Goal: Task Accomplishment & Management: Use online tool/utility

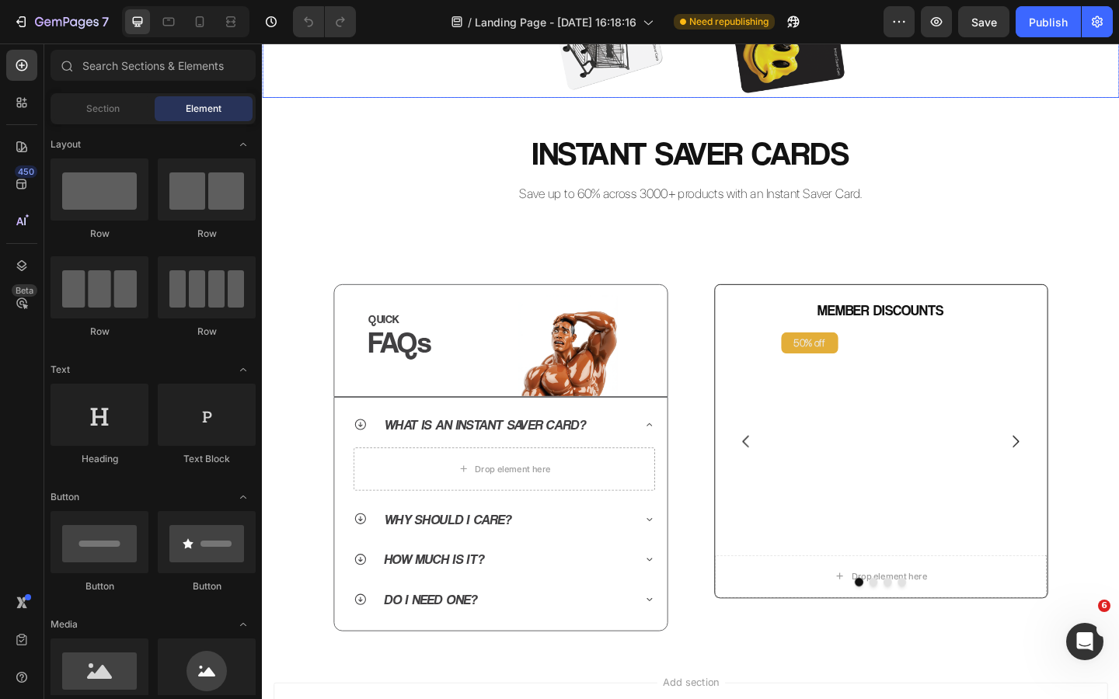
scroll to position [517, 0]
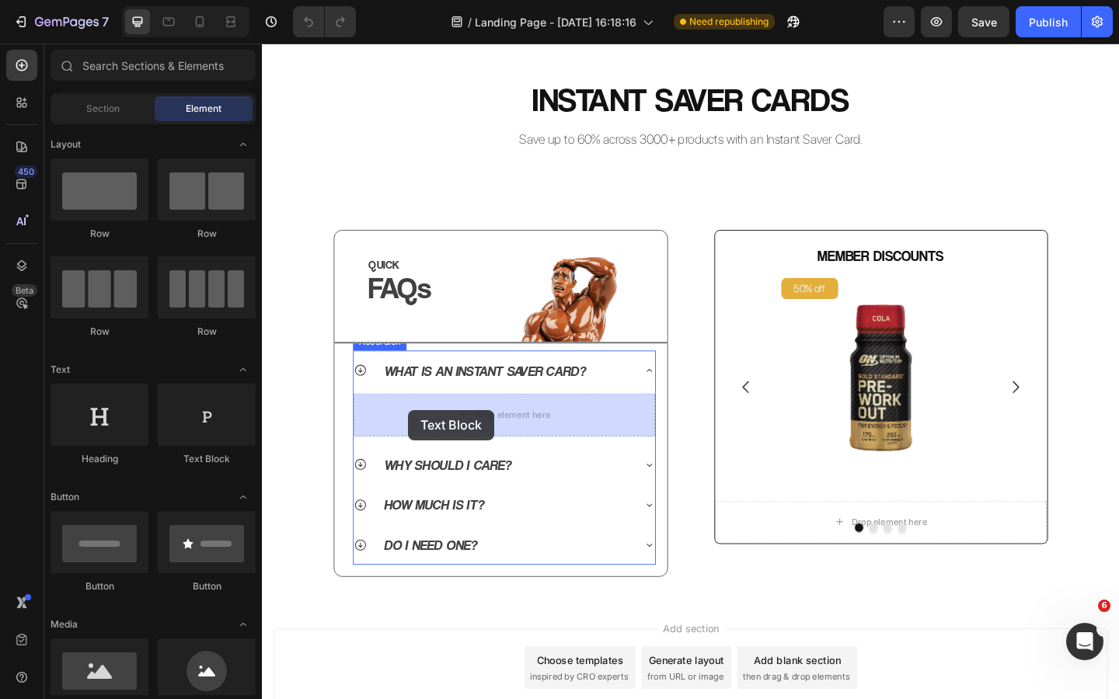
drag, startPoint x: 482, startPoint y: 454, endPoint x: 422, endPoint y: 442, distance: 61.9
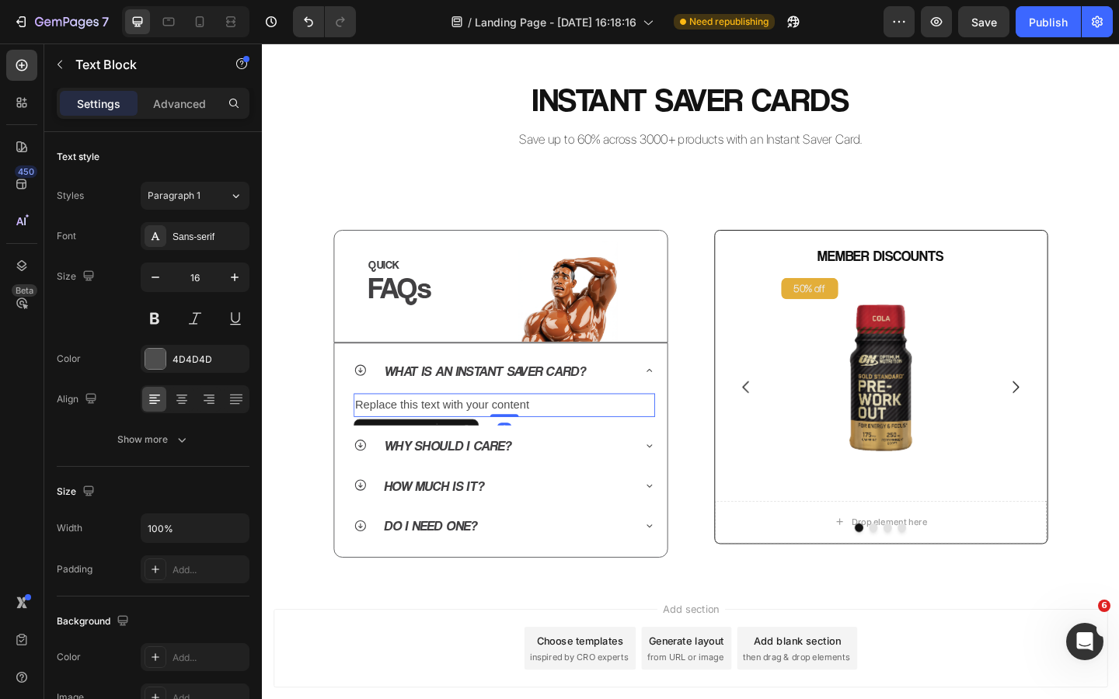
click at [449, 440] on div "Replace this text with your content" at bounding box center [525, 437] width 328 height 26
click at [449, 440] on p "Replace this text with your content" at bounding box center [525, 437] width 325 height 23
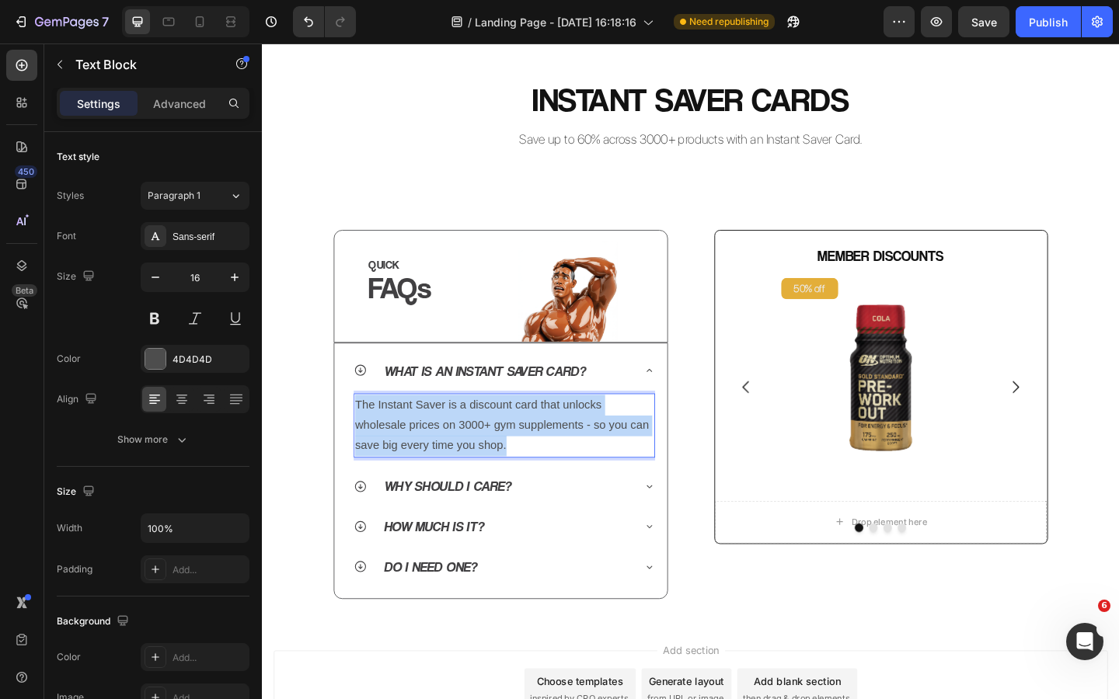
drag, startPoint x: 535, startPoint y: 481, endPoint x: 365, endPoint y: 431, distance: 177.3
click at [365, 431] on p "The Instant Saver is a discount card that unlocks wholesale prices on 3000+ gym…" at bounding box center [525, 459] width 325 height 67
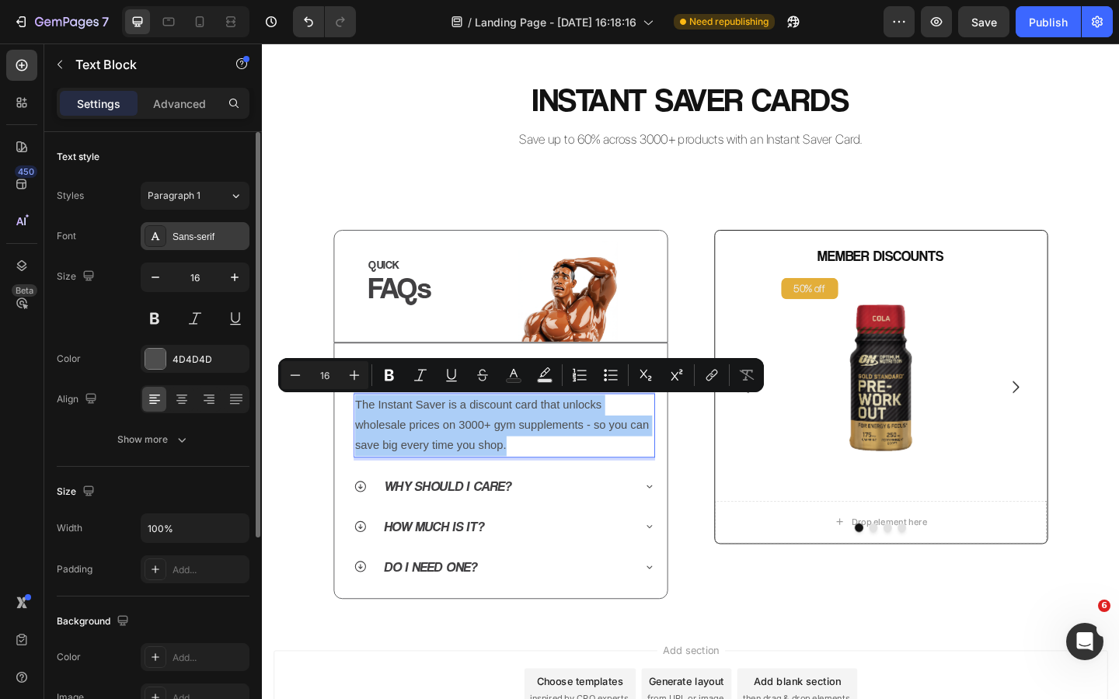
click at [181, 235] on div "Sans-serif" at bounding box center [208, 237] width 73 height 14
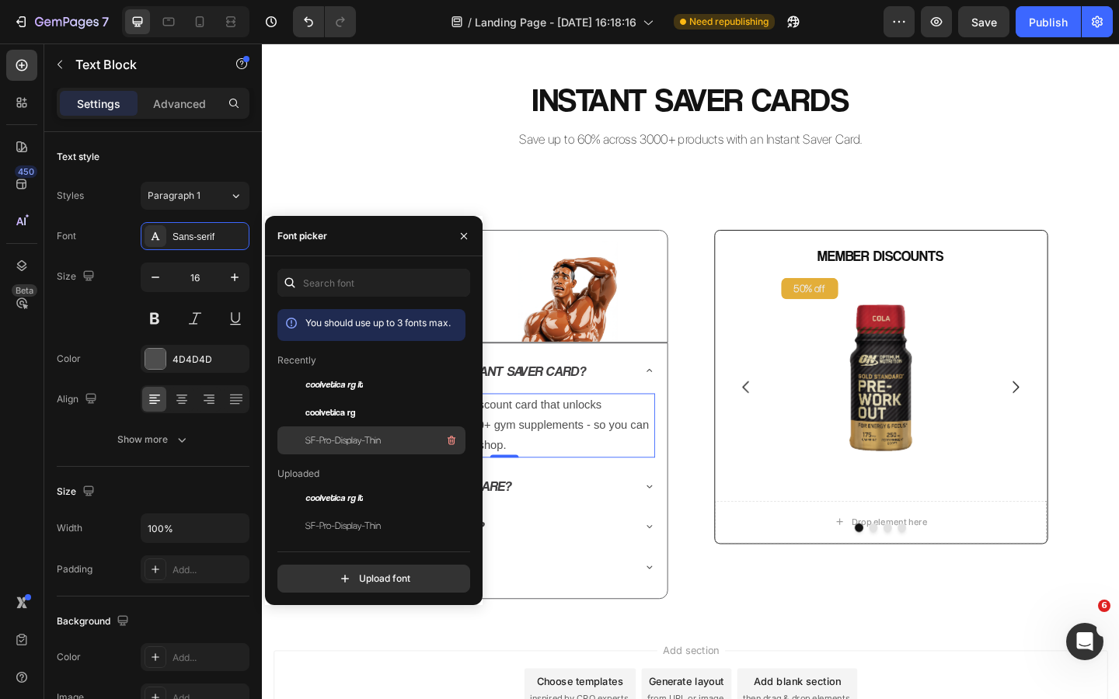
click at [350, 431] on div "SF-Pro-Display-Thin" at bounding box center [383, 440] width 157 height 19
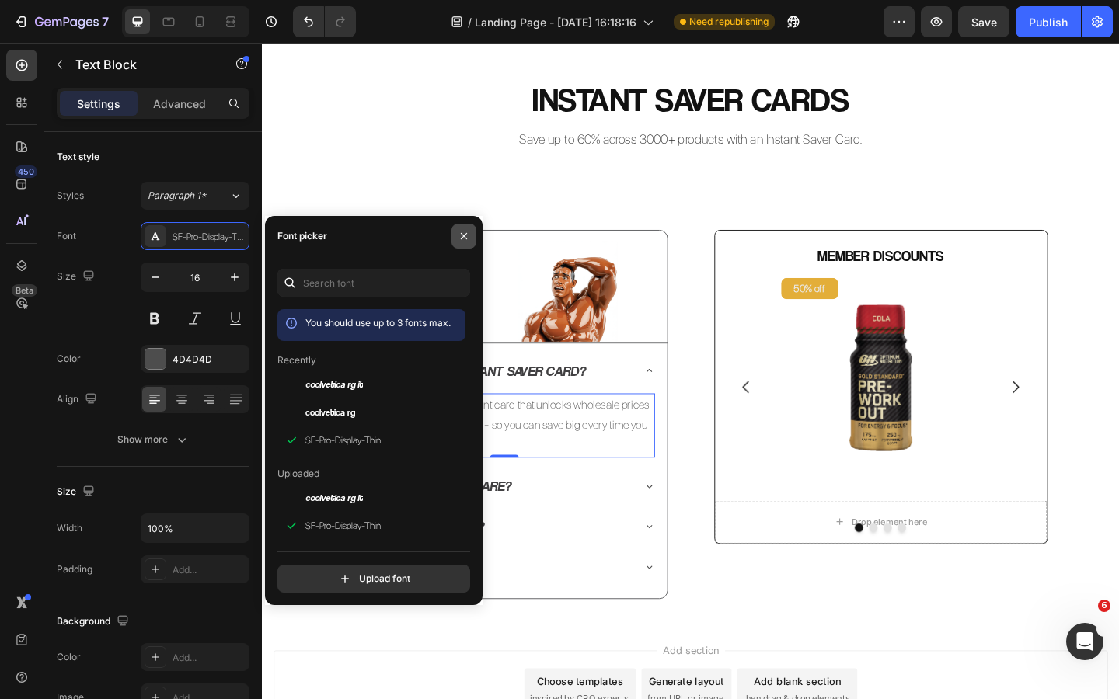
click at [465, 232] on icon "button" at bounding box center [464, 236] width 12 height 12
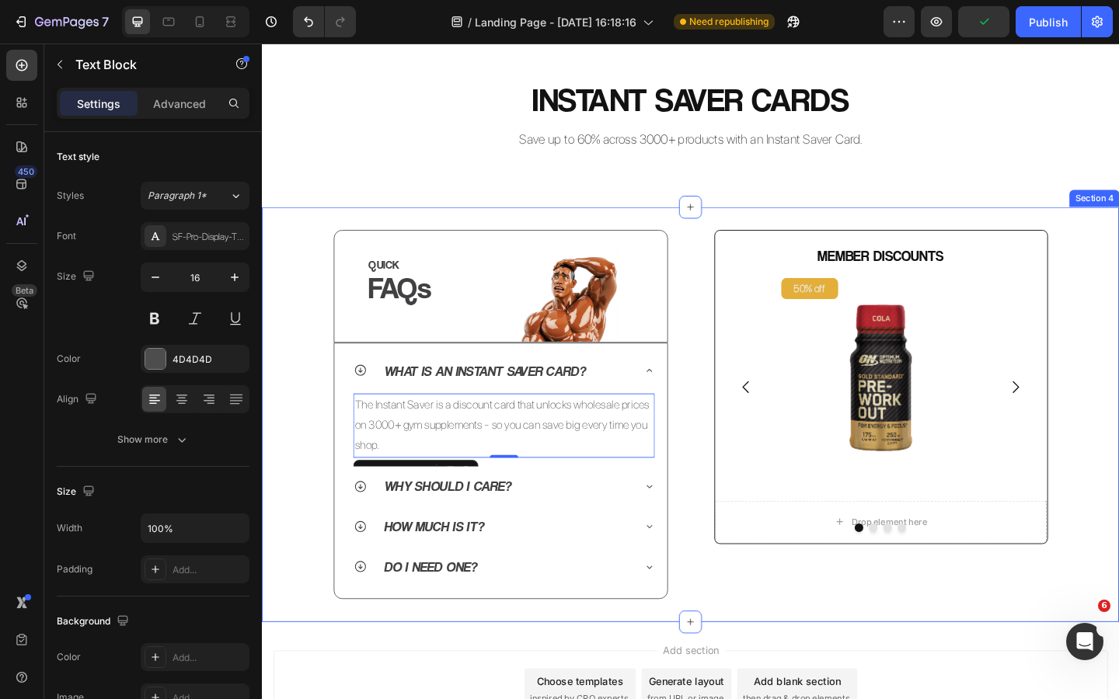
click at [314, 354] on div "QUICK Heading FAQs Heading Image Row Row What is an Instant Saver Card? The Ins…" at bounding box center [728, 446] width 932 height 401
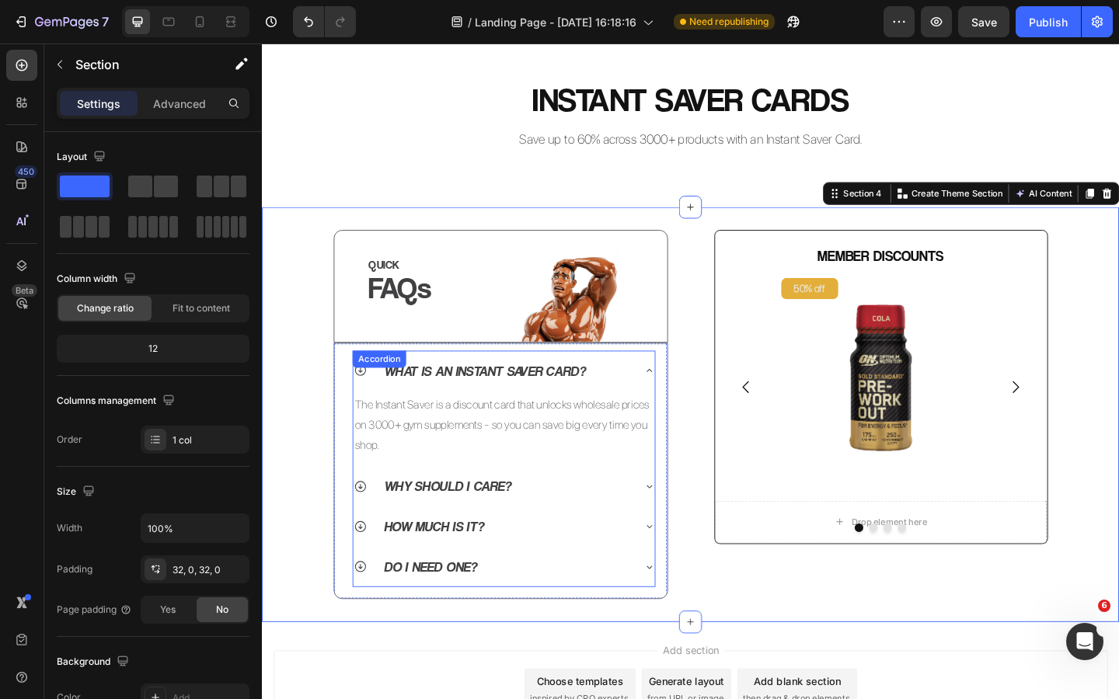
click at [644, 399] on div "What is an Instant Saver Card?" at bounding box center [512, 399] width 303 height 31
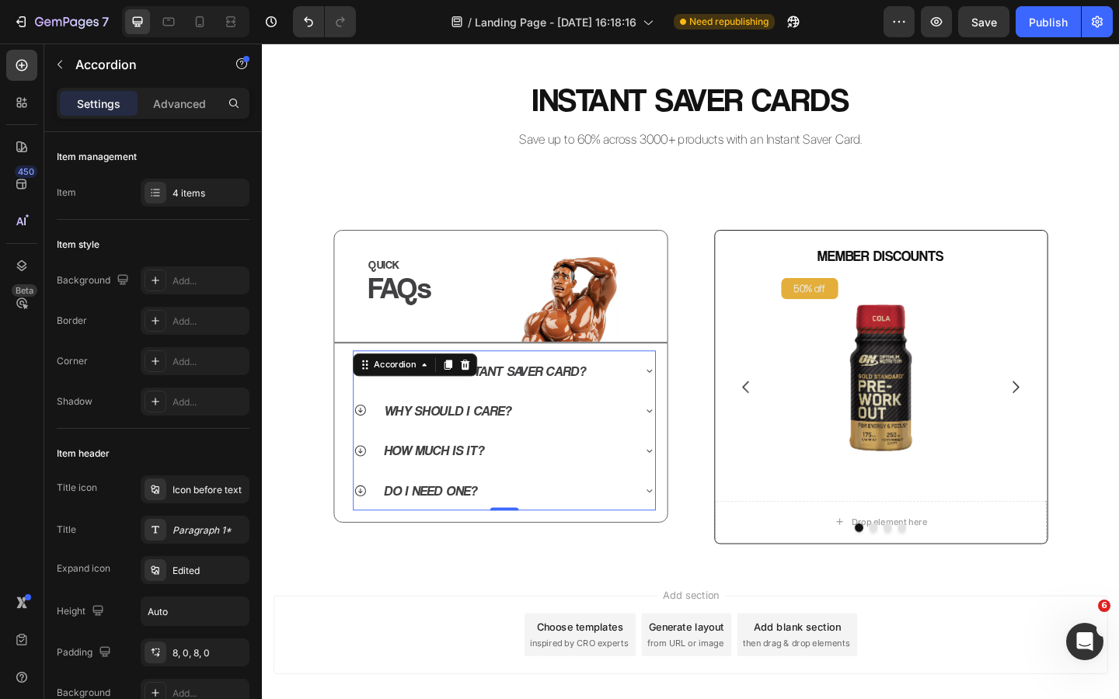
click at [634, 402] on div "What is an Instant Saver Card?" at bounding box center [512, 399] width 303 height 31
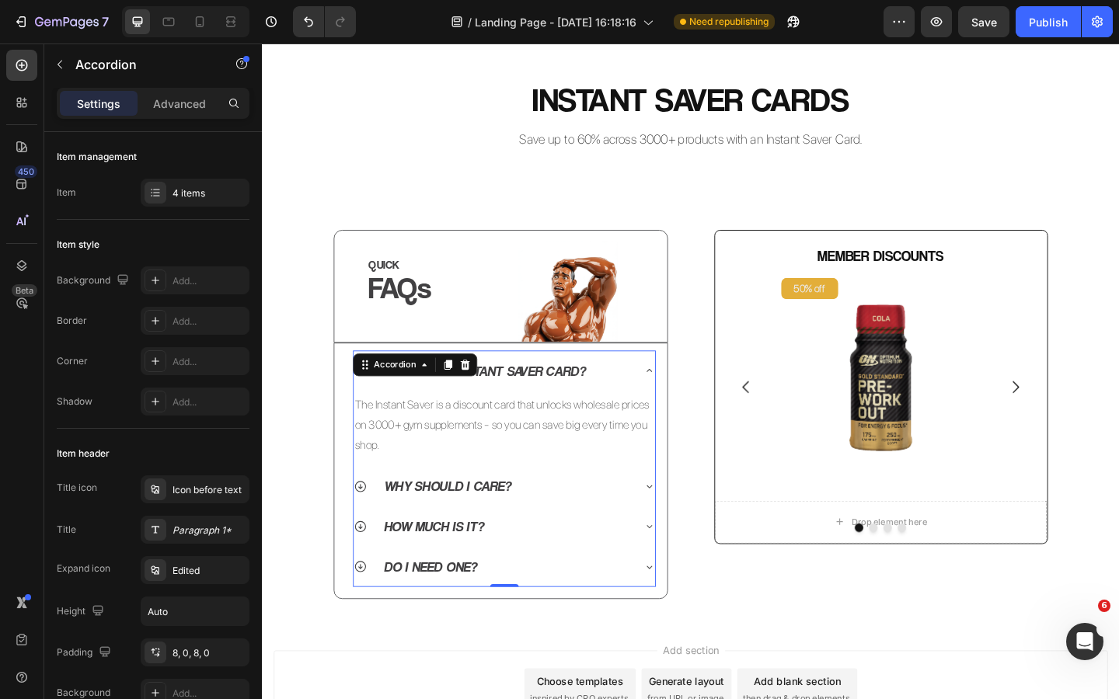
click at [596, 521] on div "Why should I care?" at bounding box center [512, 525] width 303 height 31
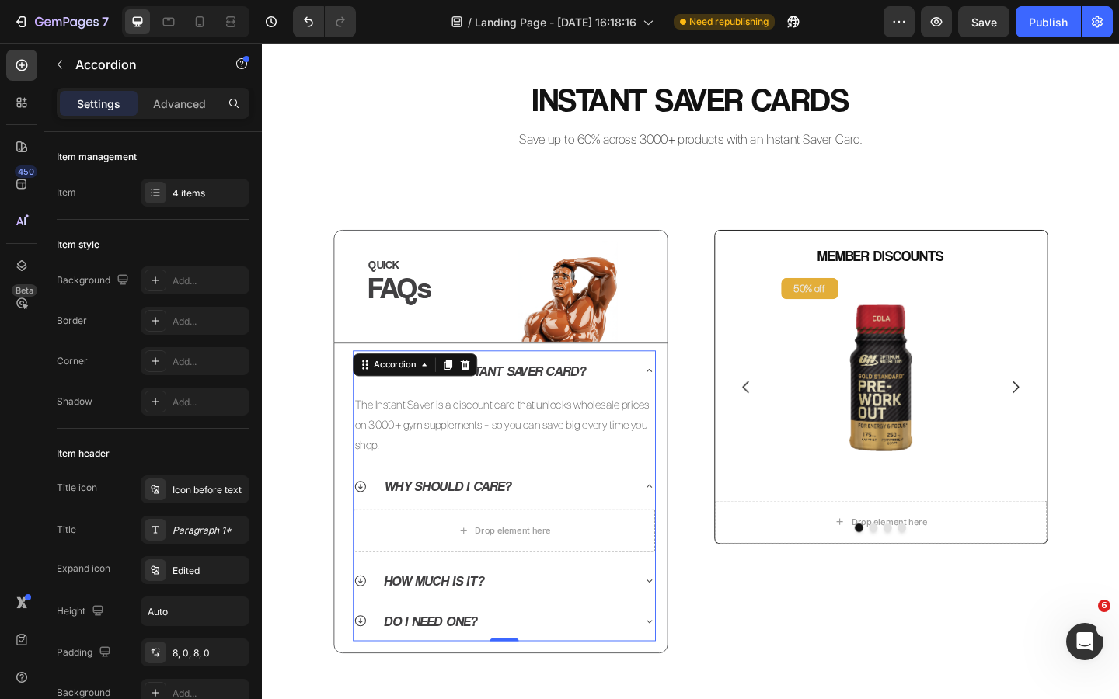
click at [595, 521] on div "Why should I care?" at bounding box center [512, 525] width 303 height 31
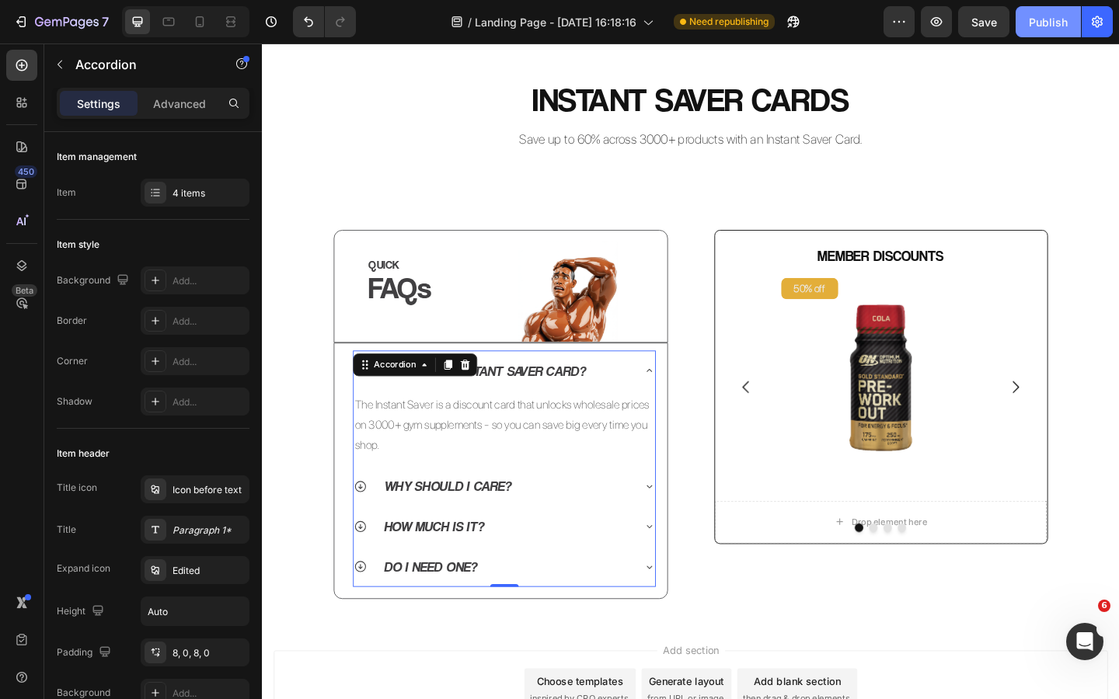
click at [1057, 26] on div "Publish" at bounding box center [1048, 22] width 39 height 16
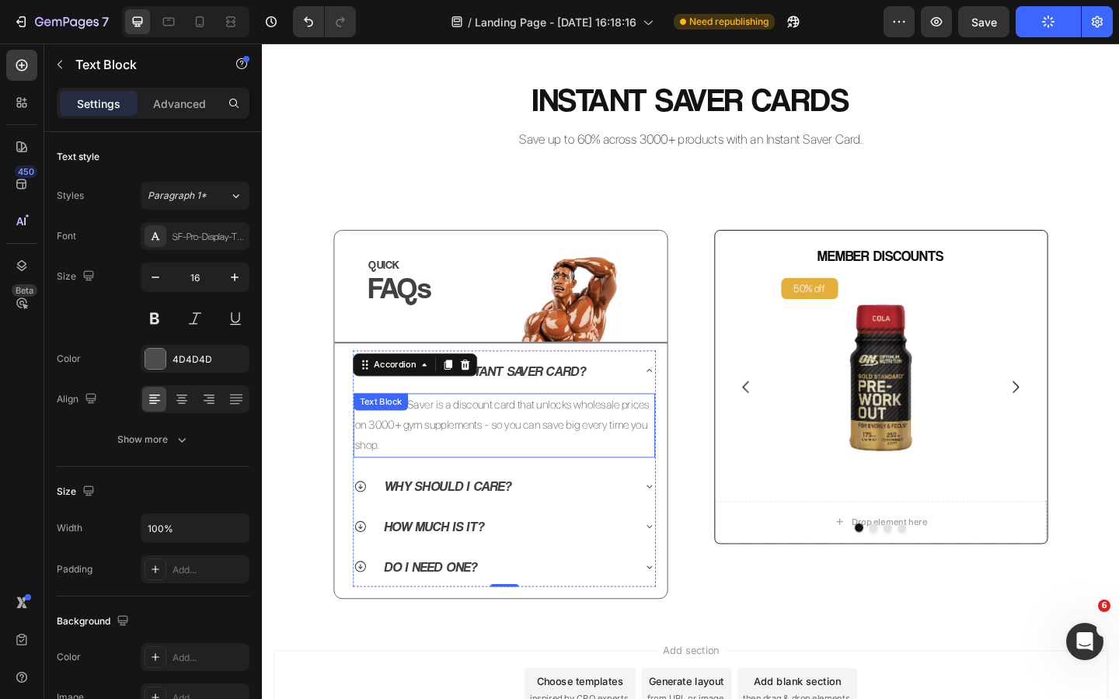
click at [506, 461] on p "The Instant Saver is a discount card that unlocks wholesale prices on 3000+ gym…" at bounding box center [525, 459] width 325 height 67
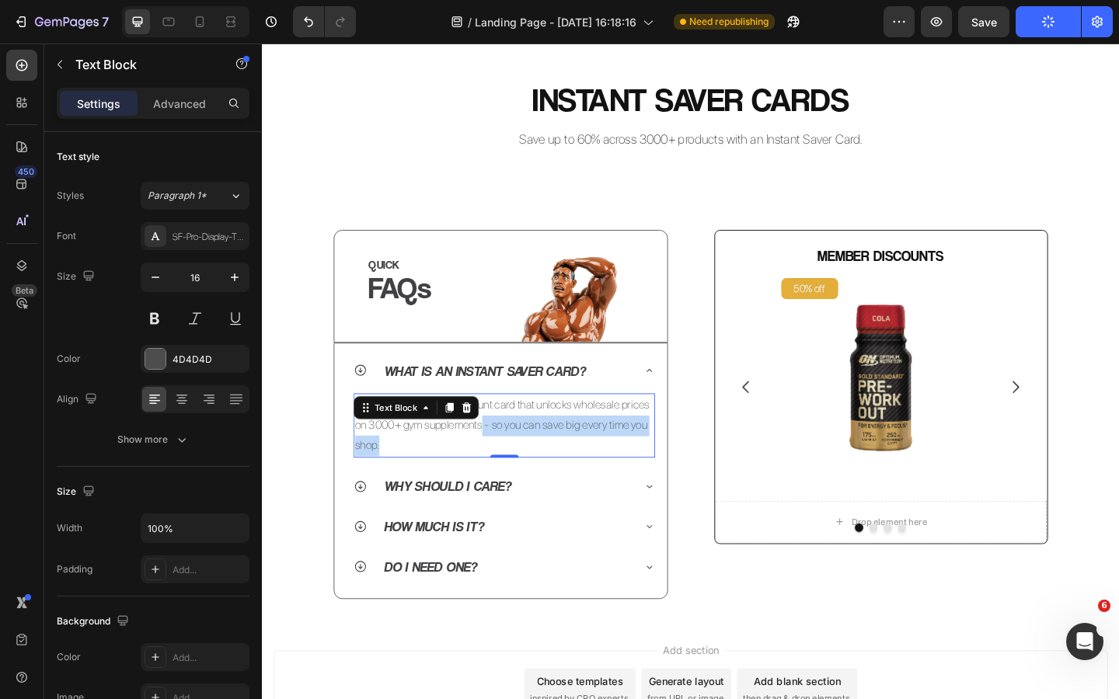
drag, startPoint x: 433, startPoint y: 481, endPoint x: 505, endPoint y: 465, distance: 73.1
click at [505, 465] on p "The Instant Saver is a discount card that unlocks wholesale prices on 3000+ gym…" at bounding box center [525, 459] width 325 height 67
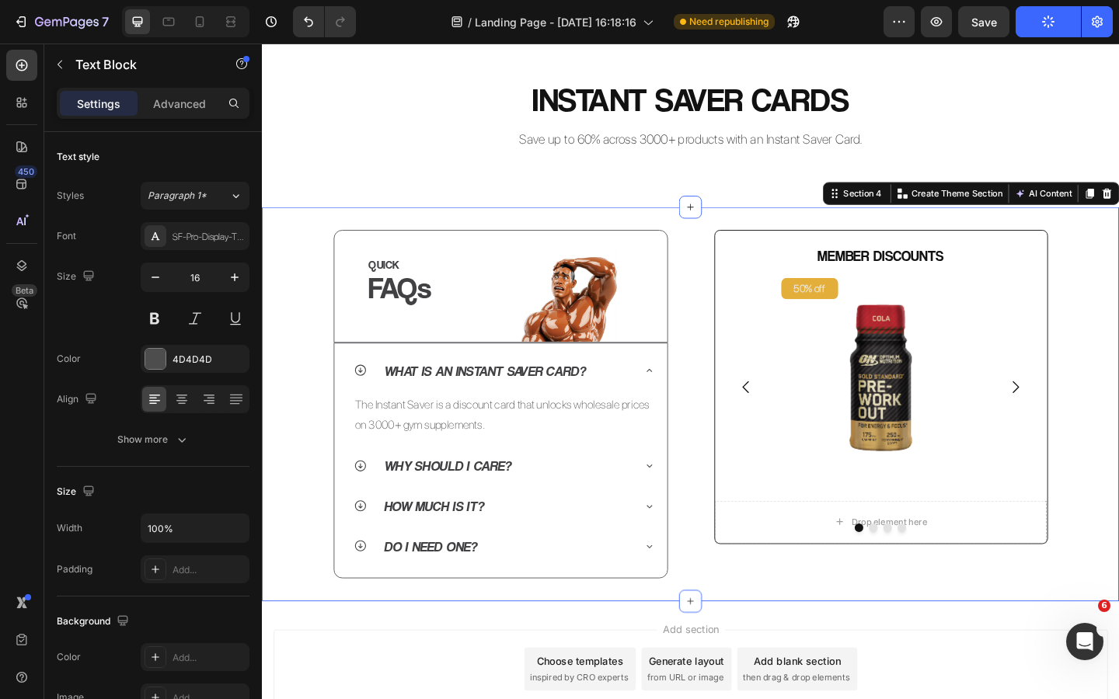
click at [314, 427] on div "QUICK Heading FAQs Heading Image Row Row What is an Instant Saver Card? The Ins…" at bounding box center [728, 435] width 932 height 379
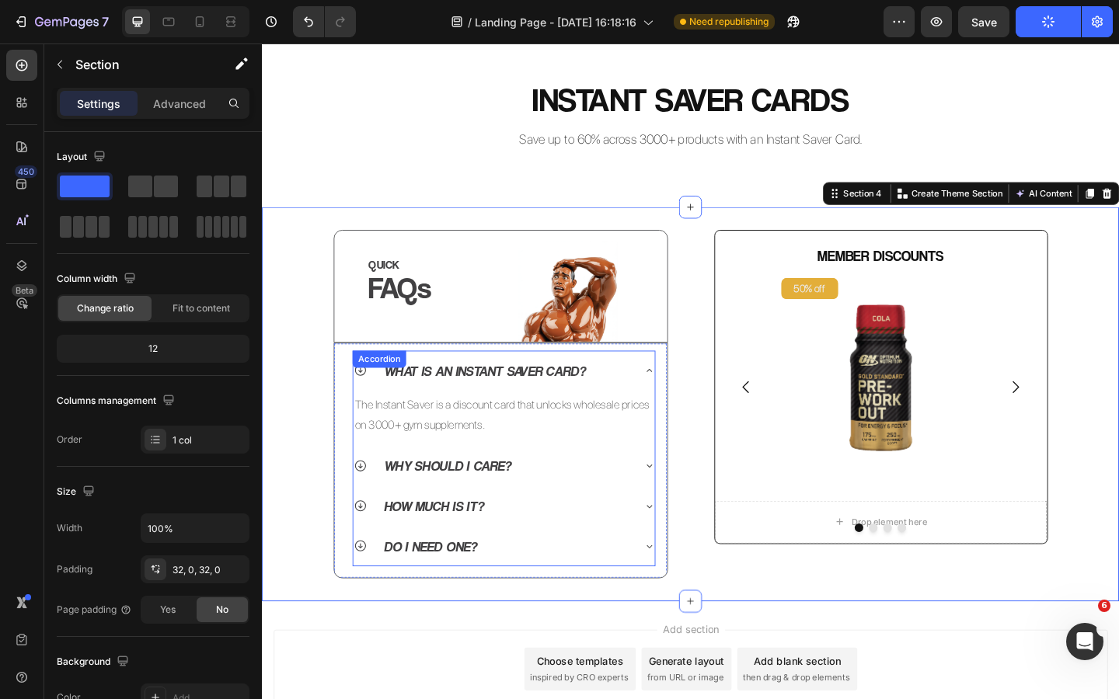
click at [371, 501] on icon at bounding box center [368, 503] width 15 height 15
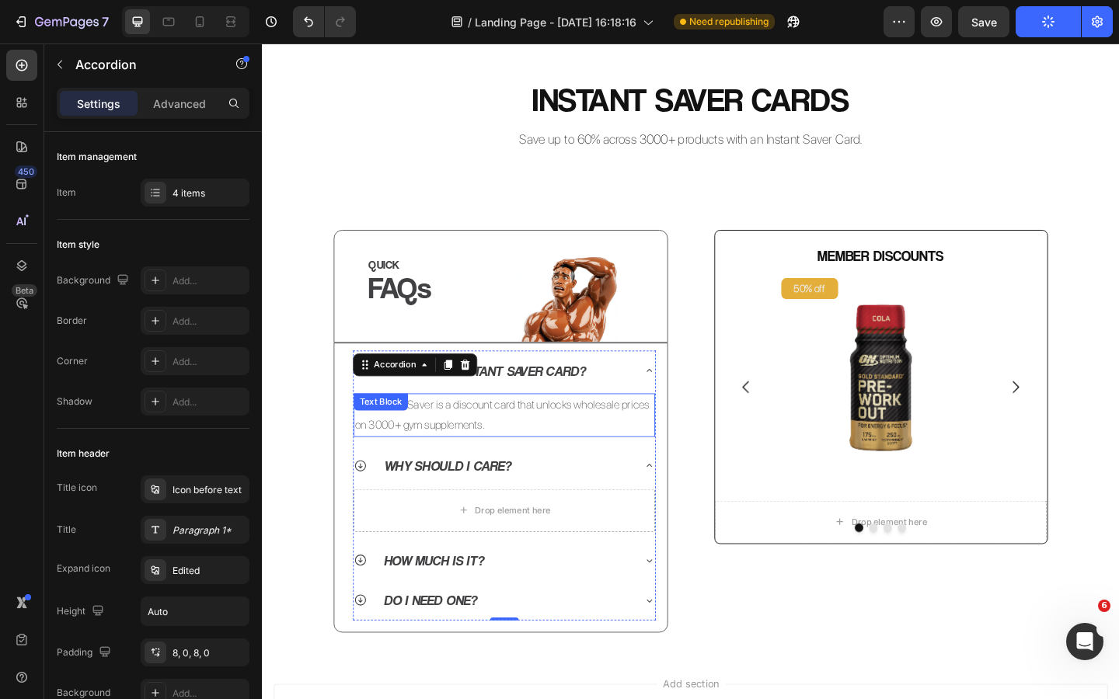
click at [475, 453] on p "The Instant Saver is a discount card that unlocks wholesale prices on 3000+ gym…" at bounding box center [525, 448] width 325 height 45
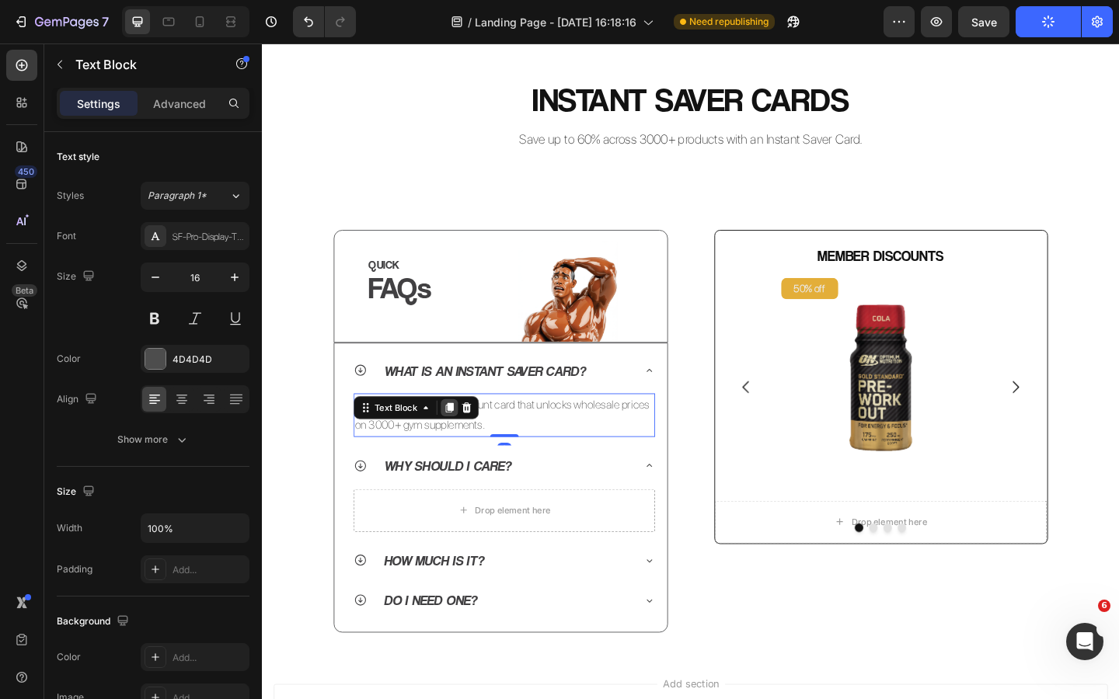
click at [463, 434] on icon at bounding box center [465, 439] width 9 height 11
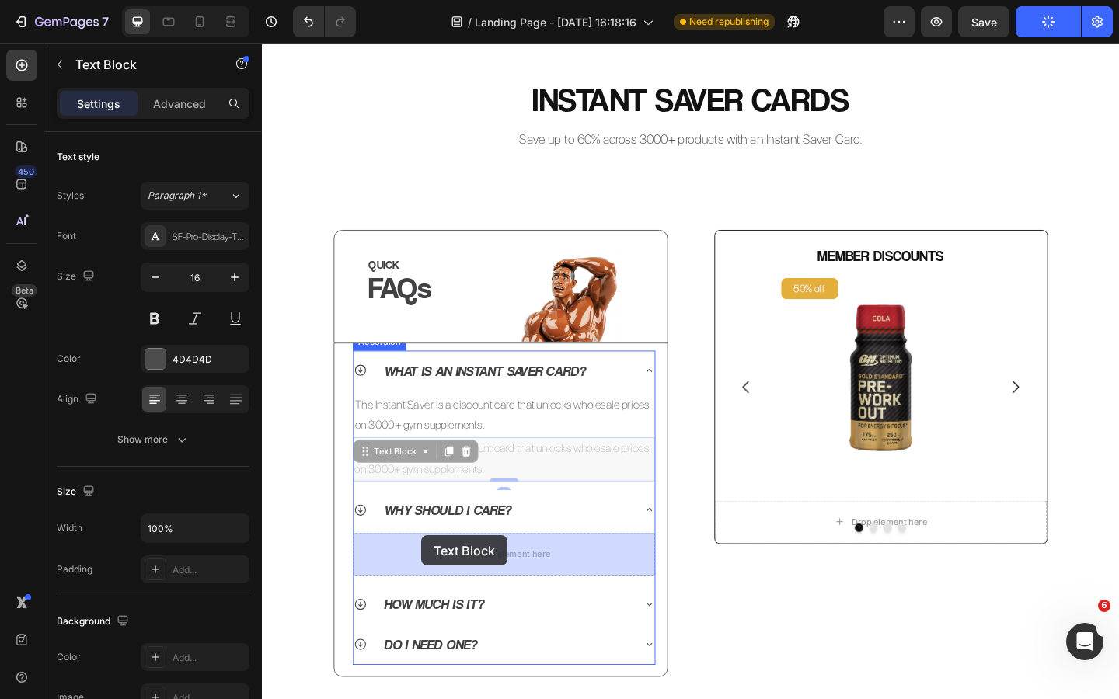
drag, startPoint x: 382, startPoint y: 493, endPoint x: 435, endPoint y: 579, distance: 100.5
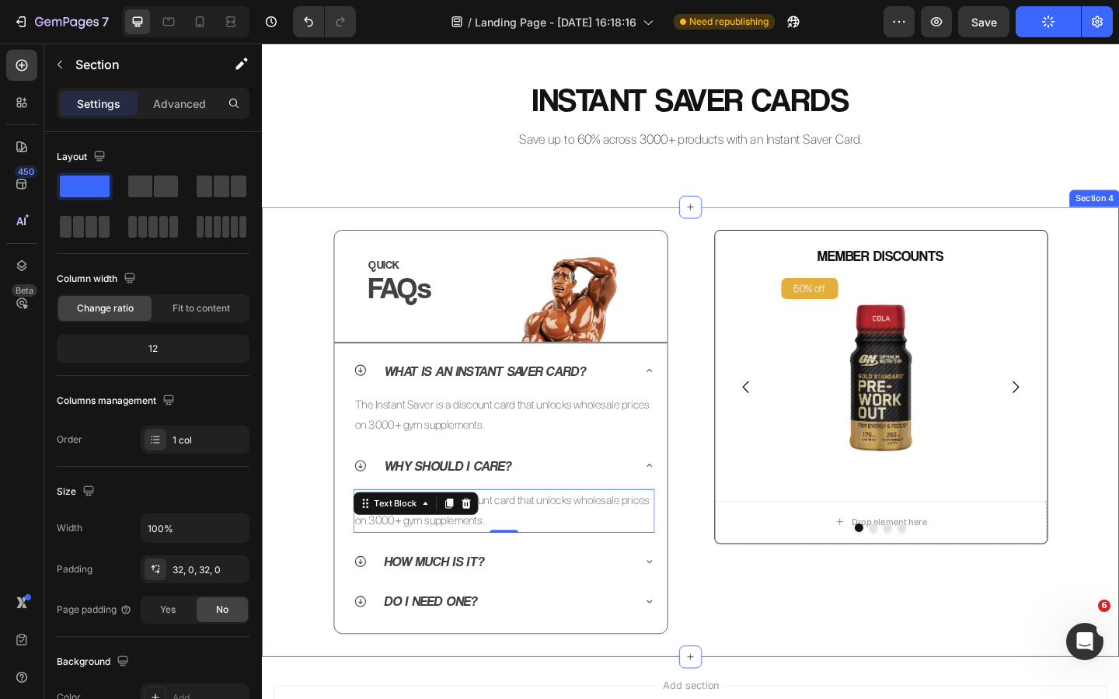
click at [307, 492] on div "QUICK Heading FAQs Heading Image Row Row What is an Instant Saver Card? The Ins…" at bounding box center [728, 465] width 932 height 439
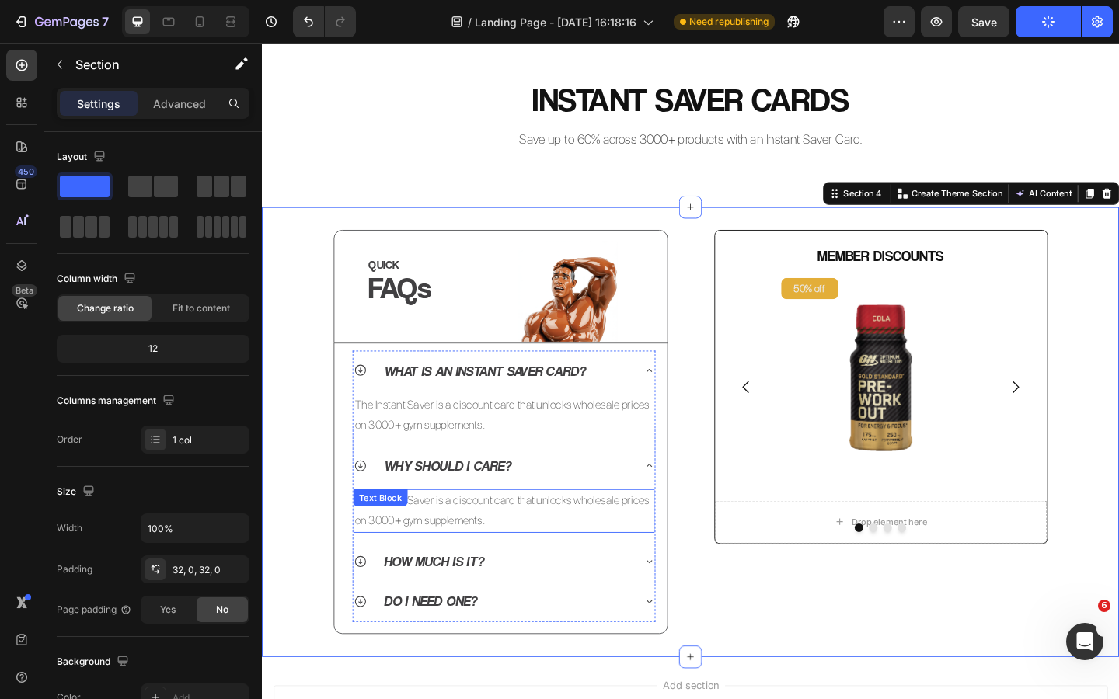
click at [479, 559] on p "The Instant Saver is a discount card that unlocks wholesale prices on 3000+ gym…" at bounding box center [525, 552] width 325 height 45
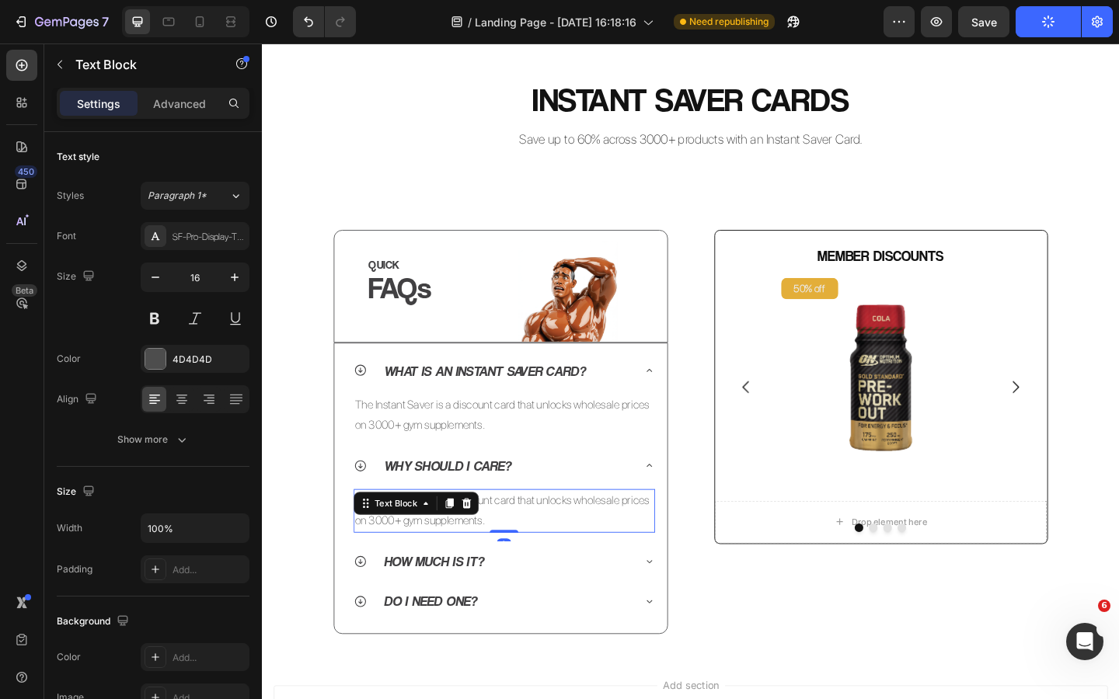
click at [504, 559] on p "The Instant Saver is a discount card that unlocks wholesale prices on 3000+ gym…" at bounding box center [525, 552] width 325 height 45
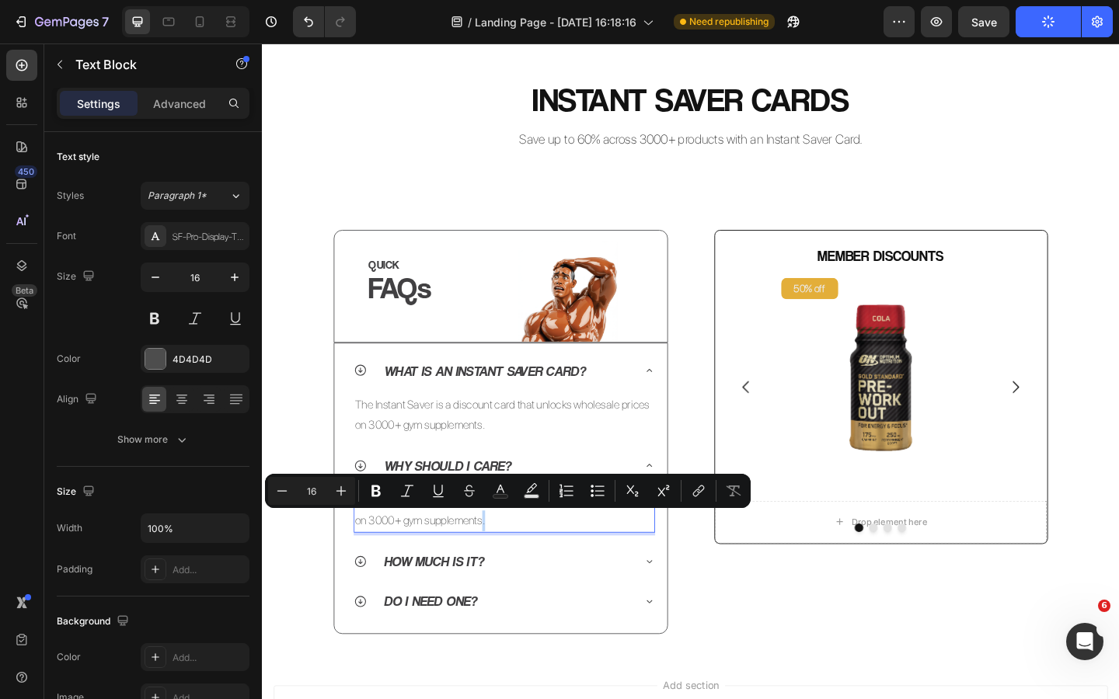
click at [524, 561] on p "The Instant Saver is a discount card that unlocks wholesale prices on 3000+ gym…" at bounding box center [525, 552] width 325 height 45
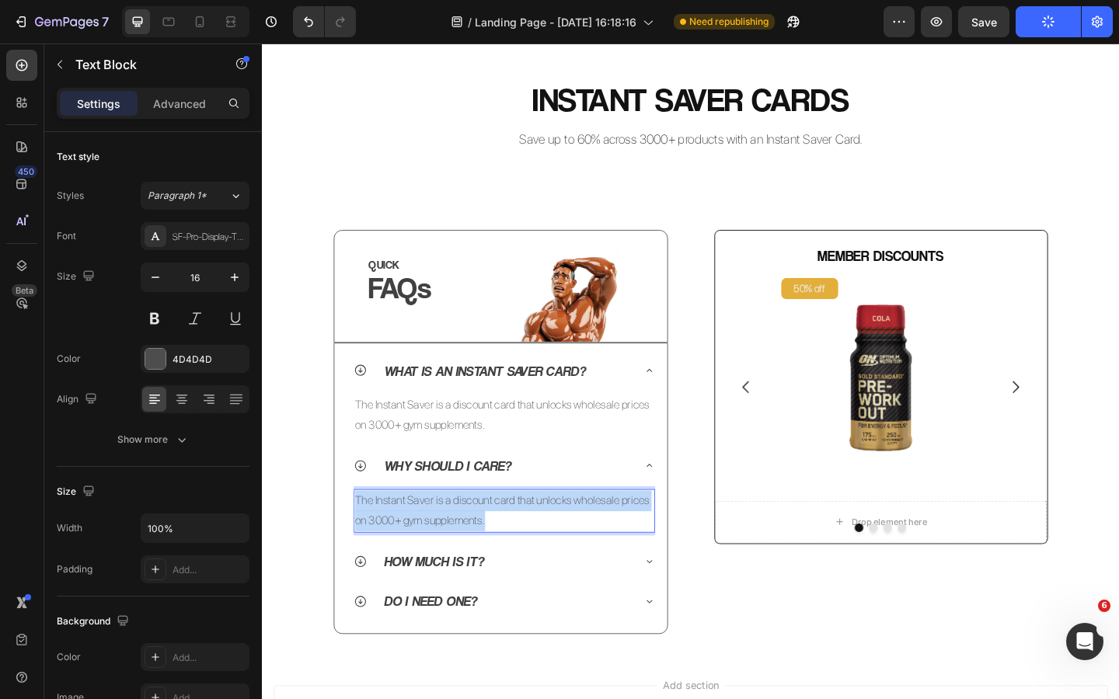
drag, startPoint x: 534, startPoint y: 565, endPoint x: 363, endPoint y: 545, distance: 172.0
click at [364, 545] on p "The Instant Saver is a discount card that unlocks wholesale prices on 3000+ gym…" at bounding box center [525, 552] width 325 height 45
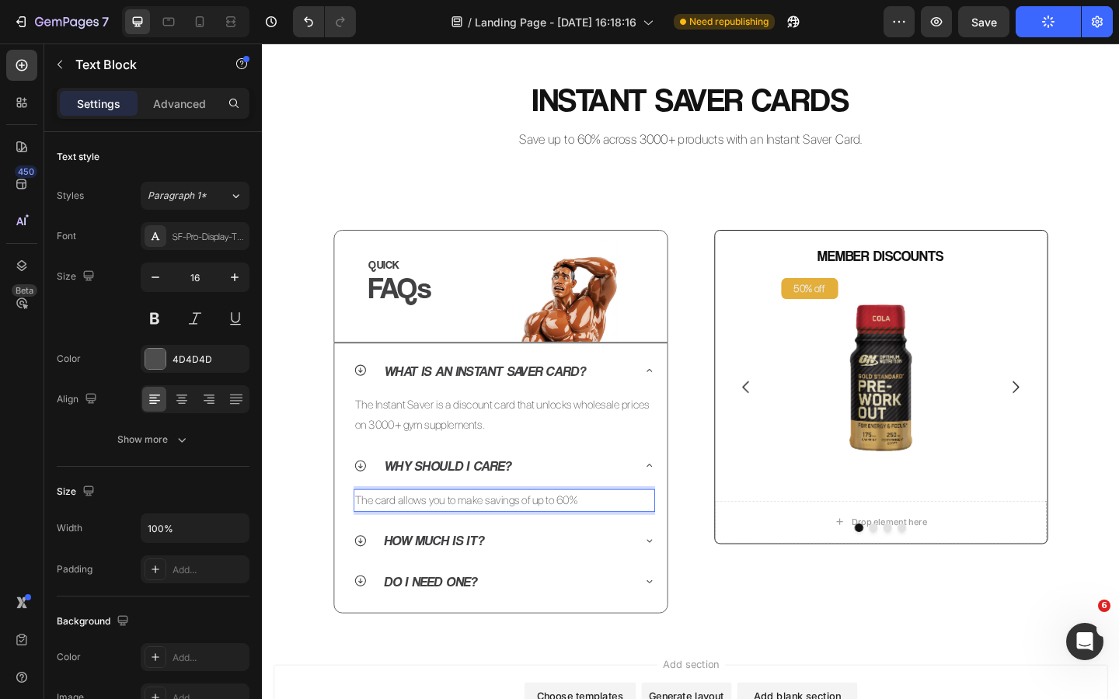
click at [481, 545] on p "The card allows you to make savings of up to 60%" at bounding box center [525, 541] width 325 height 23
click at [493, 545] on p "The card allows you to make savings of up to 60%" at bounding box center [525, 541] width 325 height 23
click at [523, 546] on p "The card allows you to make savings of up to 60%" at bounding box center [525, 541] width 325 height 23
click at [548, 544] on p "The card allows you to make savings of up to 60%" at bounding box center [525, 541] width 325 height 23
click at [591, 543] on p "The card allows you to make savings of up to 60%" at bounding box center [525, 541] width 325 height 23
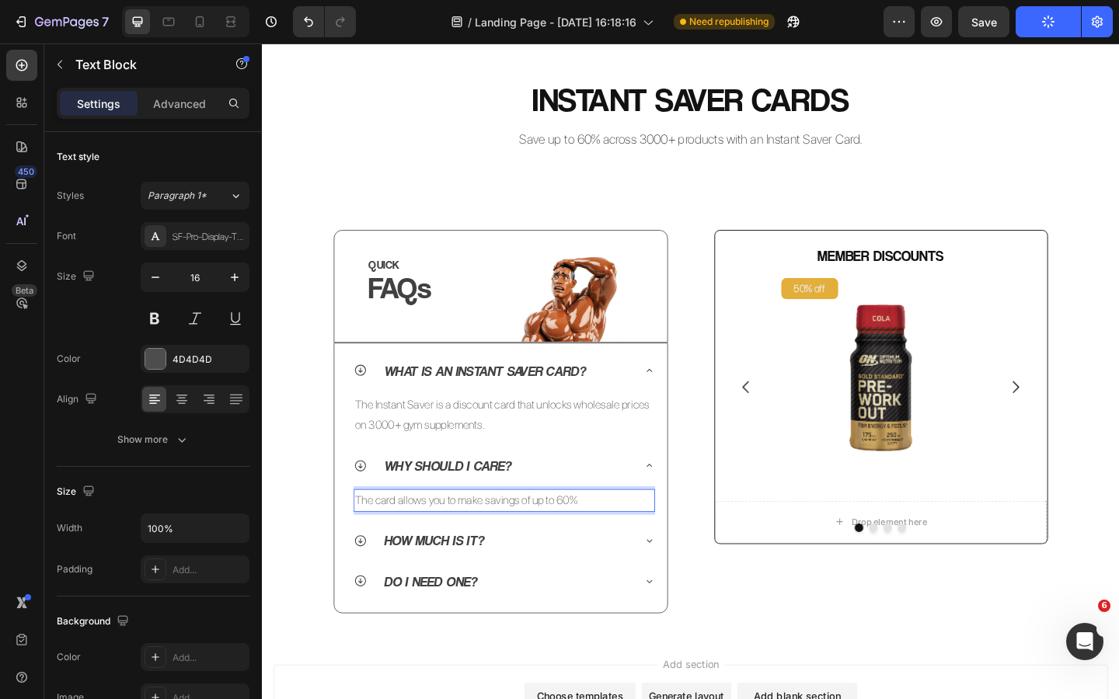
click at [616, 543] on p "The card allows you to make savings of up to 60%" at bounding box center [525, 541] width 325 height 23
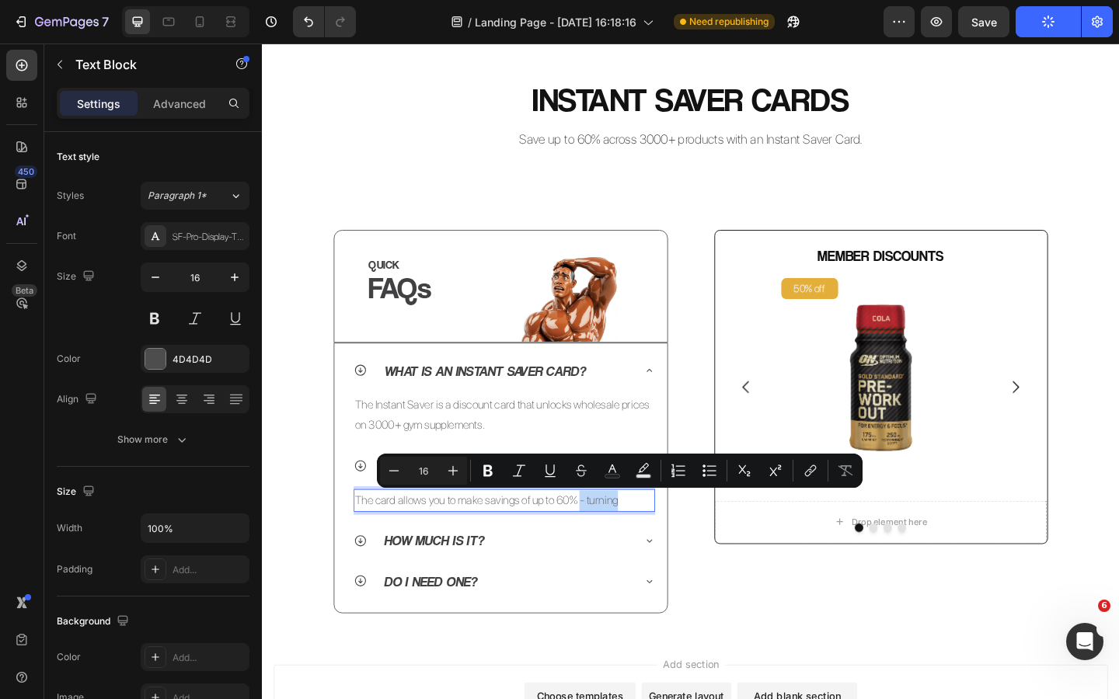
drag, startPoint x: 655, startPoint y: 545, endPoint x: 610, endPoint y: 545, distance: 45.1
click at [610, 545] on p "The card allows you to make savings of up to 60% - turning" at bounding box center [525, 541] width 325 height 23
click at [593, 545] on p "The card allows you to make savings of up to 60% - turning" at bounding box center [525, 541] width 325 height 23
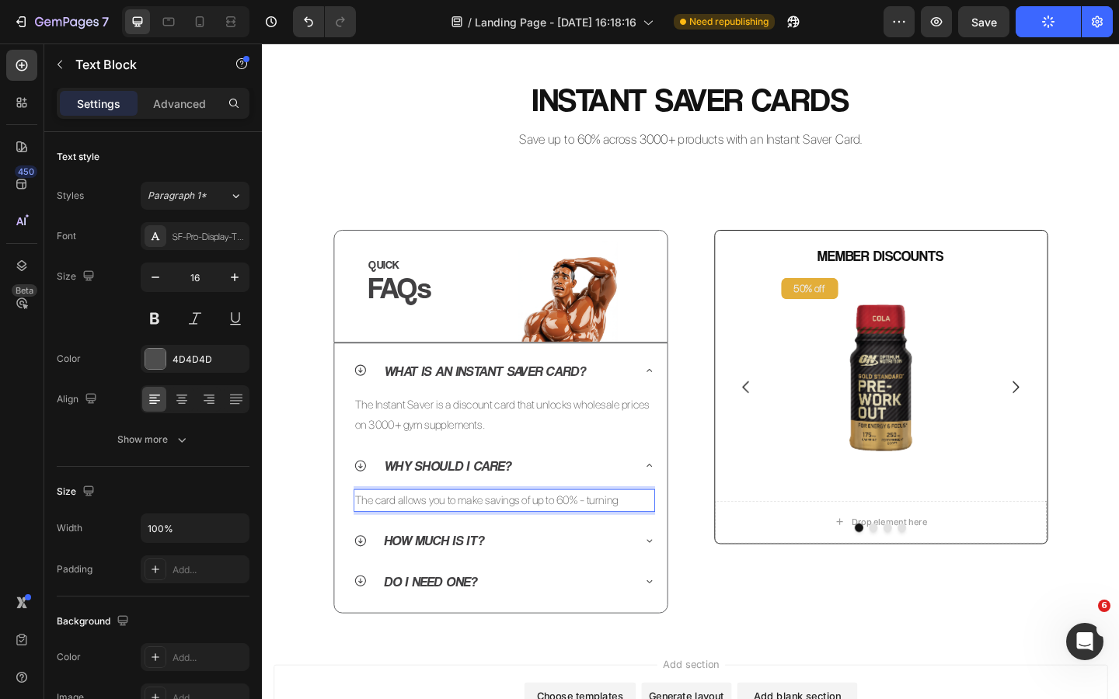
click at [635, 545] on p "The card allows you to make savings of up to 60% - turning" at bounding box center [525, 541] width 325 height 23
click at [445, 541] on p "The card allows you to make savings of up to 60% - turning" at bounding box center [525, 541] width 325 height 23
click at [462, 542] on p "The card allows you to make savings of up to 60% - turning" at bounding box center [525, 541] width 325 height 23
click at [437, 543] on p "The card allows you to make savings of up to 60% - turning" at bounding box center [525, 541] width 325 height 23
click at [519, 545] on p "The card allows you to make savings of up to 60% - turning" at bounding box center [525, 541] width 325 height 23
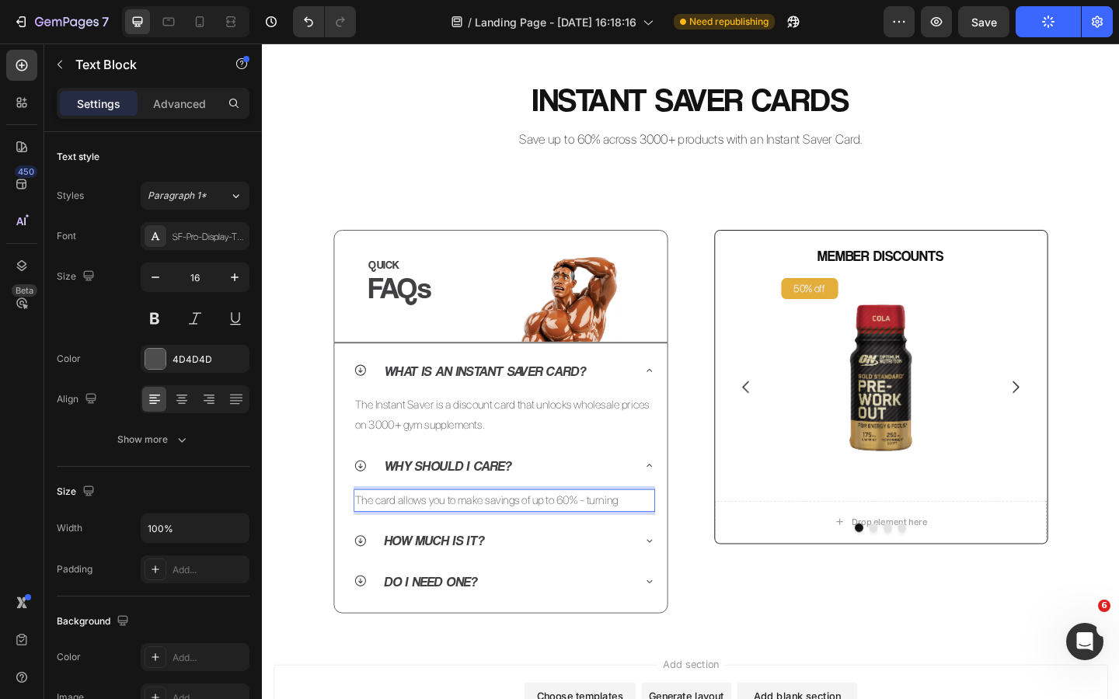
click at [586, 546] on p "The card allows you to make savings of up to 60% - turning" at bounding box center [525, 541] width 325 height 23
click at [594, 542] on p "The card allows you to make savings of up to 60% - turning" at bounding box center [525, 541] width 325 height 23
click at [634, 544] on p "The card allows you to make savings of up to 60% - turning" at bounding box center [525, 541] width 325 height 23
click at [668, 544] on p "The card allows you to make savings of up to 60% - turning" at bounding box center [525, 541] width 325 height 23
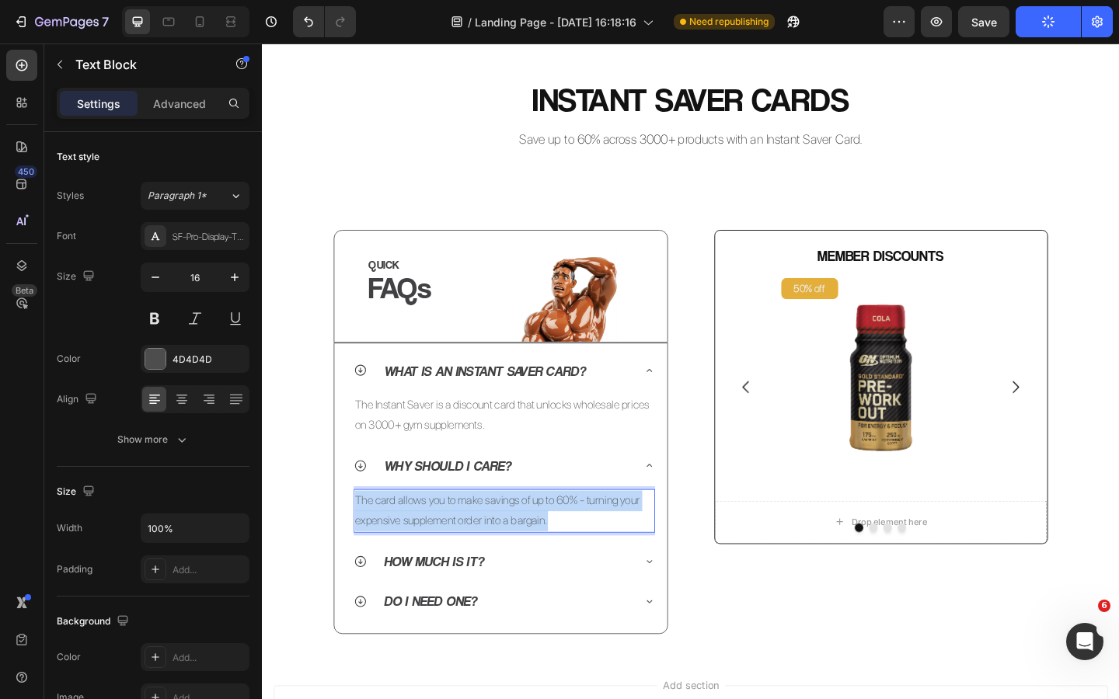
drag, startPoint x: 576, startPoint y: 563, endPoint x: 363, endPoint y: 540, distance: 214.9
click at [363, 539] on p "The card allows you to make savings of up to 60% - turning your expensive suppl…" at bounding box center [525, 552] width 325 height 45
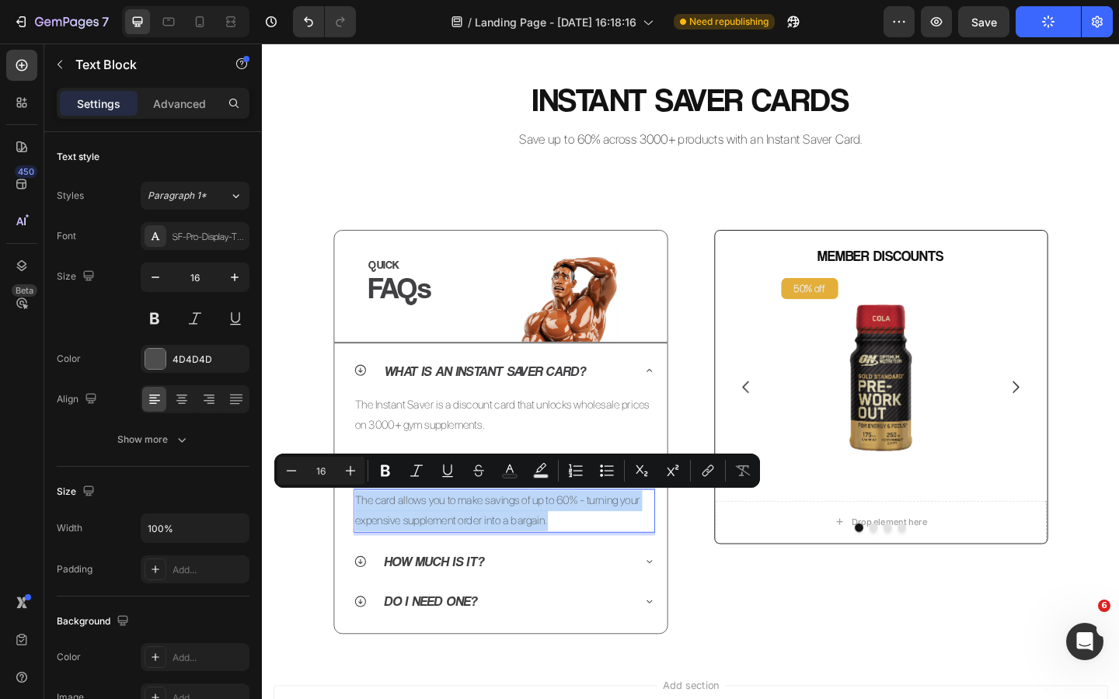
copy p "The card allows you to make savings of up to 60% - turning your expensive suppl…"
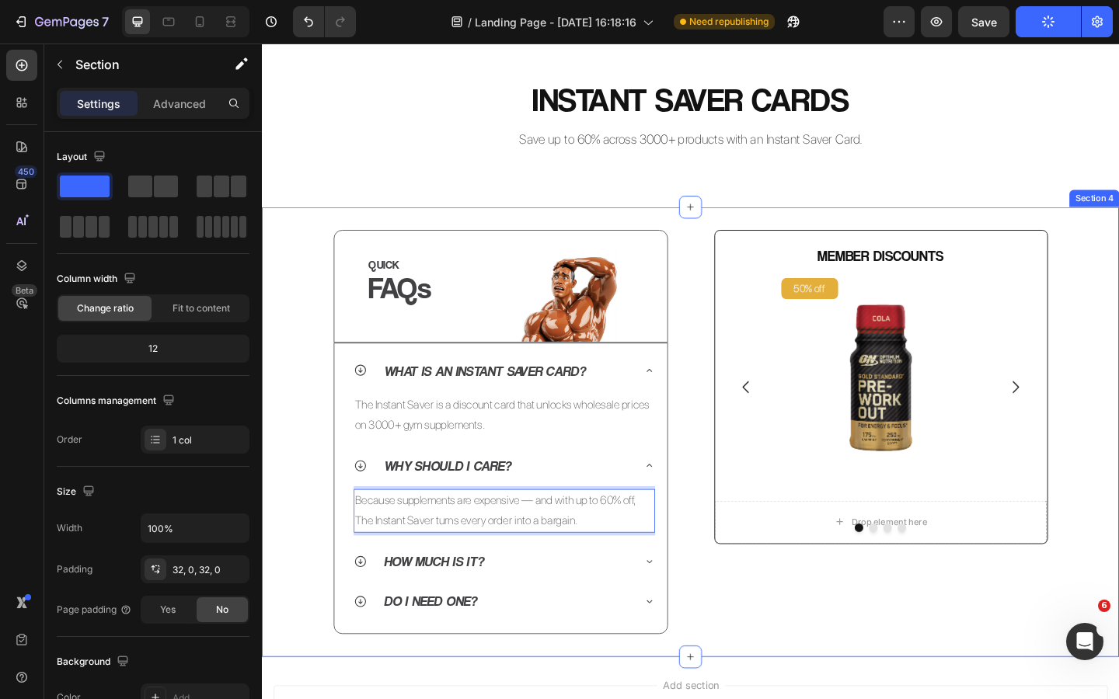
click at [317, 517] on div "QUICK Heading FAQs Heading Image Row Row What is an Instant Saver Card? The Ins…" at bounding box center [728, 465] width 932 height 439
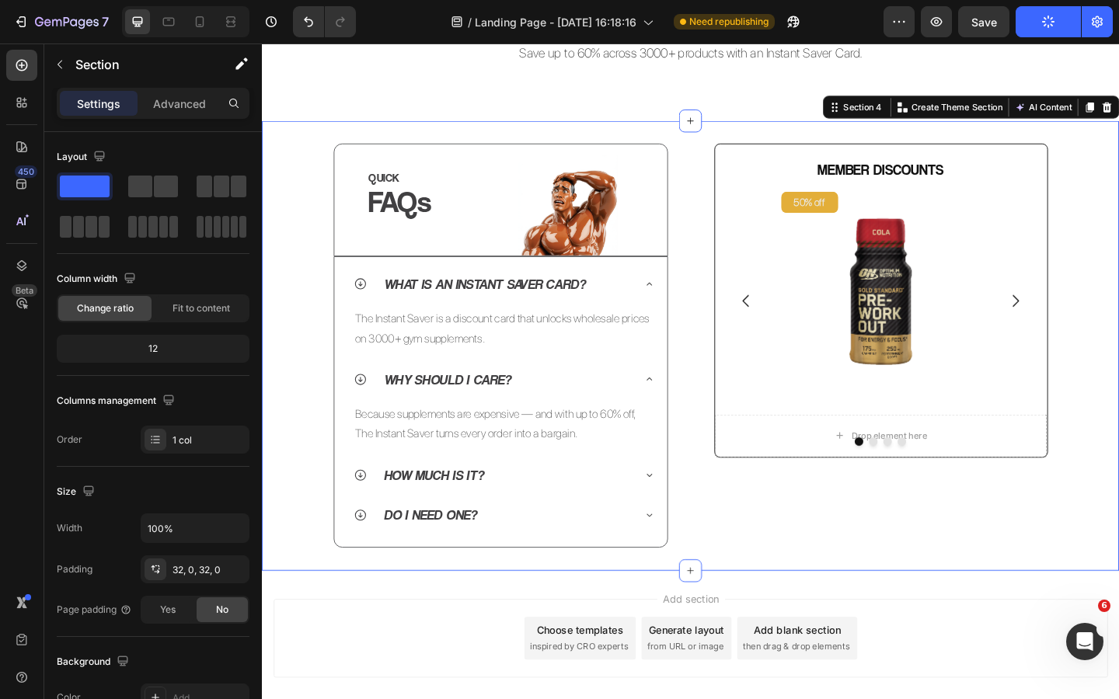
scroll to position [615, 0]
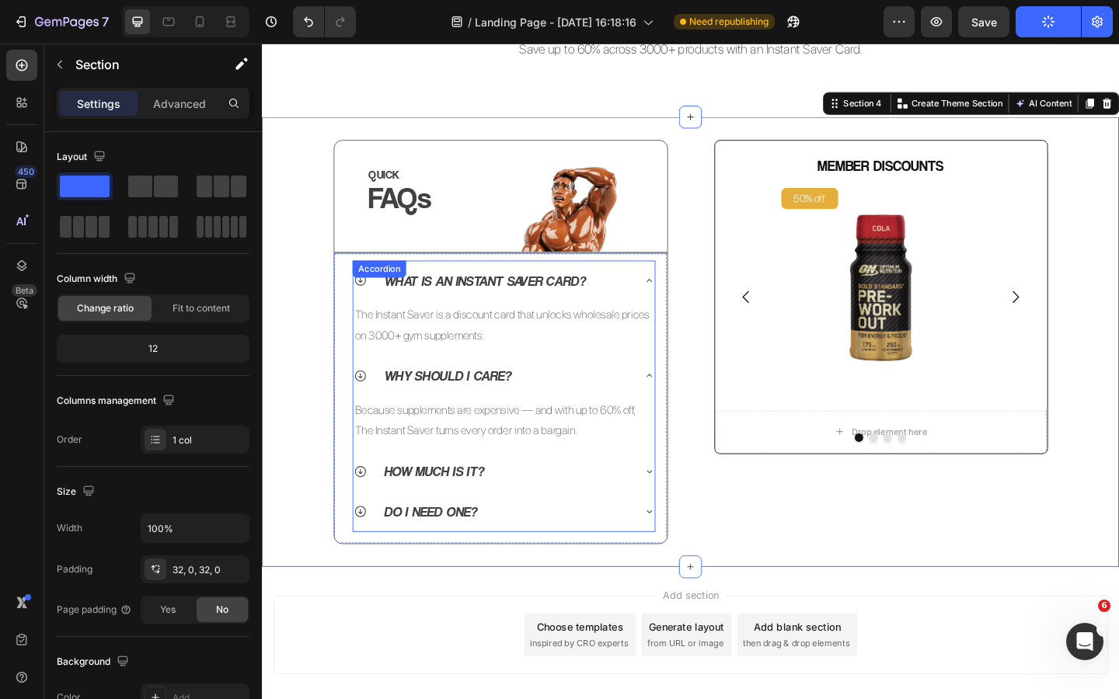
click at [364, 510] on icon at bounding box center [368, 509] width 15 height 15
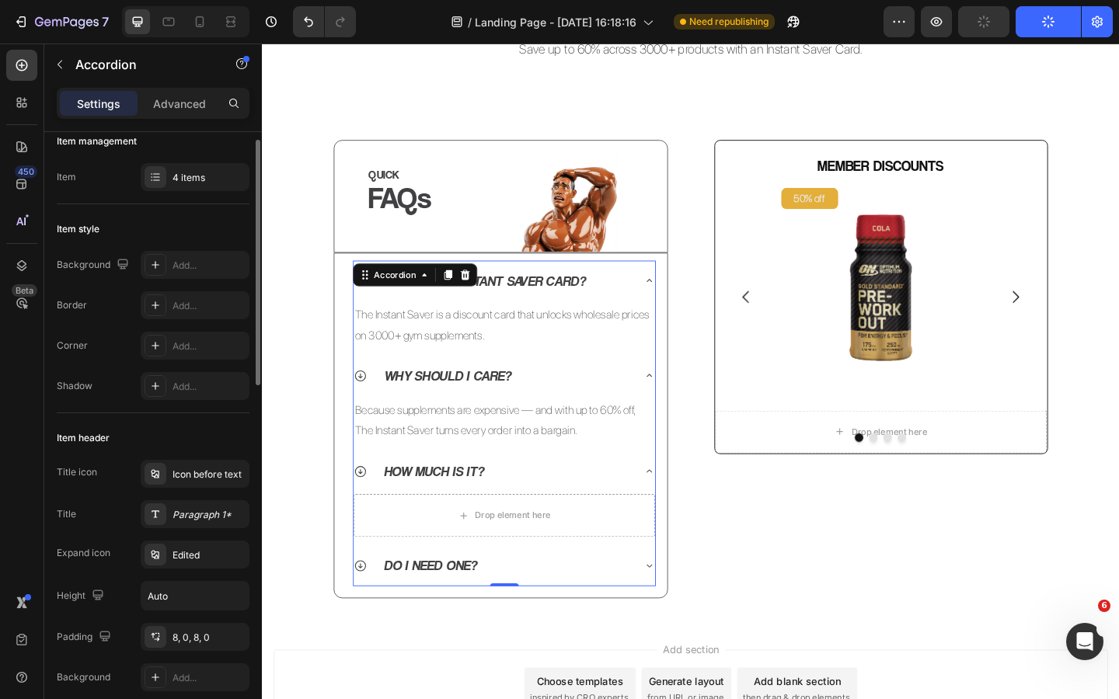
scroll to position [18, 0]
click at [454, 461] on p "Because supplements are expensive — and with up to 60% off, The Instant Saver t…" at bounding box center [525, 454] width 325 height 45
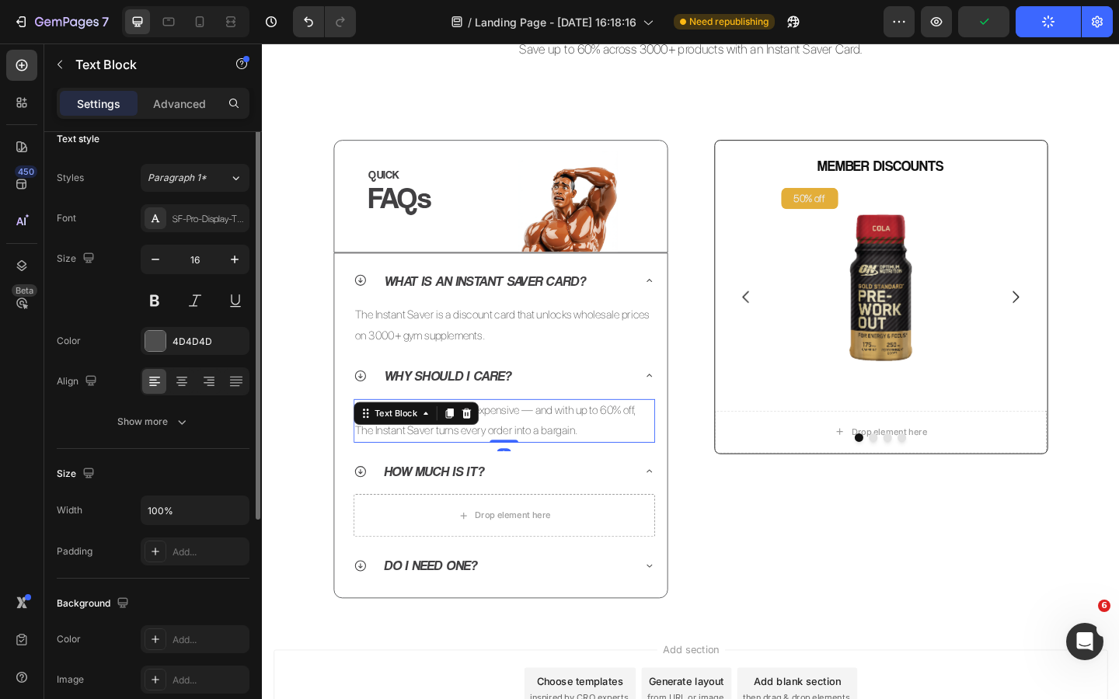
scroll to position [0, 0]
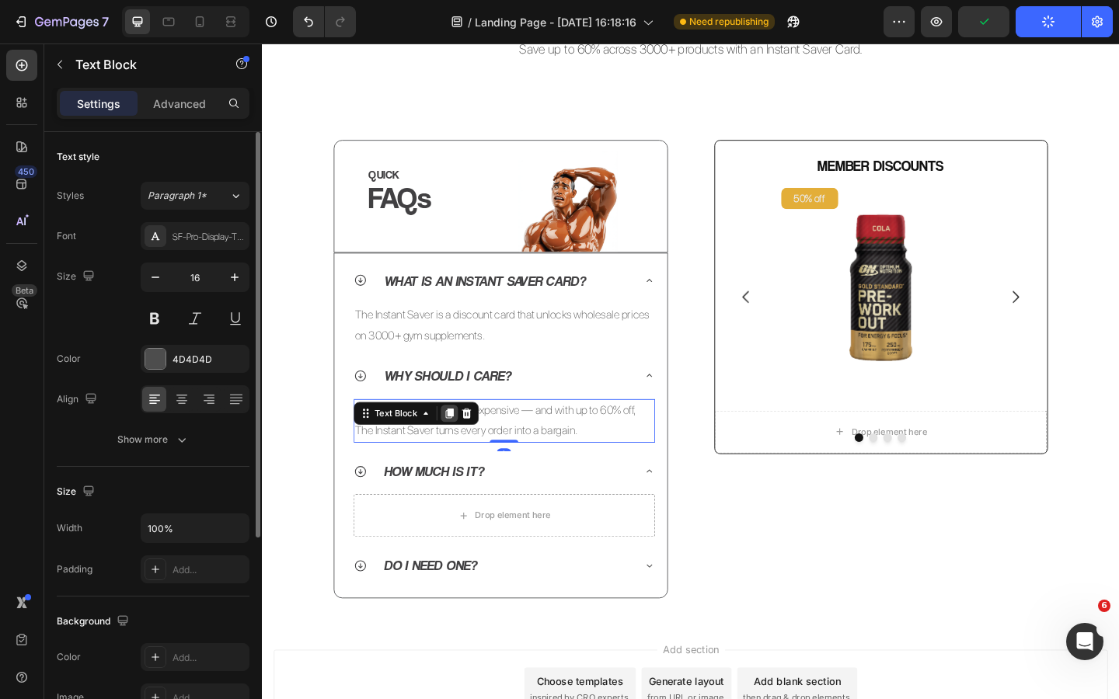
click at [462, 437] on div at bounding box center [465, 446] width 19 height 19
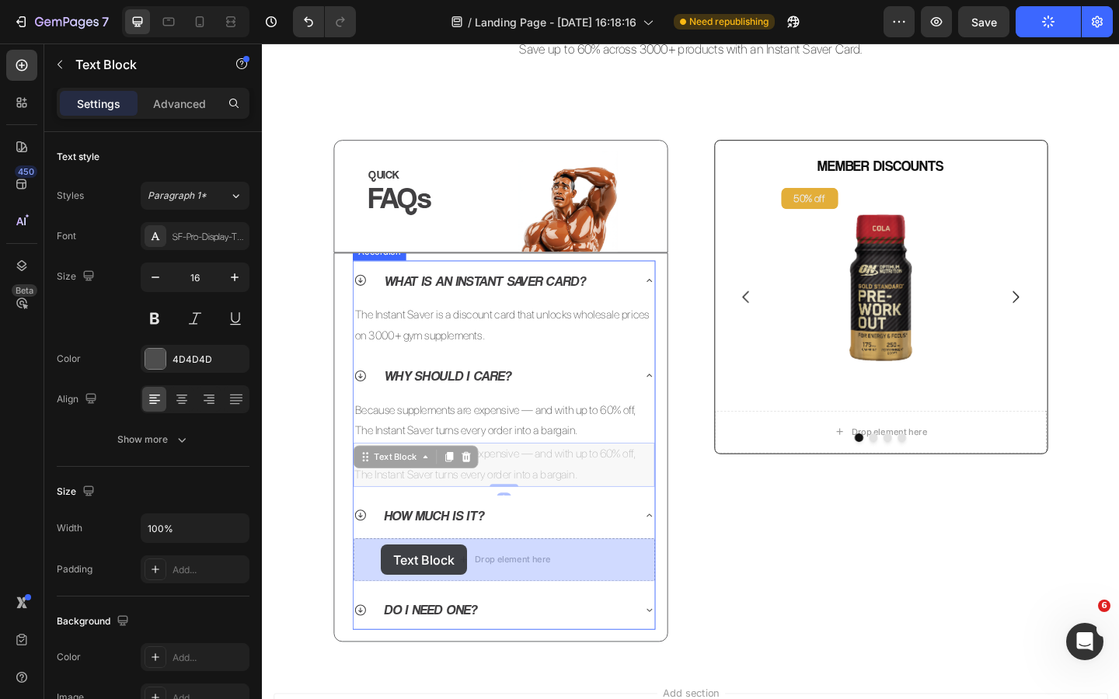
drag, startPoint x: 374, startPoint y: 494, endPoint x: 391, endPoint y: 589, distance: 96.2
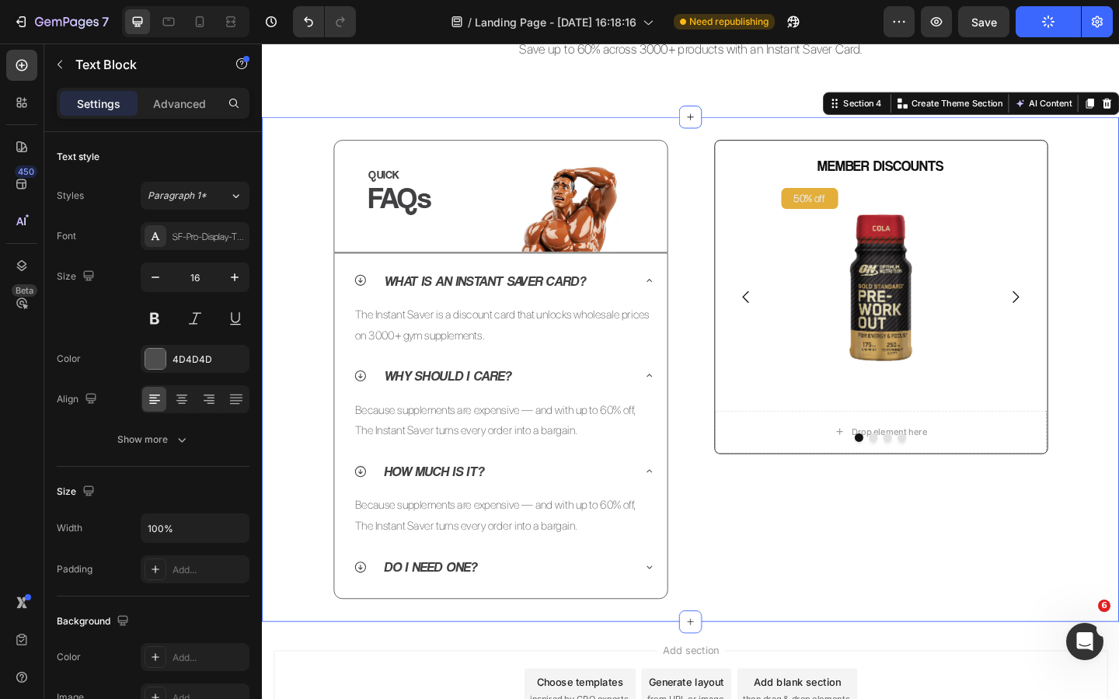
click at [322, 484] on div "QUICK Heading FAQs Heading Image Row Row What is an Instant Saver Card? The Ins…" at bounding box center [728, 398] width 932 height 500
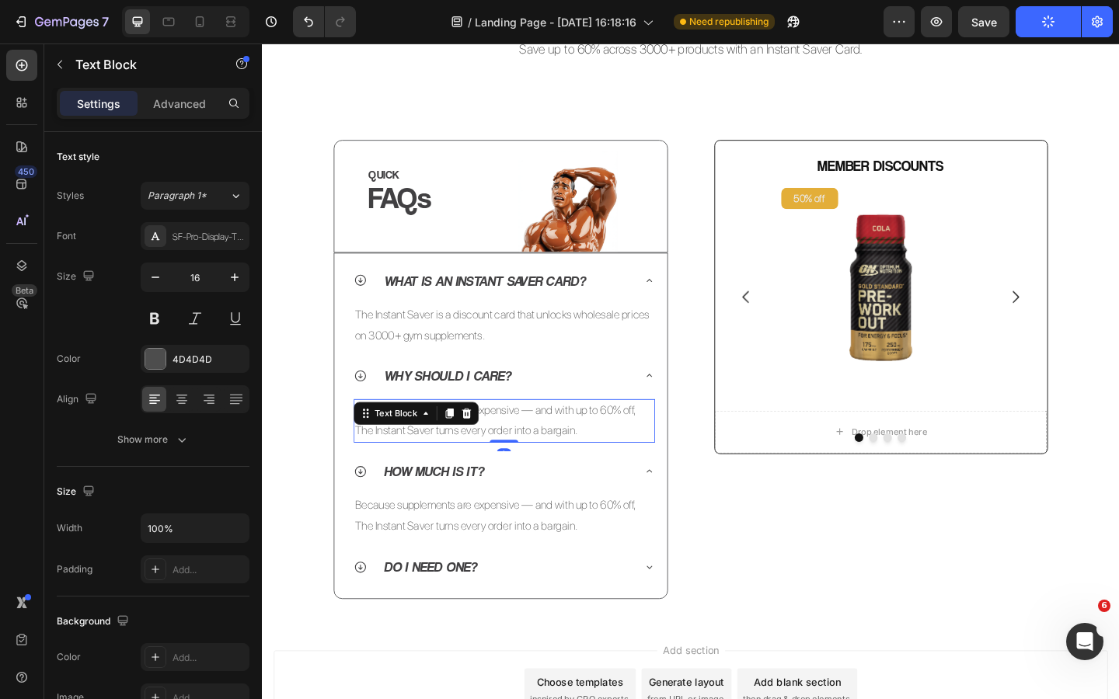
click at [451, 451] on div "Because supplements are expensive — and with up to 60% off, The Instant Saver t…" at bounding box center [525, 454] width 328 height 48
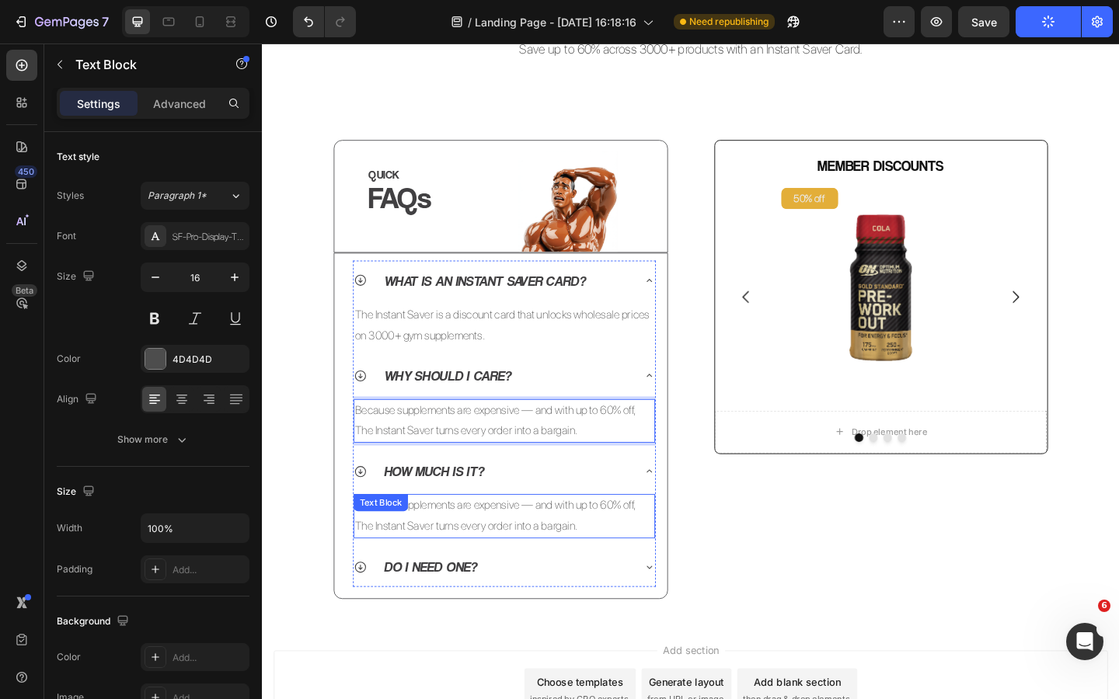
click at [472, 549] on div "Because supplements are expensive — and with up to 60% off, The Instant Saver t…" at bounding box center [525, 558] width 328 height 48
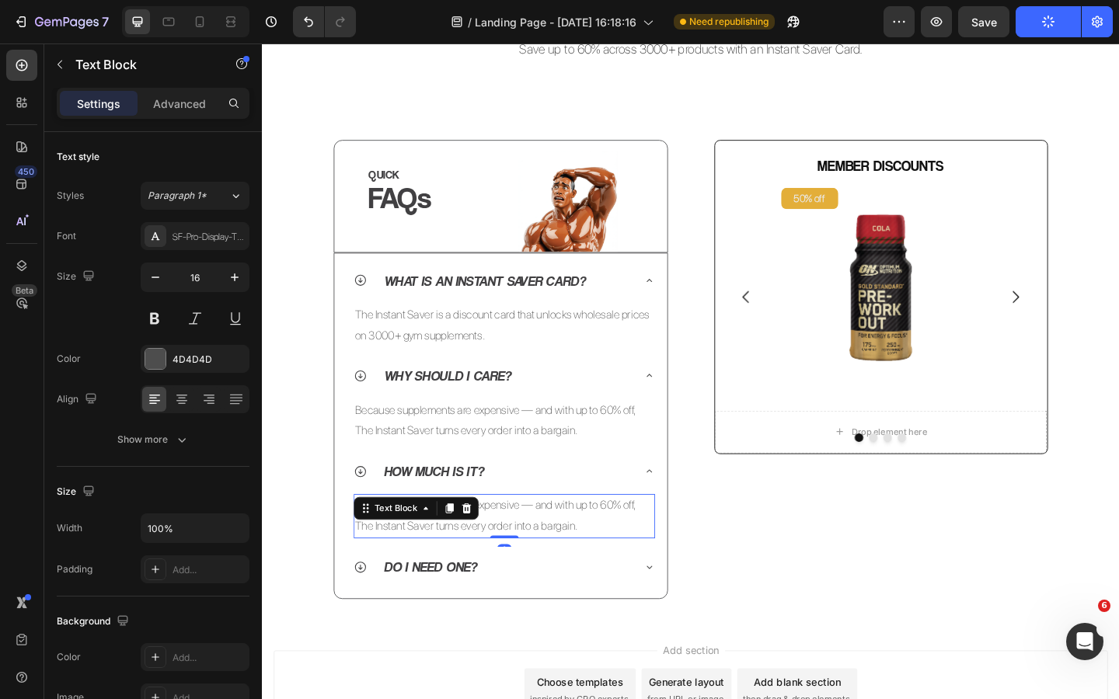
click at [554, 568] on p "Because supplements are expensive — and with up to 60% off, The Instant Saver t…" at bounding box center [525, 557] width 325 height 45
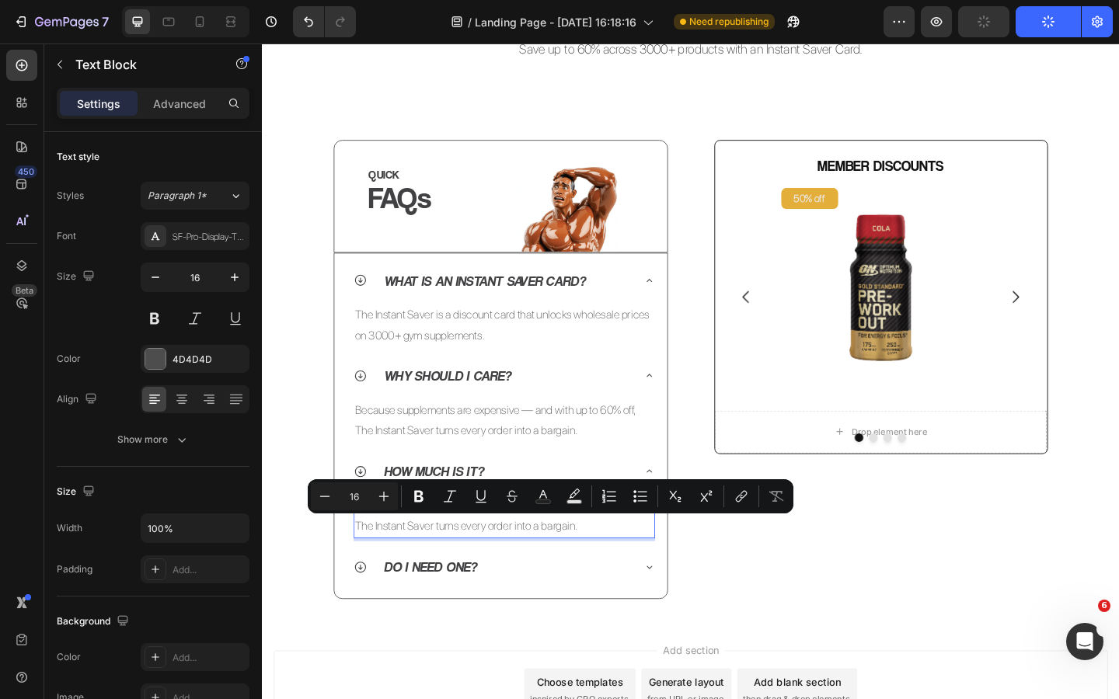
click at [597, 573] on p "Because supplements are expensive — and with up to 60% off, The Instant Saver t…" at bounding box center [525, 557] width 325 height 45
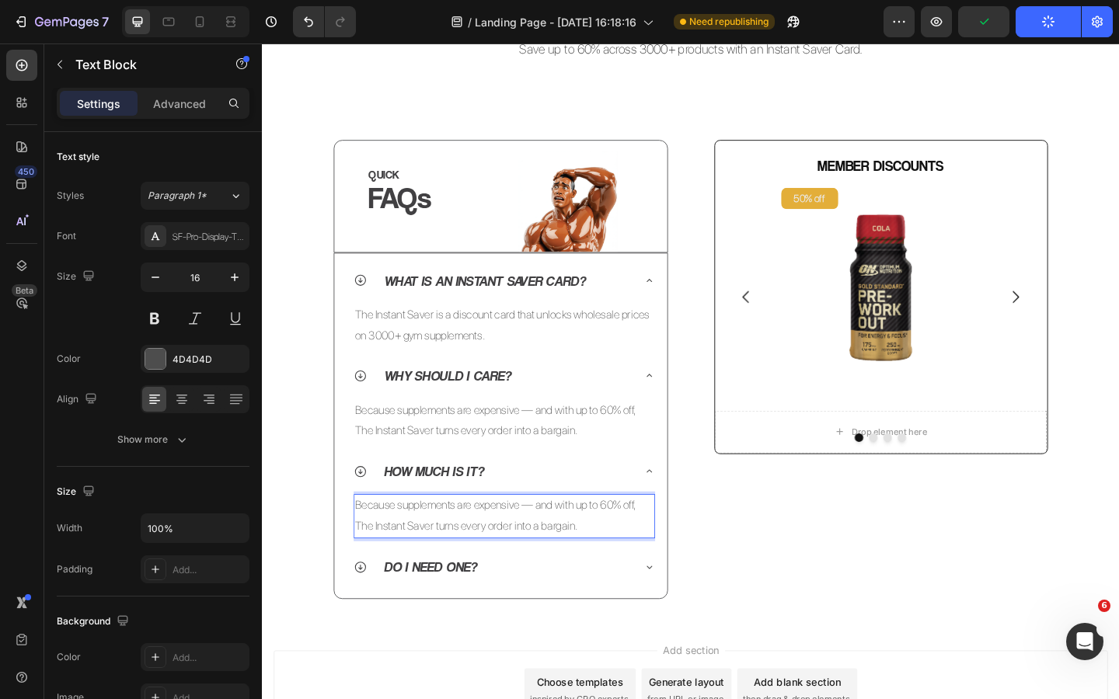
click at [609, 573] on p "Because supplements are expensive — and with up to 60% off, The Instant Saver t…" at bounding box center [525, 557] width 325 height 45
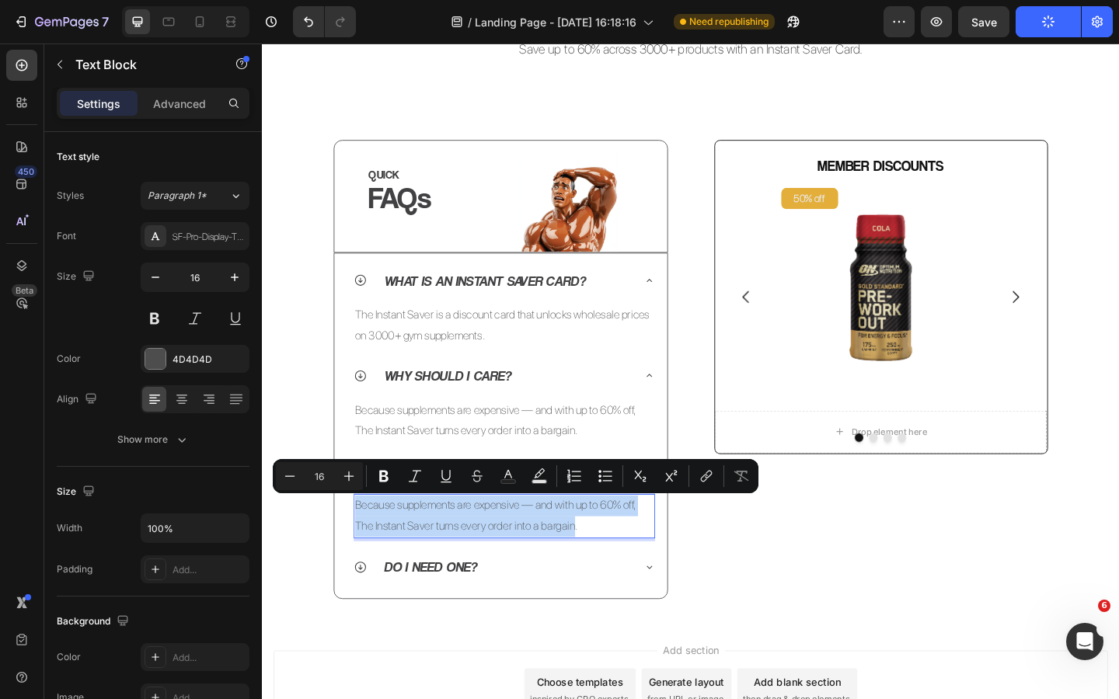
drag, startPoint x: 602, startPoint y: 571, endPoint x: 365, endPoint y: 548, distance: 238.0
click at [365, 548] on p "Because supplements are expensive — and with up to 60% off, The Instant Saver t…" at bounding box center [525, 557] width 325 height 45
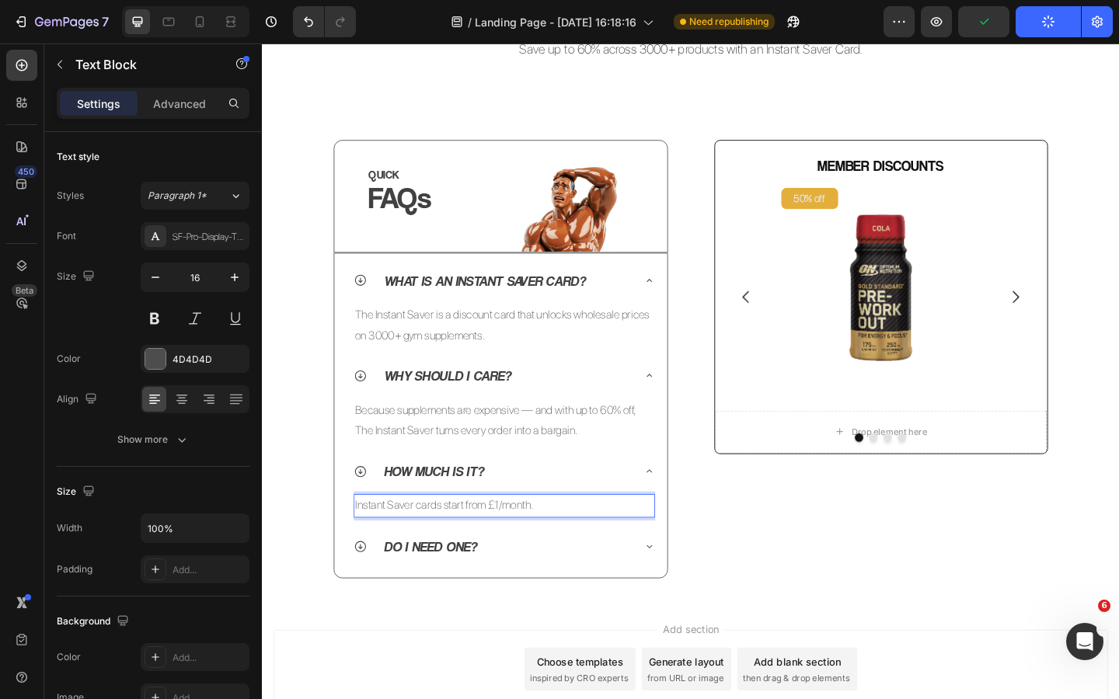
click at [572, 552] on p "Instant Saver cards start from £1/month." at bounding box center [525, 546] width 325 height 23
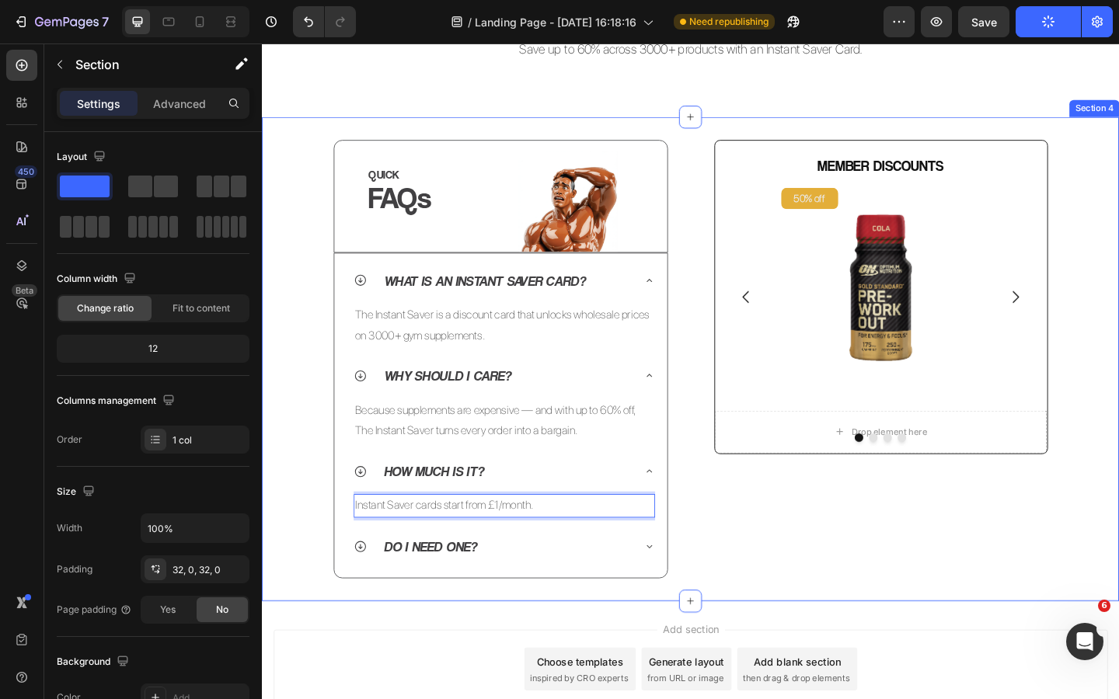
click at [308, 481] on div "QUICK Heading FAQs Heading Image Row Row What is an Instant Saver Card? The Ins…" at bounding box center [728, 386] width 932 height 477
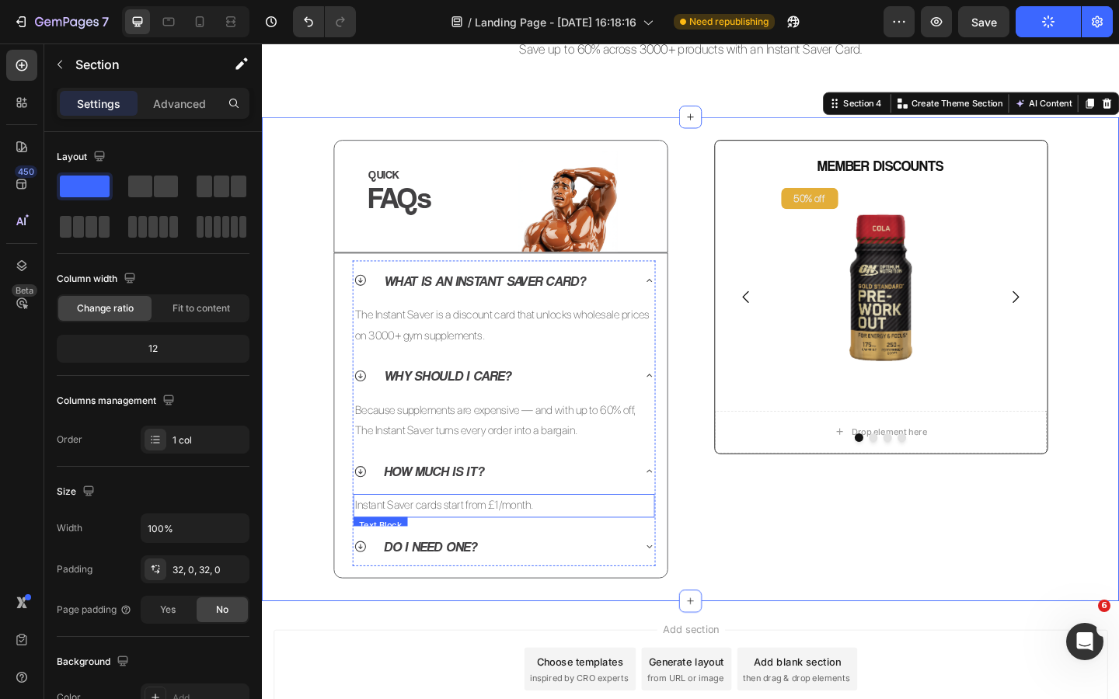
scroll to position [643, 0]
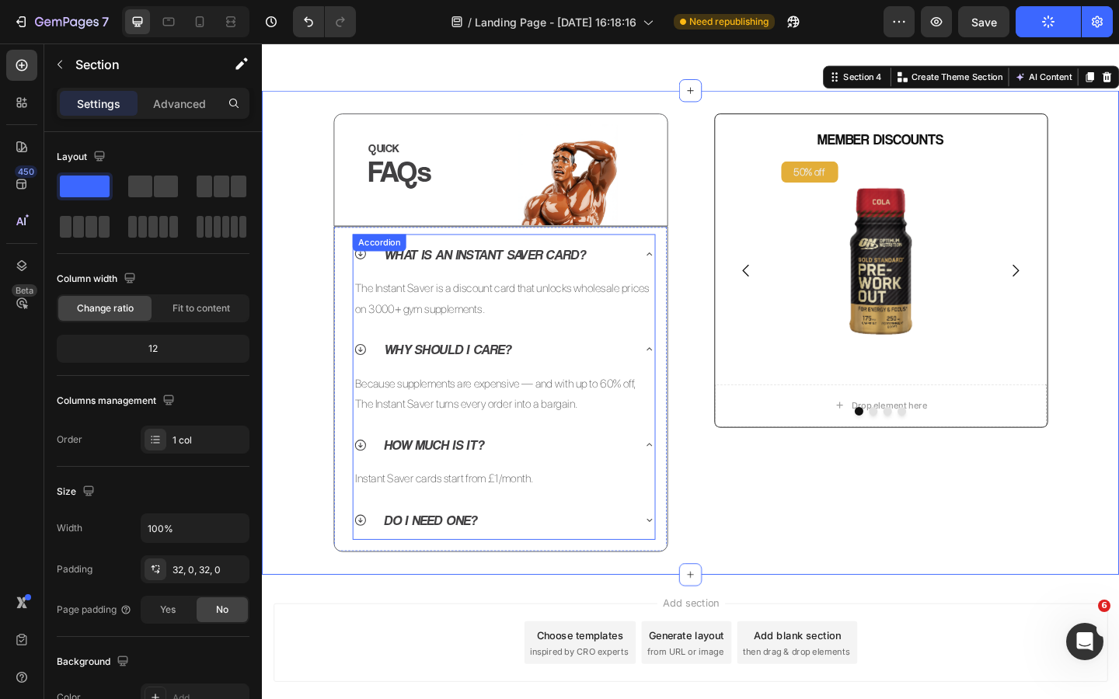
click at [374, 566] on icon at bounding box center [368, 562] width 15 height 15
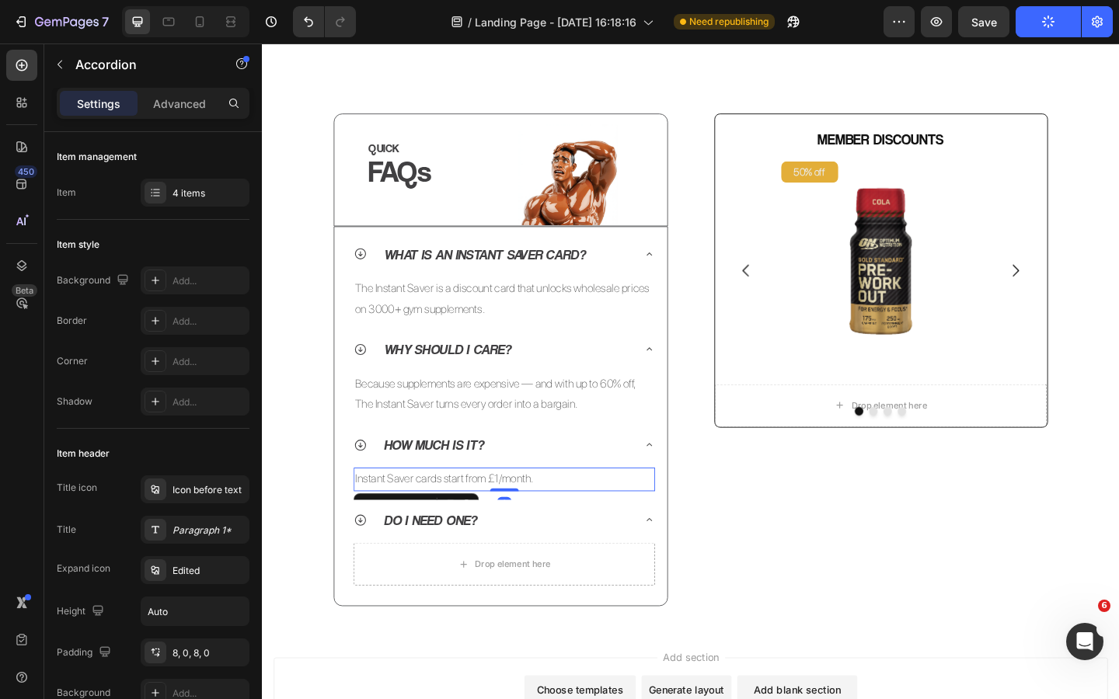
click at [443, 527] on p "Instant Saver cards start from £1/month." at bounding box center [525, 518] width 325 height 23
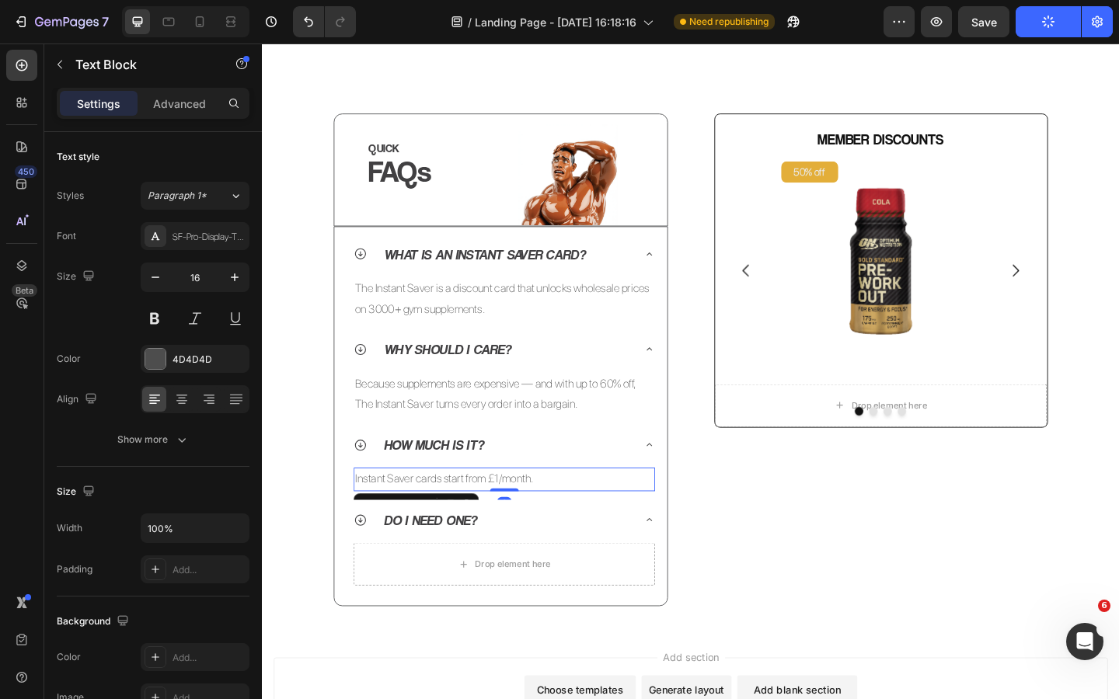
scroll to position [652, 0]
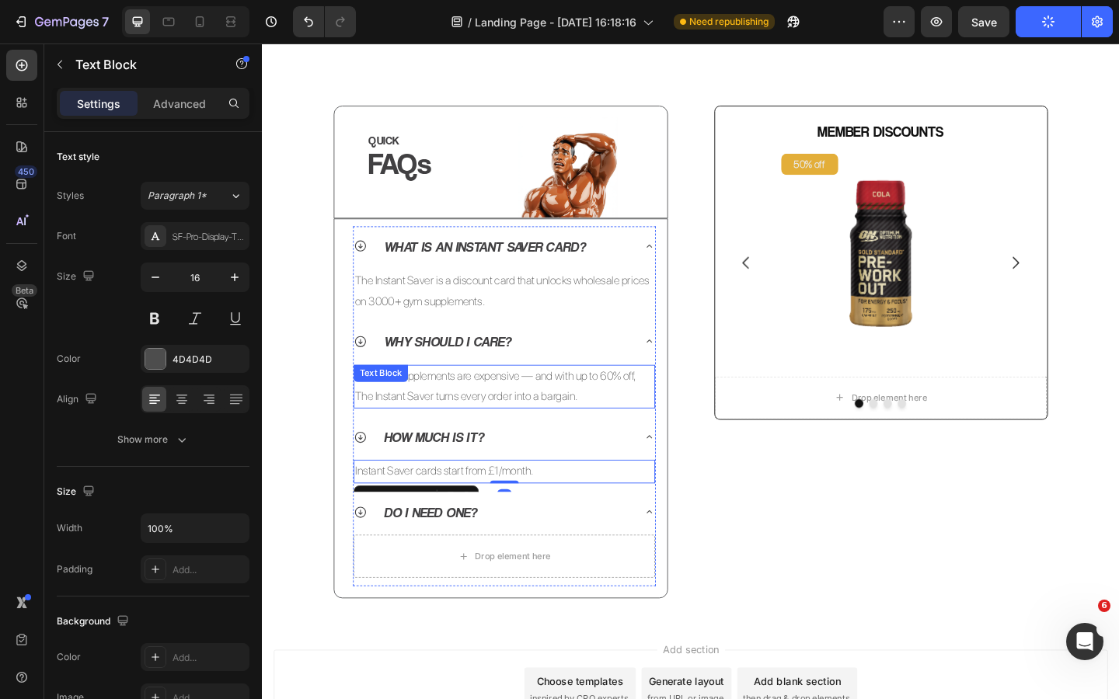
click at [475, 429] on p "Because supplements are expensive — and with up to 60% off, The Instant Saver t…" at bounding box center [525, 417] width 325 height 45
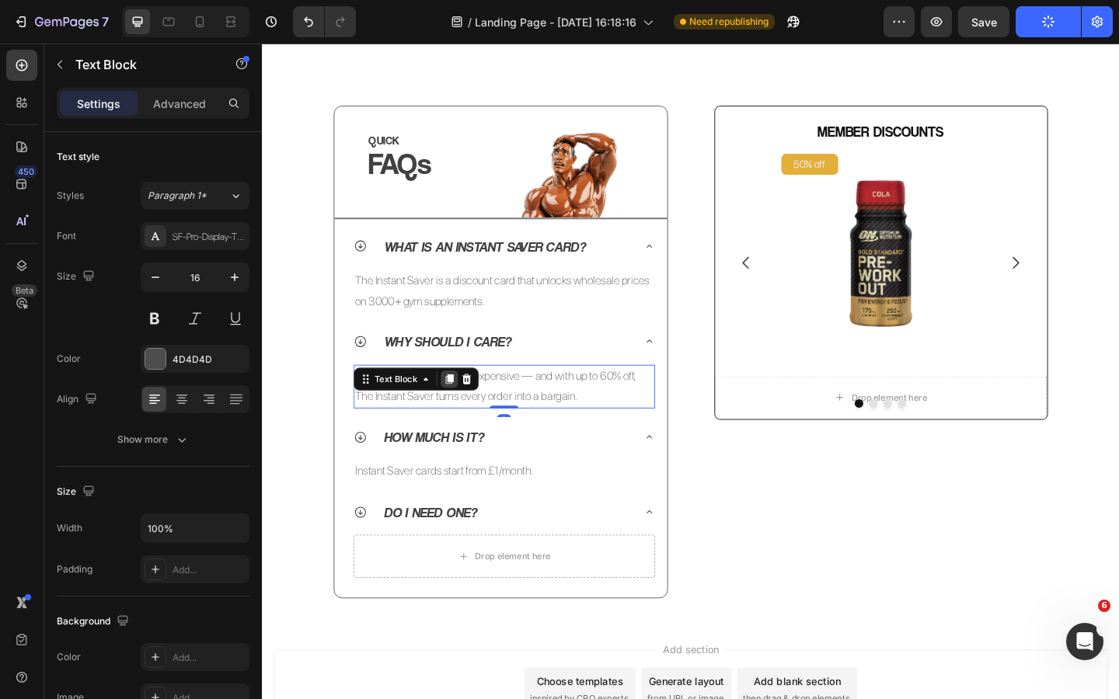
click at [468, 409] on icon at bounding box center [465, 408] width 9 height 11
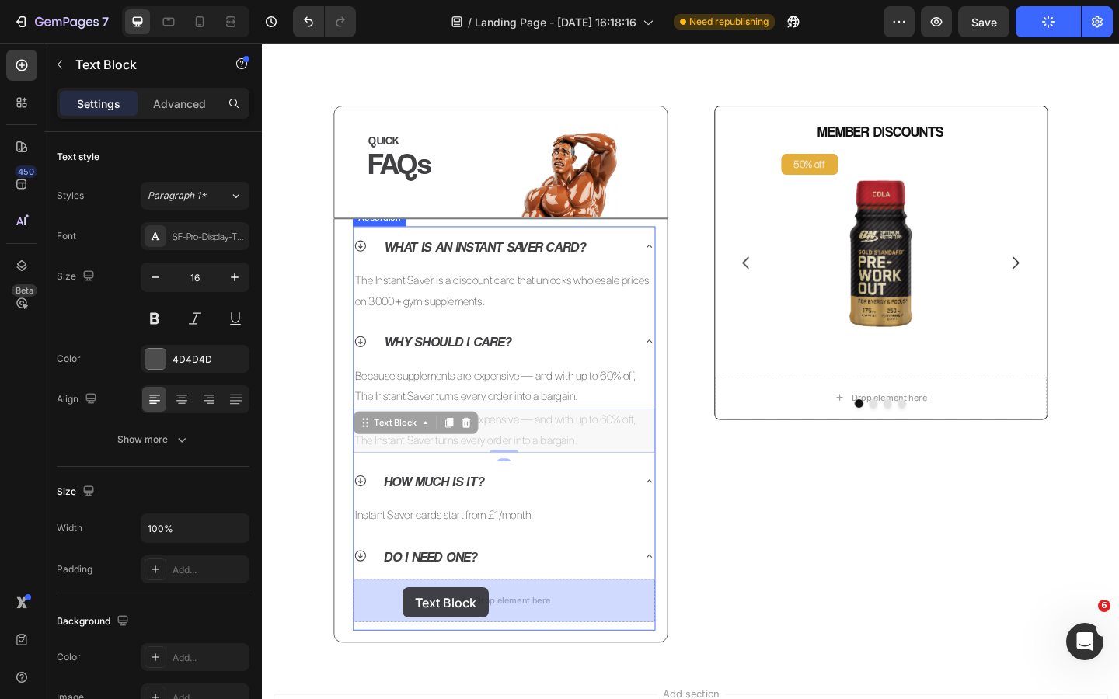
drag, startPoint x: 381, startPoint y: 459, endPoint x: 415, endPoint y: 635, distance: 179.6
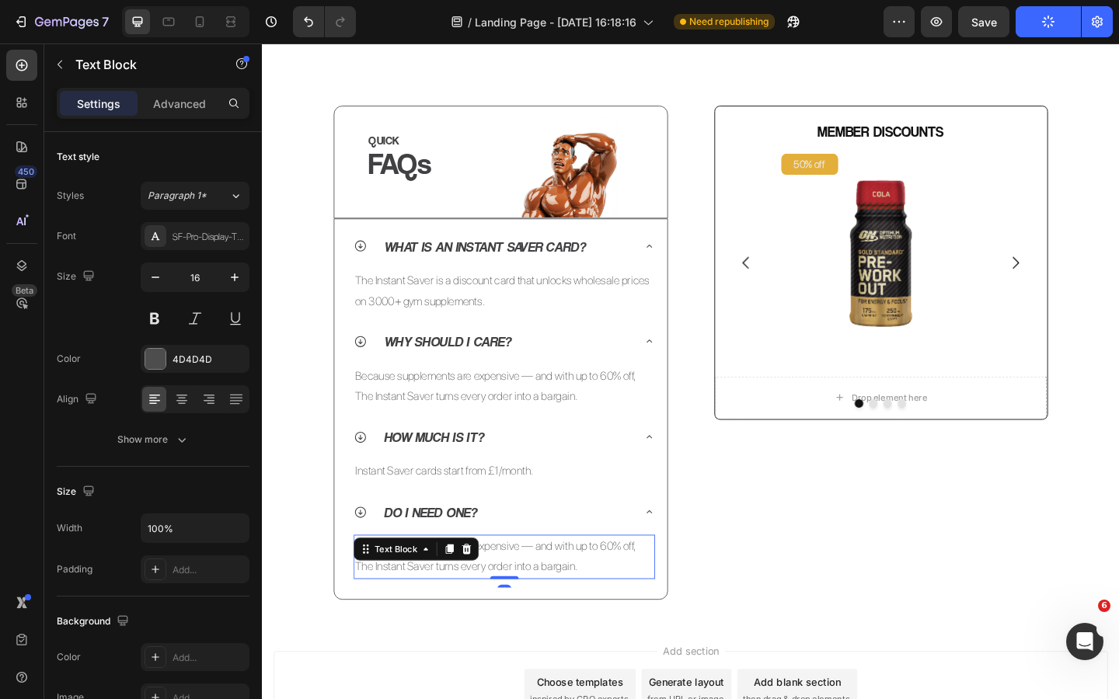
click at [562, 604] on p "Because supplements are expensive — and with up to 60% off, The Instant Saver t…" at bounding box center [525, 602] width 325 height 45
click at [585, 607] on p "Because supplements are expensive — and with up to 60% off, The Instant Saver t…" at bounding box center [525, 602] width 325 height 45
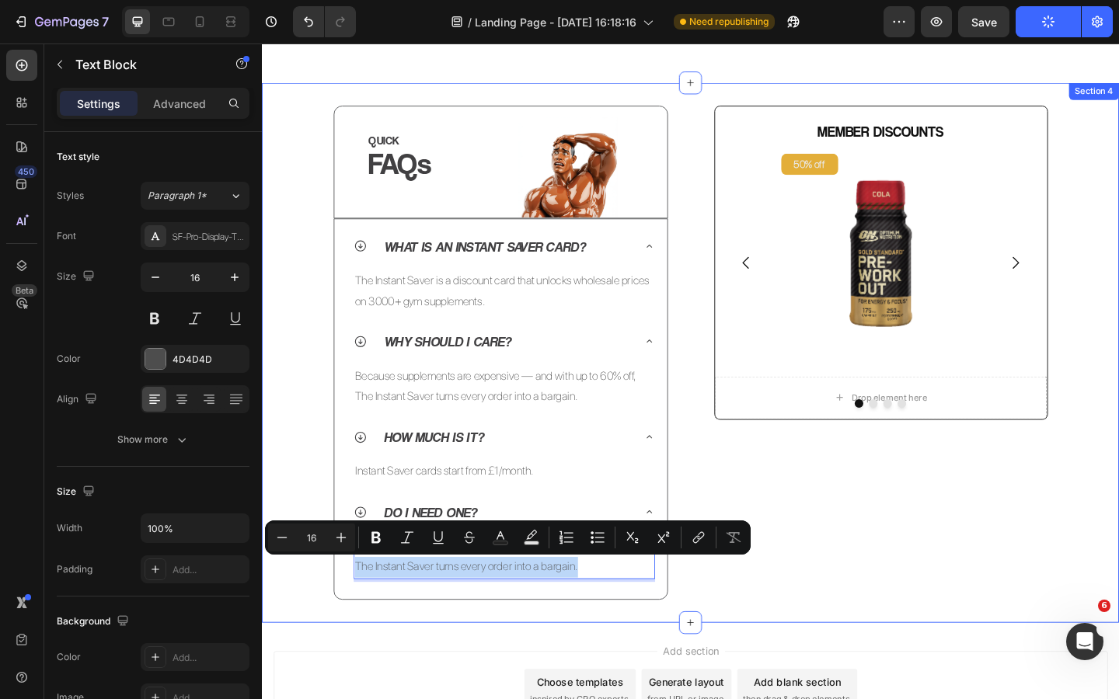
drag, startPoint x: 613, startPoint y: 614, endPoint x: 338, endPoint y: 602, distance: 275.3
click at [338, 602] on div "QUICK Heading FAQs Heading Image Row Row What is an Instant Saver Card? The Ins…" at bounding box center [728, 380] width 932 height 538
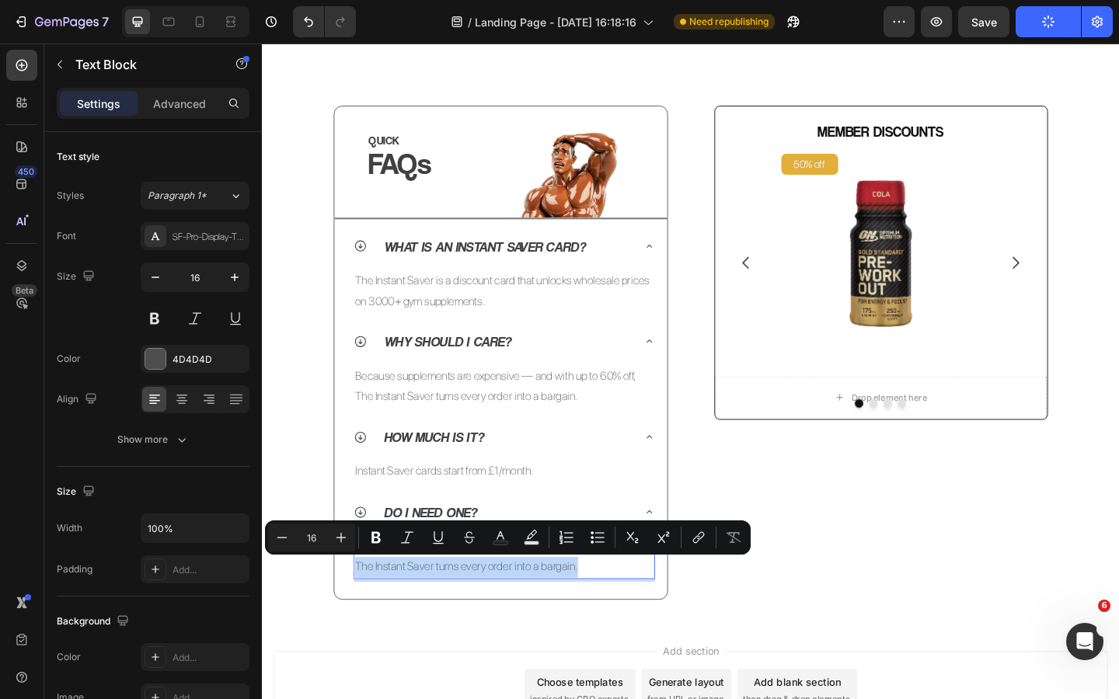
click at [559, 622] on p "Because supplements are expensive — and with up to 60% off, The Instant Saver t…" at bounding box center [525, 602] width 325 height 45
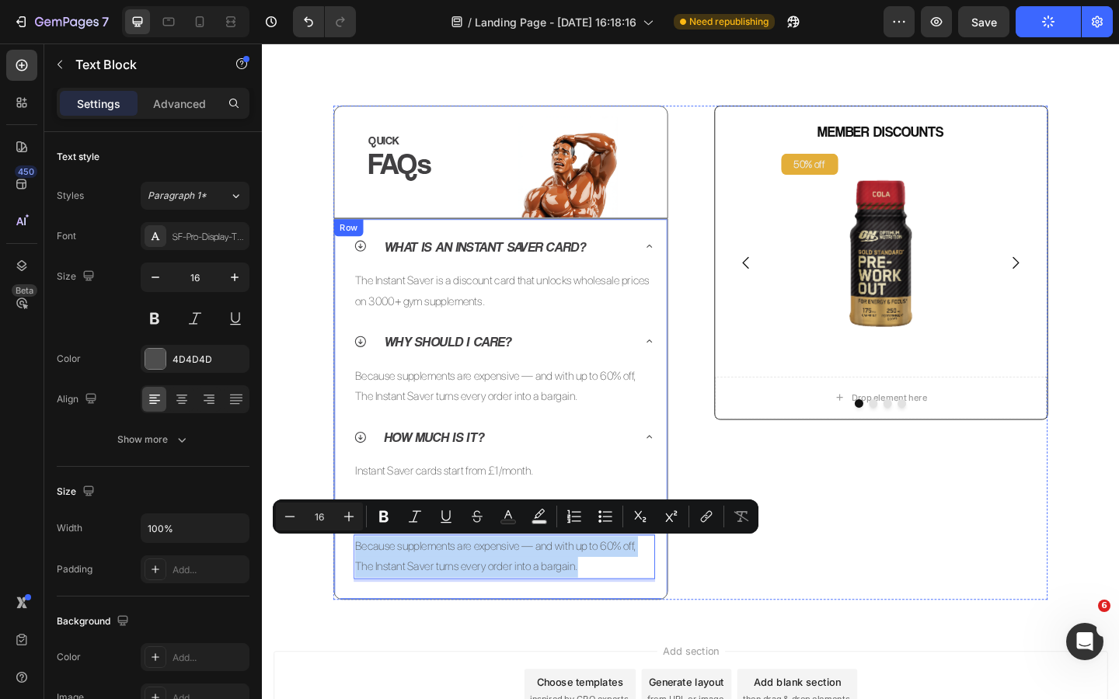
drag, startPoint x: 611, startPoint y: 614, endPoint x: 351, endPoint y: 590, distance: 260.5
click at [351, 590] on div "What is an Instant Saver Card? The Instant Saver is a discount card that unlock…" at bounding box center [521, 441] width 364 height 415
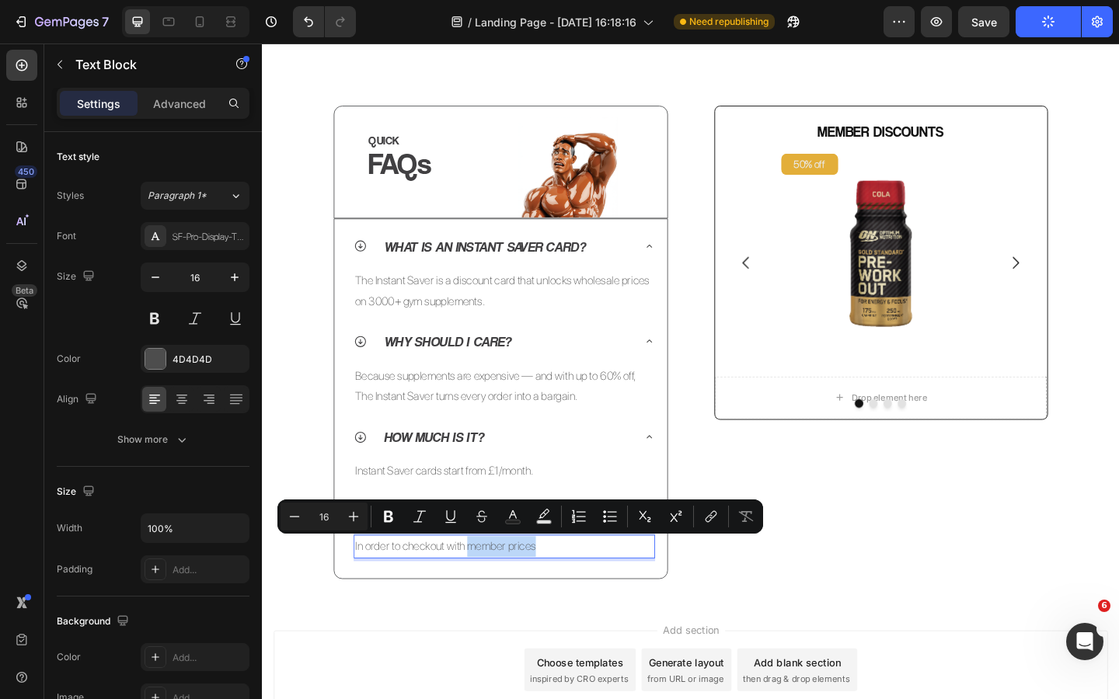
drag, startPoint x: 565, startPoint y: 591, endPoint x: 486, endPoint y: 591, distance: 79.2
click at [486, 591] on p "In order to checkout with member prices" at bounding box center [525, 591] width 325 height 23
click at [490, 594] on p "In order to checkout with member prices" at bounding box center [525, 591] width 325 height 23
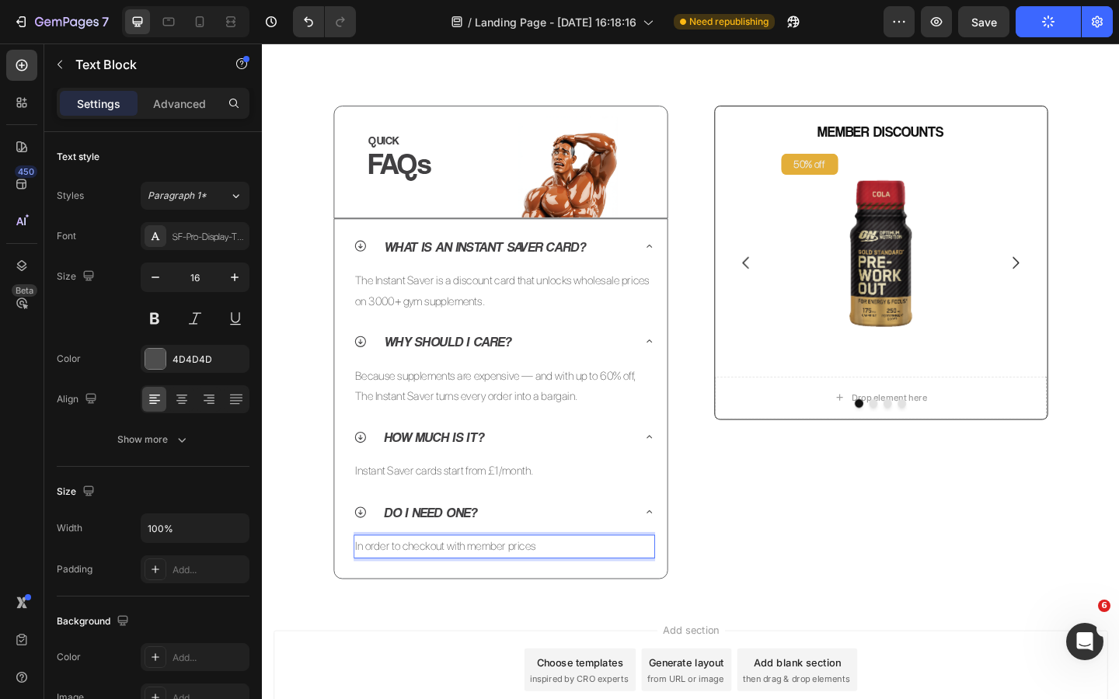
click at [556, 595] on p "In order to checkout with member prices" at bounding box center [525, 591] width 325 height 23
click at [559, 594] on p "In order to checkout with member prices" at bounding box center [525, 591] width 325 height 23
click at [506, 304] on p "The Instant Saver is a discount card that unlocks wholesale prices on 3000+ gym…" at bounding box center [525, 313] width 325 height 45
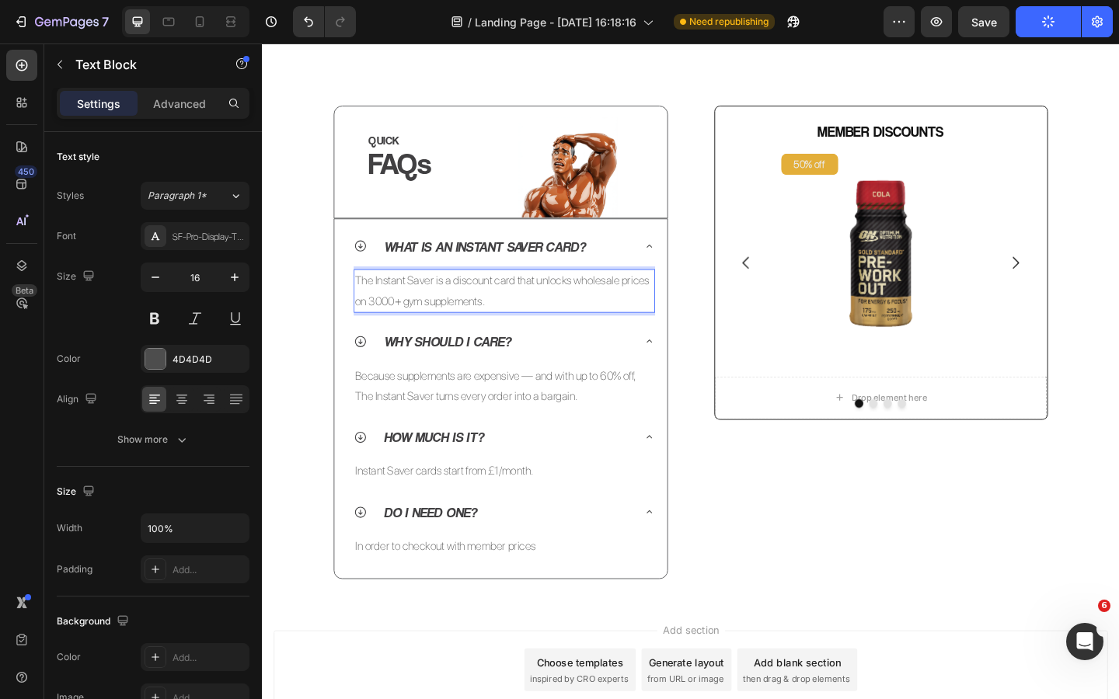
click at [510, 304] on p "The Instant Saver is a discount card that unlocks wholesale prices on 3000+ gym…" at bounding box center [525, 313] width 325 height 45
drag, startPoint x: 511, startPoint y: 301, endPoint x: 471, endPoint y: 303, distance: 40.4
click at [471, 303] on p "The Instant Saver is a discount card that unlocks wholesale prices on 3000+ gym…" at bounding box center [525, 313] width 325 height 45
click at [588, 316] on p "The Instant Saver is a membership card that unlocks wholesale prices on 3000+ g…" at bounding box center [525, 313] width 325 height 45
click at [507, 592] on p "In order to checkout with member prices" at bounding box center [525, 591] width 325 height 23
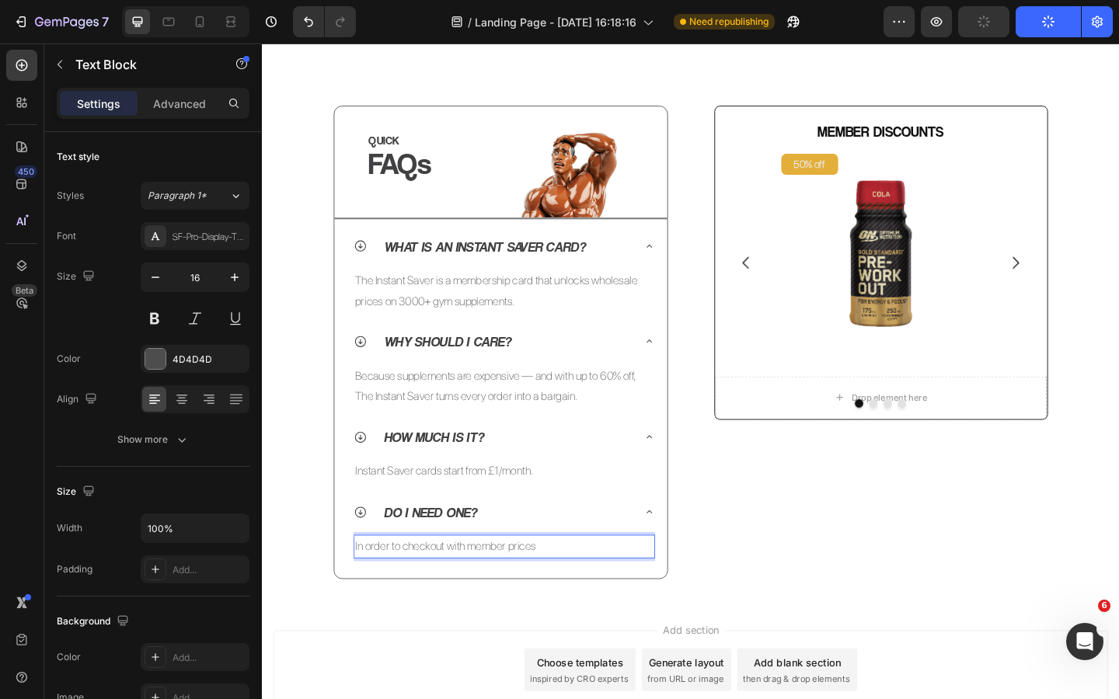
click at [562, 593] on p "In order to checkout with member prices" at bounding box center [525, 591] width 325 height 23
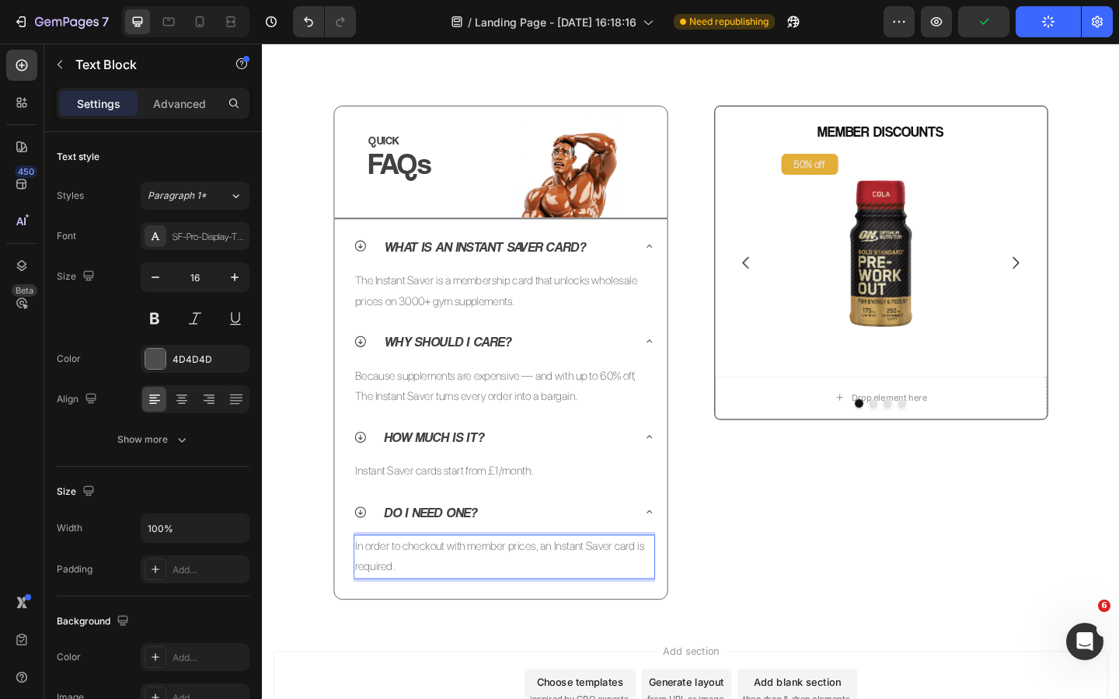
click at [474, 597] on p "In order to checkout with member prices, an Instant Saver card is required." at bounding box center [525, 602] width 325 height 45
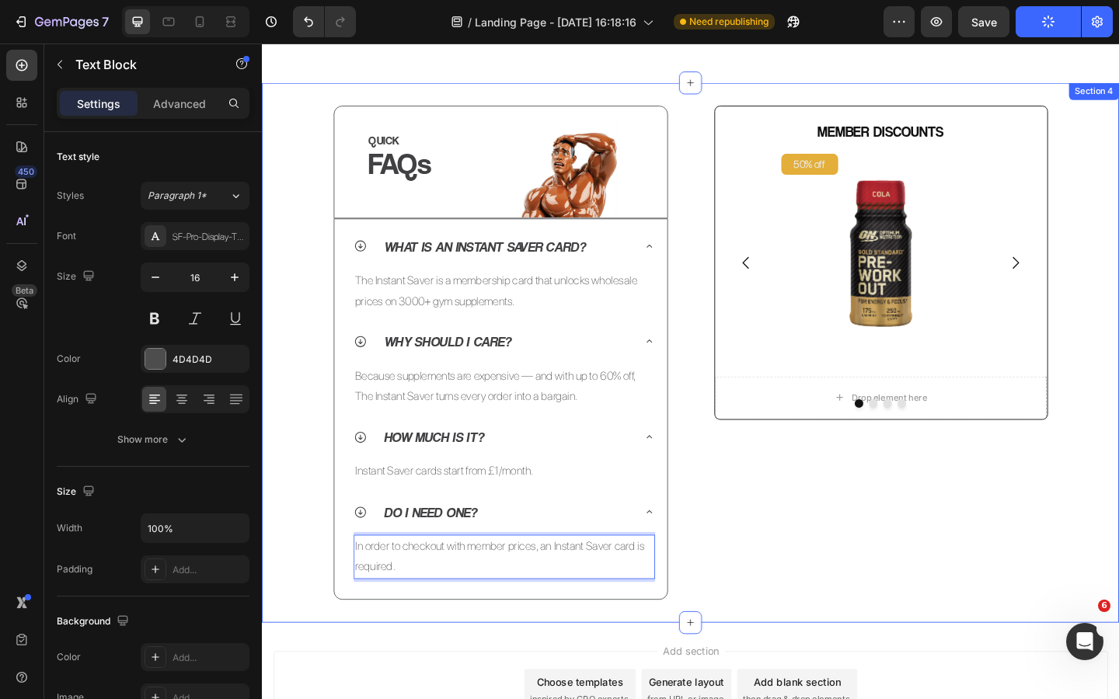
click at [308, 510] on div "QUICK Heading FAQs Heading Image Row Row What is an Instant Saver Card? The Ins…" at bounding box center [728, 380] width 932 height 538
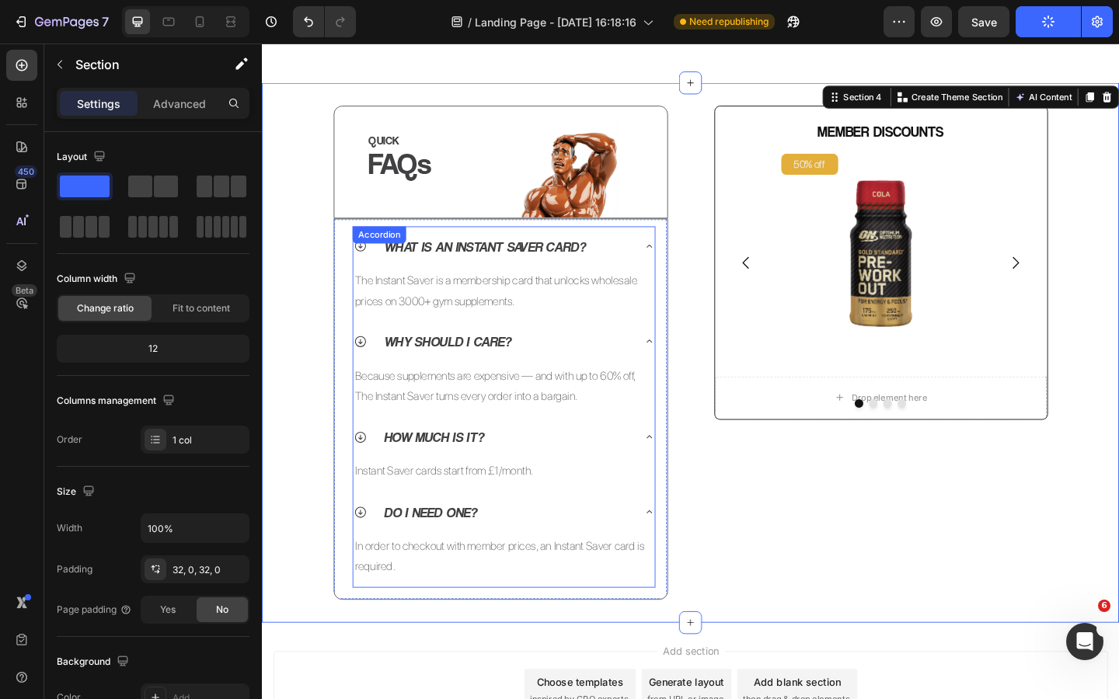
click at [541, 457] on div "How much is it?" at bounding box center [512, 471] width 303 height 31
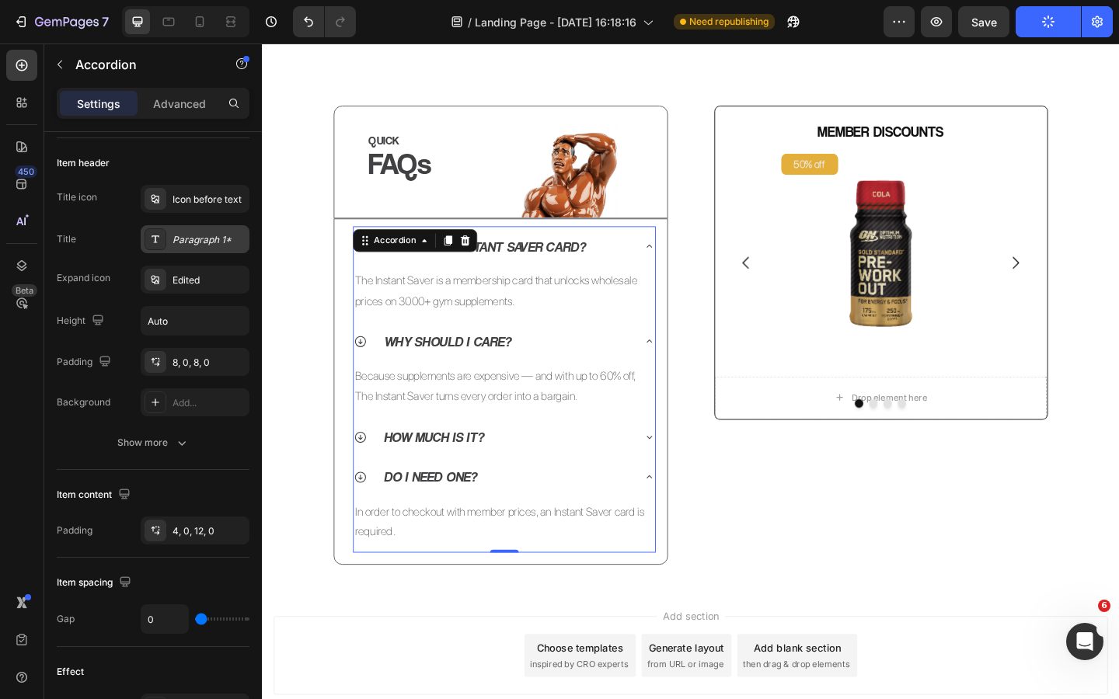
scroll to position [908, 0]
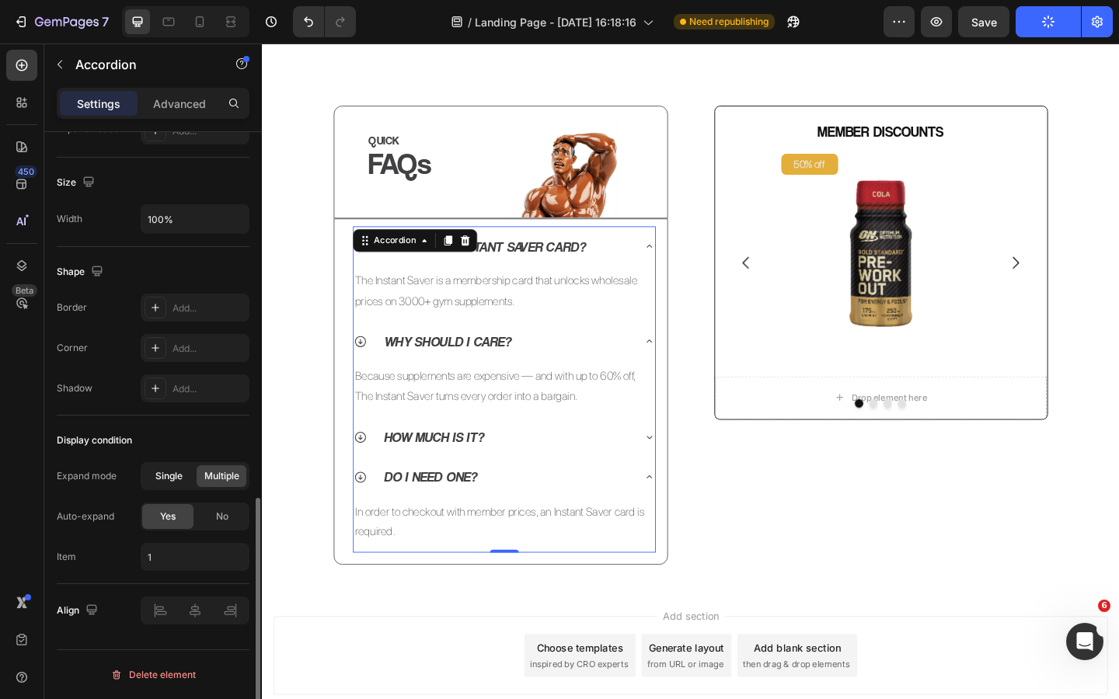
click at [175, 481] on span "Single" at bounding box center [168, 476] width 27 height 14
click at [216, 517] on span "No" at bounding box center [222, 517] width 12 height 14
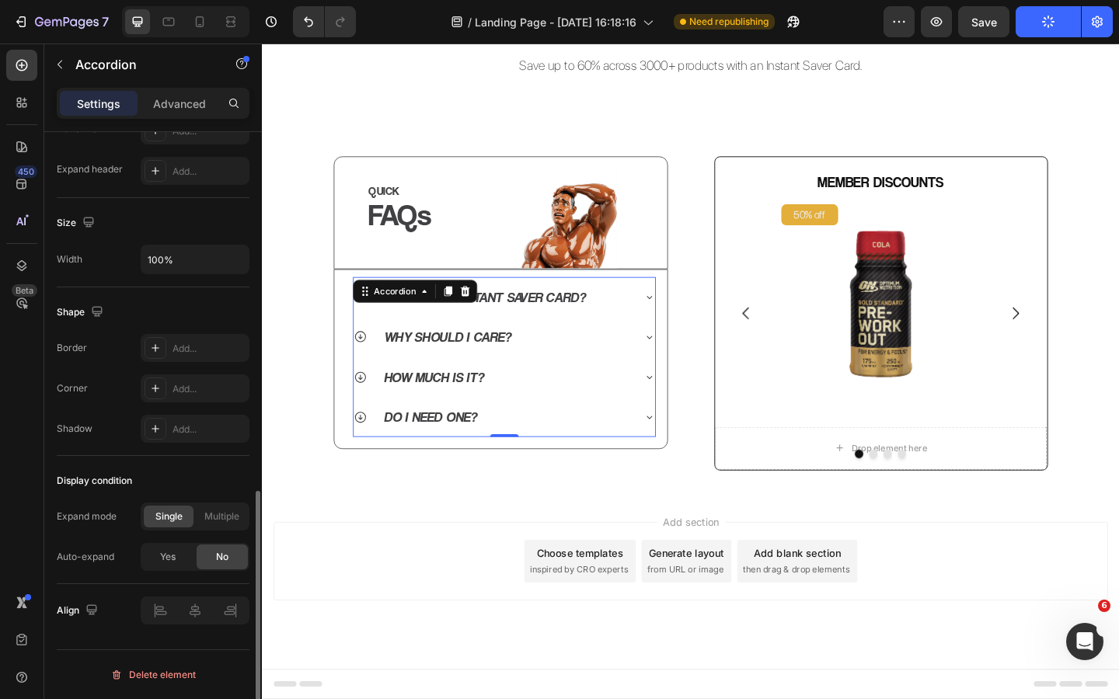
scroll to position [596, 0]
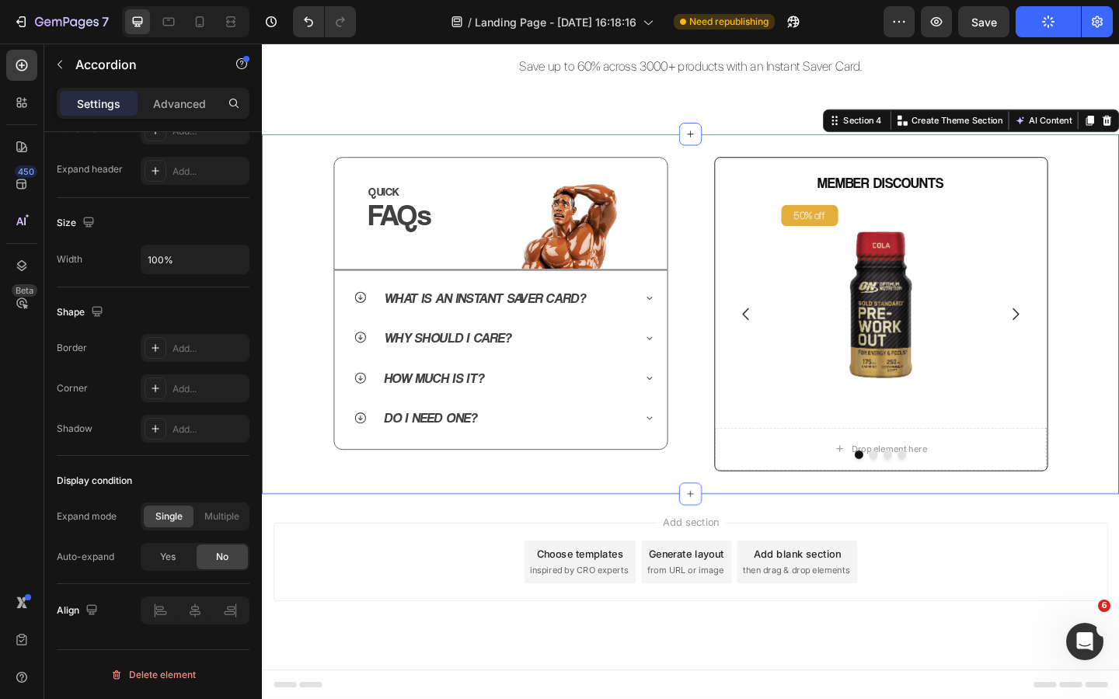
click at [435, 528] on div "QUICK Heading FAQs Heading Image Row Row What is an Instant Saver Card? Why sho…" at bounding box center [728, 337] width 932 height 391
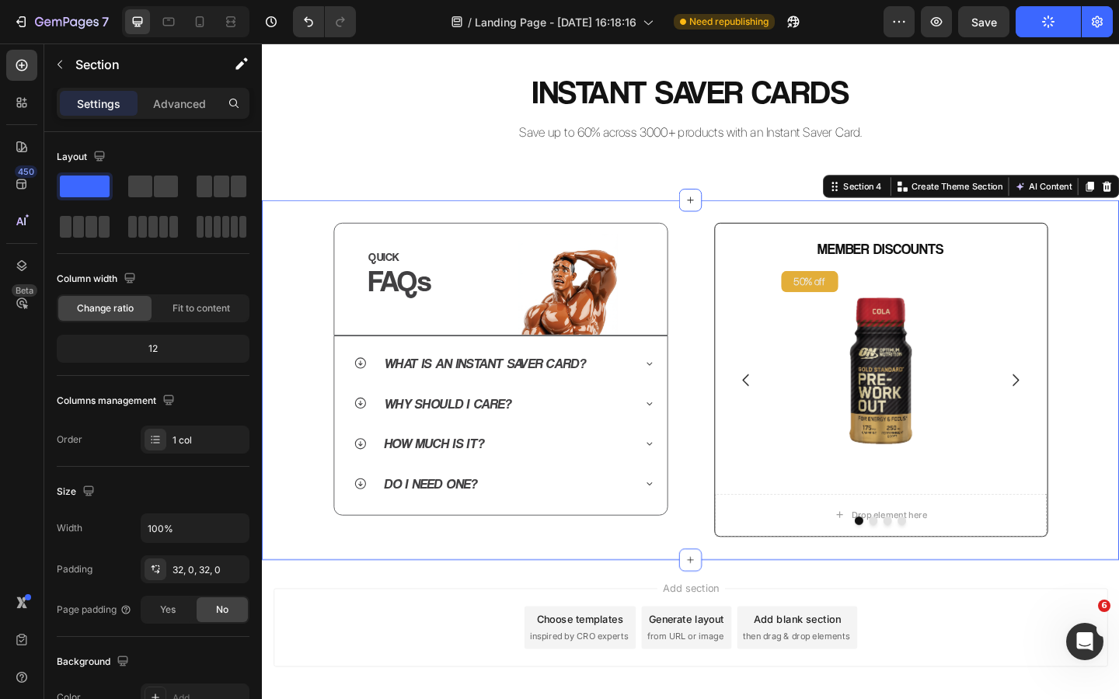
scroll to position [526, 0]
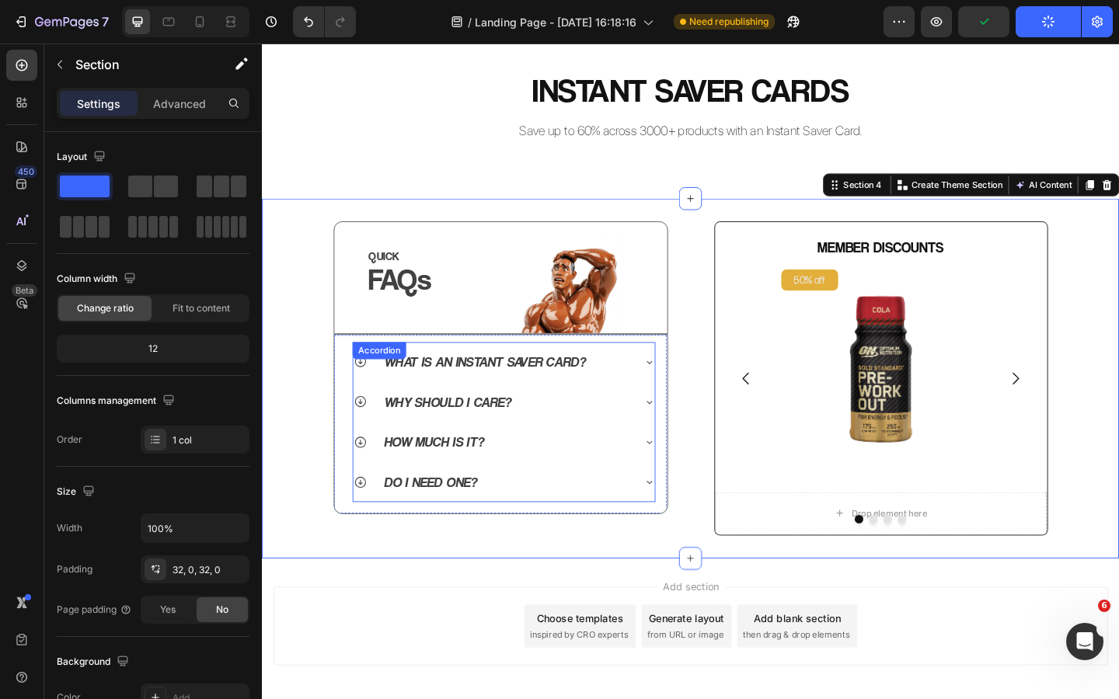
click at [548, 492] on div "How much is it?" at bounding box center [512, 476] width 303 height 31
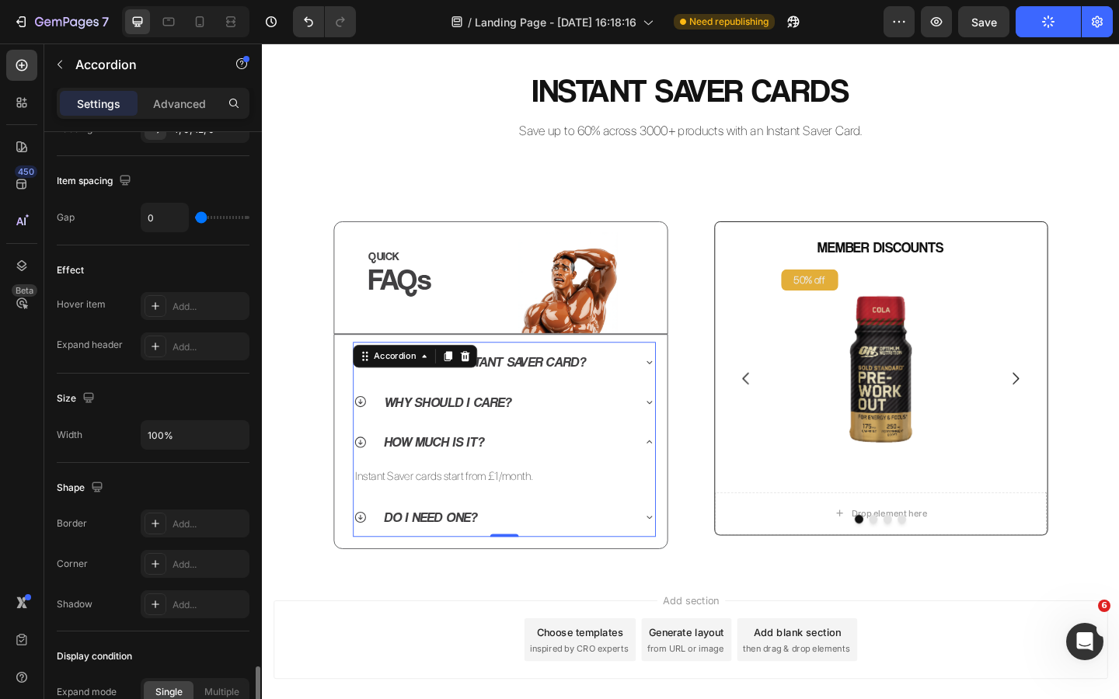
scroll to position [868, 0]
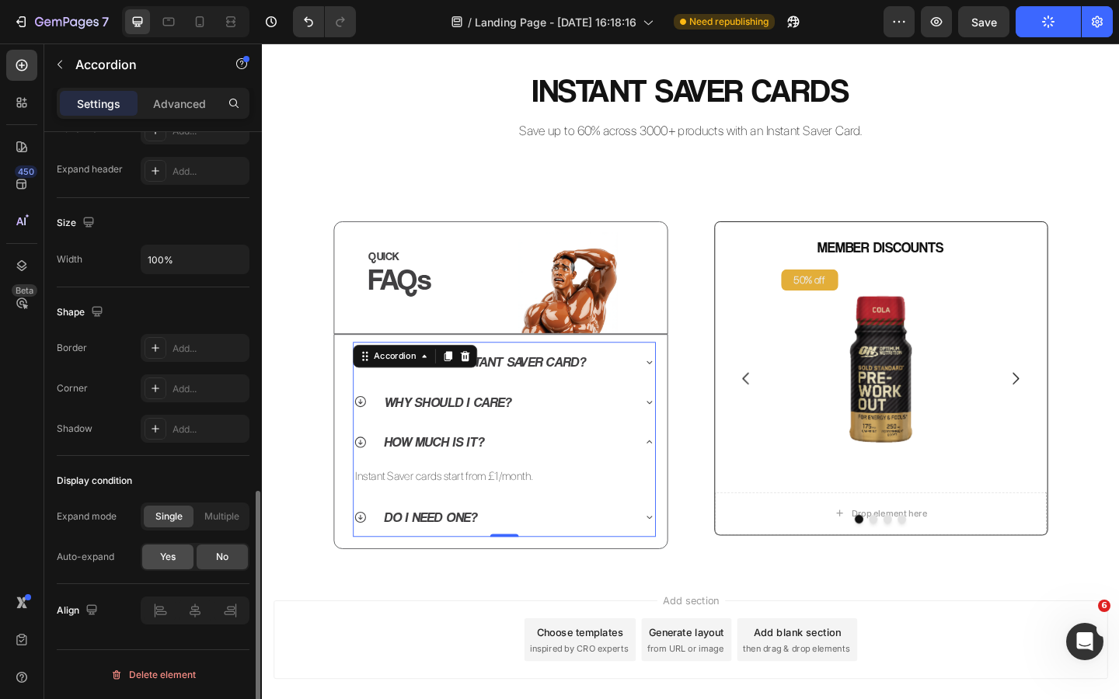
click at [178, 555] on div "Yes" at bounding box center [167, 557] width 51 height 25
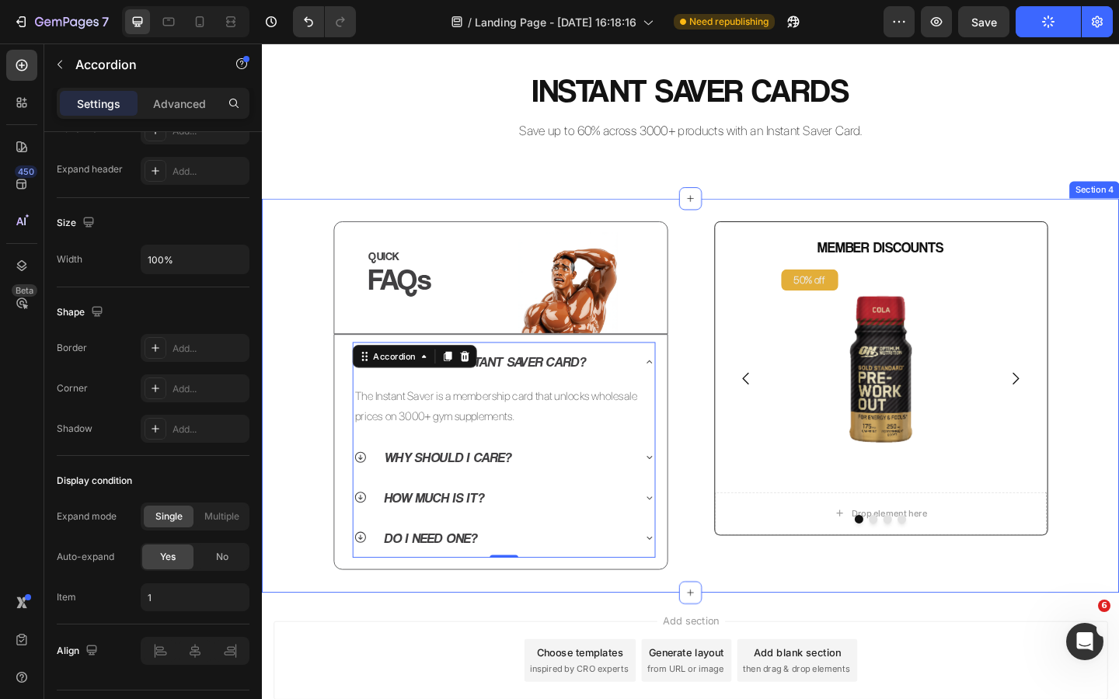
click at [304, 529] on div "QUICK Heading FAQs Heading Image Row Row What is an Instant Saver Card? The Ins…" at bounding box center [728, 426] width 932 height 379
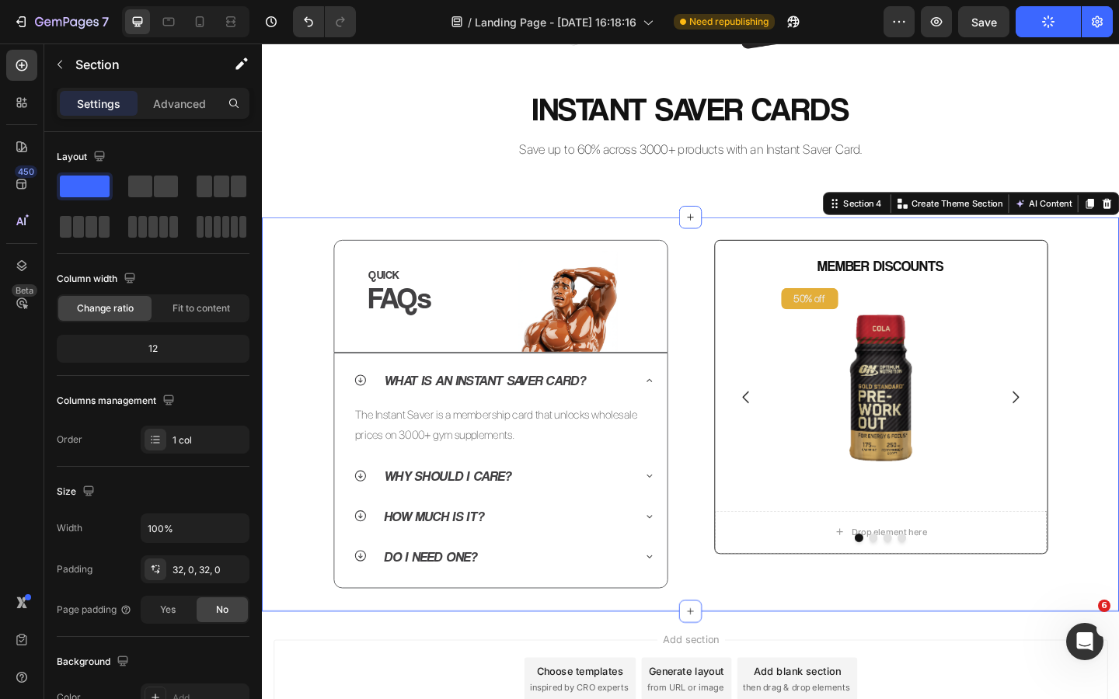
scroll to position [505, 0]
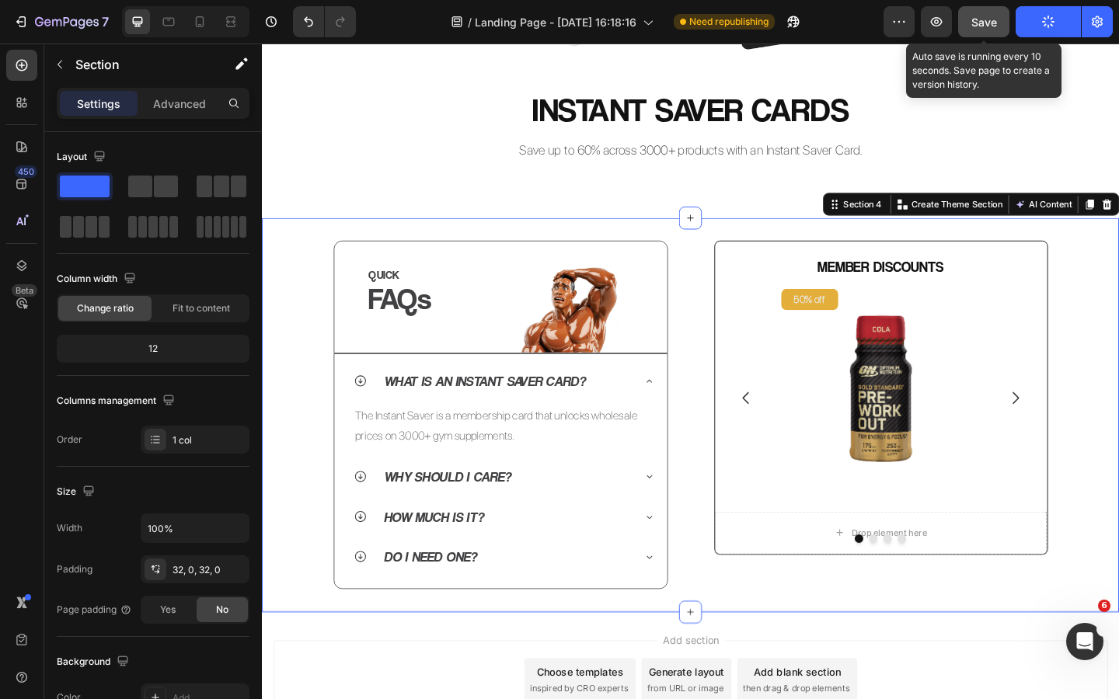
click at [984, 20] on span "Save" at bounding box center [984, 22] width 26 height 13
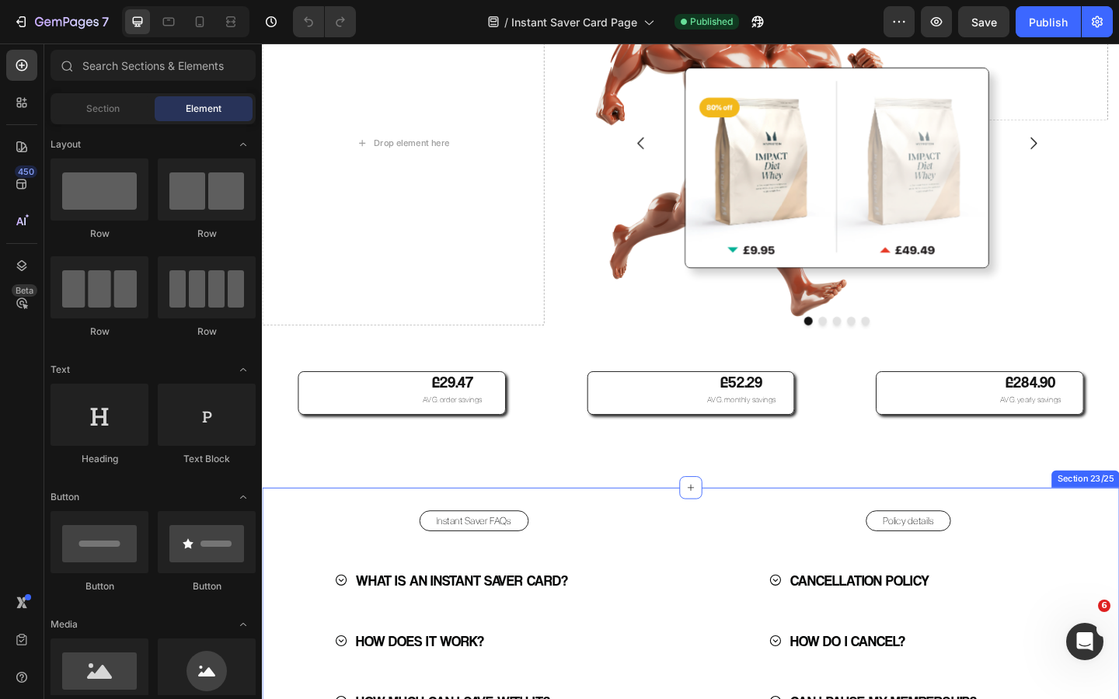
scroll to position [3015, 0]
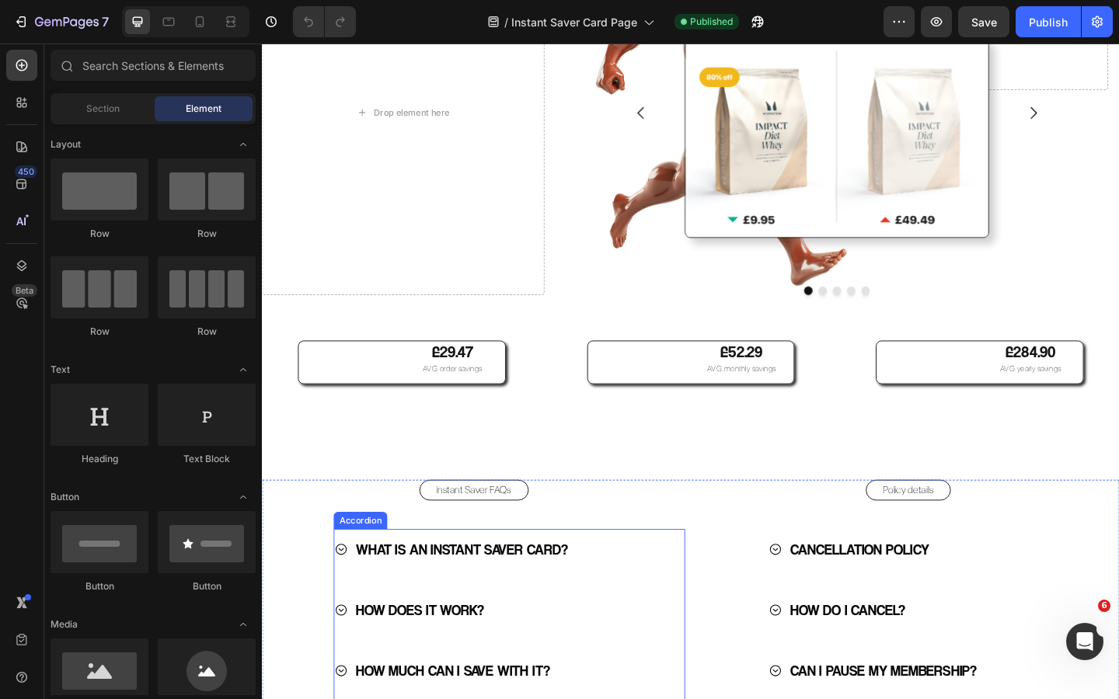
click at [348, 601] on icon at bounding box center [347, 594] width 15 height 15
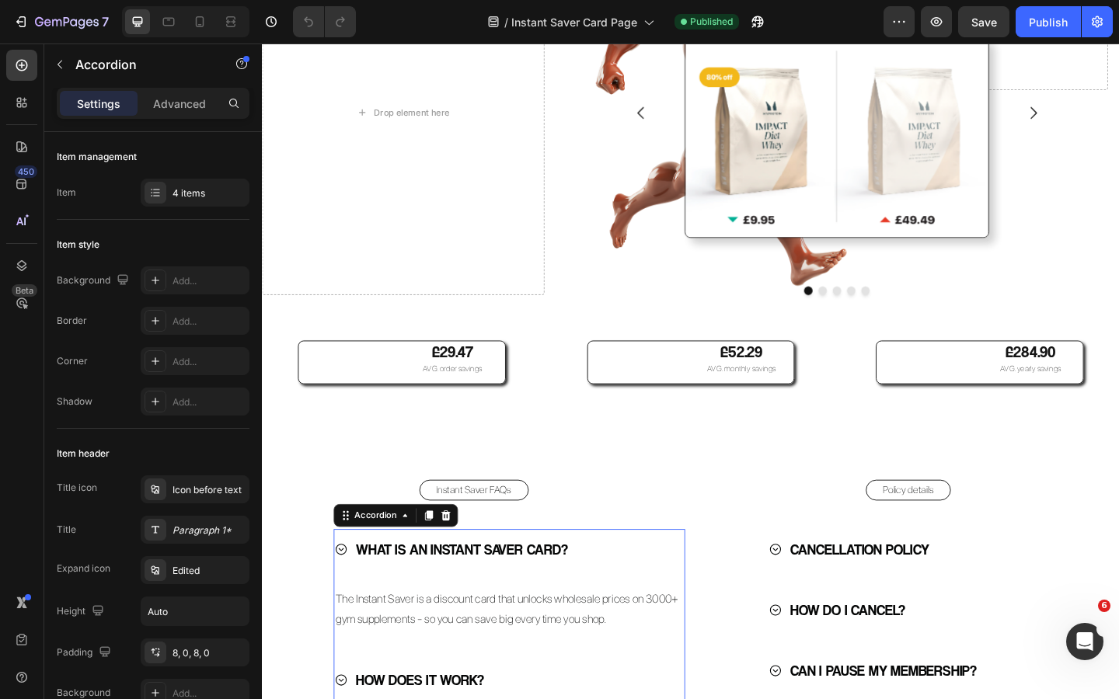
scroll to position [3077, 0]
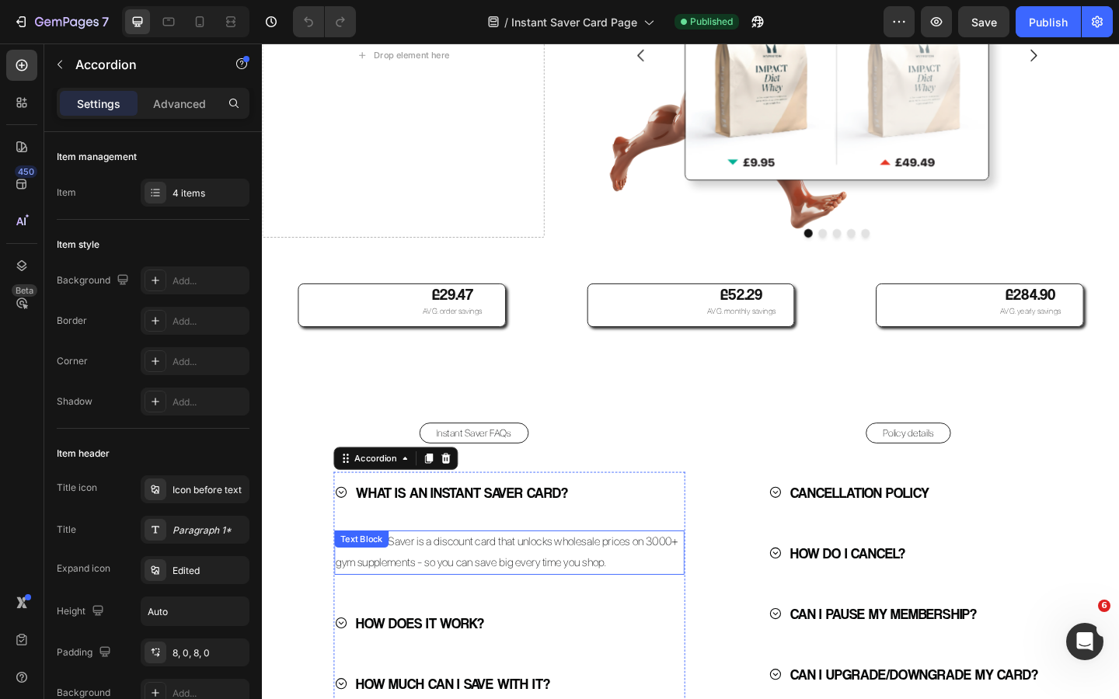
click at [427, 604] on p "The Instant Saver is a discount card that unlocks wholesale prices on 3000+ gym…" at bounding box center [531, 597] width 378 height 45
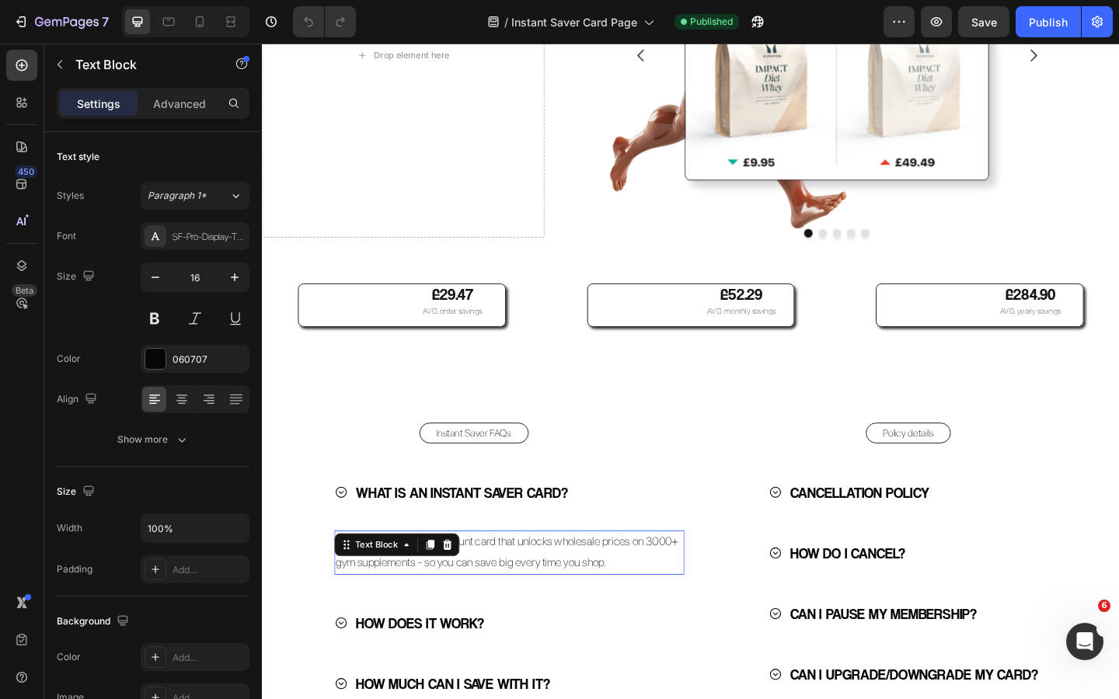
click at [427, 601] on div "Text Block" at bounding box center [408, 588] width 136 height 25
click at [551, 616] on p "The Instant Saver is a discount card that unlocks wholesale prices on 3000+ gym…" at bounding box center [531, 597] width 378 height 45
click at [646, 618] on p "The Instant Saver is a discount card that unlocks wholesale prices on 3000+ gym…" at bounding box center [531, 597] width 378 height 45
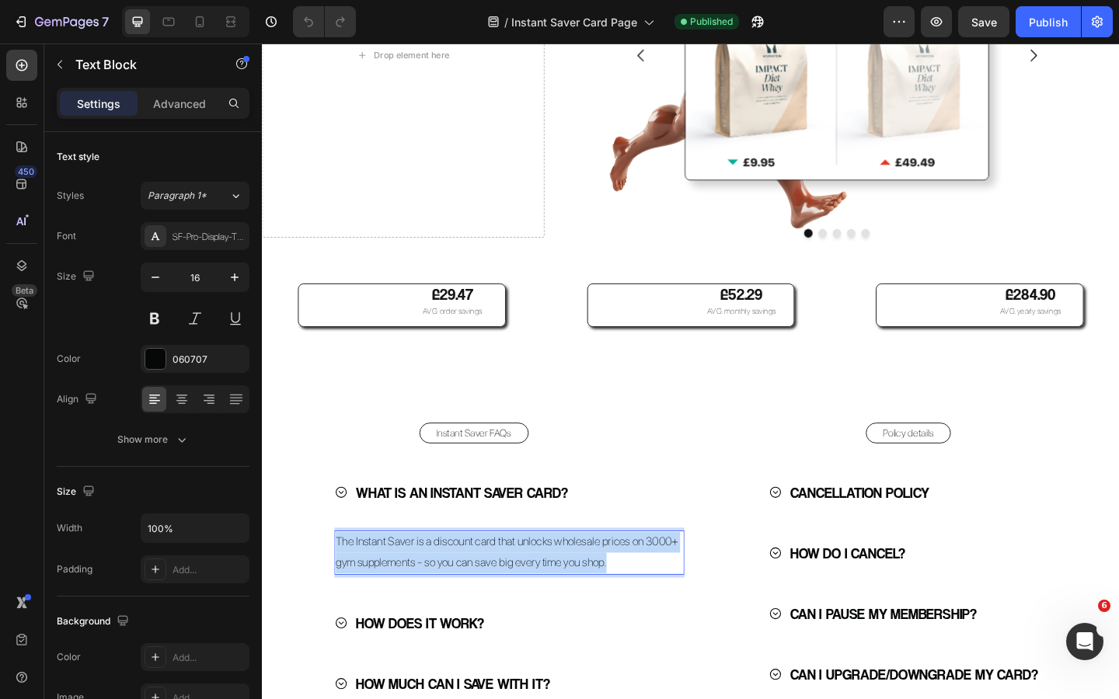
drag, startPoint x: 653, startPoint y: 617, endPoint x: 343, endPoint y: 600, distance: 309.7
click at [343, 600] on p "The Instant Saver is a discount card that unlocks wholesale prices on 3000+ gym…" at bounding box center [531, 597] width 378 height 45
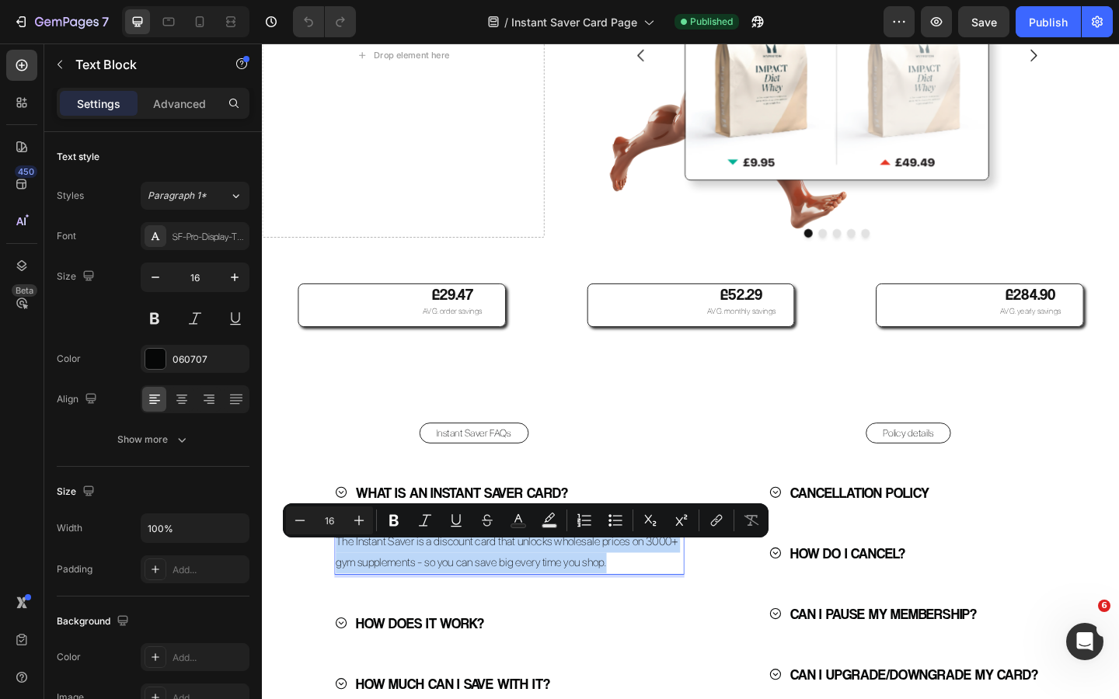
copy p "The Instant Saver is a discount card that unlocks wholesale prices on 3000+ gym…"
click at [738, 616] on div "Policy details Button CANCELLATION POLICY HOW DO I CANCEL? CAN I PAUSE MY MEMBE…" at bounding box center [964, 642] width 460 height 373
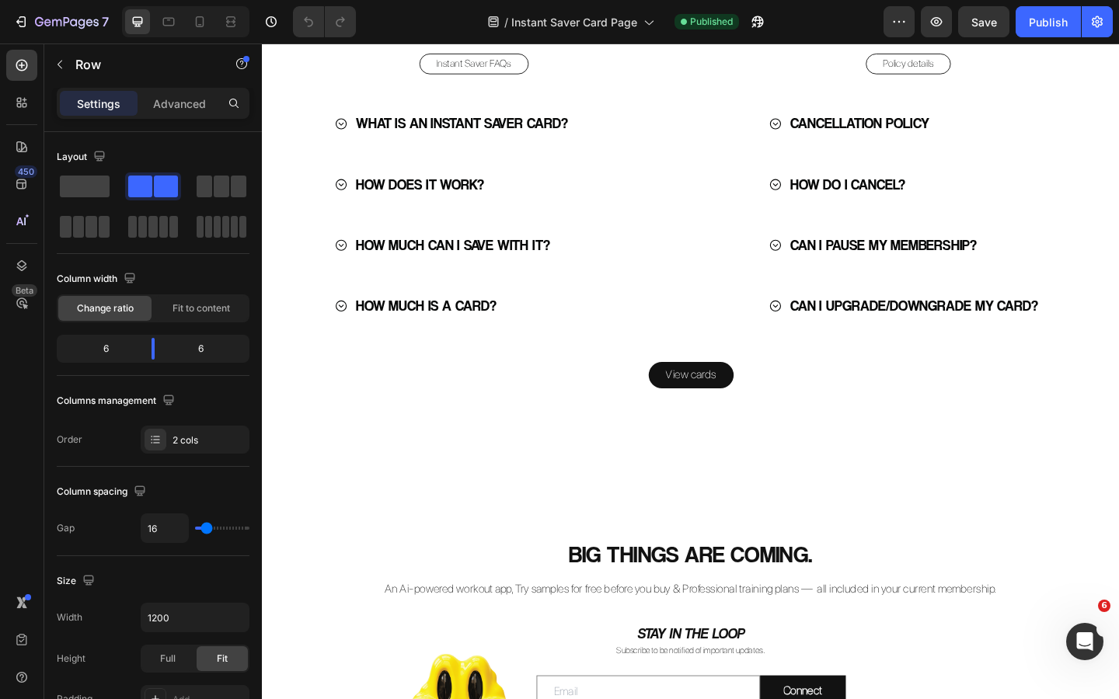
scroll to position [3484, 0]
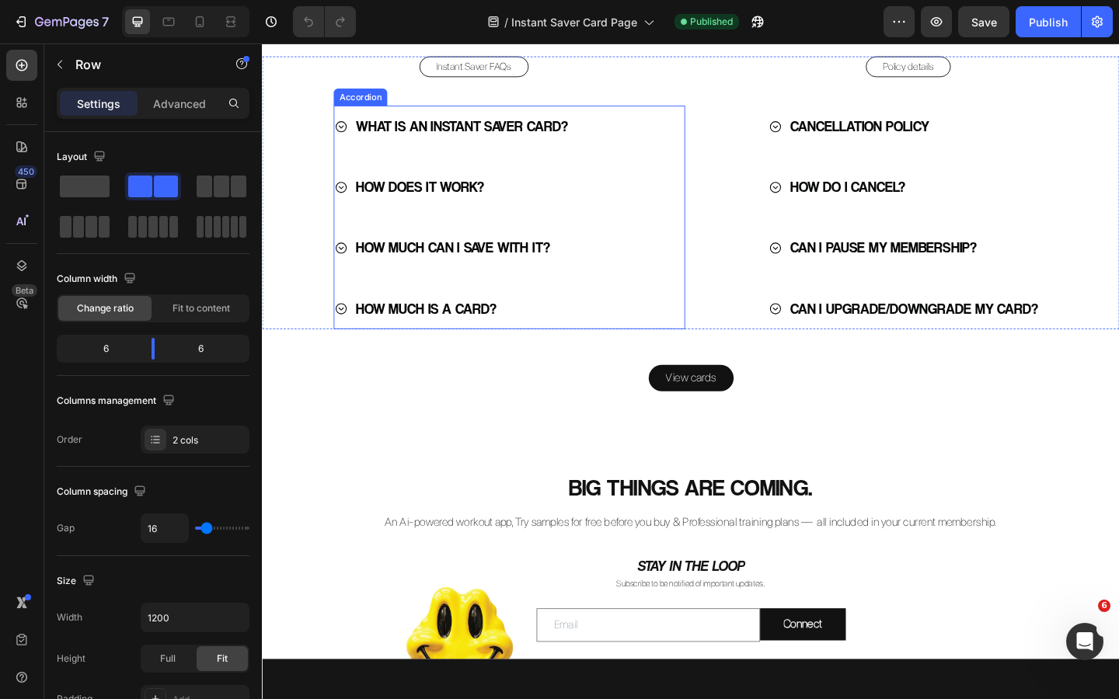
click at [353, 266] on icon at bounding box center [348, 265] width 12 height 12
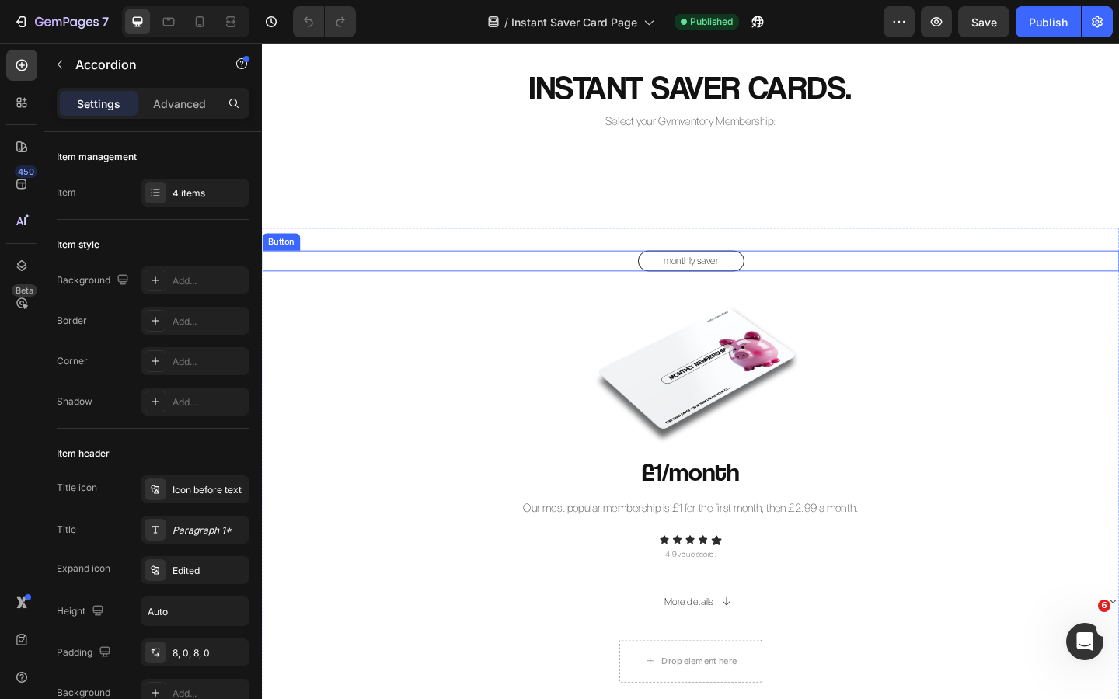
scroll to position [966, 0]
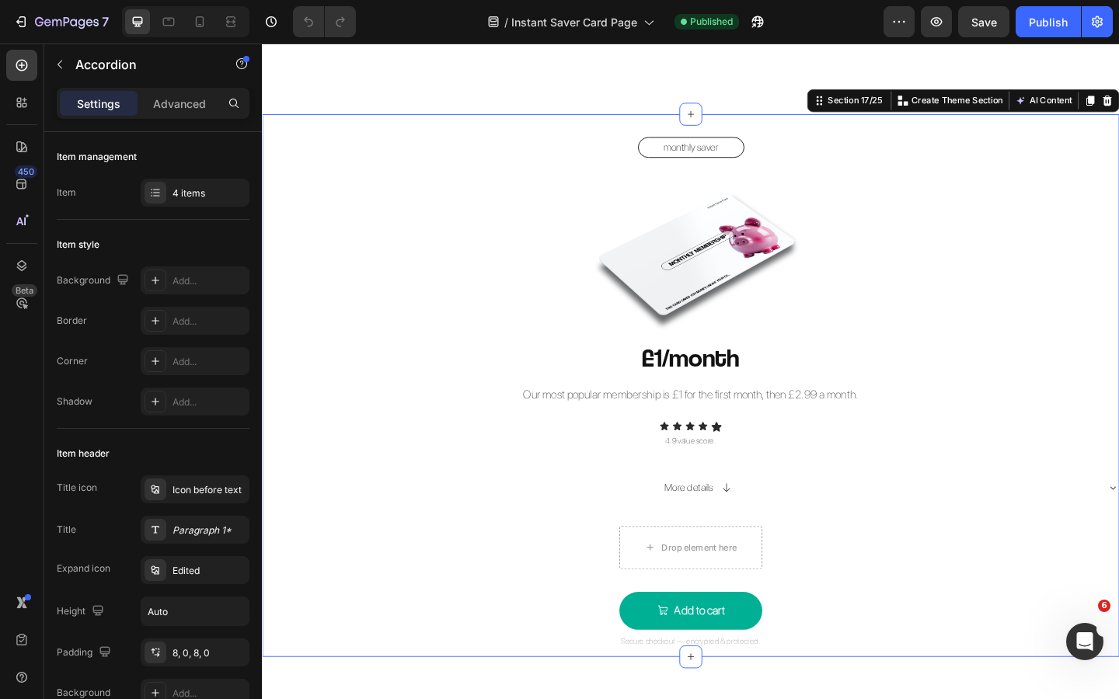
click at [820, 128] on div "monthly saver Button Image £1/month Heading Our most popular membership is £1 f…" at bounding box center [728, 415] width 932 height 591
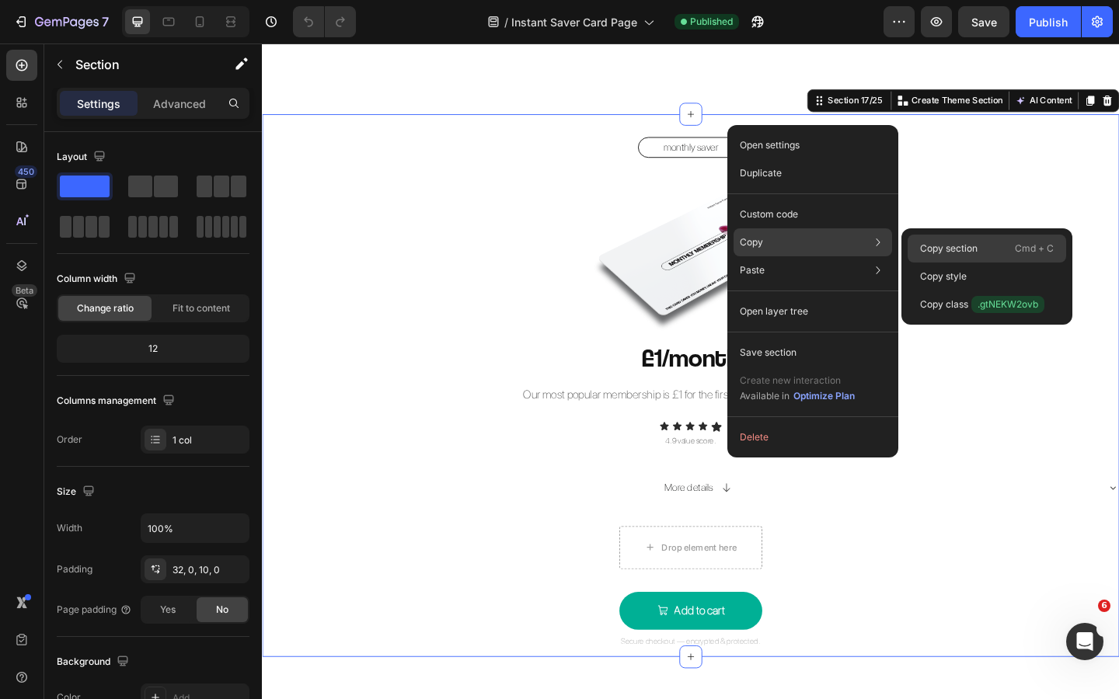
click at [939, 250] on p "Copy section" at bounding box center [948, 249] width 57 height 14
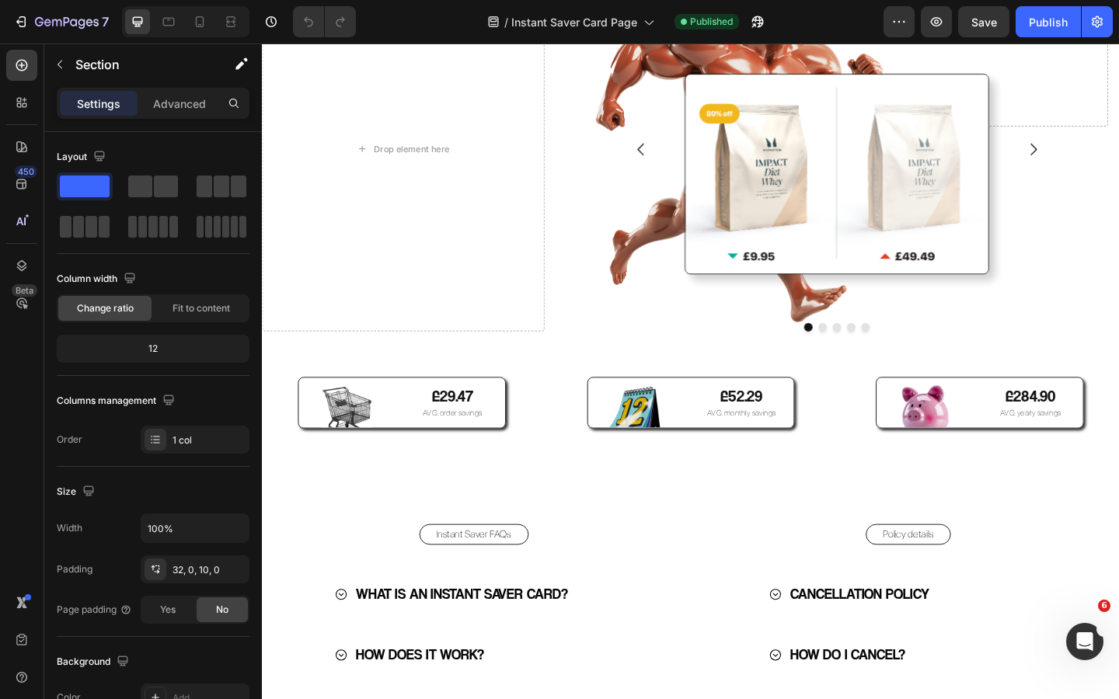
scroll to position [3313, 0]
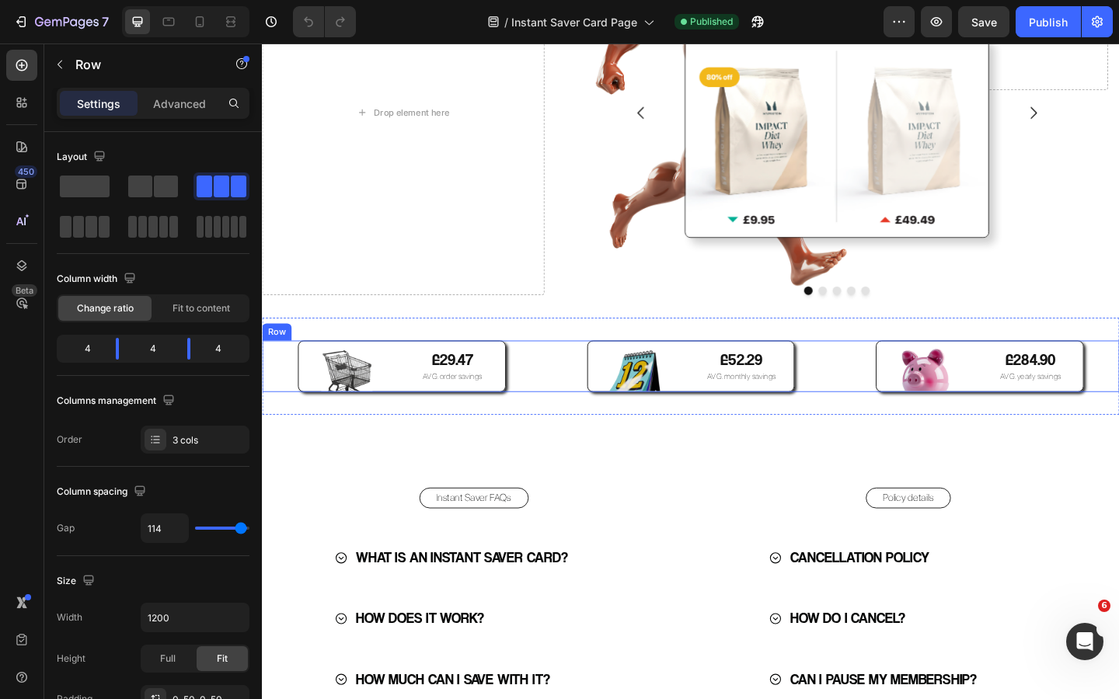
click at [535, 388] on div "Image £29.47 Text Block AVG. order savings Text Block Row Image £52.29 Text Blo…" at bounding box center [728, 395] width 932 height 56
click at [25, 258] on icon at bounding box center [22, 266] width 16 height 16
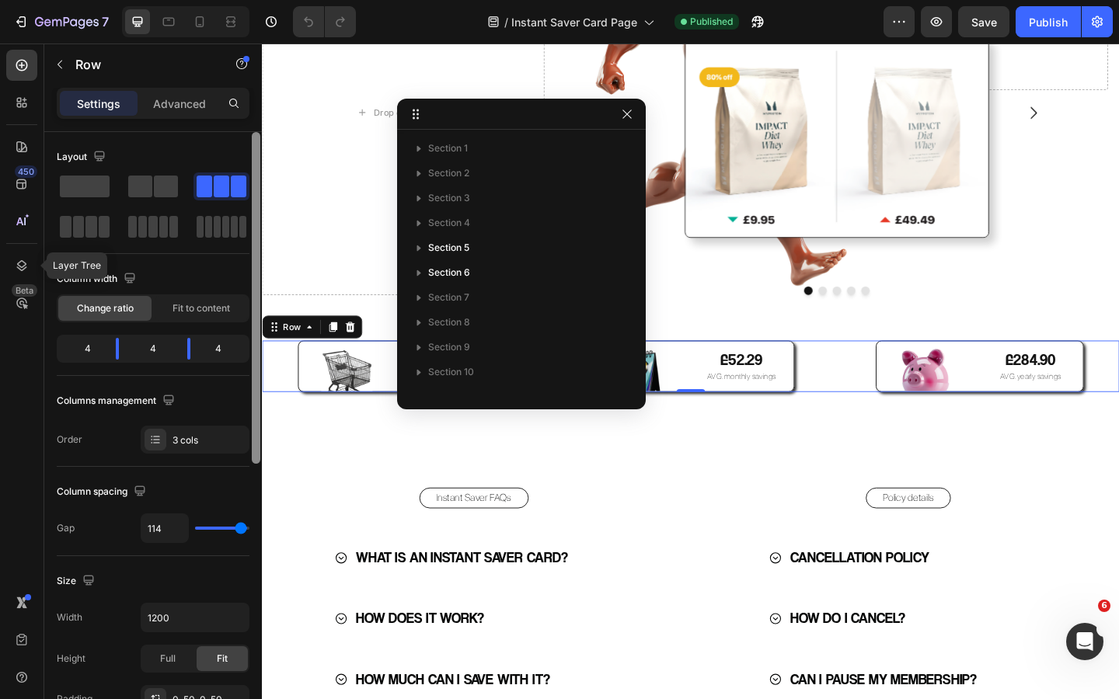
scroll to position [390, 0]
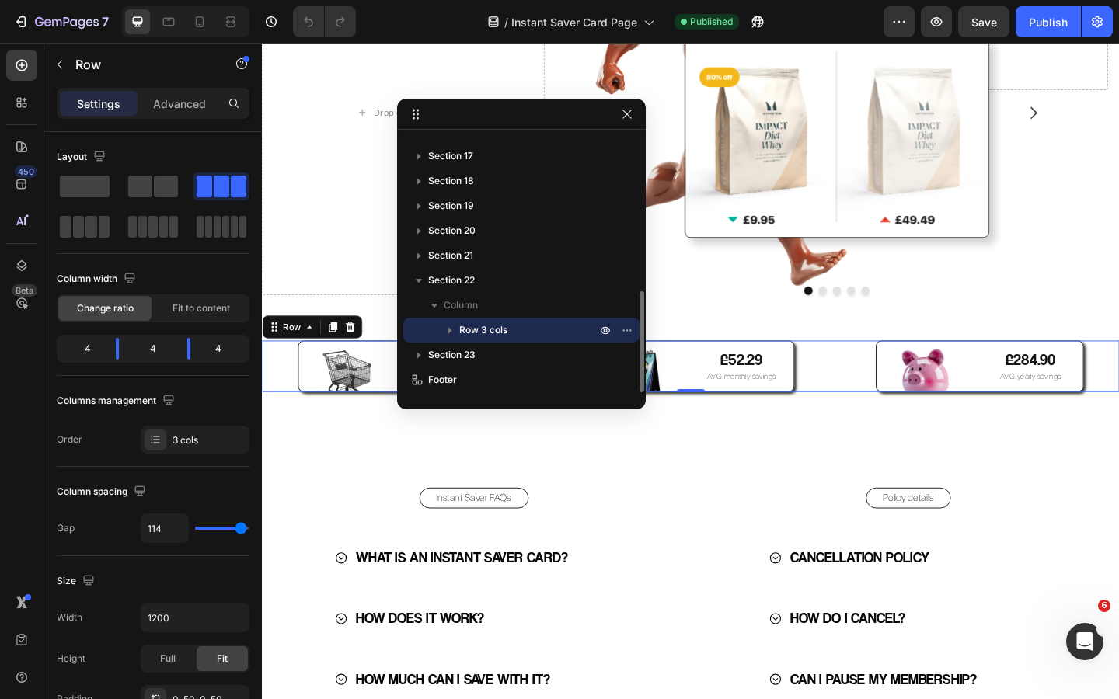
click at [450, 330] on icon "button" at bounding box center [450, 331] width 4 height 6
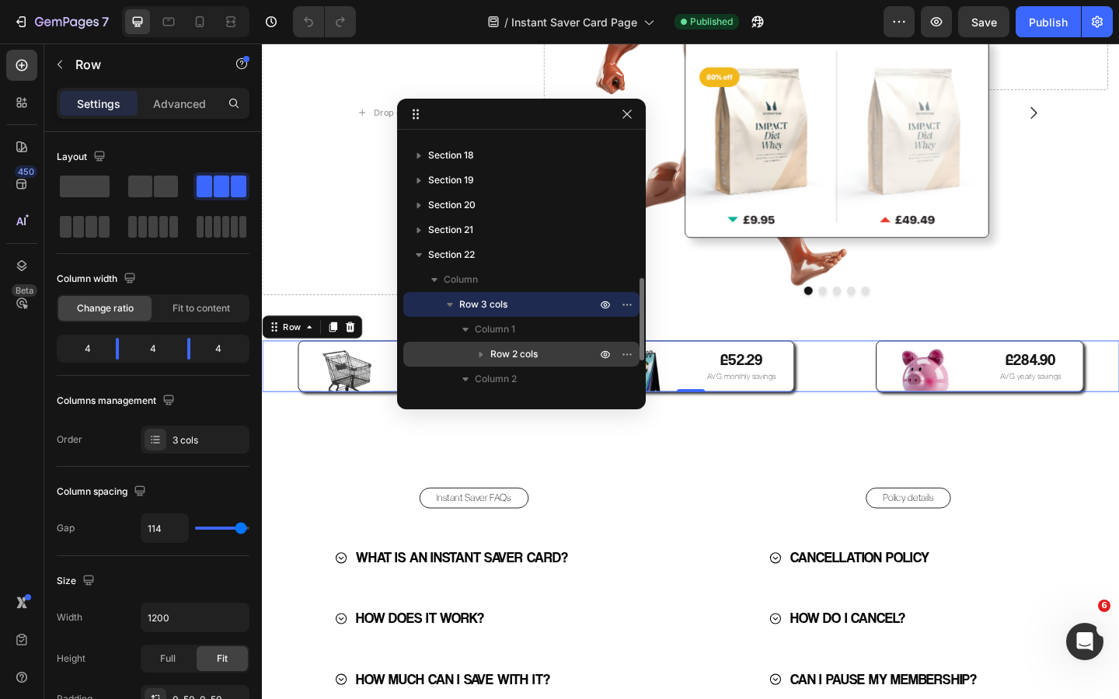
scroll to position [422, 0]
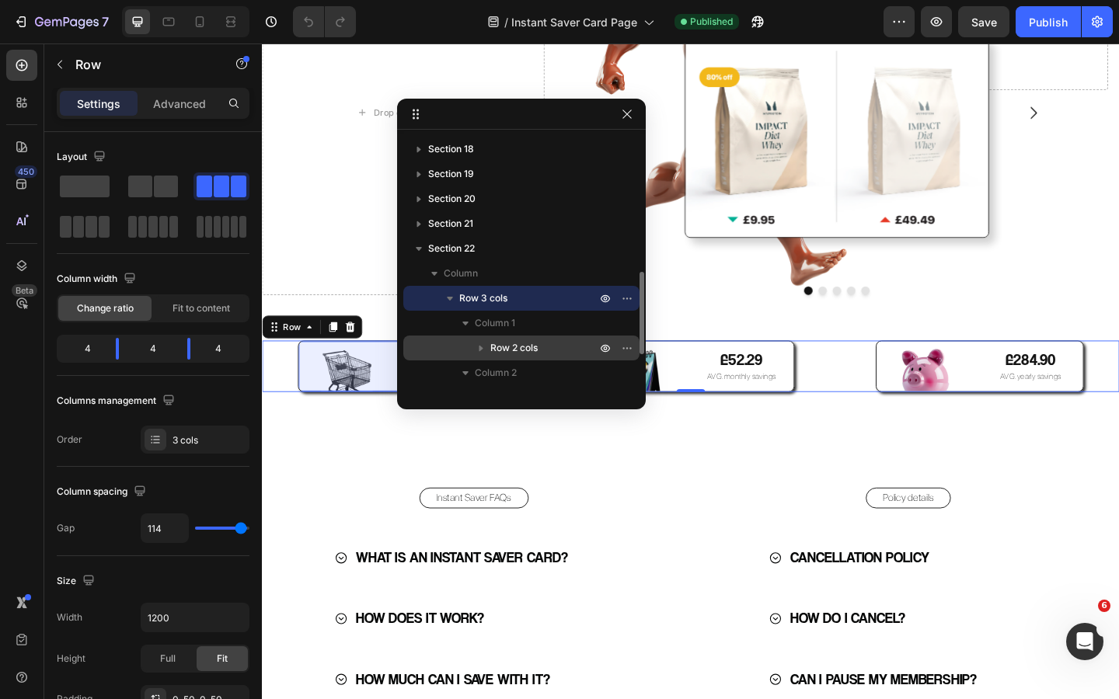
click at [516, 350] on span "Row 2 cols" at bounding box center [513, 348] width 47 height 16
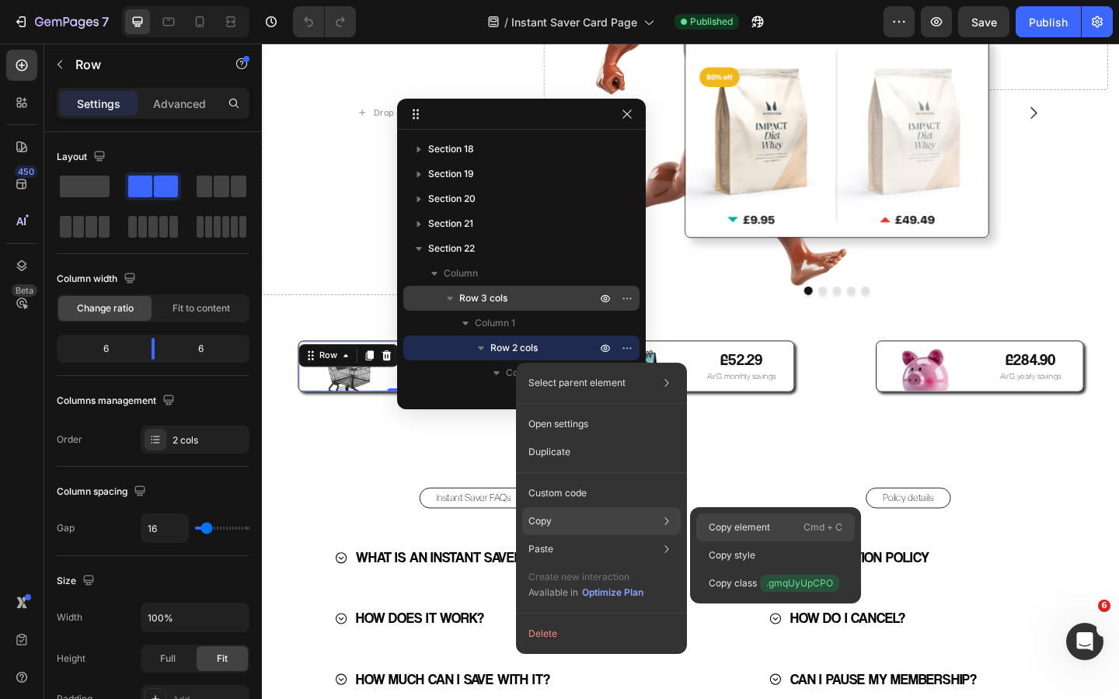
drag, startPoint x: 729, startPoint y: 529, endPoint x: 509, endPoint y: 527, distance: 220.6
click at [729, 529] on p "Copy element" at bounding box center [739, 528] width 61 height 14
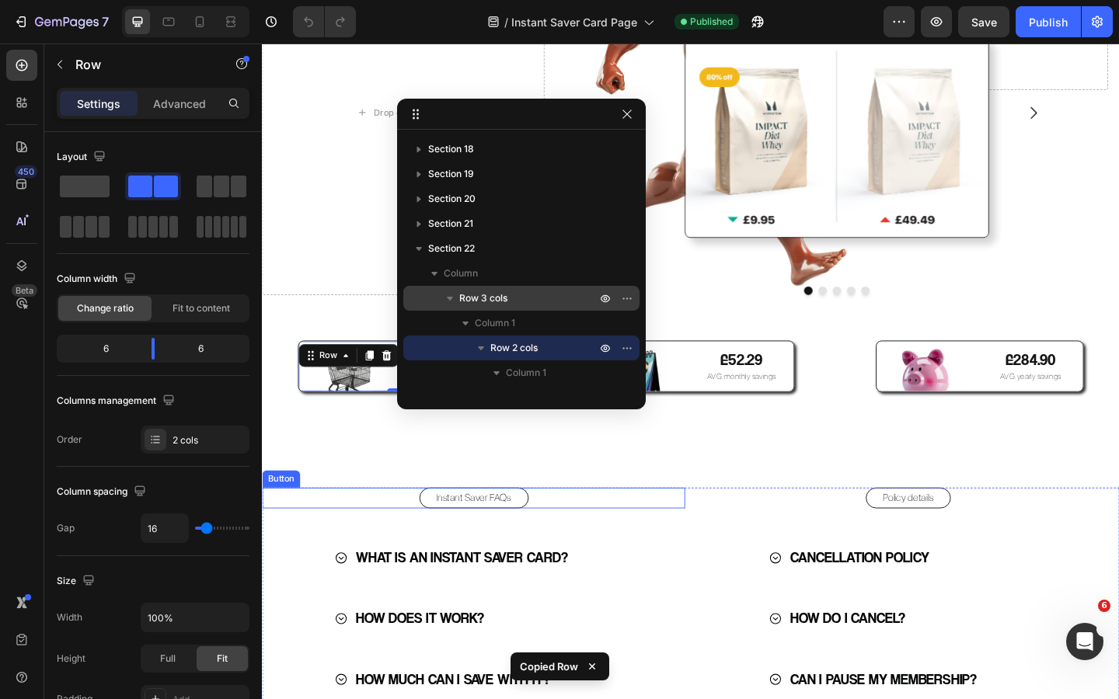
click at [699, 505] on div "Instant Saver FAQs Button WHAT IS AN INSTANT SAVER CARD? HOW DOES IT WORK? HOW …" at bounding box center [728, 709] width 932 height 414
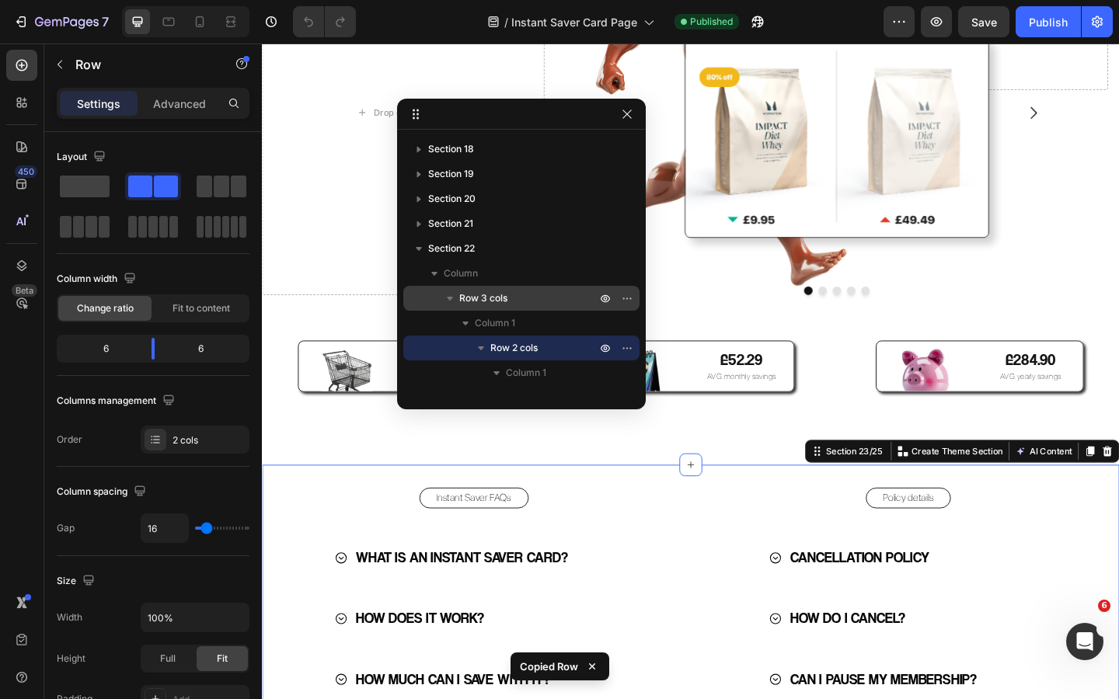
scroll to position [738, 0]
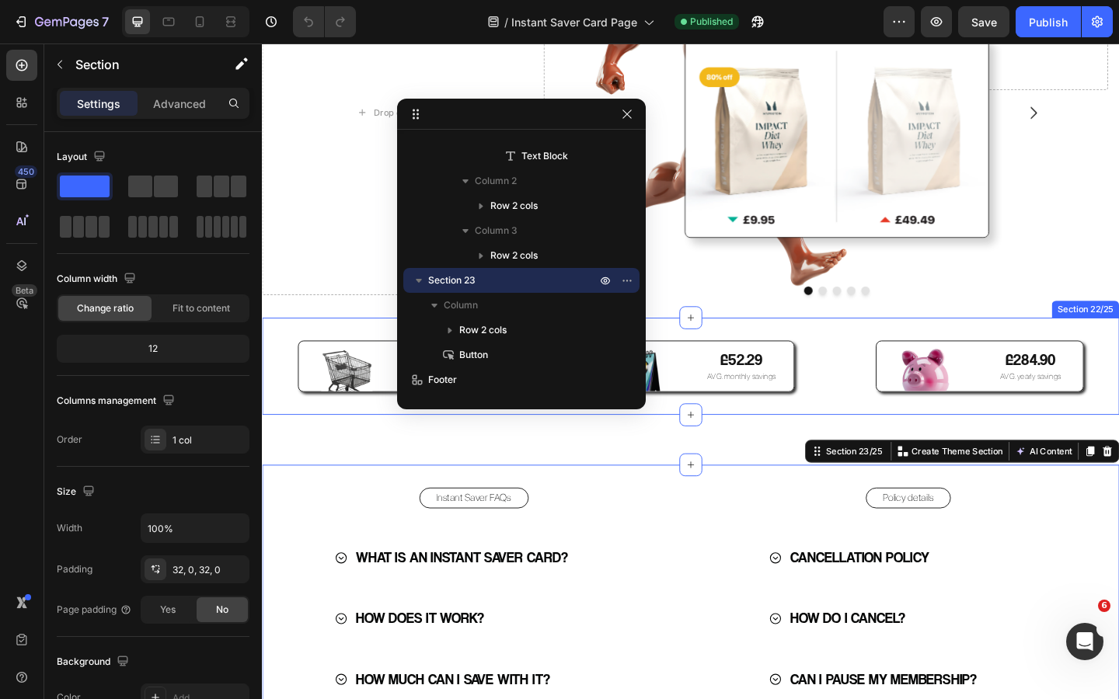
click at [350, 352] on div "Image £29.47 Text Block AVG. order savings Text Block Row Image £52.29 Text Blo…" at bounding box center [728, 395] width 932 height 106
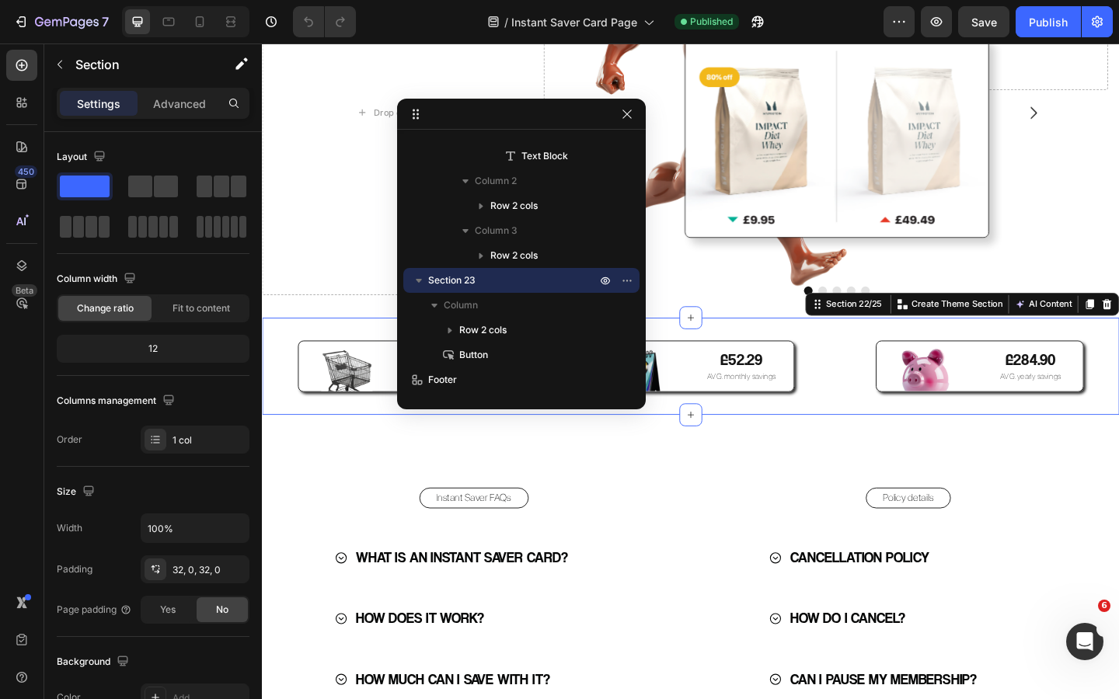
scroll to position [418, 0]
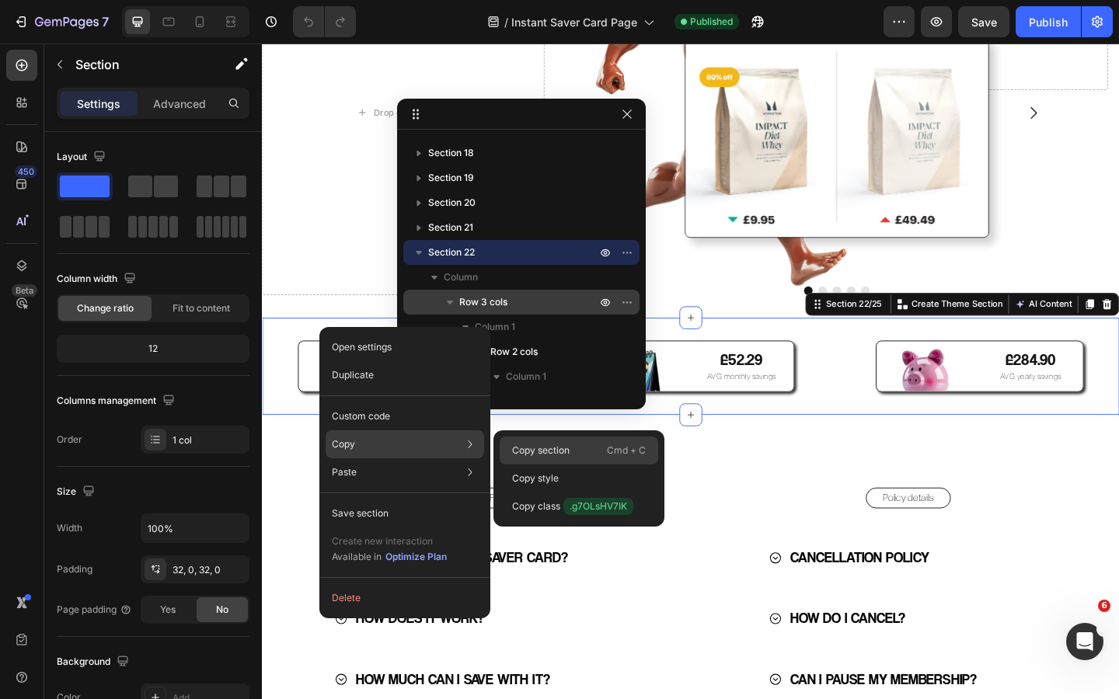
click at [523, 450] on p "Copy section" at bounding box center [540, 451] width 57 height 14
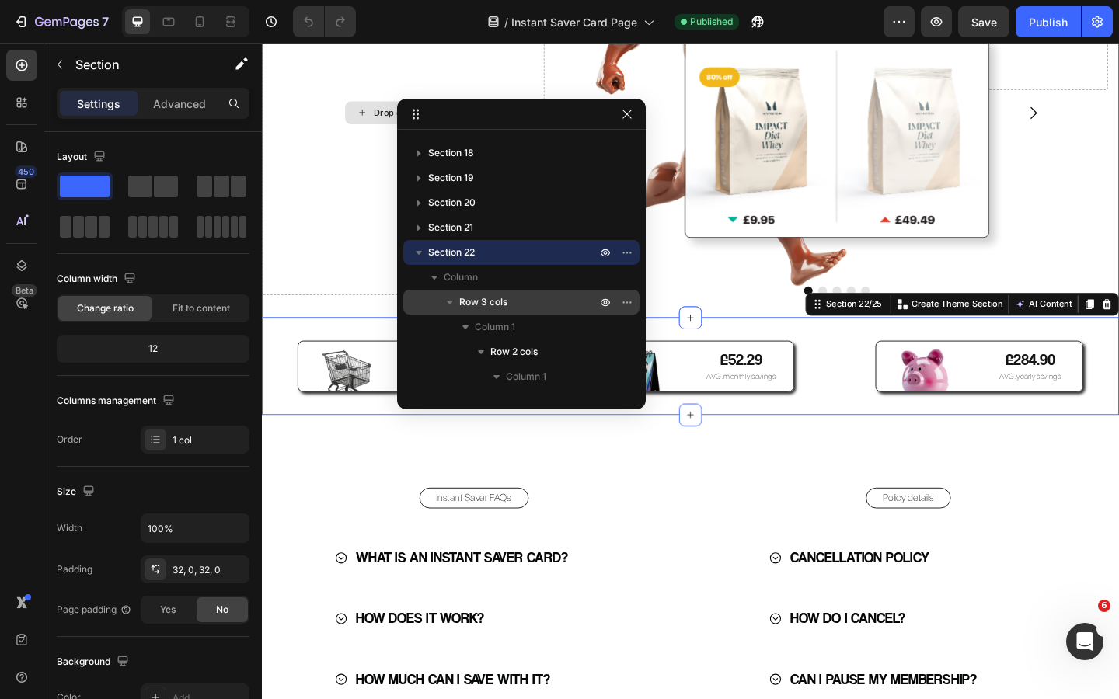
click at [346, 280] on div "Drop element here" at bounding box center [415, 118] width 307 height 397
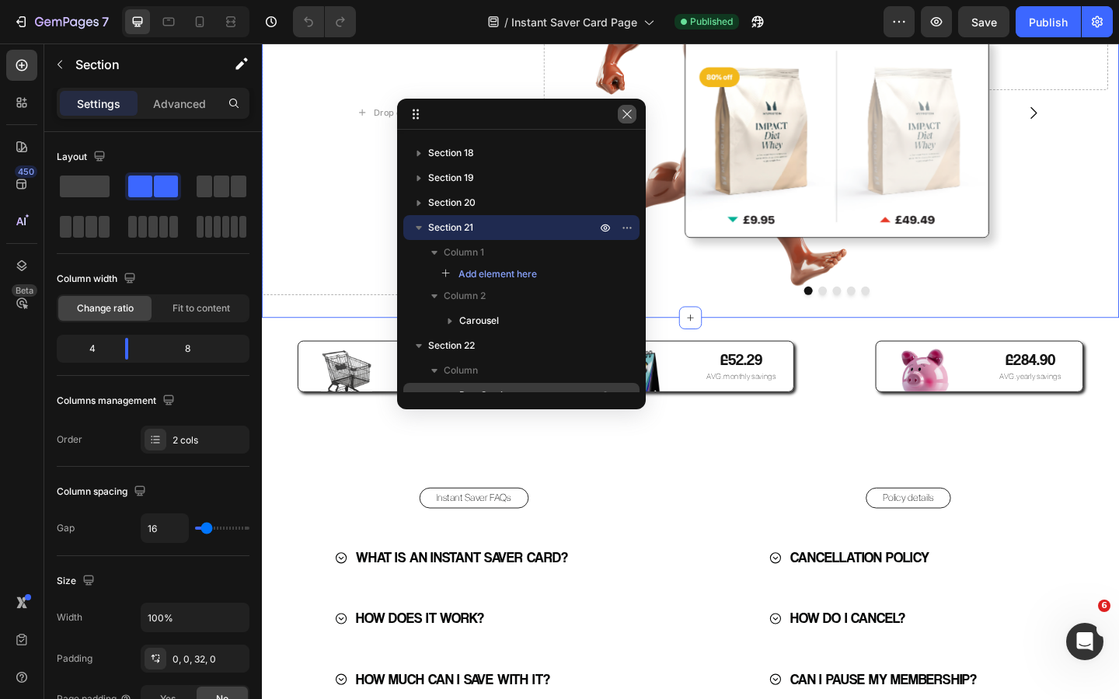
click at [627, 113] on icon "button" at bounding box center [626, 114] width 9 height 9
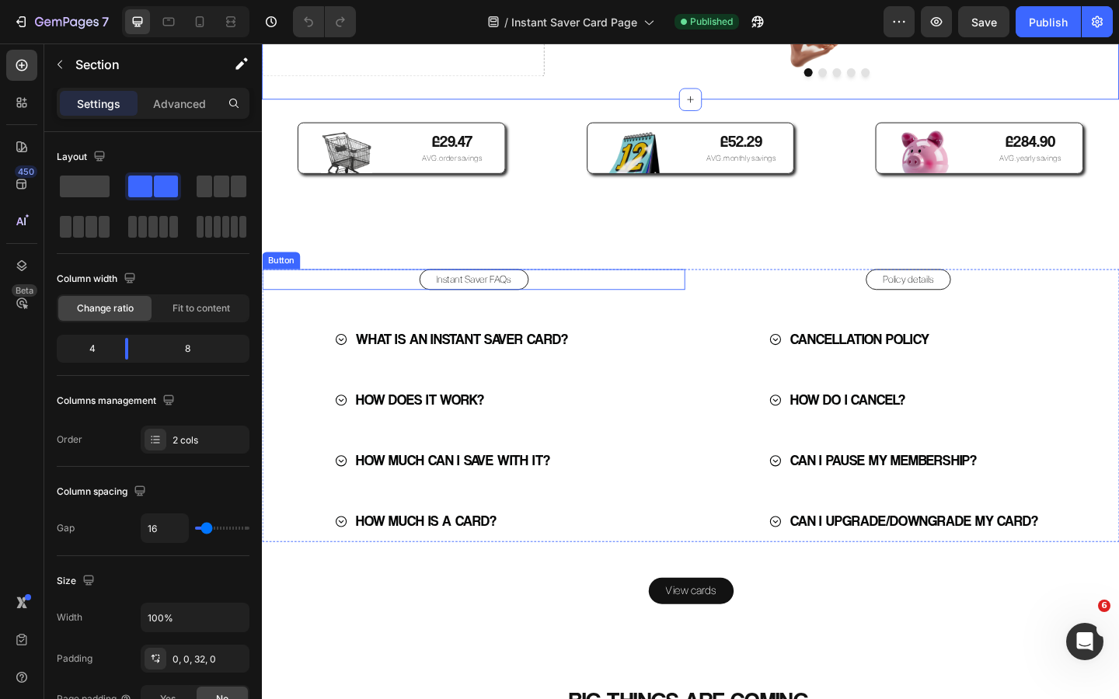
scroll to position [3553, 0]
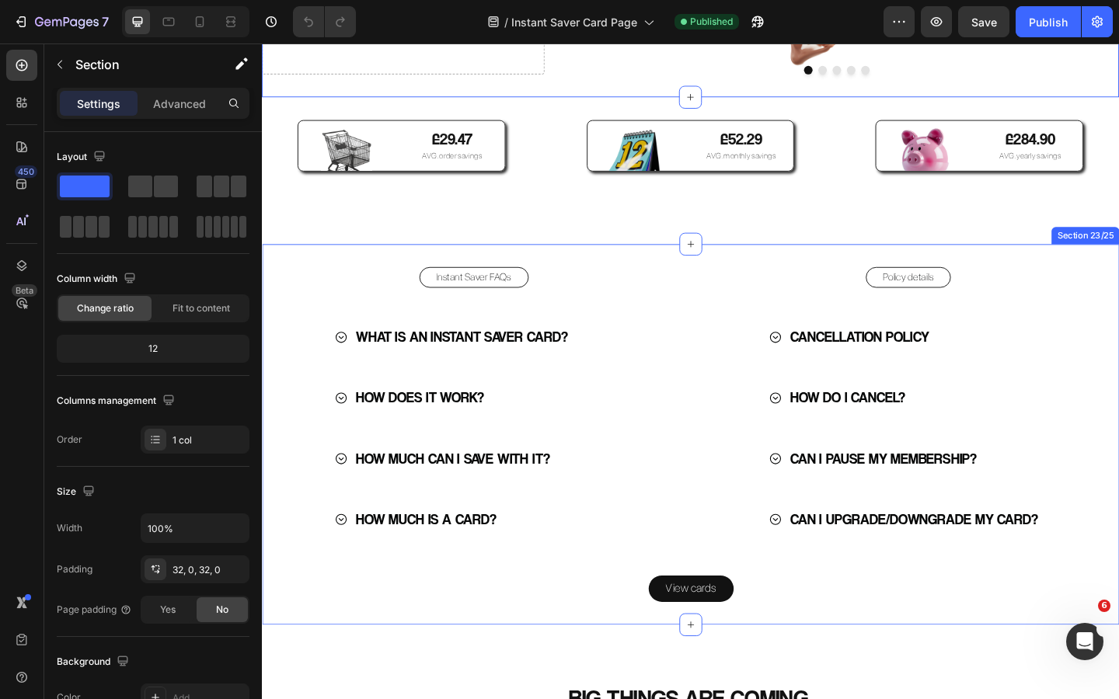
click at [702, 273] on div "Instant Saver FAQs Button WHAT IS AN INSTANT SAVER CARD? HOW DOES IT WORK? HOW …" at bounding box center [728, 469] width 932 height 414
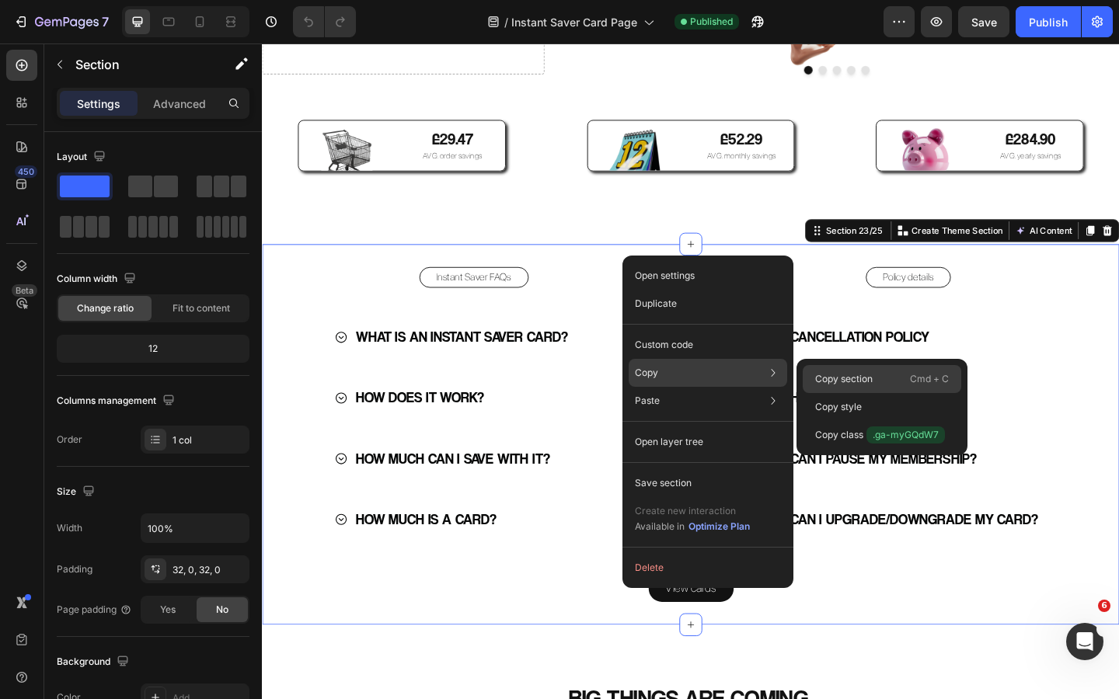
click at [833, 378] on p "Copy section" at bounding box center [843, 379] width 57 height 14
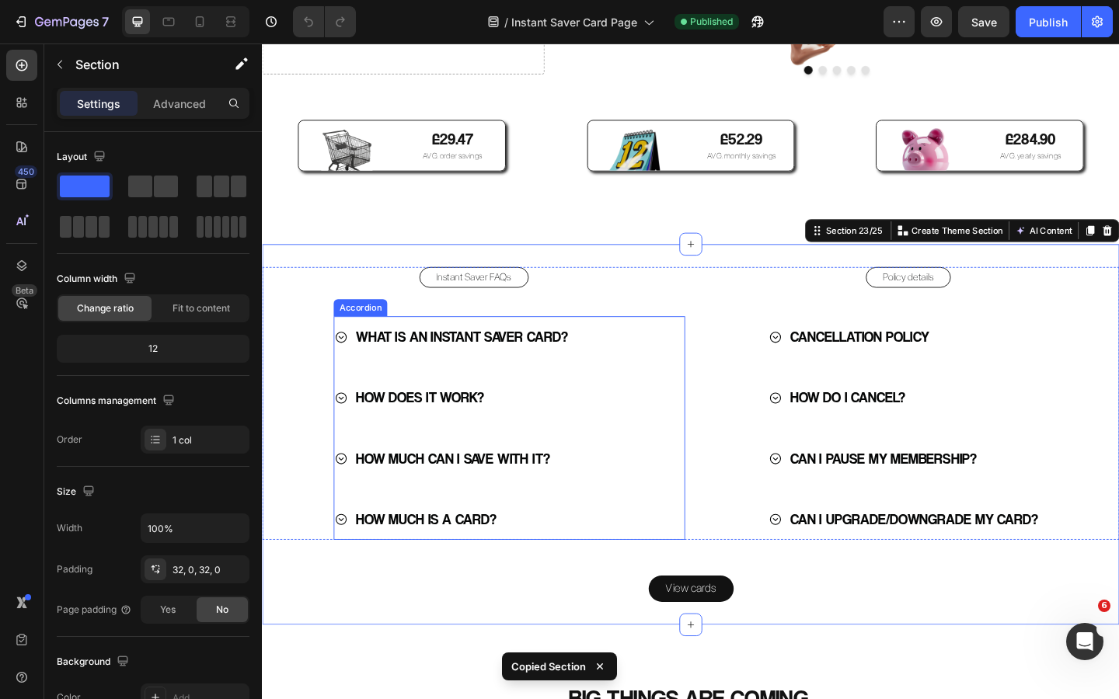
scroll to position [3627, 0]
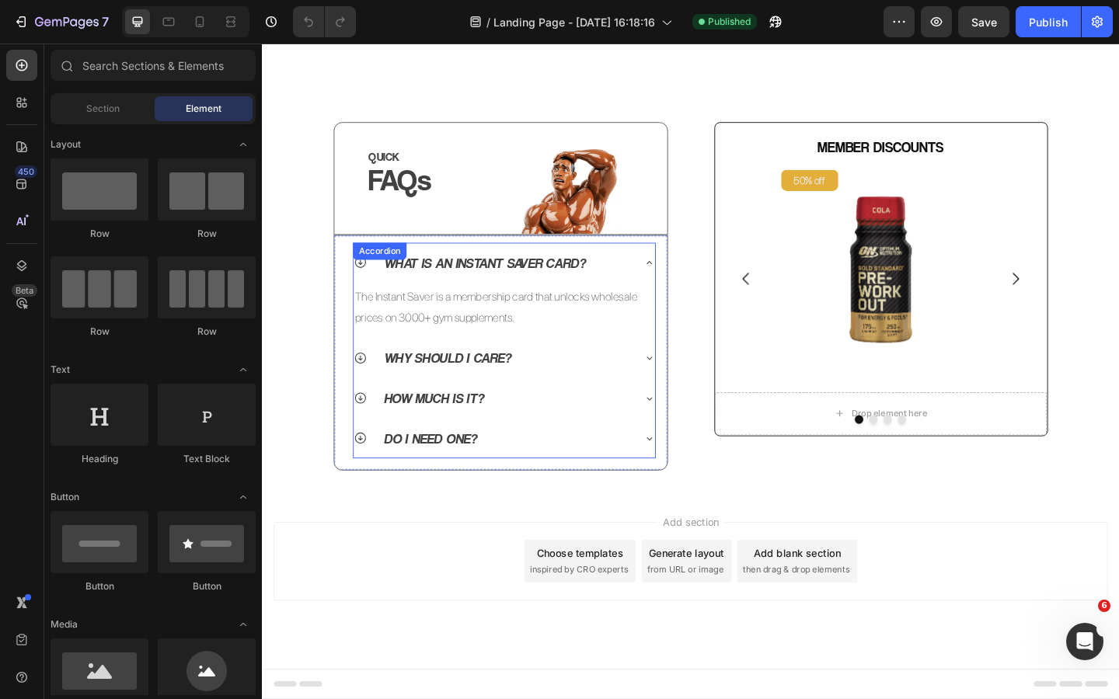
click at [547, 386] on div "Why should I care?" at bounding box center [512, 385] width 303 height 31
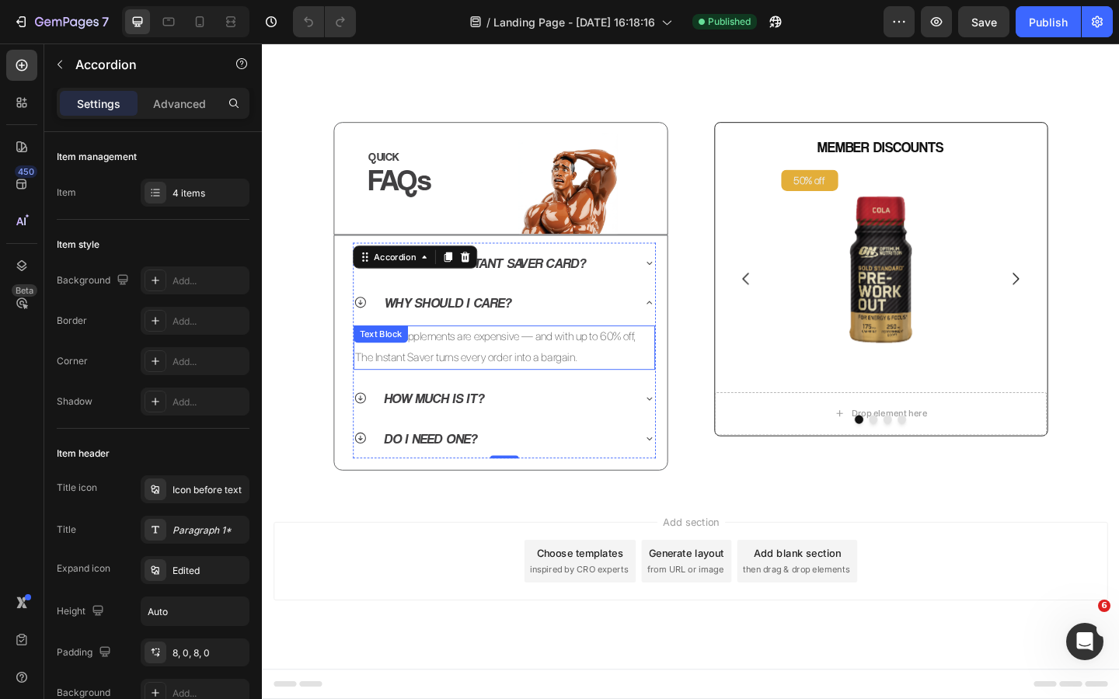
scroll to position [634, 0]
click at [1043, 19] on div "Publish" at bounding box center [1048, 22] width 39 height 16
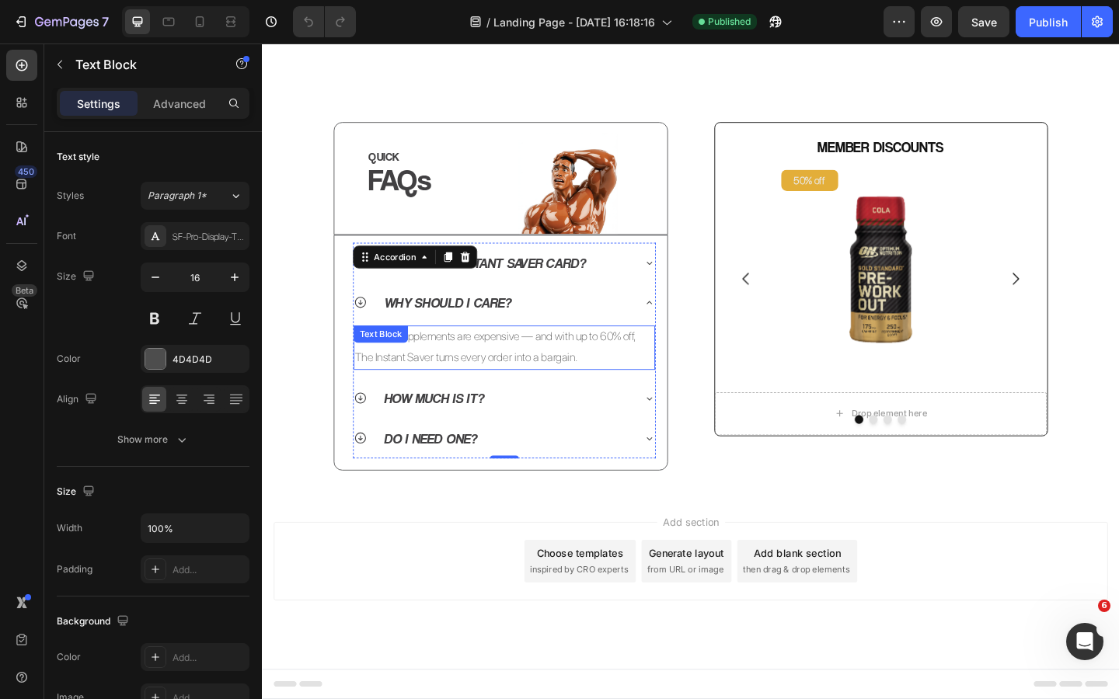
click at [513, 385] on p "Because supplements are expensive — and with up to 60% off, The Instant Saver t…" at bounding box center [525, 374] width 325 height 45
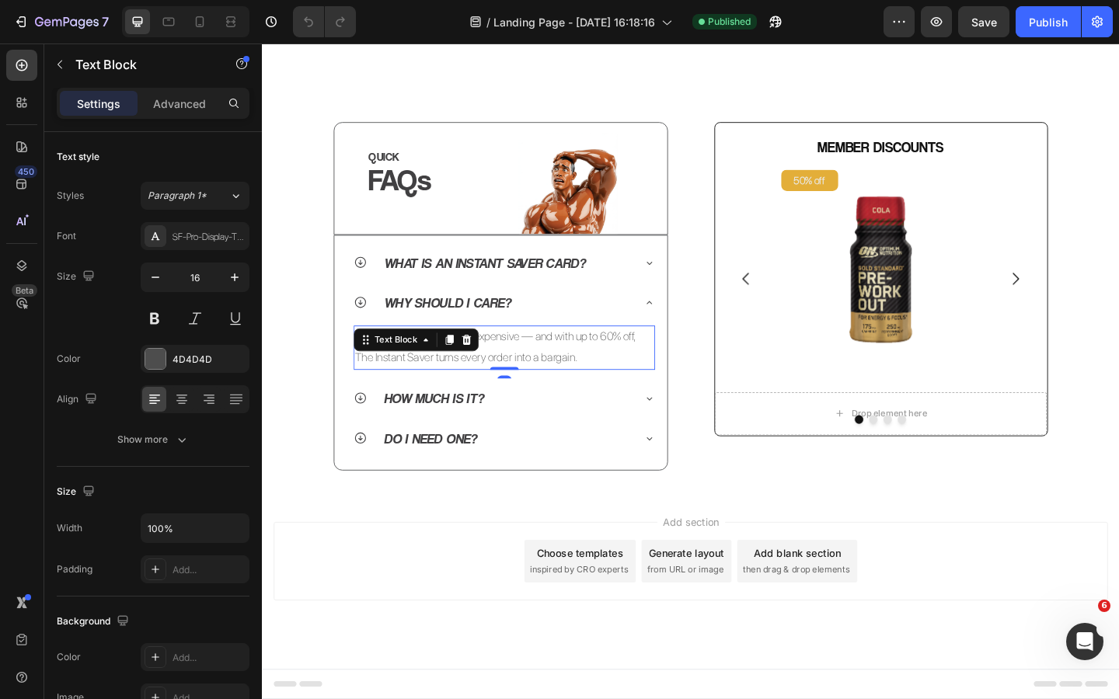
click at [554, 385] on p "Because supplements are expensive — and with up to 60% off, The Instant Saver t…" at bounding box center [525, 374] width 325 height 45
click at [587, 385] on p "Because supplements are expensive — and with up to 60% off, The Instant Saver t…" at bounding box center [525, 374] width 325 height 45
click at [611, 385] on p "Because supplements are expensive — and with up to 60% off, The Instant Saver t…" at bounding box center [525, 374] width 325 height 45
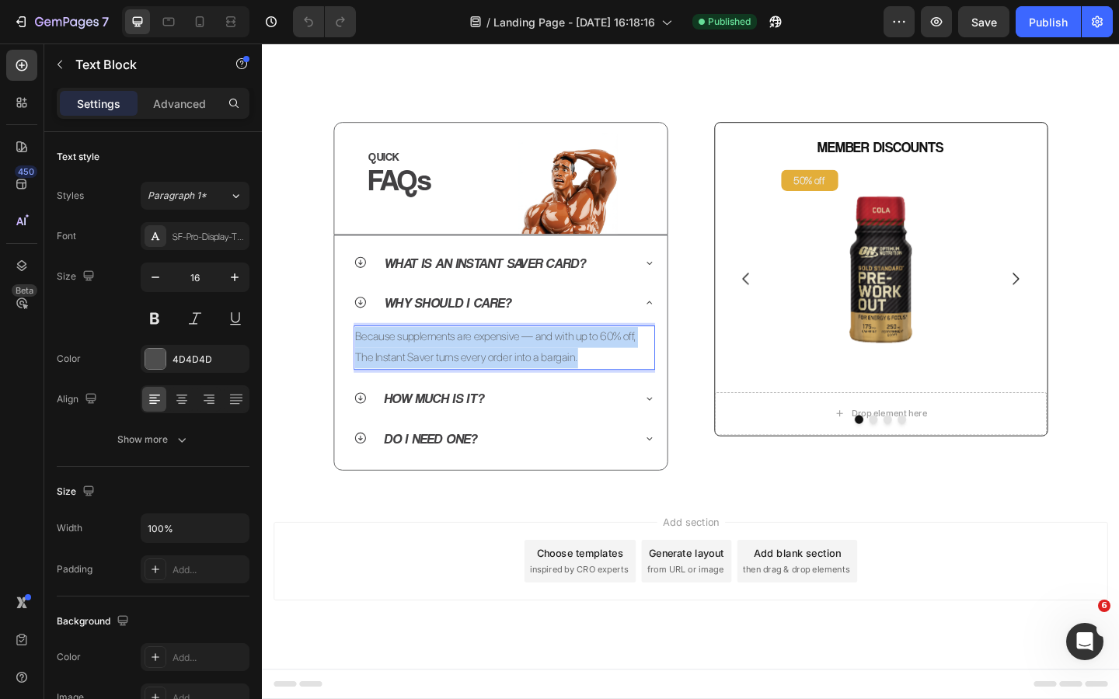
drag, startPoint x: 613, startPoint y: 384, endPoint x: 364, endPoint y: 364, distance: 249.4
click at [364, 364] on p "Because supplements are expensive — and with up to 60% off, The Instant Saver t…" at bounding box center [525, 374] width 325 height 45
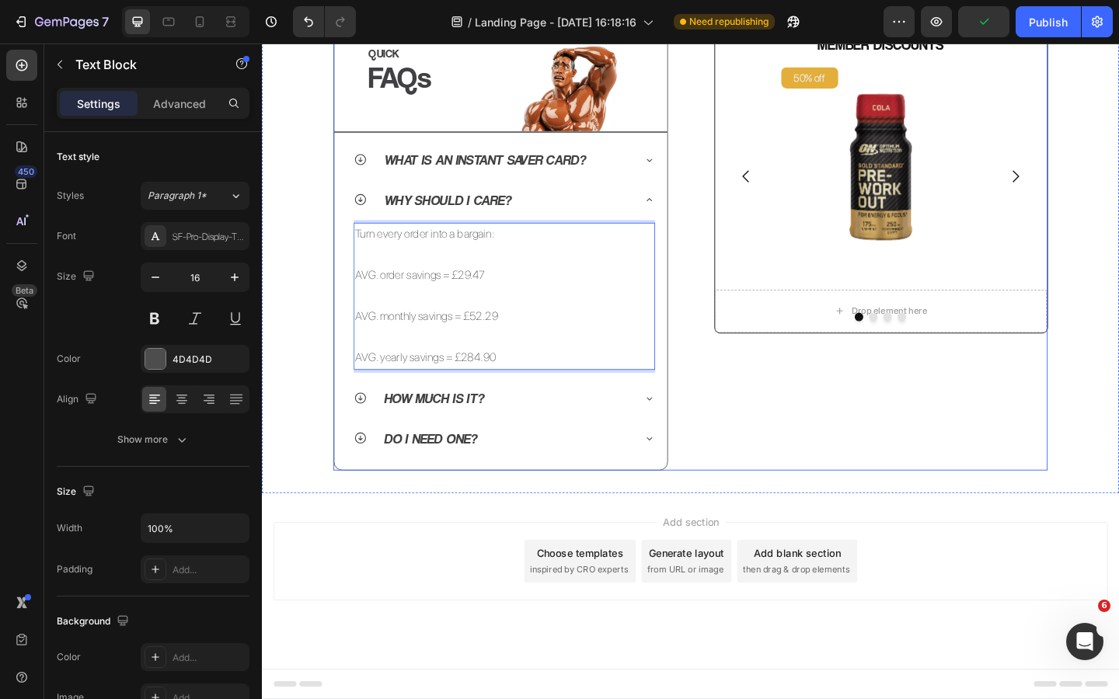
click at [778, 508] on div "MEMBER DISCOUNTS Heading 50% off Product Badge Product Images Drop element here…" at bounding box center [936, 262] width 364 height 491
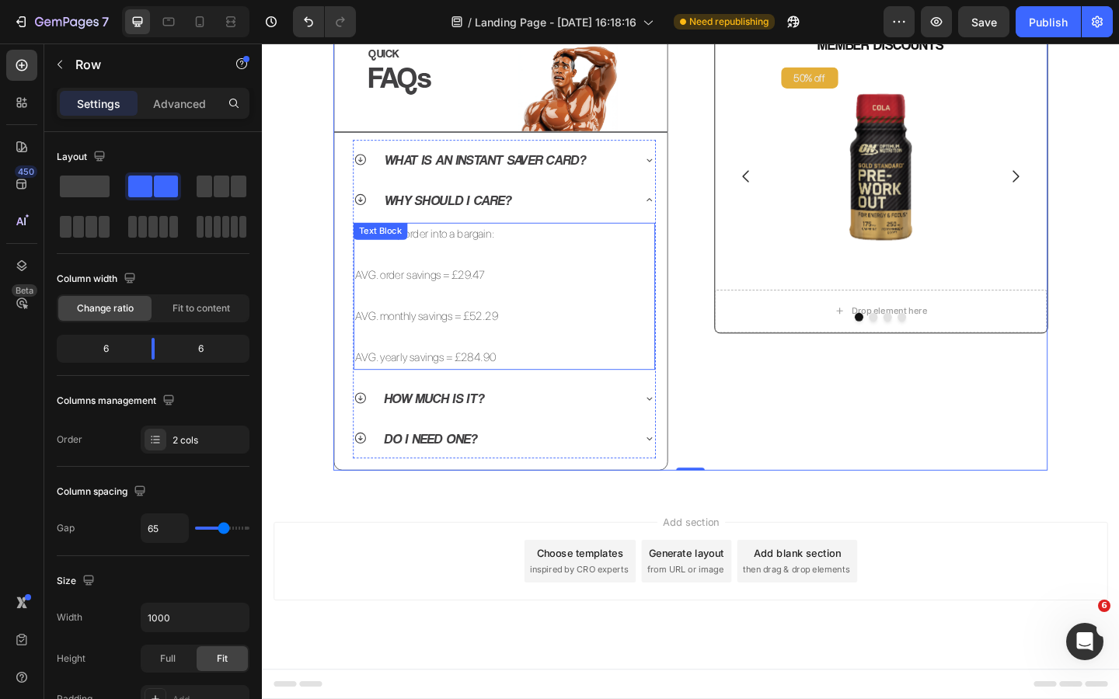
click at [449, 308] on p "AVG. order savings = £29.47" at bounding box center [525, 296] width 325 height 23
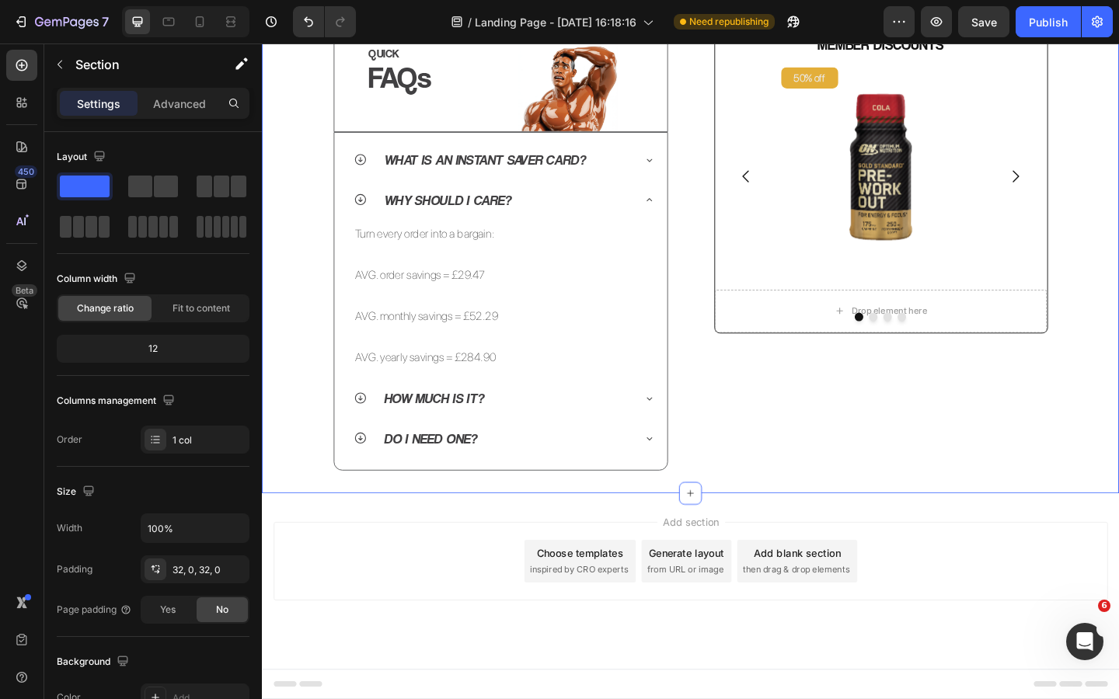
click at [328, 391] on div "QUICK Heading FAQs Heading Image Row Row What is an Instant Saver Card? Why sho…" at bounding box center [728, 262] width 932 height 491
click at [444, 263] on p "Turn every order into a bargain:" at bounding box center [525, 251] width 325 height 23
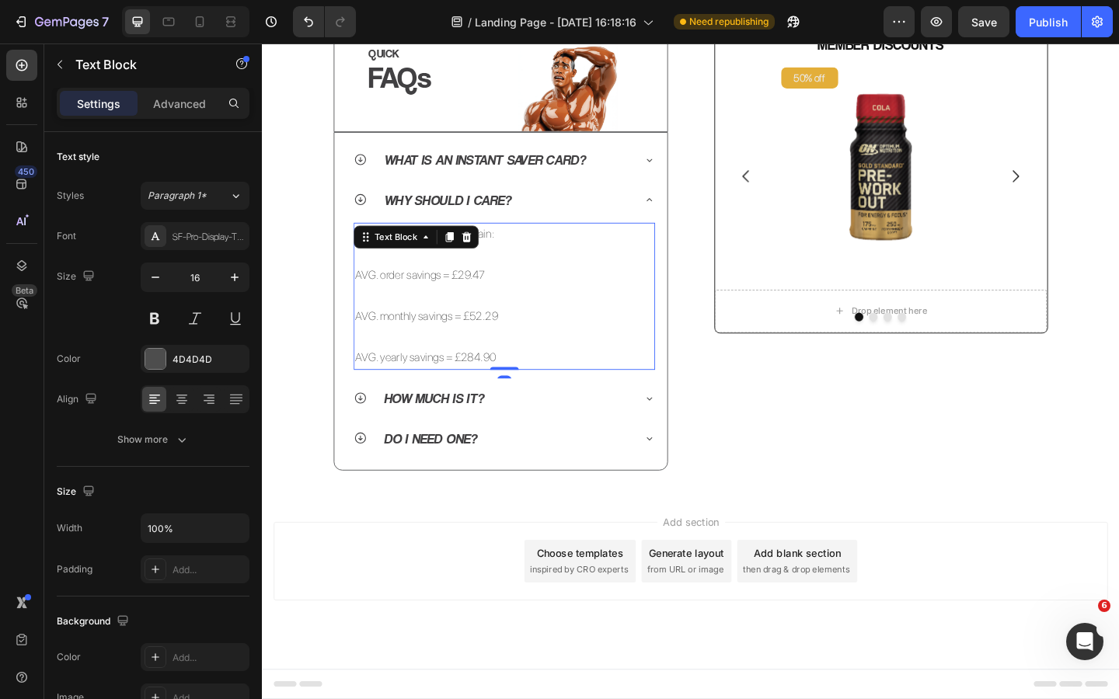
click at [444, 260] on icon at bounding box center [439, 254] width 12 height 12
drag, startPoint x: 527, startPoint y: 364, endPoint x: 375, endPoint y: 360, distance: 151.5
click at [375, 263] on p "Turn every order into a bargain:" at bounding box center [525, 251] width 325 height 23
click at [371, 263] on p "Turn every order into a bargain:" at bounding box center [525, 251] width 325 height 23
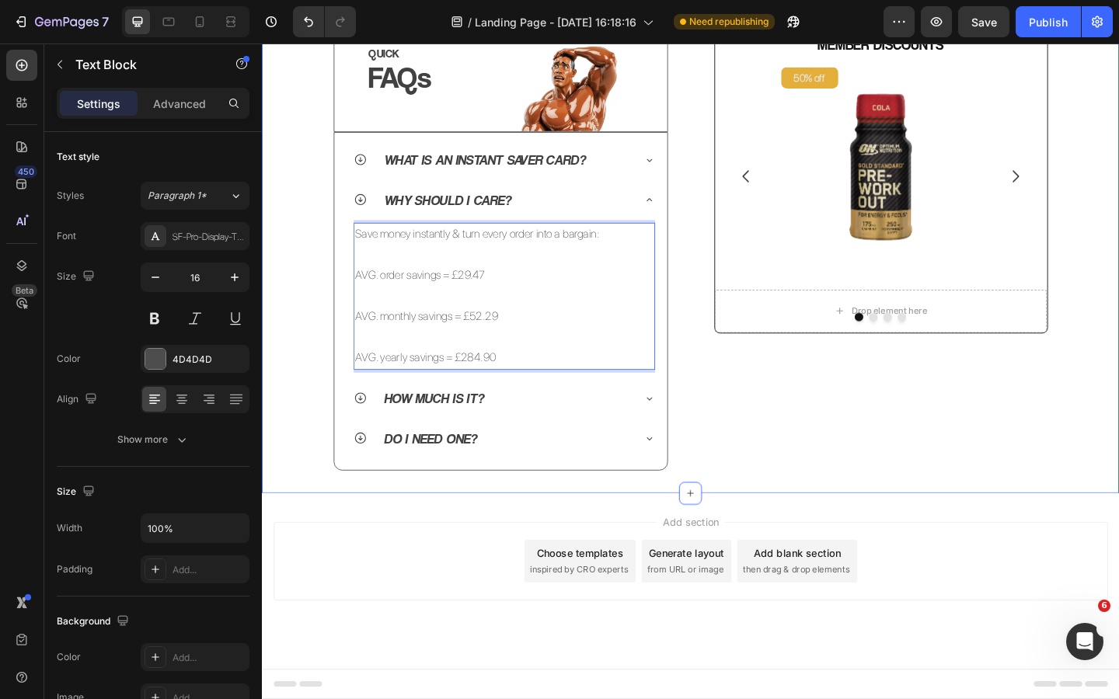
click at [312, 358] on div "QUICK Heading FAQs Heading Image Row Row What is an Instant Saver Card? Why sho…" at bounding box center [728, 262] width 932 height 491
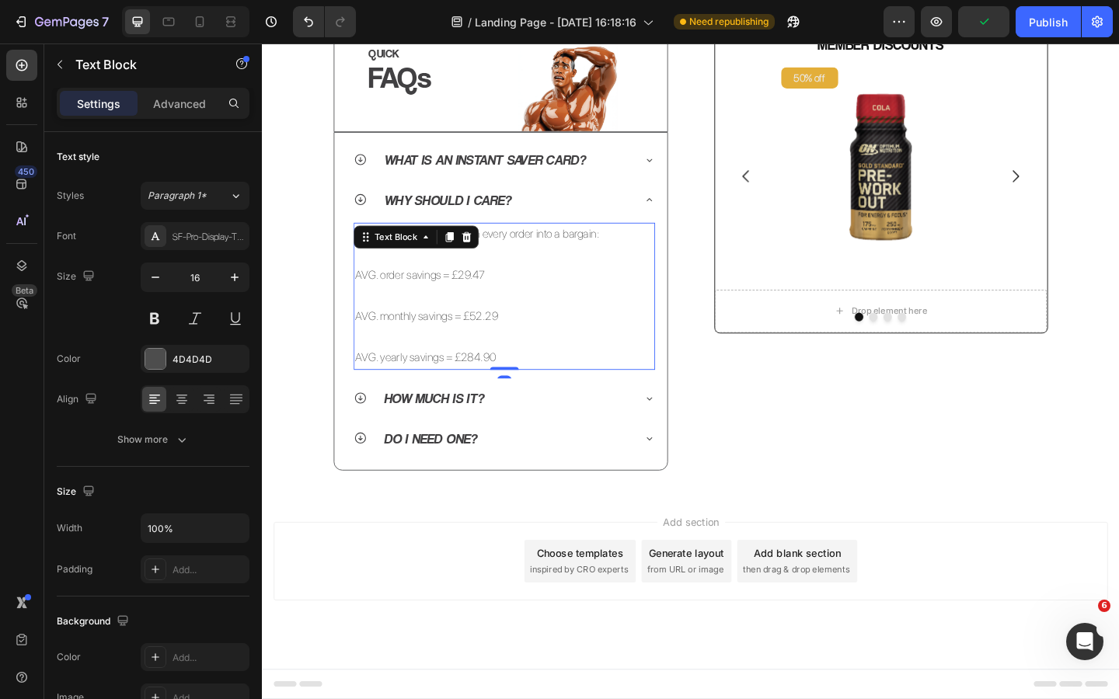
click at [559, 263] on p "Save money instantly & turn every order into a bargain:" at bounding box center [525, 251] width 325 height 23
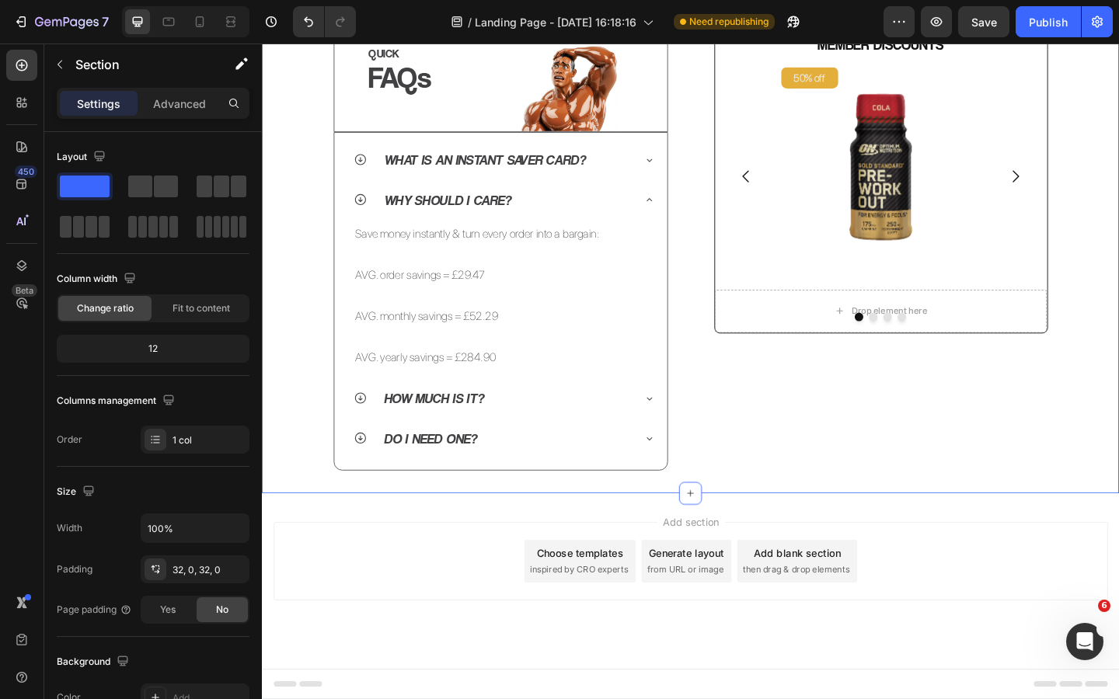
click at [325, 410] on div "QUICK Heading FAQs Heading Image Row Row What is an Instant Saver Card? Why sho…" at bounding box center [728, 262] width 932 height 491
click at [1050, 30] on div "Publish" at bounding box center [1048, 22] width 39 height 16
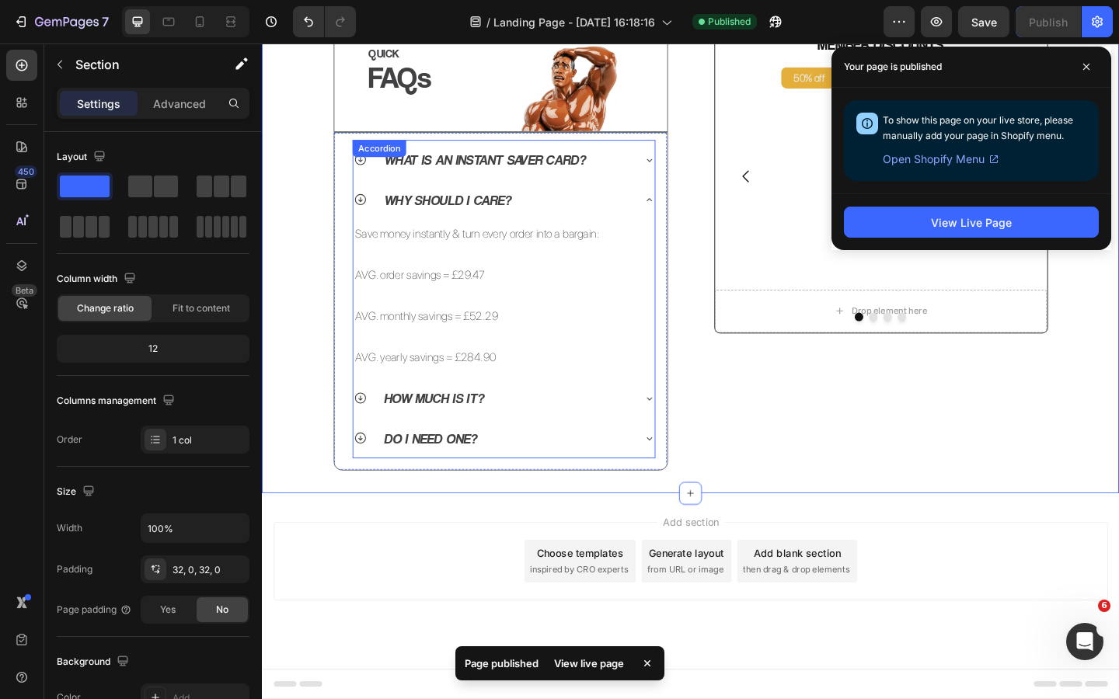
click at [371, 437] on icon at bounding box center [368, 429] width 15 height 15
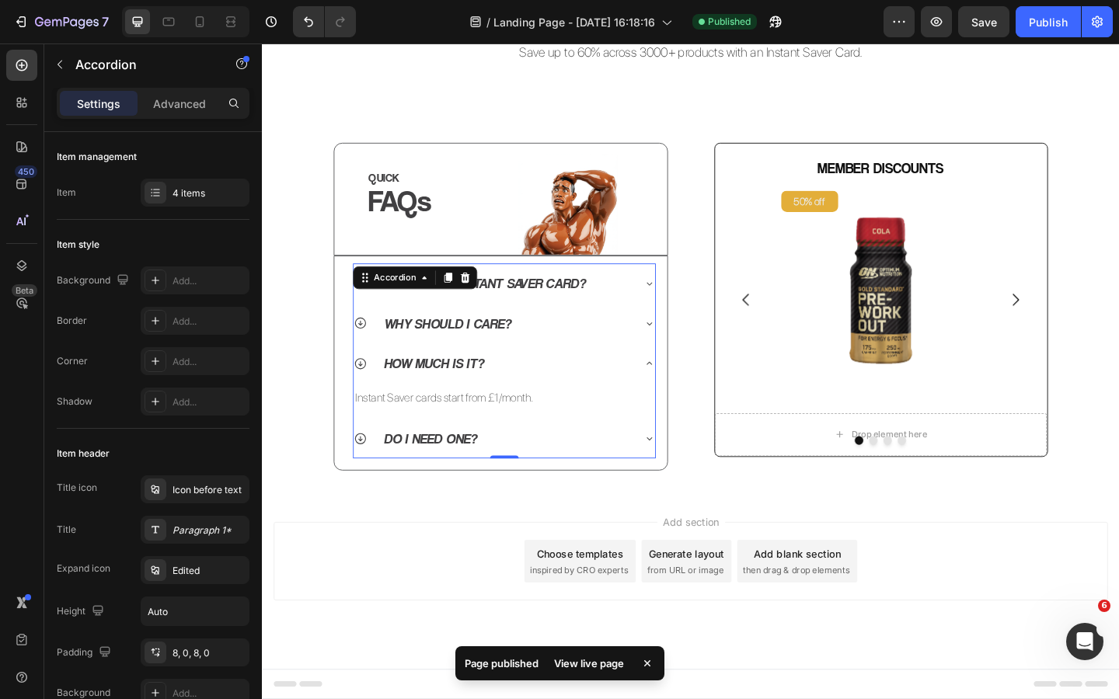
scroll to position [611, 0]
click at [367, 480] on icon at bounding box center [368, 473] width 15 height 15
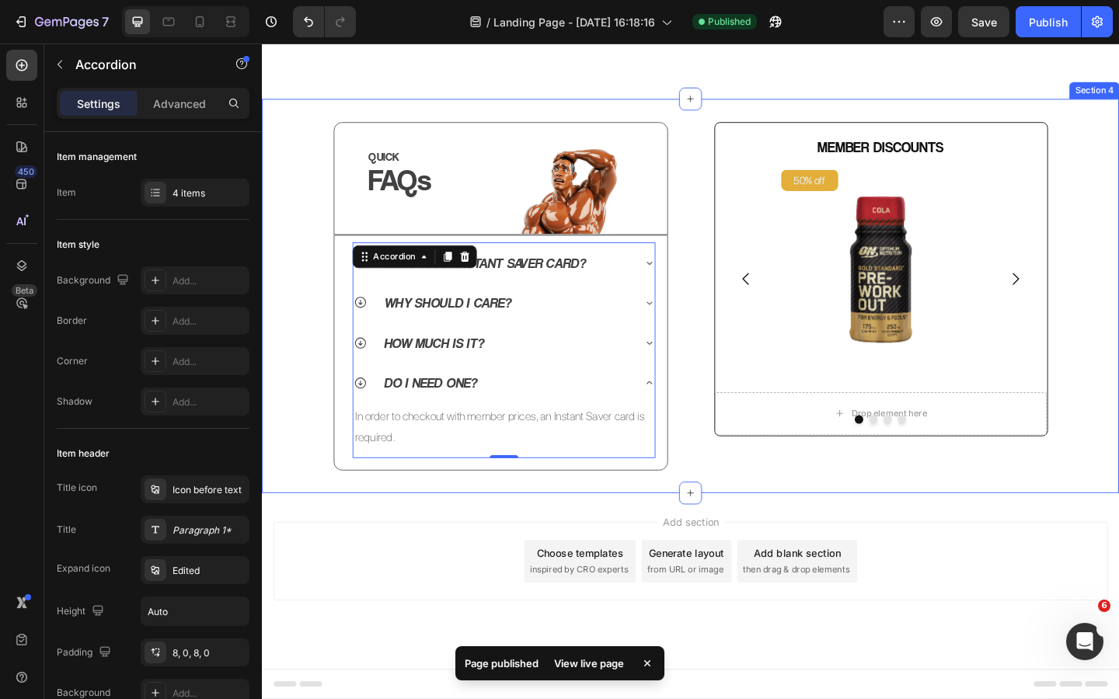
scroll to position [634, 0]
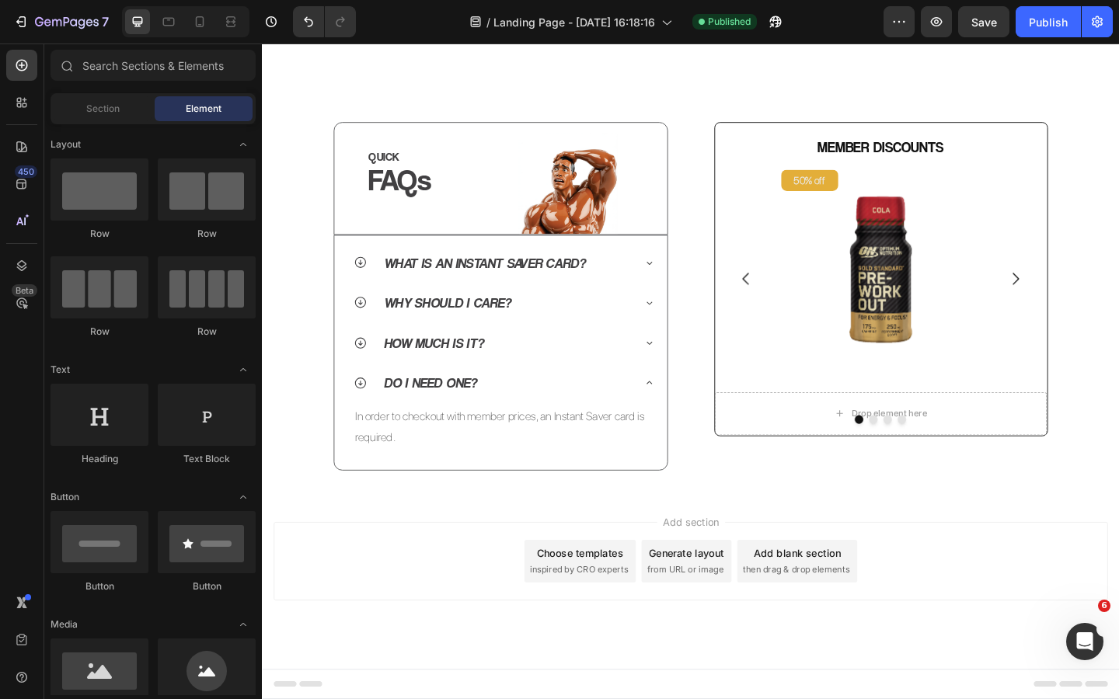
click at [444, 541] on div "Add section Choose templates inspired by CRO experts Generate layout from URL o…" at bounding box center [728, 628] width 932 height 191
click at [413, 476] on p "In order to checkout with member prices, an Instant Saver card is required." at bounding box center [525, 461] width 325 height 45
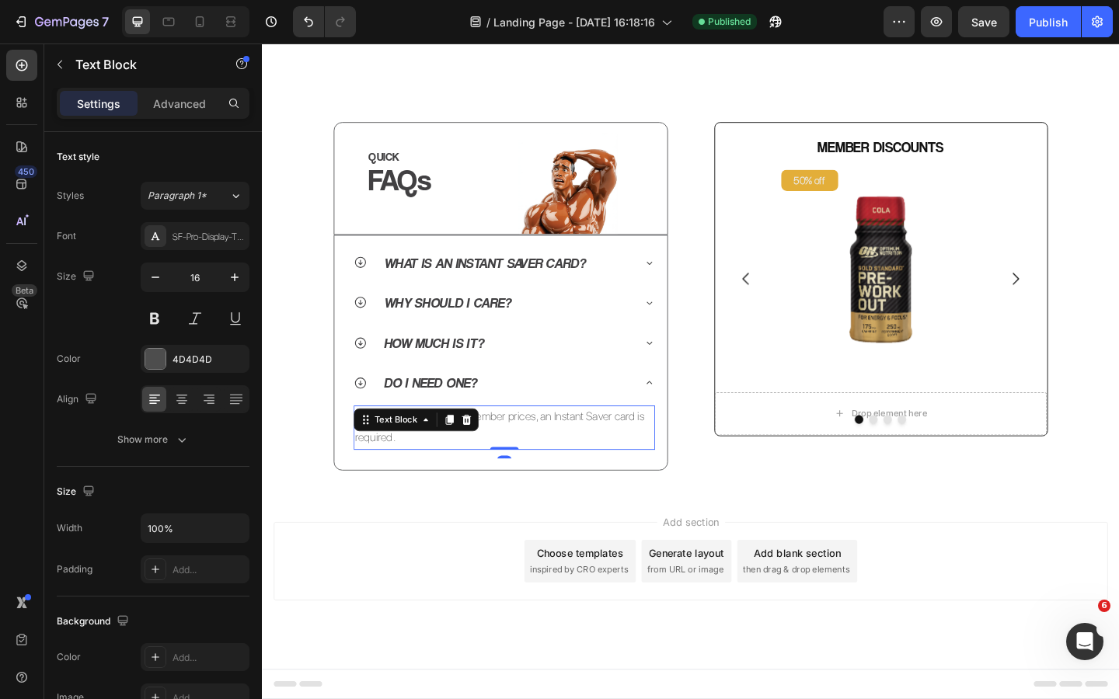
click at [413, 475] on p "In order to checkout with member prices, an Instant Saver card is required." at bounding box center [525, 461] width 325 height 45
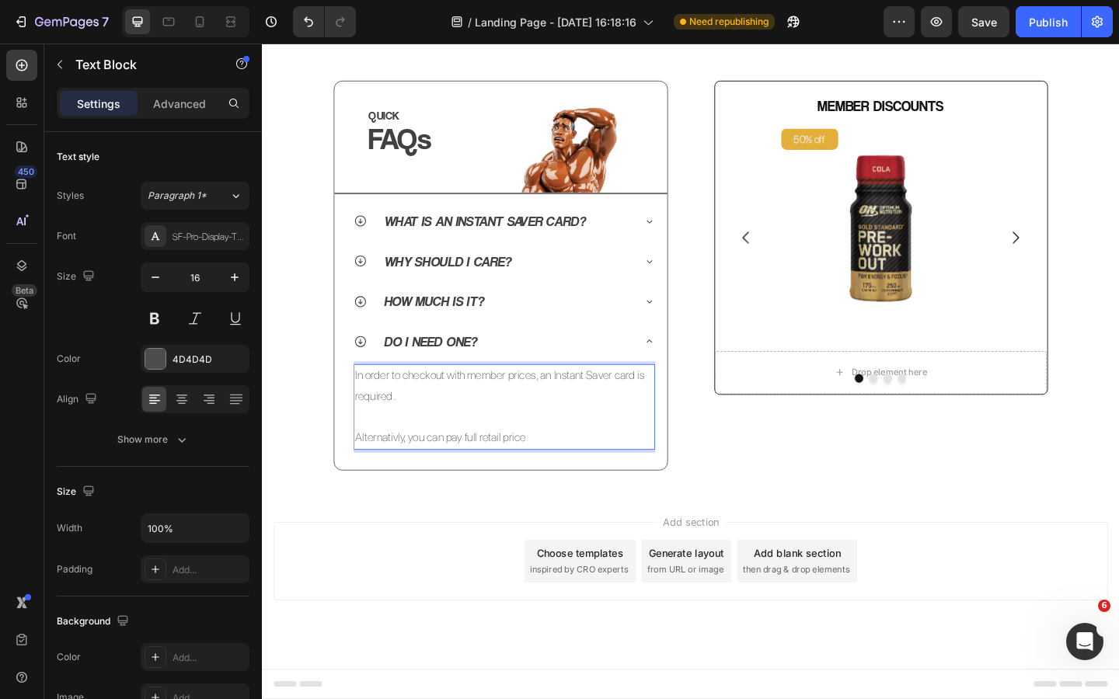
click at [397, 484] on p "Alternativly, you can pay full retail price" at bounding box center [525, 472] width 325 height 23
click at [452, 484] on p "Alternatively, you can pay full retail price" at bounding box center [525, 472] width 325 height 23
click at [440, 484] on p "Alternatively, you can pay full retail price" at bounding box center [525, 472] width 325 height 23
click at [514, 484] on p "Alternatively, you can pay full retail price" at bounding box center [525, 472] width 325 height 23
click at [562, 484] on p "Alternatively, you can pay full retail price" at bounding box center [525, 472] width 325 height 23
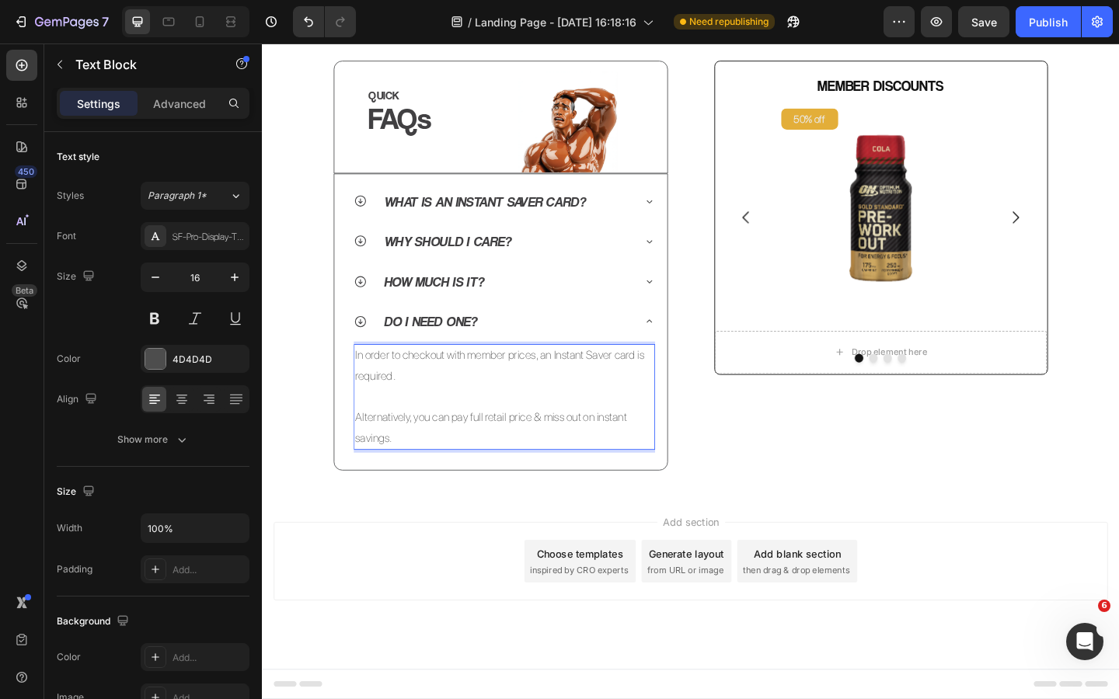
click at [485, 601] on div "Add section Choose templates inspired by CRO experts Generate layout from URL o…" at bounding box center [728, 628] width 932 height 191
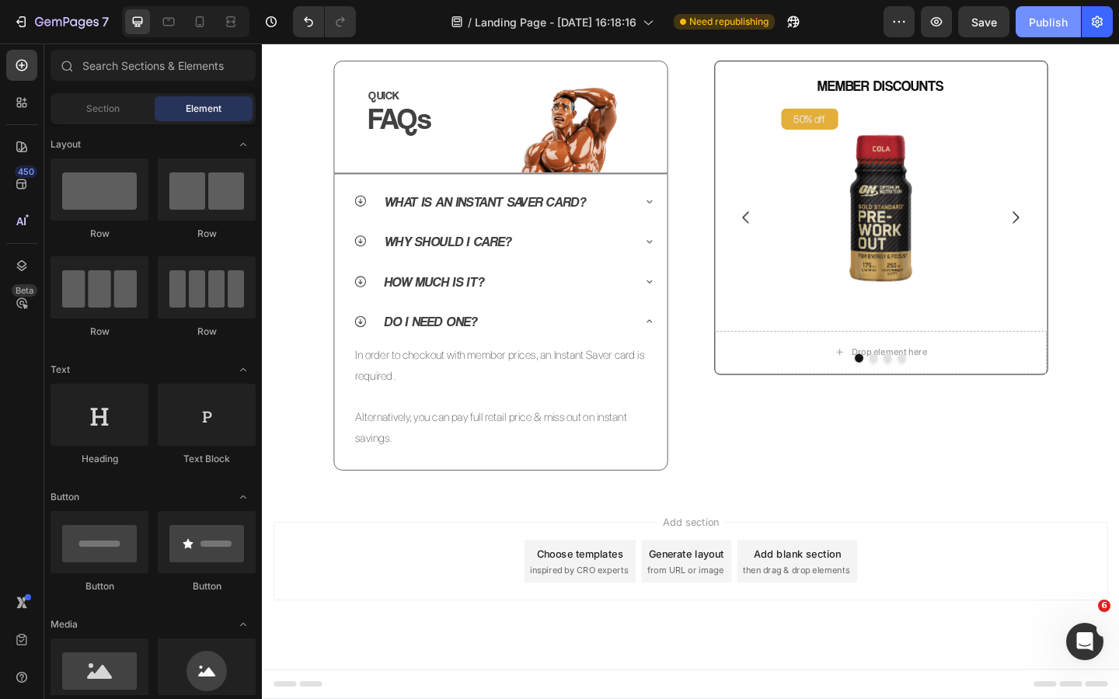
click at [1060, 33] on button "Publish" at bounding box center [1047, 21] width 65 height 31
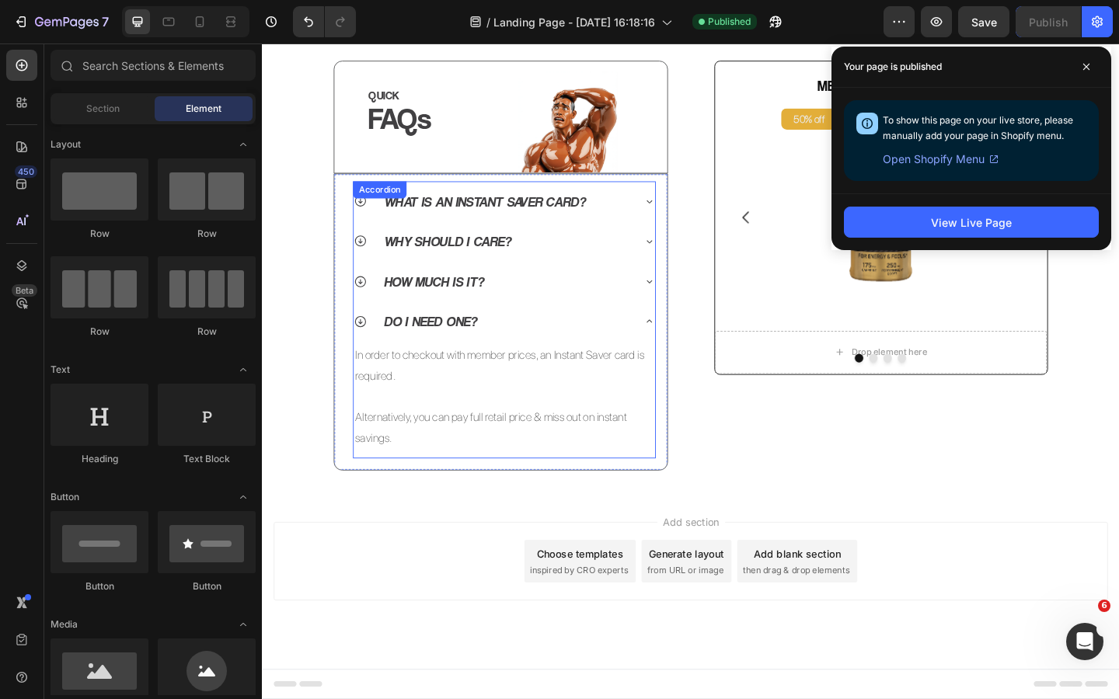
click at [528, 272] on p "Why should I care?" at bounding box center [463, 258] width 138 height 26
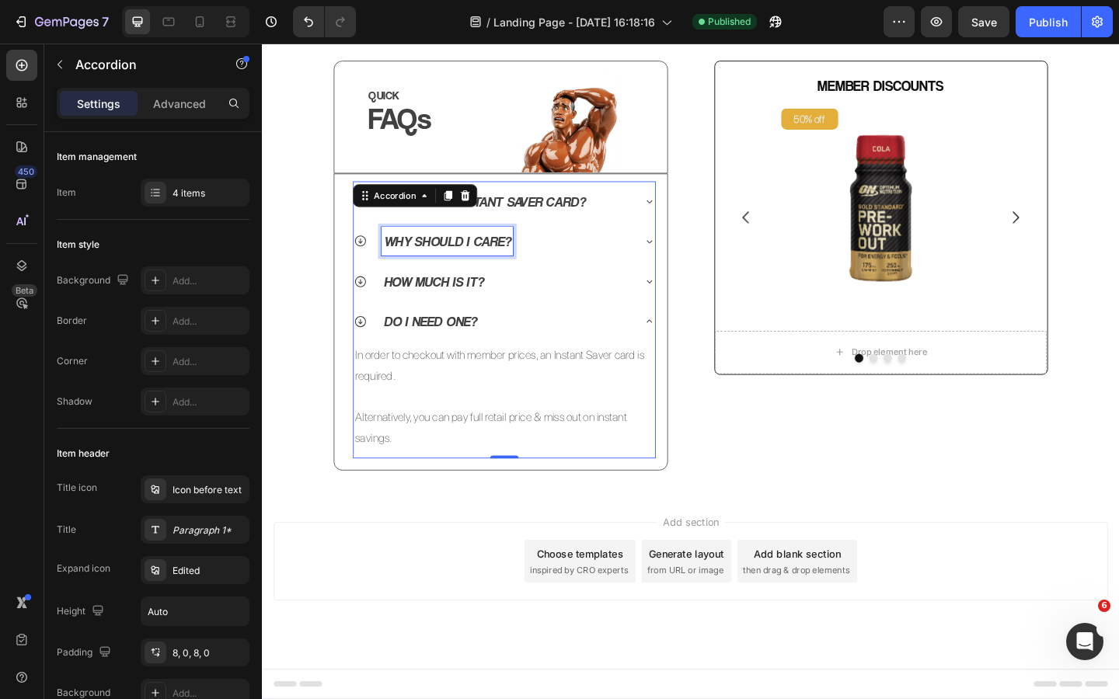
click at [531, 272] on p "Why should I care?" at bounding box center [463, 258] width 138 height 26
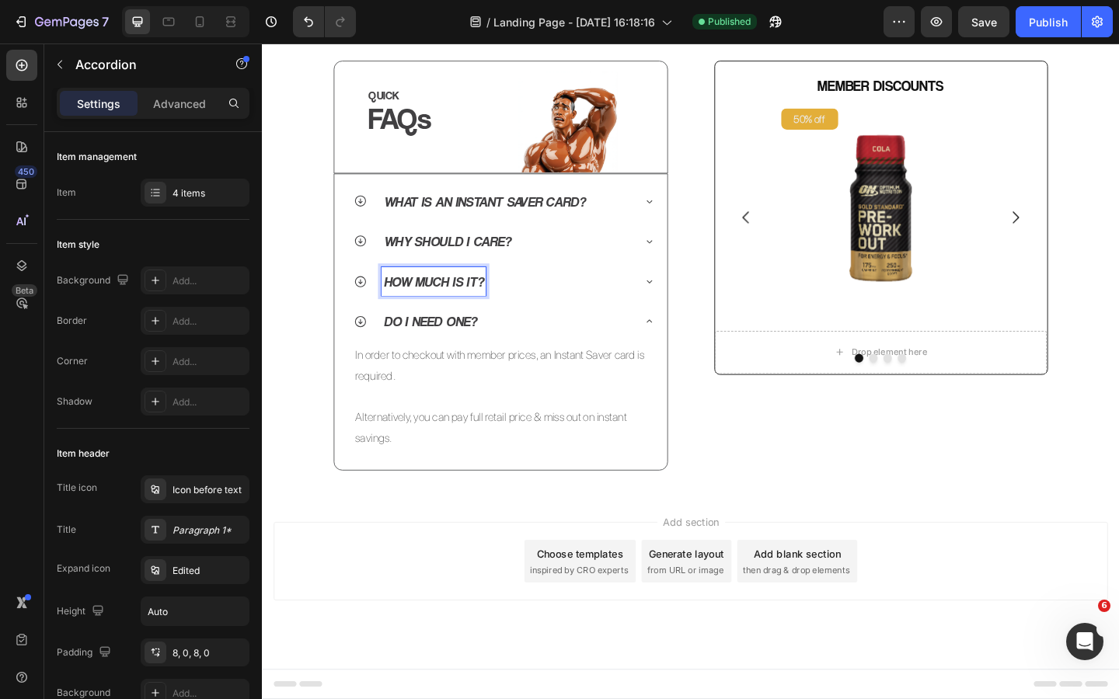
click at [500, 315] on p "How much is it?" at bounding box center [448, 302] width 109 height 26
click at [492, 359] on p "Do I need one?" at bounding box center [444, 345] width 101 height 26
click at [655, 361] on div "Do I need one?" at bounding box center [512, 345] width 303 height 31
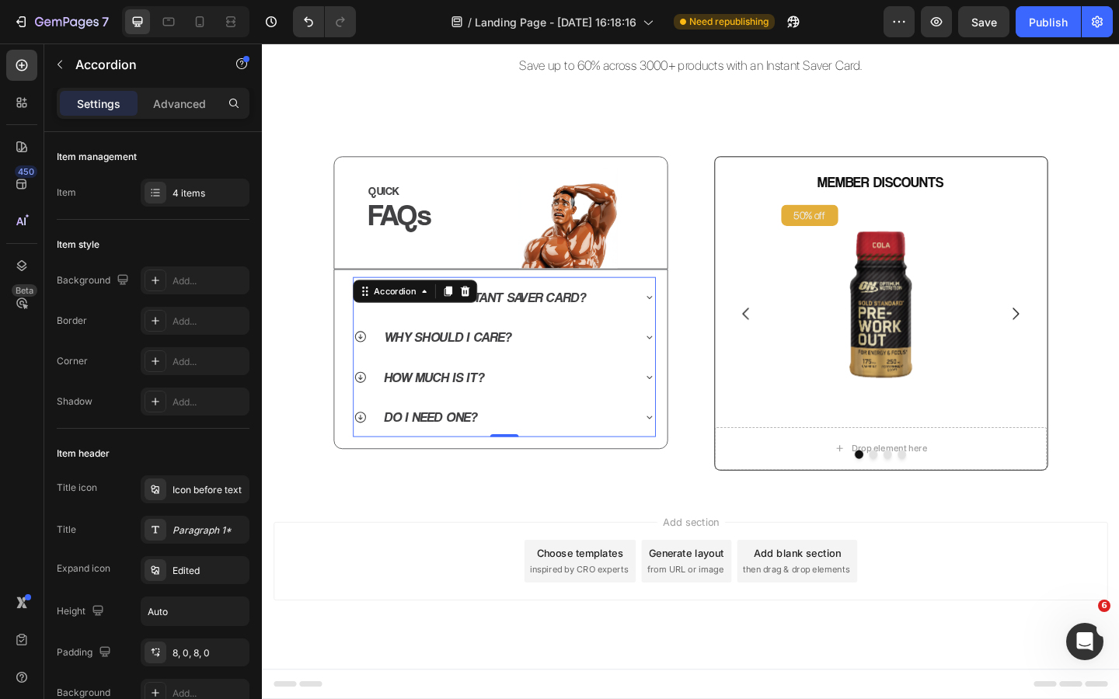
scroll to position [596, 0]
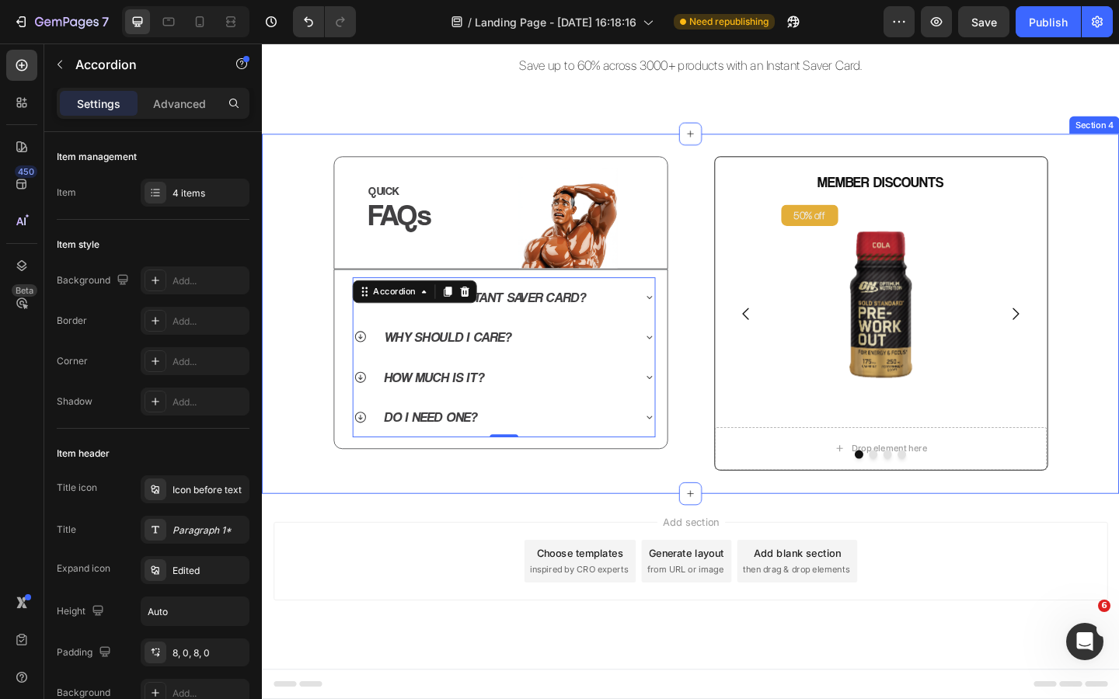
click at [699, 514] on div "QUICK Heading FAQs Heading Image Row Row What is an Instant Saver Card? Why sho…" at bounding box center [728, 336] width 932 height 391
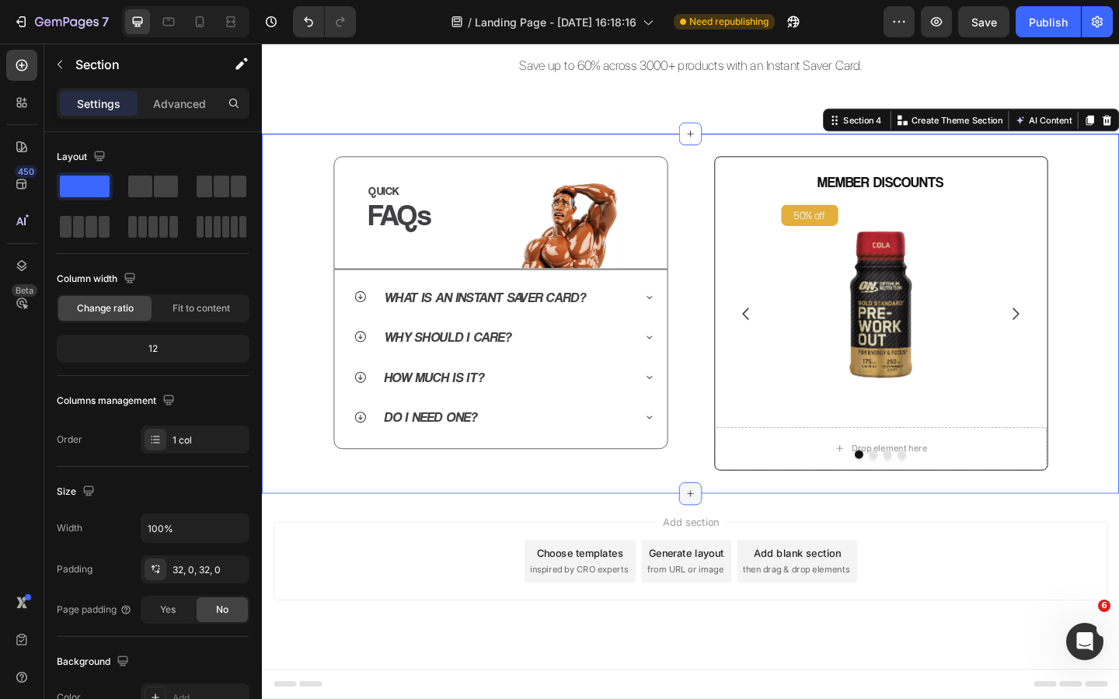
click at [718, 532] on div at bounding box center [727, 533] width 25 height 25
click at [770, 522] on div "QUICK Heading FAQs Heading Image Row Row What is an Instant Saver Card? Why sho…" at bounding box center [728, 336] width 932 height 391
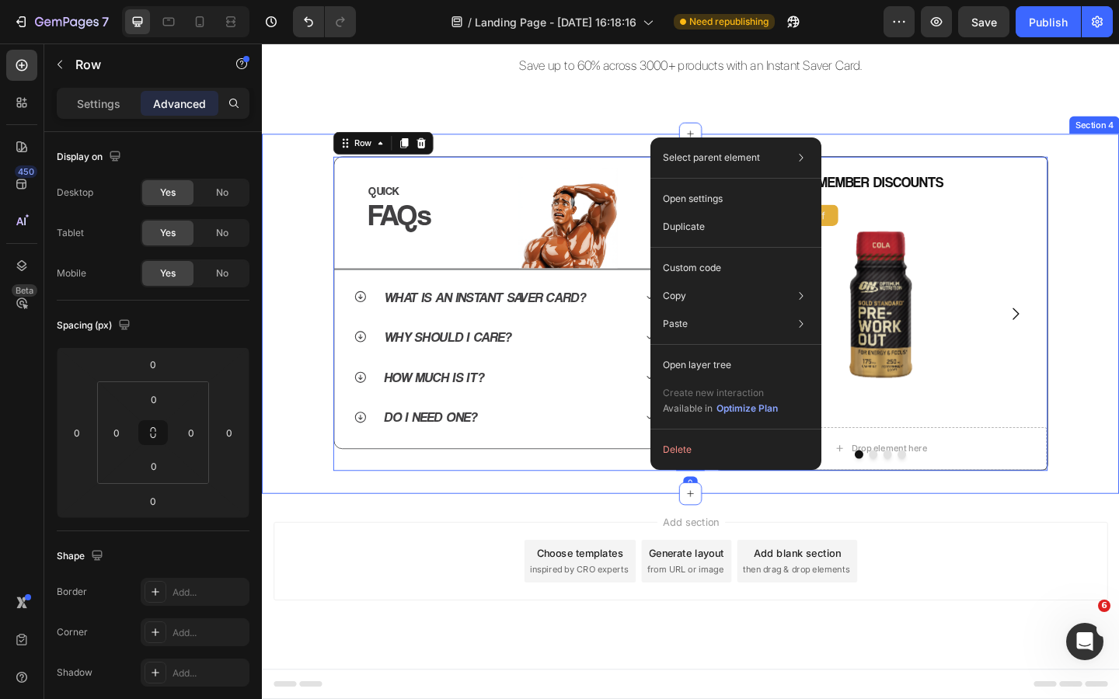
click at [671, 513] on div "QUICK Heading FAQs Heading Image Row Row What is an Instant Saver Card? Why sho…" at bounding box center [728, 336] width 932 height 391
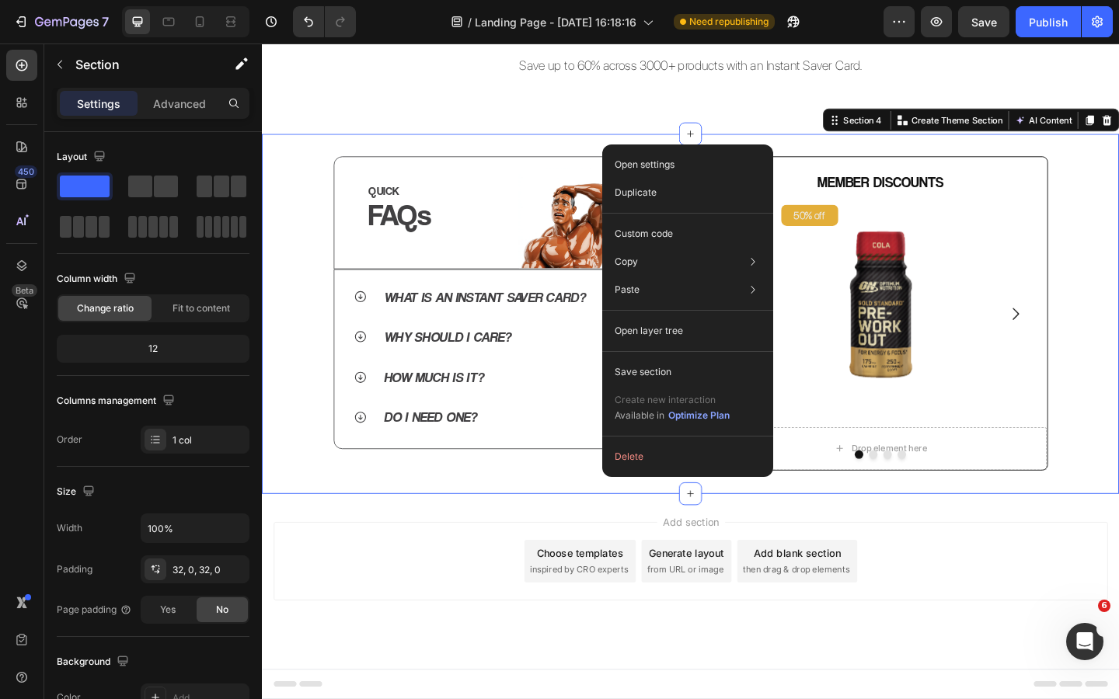
click at [872, 565] on div "Add section Choose templates inspired by CRO experts Generate layout from URL o…" at bounding box center [727, 606] width 907 height 85
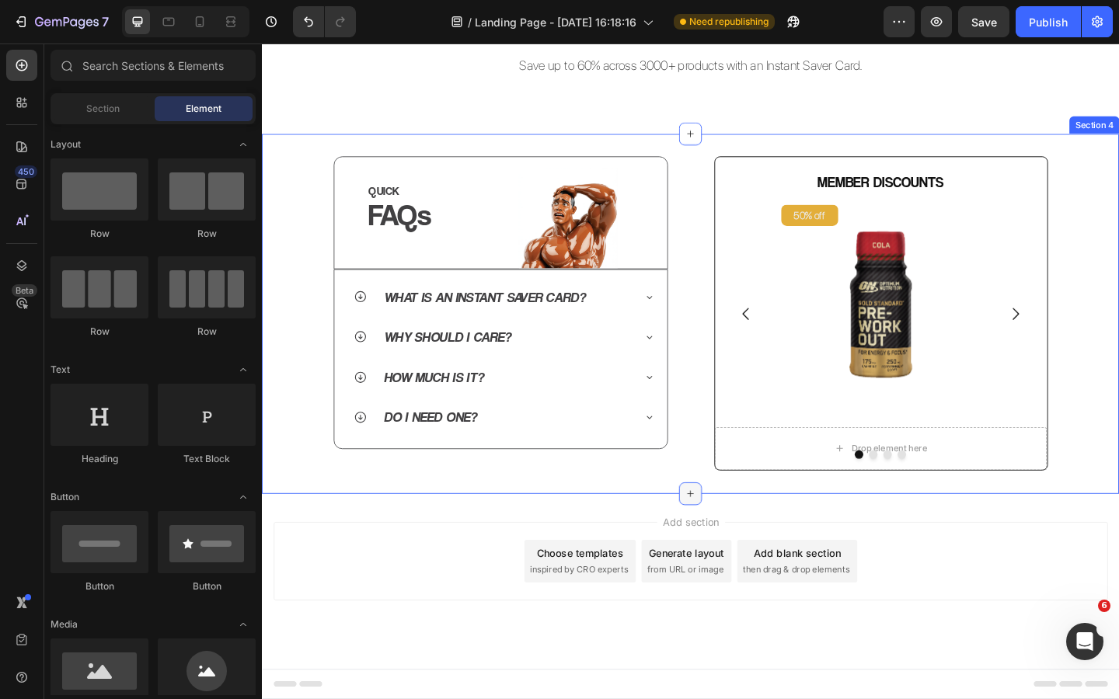
click at [725, 527] on icon at bounding box center [728, 533] width 12 height 12
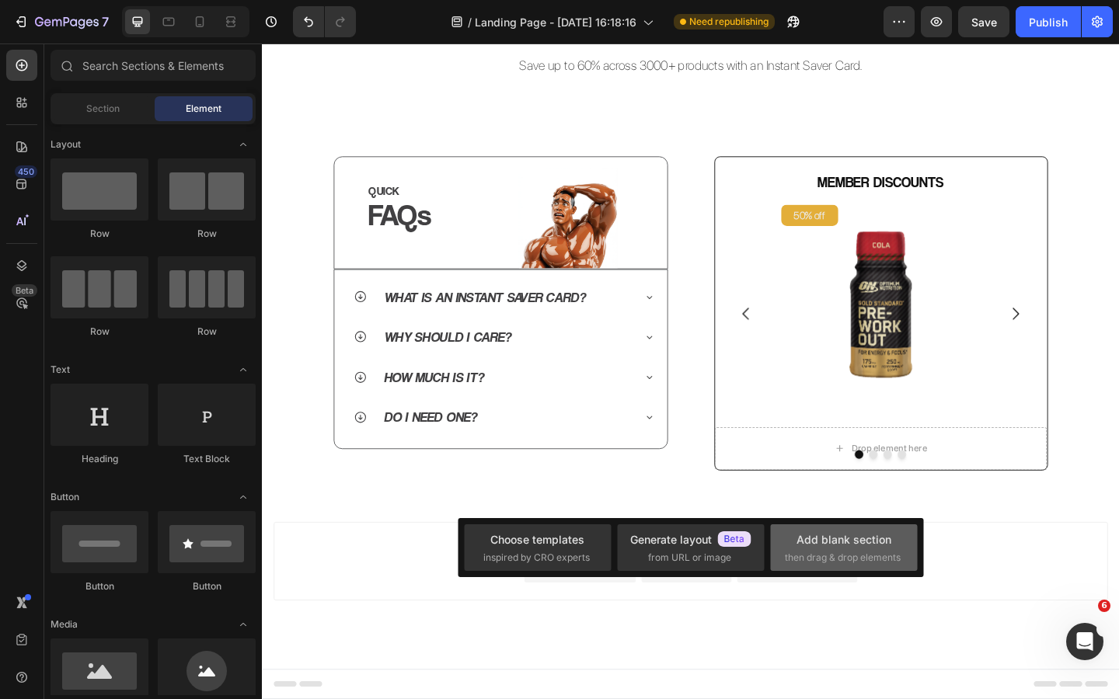
click at [838, 538] on div "Add blank section" at bounding box center [843, 539] width 95 height 16
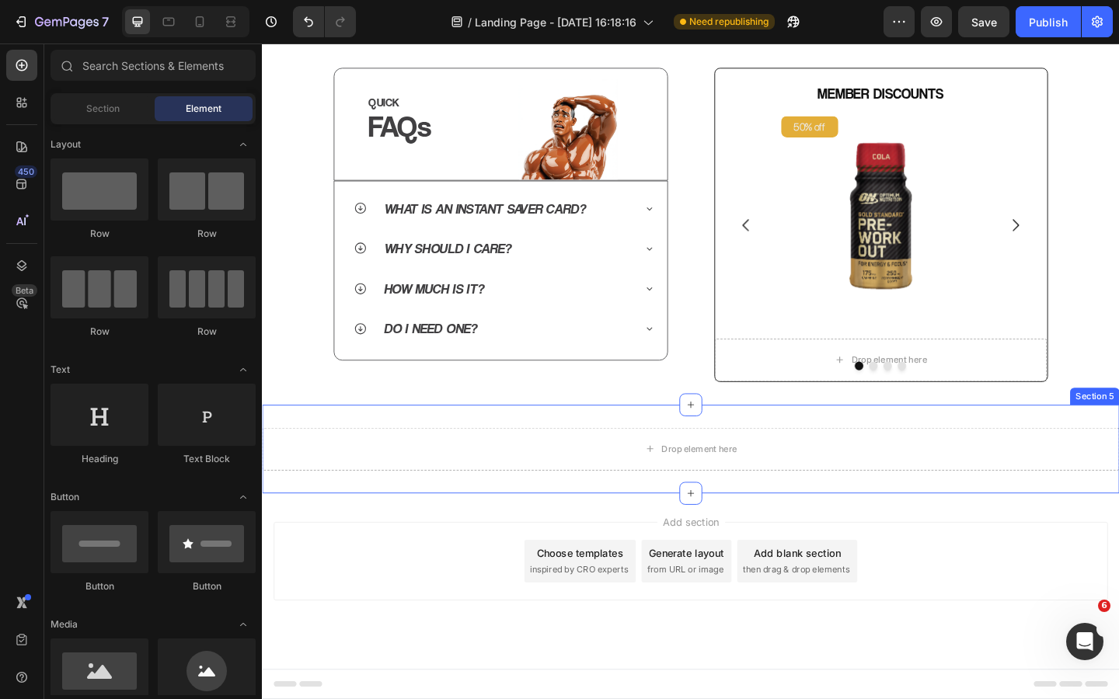
scroll to position [634, 0]
click at [778, 508] on div "Drop element here Section 5" at bounding box center [728, 485] width 932 height 96
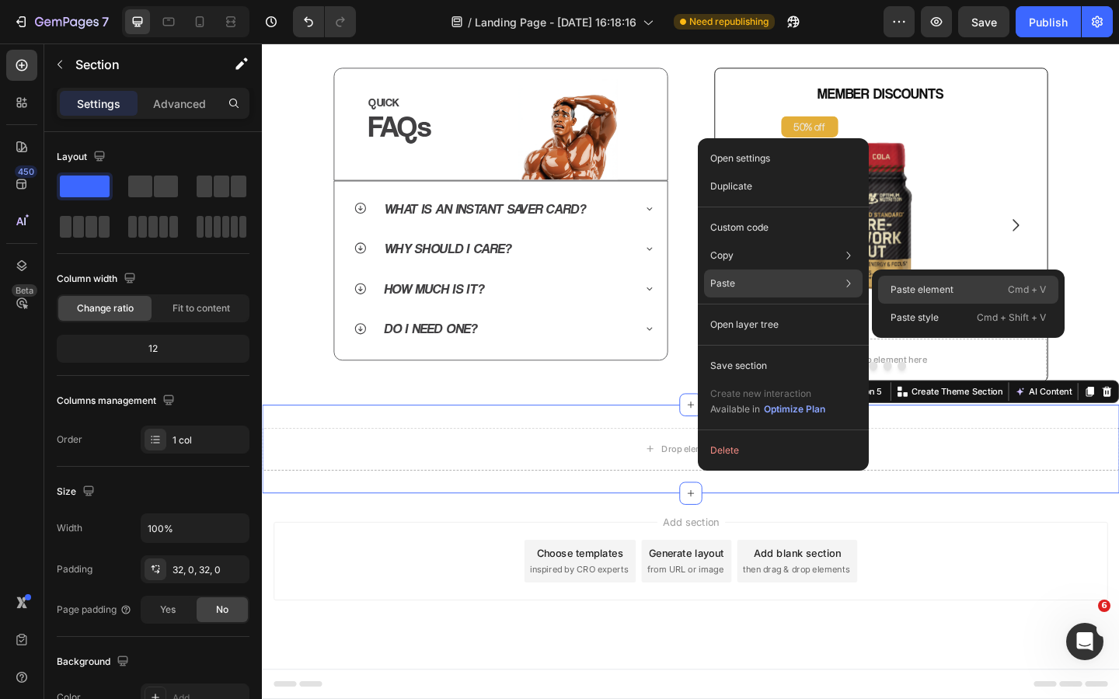
click at [909, 284] on p "Paste element" at bounding box center [921, 290] width 63 height 14
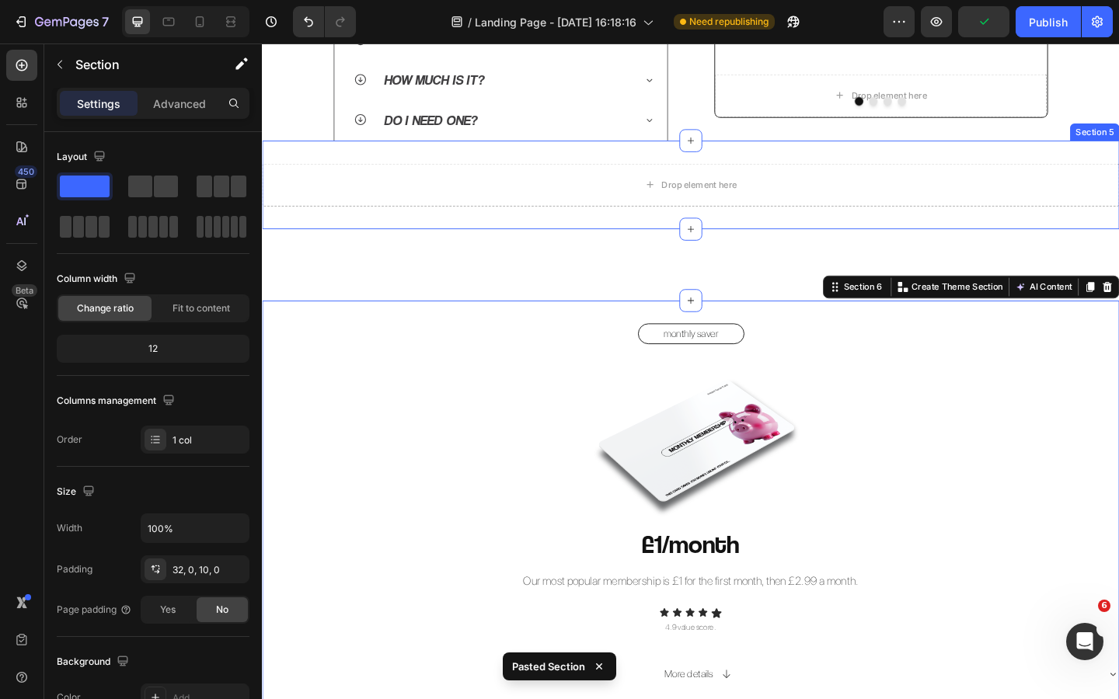
scroll to position [954, 0]
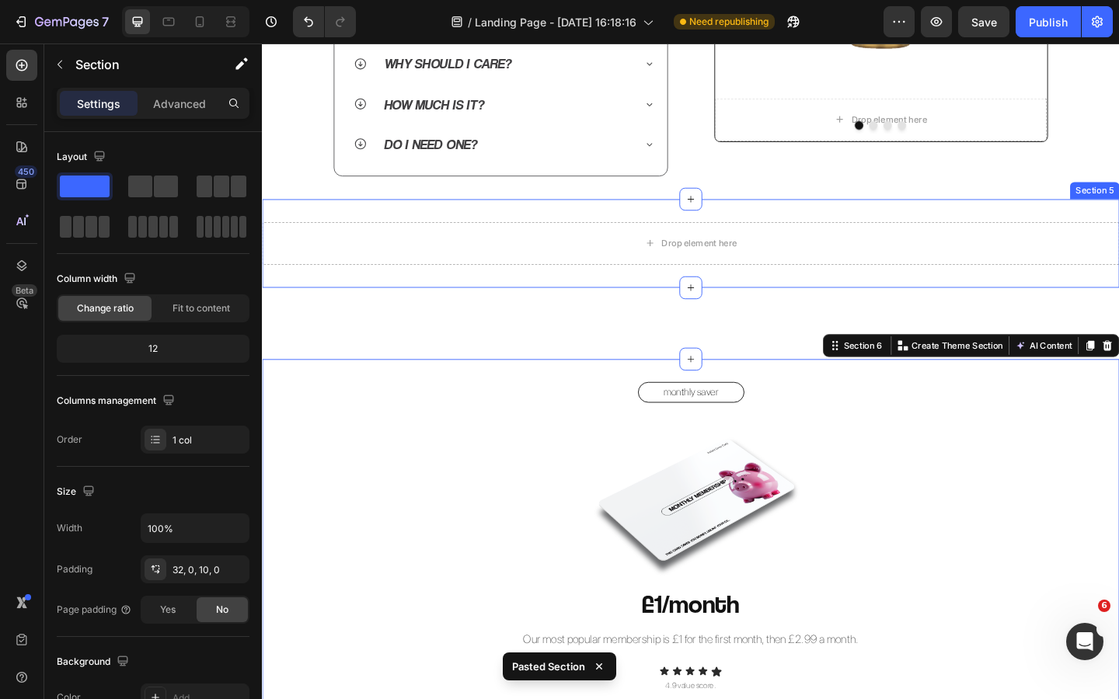
click at [816, 225] on div "Drop element here Section 5" at bounding box center [728, 261] width 932 height 96
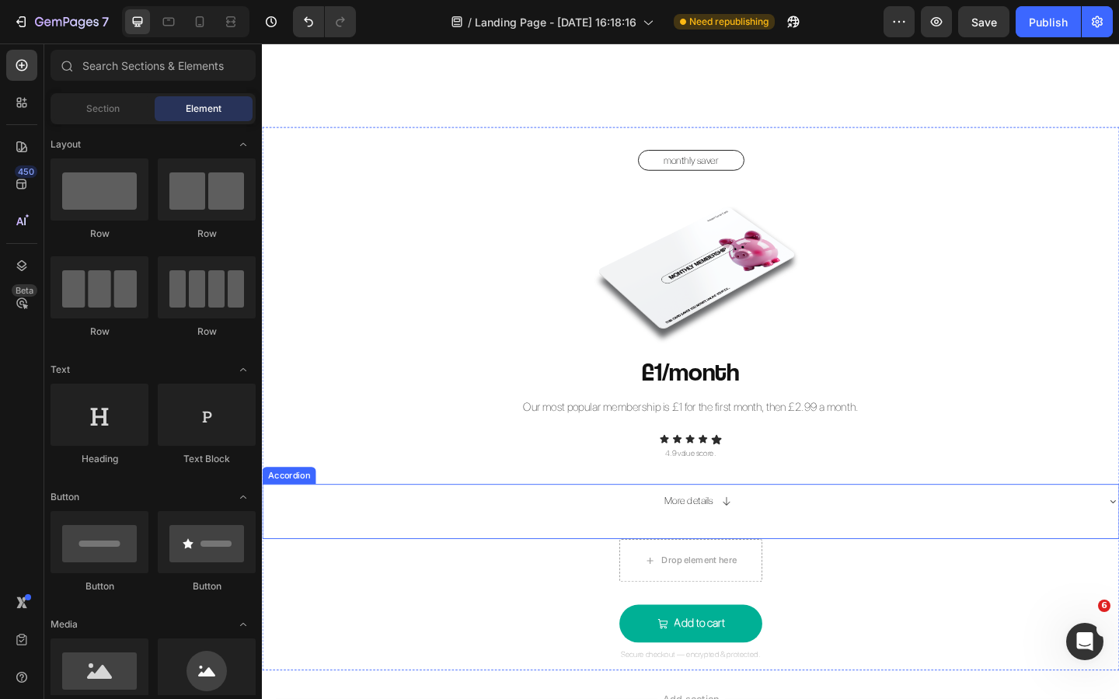
scroll to position [1150, 0]
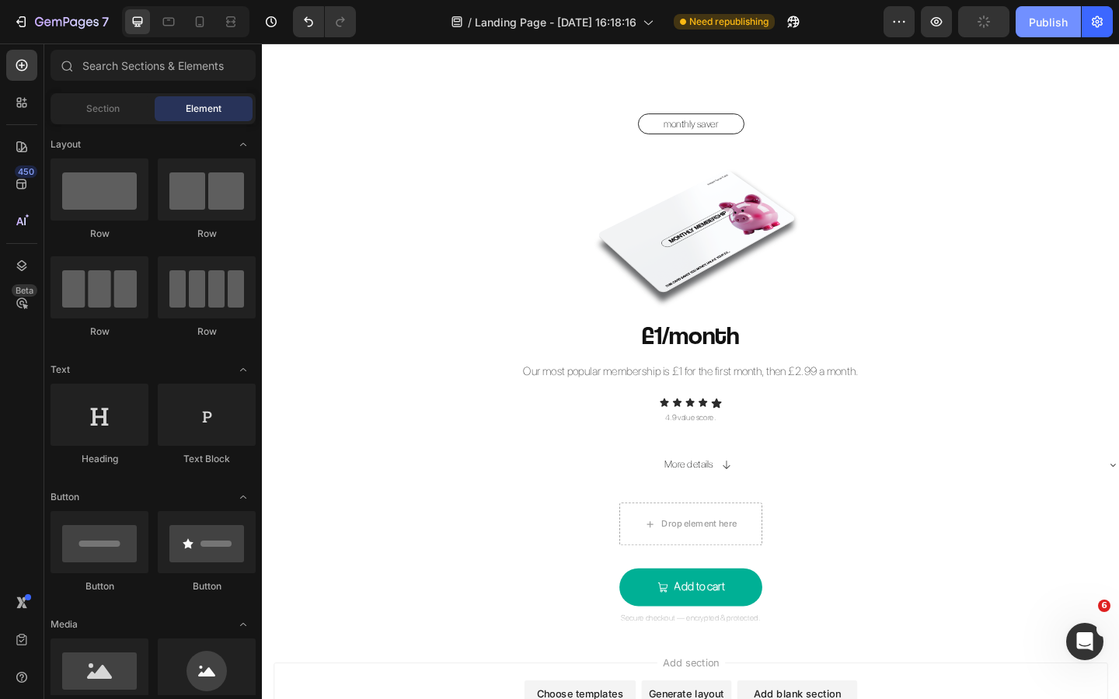
click at [1044, 26] on div "Publish" at bounding box center [1048, 22] width 39 height 16
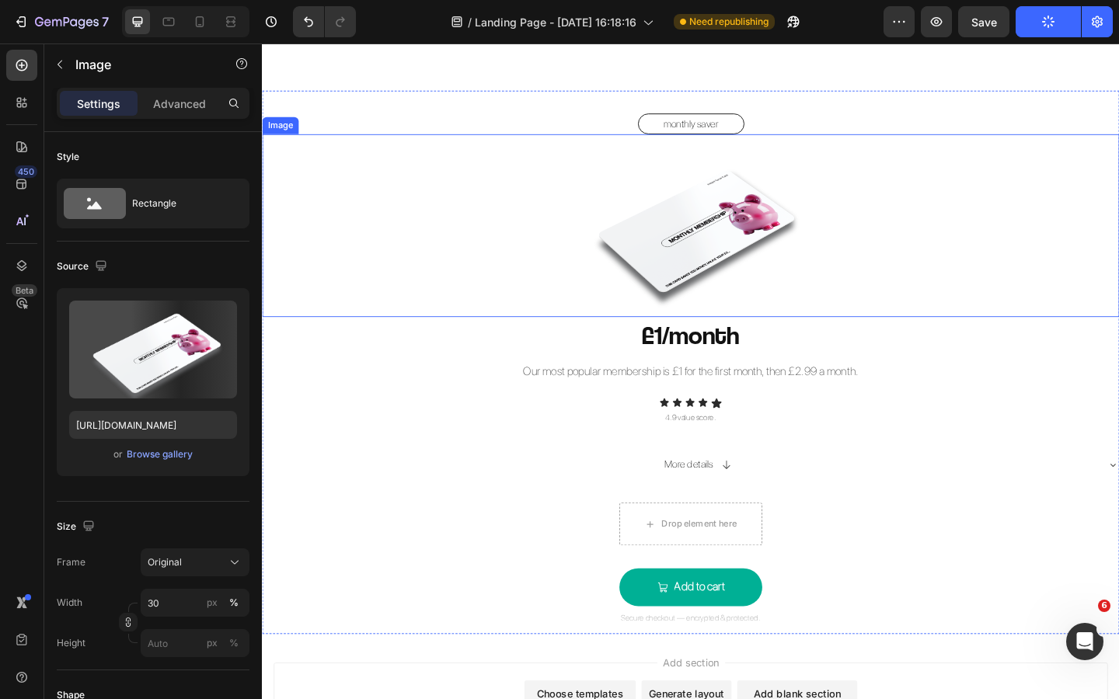
click at [717, 263] on img at bounding box center [728, 241] width 280 height 198
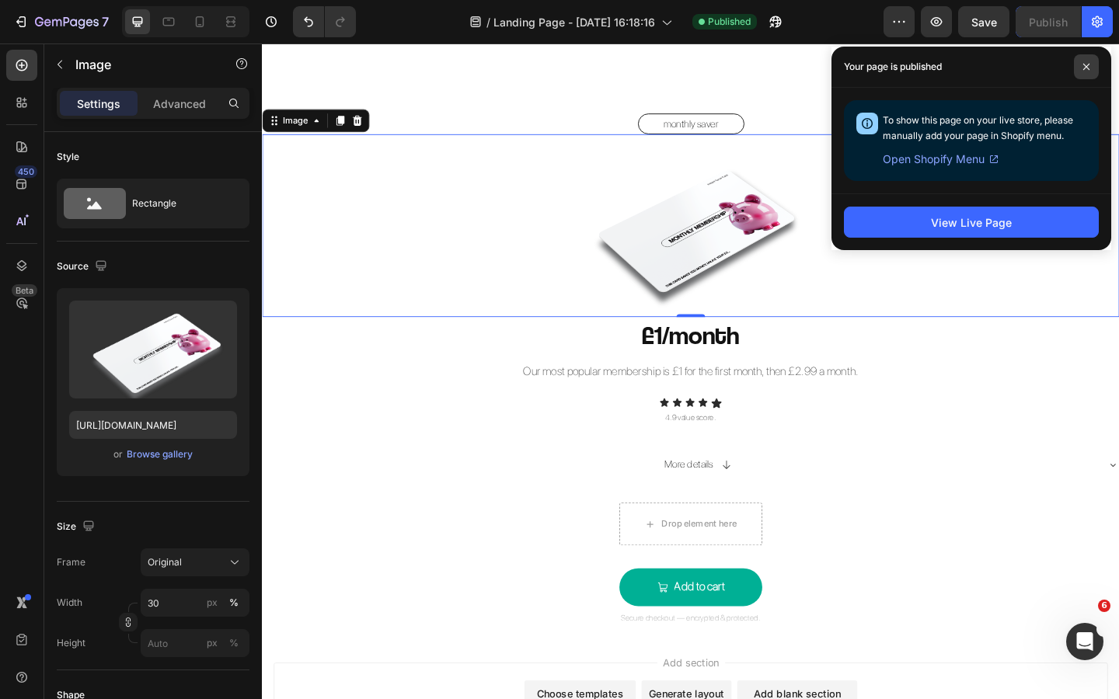
click at [1090, 71] on span at bounding box center [1086, 66] width 25 height 25
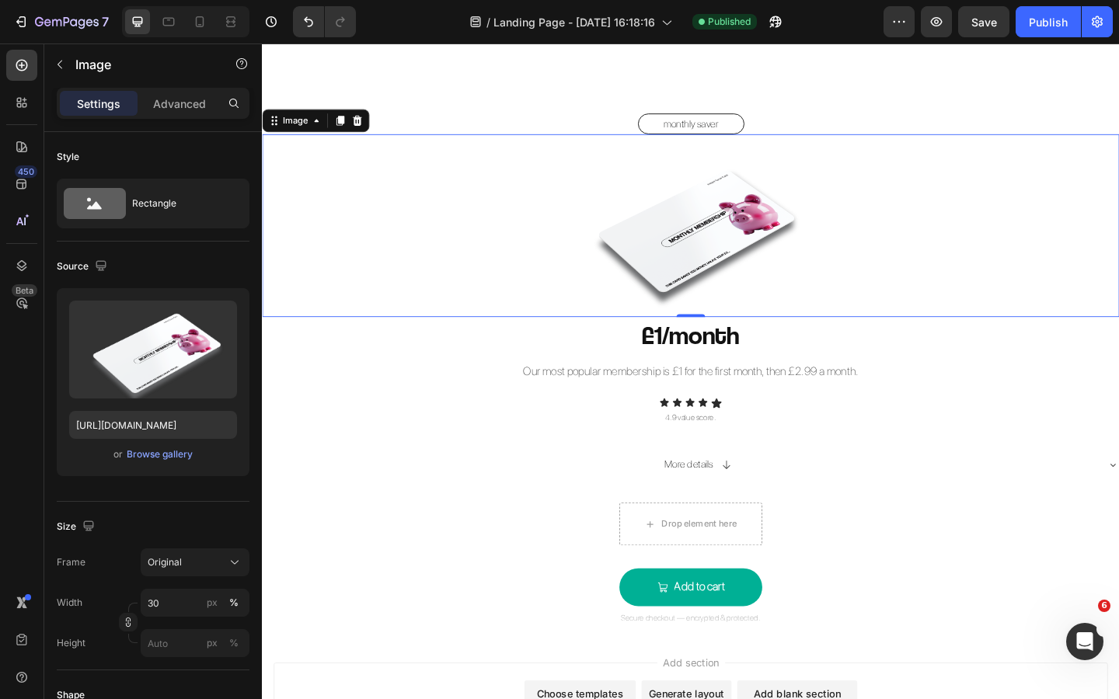
scroll to position [1098, 0]
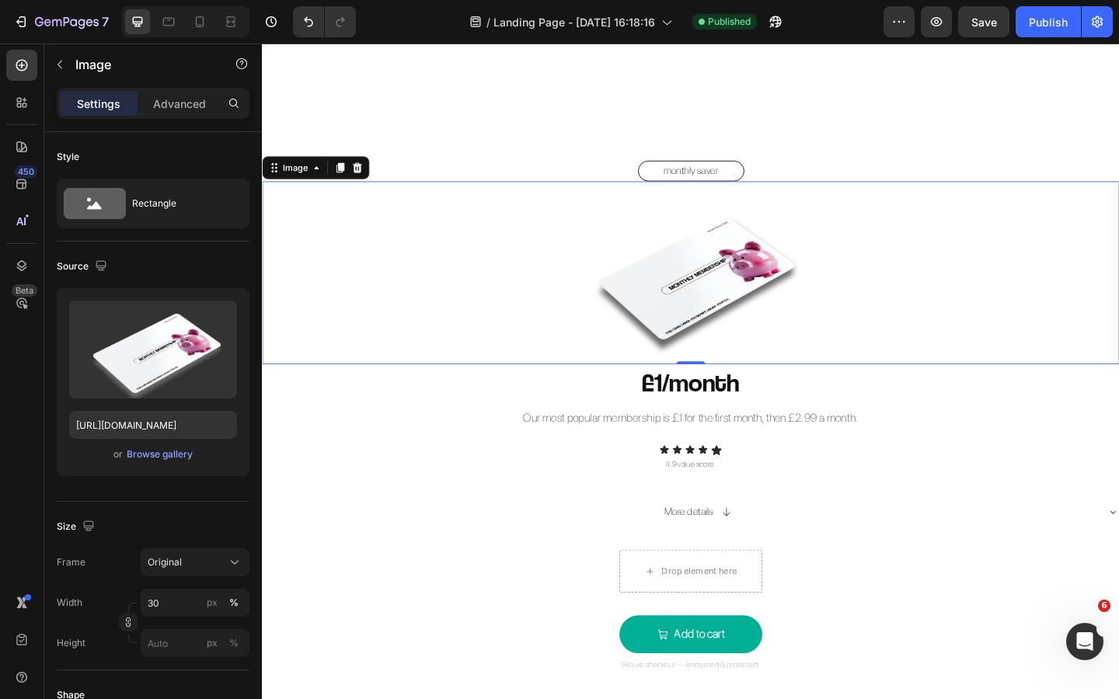
click at [760, 262] on img at bounding box center [728, 292] width 280 height 198
click at [367, 180] on icon at bounding box center [365, 178] width 12 height 12
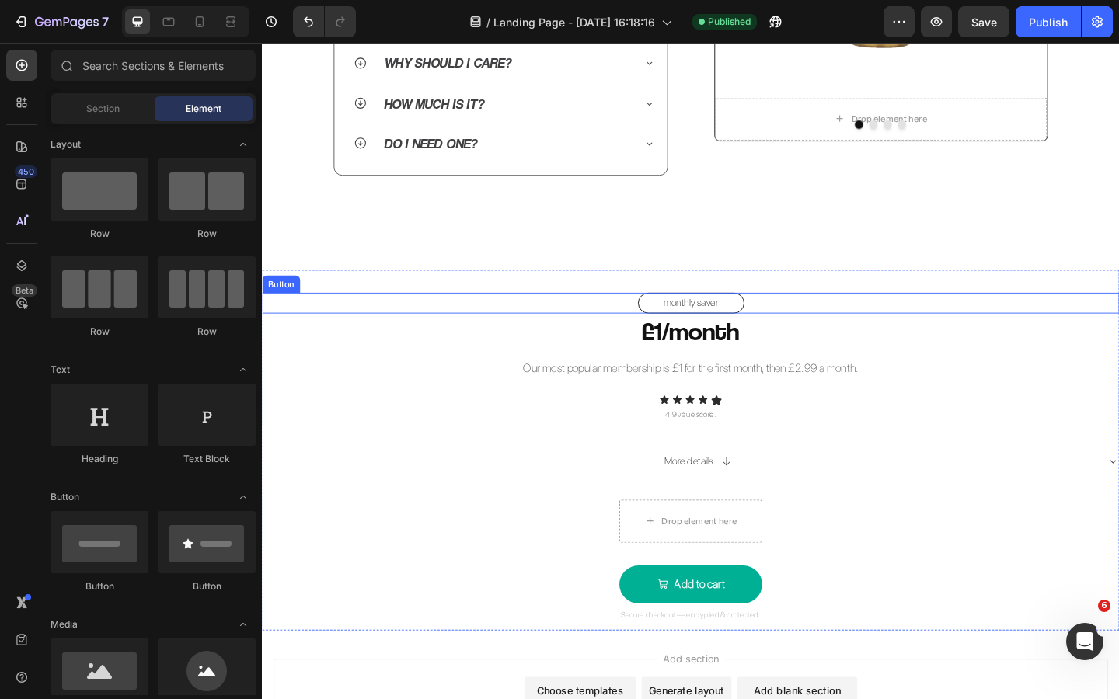
scroll to position [950, 0]
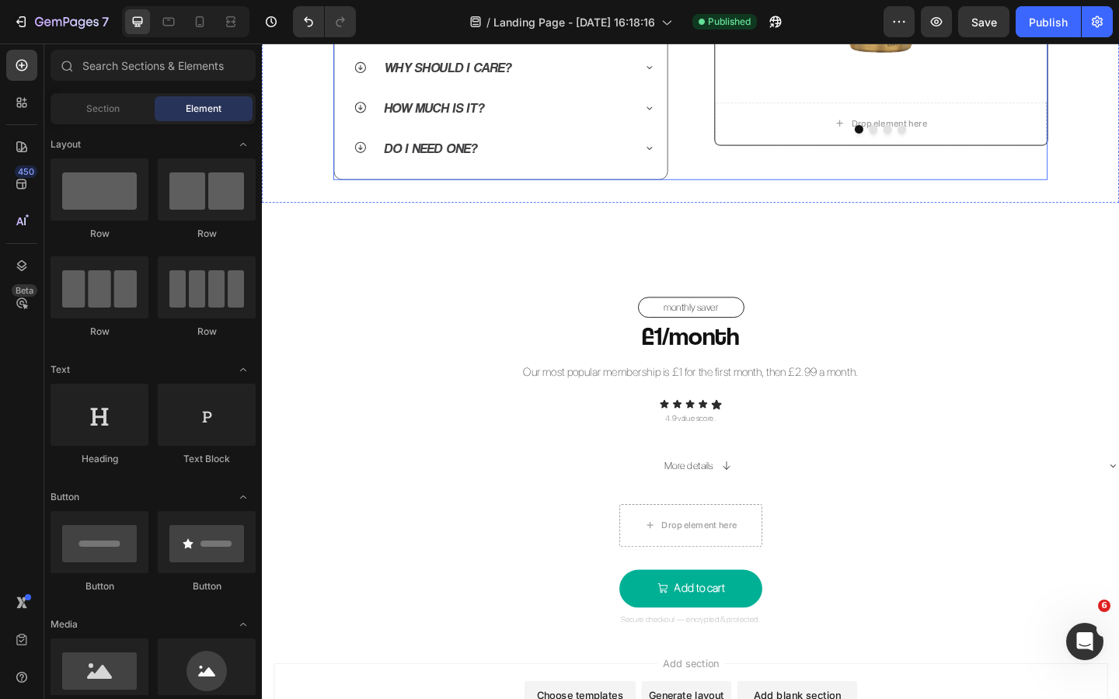
click at [729, 165] on div "QUICK Heading FAQs Heading Image Row Row What is an Instant Saver Card? The Ins…" at bounding box center [727, 2] width 777 height 379
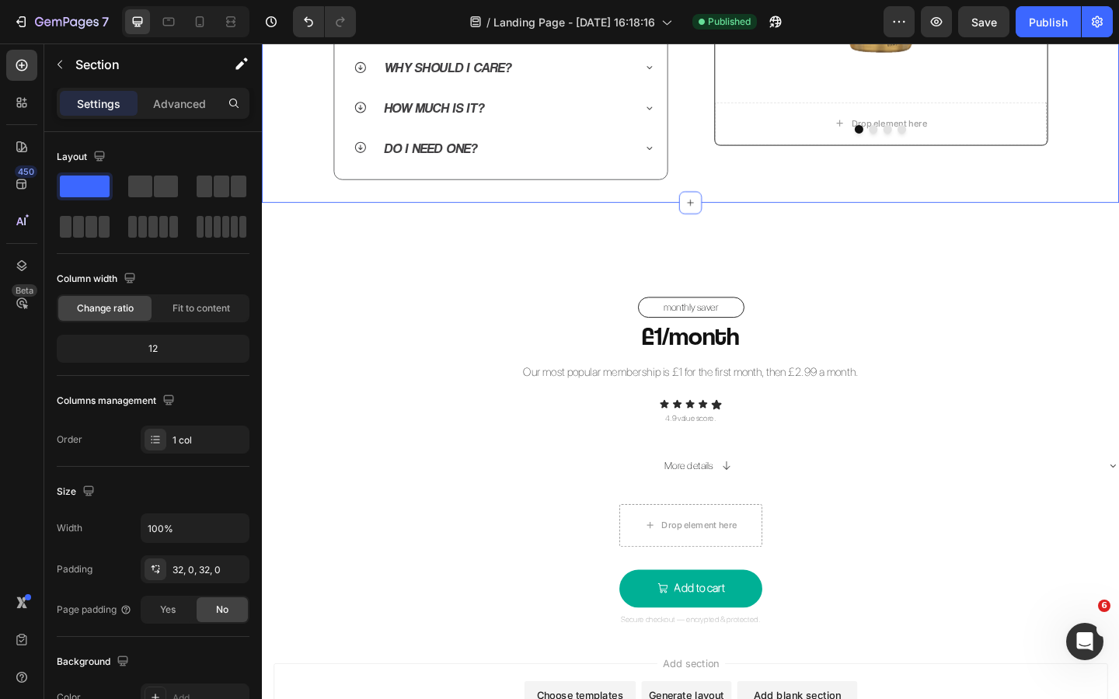
click at [757, 212] on div "QUICK Heading FAQs Heading Image Row Row What is an Instant Saver Card? The Ins…" at bounding box center [728, 2] width 932 height 429
click at [732, 221] on icon at bounding box center [728, 217] width 12 height 12
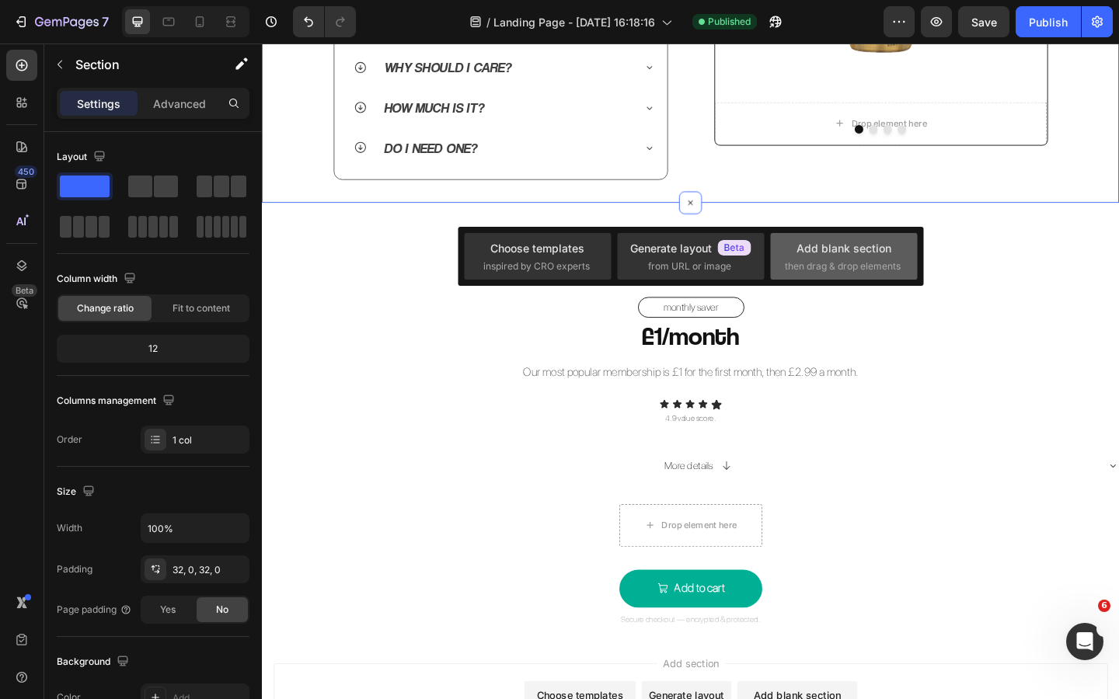
click at [811, 256] on div "Add blank section" at bounding box center [843, 248] width 95 height 16
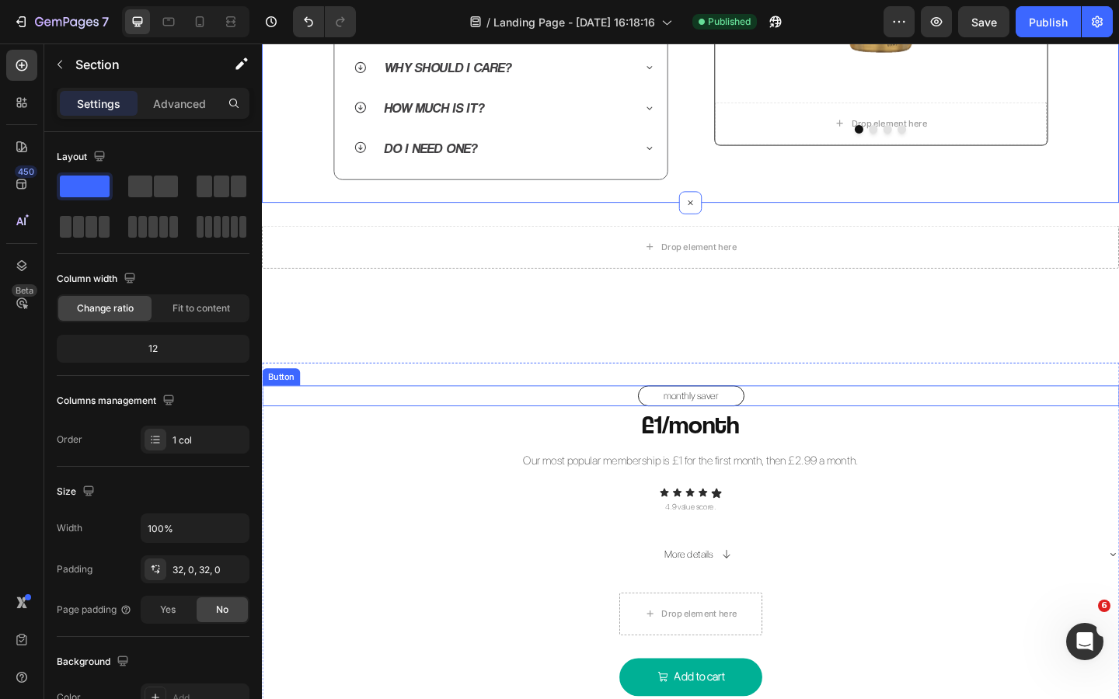
click at [812, 424] on div "monthly saver Button" at bounding box center [728, 427] width 932 height 23
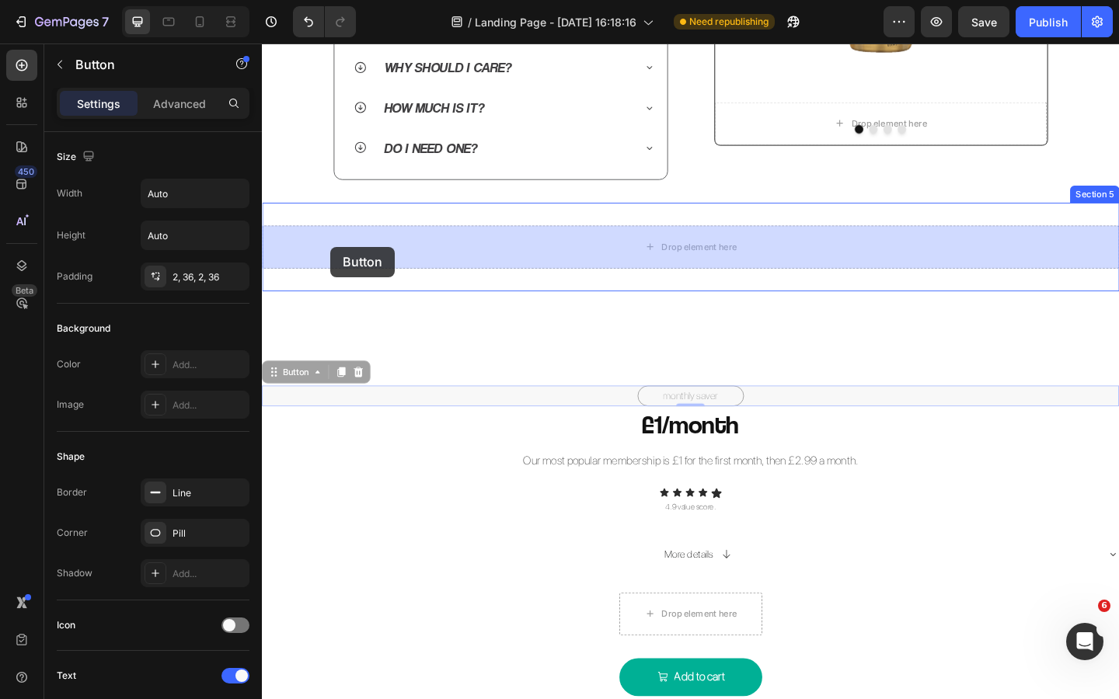
drag, startPoint x: 289, startPoint y: 399, endPoint x: 336, endPoint y: 265, distance: 141.8
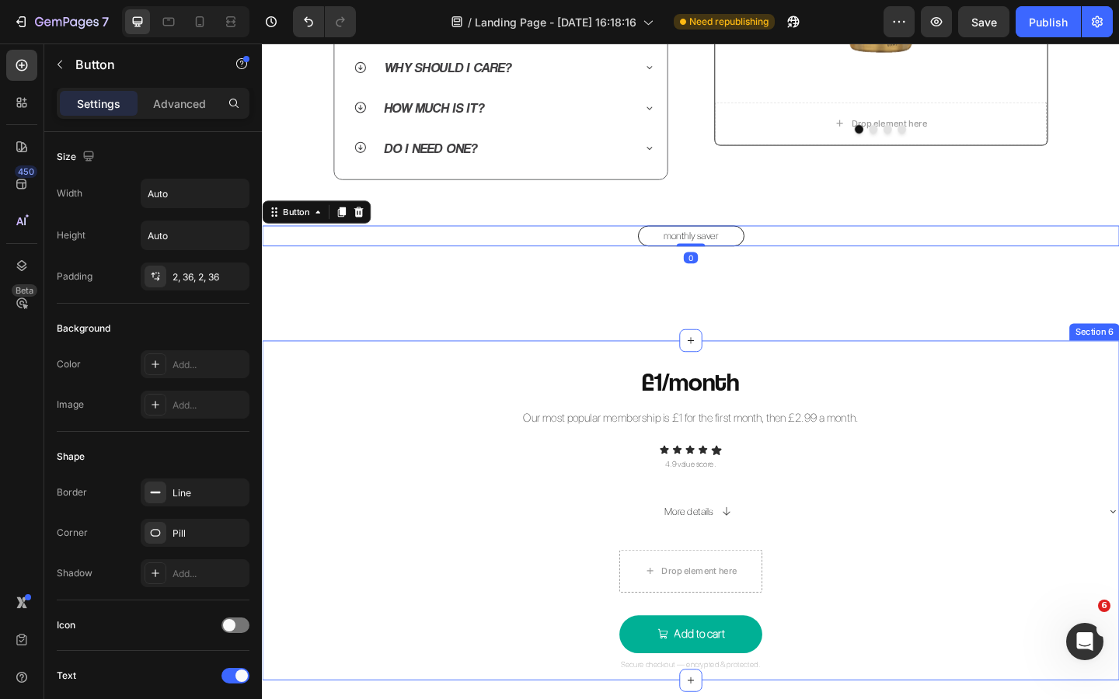
click at [526, 526] on div "£1/month Heading Our most popular membership is £1 for the first month, then £2…" at bounding box center [728, 560] width 932 height 337
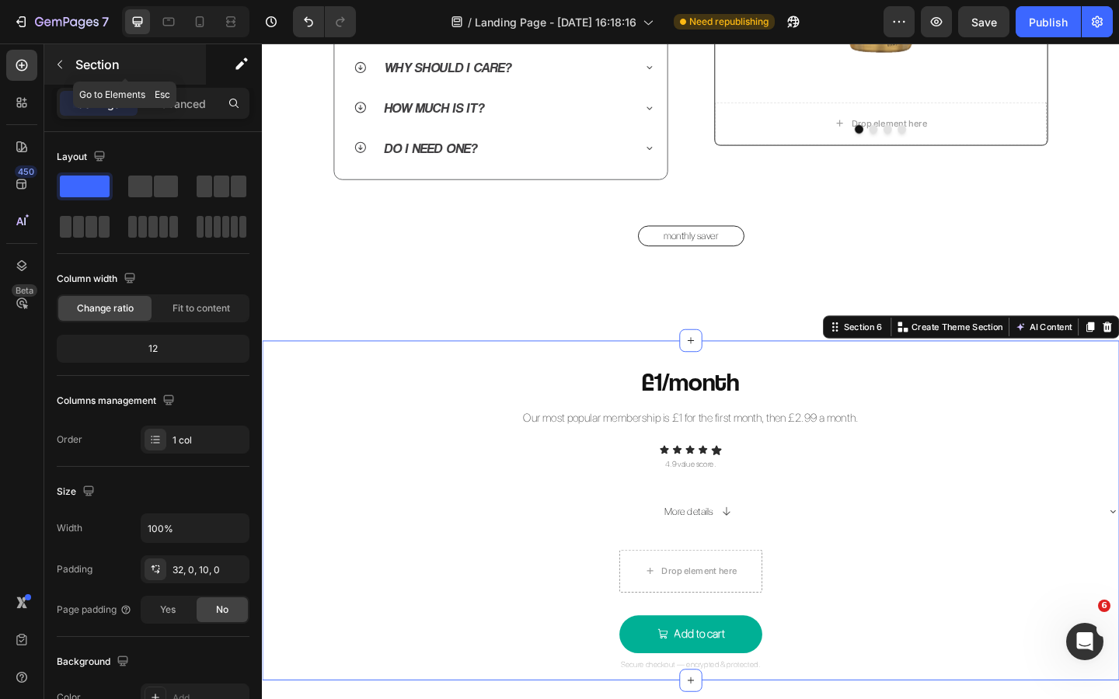
click at [61, 62] on icon "button" at bounding box center [60, 64] width 12 height 12
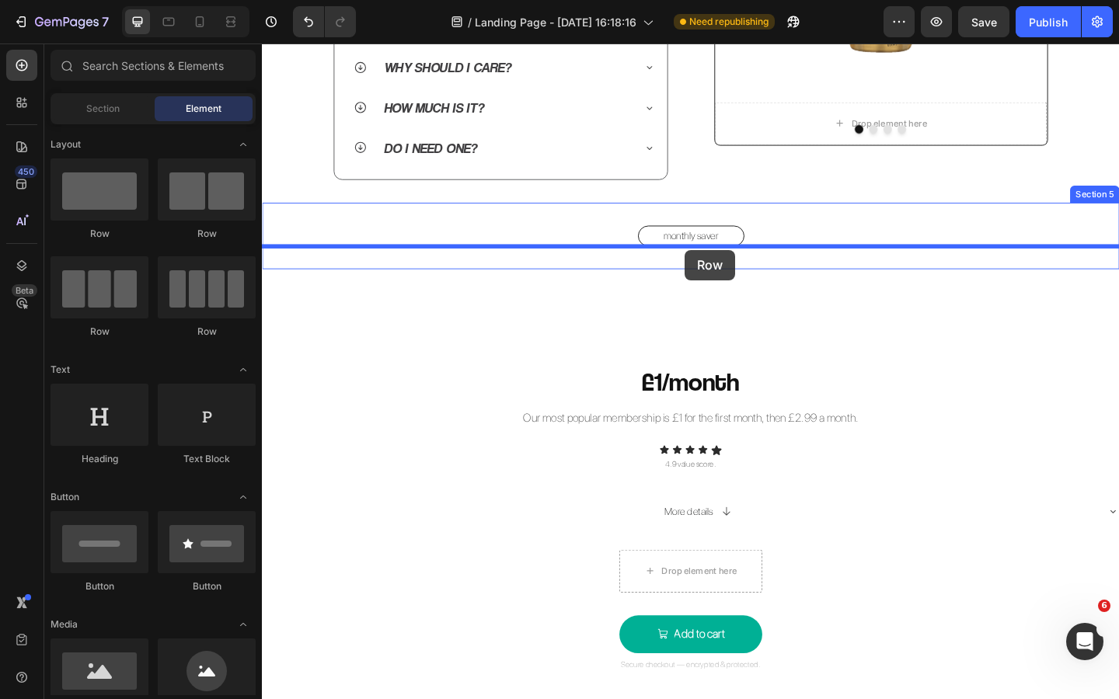
drag, startPoint x: 472, startPoint y: 251, endPoint x: 722, endPoint y: 268, distance: 250.7
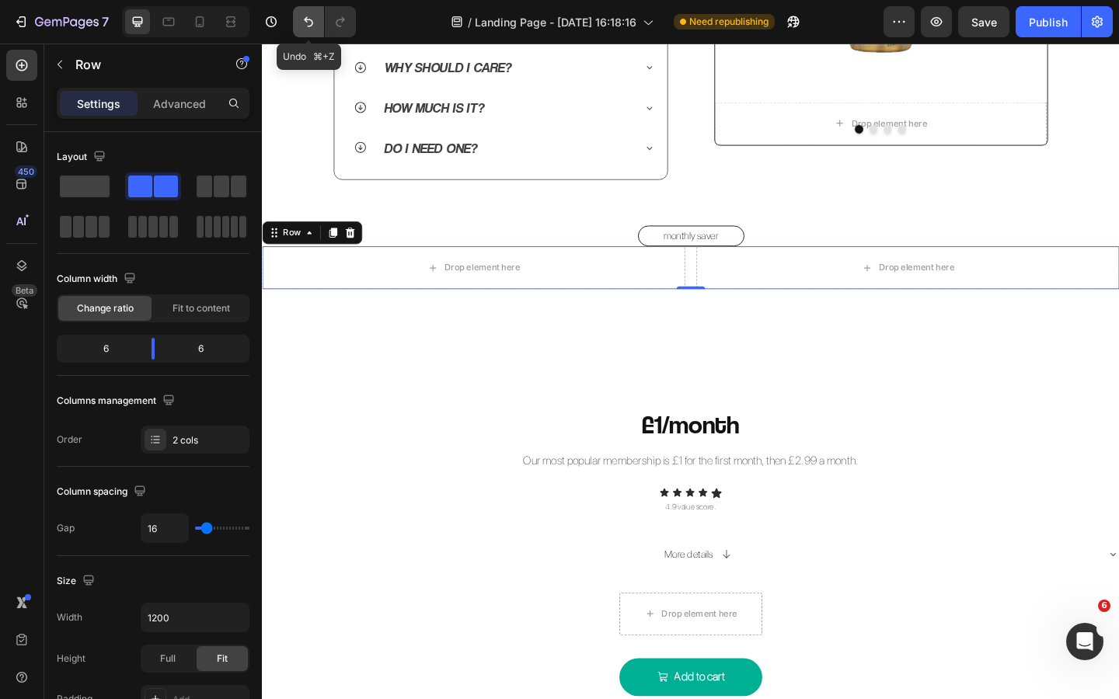
click at [305, 21] on icon "Undo/Redo" at bounding box center [309, 22] width 16 height 16
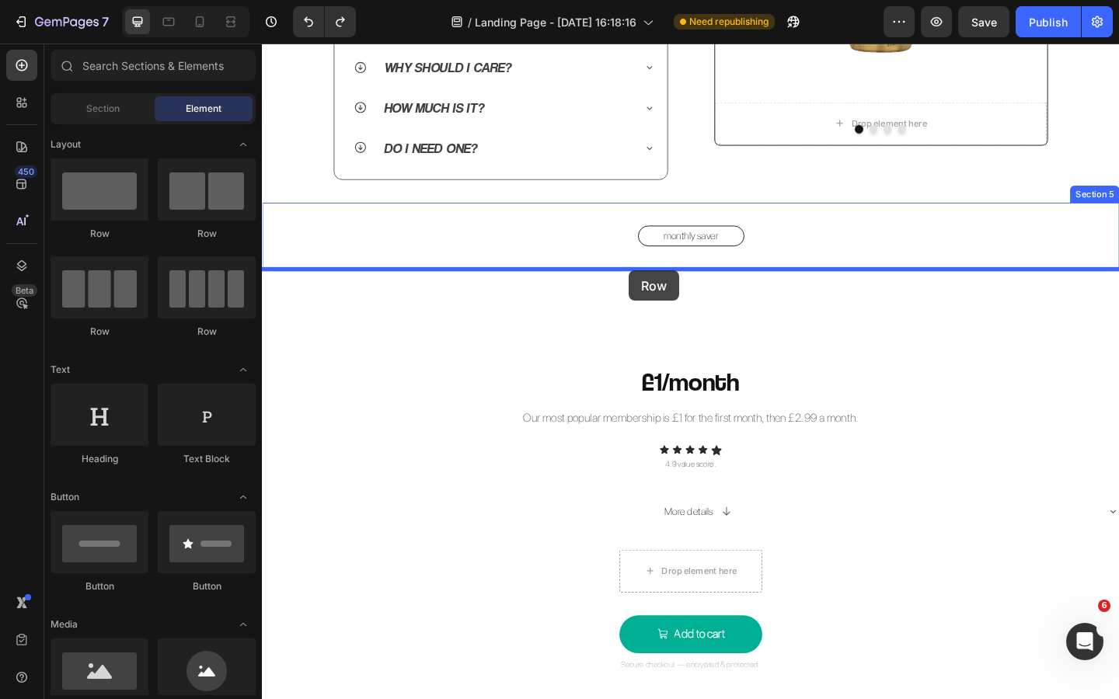
drag, startPoint x: 463, startPoint y: 241, endPoint x: 660, endPoint y: 291, distance: 203.5
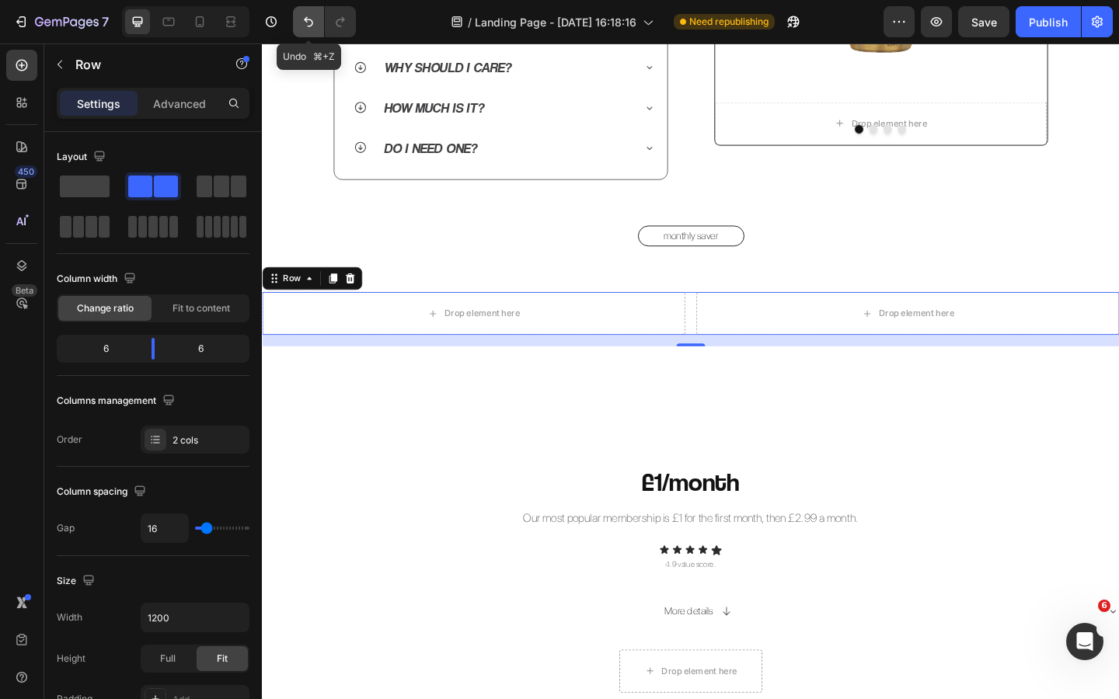
click at [312, 29] on icon "Undo/Redo" at bounding box center [309, 22] width 16 height 16
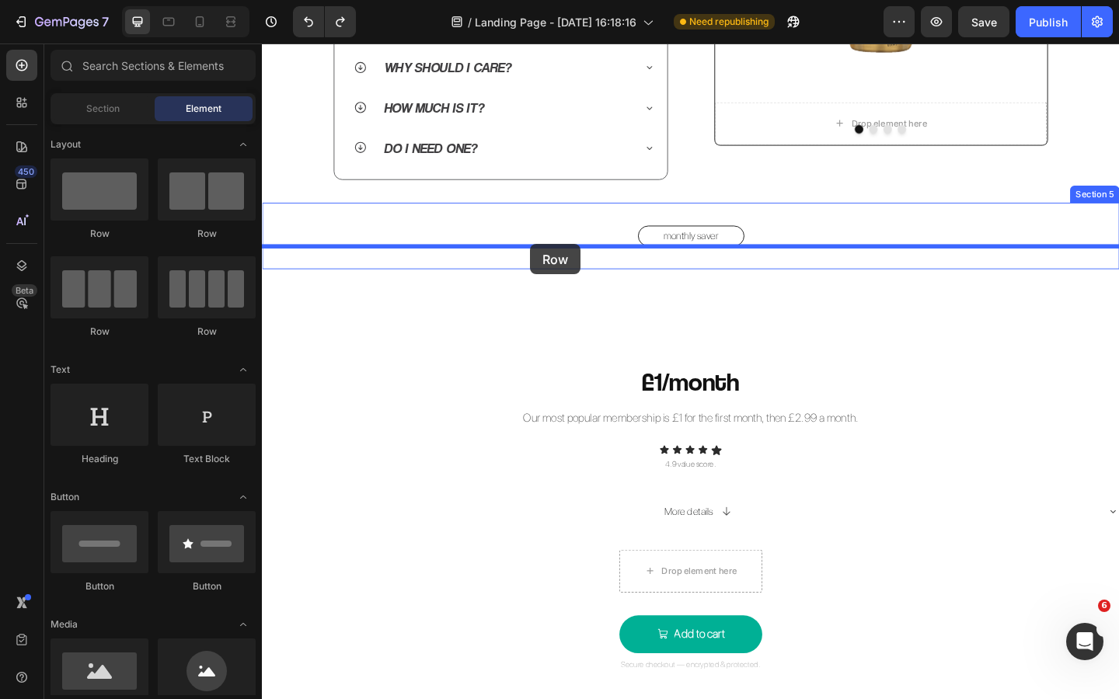
drag, startPoint x: 448, startPoint y: 232, endPoint x: 553, endPoint y: 262, distance: 109.0
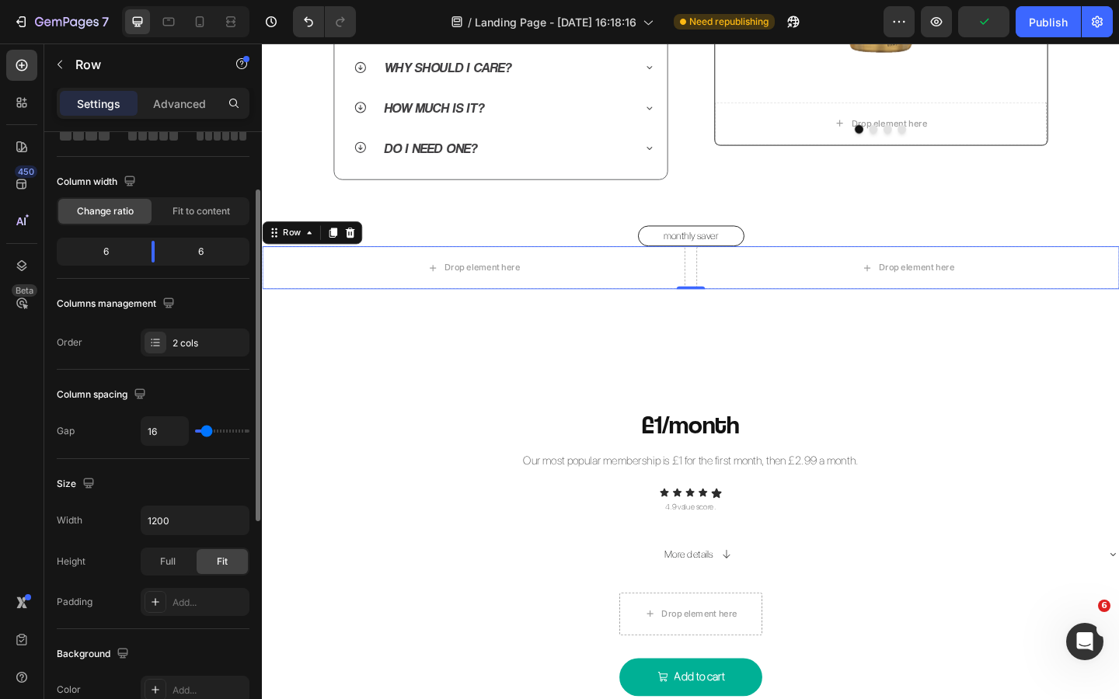
scroll to position [124, 0]
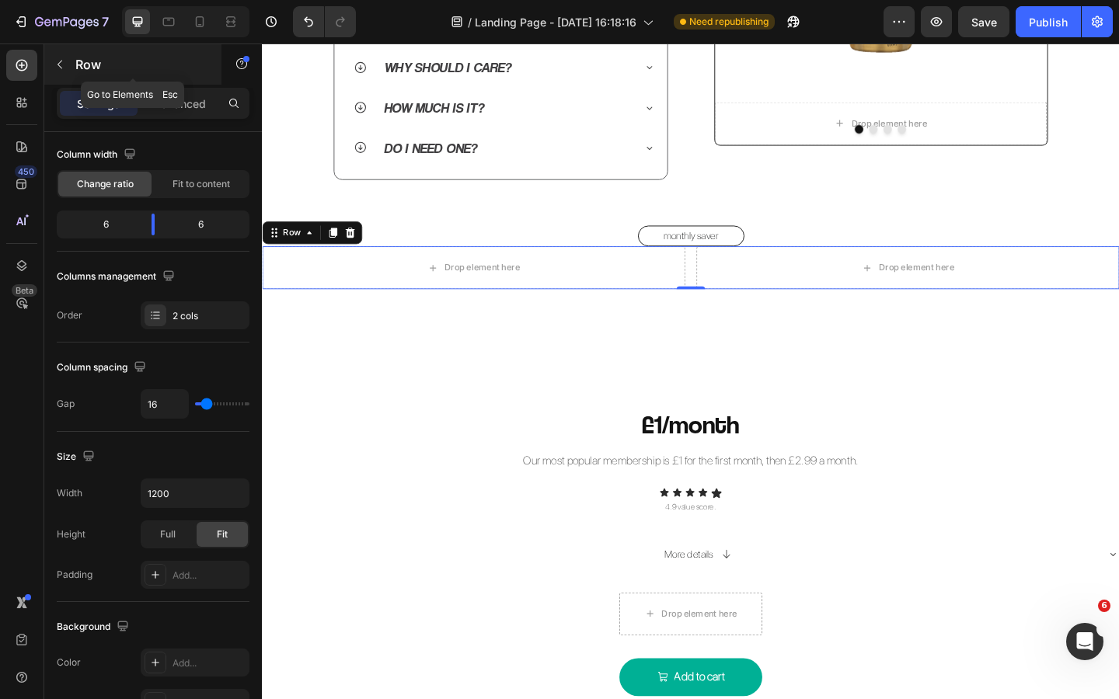
click at [61, 61] on icon "button" at bounding box center [59, 65] width 5 height 9
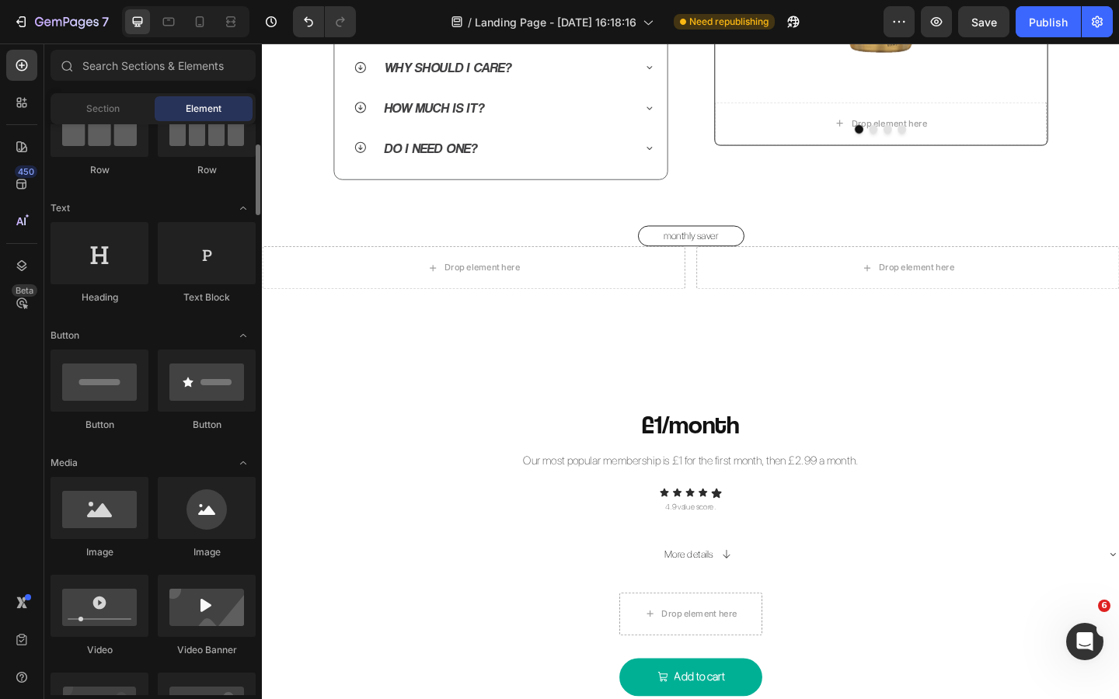
scroll to position [236, 0]
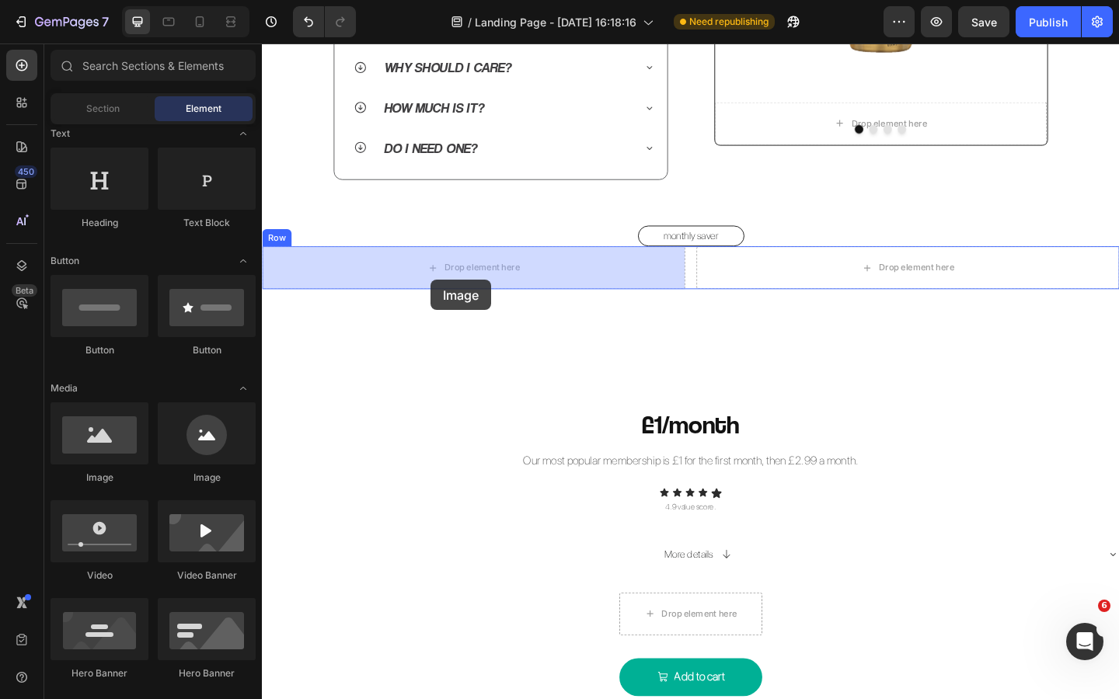
drag, startPoint x: 378, startPoint y: 479, endPoint x: 445, endPoint y: 301, distance: 190.0
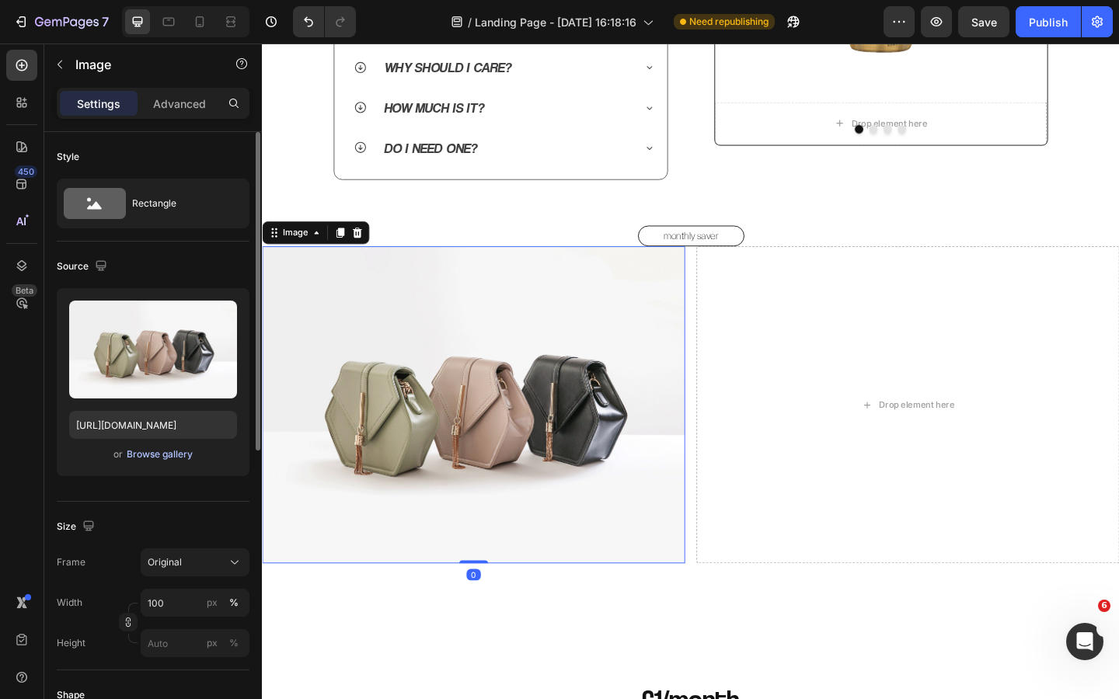
click at [157, 453] on div "Browse gallery" at bounding box center [160, 454] width 66 height 14
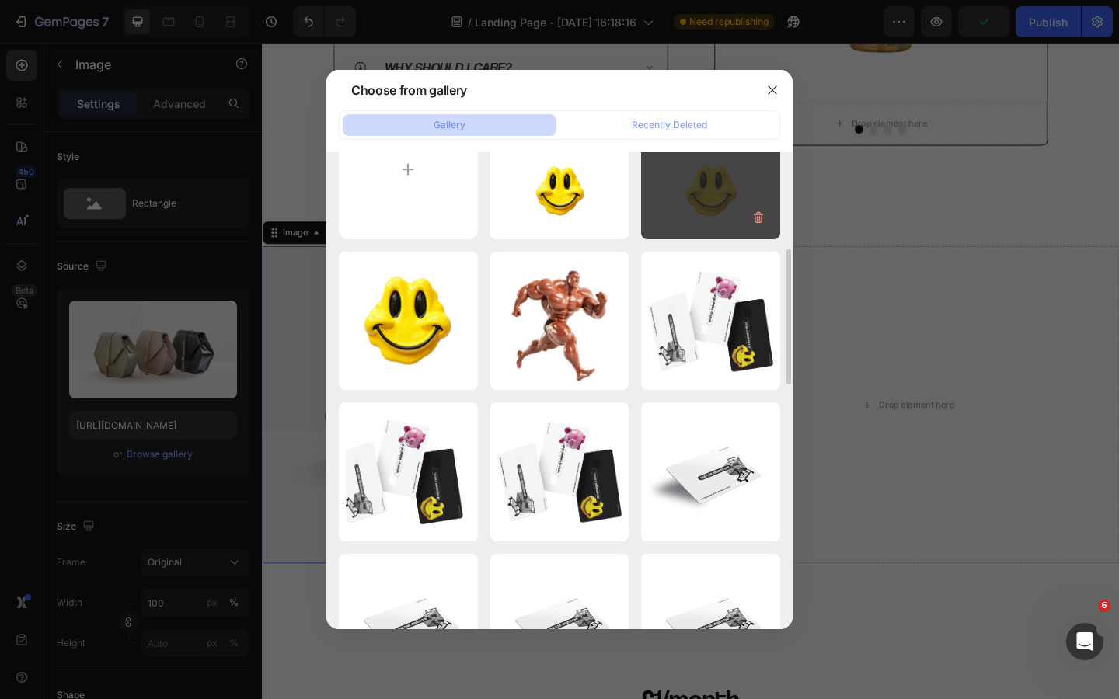
scroll to position [0, 0]
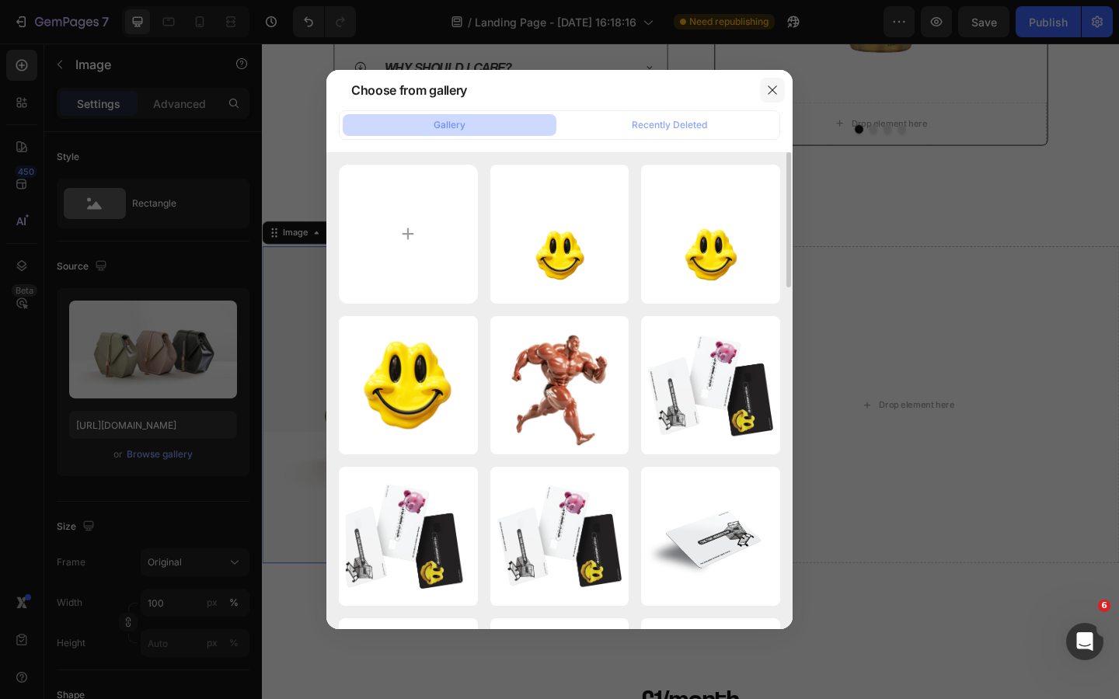
click at [769, 93] on icon "button" at bounding box center [772, 89] width 9 height 9
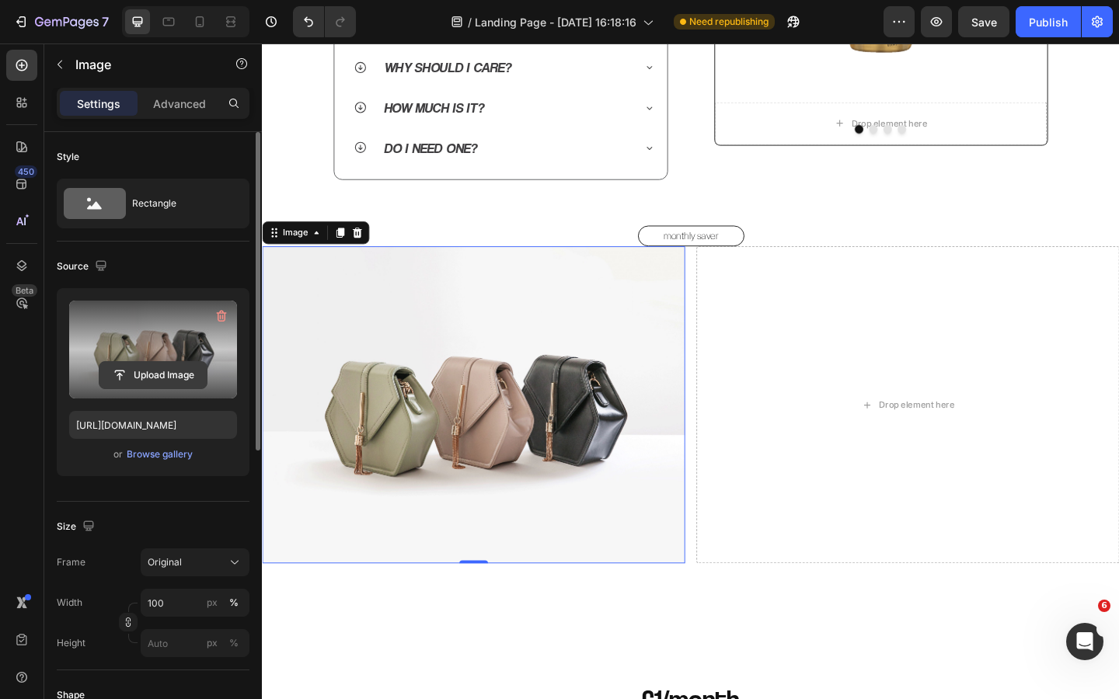
click at [165, 371] on input "file" at bounding box center [152, 375] width 107 height 26
click at [180, 374] on input "file" at bounding box center [152, 375] width 107 height 26
click at [149, 374] on input "file" at bounding box center [152, 375] width 107 height 26
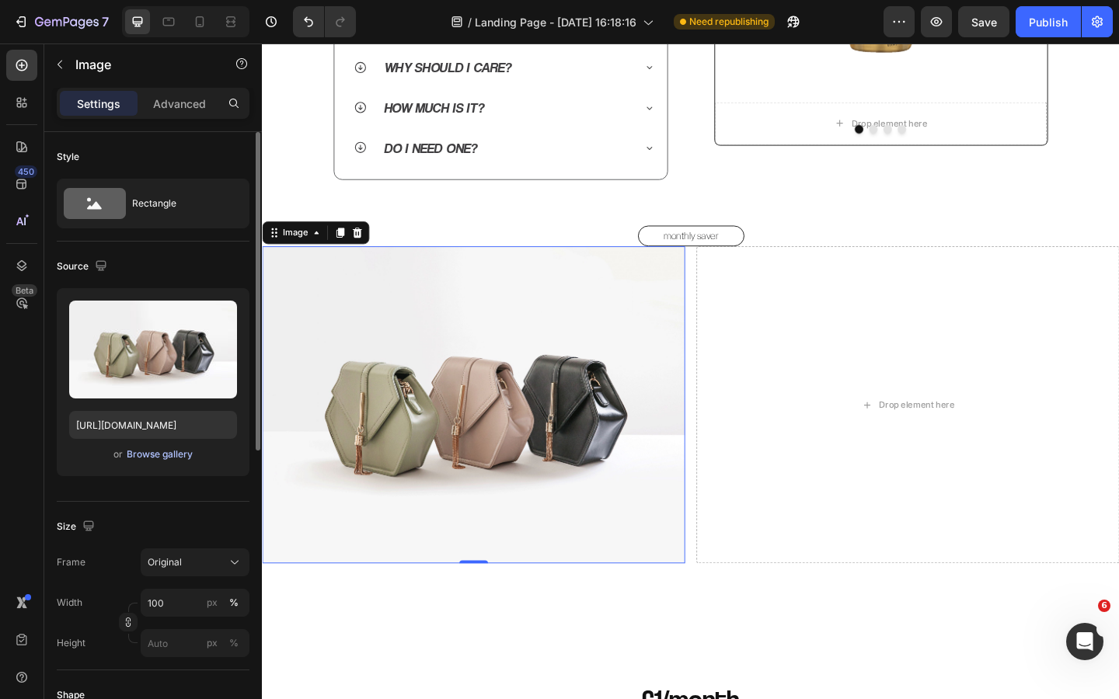
click at [172, 447] on button "Browse gallery" at bounding box center [160, 455] width 68 height 16
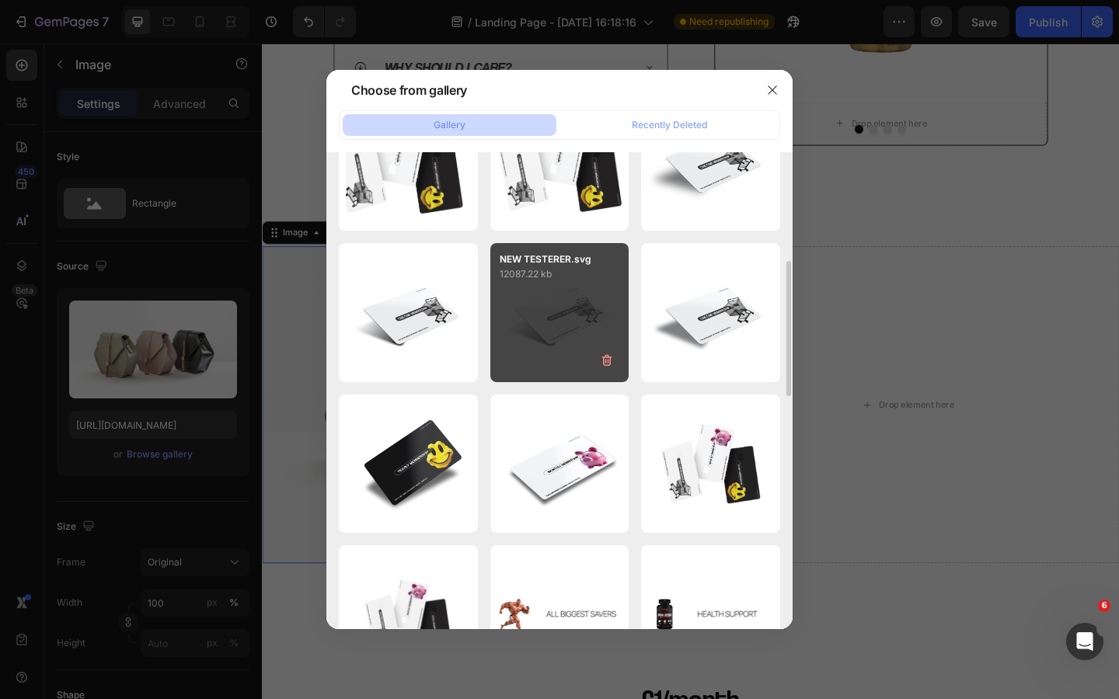
scroll to position [377, 0]
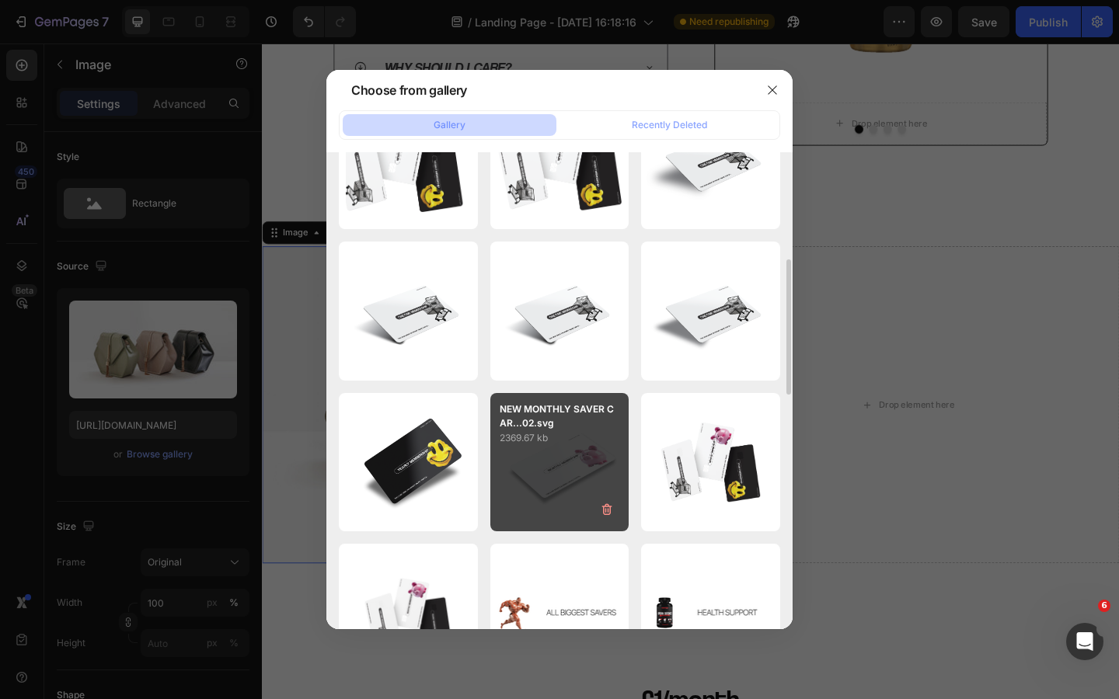
click at [559, 452] on div "NEW MONTHLY SAVER CAR...02.svg 2369.67 kb" at bounding box center [559, 462] width 139 height 139
type input "https://cdn.shopify.com/s/files/1/0926/8946/5679/files/gempages_567331744202621…"
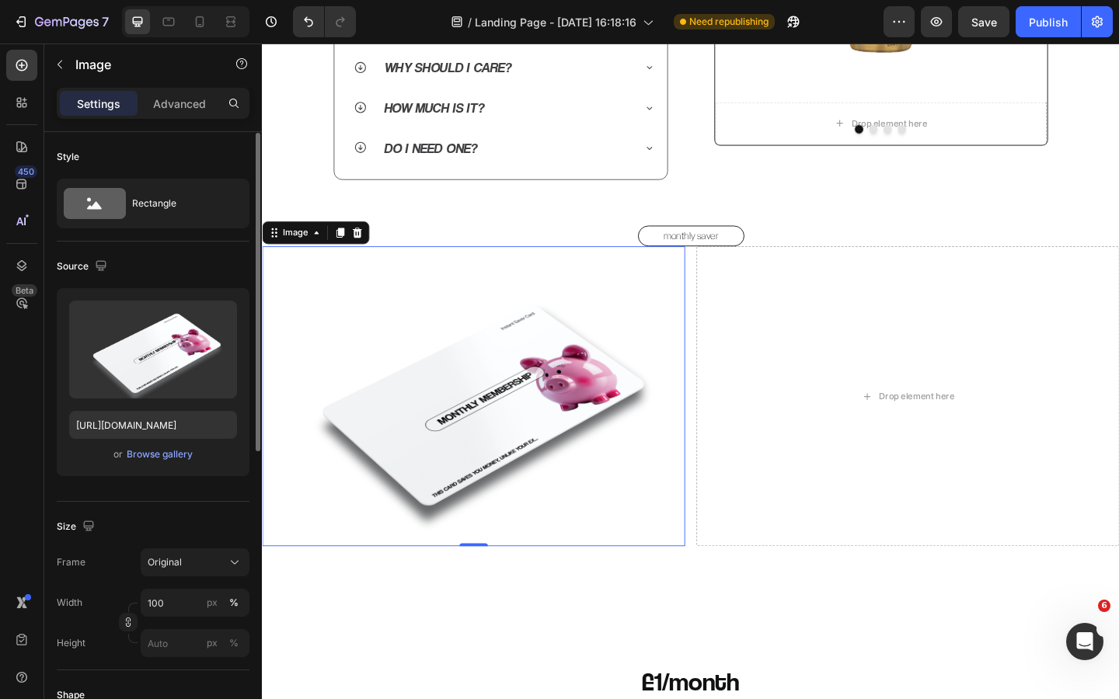
scroll to position [562, 0]
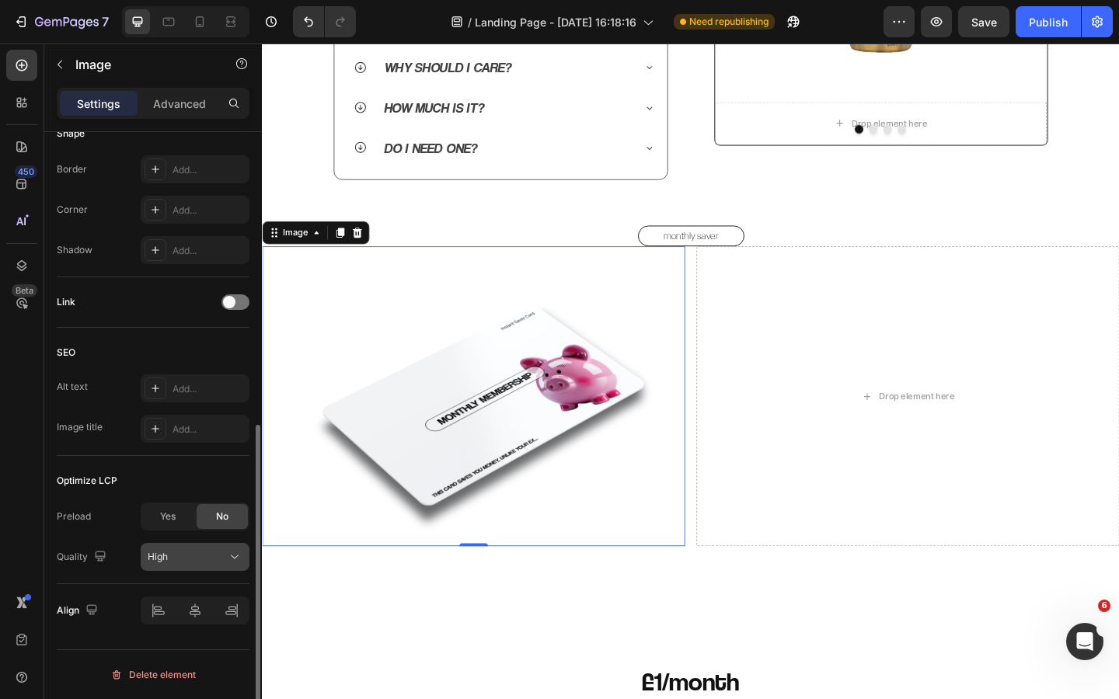
click at [193, 557] on div "High" at bounding box center [187, 557] width 79 height 14
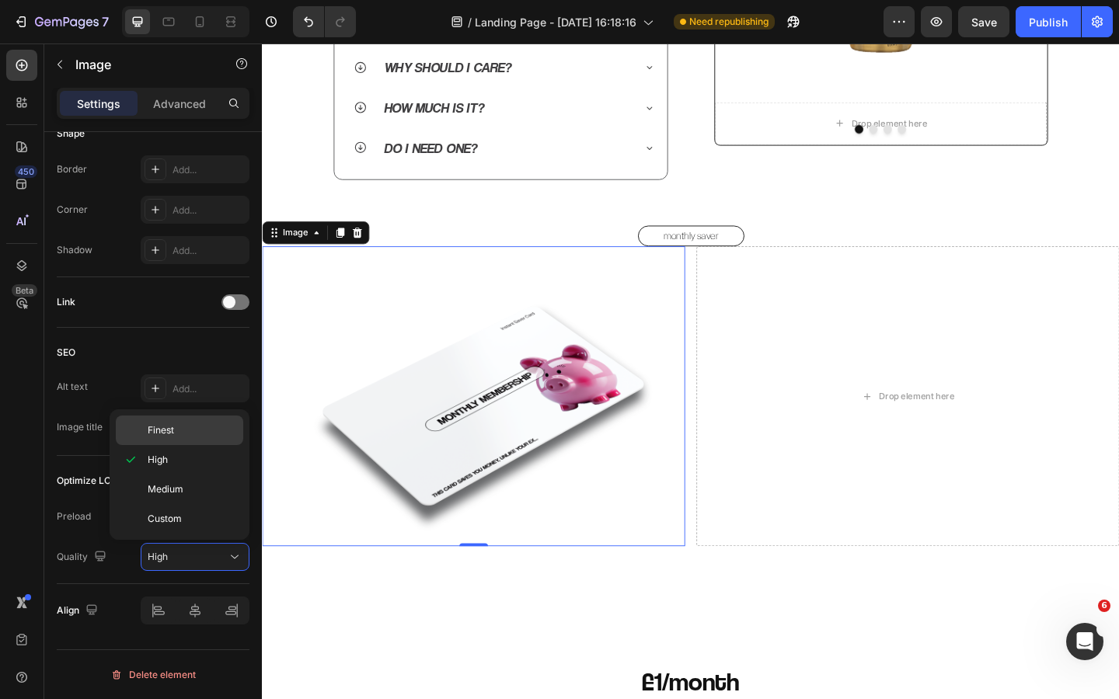
click at [180, 433] on p "Finest" at bounding box center [192, 430] width 89 height 14
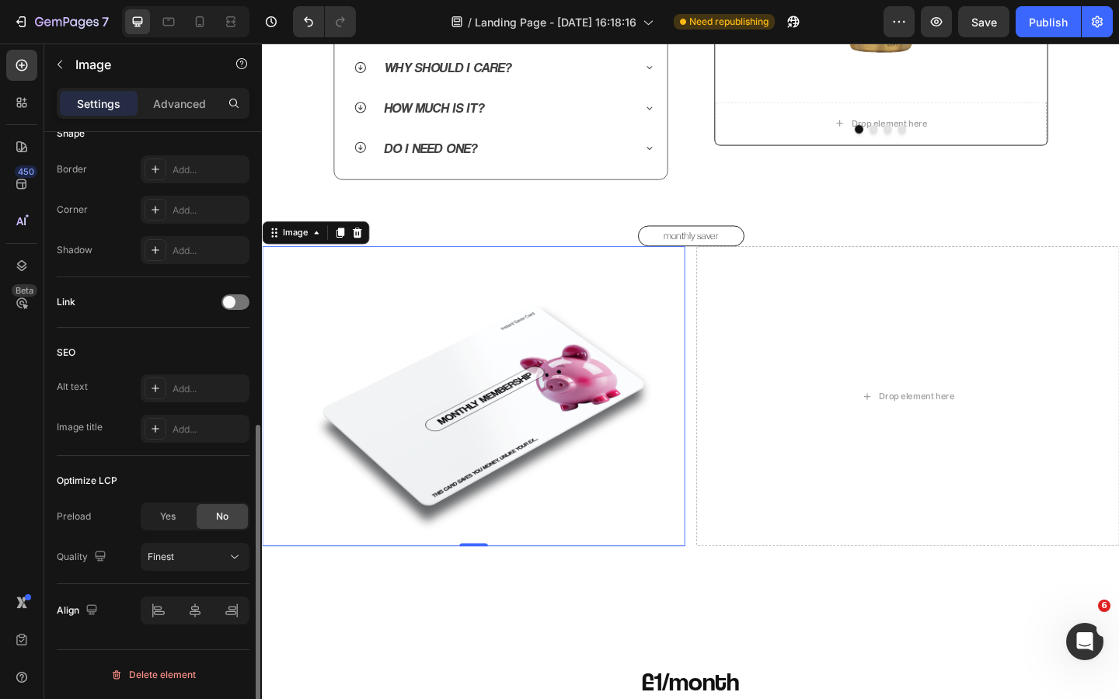
scroll to position [0, 0]
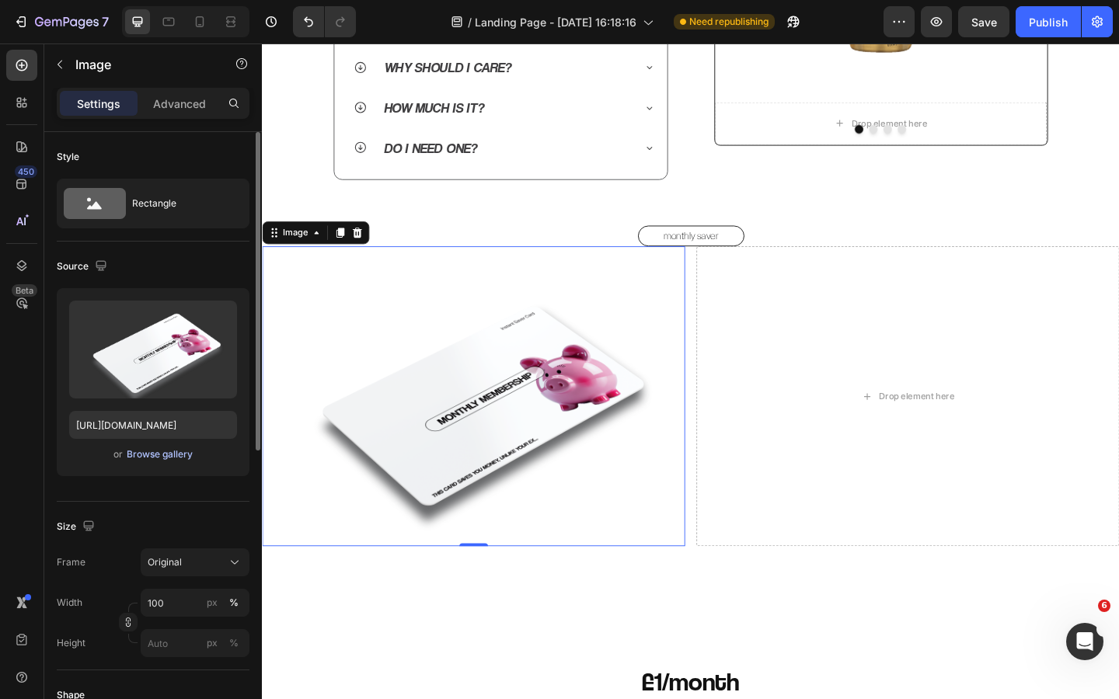
click at [157, 455] on div "Browse gallery" at bounding box center [160, 454] width 66 height 14
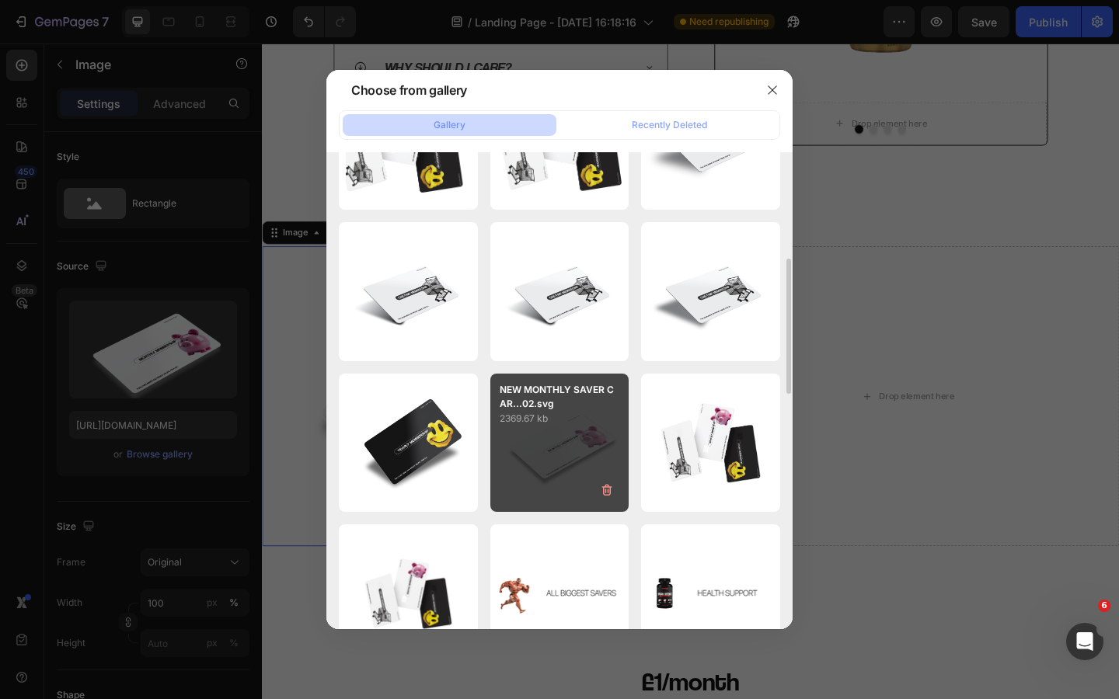
scroll to position [409, 0]
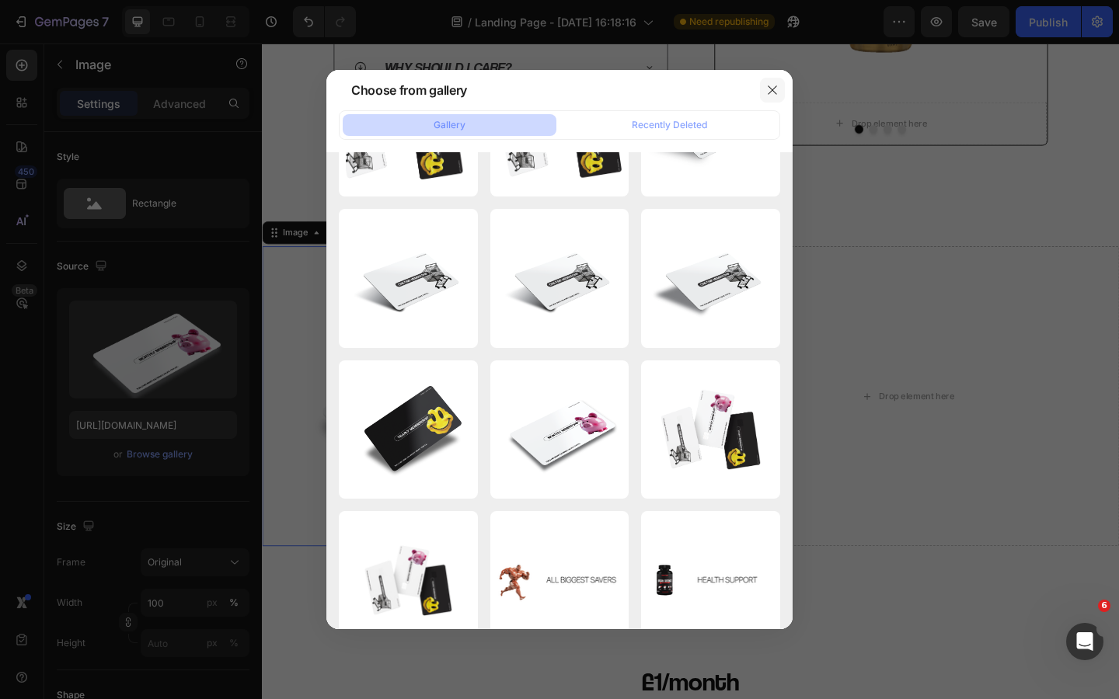
click at [775, 95] on icon "button" at bounding box center [772, 90] width 12 height 12
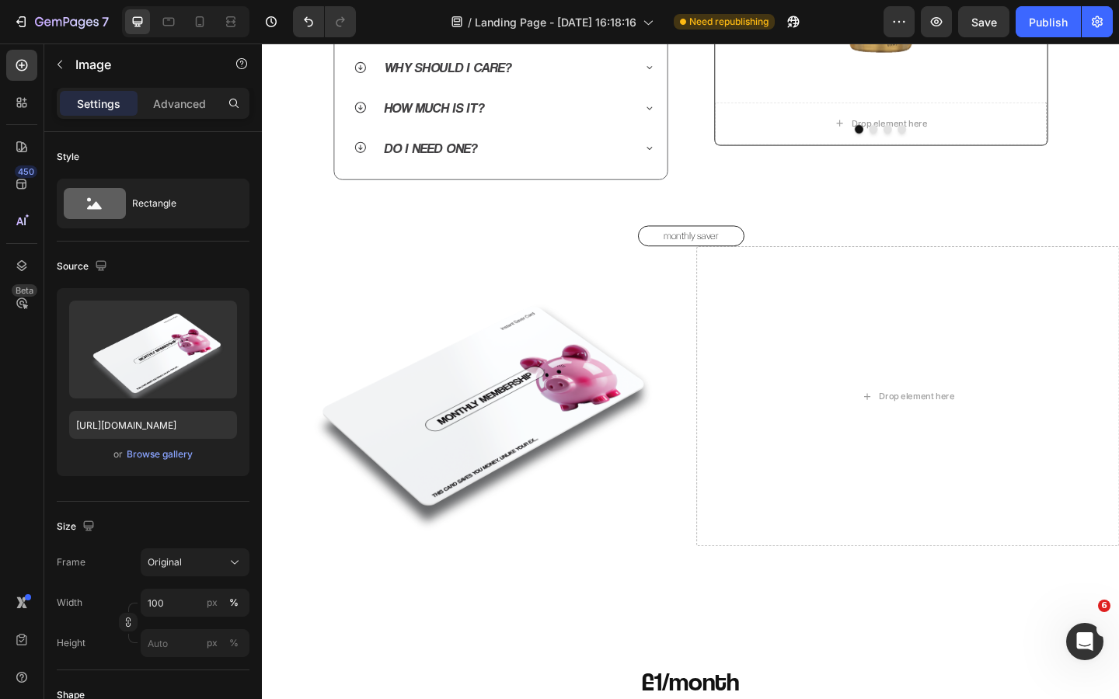
click at [600, 621] on div "QUICK Heading FAQs Heading Image Row Row What is an Instant Saver Card? The Ins…" at bounding box center [728, 94] width 932 height 1938
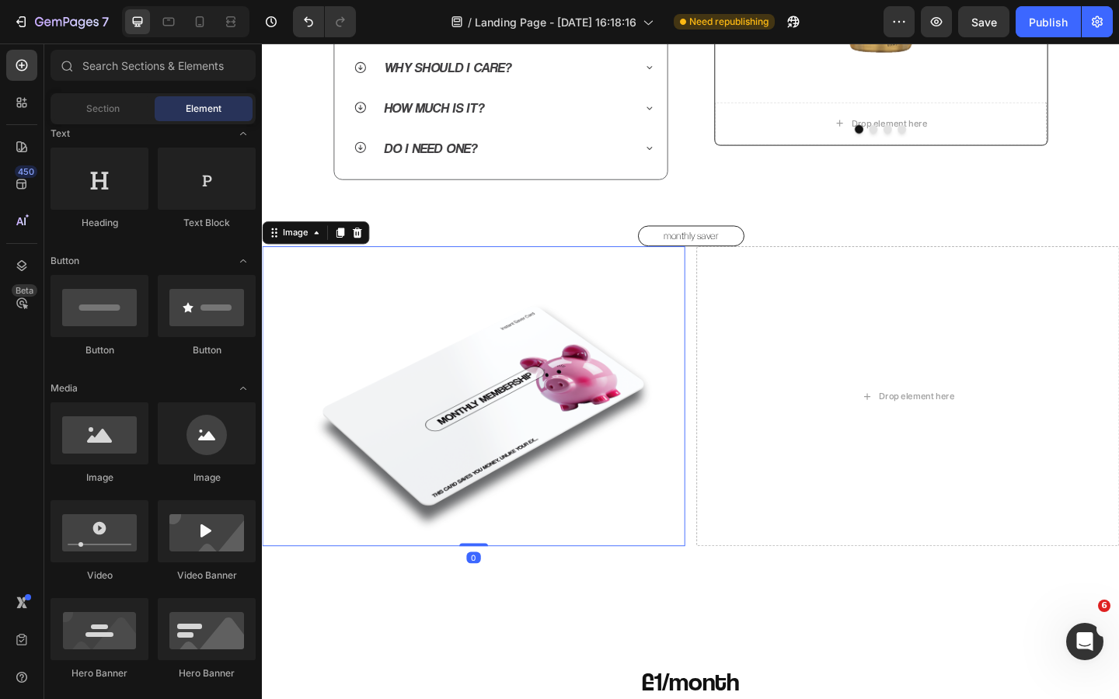
click at [569, 482] on img at bounding box center [492, 427] width 460 height 326
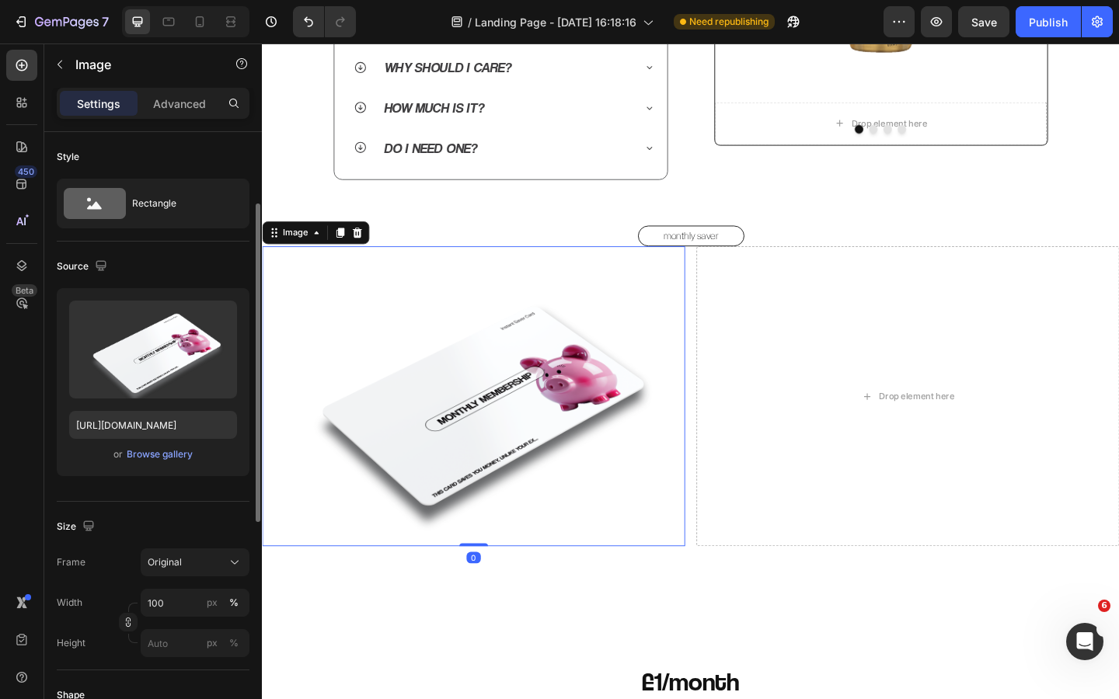
scroll to position [104, 0]
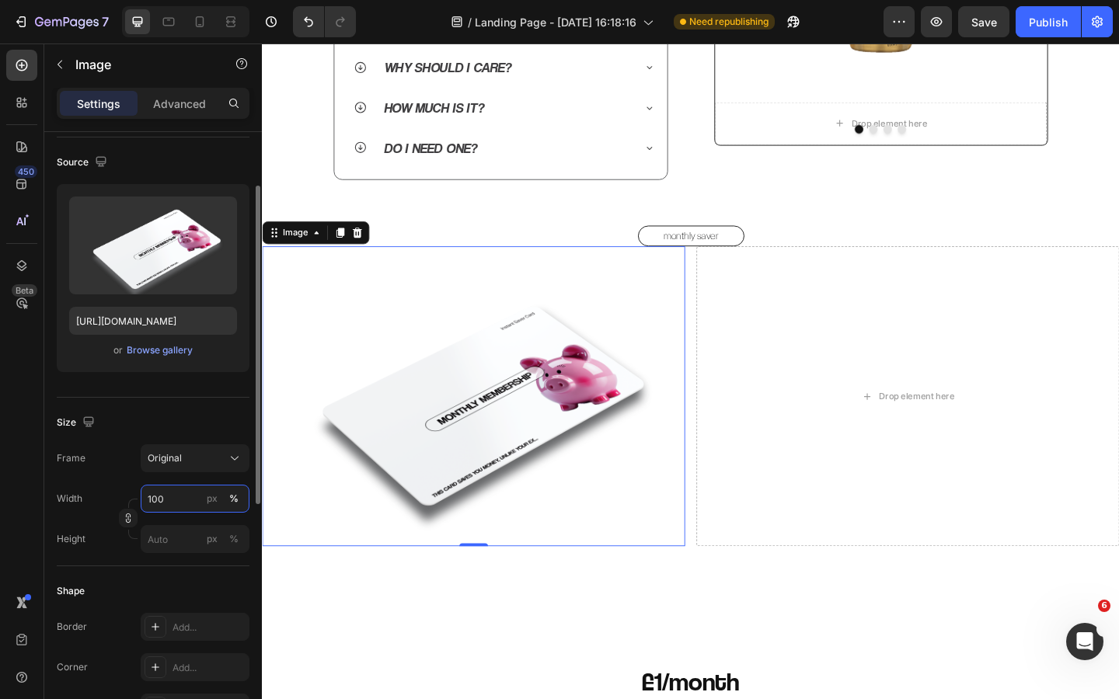
click at [181, 500] on input "100" at bounding box center [195, 499] width 109 height 28
type input "80"
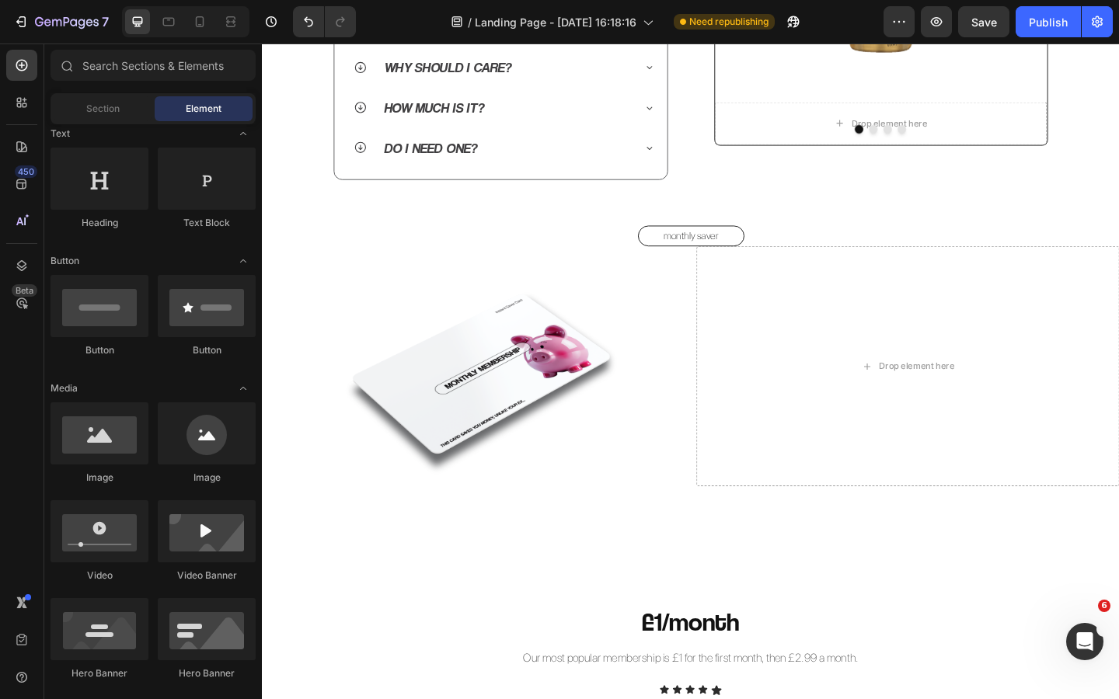
click at [471, 573] on div "QUICK Heading FAQs Heading Image Row Row What is an Instant Saver Card? The Ins…" at bounding box center [728, 61] width 932 height 1872
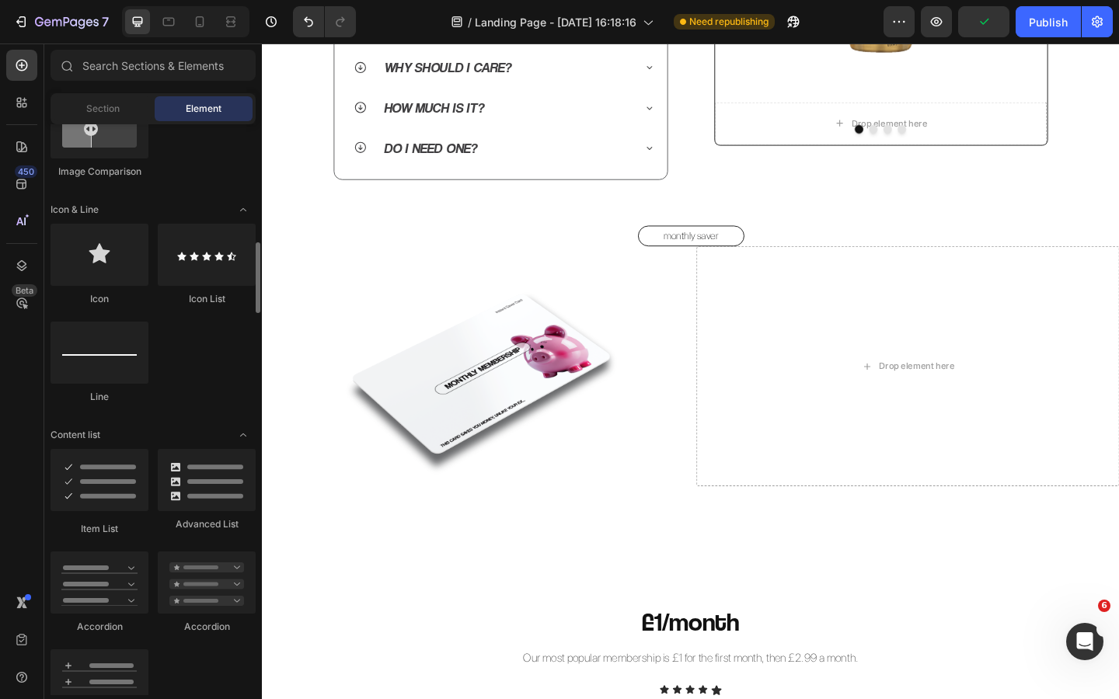
scroll to position [937, 0]
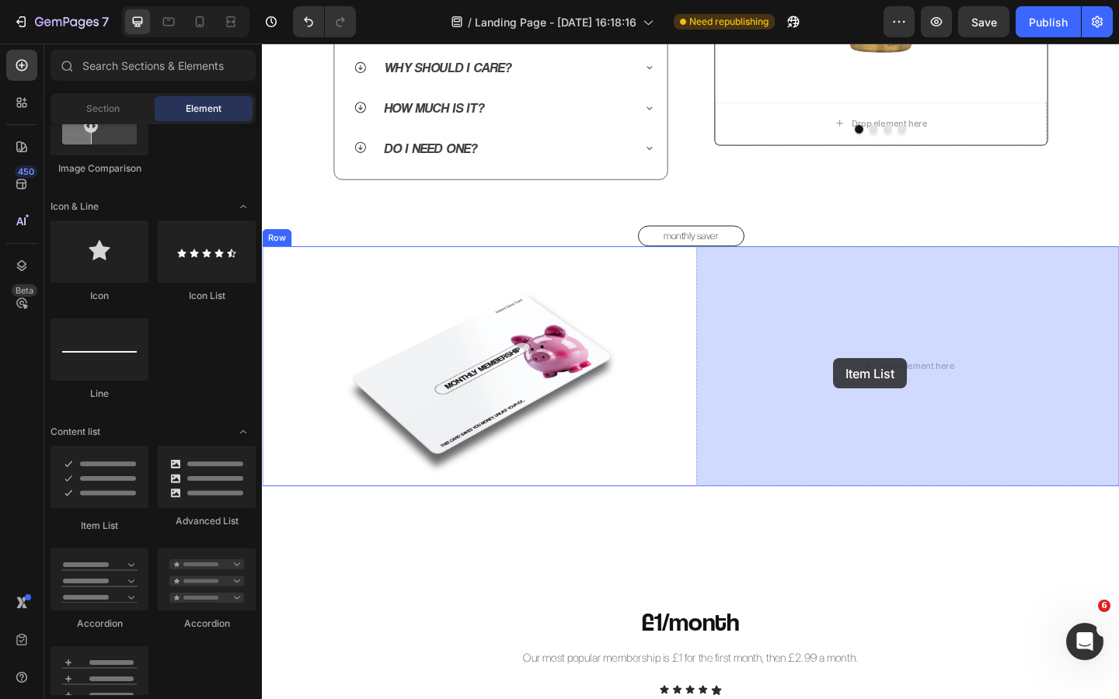
drag, startPoint x: 367, startPoint y: 520, endPoint x: 883, endPoint y: 386, distance: 533.6
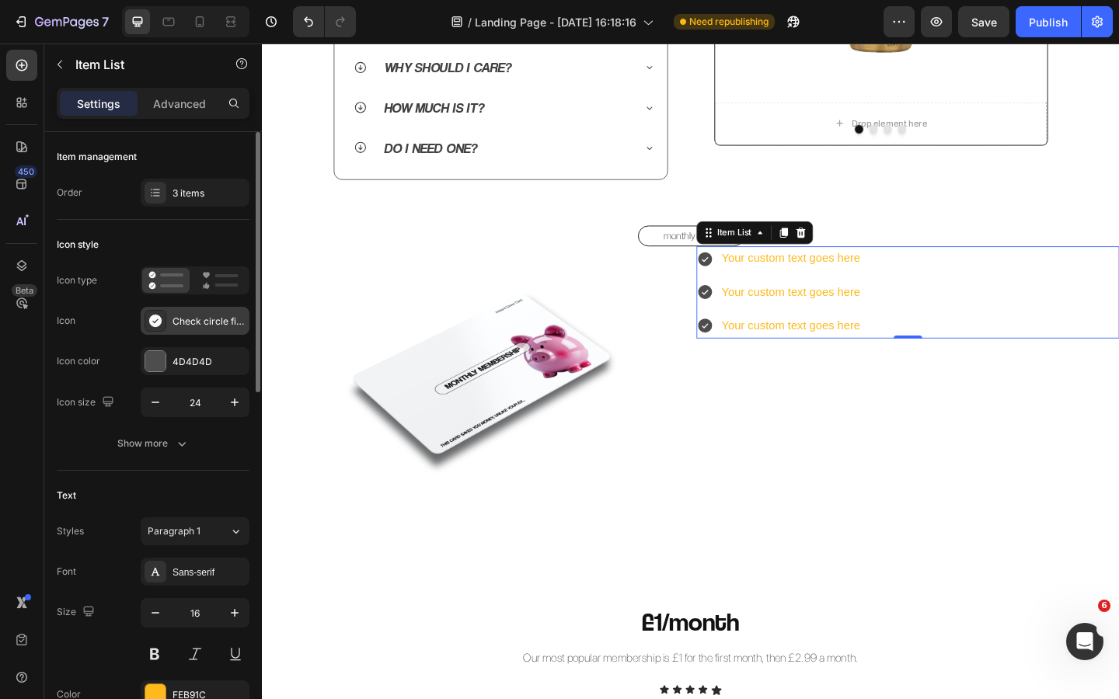
click at [194, 326] on div "Check circle filled" at bounding box center [208, 322] width 73 height 14
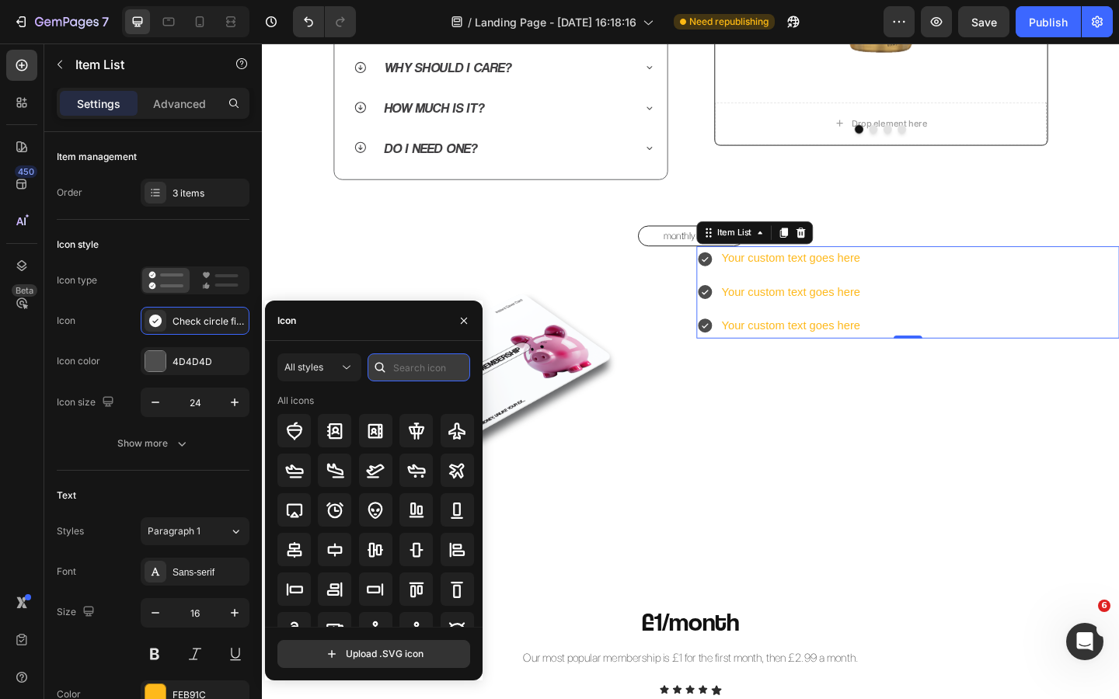
click at [410, 370] on input "text" at bounding box center [418, 367] width 103 height 28
click at [321, 370] on span "All styles" at bounding box center [303, 367] width 39 height 12
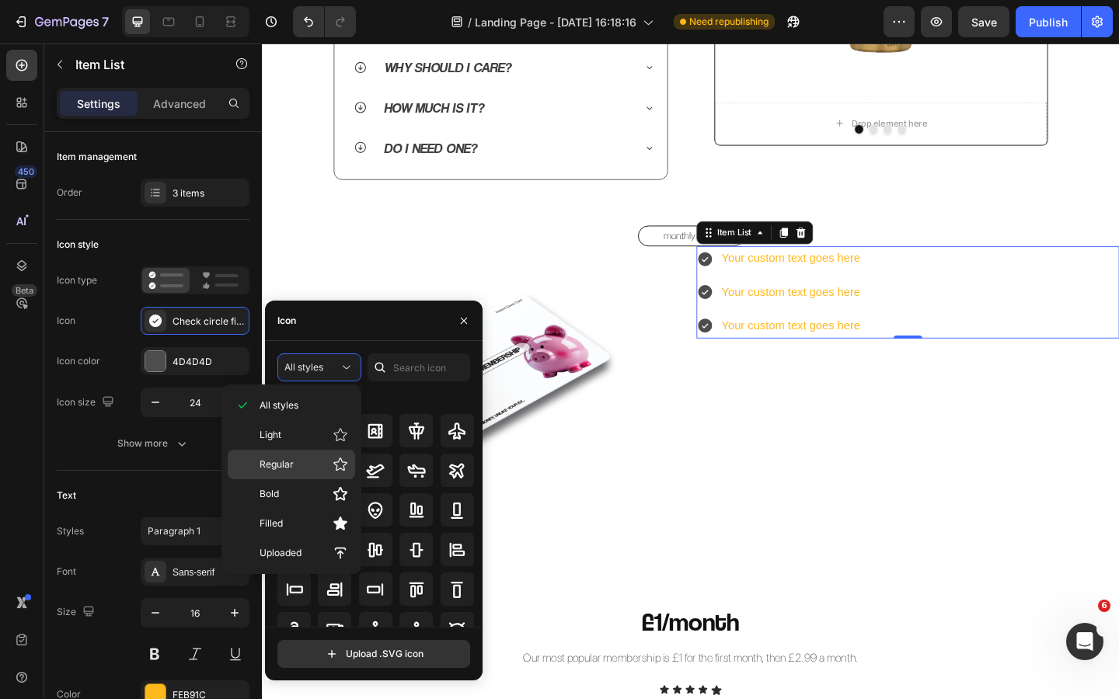
click at [298, 465] on p "Regular" at bounding box center [303, 465] width 89 height 16
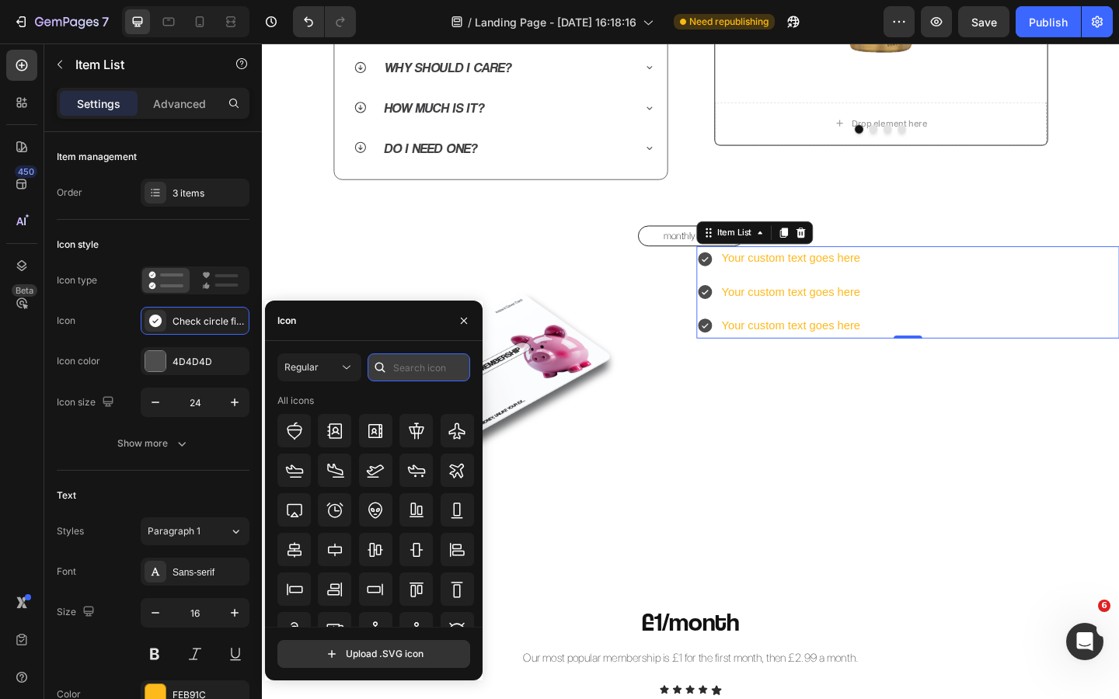
click at [418, 370] on input "text" at bounding box center [418, 367] width 103 height 28
type input "check"
click at [453, 437] on icon at bounding box center [456, 431] width 19 height 19
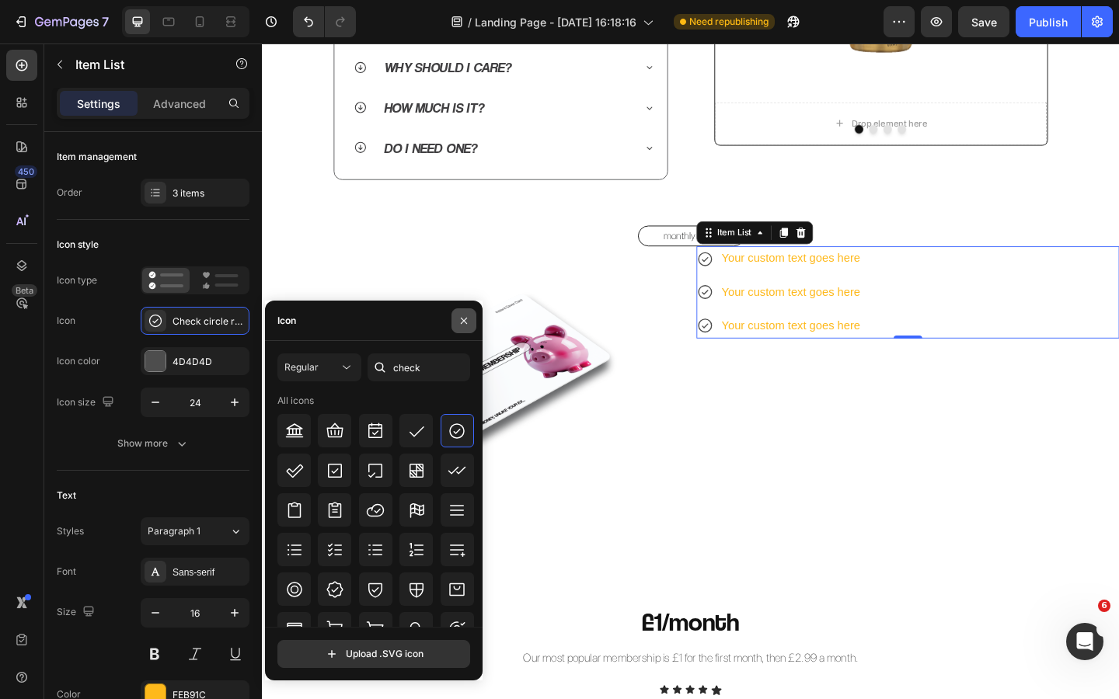
click at [461, 319] on icon "button" at bounding box center [464, 321] width 12 height 12
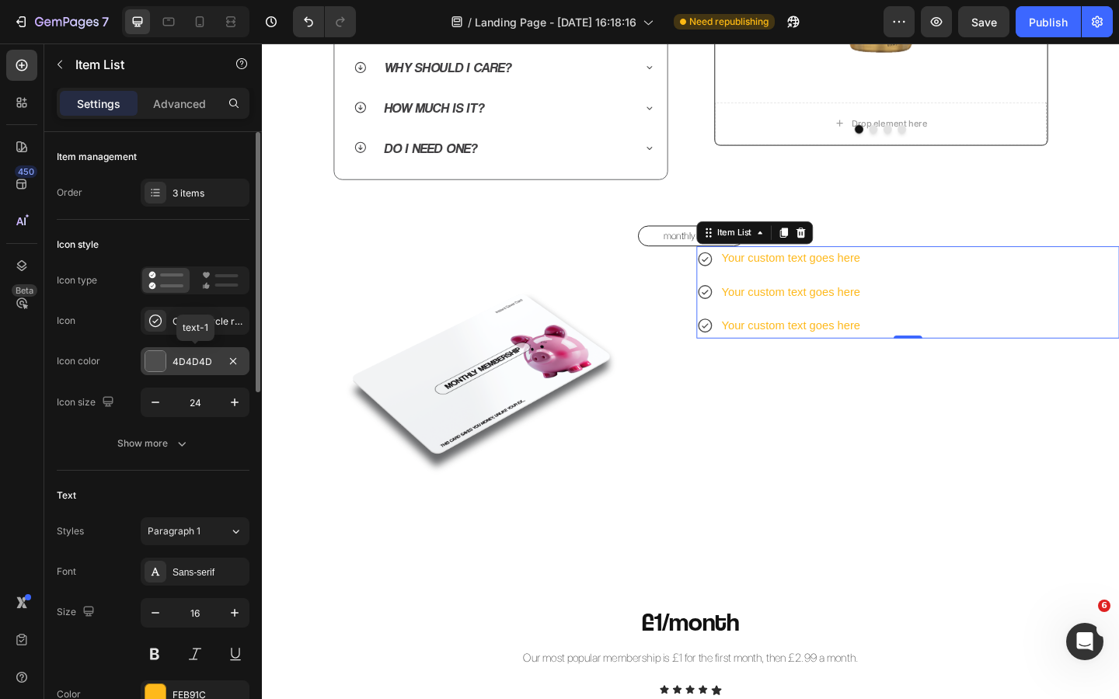
click at [199, 361] on div "4D4D4D" at bounding box center [194, 362] width 45 height 14
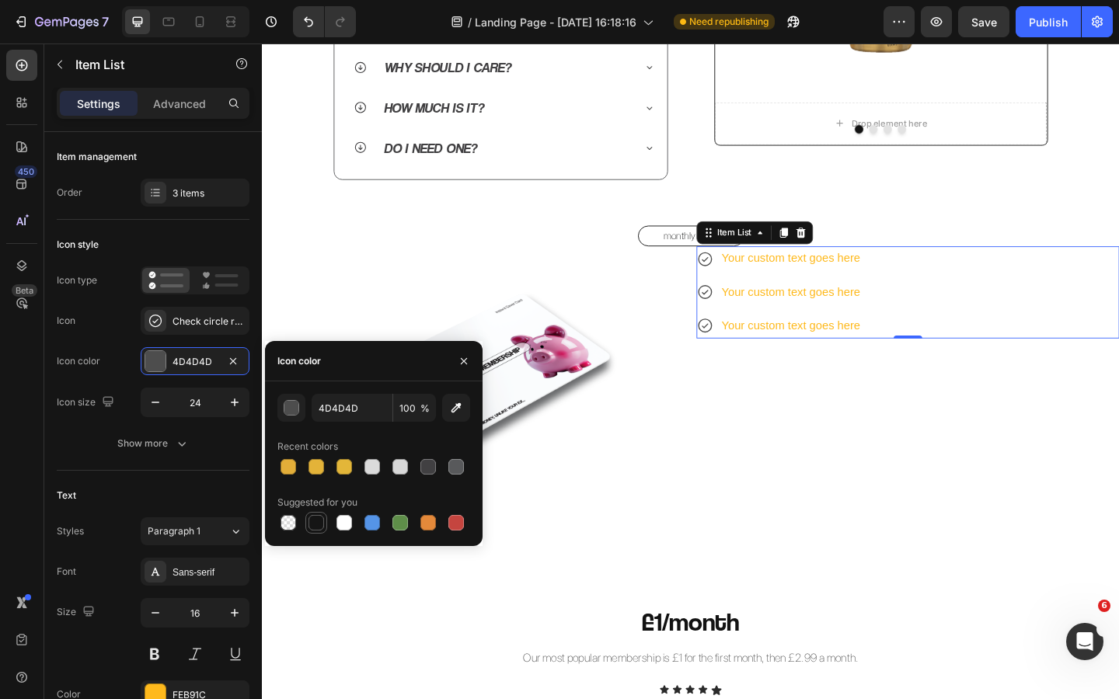
click at [319, 521] on div at bounding box center [316, 523] width 16 height 16
type input "151515"
click at [469, 364] on icon "button" at bounding box center [464, 361] width 12 height 12
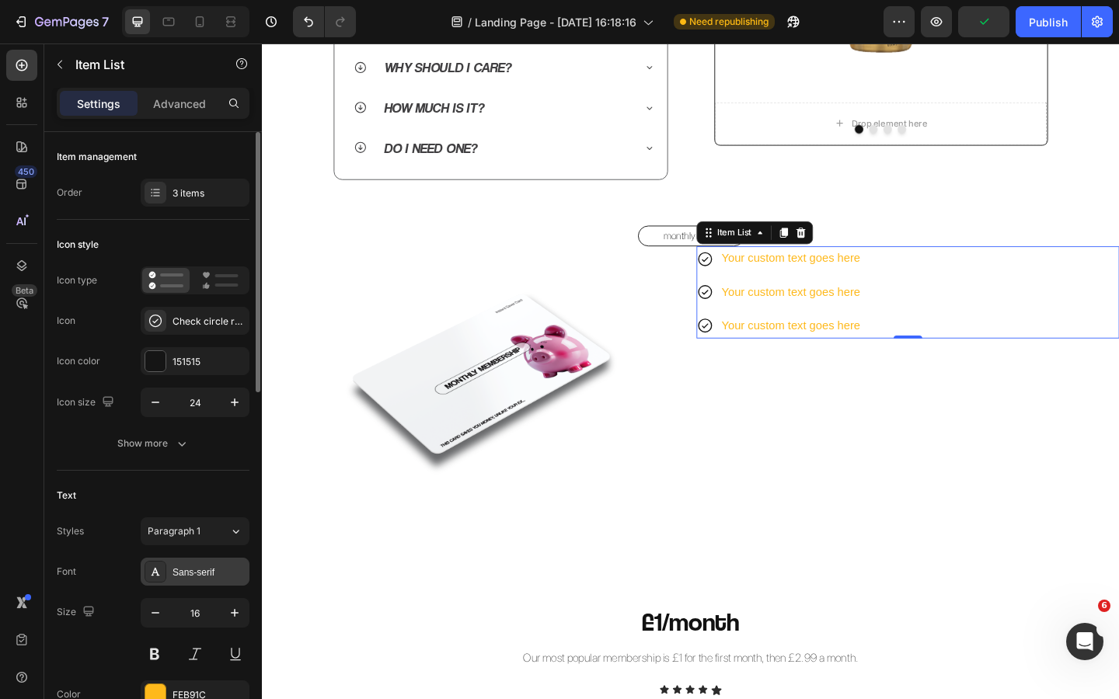
click at [197, 563] on div "Sans-serif" at bounding box center [195, 572] width 109 height 28
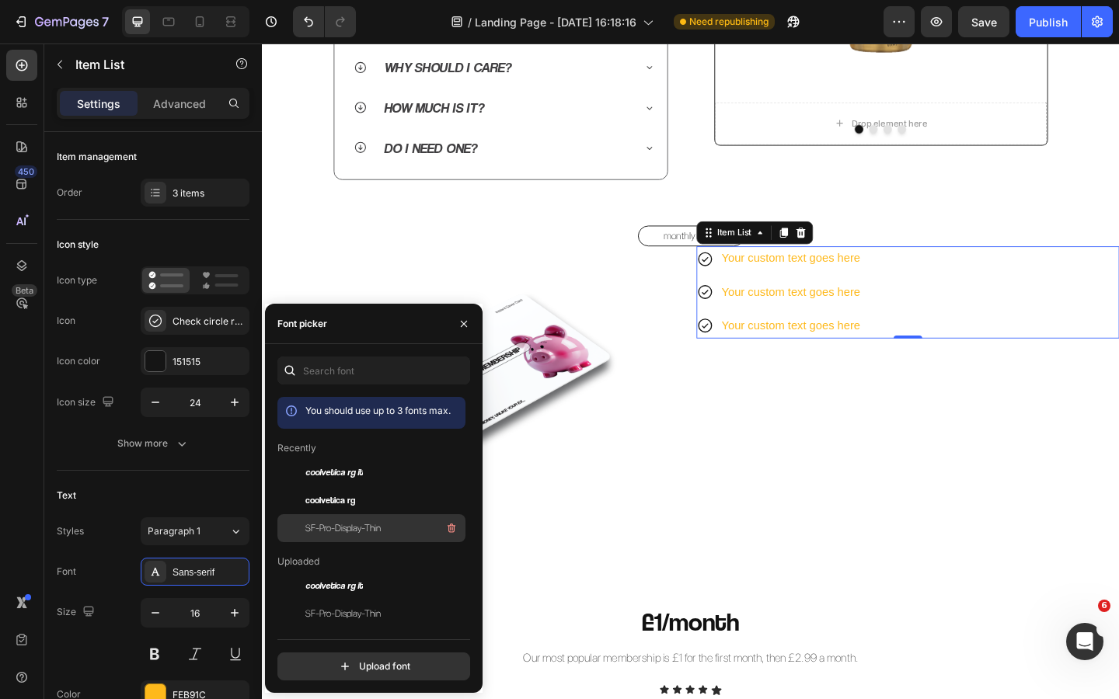
click at [361, 524] on span "SF-Pro-Display-Thin" at bounding box center [342, 528] width 75 height 14
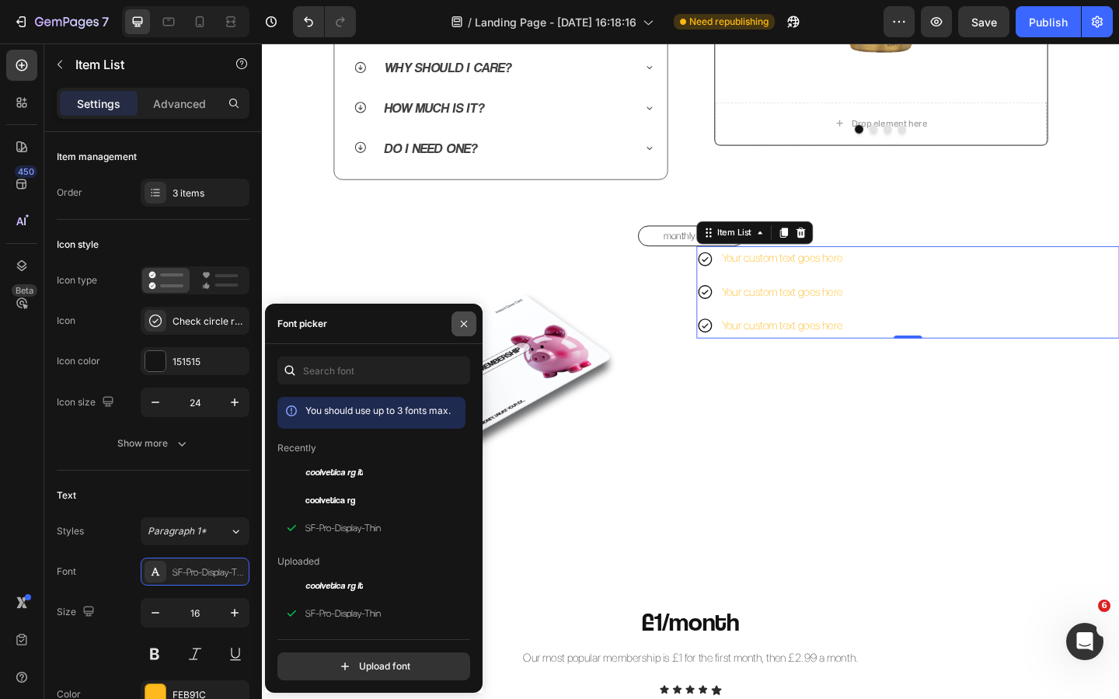
click at [469, 324] on icon "button" at bounding box center [464, 324] width 12 height 12
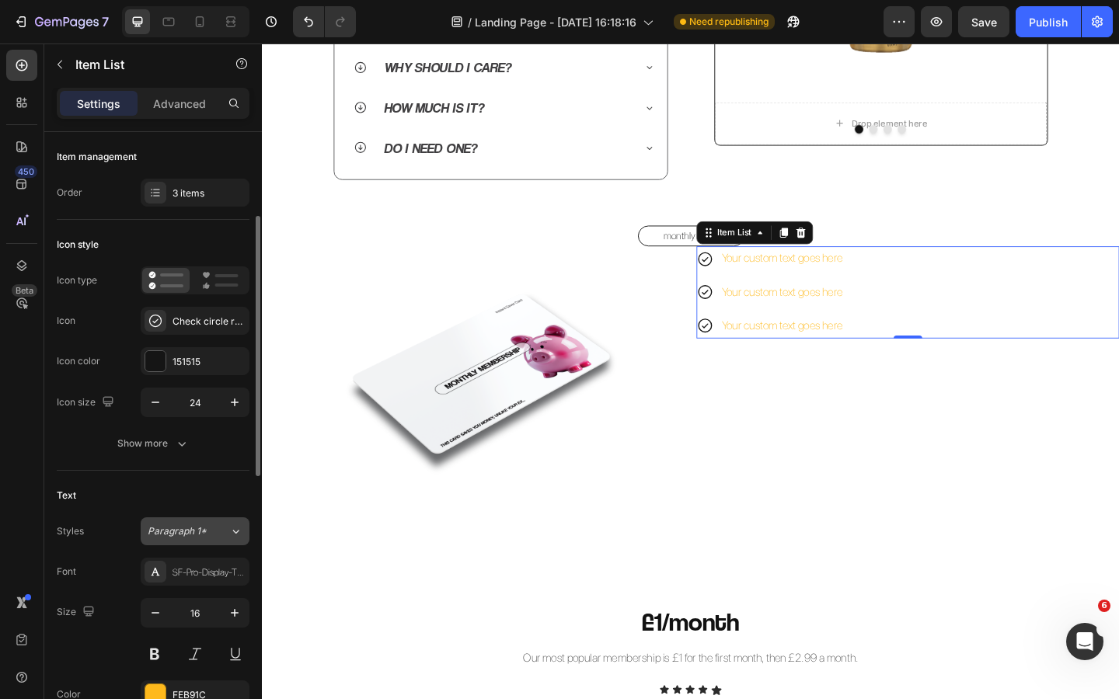
scroll to position [59, 0]
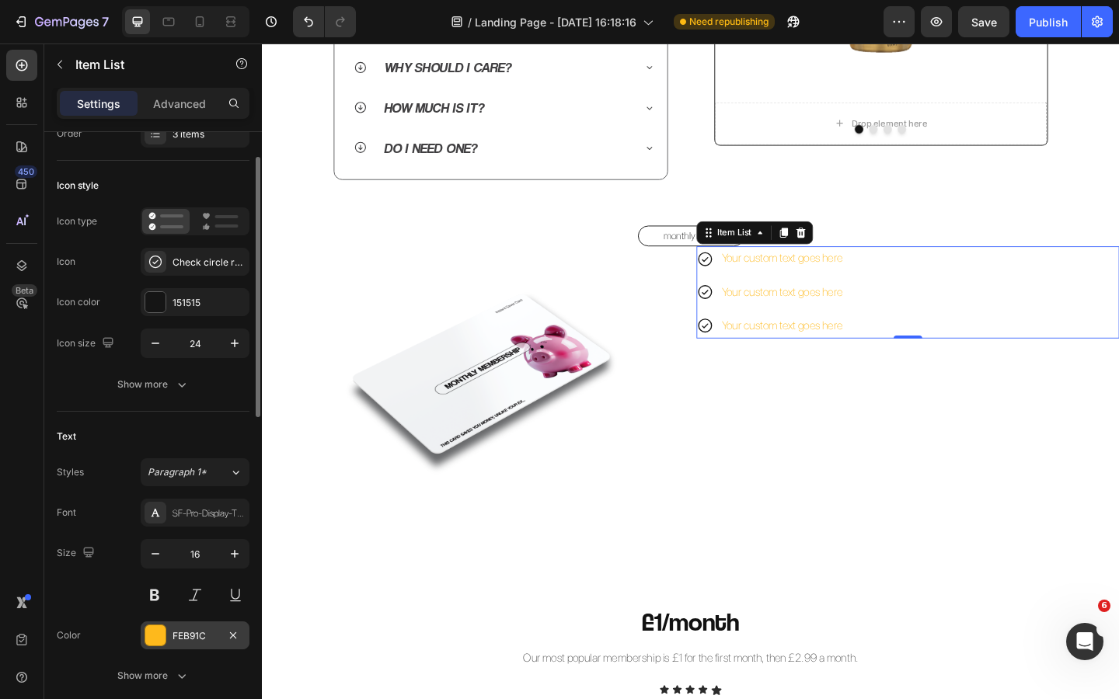
click at [184, 634] on div "FEB91C" at bounding box center [194, 636] width 45 height 14
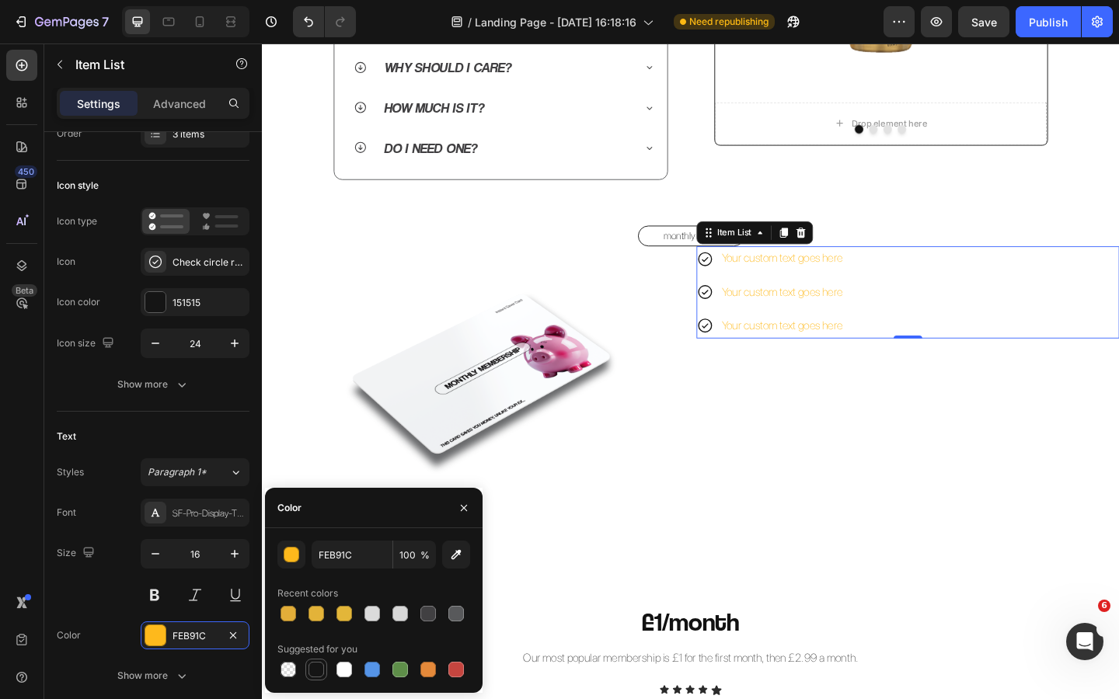
click at [317, 667] on div at bounding box center [316, 670] width 16 height 16
type input "151515"
click at [468, 506] on icon "button" at bounding box center [464, 508] width 12 height 12
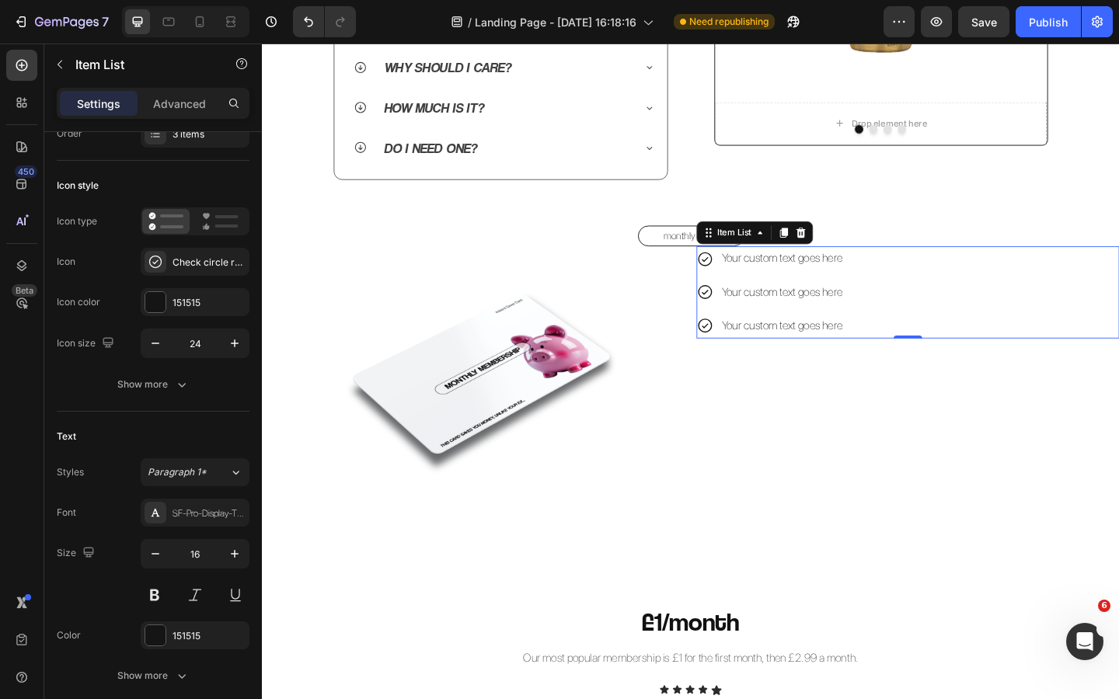
click at [795, 278] on div "Your custom text goes here" at bounding box center [827, 277] width 136 height 27
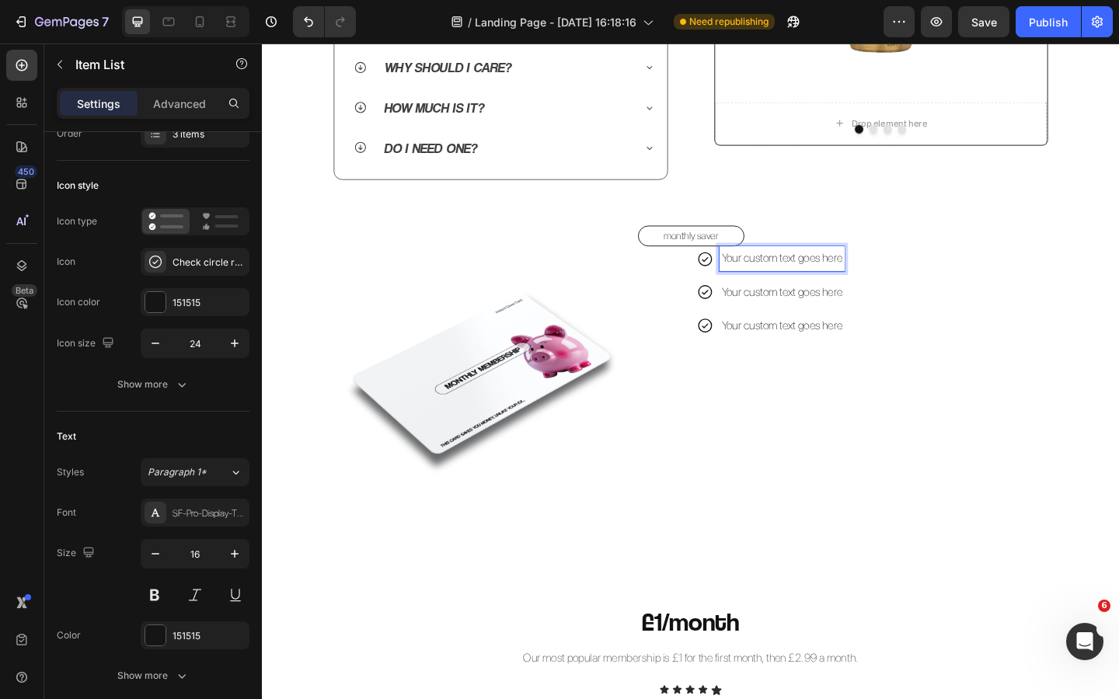
click at [795, 278] on p "Your custom text goes here" at bounding box center [826, 277] width 131 height 23
click at [829, 313] on p "Your custom text goes here" at bounding box center [902, 314] width 283 height 23
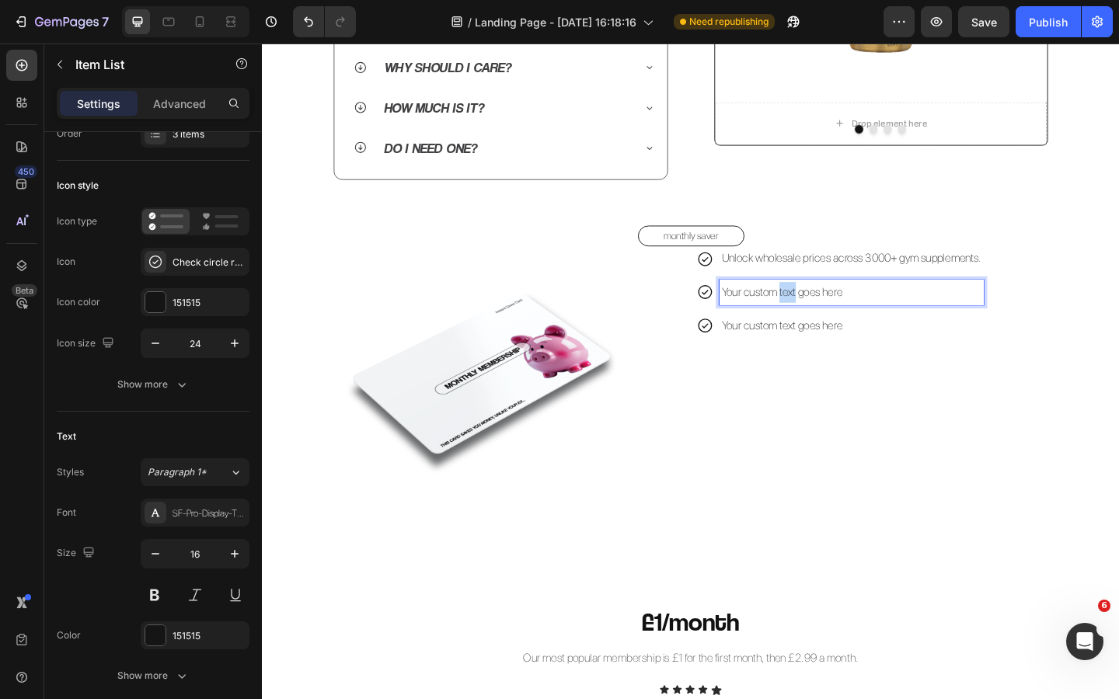
click at [829, 313] on p "Your custom text goes here" at bounding box center [902, 314] width 283 height 23
click at [827, 352] on p "Your custom text goes here" at bounding box center [902, 350] width 283 height 23
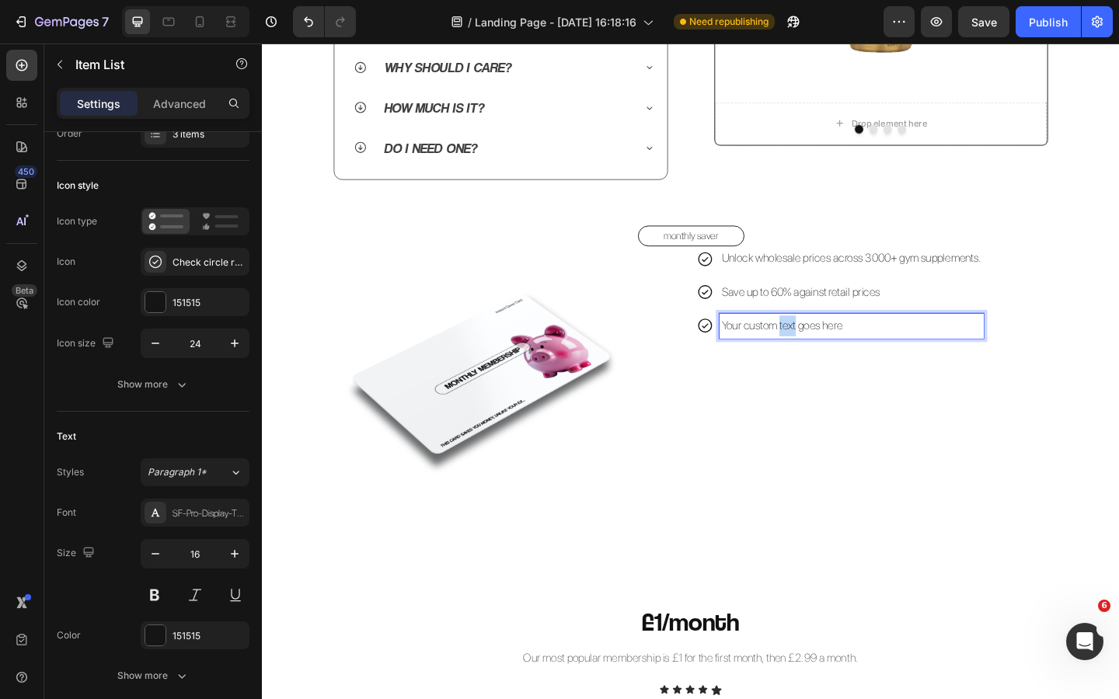
click at [827, 352] on p "Your custom text goes here" at bounding box center [902, 350] width 283 height 23
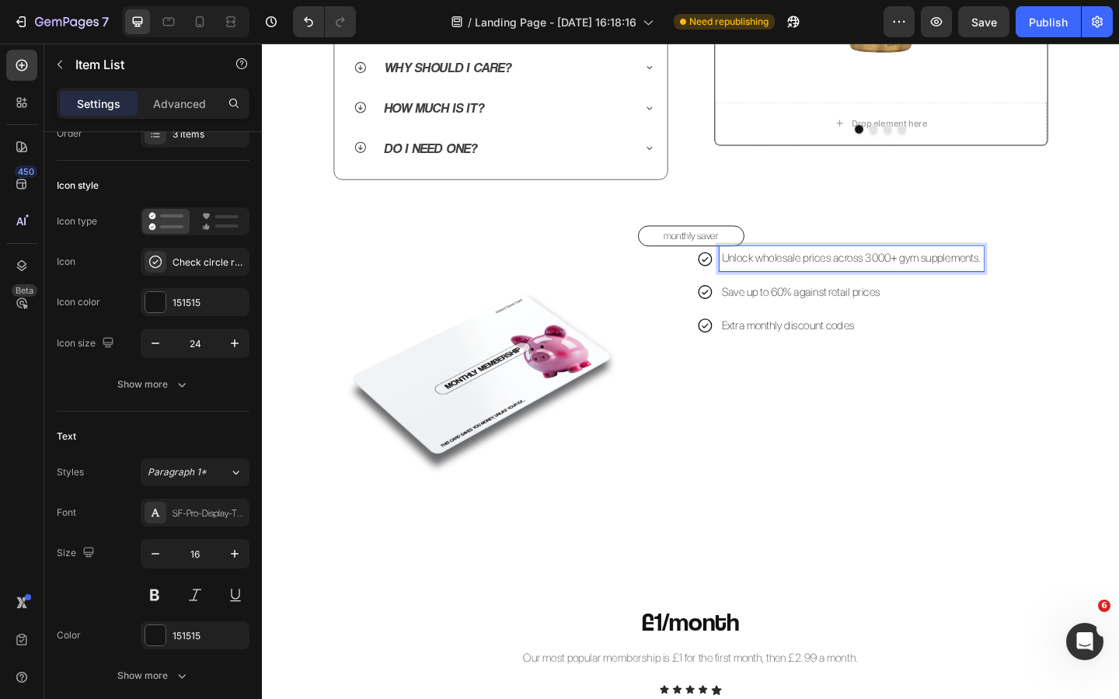
click at [1044, 282] on p "Unlock wholesale prices across 3000+ gym supplements." at bounding box center [902, 277] width 283 height 23
click at [921, 353] on p "Extra monthly discount codes" at bounding box center [901, 350] width 280 height 23
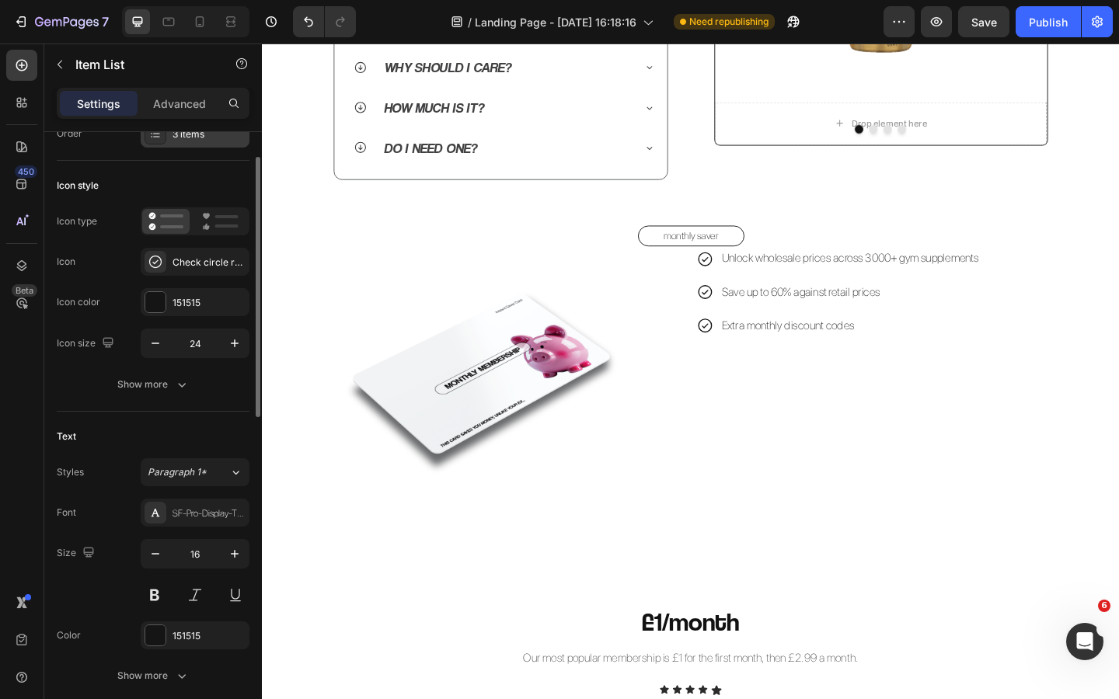
click at [199, 142] on div "3 items" at bounding box center [195, 134] width 109 height 28
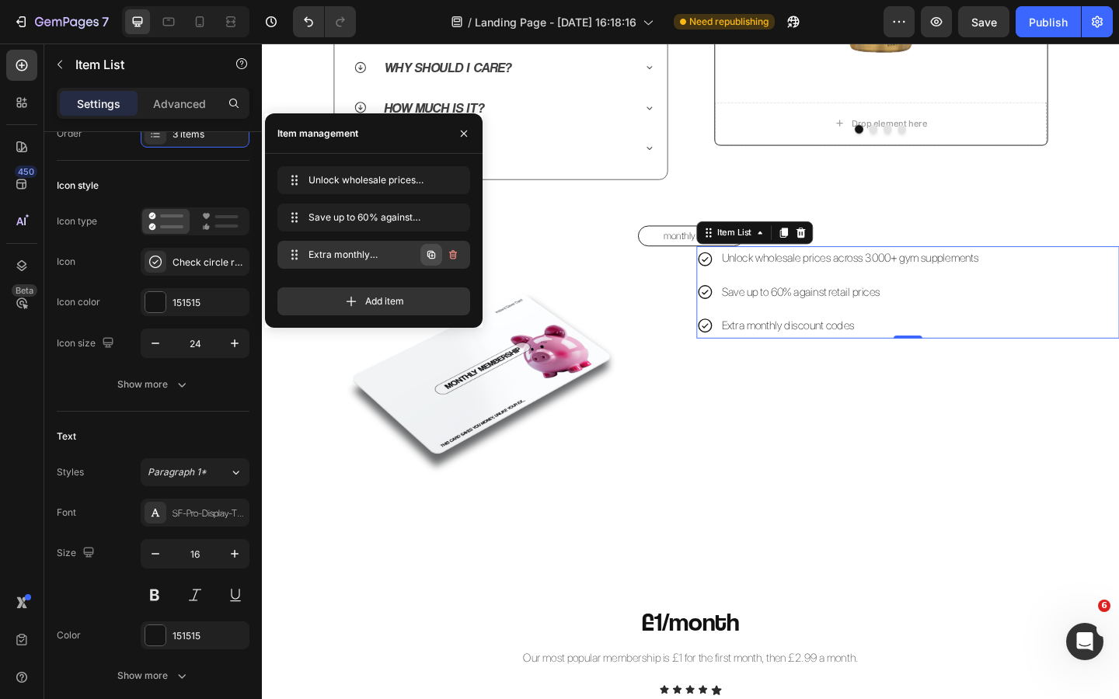
click at [429, 257] on icon "button" at bounding box center [431, 255] width 8 height 8
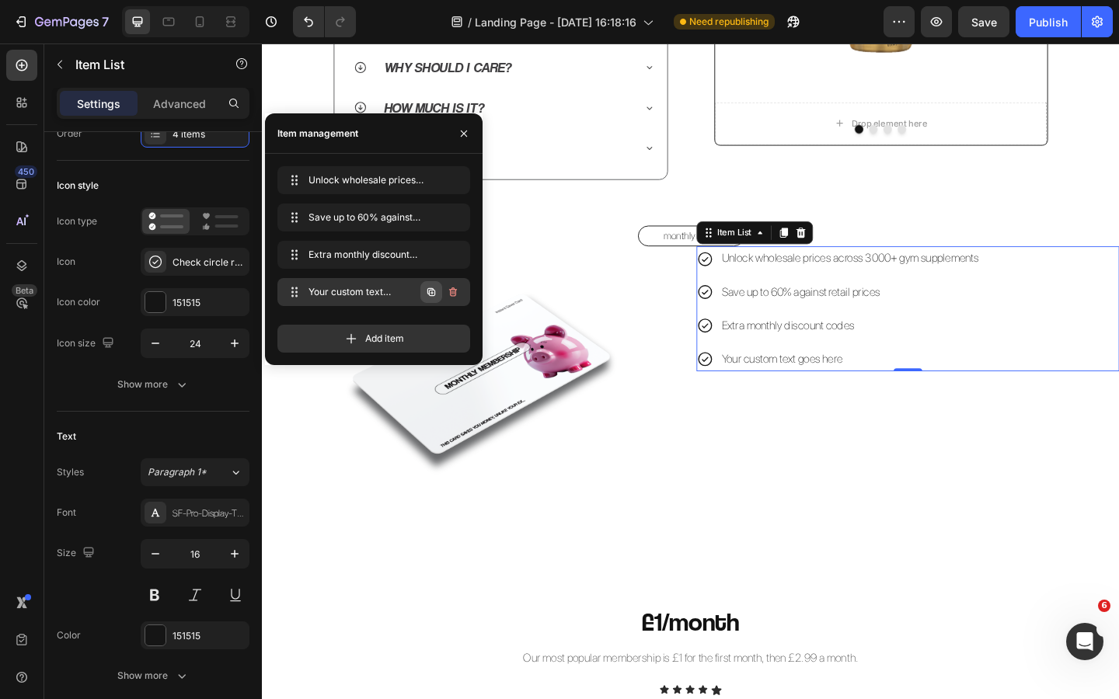
click at [432, 292] on icon "button" at bounding box center [431, 292] width 3 height 3
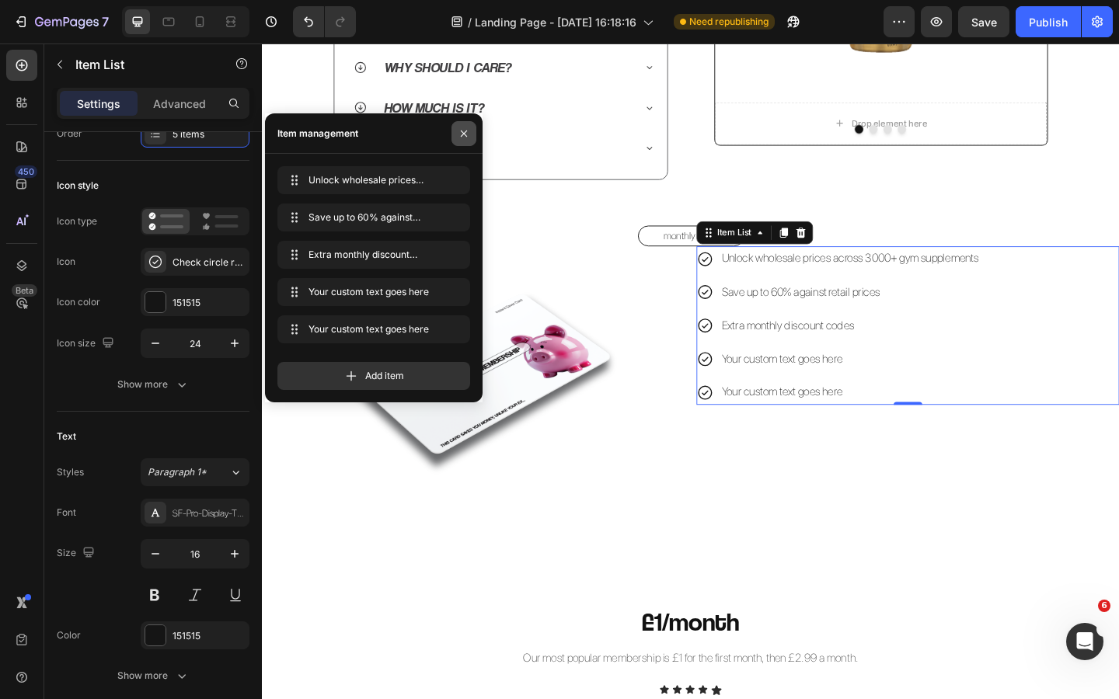
click at [461, 130] on icon "button" at bounding box center [464, 133] width 12 height 12
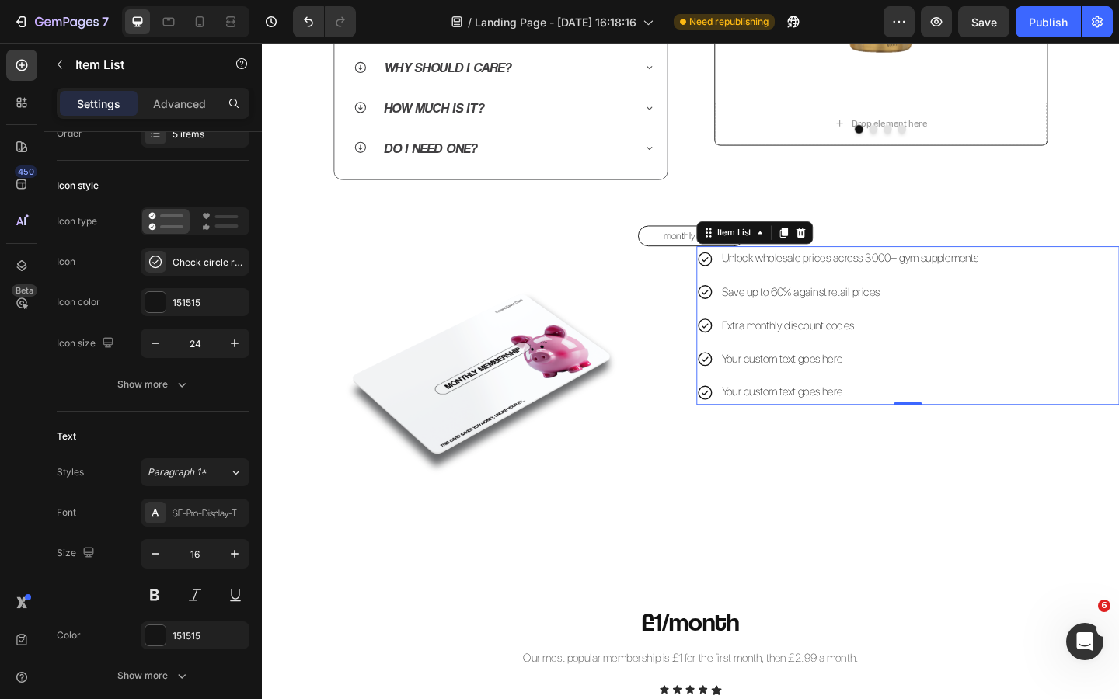
click at [796, 388] on div "Your custom text goes here" at bounding box center [901, 387] width 284 height 27
click at [796, 388] on p "Your custom text goes here" at bounding box center [901, 387] width 280 height 23
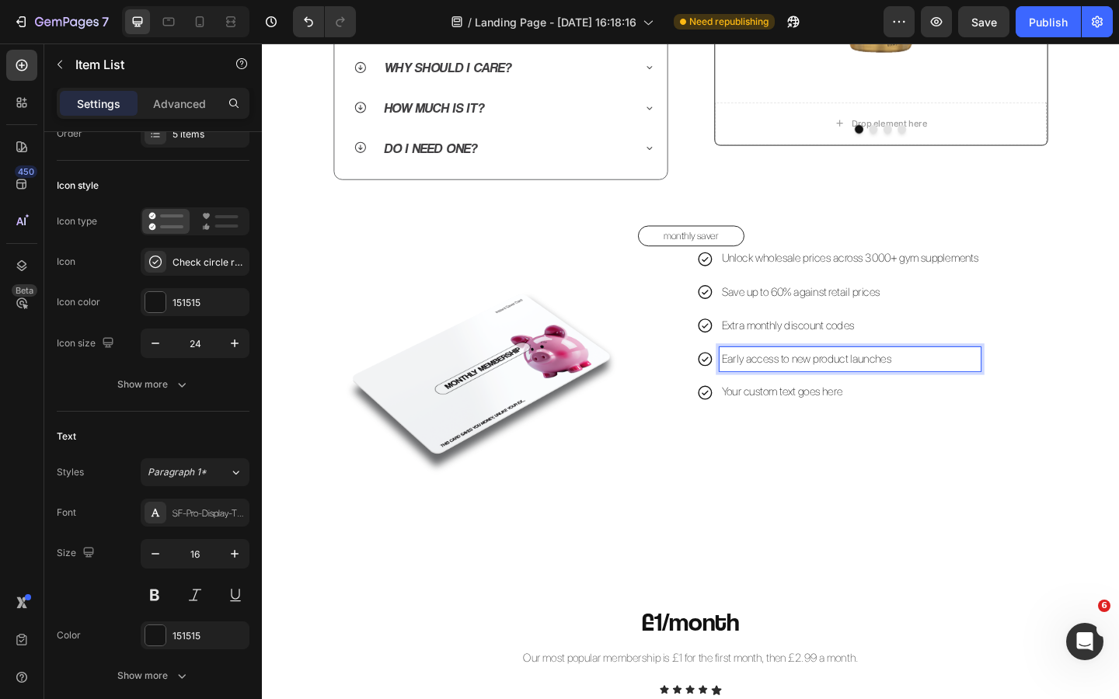
click at [793, 427] on p "Your custom text goes here" at bounding box center [901, 423] width 280 height 23
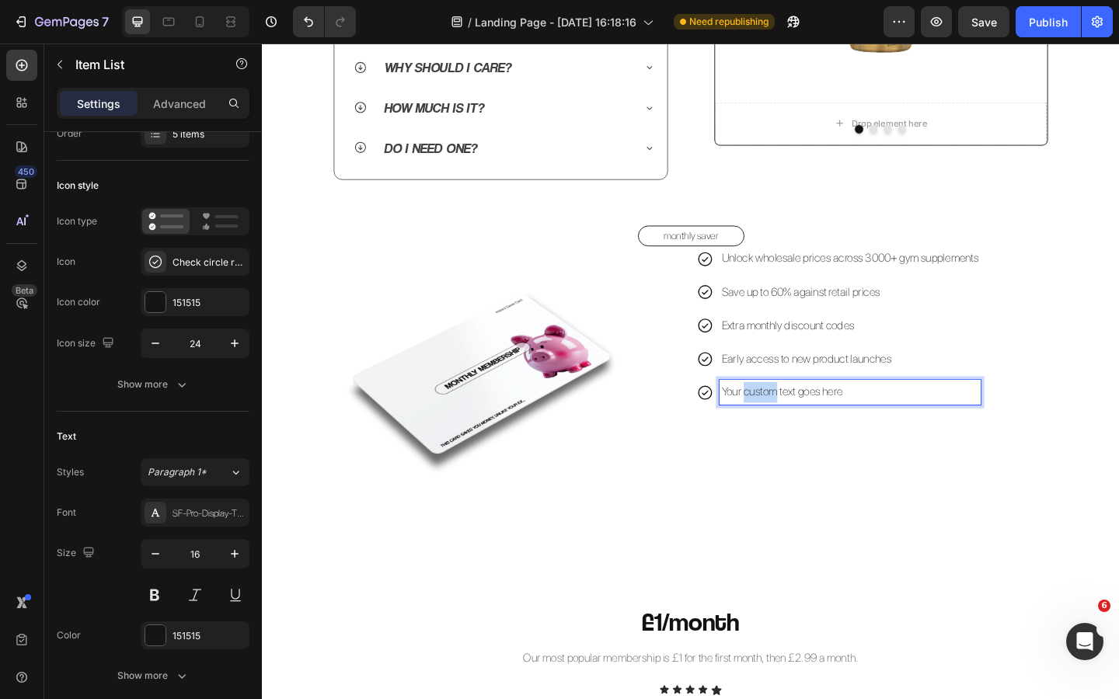
click at [793, 427] on p "Your custom text goes here" at bounding box center [901, 423] width 280 height 23
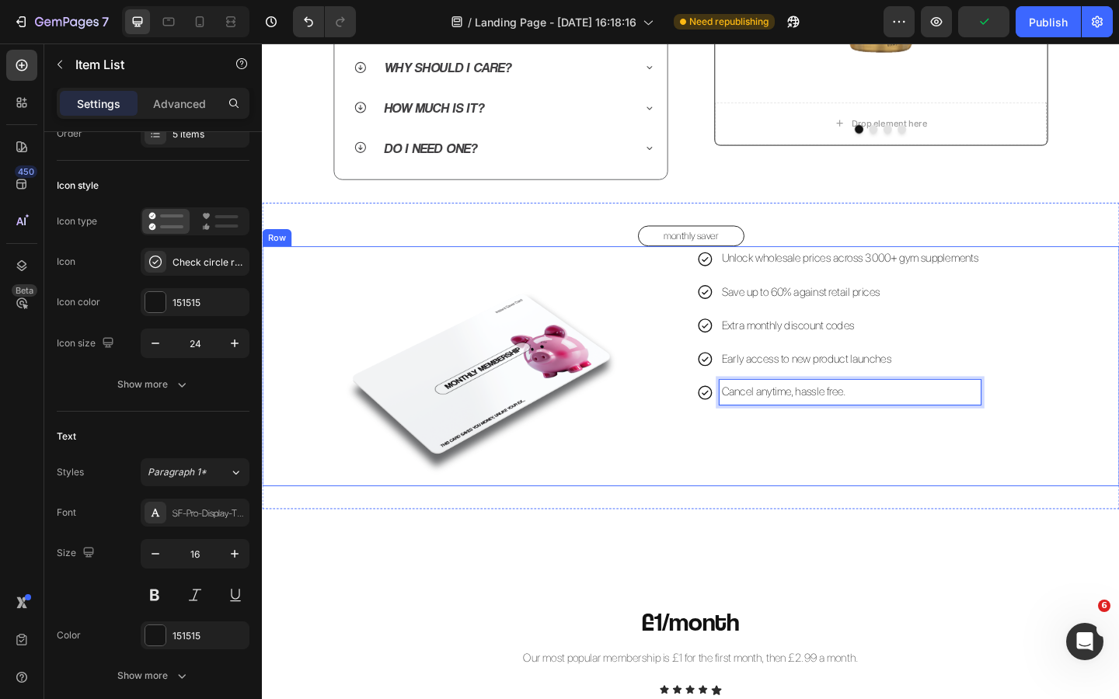
click at [901, 489] on div "Unlock wholesale prices across 3000+ gym supplements Save up to 60% against ret…" at bounding box center [964, 394] width 460 height 261
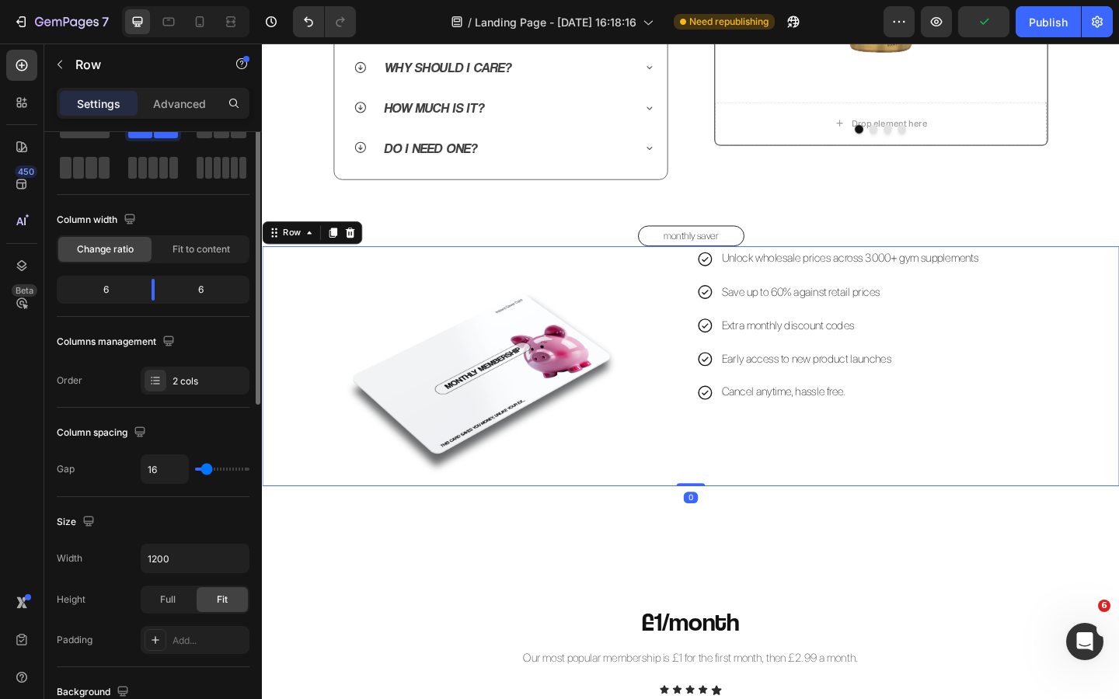
scroll to position [0, 0]
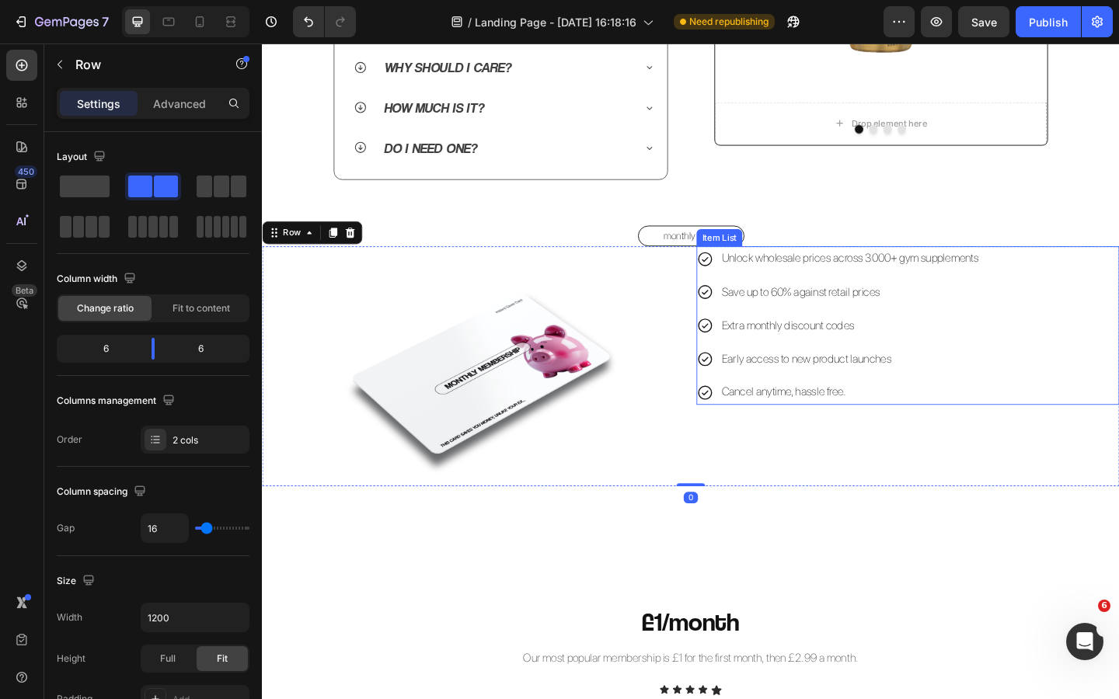
click at [1067, 277] on div "Unlock wholesale prices across 3000+ gym supplements Save up to 60% against ret…" at bounding box center [964, 350] width 460 height 172
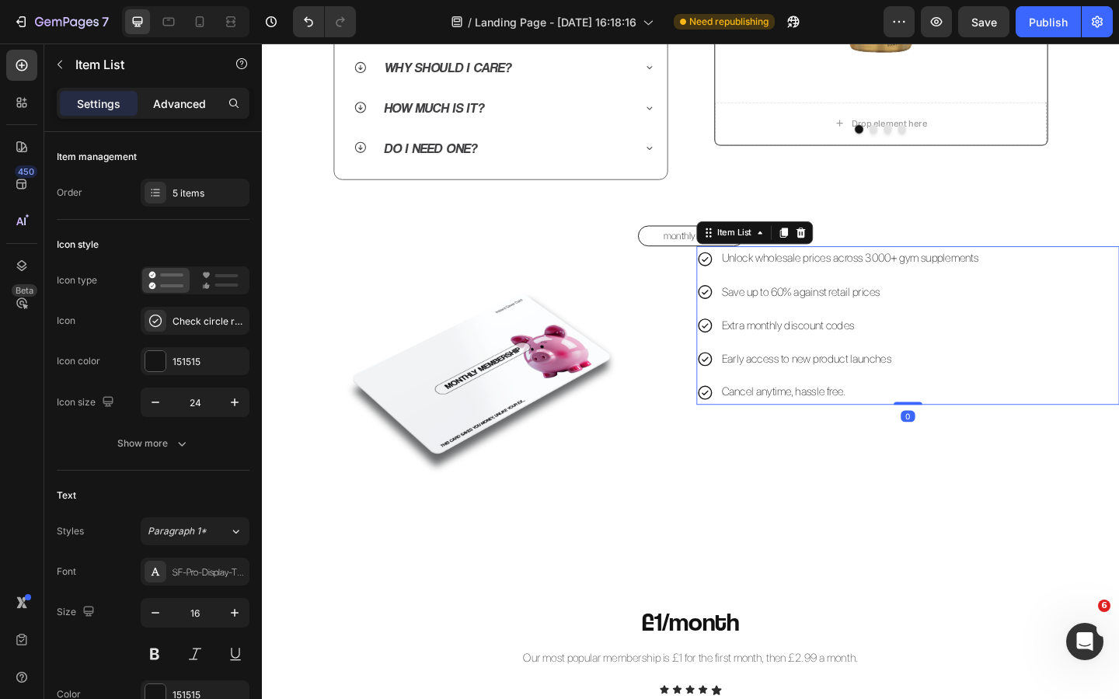
click at [197, 92] on div "Advanced" at bounding box center [180, 103] width 78 height 25
type input "100%"
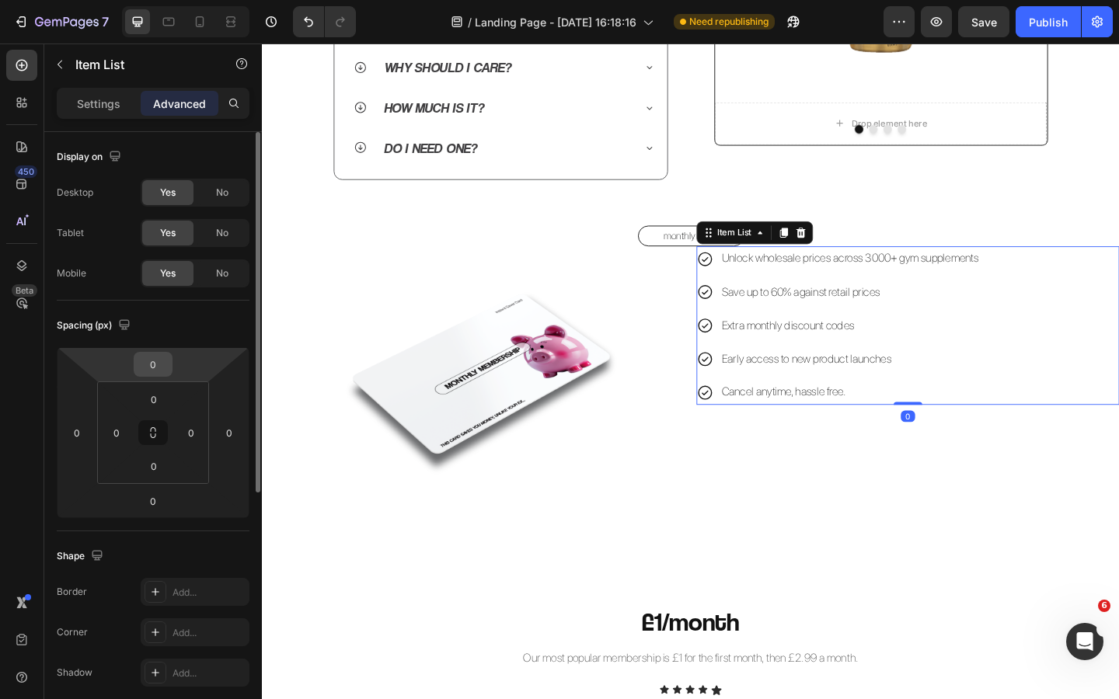
click at [165, 358] on input "0" at bounding box center [153, 364] width 31 height 23
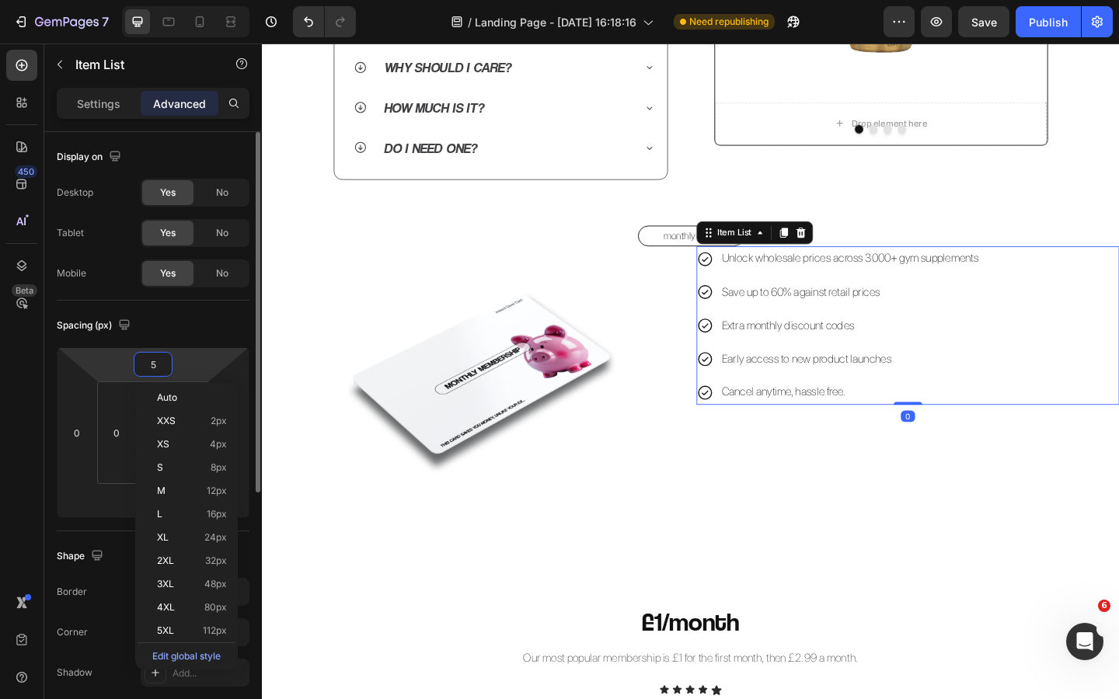
type input "50"
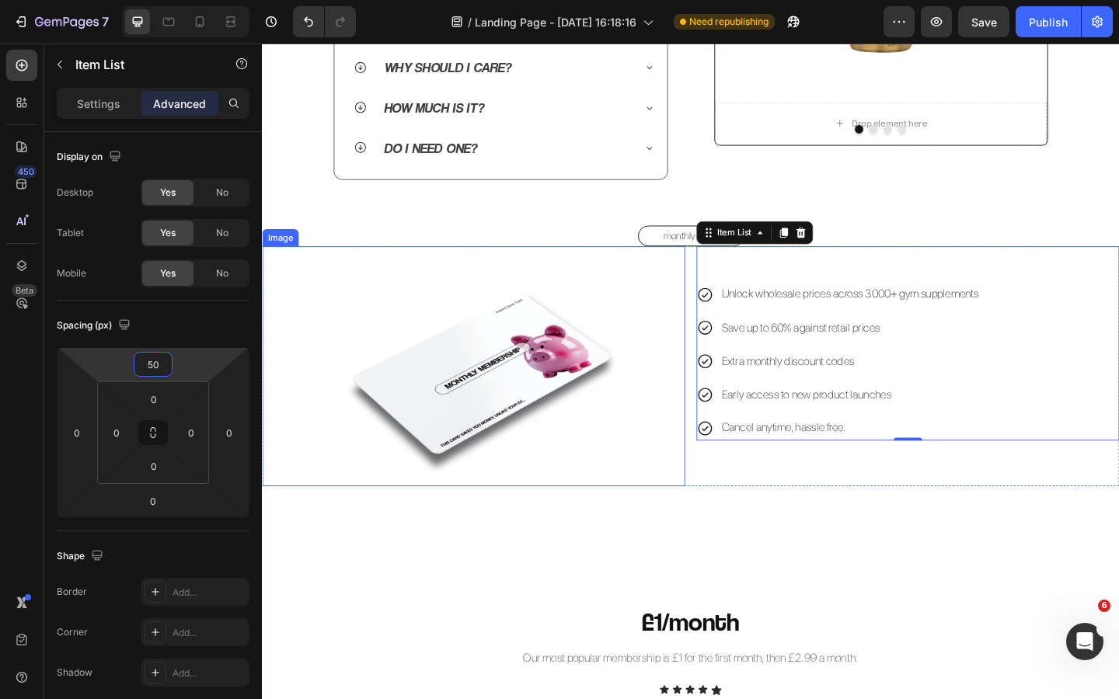
click at [642, 332] on img at bounding box center [492, 394] width 368 height 261
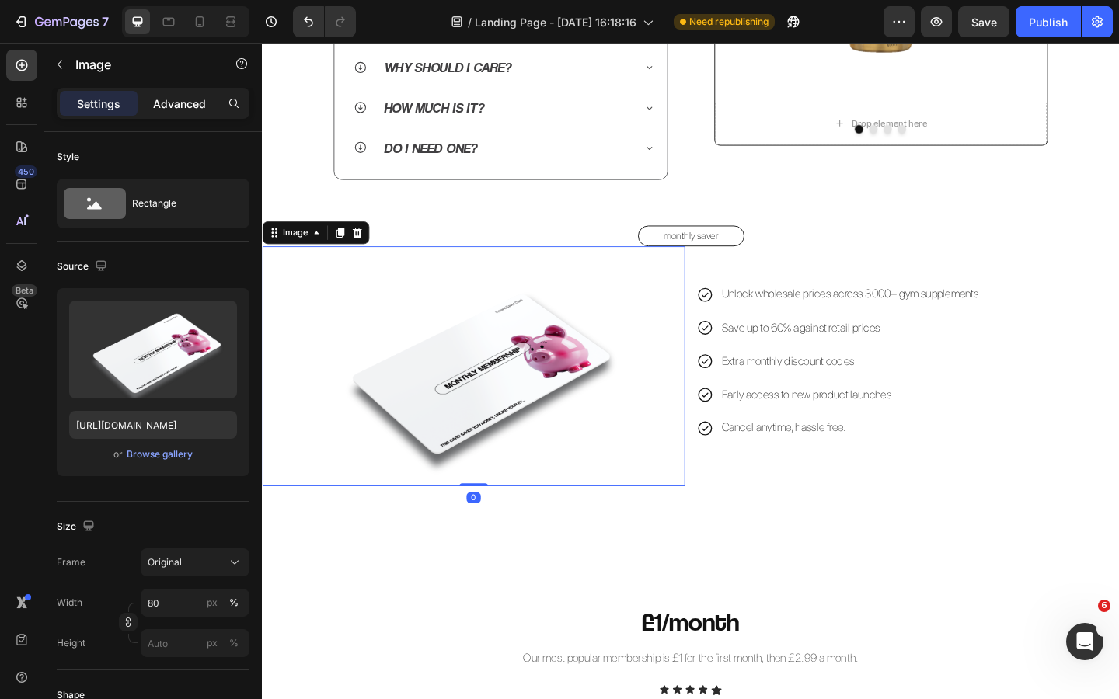
click at [170, 112] on div "Advanced" at bounding box center [180, 103] width 78 height 25
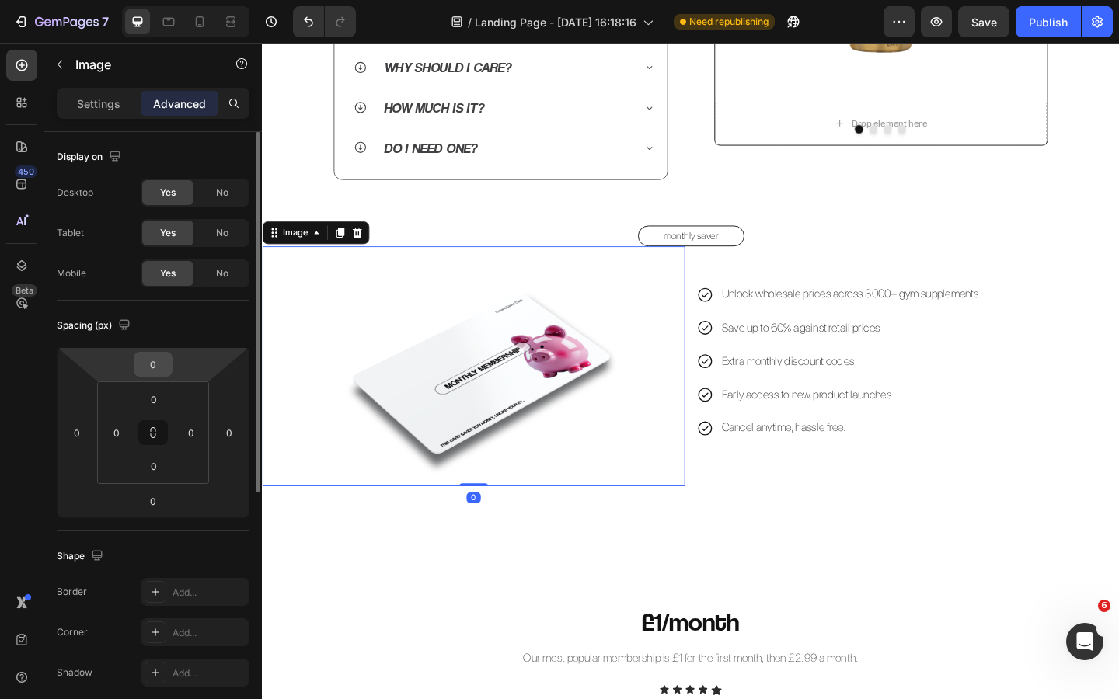
click at [169, 362] on div "0" at bounding box center [153, 364] width 39 height 25
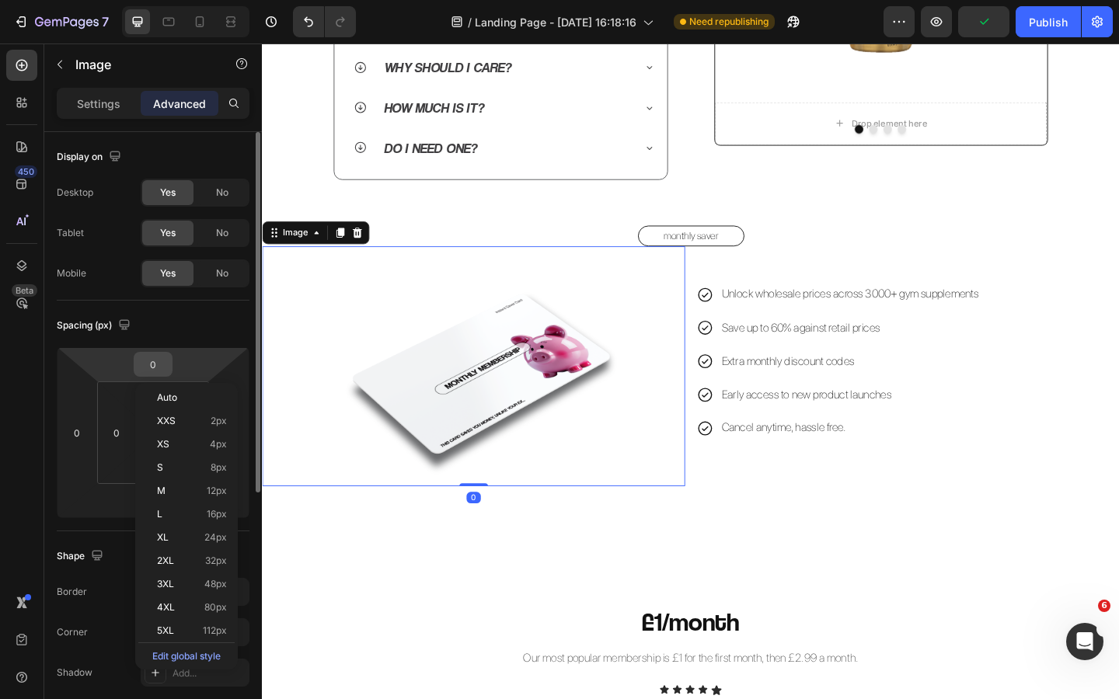
click at [155, 360] on input "0" at bounding box center [153, 364] width 31 height 23
type input "50"
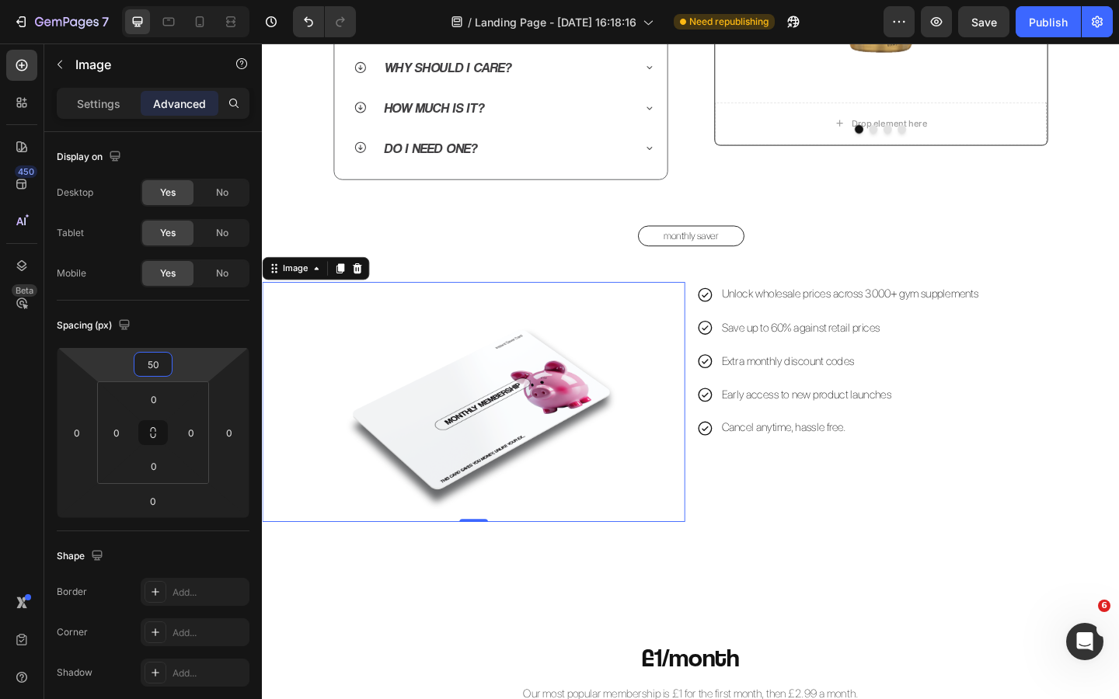
click at [648, 590] on div "QUICK Heading FAQs Heading Image Row Row What is an Instant Saver Card? The Ins…" at bounding box center [728, 80] width 932 height 1911
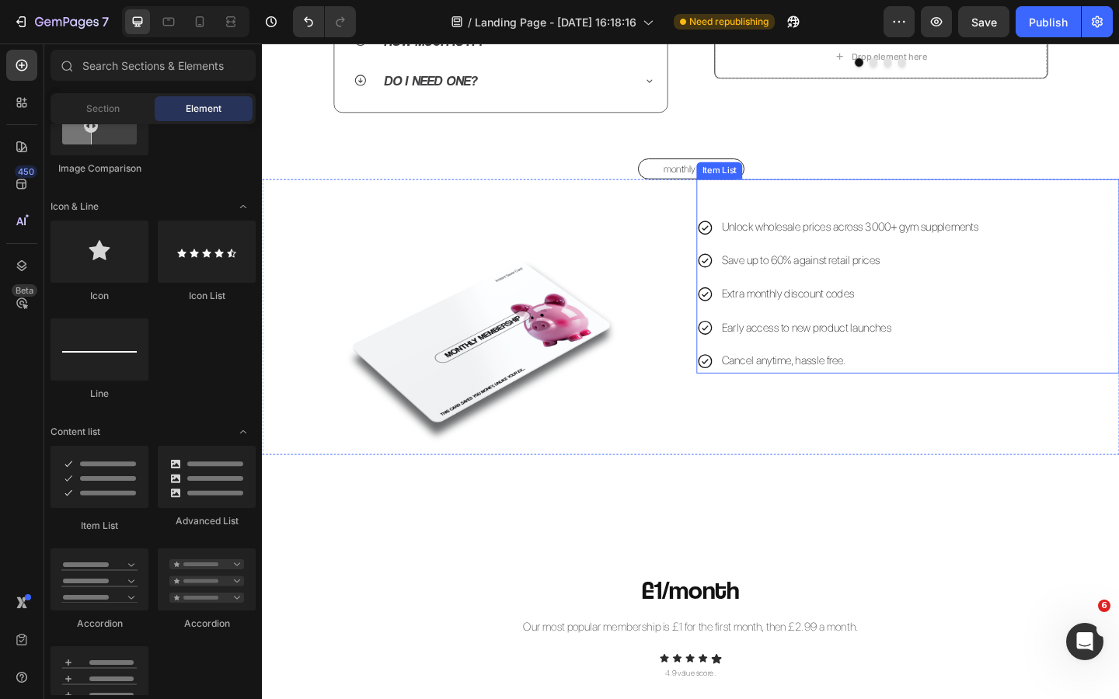
scroll to position [1024, 0]
click at [1011, 214] on div "Unlock wholesale prices across 3000+ gym supplements Save up to 60% against ret…" at bounding box center [964, 295] width 460 height 211
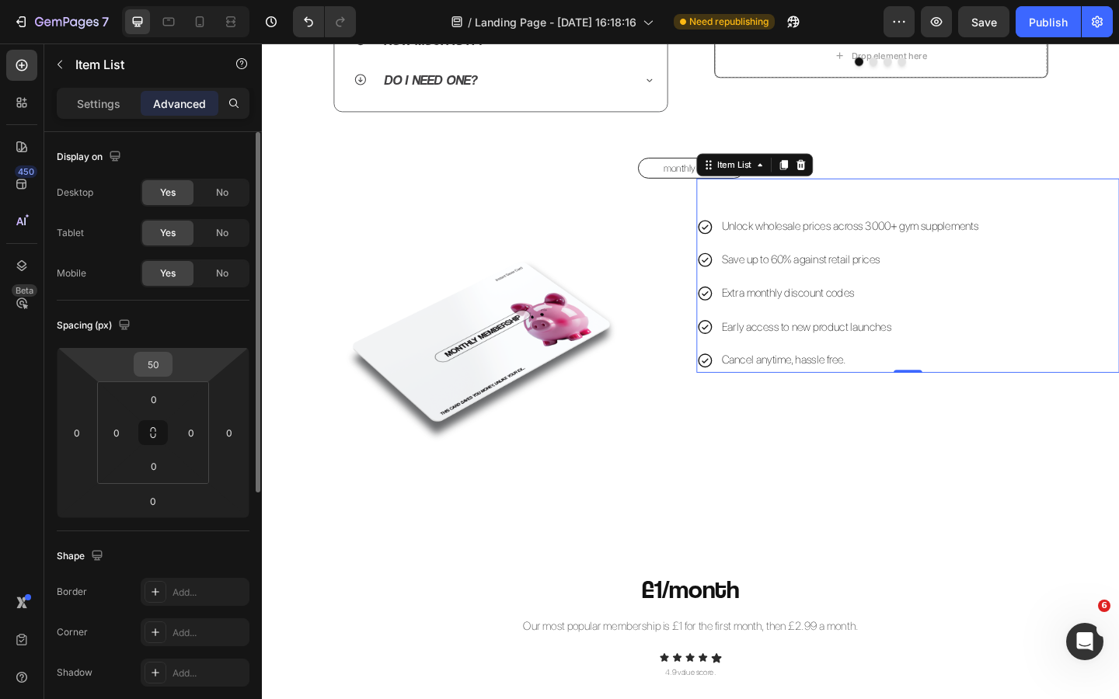
click at [160, 352] on div "50" at bounding box center [153, 364] width 39 height 25
click at [157, 364] on input "50" at bounding box center [153, 364] width 31 height 23
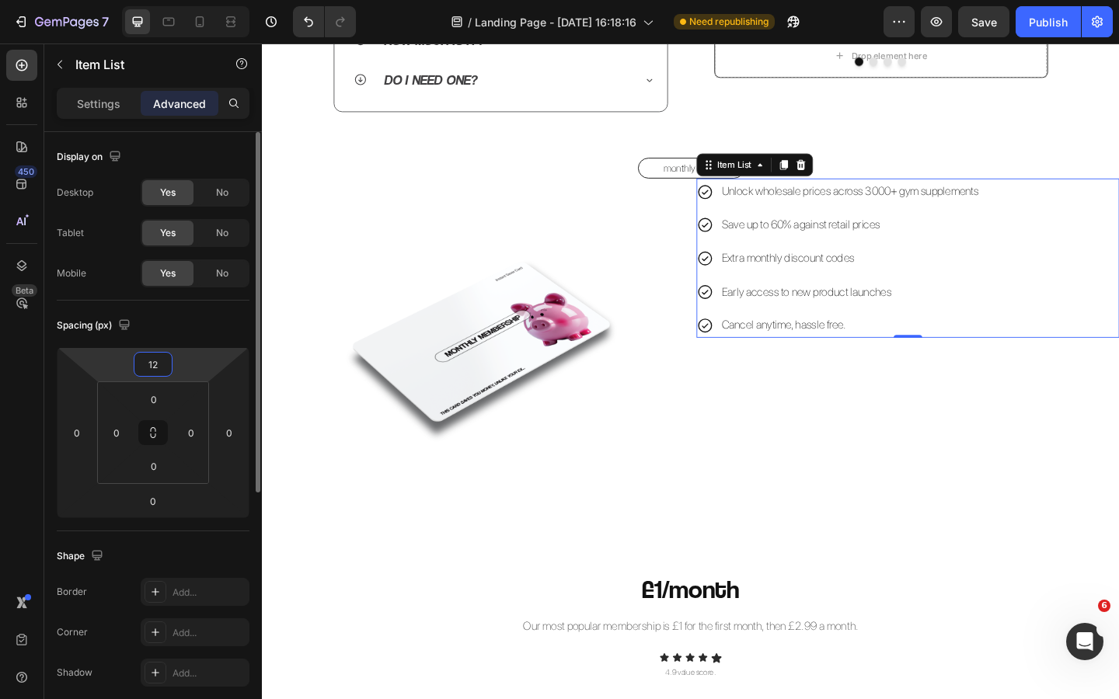
type input "120"
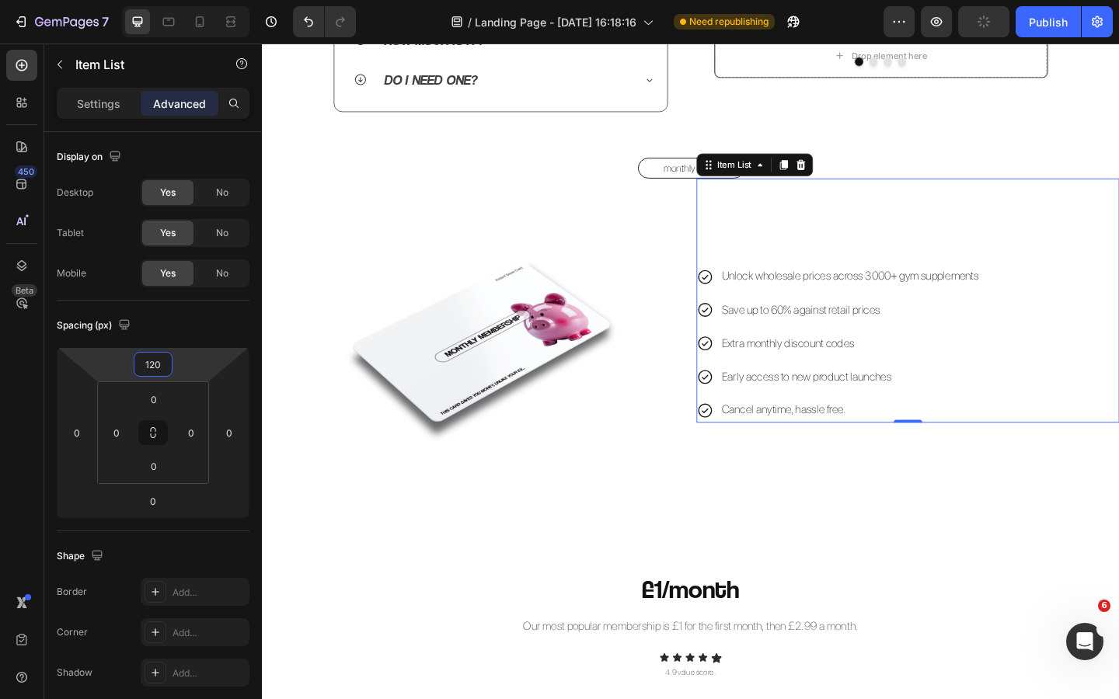
click at [577, 538] on div "QUICK Heading FAQs Heading Image Row Row What is an Instant Saver Card? The Ins…" at bounding box center [728, 6] width 932 height 1911
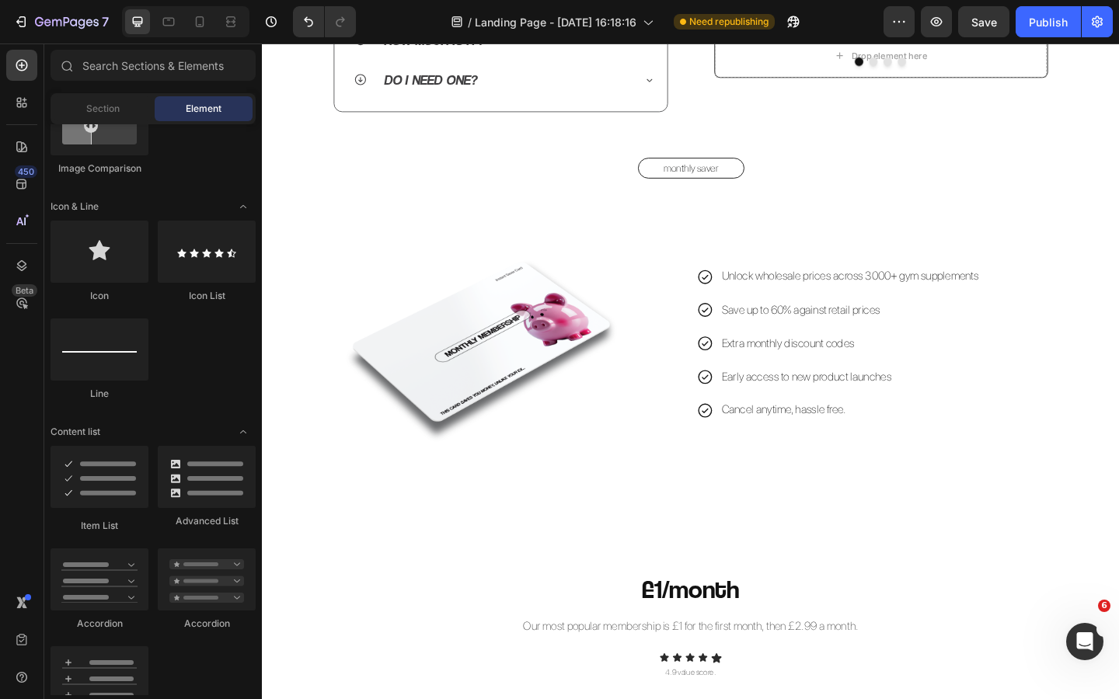
click at [764, 537] on div "QUICK Heading FAQs Heading Image Row Row What is an Instant Saver Card? The Ins…" at bounding box center [728, 6] width 932 height 1911
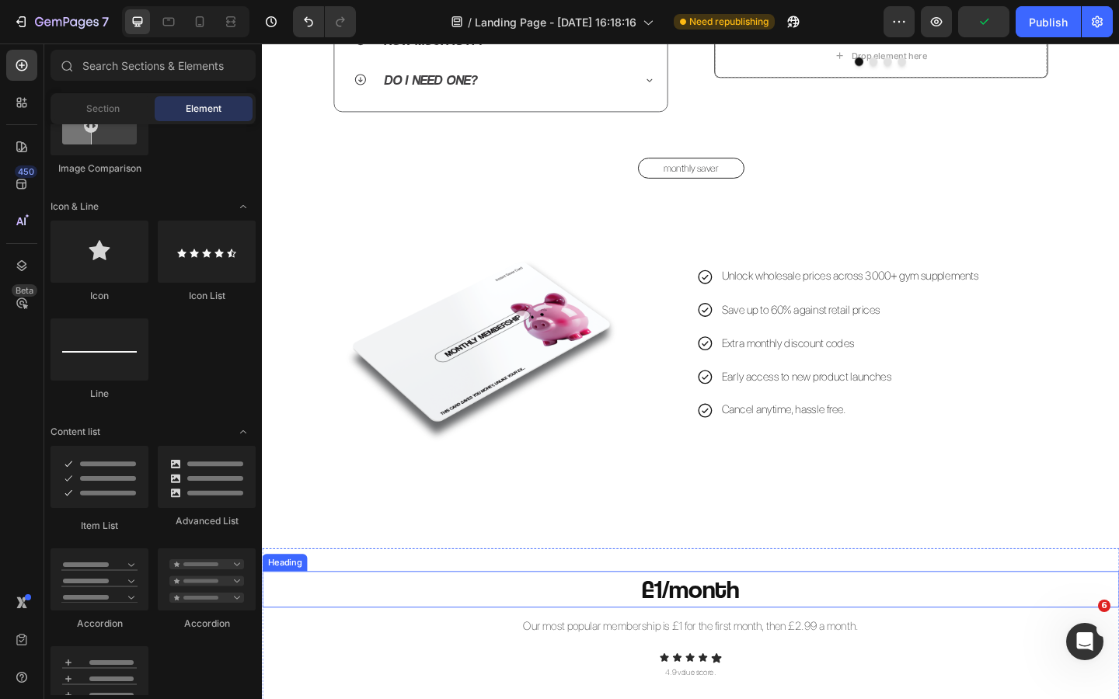
click at [807, 637] on h2 "£1/month" at bounding box center [728, 638] width 932 height 40
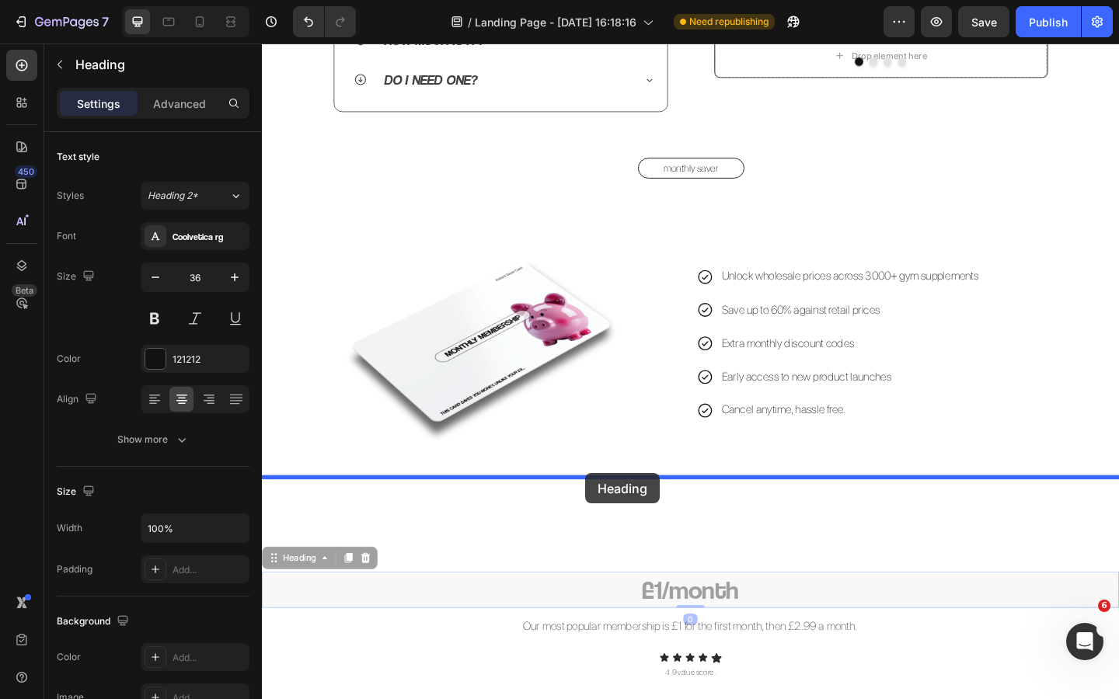
drag, startPoint x: 291, startPoint y: 605, endPoint x: 614, endPoint y: 511, distance: 336.6
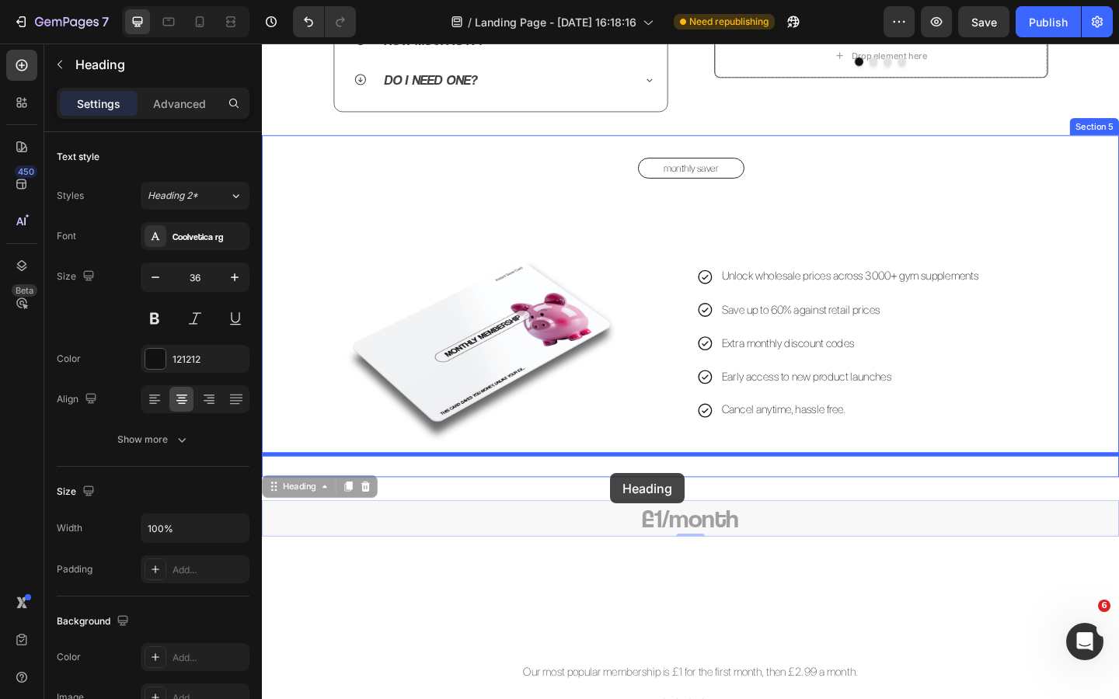
drag, startPoint x: 278, startPoint y: 528, endPoint x: 640, endPoint y: 511, distance: 362.4
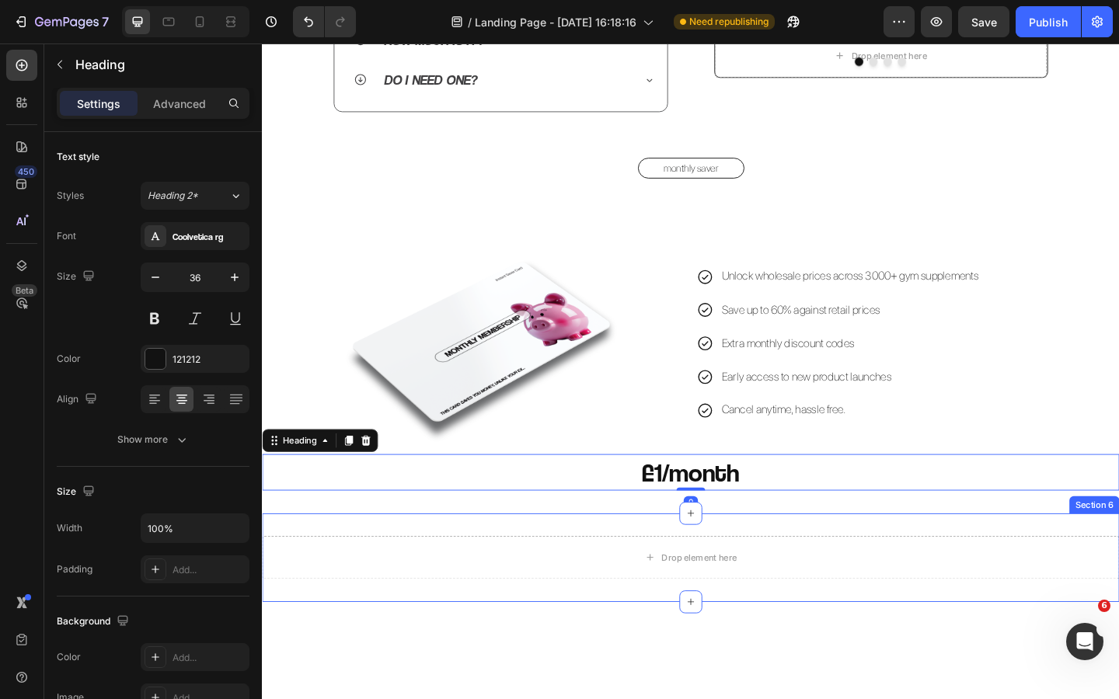
click at [758, 566] on div "Drop element here Section 6" at bounding box center [728, 603] width 932 height 96
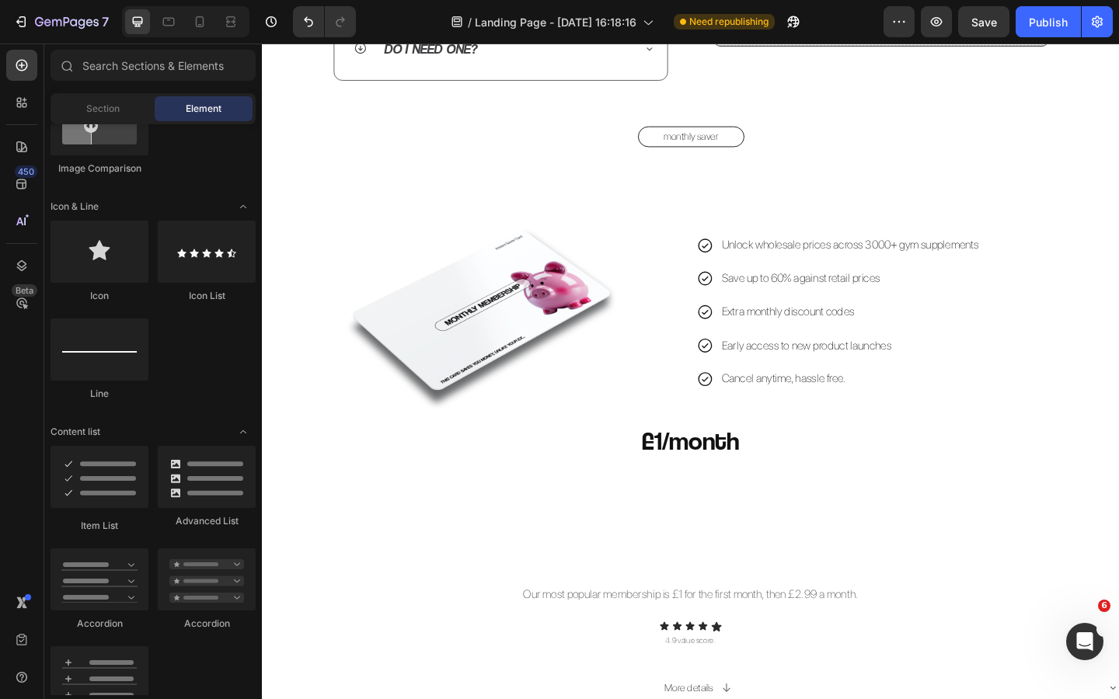
scroll to position [1062, 0]
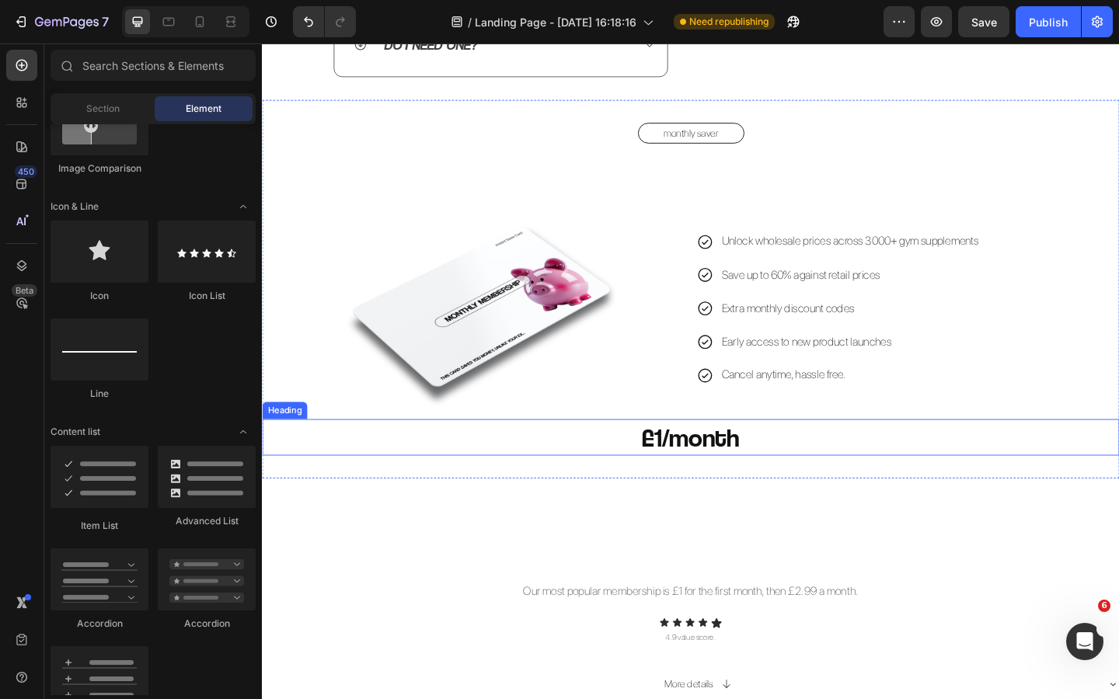
click at [792, 478] on h2 "£1/month" at bounding box center [728, 472] width 932 height 40
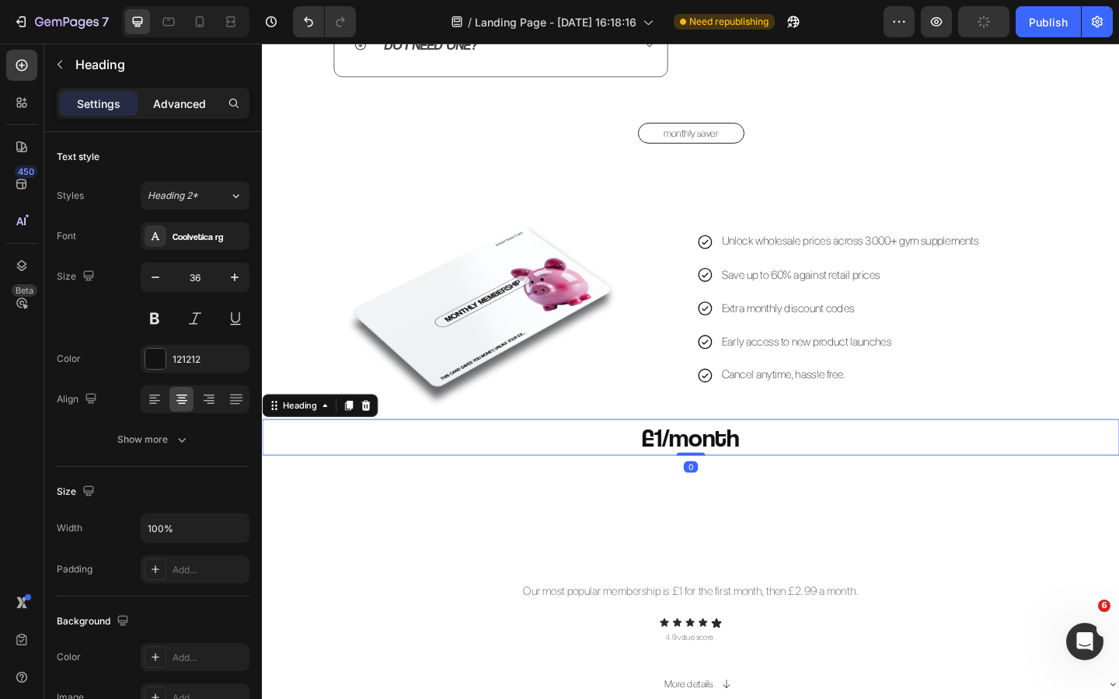
click at [192, 111] on p "Advanced" at bounding box center [179, 104] width 53 height 16
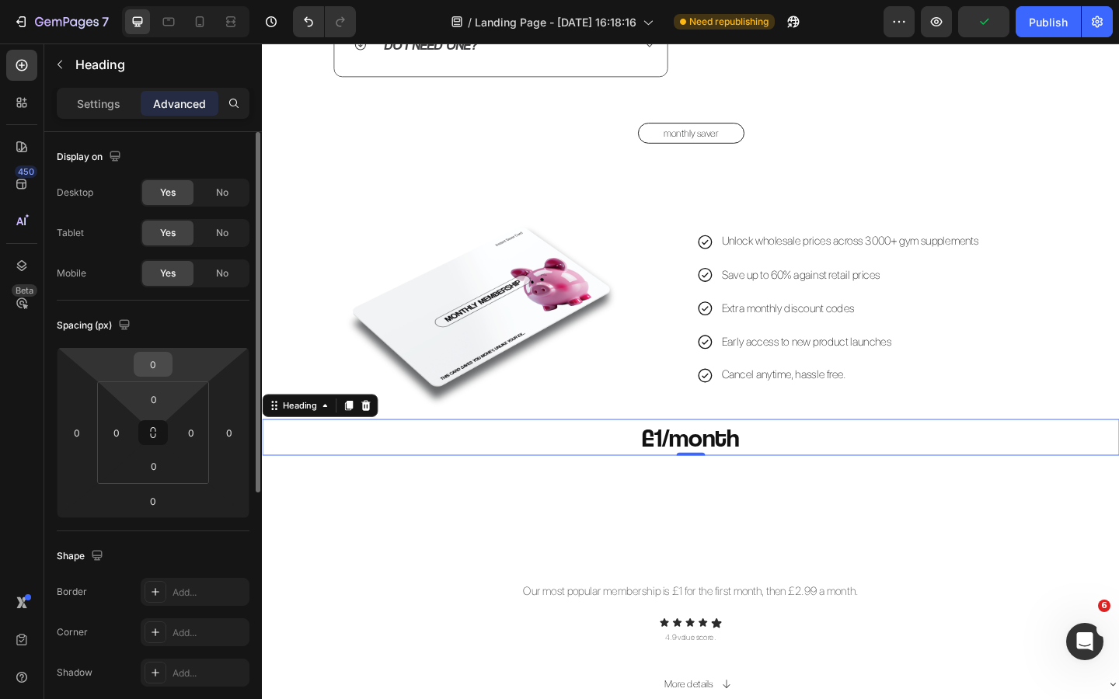
click at [158, 362] on input "0" at bounding box center [153, 364] width 31 height 23
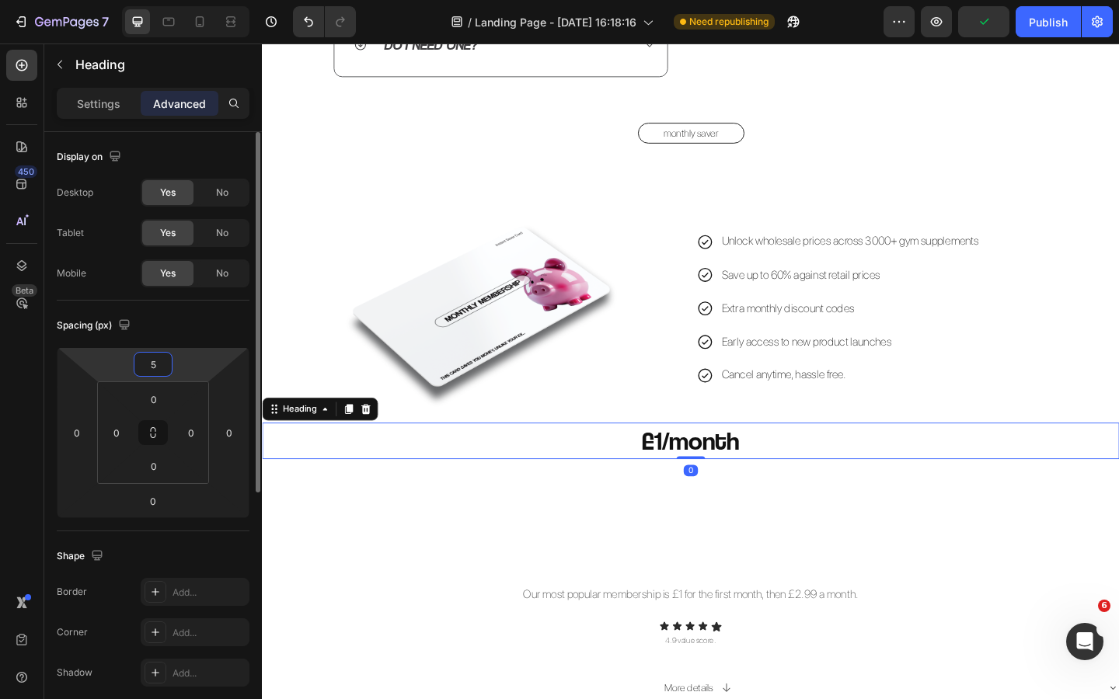
type input "50"
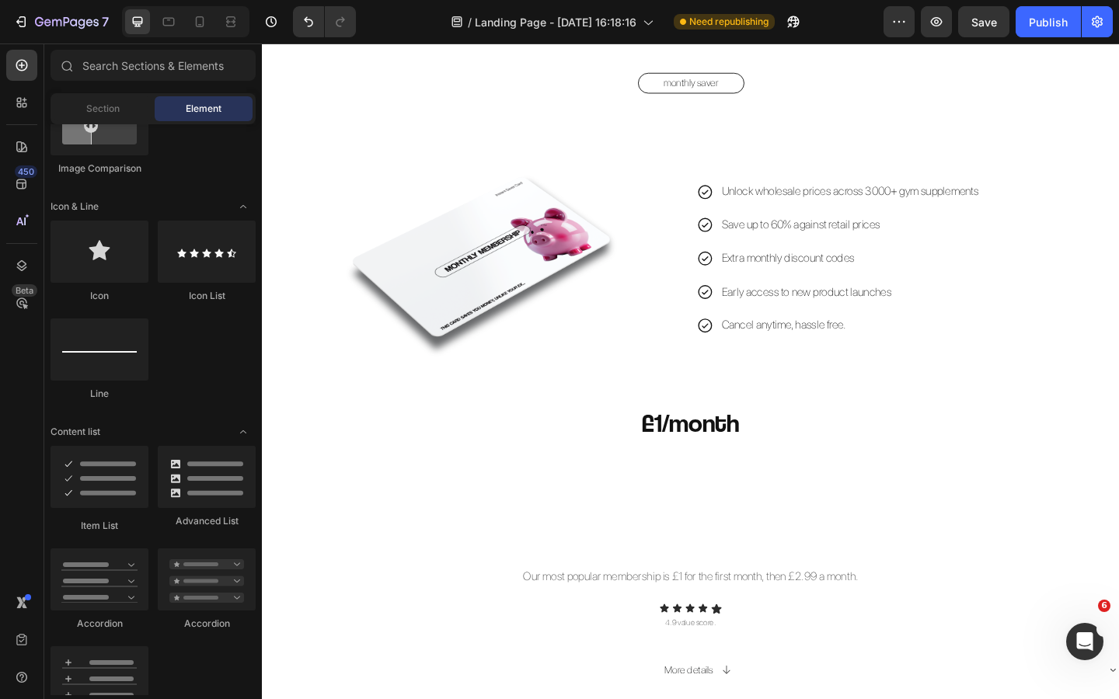
scroll to position [1138, 0]
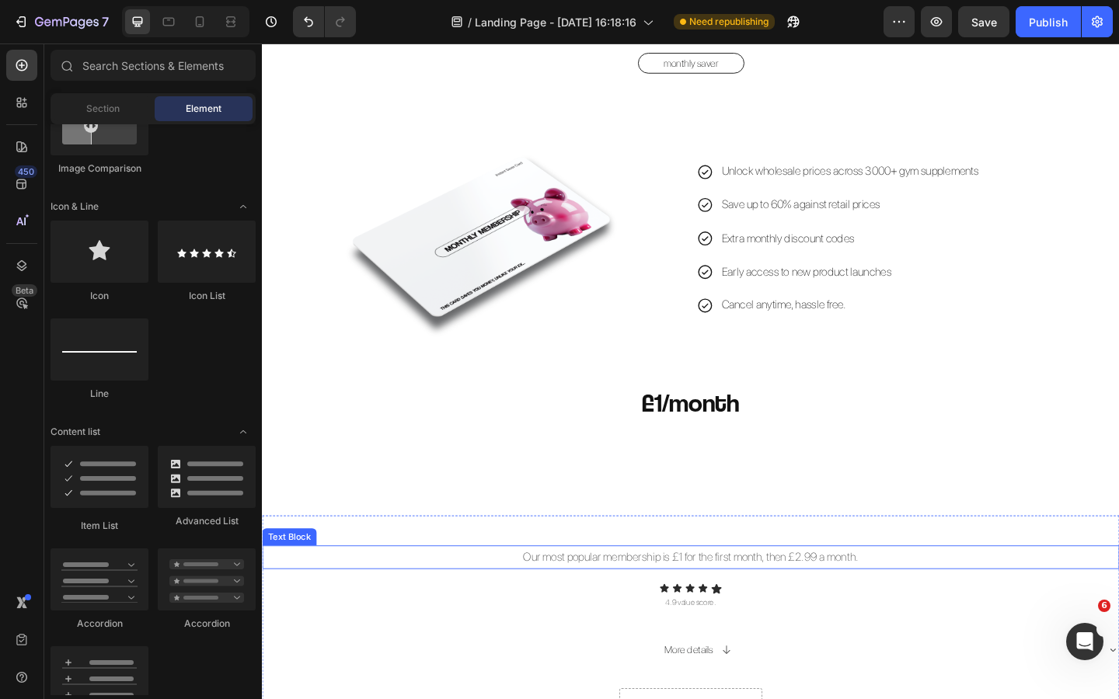
click at [751, 604] on p "Our most popular membership is £1 for the first month, then £2.99 a month." at bounding box center [727, 602] width 929 height 23
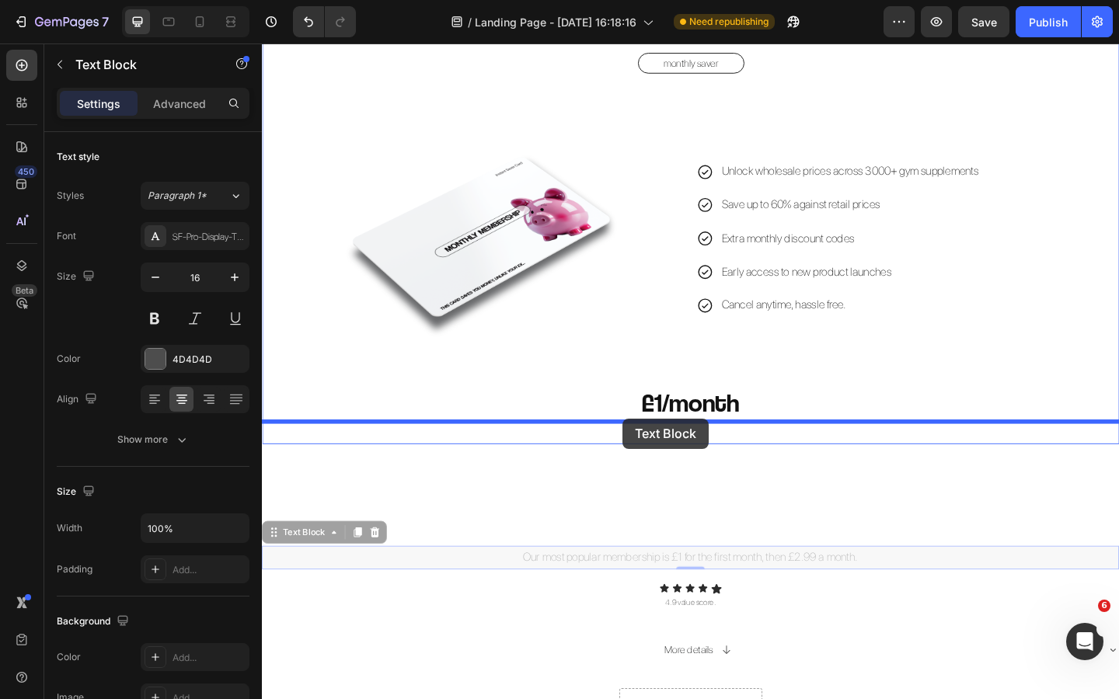
drag, startPoint x: 277, startPoint y: 576, endPoint x: 654, endPoint y: 451, distance: 397.0
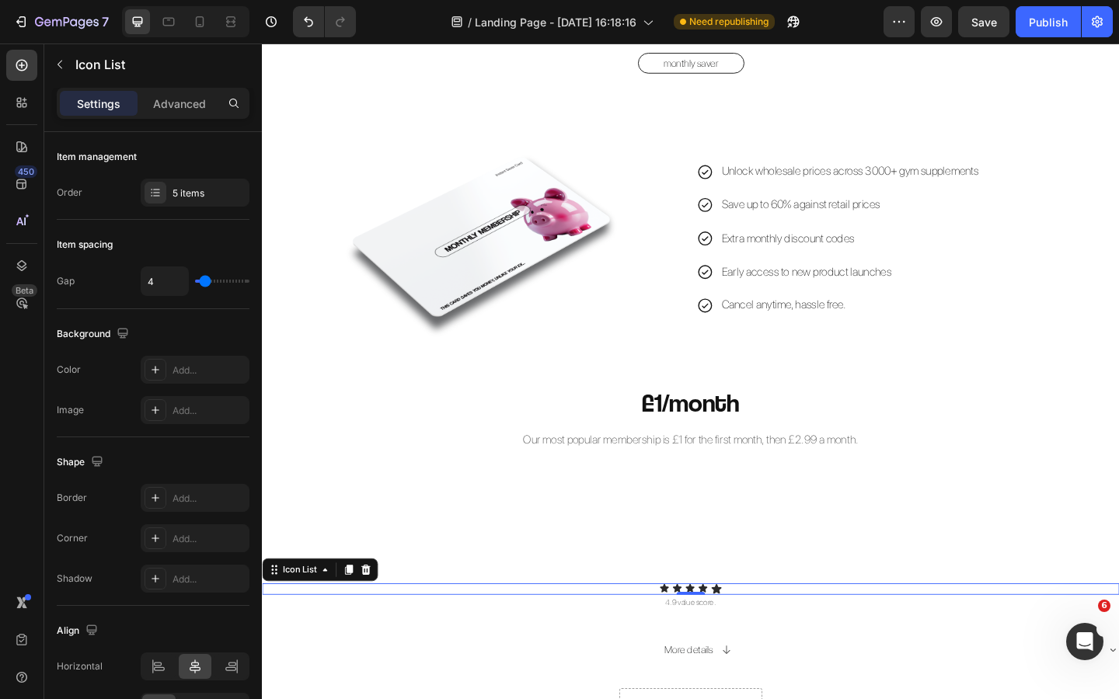
click at [777, 635] on div "Icon Icon Icon Icon Icon" at bounding box center [728, 637] width 932 height 12
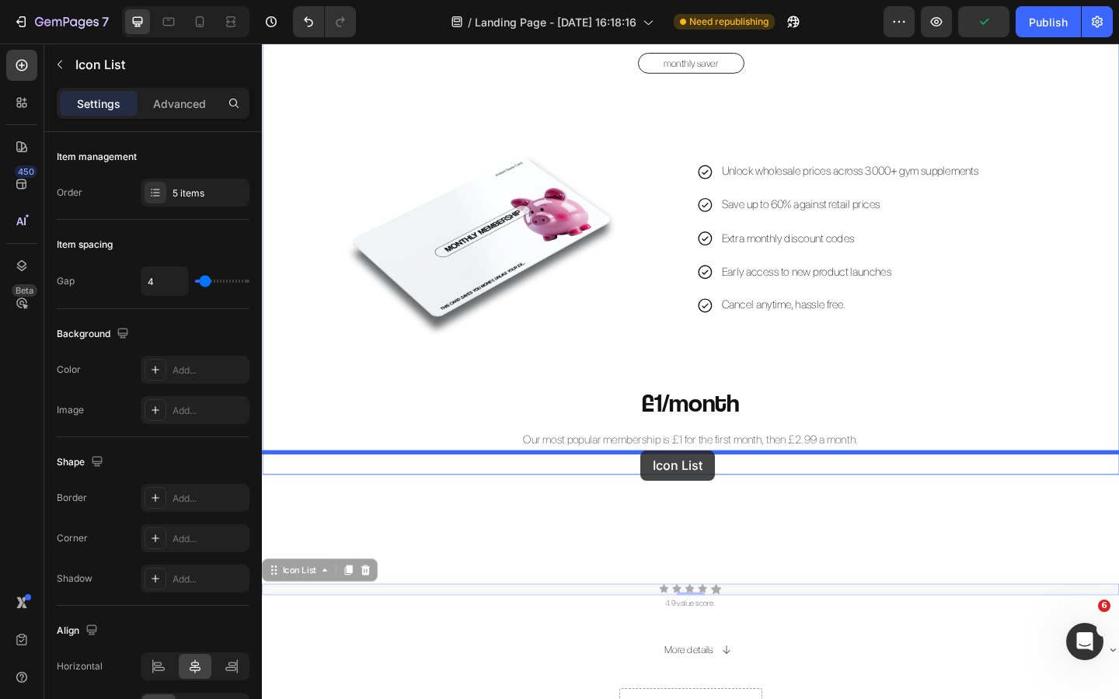
drag, startPoint x: 280, startPoint y: 616, endPoint x: 674, endPoint y: 486, distance: 414.7
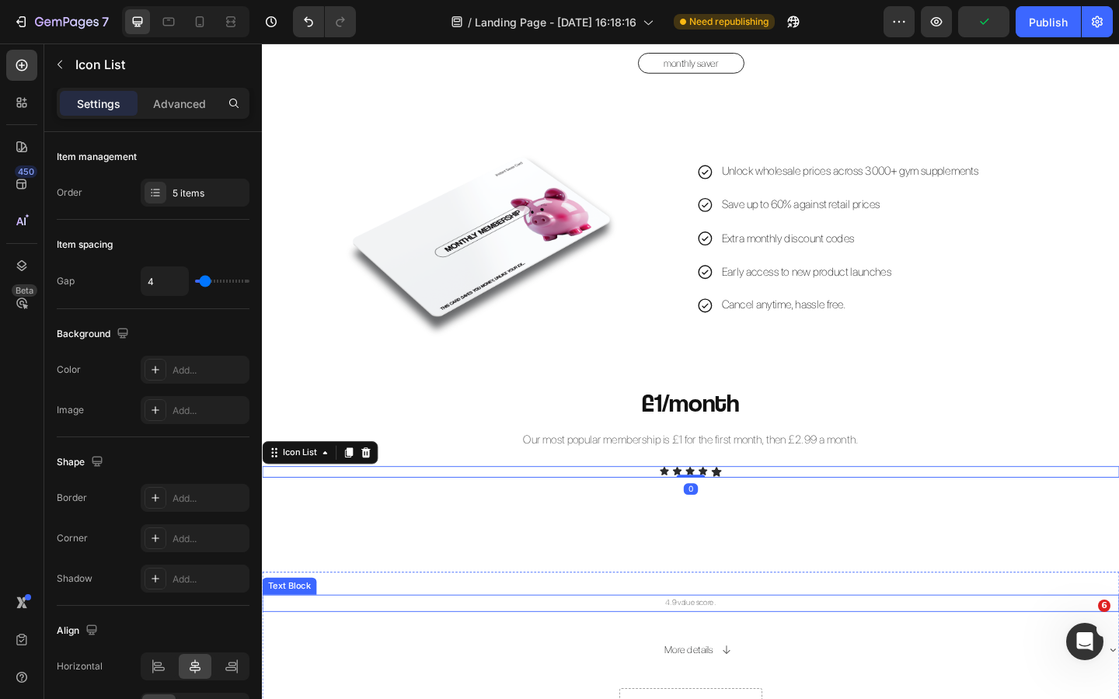
click at [761, 649] on p "4.9 value score." at bounding box center [727, 653] width 929 height 16
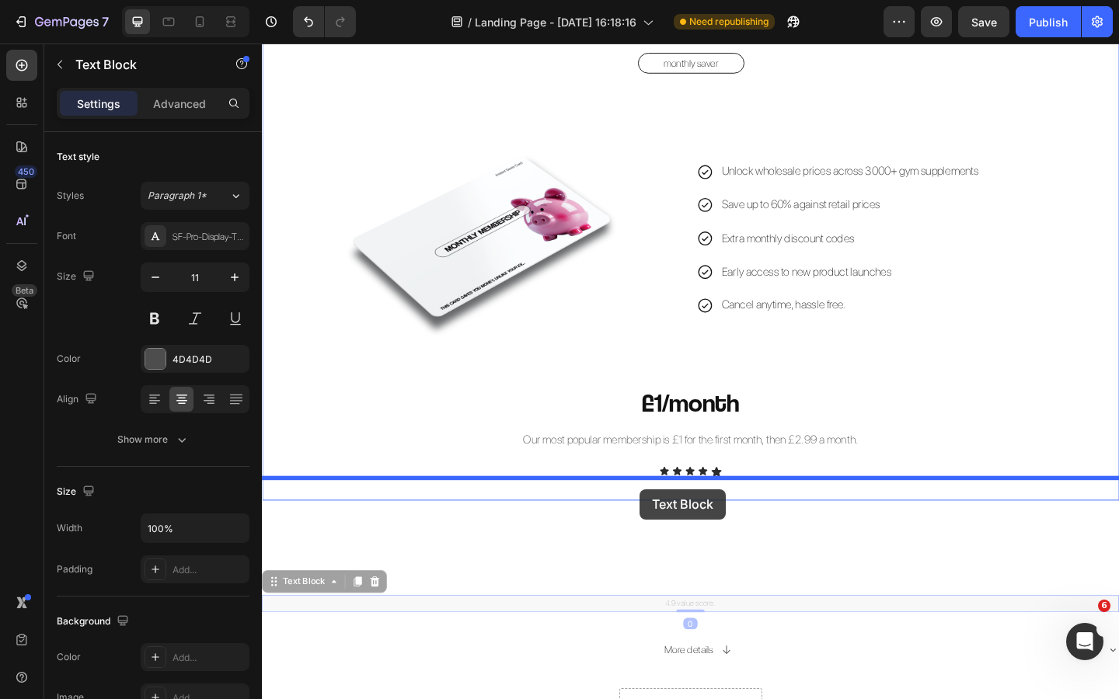
drag, startPoint x: 279, startPoint y: 633, endPoint x: 673, endPoint y: 528, distance: 407.6
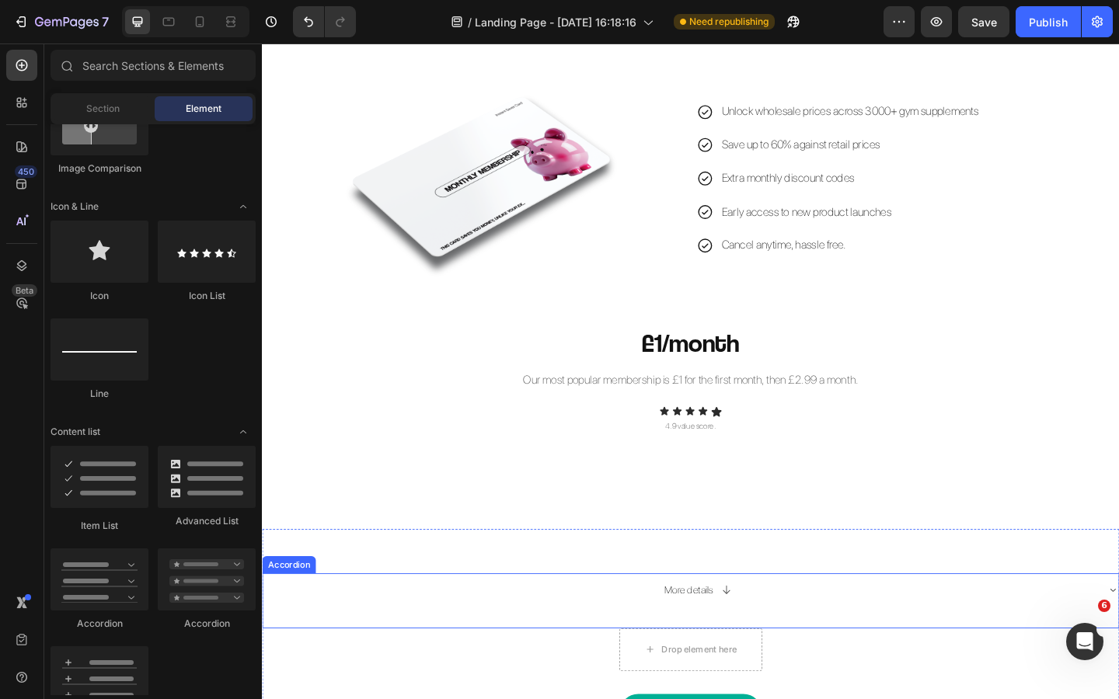
scroll to position [1205, 0]
click at [804, 635] on div "More details" at bounding box center [734, 637] width 867 height 24
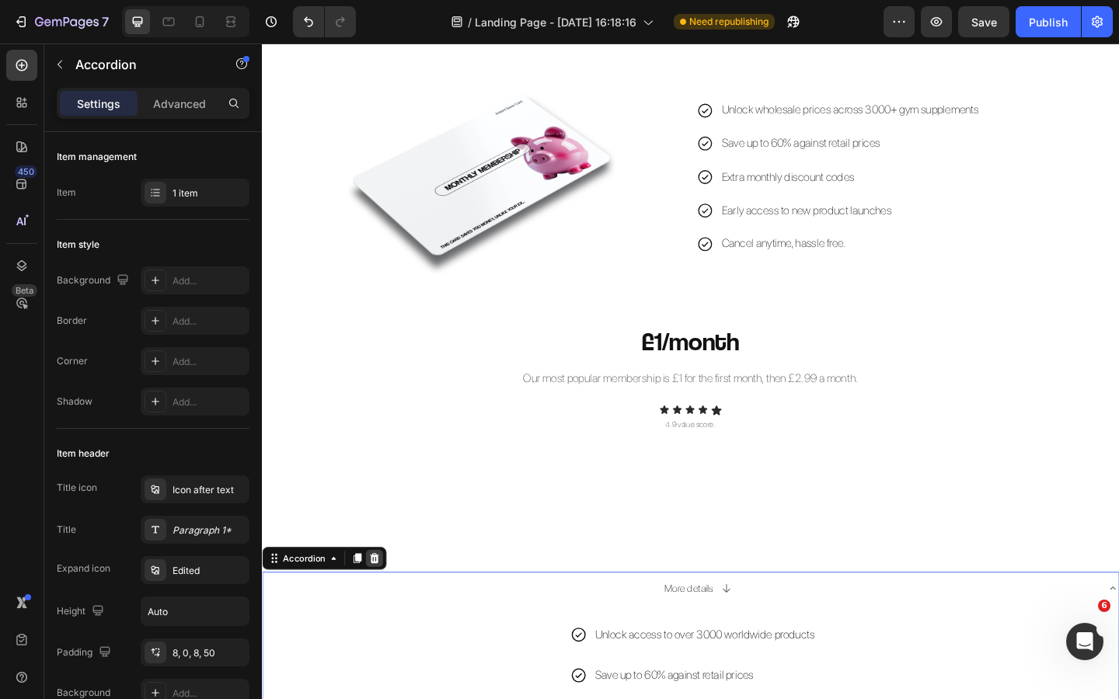
click at [381, 605] on icon at bounding box center [384, 603] width 12 height 12
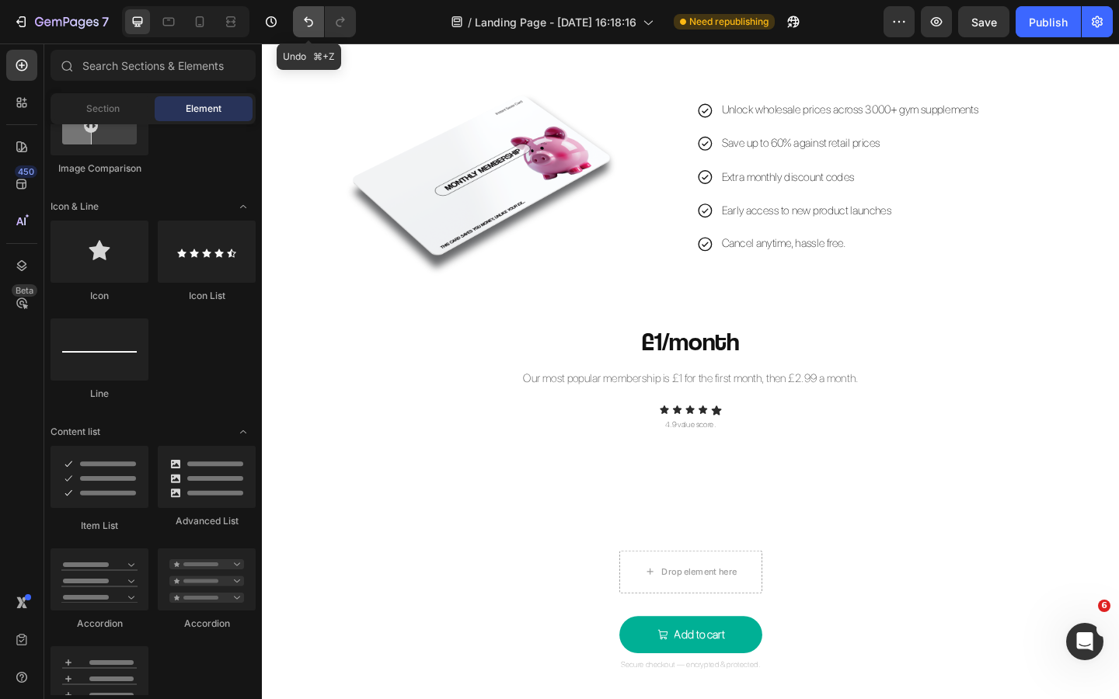
click at [315, 21] on icon "Undo/Redo" at bounding box center [309, 22] width 16 height 16
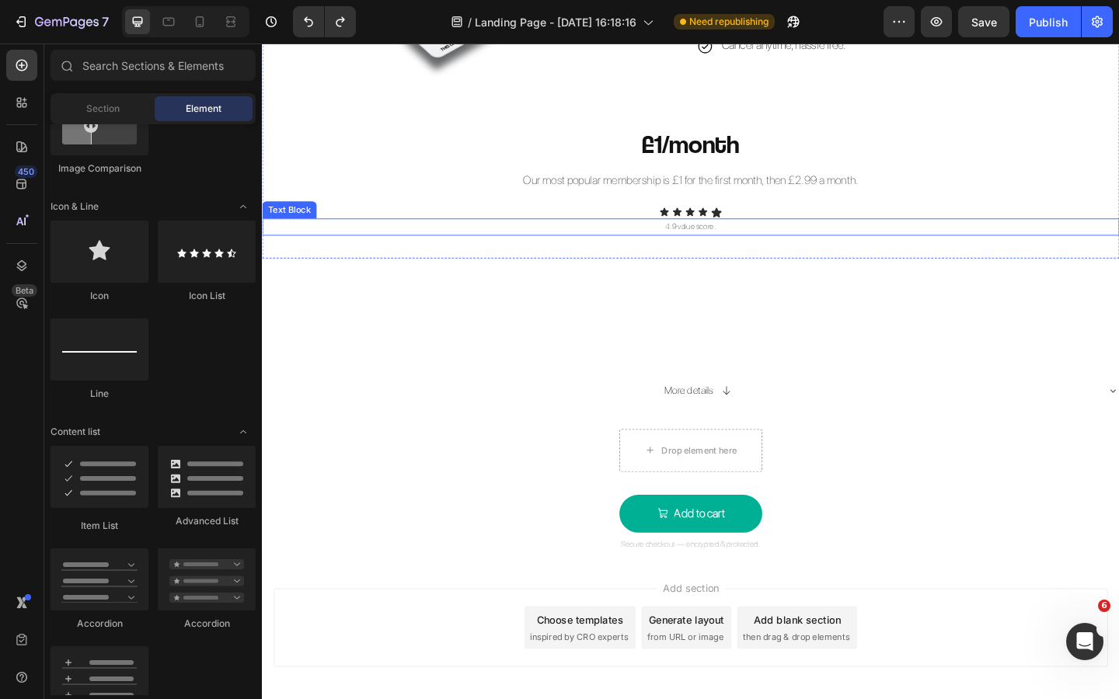
scroll to position [1450, 0]
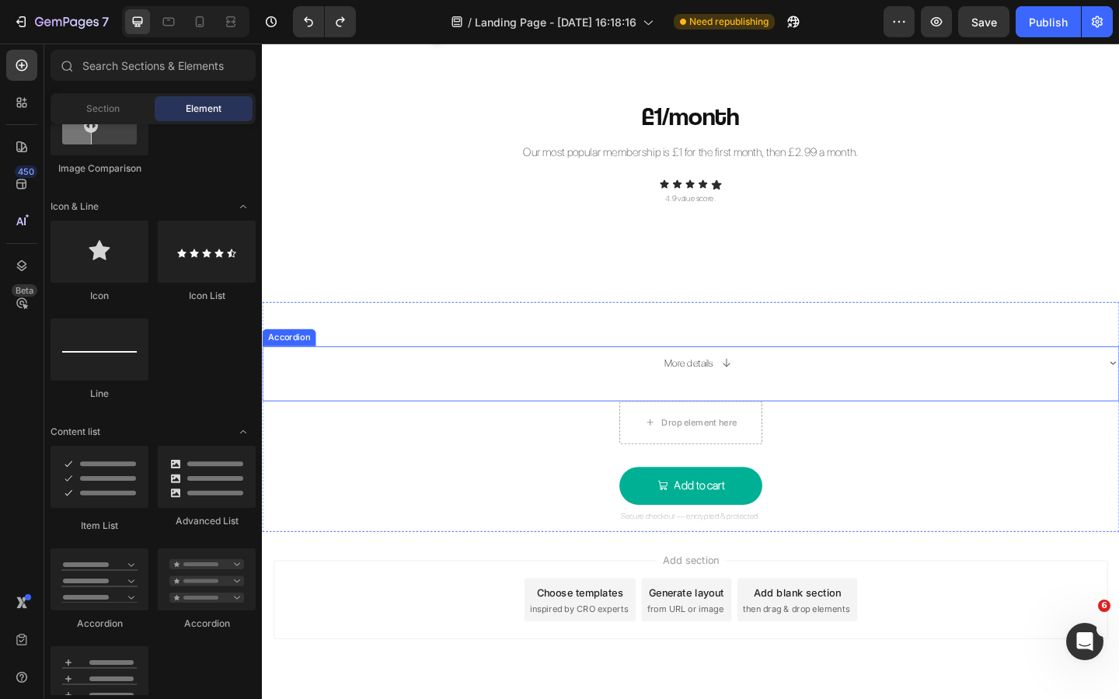
click at [764, 392] on icon at bounding box center [767, 390] width 8 height 9
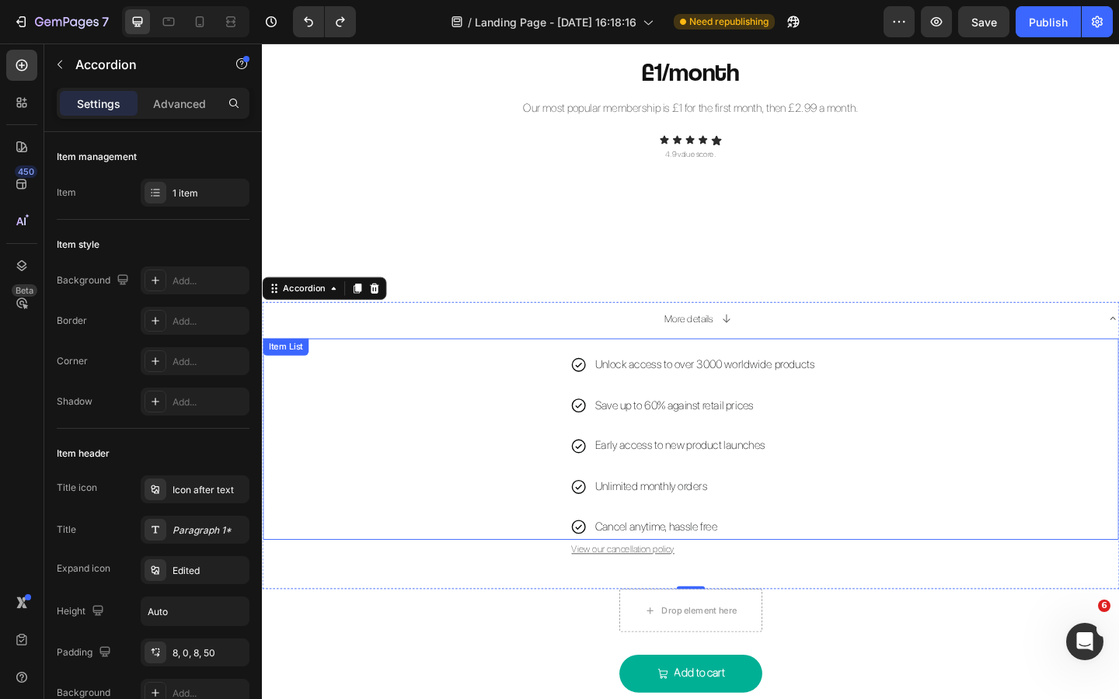
scroll to position [1502, 0]
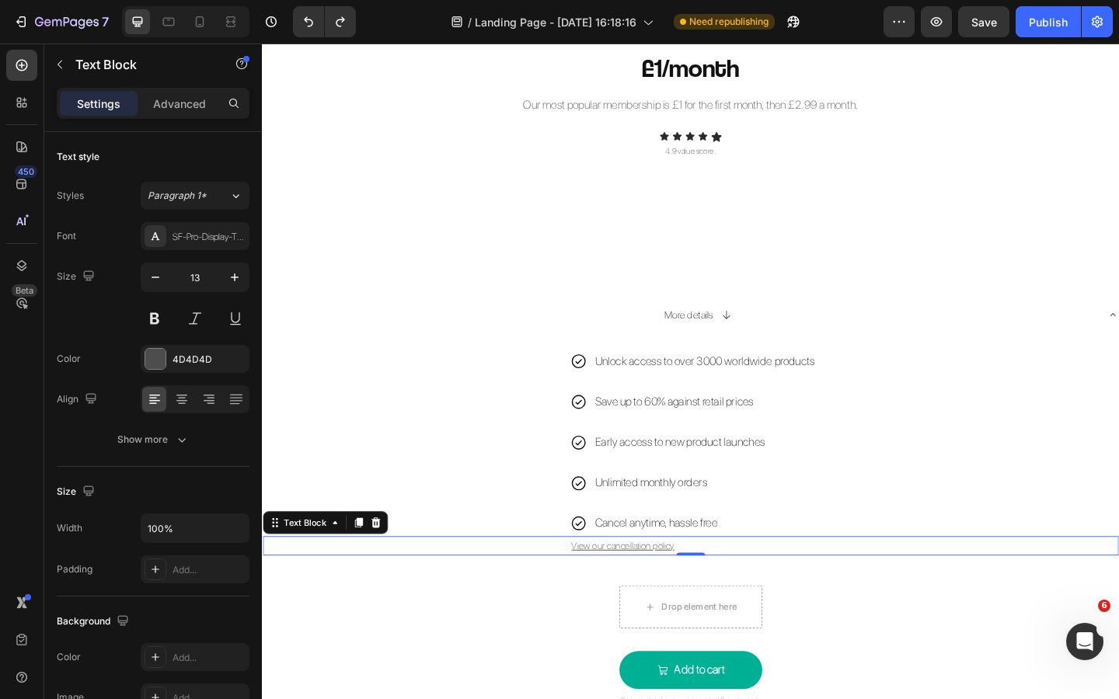
click at [719, 589] on p "View our cancellation policy" at bounding box center [895, 590] width 594 height 18
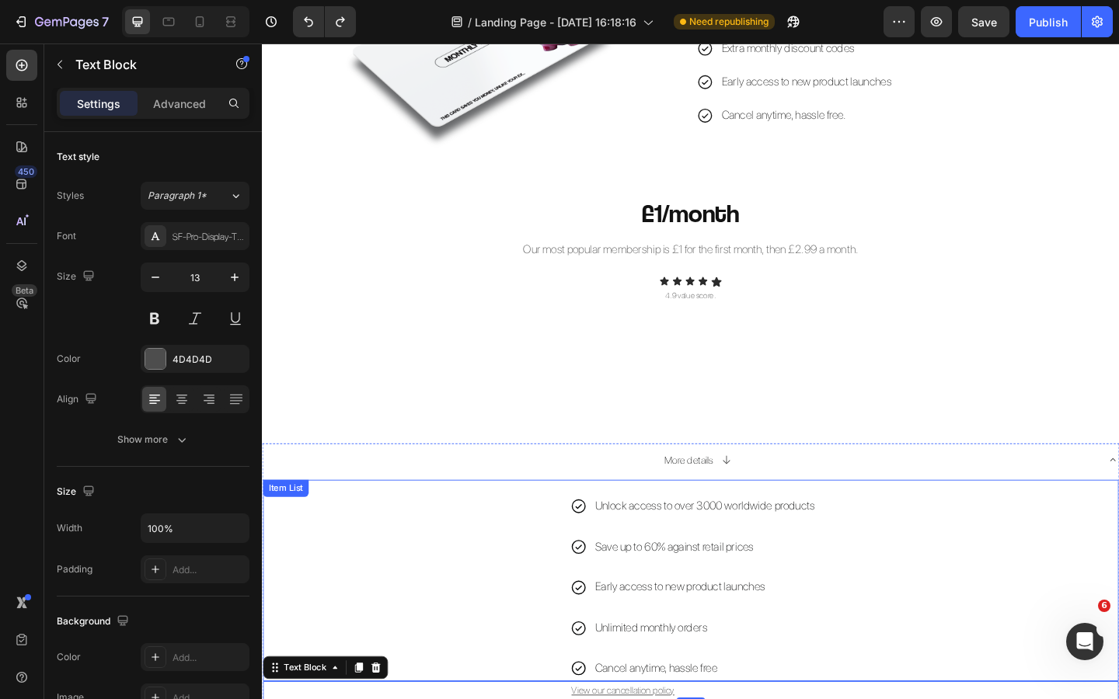
scroll to position [1342, 0]
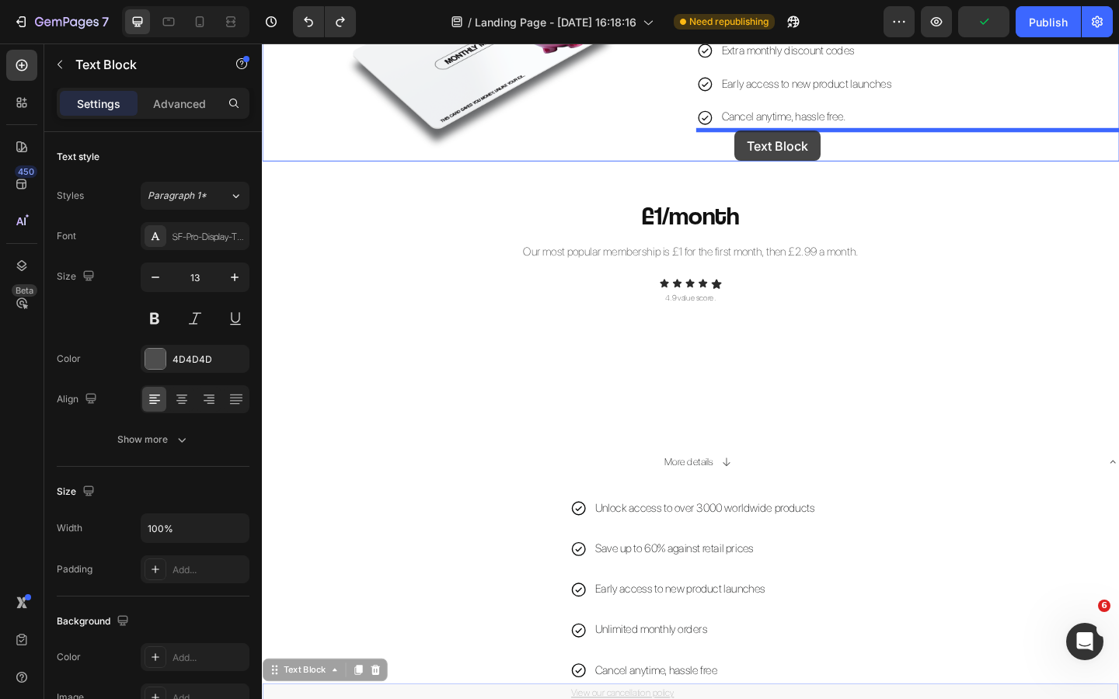
drag, startPoint x: 284, startPoint y: 723, endPoint x: 775, endPoint y: 138, distance: 764.2
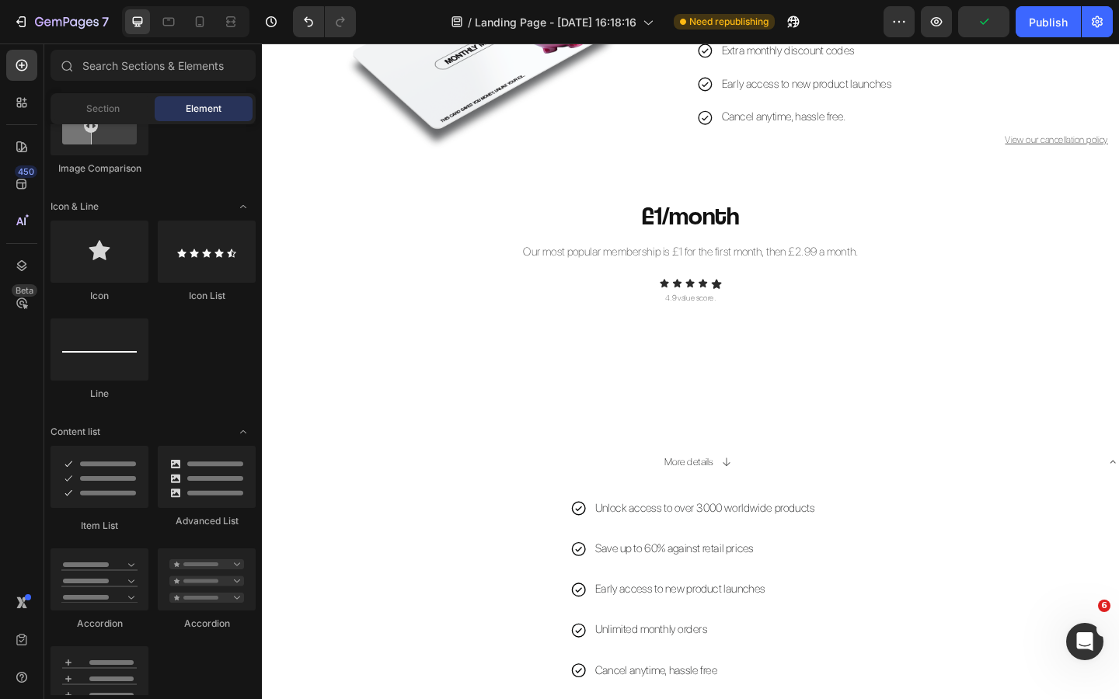
click at [1009, 146] on div "View our cancellation policy Text Block" at bounding box center [964, 148] width 460 height 21
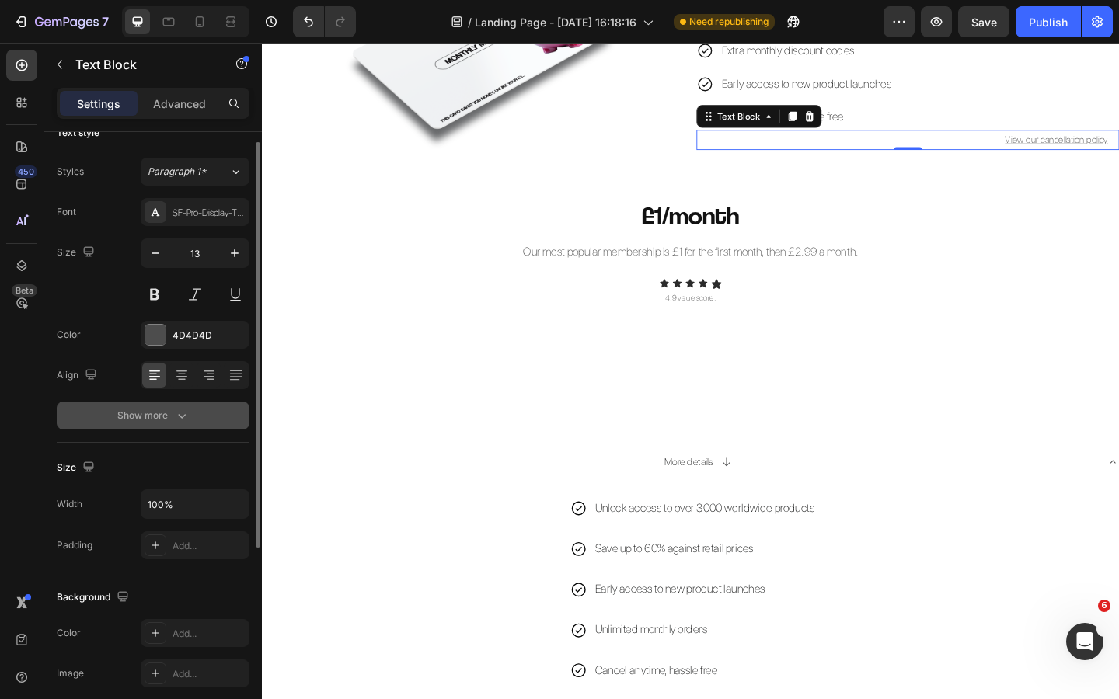
scroll to position [20, 0]
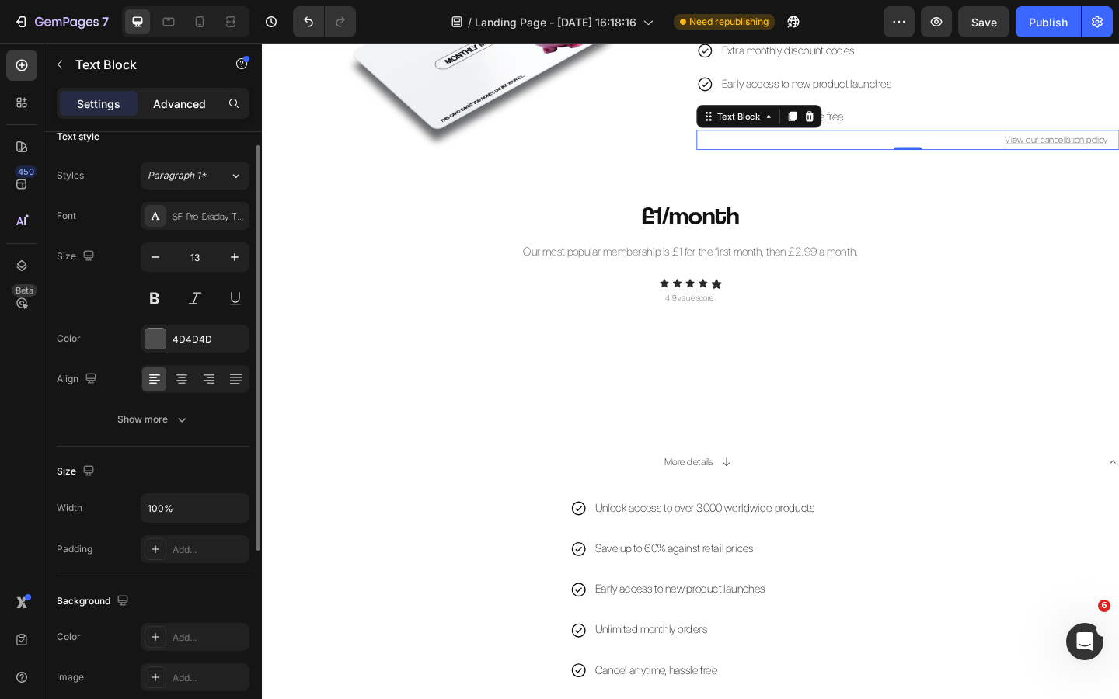
click at [187, 110] on p "Advanced" at bounding box center [179, 104] width 53 height 16
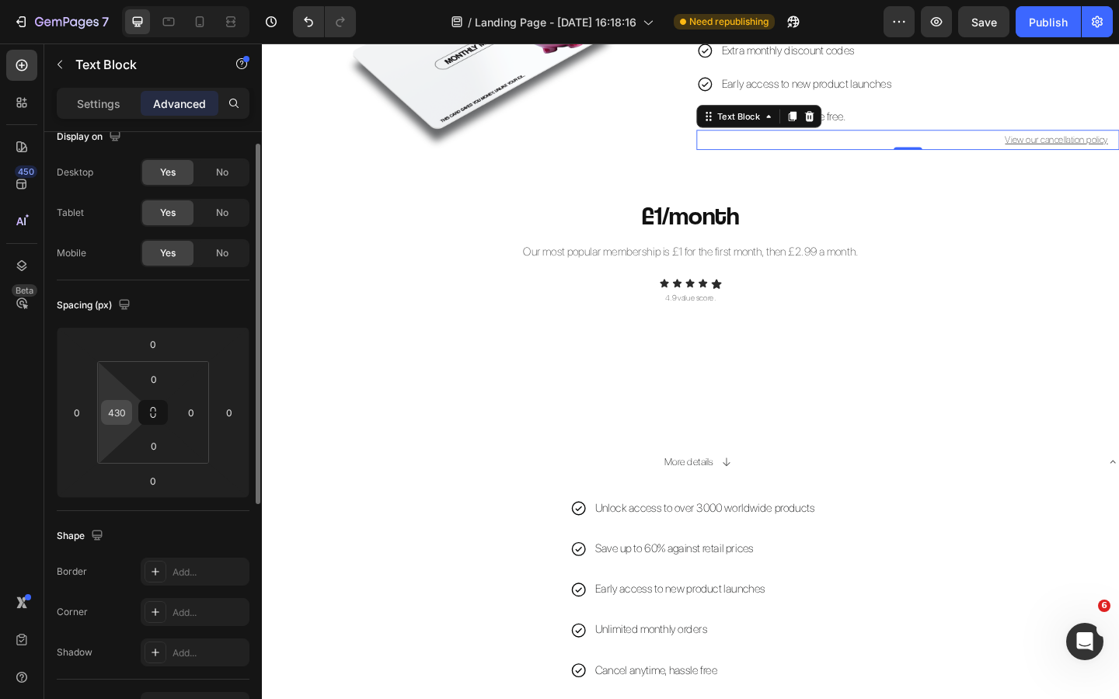
click at [123, 417] on input "430" at bounding box center [116, 412] width 23 height 23
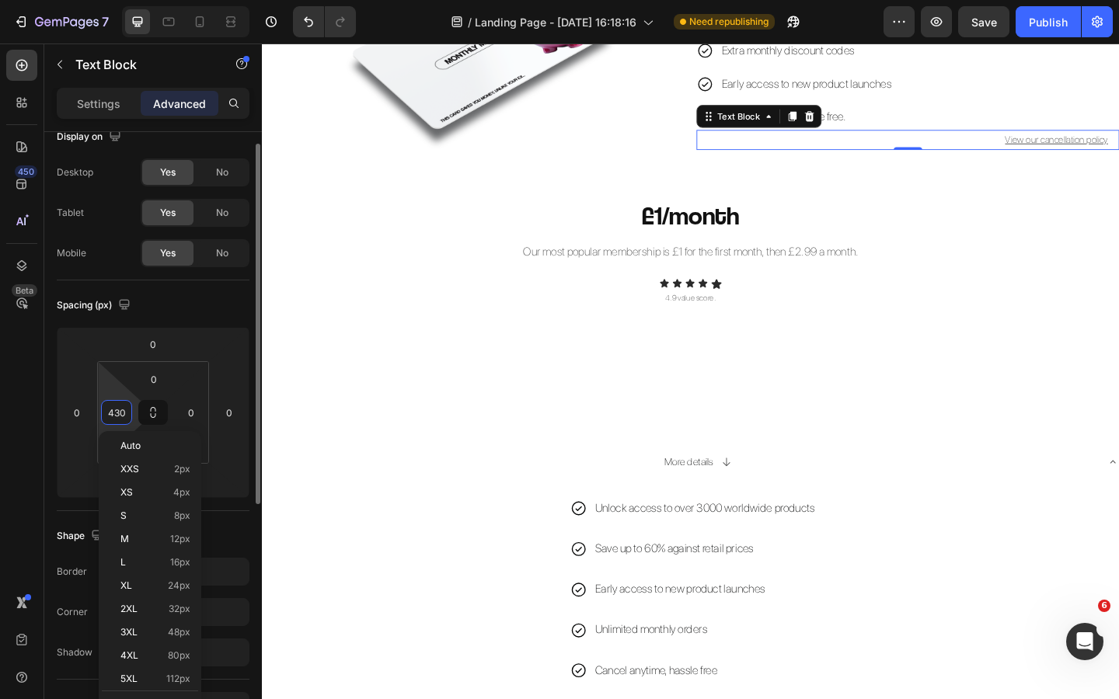
type input "0"
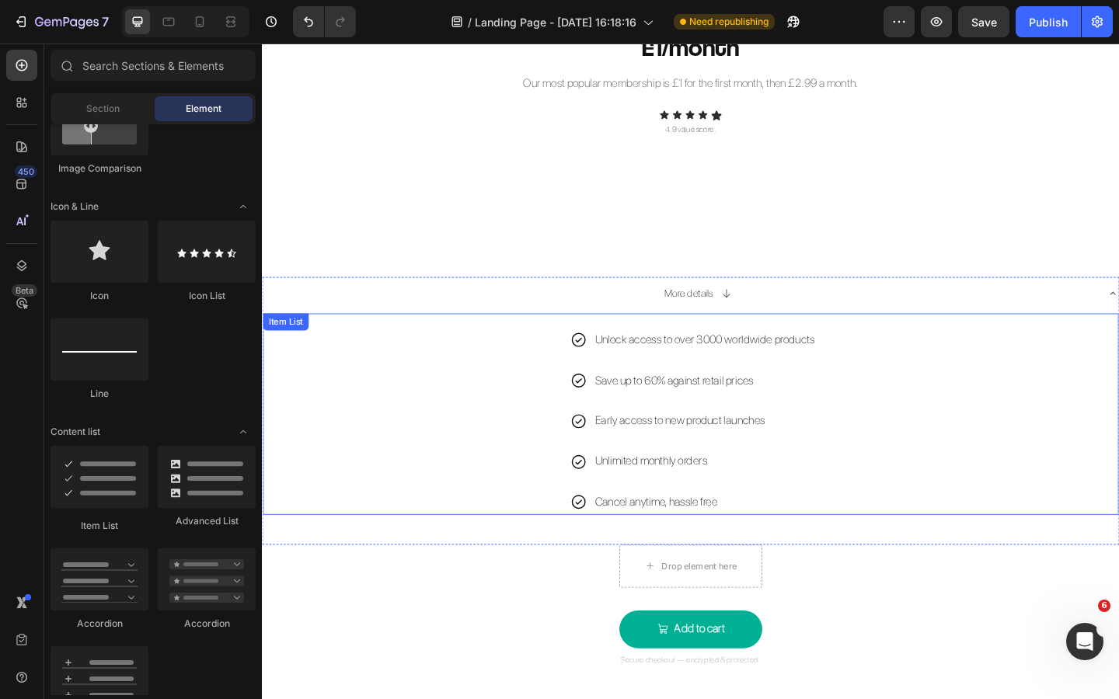
scroll to position [1573, 0]
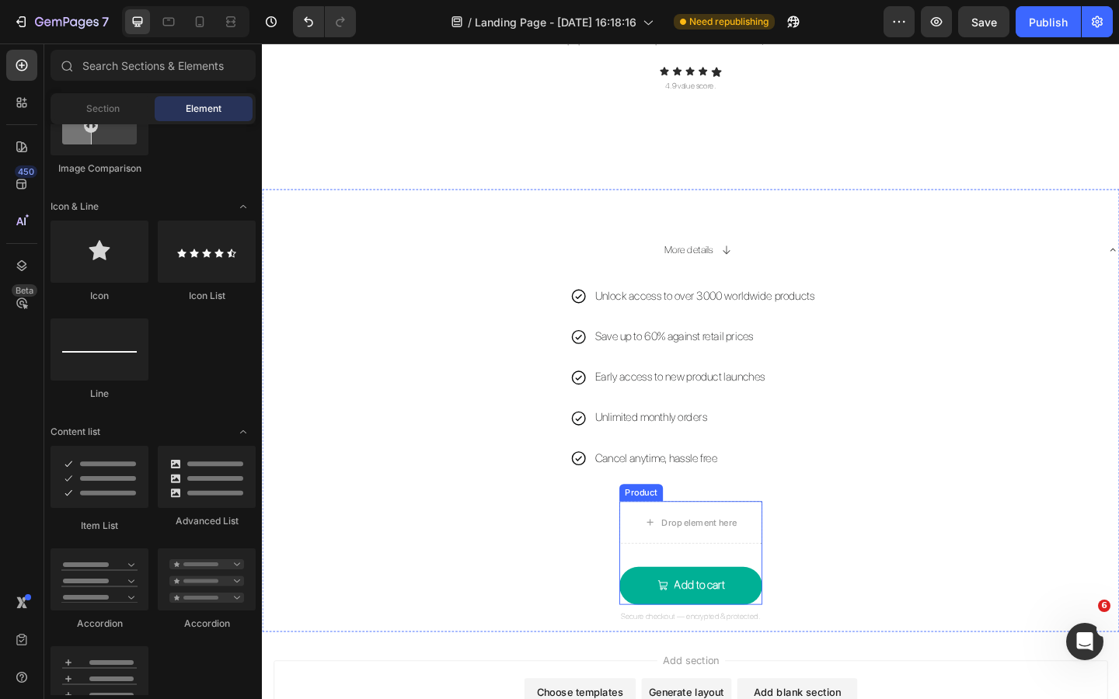
click at [754, 599] on div "Drop element here Add to cart Add to Cart Product" at bounding box center [727, 597] width 155 height 113
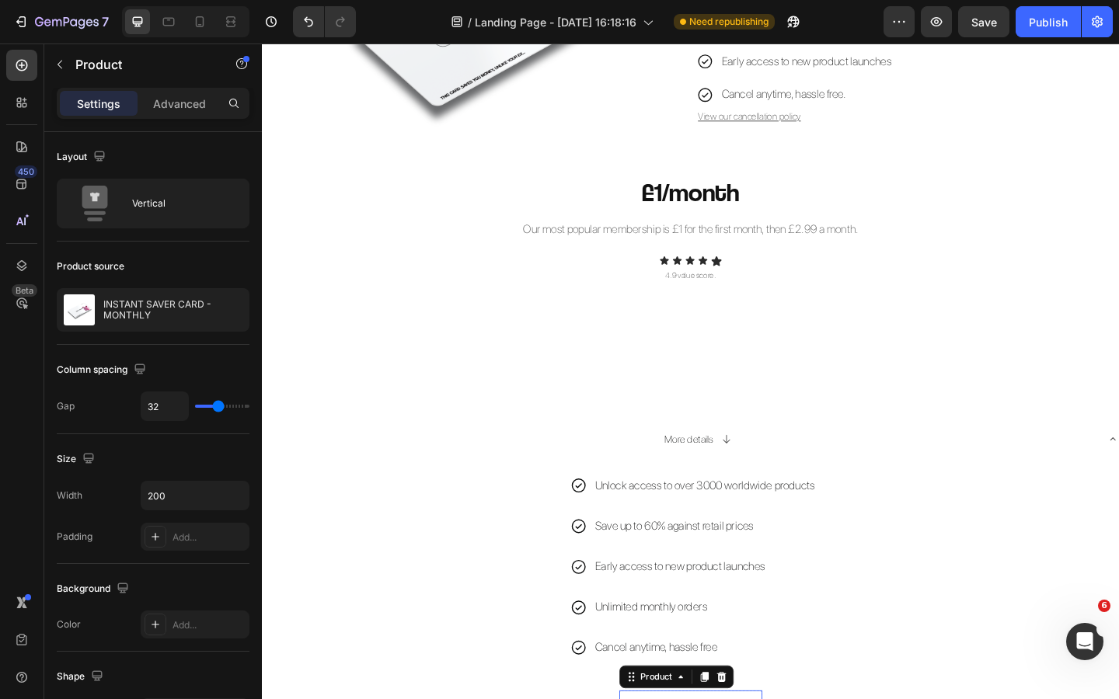
scroll to position [1365, 0]
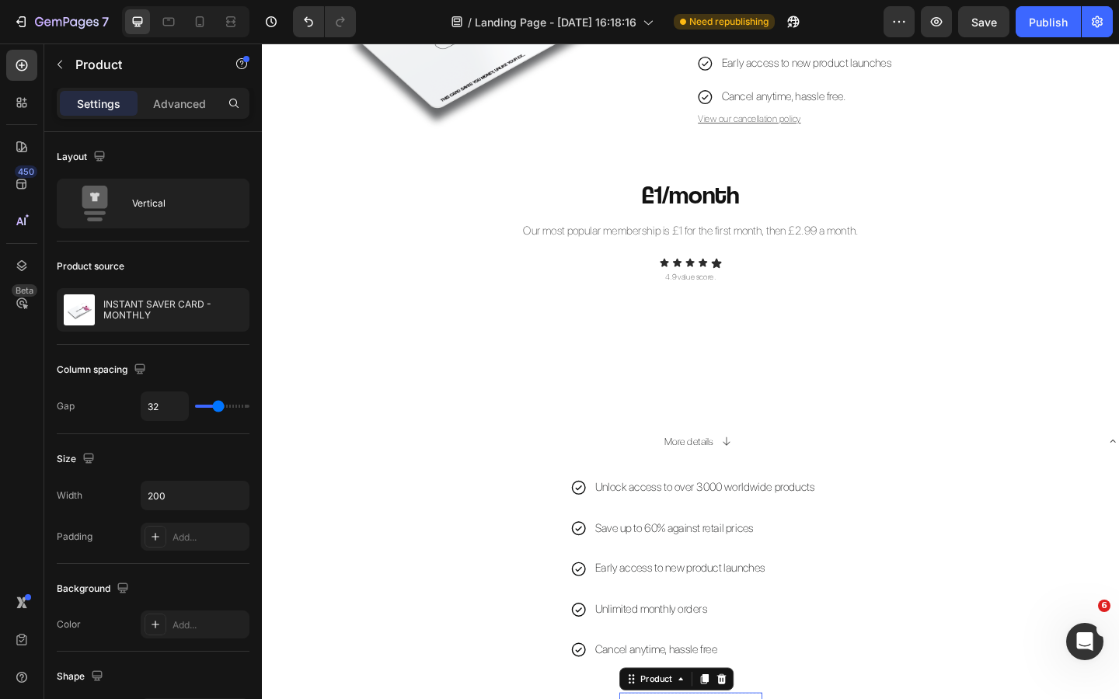
drag, startPoint x: 743, startPoint y: 735, endPoint x: 735, endPoint y: 343, distance: 392.4
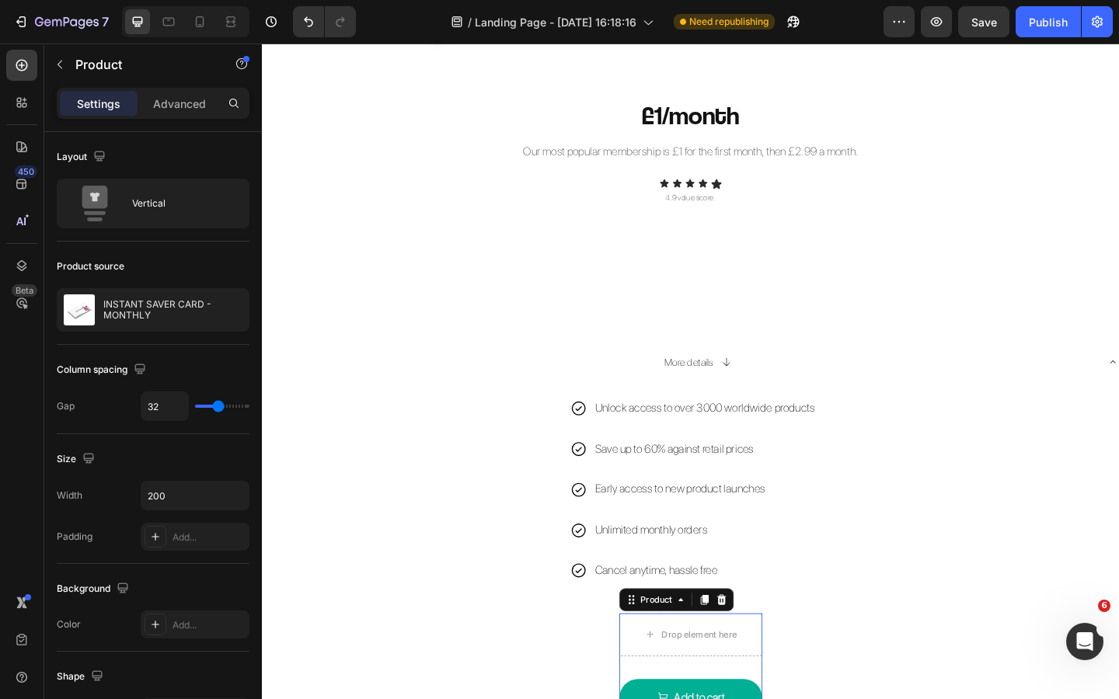
scroll to position [1491, 0]
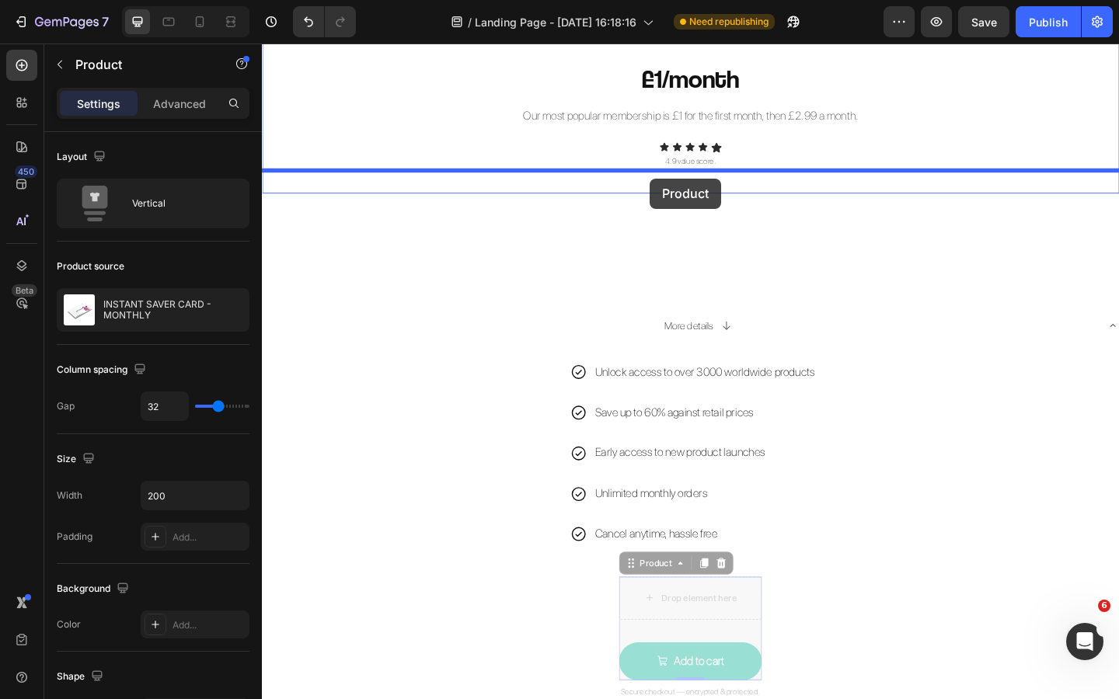
drag, startPoint x: 662, startPoint y: 604, endPoint x: 684, endPoint y: 190, distance: 413.9
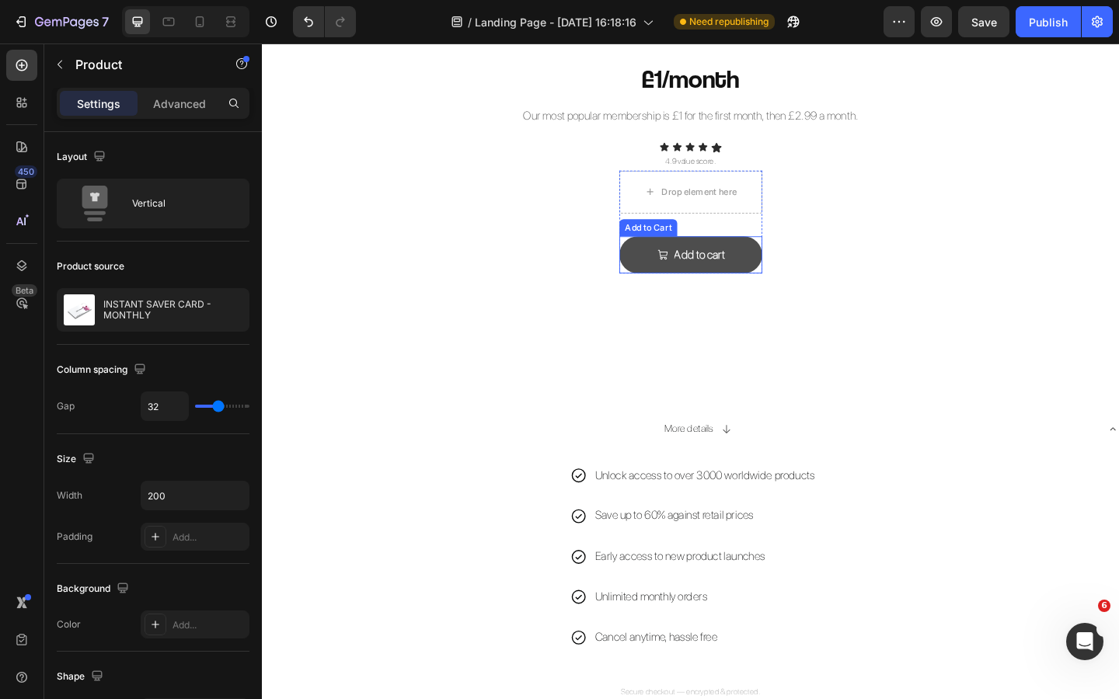
click at [790, 273] on button "Add to cart" at bounding box center [727, 273] width 155 height 41
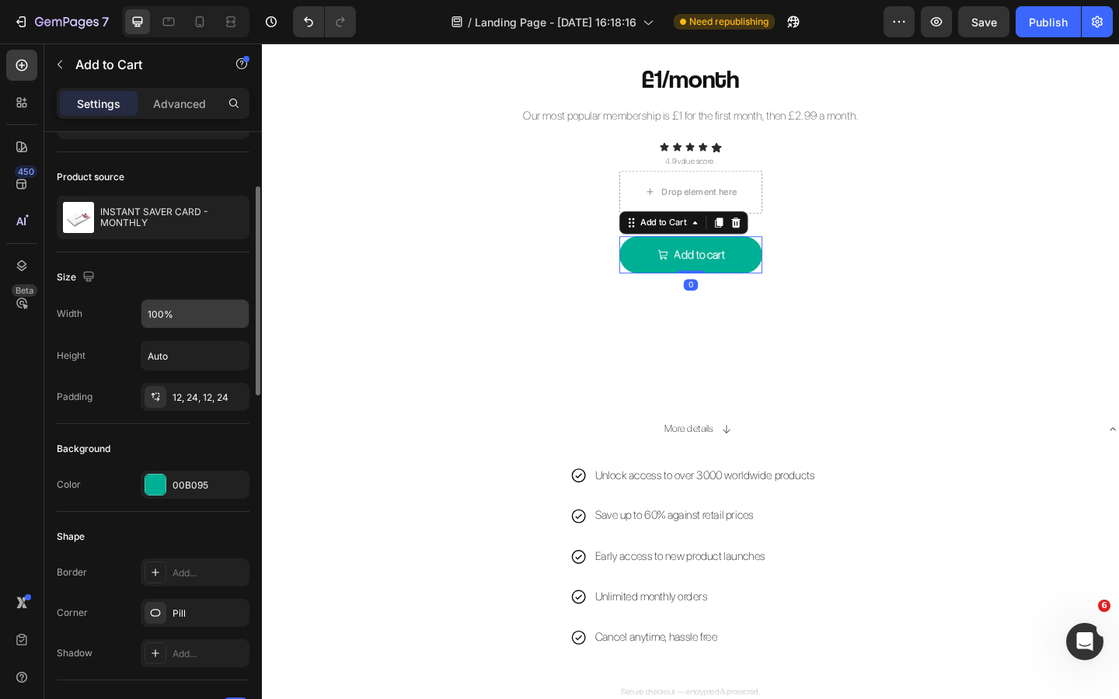
scroll to position [109, 0]
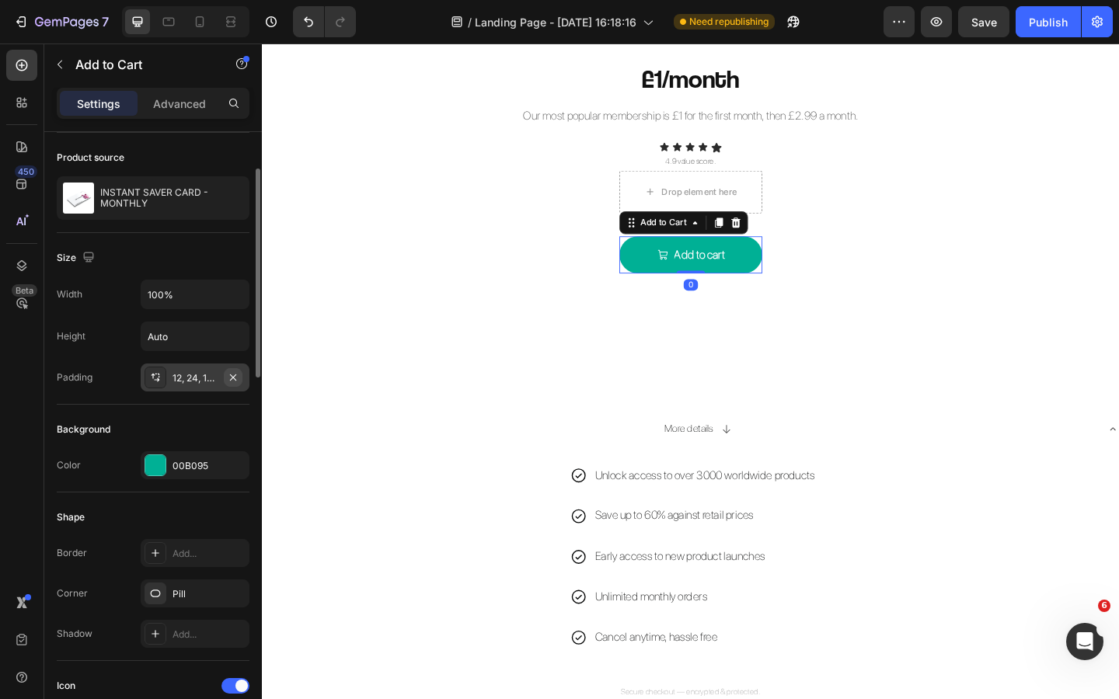
click at [234, 376] on icon "button" at bounding box center [233, 377] width 6 height 6
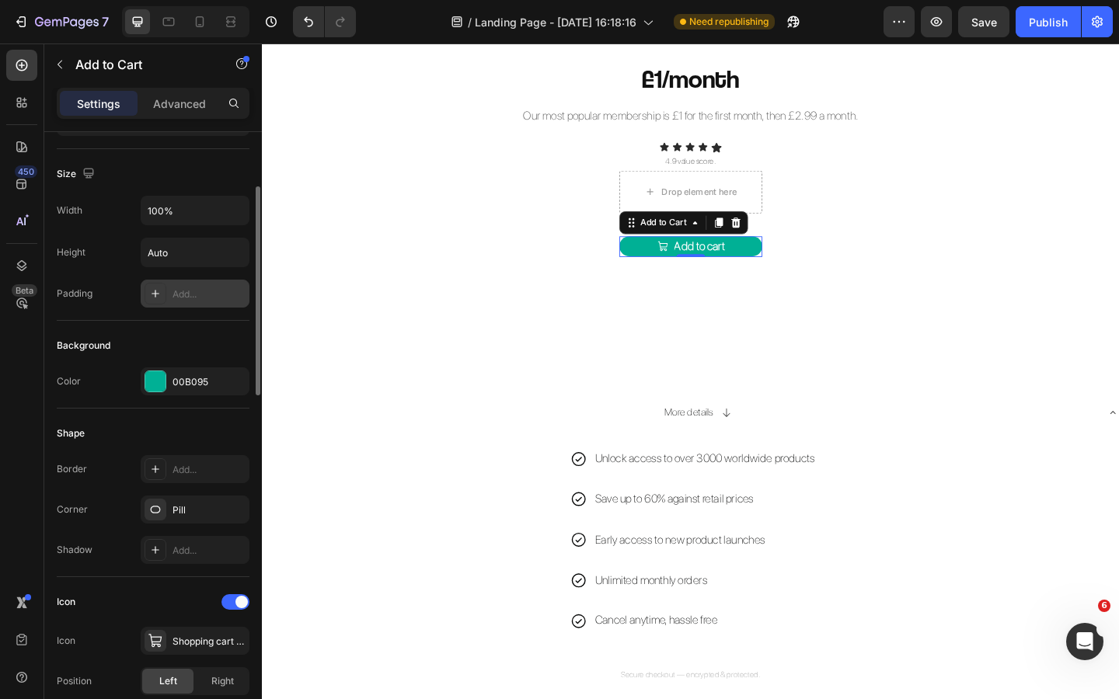
scroll to position [183, 0]
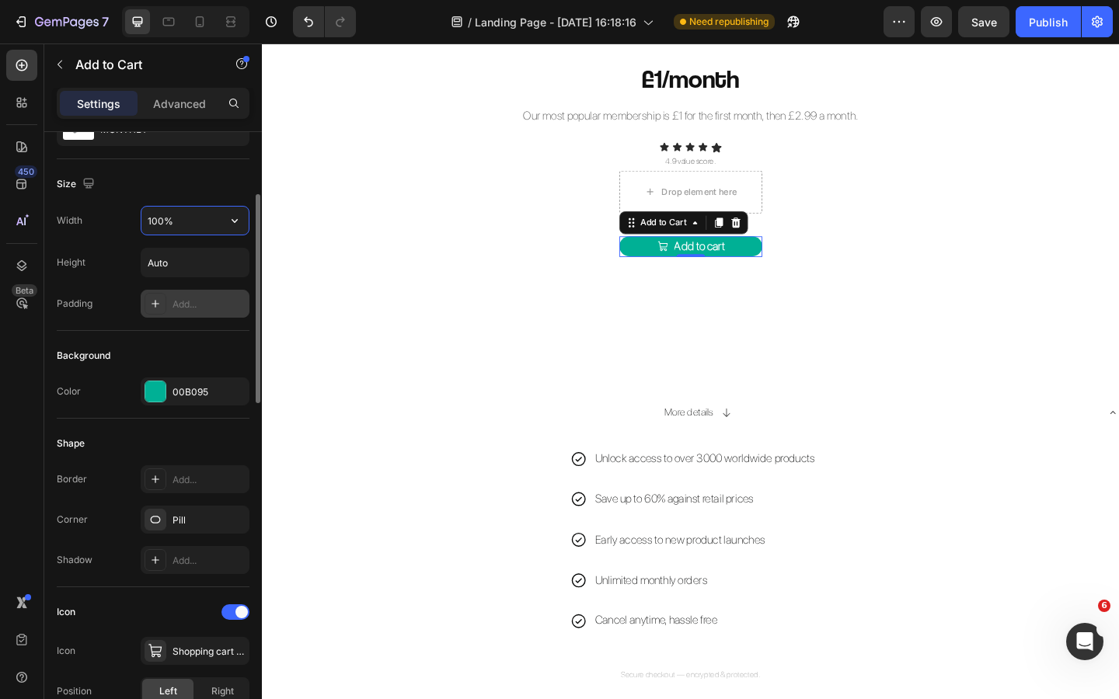
click at [183, 228] on input "100%" at bounding box center [194, 221] width 107 height 28
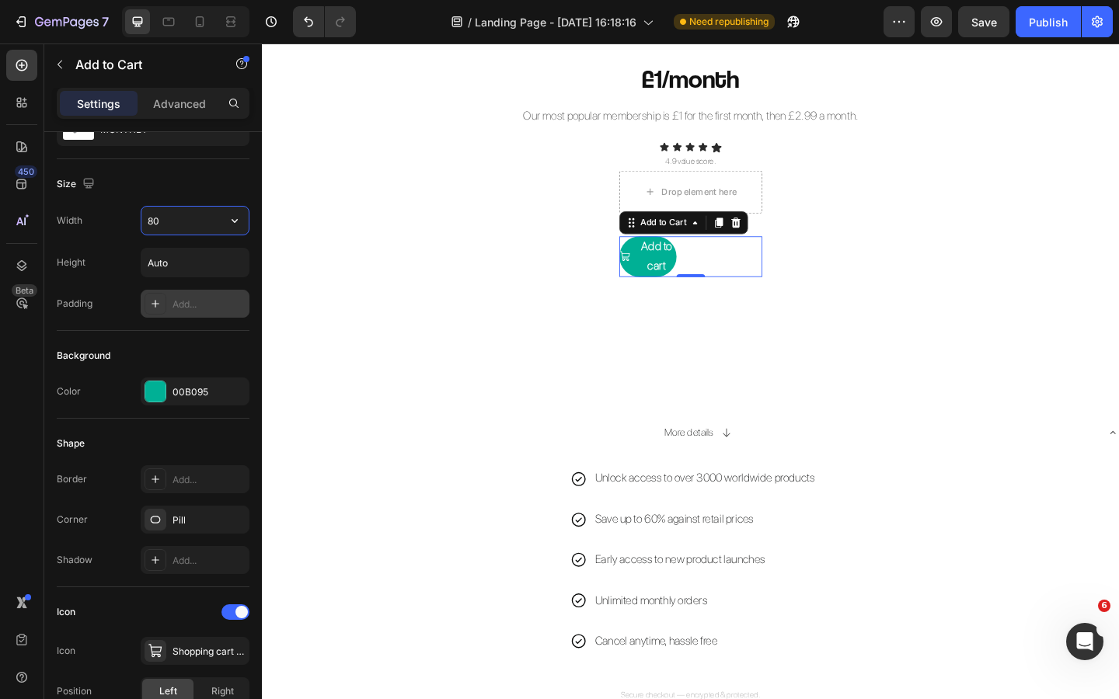
type input "8"
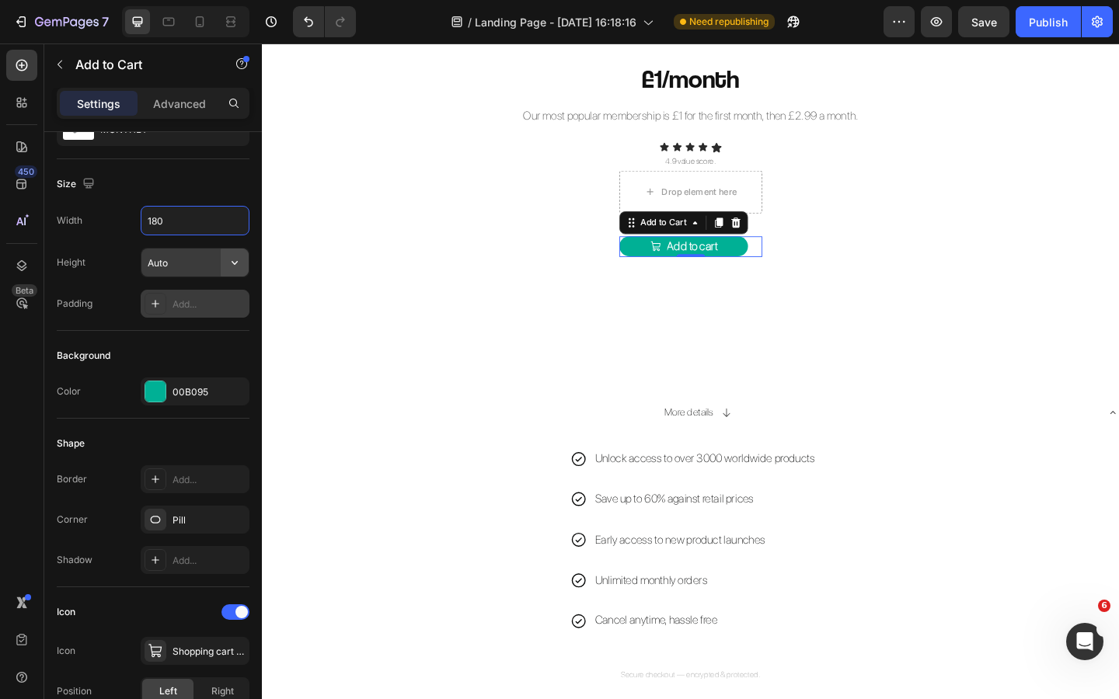
type input "180"
click at [229, 263] on icon "button" at bounding box center [235, 263] width 16 height 16
click at [200, 262] on input "Auto" at bounding box center [194, 263] width 107 height 28
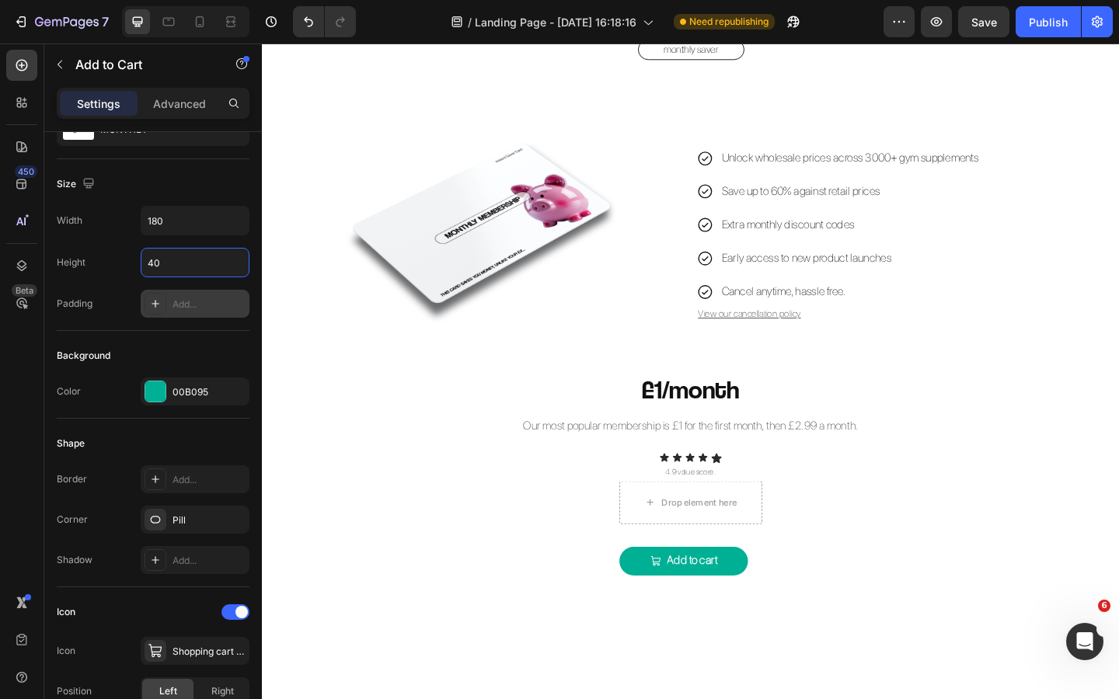
scroll to position [1165, 0]
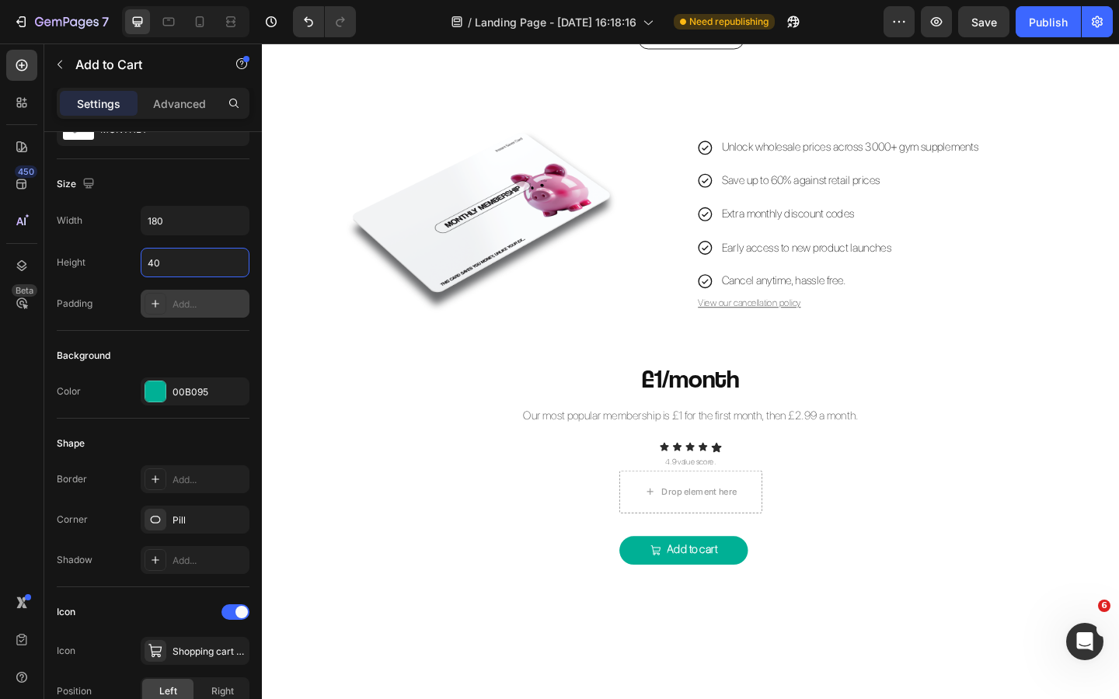
type input "40"
click at [798, 594] on div "Add to cart Add to Cart" at bounding box center [727, 595] width 155 height 31
click at [776, 594] on button "Add to cart" at bounding box center [720, 595] width 140 height 31
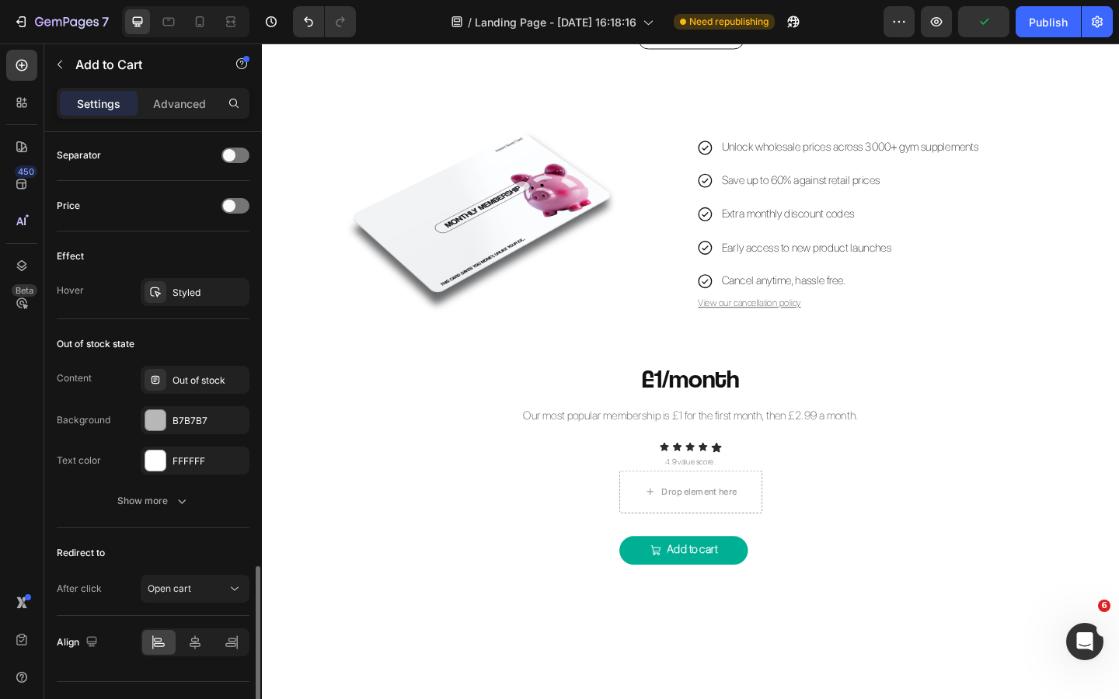
scroll to position [1176, 0]
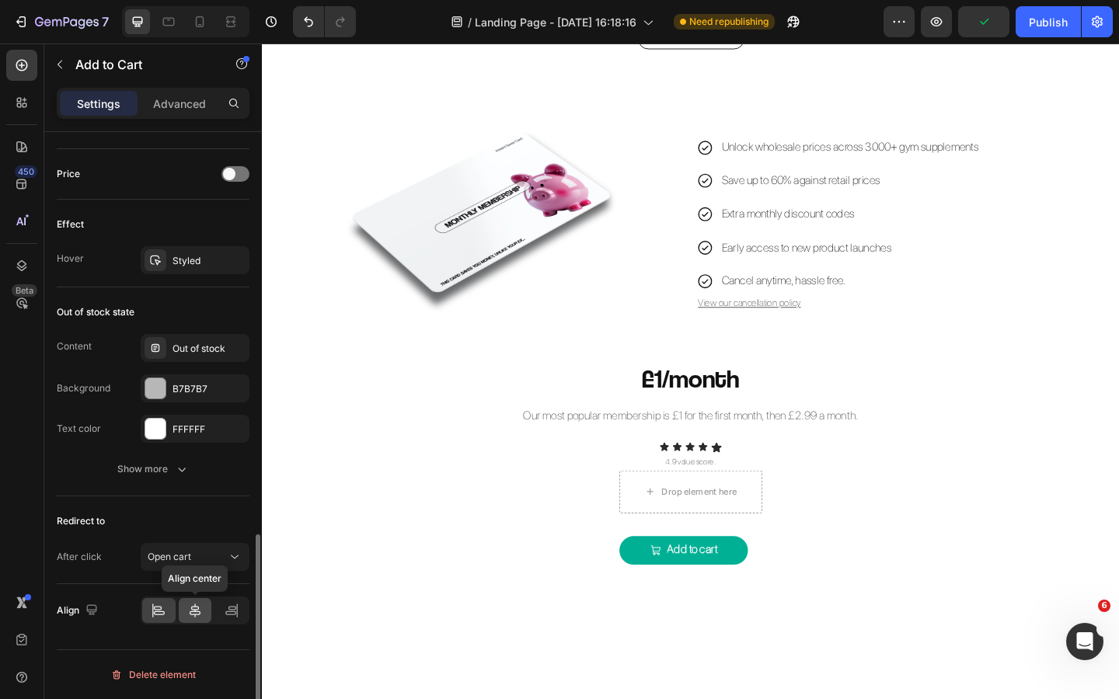
click at [194, 609] on icon at bounding box center [195, 611] width 11 height 14
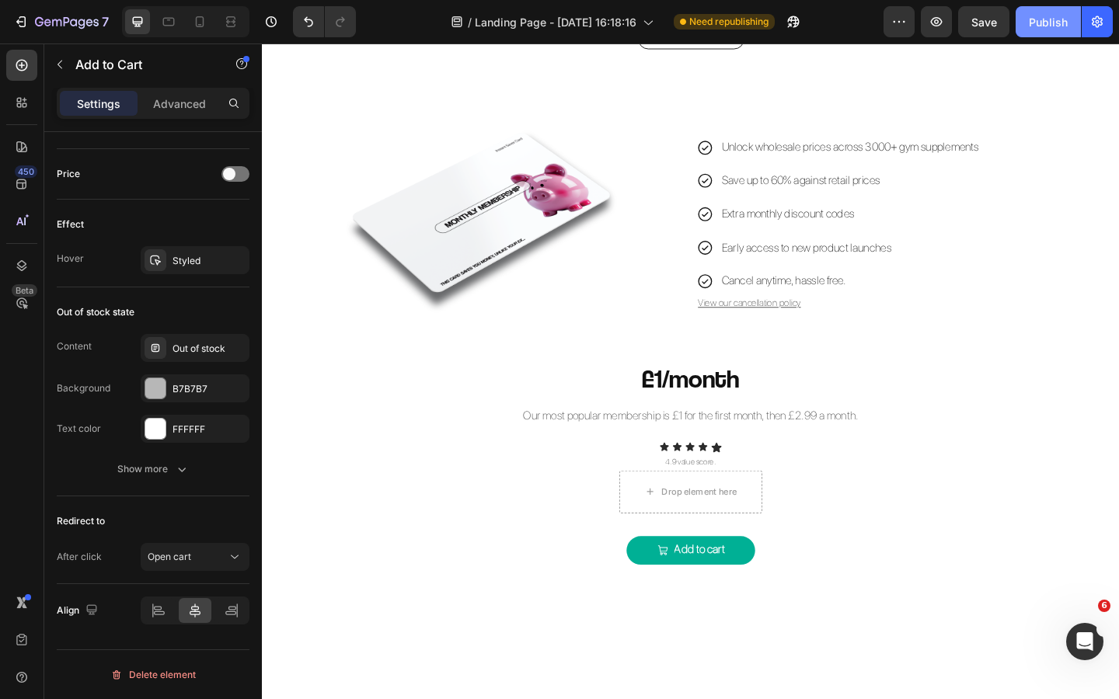
click at [1048, 23] on div "Publish" at bounding box center [1048, 22] width 39 height 16
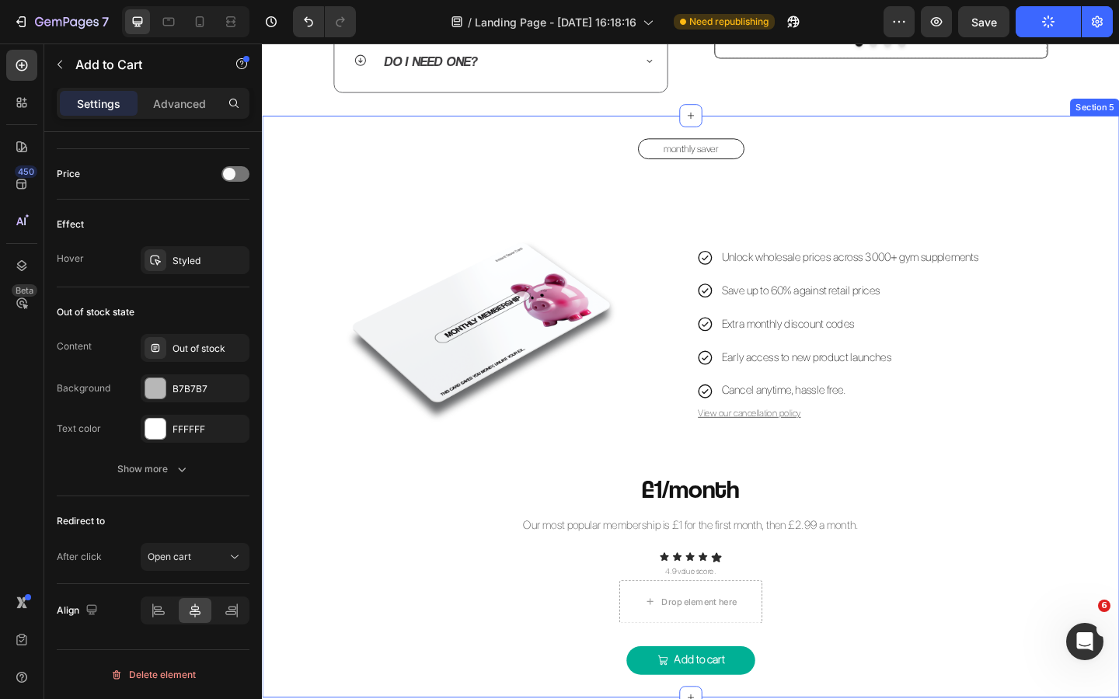
scroll to position [1051, 0]
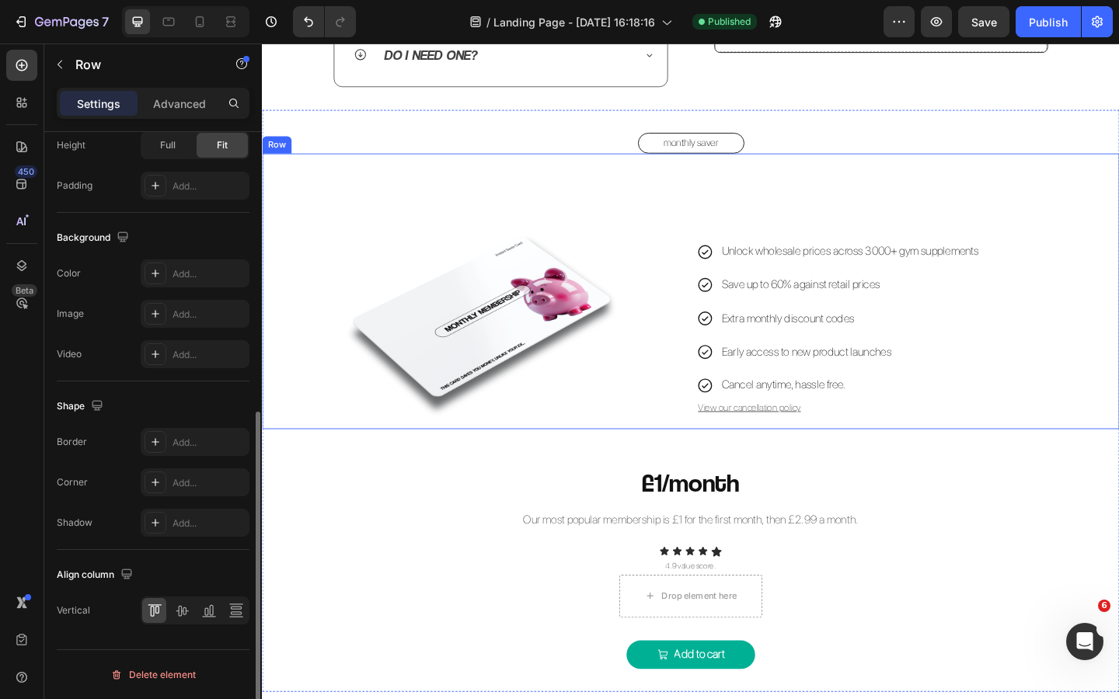
click at [726, 222] on div "Image Unlock wholesale prices across 3000+ gym supplements Save up to 60% again…" at bounding box center [728, 313] width 932 height 300
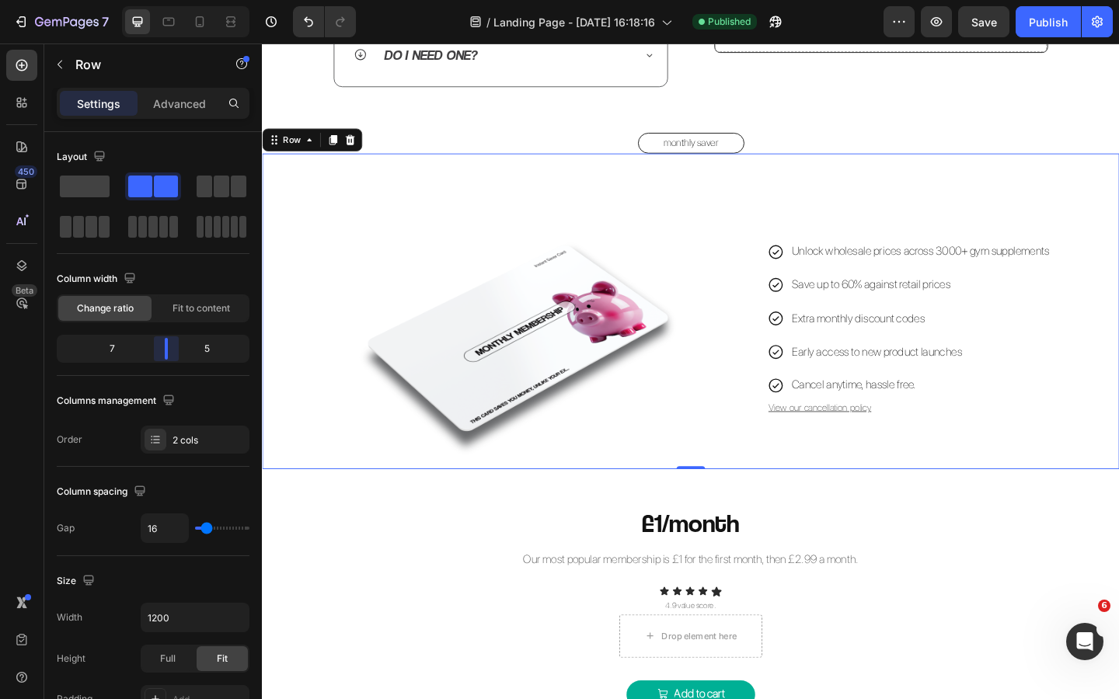
drag, startPoint x: 156, startPoint y: 350, endPoint x: 169, endPoint y: 350, distance: 12.4
click at [169, 0] on body "7 Version history / Landing Page - Sep 27, 16:18:16 Published Preview Save Publ…" at bounding box center [559, 0] width 1119 height 0
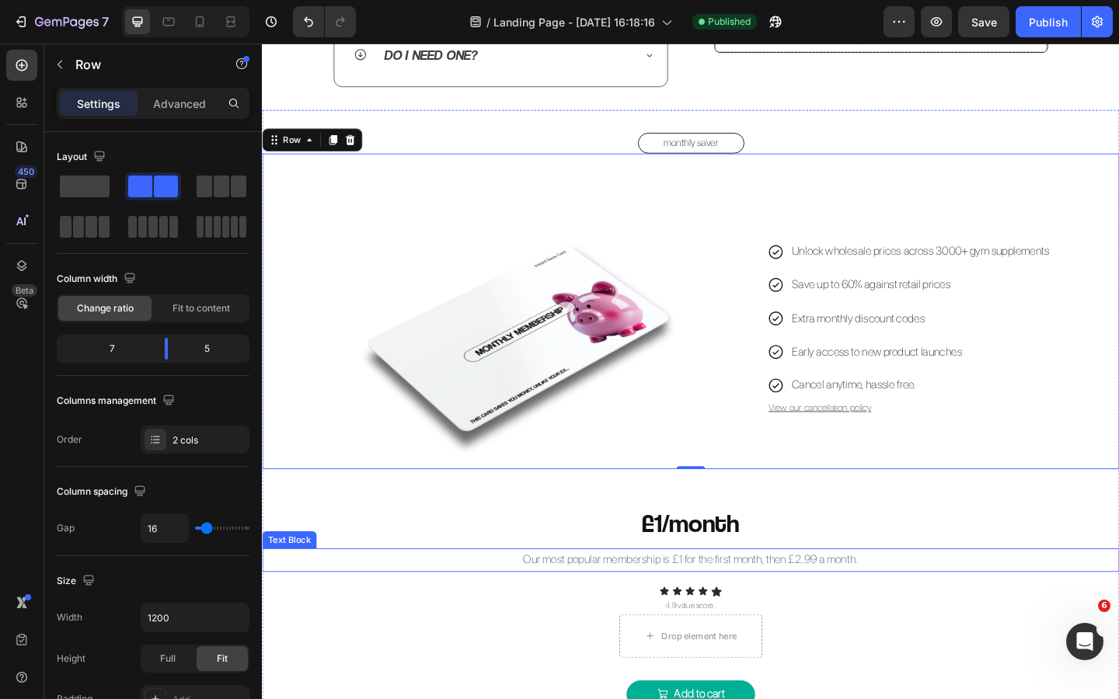
click at [460, 617] on div "Our most popular membership is £1 for the first month, then £2.99 a month." at bounding box center [728, 606] width 932 height 26
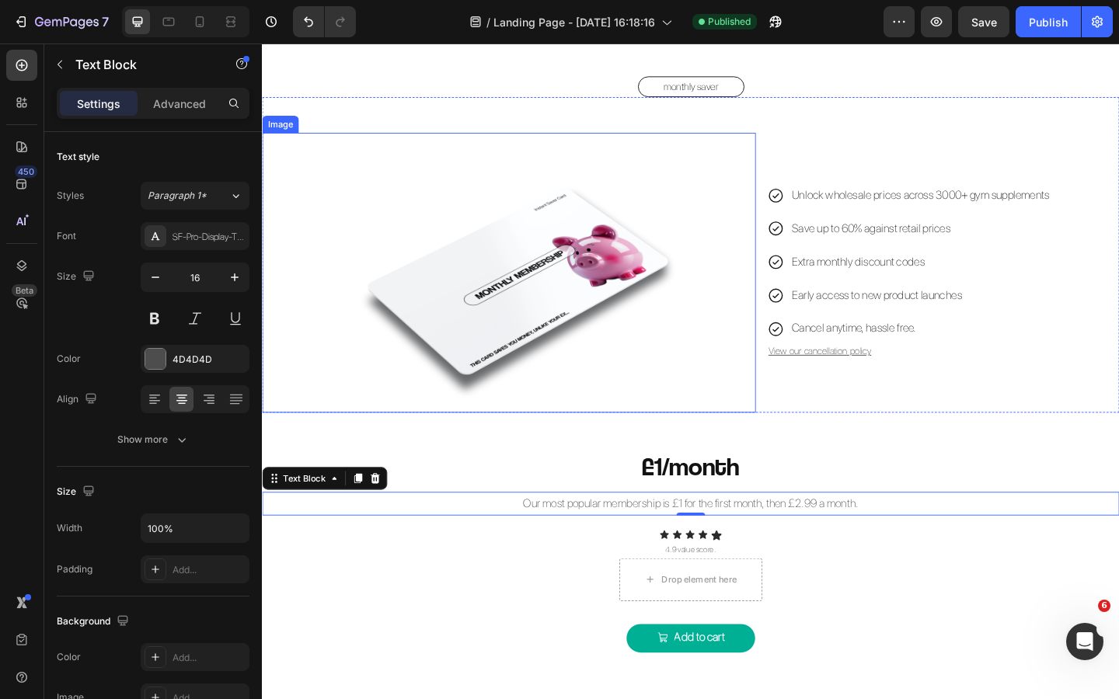
scroll to position [1182, 0]
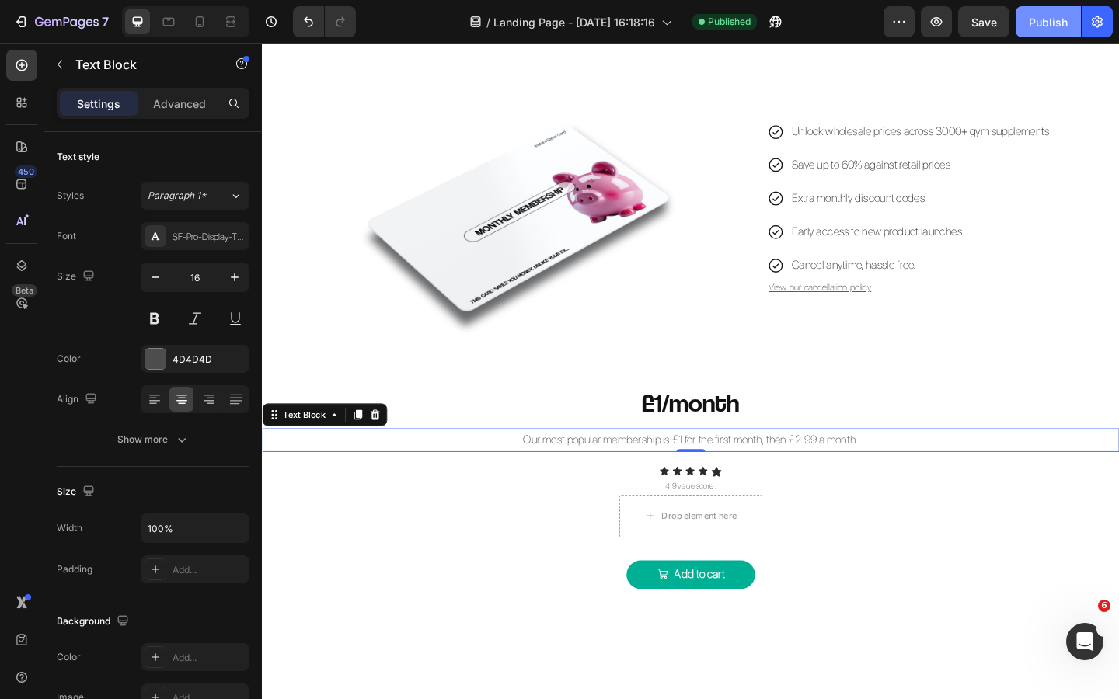
click at [1040, 24] on div "Publish" at bounding box center [1048, 22] width 39 height 16
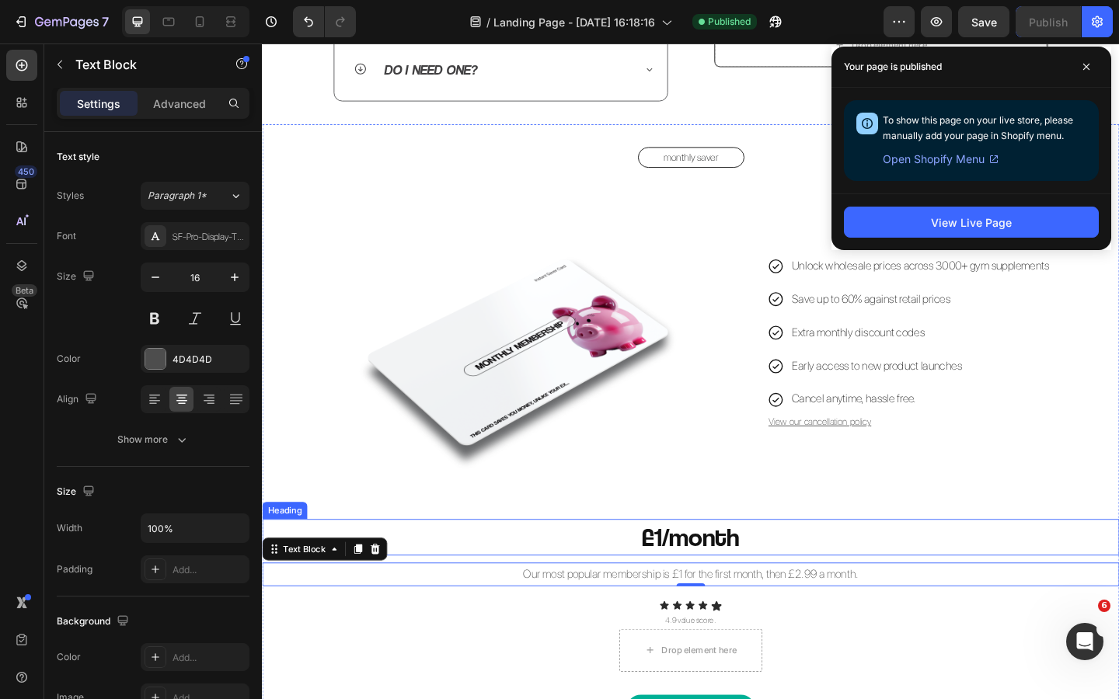
scroll to position [1032, 0]
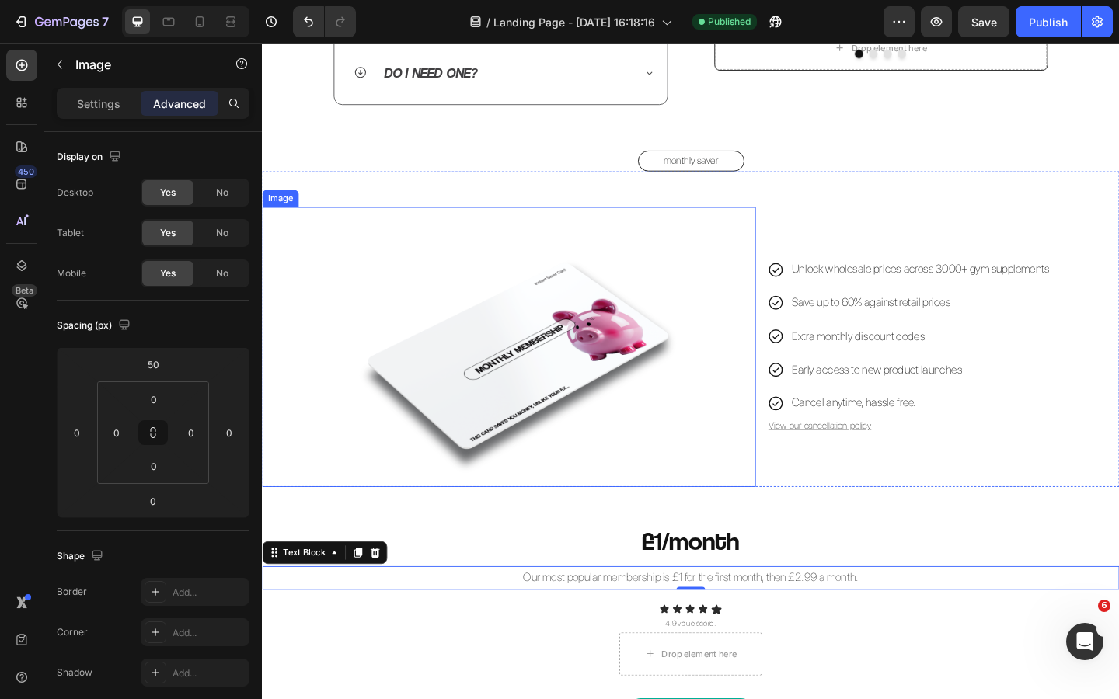
click at [674, 300] on img at bounding box center [530, 373] width 430 height 305
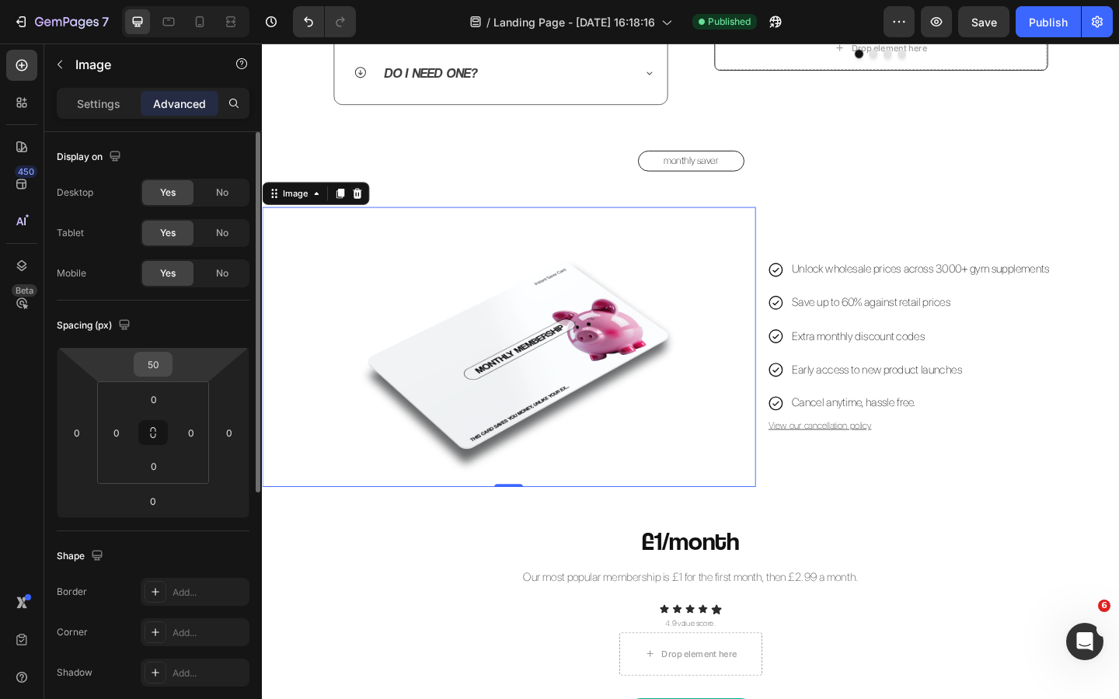
click at [162, 360] on input "50" at bounding box center [153, 364] width 31 height 23
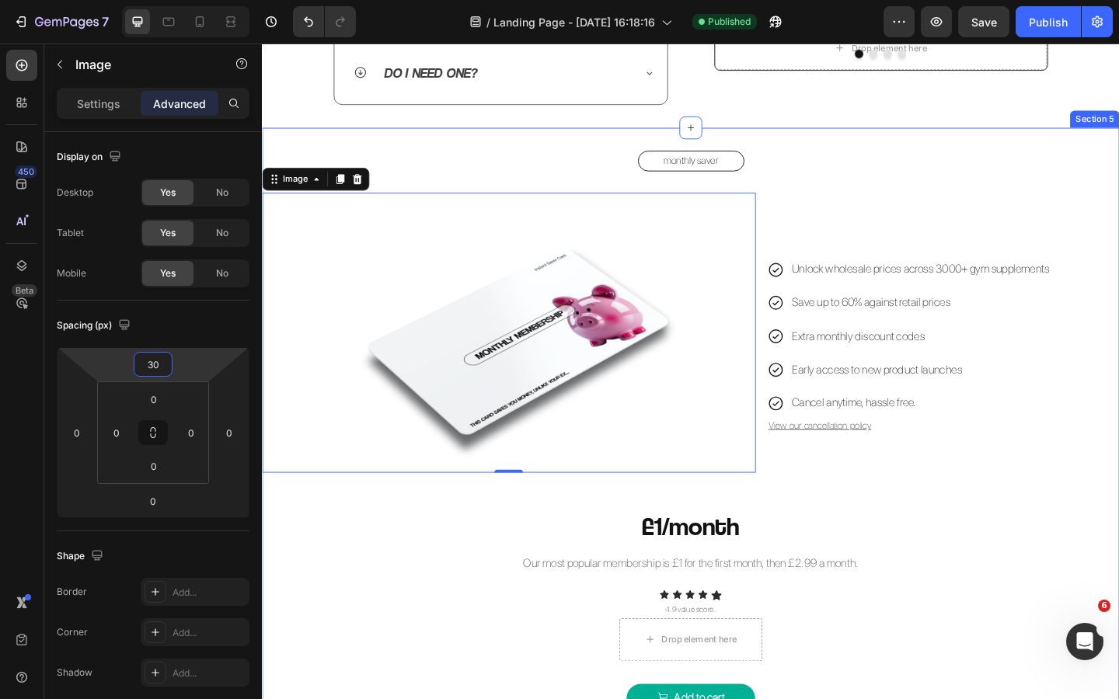
type input "3"
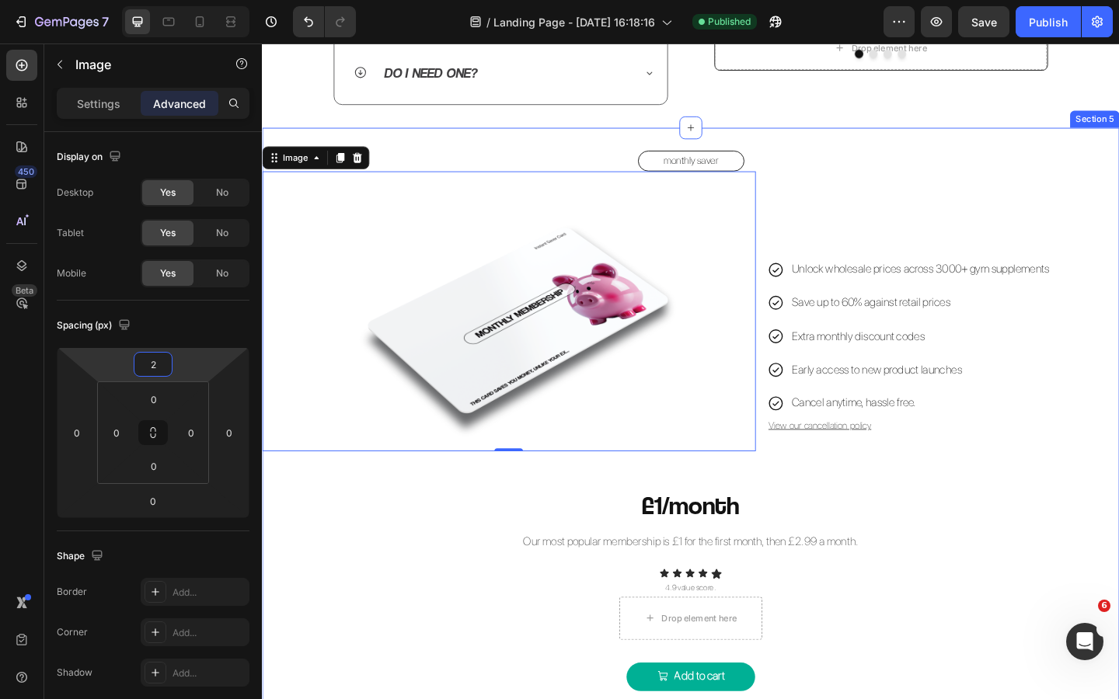
type input "20"
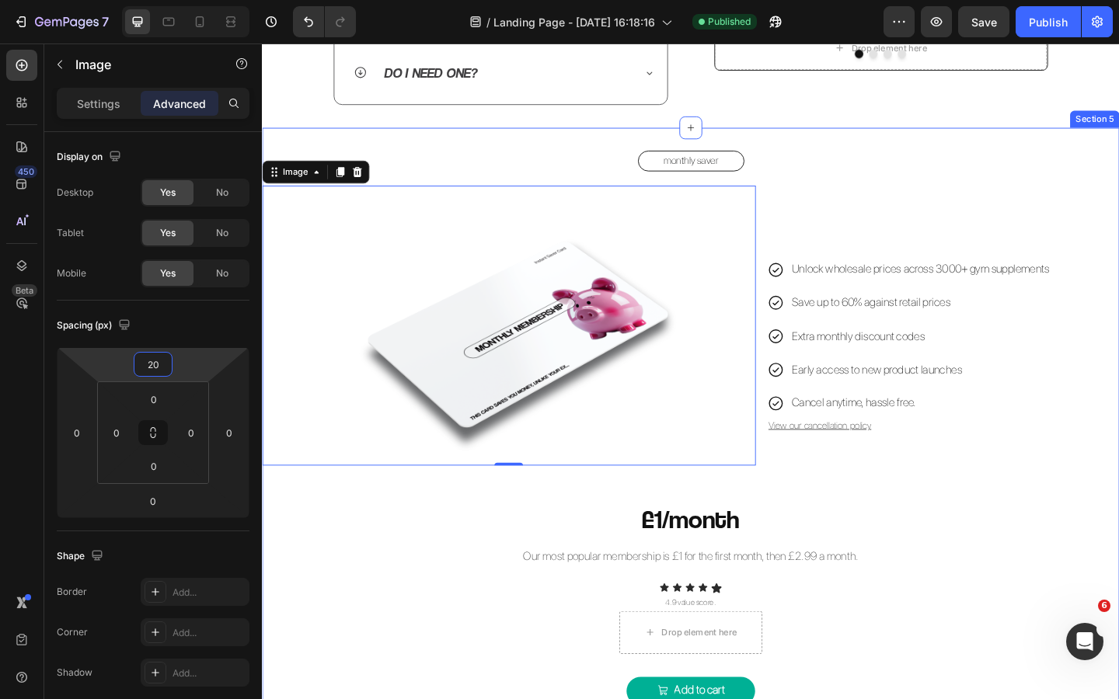
click at [472, 581] on div "monthly saver Button Image 0 Unlock wholesale prices across 3000+ gym supplemen…" at bounding box center [728, 462] width 932 height 604
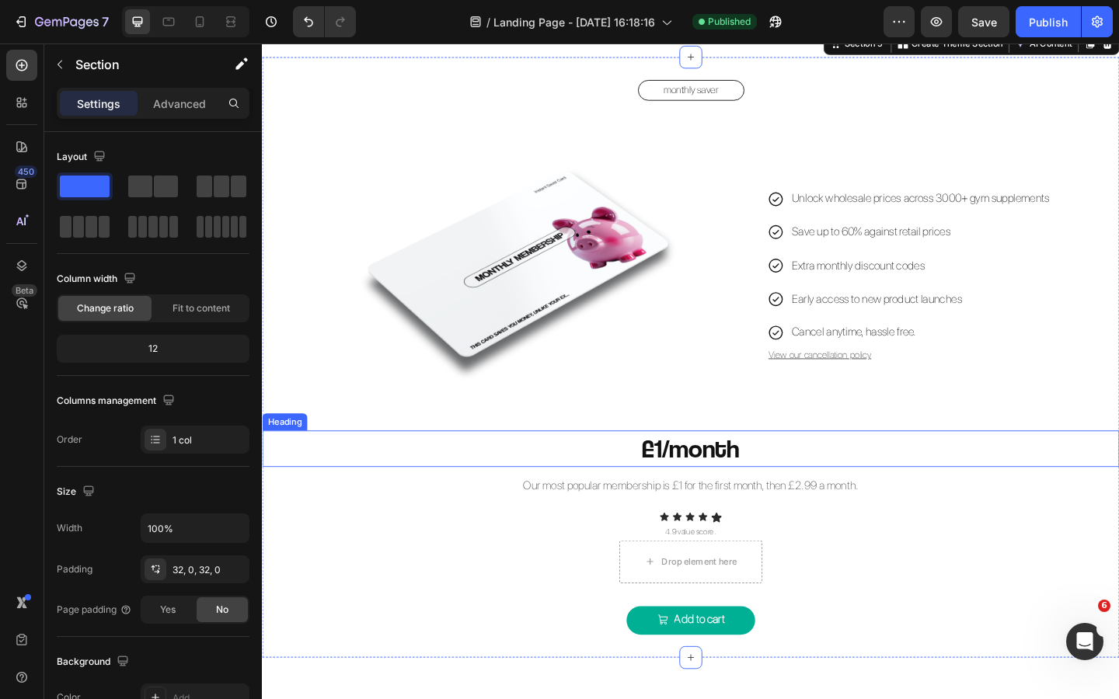
scroll to position [1137, 0]
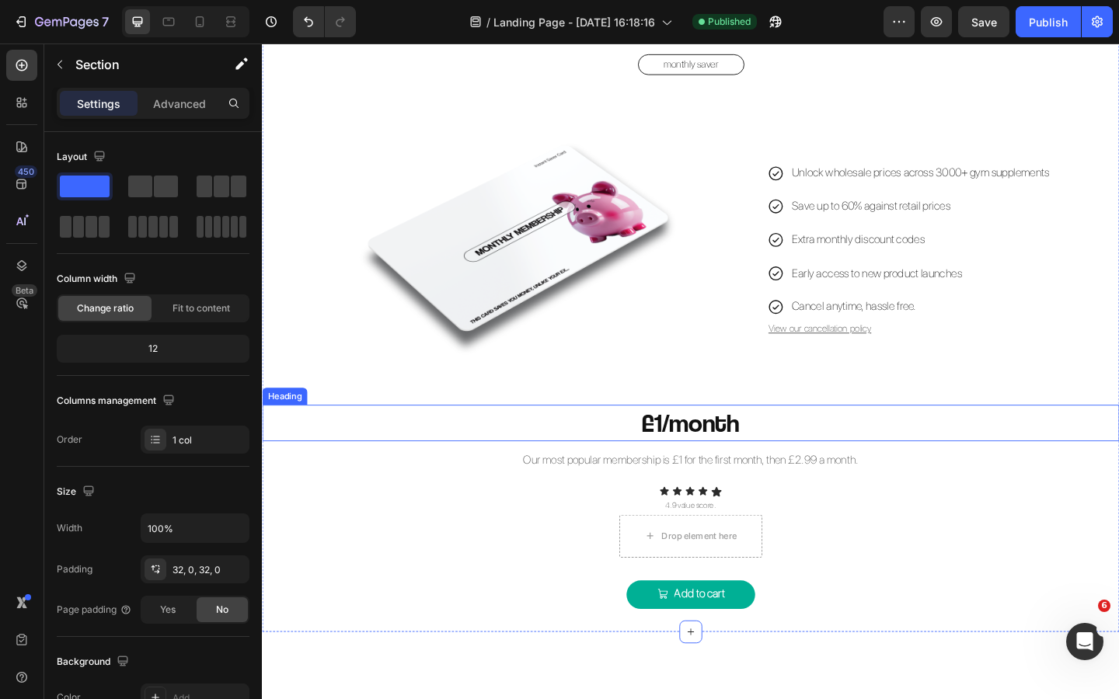
click at [765, 454] on h2 "£1/month" at bounding box center [728, 457] width 932 height 40
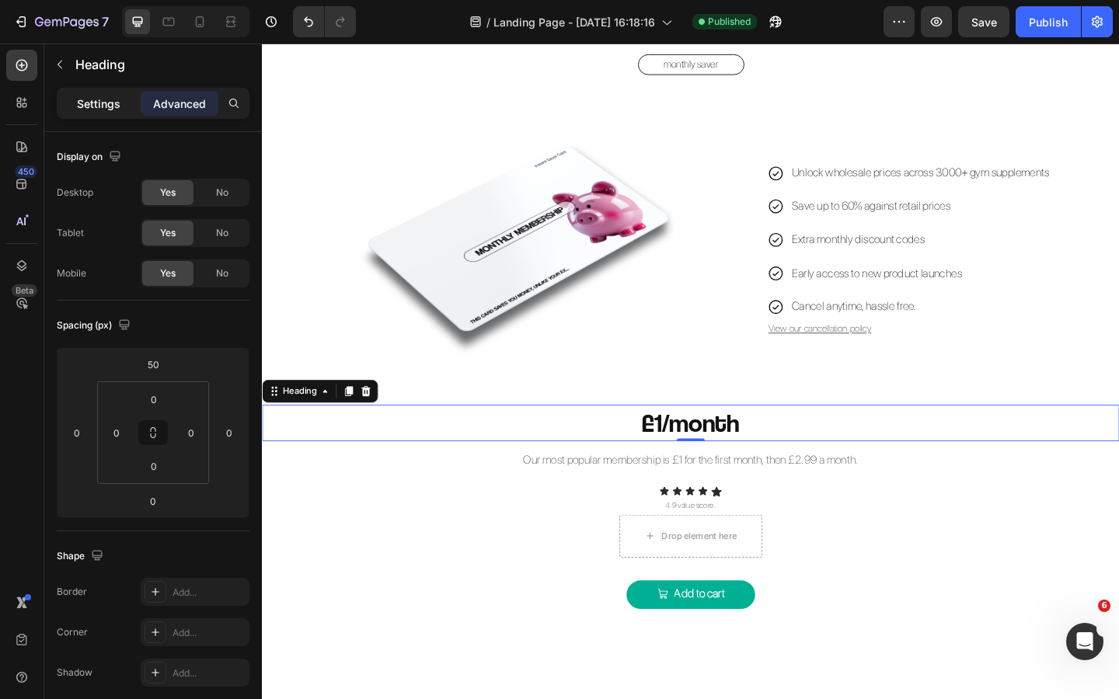
click at [105, 111] on p "Settings" at bounding box center [99, 104] width 44 height 16
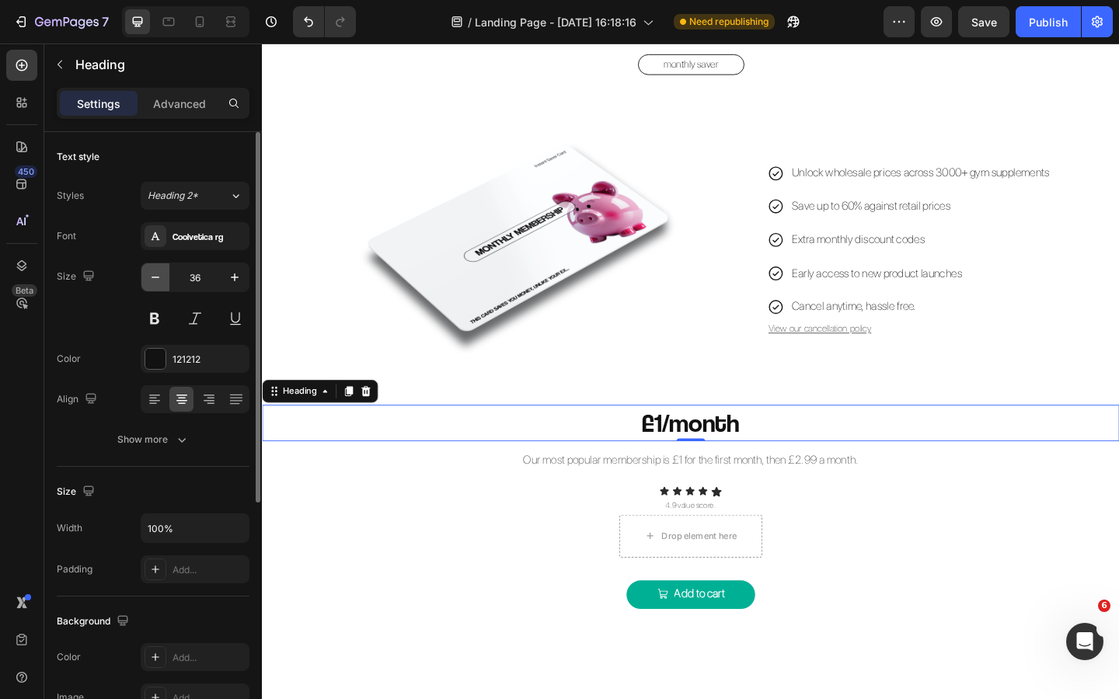
click at [161, 277] on icon "button" at bounding box center [156, 278] width 16 height 16
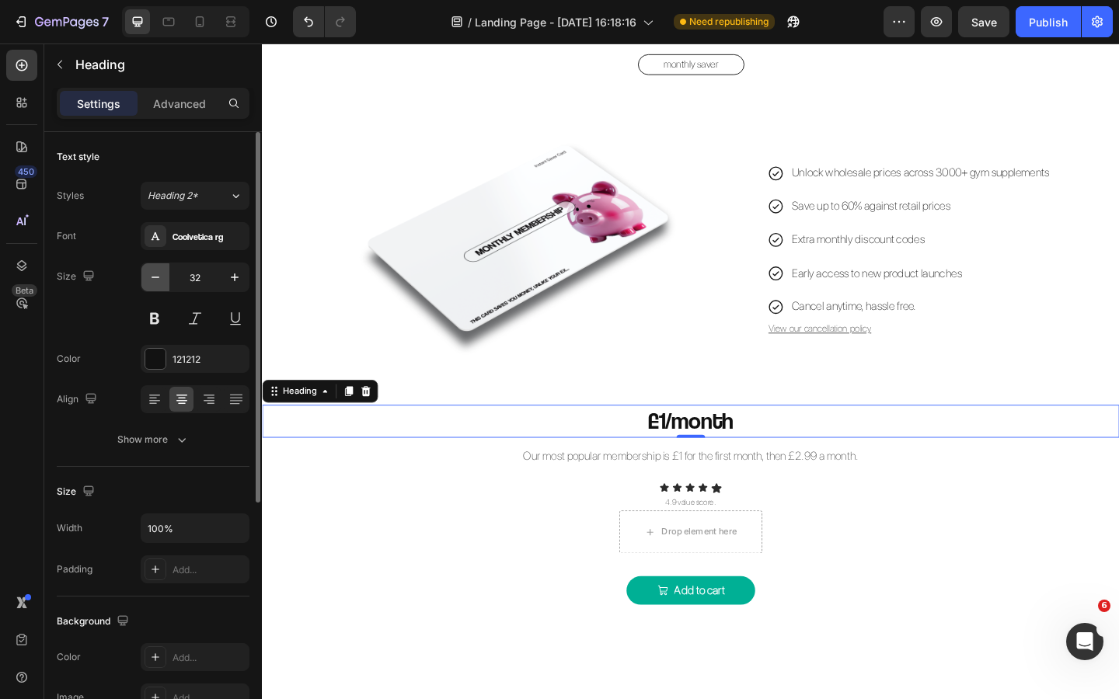
click at [161, 277] on icon "button" at bounding box center [156, 278] width 16 height 16
type input "29"
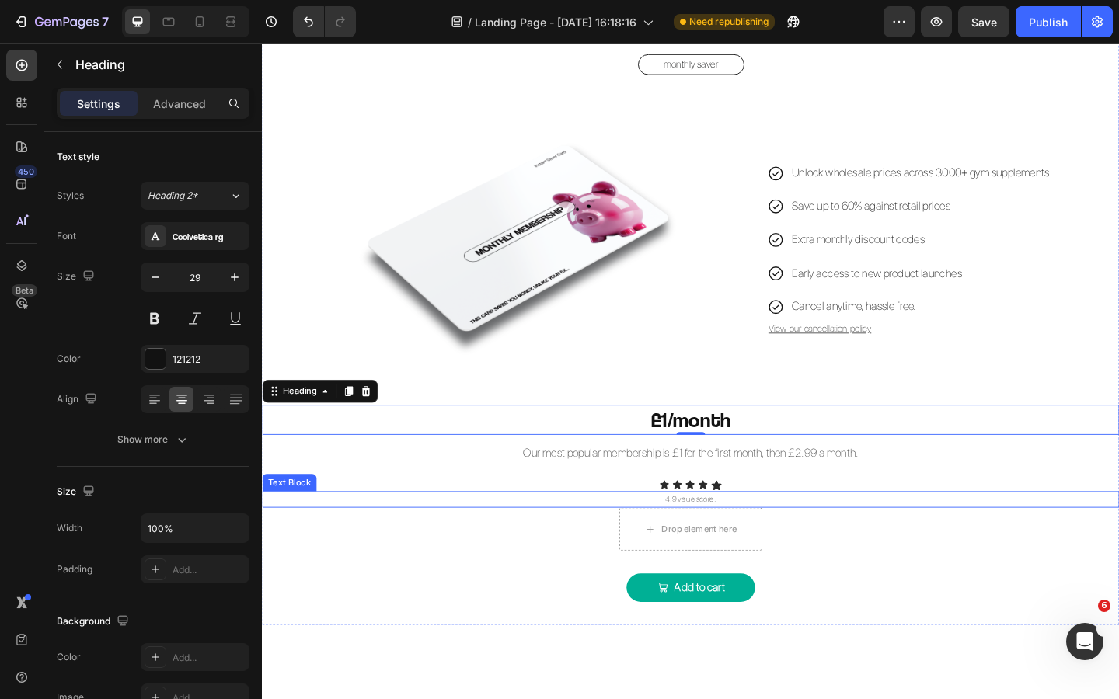
click at [472, 544] on p "4.9 value score." at bounding box center [727, 540] width 929 height 16
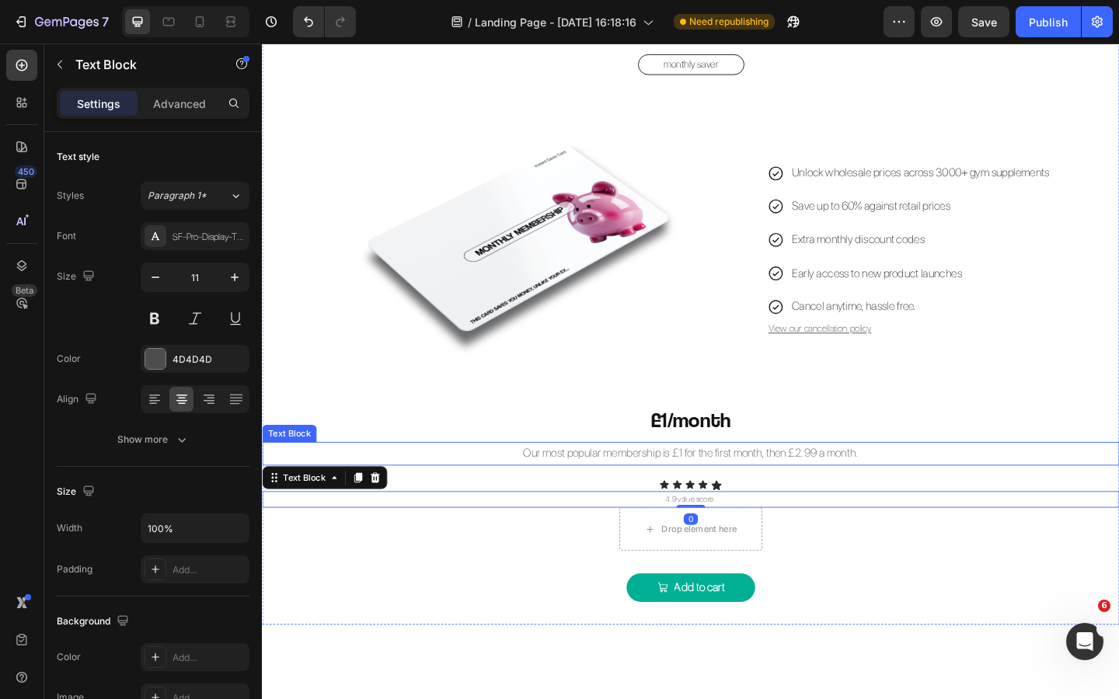
click at [579, 493] on p "Our most popular membership is £1 for the first month, then £2.99 a month." at bounding box center [727, 490] width 929 height 23
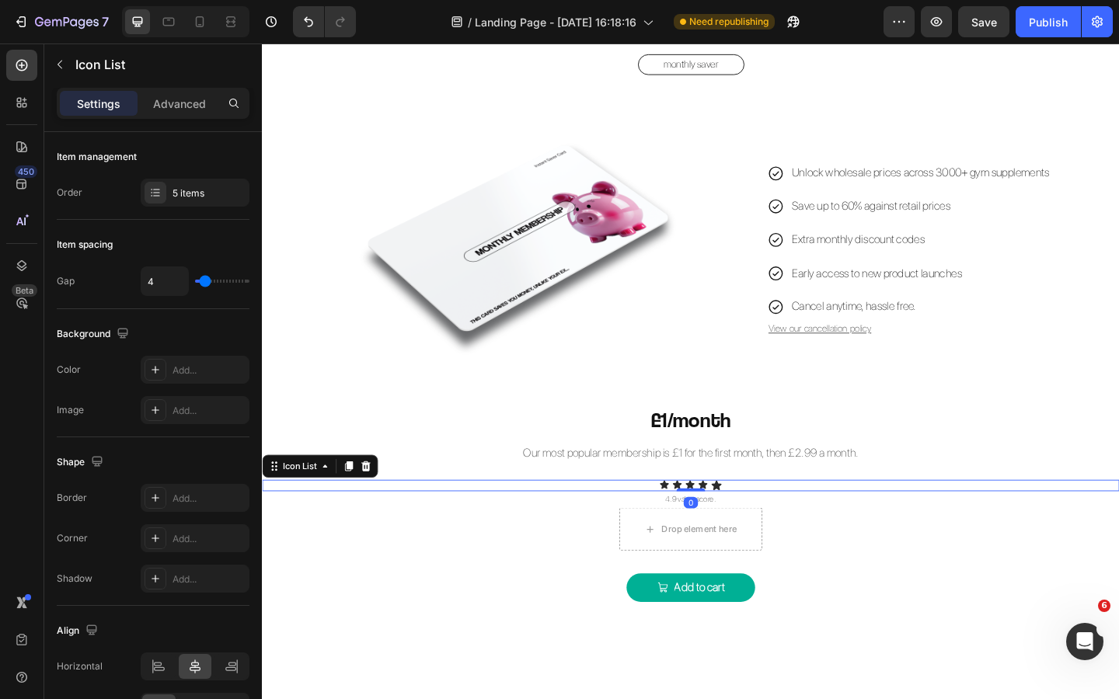
click at [774, 527] on div "Icon Icon Icon Icon Icon" at bounding box center [728, 524] width 932 height 12
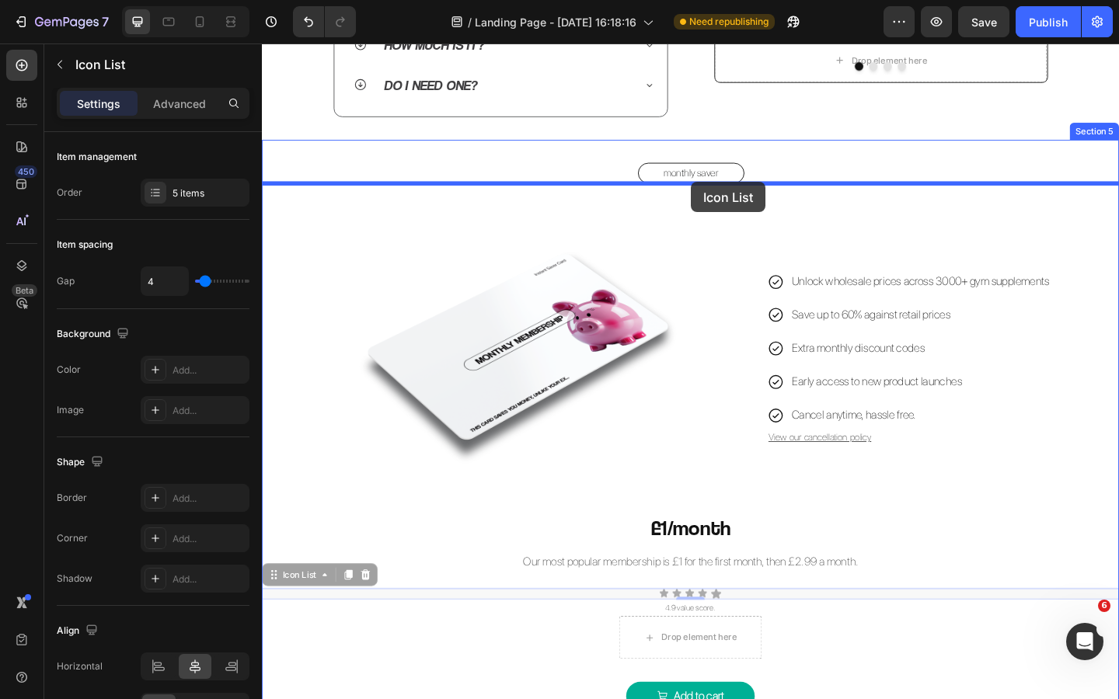
drag, startPoint x: 278, startPoint y: 621, endPoint x: 728, endPoint y: 194, distance: 619.9
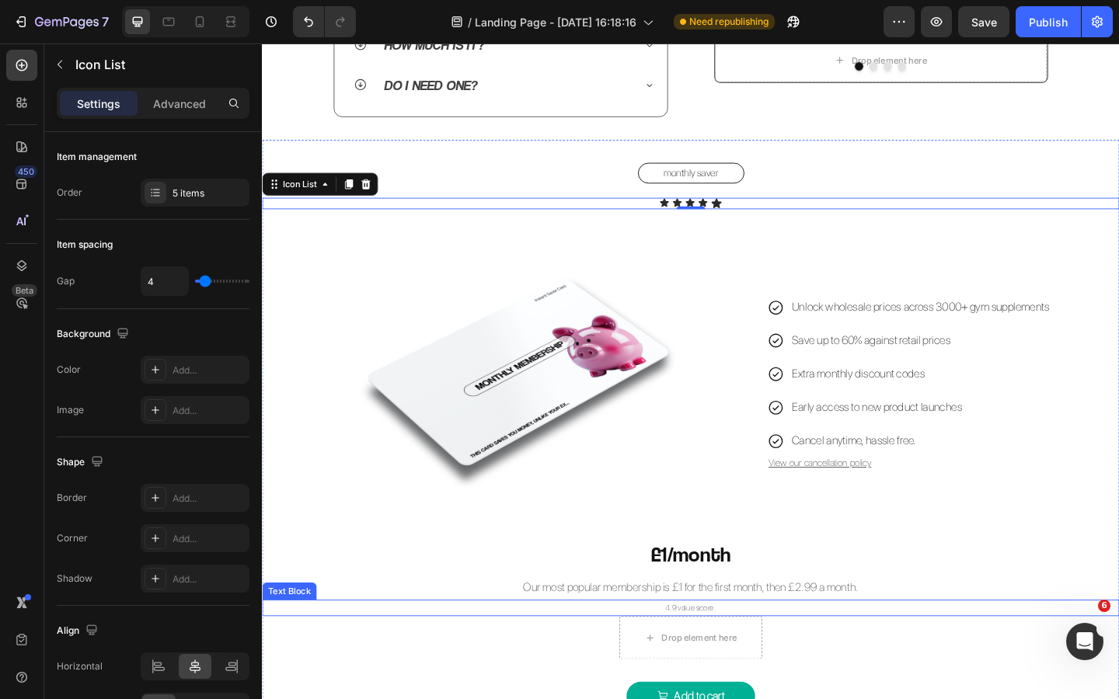
click at [744, 655] on p "4.9 value score." at bounding box center [727, 658] width 929 height 16
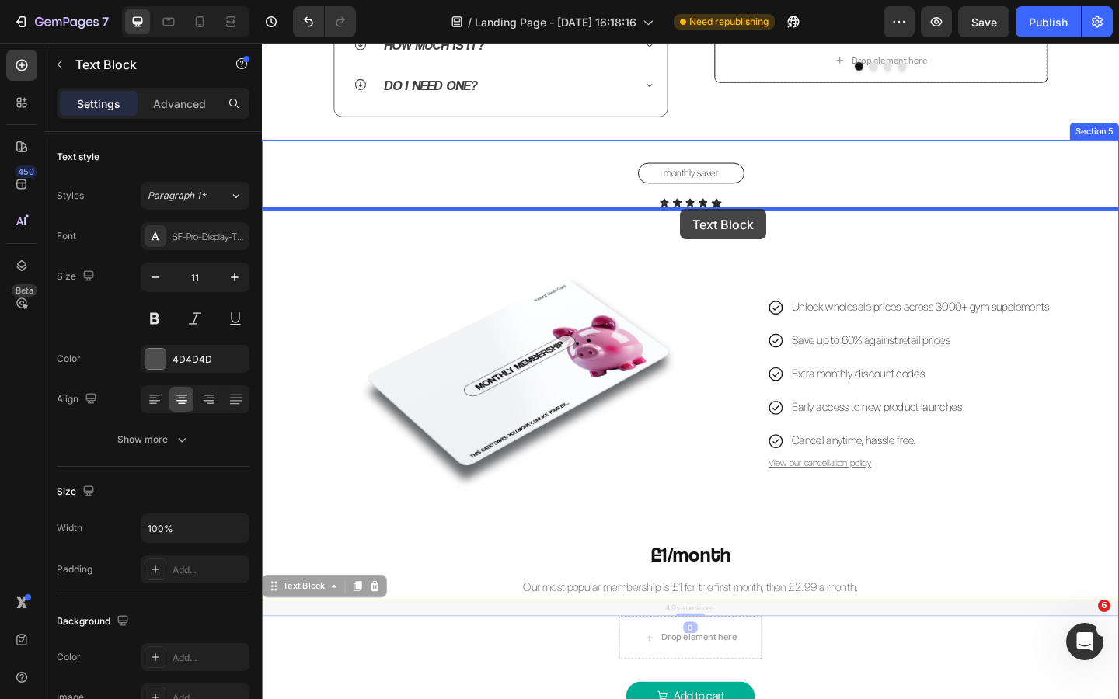
drag, startPoint x: 282, startPoint y: 632, endPoint x: 716, endPoint y: 224, distance: 596.3
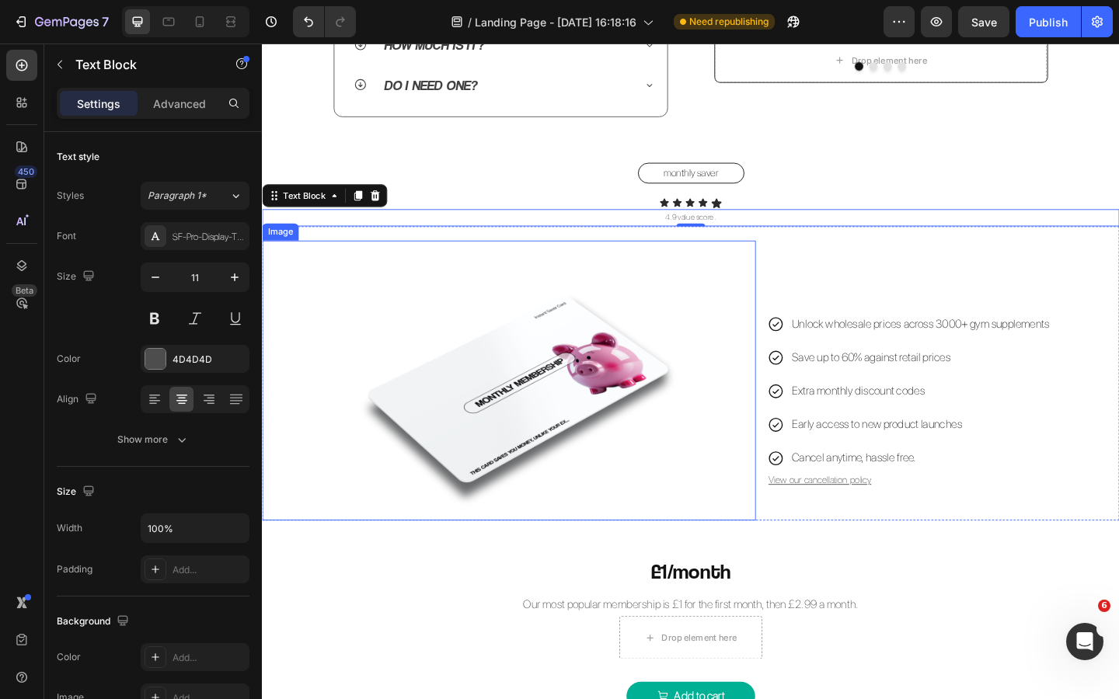
click at [732, 416] on img at bounding box center [530, 410] width 430 height 305
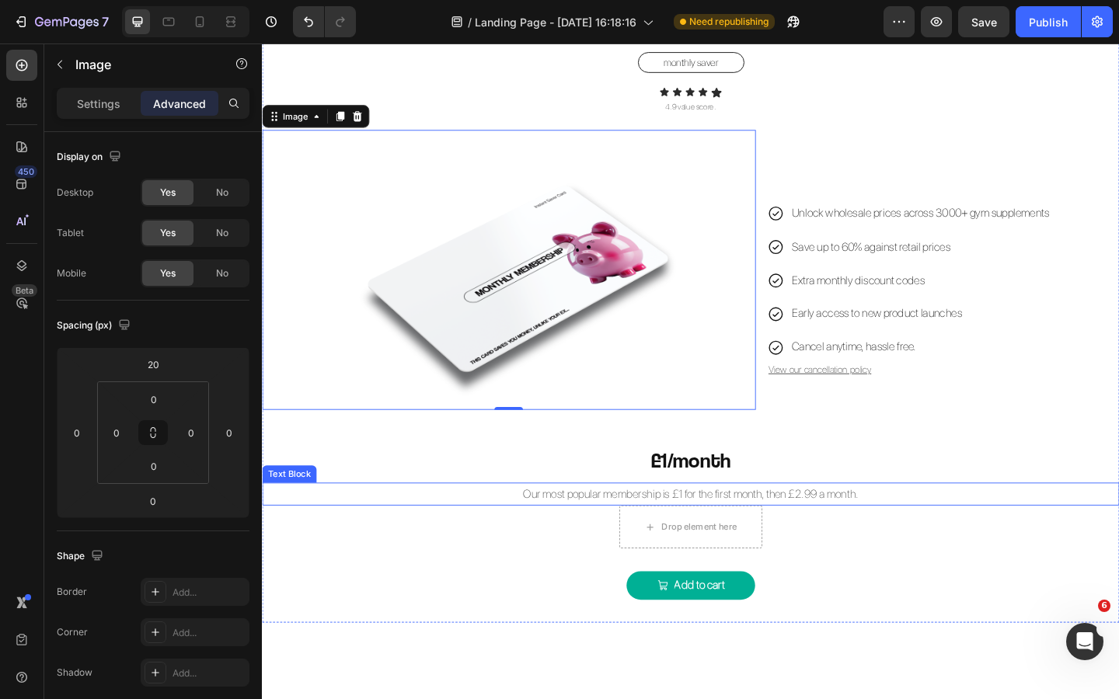
scroll to position [1140, 0]
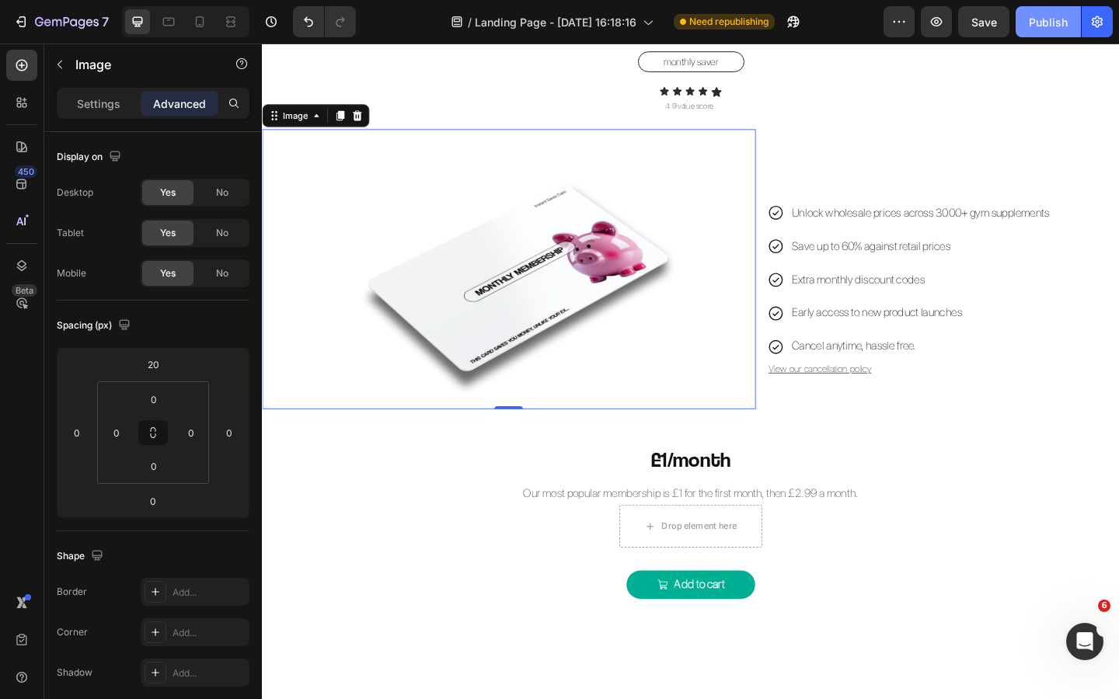
click at [1050, 23] on div "Publish" at bounding box center [1048, 22] width 39 height 16
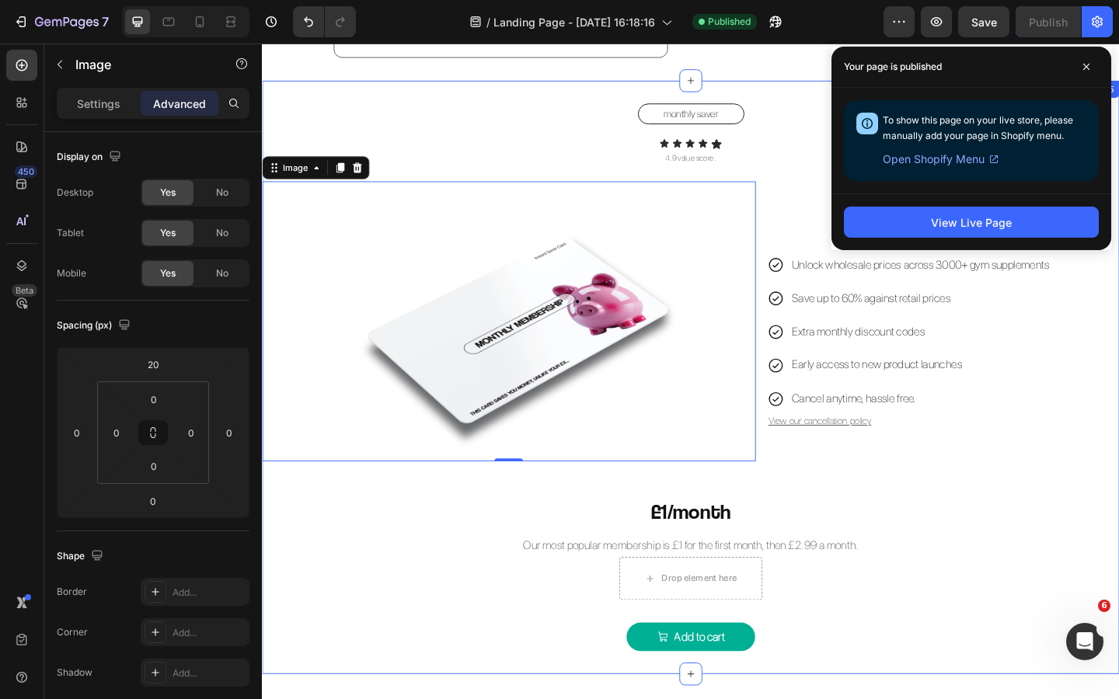
scroll to position [1082, 0]
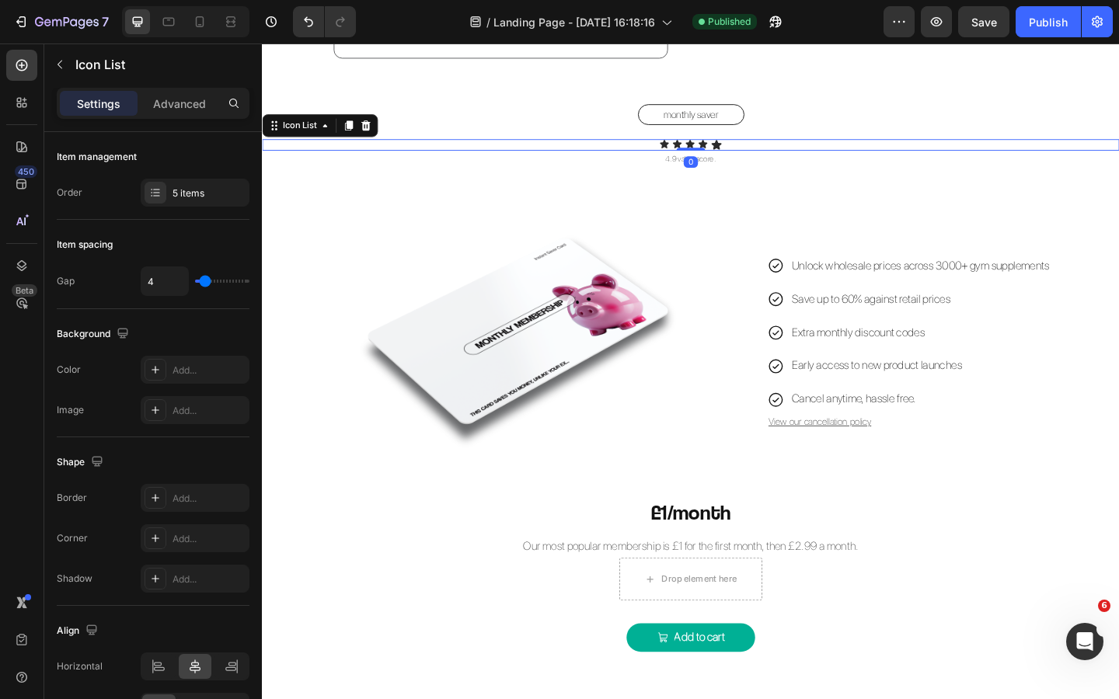
click at [770, 155] on div "Icon Icon Icon Icon Icon" at bounding box center [728, 154] width 932 height 12
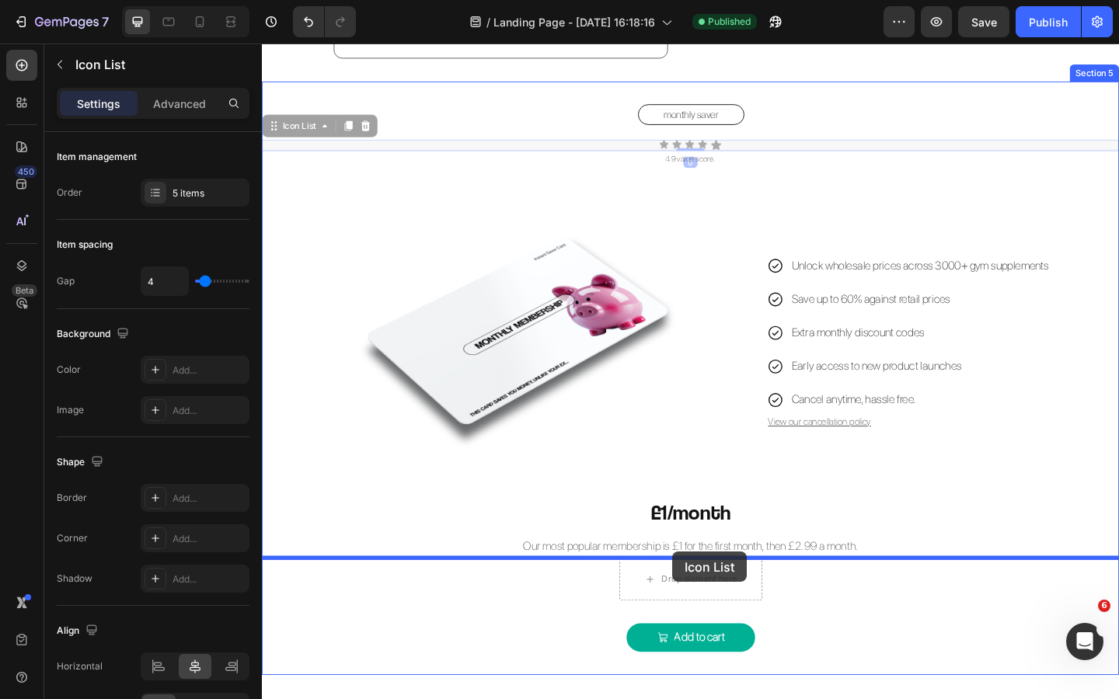
drag, startPoint x: 288, startPoint y: 138, endPoint x: 708, endPoint y: 597, distance: 621.9
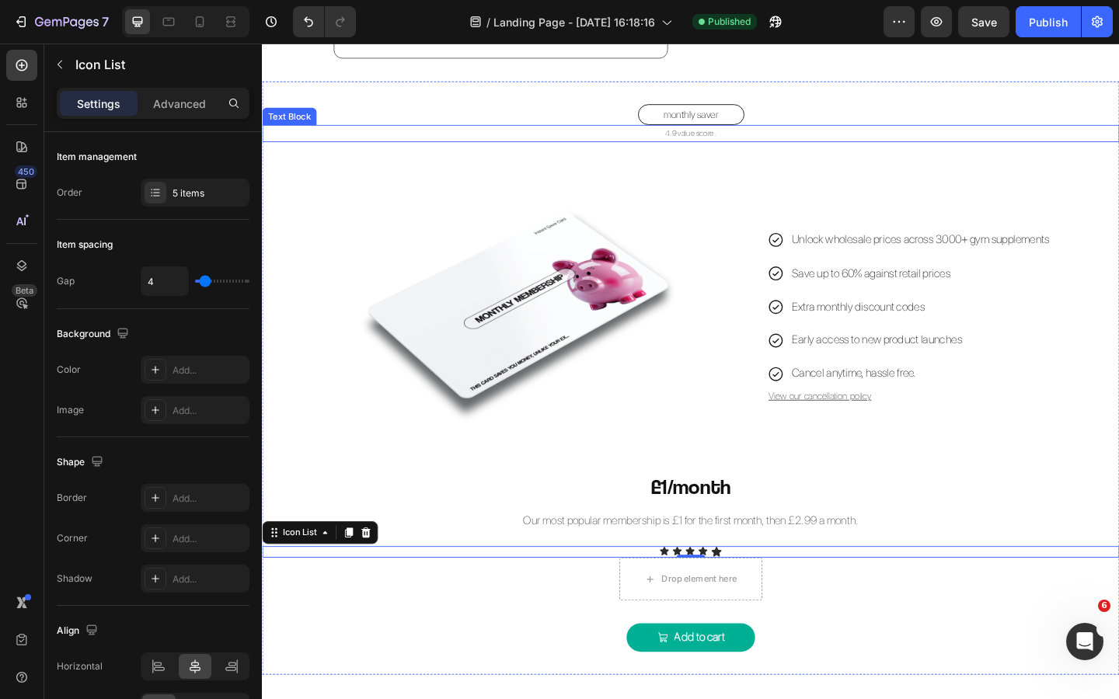
click at [744, 139] on p "4.9 value score." at bounding box center [727, 142] width 929 height 16
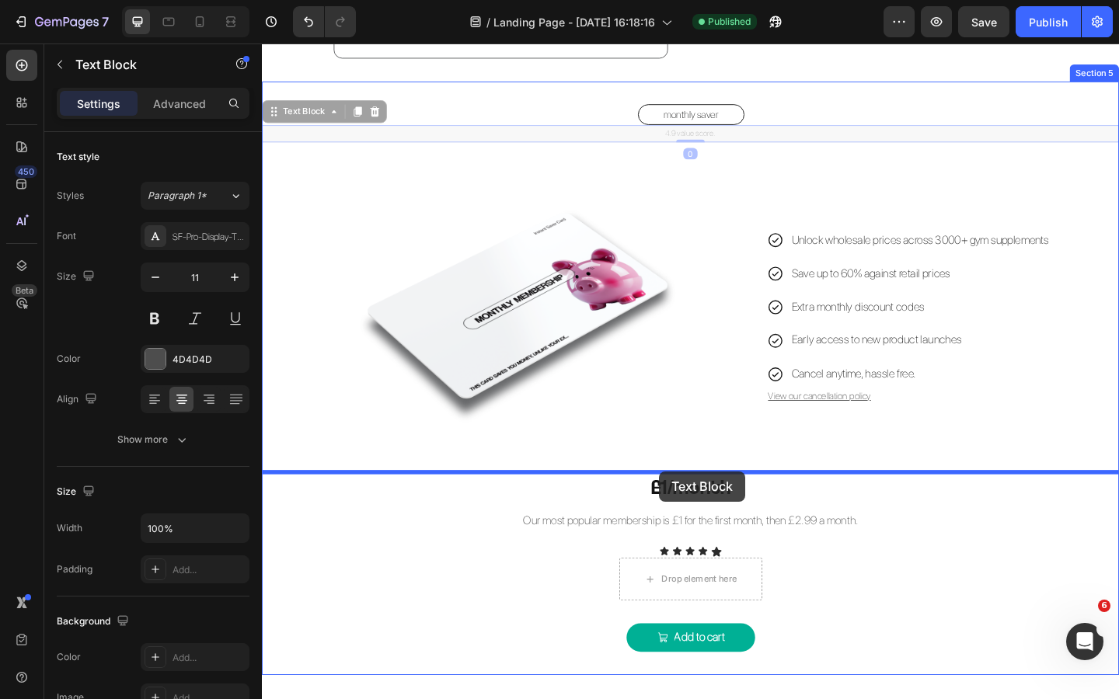
drag, startPoint x: 281, startPoint y: 119, endPoint x: 694, endPoint y: 509, distance: 567.7
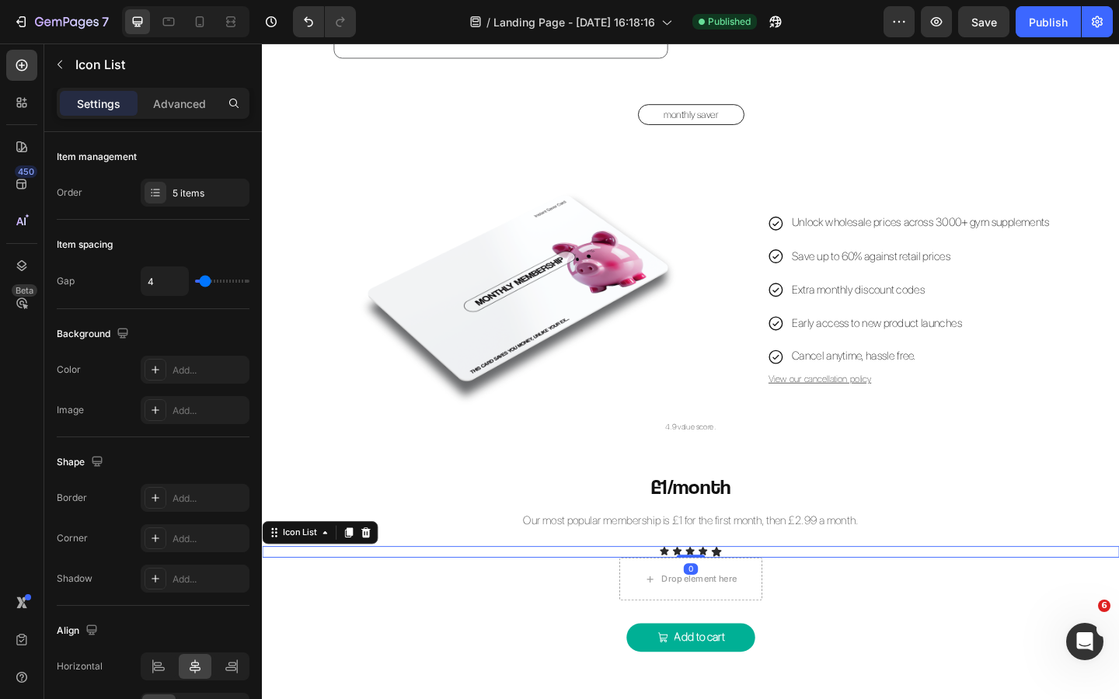
click at [685, 594] on div "Icon Icon Icon Icon Icon" at bounding box center [728, 596] width 932 height 12
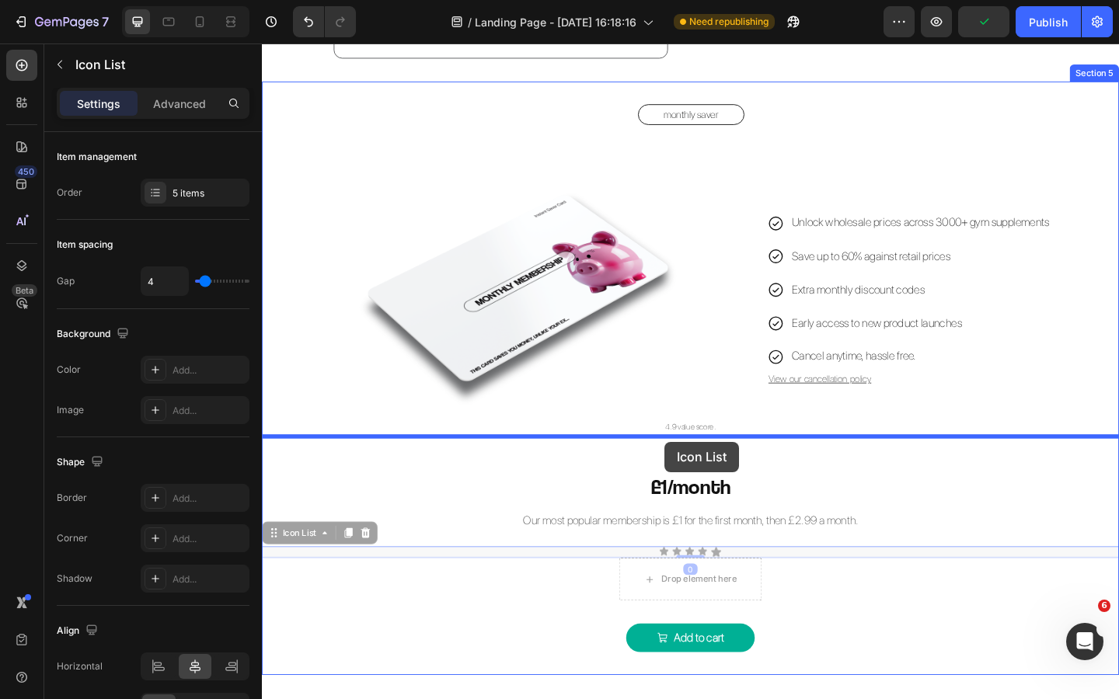
drag, startPoint x: 275, startPoint y: 574, endPoint x: 700, endPoint y: 477, distance: 435.9
click at [700, 477] on div "Header QUICK Heading FAQs Heading Image Row Row What is an Instant Saver Card? …" at bounding box center [728, 65] width 932 height 2209
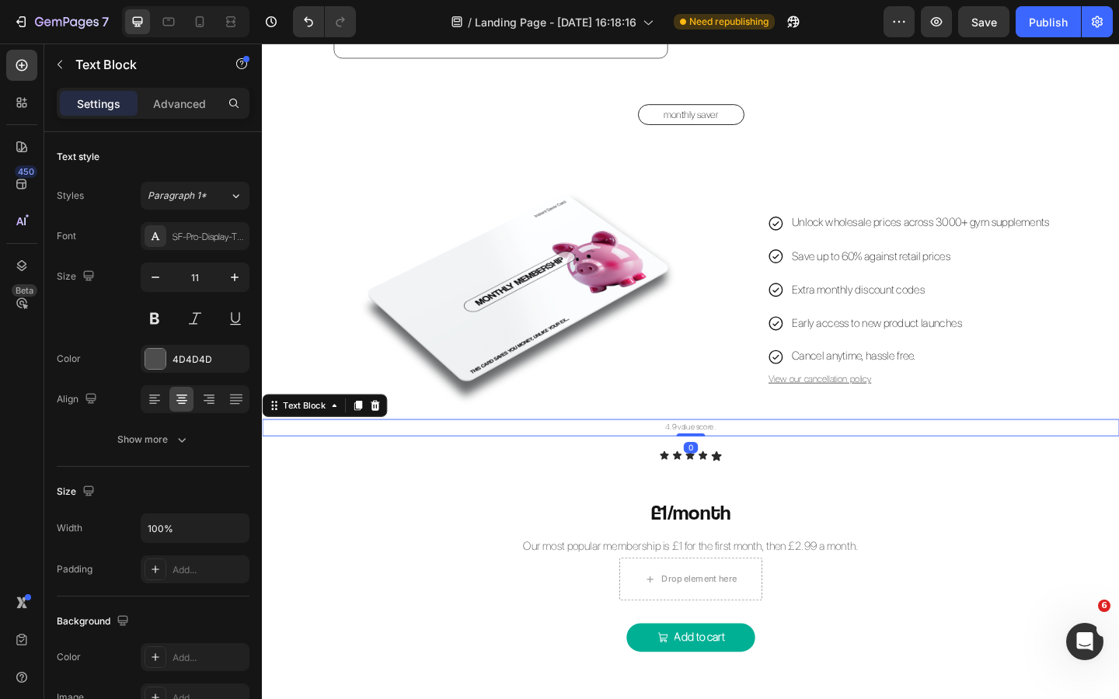
click at [737, 462] on p "4.9 value score." at bounding box center [727, 462] width 929 height 16
click at [181, 100] on p "Advanced" at bounding box center [179, 104] width 53 height 16
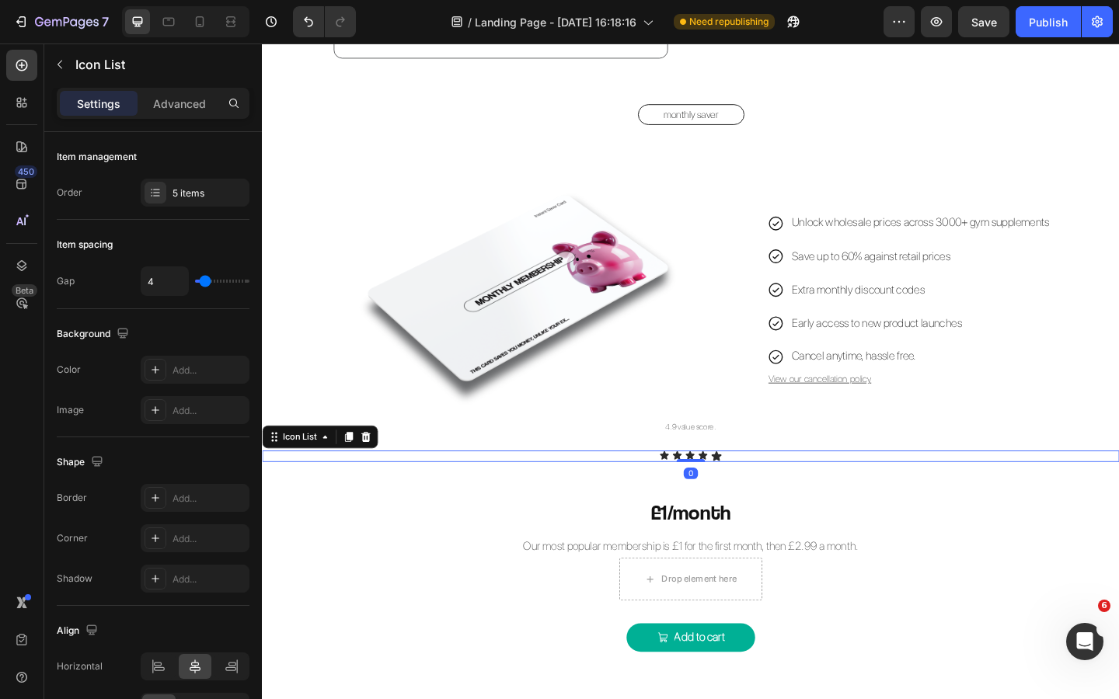
click at [782, 496] on div "Icon Icon Icon Icon Icon" at bounding box center [728, 492] width 932 height 12
click at [188, 107] on p "Advanced" at bounding box center [179, 104] width 53 height 16
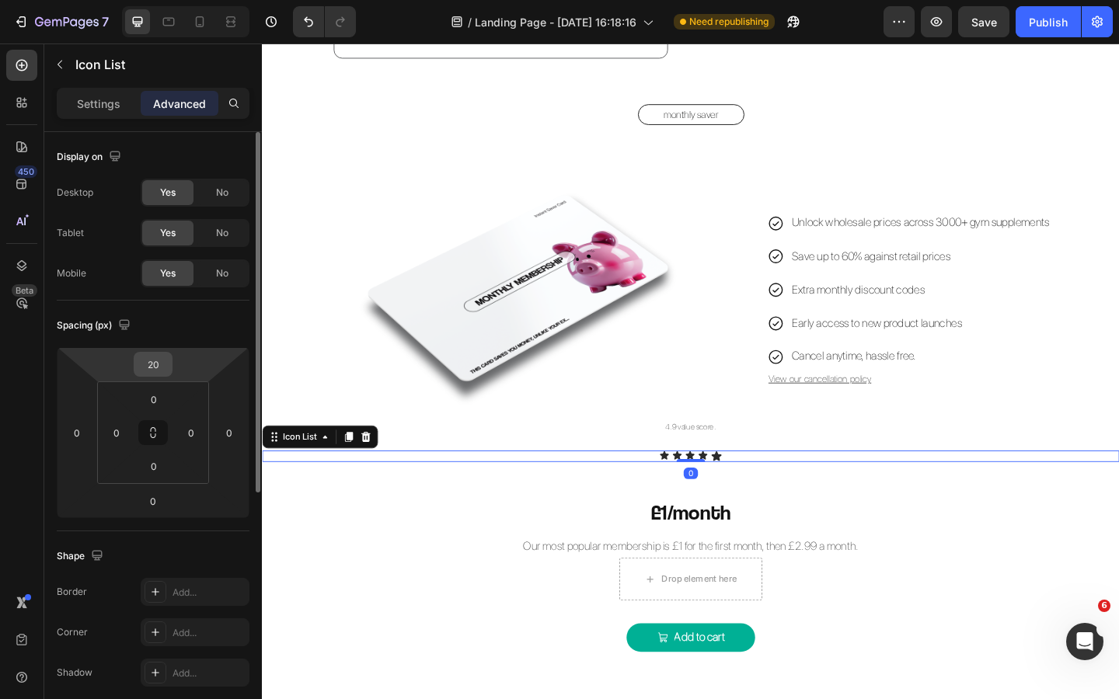
click at [157, 355] on input "20" at bounding box center [153, 364] width 31 height 23
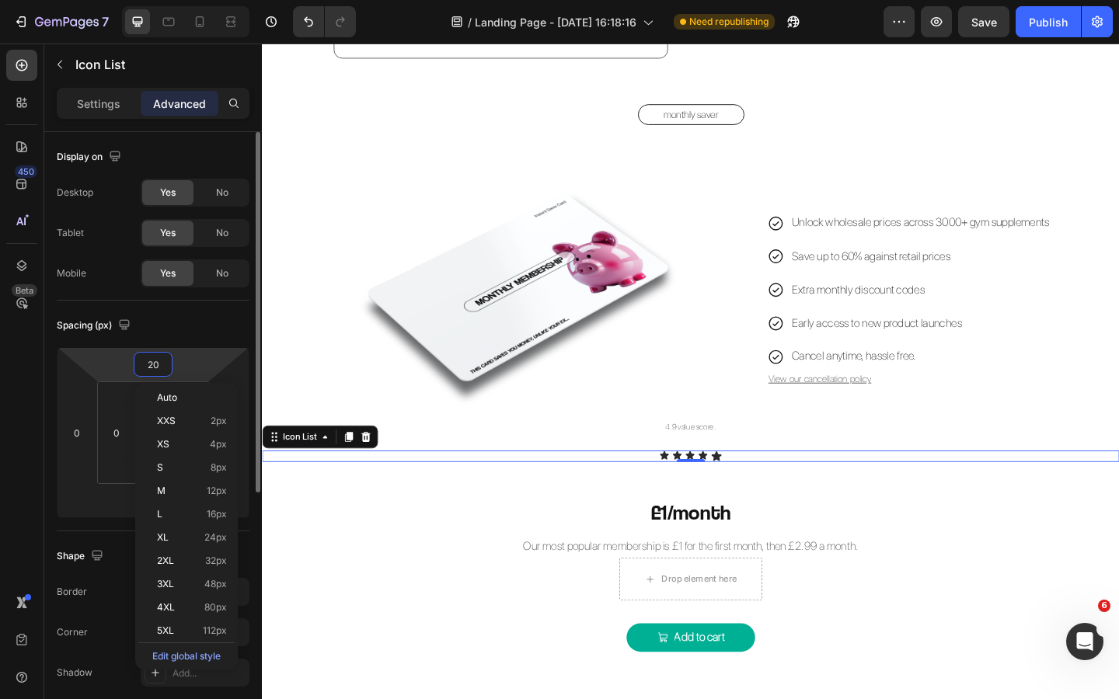
type input "5"
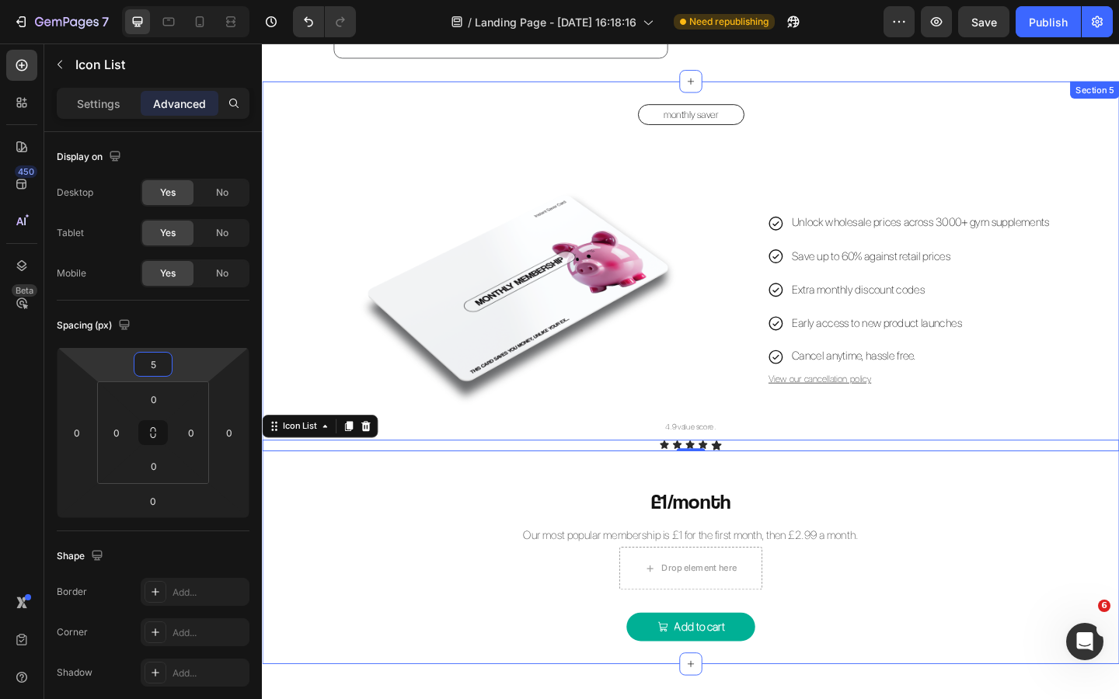
click at [493, 640] on div "monthly saver Button Image Unlock wholesale prices across 3000+ gym supplements…" at bounding box center [728, 402] width 932 height 584
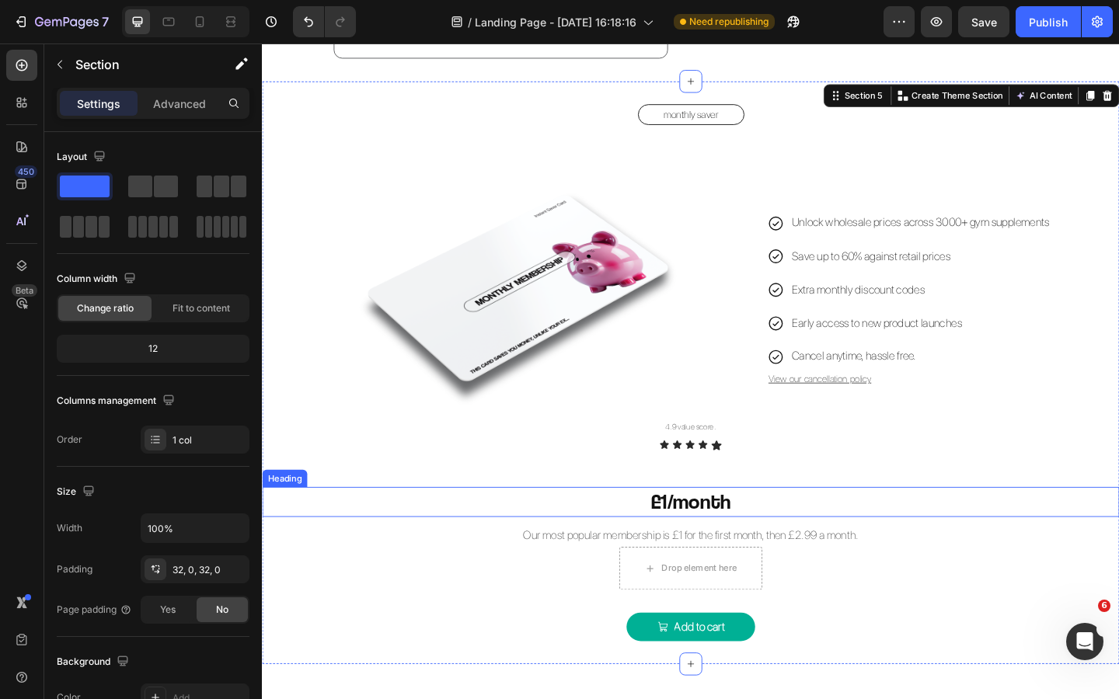
click at [764, 528] on h2 "£1/month" at bounding box center [728, 542] width 932 height 33
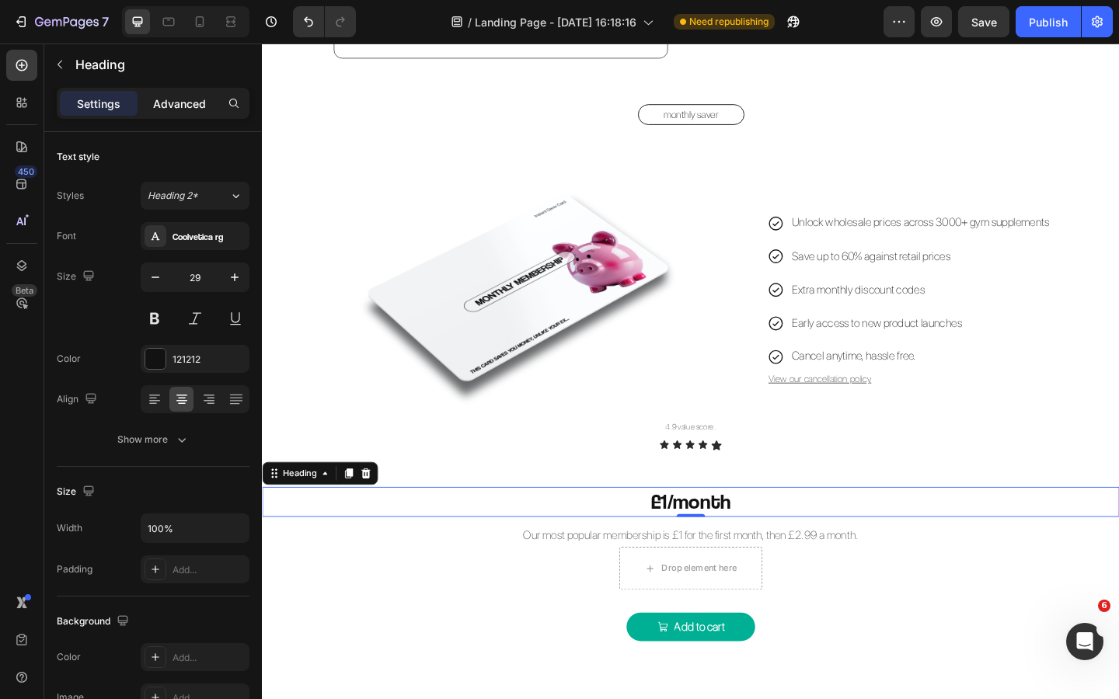
click at [190, 100] on p "Advanced" at bounding box center [179, 104] width 53 height 16
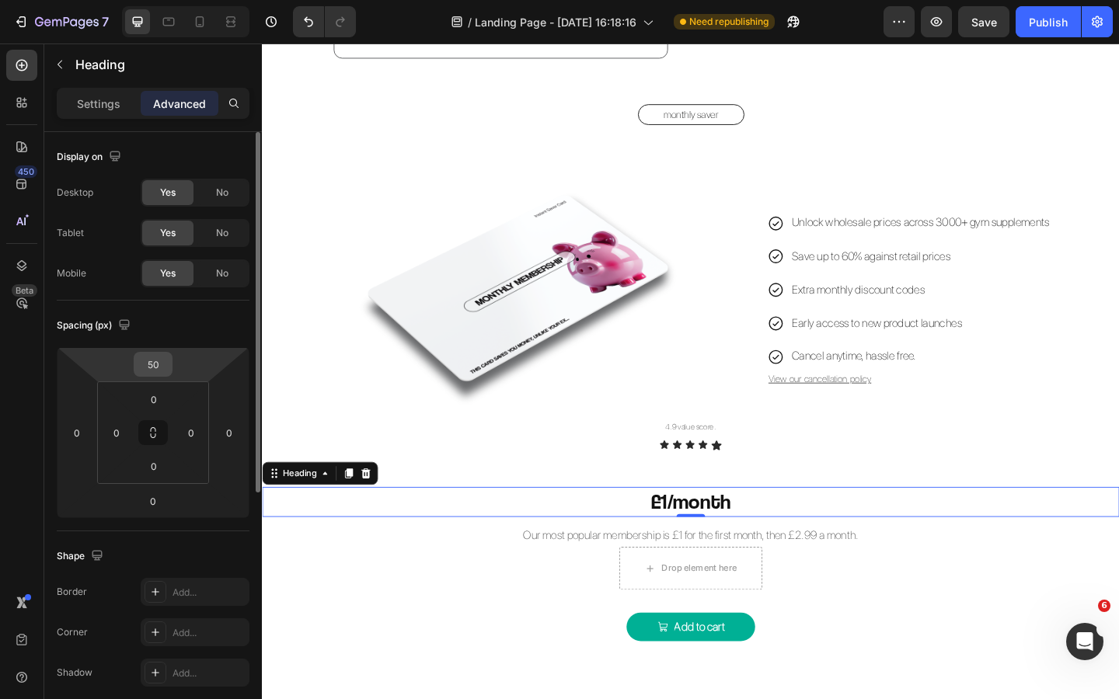
click at [158, 361] on input "50" at bounding box center [153, 364] width 31 height 23
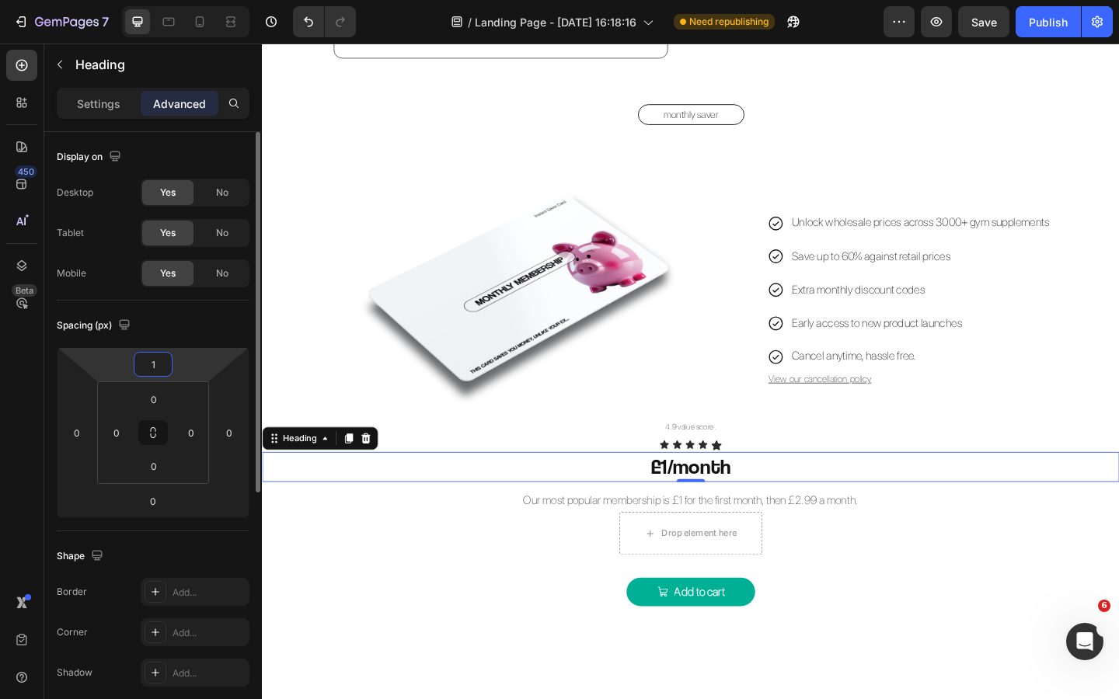
type input "10"
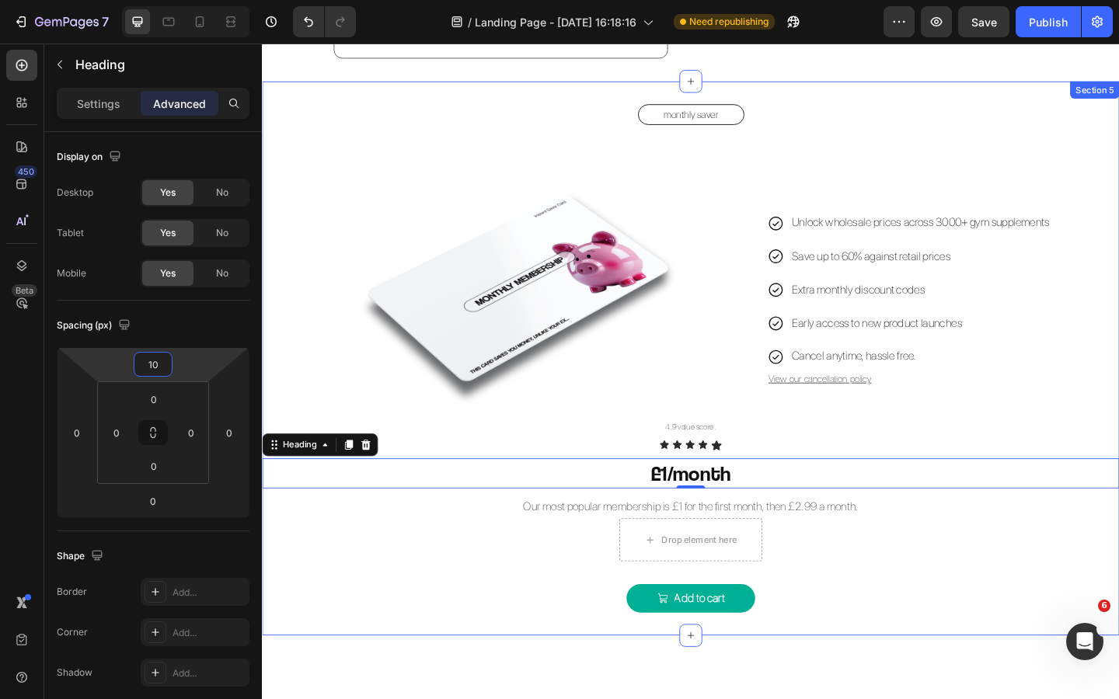
click at [458, 611] on div "monthly saver Button Image Unlock wholesale prices across 3000+ gym supplements…" at bounding box center [728, 386] width 932 height 553
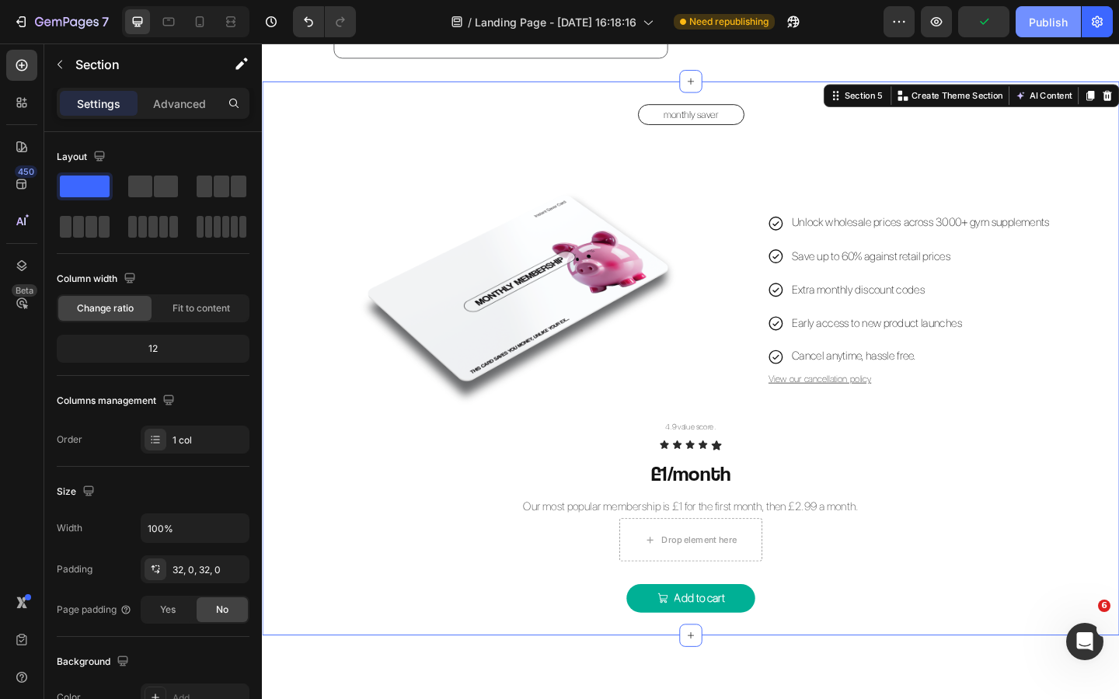
click at [1045, 24] on div "Publish" at bounding box center [1048, 22] width 39 height 16
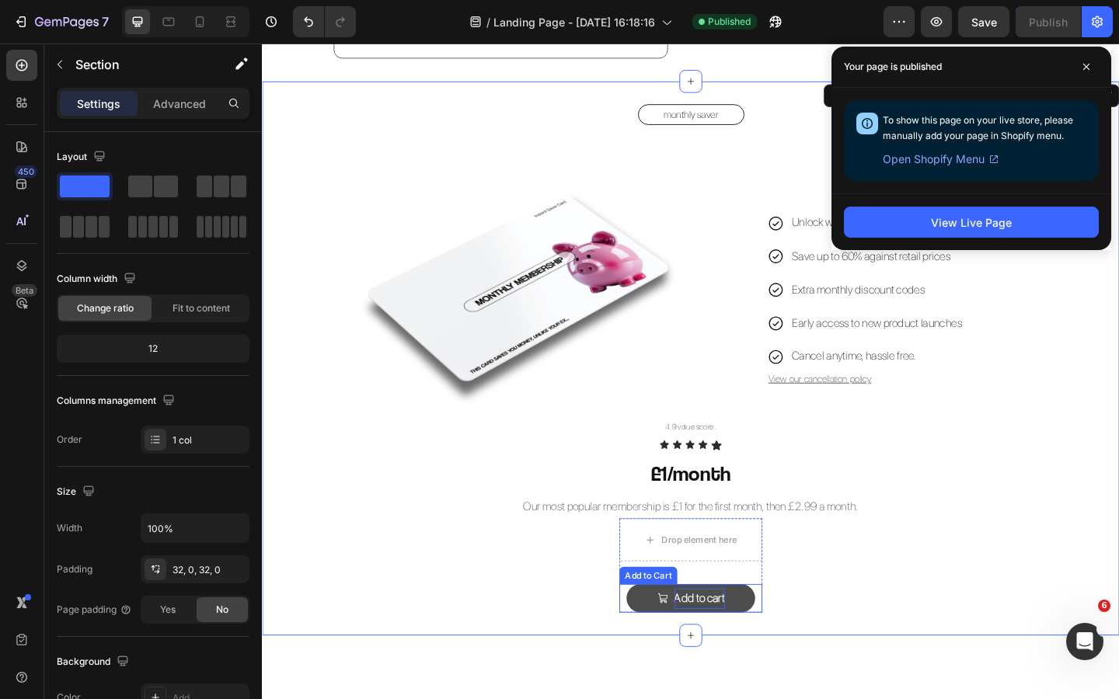
click at [756, 645] on div "Add to cart" at bounding box center [737, 647] width 55 height 23
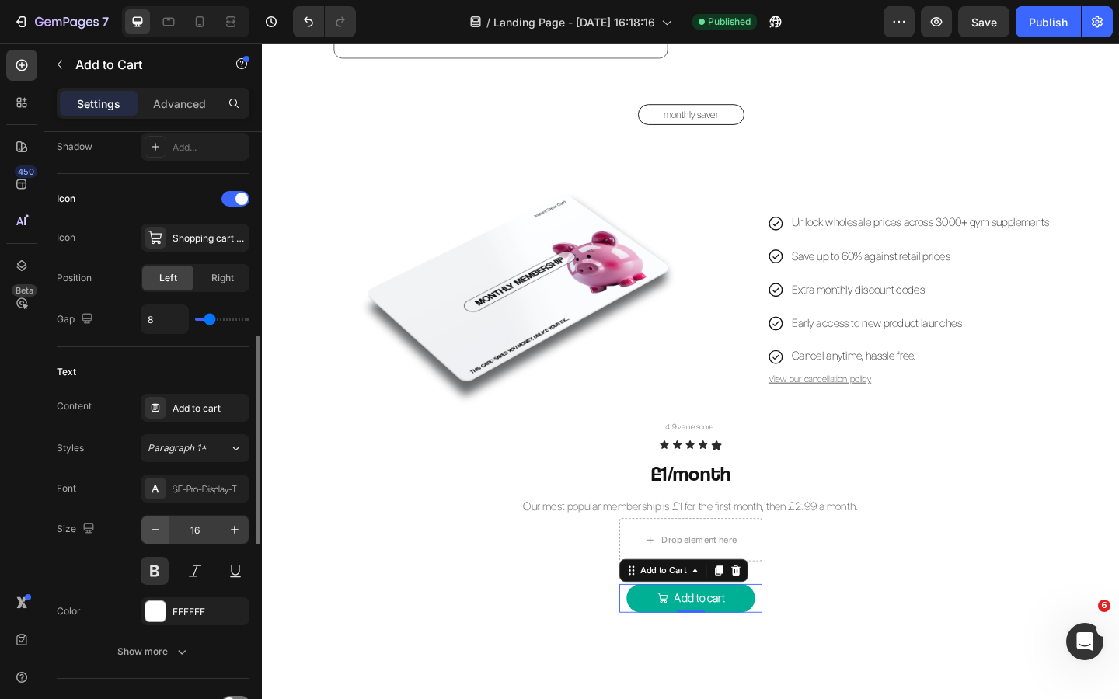
scroll to position [597, 0]
click at [157, 530] on icon "button" at bounding box center [156, 529] width 16 height 16
type input "15"
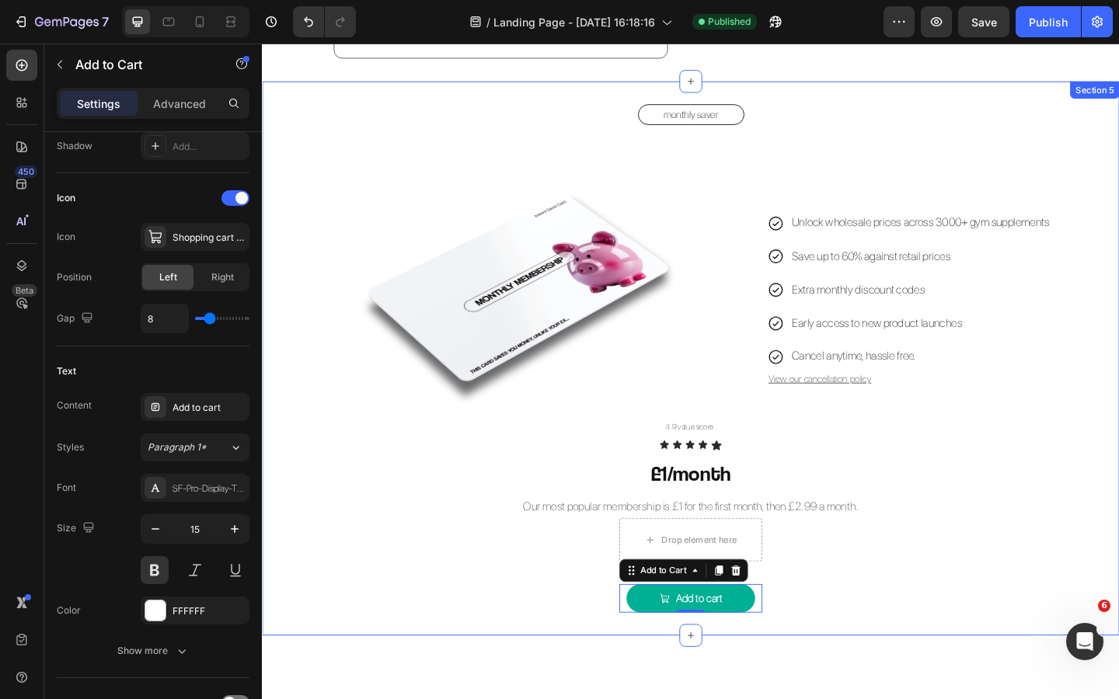
scroll to position [0, 0]
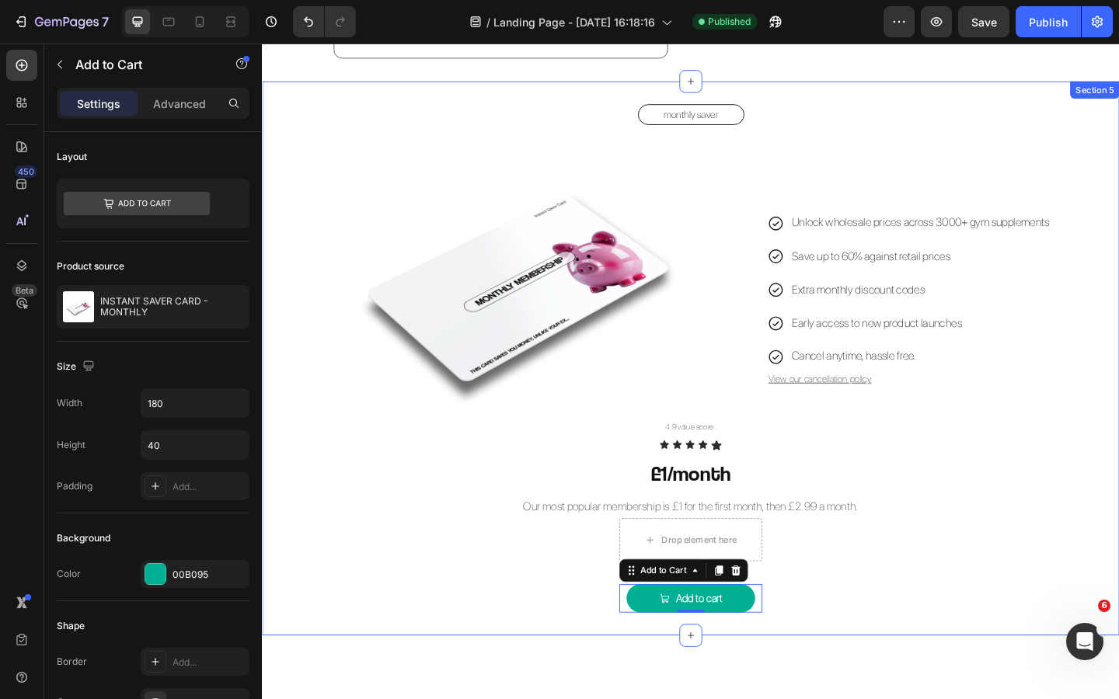
click at [427, 625] on div "monthly saver Button Image Unlock wholesale prices across 3000+ gym supplements…" at bounding box center [728, 386] width 932 height 553
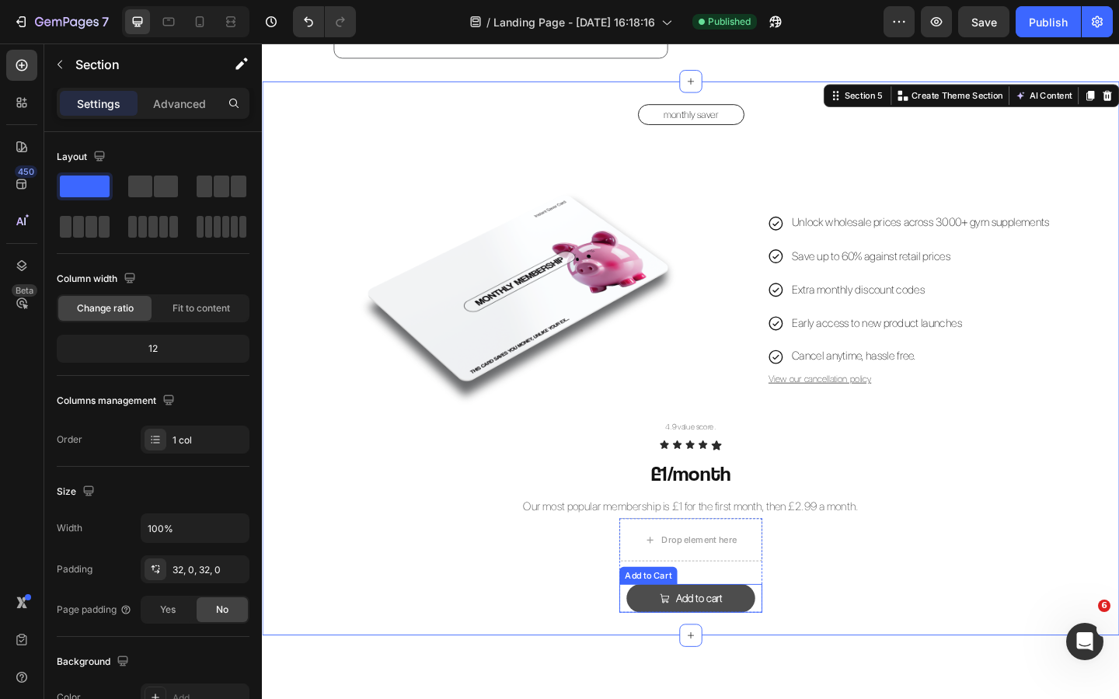
click at [785, 647] on button "Add to cart" at bounding box center [728, 647] width 140 height 31
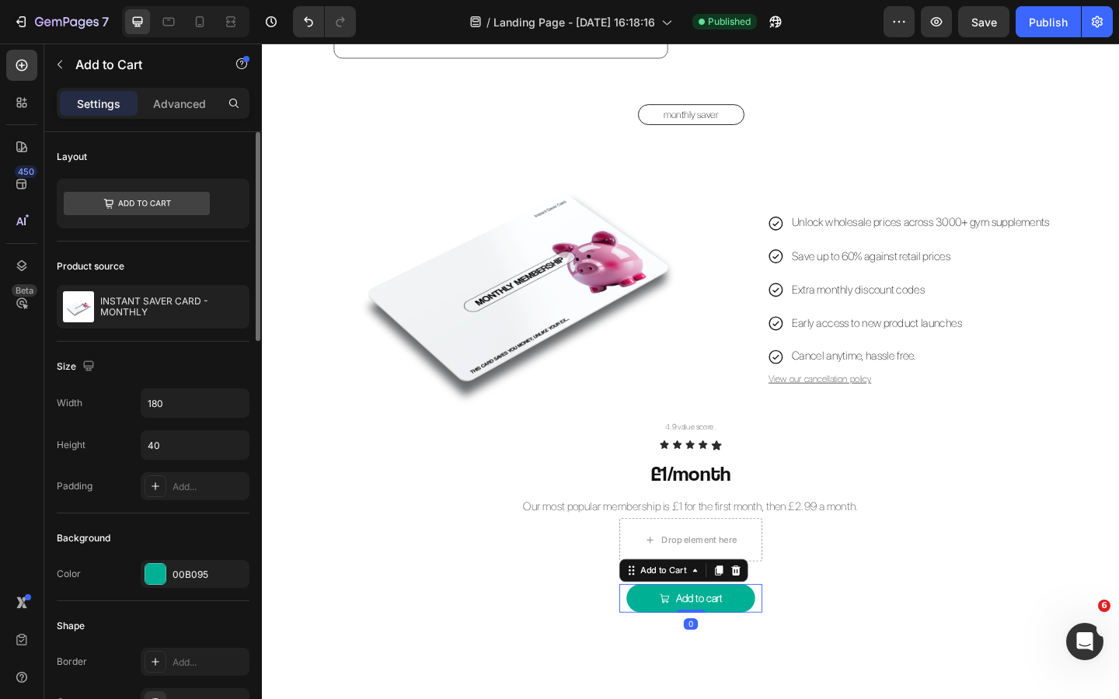
scroll to position [21, 0]
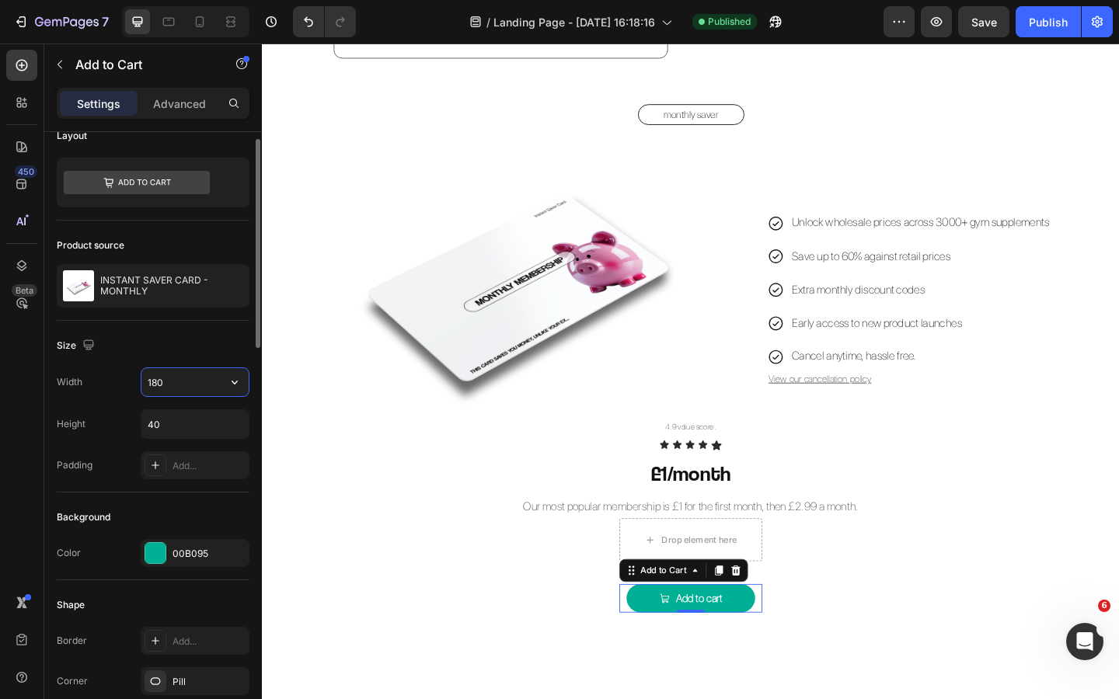
click at [195, 385] on input "180" at bounding box center [194, 382] width 107 height 28
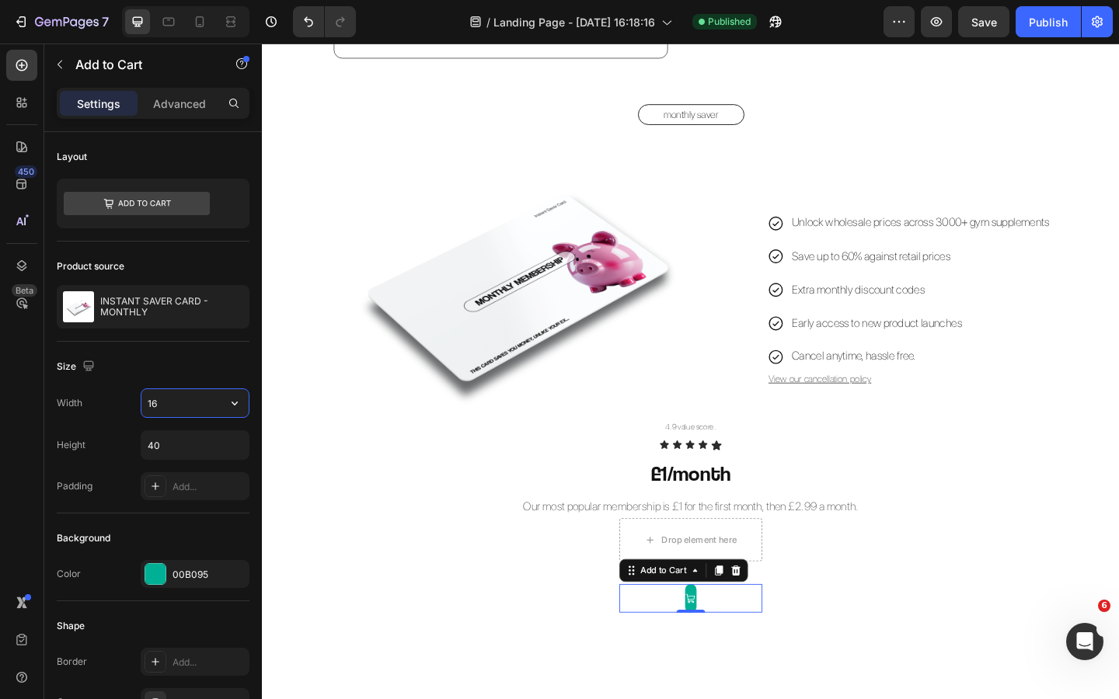
scroll to position [21, 0]
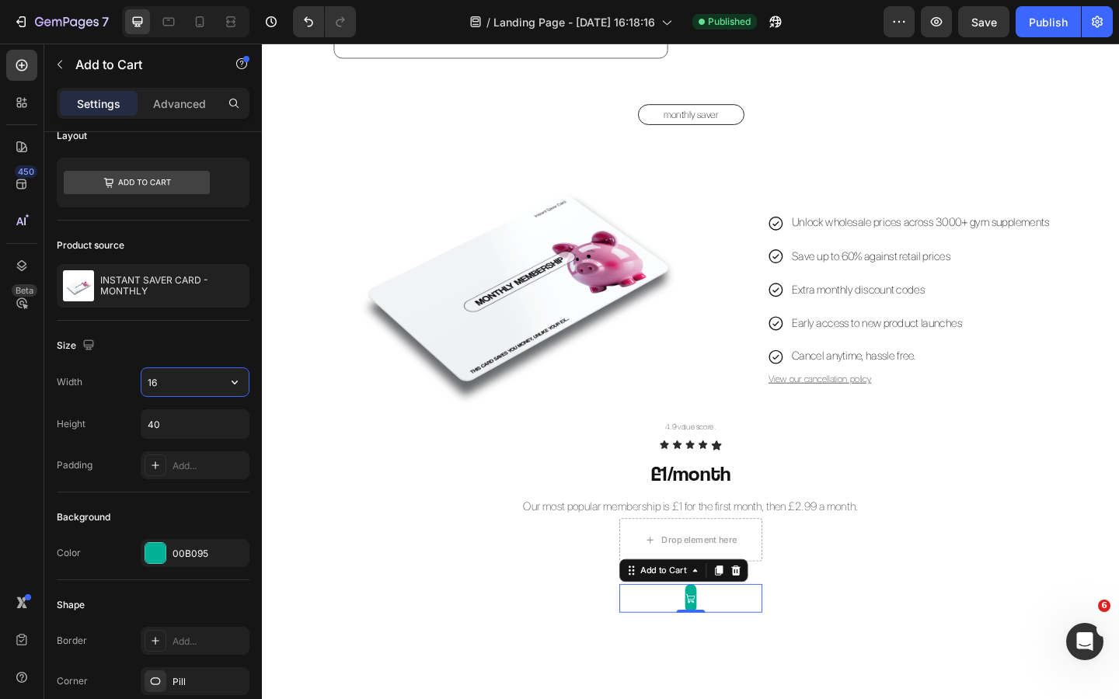
type input "160"
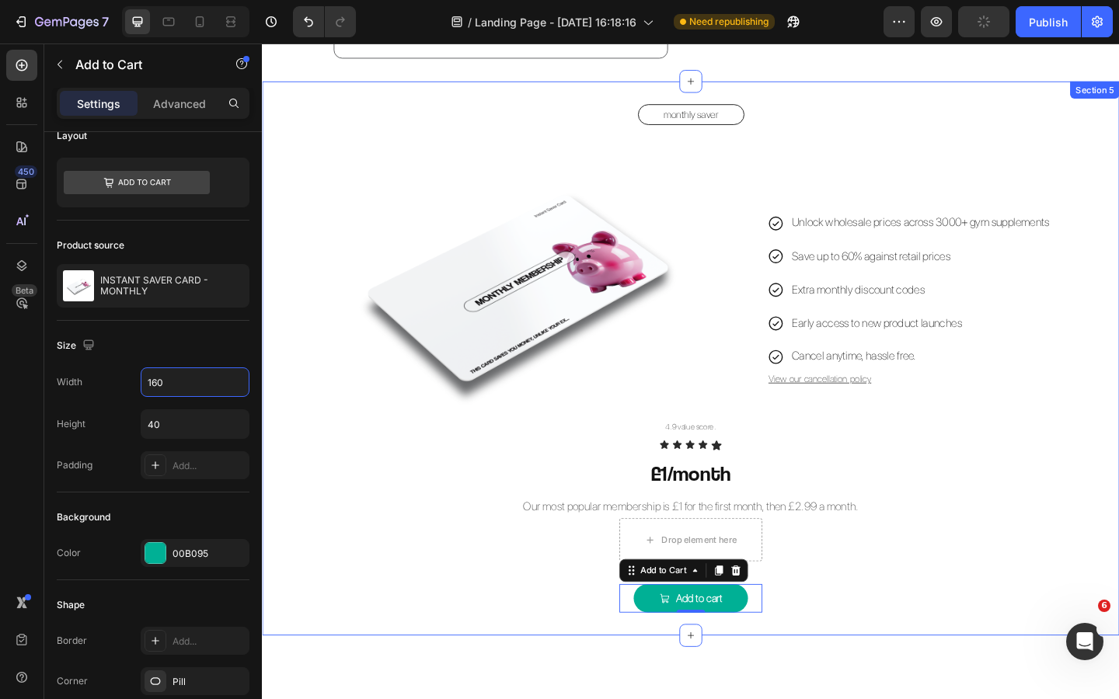
click at [389, 500] on h2 "£1/month" at bounding box center [728, 511] width 932 height 33
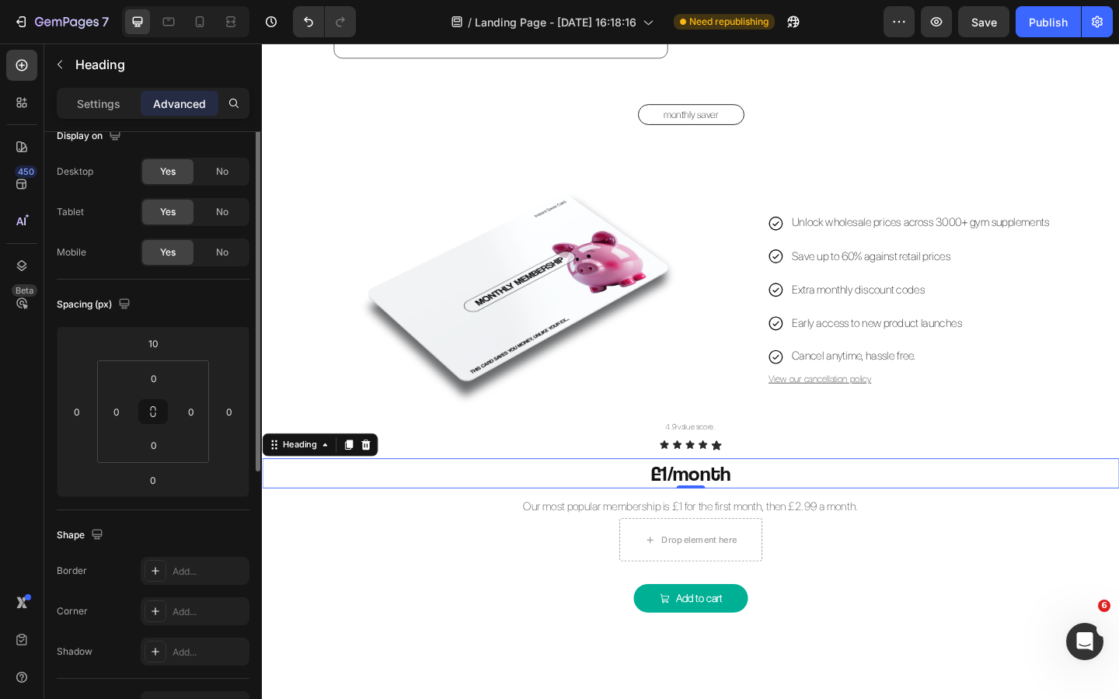
scroll to position [0, 0]
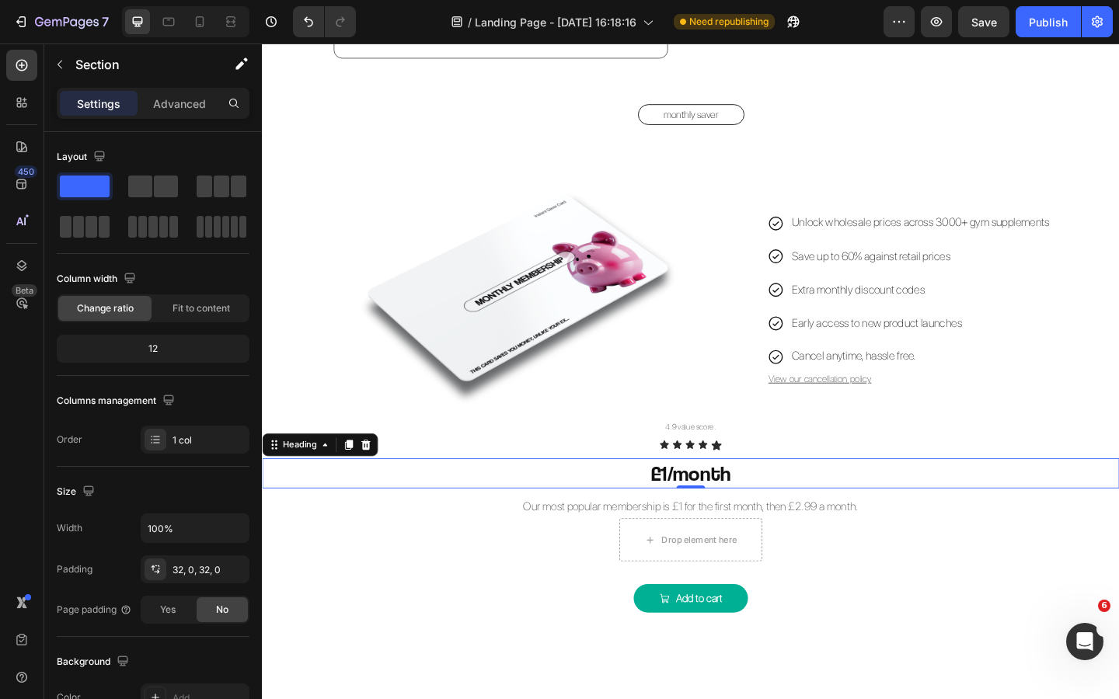
click at [895, 672] on div "monthly saver Button Image Unlock wholesale prices across 3000+ gym supplements…" at bounding box center [728, 386] width 932 height 603
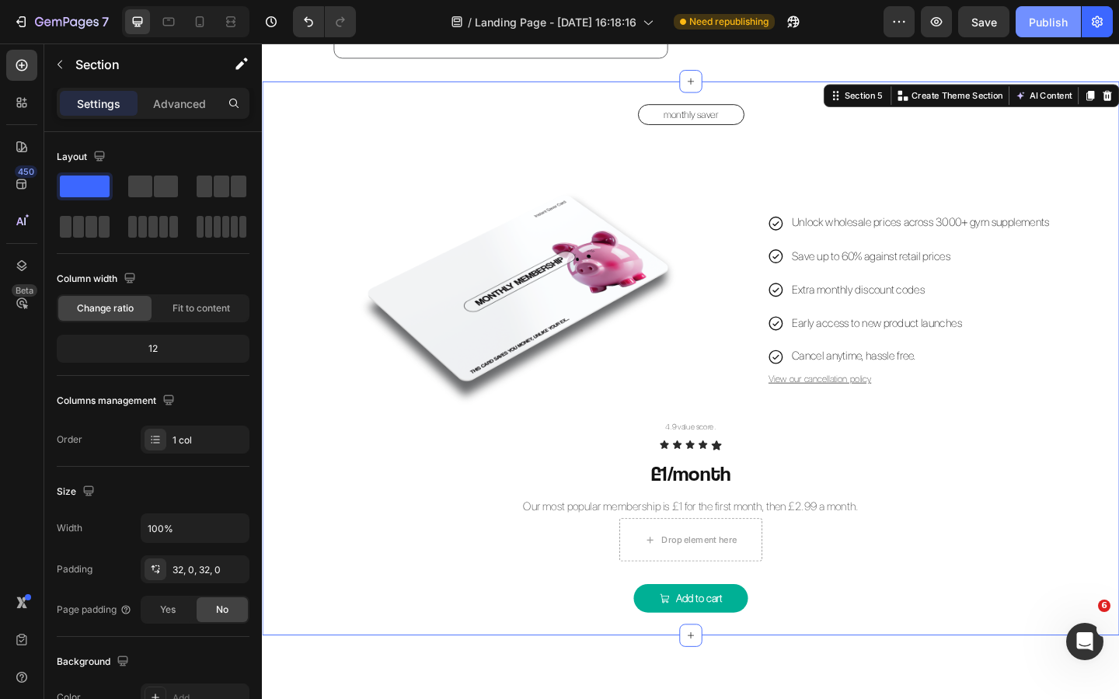
click at [1053, 28] on div "Publish" at bounding box center [1048, 22] width 39 height 16
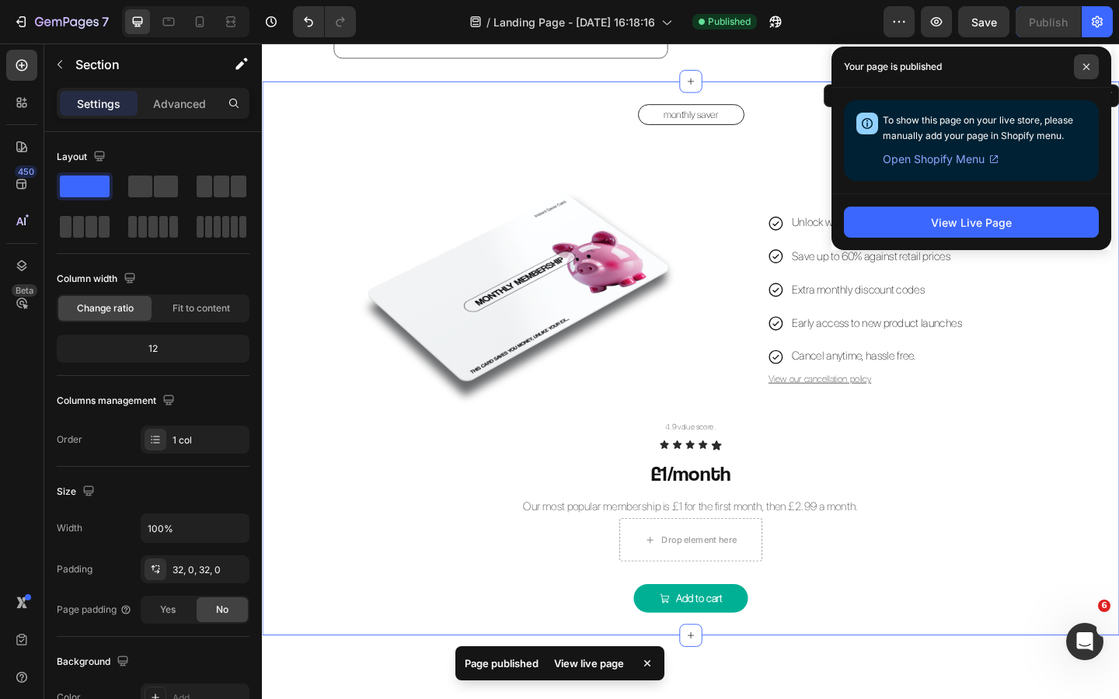
click at [1090, 68] on span at bounding box center [1086, 66] width 25 height 25
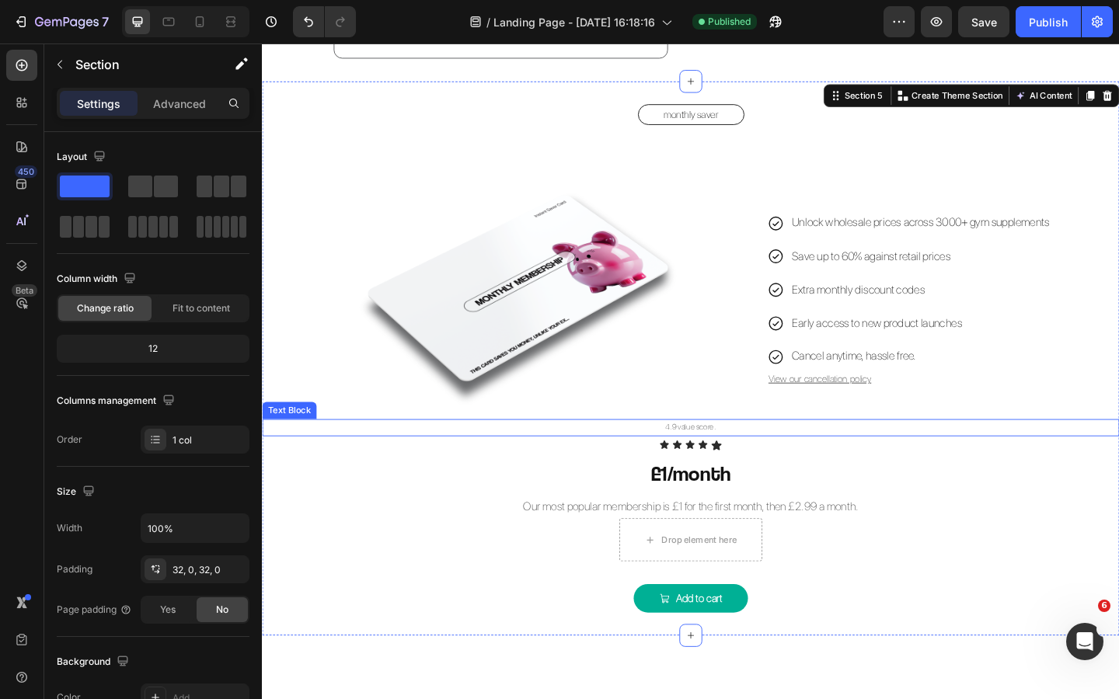
click at [768, 458] on p "4.9 value score." at bounding box center [727, 462] width 929 height 16
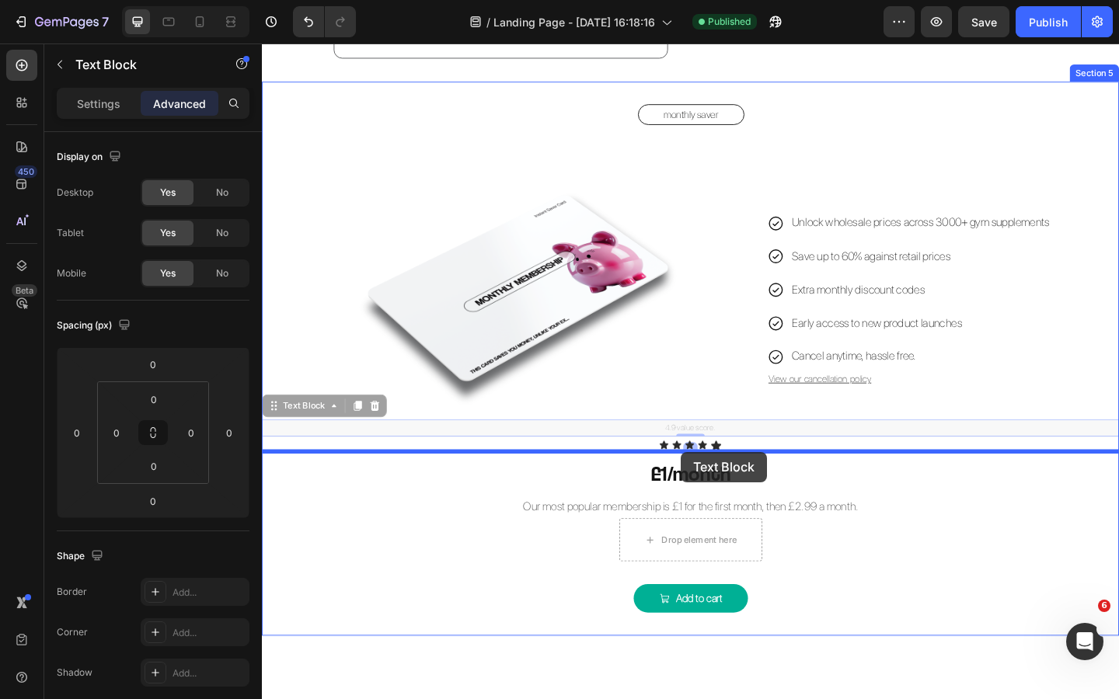
drag, startPoint x: 287, startPoint y: 440, endPoint x: 717, endPoint y: 488, distance: 432.2
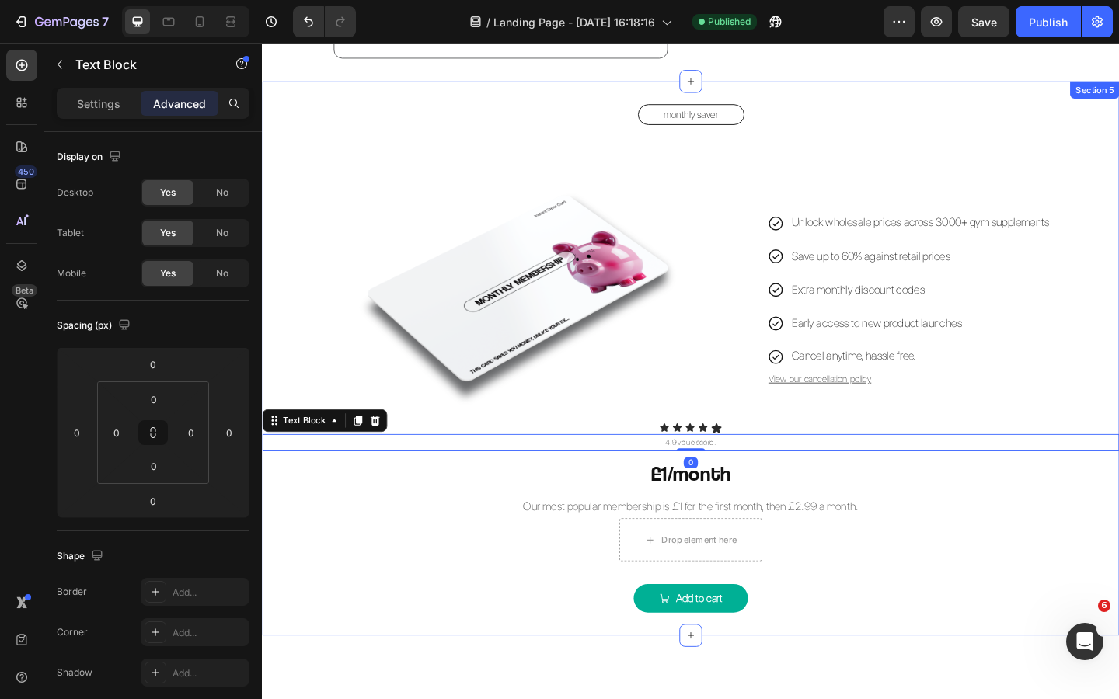
click at [869, 575] on div "monthly saver Button Image Unlock wholesale prices across 3000+ gym supplements…" at bounding box center [728, 386] width 932 height 553
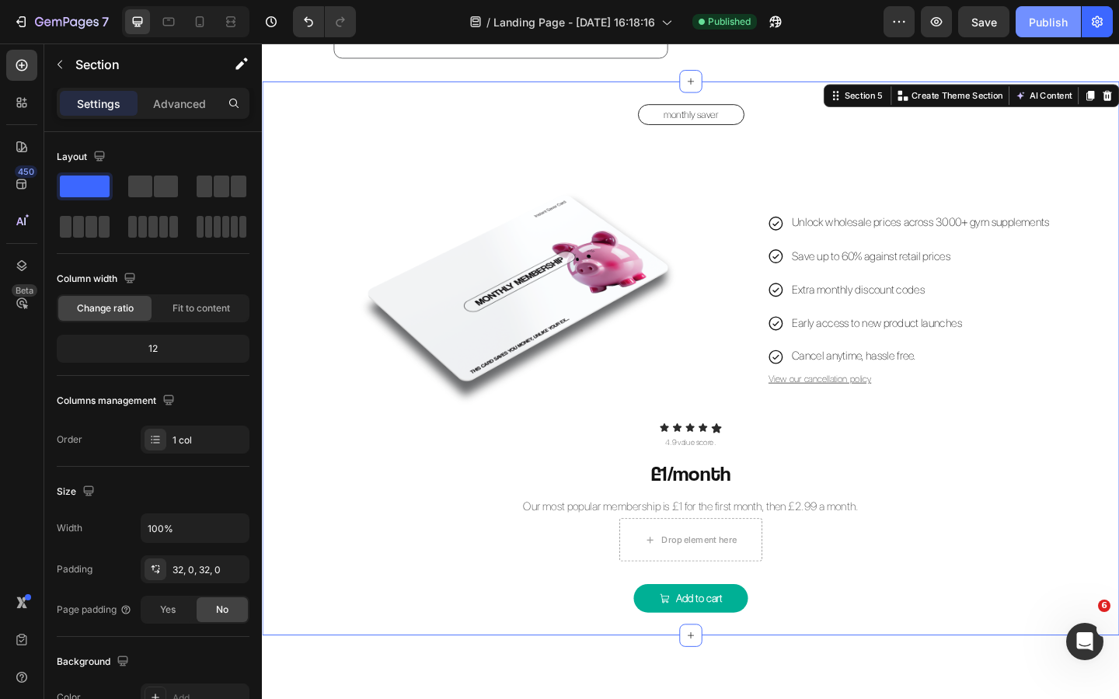
click at [1046, 28] on div "Publish" at bounding box center [1048, 22] width 39 height 16
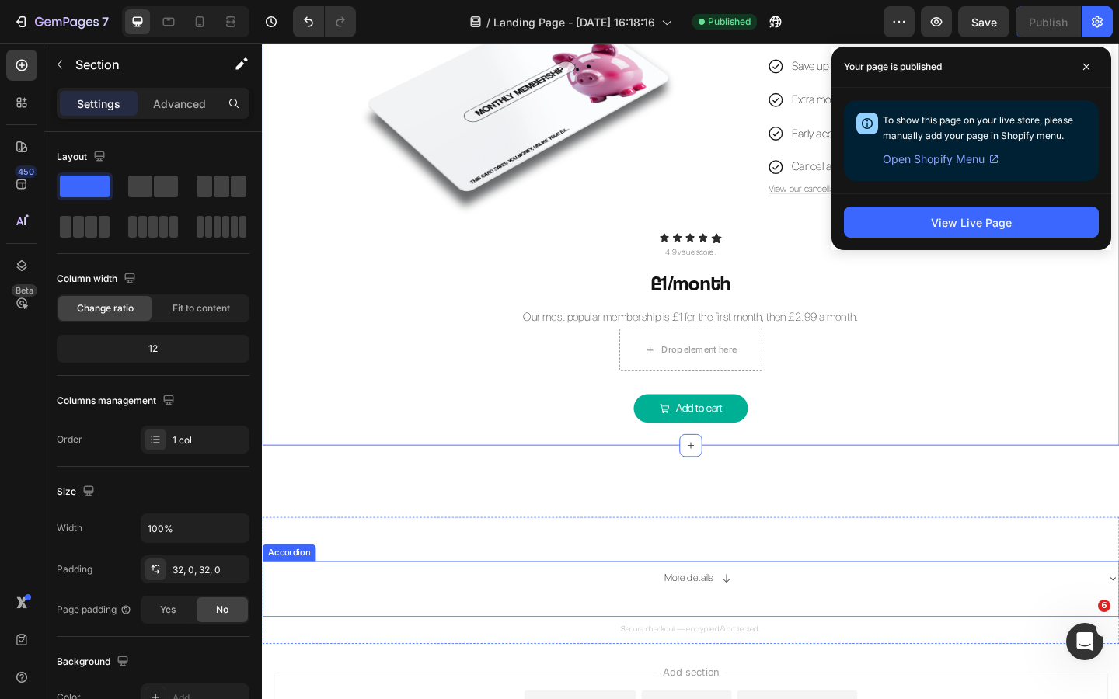
scroll to position [1320, 0]
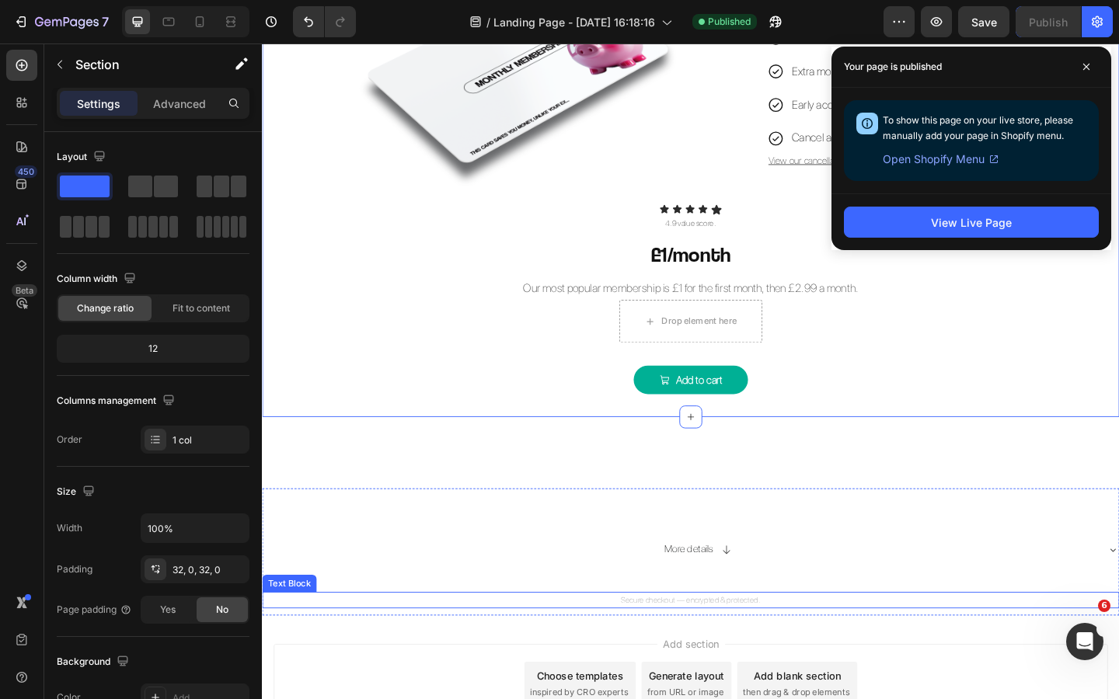
click at [779, 651] on p "Secure checkout — encrypted & protected." at bounding box center [727, 650] width 929 height 16
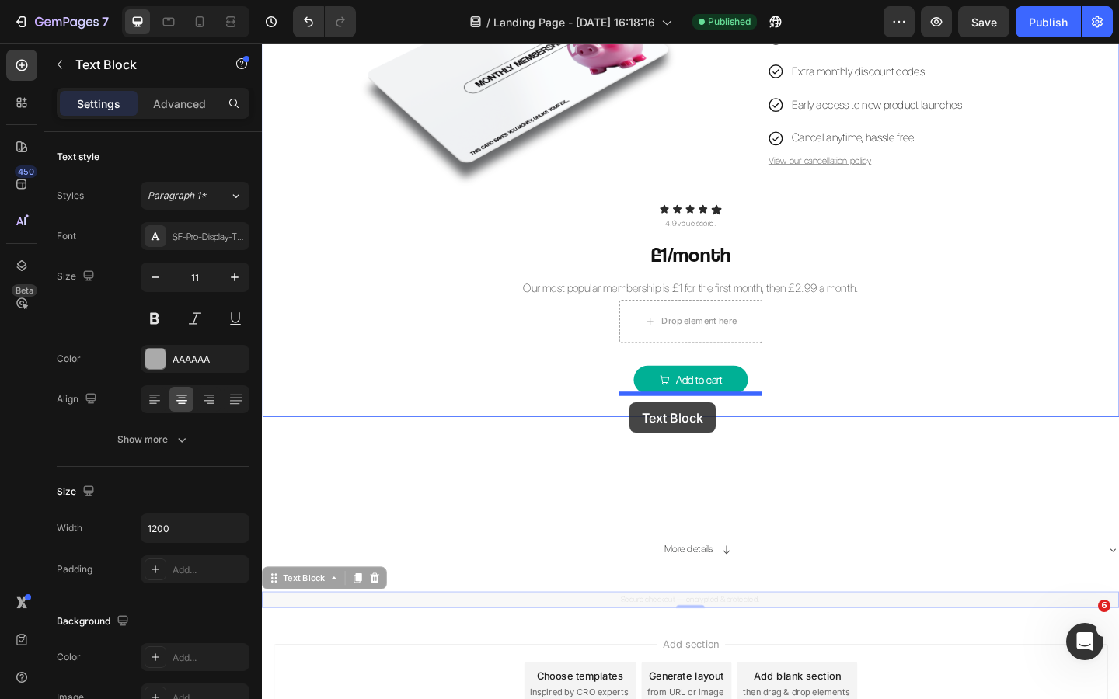
drag, startPoint x: 282, startPoint y: 627, endPoint x: 662, endPoint y: 434, distance: 426.0
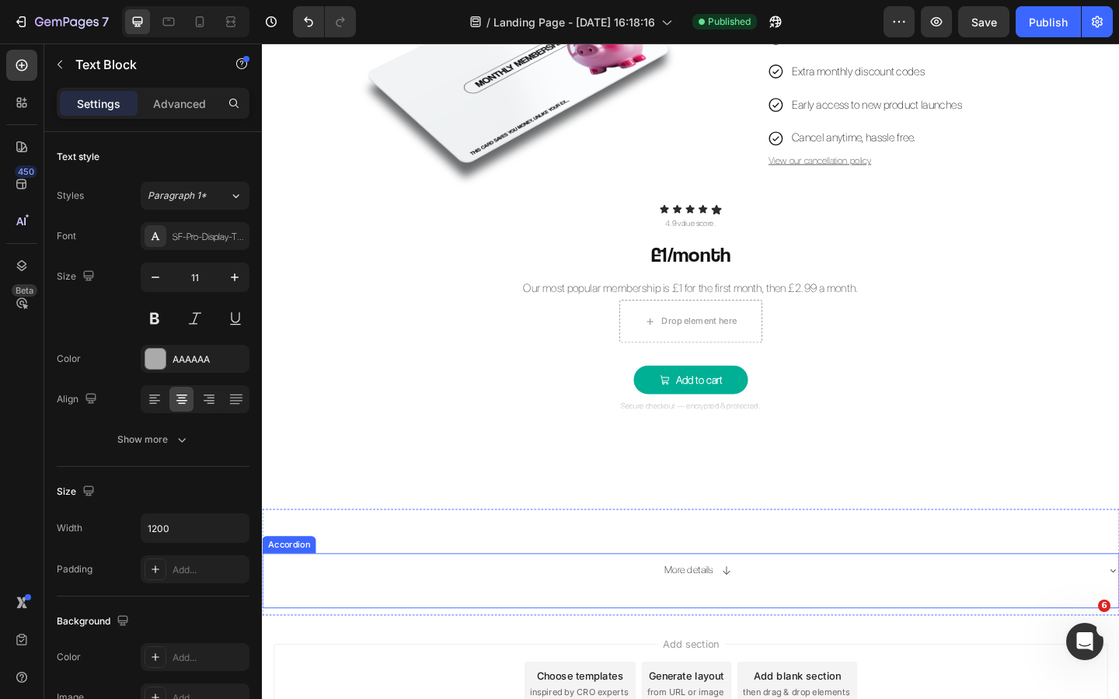
click at [790, 615] on div "More details" at bounding box center [734, 616] width 867 height 24
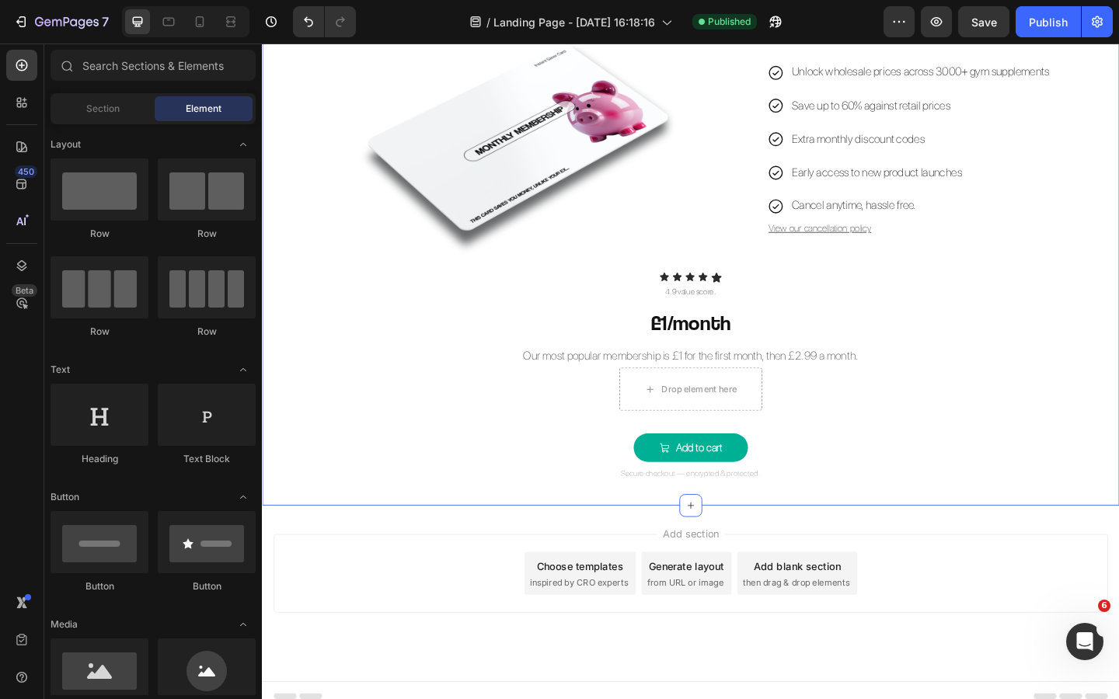
scroll to position [1238, 0]
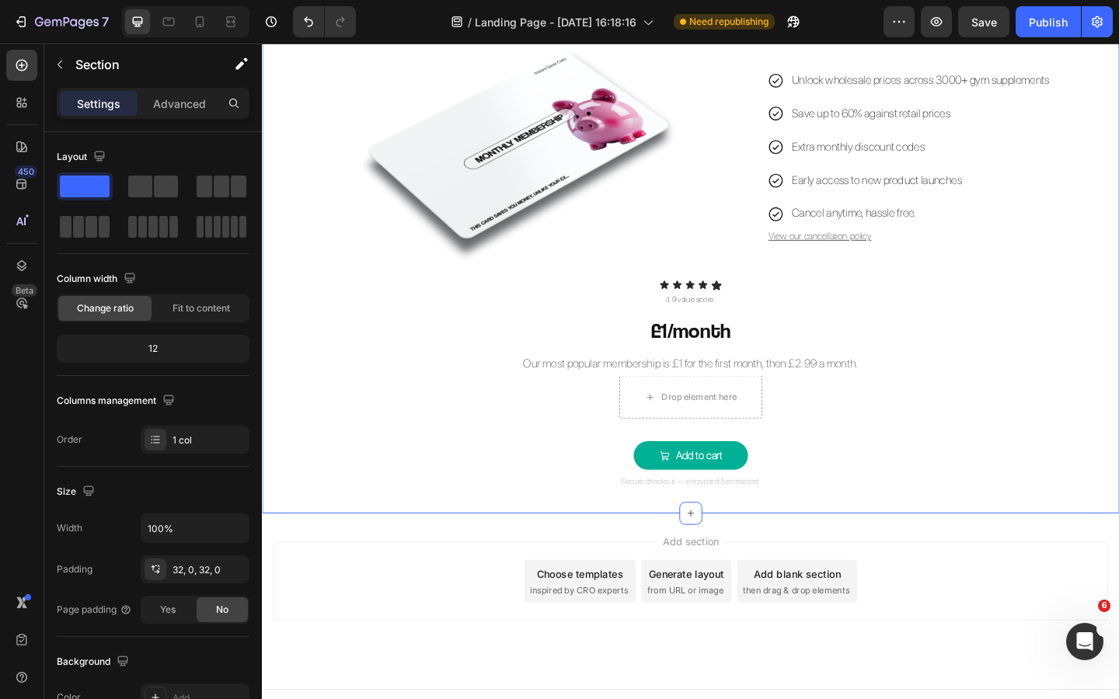
click at [849, 484] on div "monthly saver Button Image Unlock wholesale prices across 3000+ gym supplements…" at bounding box center [728, 242] width 932 height 576
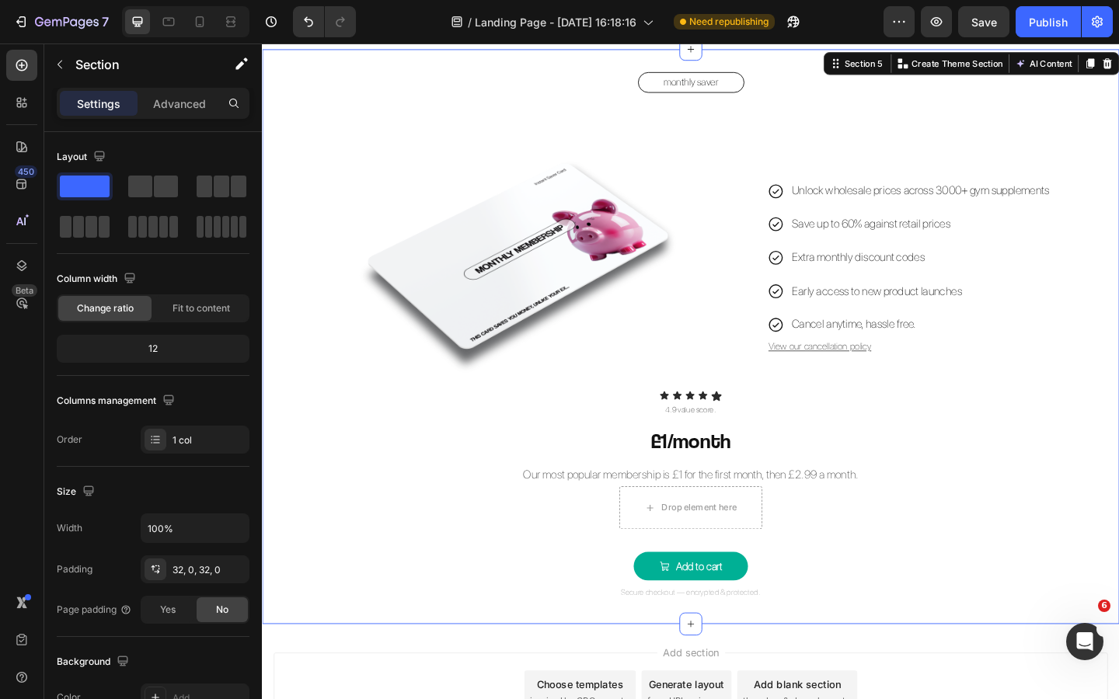
scroll to position [1054, 0]
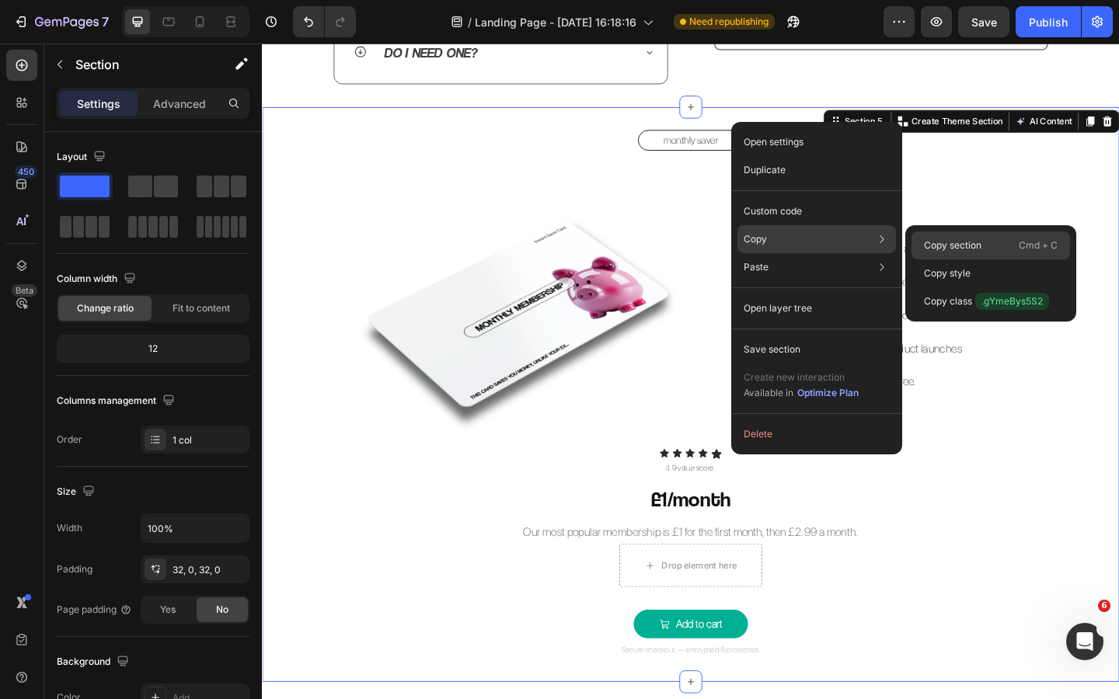
drag, startPoint x: 946, startPoint y: 242, endPoint x: 745, endPoint y: 217, distance: 202.8
click at [946, 242] on p "Copy section" at bounding box center [952, 245] width 57 height 14
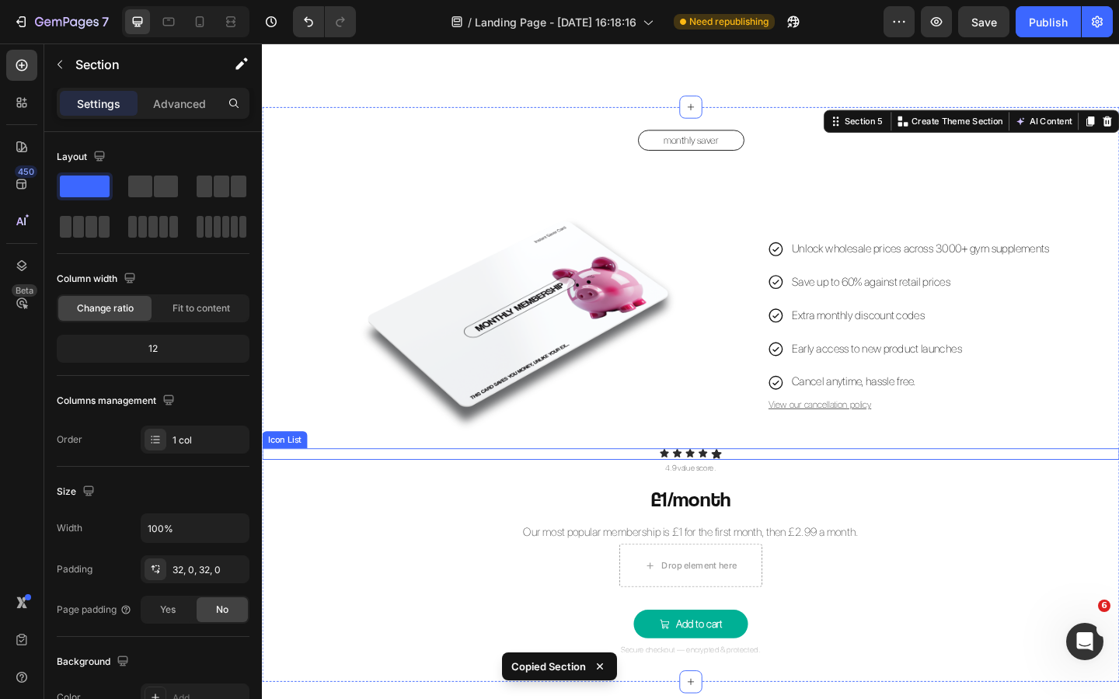
scroll to position [1259, 0]
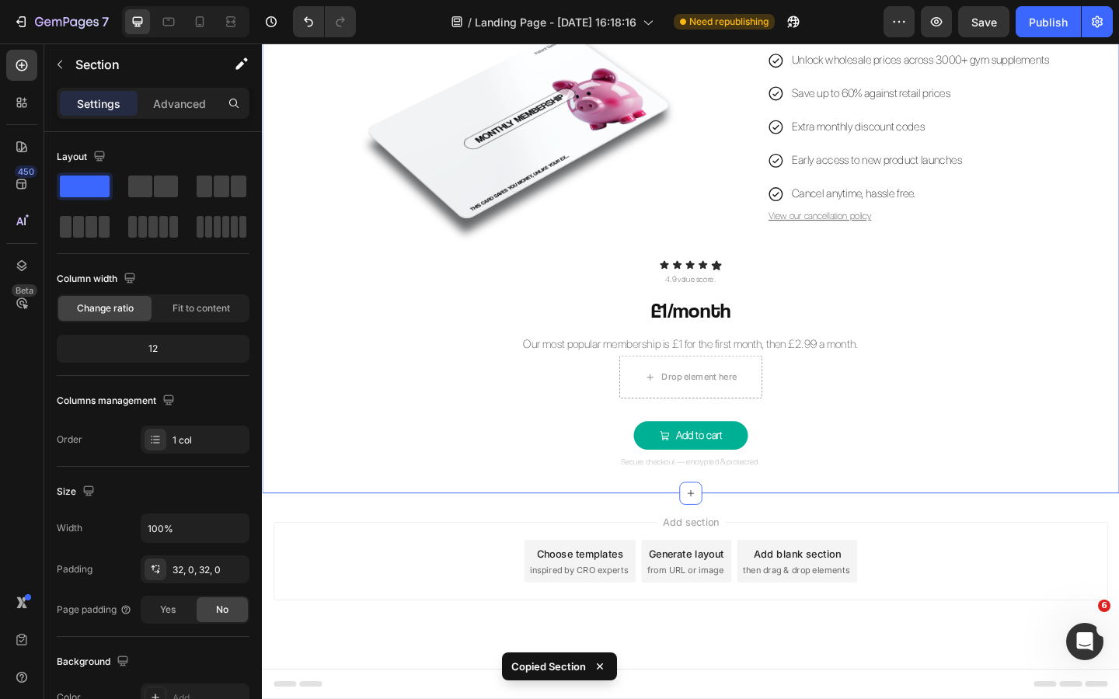
click at [782, 515] on div "monthly saver Button Image Unlock wholesale prices across 3000+ gym supplements…" at bounding box center [728, 220] width 932 height 625
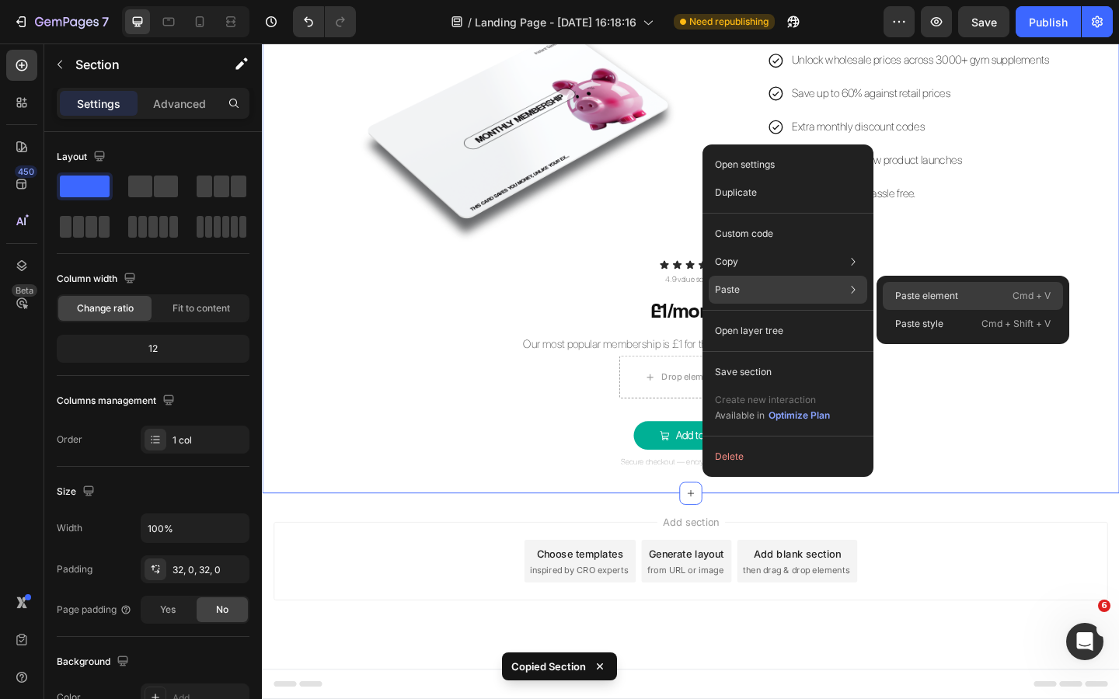
click at [910, 294] on p "Paste element" at bounding box center [926, 296] width 63 height 14
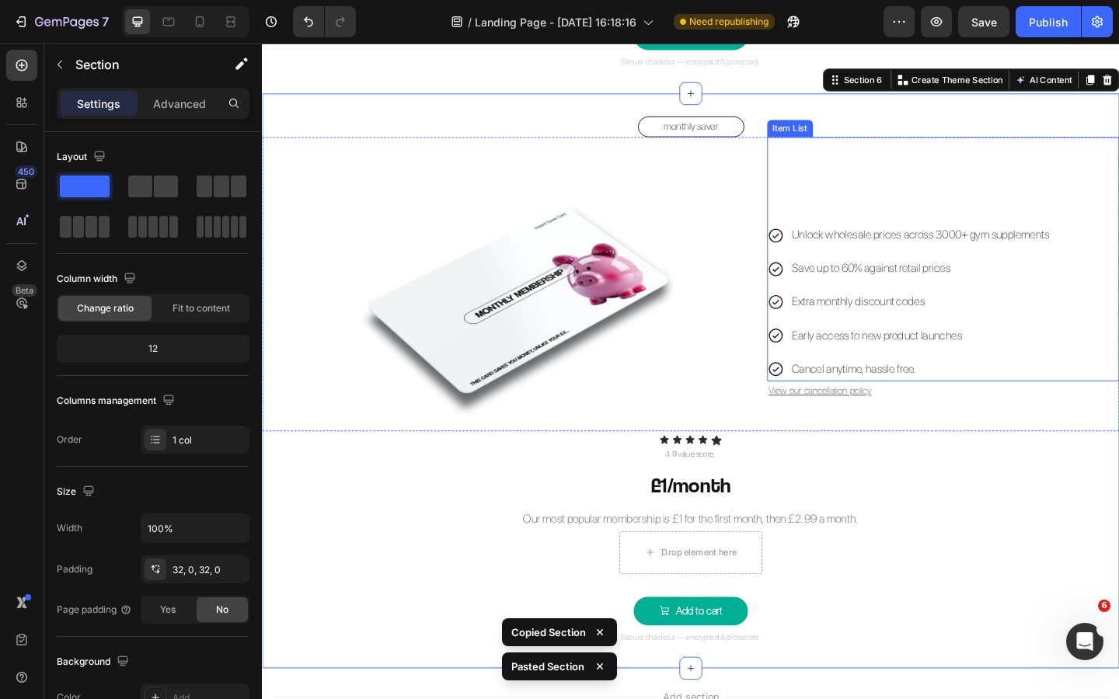
scroll to position [1631, 0]
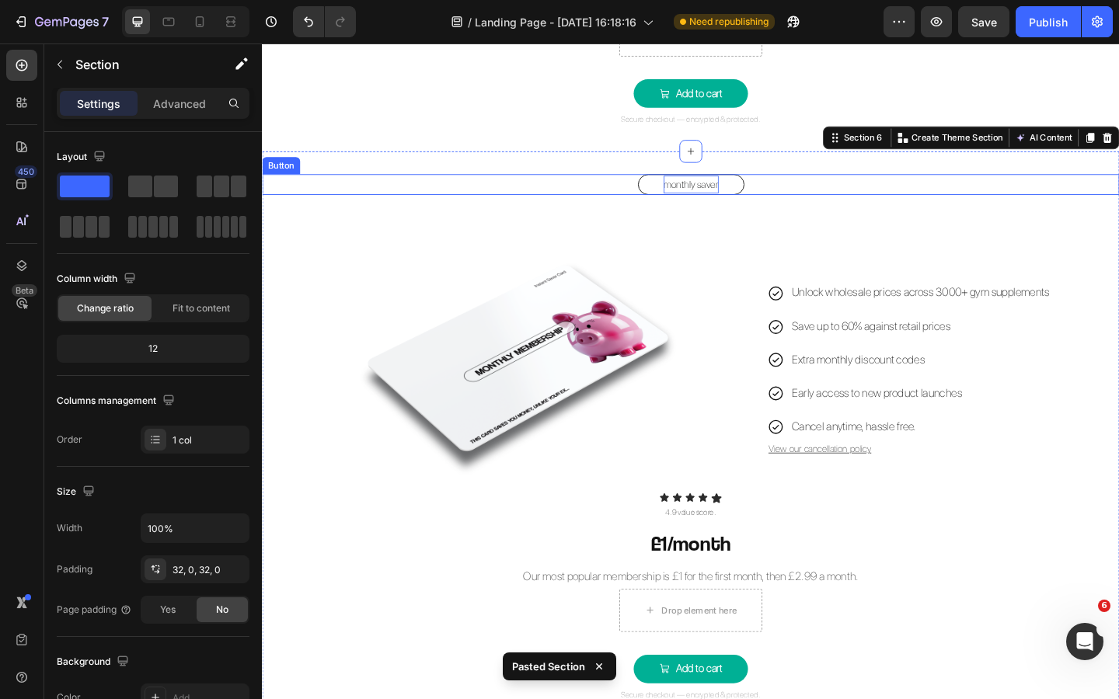
click at [719, 197] on p "monthly saver" at bounding box center [728, 196] width 60 height 19
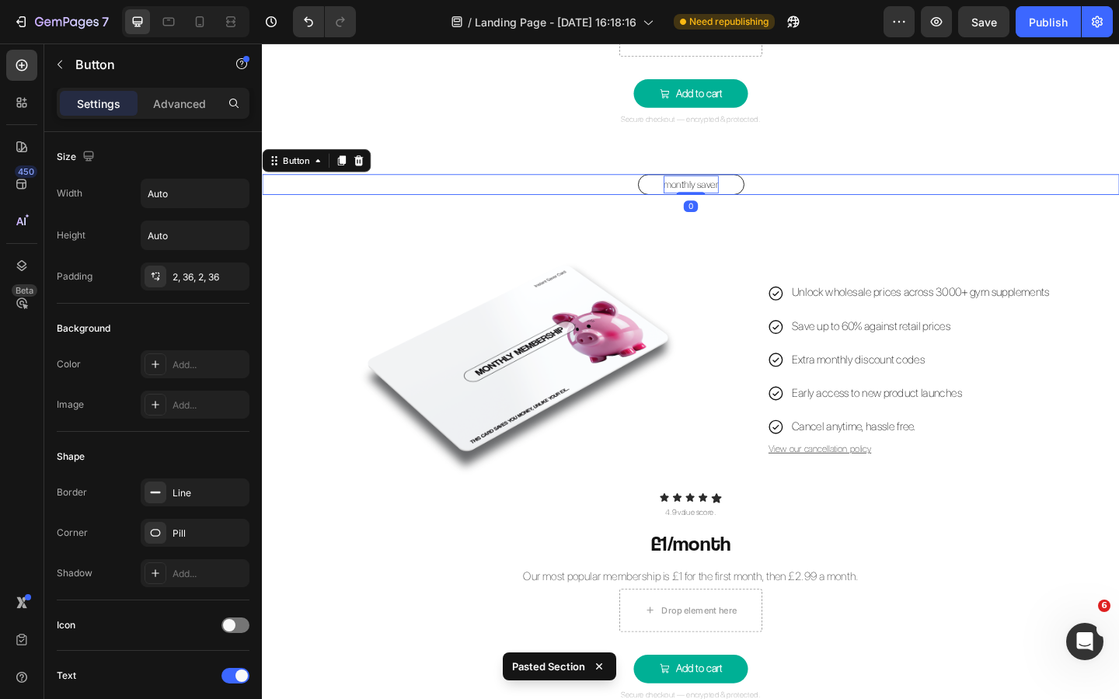
click at [722, 197] on p "monthly saver" at bounding box center [728, 196] width 60 height 19
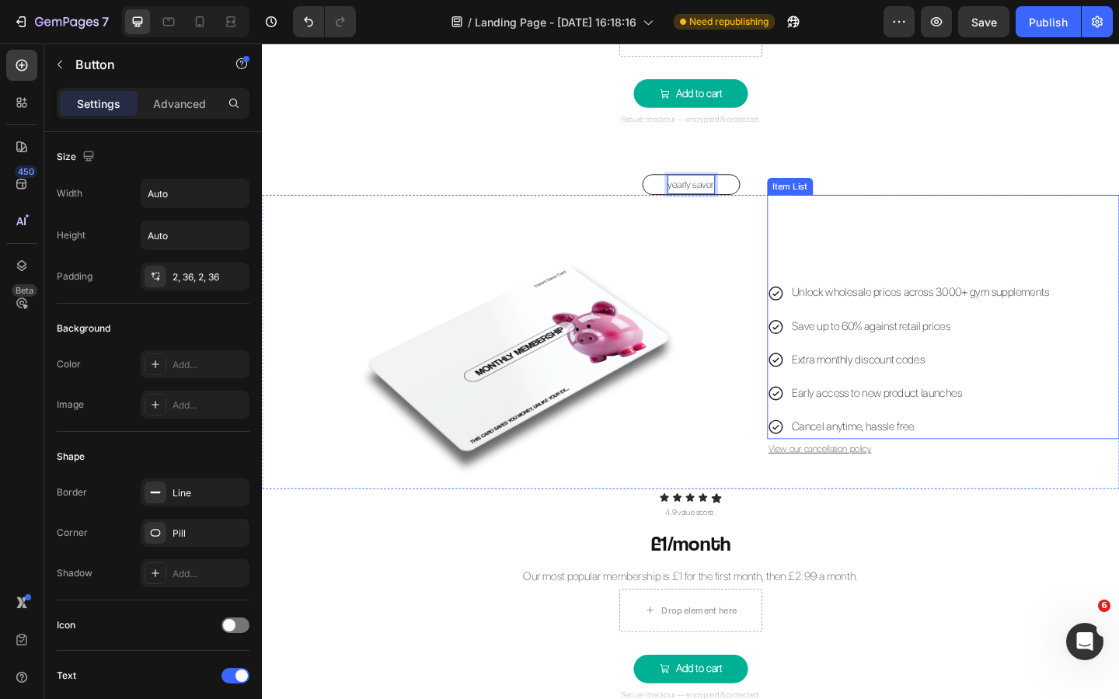
click at [935, 260] on div "Unlock wholesale prices across 3000+ gym supplements Save up to 60% against ret…" at bounding box center [1002, 341] width 383 height 266
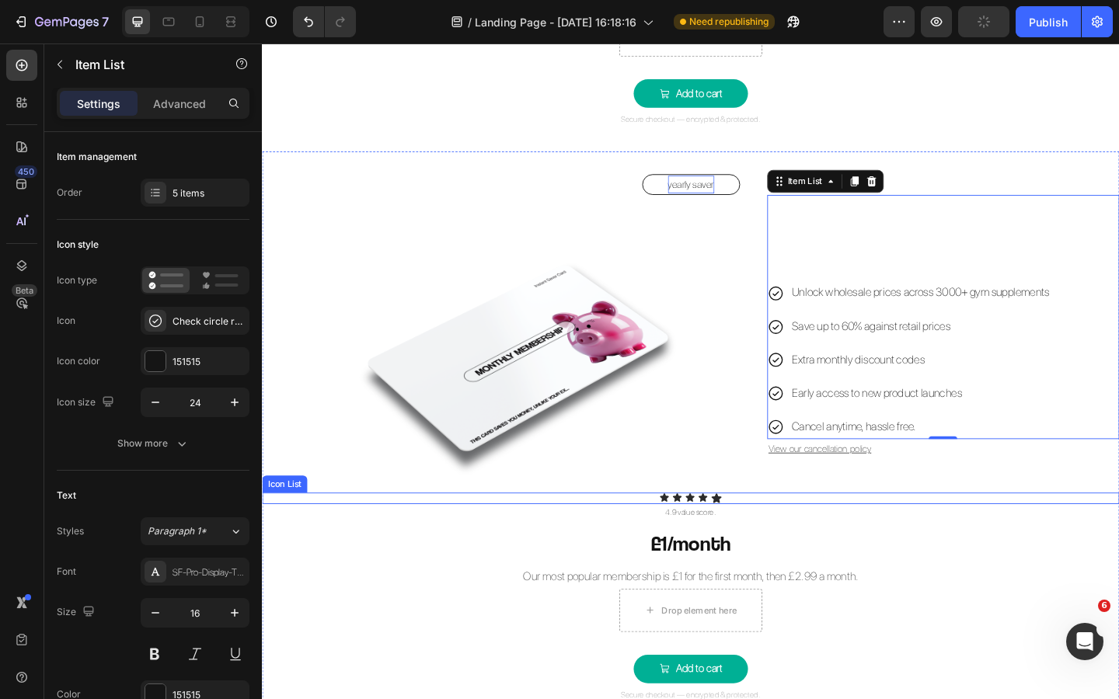
click at [924, 590] on h2 "£1/month" at bounding box center [728, 587] width 932 height 33
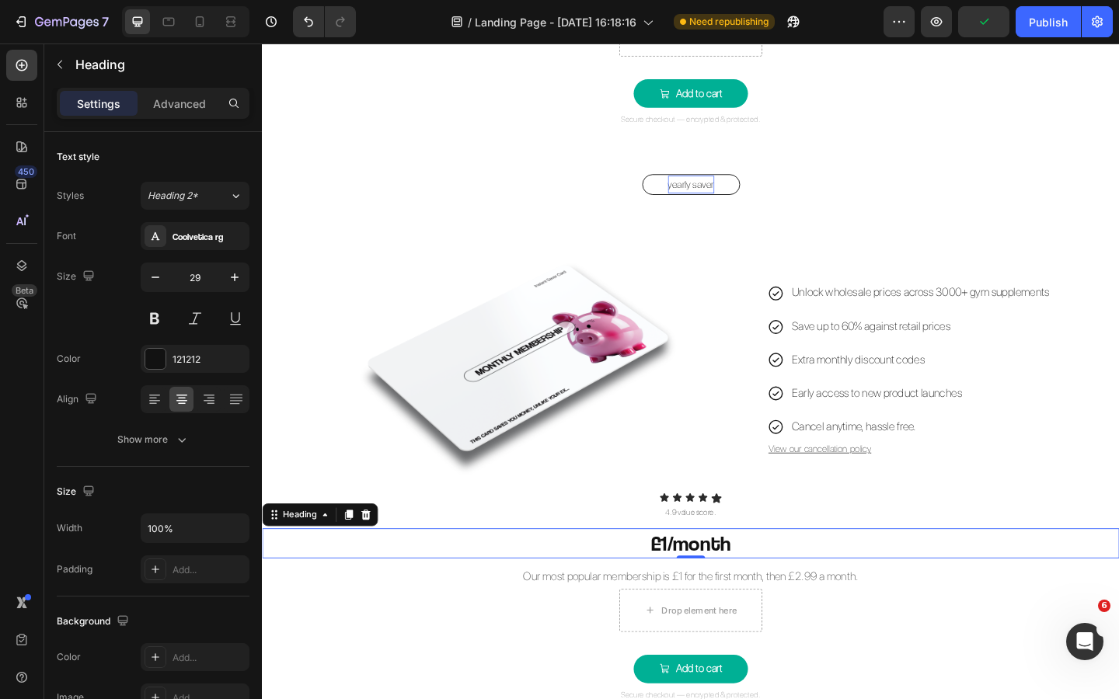
click at [708, 590] on h2 "£1/month" at bounding box center [728, 587] width 932 height 33
click at [702, 592] on p "£1/month" at bounding box center [727, 588] width 929 height 30
drag, startPoint x: 803, startPoint y: 588, endPoint x: 729, endPoint y: 590, distance: 74.6
click at [729, 590] on p "£25.99/month" at bounding box center [727, 588] width 929 height 30
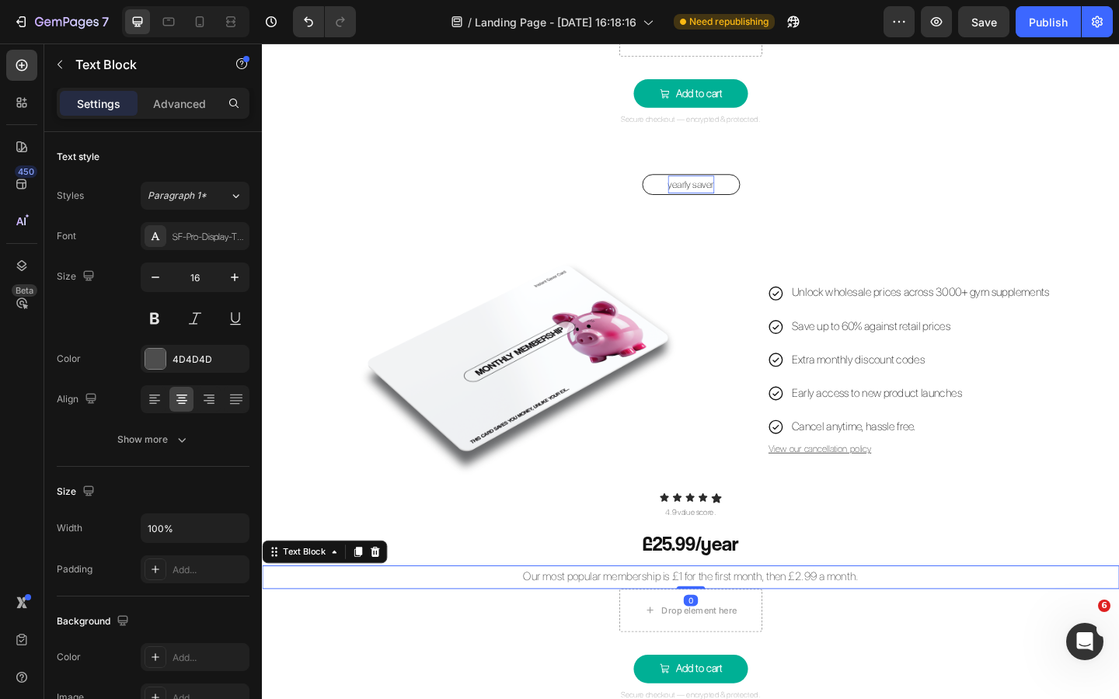
click at [623, 625] on p "Our most popular membership is £1 for the first month, then £2.99 a month." at bounding box center [727, 624] width 929 height 23
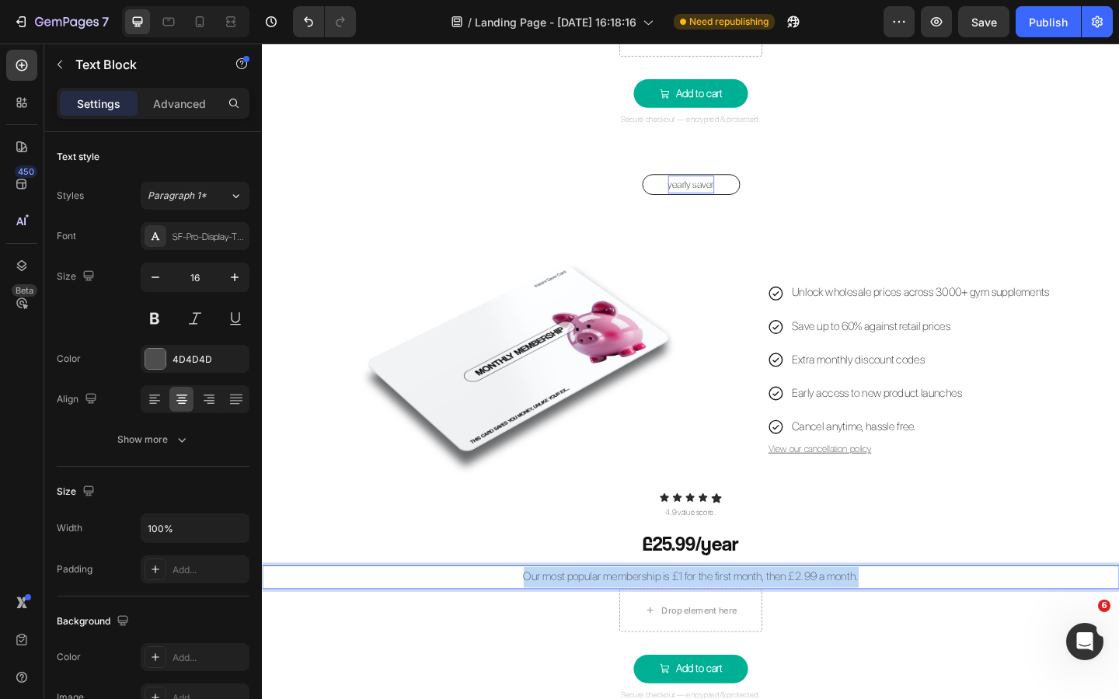
click at [623, 625] on p "Our most popular membership is £1 for the first month, then £2.99 a month." at bounding box center [727, 624] width 929 height 23
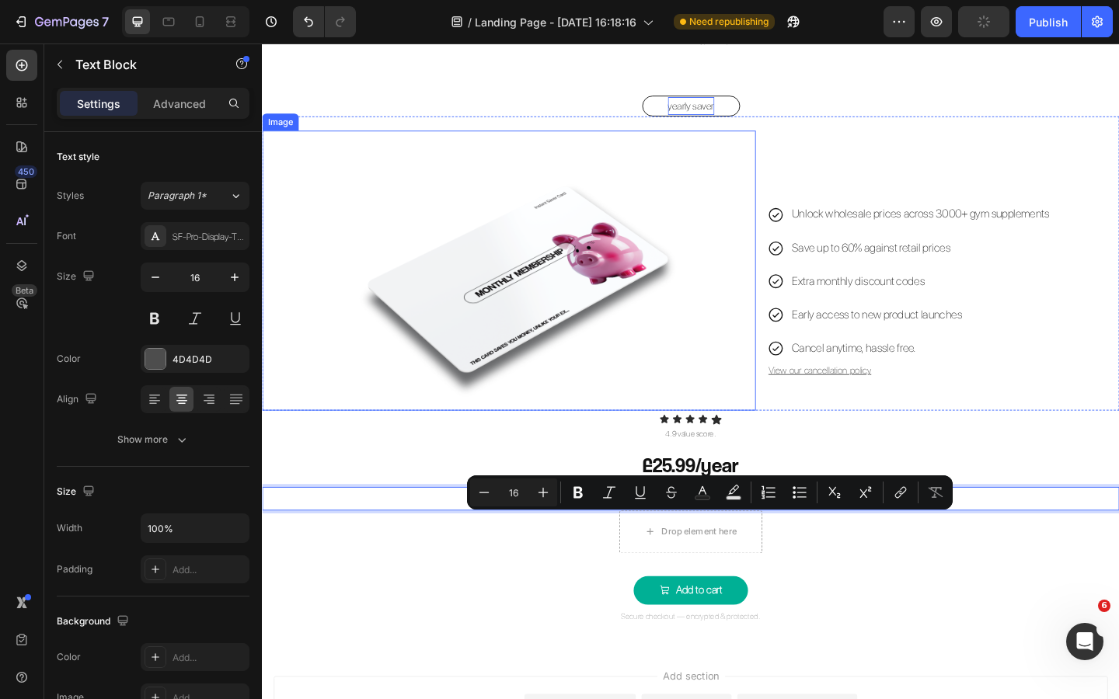
scroll to position [1732, 0]
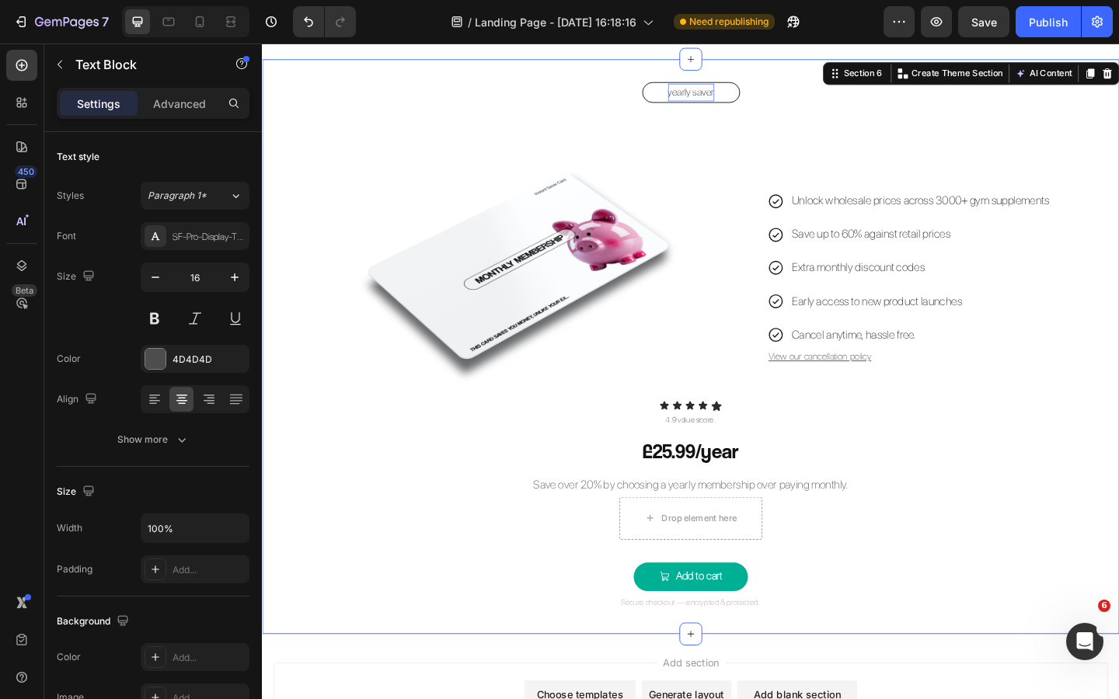
click at [885, 587] on div "yearly saver Button Image Unlock wholesale prices across 3000+ gym supplements …" at bounding box center [728, 373] width 932 height 576
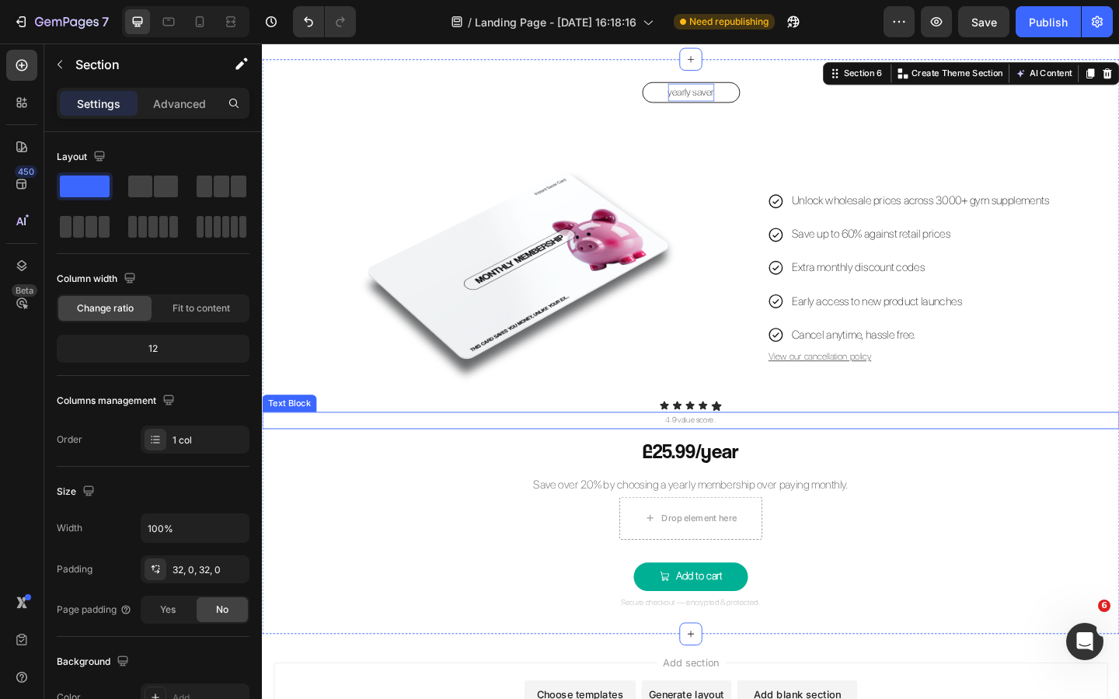
click at [708, 452] on p "4.9 value score." at bounding box center [727, 454] width 929 height 16
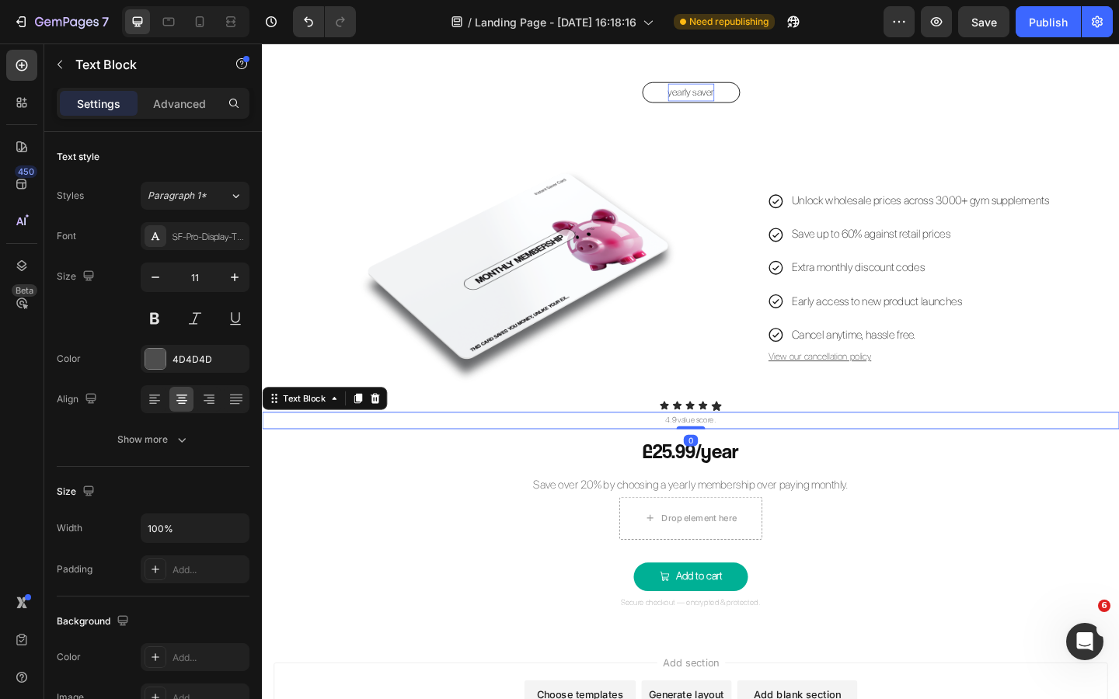
click at [708, 452] on p "4.9 value score." at bounding box center [727, 454] width 929 height 16
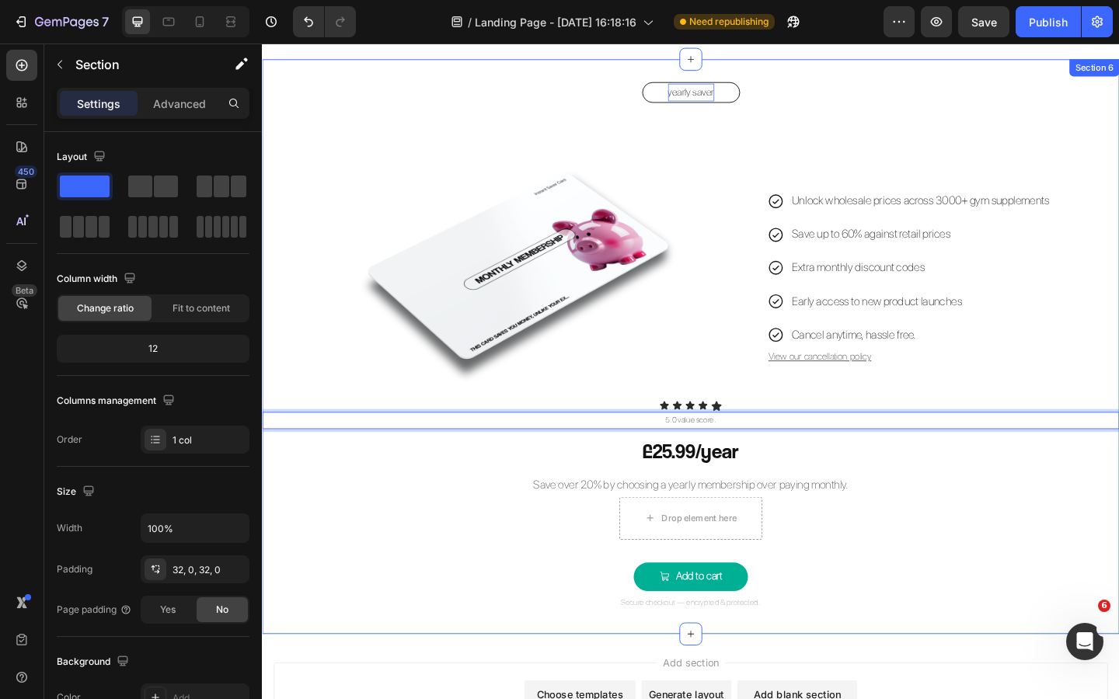
click at [991, 620] on div "yearly saver Button Image Unlock wholesale prices across 3000+ gym supplements …" at bounding box center [728, 373] width 932 height 576
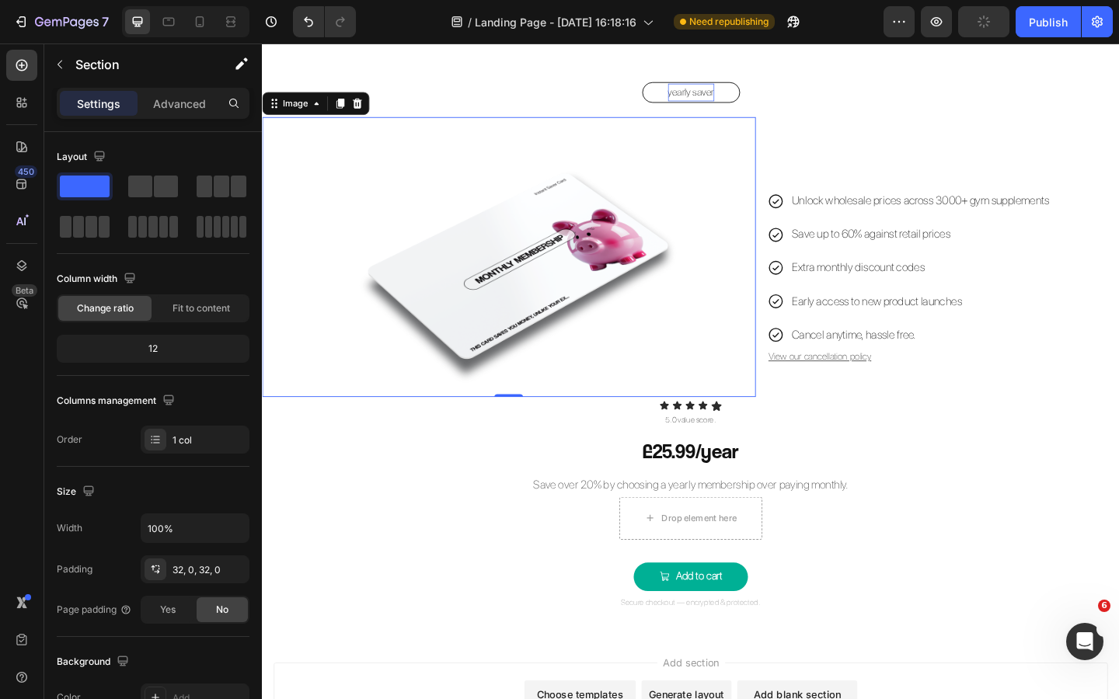
click at [552, 273] on img at bounding box center [530, 276] width 430 height 305
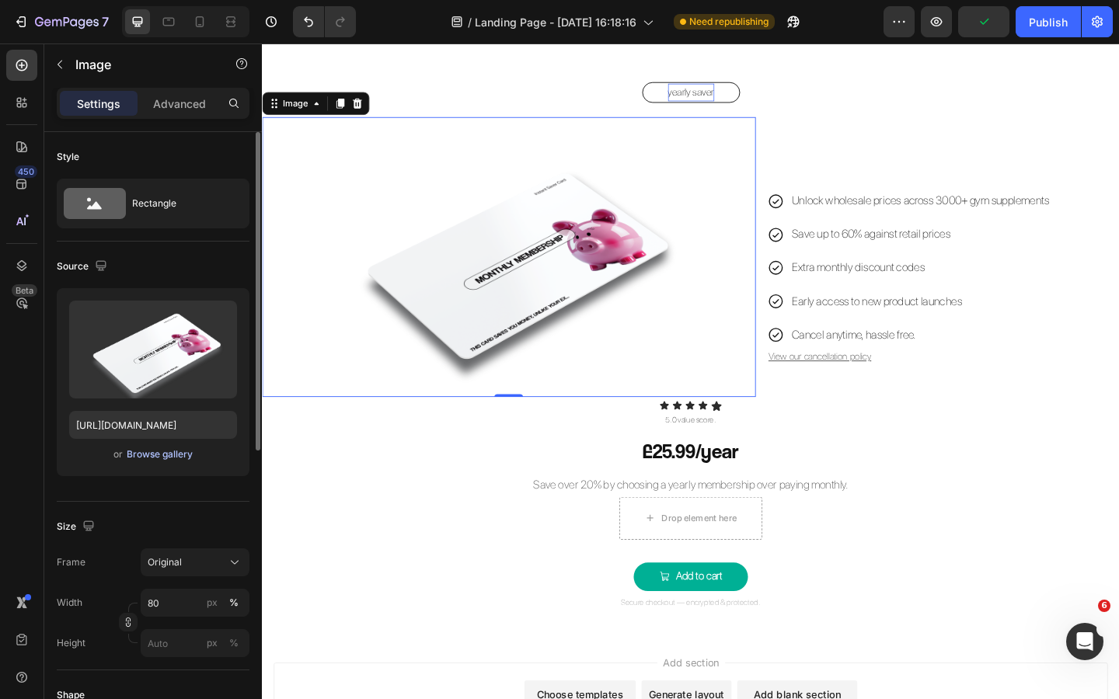
click at [158, 453] on div "Browse gallery" at bounding box center [160, 454] width 66 height 14
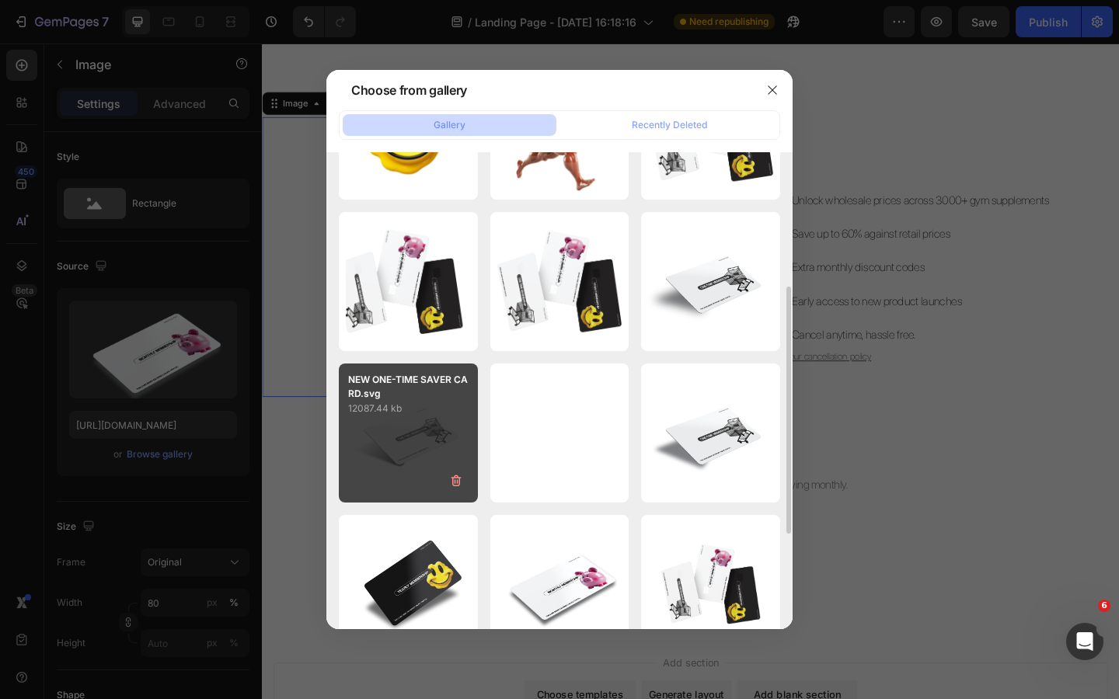
scroll to position [258, 0]
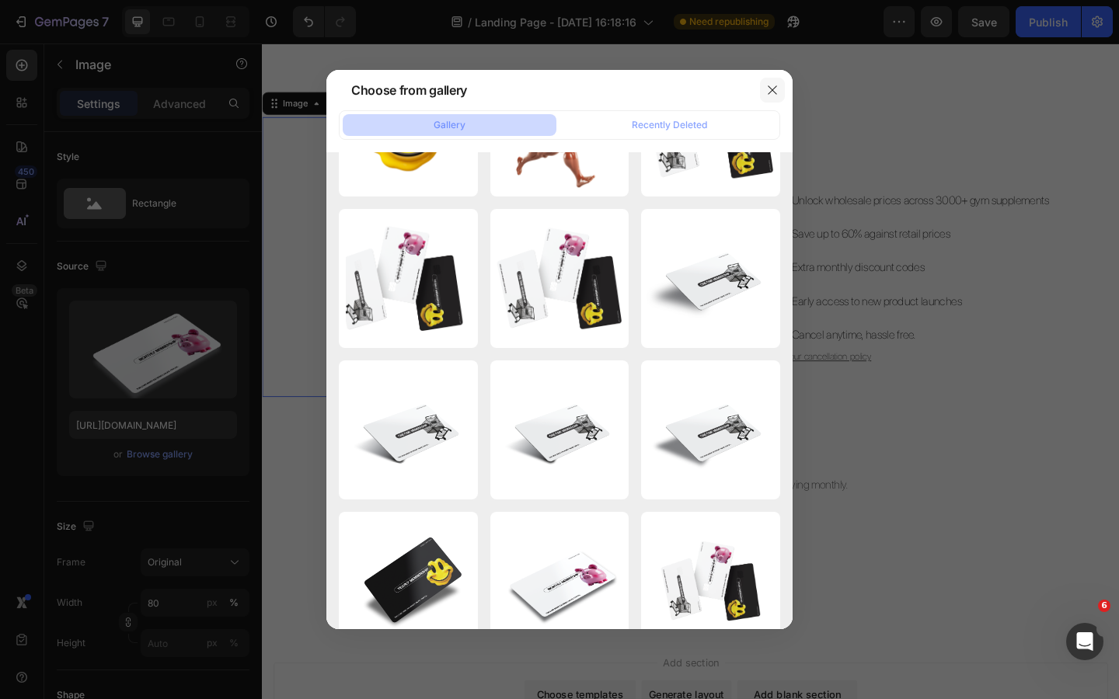
click at [780, 93] on button "button" at bounding box center [772, 90] width 25 height 25
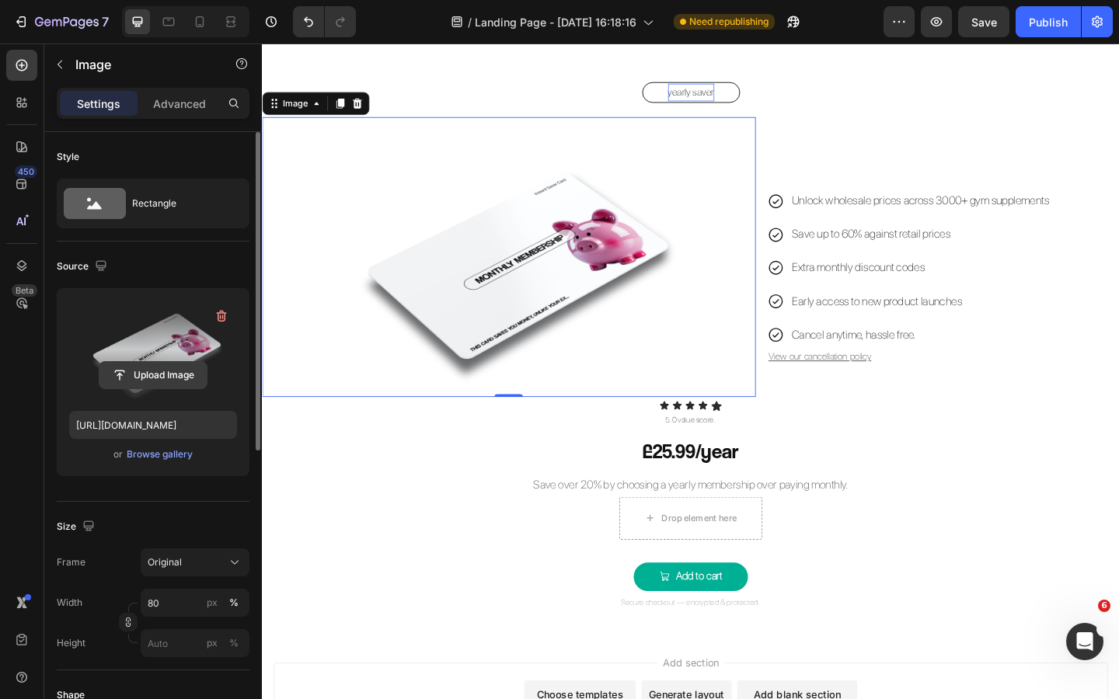
click at [153, 378] on input "file" at bounding box center [152, 375] width 107 height 26
click at [168, 371] on input "file" at bounding box center [152, 375] width 107 height 26
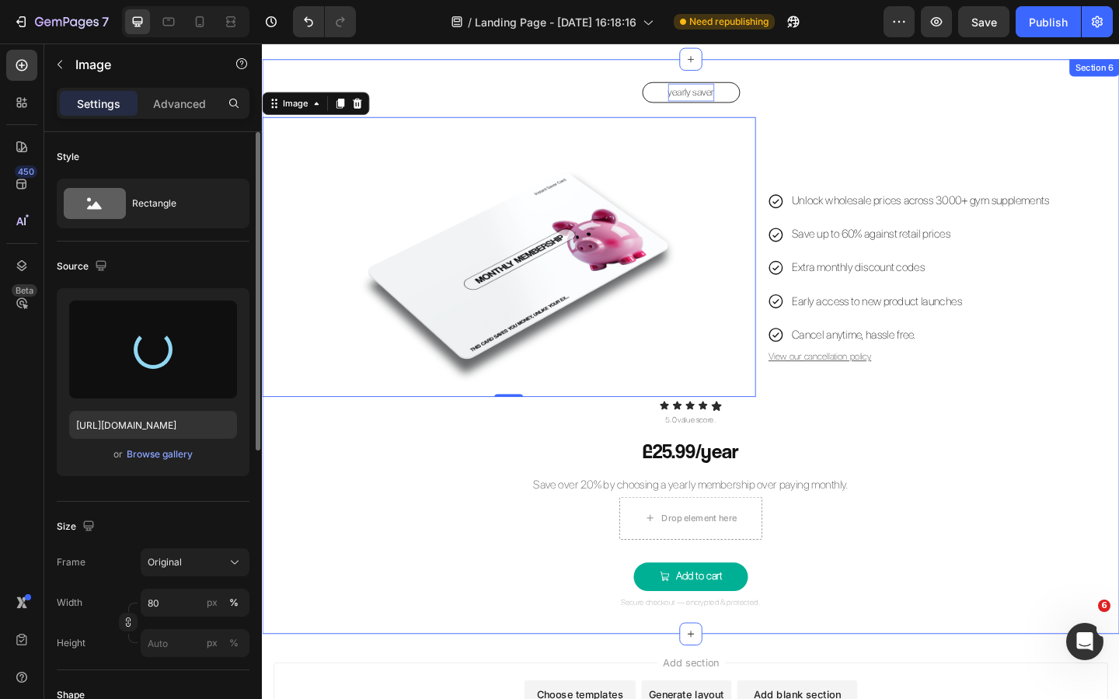
type input "https://cdn.shopify.com/s/files/1/0926/8946/5679/files/gempages_567331744202621…"
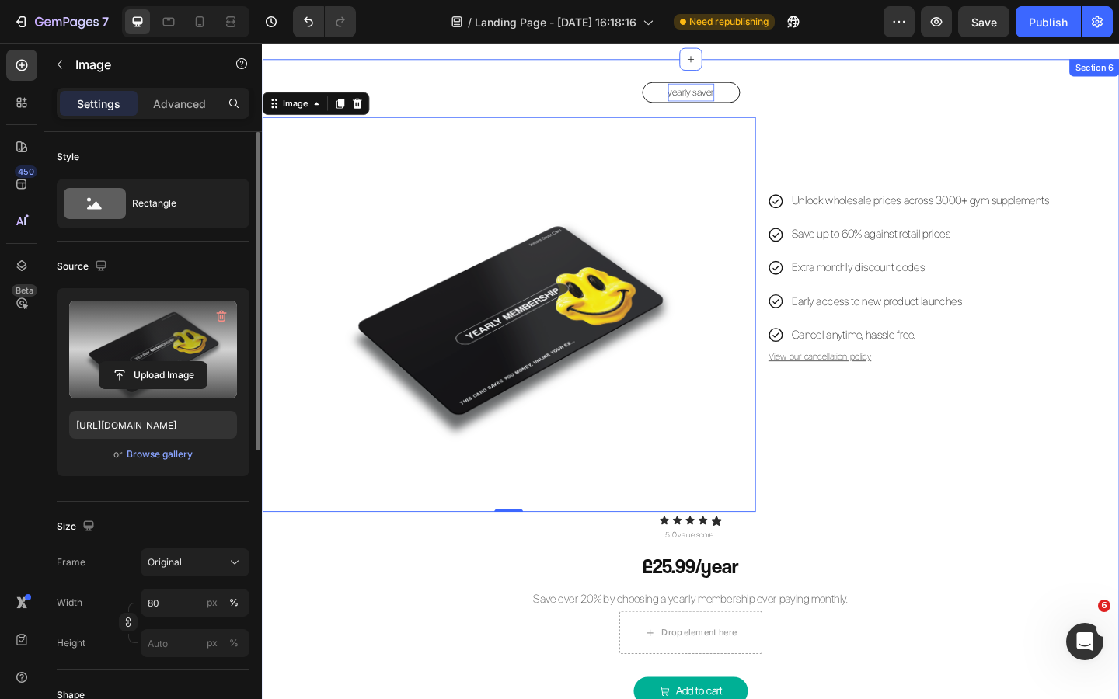
click at [457, 594] on div "yearly saver Button Image 0 Unlock wholesale prices across 3000+ gym supplement…" at bounding box center [728, 435] width 932 height 701
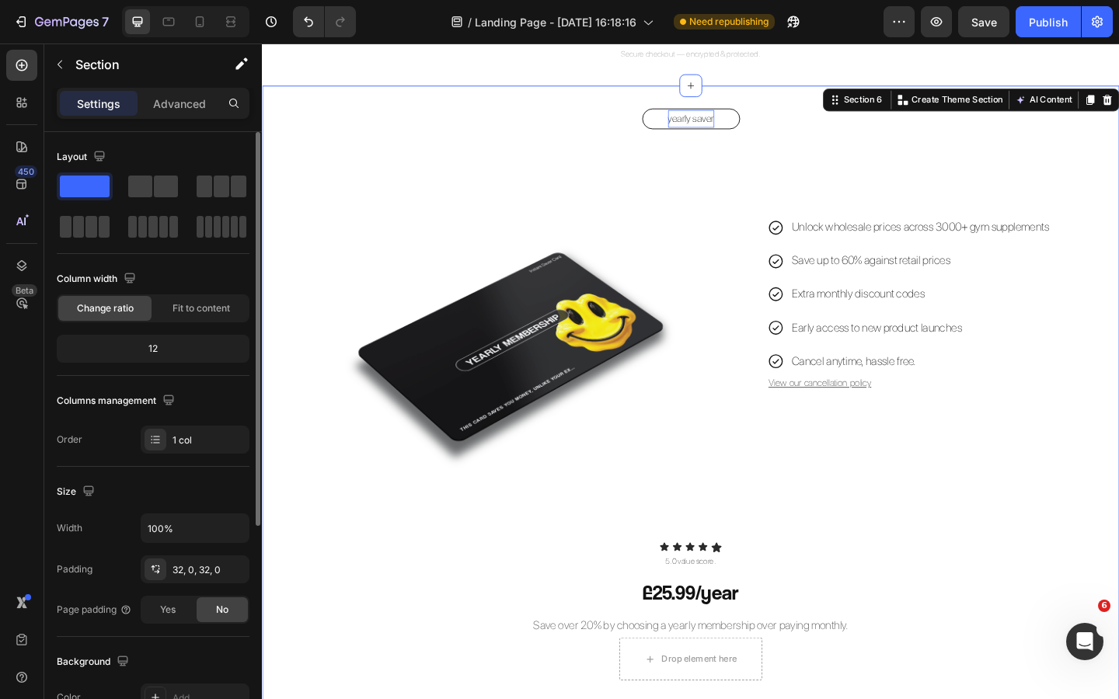
scroll to position [1704, 0]
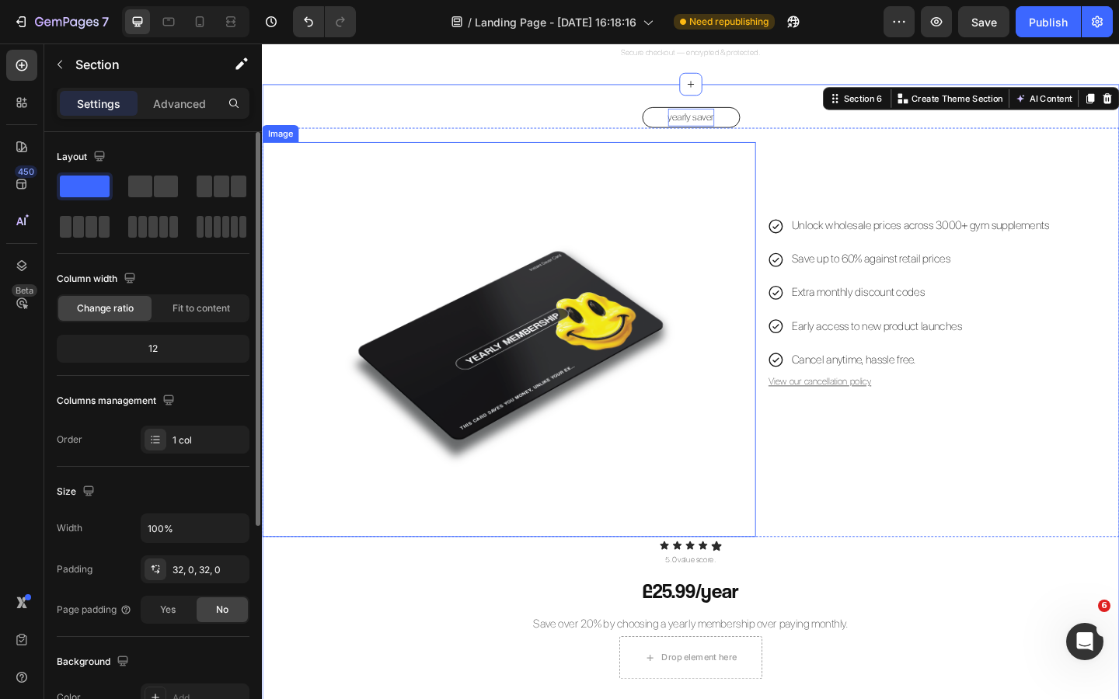
click at [632, 375] on img at bounding box center [530, 366] width 430 height 430
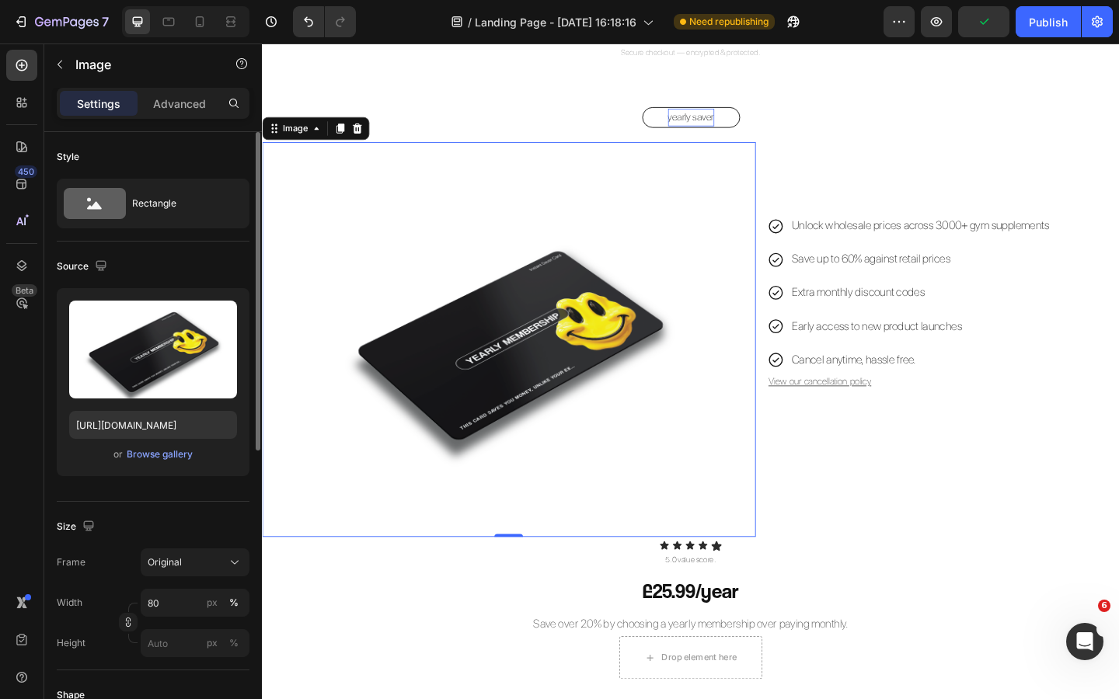
click at [185, 88] on div "Settings Advanced" at bounding box center [153, 103] width 193 height 31
click at [180, 106] on p "Advanced" at bounding box center [179, 104] width 53 height 16
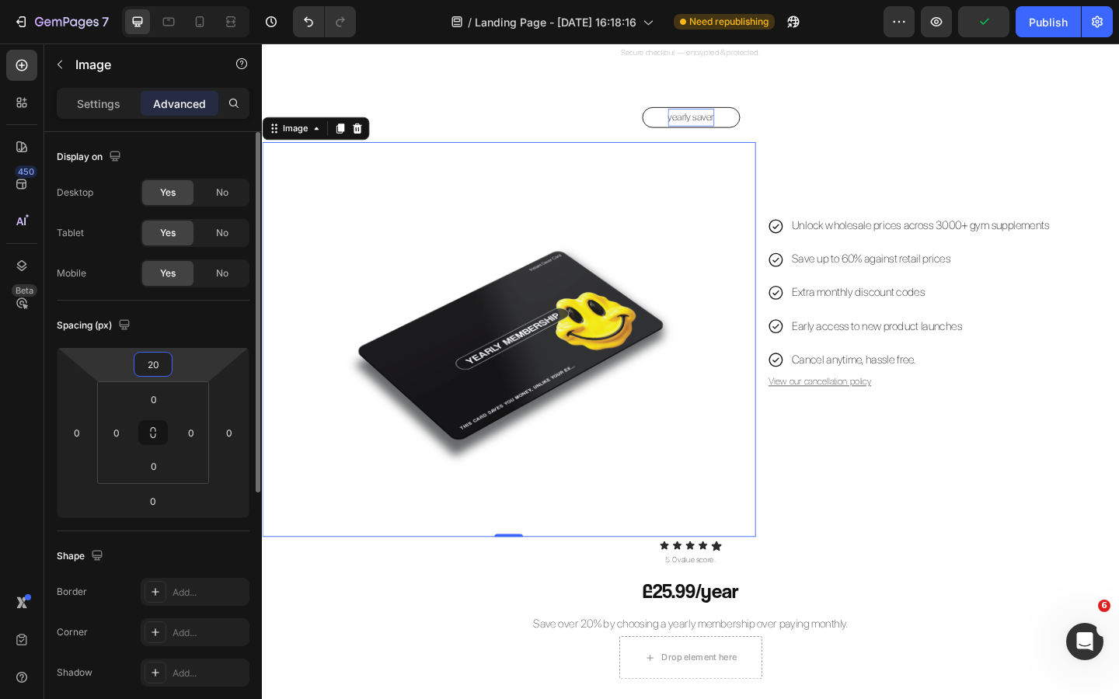
click at [156, 362] on input "20" at bounding box center [153, 364] width 31 height 23
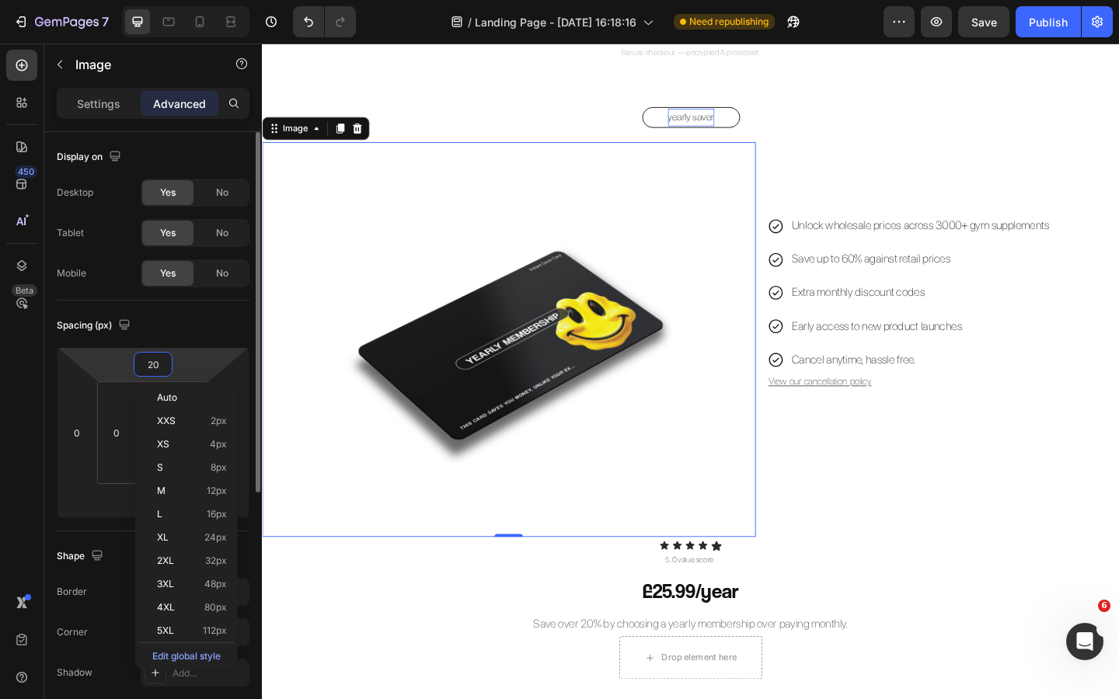
type input "0"
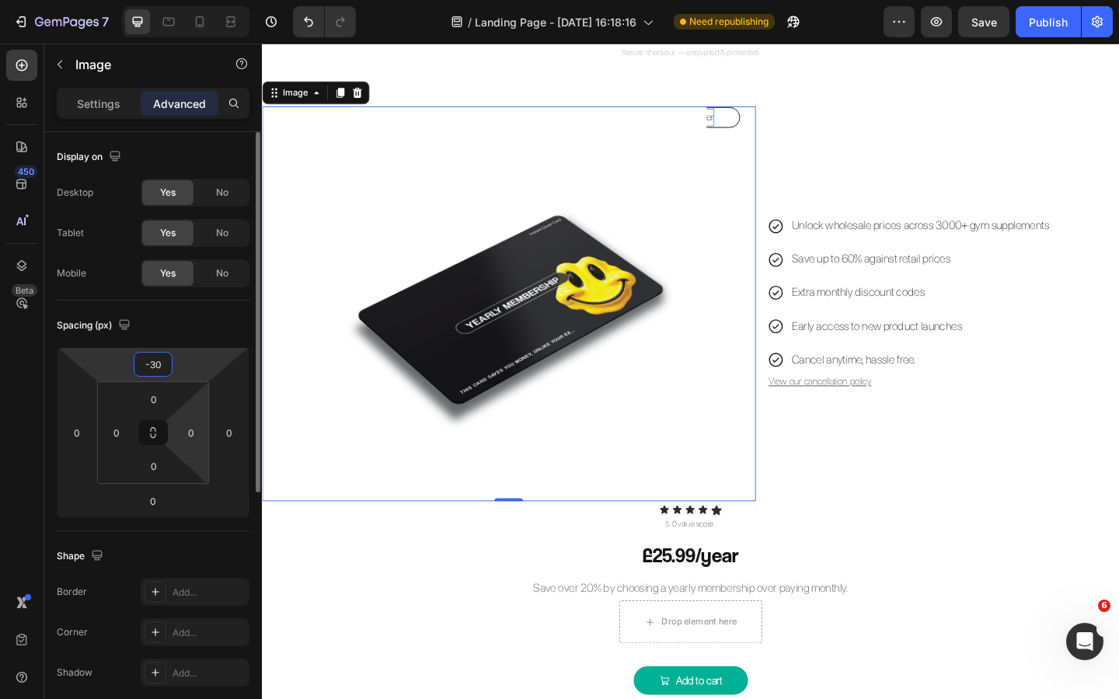
type input "-3"
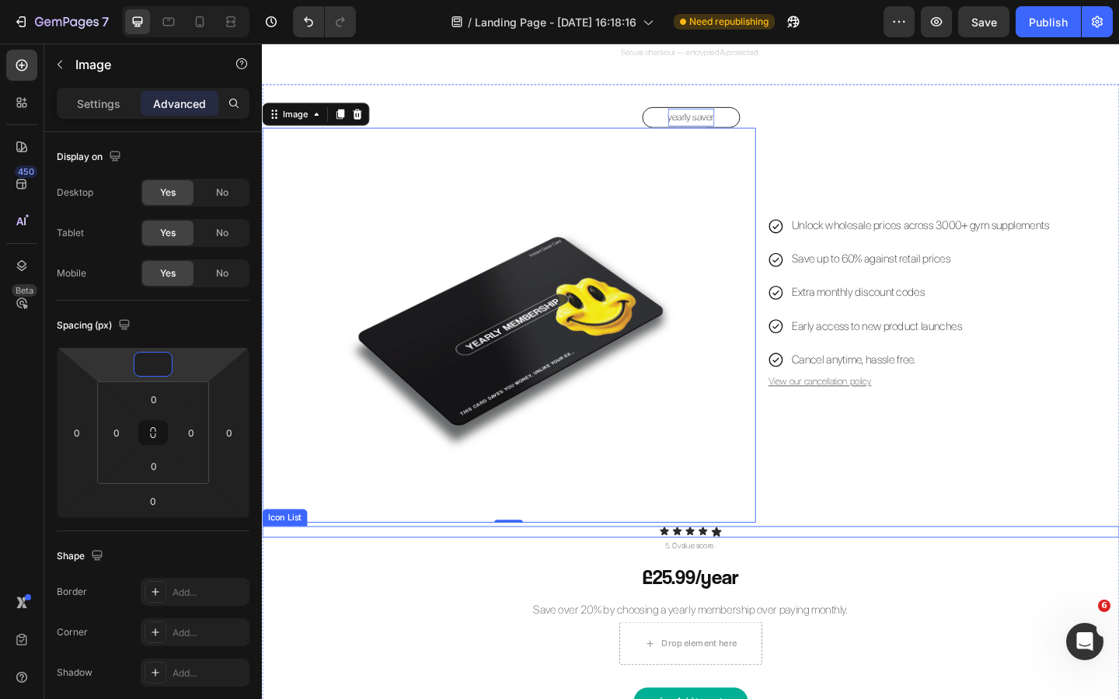
click at [411, 592] on p "5.0 value score." at bounding box center [727, 591] width 929 height 16
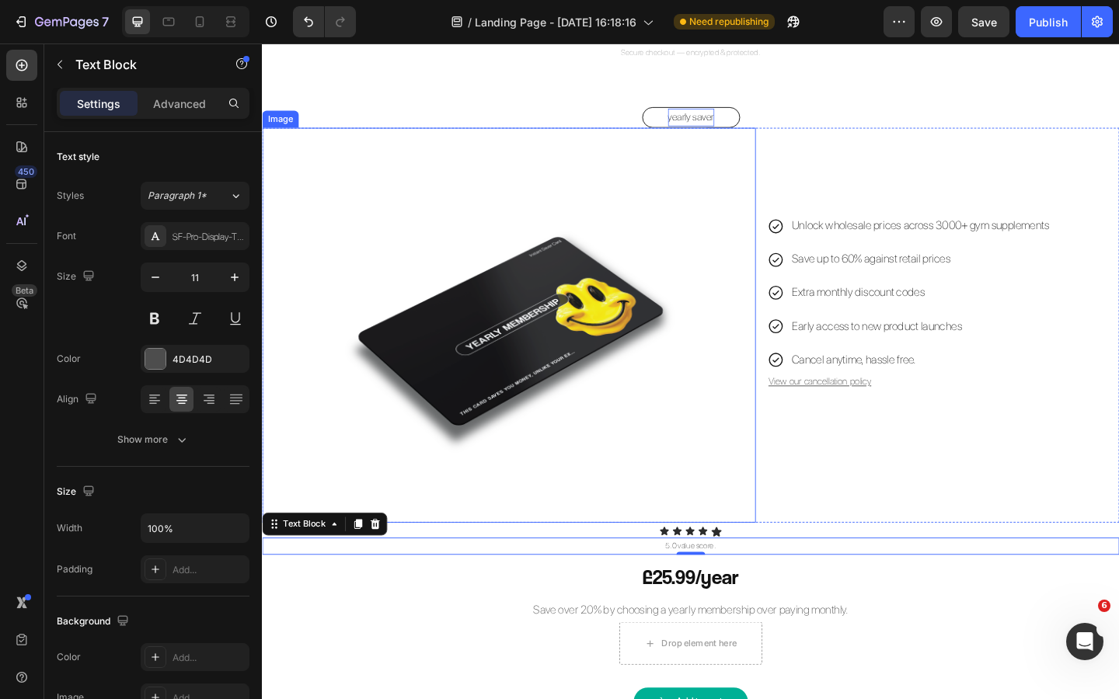
click at [649, 305] on img at bounding box center [530, 350] width 430 height 430
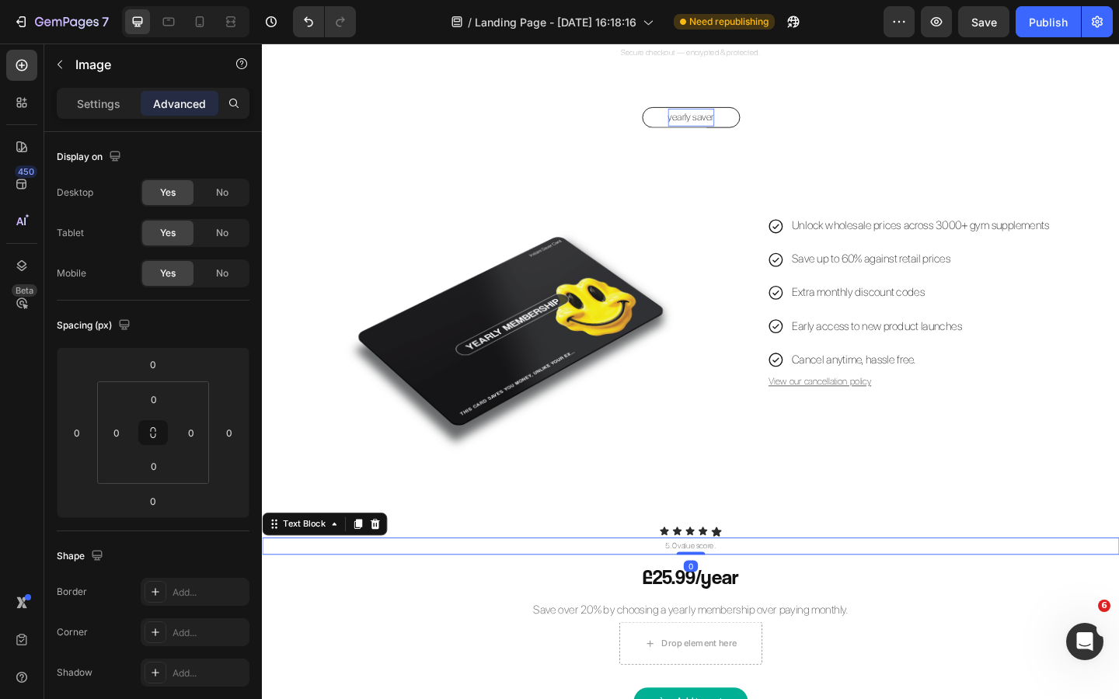
click at [364, 597] on div "5.0 value score." at bounding box center [728, 590] width 932 height 19
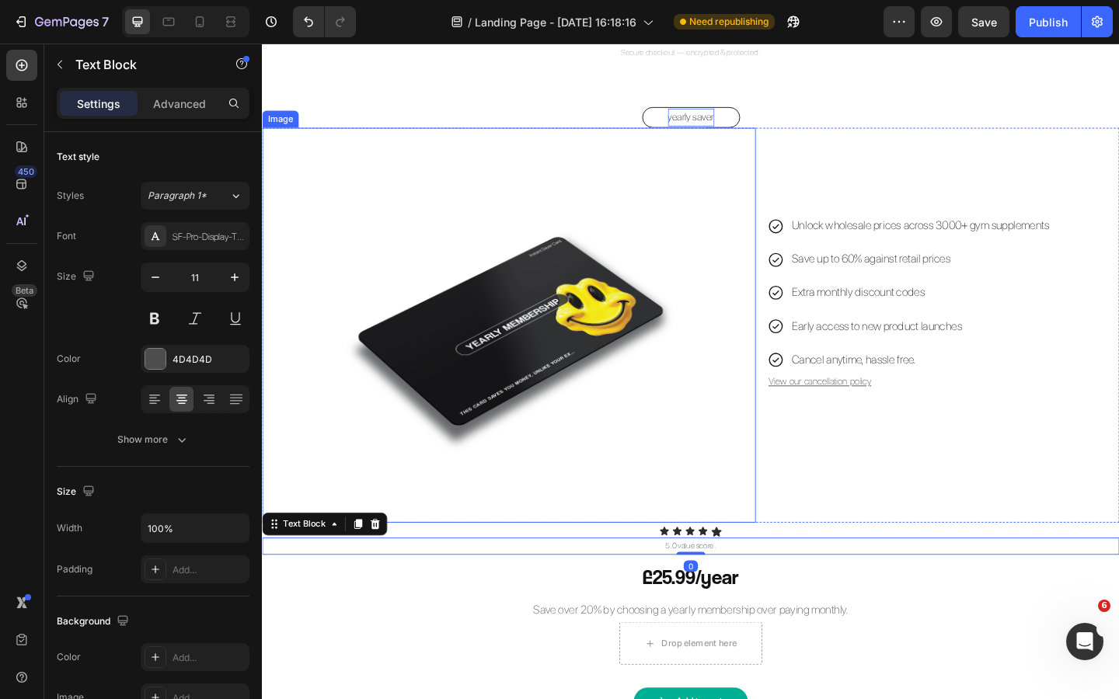
scroll to position [1692, 0]
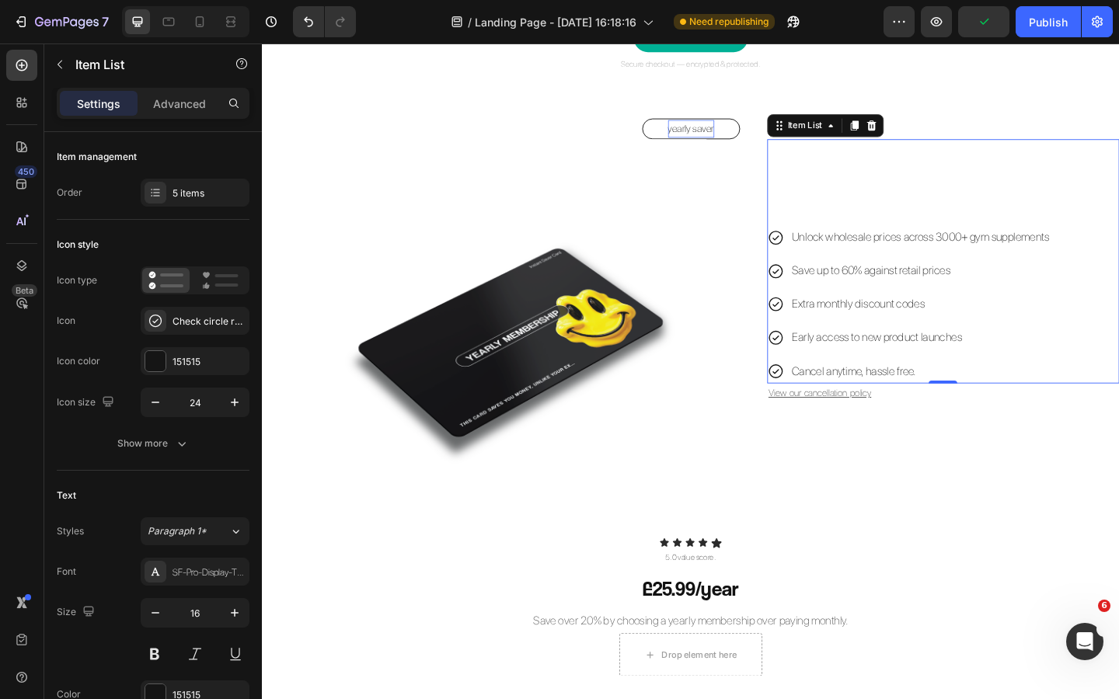
click at [915, 233] on div "Unlock wholesale prices across 3000+ gym supplements Save up to 60% against ret…" at bounding box center [1002, 281] width 383 height 266
click at [186, 106] on p "Advanced" at bounding box center [179, 104] width 53 height 16
type input "100%"
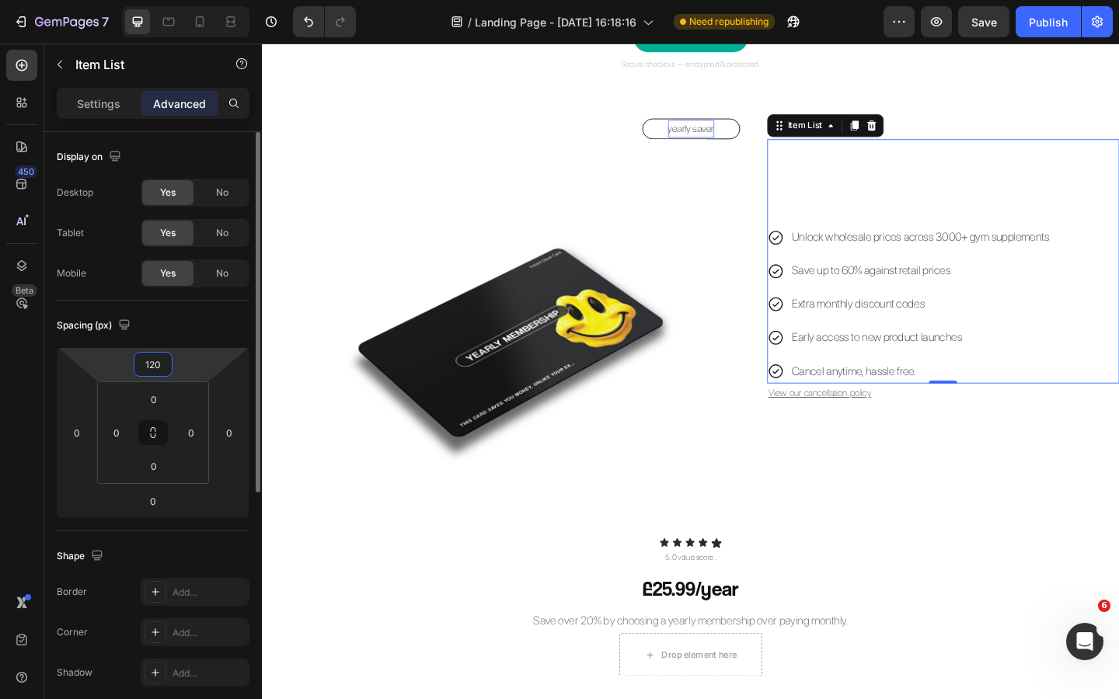
click at [161, 364] on input "120" at bounding box center [153, 364] width 31 height 23
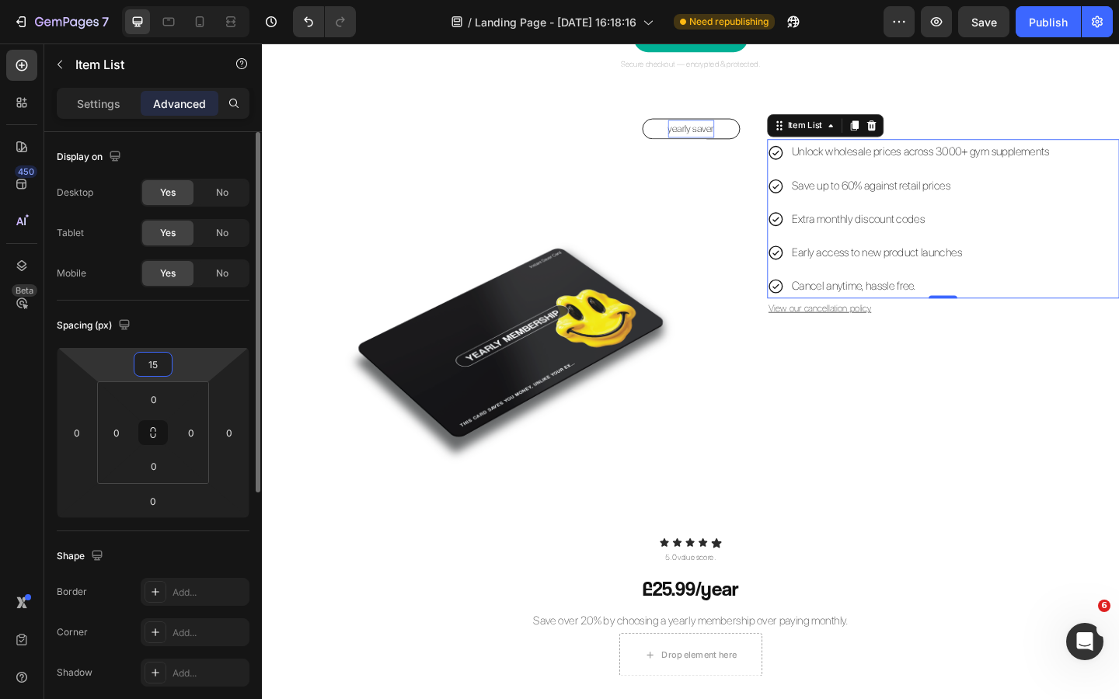
type input "150"
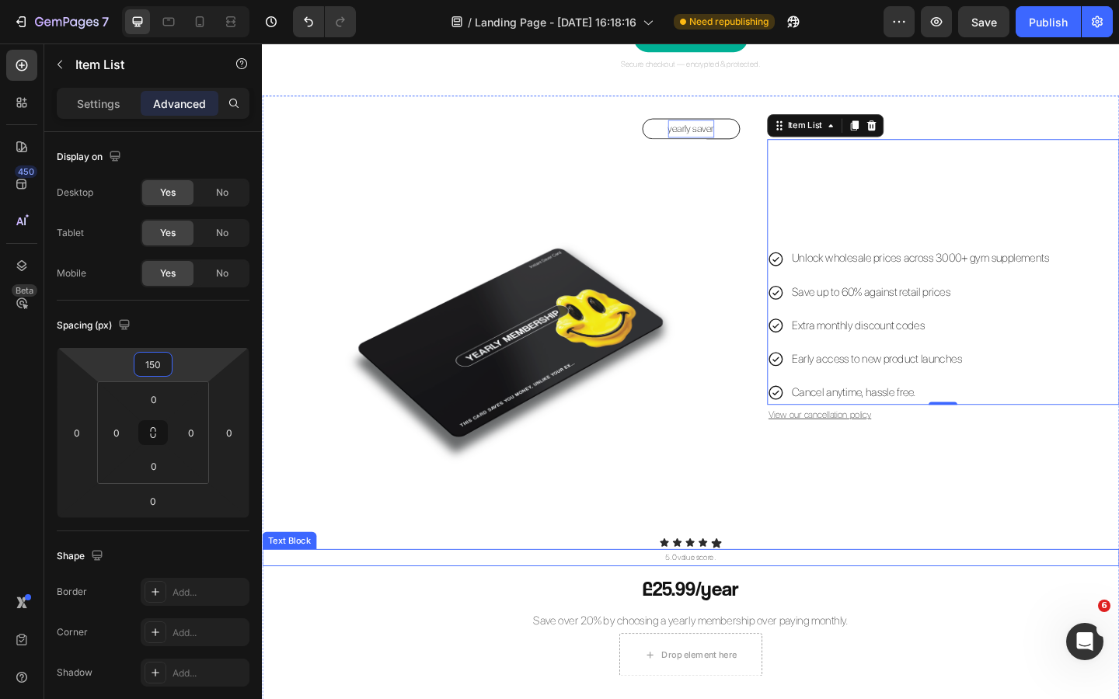
click at [456, 611] on div "5.0 value score." at bounding box center [728, 603] width 932 height 19
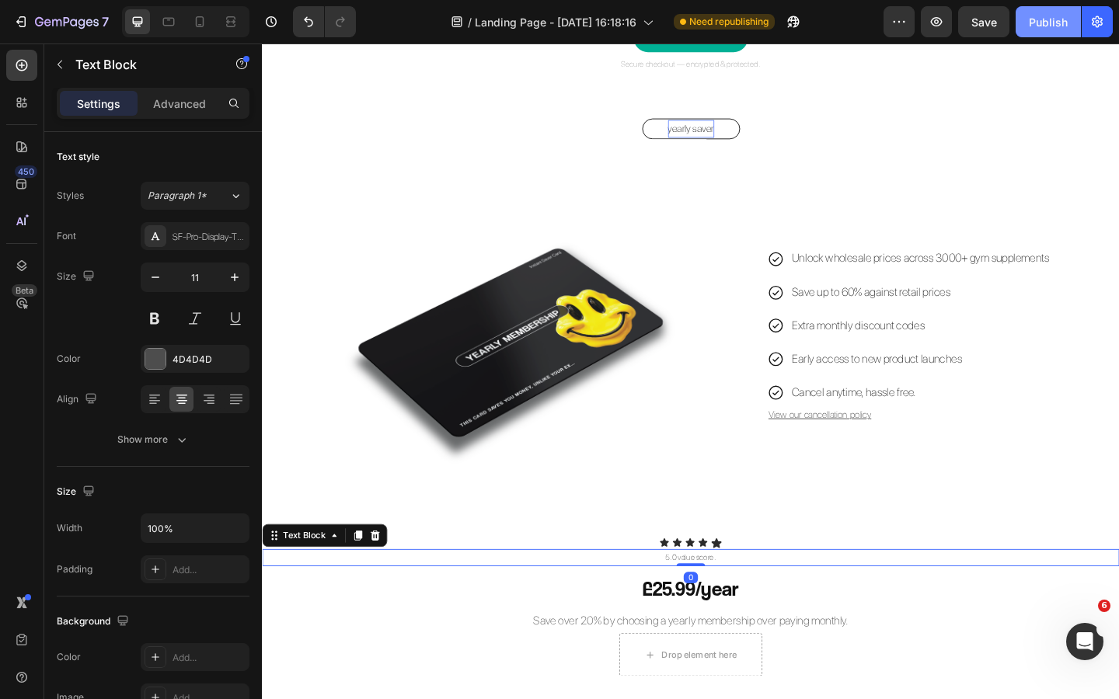
click at [1055, 20] on div "Publish" at bounding box center [1048, 22] width 39 height 16
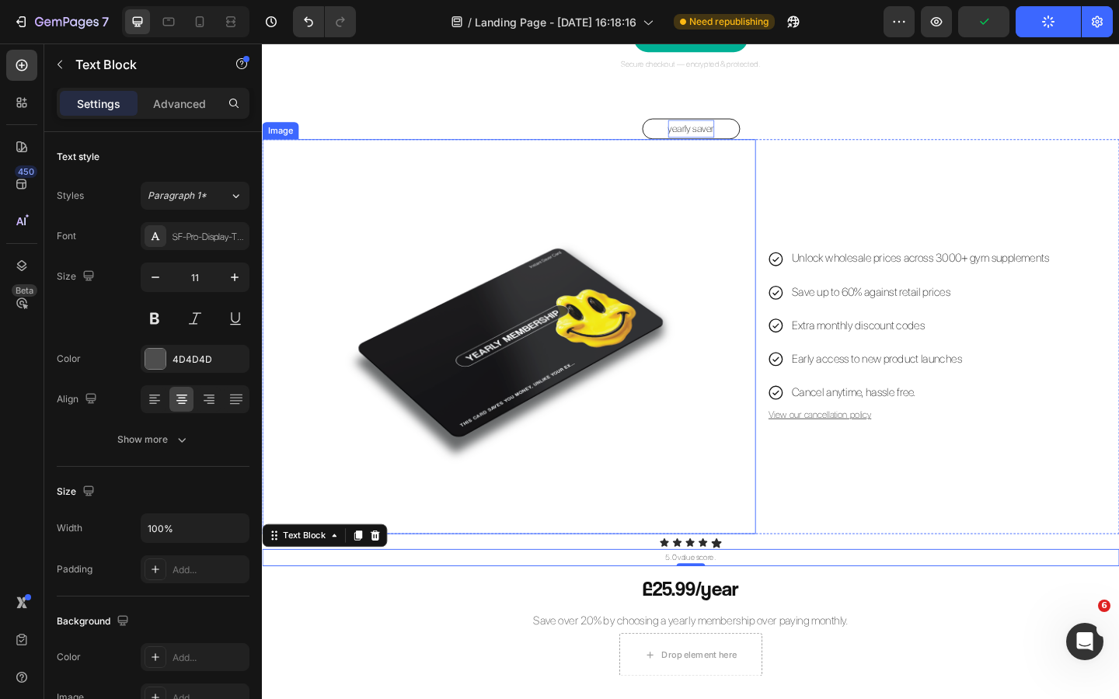
click at [596, 343] on img at bounding box center [530, 363] width 430 height 430
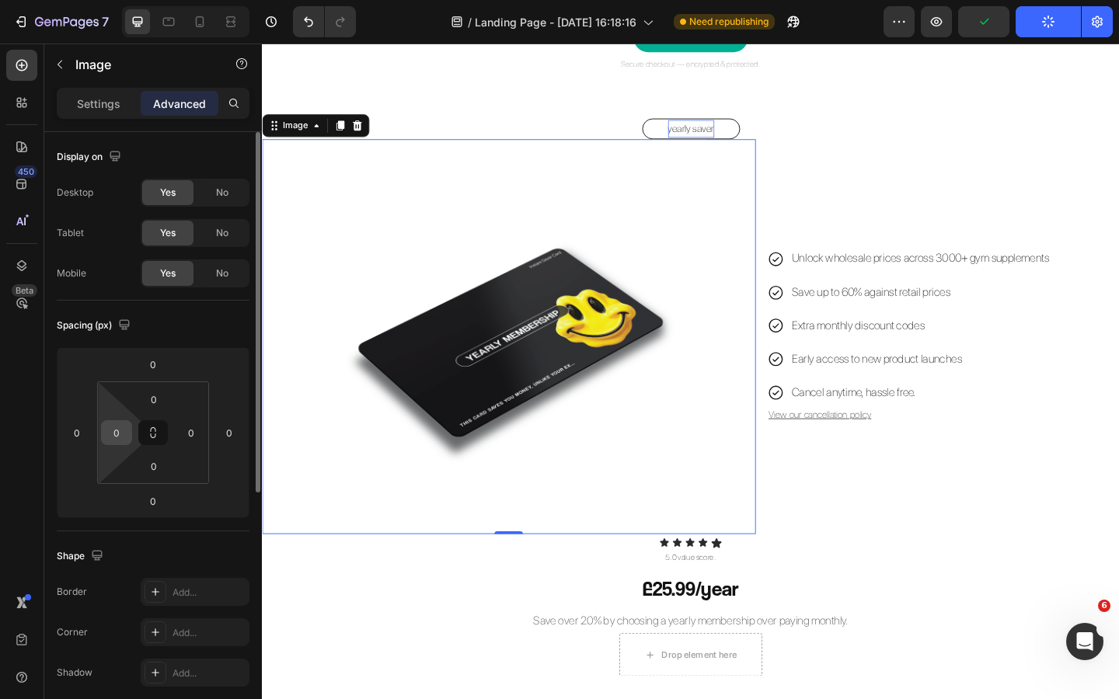
scroll to position [425, 0]
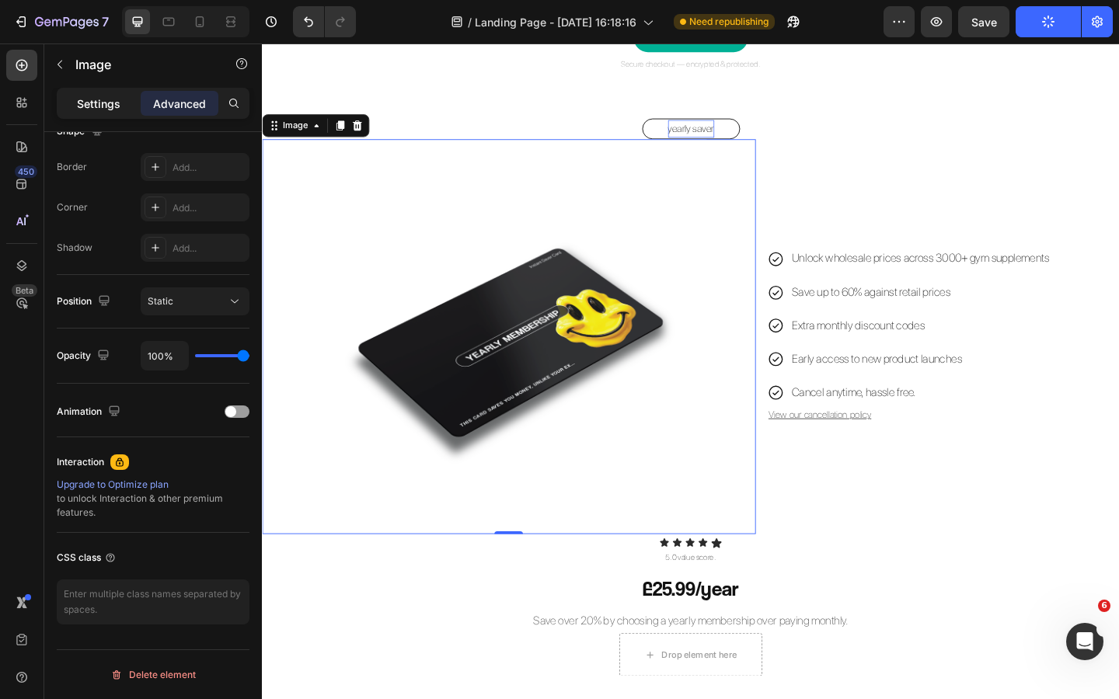
click at [117, 92] on div "Settings" at bounding box center [99, 103] width 78 height 25
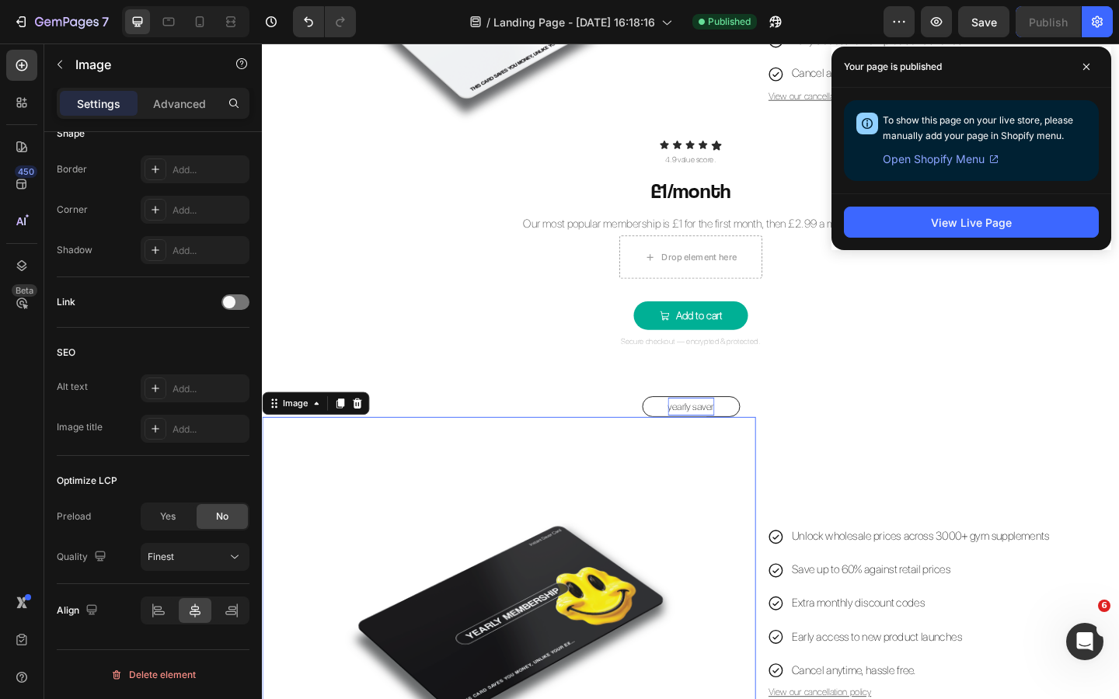
scroll to position [1388, 0]
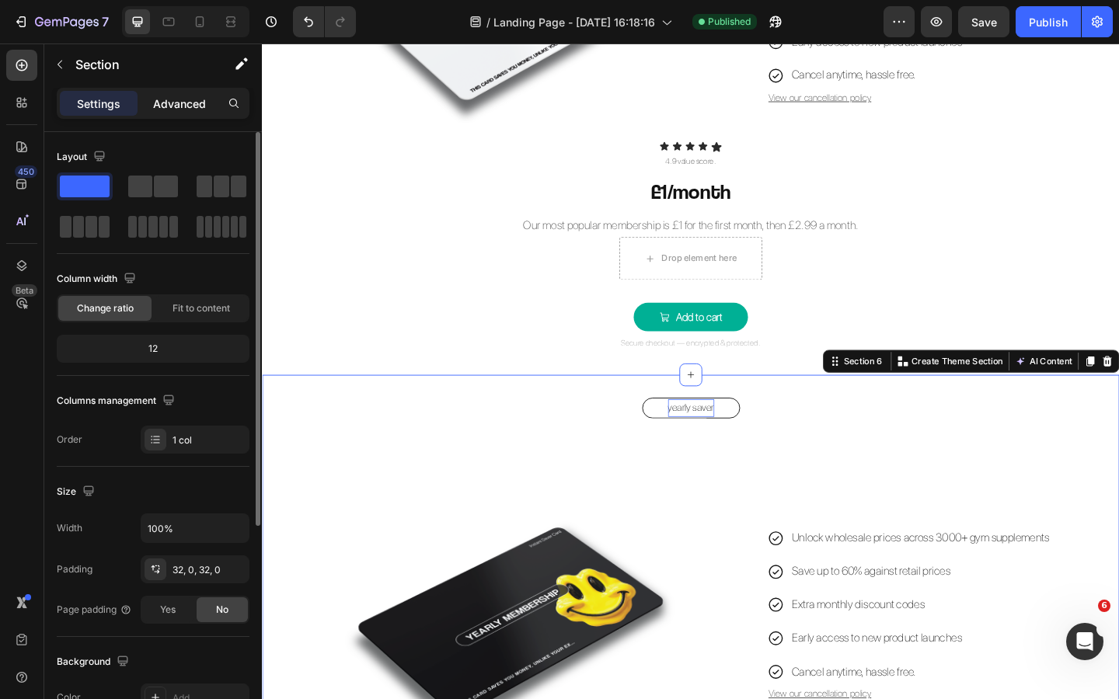
click at [196, 107] on p "Advanced" at bounding box center [179, 104] width 53 height 16
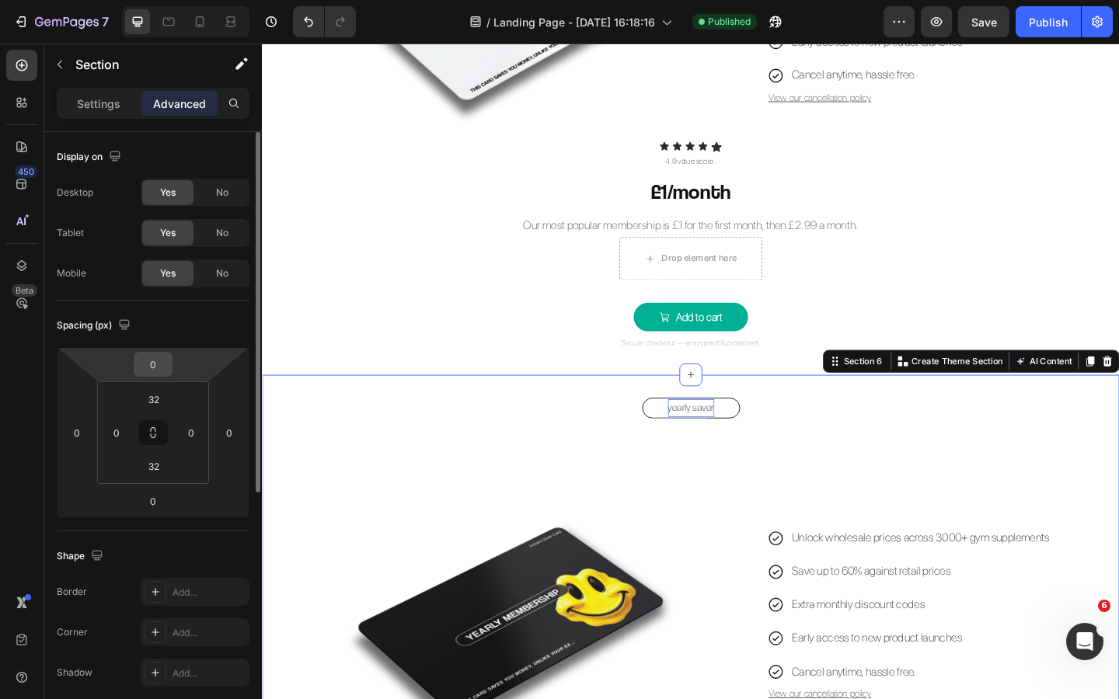
click at [162, 364] on input "0" at bounding box center [153, 364] width 31 height 23
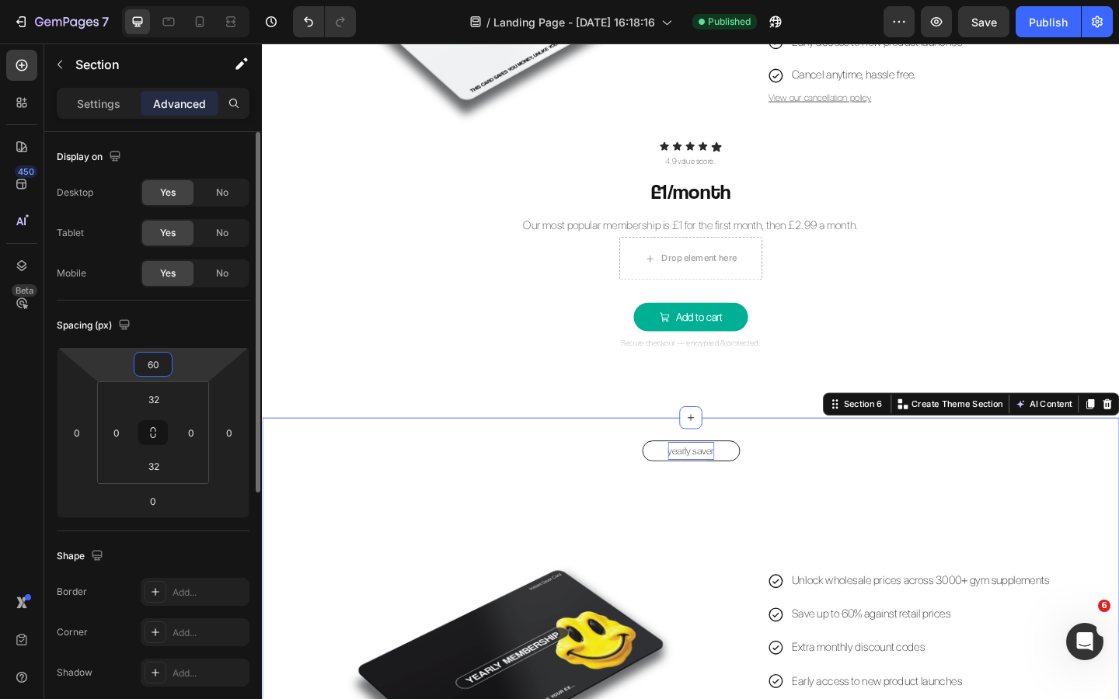
type input "6"
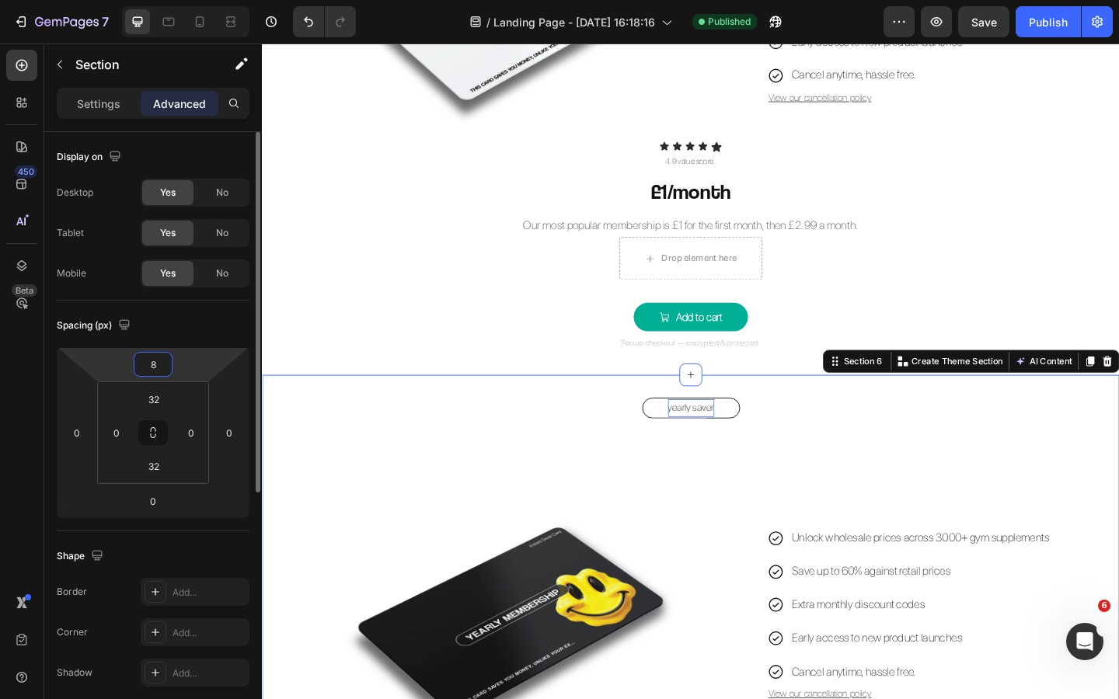
type input "80"
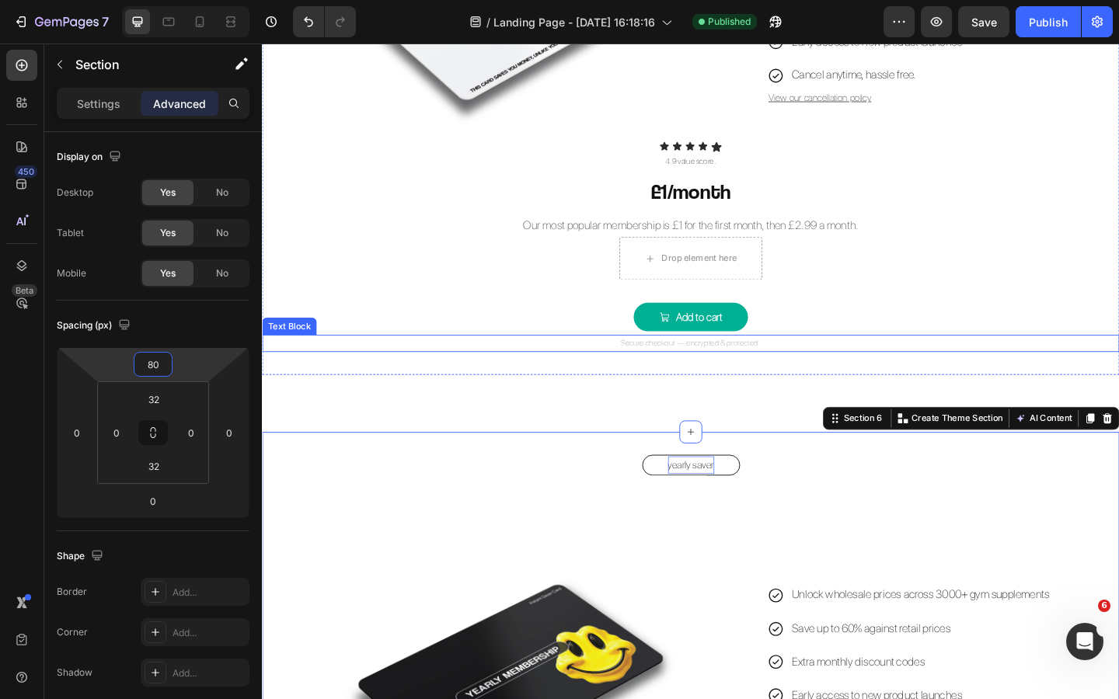
click at [492, 371] on p "Secure checkout — encrypted & protected." at bounding box center [727, 370] width 929 height 16
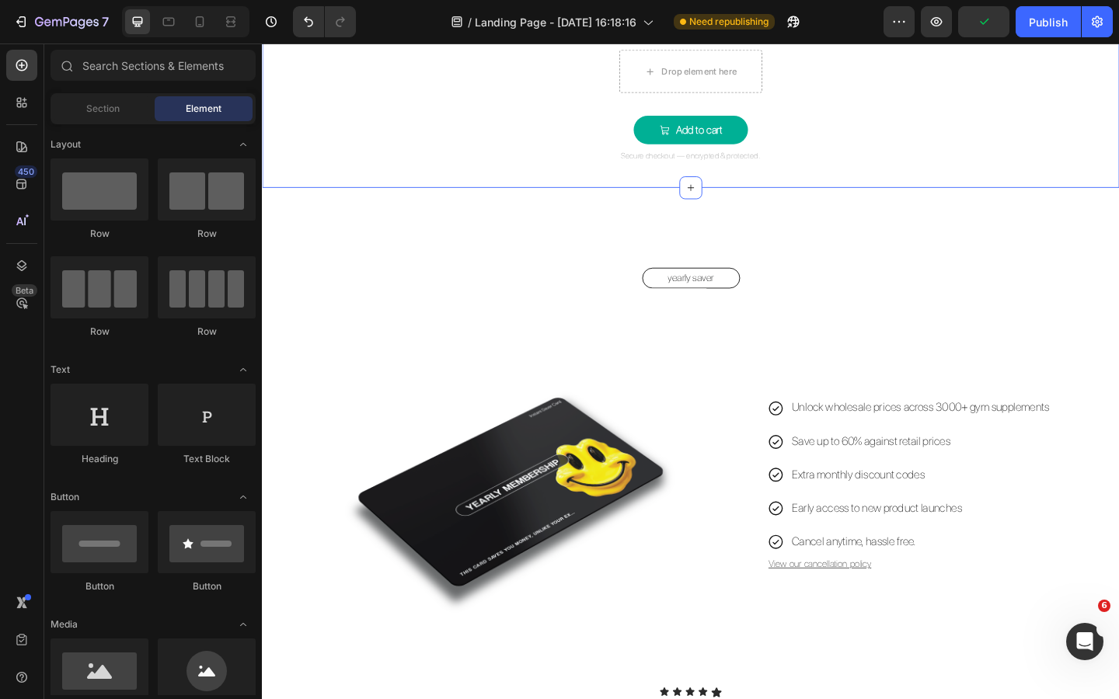
scroll to position [1600, 0]
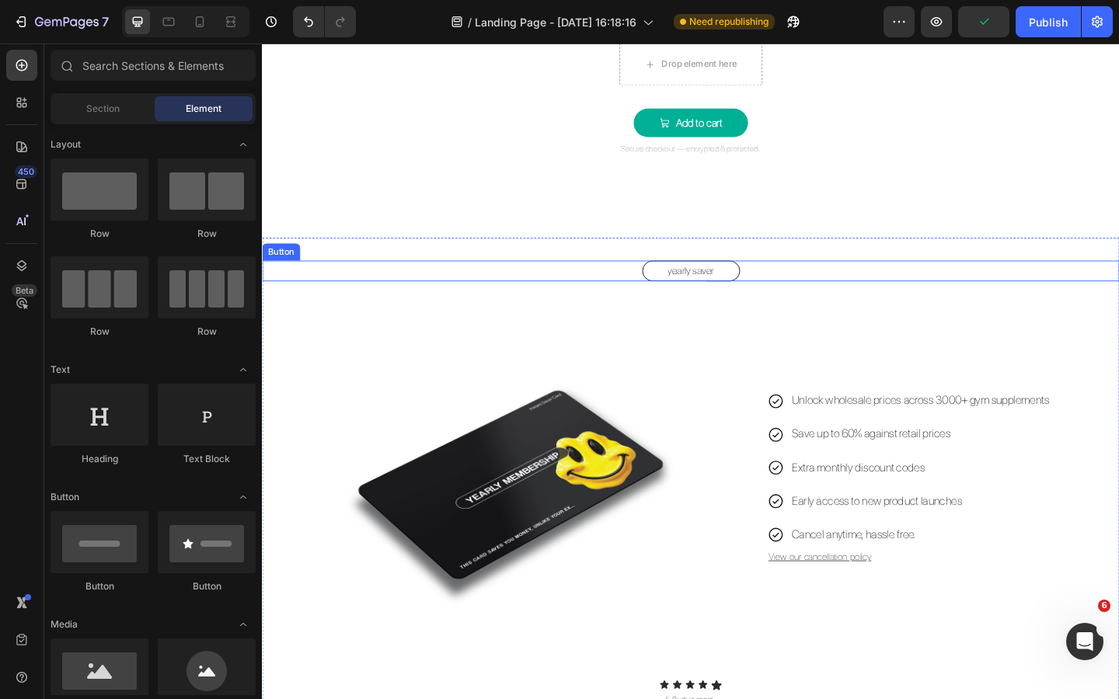
click at [770, 283] on button "yearly saver" at bounding box center [728, 291] width 106 height 23
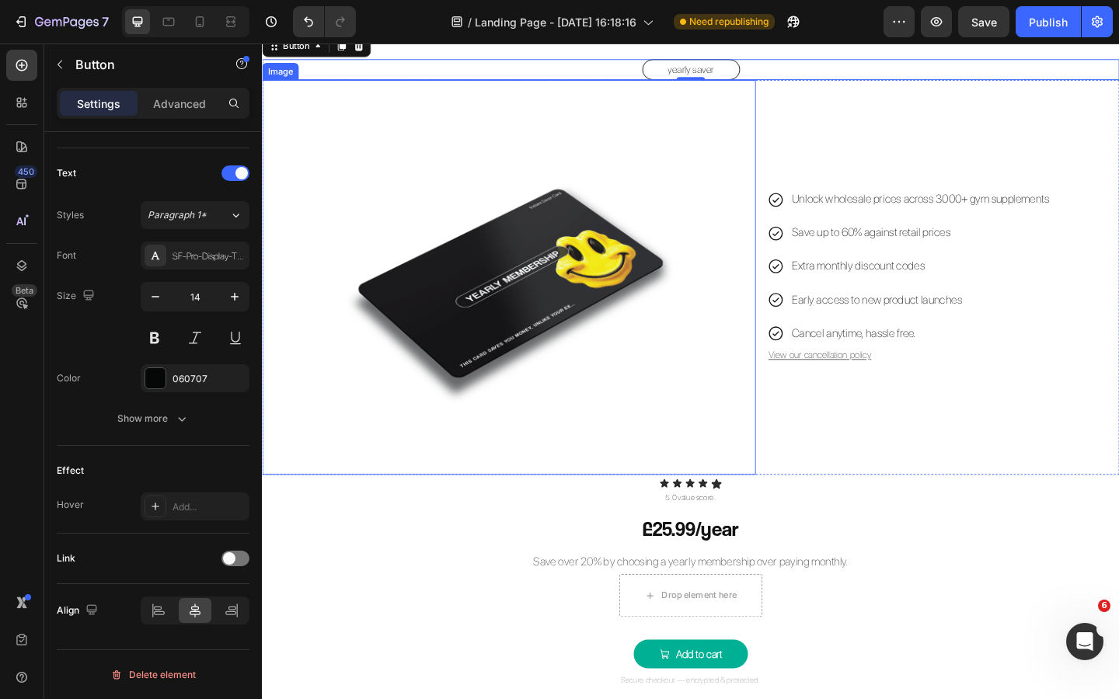
scroll to position [1828, 0]
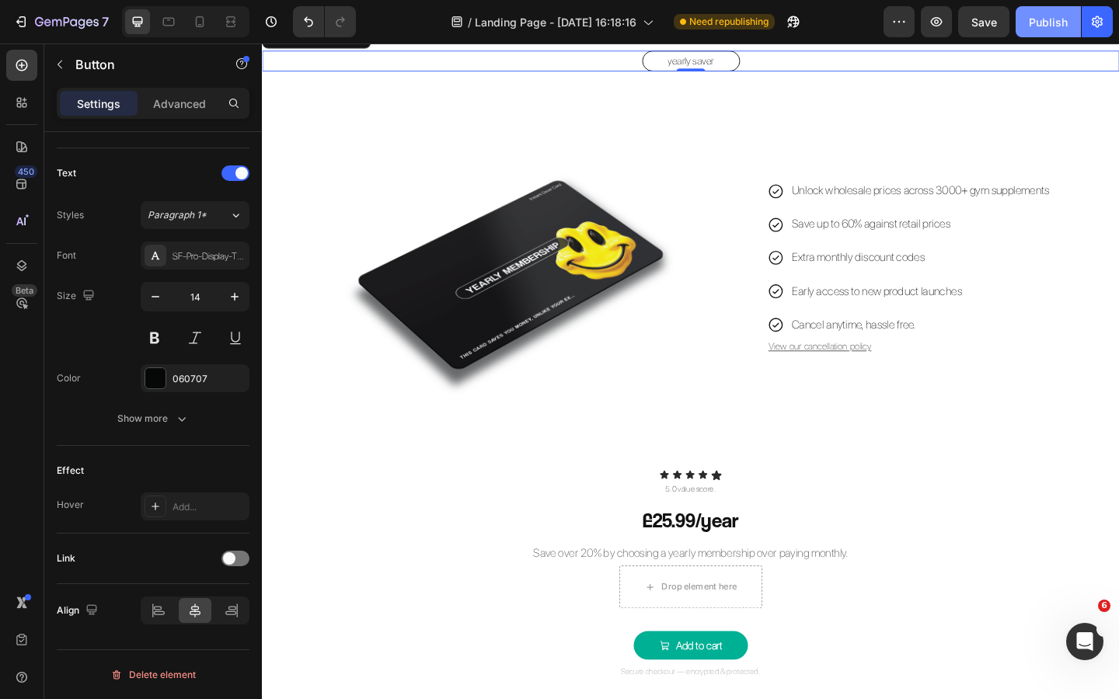
click at [1043, 30] on button "Publish" at bounding box center [1047, 21] width 65 height 31
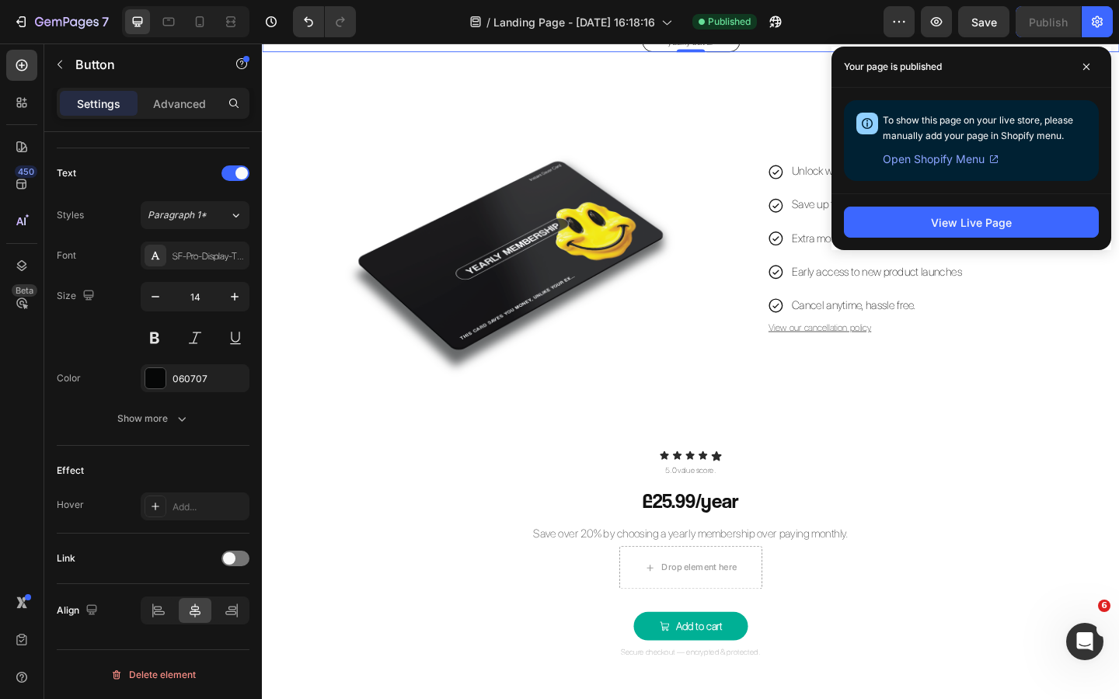
scroll to position [1875, 0]
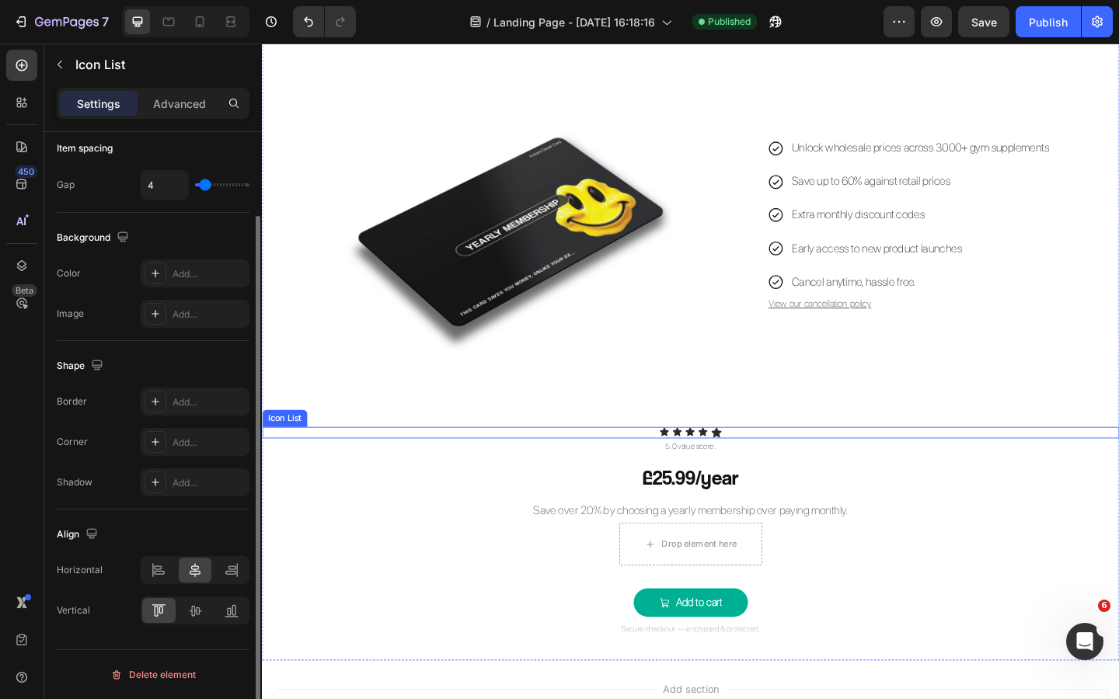
click at [783, 467] on div "Icon Icon Icon Icon Icon" at bounding box center [728, 467] width 932 height 12
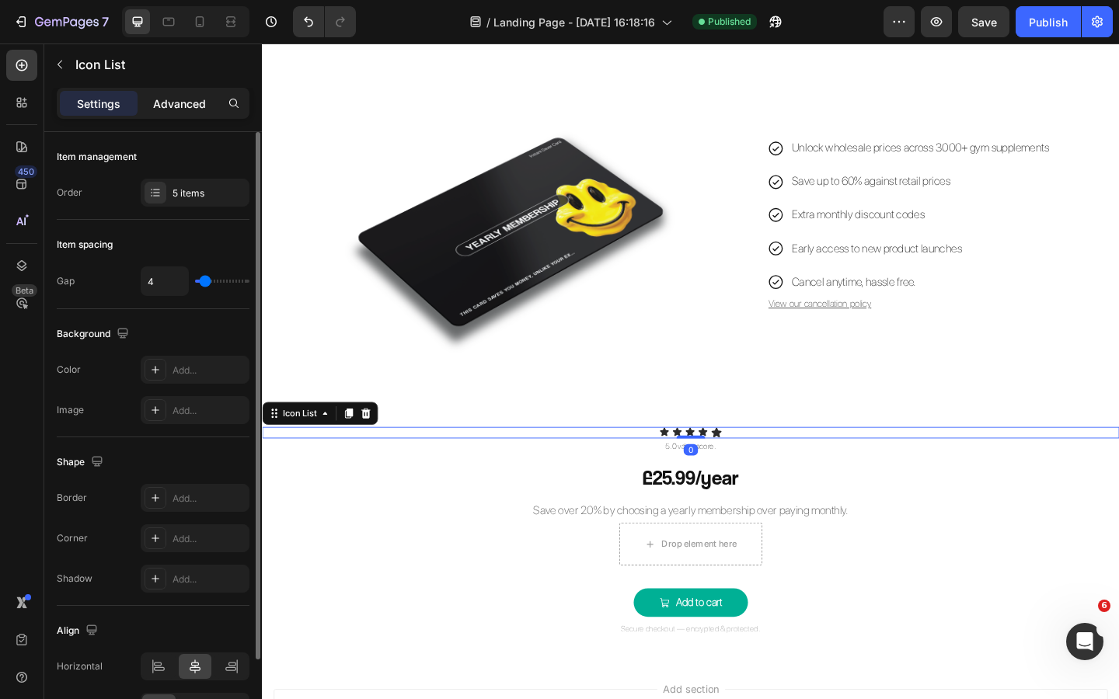
click at [179, 101] on p "Advanced" at bounding box center [179, 104] width 53 height 16
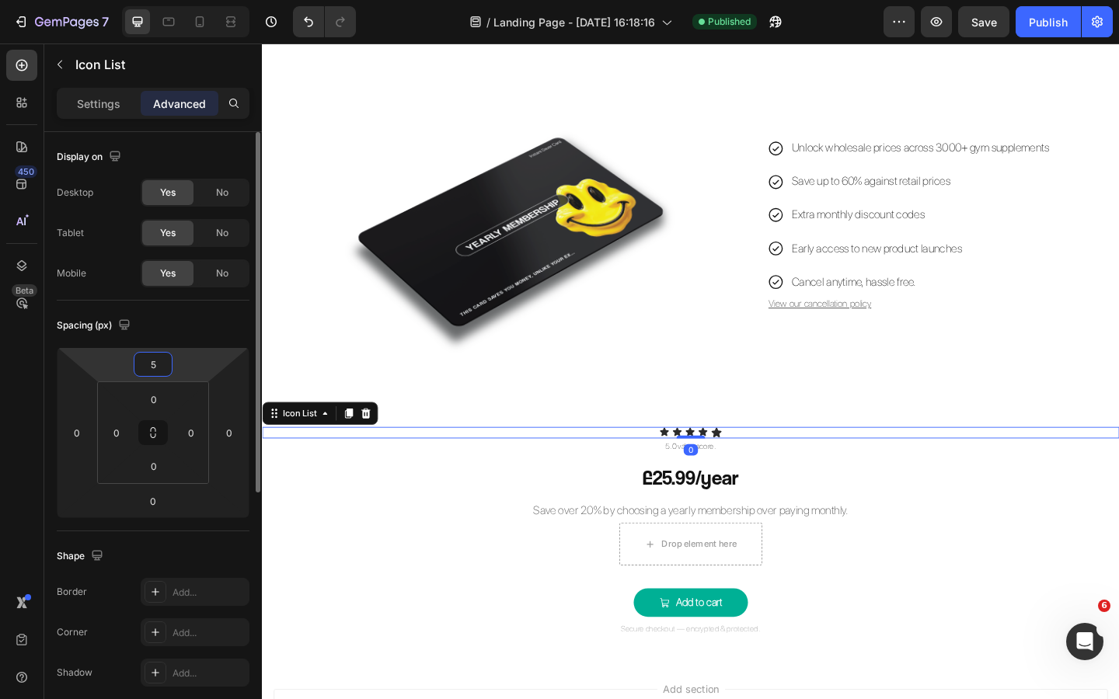
click at [162, 364] on input "5" at bounding box center [153, 364] width 31 height 23
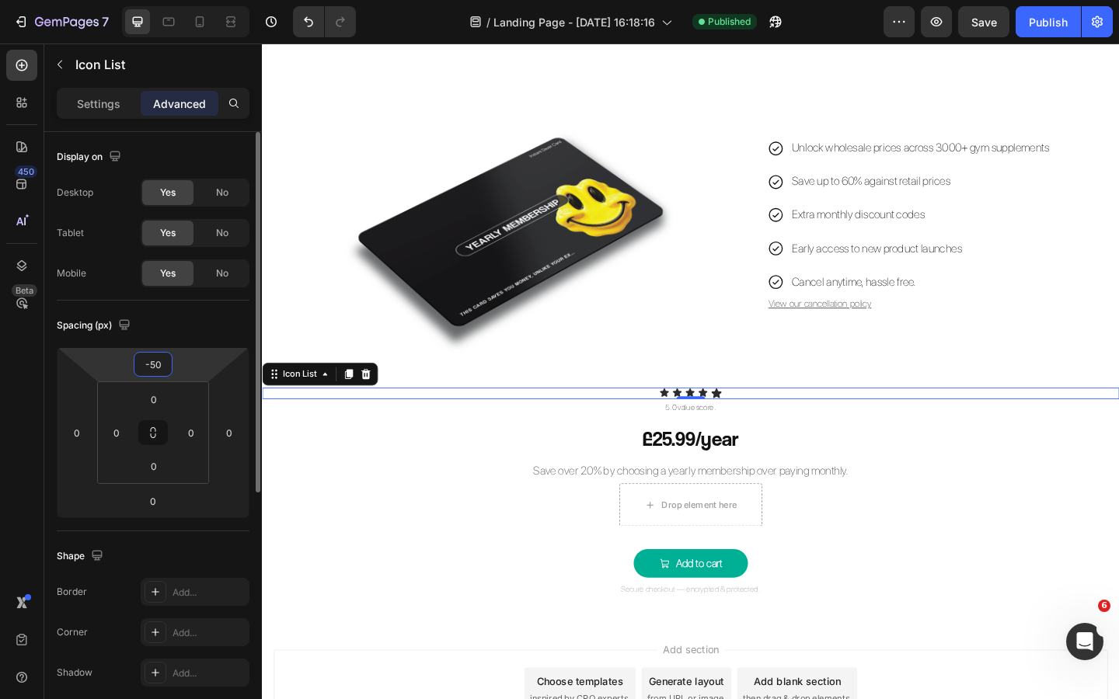
type input "-5"
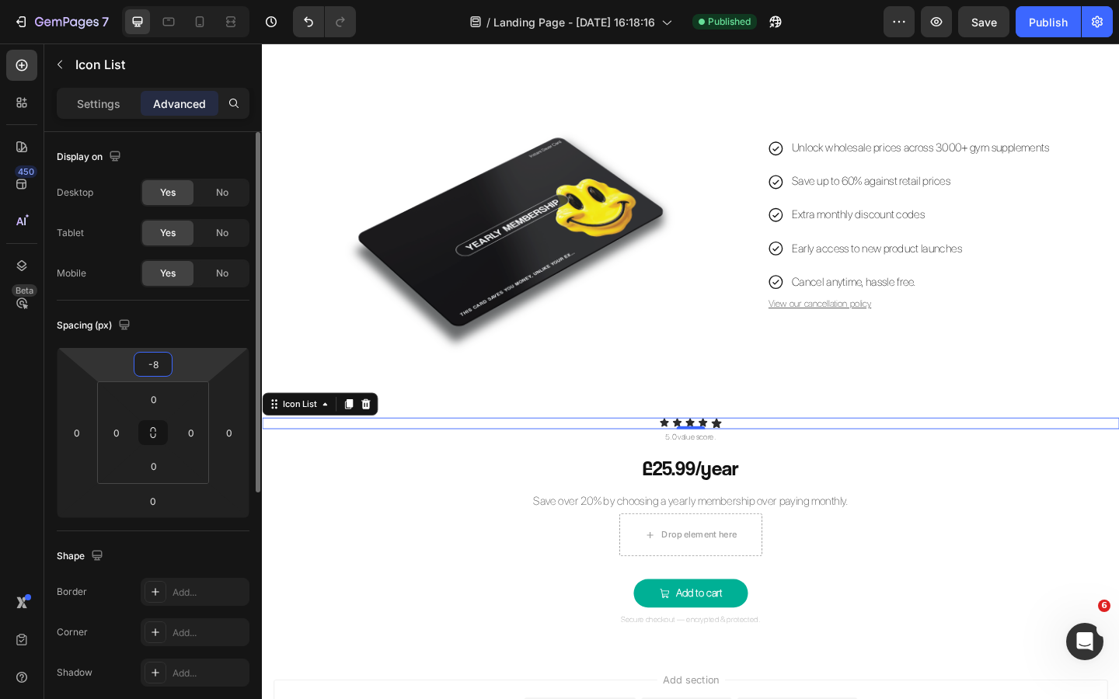
type input "-80"
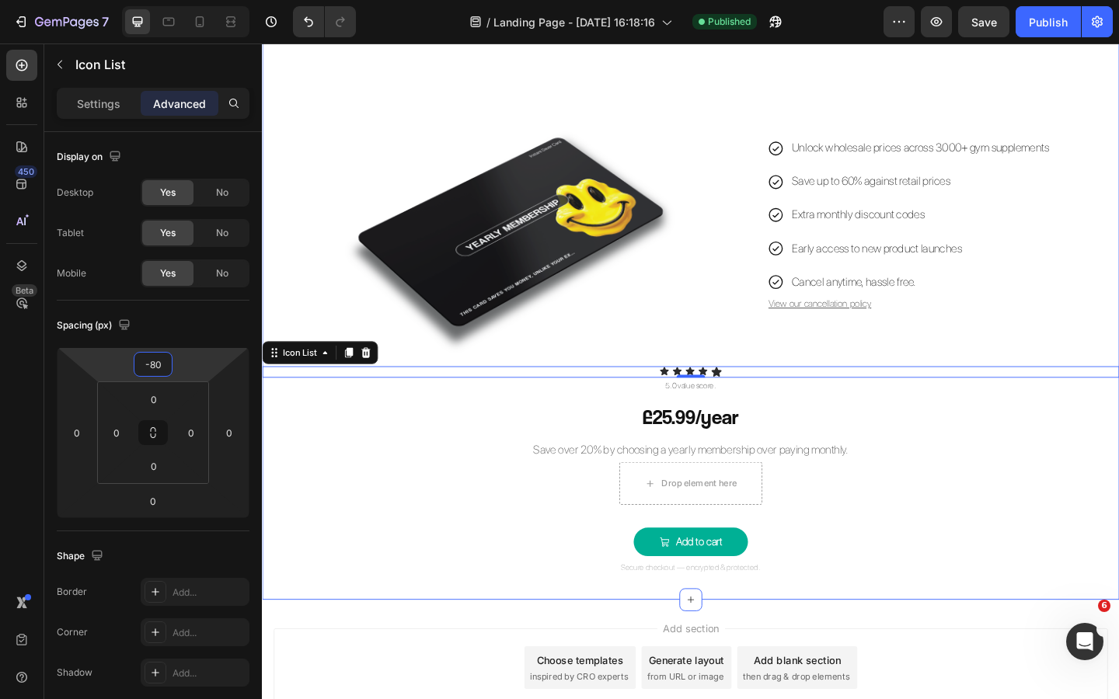
click at [471, 511] on div "yearly saver Button Image Unlock wholesale prices across 3000+ gym supplements …" at bounding box center [728, 314] width 932 height 619
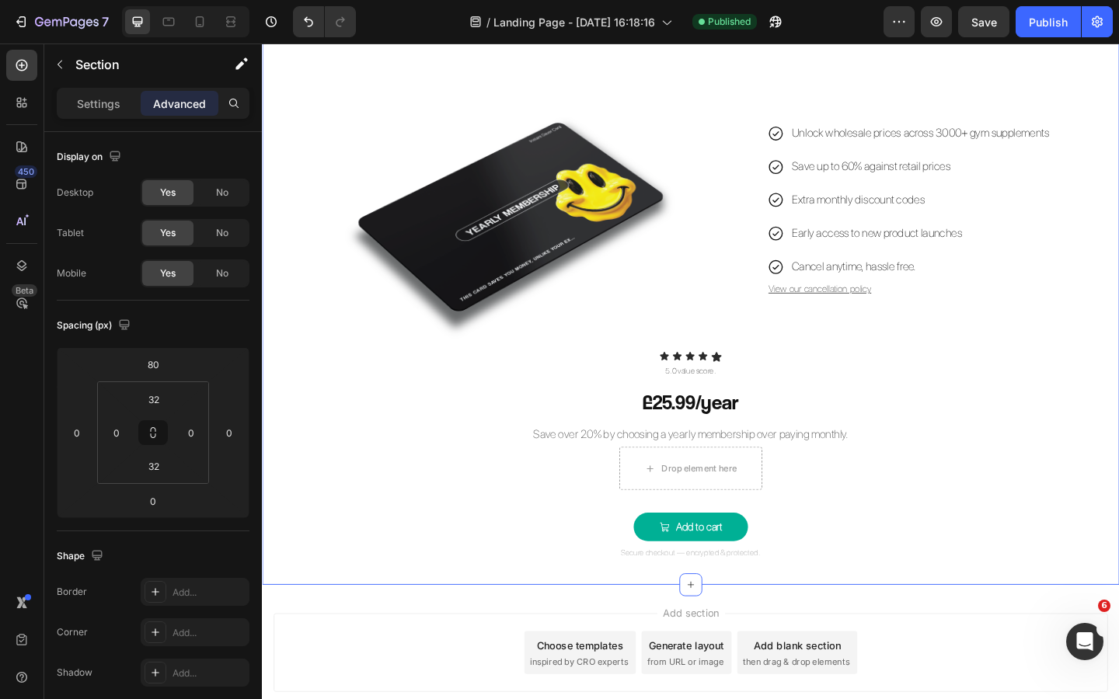
scroll to position [1885, 0]
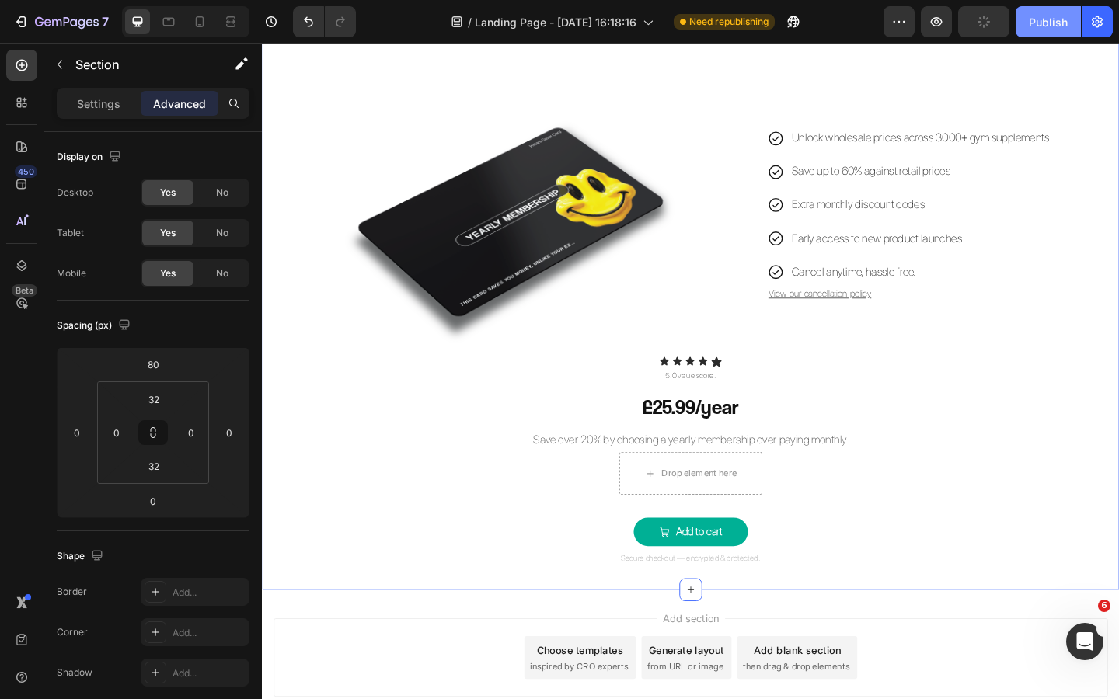
click at [1052, 25] on div "Publish" at bounding box center [1048, 22] width 39 height 16
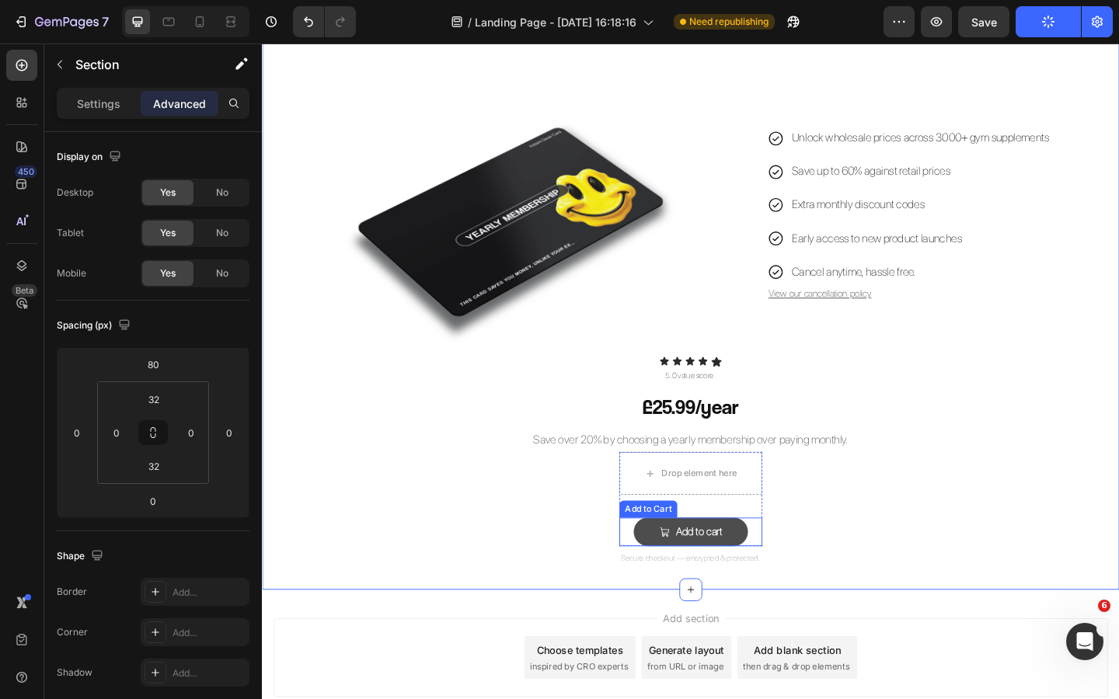
click at [778, 577] on button "Add to cart" at bounding box center [728, 574] width 124 height 31
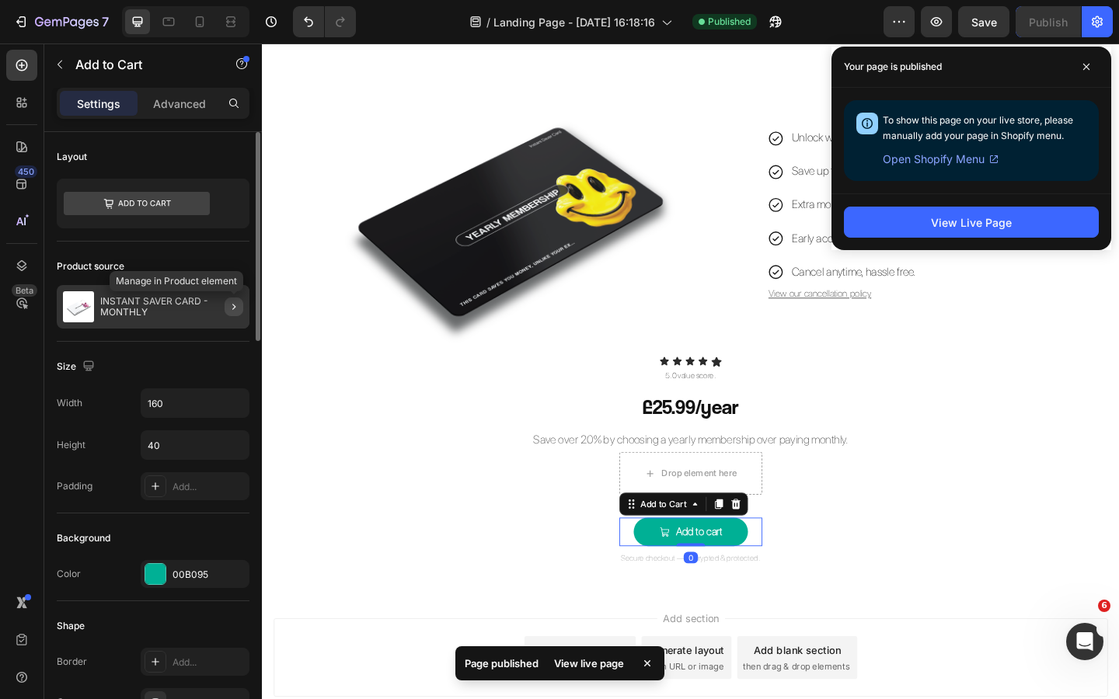
click at [230, 305] on icon "button" at bounding box center [234, 307] width 12 height 12
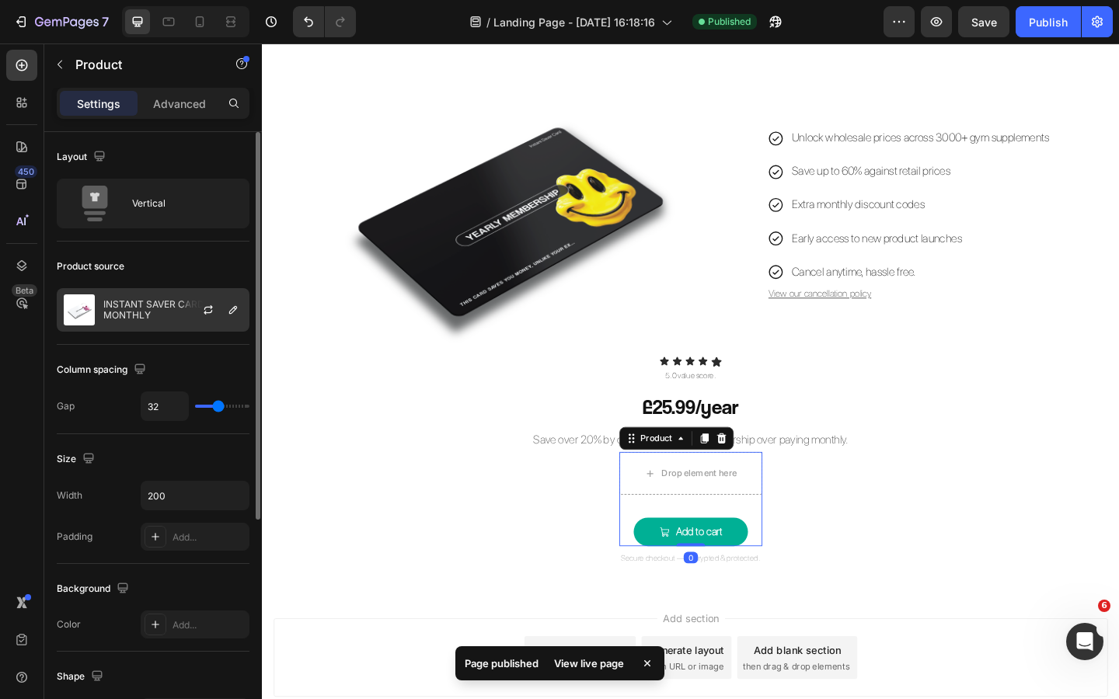
click at [150, 306] on p "INSTANT SAVER CARD - MONTHLY" at bounding box center [172, 310] width 139 height 22
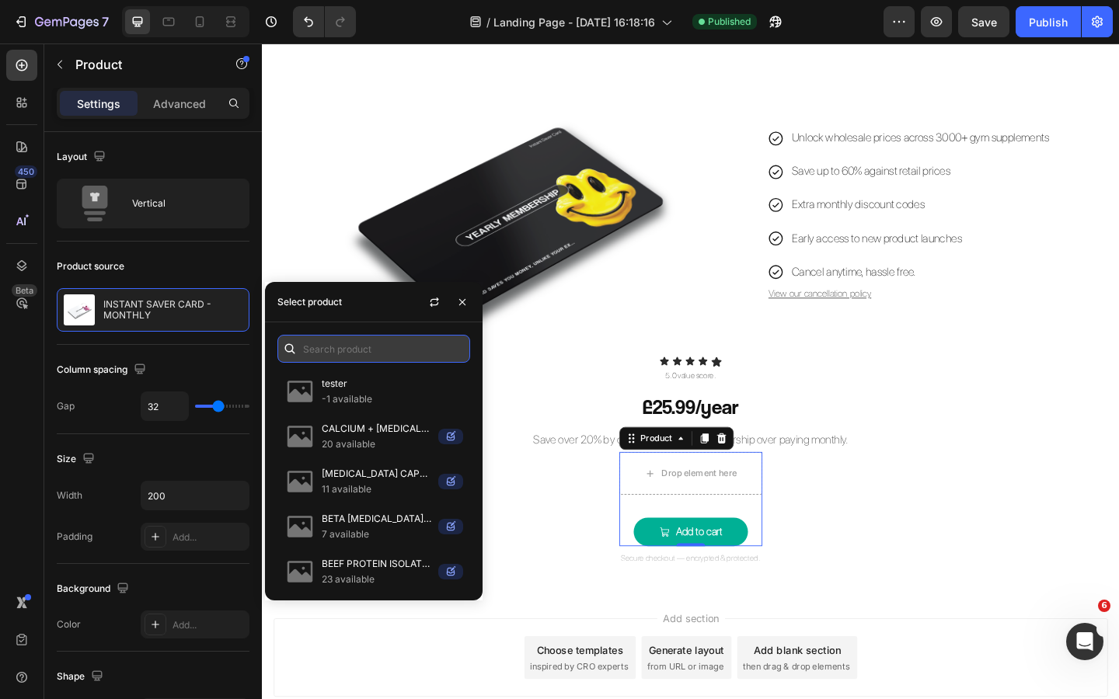
click at [347, 351] on input "text" at bounding box center [373, 349] width 193 height 28
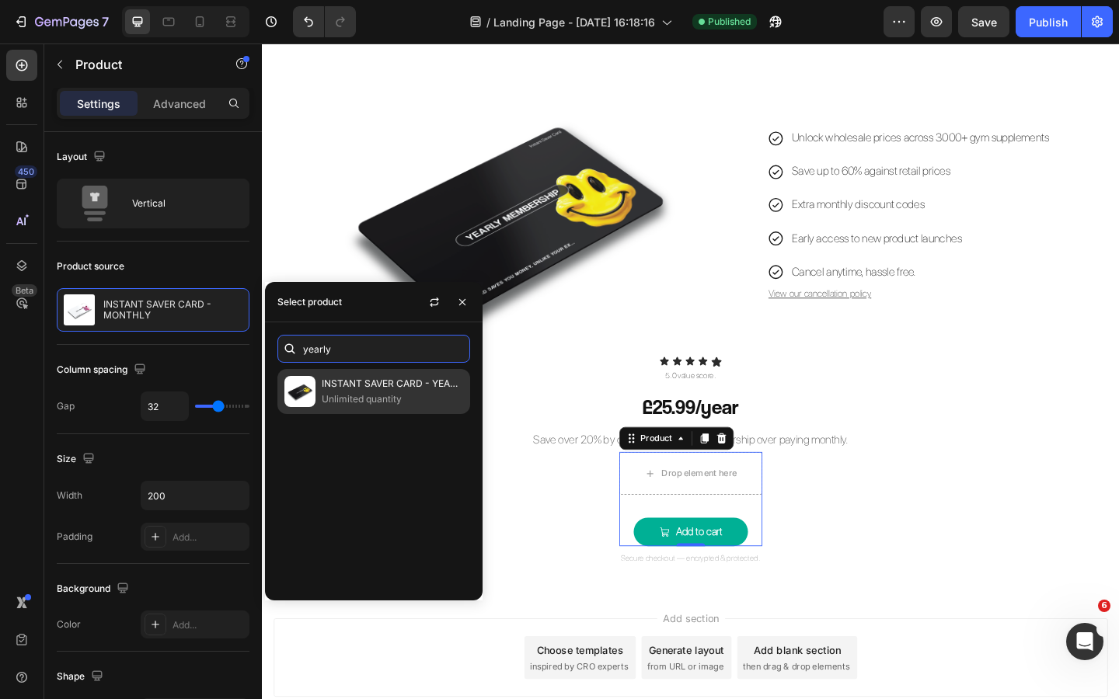
type input "yearly"
click at [378, 398] on p "Unlimited quantity" at bounding box center [392, 400] width 141 height 16
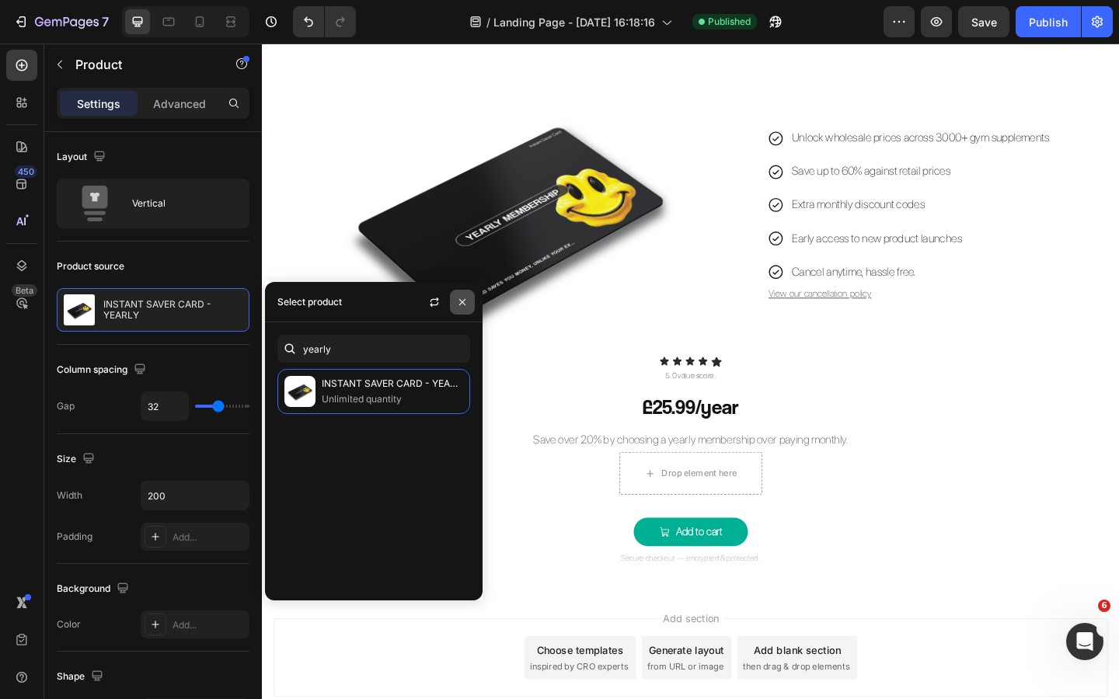
click at [461, 303] on icon "button" at bounding box center [462, 301] width 6 height 6
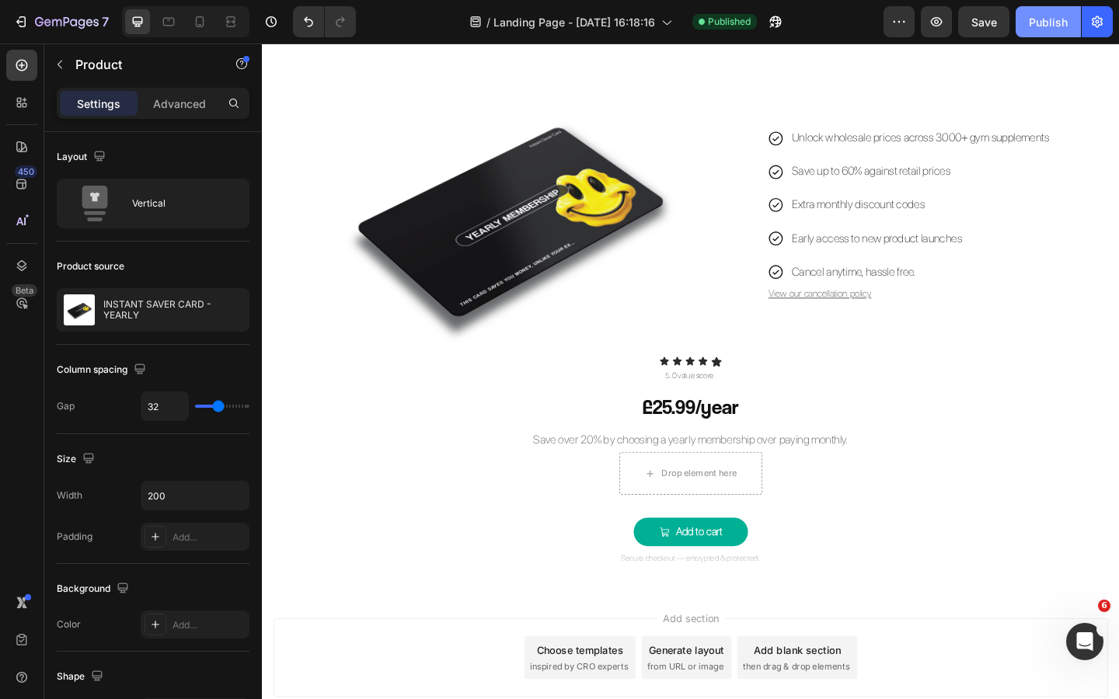
click at [1056, 7] on button "Publish" at bounding box center [1047, 21] width 65 height 31
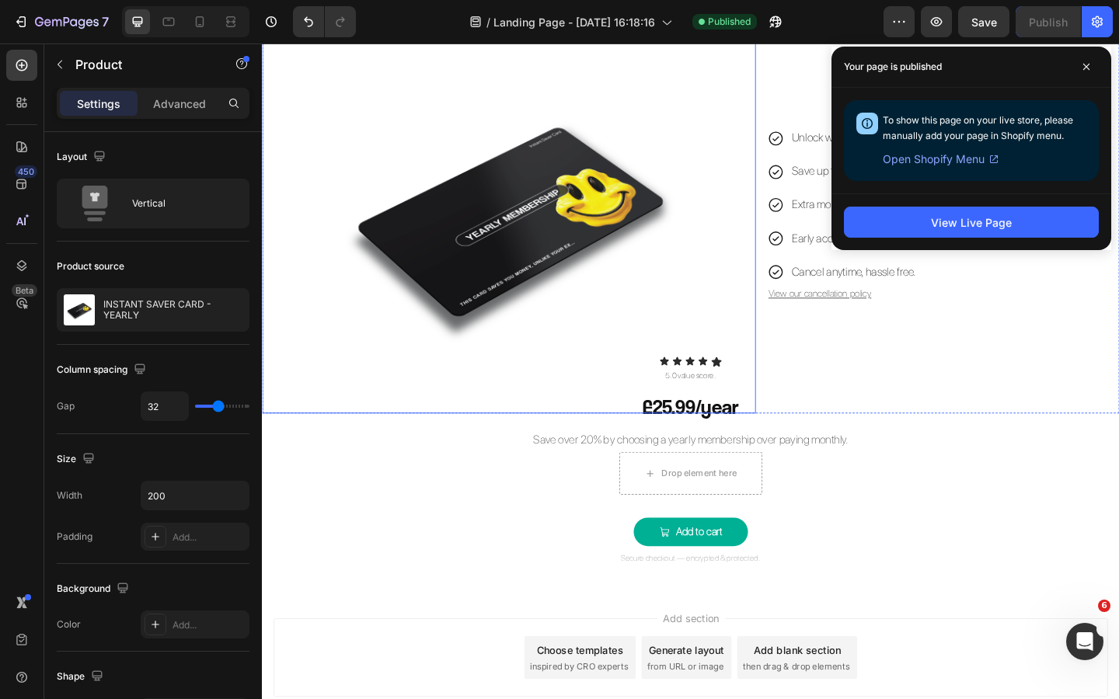
click at [578, 253] on img at bounding box center [530, 231] width 430 height 430
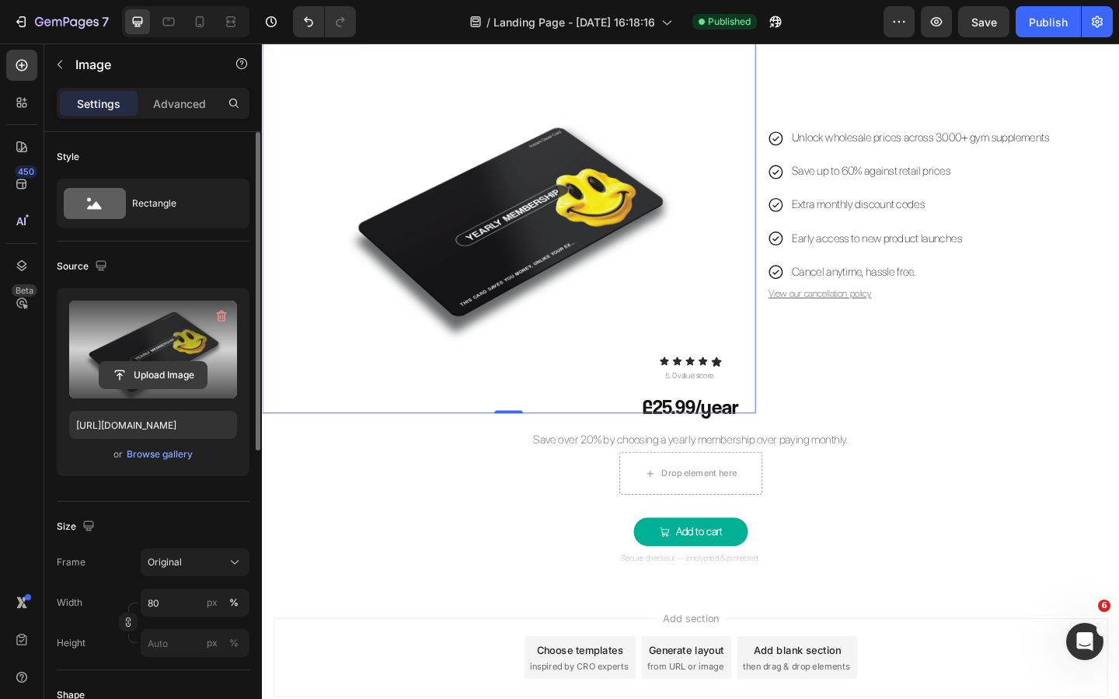
click at [159, 378] on input "file" at bounding box center [152, 375] width 107 height 26
click at [161, 379] on input "file" at bounding box center [152, 375] width 107 height 26
click at [172, 376] on input "file" at bounding box center [152, 375] width 107 height 26
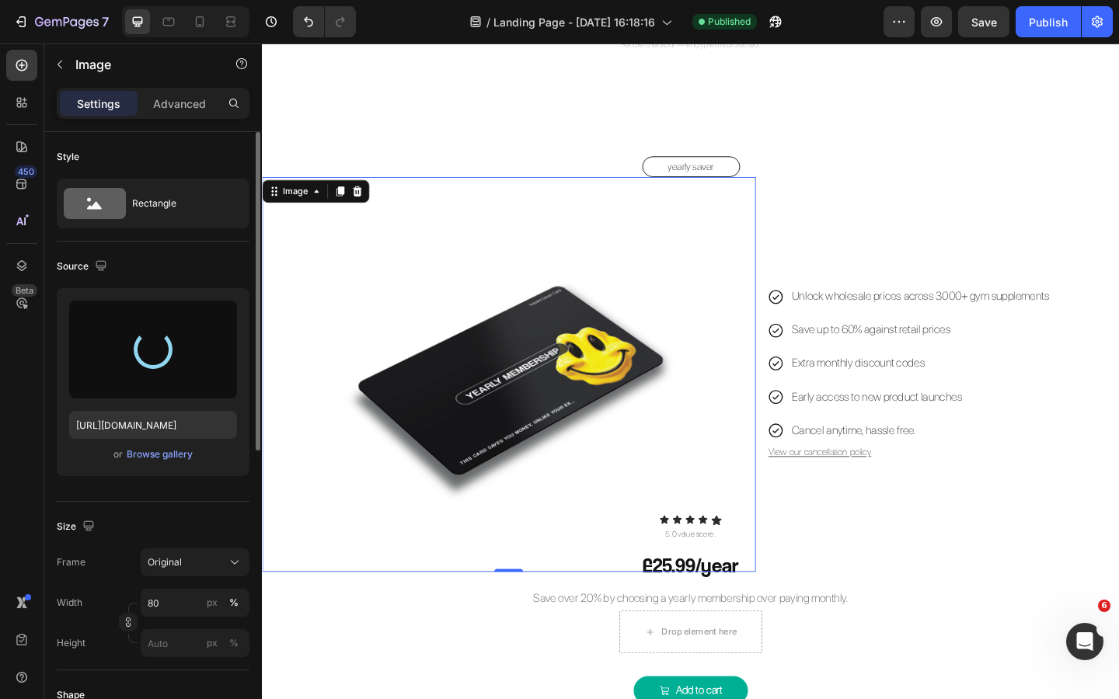
scroll to position [1714, 0]
type input "https://cdn.shopify.com/s/files/1/0926/8946/5679/files/gempages_567331744202621…"
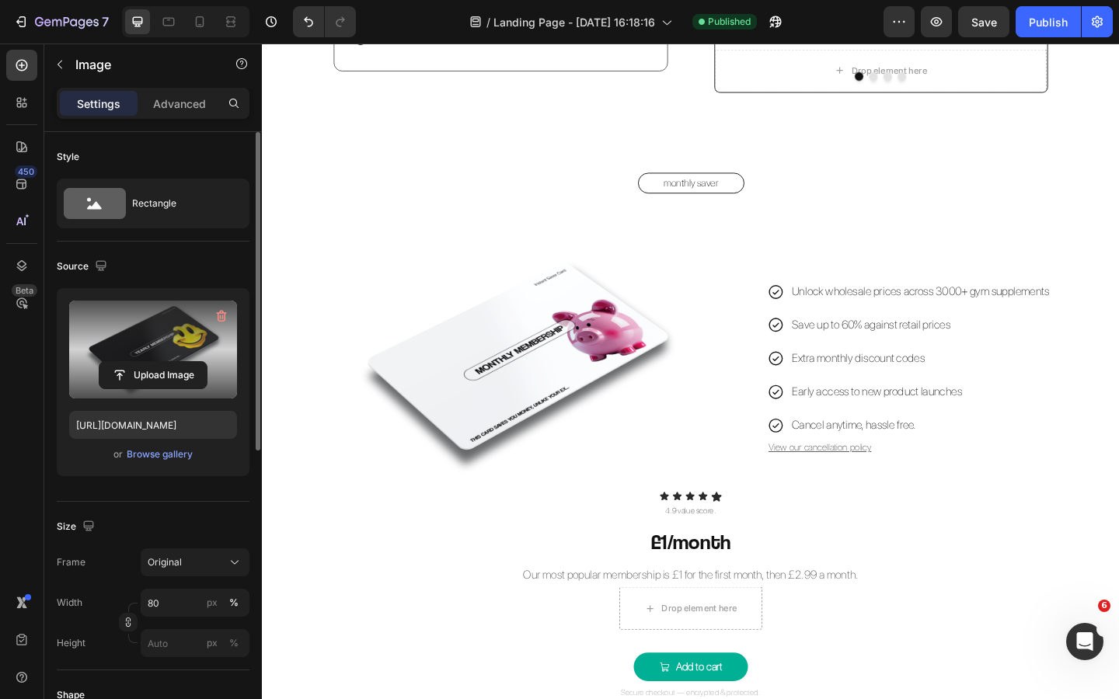
scroll to position [1057, 0]
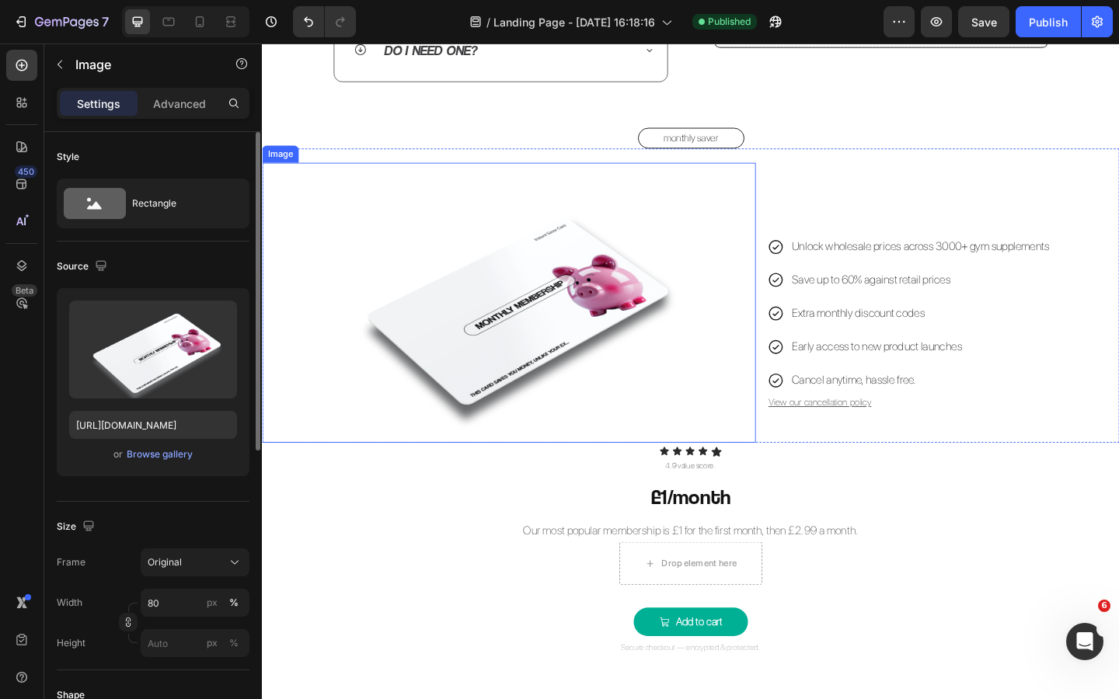
click at [590, 301] on img at bounding box center [530, 325] width 430 height 305
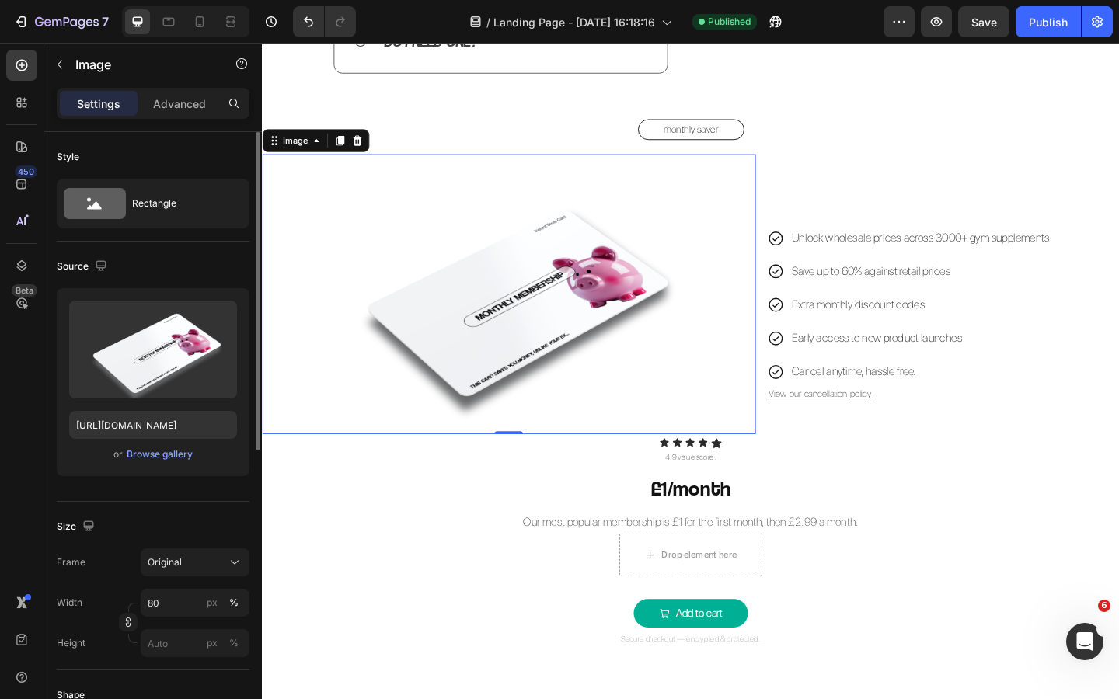
scroll to position [1067, 0]
click at [158, 92] on div "Advanced" at bounding box center [180, 103] width 78 height 25
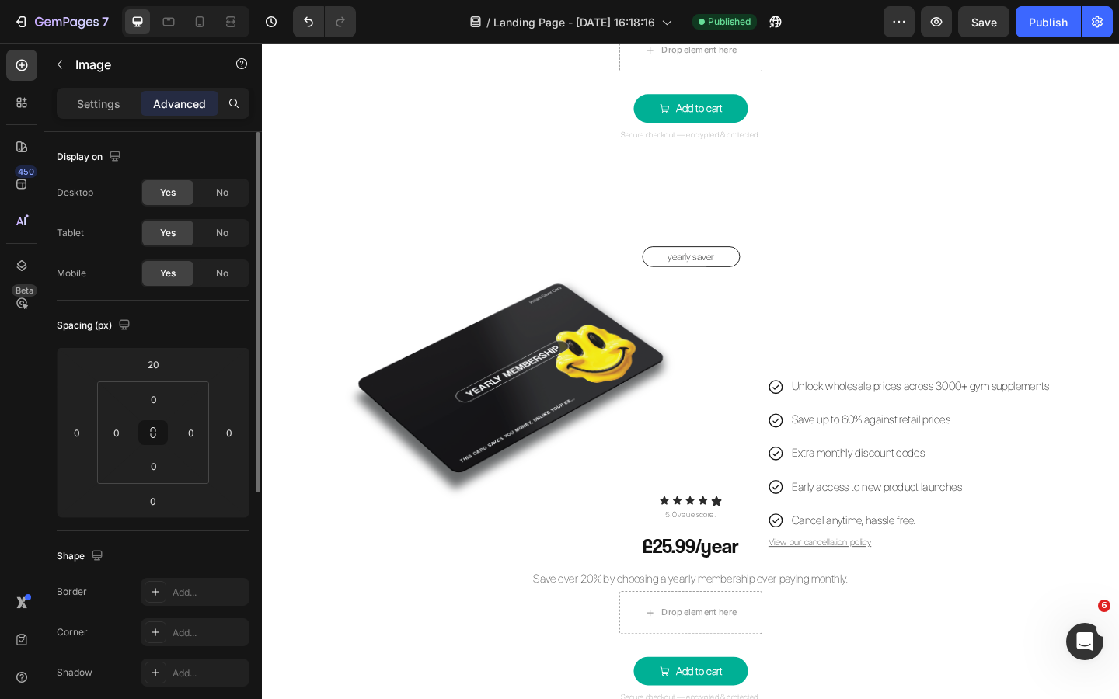
scroll to position [1616, 0]
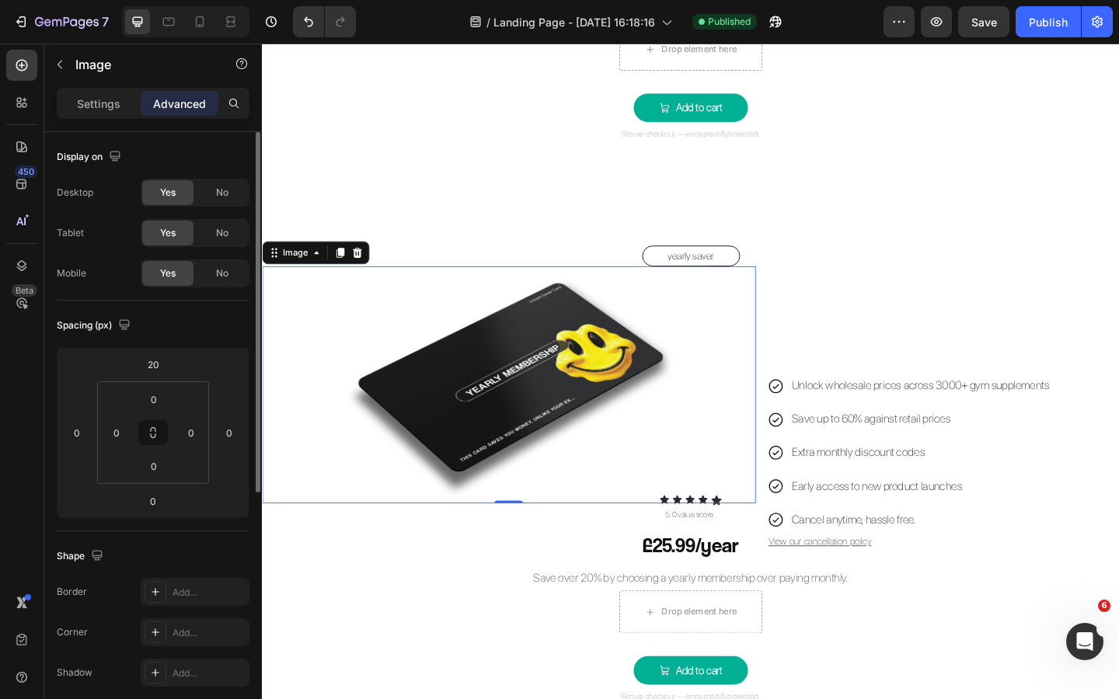
click at [551, 375] on img at bounding box center [530, 414] width 430 height 257
click at [170, 365] on div "0" at bounding box center [153, 364] width 39 height 25
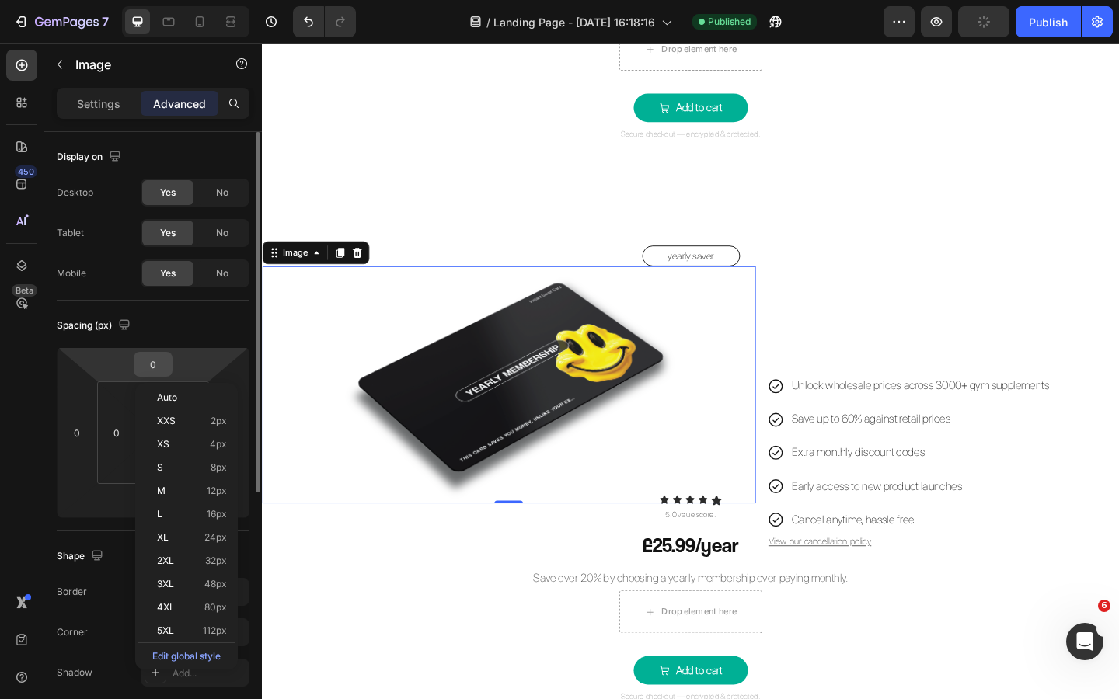
click at [154, 362] on input "0" at bounding box center [153, 364] width 31 height 23
type input "50"
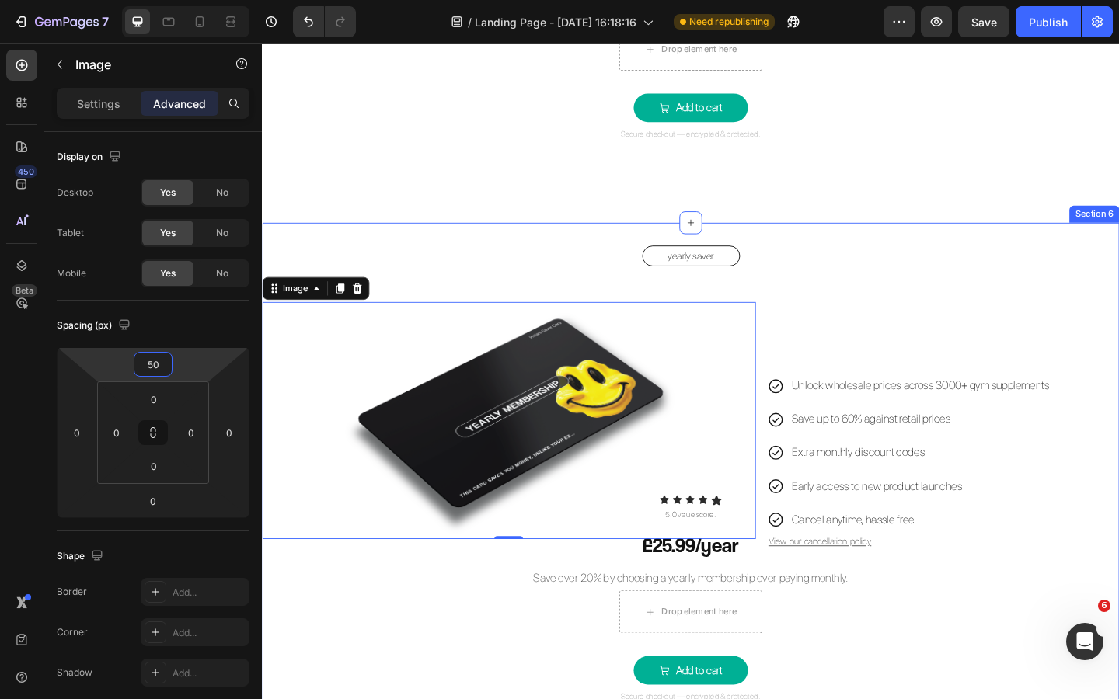
click at [435, 668] on div "yearly saver Button Image 0 Unlock wholesale prices across 3000+ gym supplement…" at bounding box center [728, 513] width 932 height 500
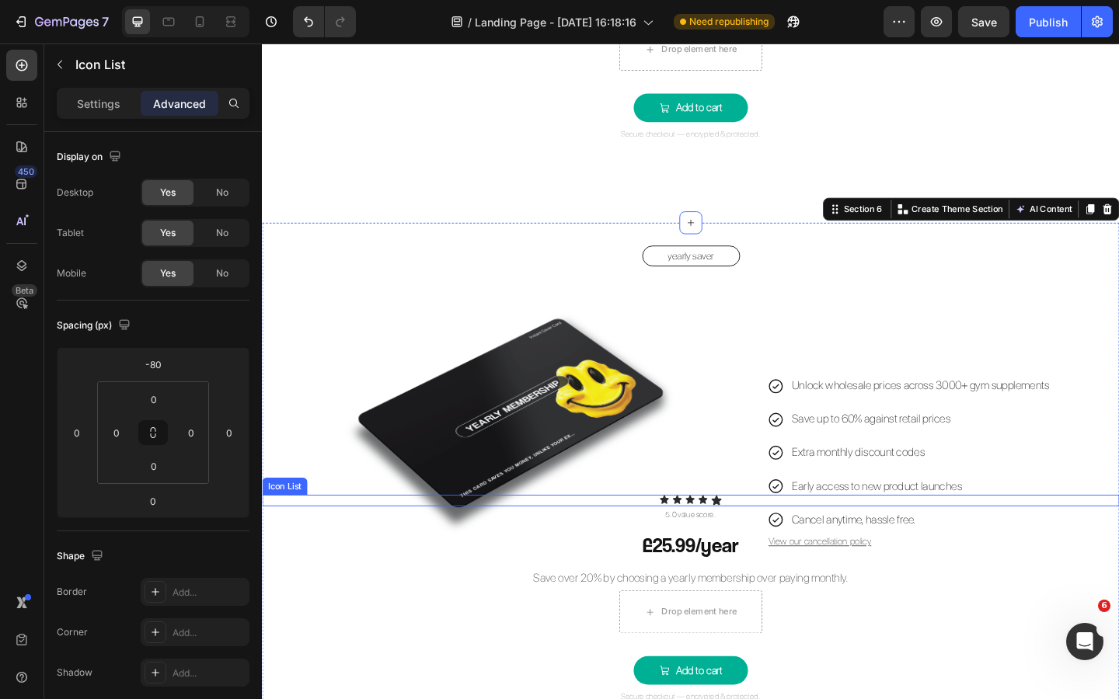
click at [764, 540] on div "Icon Icon Icon Icon Icon" at bounding box center [728, 540] width 932 height 12
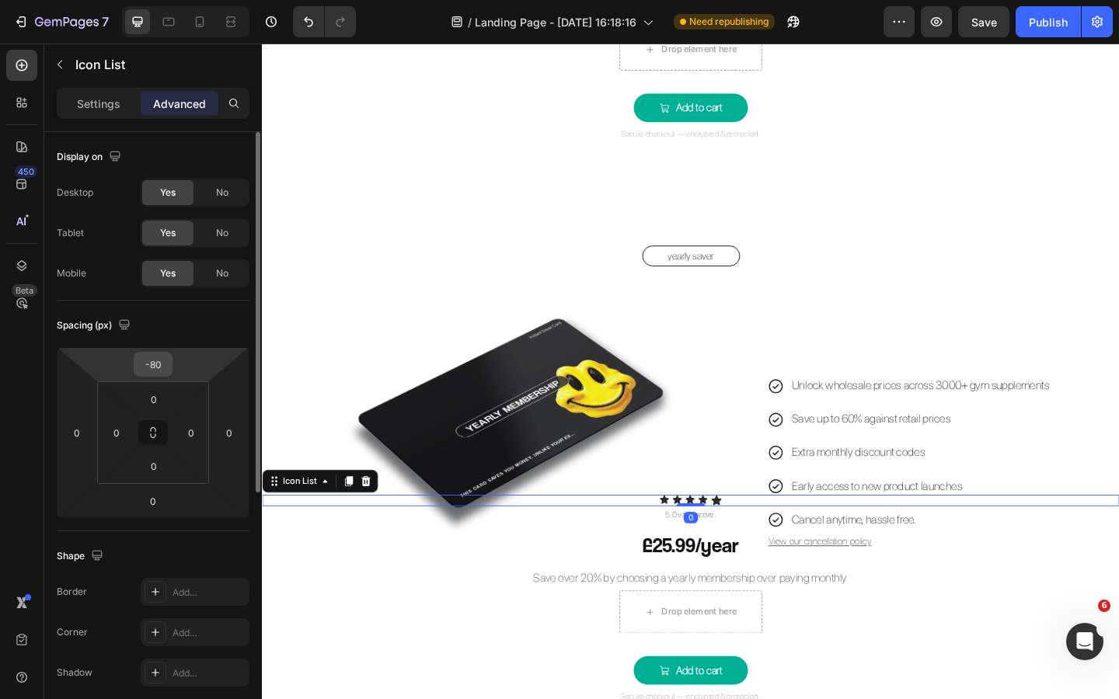
click at [161, 359] on input "-80" at bounding box center [153, 364] width 31 height 23
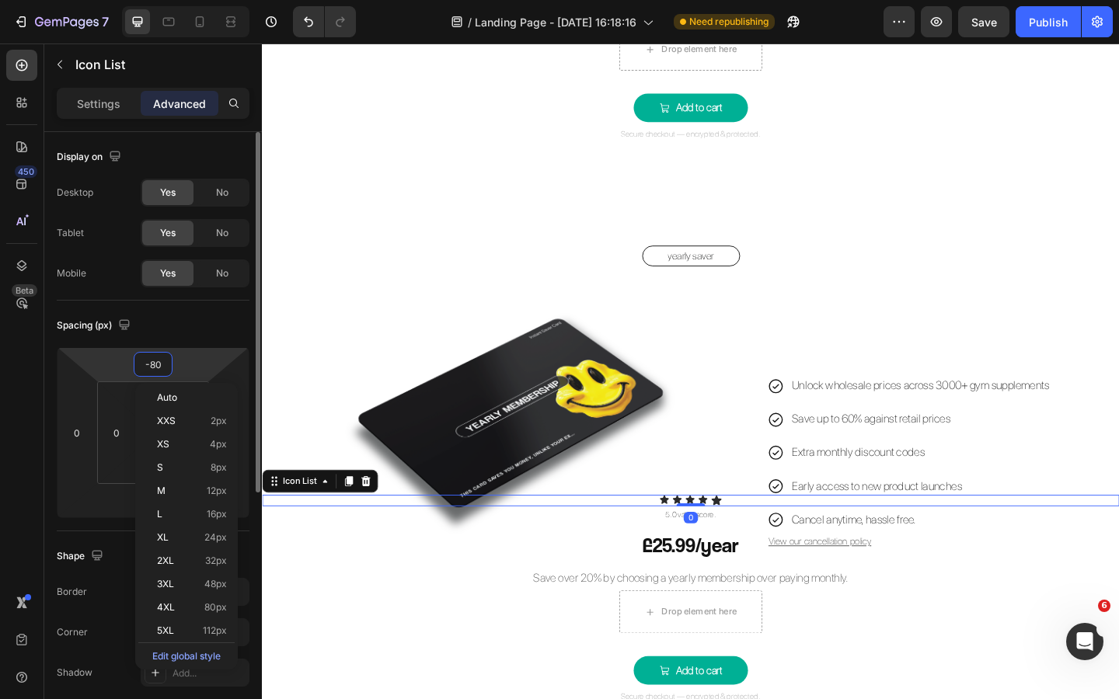
type input "5"
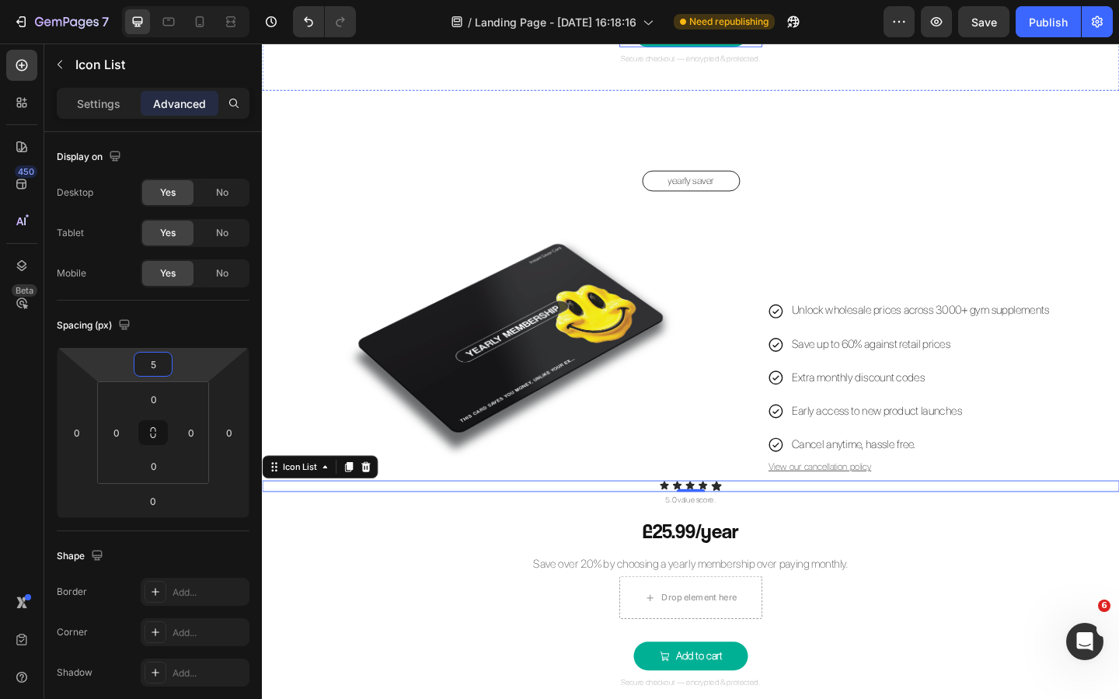
scroll to position [1718, 0]
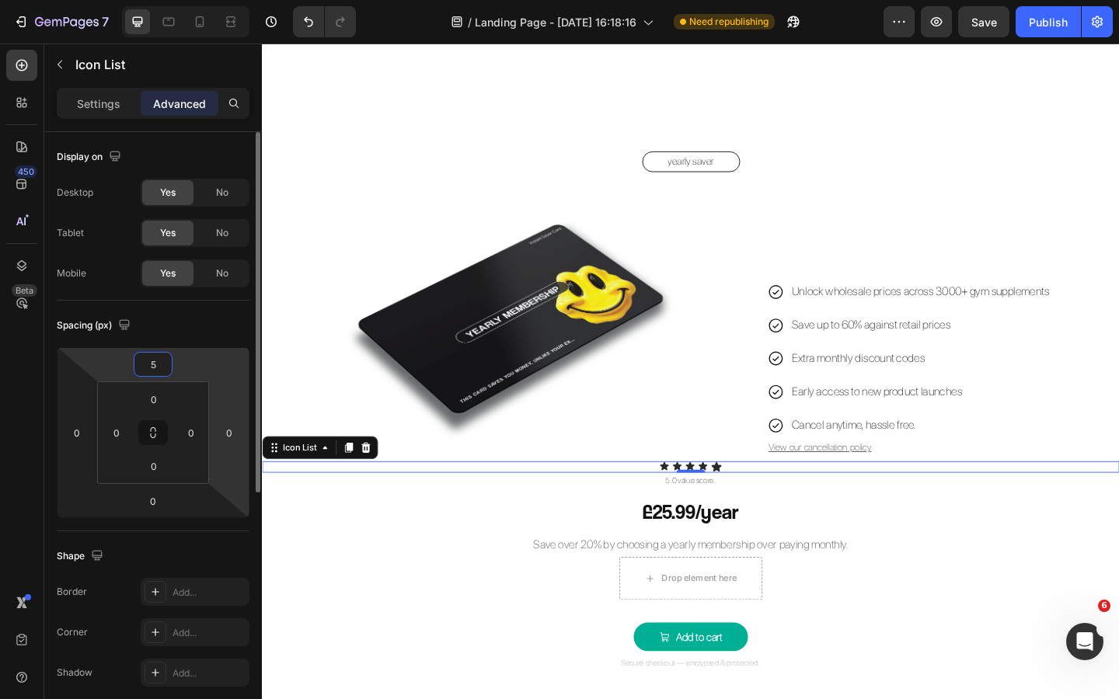
type input "50"
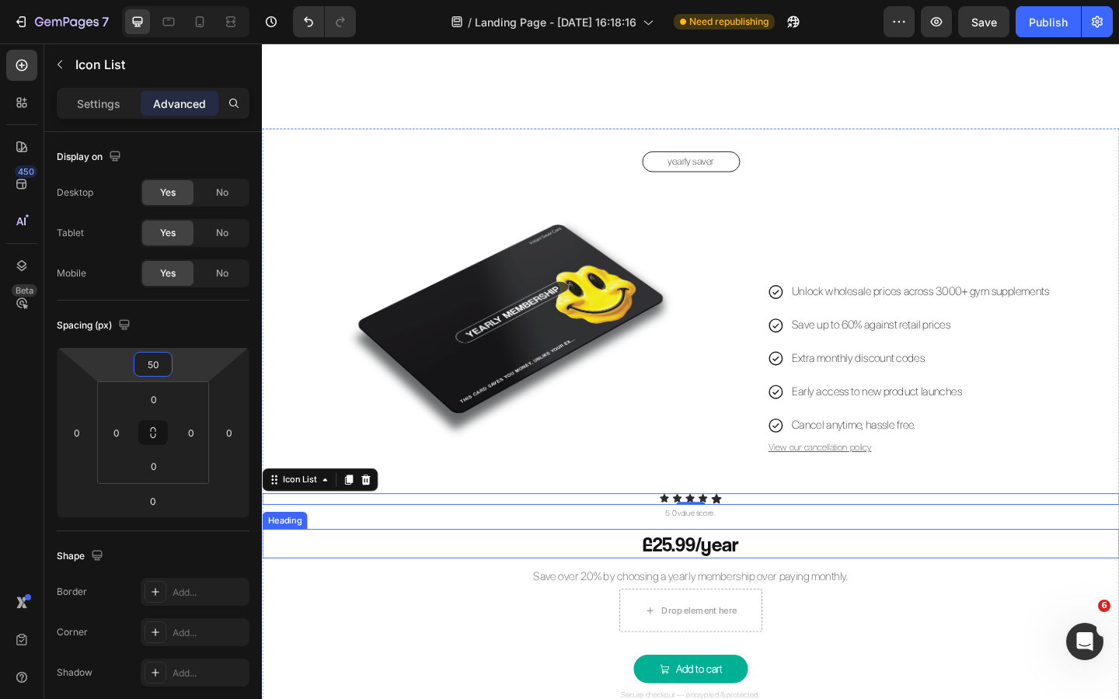
click at [461, 619] on p "Save over 20% by choosing a yearly membership over paying monthly." at bounding box center [727, 624] width 929 height 23
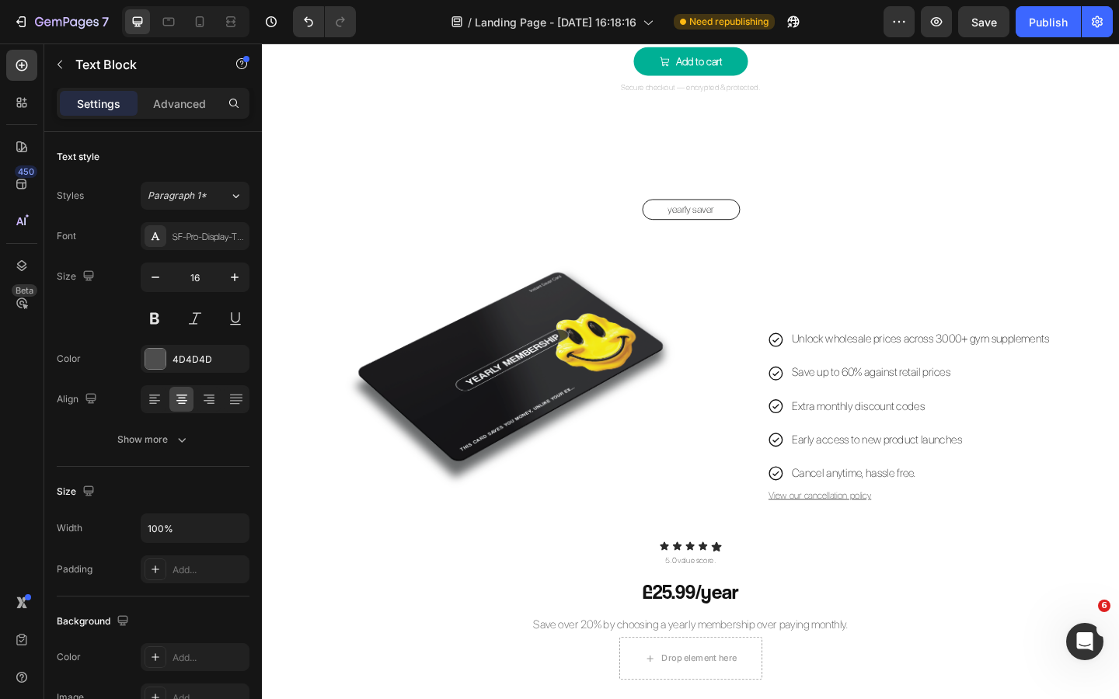
scroll to position [1760, 0]
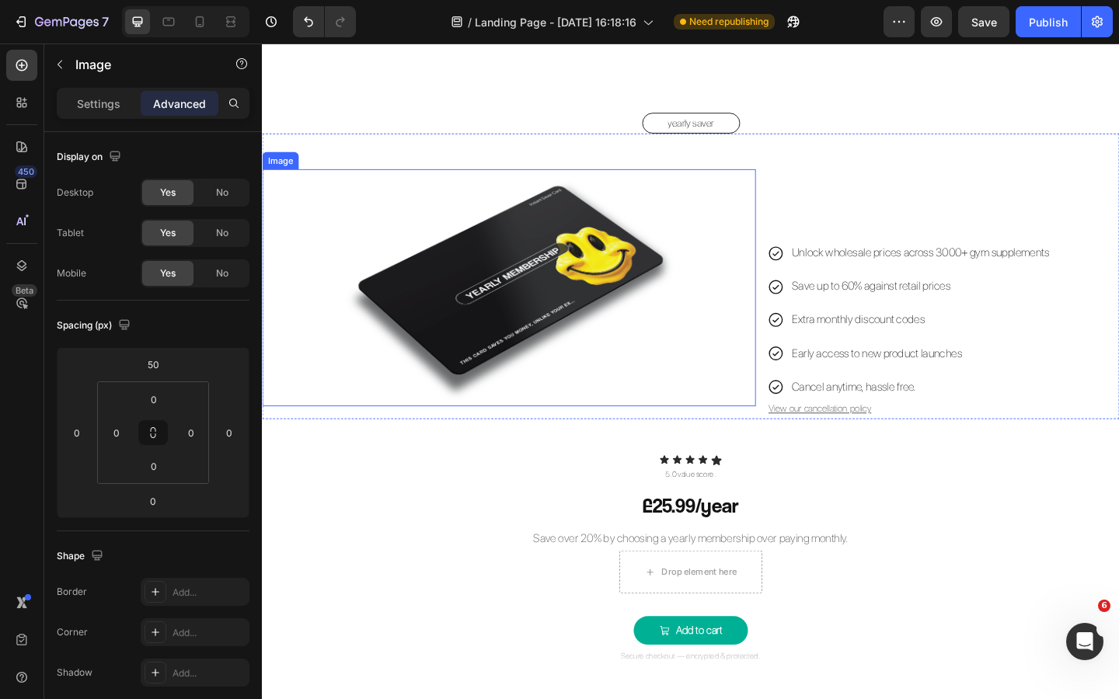
click at [635, 199] on img at bounding box center [530, 308] width 430 height 257
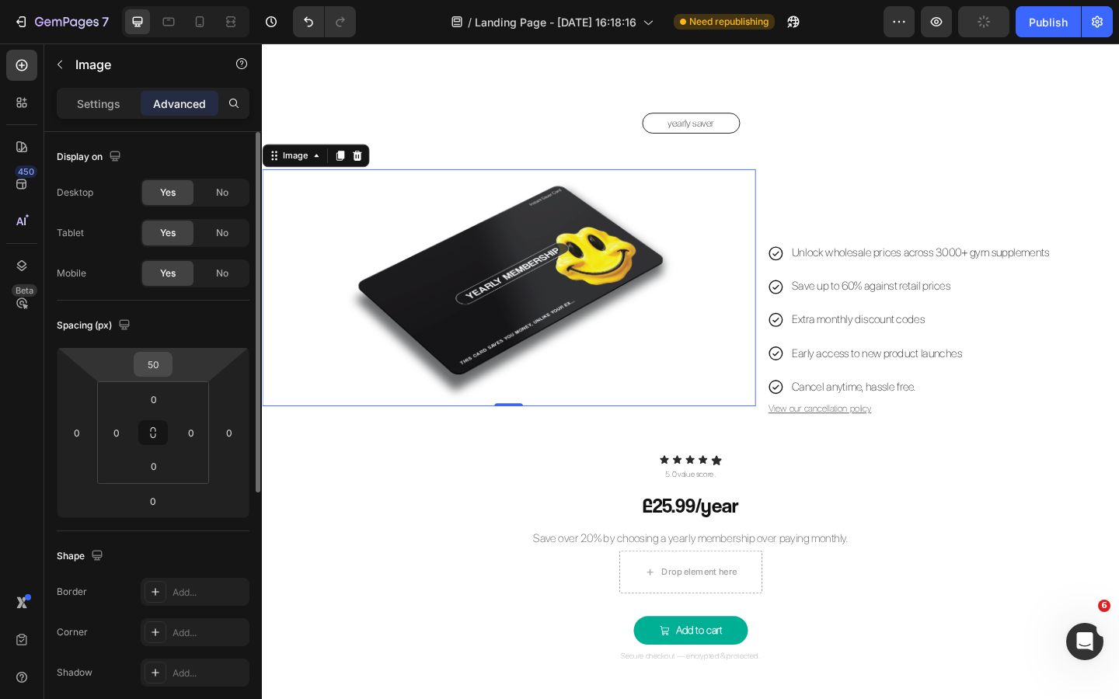
click at [162, 360] on input "50" at bounding box center [153, 364] width 31 height 23
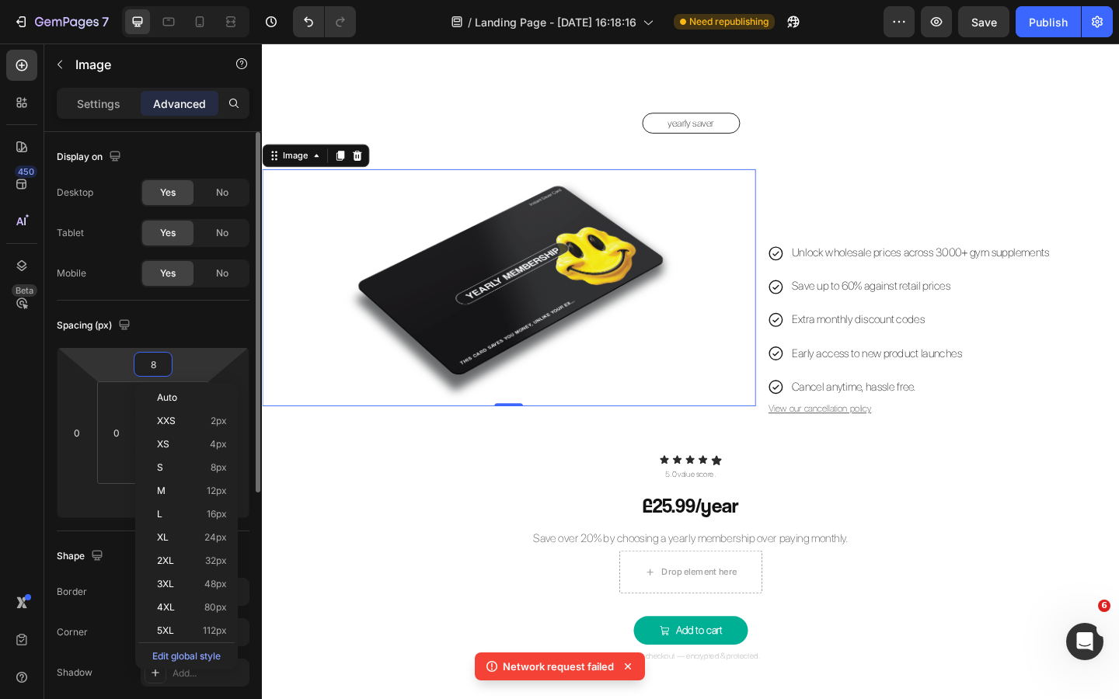
type input "80"
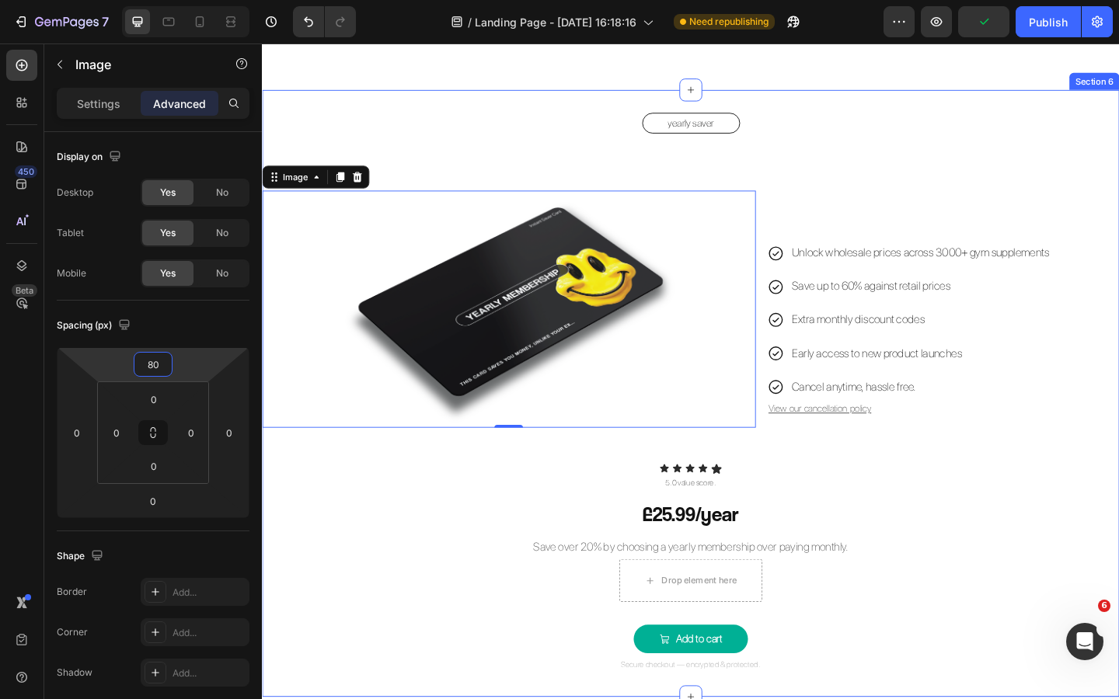
click at [447, 637] on div "yearly saver Button Image 0 Unlock wholesale prices across 3000+ gym supplement…" at bounding box center [728, 424] width 932 height 611
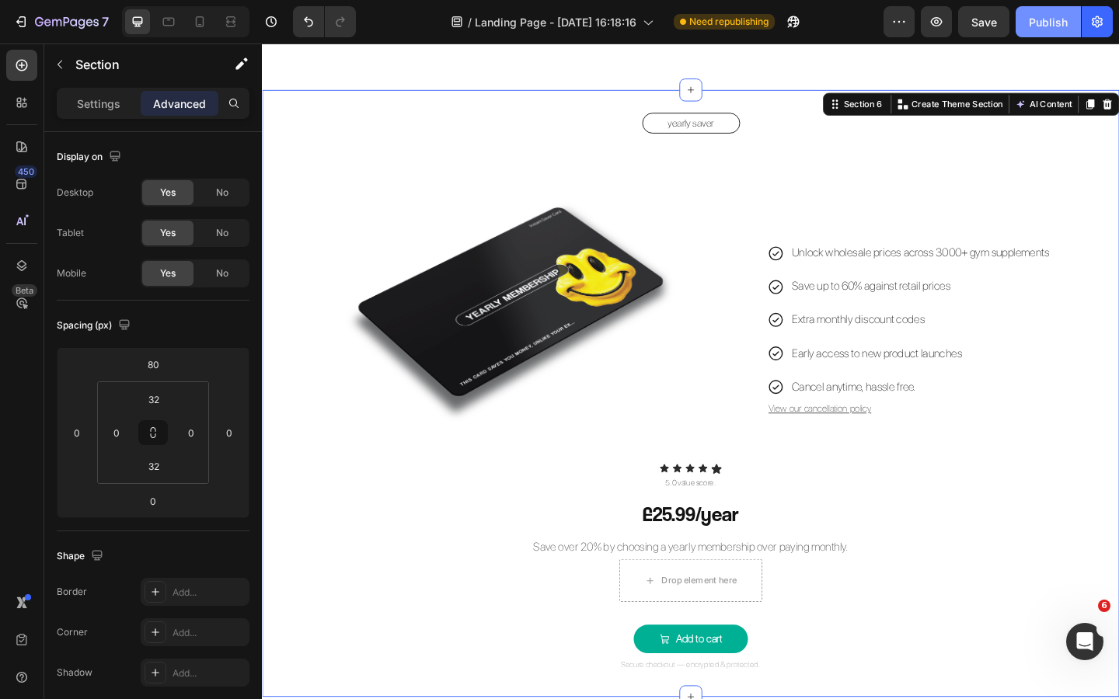
click at [1056, 30] on button "Publish" at bounding box center [1047, 21] width 65 height 31
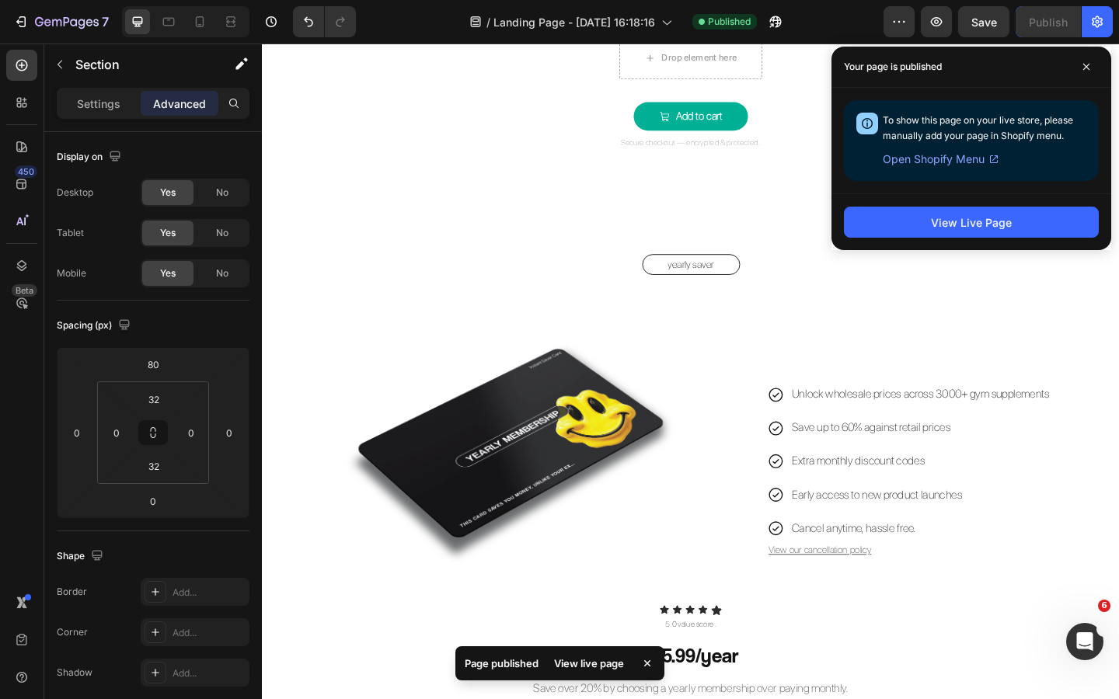
scroll to position [1605, 0]
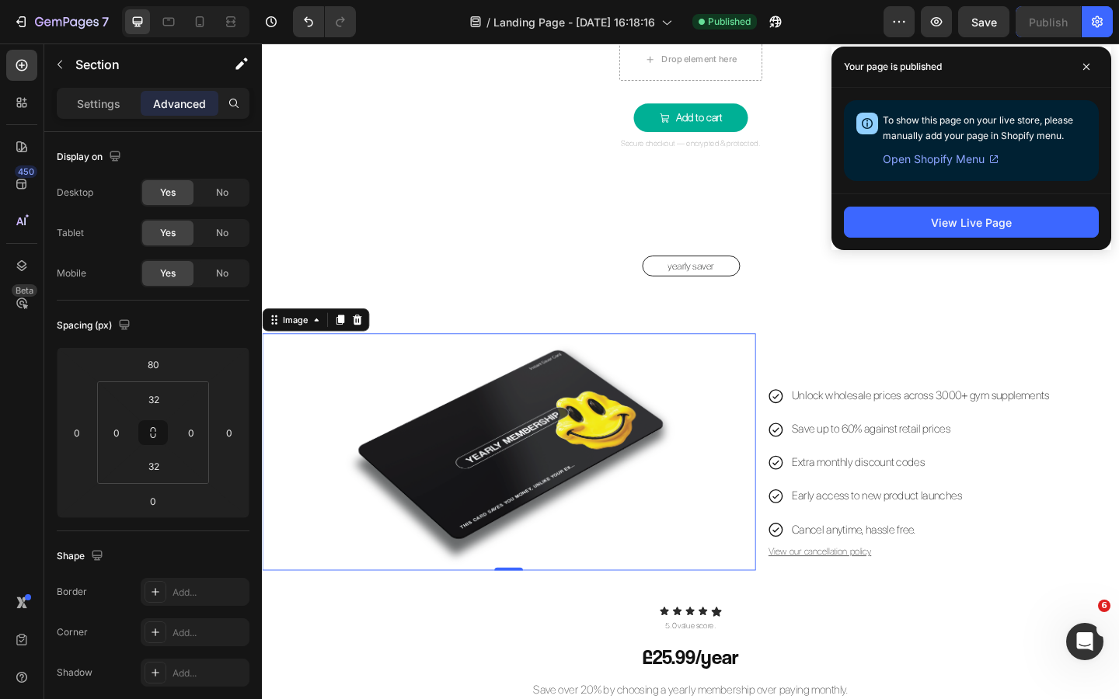
click at [596, 385] on img at bounding box center [530, 487] width 430 height 257
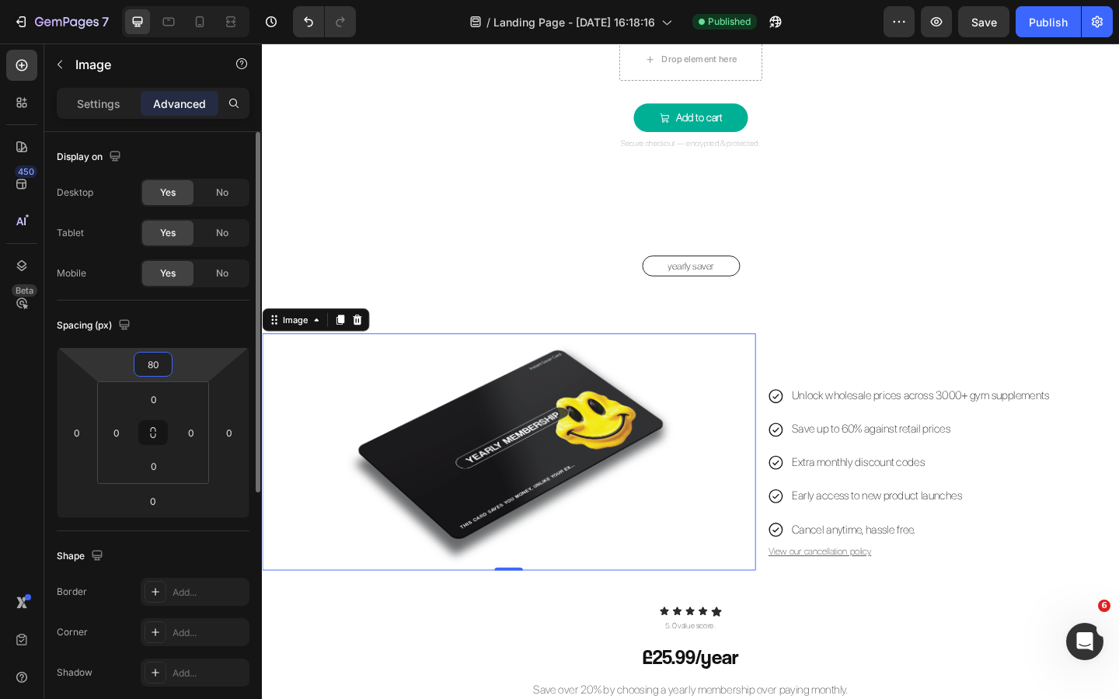
click at [162, 358] on input "80" at bounding box center [153, 364] width 31 height 23
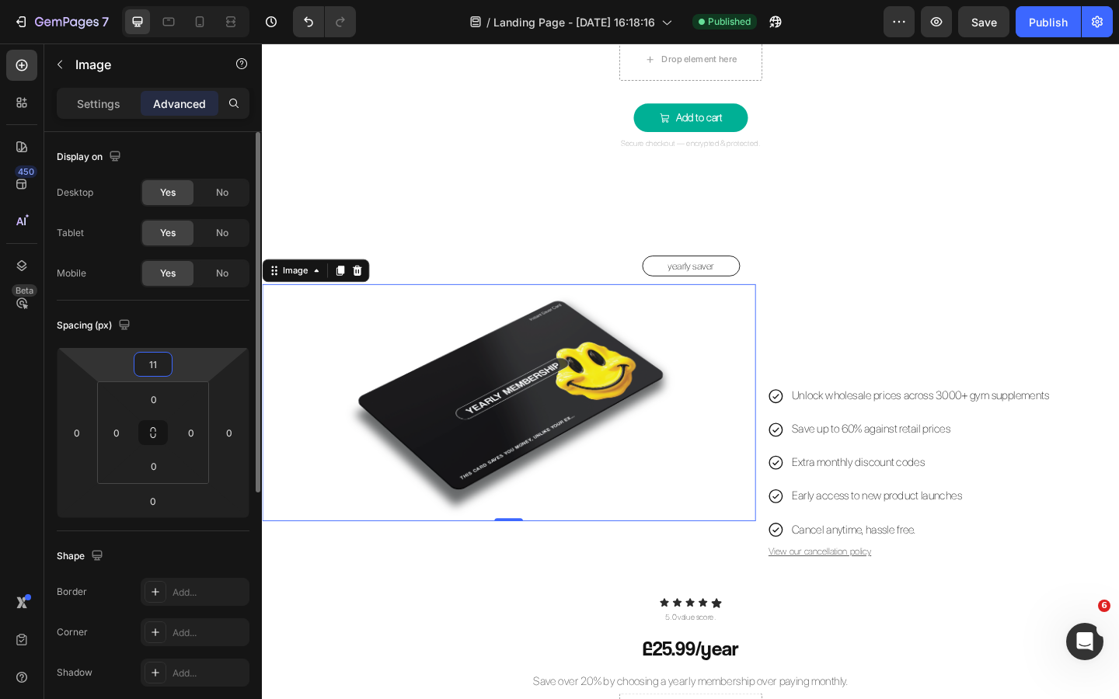
type input "110"
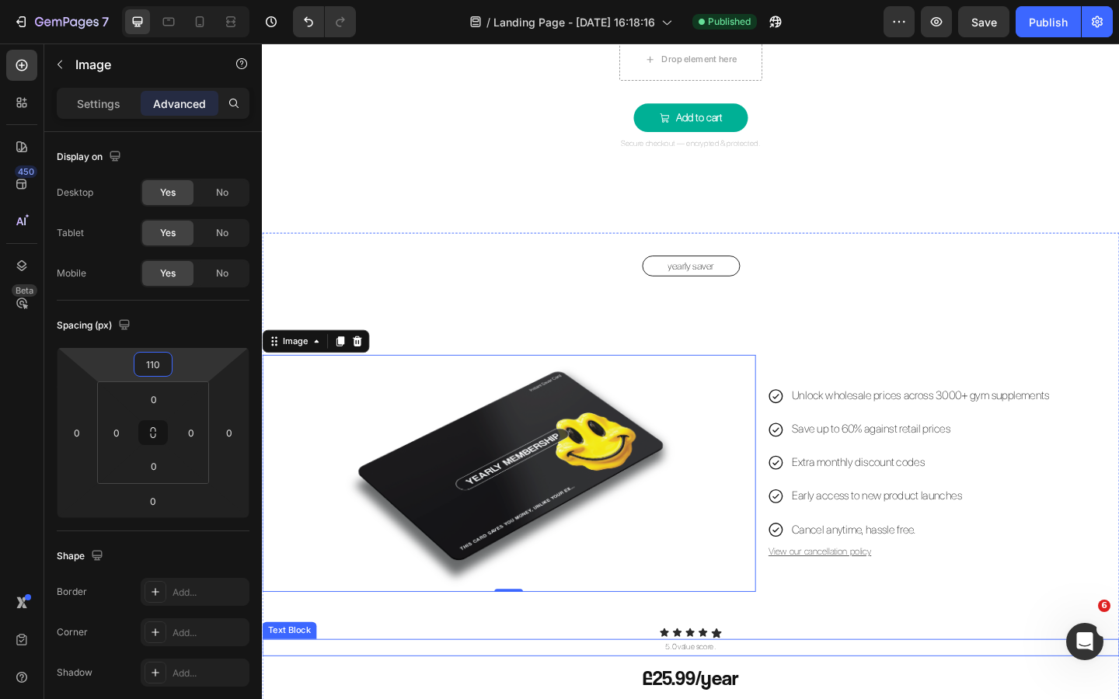
click at [446, 696] on p "5.0 value score." at bounding box center [727, 701] width 929 height 16
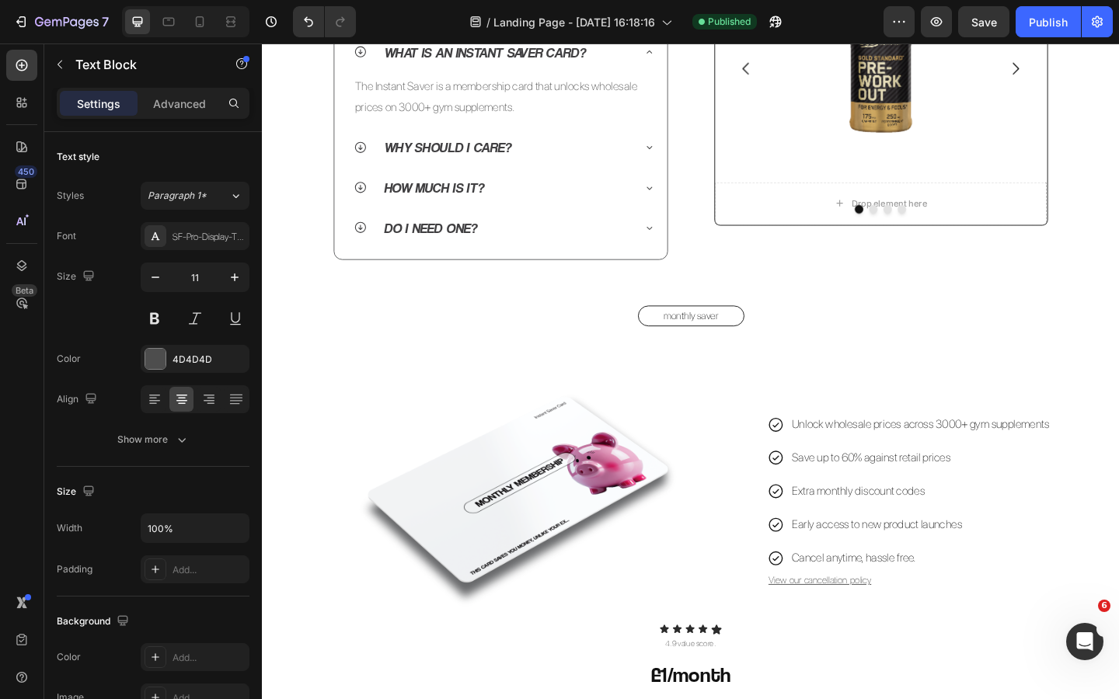
scroll to position [835, 0]
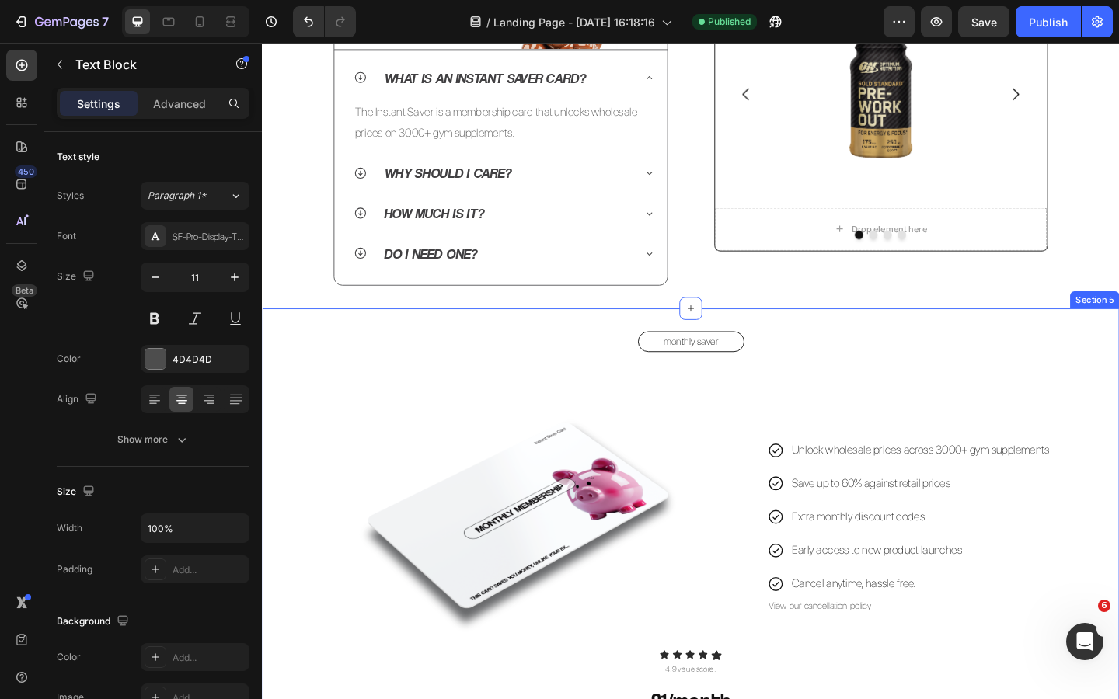
click at [796, 346] on div "monthly saver Button Image Unlock wholesale prices across 3000+ gym supplements…" at bounding box center [728, 644] width 932 height 625
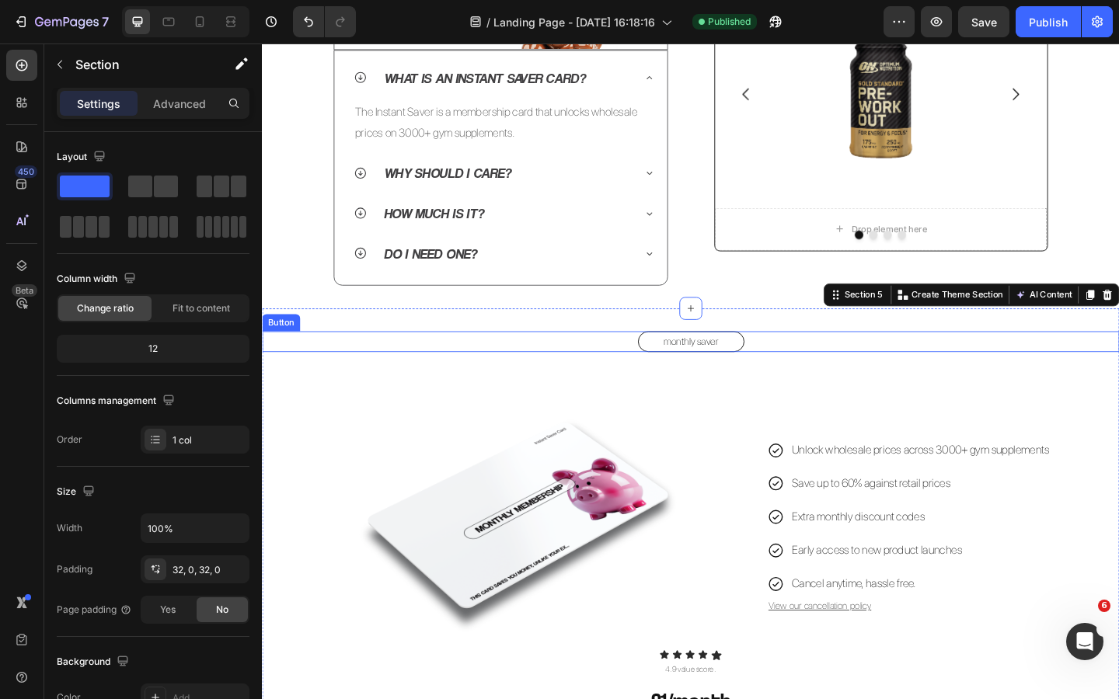
click at [879, 363] on div "monthly saver Button" at bounding box center [728, 368] width 932 height 23
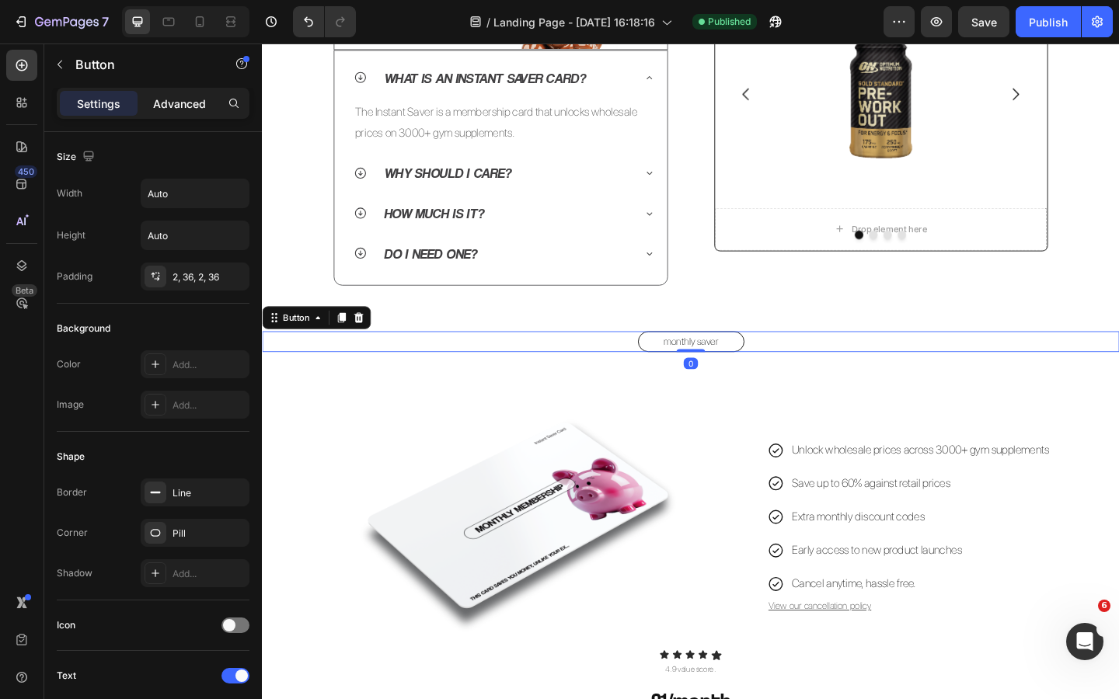
click at [191, 111] on div "Advanced" at bounding box center [180, 103] width 78 height 25
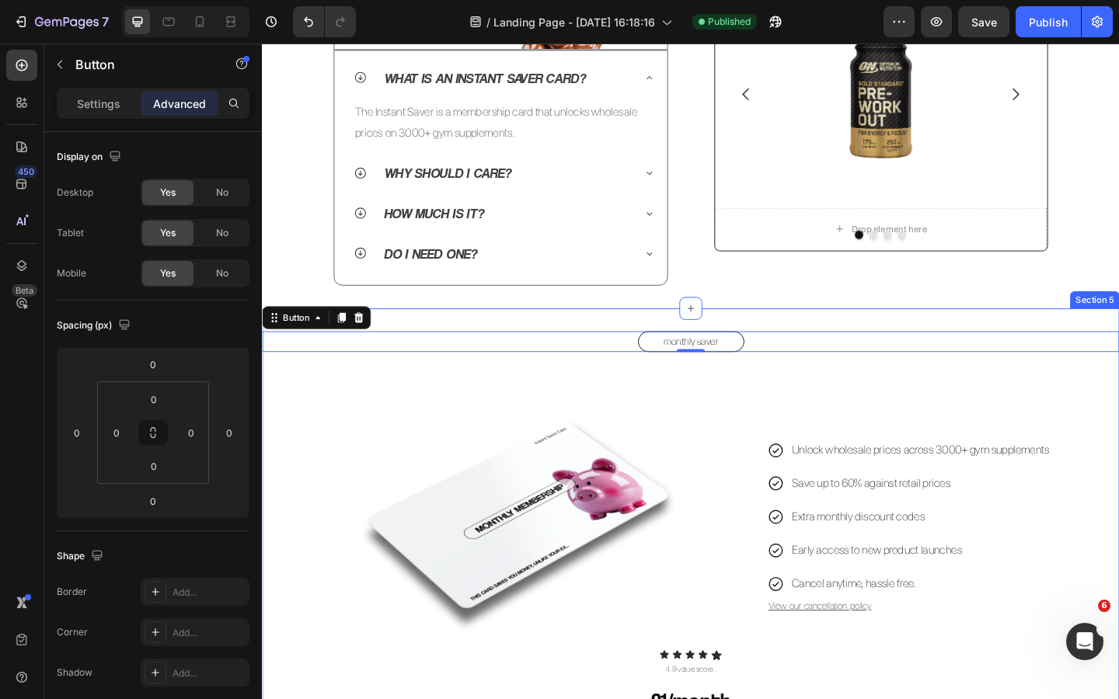
click at [814, 346] on div "monthly saver Button 0 Image Unlock wholesale prices across 3000+ gym supplemen…" at bounding box center [728, 644] width 932 height 625
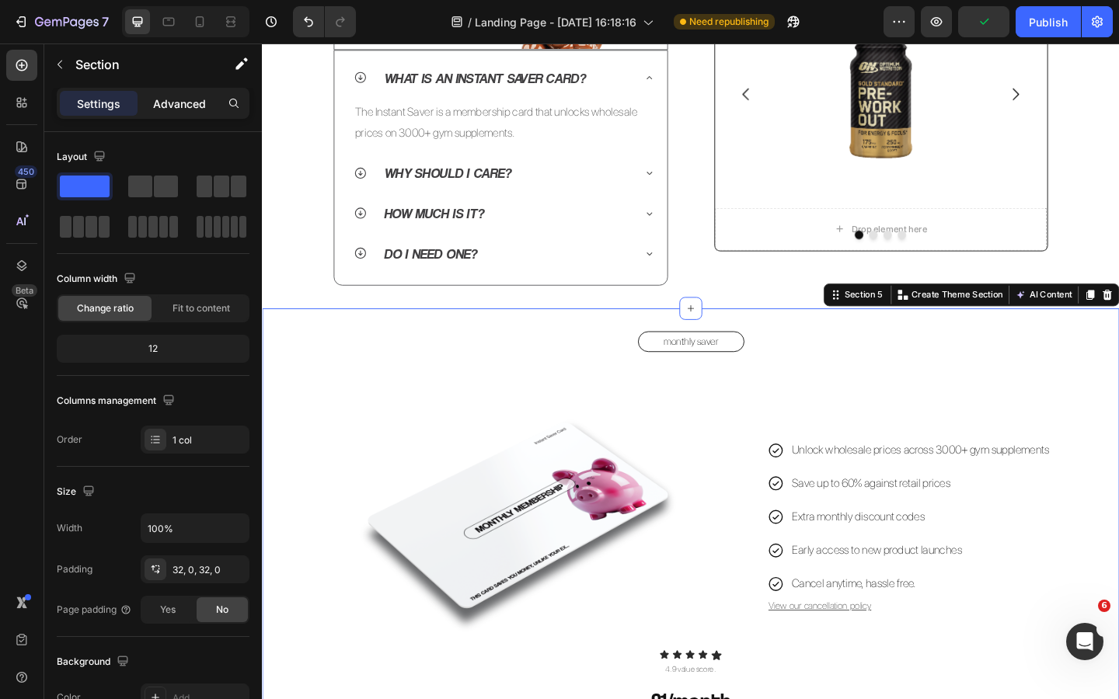
click at [180, 98] on p "Advanced" at bounding box center [179, 104] width 53 height 16
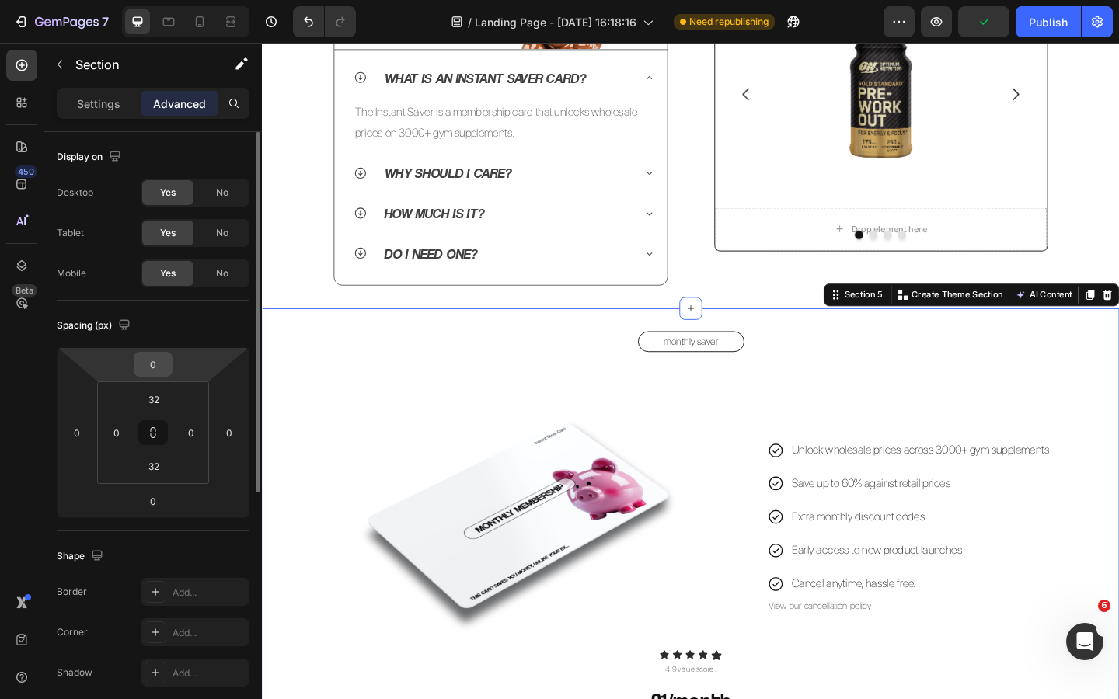
click at [162, 369] on input "0" at bounding box center [153, 364] width 31 height 23
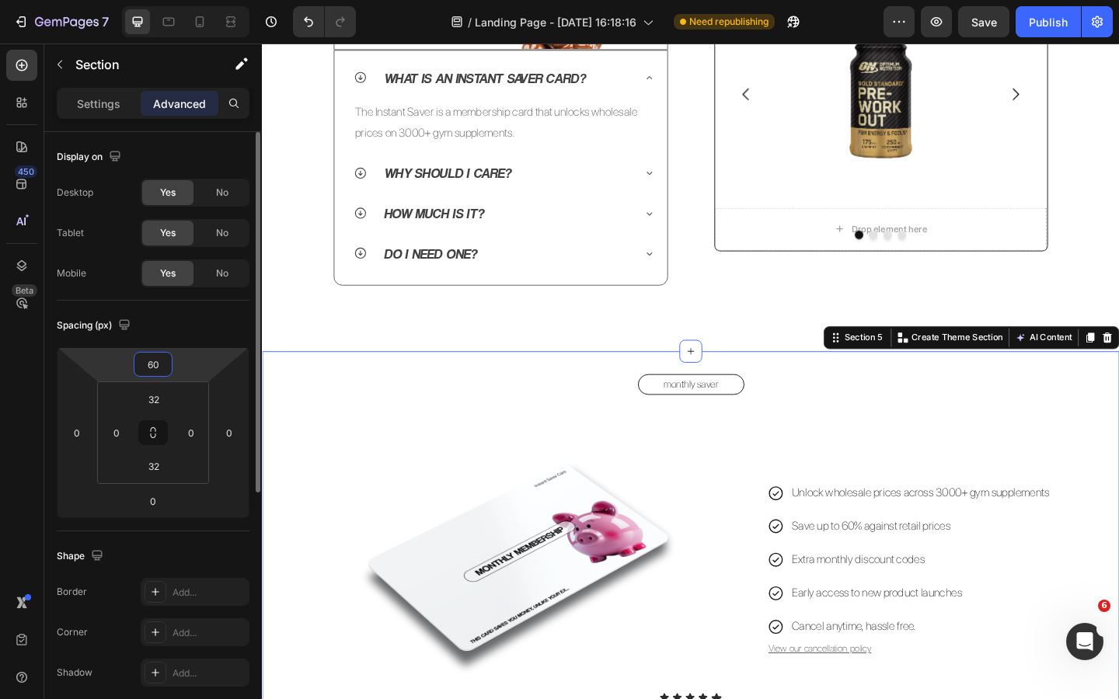
type input "6"
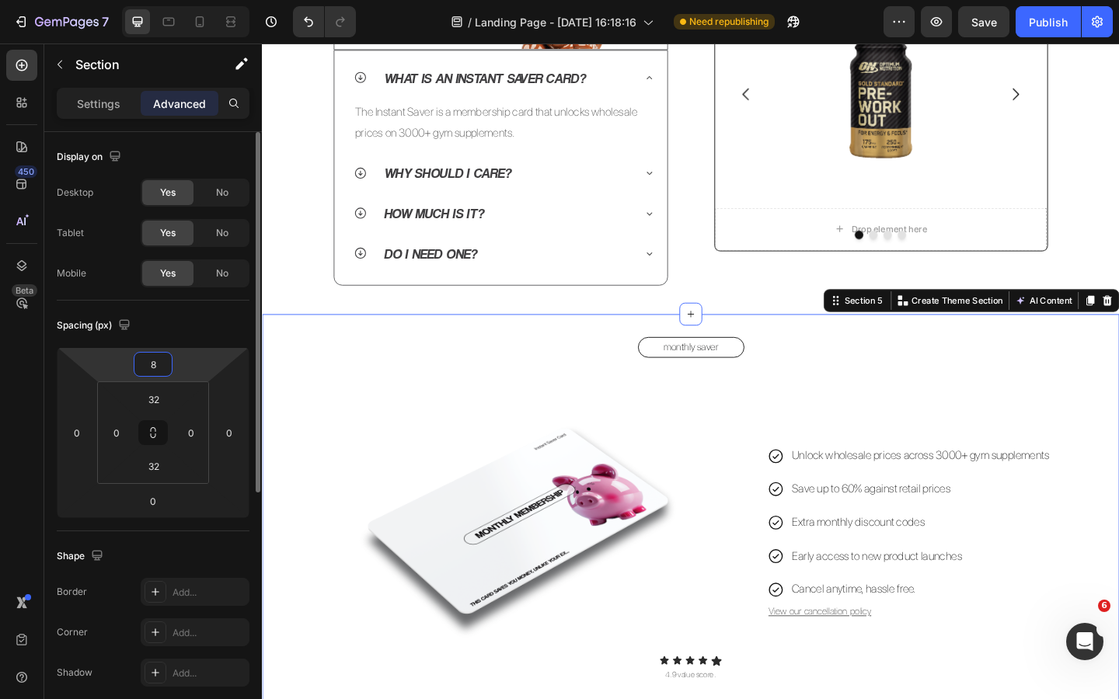
type input "80"
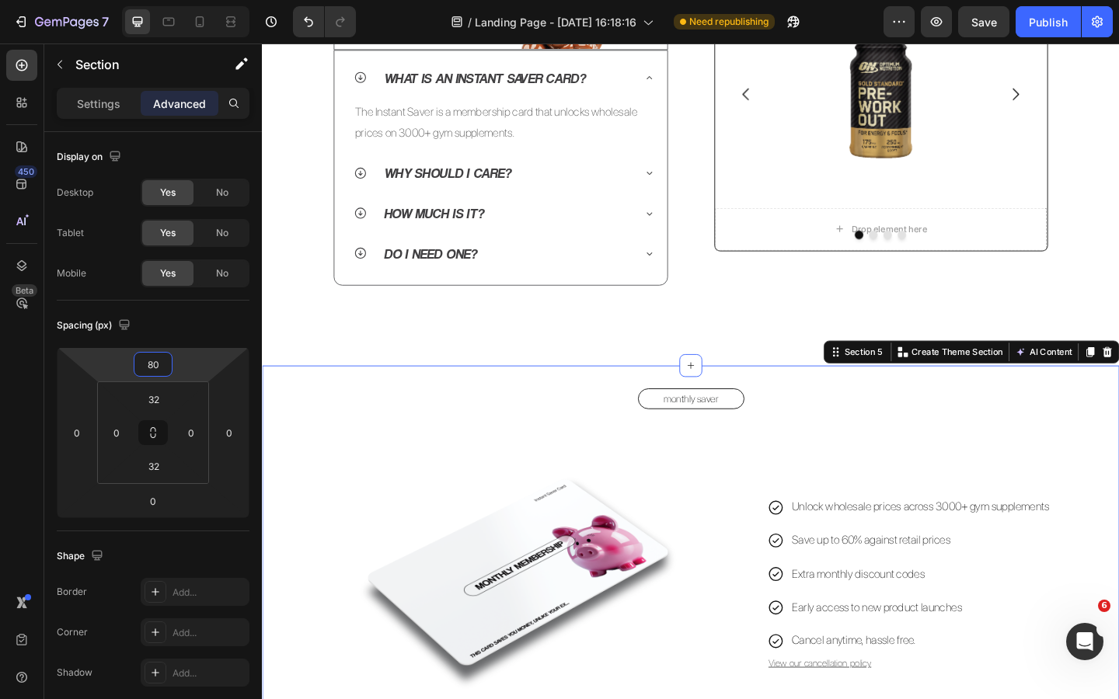
click at [566, 349] on div "QUICK Heading FAQs Heading Image Row Row What is an Instant Saver Card? The Ins…" at bounding box center [728, 502] width 932 height 2525
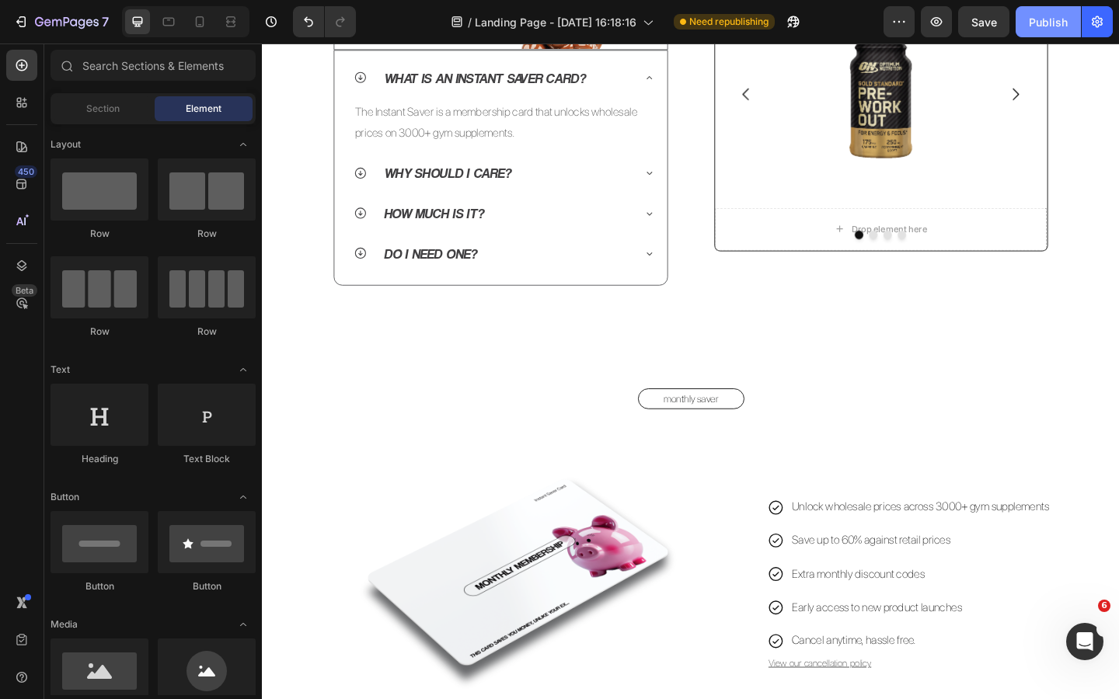
click at [1048, 29] on div "Publish" at bounding box center [1048, 22] width 39 height 16
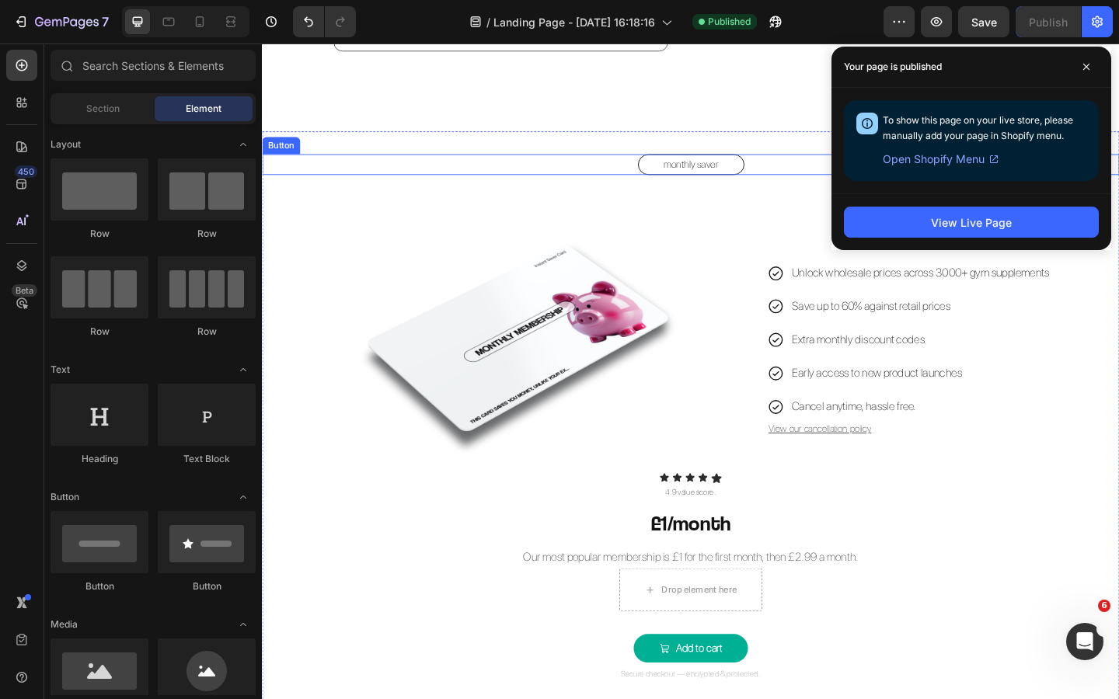
scroll to position [1123, 0]
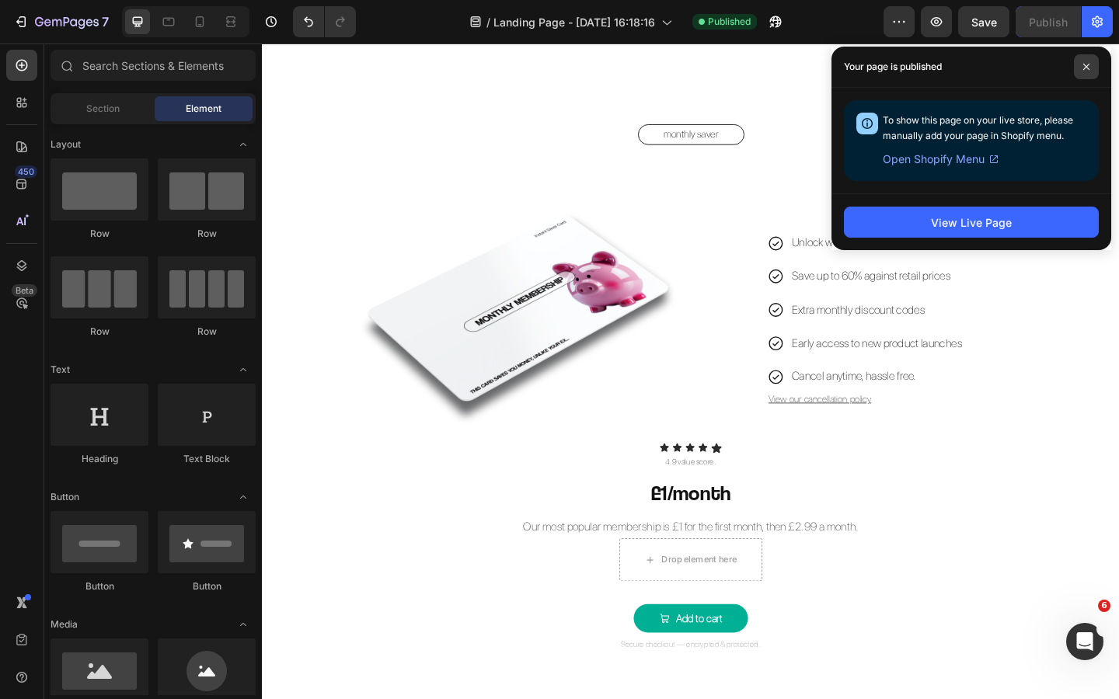
click at [1093, 64] on span at bounding box center [1086, 66] width 25 height 25
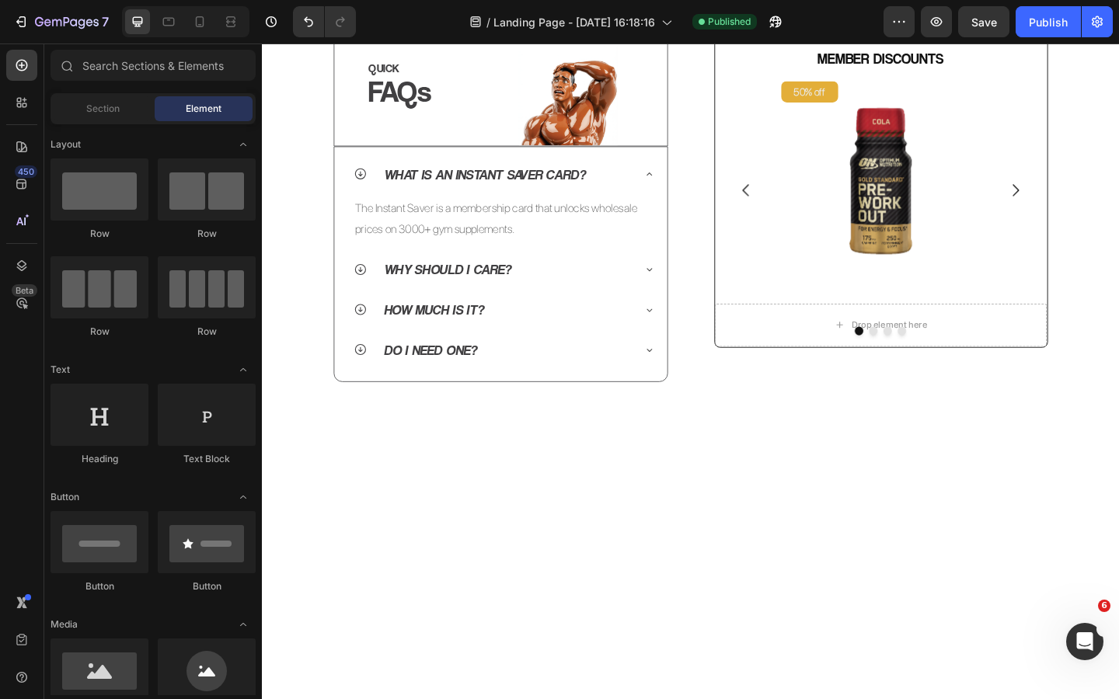
scroll to position [454, 0]
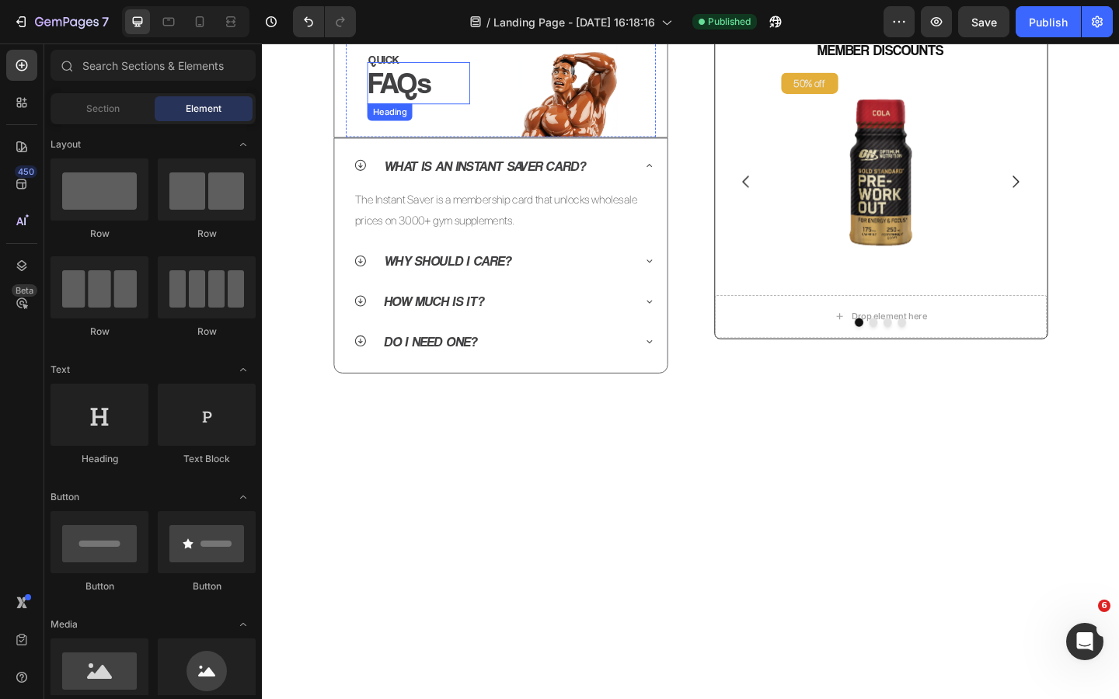
click at [399, 110] on h2 "FAQs" at bounding box center [432, 87] width 112 height 46
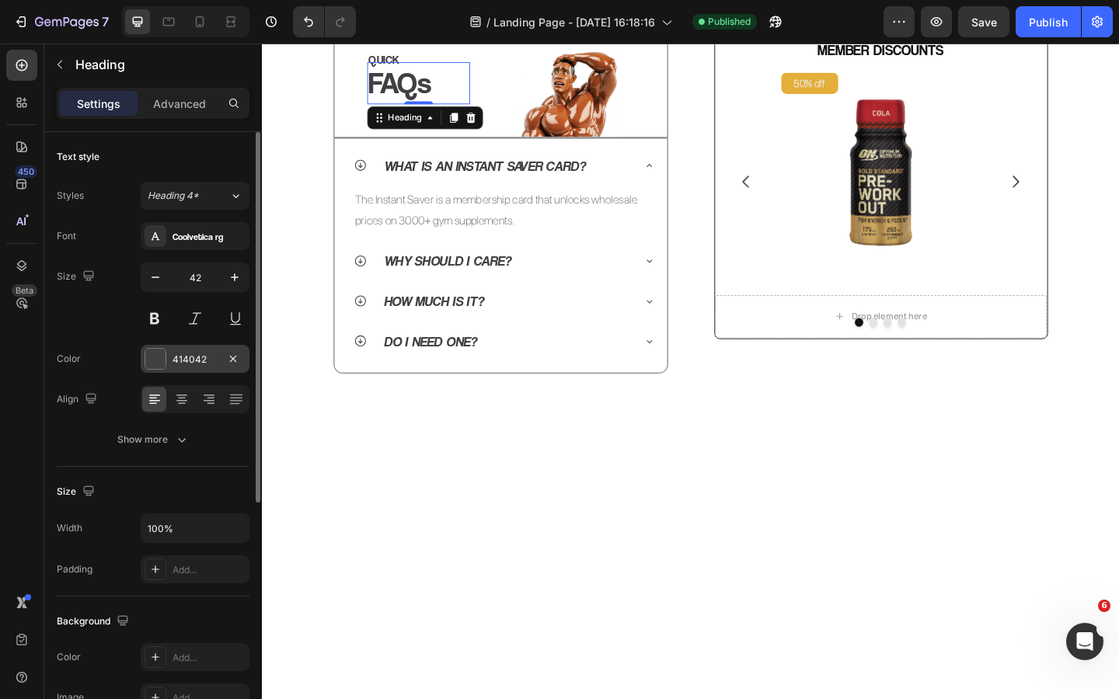
click at [189, 364] on div "414042" at bounding box center [194, 360] width 45 height 14
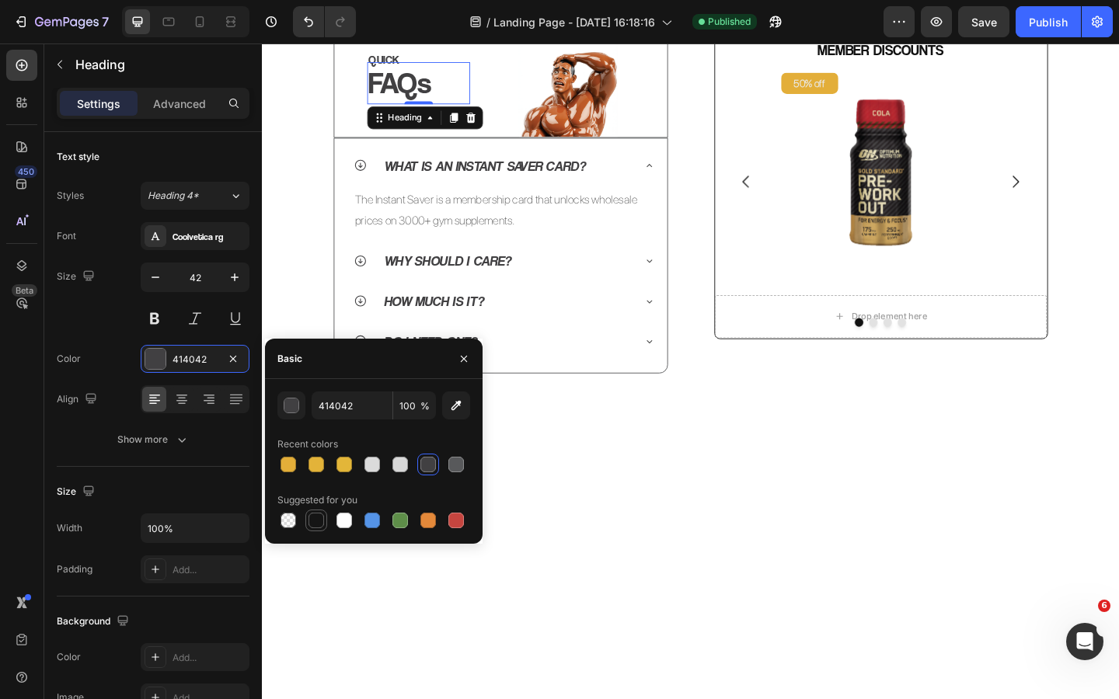
click at [315, 516] on div at bounding box center [316, 521] width 16 height 16
type input "151515"
click at [466, 356] on icon "button" at bounding box center [464, 358] width 6 height 6
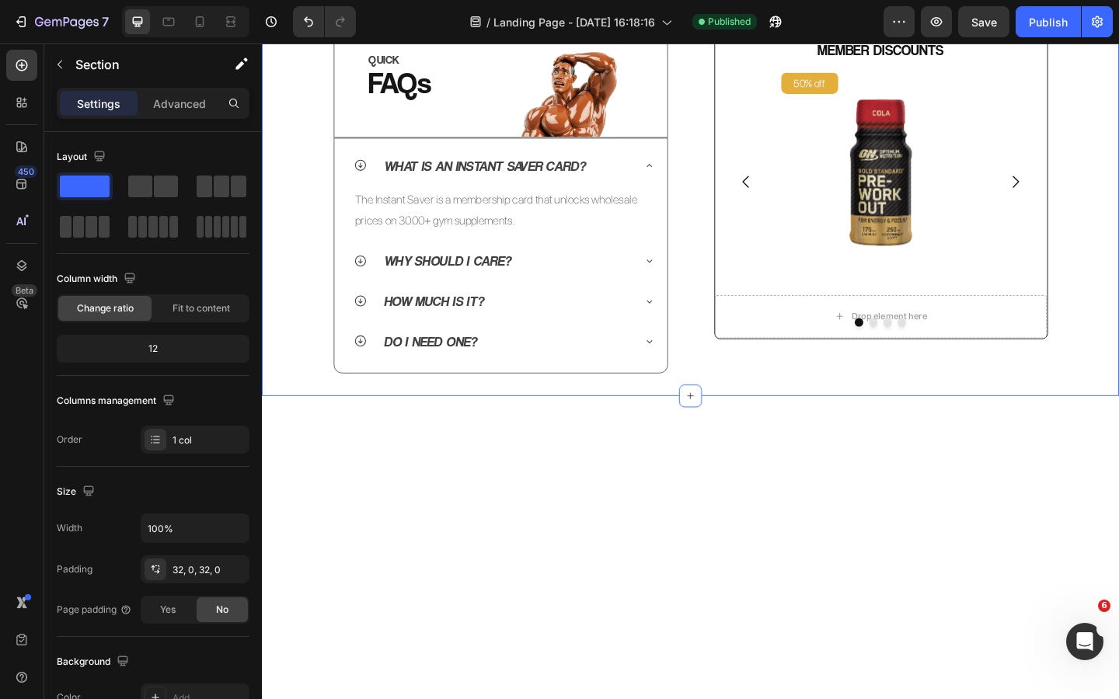
click at [315, 305] on div "QUICK Heading FAQs Heading Image Row Row What is an Instant Saver Card? The Ins…" at bounding box center [728, 212] width 932 height 429
click at [487, 190] on p "What is an Instant Saver Card?" at bounding box center [503, 176] width 219 height 26
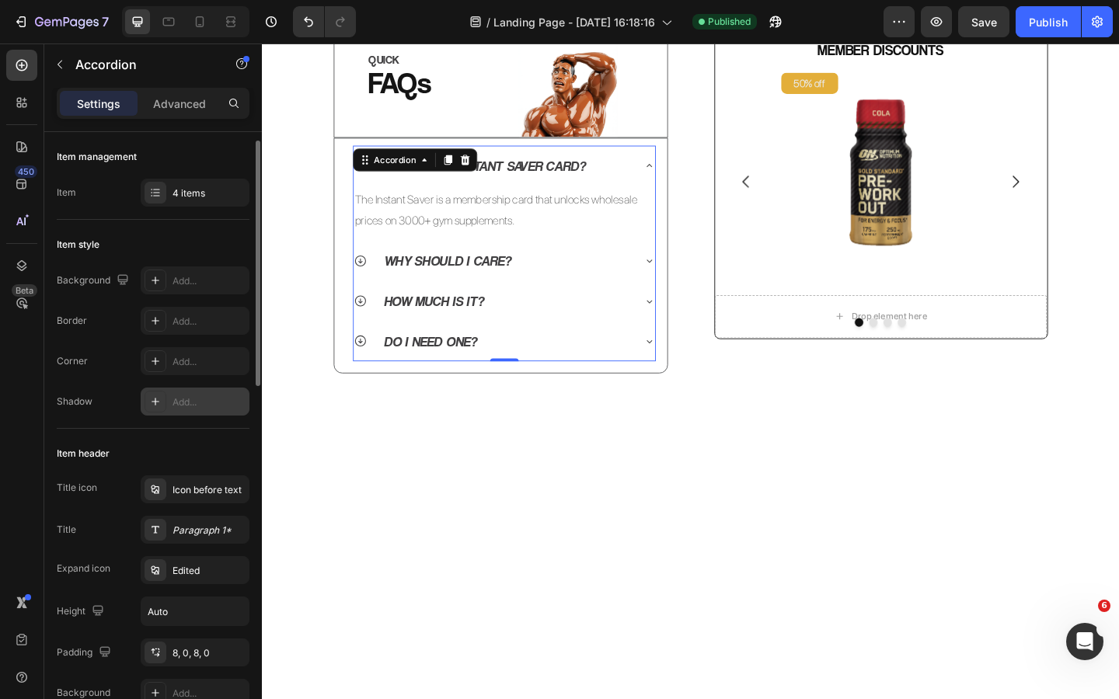
scroll to position [130, 0]
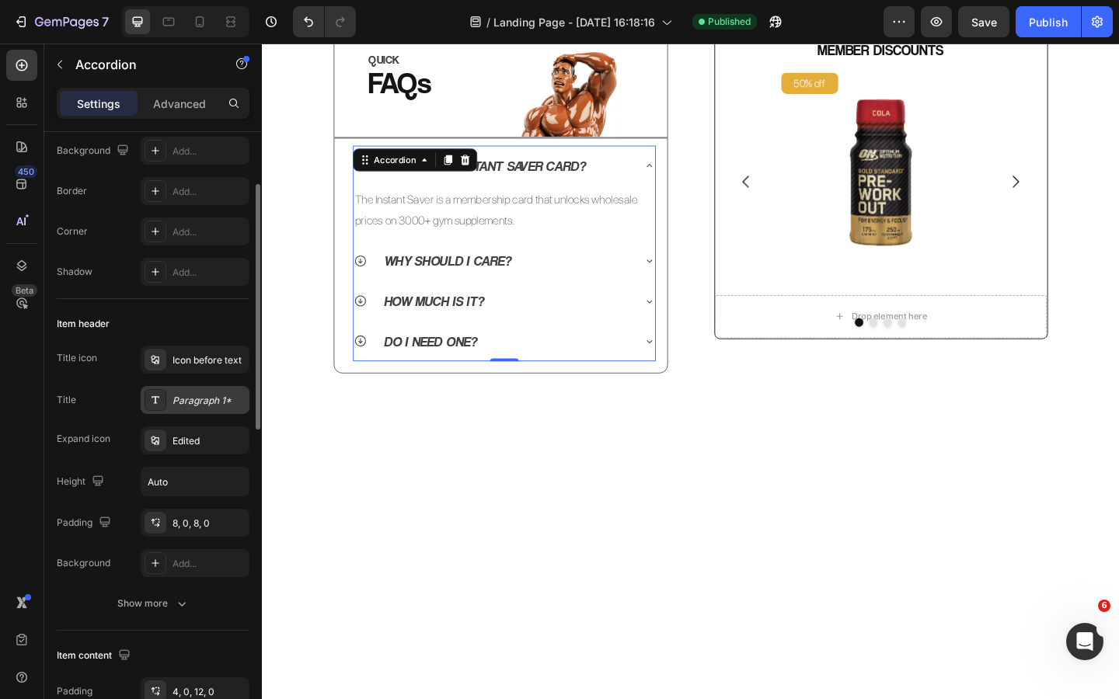
click at [185, 399] on div "Paragraph 1*" at bounding box center [208, 401] width 73 height 14
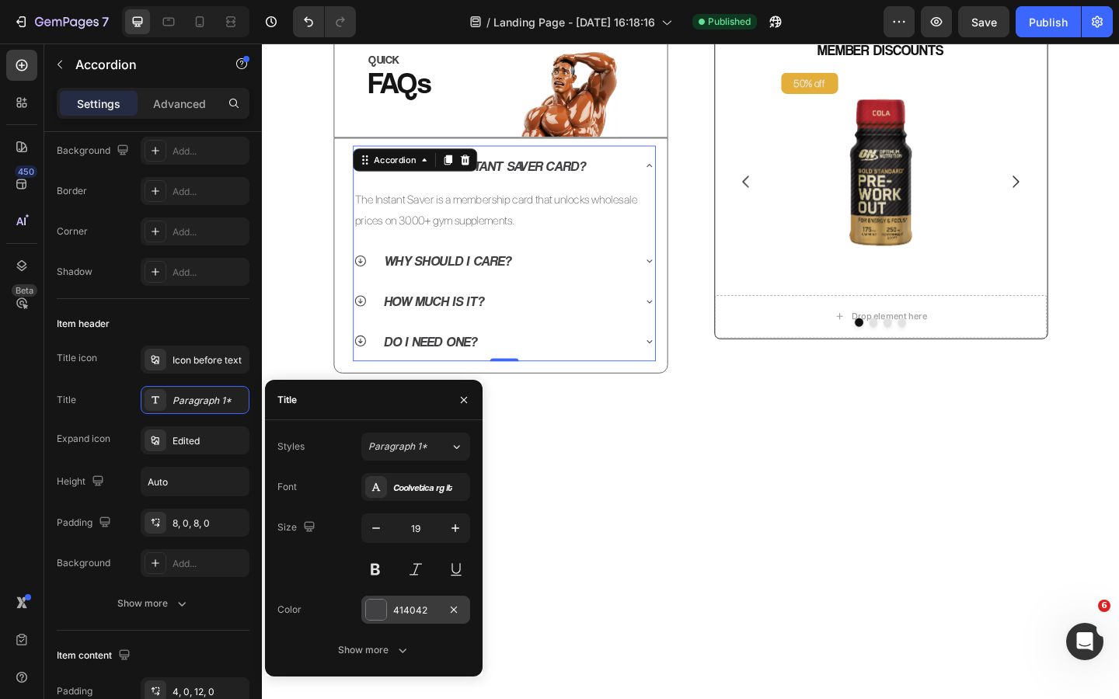
click at [404, 608] on div "414042" at bounding box center [415, 611] width 45 height 14
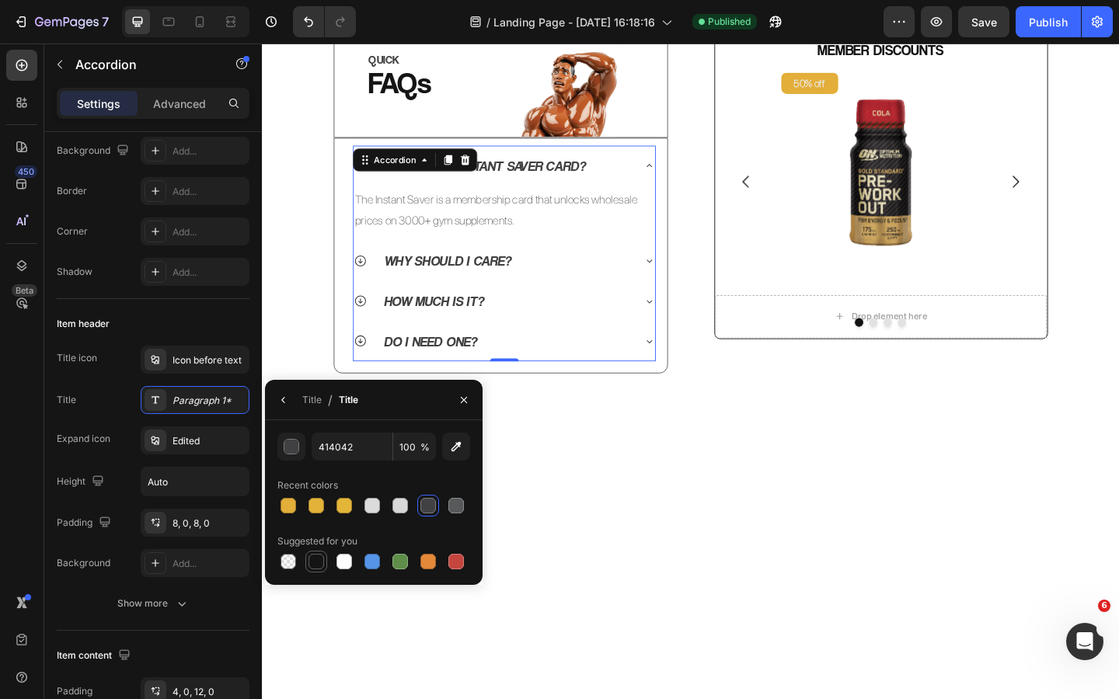
click at [318, 565] on div at bounding box center [316, 562] width 16 height 16
type input "151515"
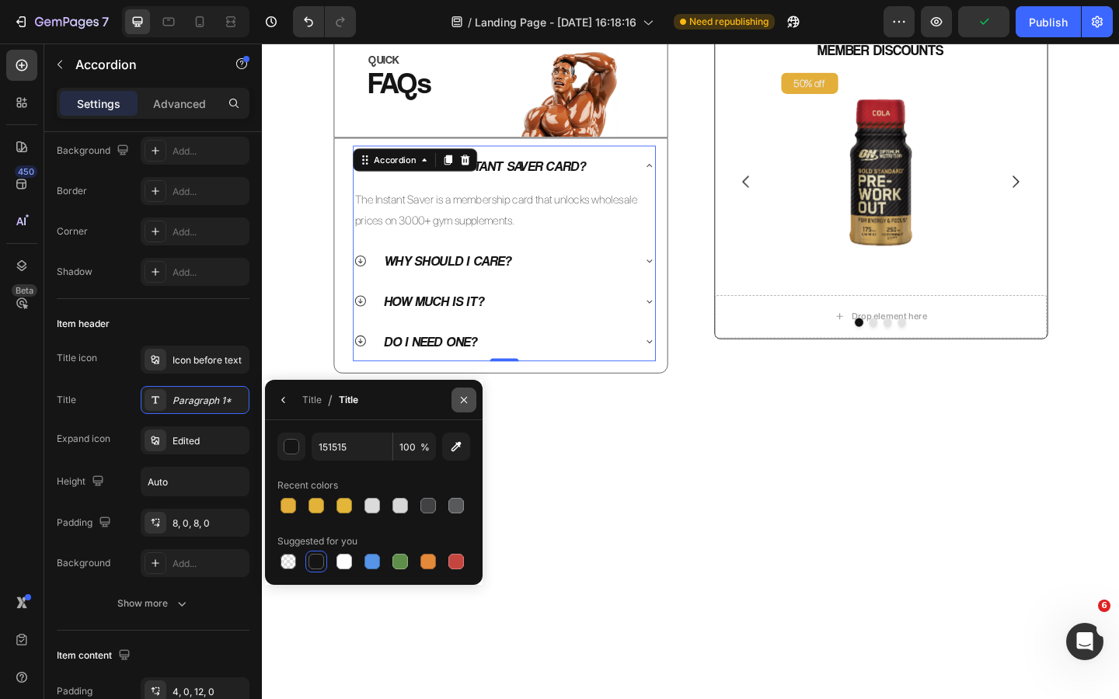
click at [458, 402] on icon "button" at bounding box center [464, 400] width 12 height 12
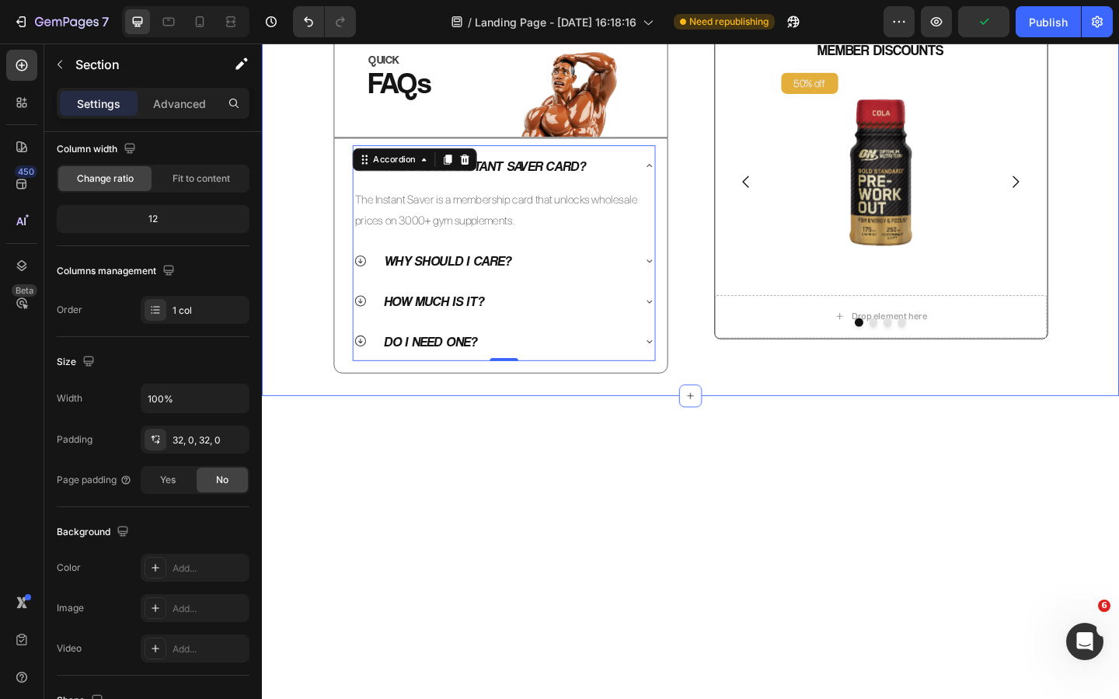
click at [287, 402] on div "QUICK Heading FAQs Heading Image Row Row What is an Instant Saver Card? The Ins…" at bounding box center [728, 212] width 932 height 379
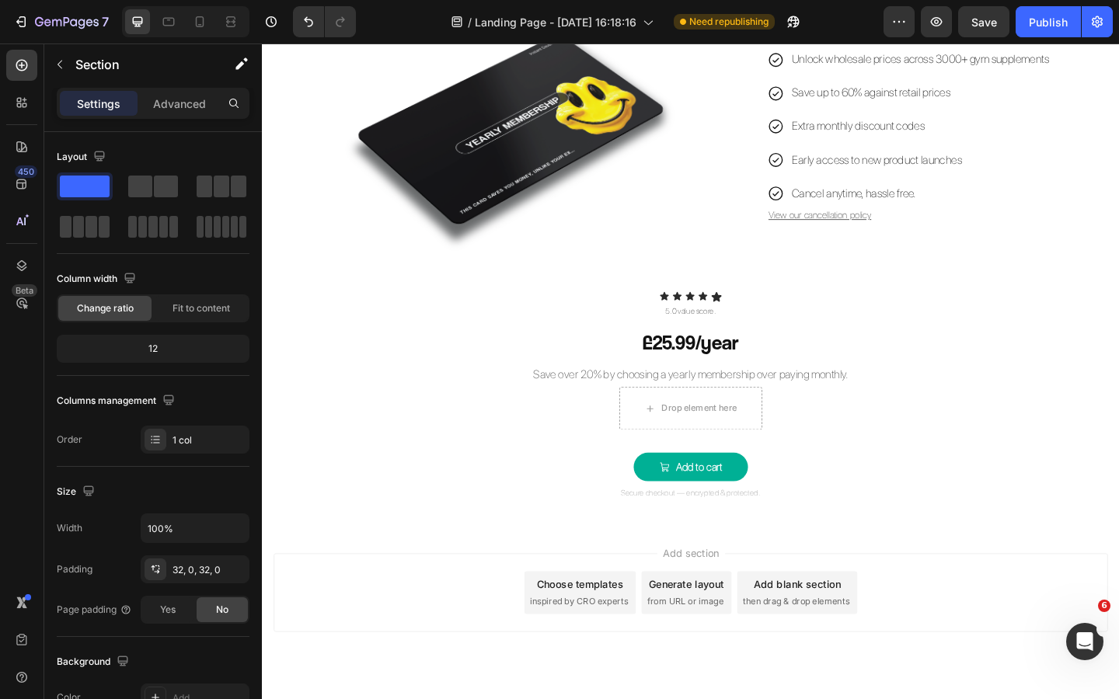
scroll to position [2067, 0]
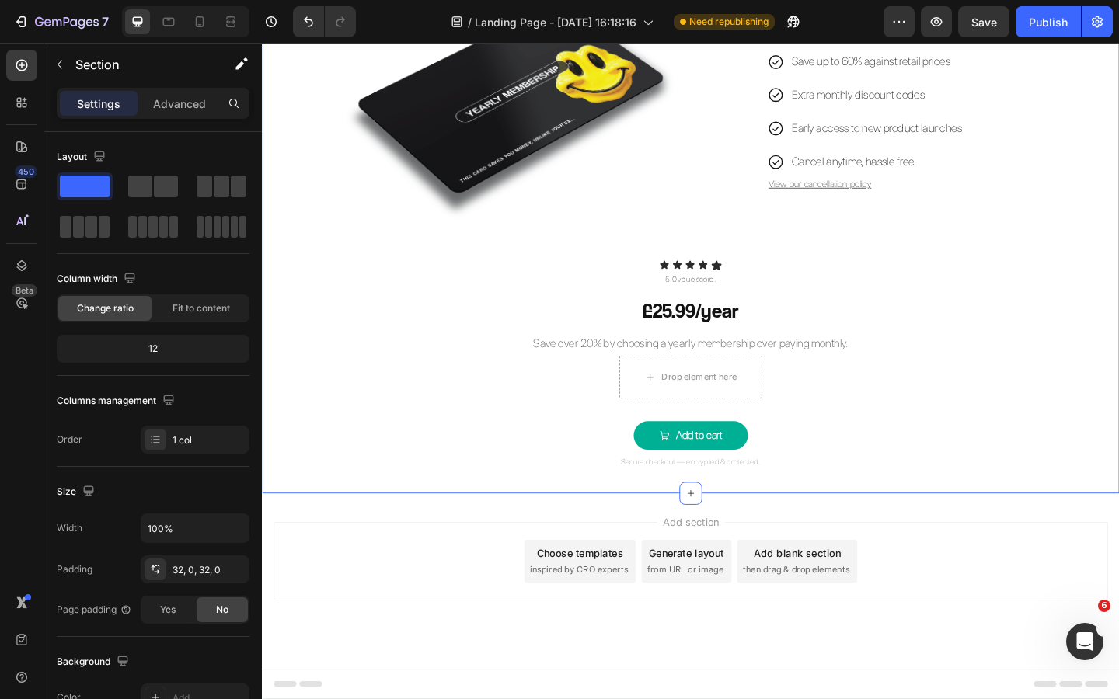
click at [816, 482] on div "yearly saver Button Image Unlock wholesale prices across 3000+ gym supplements …" at bounding box center [728, 191] width 932 height 634
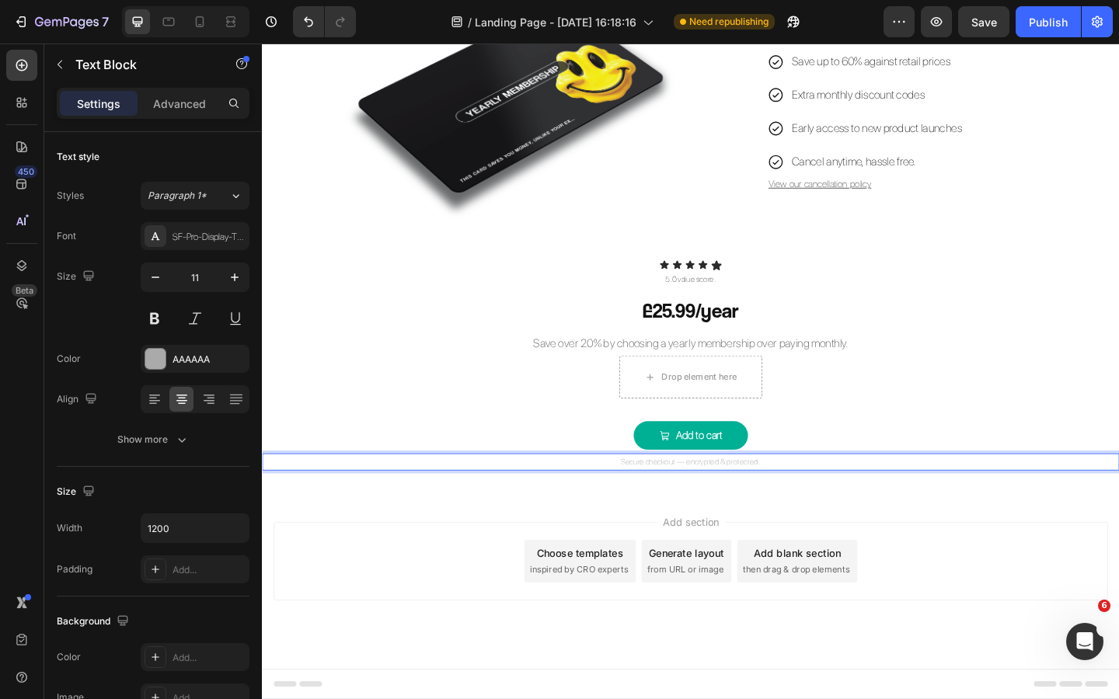
click at [813, 507] on div "Secure checkout — encrypted & protected." at bounding box center [728, 498] width 932 height 19
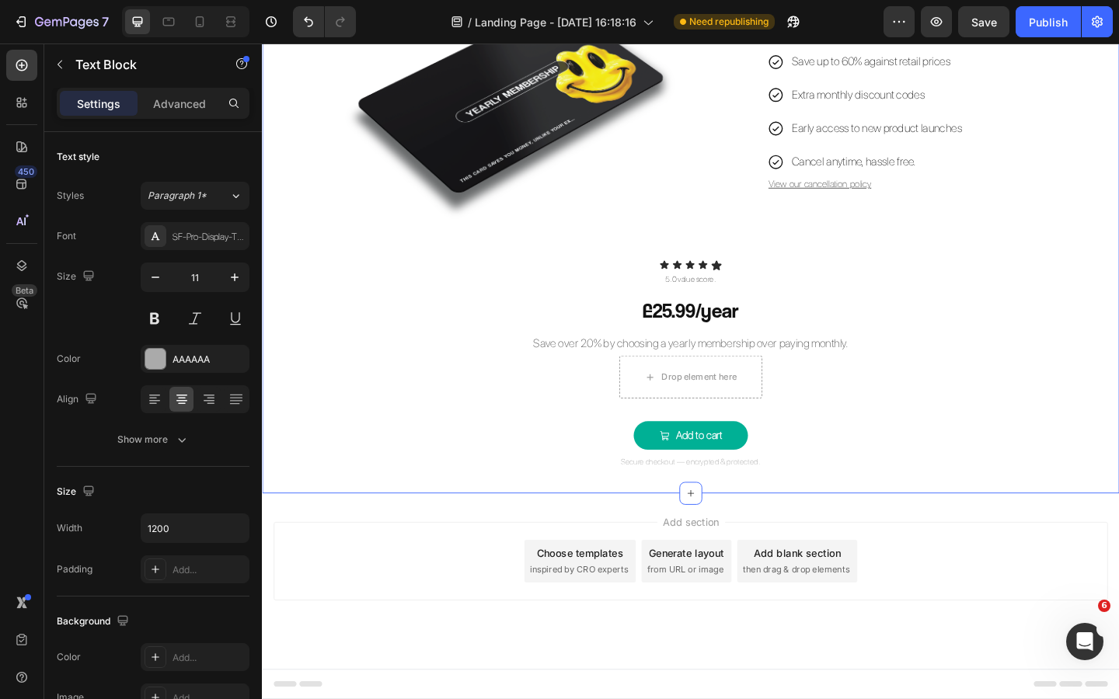
click at [809, 514] on div "yearly saver Button Image Unlock wholesale prices across 3000+ gym supplements …" at bounding box center [728, 191] width 932 height 684
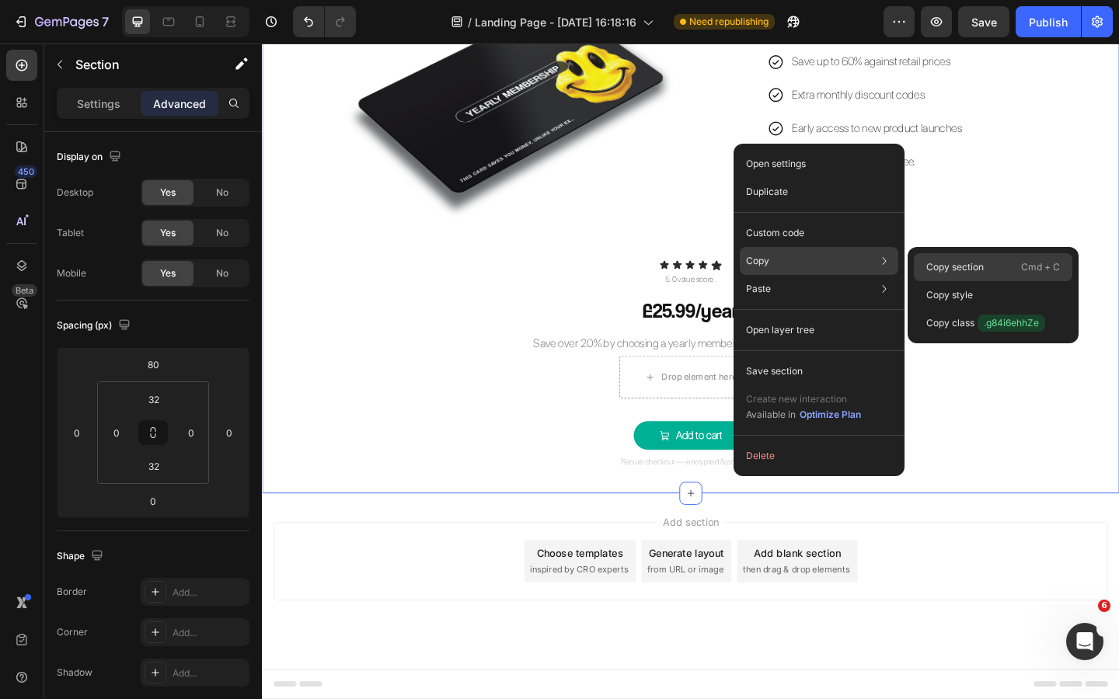
drag, startPoint x: 942, startPoint y: 270, endPoint x: 740, endPoint y: 246, distance: 203.4
click at [942, 270] on p "Copy section" at bounding box center [954, 267] width 57 height 14
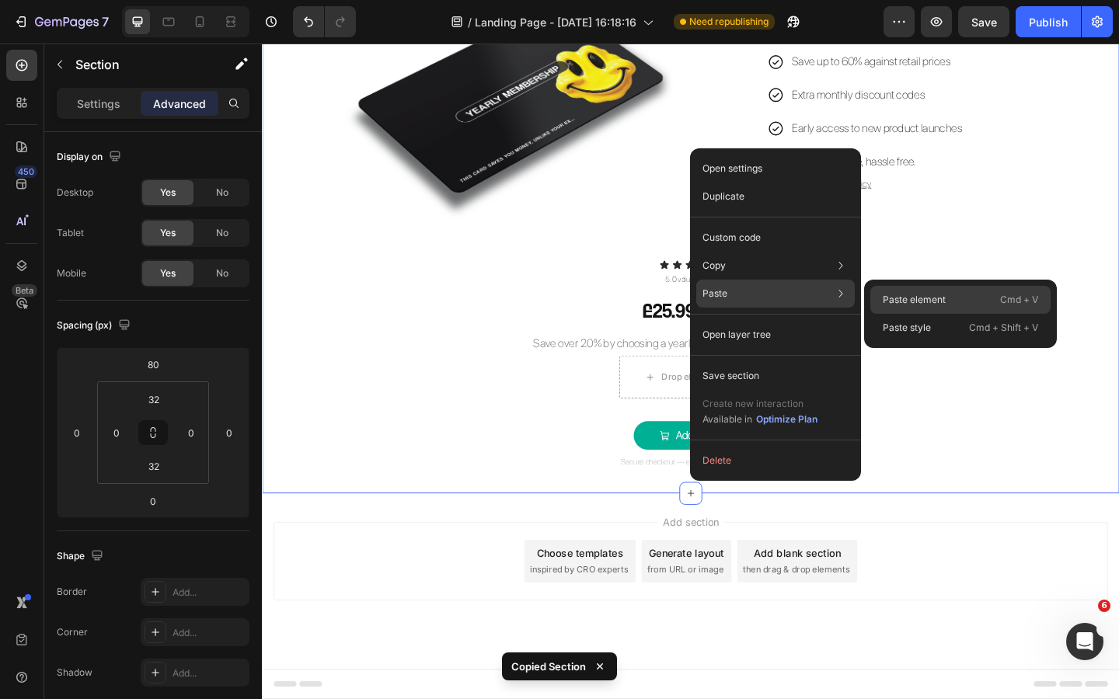
drag, startPoint x: 921, startPoint y: 298, endPoint x: 714, endPoint y: 278, distance: 208.3
click at [921, 298] on p "Paste element" at bounding box center [914, 300] width 63 height 14
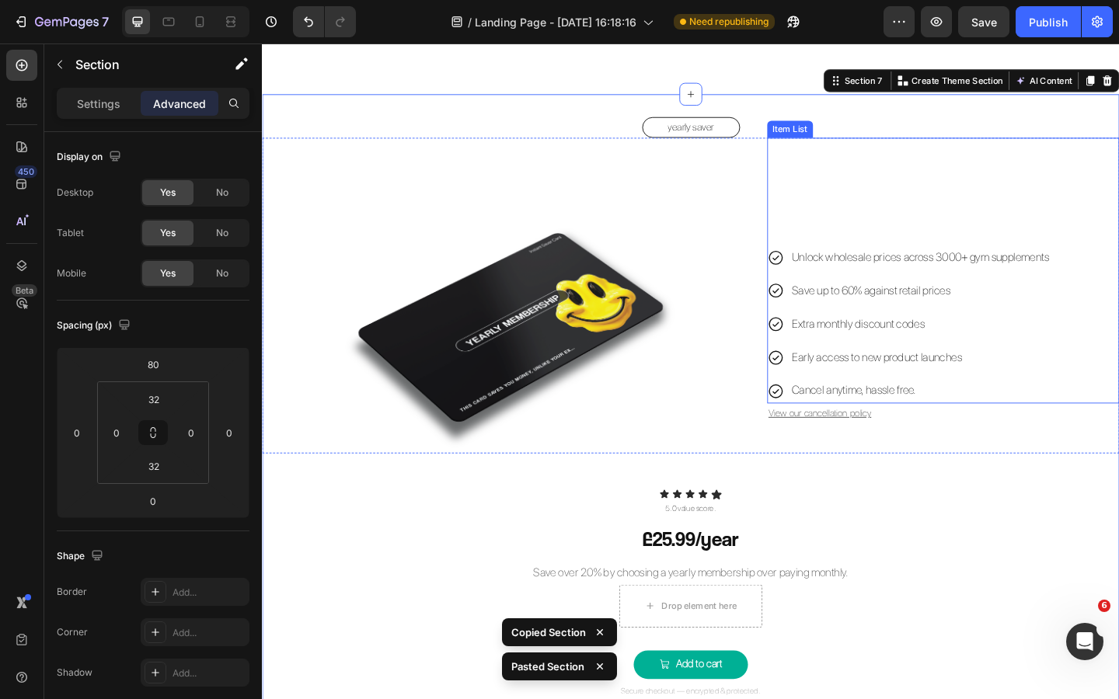
scroll to position [2564, 0]
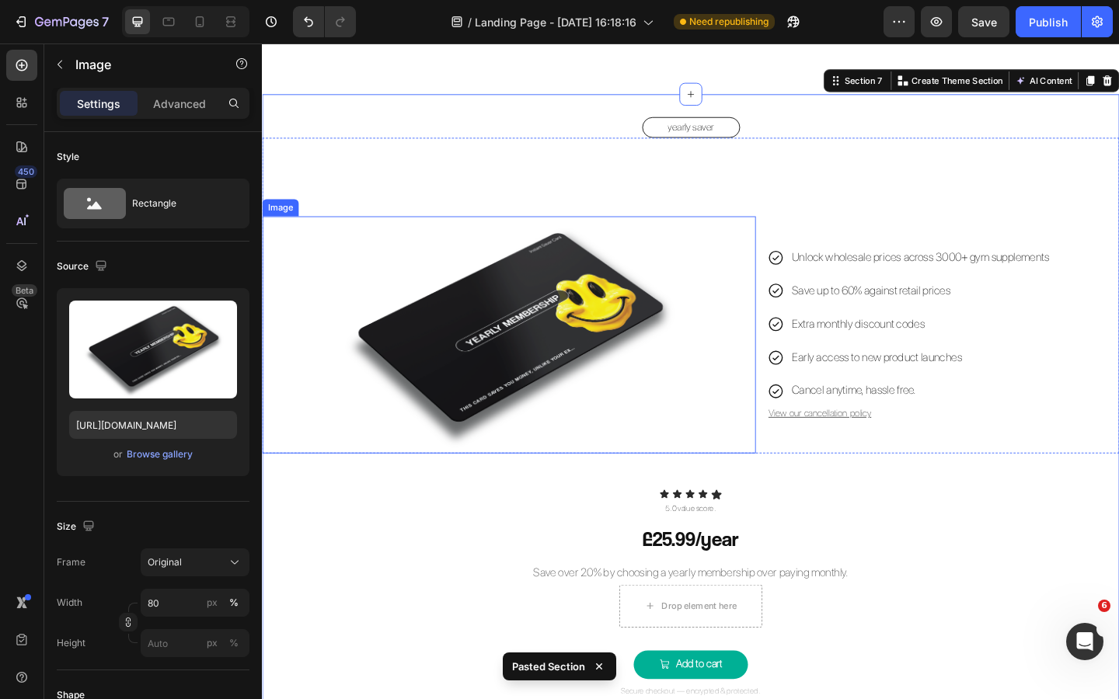
click at [593, 329] on img at bounding box center [530, 360] width 430 height 257
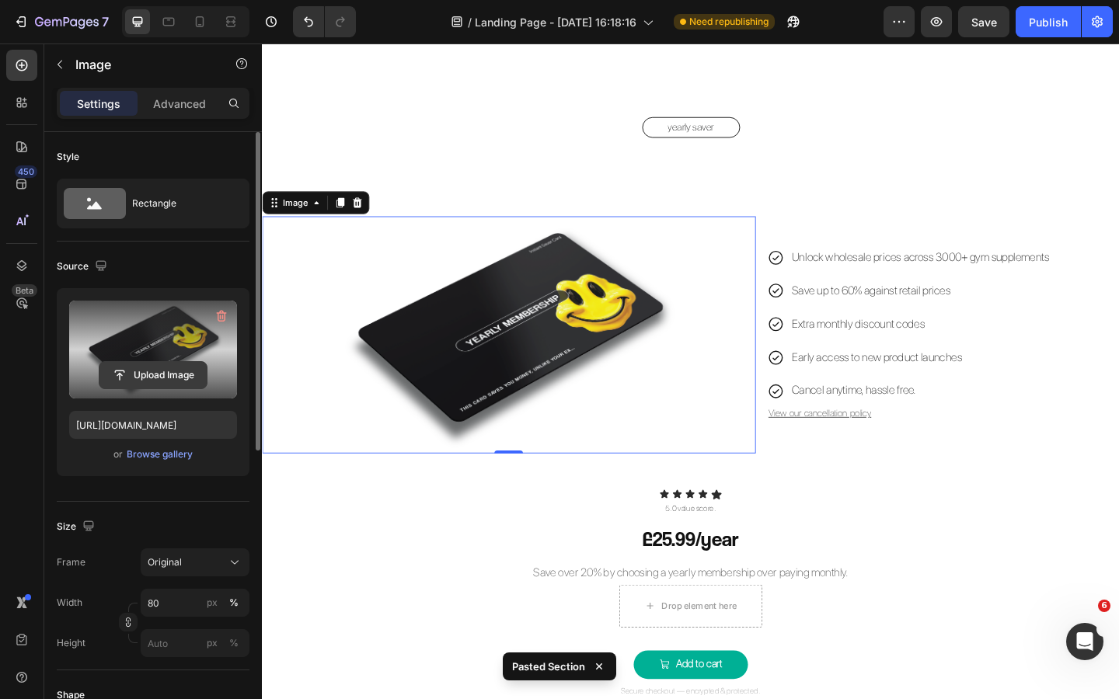
click at [162, 374] on input "file" at bounding box center [152, 375] width 107 height 26
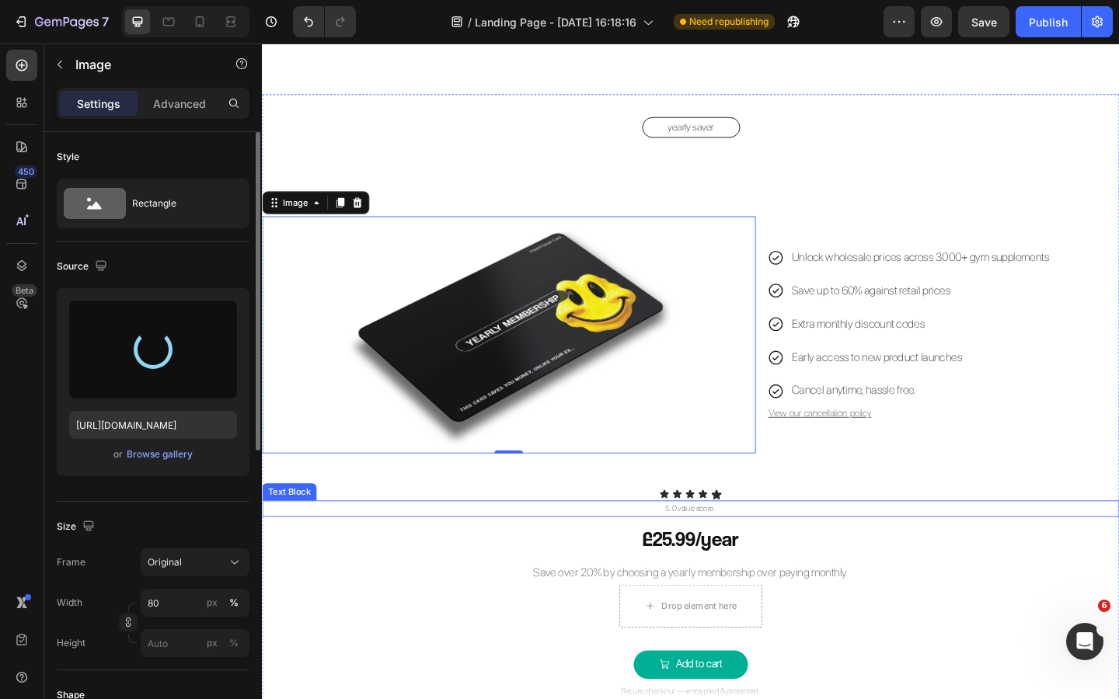
type input "https://cdn.shopify.com/s/files/1/0926/8946/5679/files/gempages_567331744202621…"
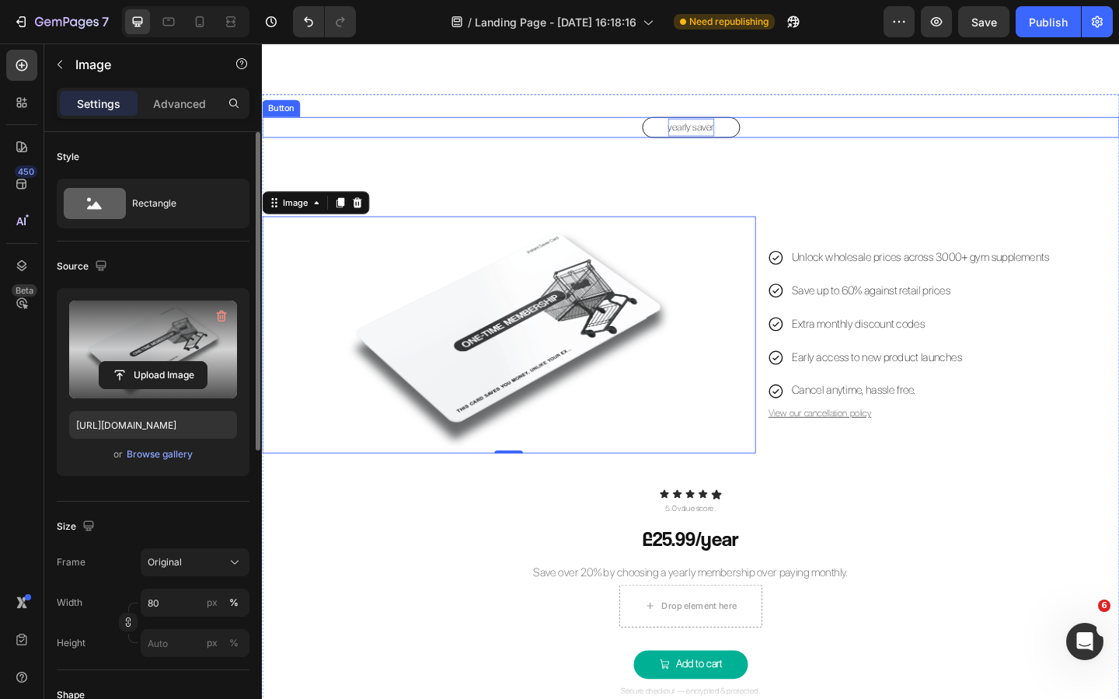
click at [717, 135] on p "yearly saver" at bounding box center [728, 134] width 50 height 19
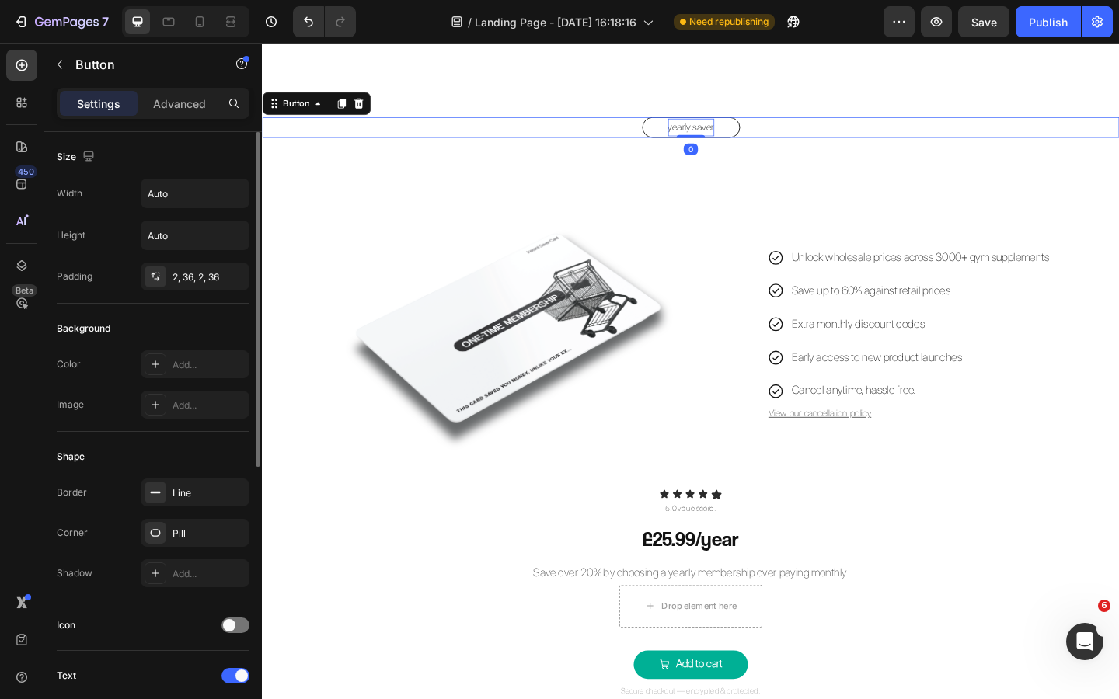
click at [717, 135] on p "yearly saver" at bounding box center [728, 134] width 50 height 19
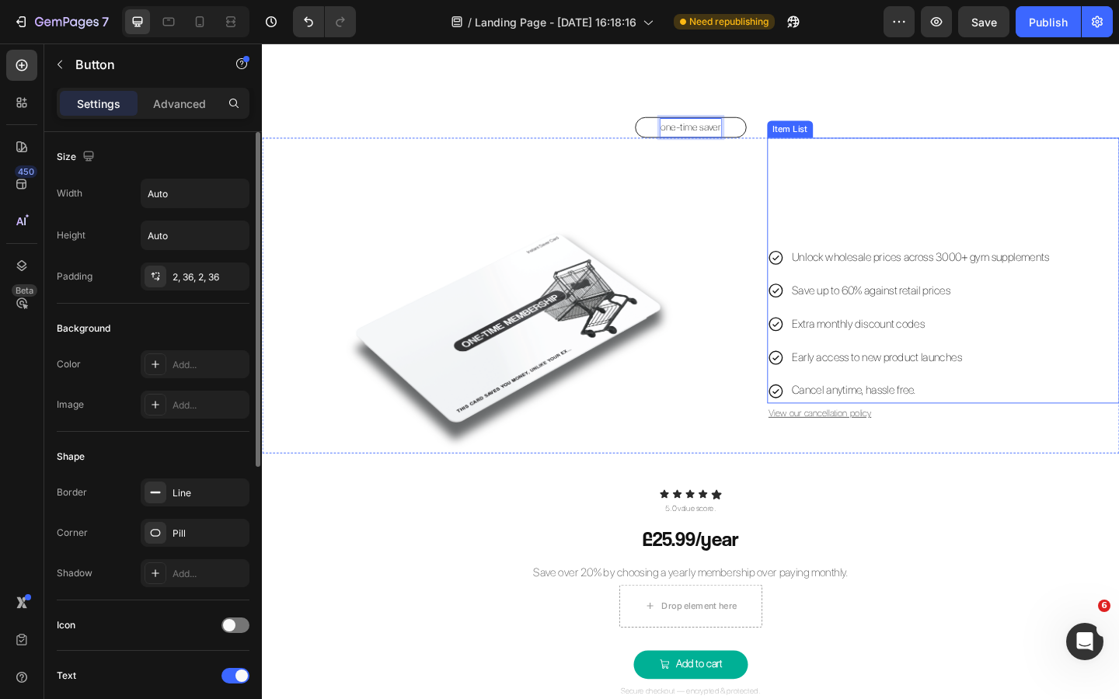
click at [898, 183] on div "Unlock wholesale prices across 3000+ gym supplements Save up to 60% against ret…" at bounding box center [1002, 290] width 383 height 289
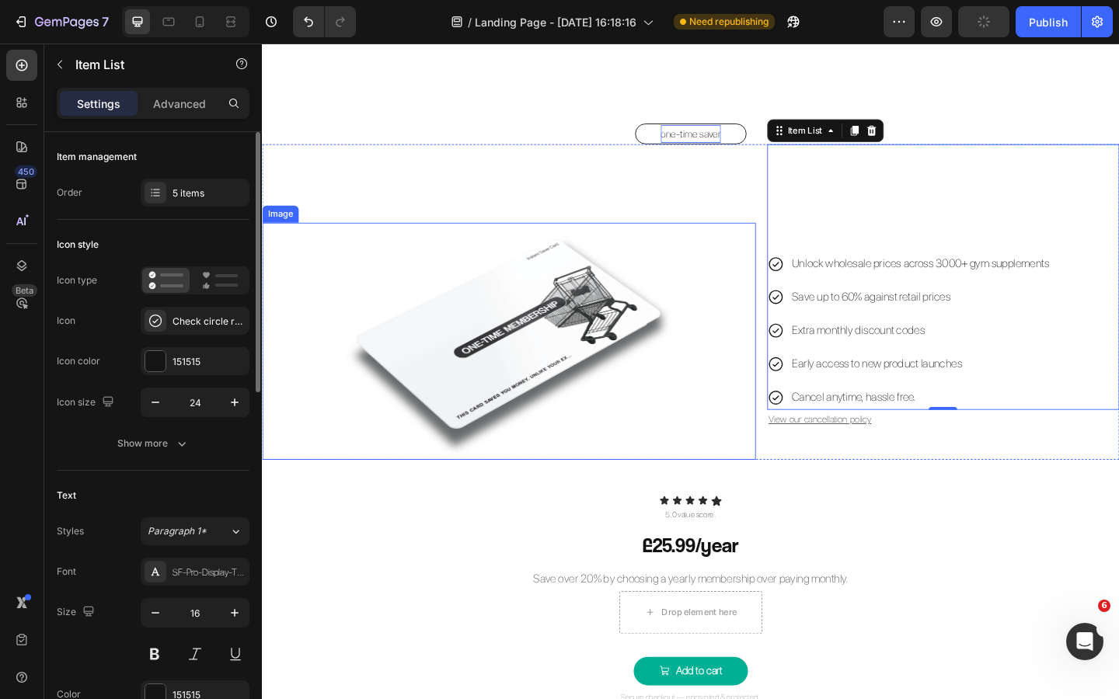
scroll to position [2561, 0]
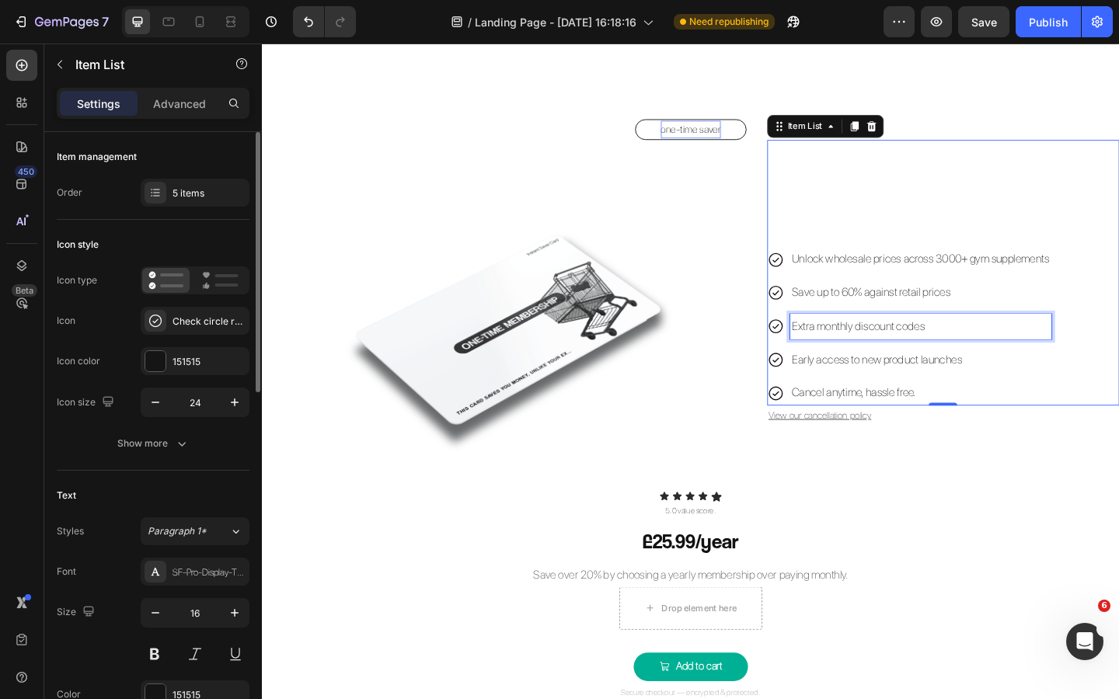
click at [884, 352] on p "Extra monthly discount codes" at bounding box center [978, 351] width 280 height 23
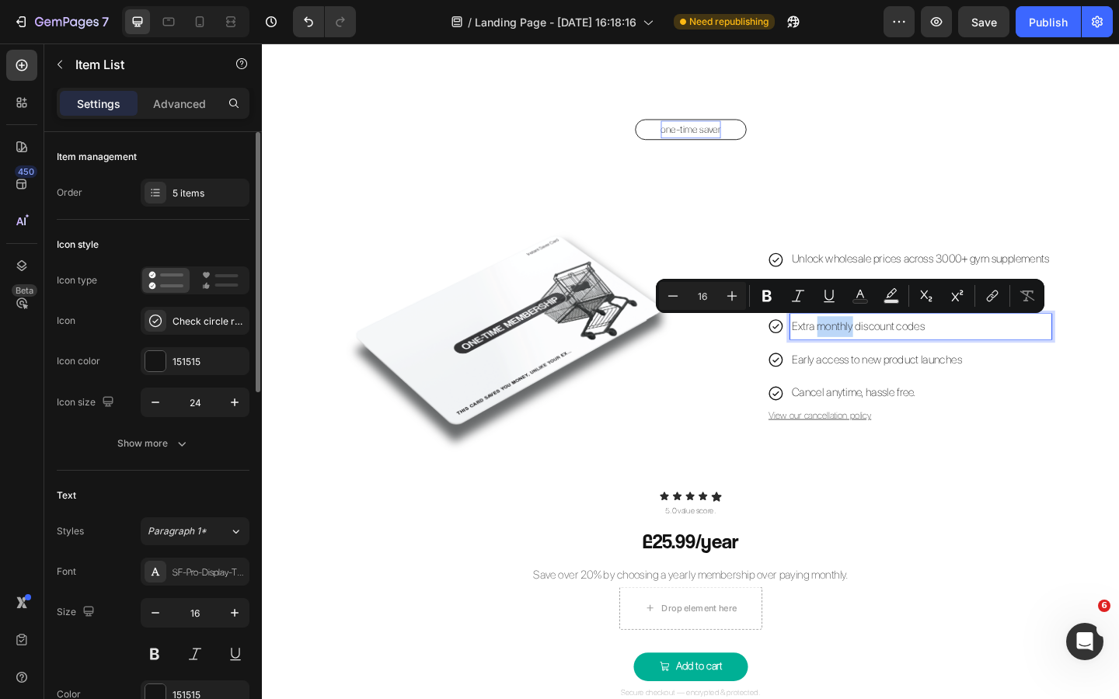
click at [884, 352] on p "Extra monthly discount codes" at bounding box center [978, 351] width 280 height 23
click at [870, 353] on p "Extra monthly discount codes" at bounding box center [978, 351] width 280 height 23
drag, startPoint x: 861, startPoint y: 353, endPoint x: 838, endPoint y: 350, distance: 22.6
click at [838, 350] on p "Extra monthly discount codes" at bounding box center [978, 351] width 280 height 23
click at [841, 353] on p "Extra monthly discount codes" at bounding box center [978, 351] width 280 height 23
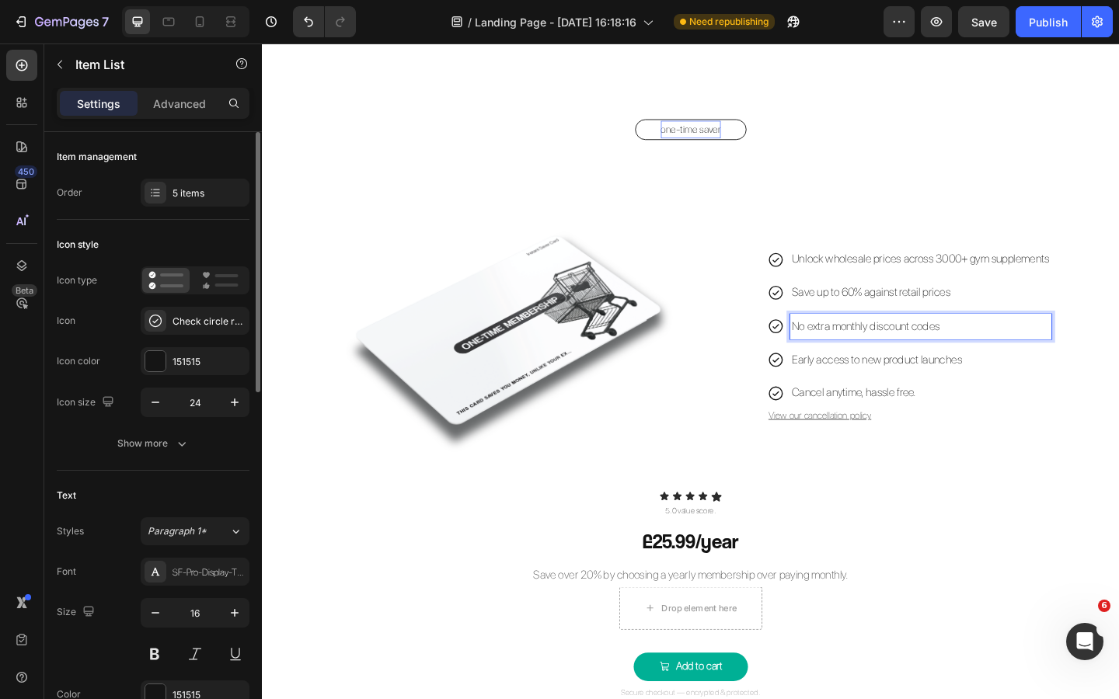
click at [851, 353] on p "No extra monthly discount codes" at bounding box center [978, 351] width 280 height 23
click at [972, 510] on div "one-time saver Button Image Unlock wholesale prices across 3000+ gym supplement…" at bounding box center [728, 443] width 932 height 634
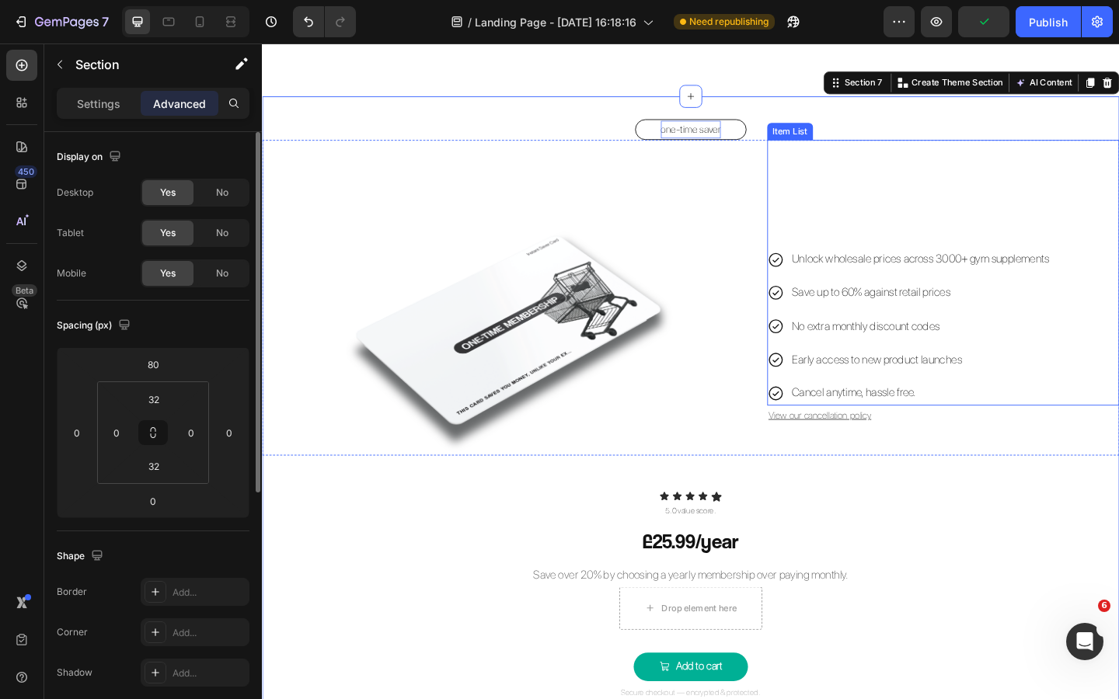
click at [864, 386] on p "Early access to new product launches" at bounding box center [978, 388] width 280 height 23
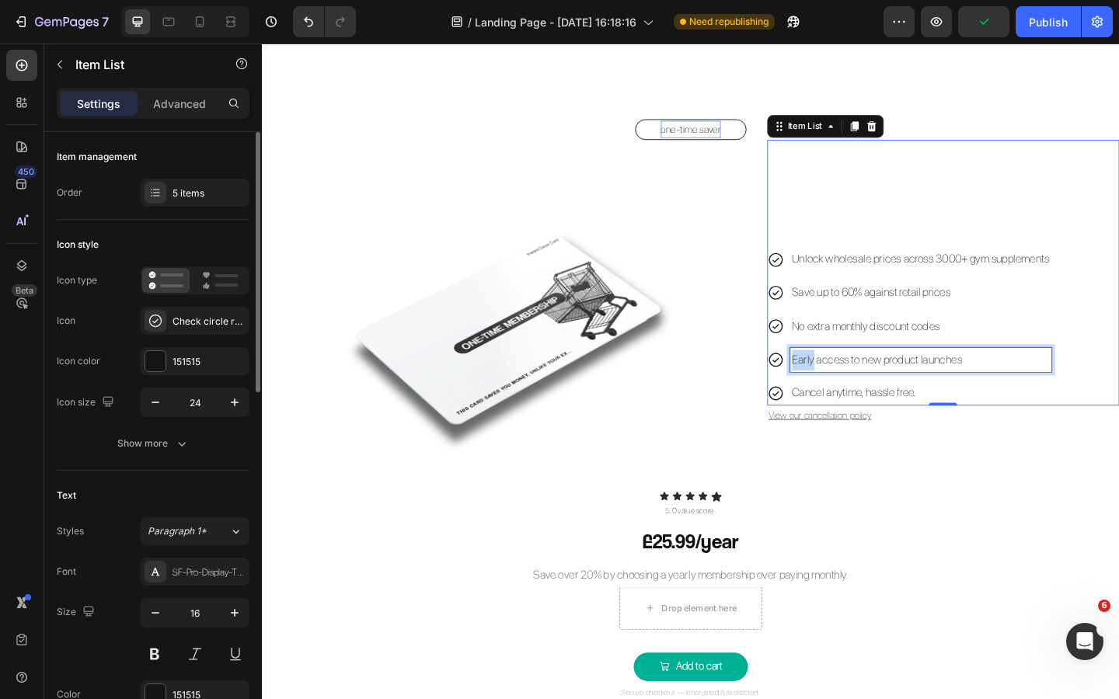
click at [857, 388] on p "Early access to new product launches" at bounding box center [978, 388] width 280 height 23
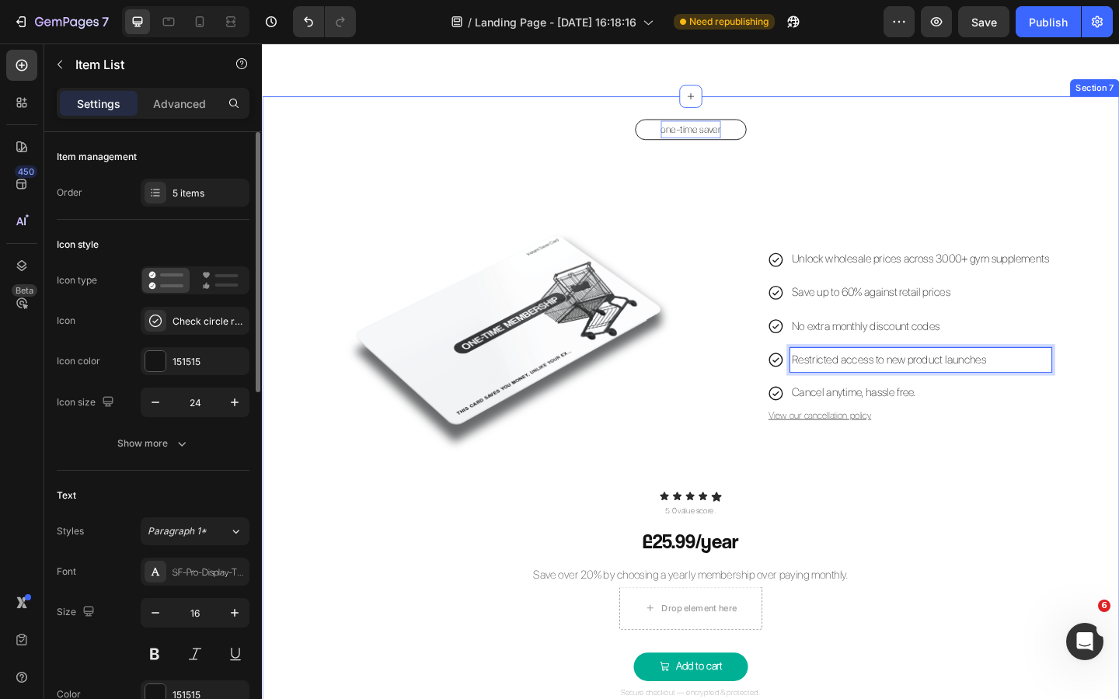
click at [956, 511] on div "one-time saver Button Image Unlock wholesale prices across 3000+ gym supplement…" at bounding box center [728, 443] width 932 height 634
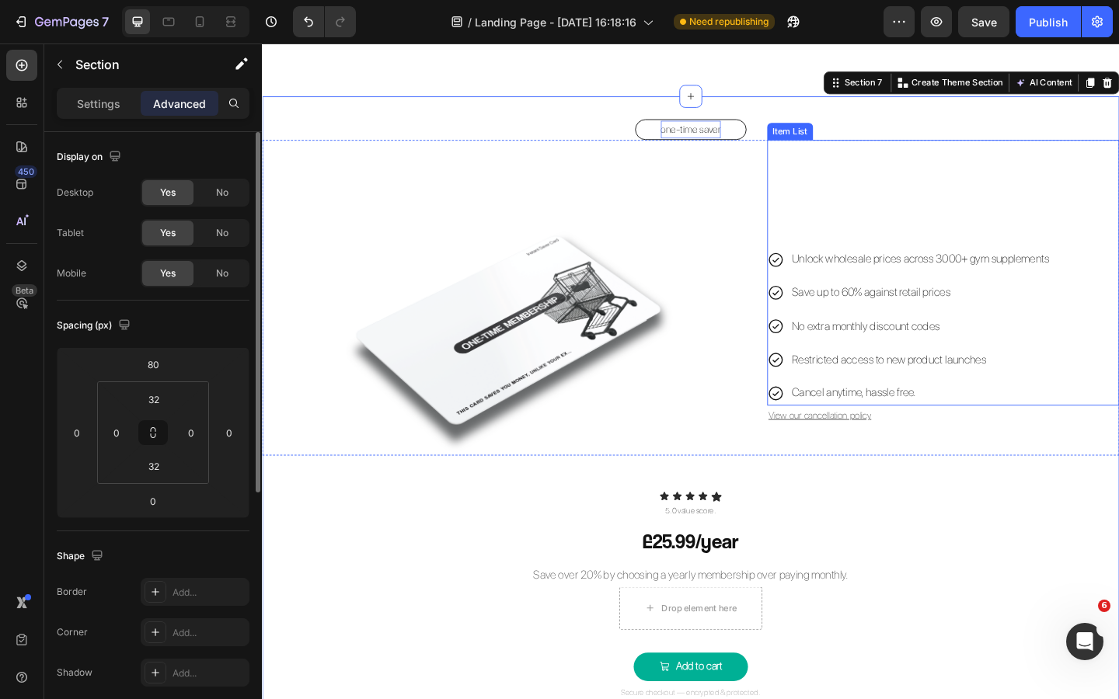
click at [858, 424] on p "Cancel anytime, hassle free." at bounding box center [978, 424] width 280 height 23
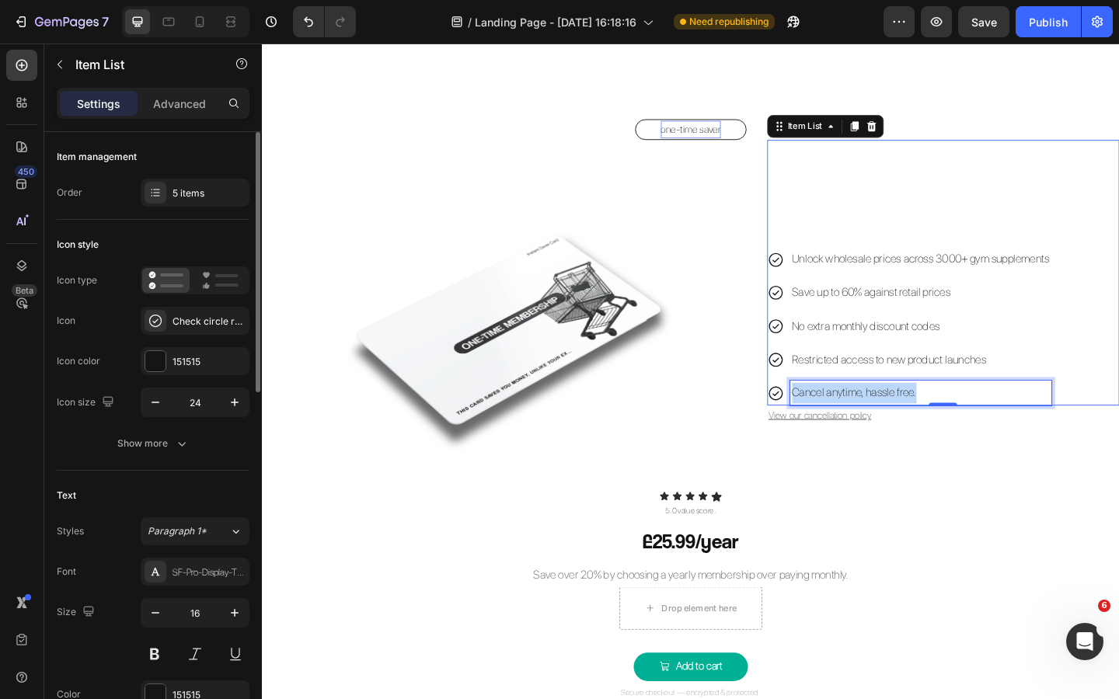
click at [858, 424] on p "Cancel anytime, hassle free." at bounding box center [978, 424] width 280 height 23
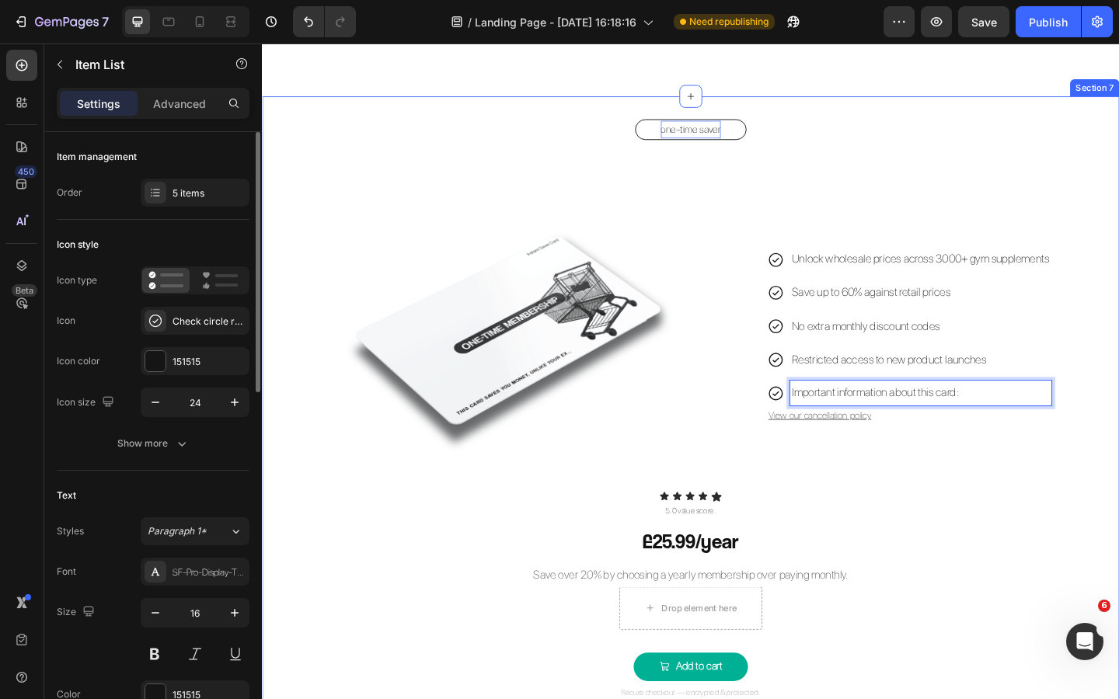
click at [929, 495] on div "one-time saver Button Image Unlock wholesale prices across 3000+ gym supplement…" at bounding box center [728, 443] width 932 height 634
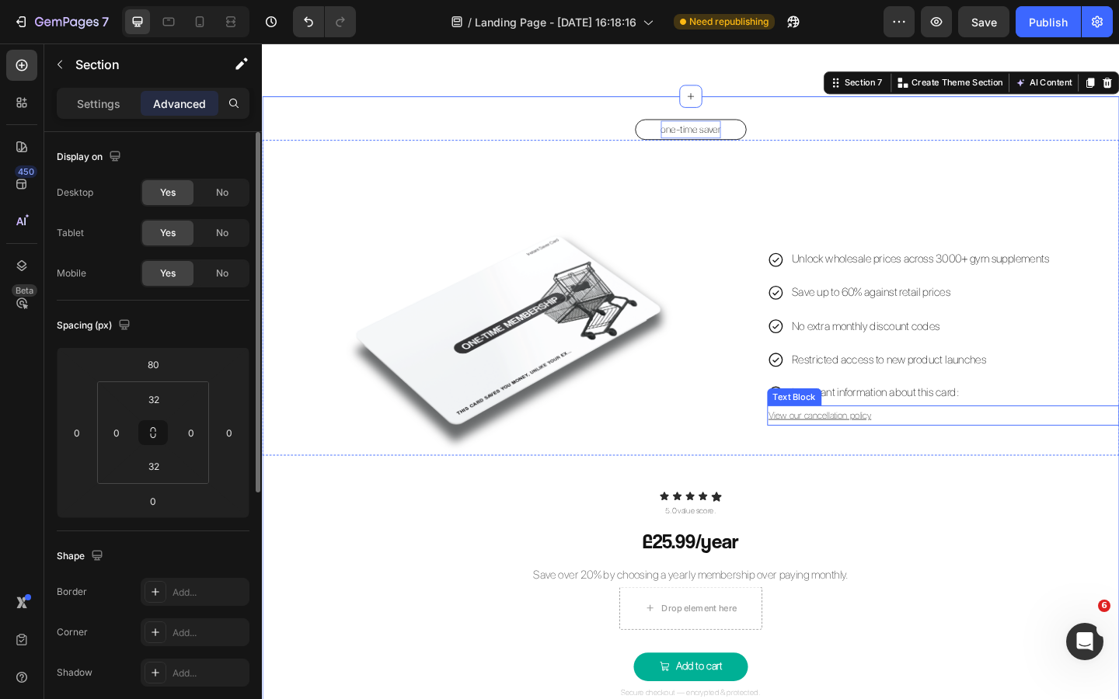
click at [895, 451] on u "View our cancellation policy" at bounding box center [869, 448] width 112 height 12
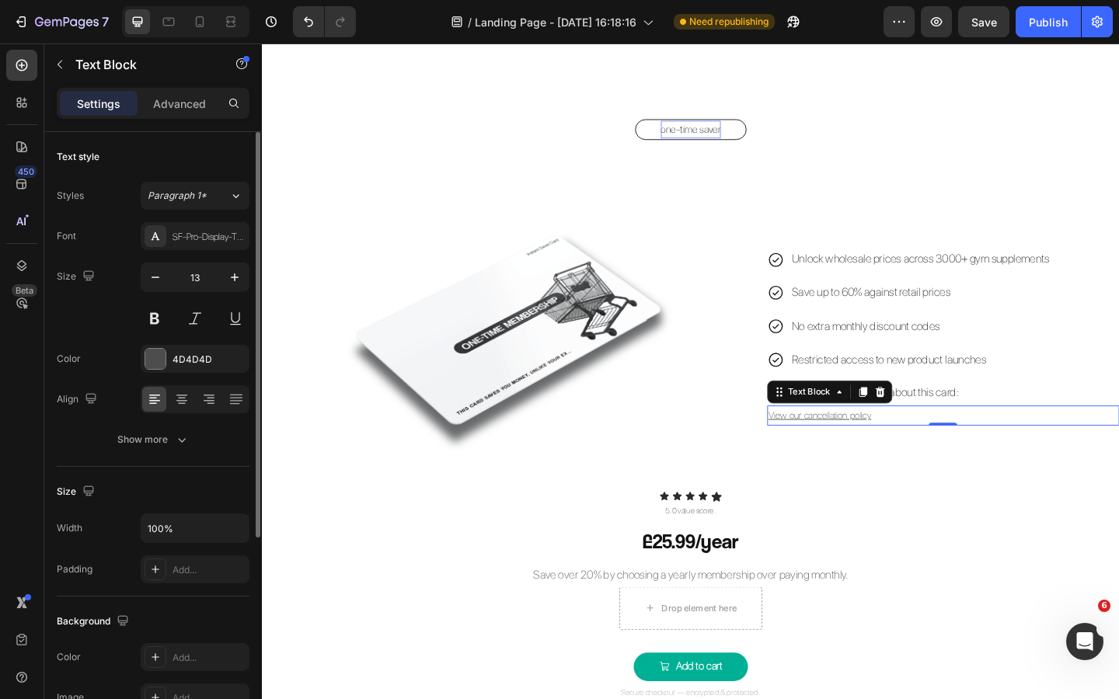
click at [902, 450] on u "View our cancellation policy" at bounding box center [869, 448] width 112 height 12
drag, startPoint x: 921, startPoint y: 447, endPoint x: 851, endPoint y: 449, distance: 70.7
click at [851, 449] on u "View our cancellation policy" at bounding box center [869, 448] width 112 height 12
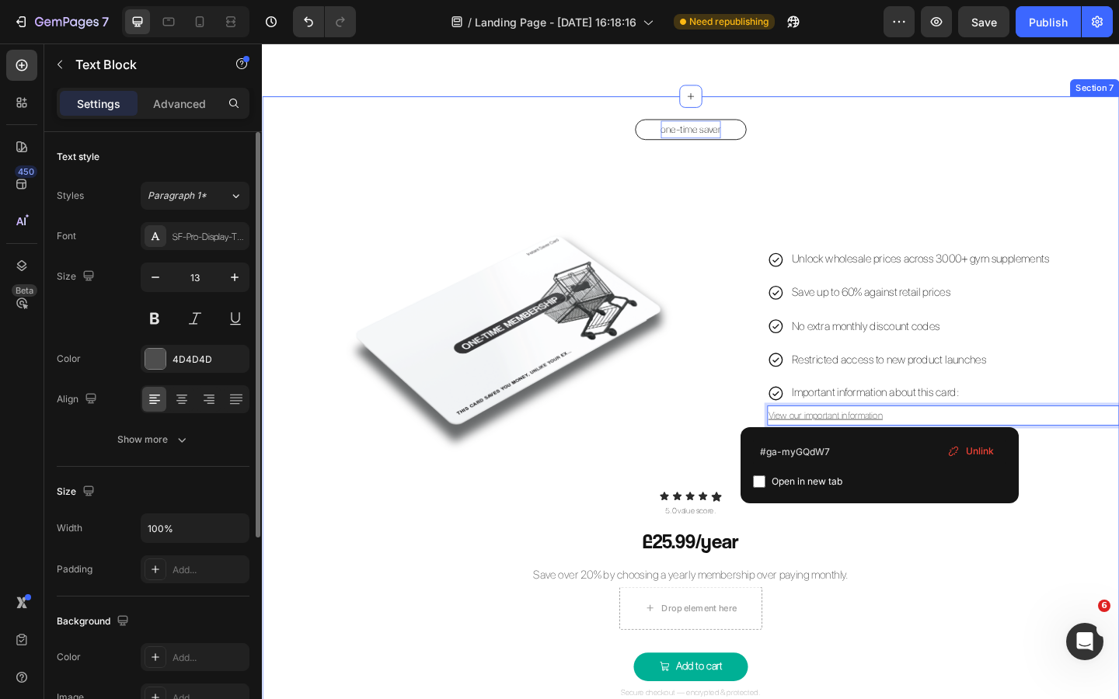
click at [1118, 509] on div "one-time saver Button Image Unlock wholesale prices across 3000+ gym supplement…" at bounding box center [728, 443] width 932 height 634
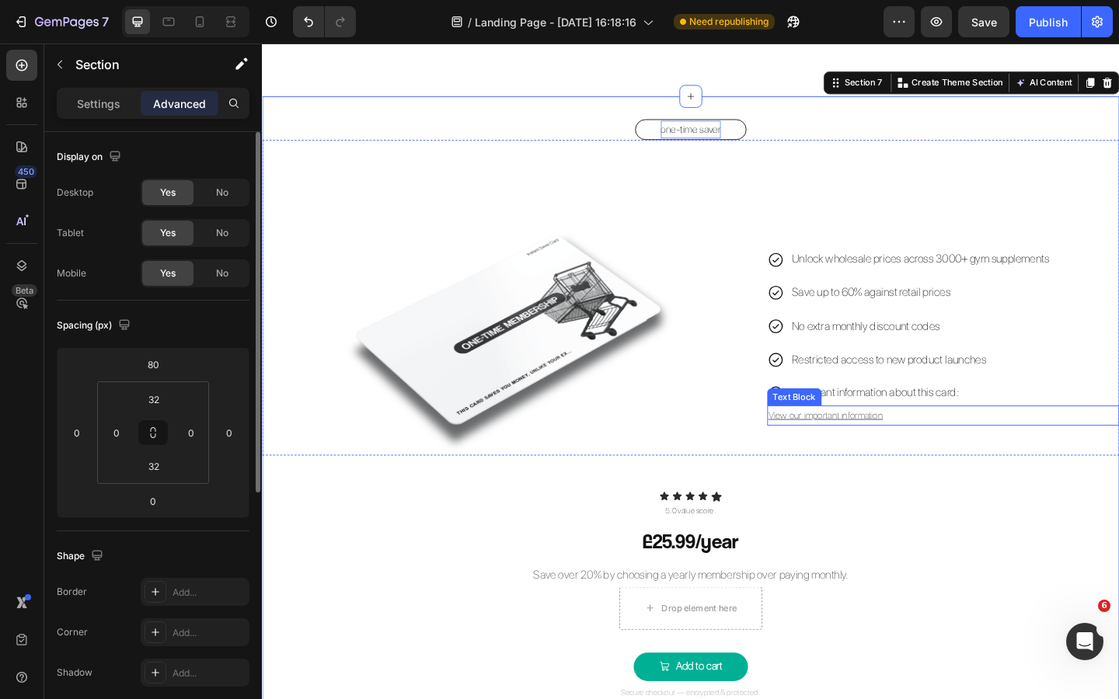
click at [845, 450] on u "View our important information" at bounding box center [875, 448] width 124 height 12
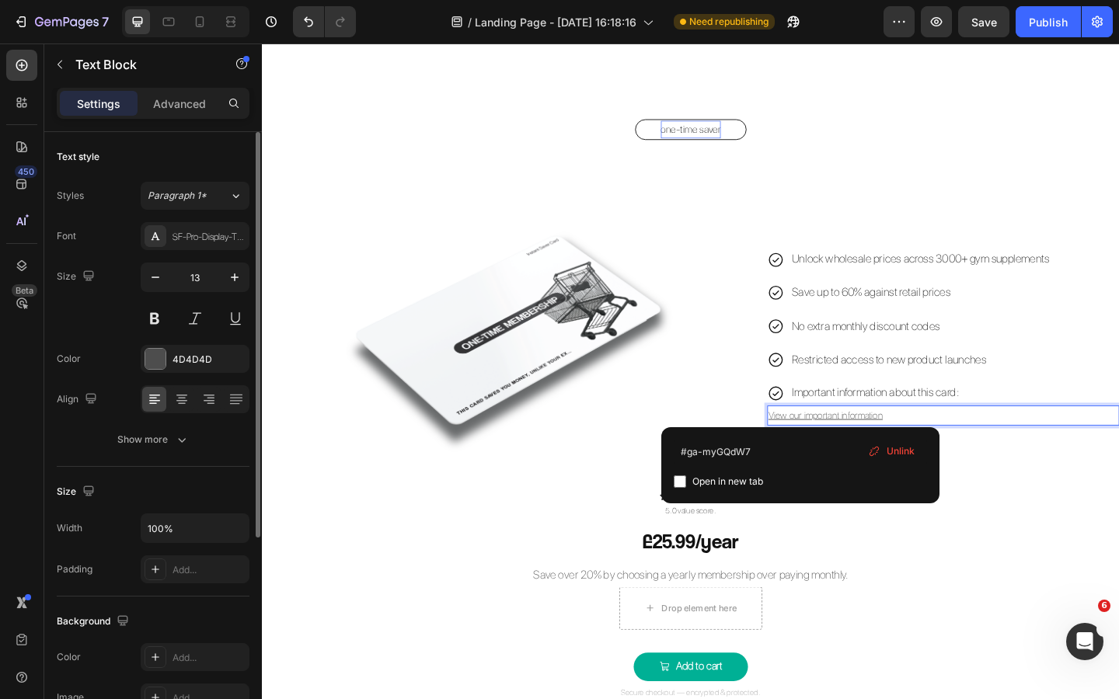
click at [847, 450] on u "View our important information" at bounding box center [875, 448] width 124 height 12
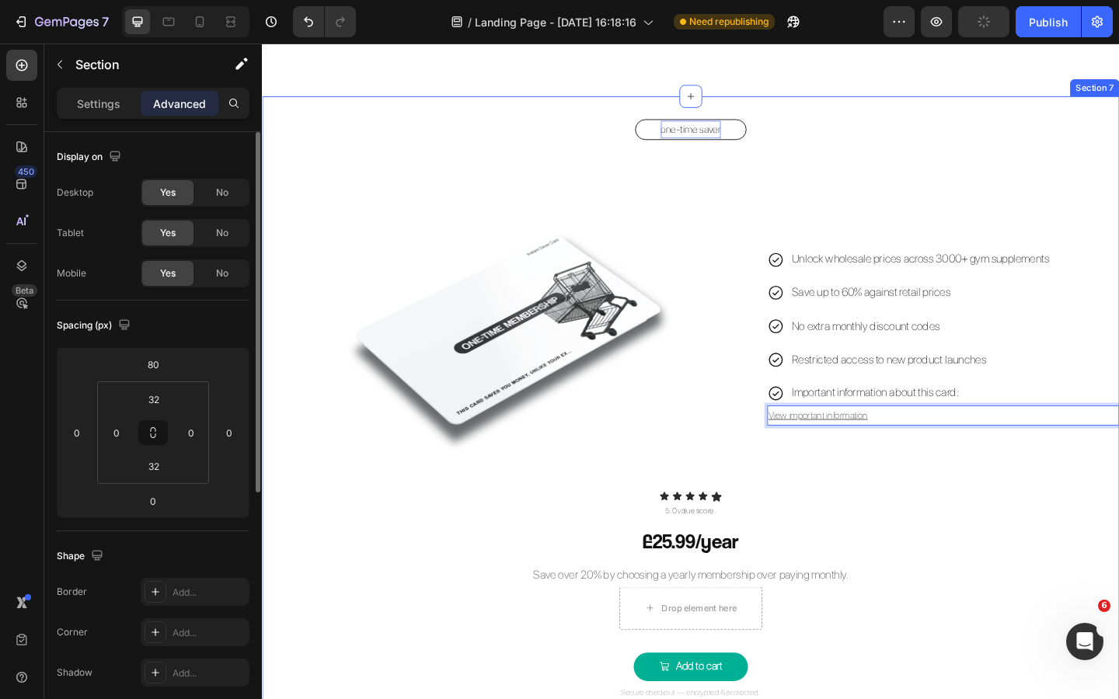
click at [1109, 522] on div "one-time saver Button Image Unlock wholesale prices across 3000+ gym supplement…" at bounding box center [728, 443] width 932 height 634
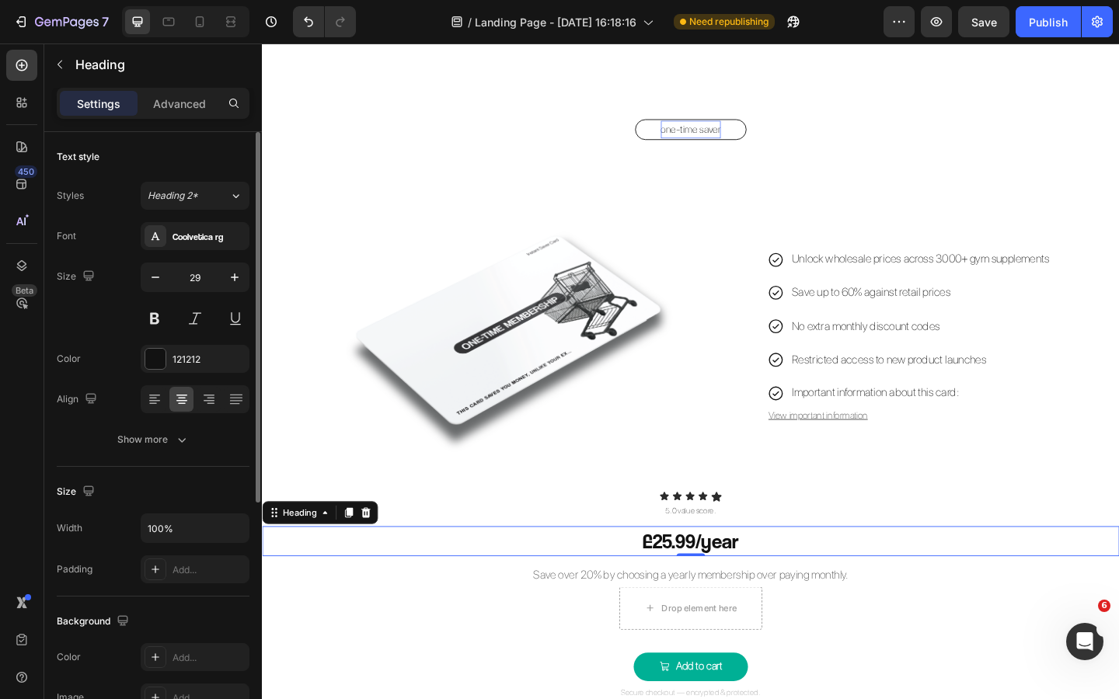
click at [733, 589] on h2 "£25.99/year" at bounding box center [728, 585] width 932 height 33
click at [733, 589] on p "£25.99/year" at bounding box center [727, 585] width 929 height 30
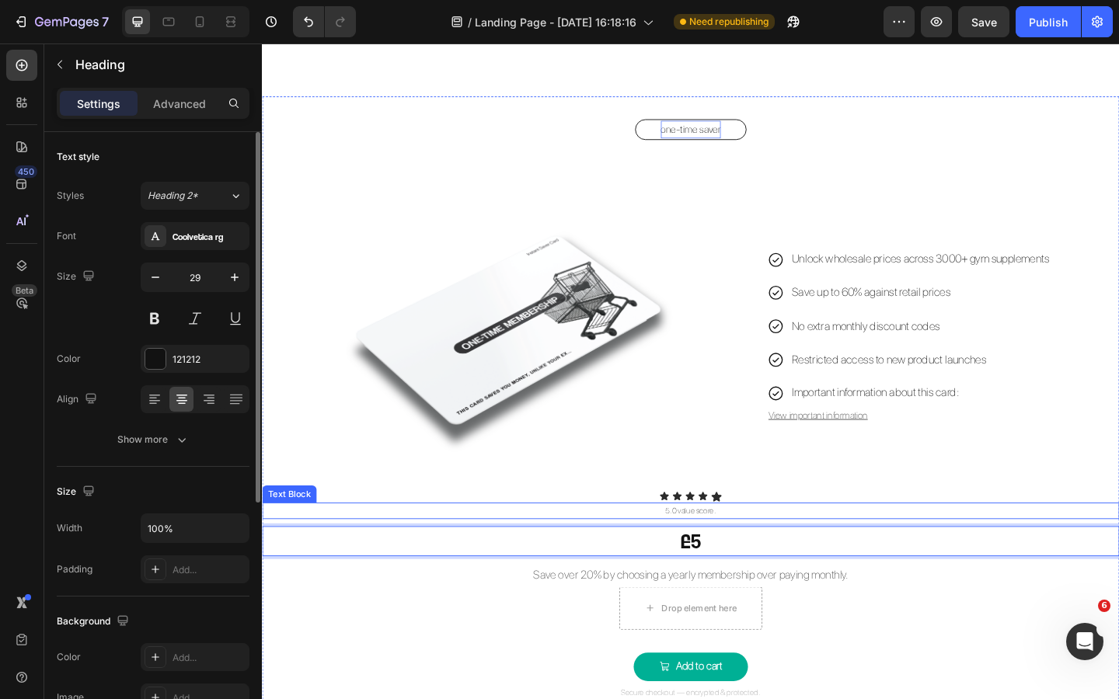
click at [715, 550] on p "5.0 value score." at bounding box center [727, 553] width 929 height 16
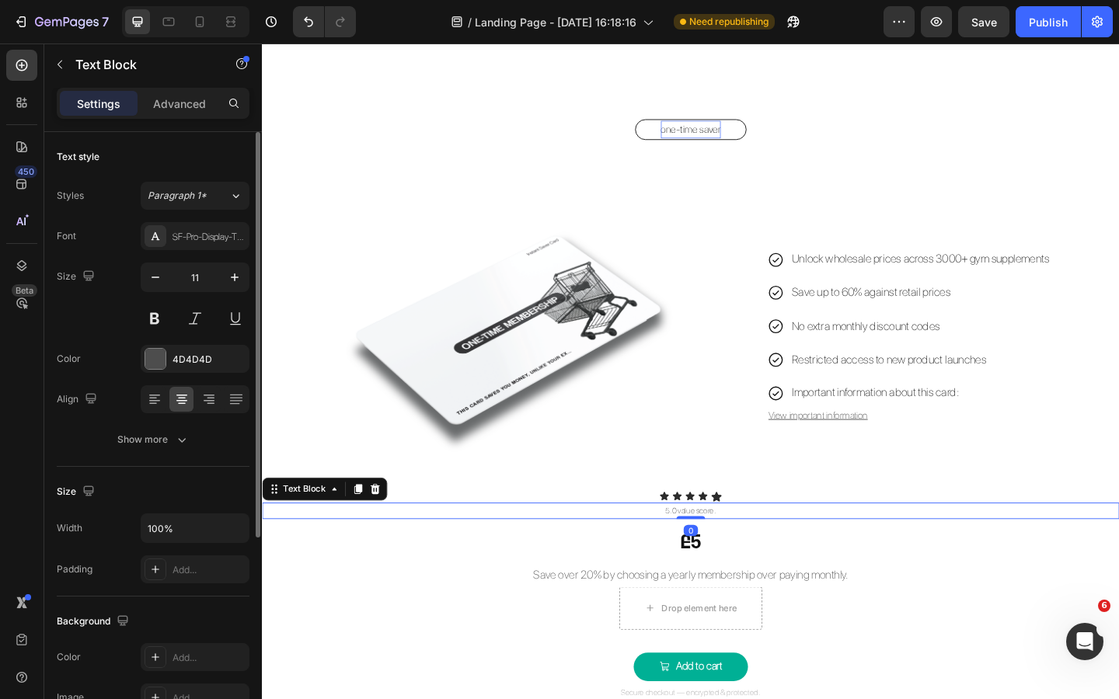
click at [712, 551] on p "5.0 value score." at bounding box center [727, 553] width 929 height 16
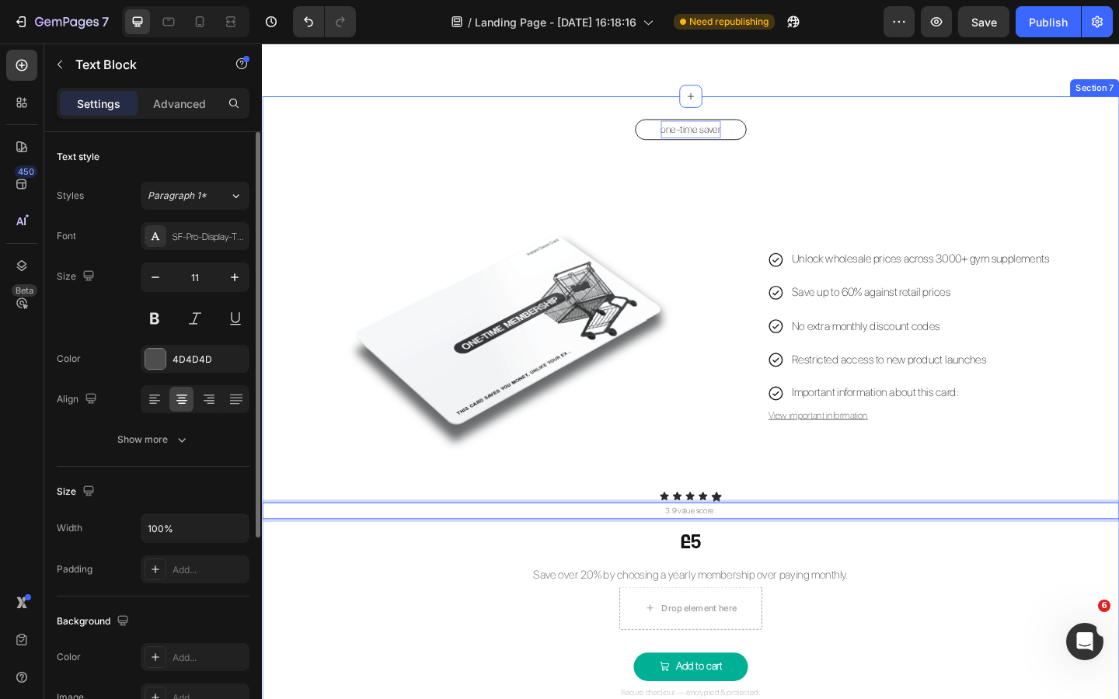
click at [829, 506] on div "one-time saver Button Image Unlock wholesale prices across 3000+ gym supplement…" at bounding box center [728, 443] width 932 height 634
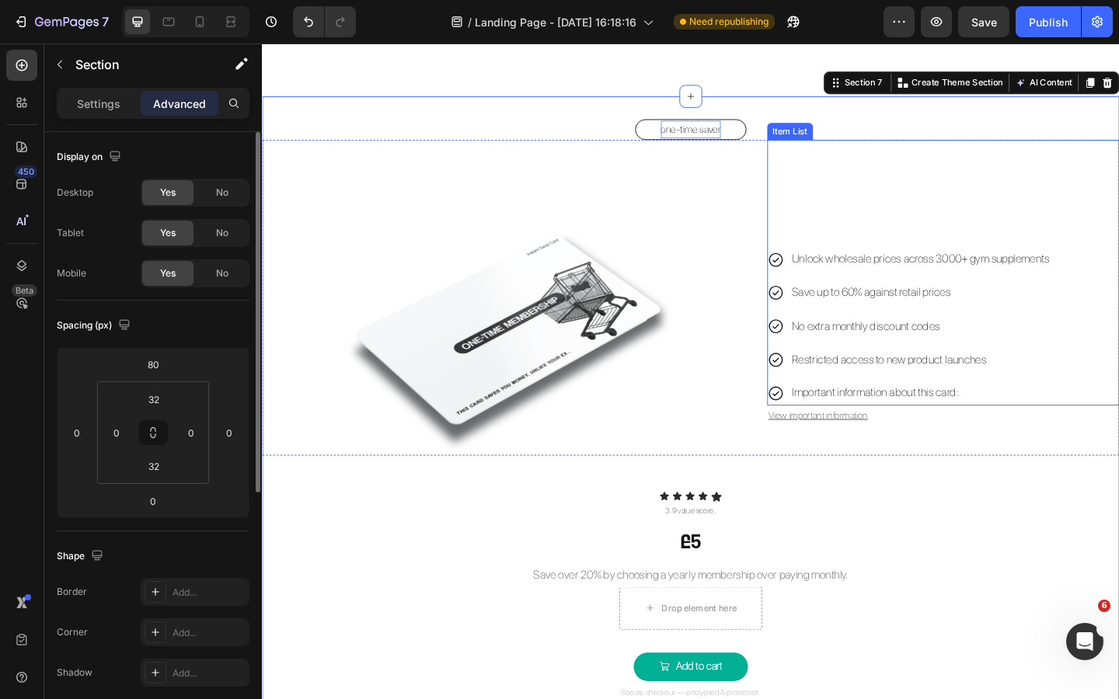
click at [853, 353] on p "No extra monthly discount codes" at bounding box center [978, 351] width 280 height 23
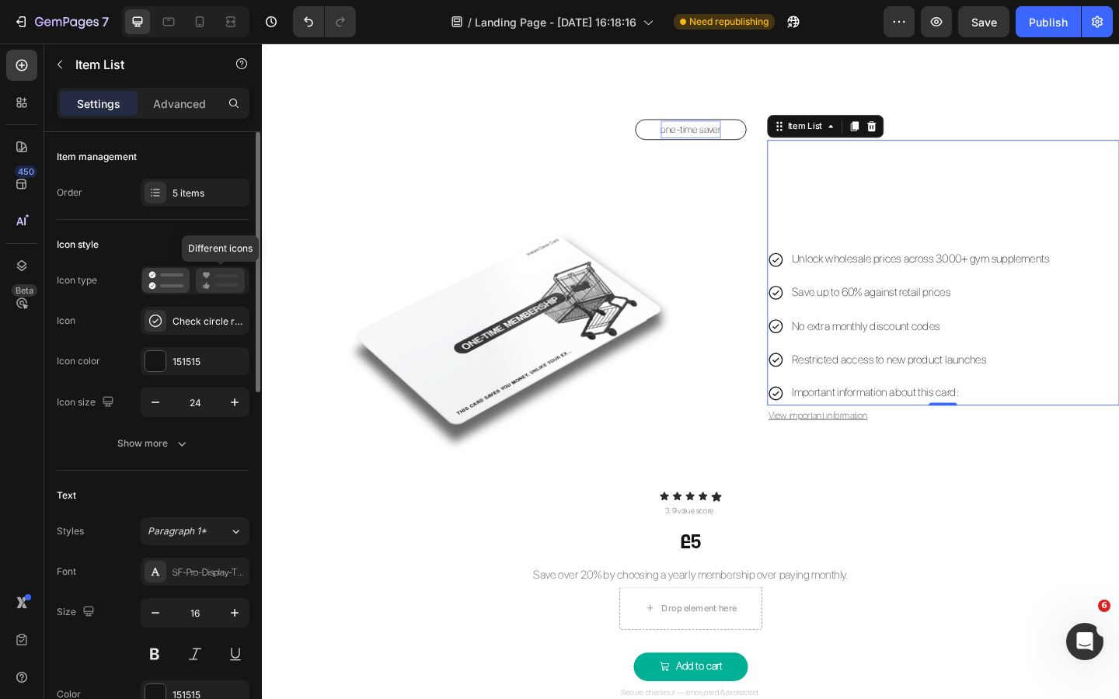
click at [212, 285] on icon at bounding box center [220, 280] width 37 height 19
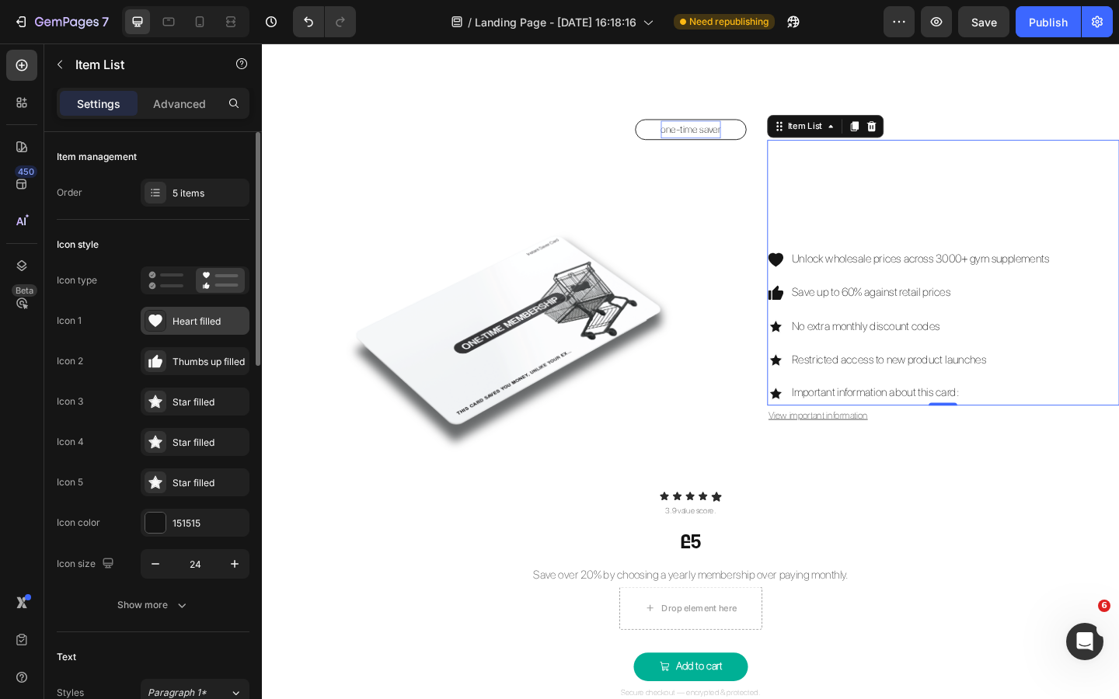
click at [189, 328] on div "Heart filled" at bounding box center [195, 321] width 109 height 28
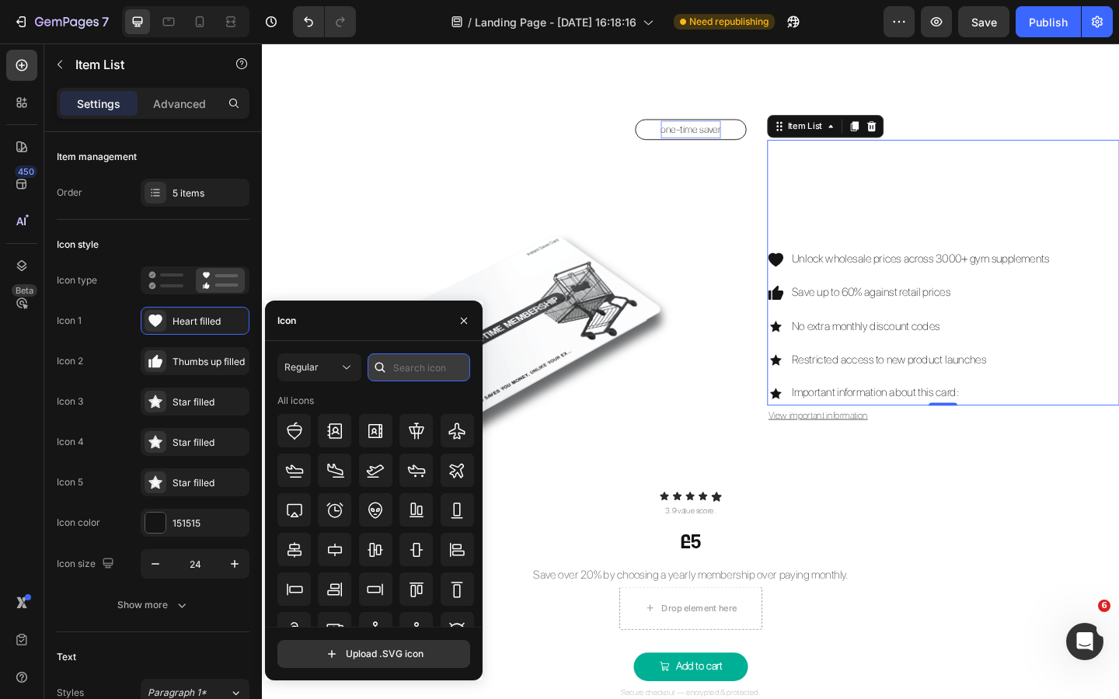
click at [417, 365] on input "text" at bounding box center [418, 367] width 103 height 28
type input "check"
click at [447, 428] on icon at bounding box center [456, 431] width 19 height 19
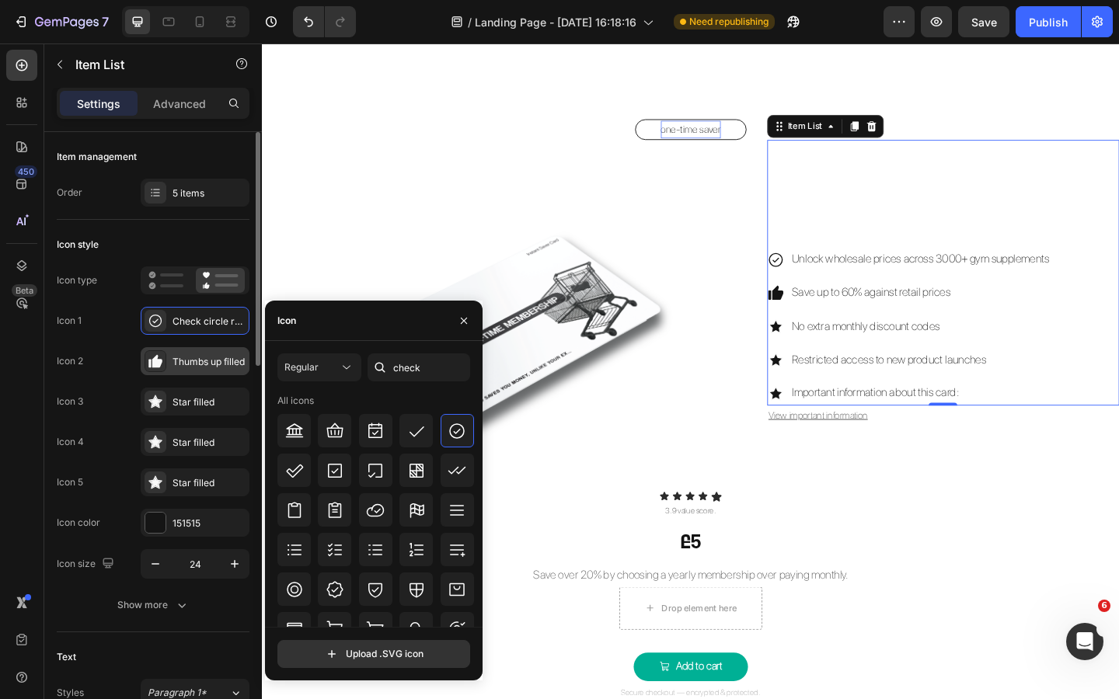
click at [195, 360] on div "Thumbs up filled" at bounding box center [208, 362] width 73 height 14
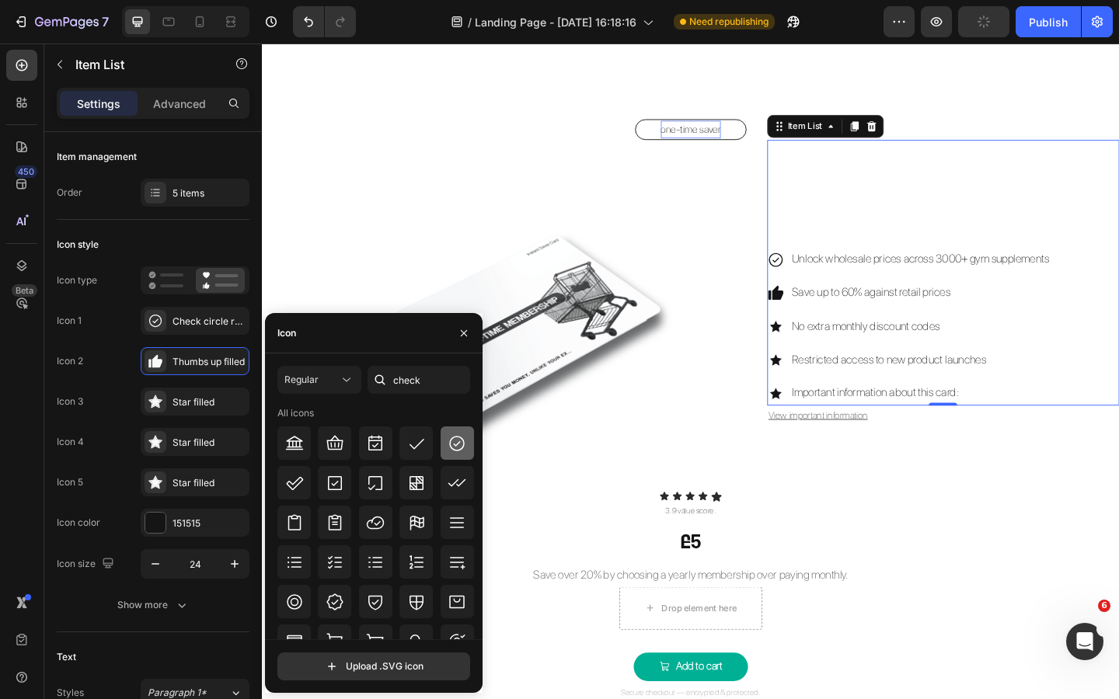
click at [442, 436] on div at bounding box center [456, 443] width 33 height 33
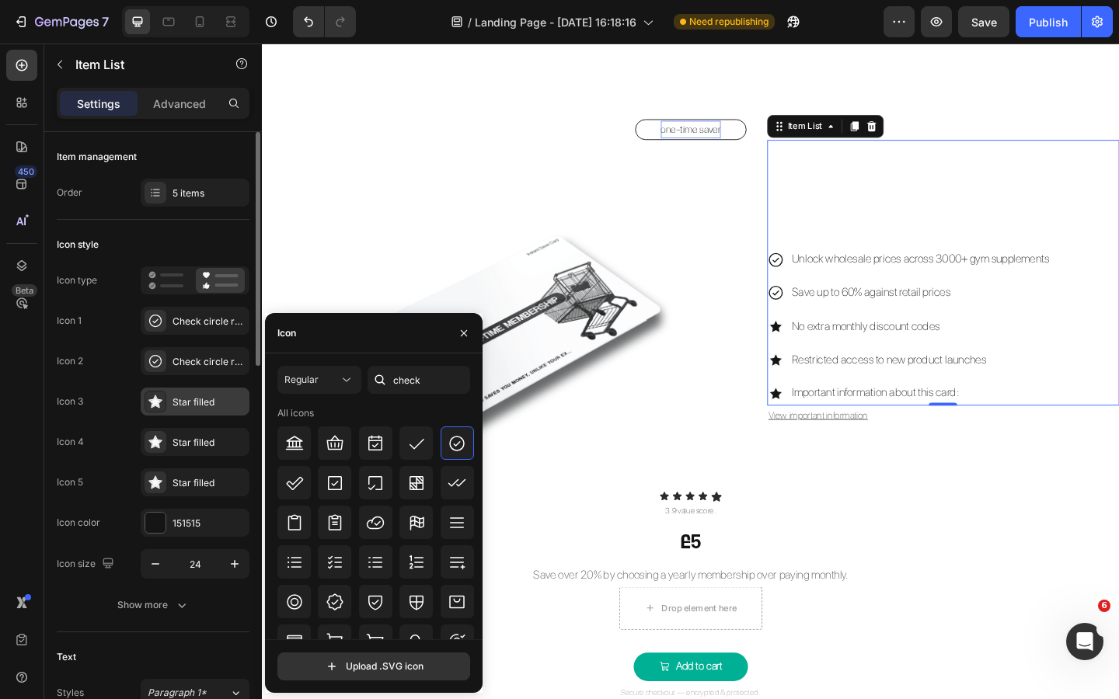
click at [190, 397] on div "Star filled" at bounding box center [208, 402] width 73 height 14
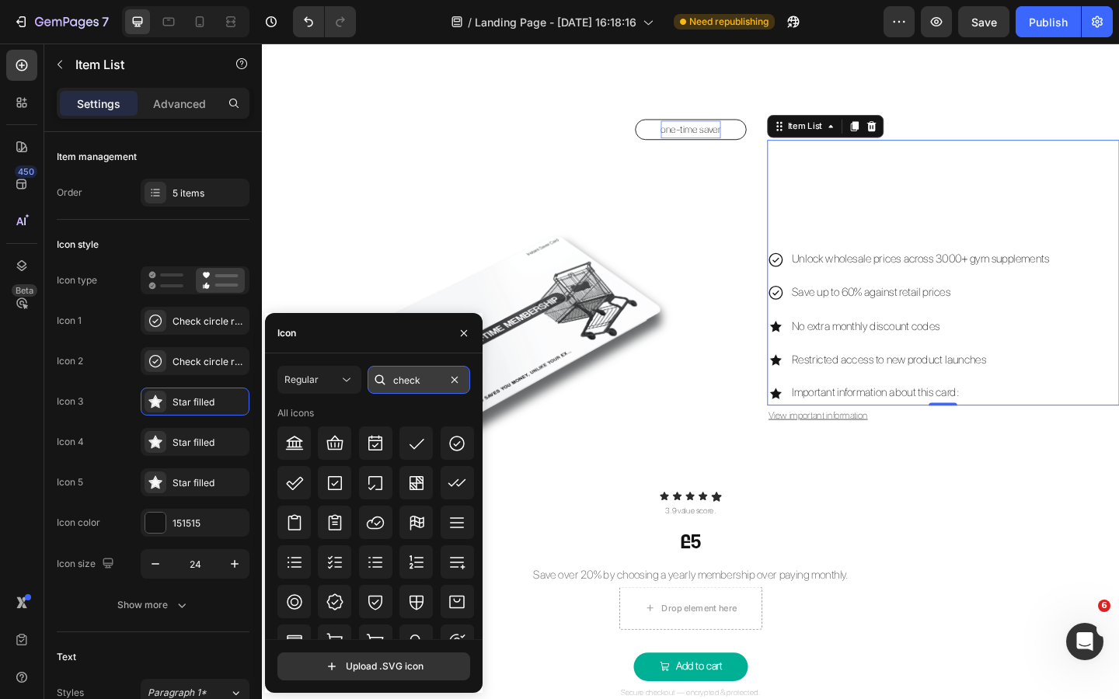
click at [424, 376] on input "check" at bounding box center [418, 380] width 103 height 28
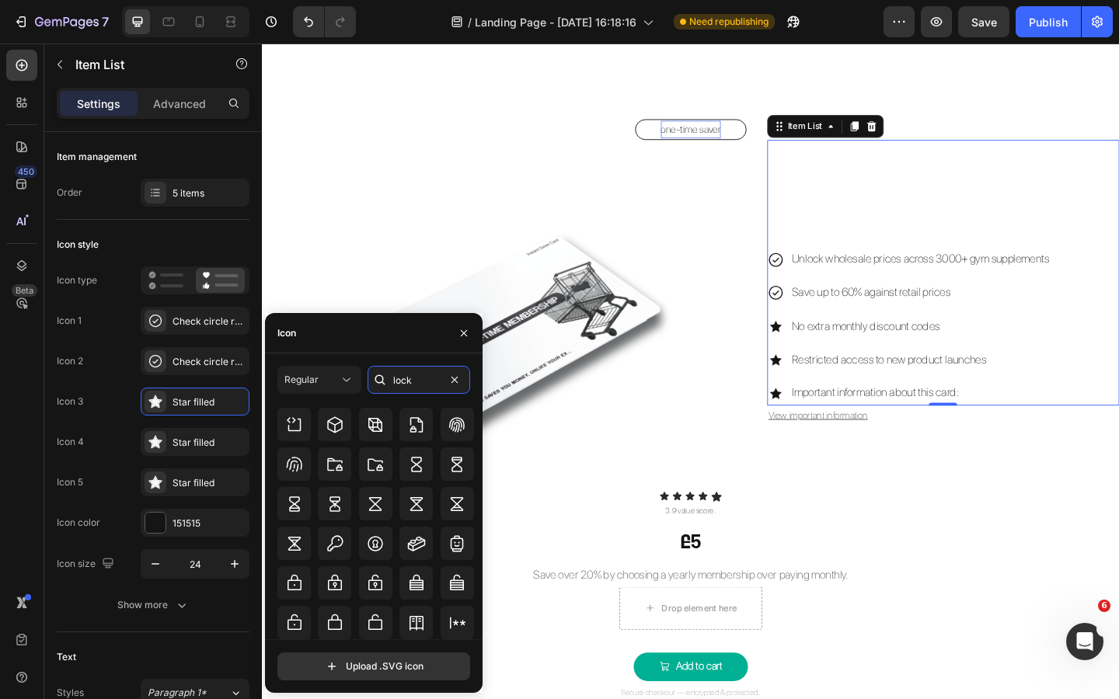
scroll to position [170, 0]
type input "lock"
click at [298, 586] on icon at bounding box center [294, 584] width 19 height 19
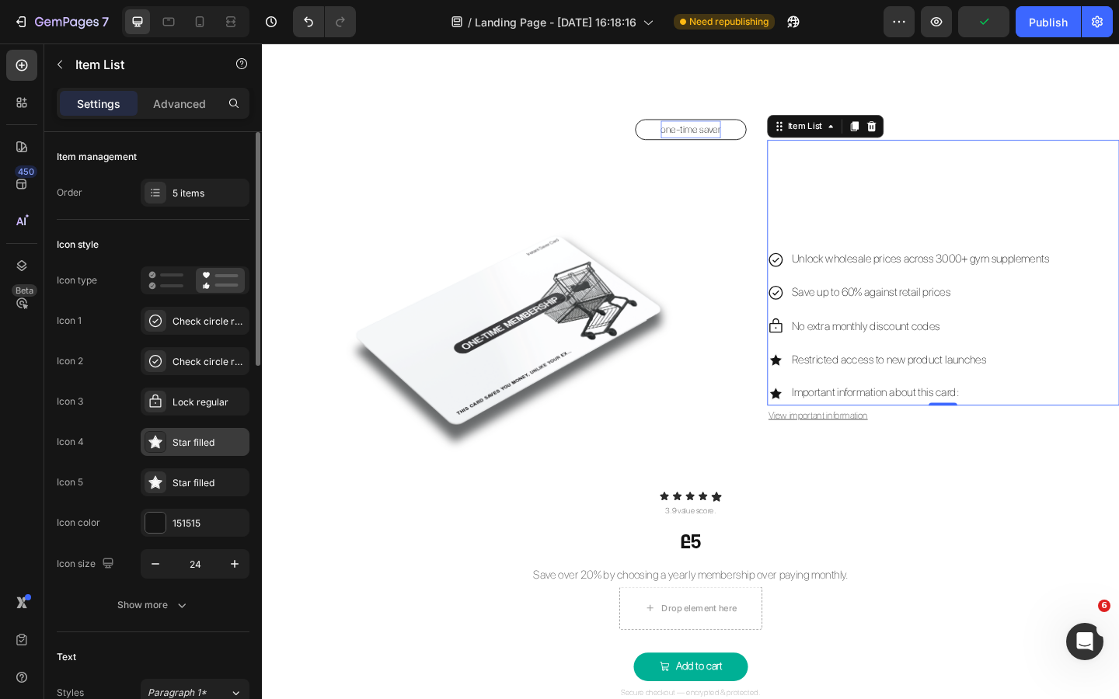
click at [202, 445] on div "Star filled" at bounding box center [208, 443] width 73 height 14
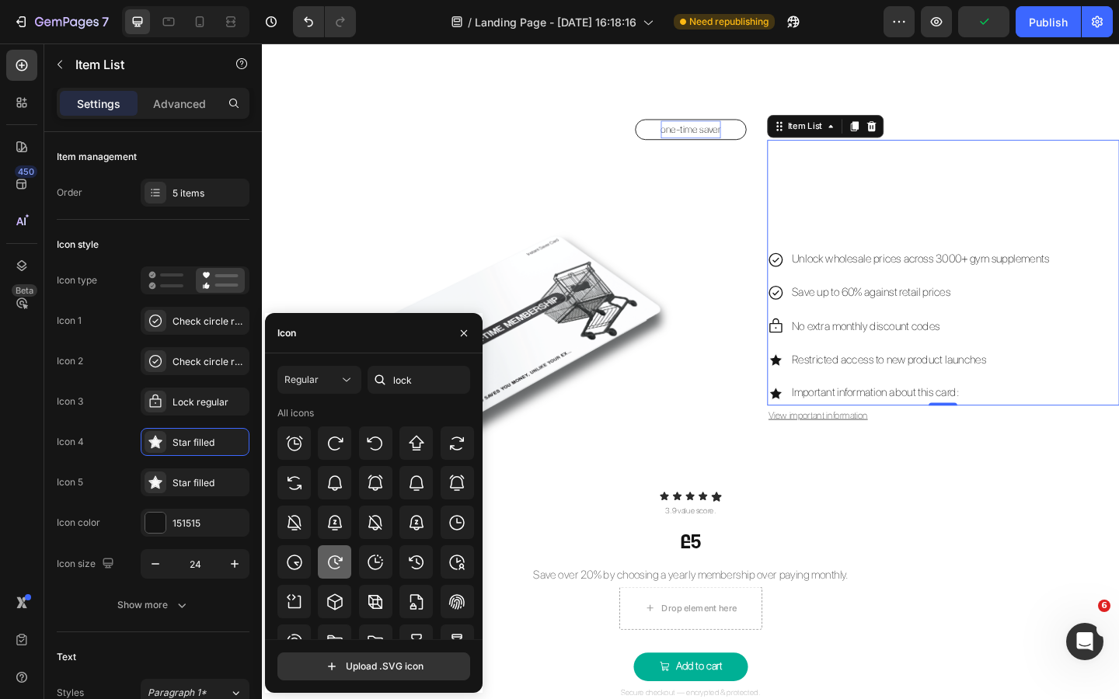
scroll to position [271, 0]
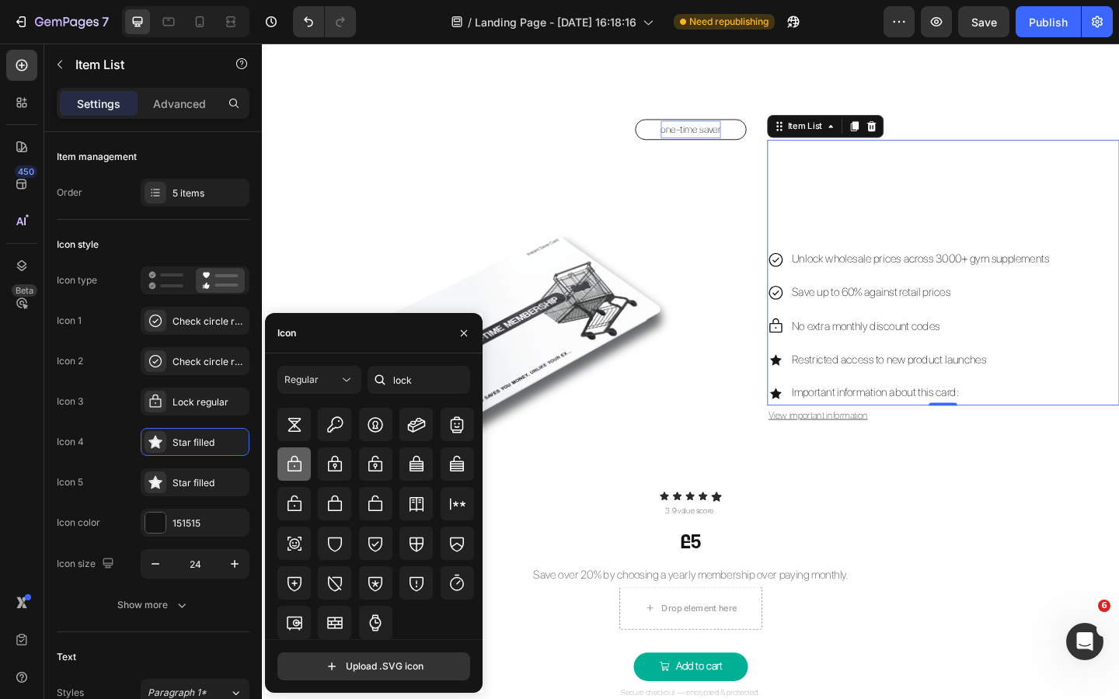
click at [298, 468] on icon at bounding box center [294, 464] width 19 height 19
click at [401, 380] on input "lock" at bounding box center [418, 380] width 103 height 28
type input "!"
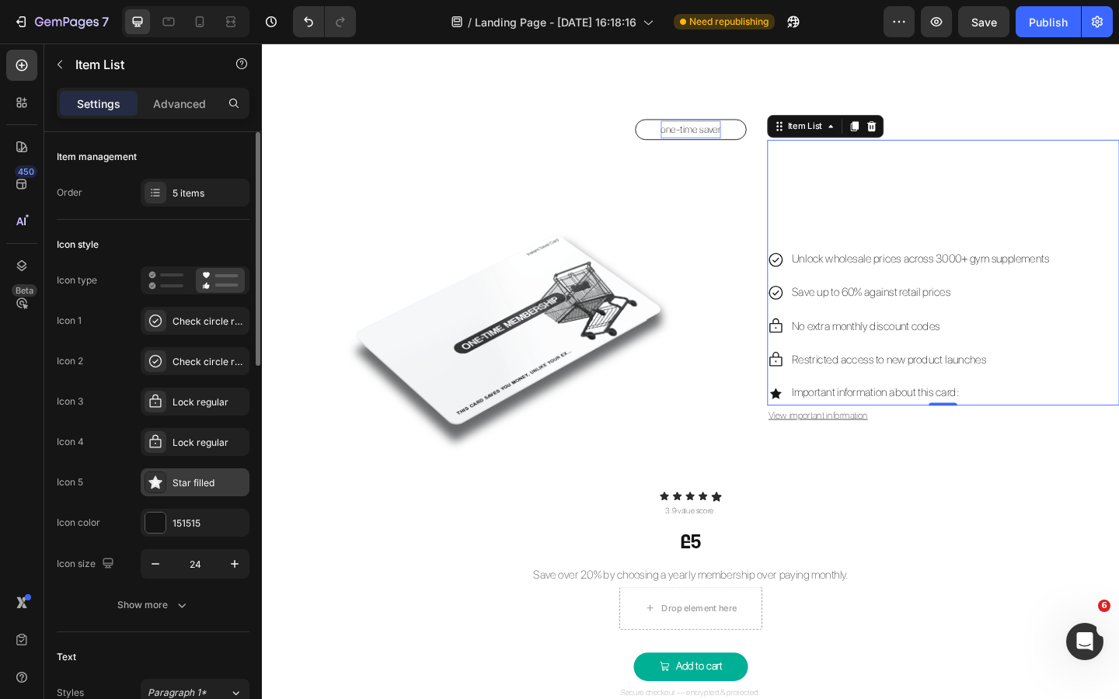
click at [206, 483] on div "Star filled" at bounding box center [208, 483] width 73 height 14
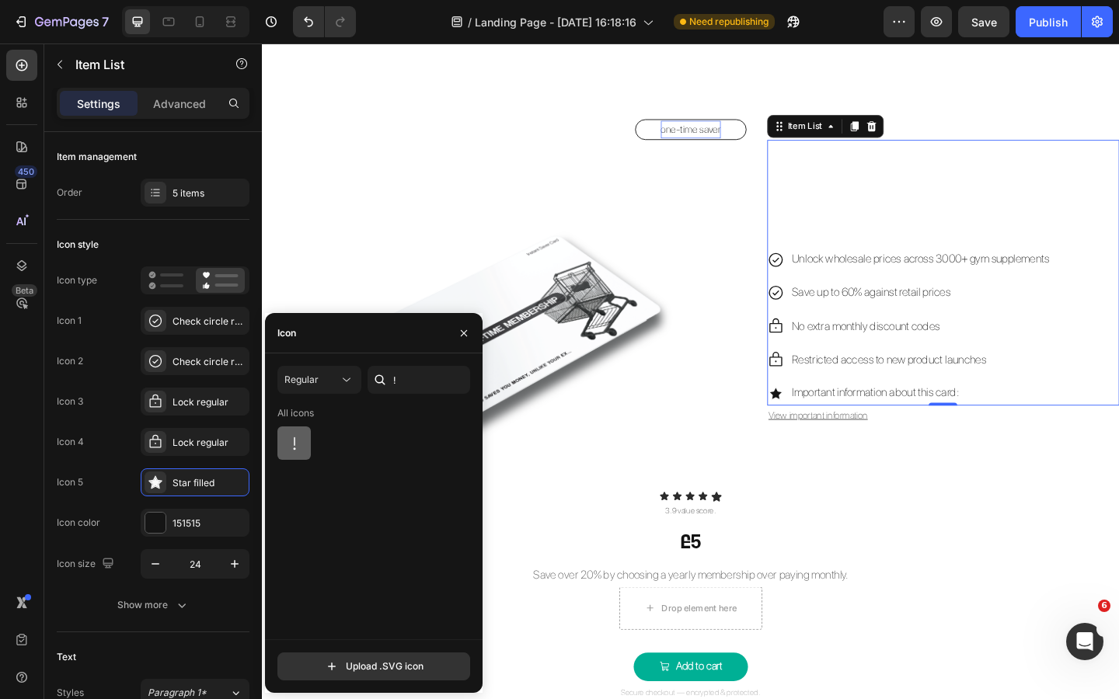
click at [297, 440] on icon at bounding box center [294, 443] width 19 height 19
click at [463, 337] on icon "button" at bounding box center [464, 333] width 12 height 12
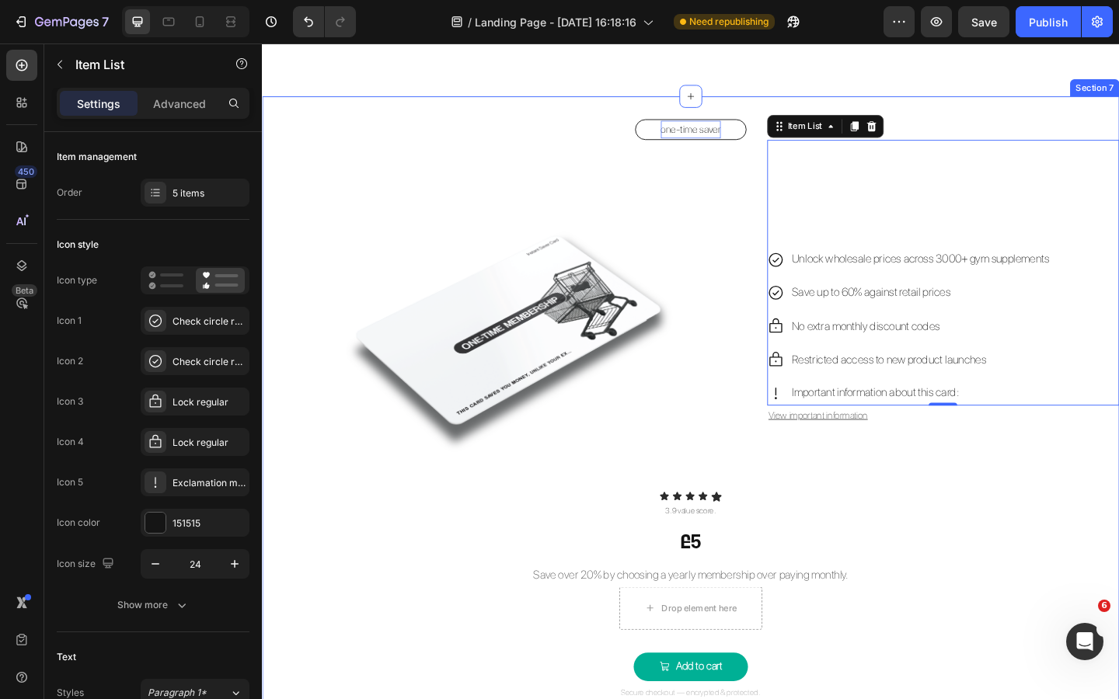
click at [946, 517] on div "one-time saver Button Image Unlock wholesale prices across 3000+ gym supplement…" at bounding box center [728, 443] width 932 height 634
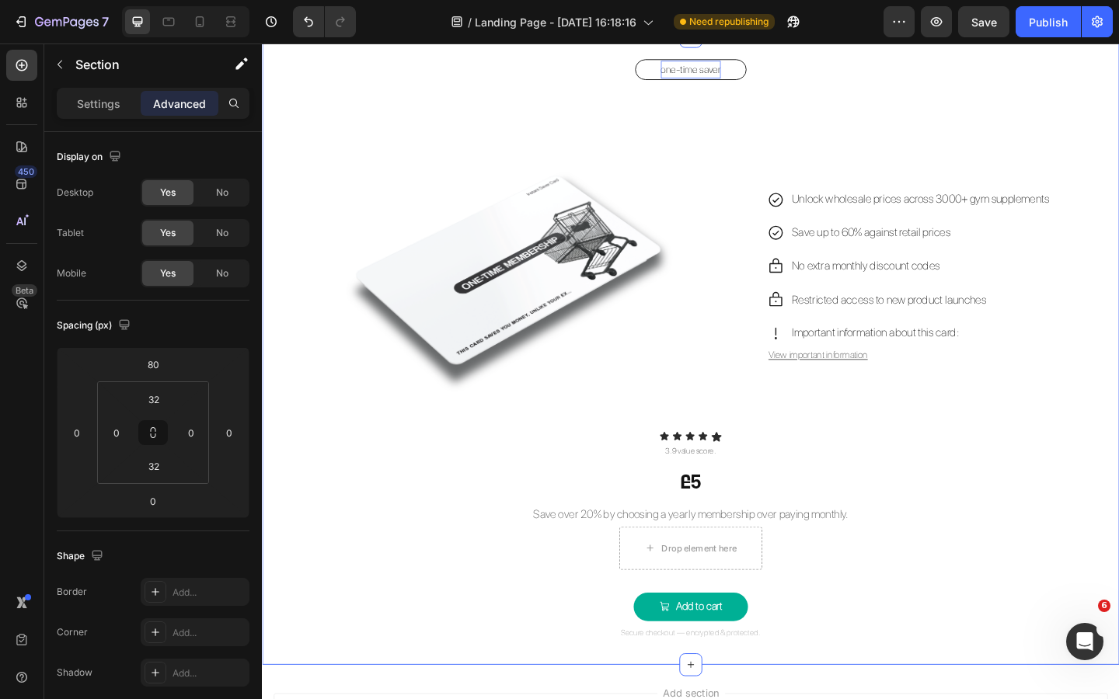
scroll to position [2627, 0]
click at [621, 555] on p "Save over 20% by choosing a yearly membership over paying monthly." at bounding box center [727, 556] width 929 height 23
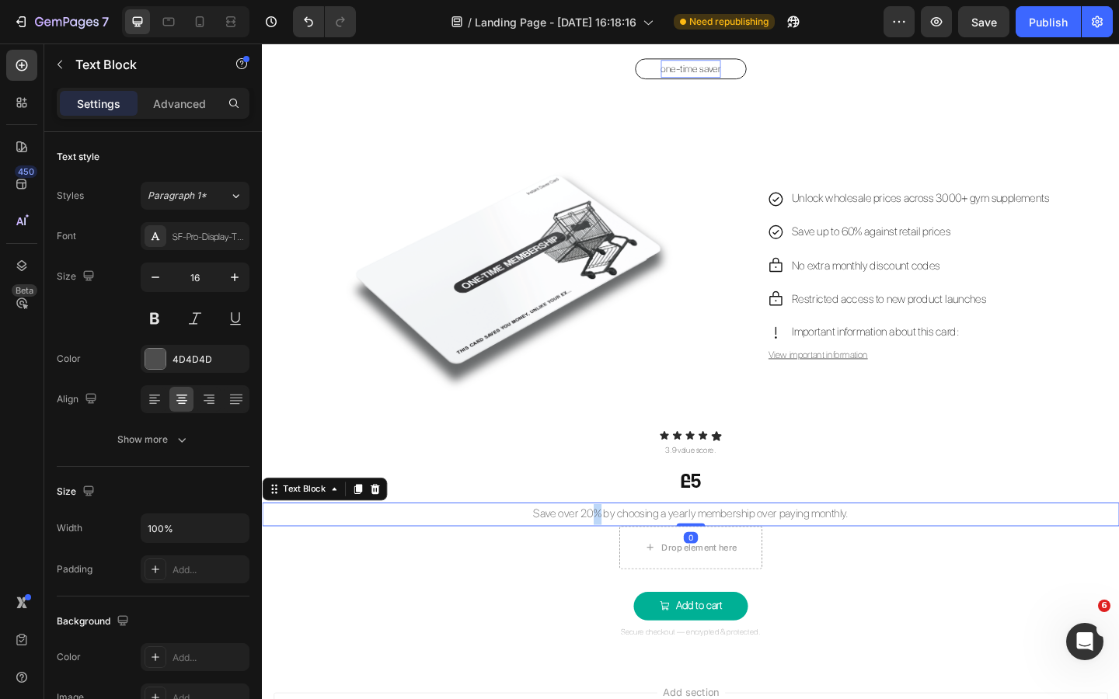
click at [621, 555] on p "Save over 20% by choosing a yearly membership over paying monthly." at bounding box center [727, 556] width 929 height 23
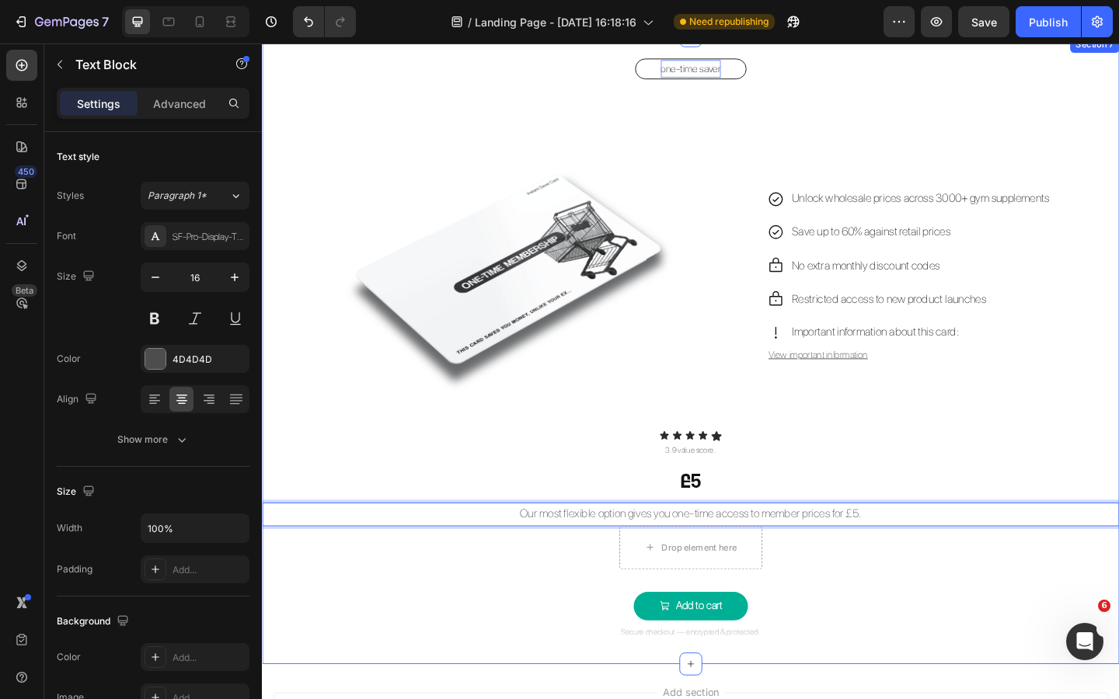
click at [884, 628] on div "one-time saver Button Image Unlock wholesale prices across 3000+ gym supplement…" at bounding box center [728, 377] width 932 height 634
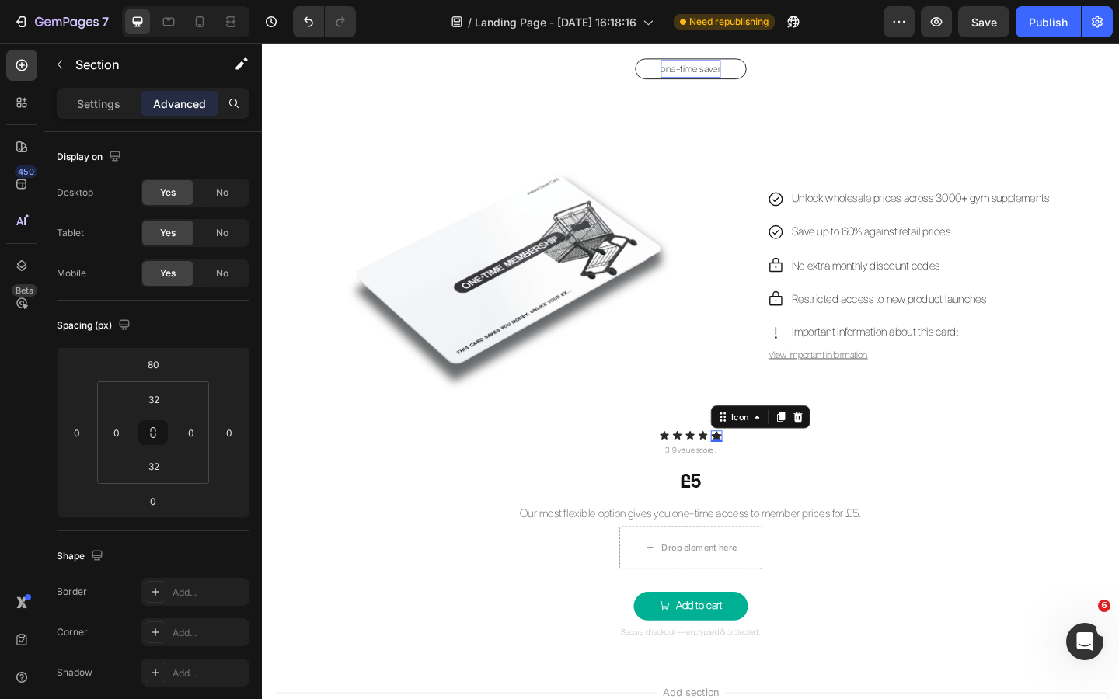
click at [754, 470] on div "Icon 0" at bounding box center [756, 471] width 12 height 12
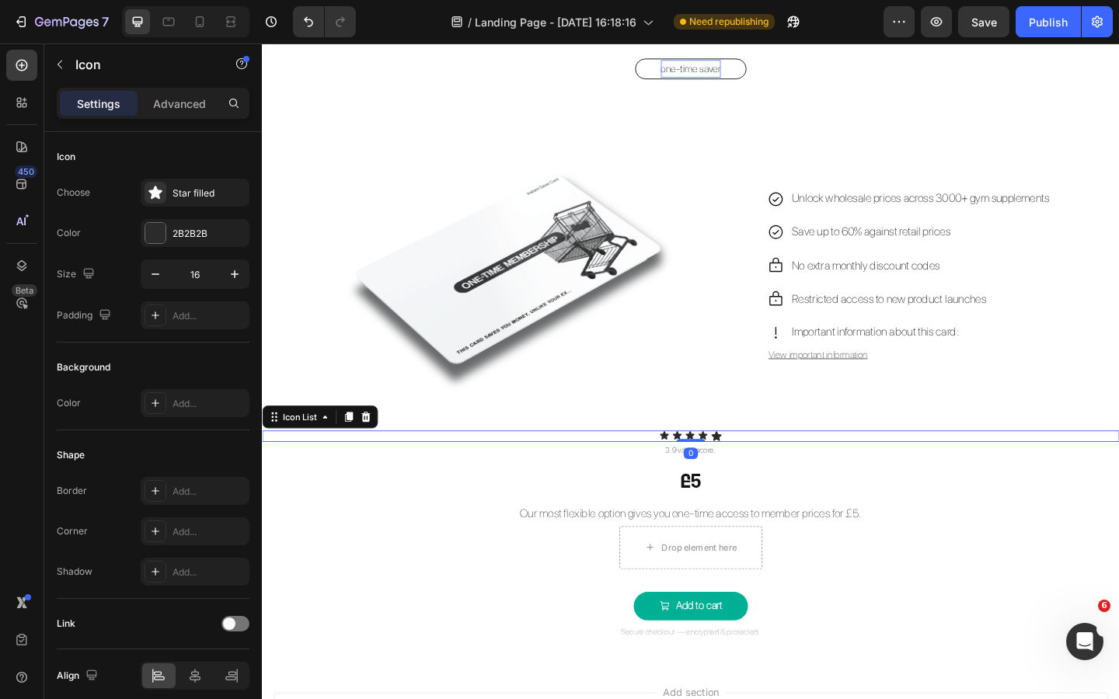
click at [792, 474] on div "Icon Icon Icon Icon Icon" at bounding box center [728, 471] width 932 height 12
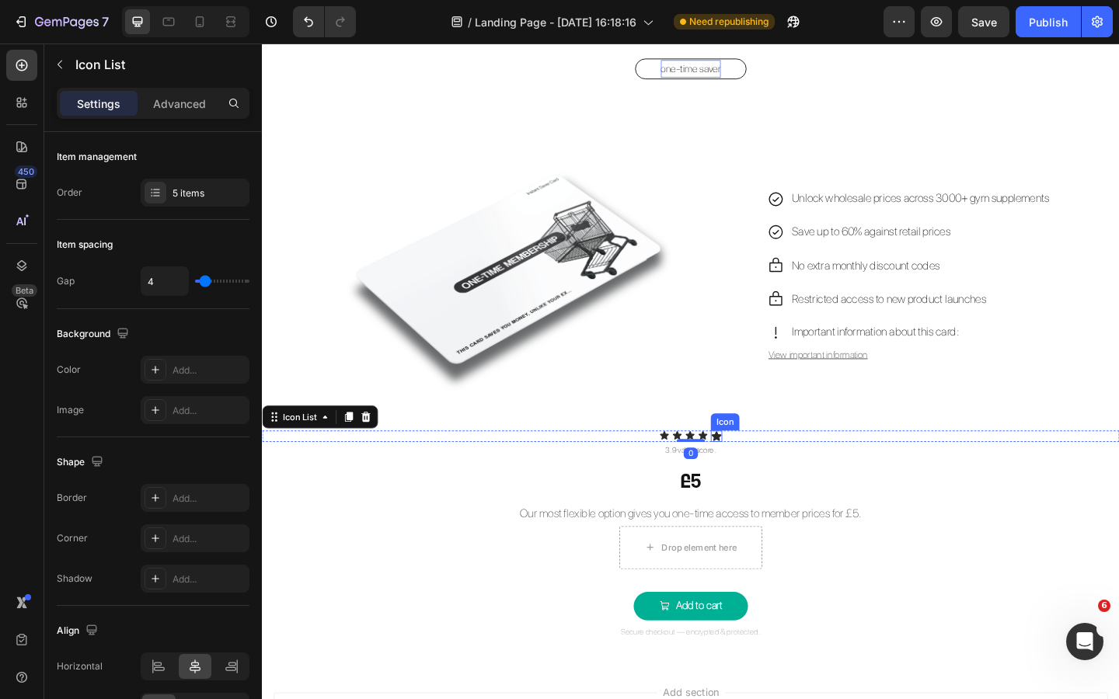
click at [758, 472] on div "Icon" at bounding box center [756, 471] width 12 height 12
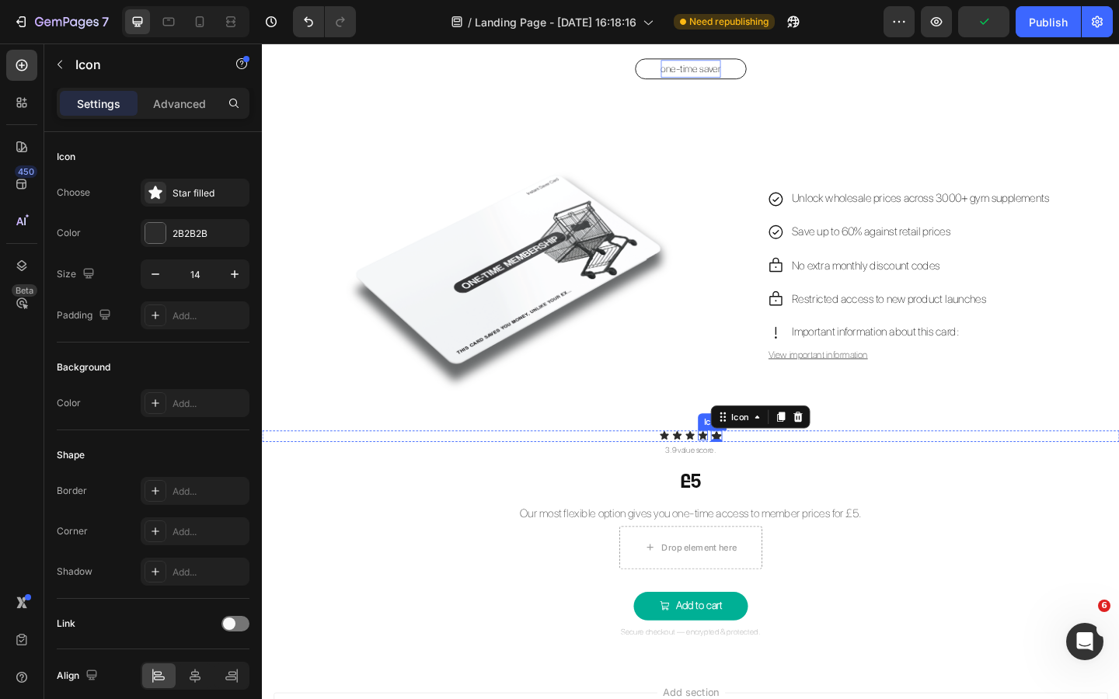
click at [739, 468] on icon at bounding box center [740, 469] width 9 height 9
click at [760, 473] on div "Icon" at bounding box center [756, 471] width 12 height 12
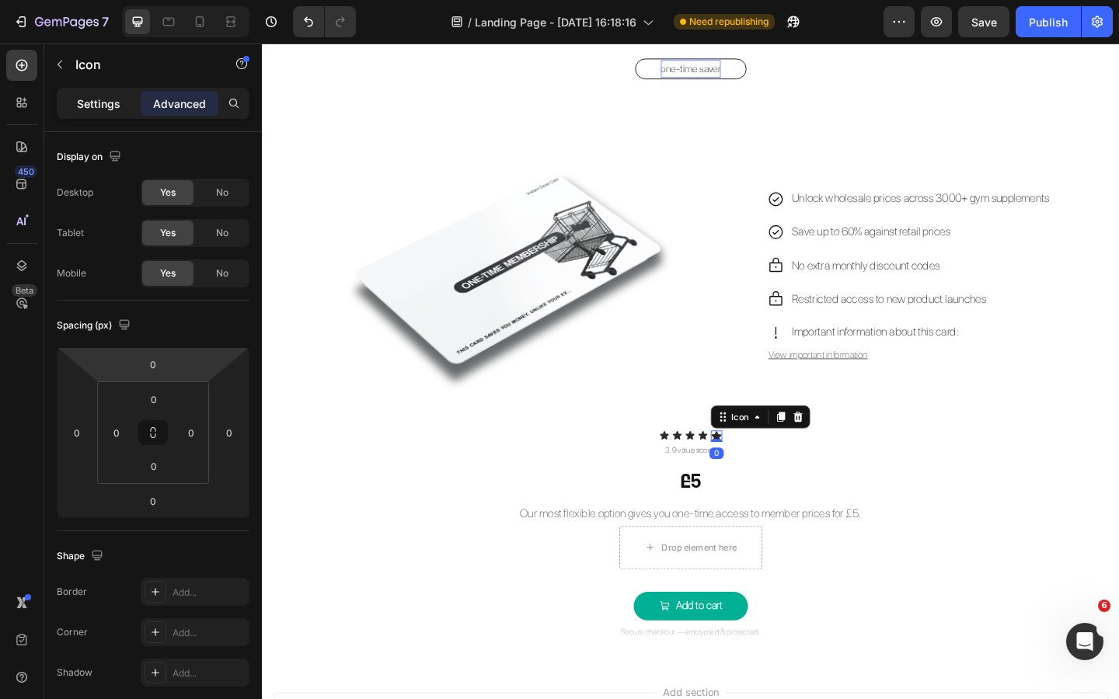
click at [106, 102] on p "Settings" at bounding box center [99, 104] width 44 height 16
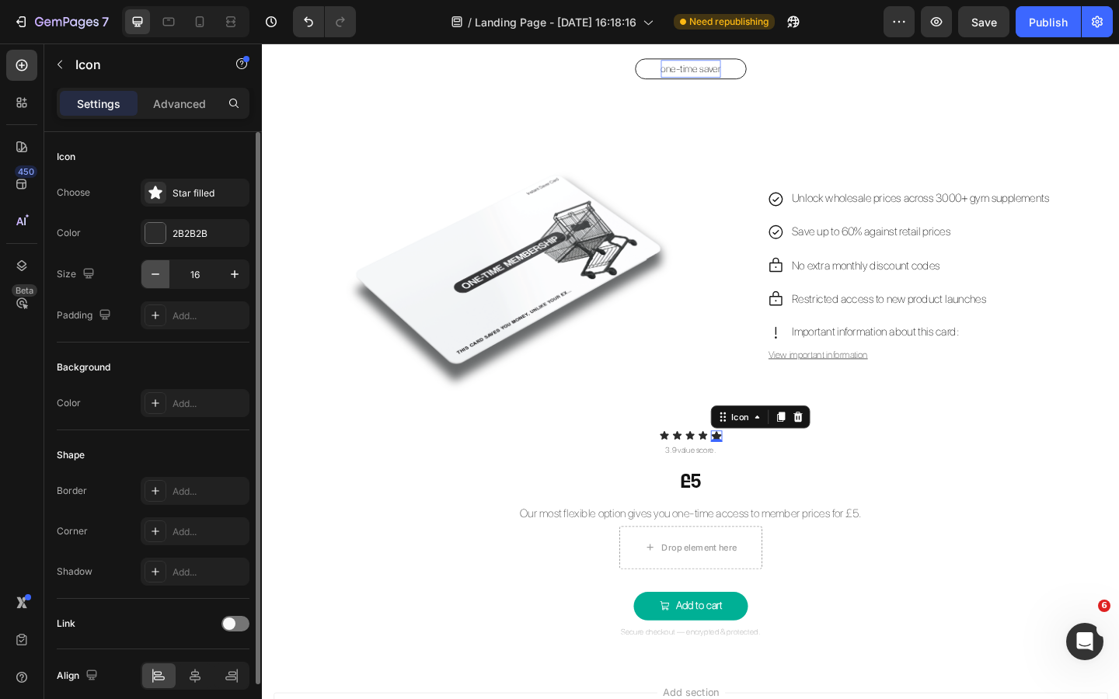
click at [159, 282] on button "button" at bounding box center [155, 274] width 28 height 28
type input "14"
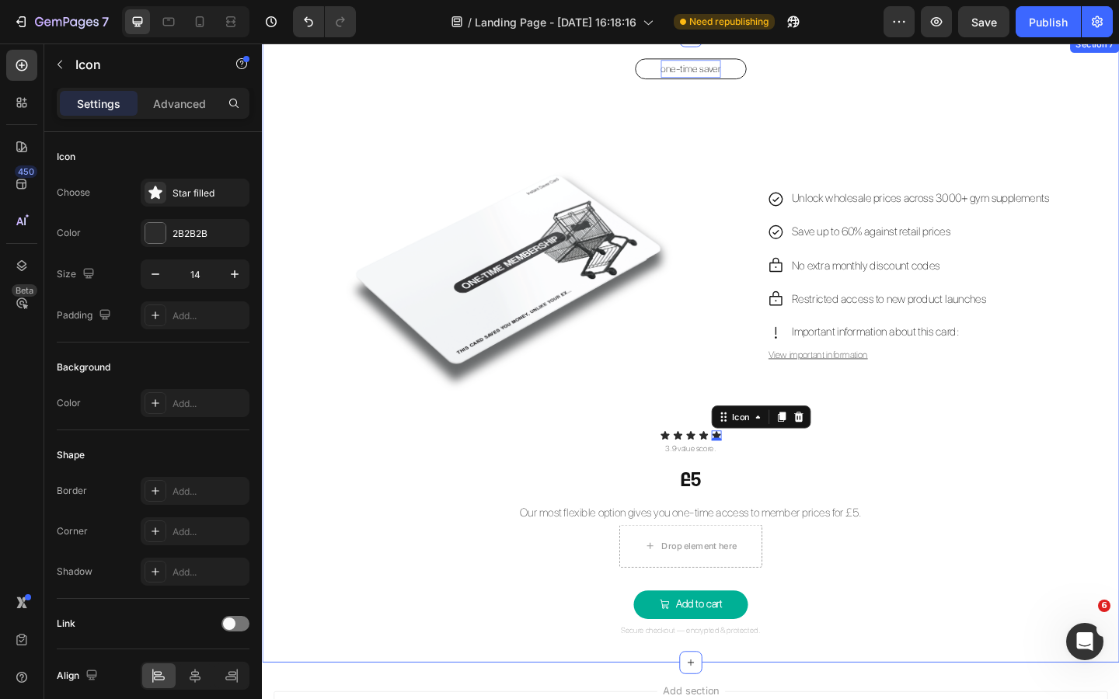
click at [503, 657] on div "one-time saver Button Image Unlock wholesale prices across 3000+ gym supplement…" at bounding box center [728, 376] width 932 height 632
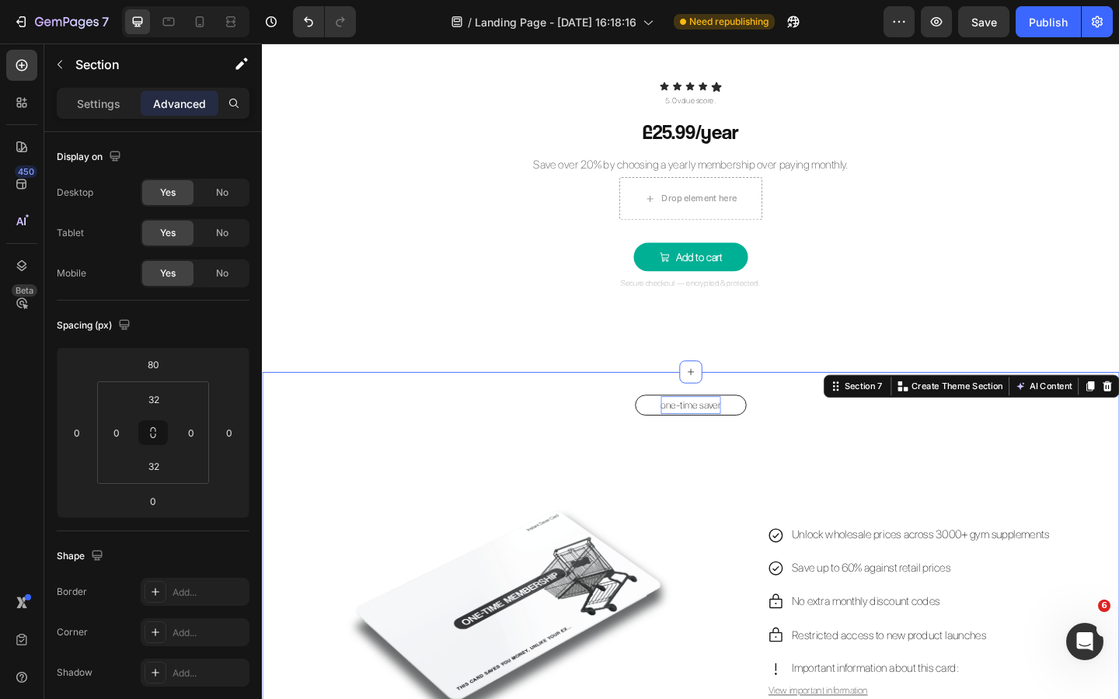
scroll to position [2259, 0]
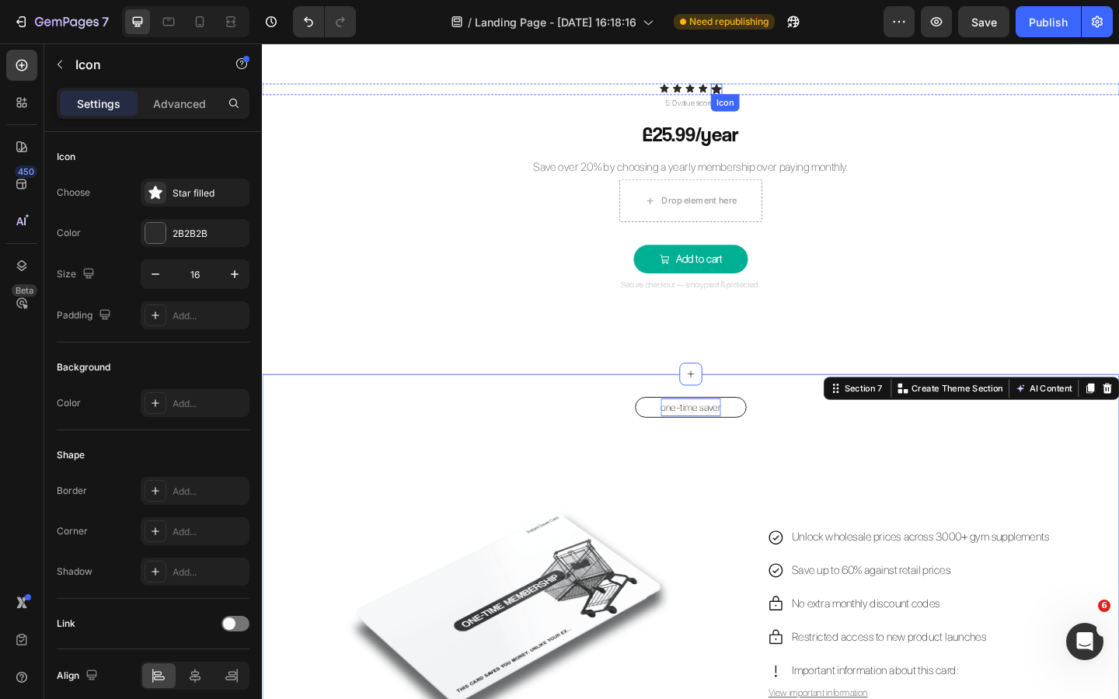
click at [757, 96] on div "Icon" at bounding box center [756, 93] width 12 height 12
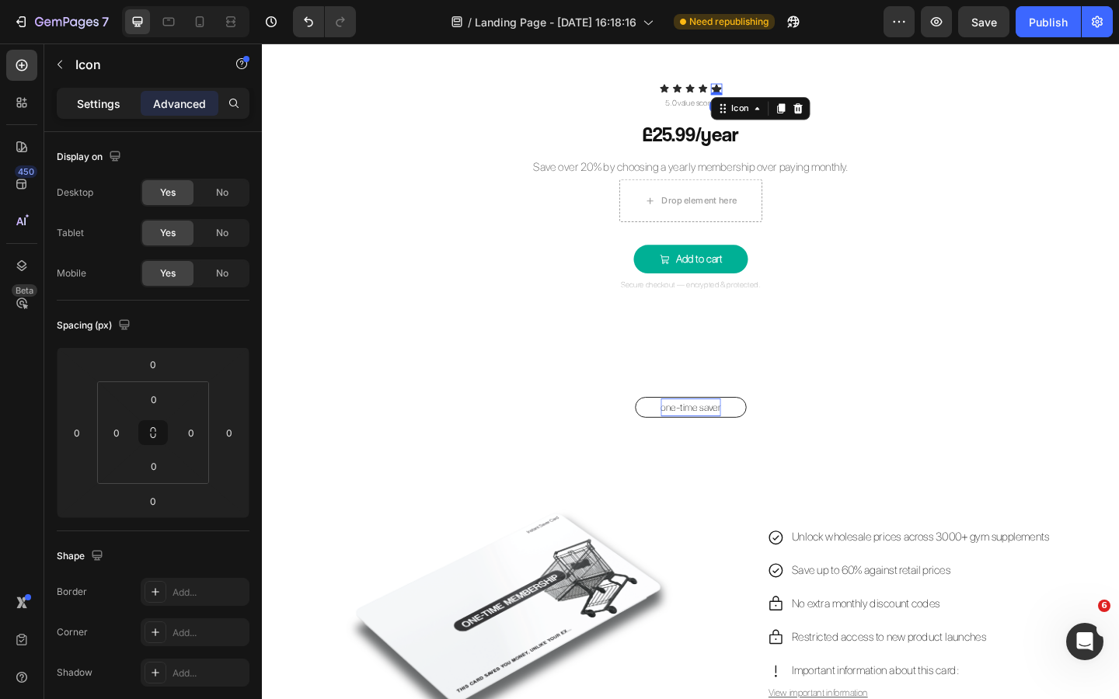
click at [89, 96] on p "Settings" at bounding box center [99, 104] width 44 height 16
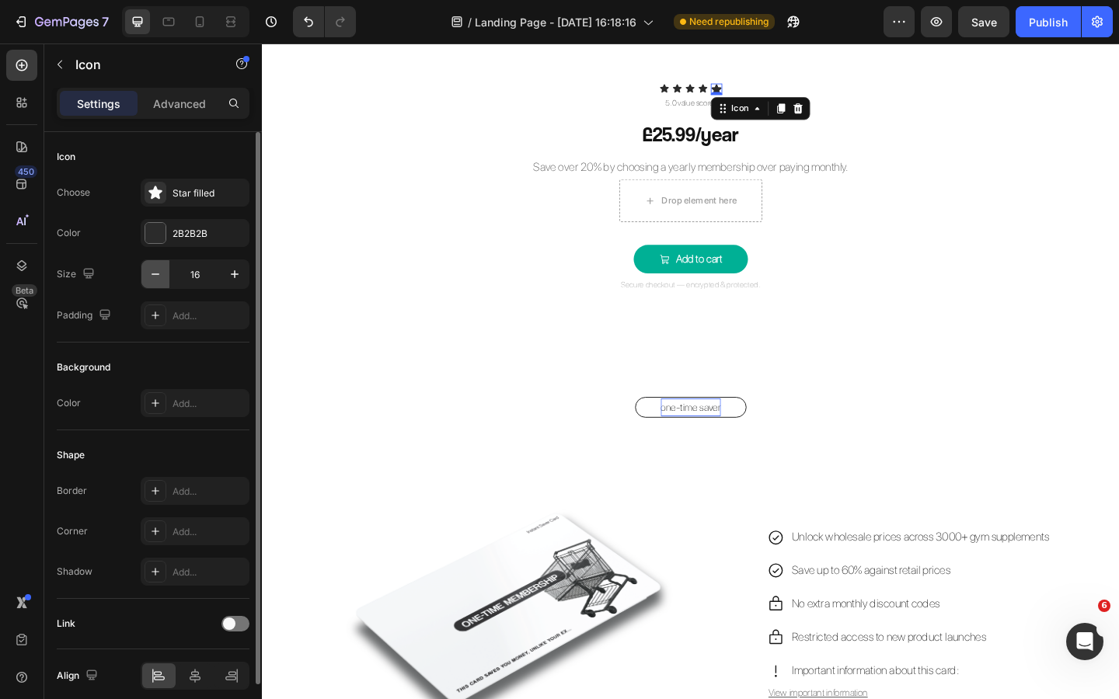
click at [159, 276] on icon "button" at bounding box center [156, 274] width 16 height 16
type input "14"
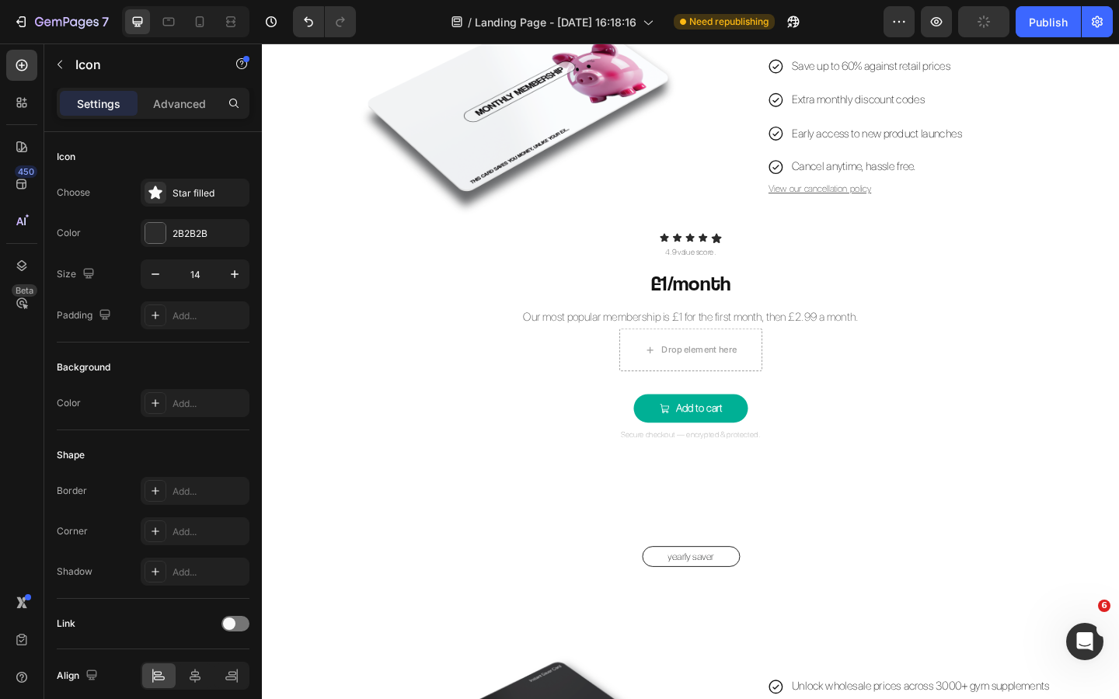
scroll to position [1331, 0]
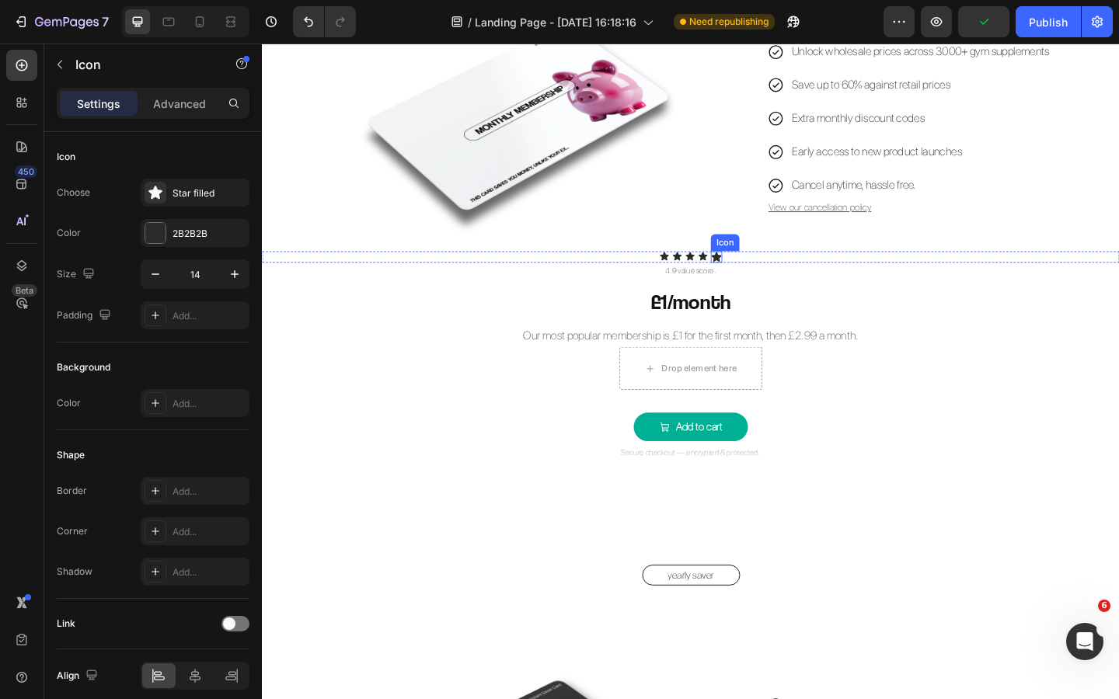
click at [759, 274] on icon at bounding box center [755, 275] width 11 height 10
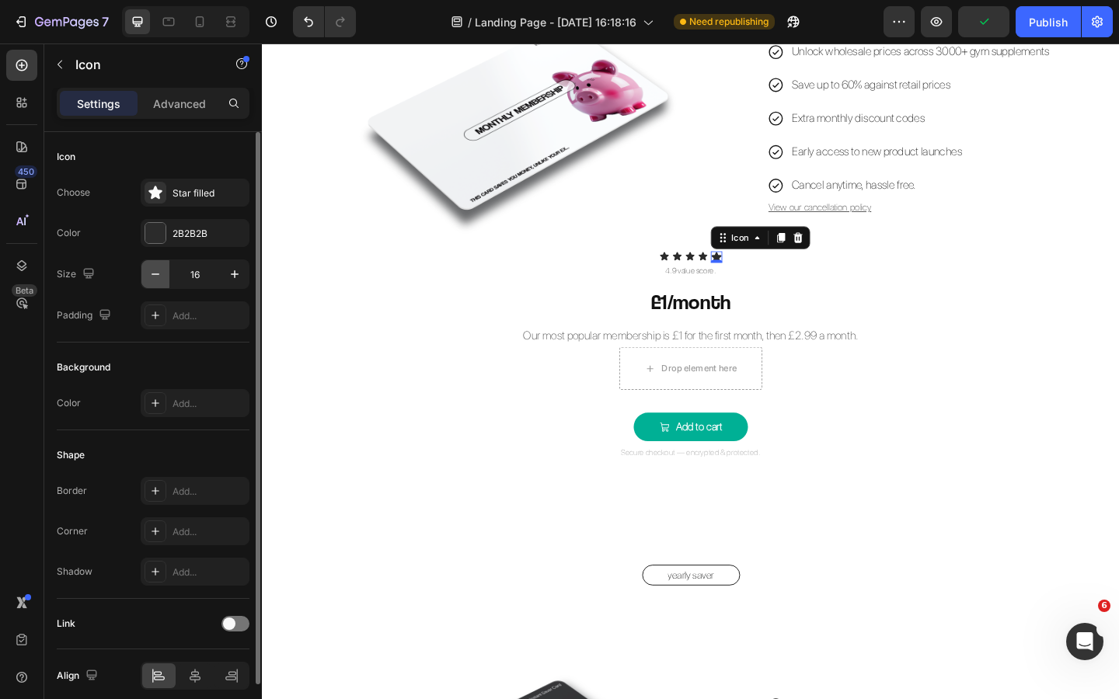
click at [161, 268] on icon "button" at bounding box center [156, 274] width 16 height 16
type input "14"
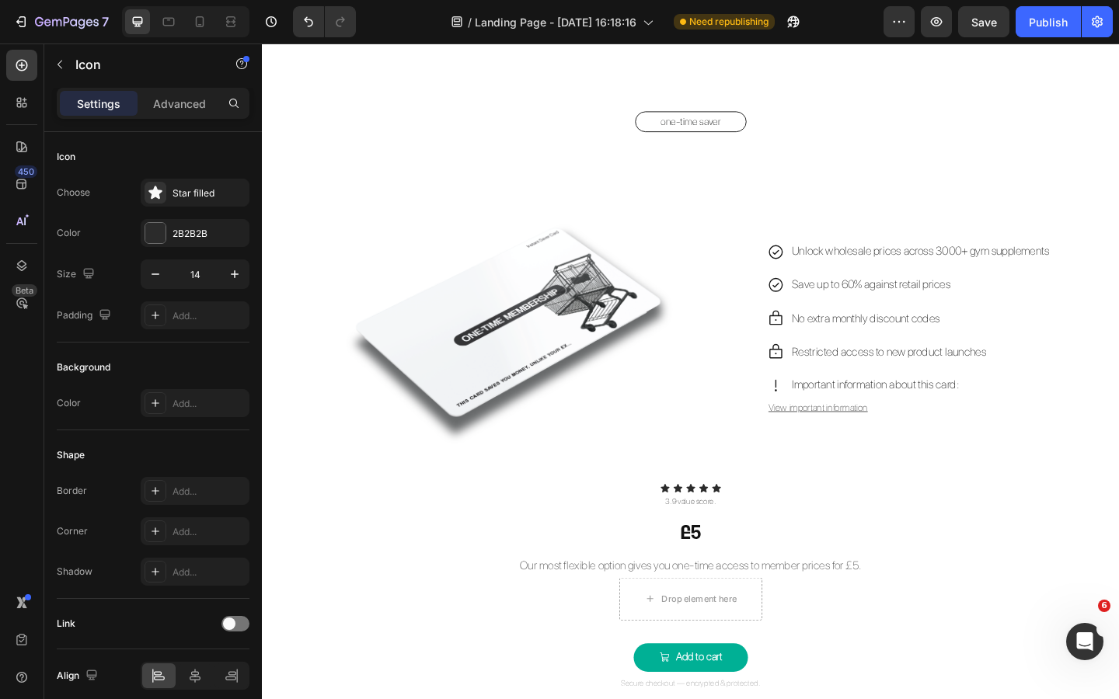
scroll to position [2581, 0]
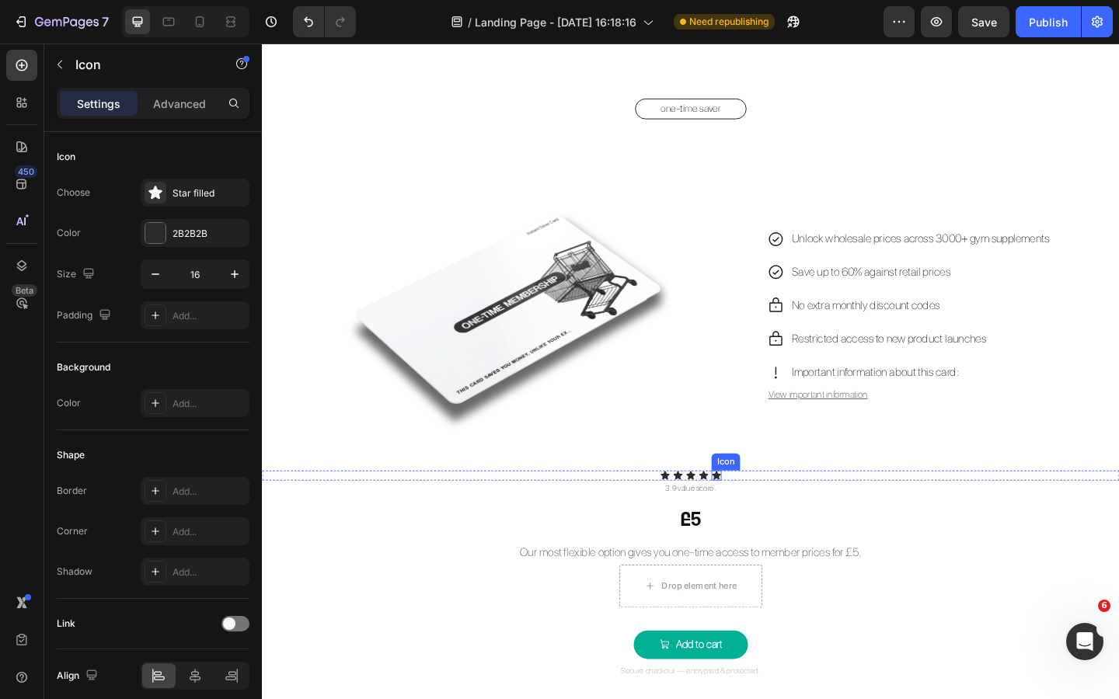
click at [759, 514] on icon at bounding box center [755, 513] width 11 height 11
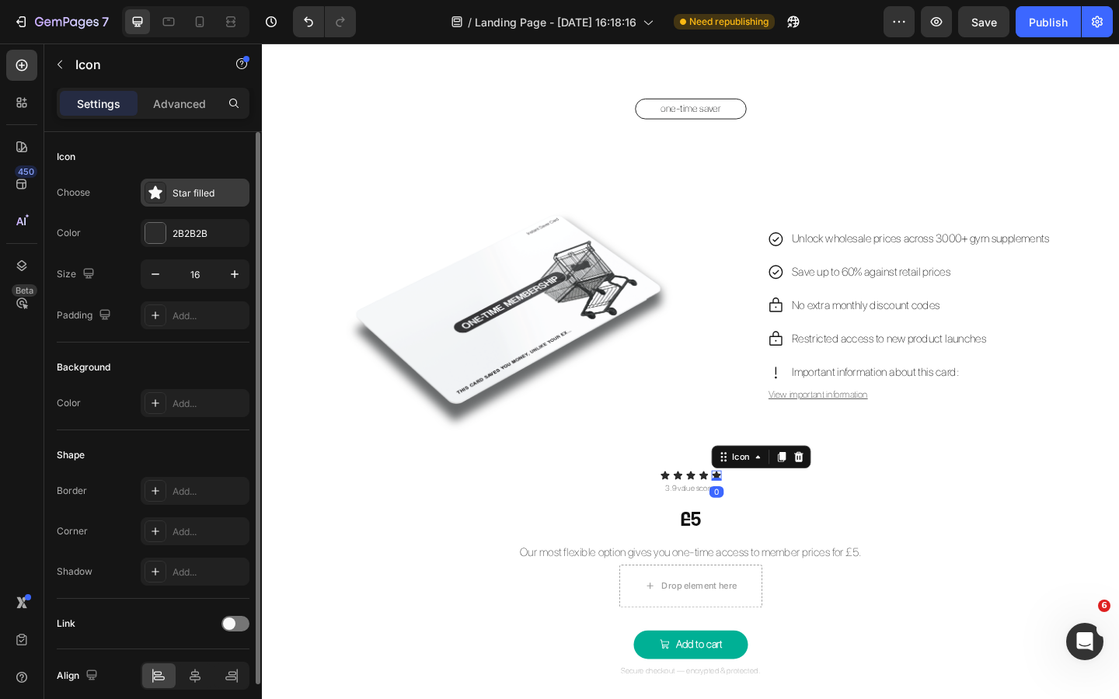
click at [183, 197] on div "Star filled" at bounding box center [208, 193] width 73 height 14
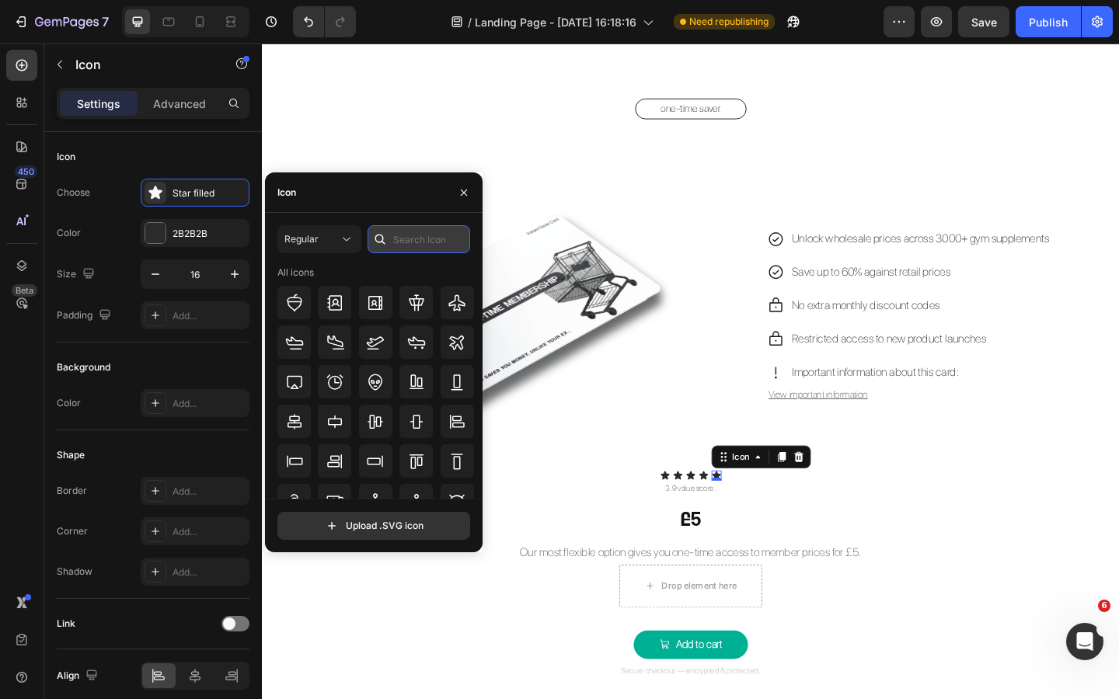
click at [408, 243] on input "text" at bounding box center [418, 239] width 103 height 28
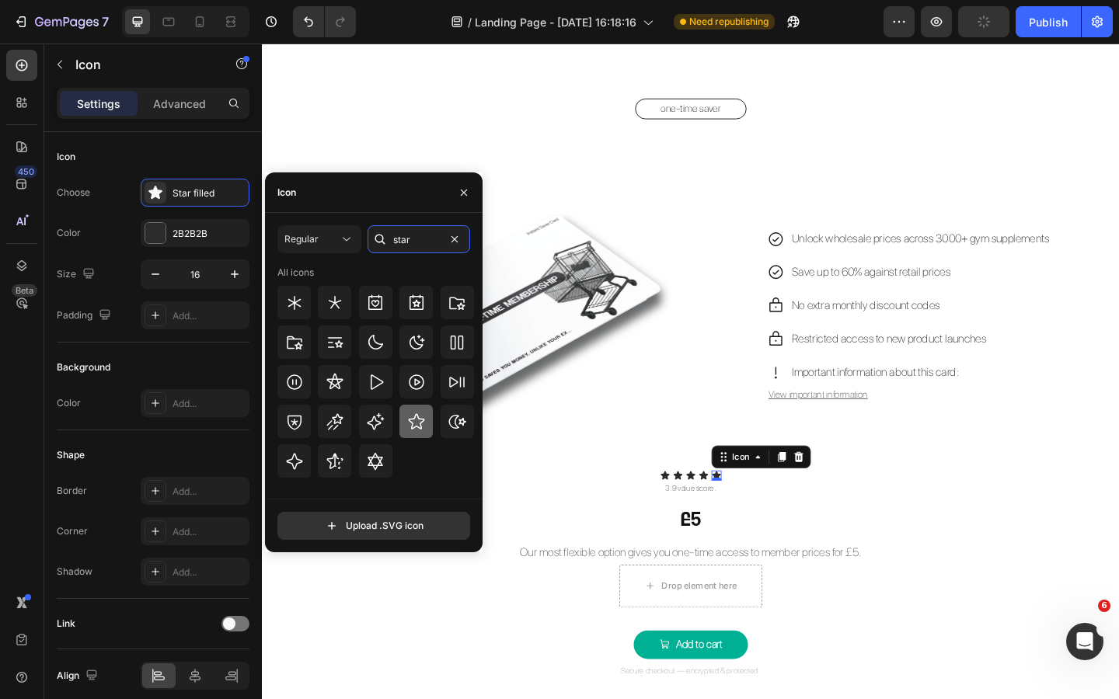
type input "star"
click at [420, 427] on icon at bounding box center [416, 422] width 19 height 19
click at [741, 514] on div "Icon" at bounding box center [741, 513] width 11 height 11
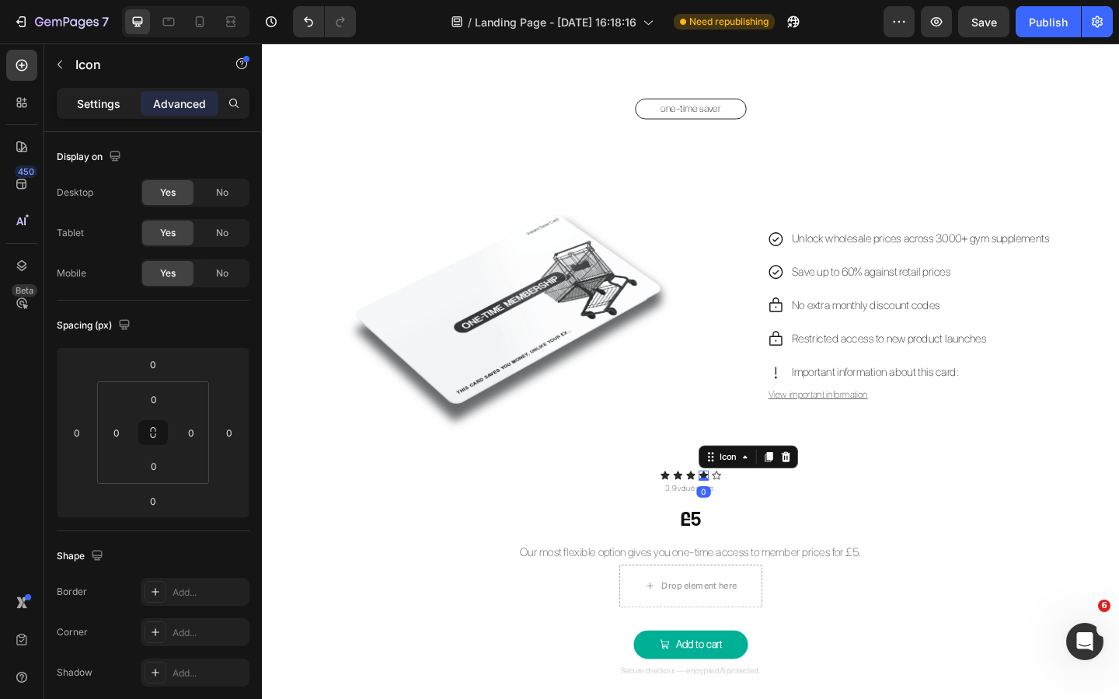
click at [103, 102] on p "Settings" at bounding box center [99, 104] width 44 height 16
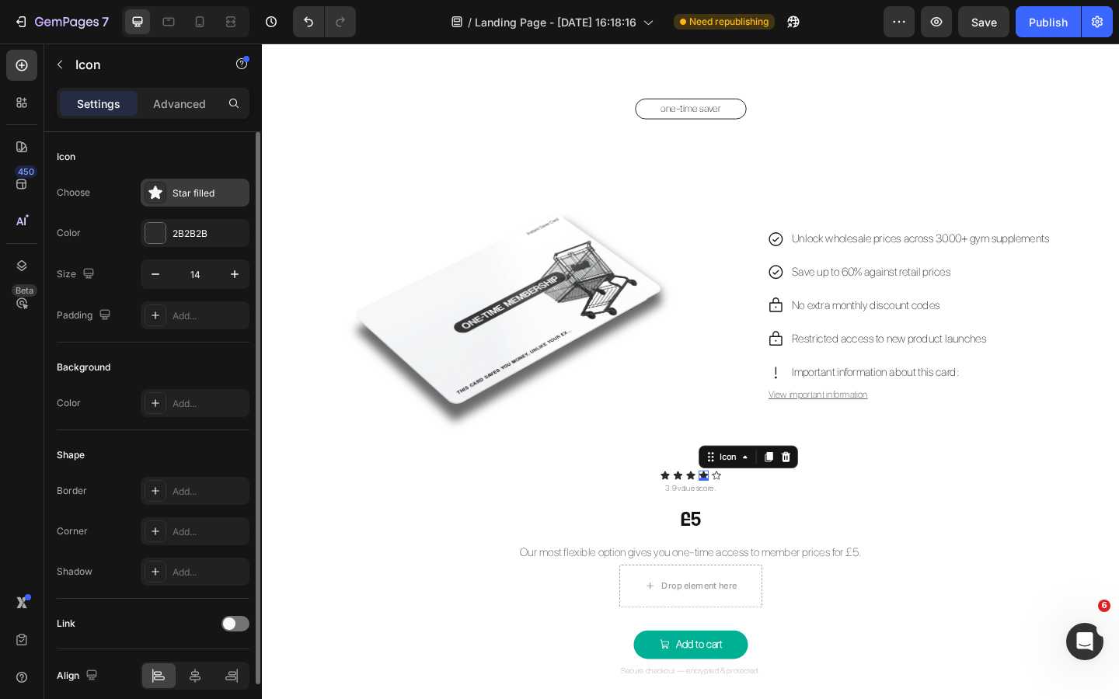
click at [186, 192] on div "Star filled" at bounding box center [208, 193] width 73 height 14
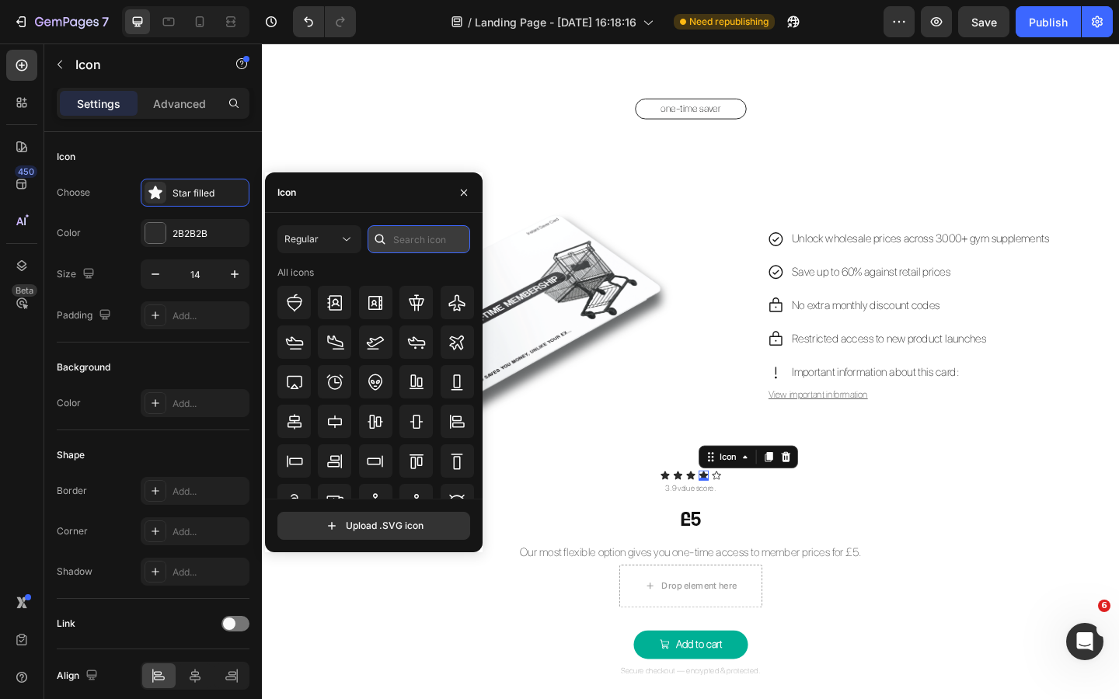
click at [421, 249] on input "text" at bounding box center [418, 239] width 103 height 28
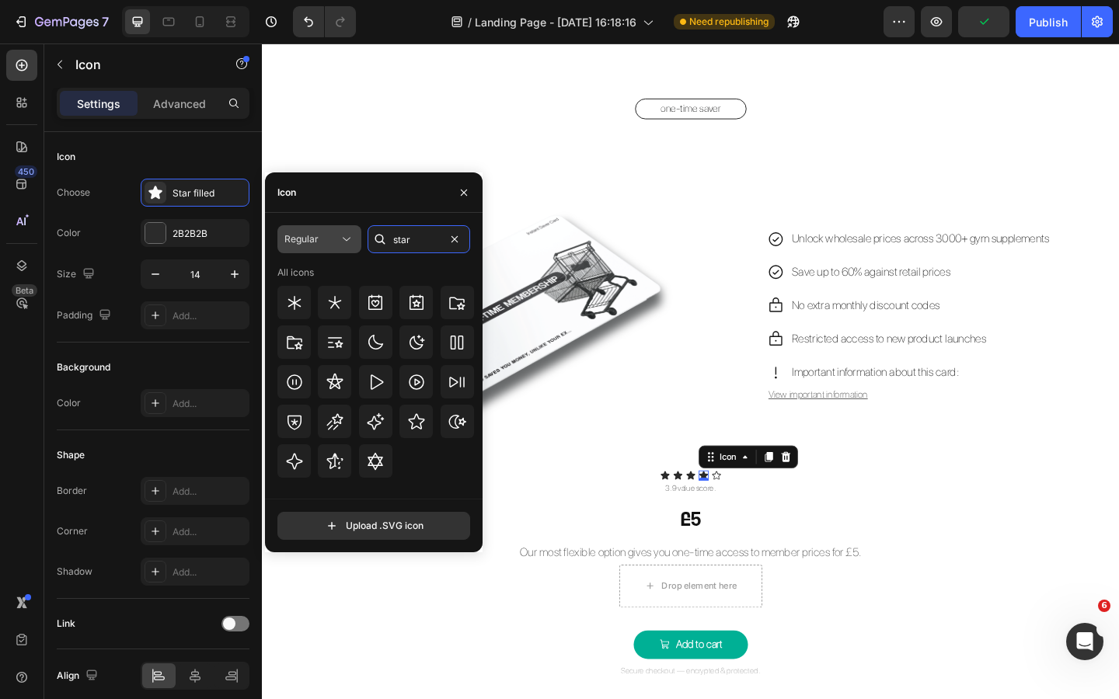
type input "star"
click at [322, 238] on div "Regular" at bounding box center [311, 239] width 54 height 14
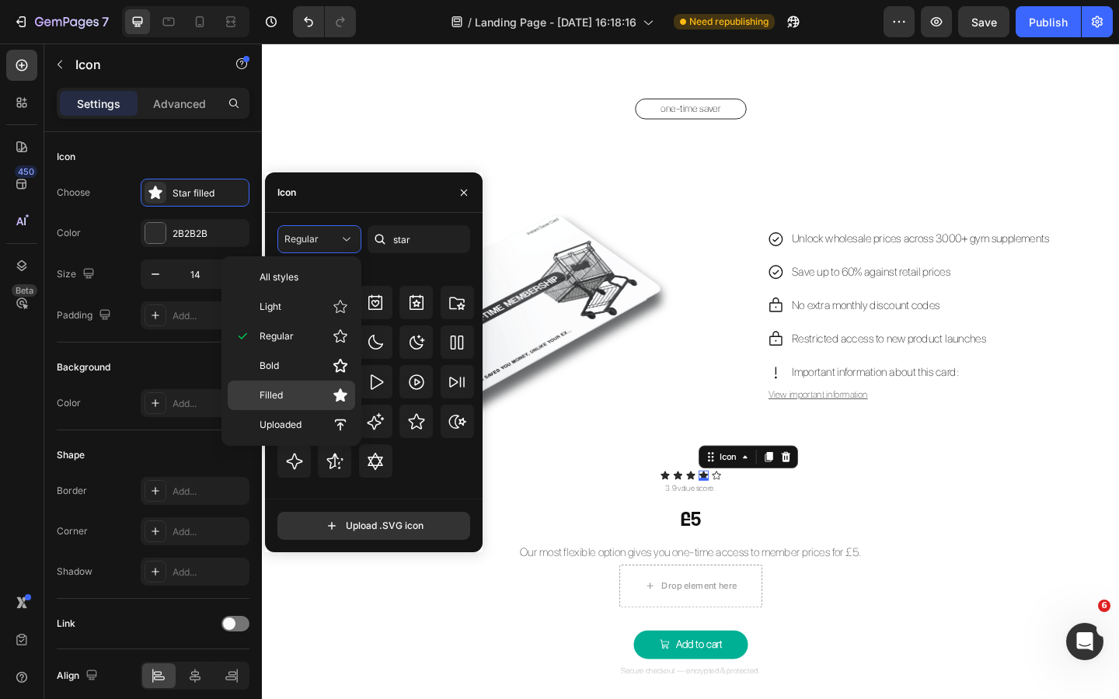
click at [301, 399] on p "Filled" at bounding box center [303, 396] width 89 height 16
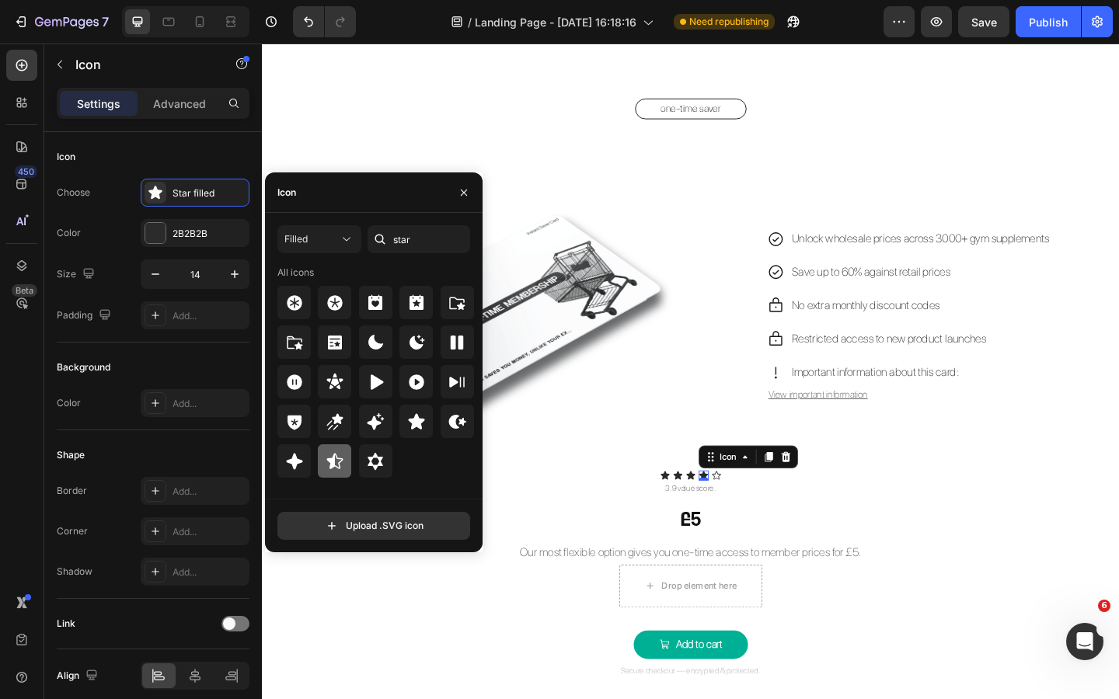
click at [338, 462] on icon at bounding box center [334, 461] width 16 height 16
click at [456, 187] on button "button" at bounding box center [463, 192] width 25 height 25
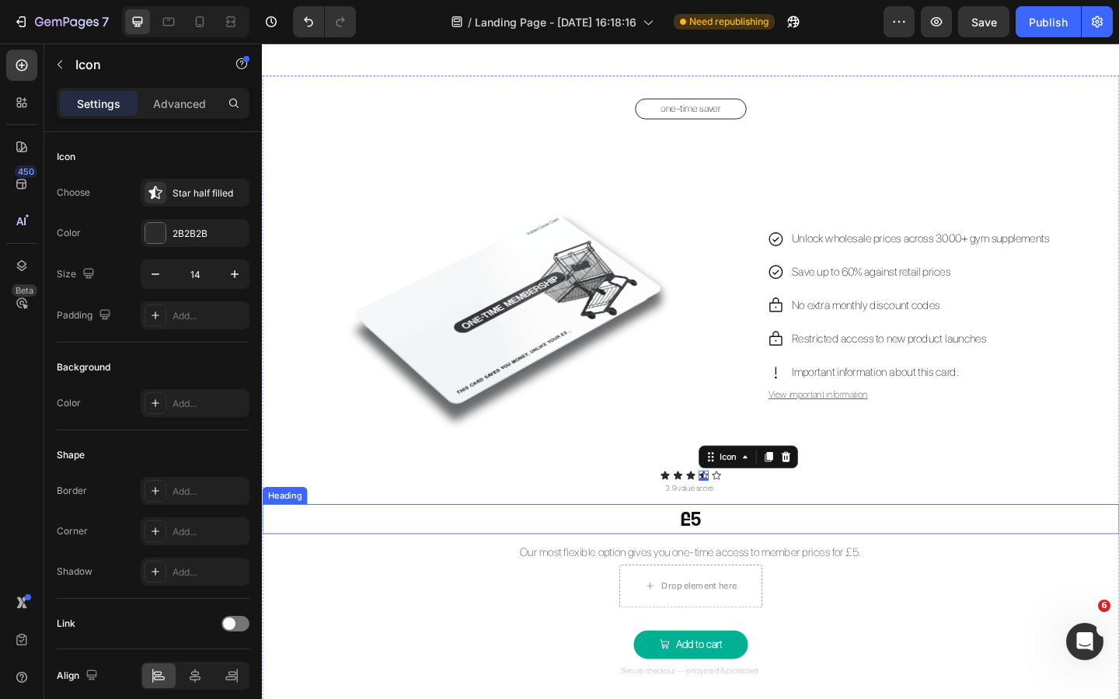
click at [586, 555] on h2 "£5" at bounding box center [728, 561] width 932 height 33
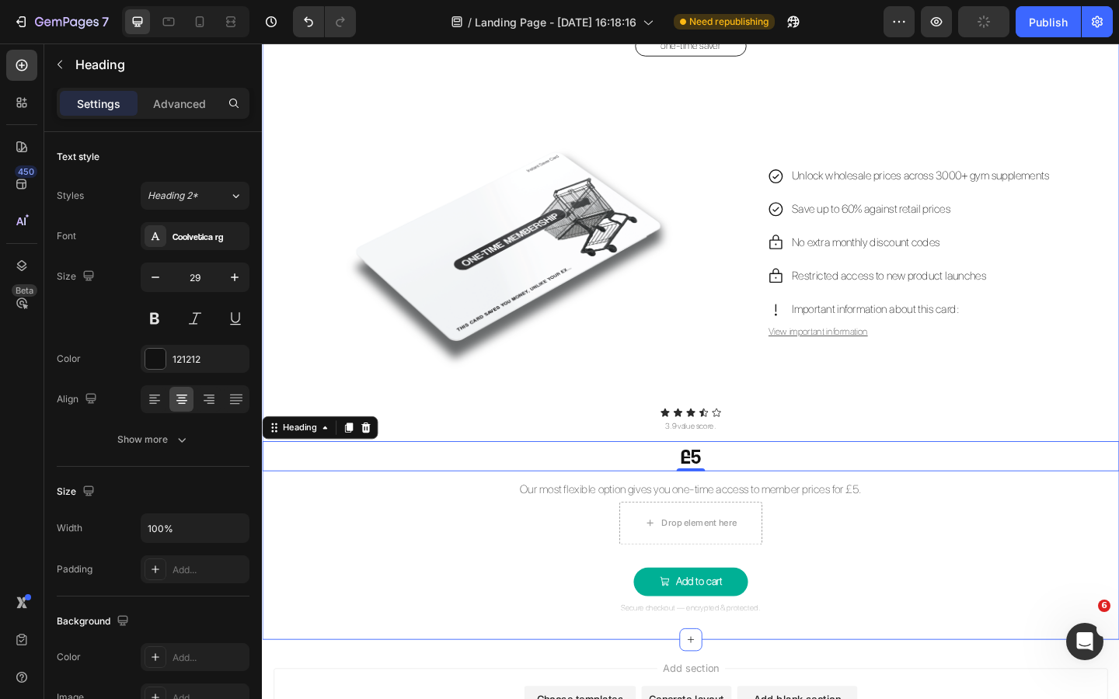
scroll to position [2648, 0]
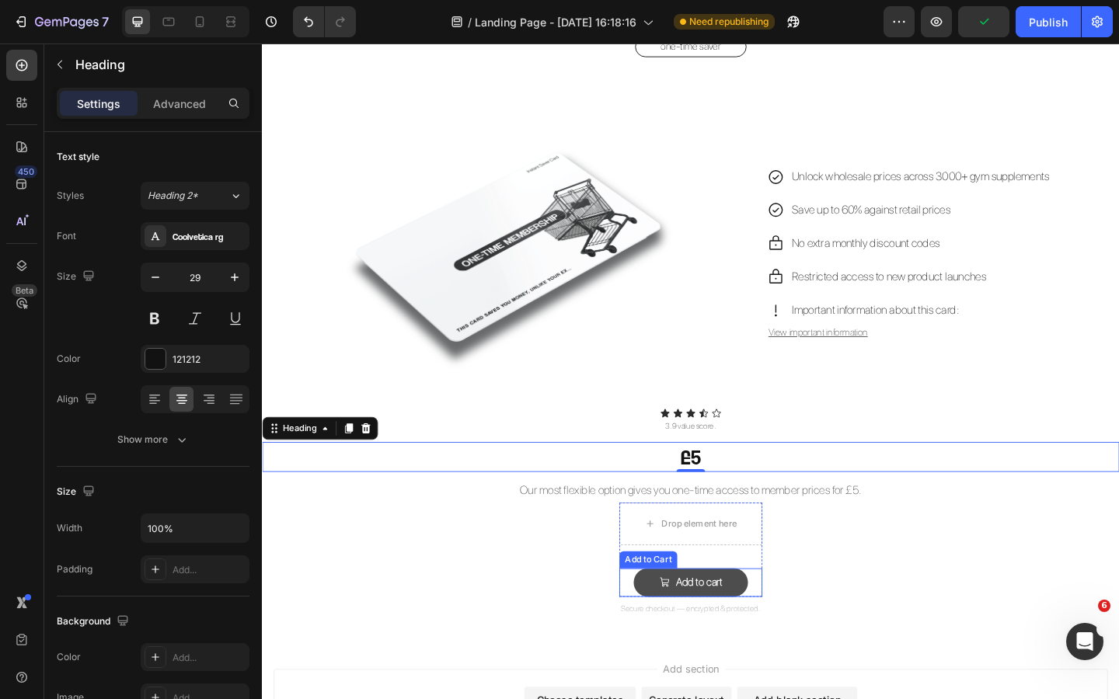
click at [771, 626] on button "Add to cart" at bounding box center [728, 630] width 124 height 31
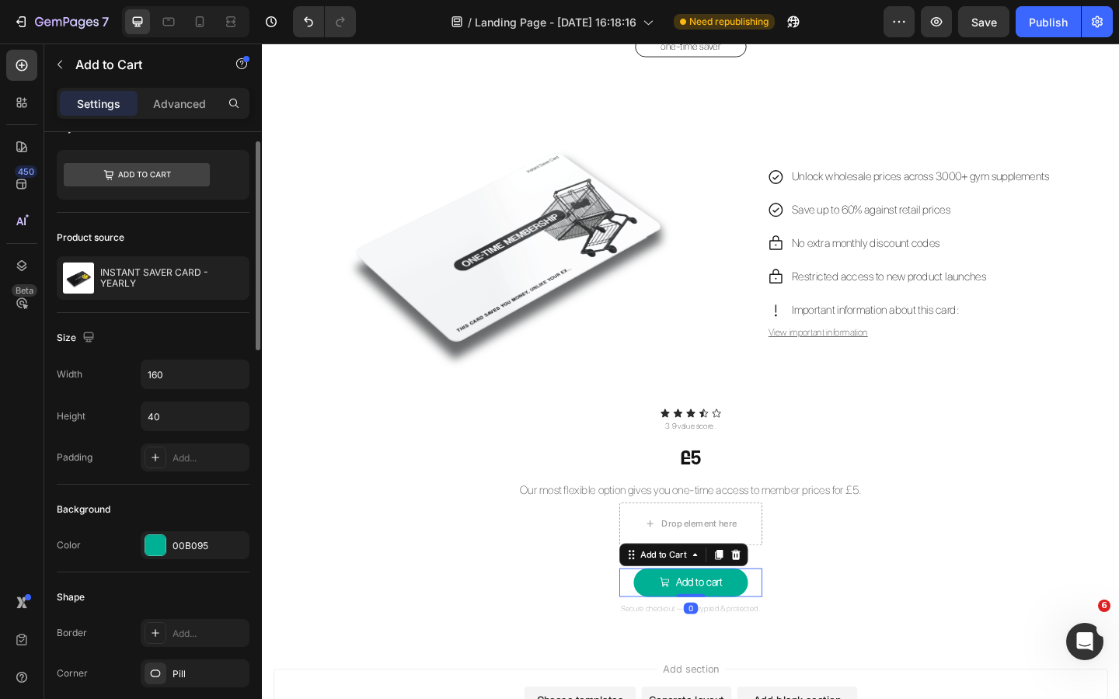
scroll to position [13, 0]
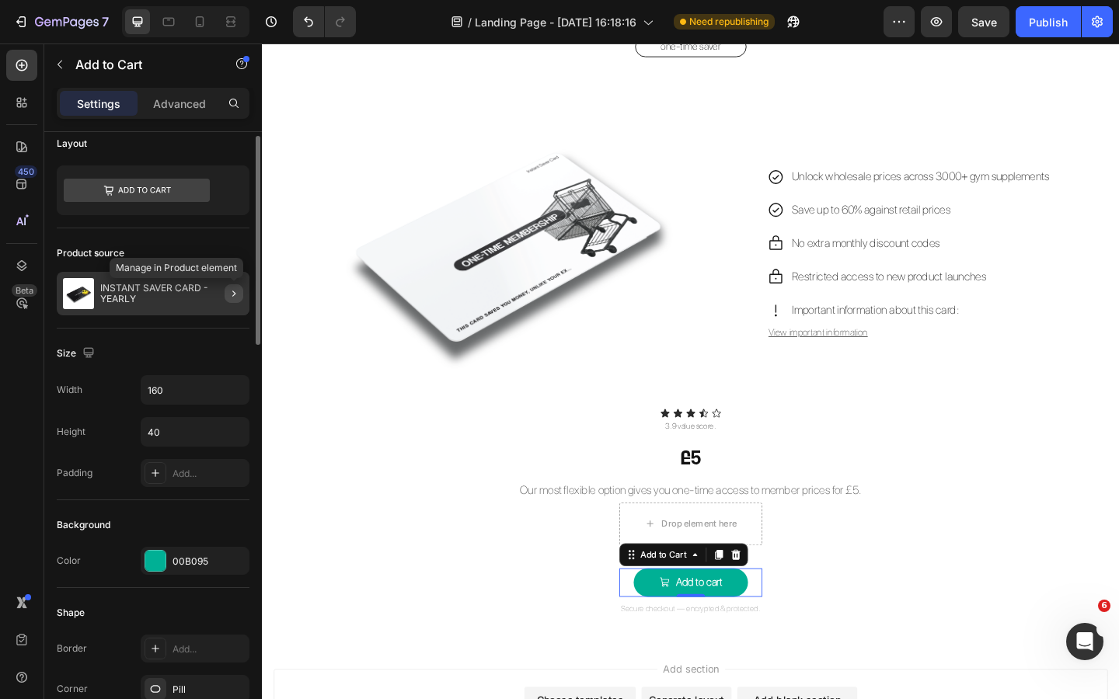
click at [228, 290] on icon "button" at bounding box center [234, 293] width 12 height 12
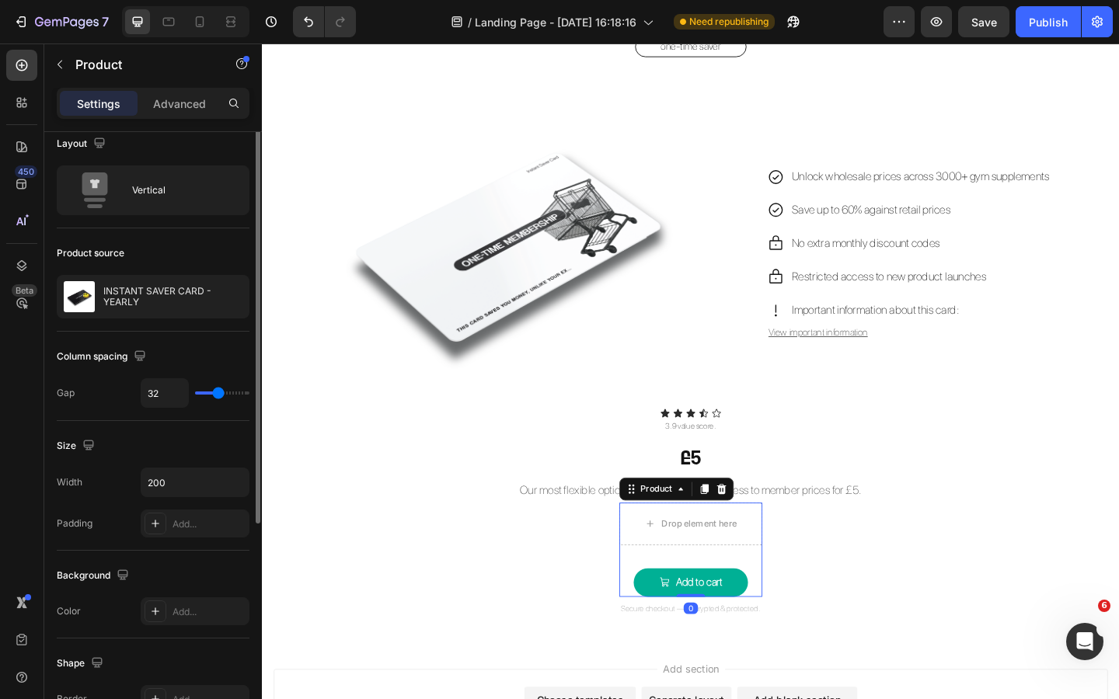
scroll to position [0, 0]
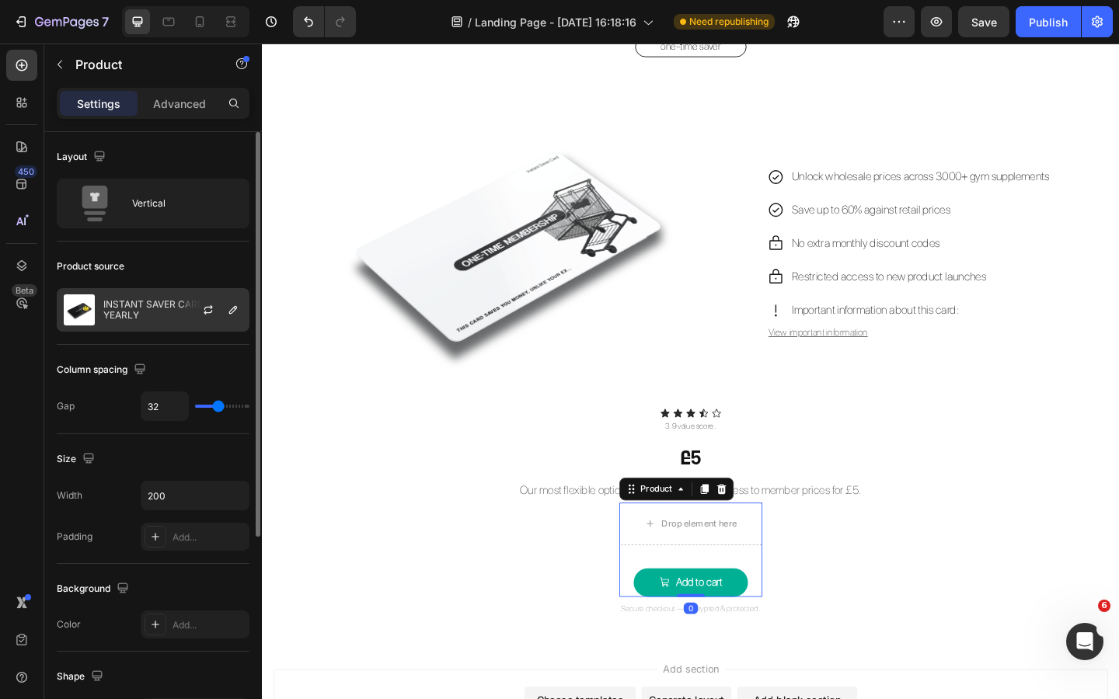
click at [159, 312] on p "INSTANT SAVER CARD - YEARLY" at bounding box center [172, 310] width 139 height 22
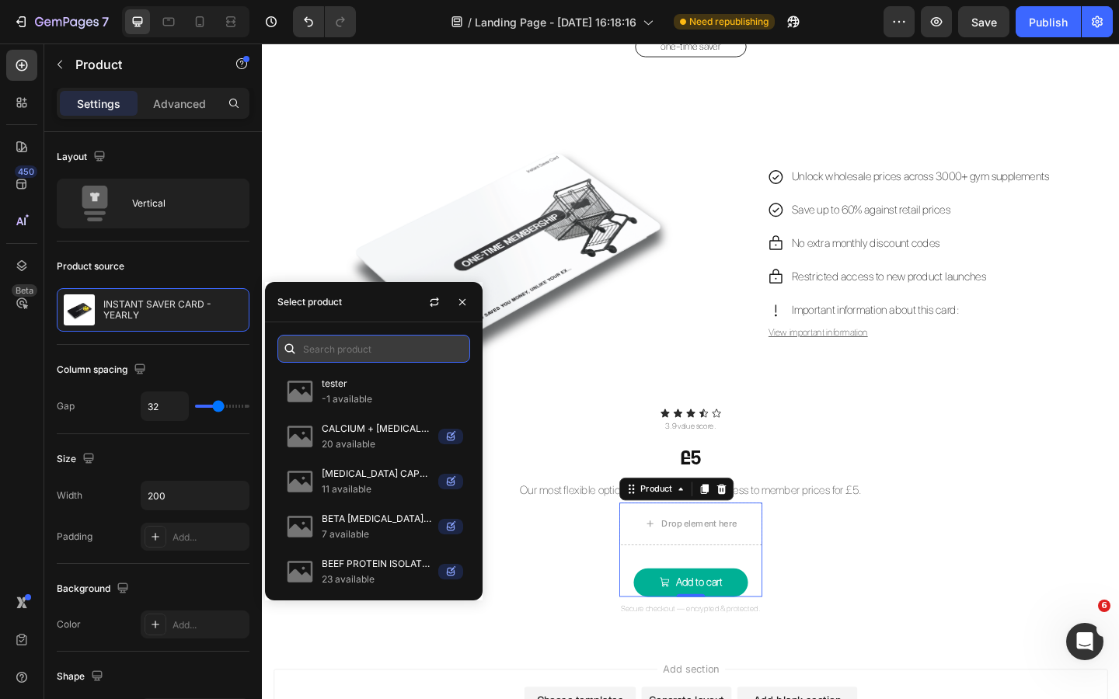
click at [425, 356] on input "text" at bounding box center [373, 349] width 193 height 28
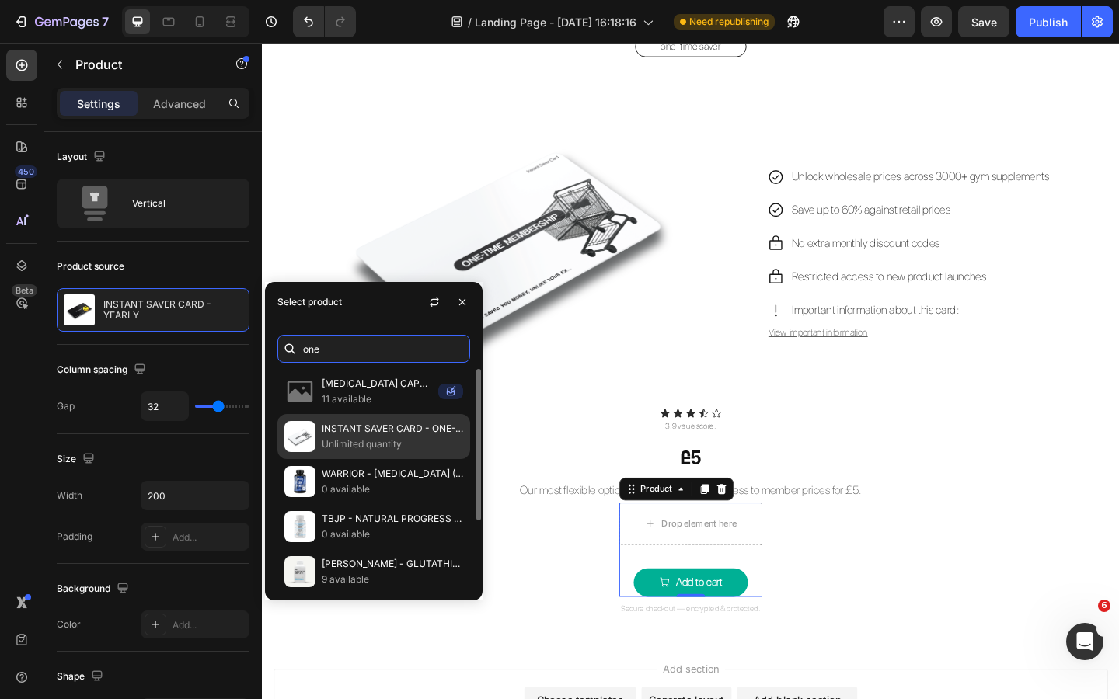
type input "one"
click at [389, 431] on p "INSTANT SAVER CARD - ONE-TIME" at bounding box center [392, 429] width 141 height 16
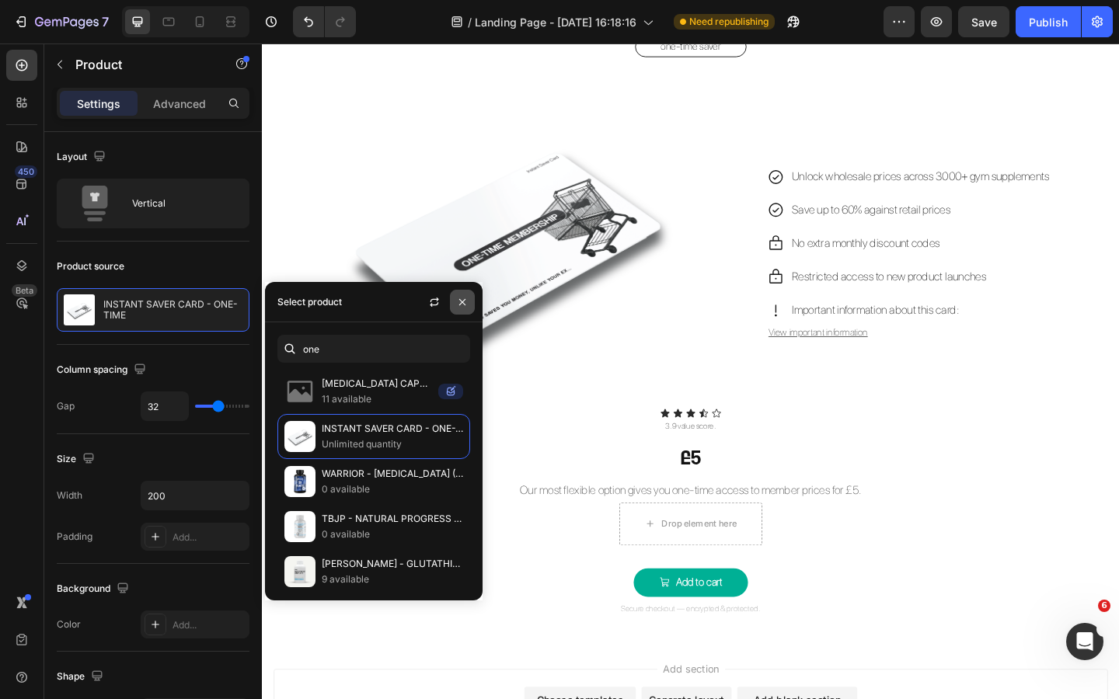
click at [462, 301] on icon "button" at bounding box center [462, 301] width 6 height 6
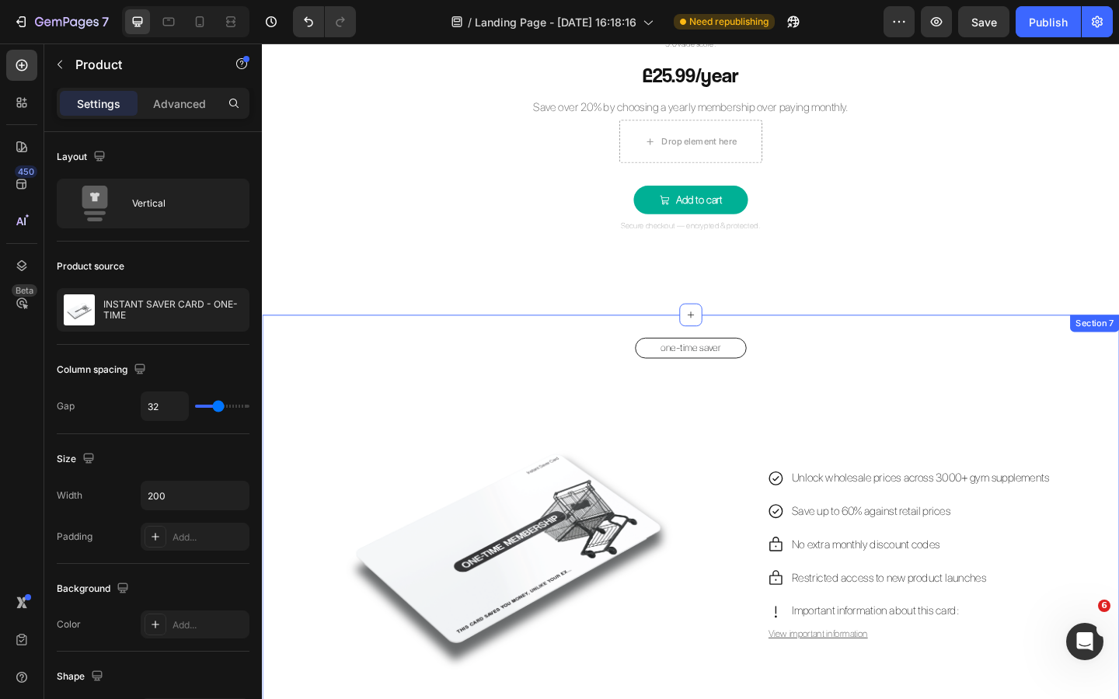
scroll to position [2315, 0]
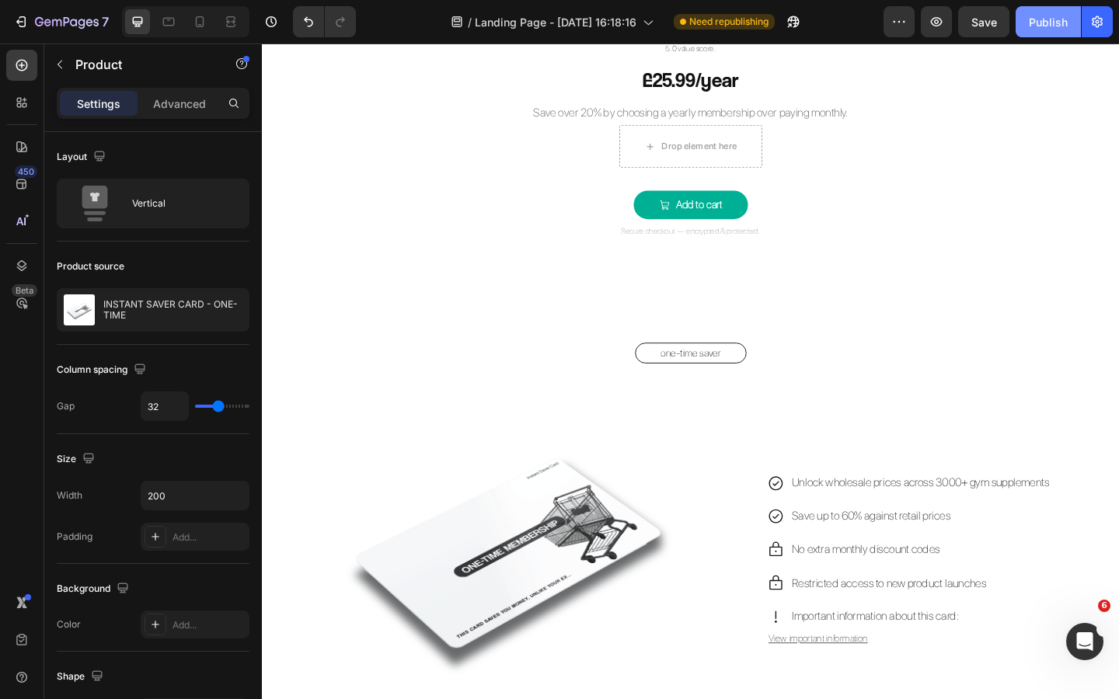
click at [1050, 25] on div "Publish" at bounding box center [1048, 22] width 39 height 16
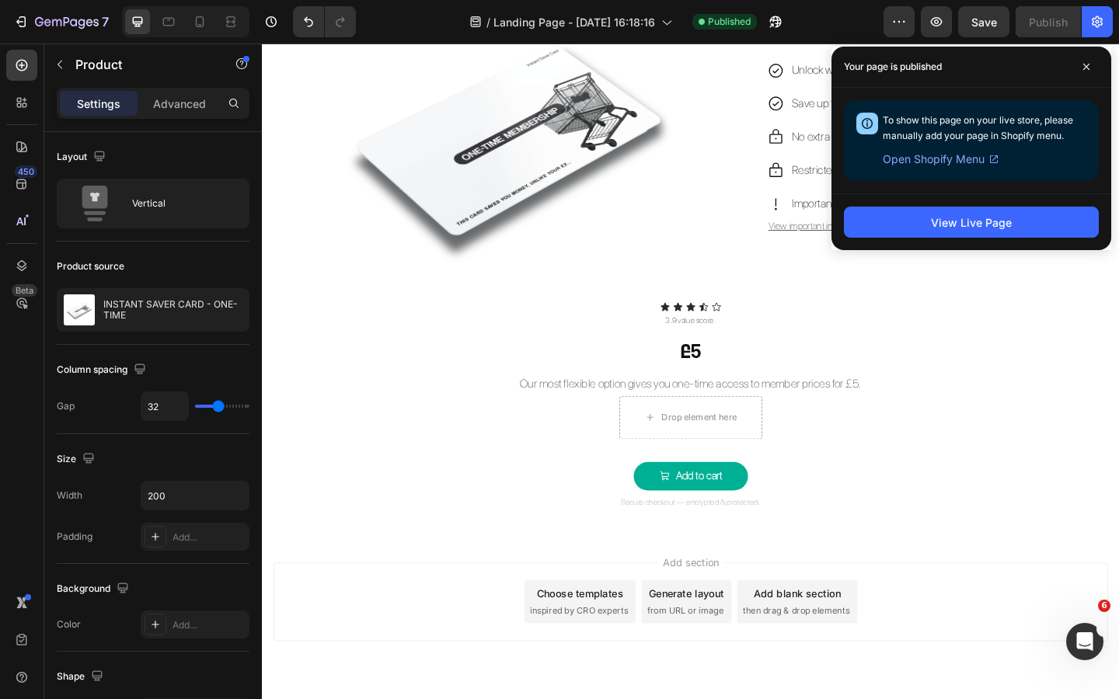
scroll to position [2808, 0]
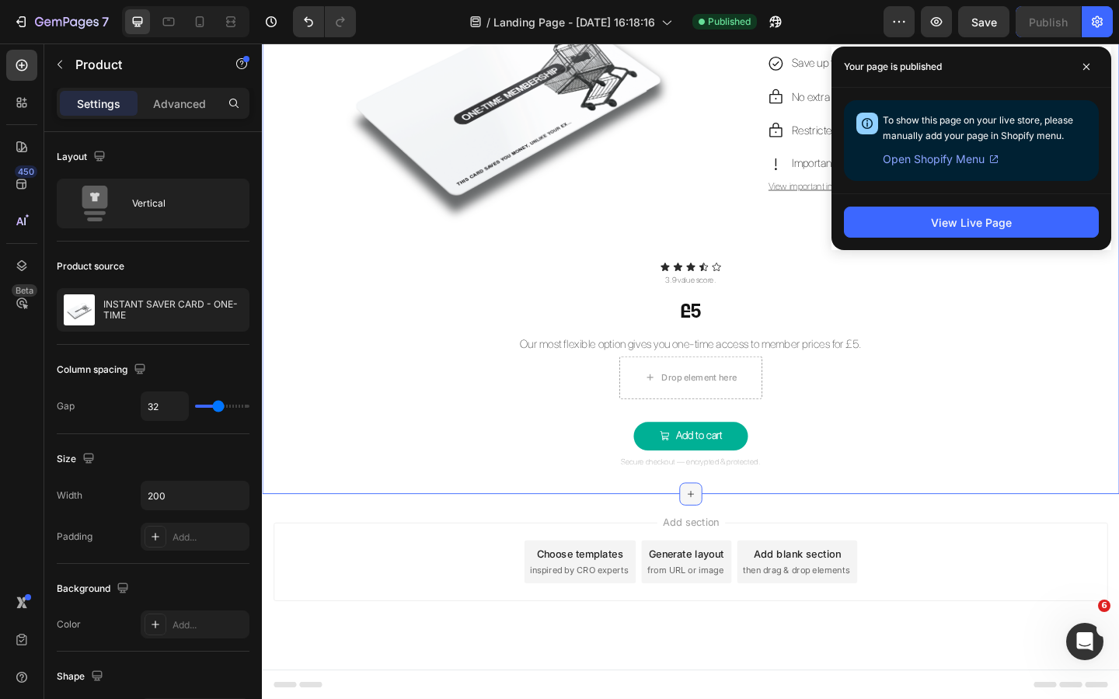
click at [724, 529] on icon at bounding box center [728, 533] width 12 height 12
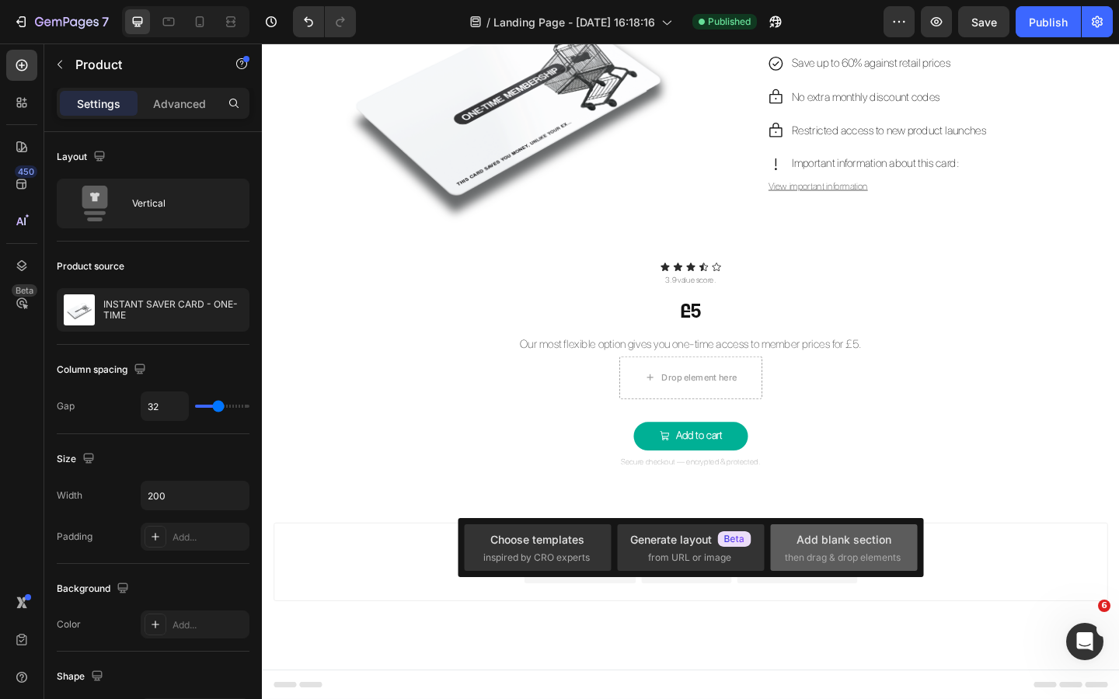
click at [848, 569] on div "Add blank section then drag & drop elements" at bounding box center [843, 547] width 147 height 47
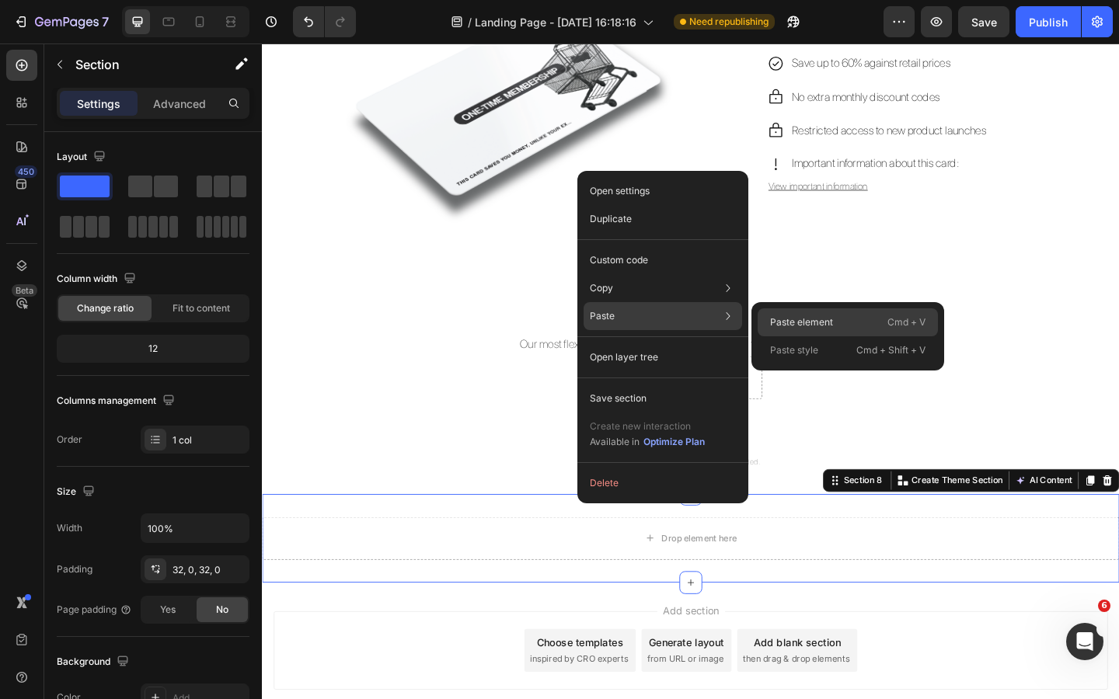
click at [772, 327] on p "Paste element" at bounding box center [801, 322] width 63 height 14
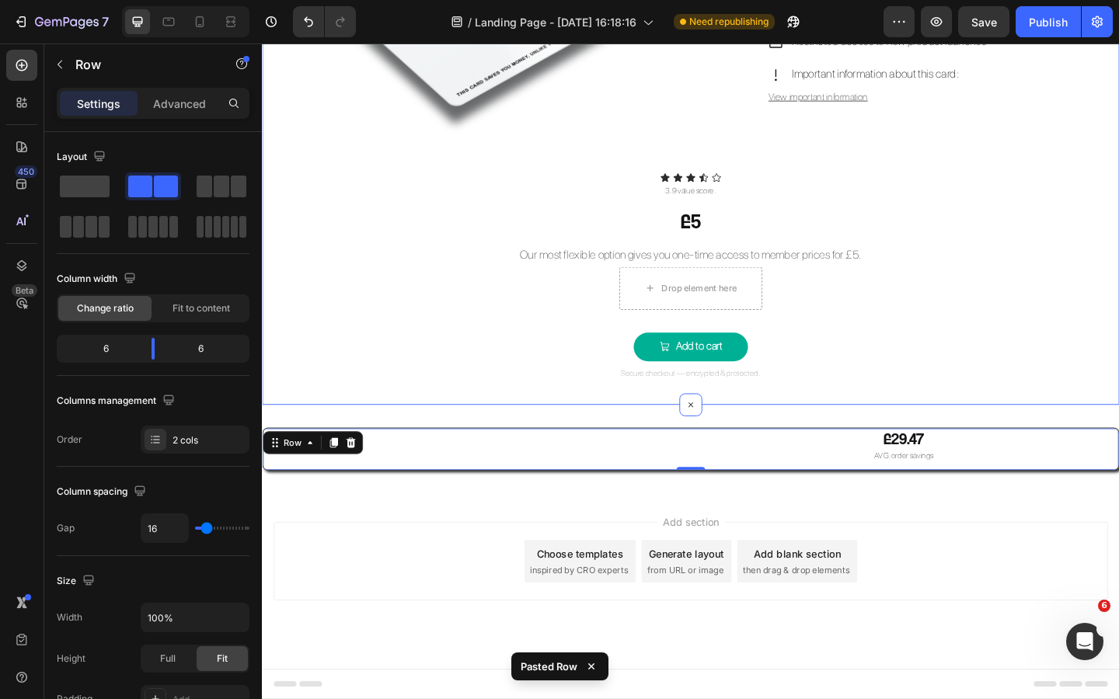
scroll to position [3040, 0]
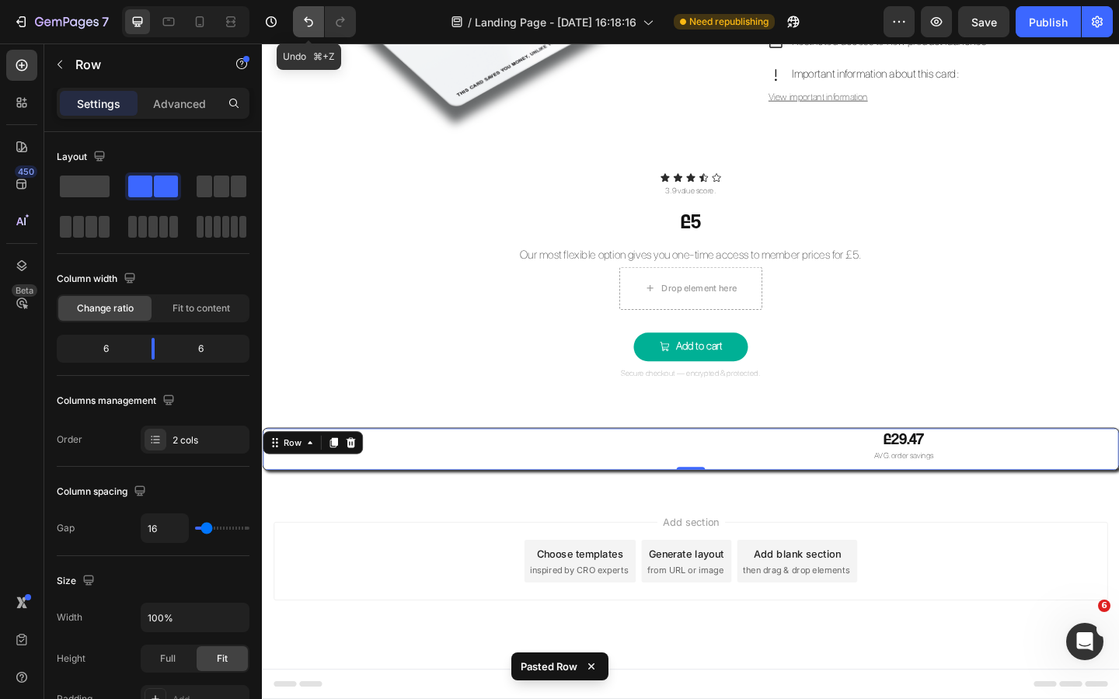
click at [306, 27] on icon "Undo/Redo" at bounding box center [309, 22] width 16 height 16
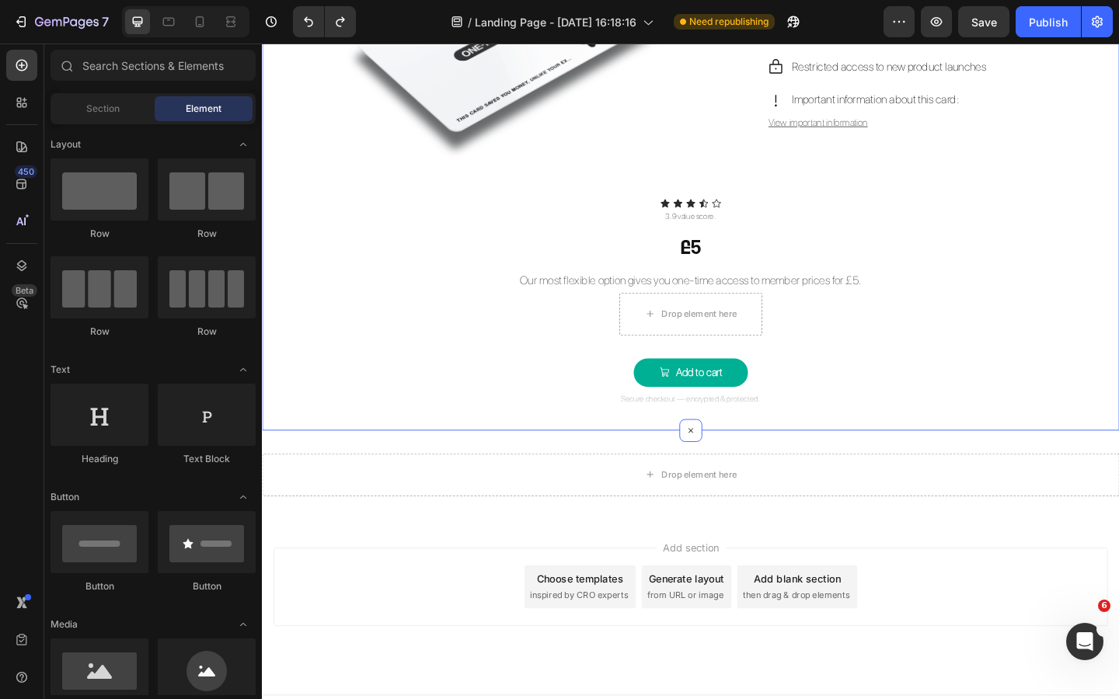
scroll to position [2904, 0]
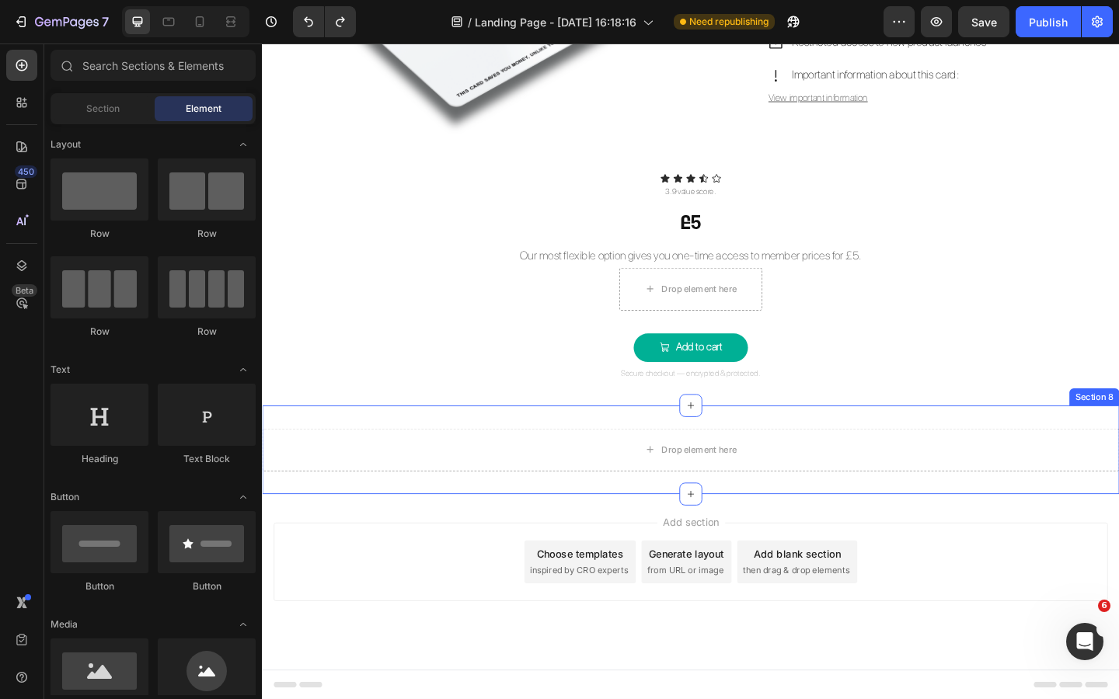
click at [511, 458] on div "Drop element here Section 8" at bounding box center [728, 485] width 932 height 96
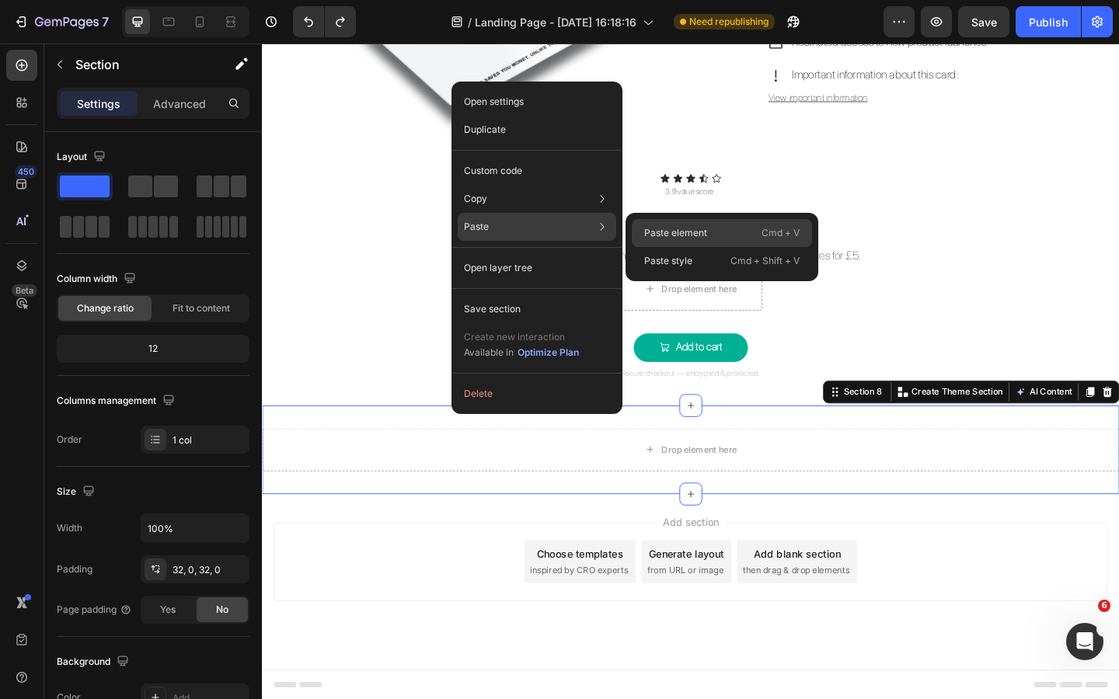
click at [642, 235] on div "Paste element Cmd + V" at bounding box center [722, 233] width 180 height 28
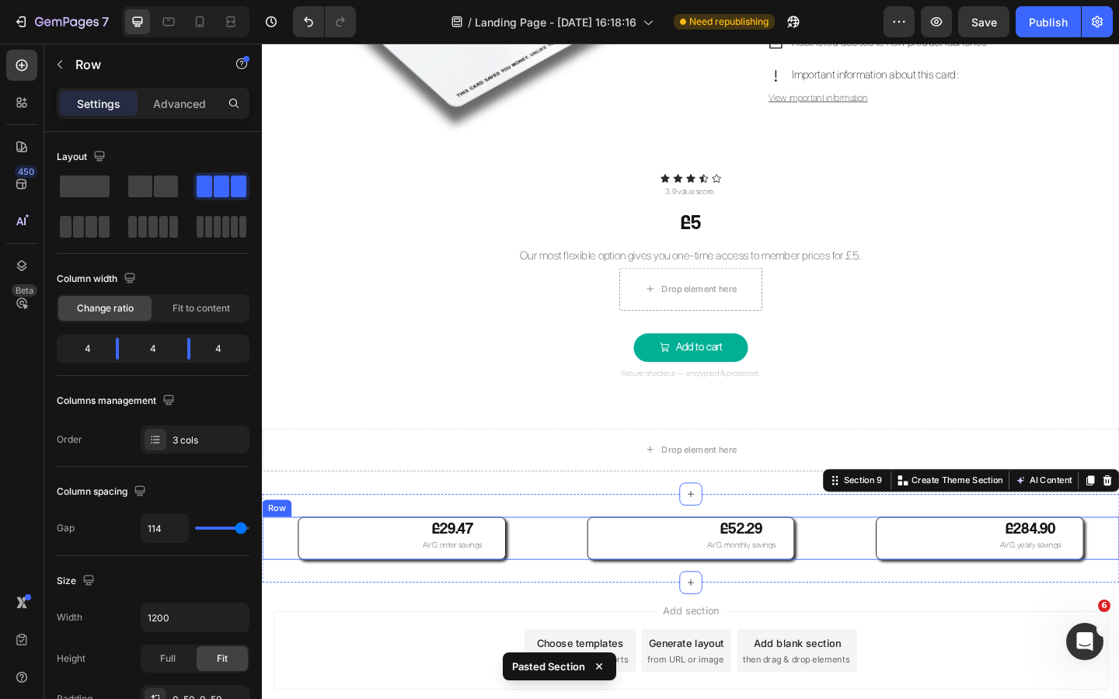
click at [545, 564] on div "Image £29.47 Text Block AVG. order savings Text Block Row Image £52.29 Text Blo…" at bounding box center [728, 582] width 932 height 47
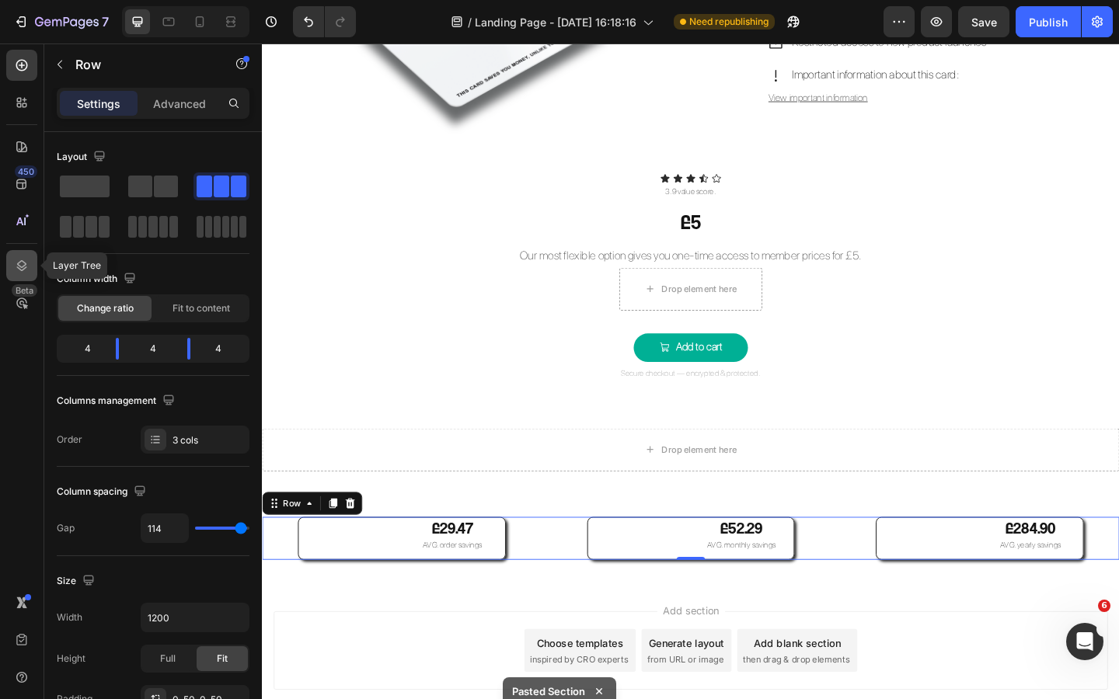
click at [25, 255] on div at bounding box center [21, 265] width 31 height 31
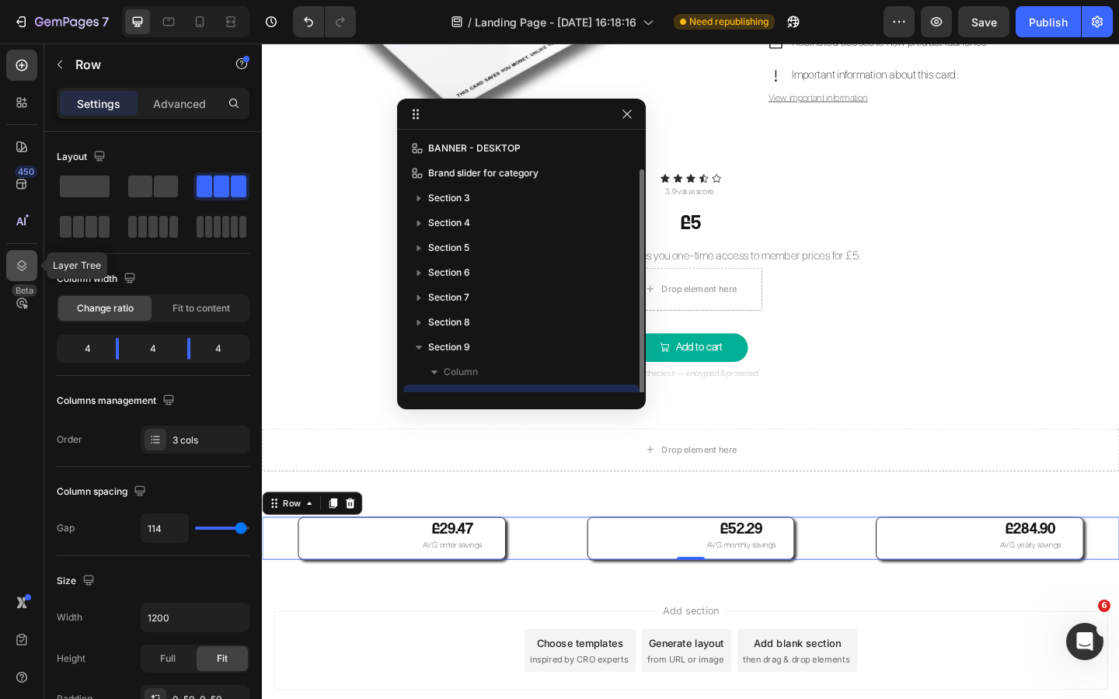
scroll to position [17, 0]
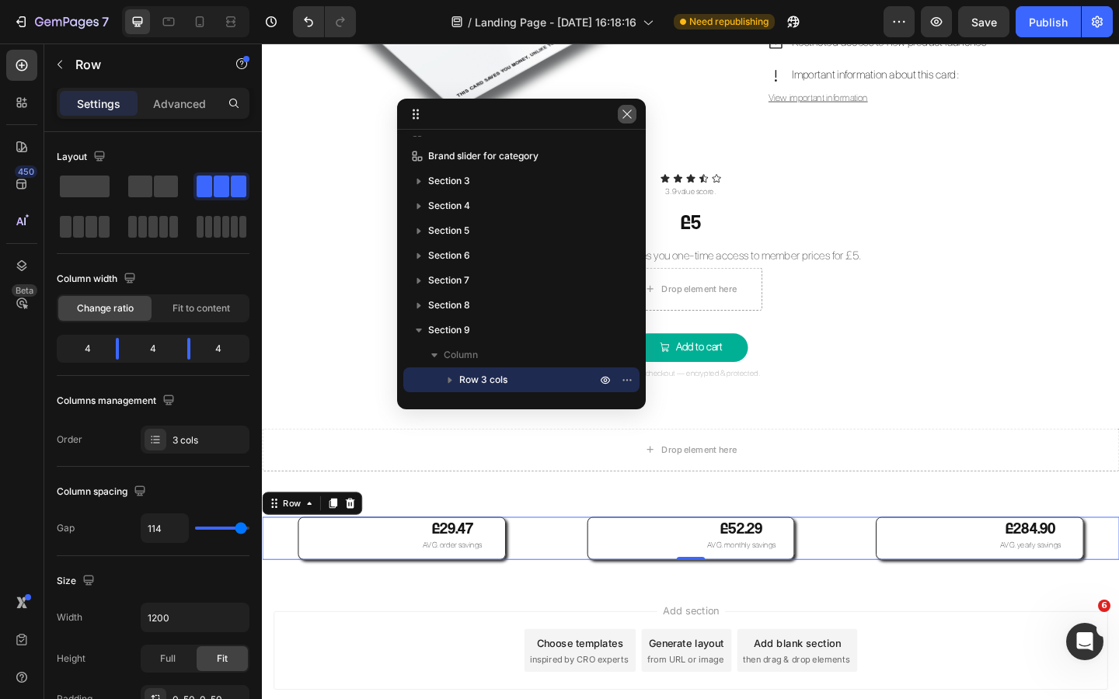
click at [619, 113] on button "button" at bounding box center [627, 114] width 19 height 19
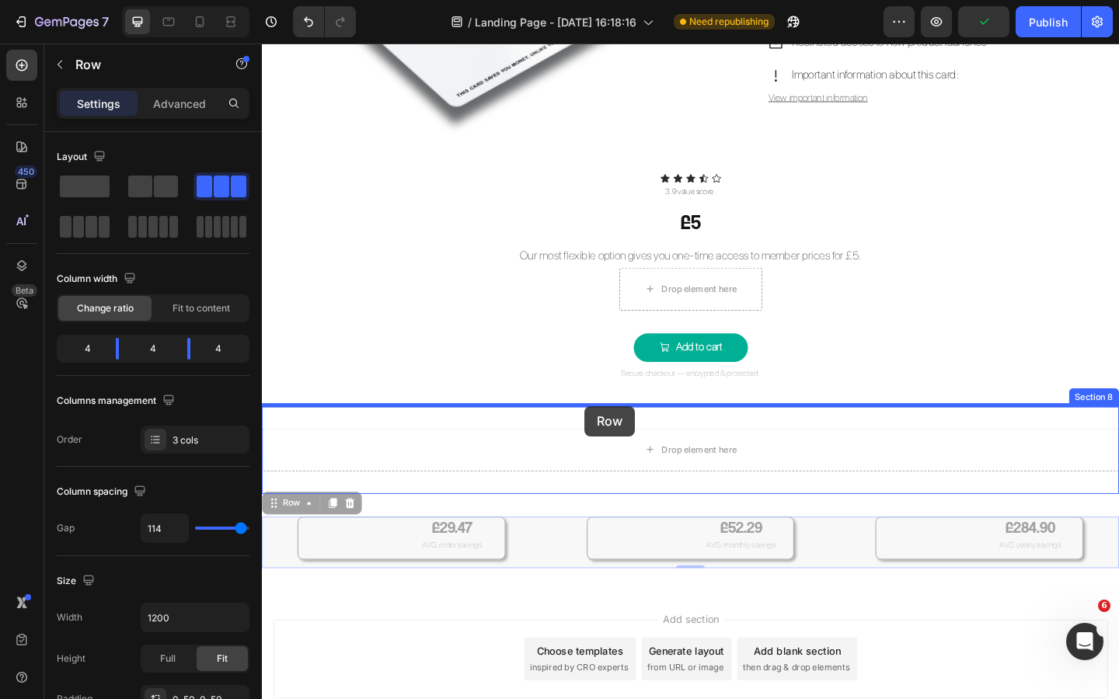
drag, startPoint x: 572, startPoint y: 583, endPoint x: 613, endPoint y: 438, distance: 150.2
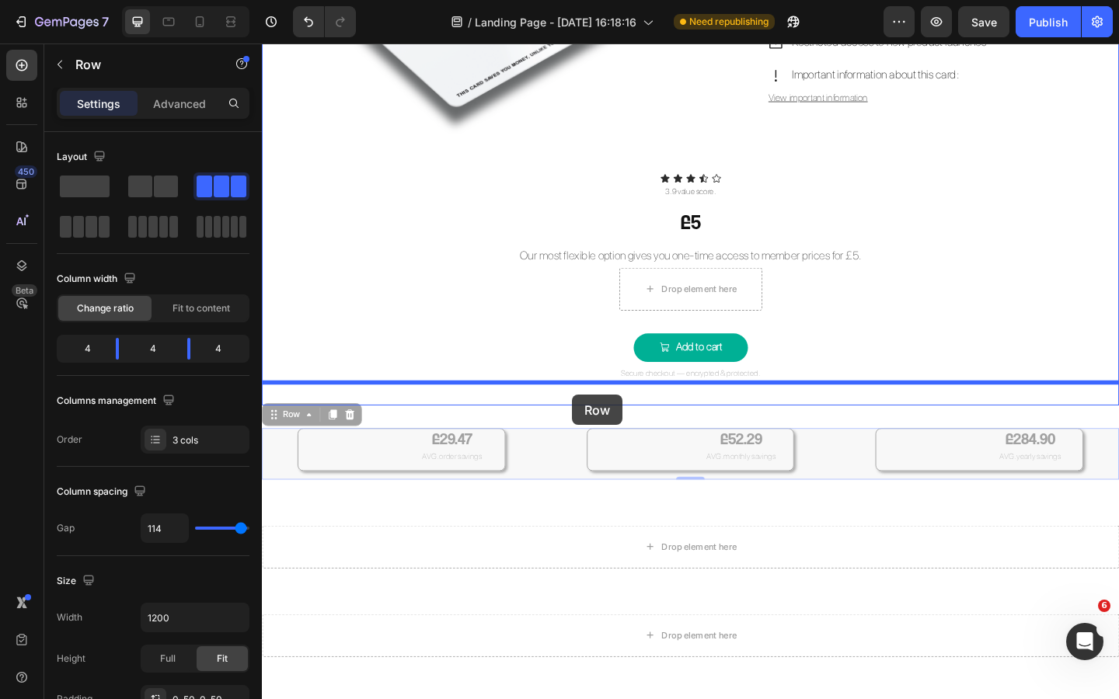
drag, startPoint x: 589, startPoint y: 474, endPoint x: 599, endPoint y: 426, distance: 49.2
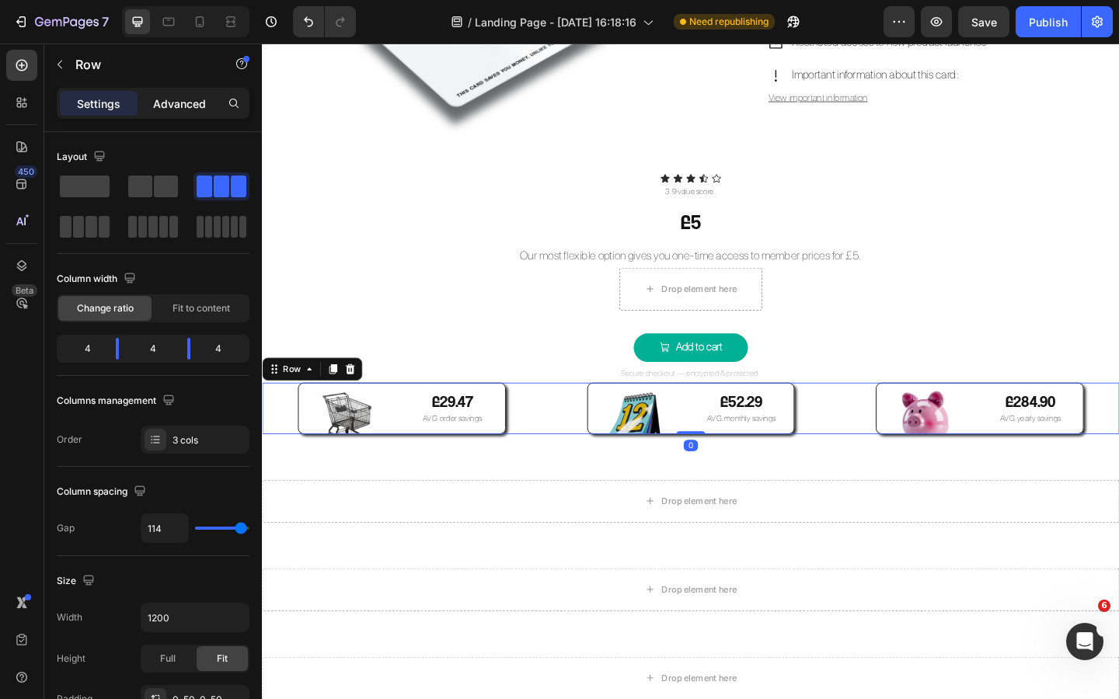
click at [193, 104] on p "Advanced" at bounding box center [179, 104] width 53 height 16
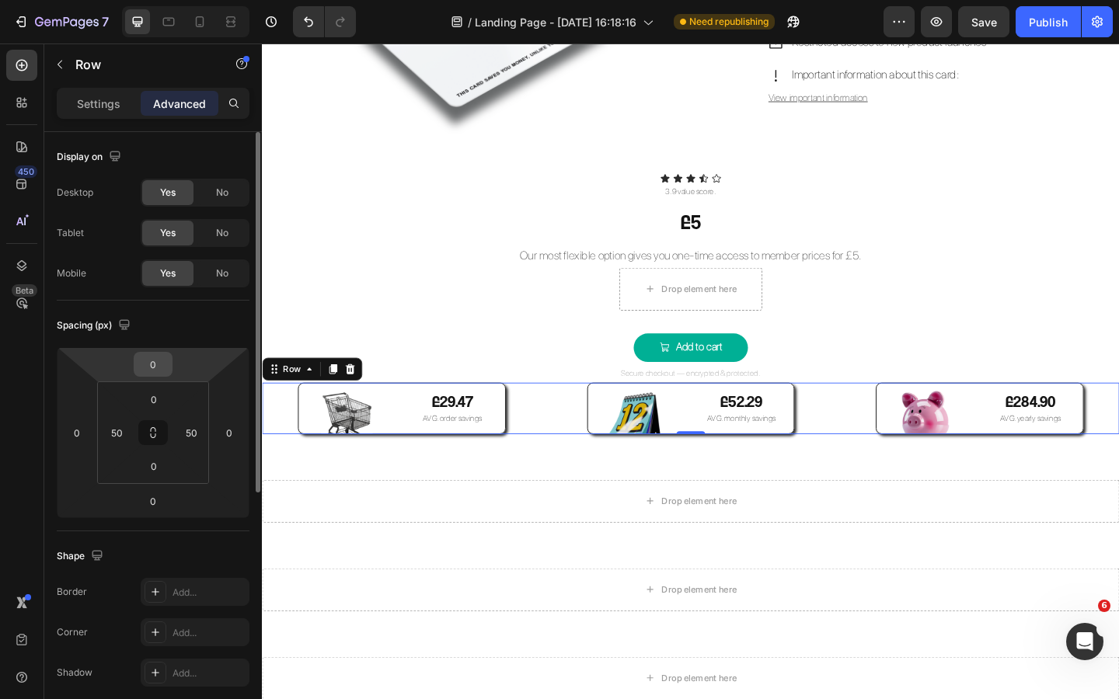
click at [162, 364] on input "0" at bounding box center [153, 364] width 31 height 23
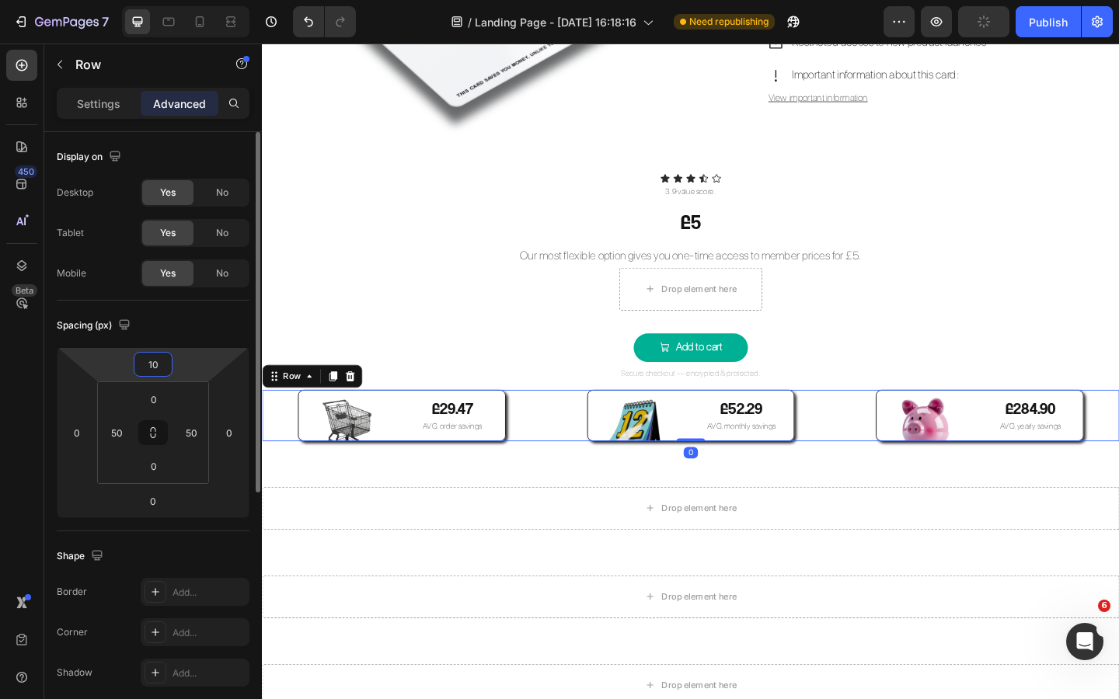
type input "100"
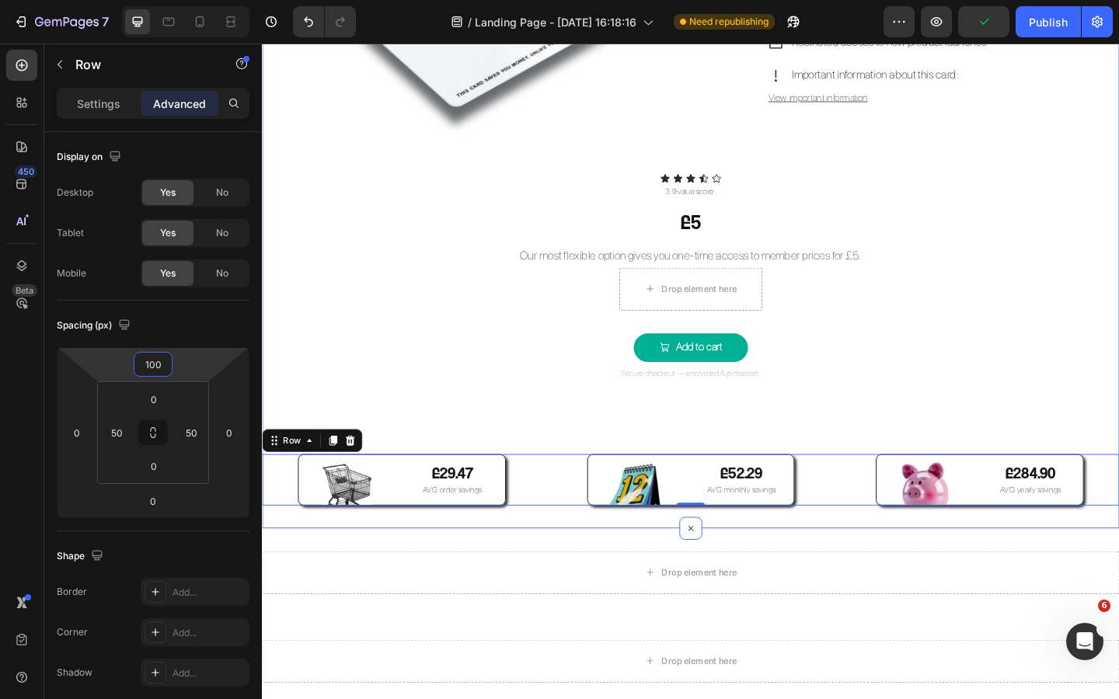
click at [467, 394] on div "Secure checkout — encrypted & protected." at bounding box center [728, 403] width 932 height 19
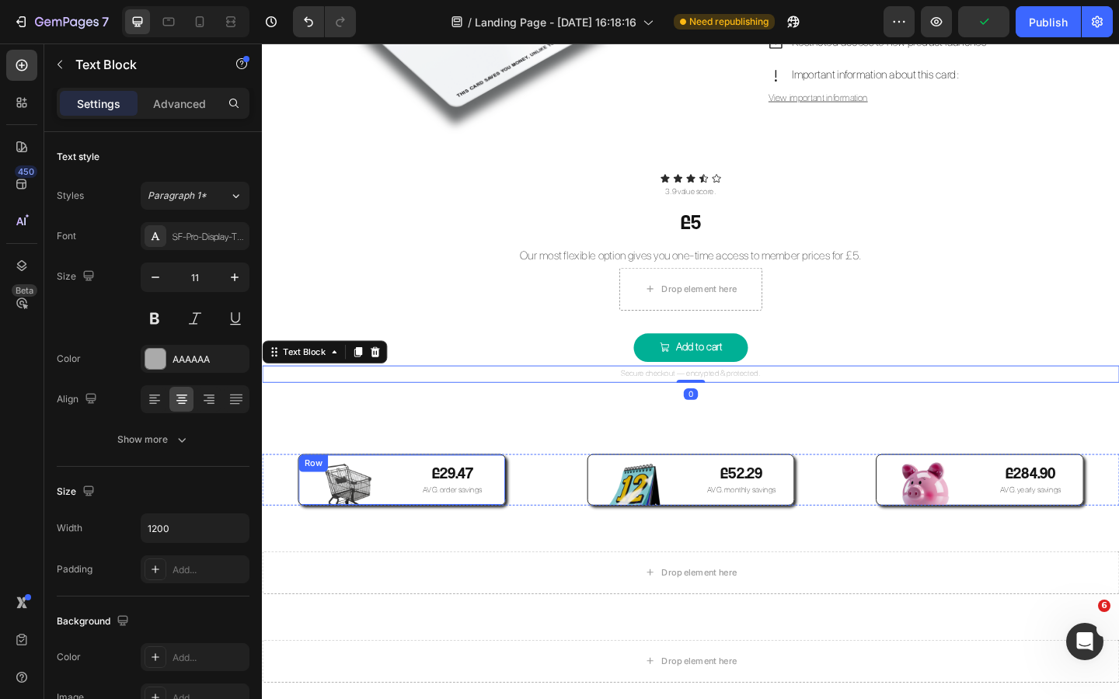
scroll to position [2991, 0]
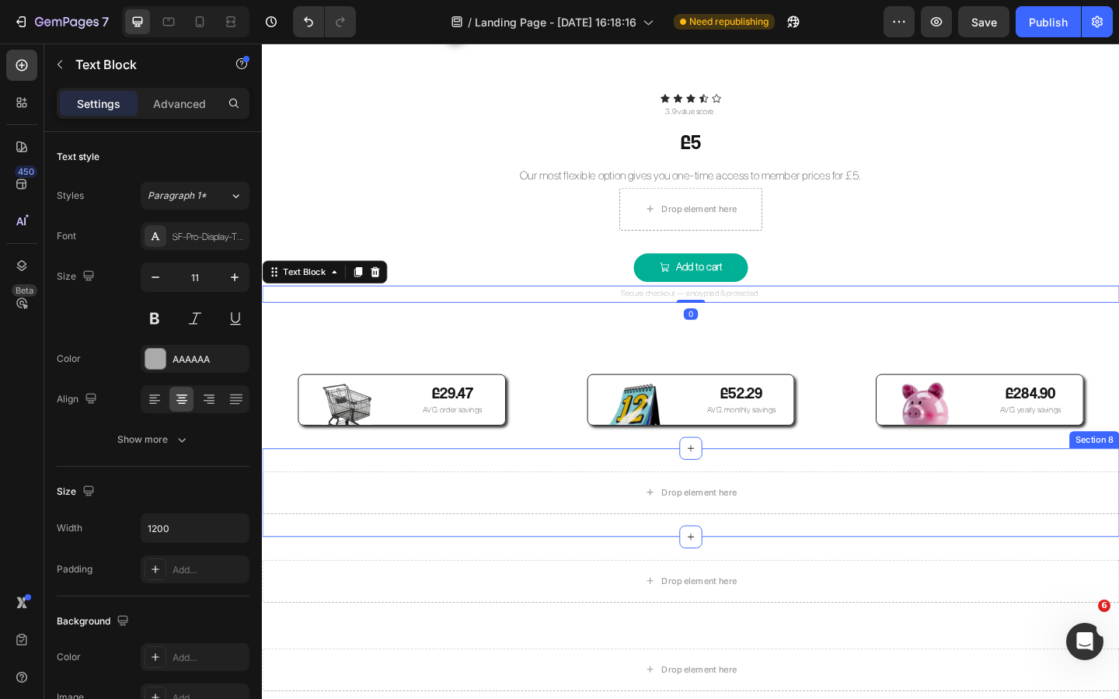
click at [804, 497] on div "Drop element here Section 8" at bounding box center [728, 532] width 932 height 96
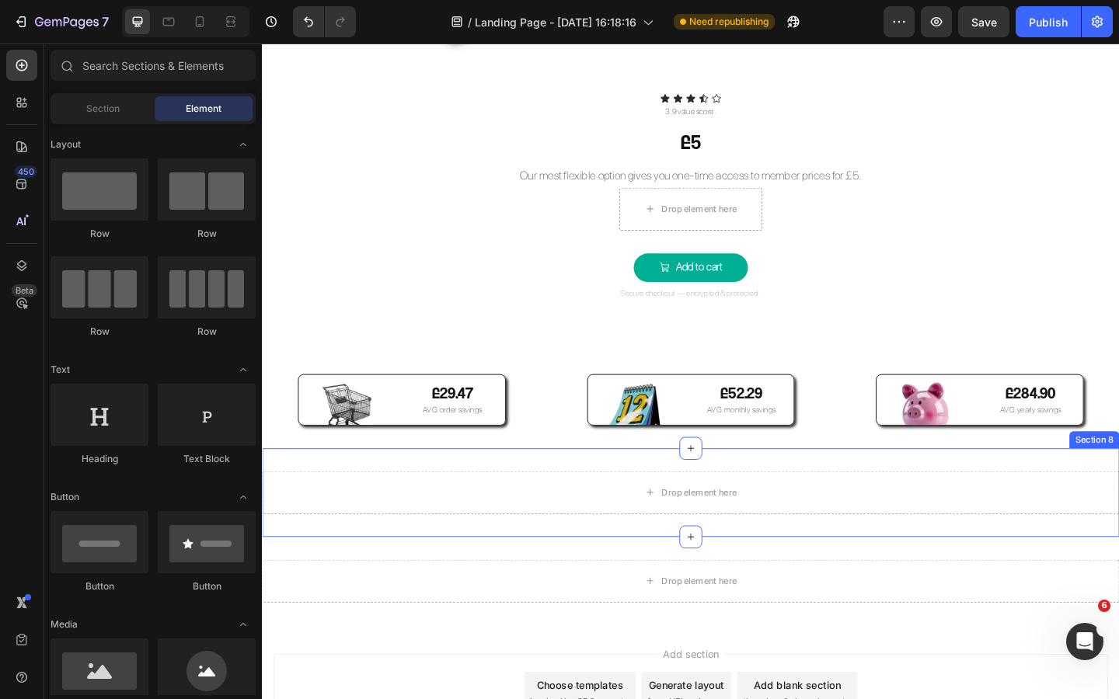
click at [817, 490] on div "Drop element here Section 8" at bounding box center [728, 532] width 932 height 96
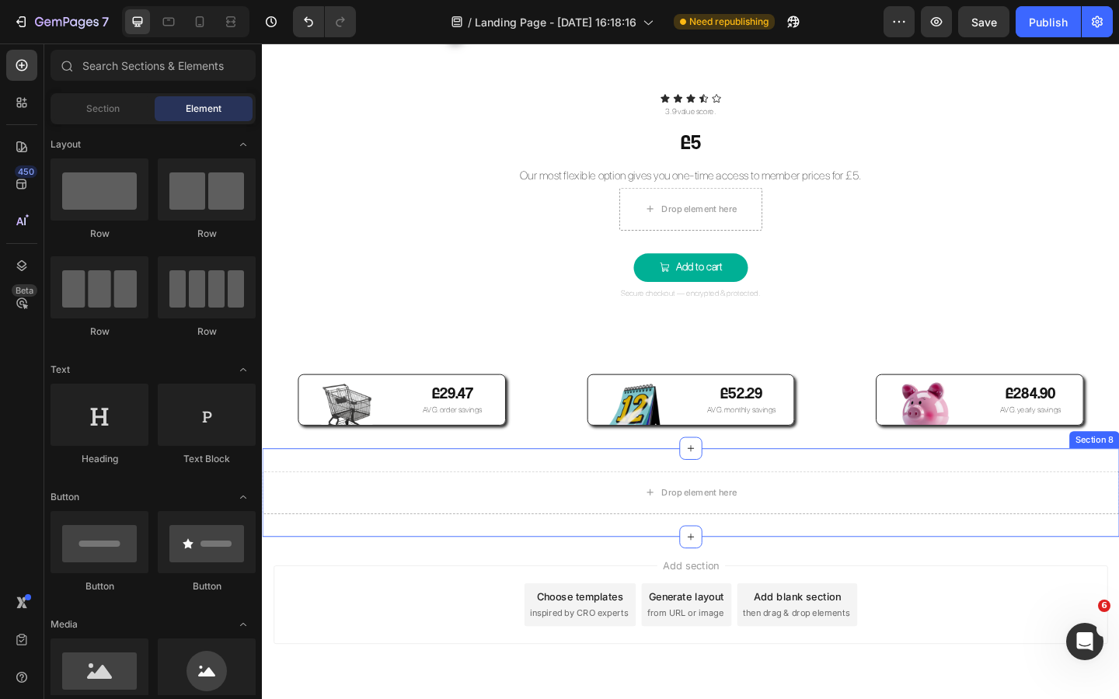
click at [884, 501] on div "Drop element here Section 8" at bounding box center [728, 532] width 932 height 96
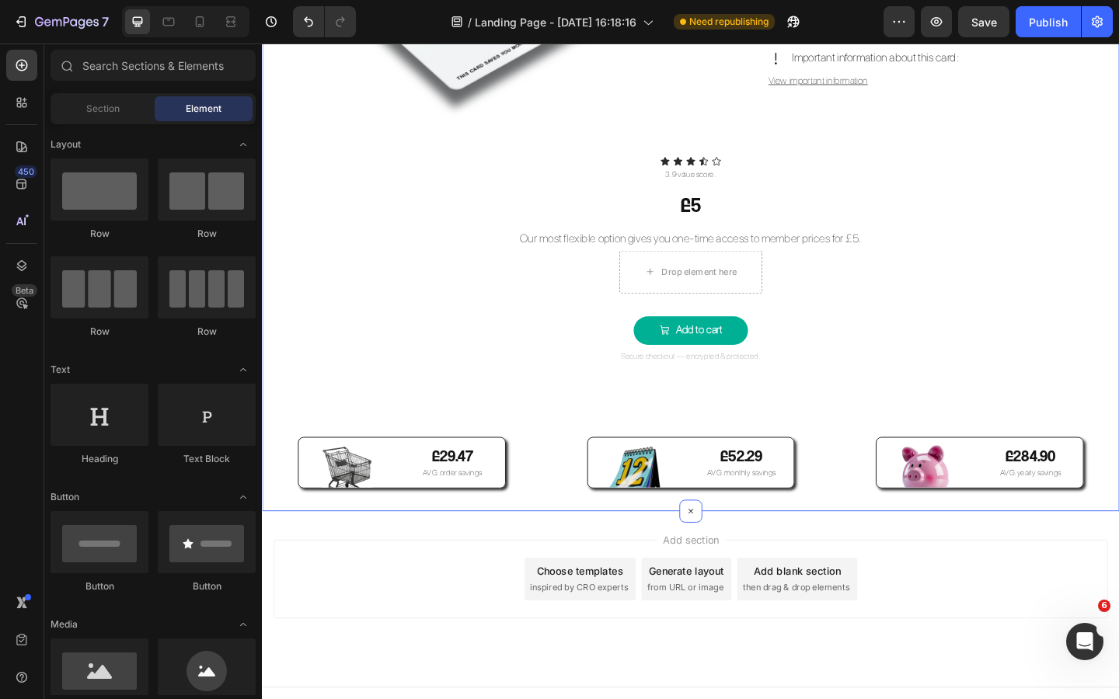
scroll to position [2941, 0]
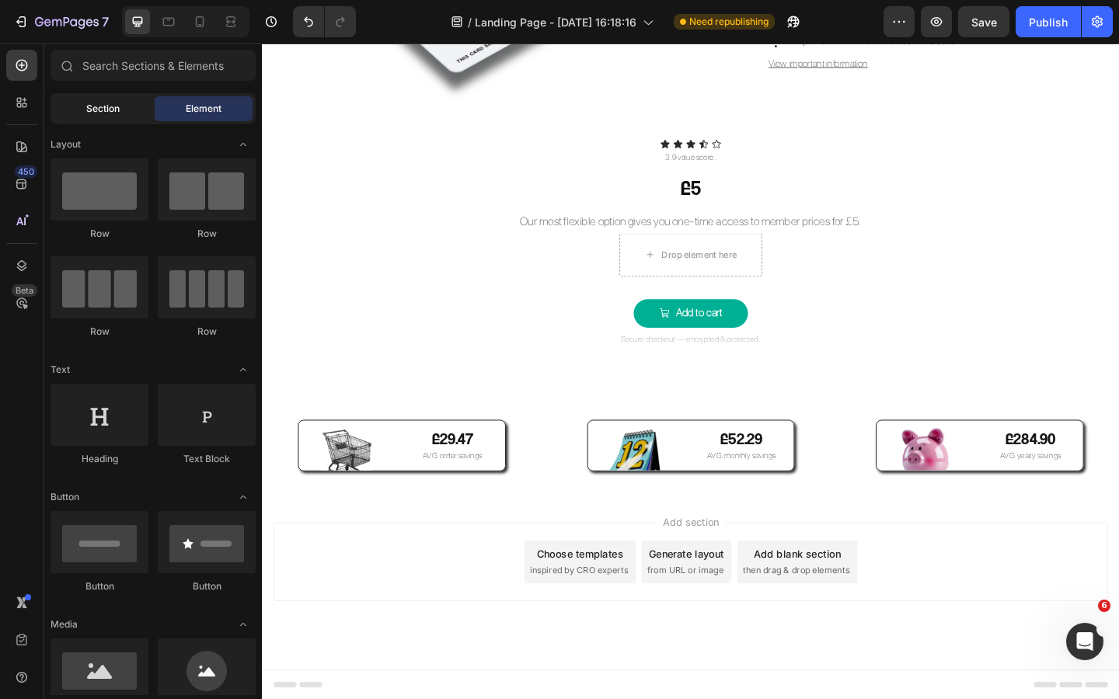
click at [106, 115] on span "Section" at bounding box center [102, 109] width 33 height 14
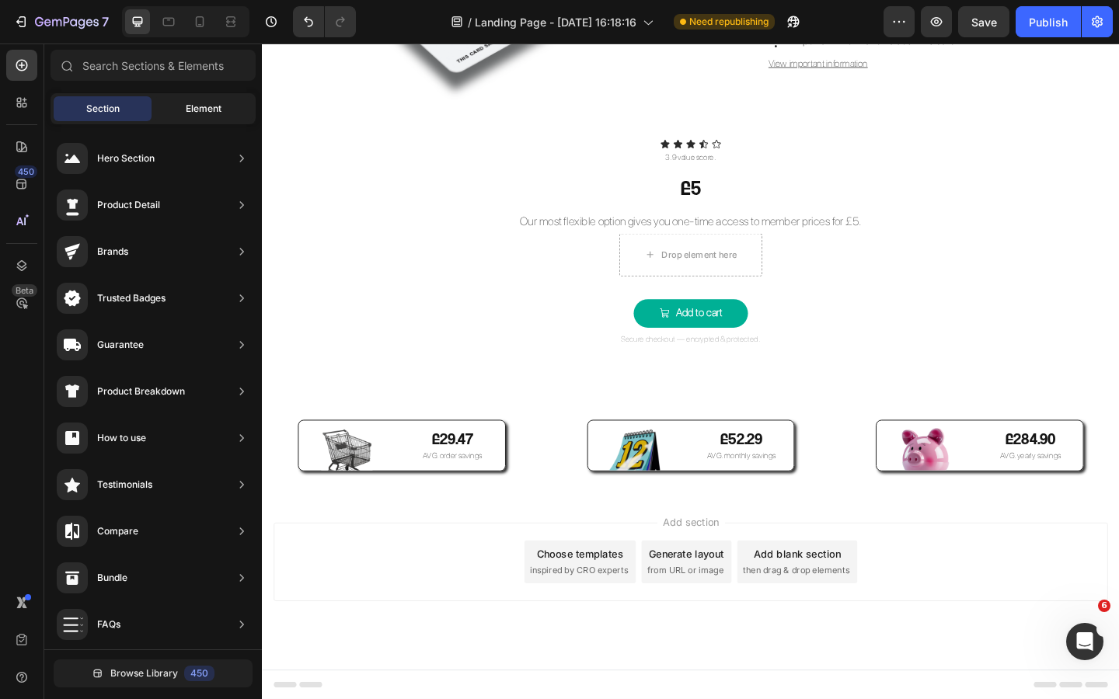
click at [182, 103] on div "Element" at bounding box center [204, 108] width 98 height 25
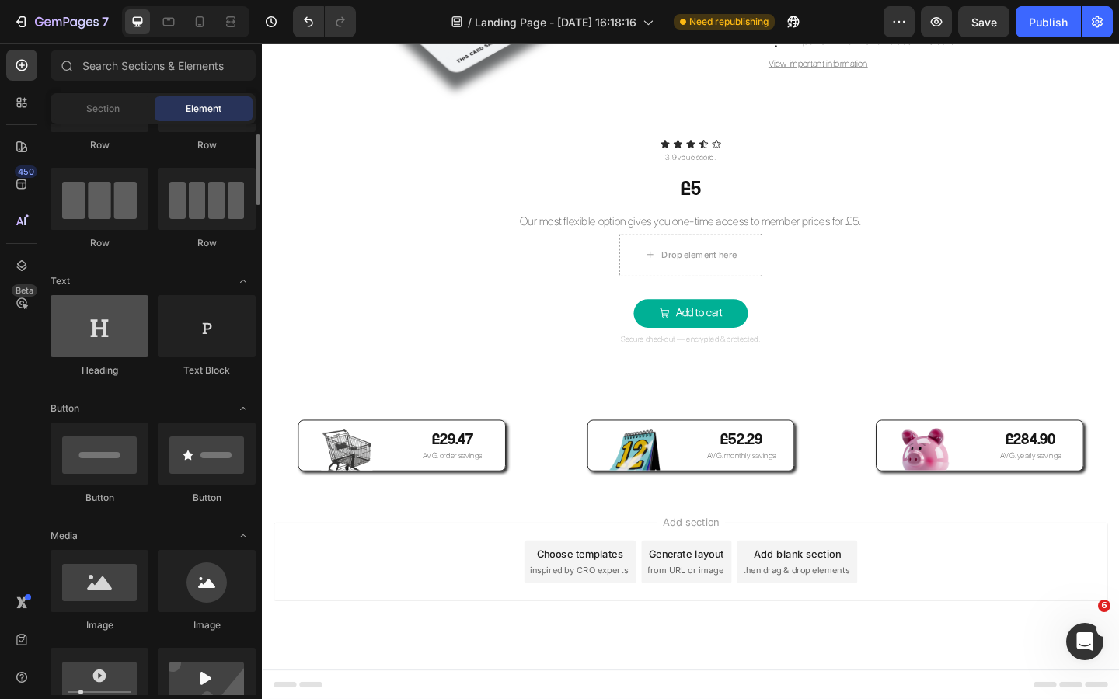
scroll to position [88, 0]
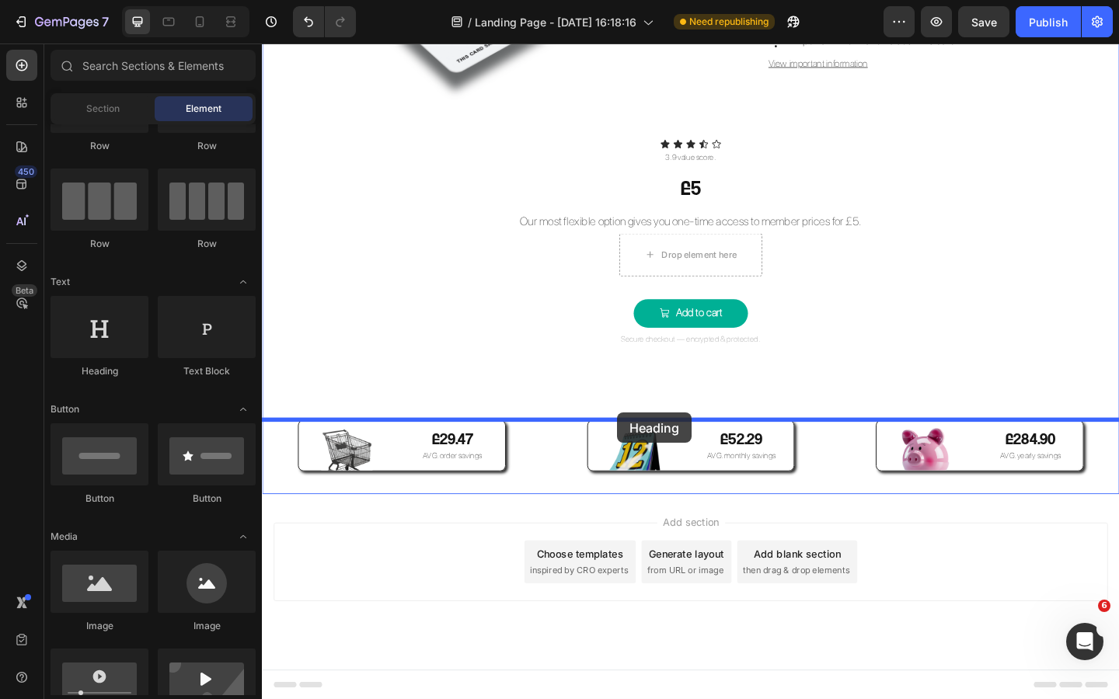
drag, startPoint x: 381, startPoint y: 379, endPoint x: 648, endPoint y: 446, distance: 275.5
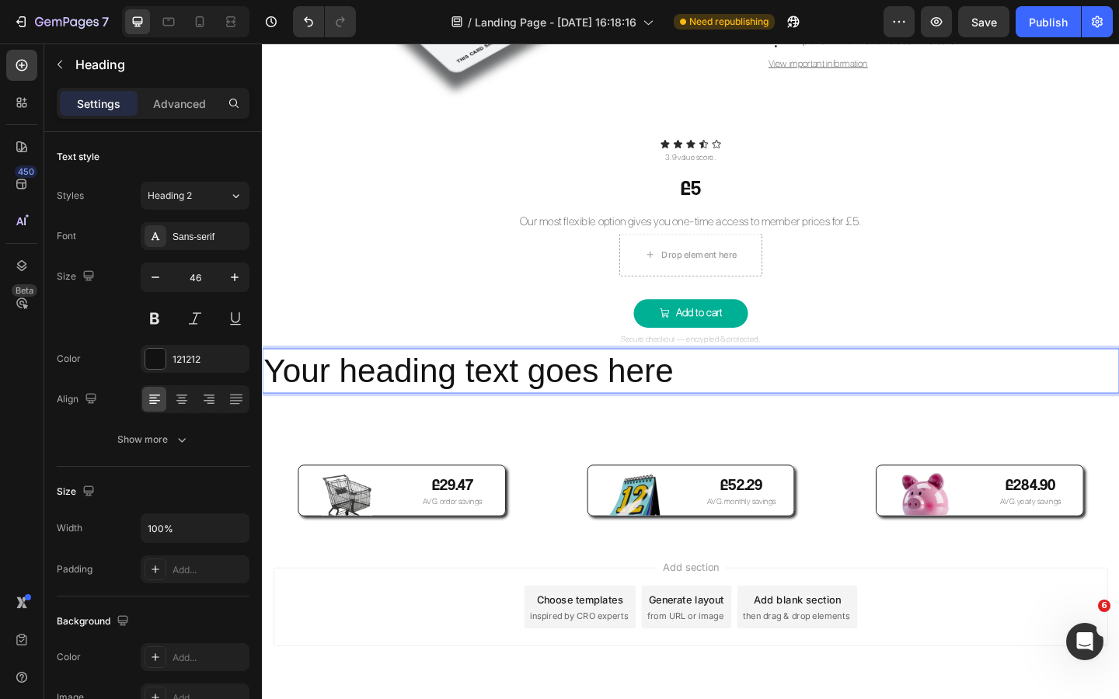
click at [660, 403] on h2 "Your heading text goes here" at bounding box center [728, 400] width 932 height 50
click at [660, 403] on p "Your heading text goes here" at bounding box center [727, 400] width 929 height 47
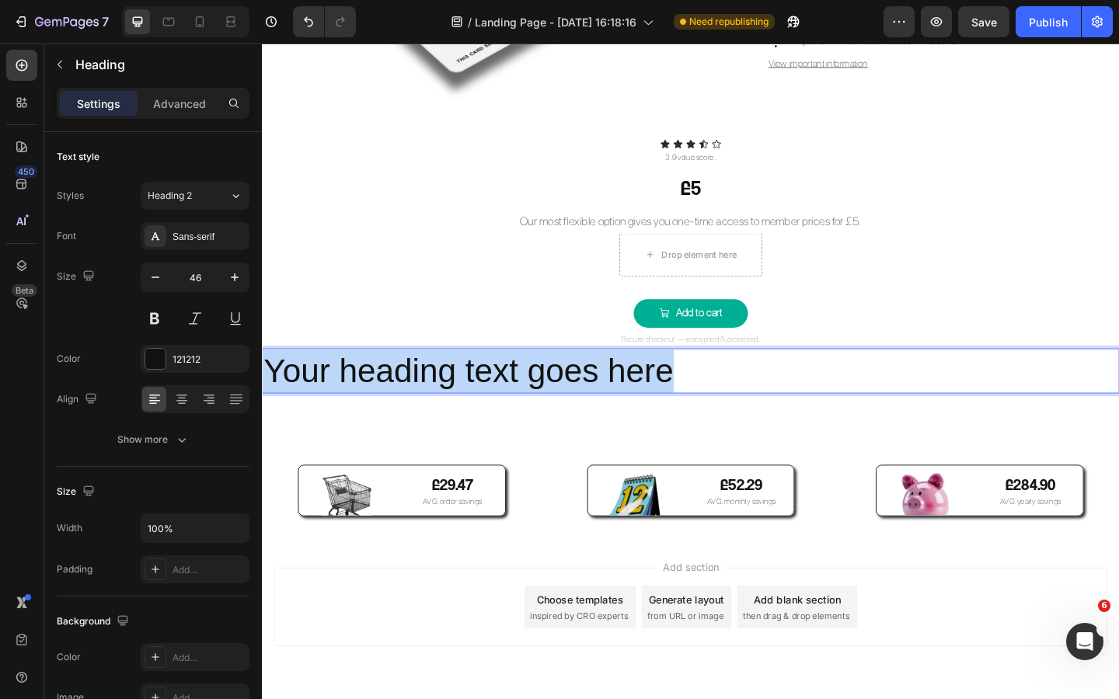
click at [660, 403] on p "Your heading text goes here" at bounding box center [727, 400] width 929 height 47
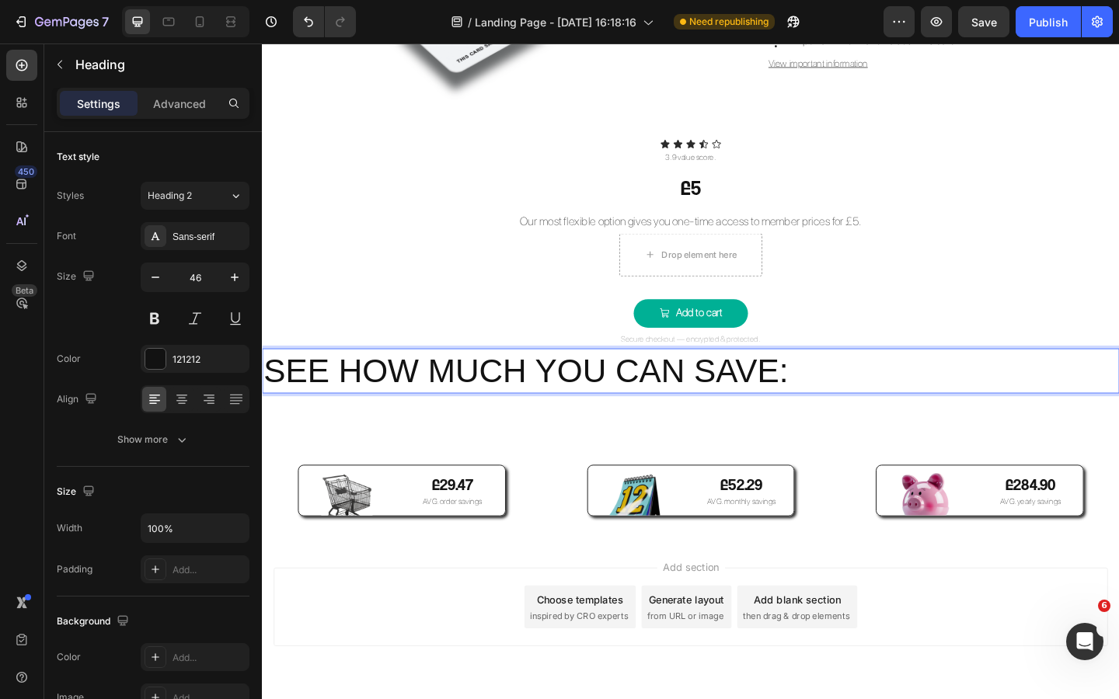
click at [605, 391] on p "SEE HOW MUCH YOU CAN SAVE:" at bounding box center [727, 400] width 929 height 47
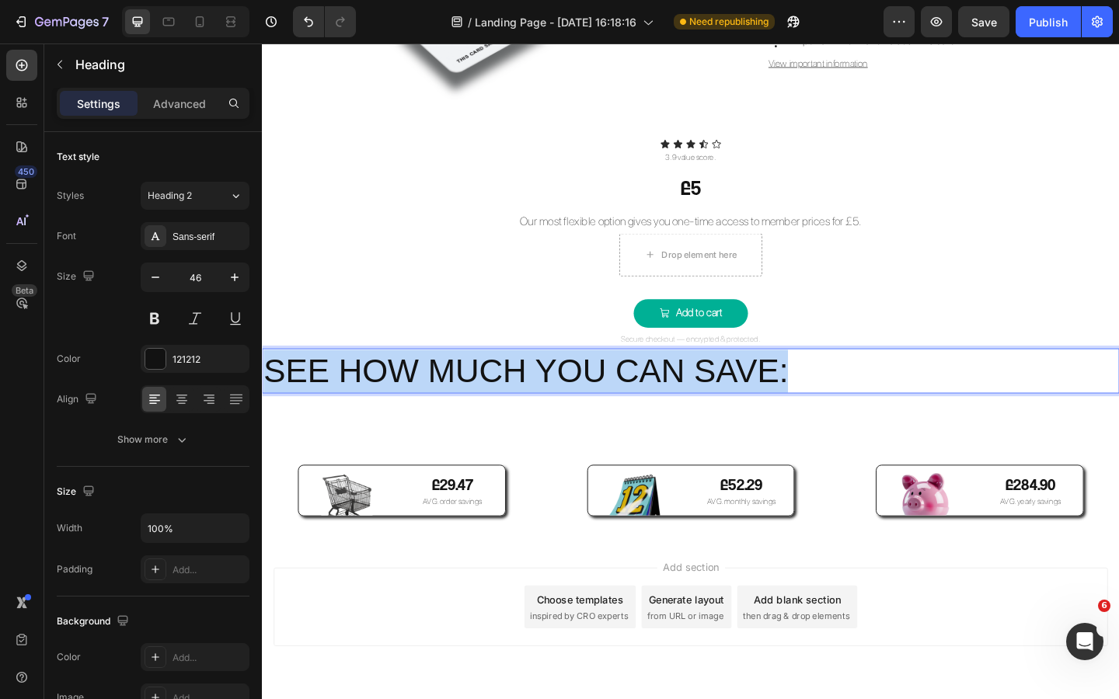
click at [605, 391] on p "SEE HOW MUCH YOU CAN SAVE:" at bounding box center [727, 400] width 929 height 47
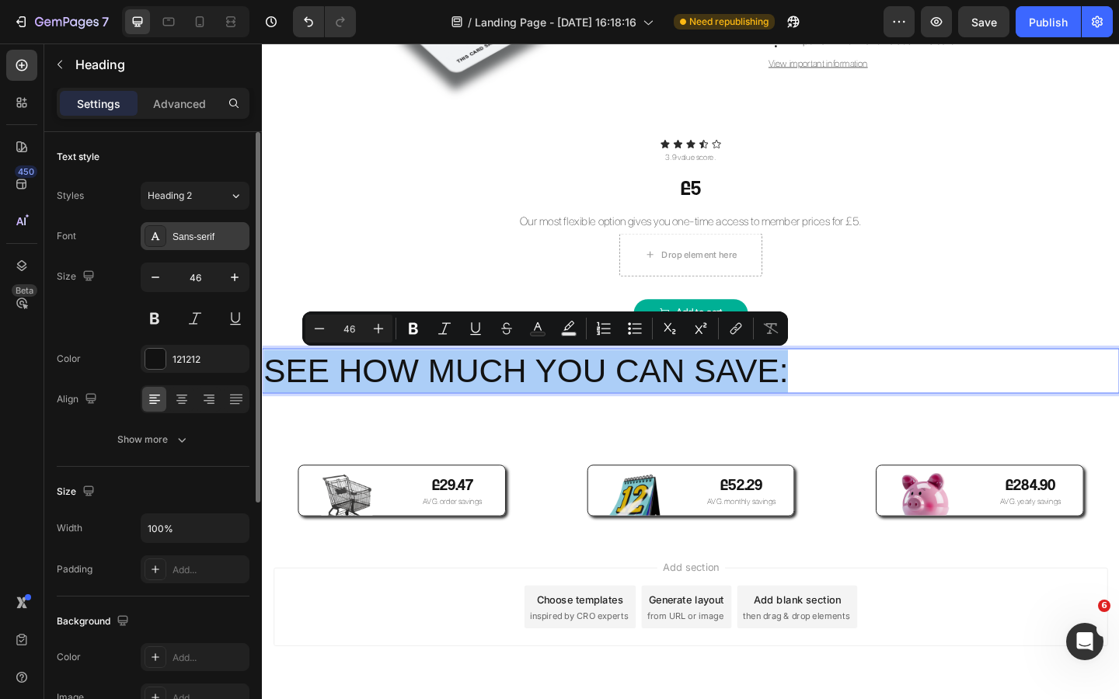
click at [201, 247] on div "Sans-serif" at bounding box center [195, 236] width 109 height 28
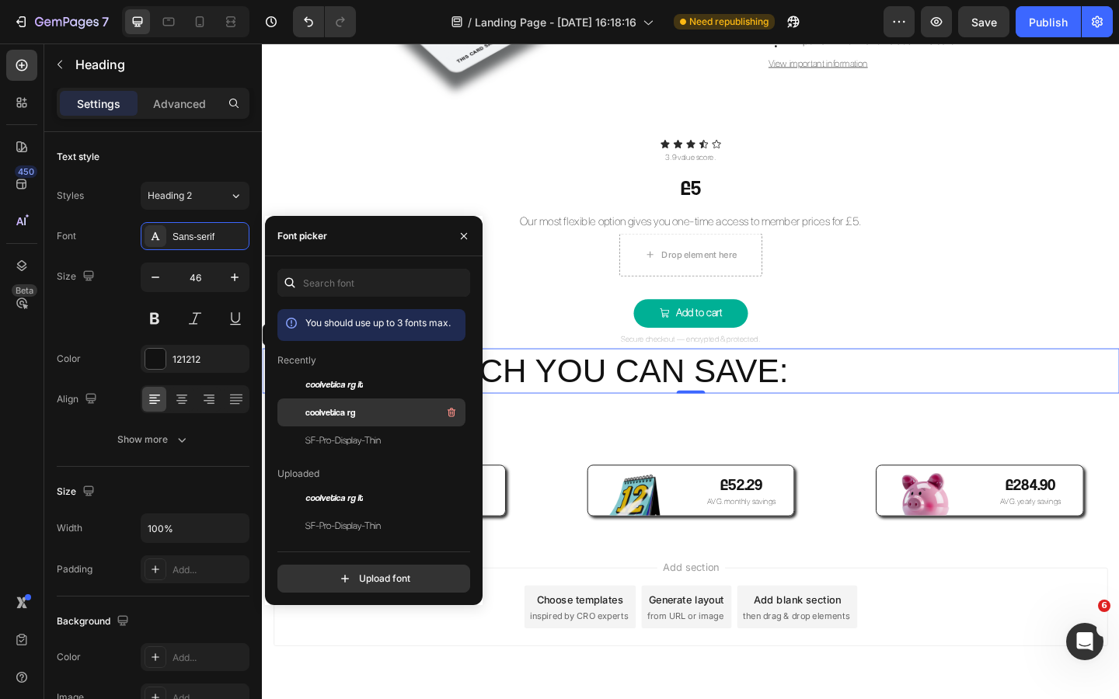
click at [356, 410] on div "coolvetica rg" at bounding box center [383, 412] width 157 height 19
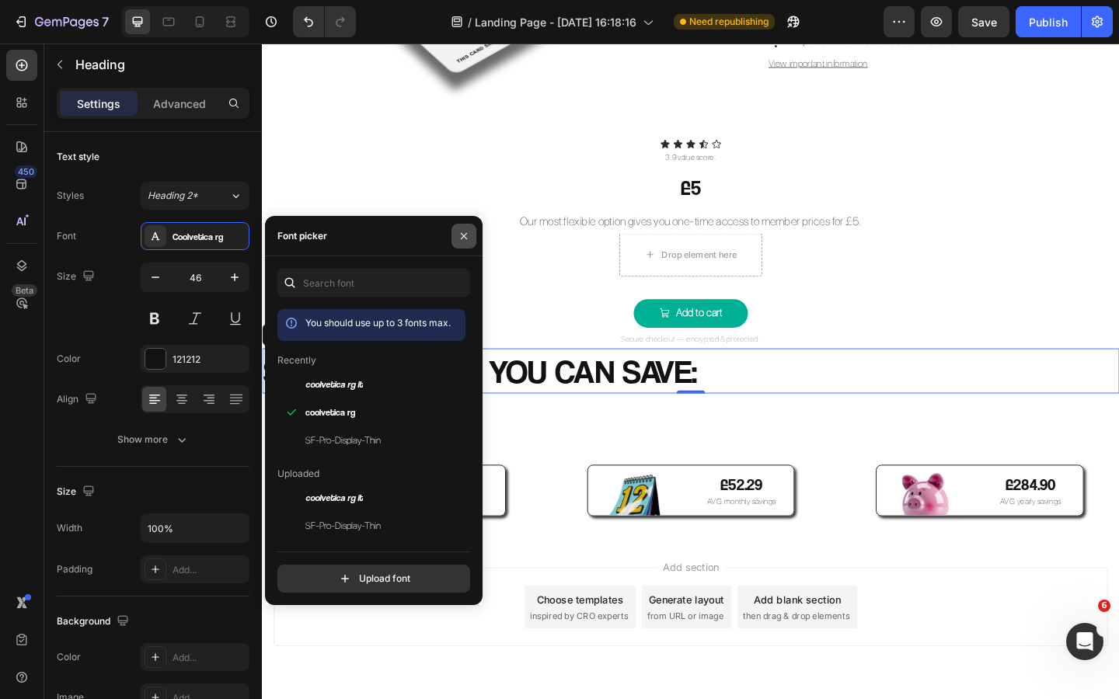
click at [465, 232] on icon "button" at bounding box center [464, 236] width 12 height 12
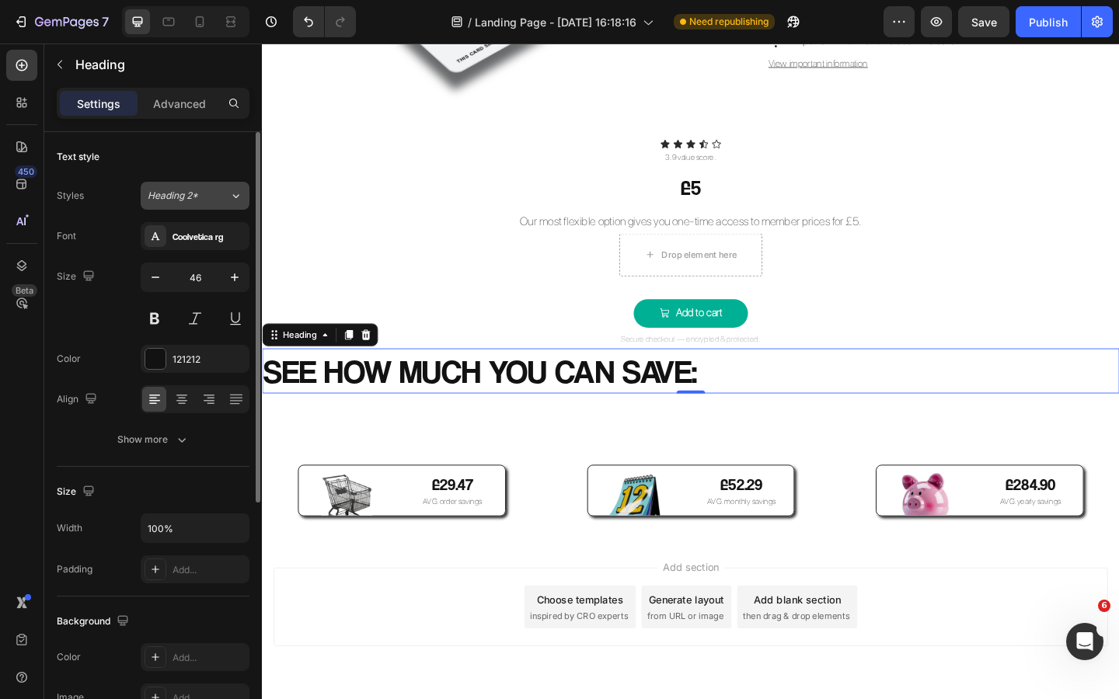
click at [211, 206] on button "Heading 2*" at bounding box center [195, 196] width 109 height 28
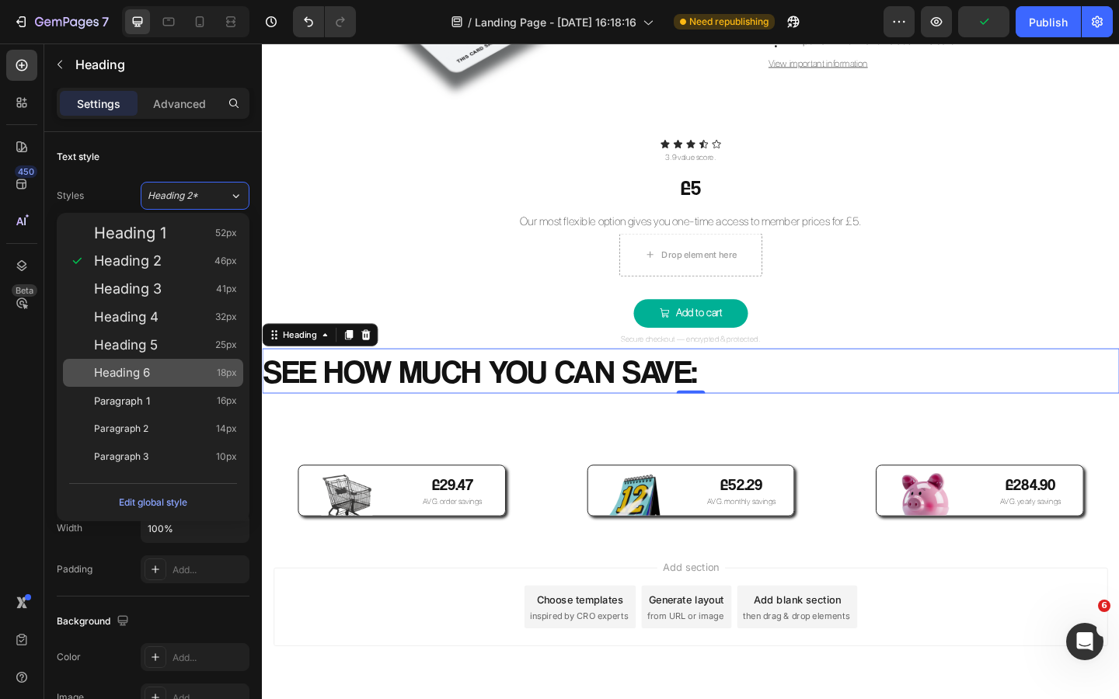
click at [173, 374] on div "Heading 6 18px" at bounding box center [165, 373] width 143 height 16
type input "18"
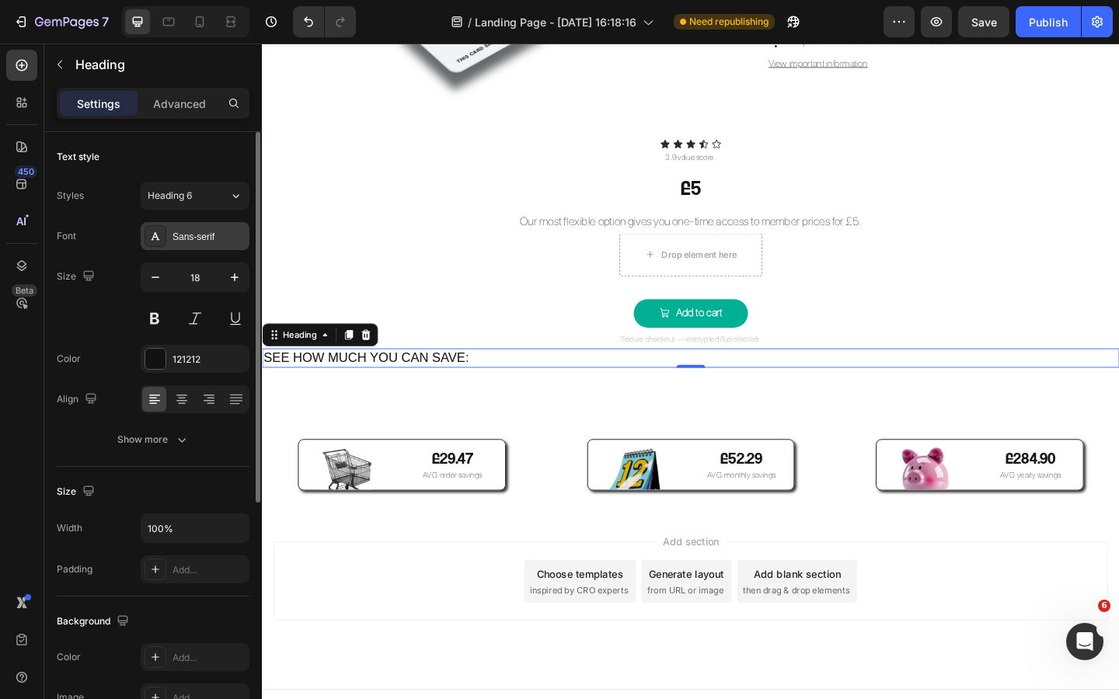
click at [193, 236] on div "Sans-serif" at bounding box center [208, 237] width 73 height 14
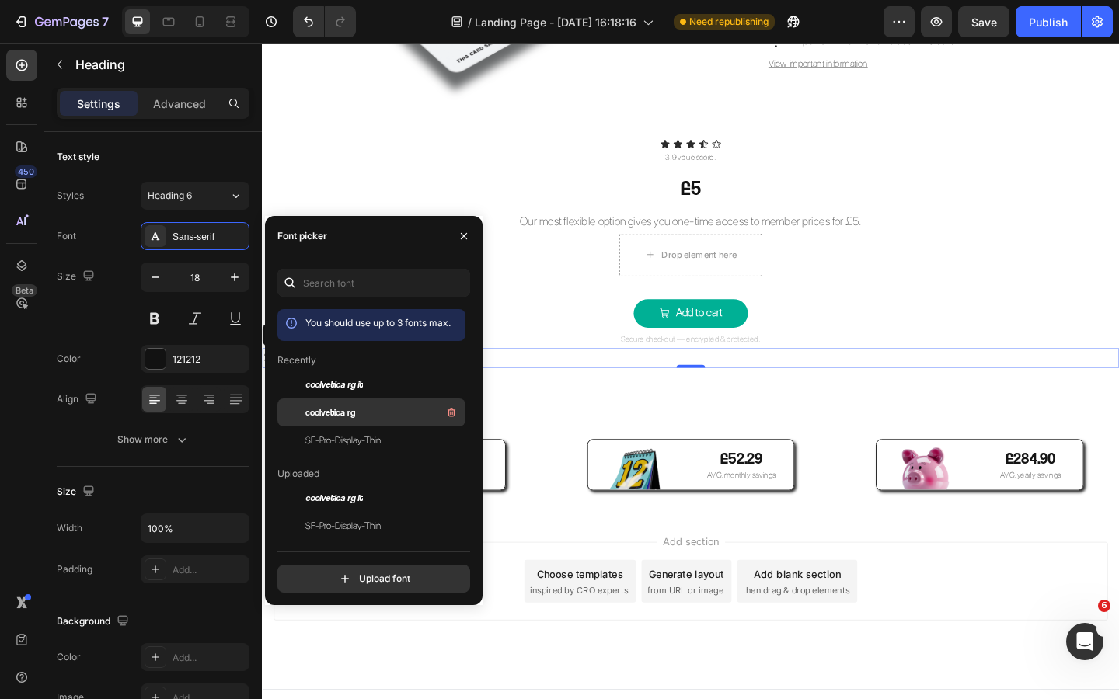
click at [360, 406] on div "coolvetica rg" at bounding box center [383, 412] width 157 height 19
click at [462, 238] on icon "button" at bounding box center [464, 236] width 12 height 12
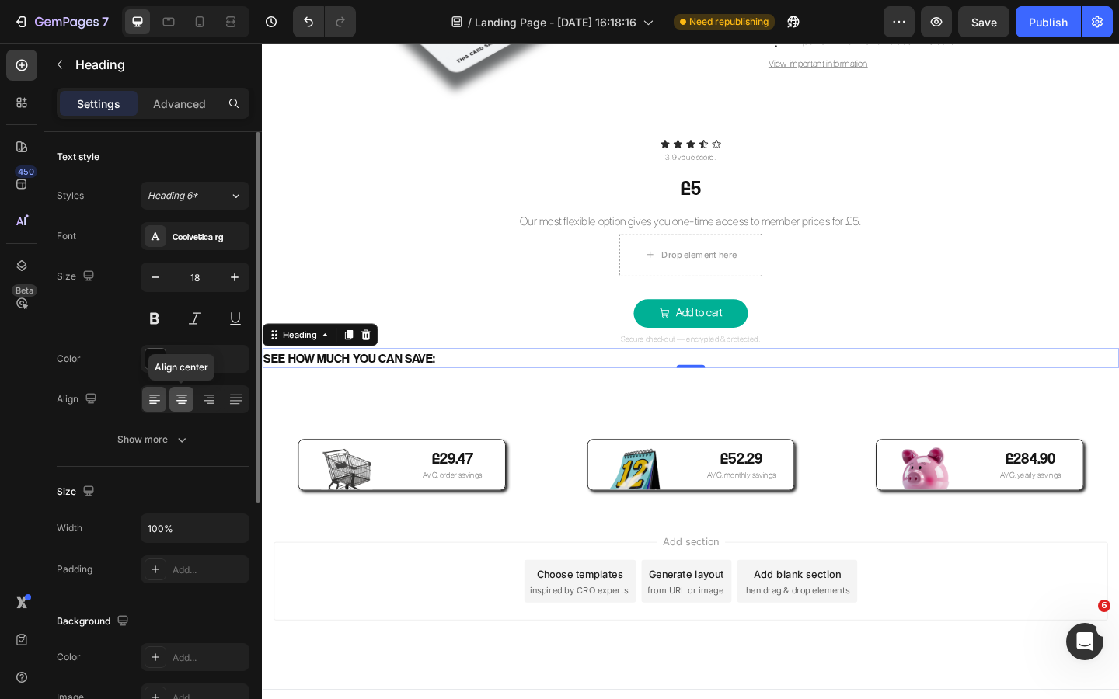
click at [175, 401] on icon at bounding box center [182, 400] width 16 height 16
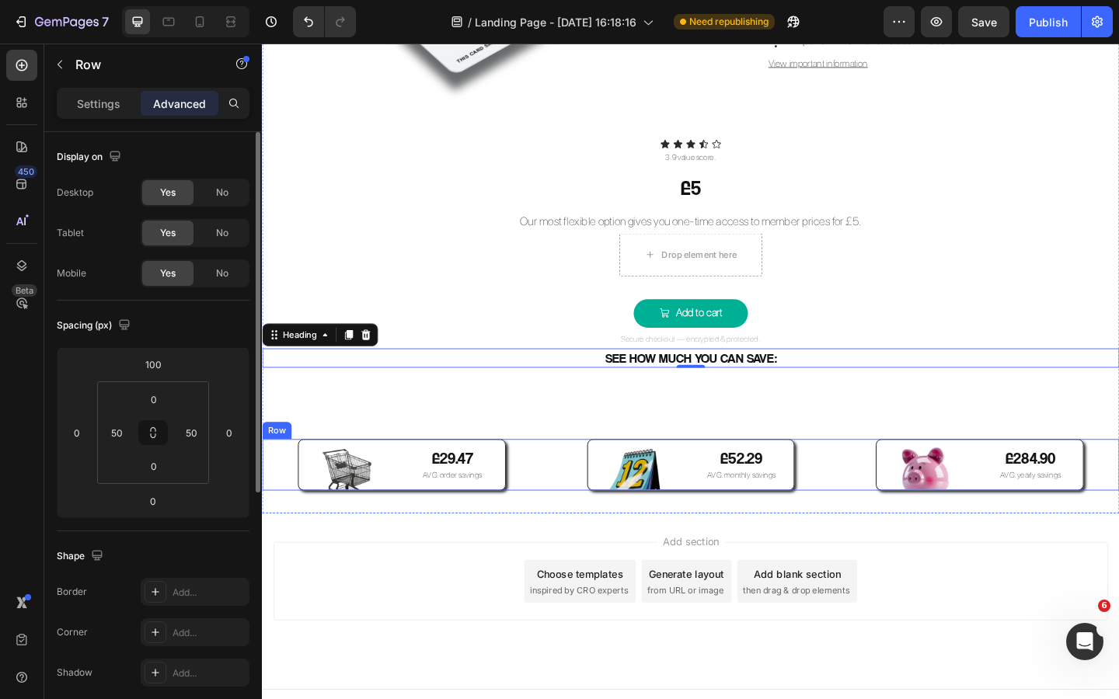
click at [851, 491] on div "Image £29.47 Text Block AVG. order savings Text Block Row Image £52.29 Text Blo…" at bounding box center [728, 502] width 932 height 56
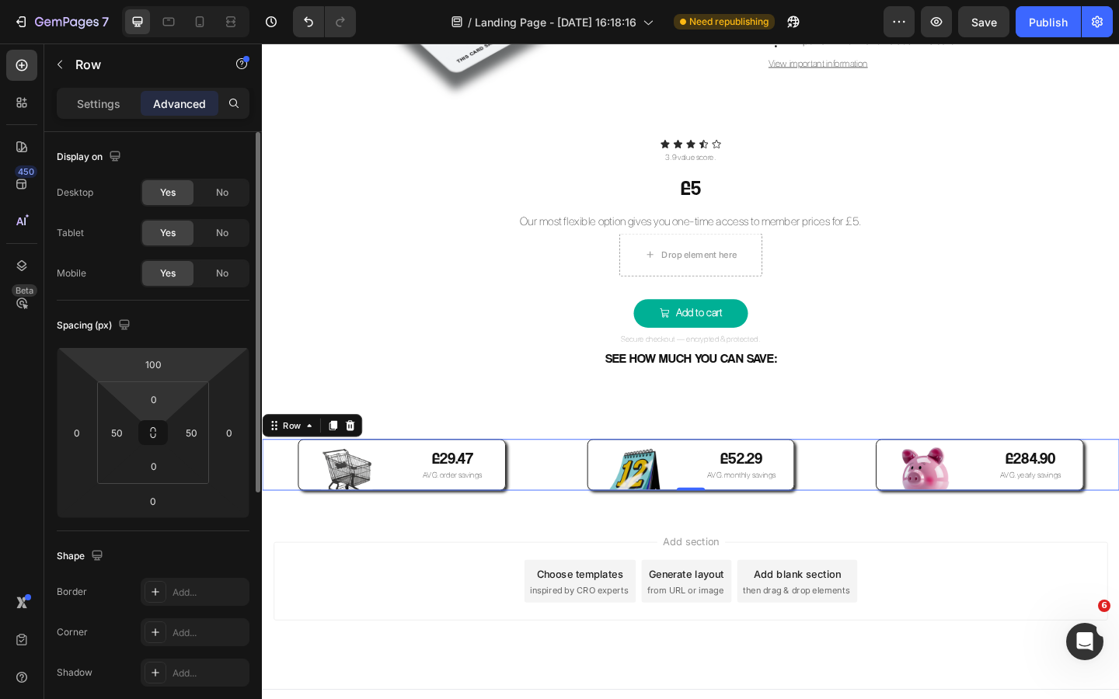
click at [172, 0] on html "7 Version history / Landing Page - Sep 27, 16:18:16 Need republishing Preview S…" at bounding box center [559, 0] width 1119 height 0
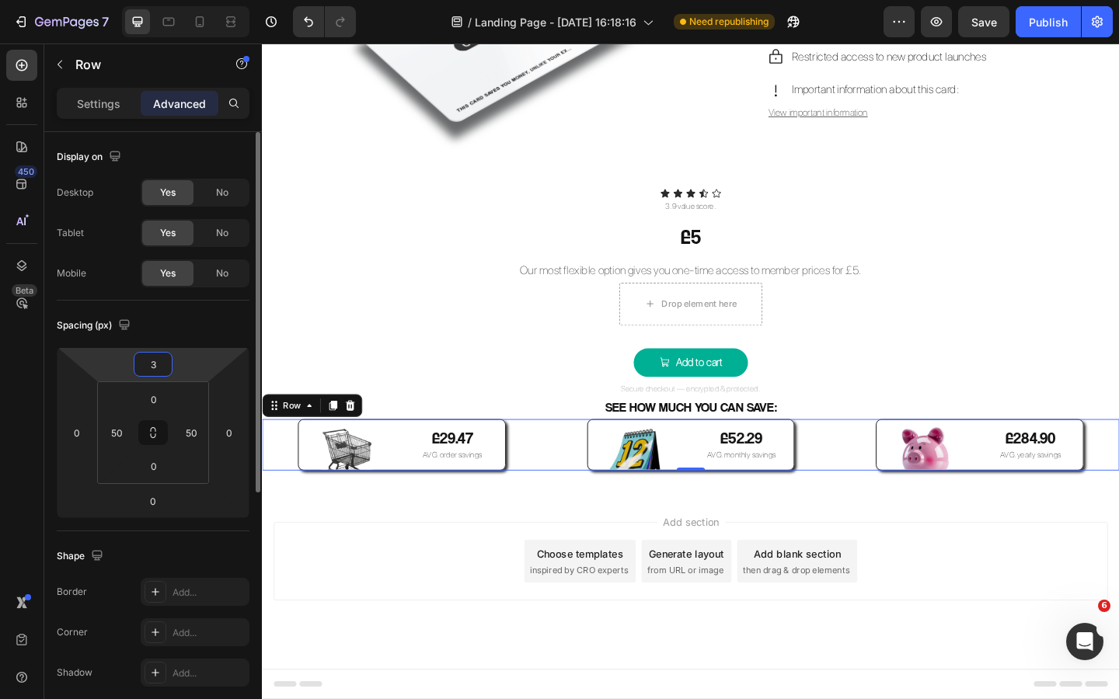
type input "30"
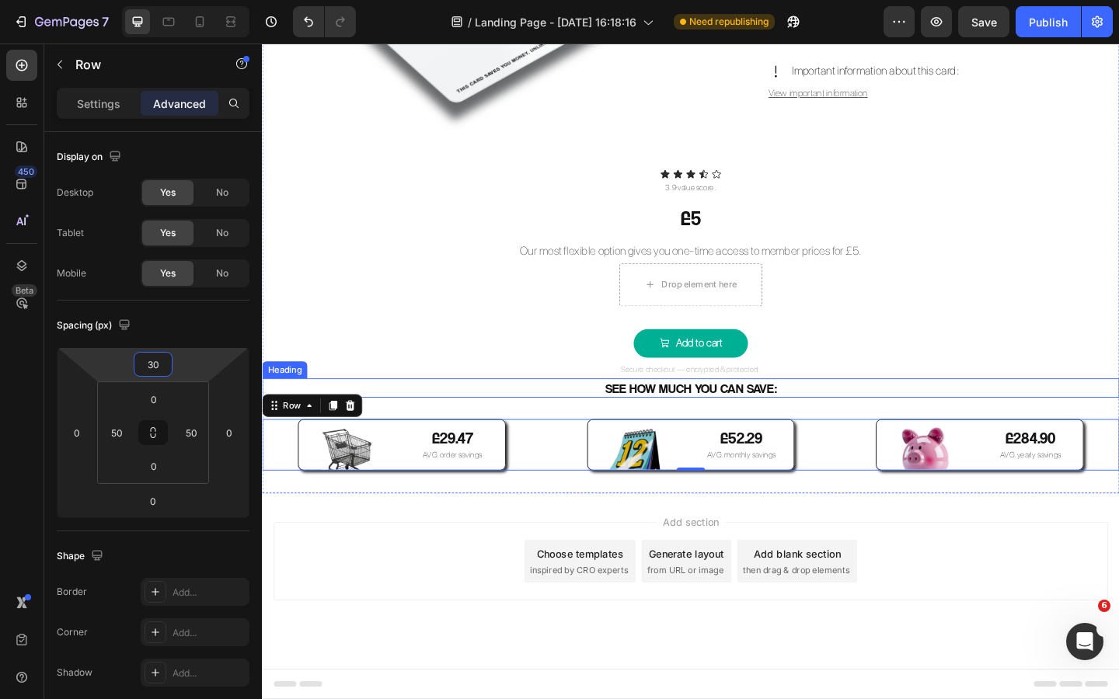
click at [835, 421] on p "SEE HOW MUCH YOU CAN SAVE:" at bounding box center [727, 418] width 929 height 18
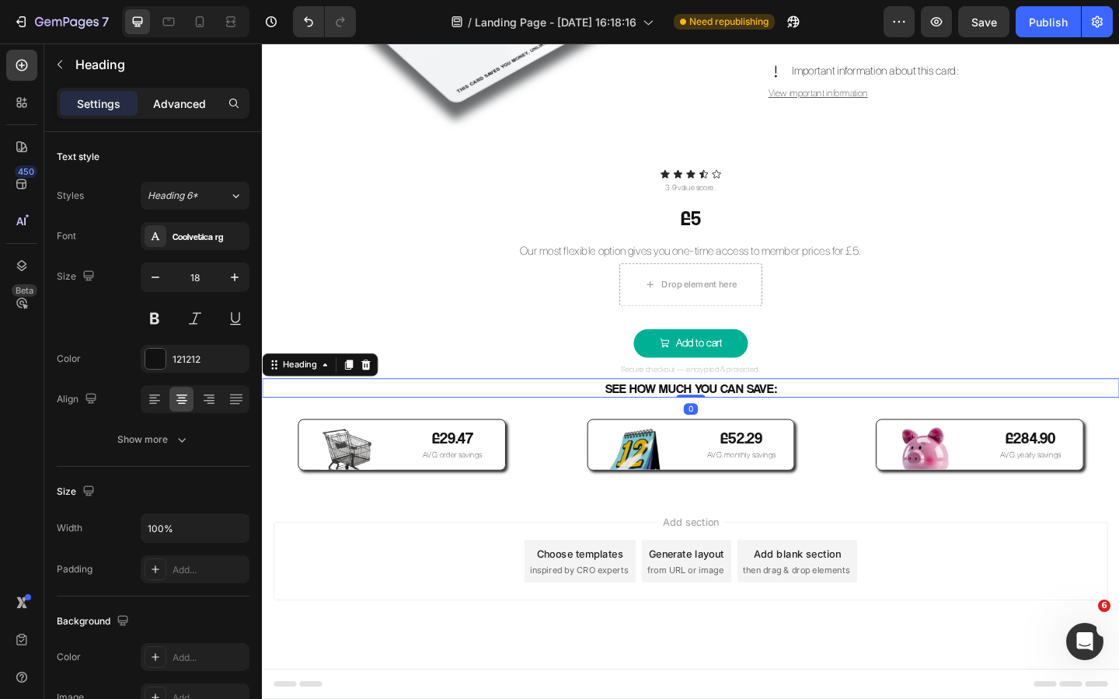
click at [182, 113] on div "Advanced" at bounding box center [180, 103] width 78 height 25
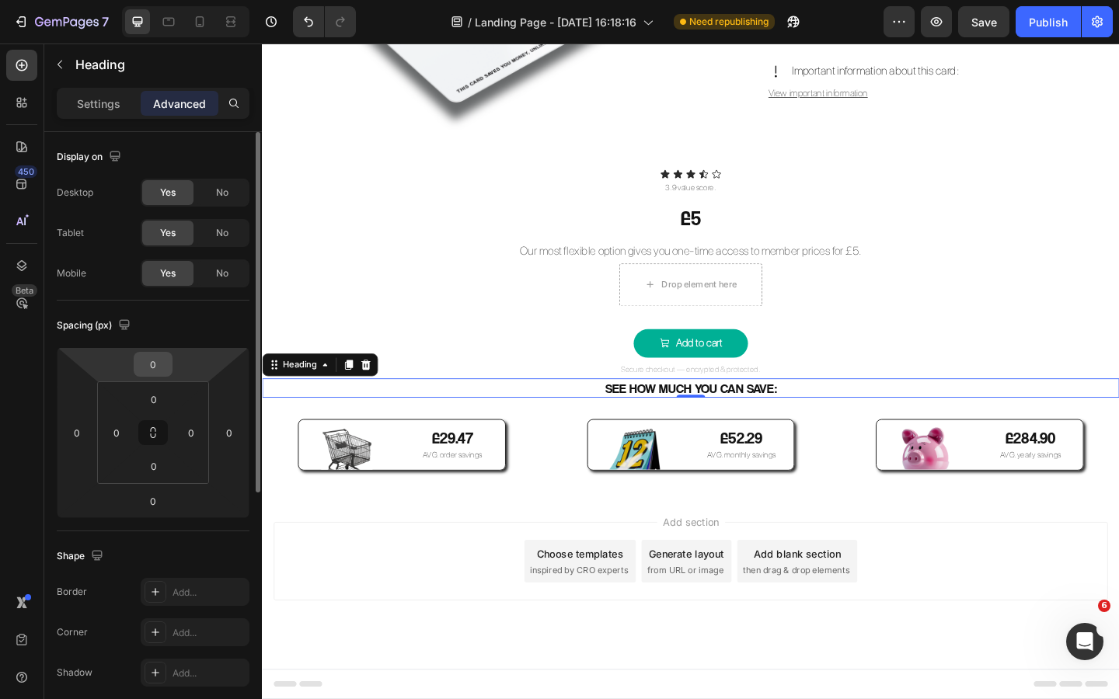
click at [154, 364] on input "0" at bounding box center [153, 364] width 31 height 23
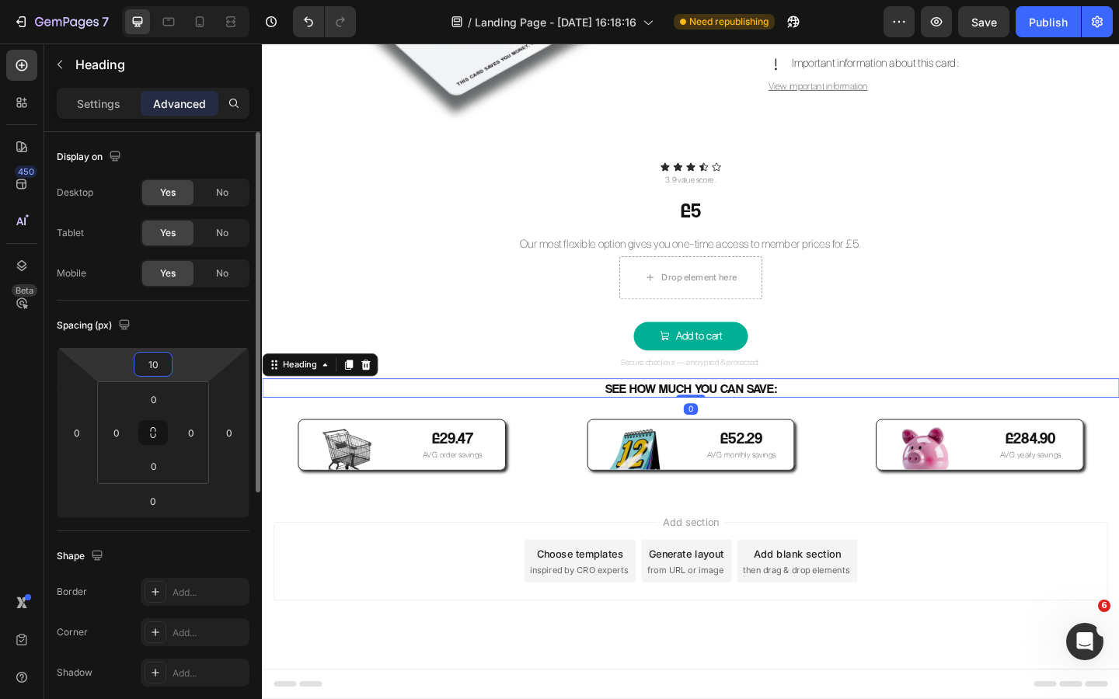
type input "100"
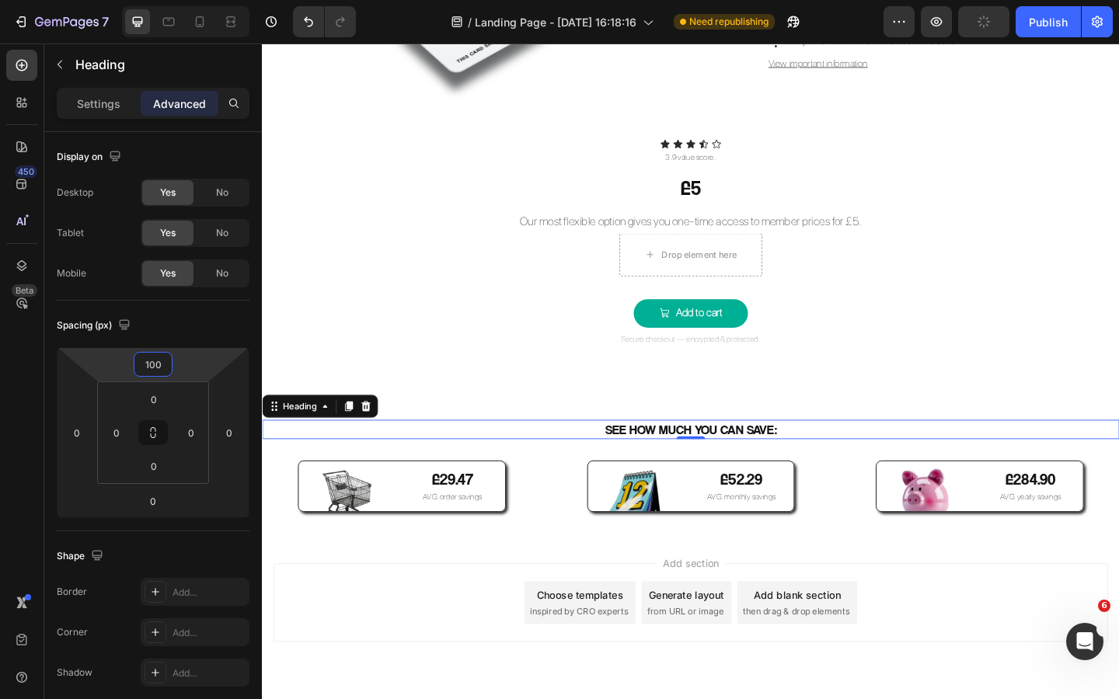
click at [491, 583] on div "Add section Choose templates inspired by CRO experts Generate layout from URL o…" at bounding box center [728, 673] width 932 height 191
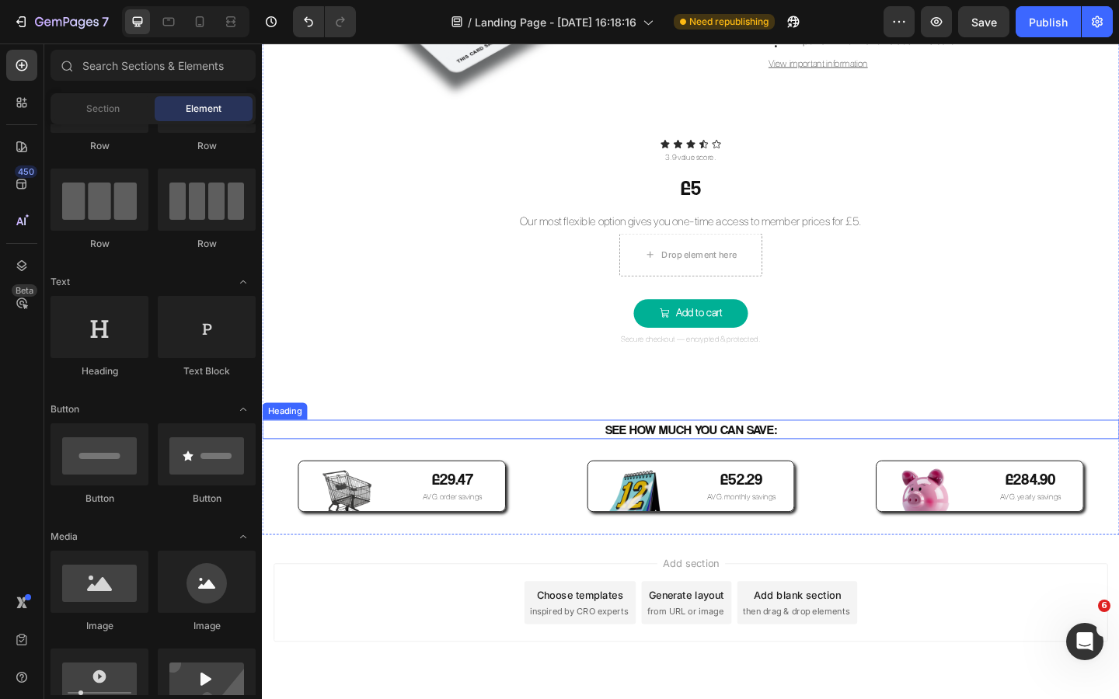
click at [733, 459] on p "SEE HOW MUCH YOU CAN SAVE:" at bounding box center [727, 463] width 929 height 18
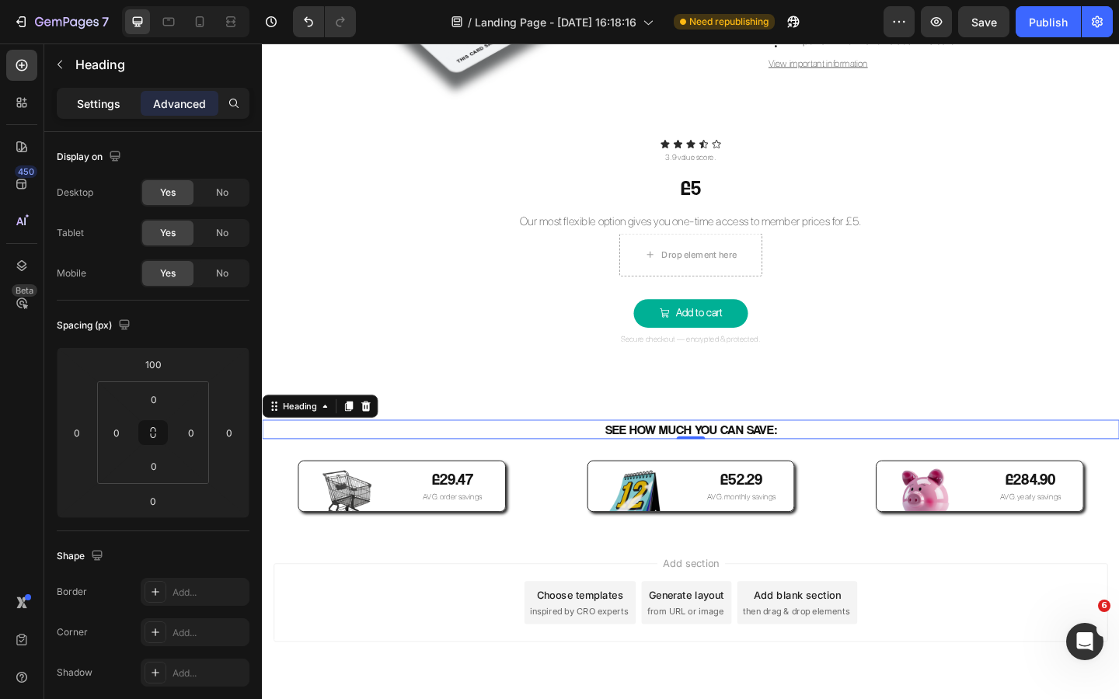
click at [96, 103] on p "Settings" at bounding box center [99, 104] width 44 height 16
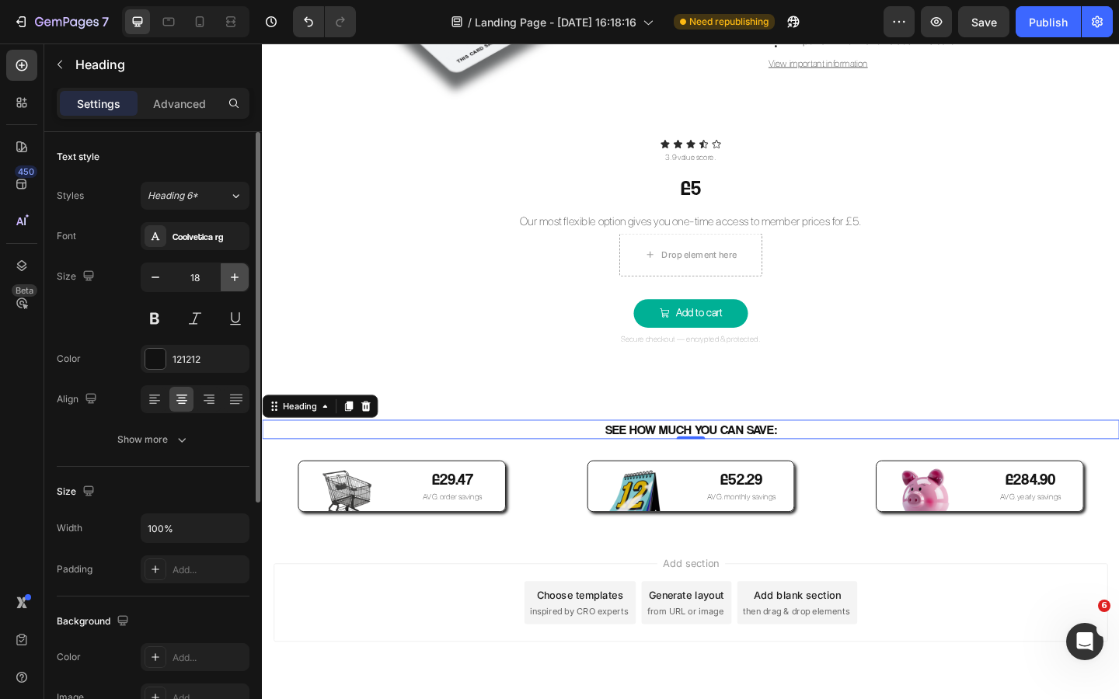
click at [227, 280] on icon "button" at bounding box center [235, 278] width 16 height 16
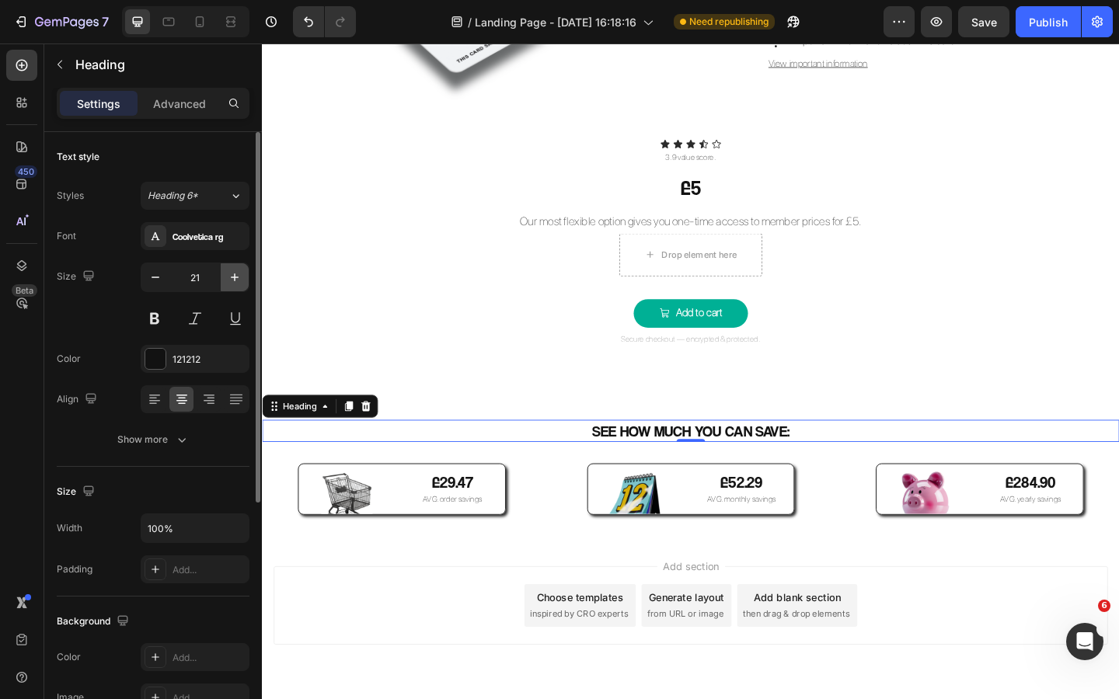
click at [227, 280] on icon "button" at bounding box center [235, 278] width 16 height 16
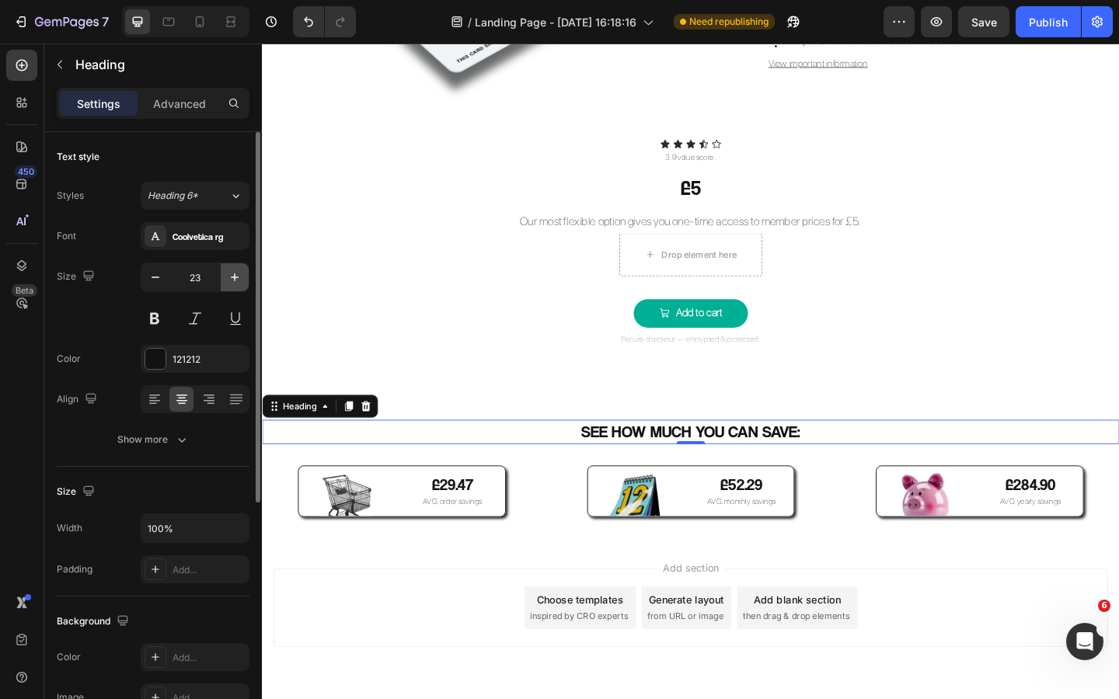
click at [227, 280] on icon "button" at bounding box center [235, 278] width 16 height 16
type input "25"
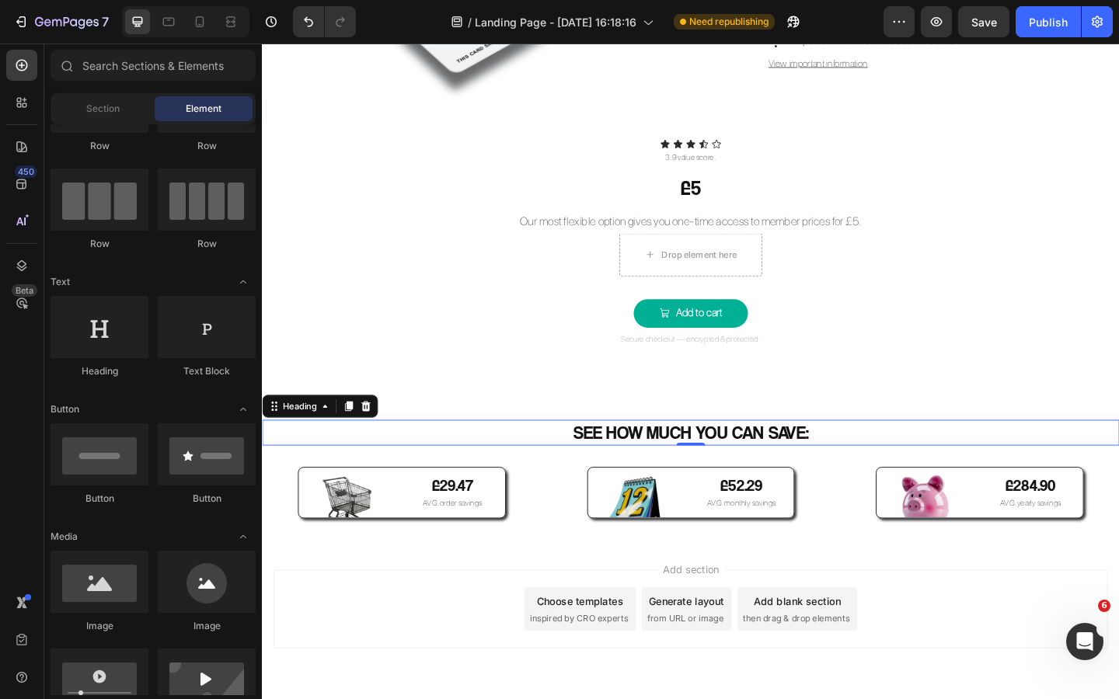
click at [563, 587] on div "Add section Choose templates inspired by CRO experts Generate layout from URL o…" at bounding box center [728, 680] width 932 height 191
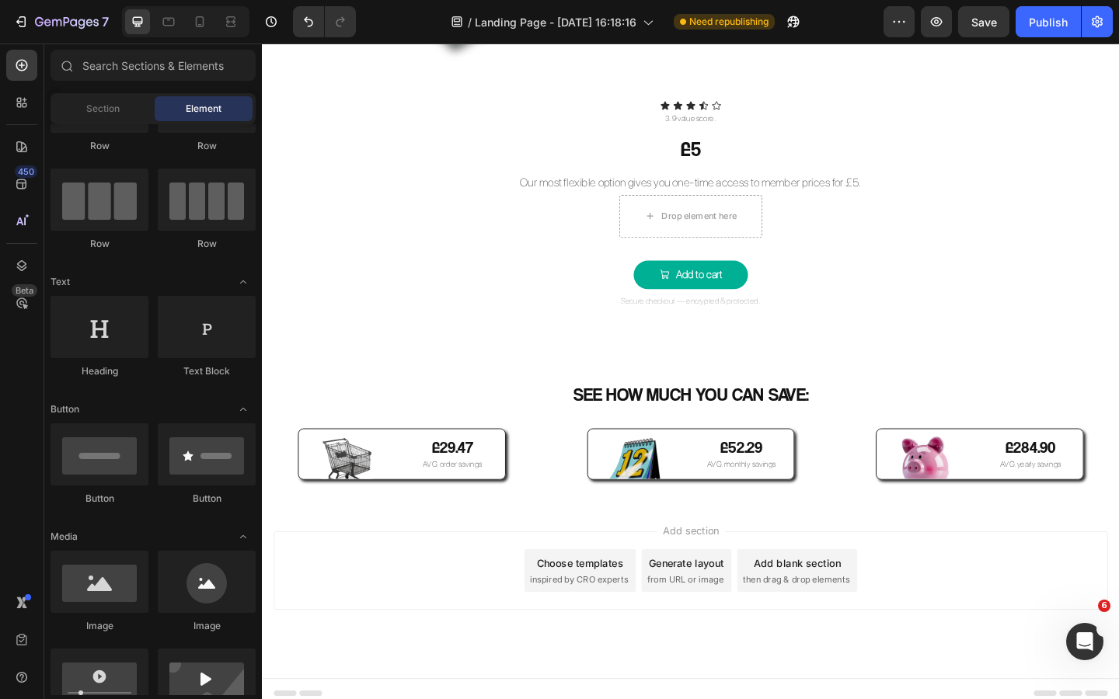
scroll to position [2984, 0]
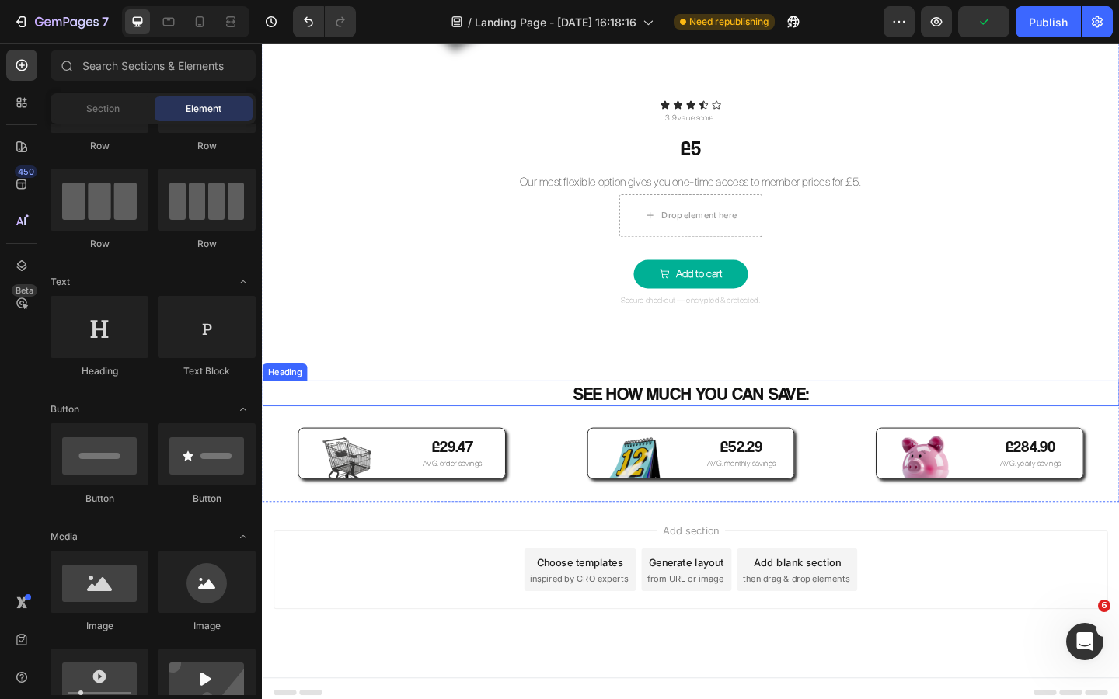
click at [867, 424] on p "SEE HOW MUCH YOU CAN SAVE:" at bounding box center [727, 425] width 929 height 26
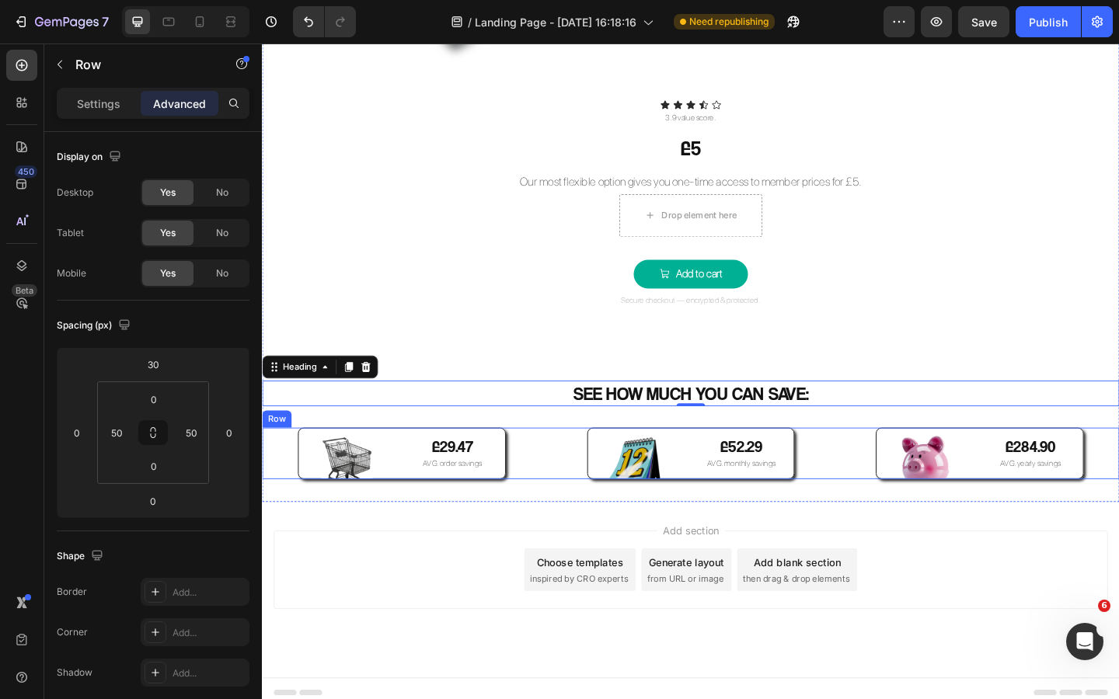
click at [869, 473] on div "Image £29.47 Text Block AVG. order savings Text Block Row Image £52.29 Text Blo…" at bounding box center [728, 489] width 932 height 56
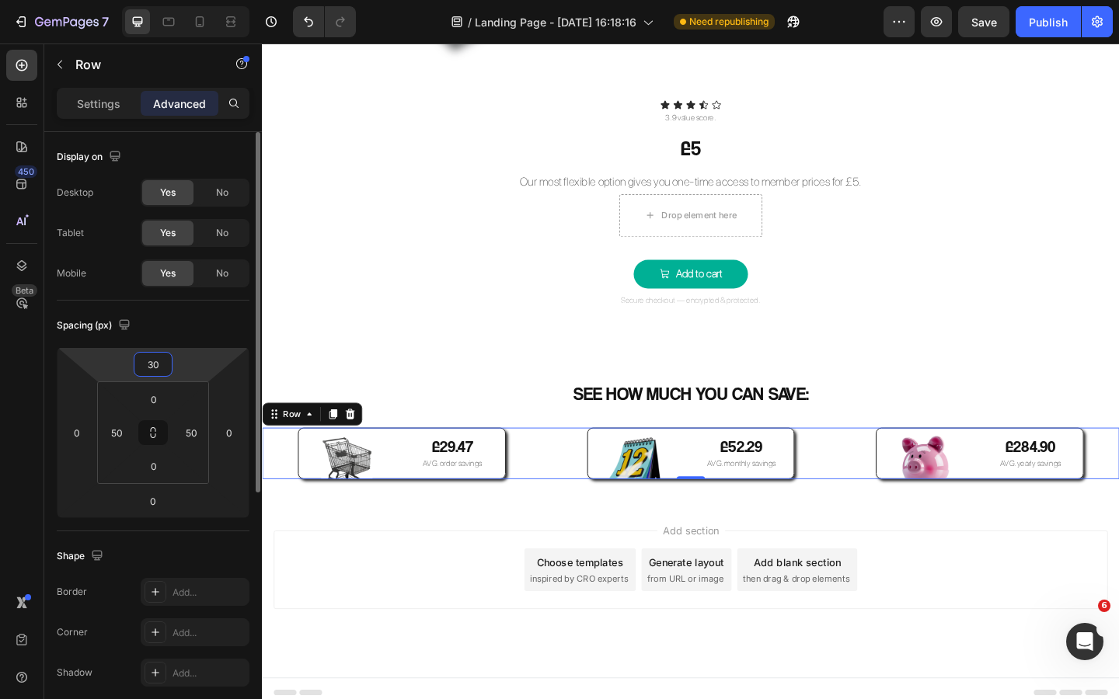
click at [161, 353] on input "30" at bounding box center [153, 364] width 31 height 23
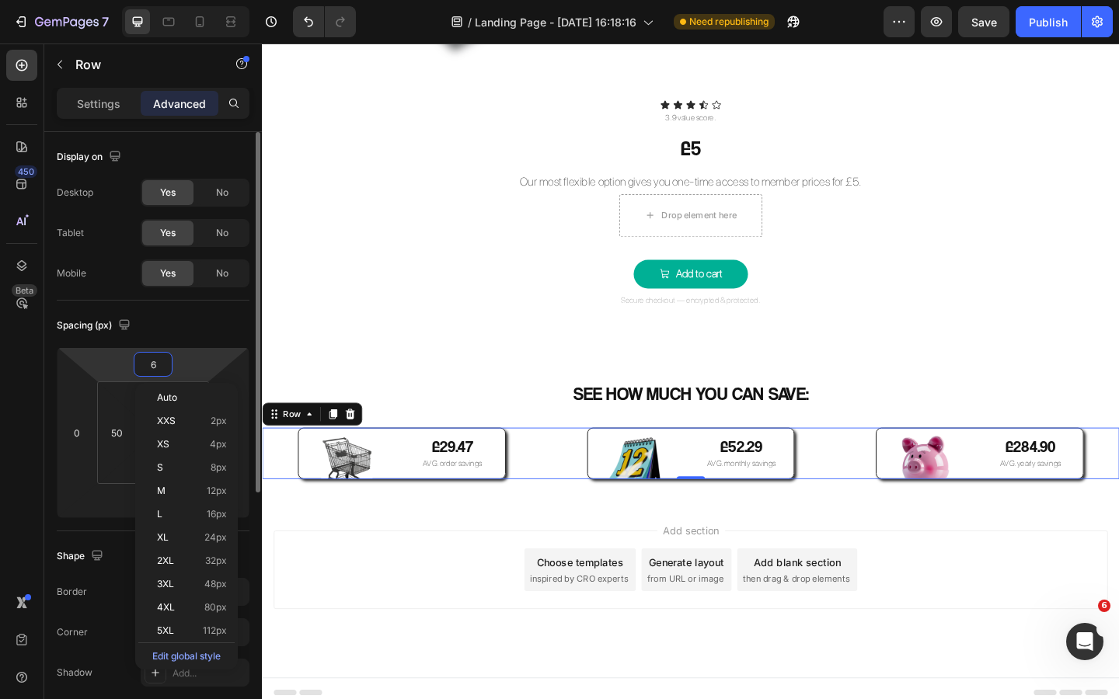
type input "60"
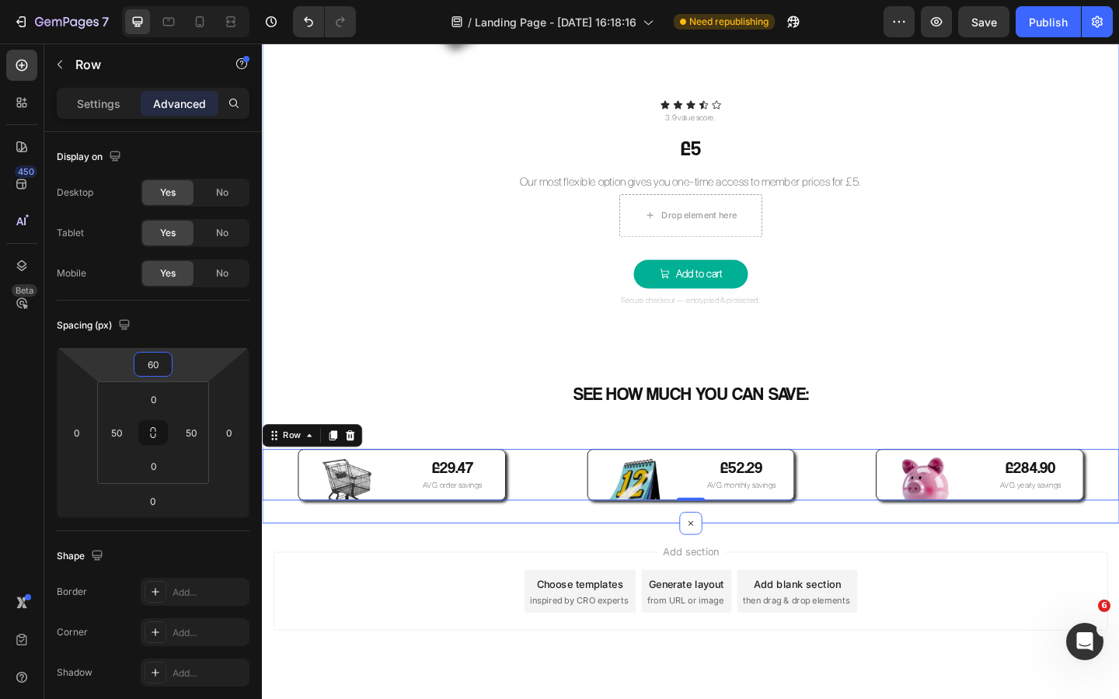
click at [467, 346] on div "one-time saver Button Image Unlock wholesale prices across 3000+ gym supplement…" at bounding box center [728, 120] width 932 height 841
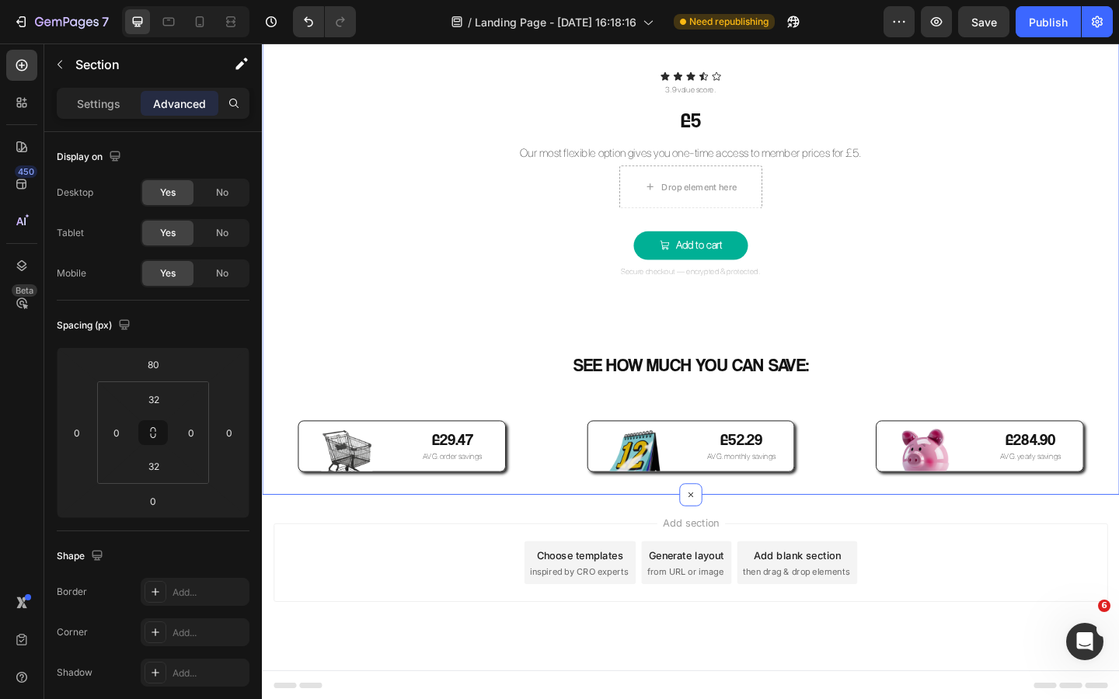
scroll to position [3017, 0]
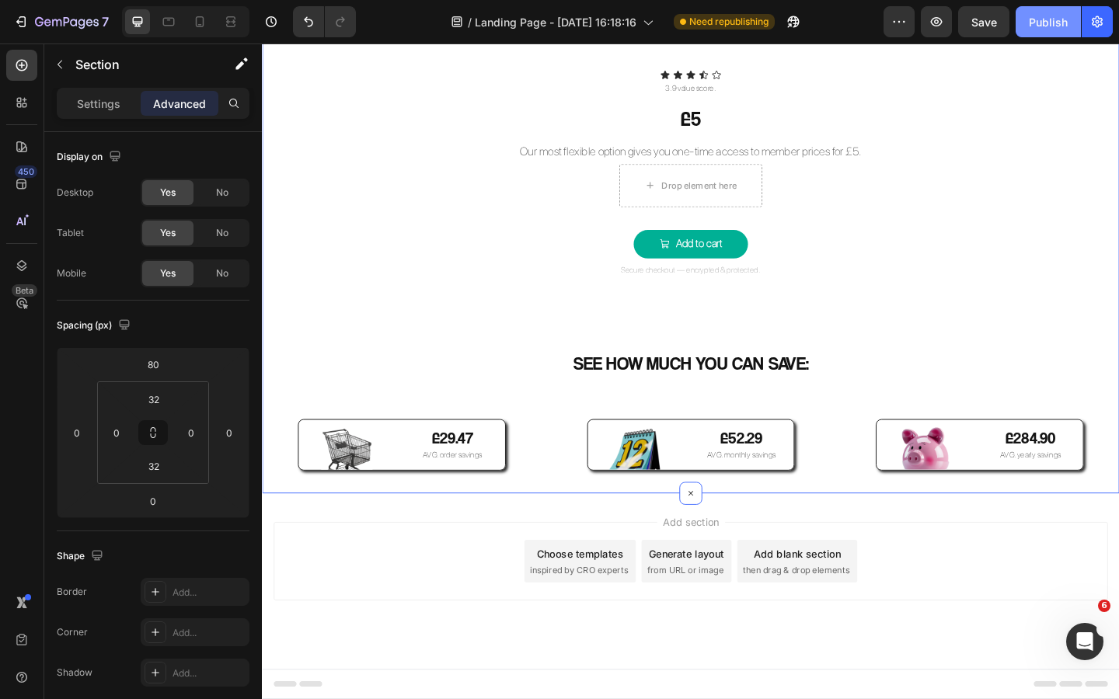
click at [1045, 33] on button "Publish" at bounding box center [1047, 21] width 65 height 31
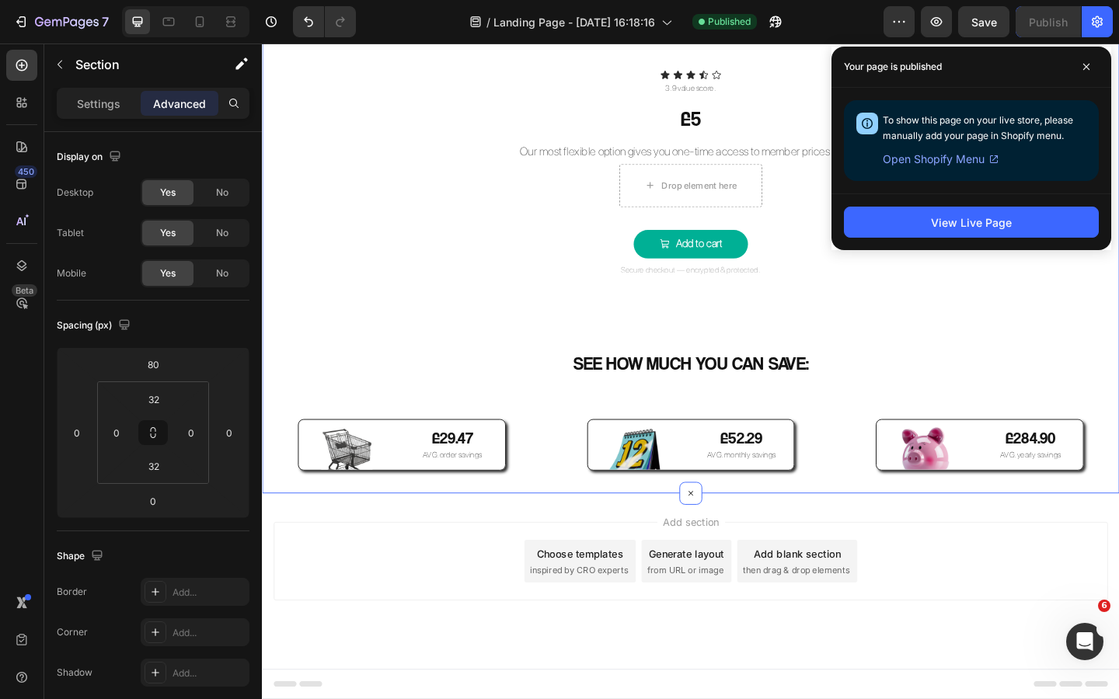
click at [703, 385] on p "SEE HOW MUCH YOU CAN SAVE:" at bounding box center [727, 392] width 929 height 26
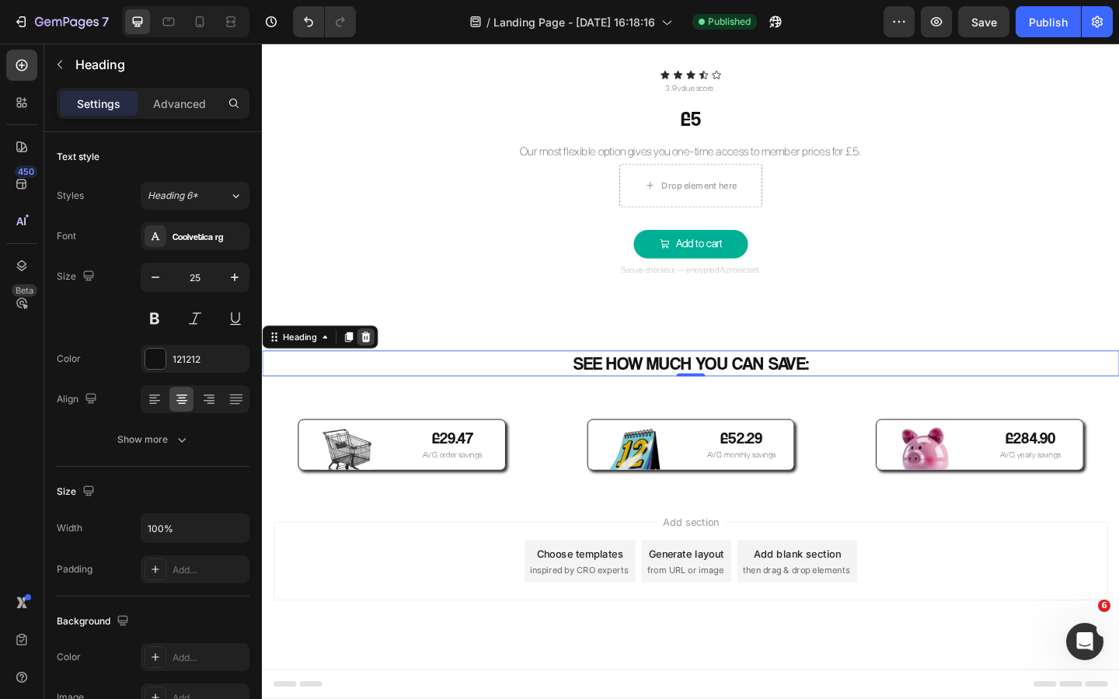
click at [380, 364] on icon at bounding box center [374, 363] width 12 height 12
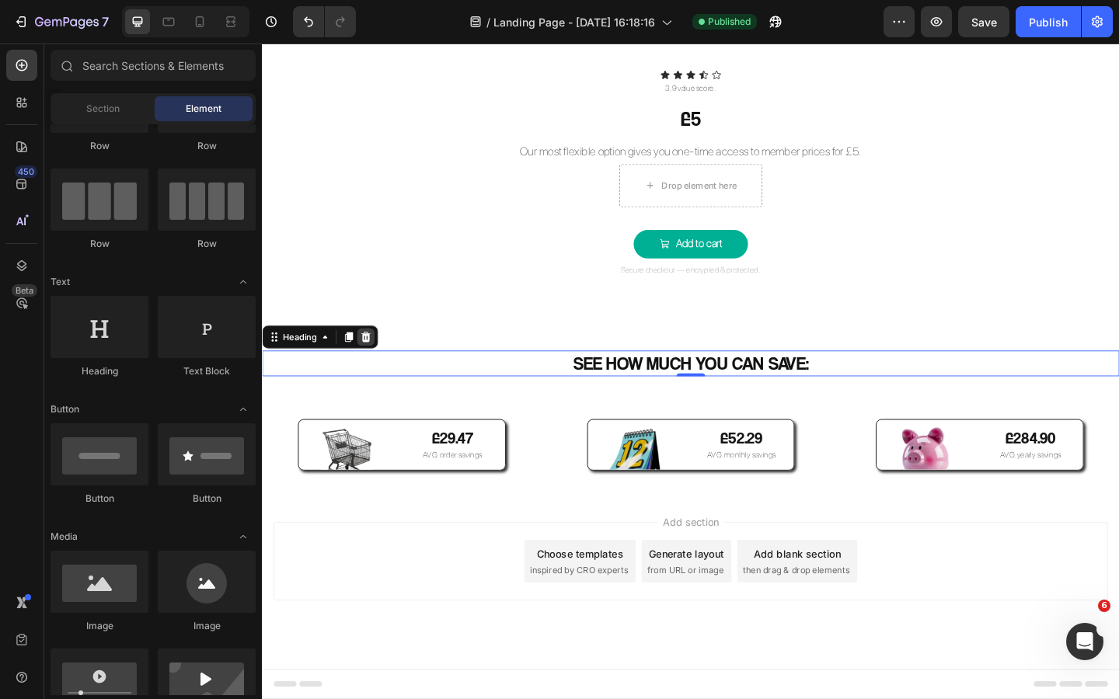
scroll to position [2910, 0]
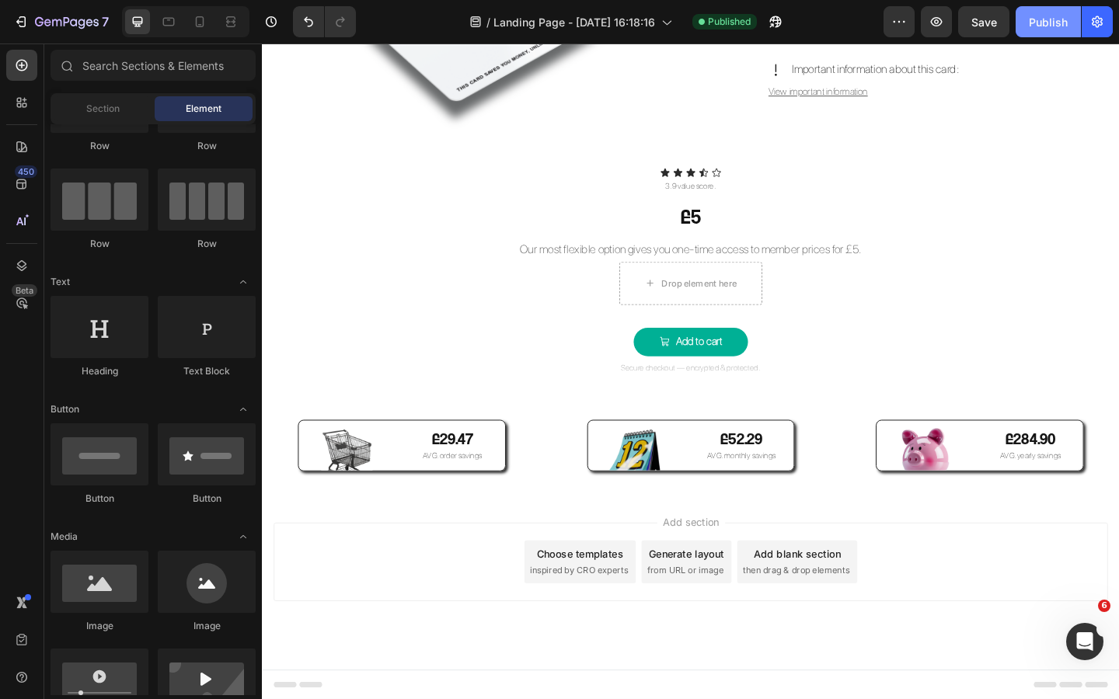
click at [1037, 26] on div "Publish" at bounding box center [1048, 22] width 39 height 16
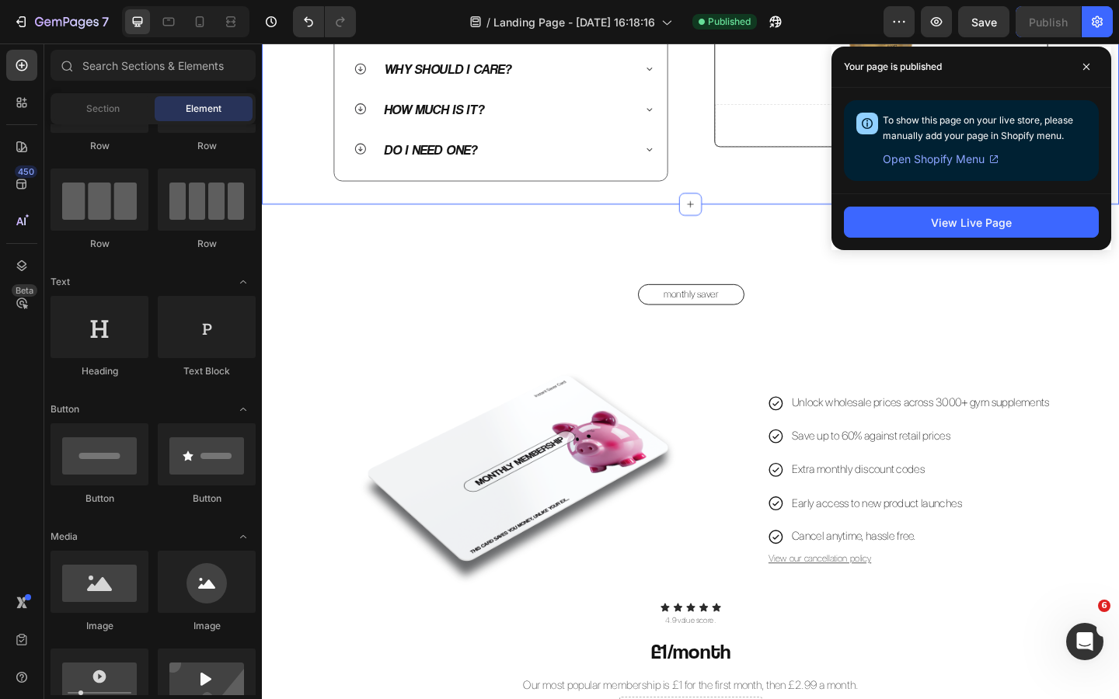
scroll to position [924, 0]
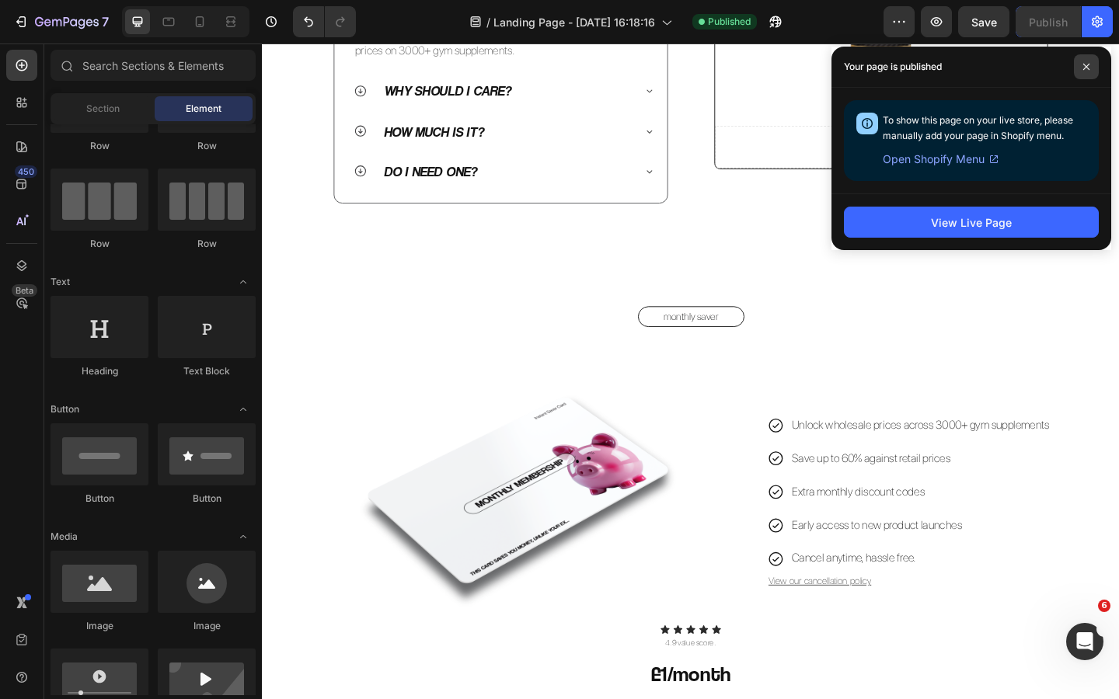
click at [1085, 74] on span at bounding box center [1086, 66] width 25 height 25
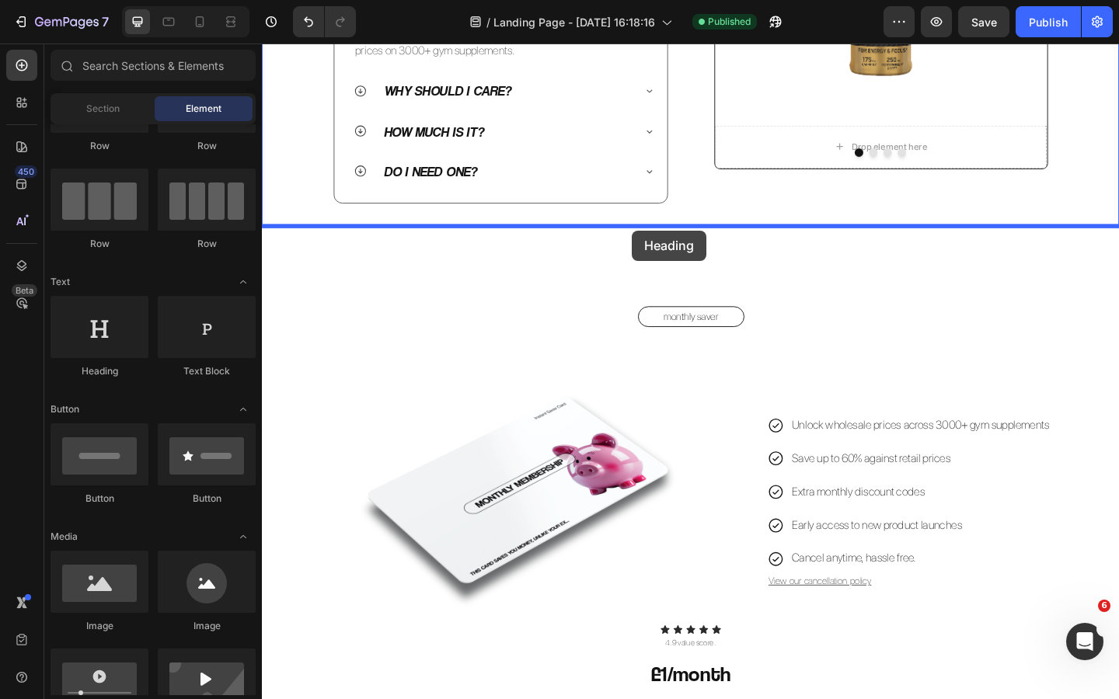
drag, startPoint x: 373, startPoint y: 360, endPoint x: 664, endPoint y: 247, distance: 312.3
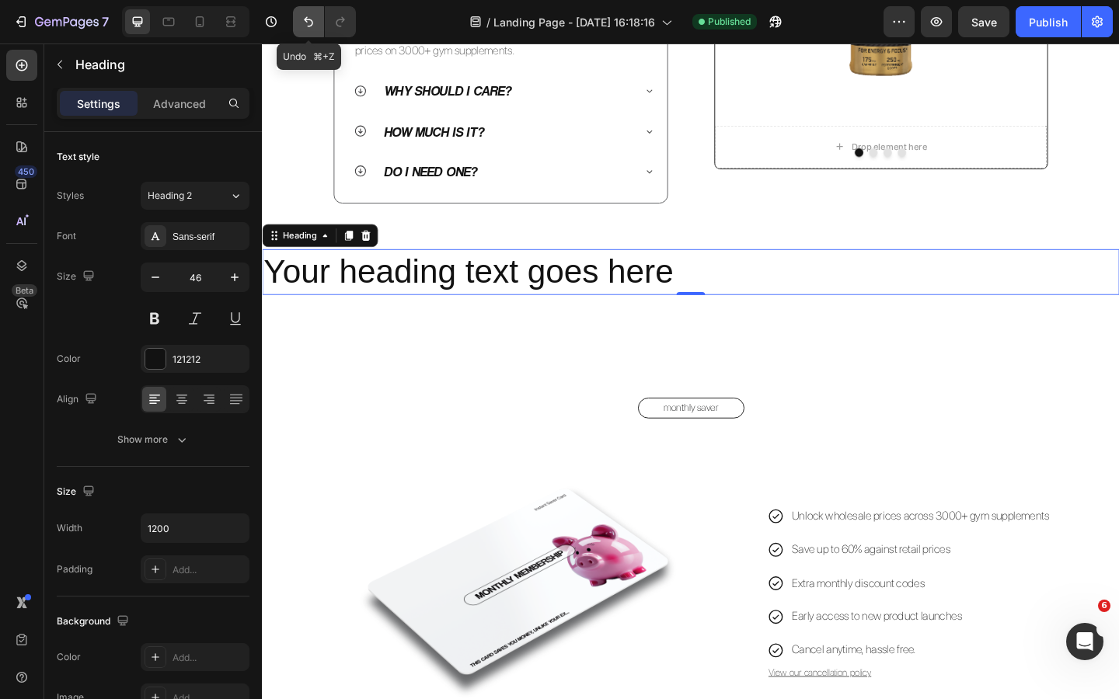
click at [318, 29] on button "Undo/Redo" at bounding box center [308, 21] width 31 height 31
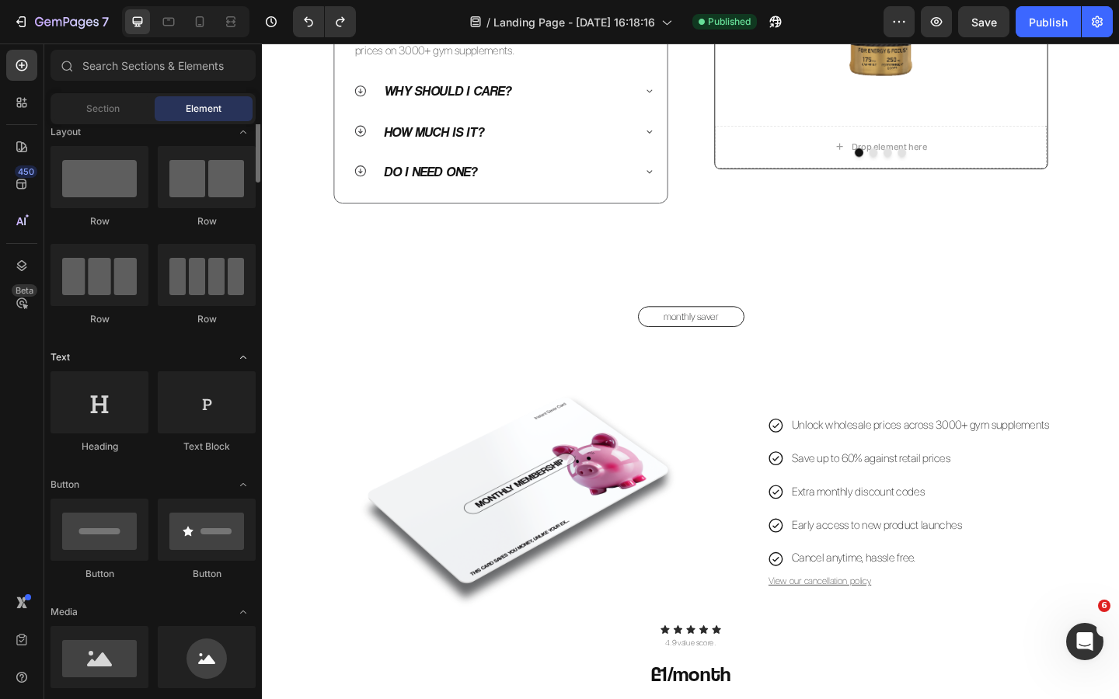
scroll to position [0, 0]
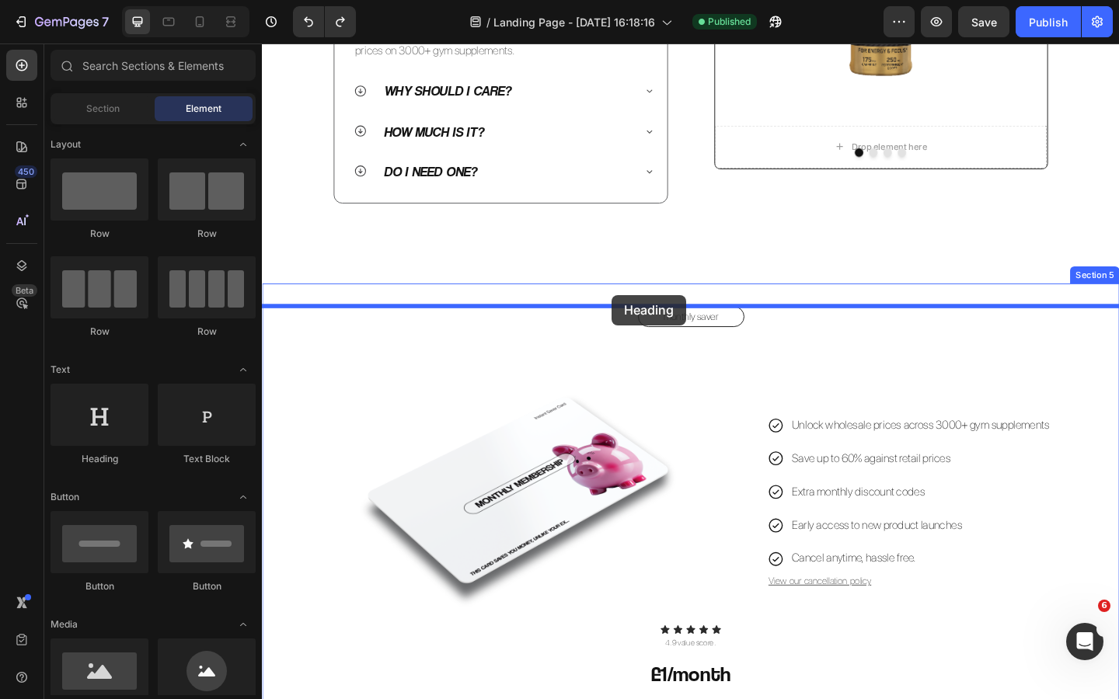
drag, startPoint x: 358, startPoint y: 486, endPoint x: 642, endPoint y: 317, distance: 330.9
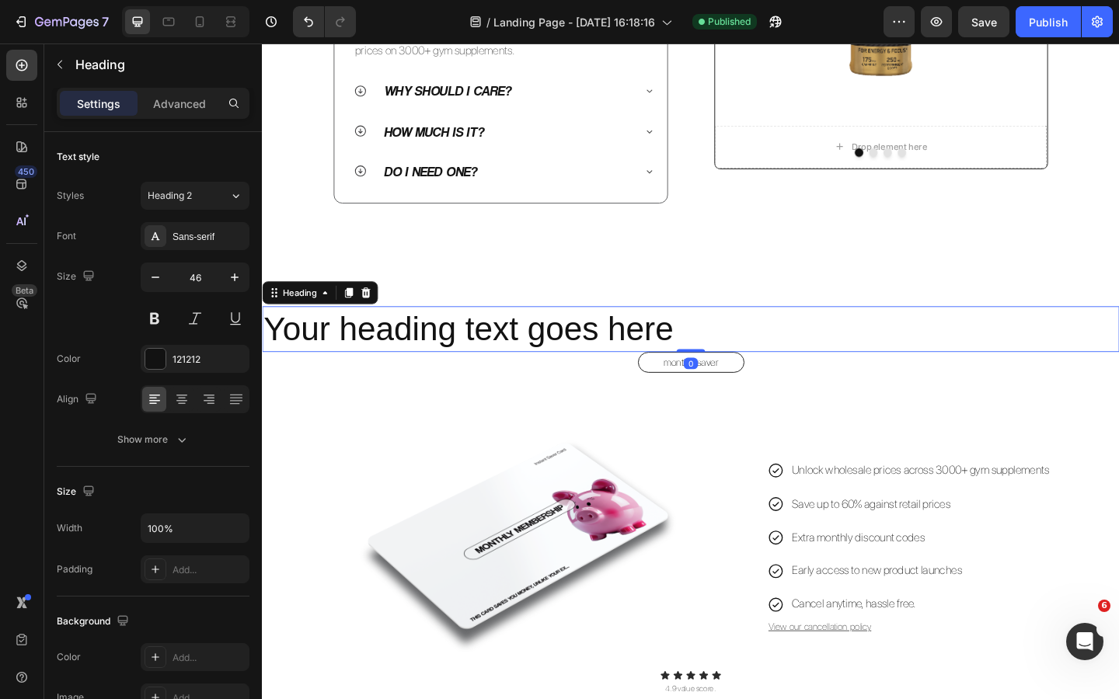
click at [646, 357] on h2 "Your heading text goes here" at bounding box center [728, 354] width 932 height 50
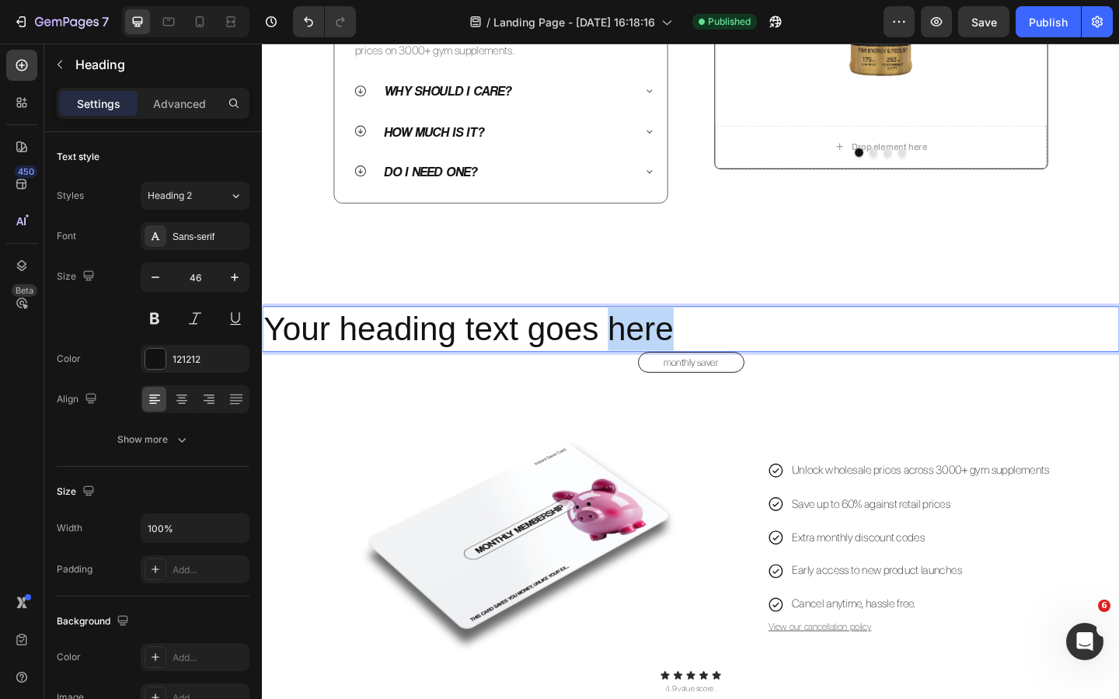
click at [646, 357] on p "Your heading text goes here" at bounding box center [727, 354] width 929 height 47
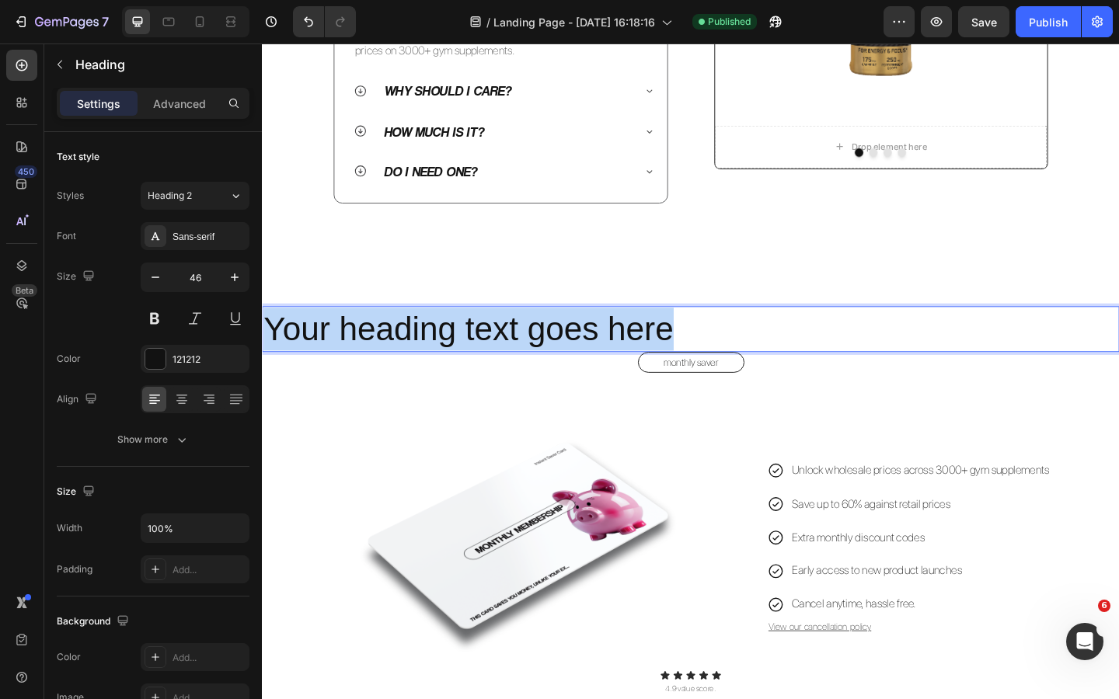
click at [646, 357] on p "Your heading text goes here" at bounding box center [727, 354] width 929 height 47
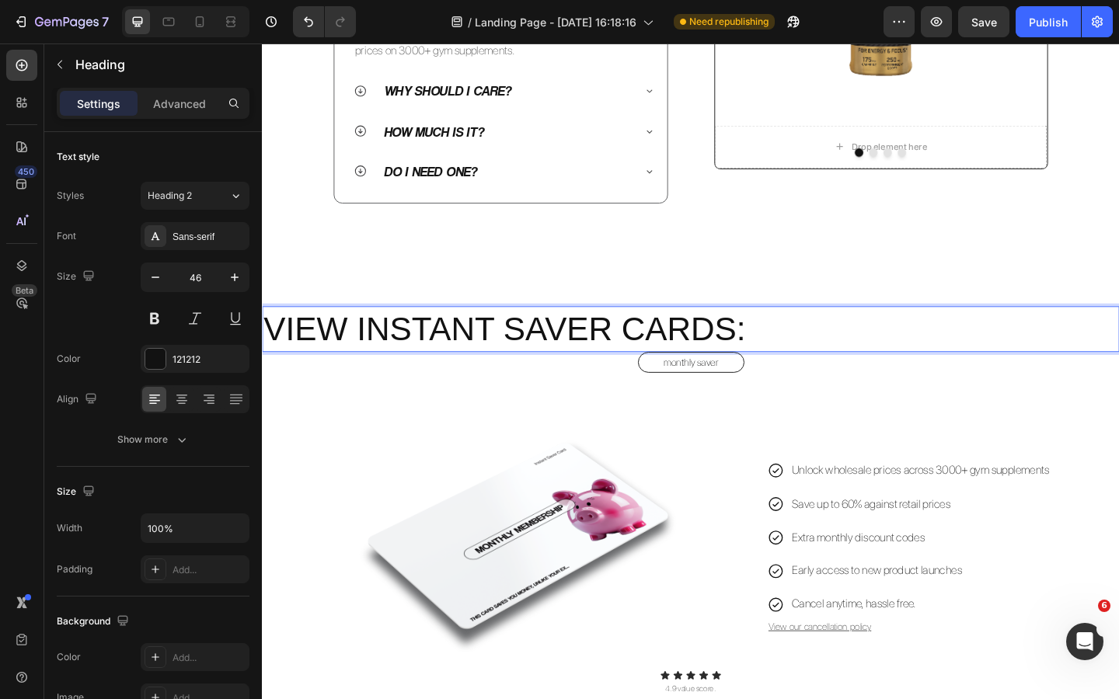
click at [545, 348] on p "VIEW INSTANT SAVER CARDS:" at bounding box center [727, 354] width 929 height 47
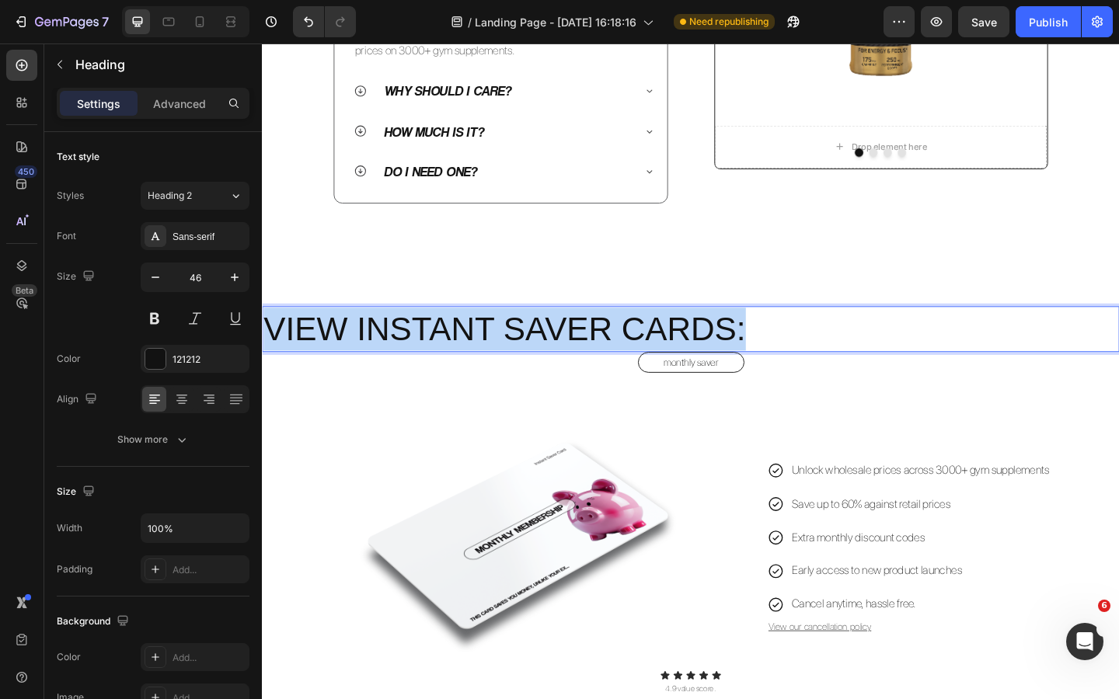
click at [545, 348] on p "VIEW INSTANT SAVER CARDS:" at bounding box center [727, 354] width 929 height 47
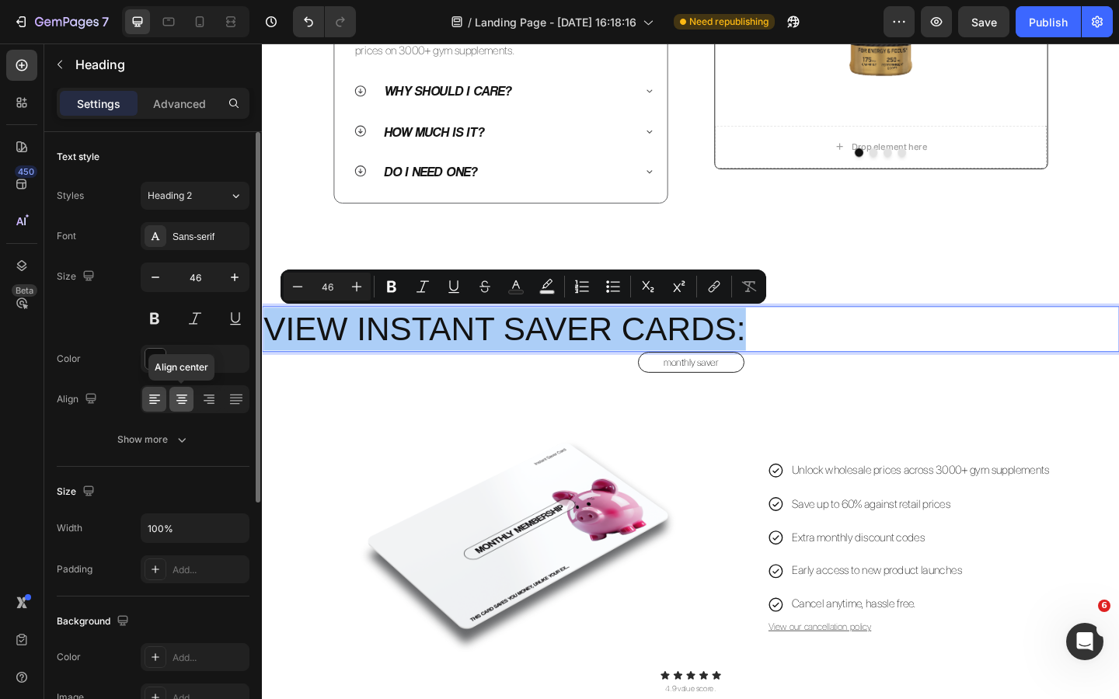
click at [184, 398] on icon at bounding box center [182, 399] width 8 height 2
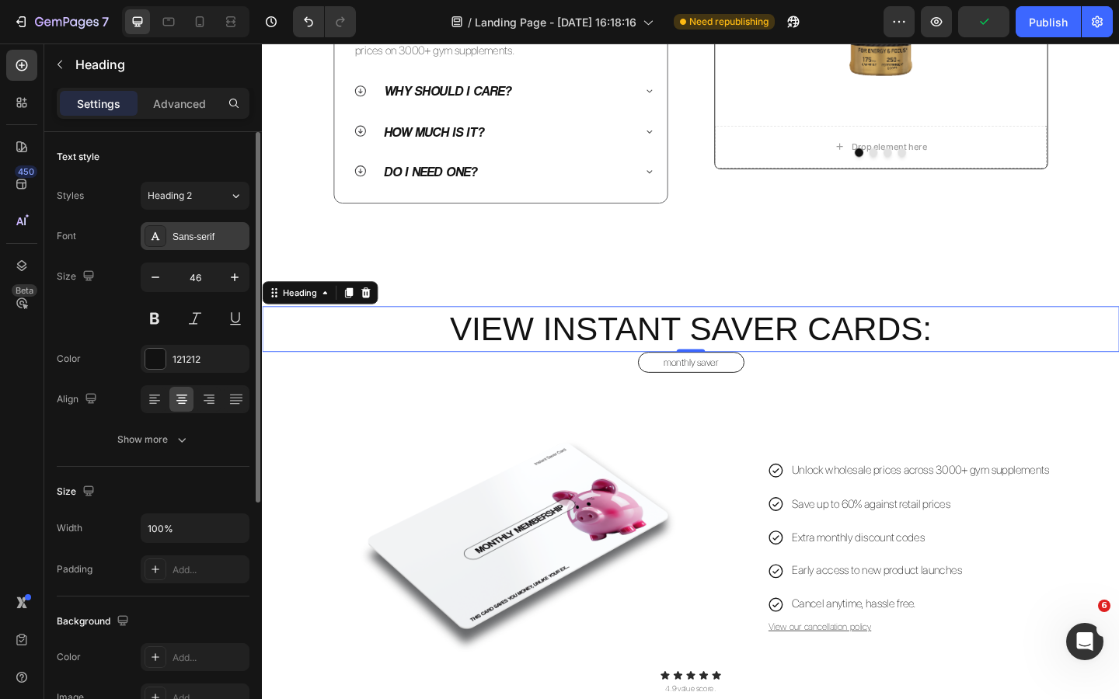
click at [204, 238] on div "Sans-serif" at bounding box center [208, 237] width 73 height 14
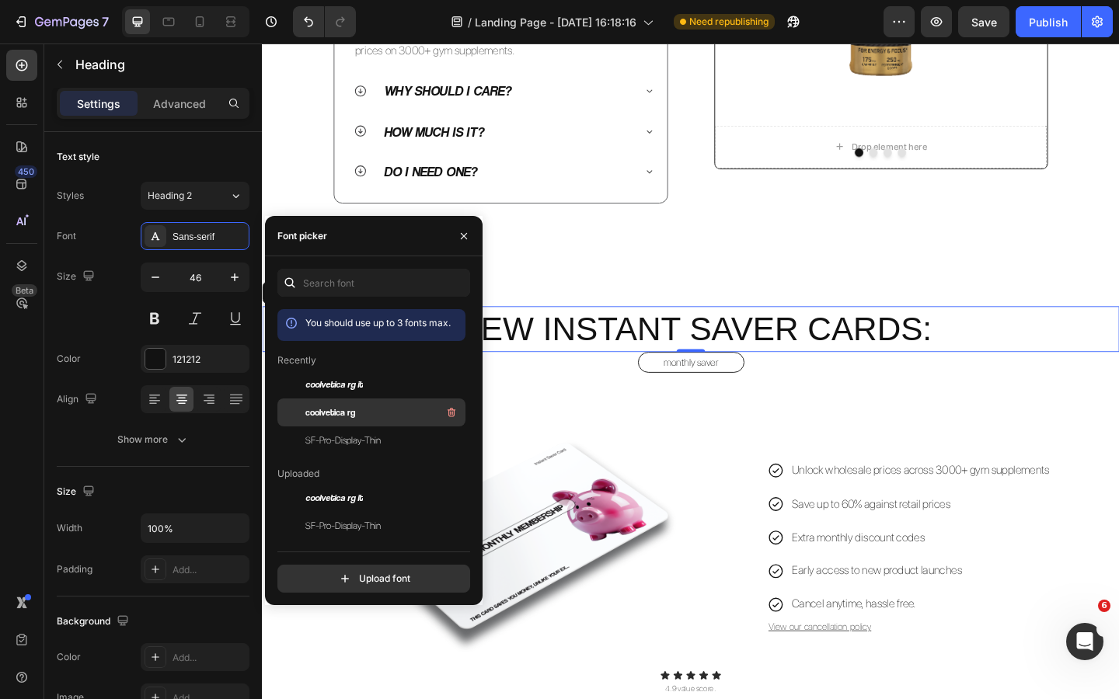
click at [359, 414] on div "coolvetica rg" at bounding box center [383, 412] width 157 height 19
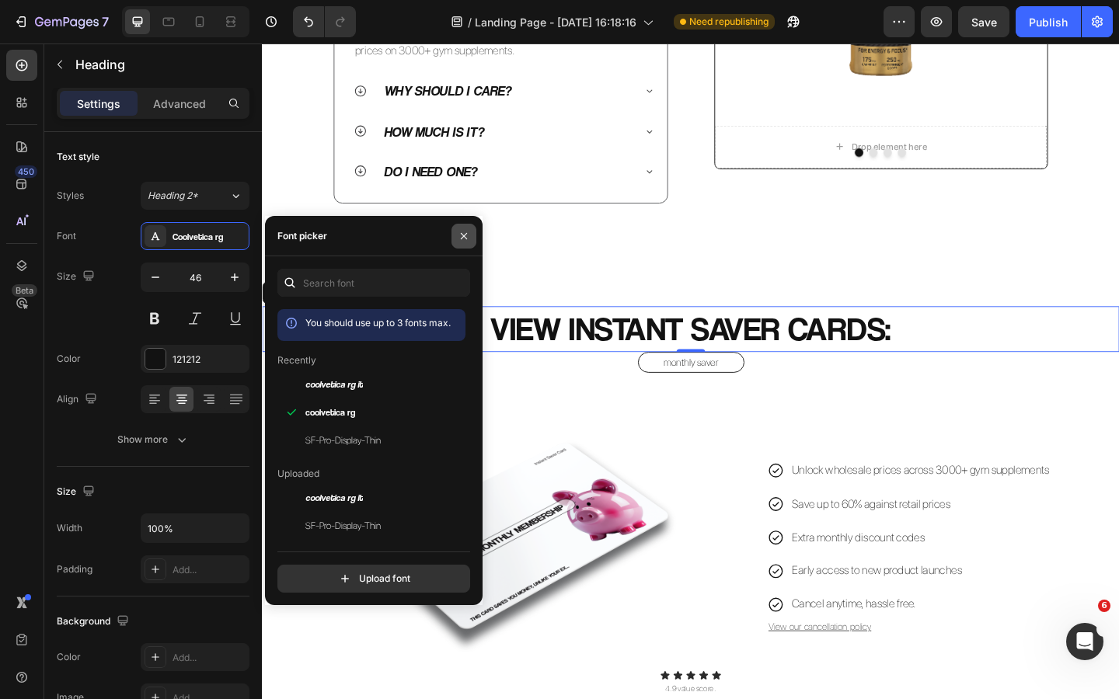
click at [468, 238] on icon "button" at bounding box center [464, 236] width 12 height 12
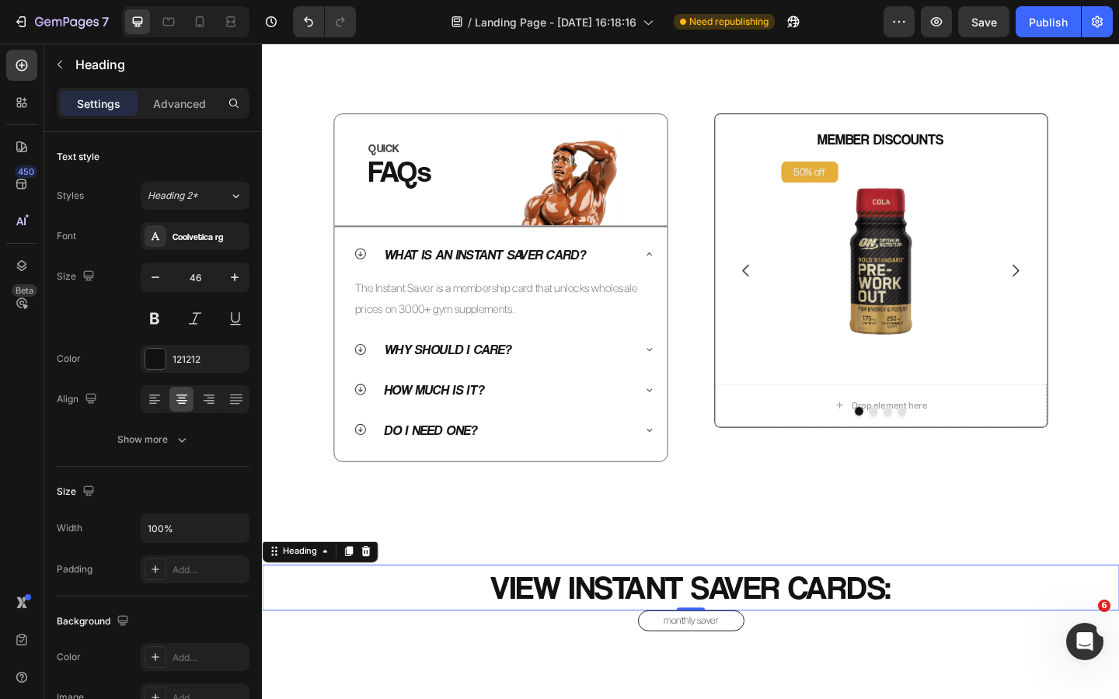
scroll to position [308, 0]
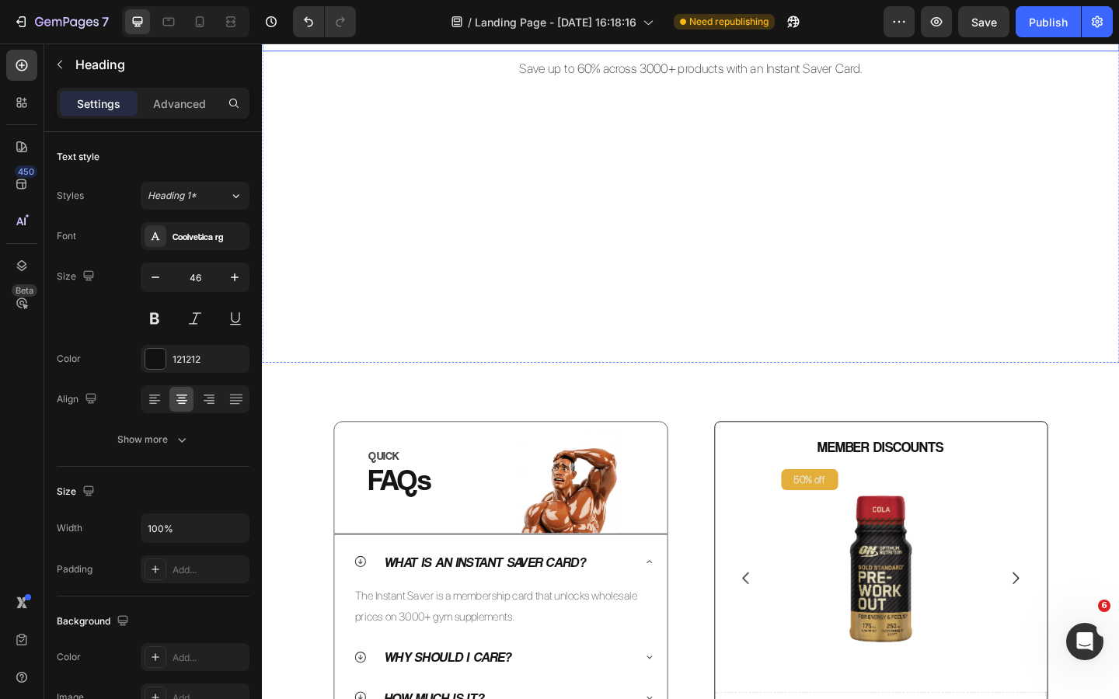
click at [632, 52] on h2 "INSTANT SAVER CARDS" at bounding box center [728, 27] width 932 height 50
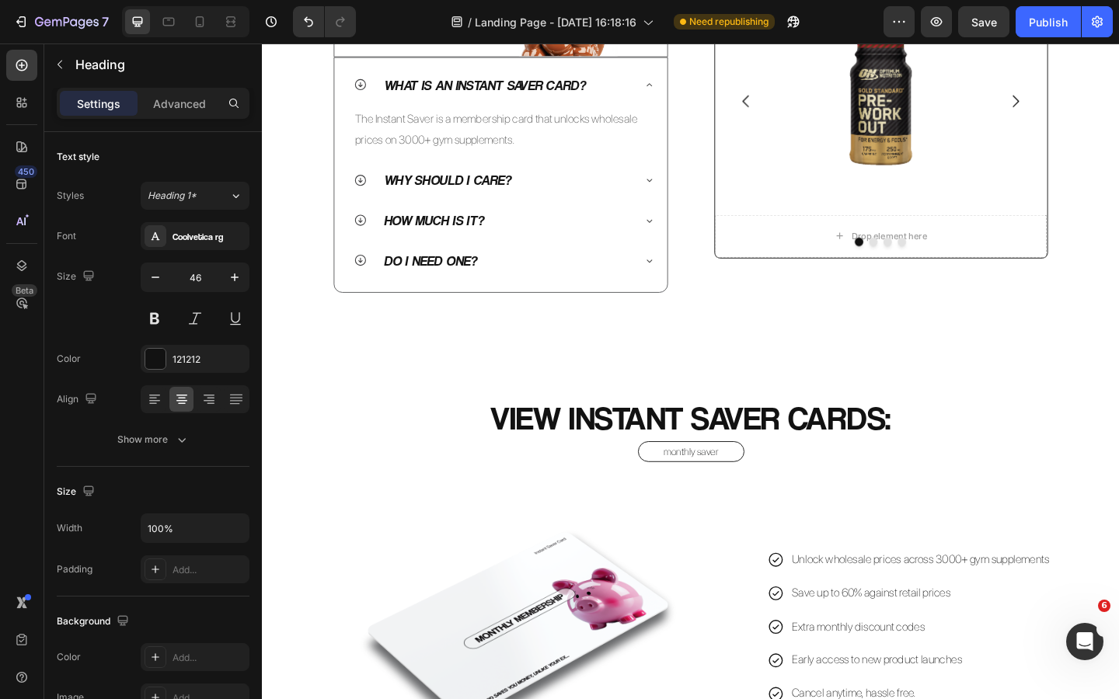
scroll to position [828, 0]
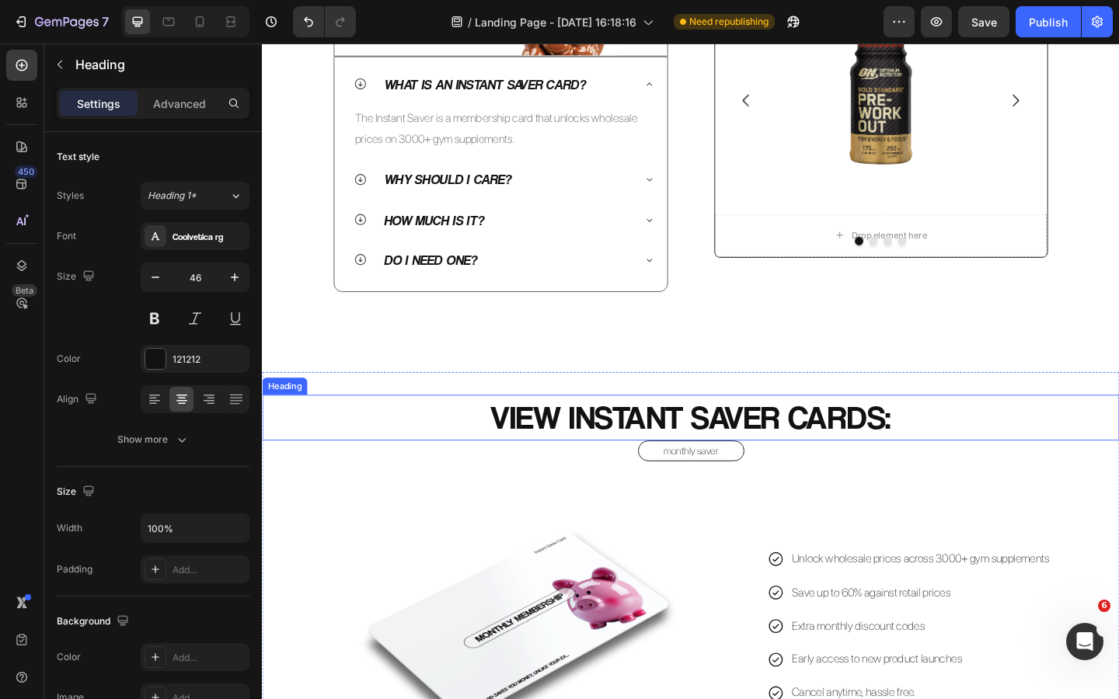
click at [652, 445] on h2 "VIEW INSTANT SAVER CARDS:" at bounding box center [728, 451] width 932 height 50
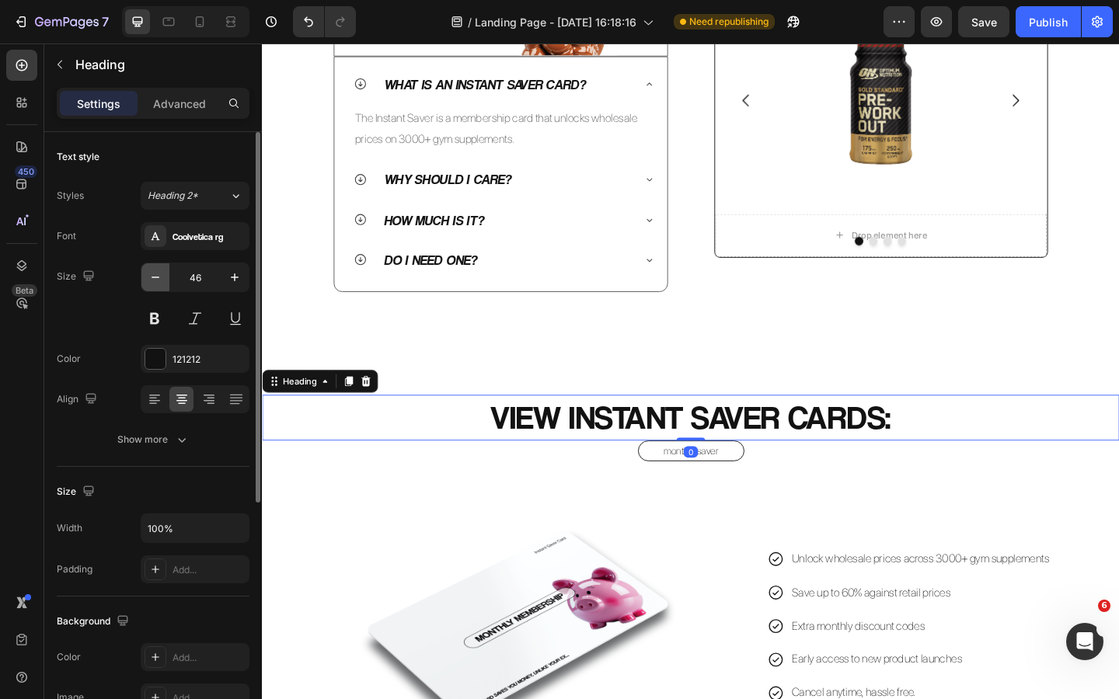
click at [155, 276] on icon "button" at bounding box center [156, 278] width 16 height 16
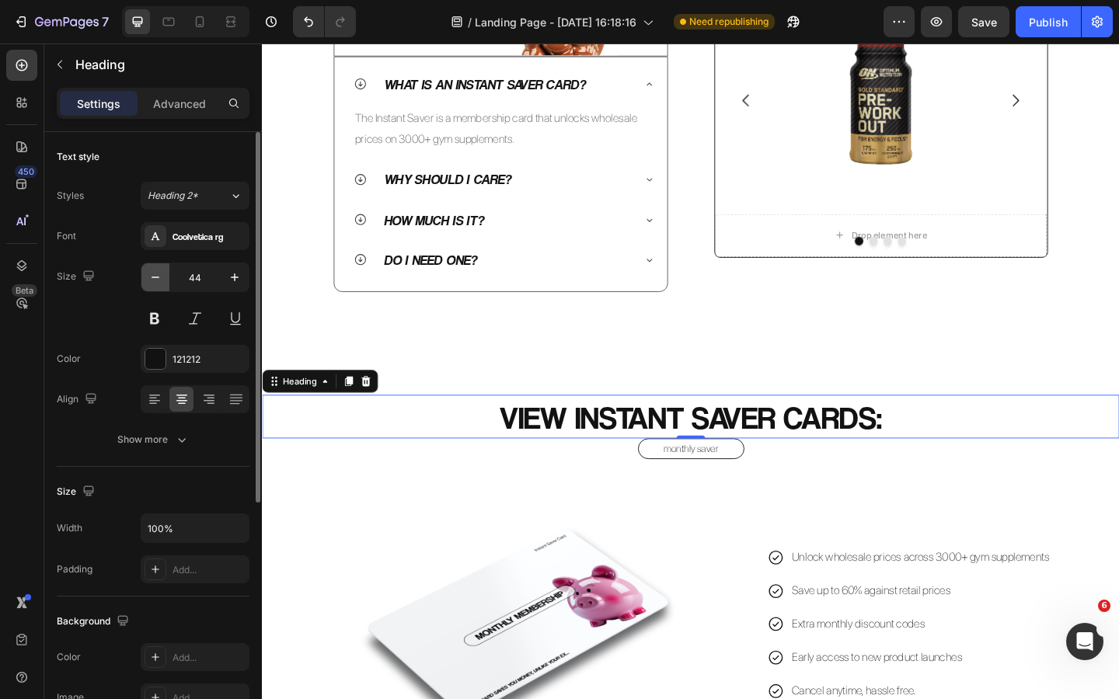
click at [155, 276] on icon "button" at bounding box center [156, 278] width 16 height 16
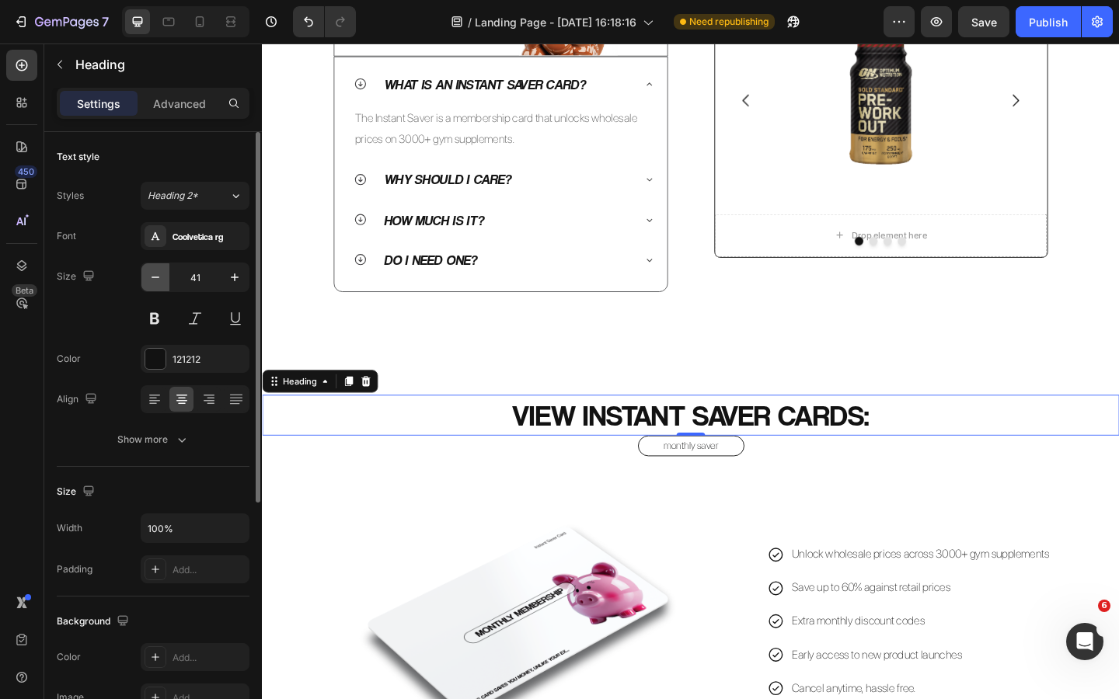
click at [155, 276] on icon "button" at bounding box center [156, 278] width 16 height 16
type input "39"
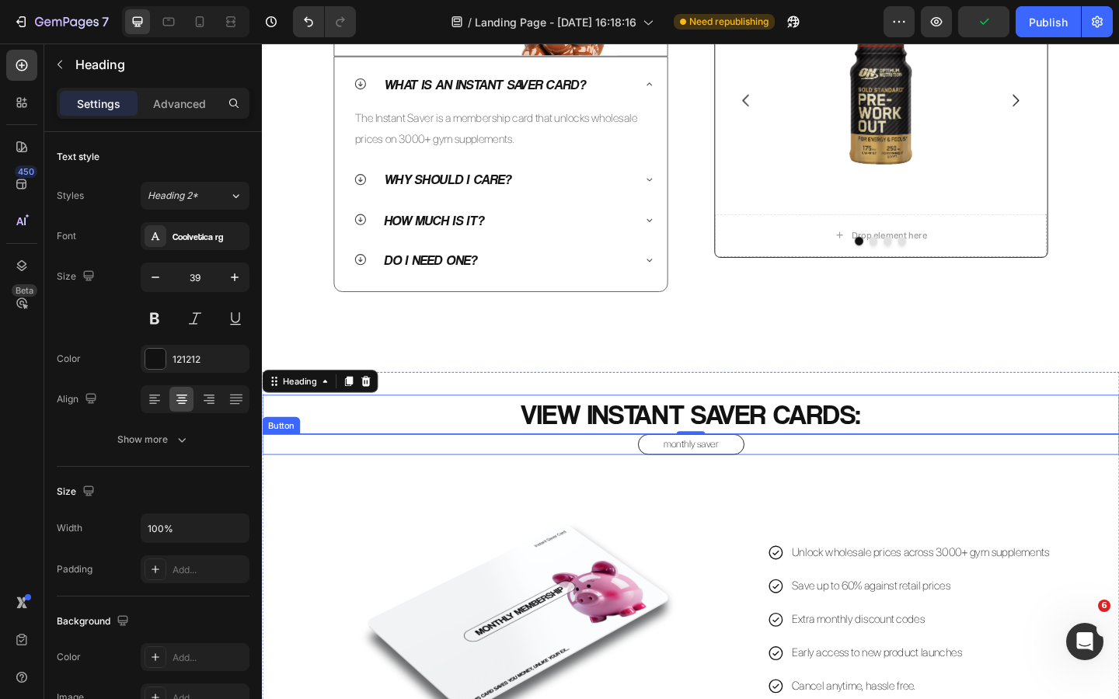
click at [820, 480] on div "monthly saver Button" at bounding box center [728, 479] width 932 height 23
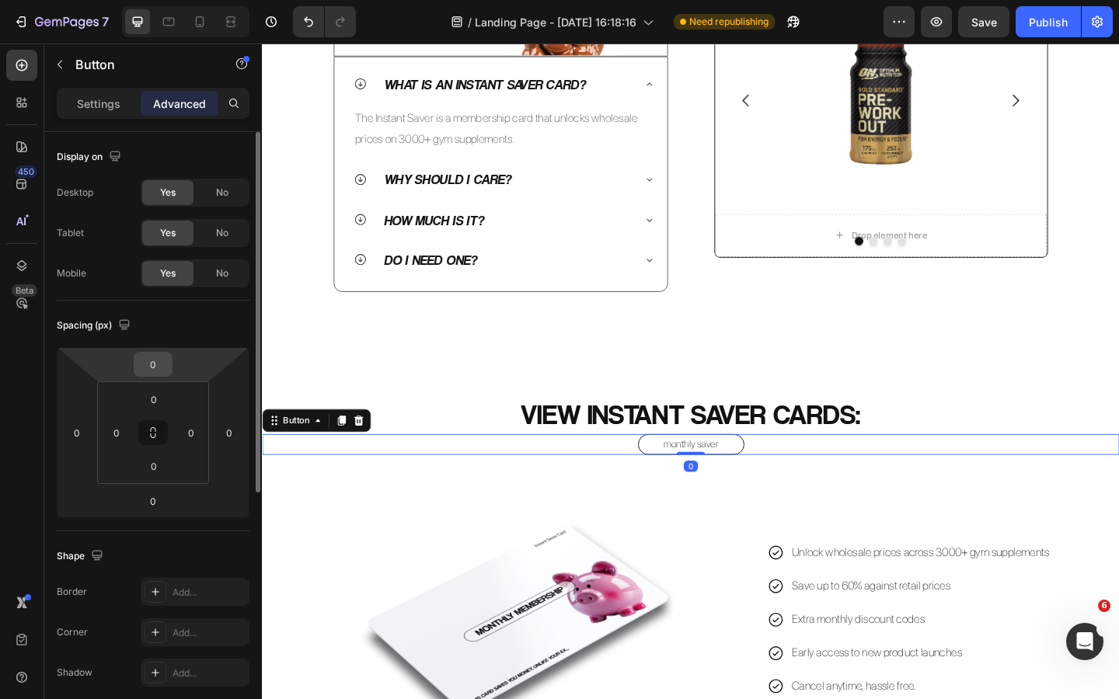
click at [149, 355] on input "0" at bounding box center [153, 364] width 31 height 23
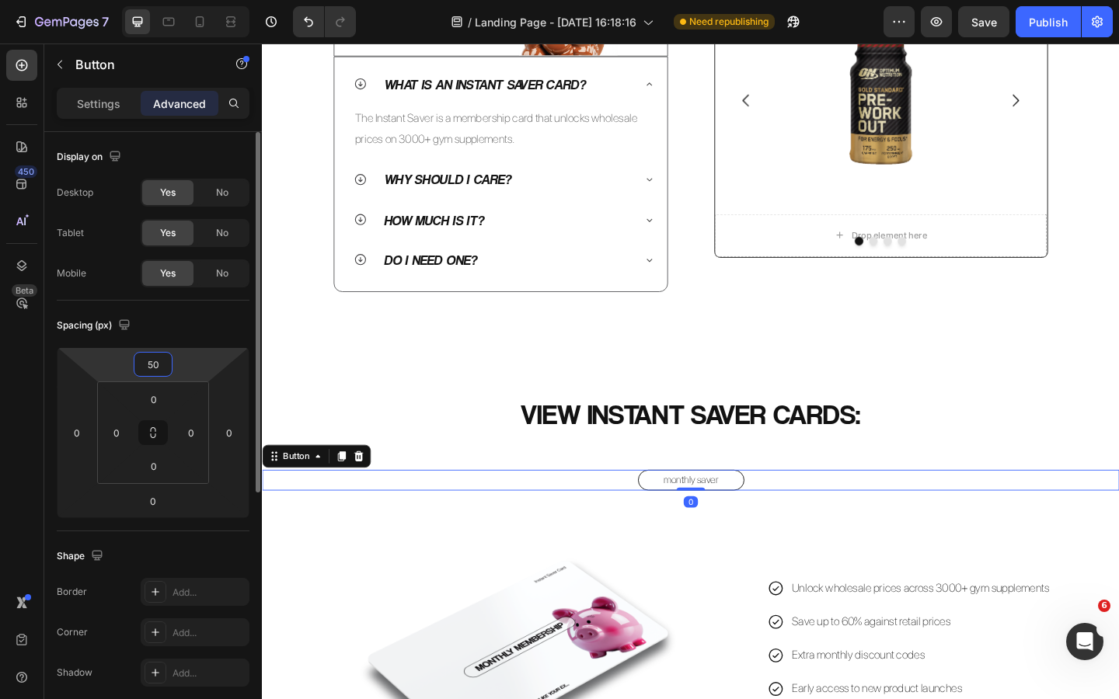
type input "5"
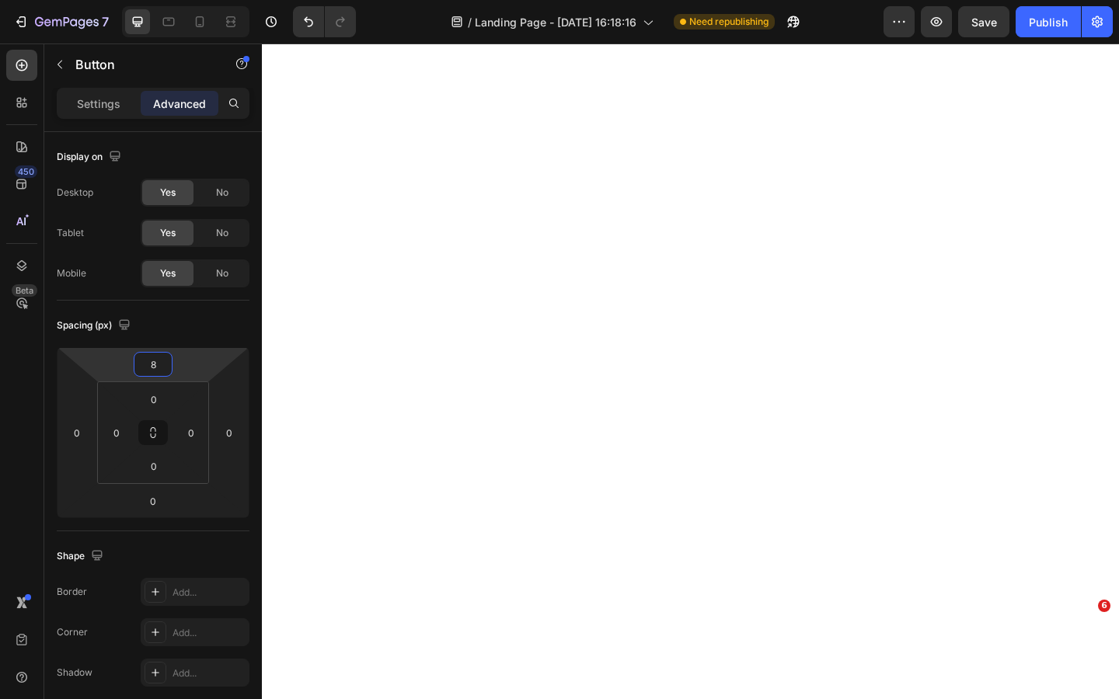
type input "80"
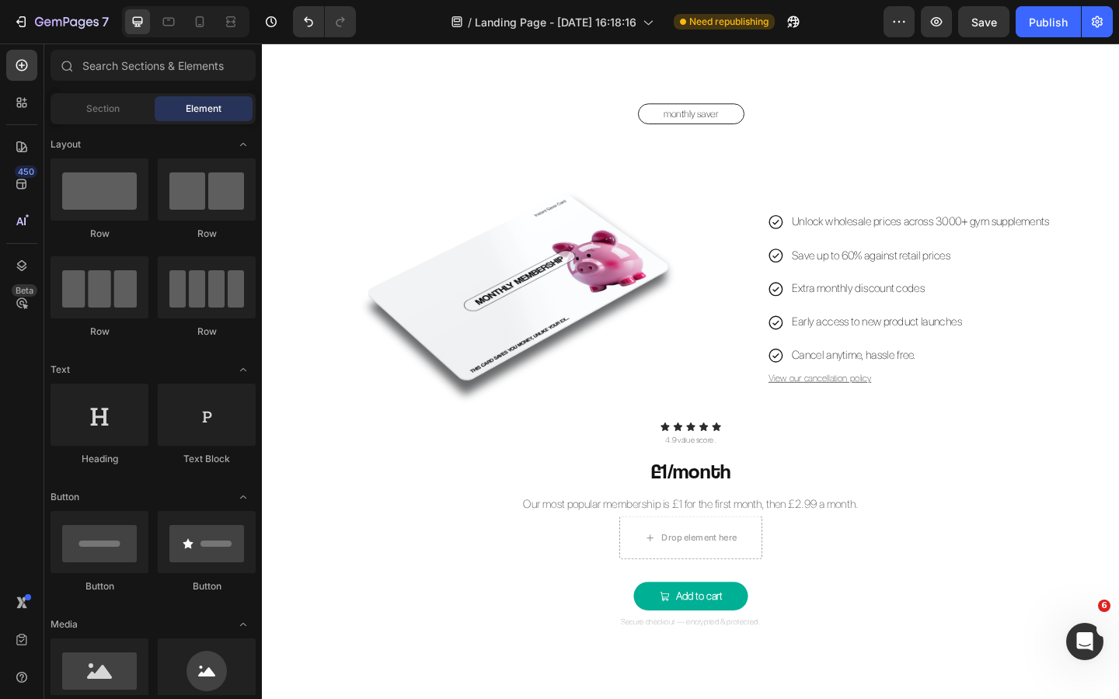
scroll to position [1266, 0]
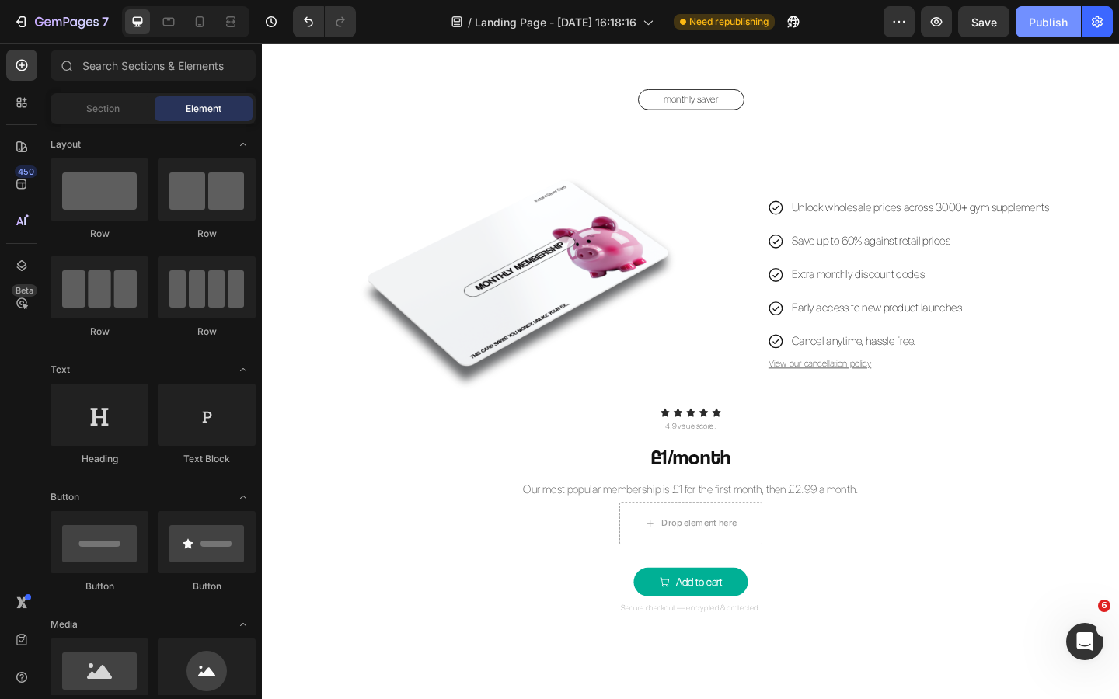
click at [1060, 26] on div "Publish" at bounding box center [1048, 22] width 39 height 16
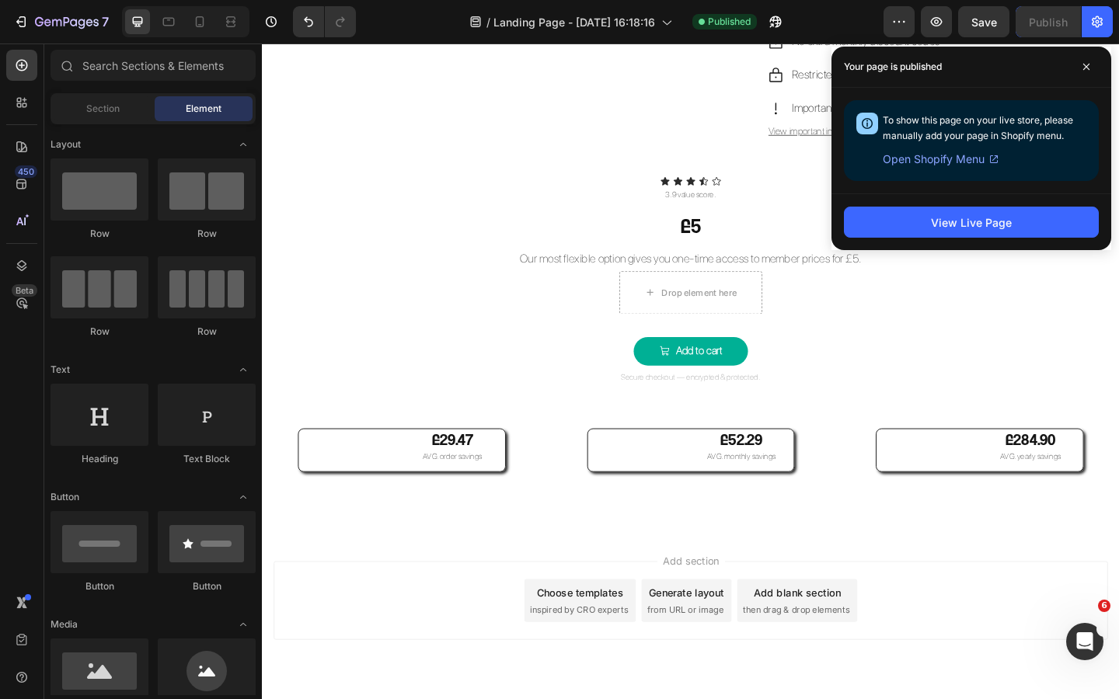
scroll to position [3015, 0]
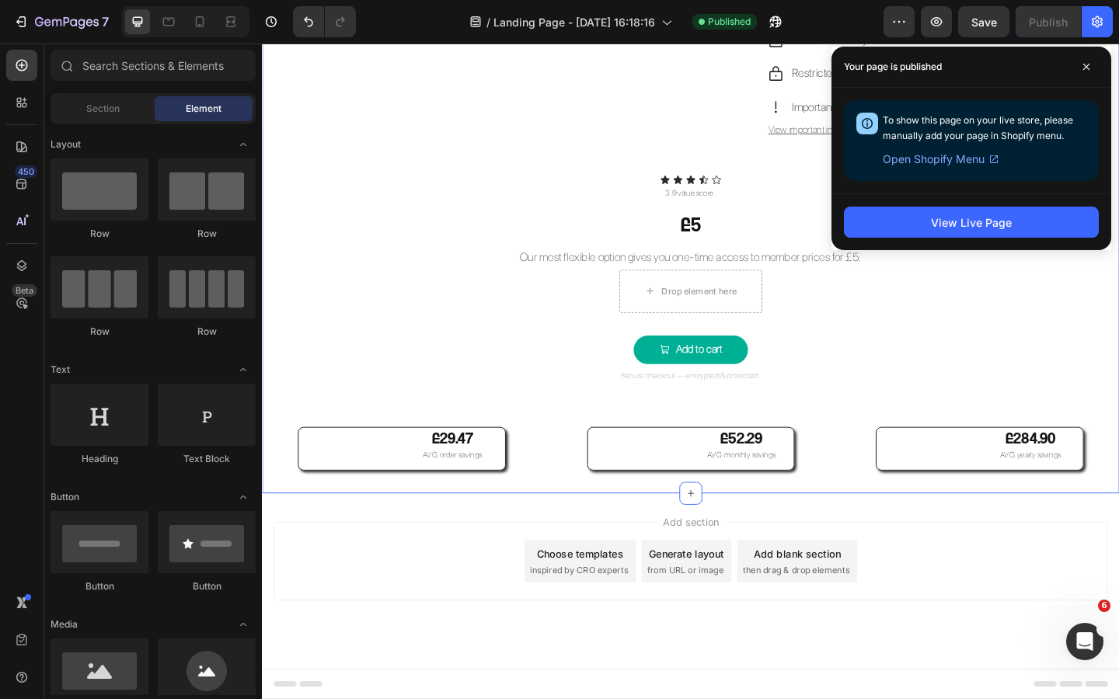
click at [869, 518] on div "one-time saver Button Image Unlock wholesale prices across 3000+ gym supplement…" at bounding box center [728, 161] width 932 height 743
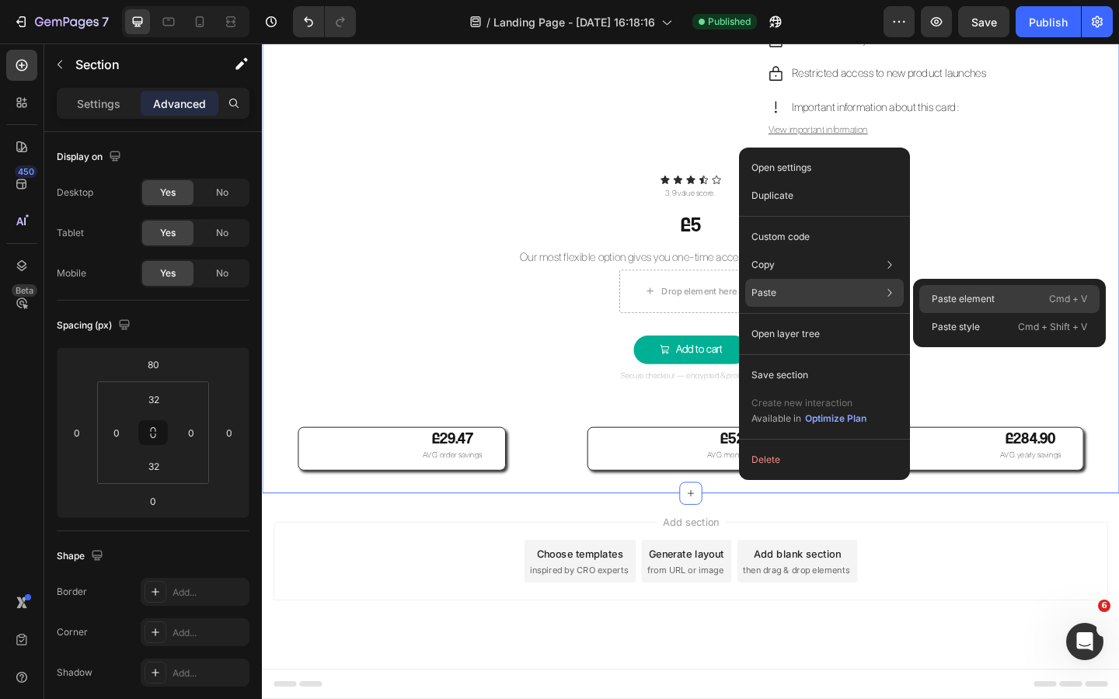
click at [955, 299] on p "Paste element" at bounding box center [962, 299] width 63 height 14
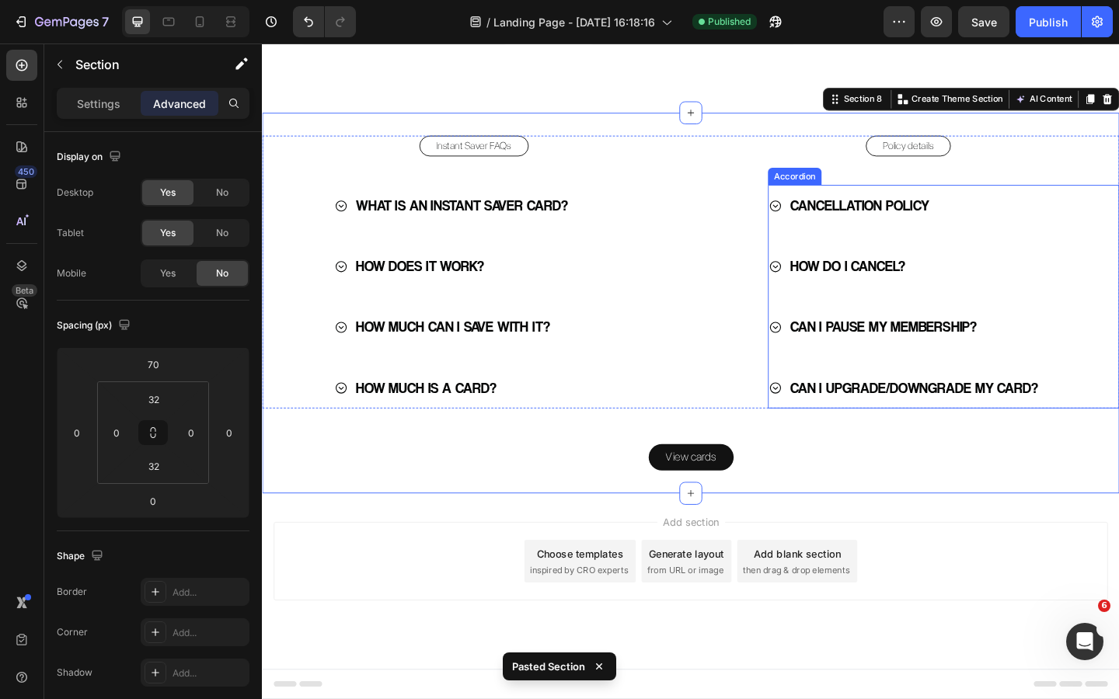
scroll to position [3483, 0]
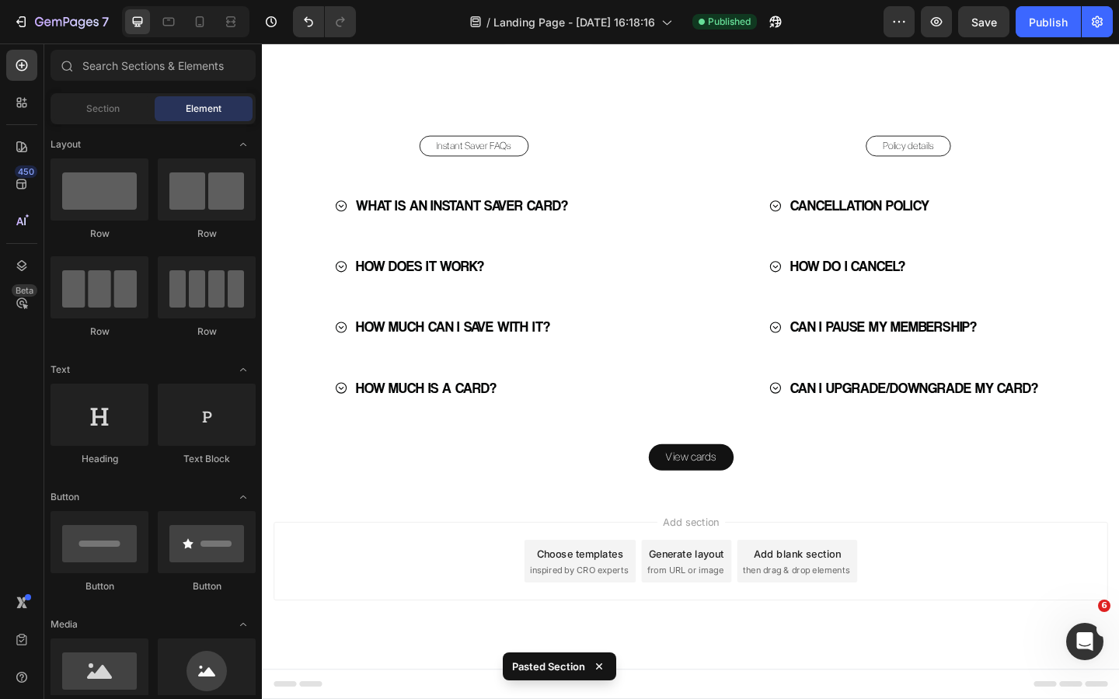
click at [527, 555] on div "Add section Choose templates inspired by CRO experts Generate layout from URL o…" at bounding box center [728, 628] width 932 height 191
click at [349, 224] on icon at bounding box center [347, 220] width 15 height 15
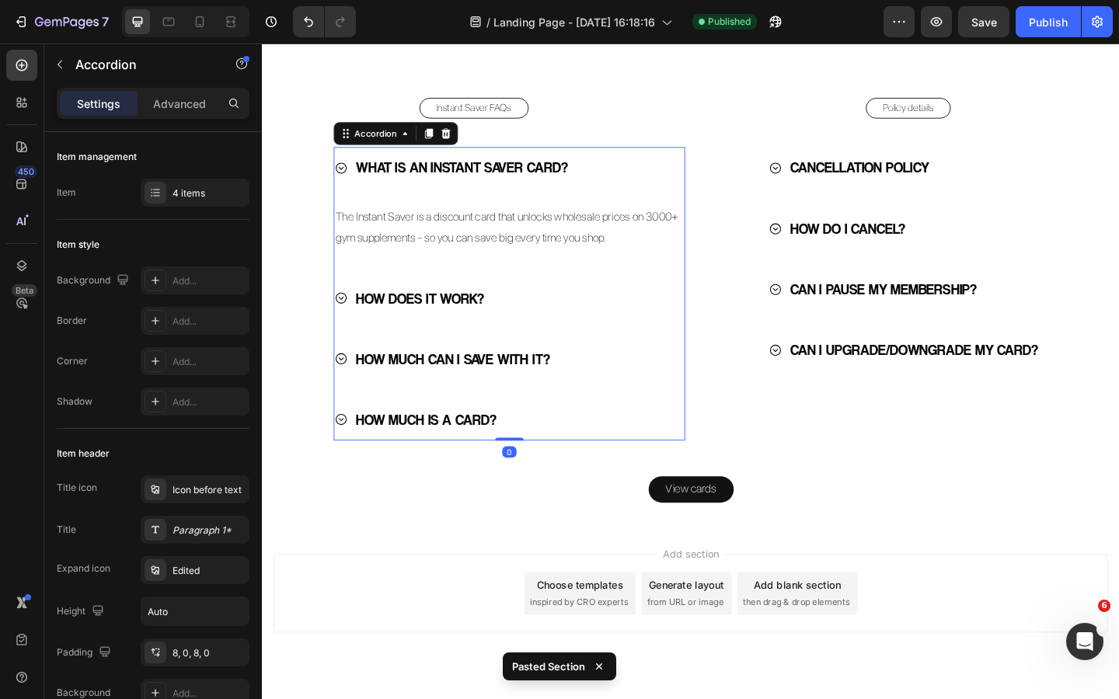
click at [349, 186] on icon at bounding box center [347, 179] width 15 height 15
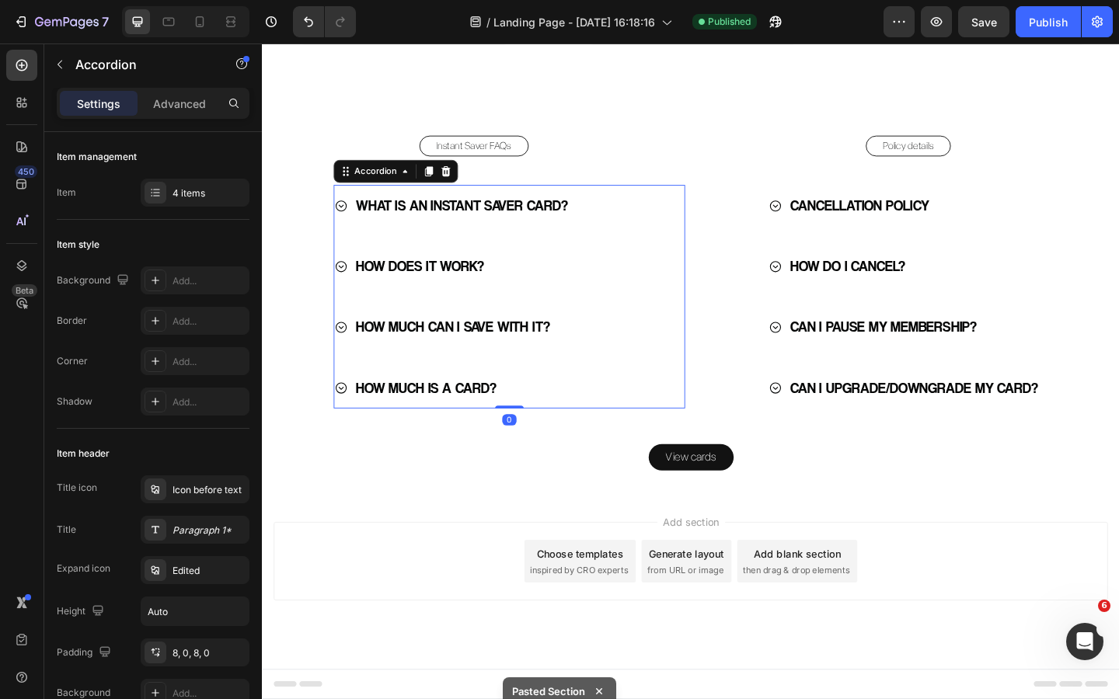
click at [350, 292] on icon at bounding box center [347, 286] width 15 height 15
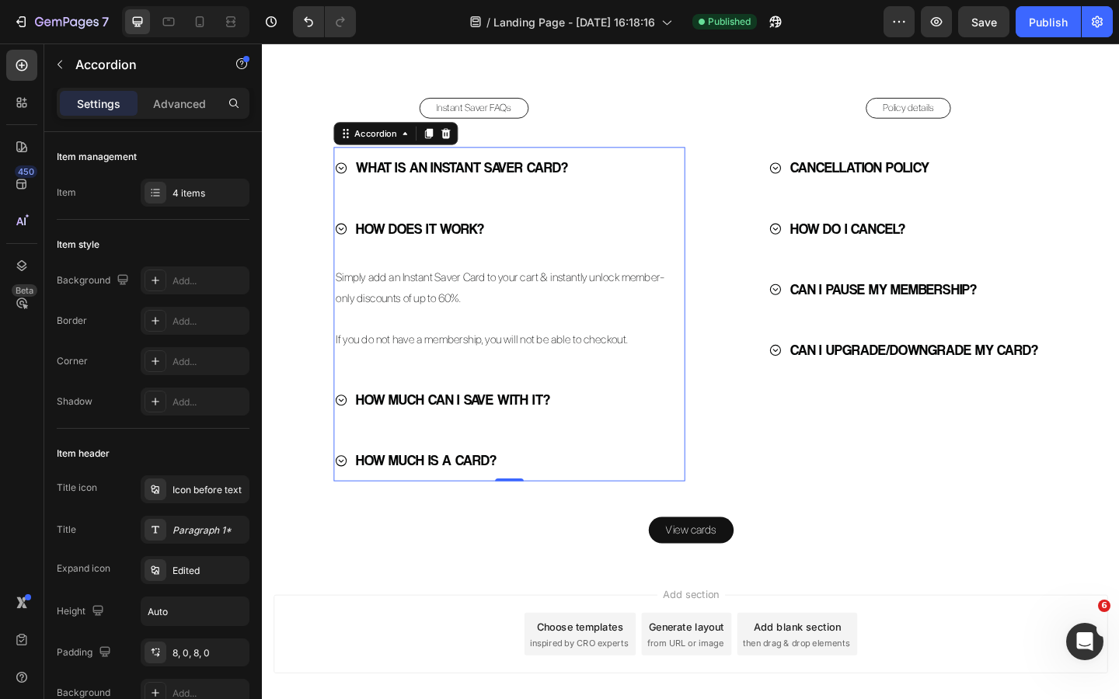
click at [350, 252] on icon at bounding box center [347, 245] width 15 height 15
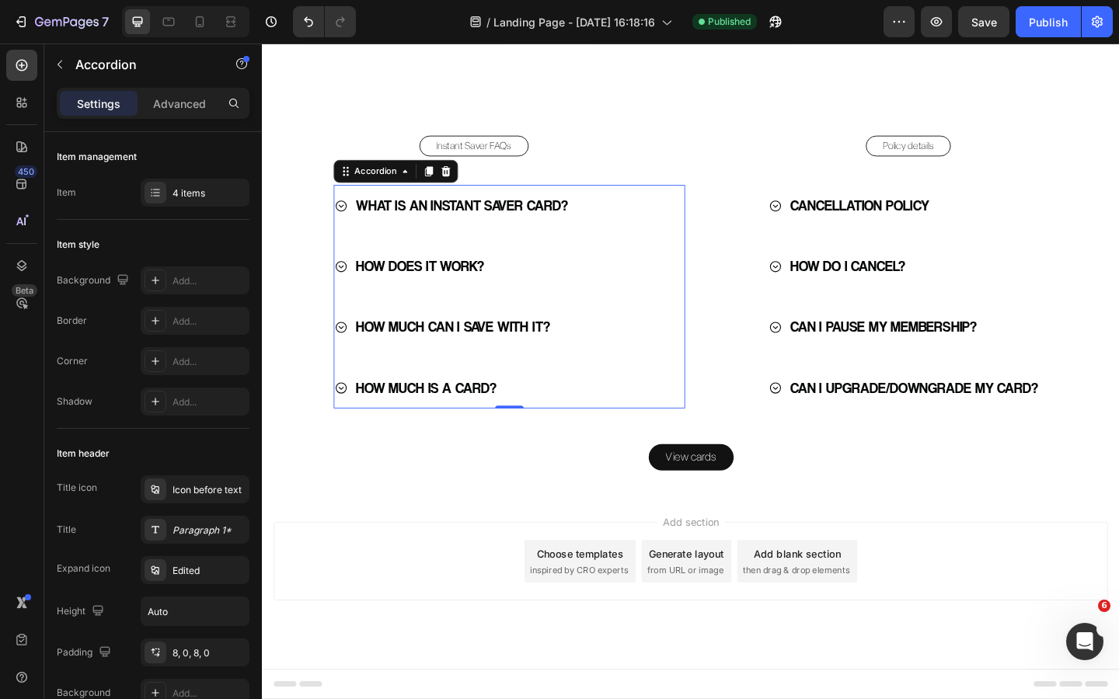
click at [349, 351] on icon at bounding box center [348, 352] width 12 height 12
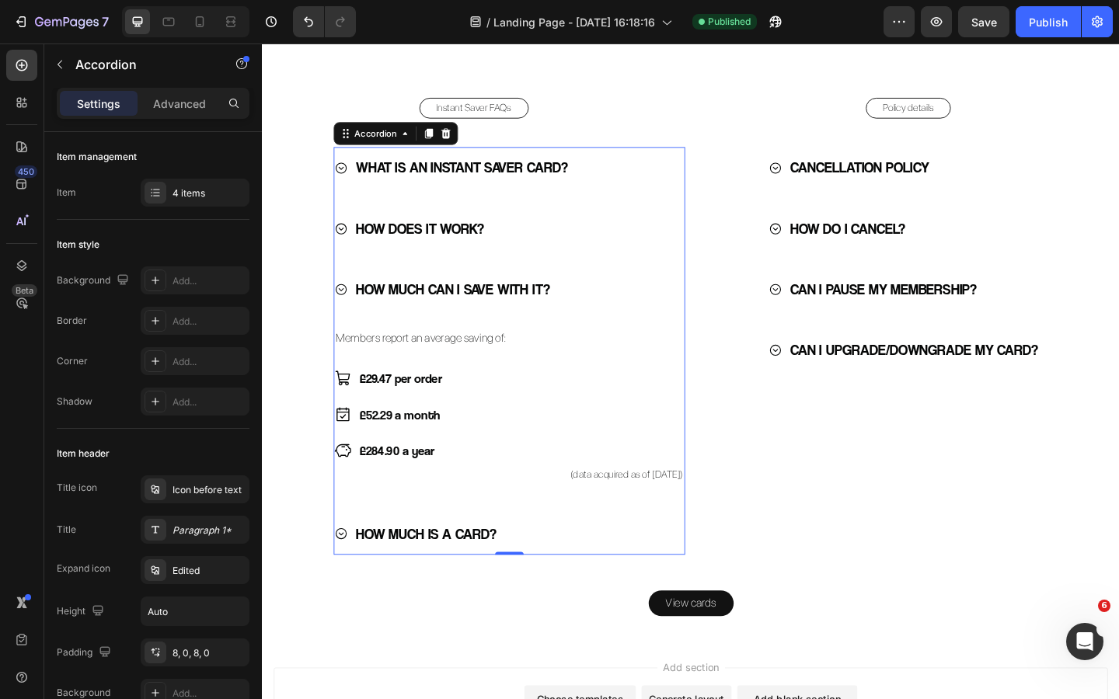
click at [349, 317] on icon at bounding box center [348, 311] width 12 height 12
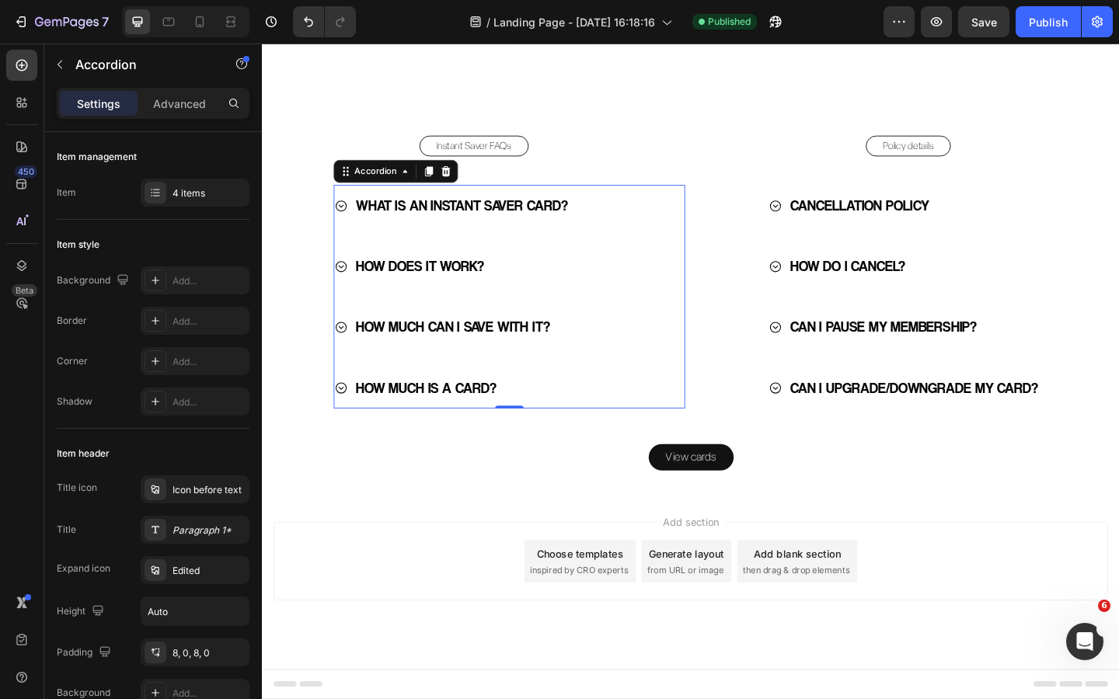
click at [349, 414] on icon at bounding box center [347, 418] width 15 height 15
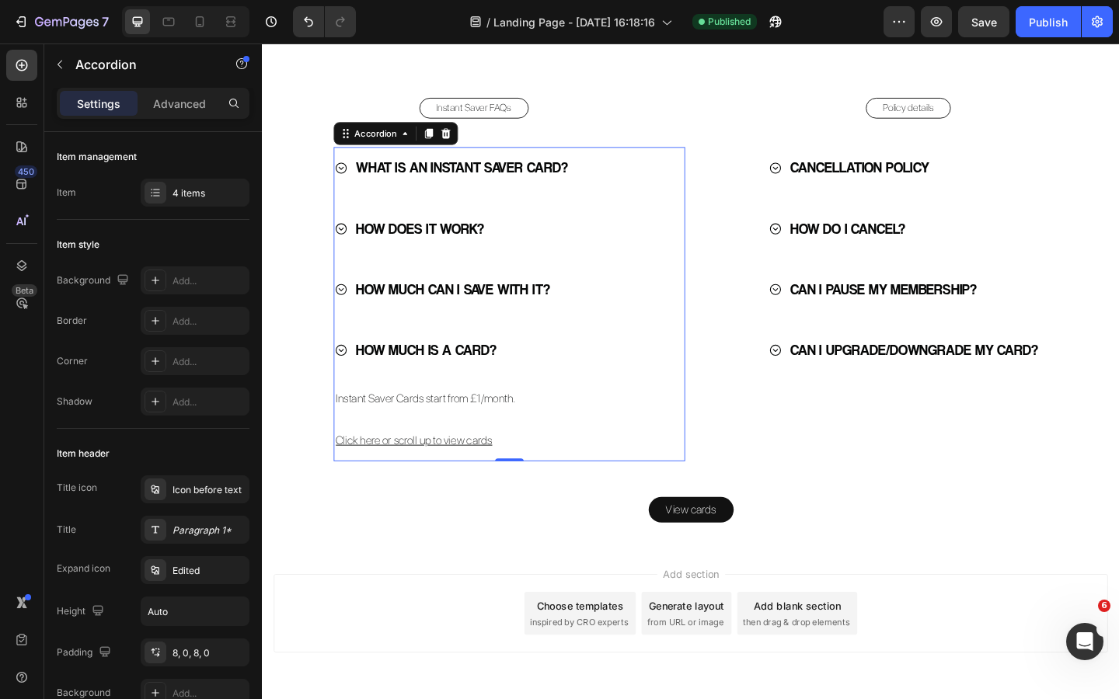
click at [349, 385] on icon at bounding box center [347, 377] width 15 height 15
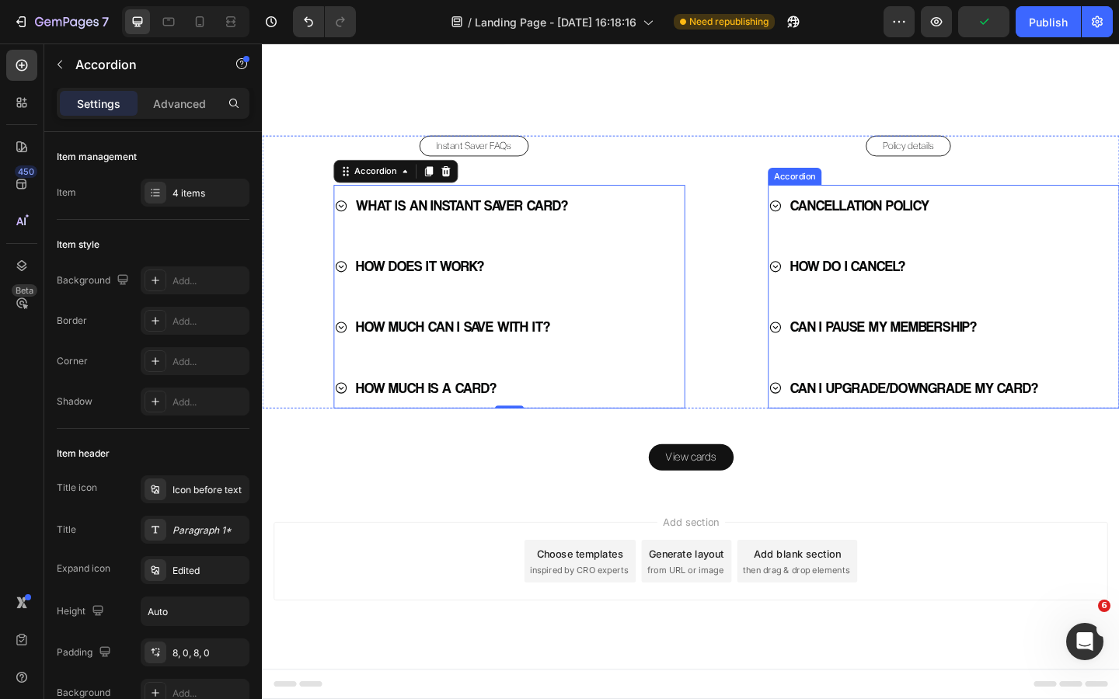
click at [820, 224] on icon at bounding box center [820, 220] width 15 height 15
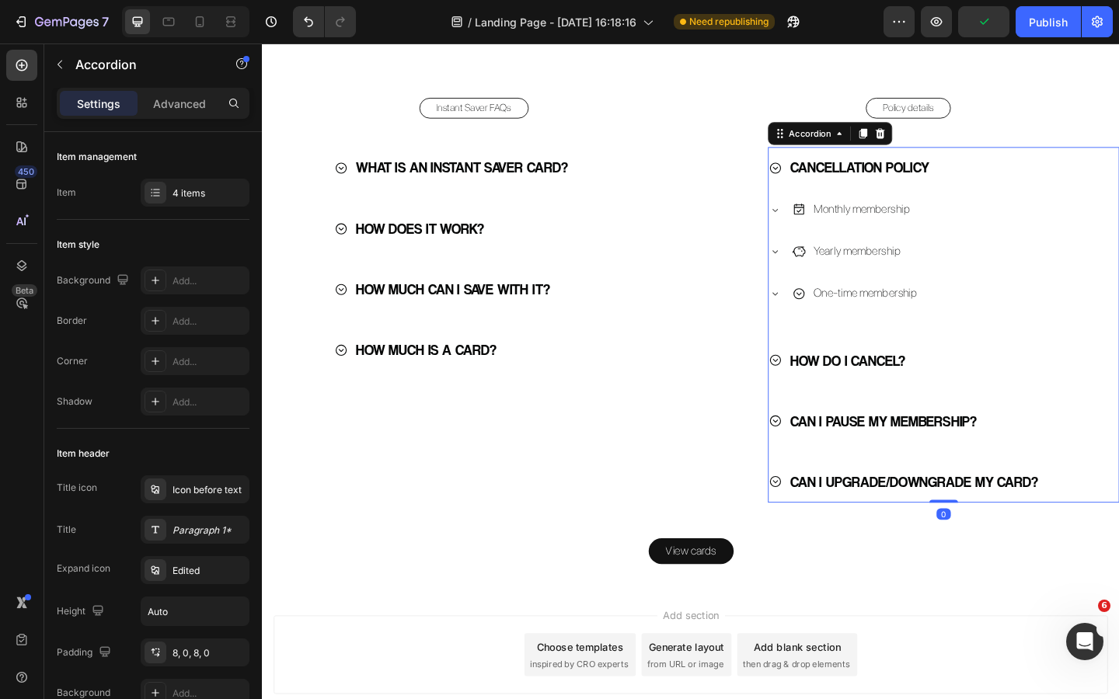
click at [820, 186] on icon at bounding box center [820, 179] width 15 height 15
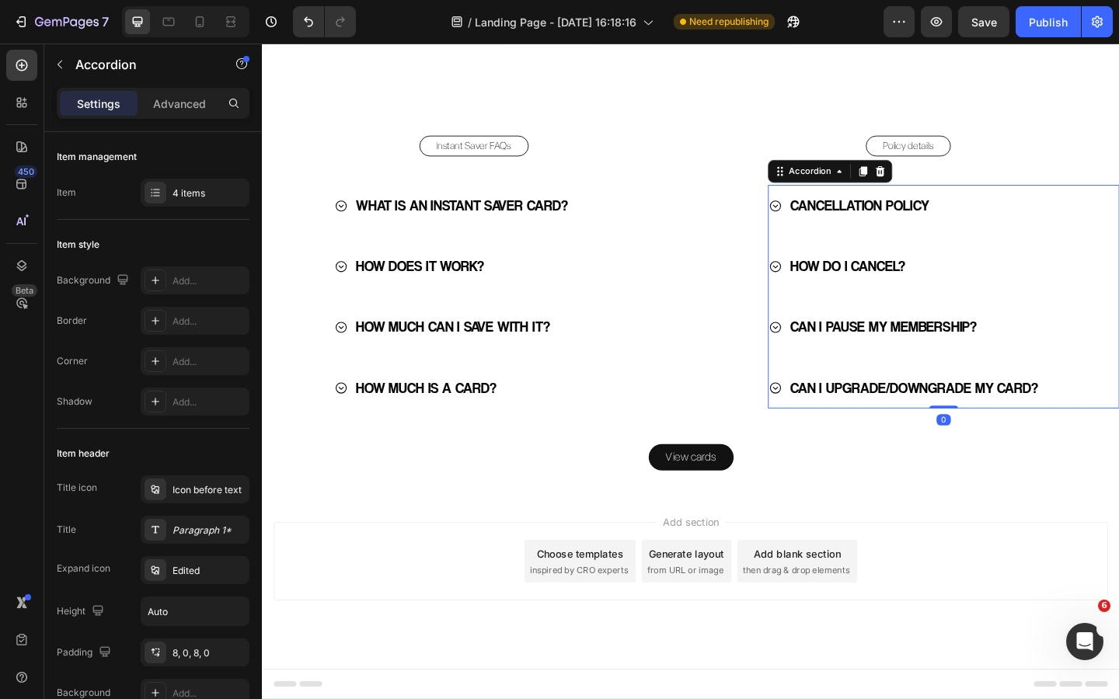
click at [824, 280] on icon at bounding box center [820, 286] width 15 height 15
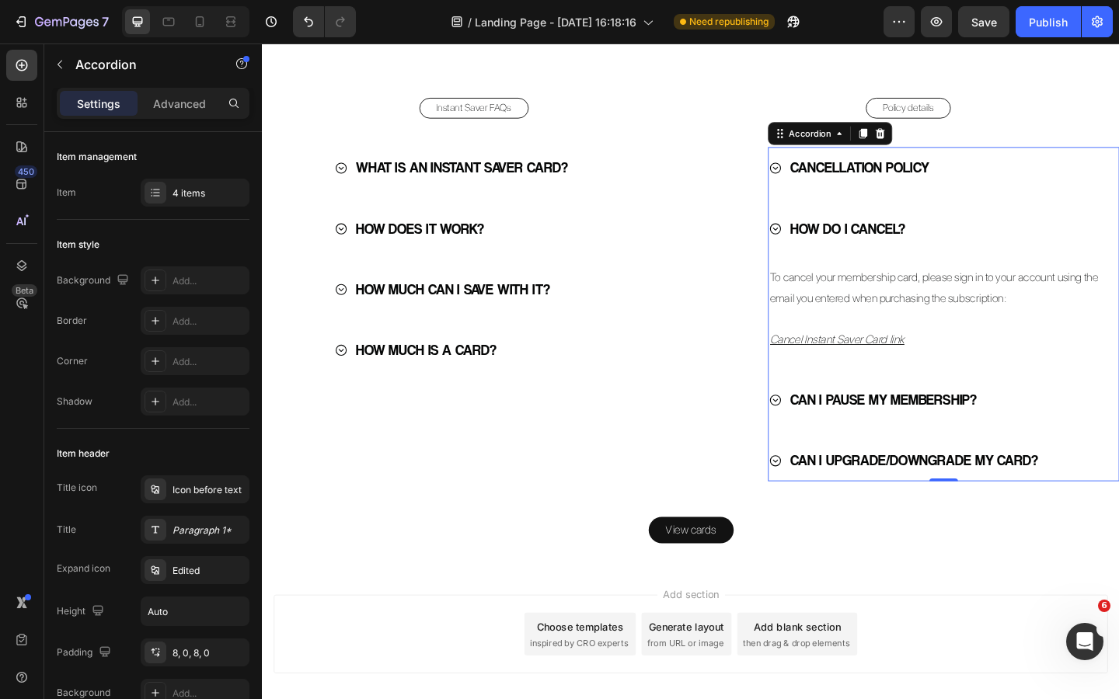
click at [824, 252] on icon at bounding box center [820, 245] width 15 height 15
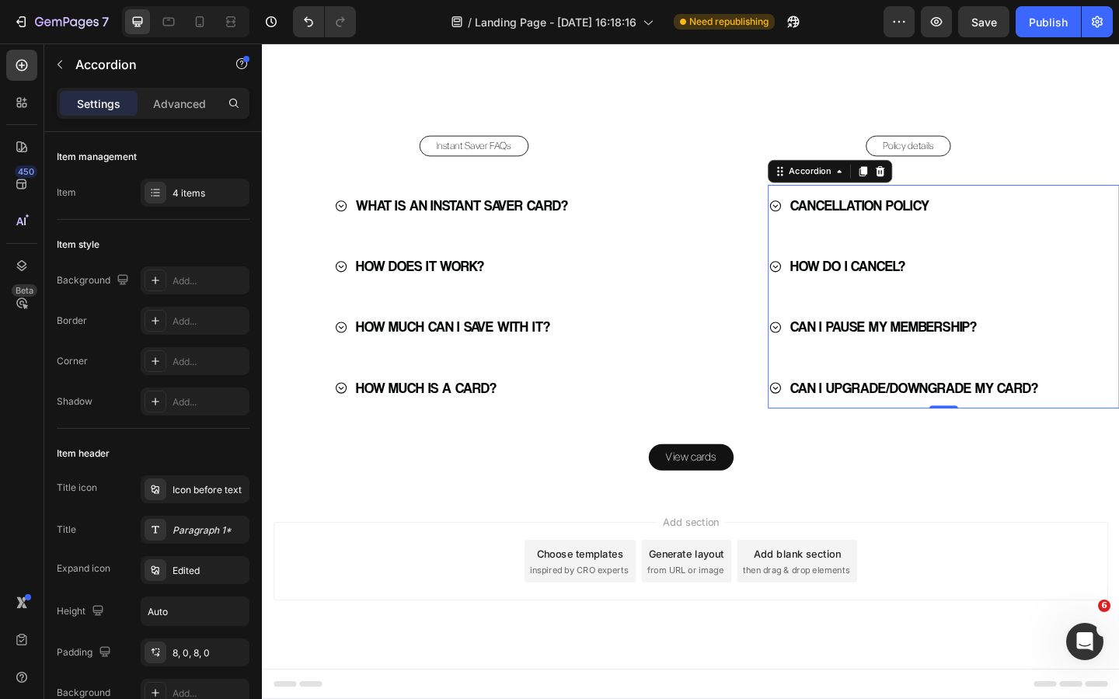
click at [824, 346] on icon at bounding box center [820, 352] width 15 height 15
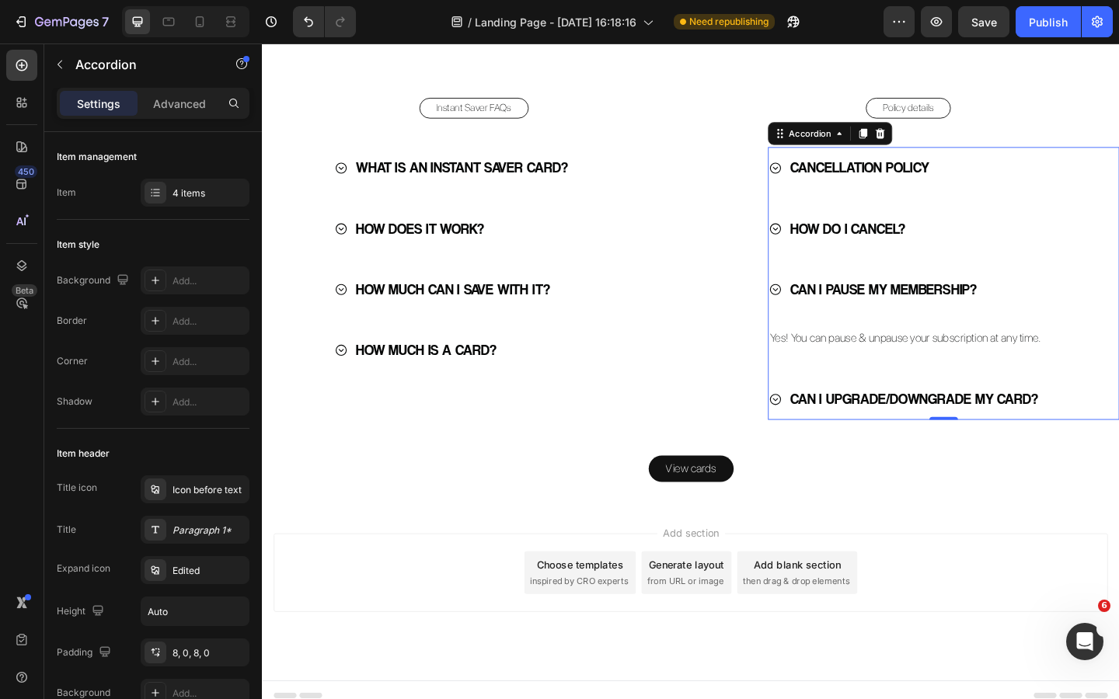
click at [823, 319] on icon at bounding box center [820, 311] width 15 height 15
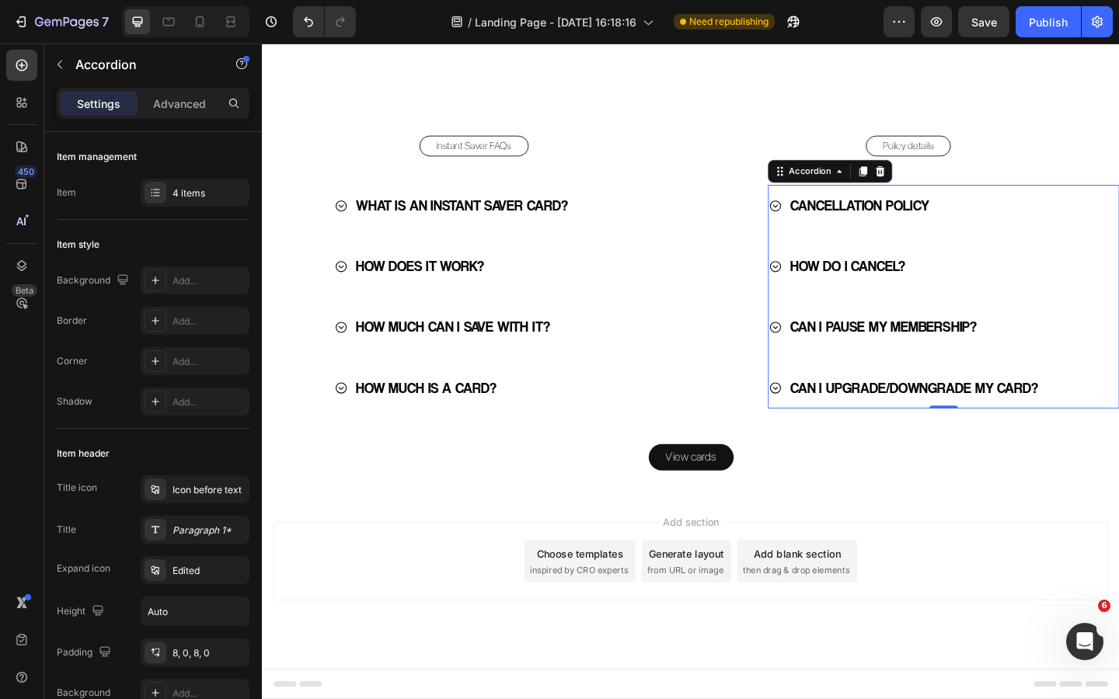
click at [822, 409] on div "CAN I UPGRADE/DOWNGRADE MY CARD?" at bounding box center [993, 418] width 360 height 33
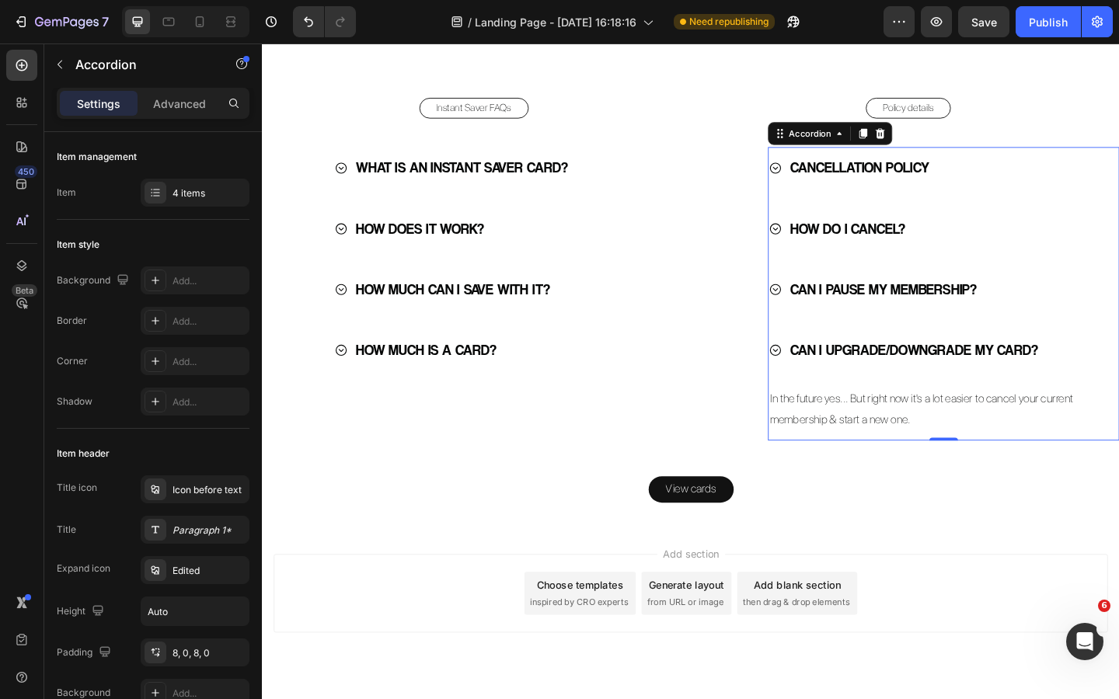
click at [823, 385] on icon at bounding box center [820, 377] width 15 height 15
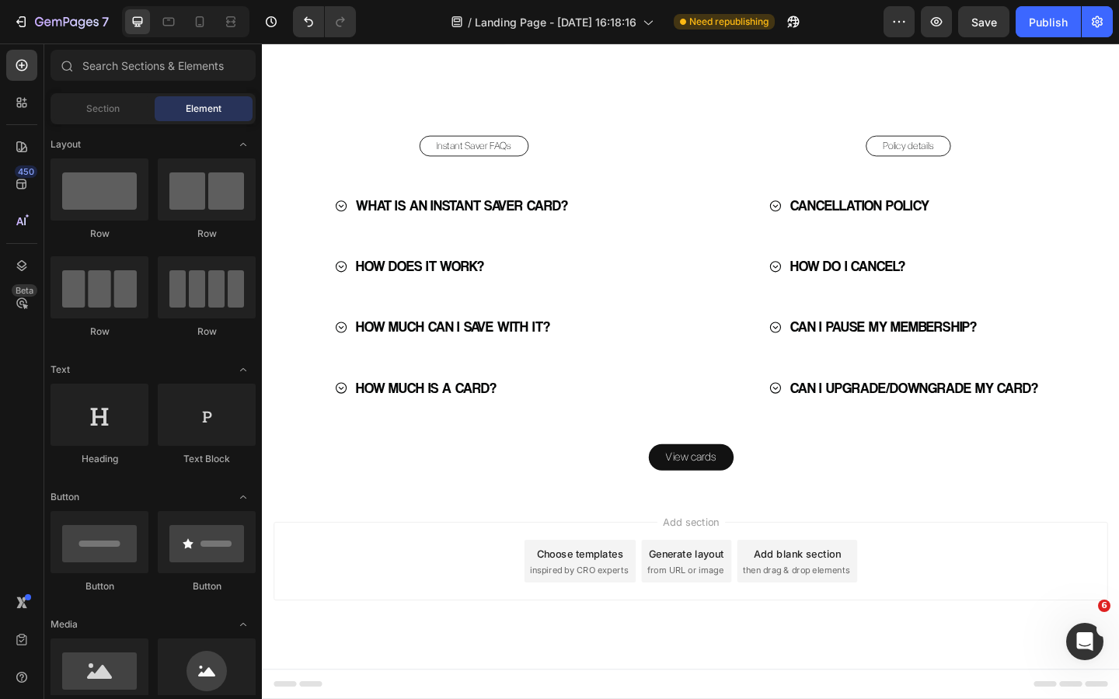
click at [630, 604] on div "Choose templates" at bounding box center [608, 598] width 94 height 16
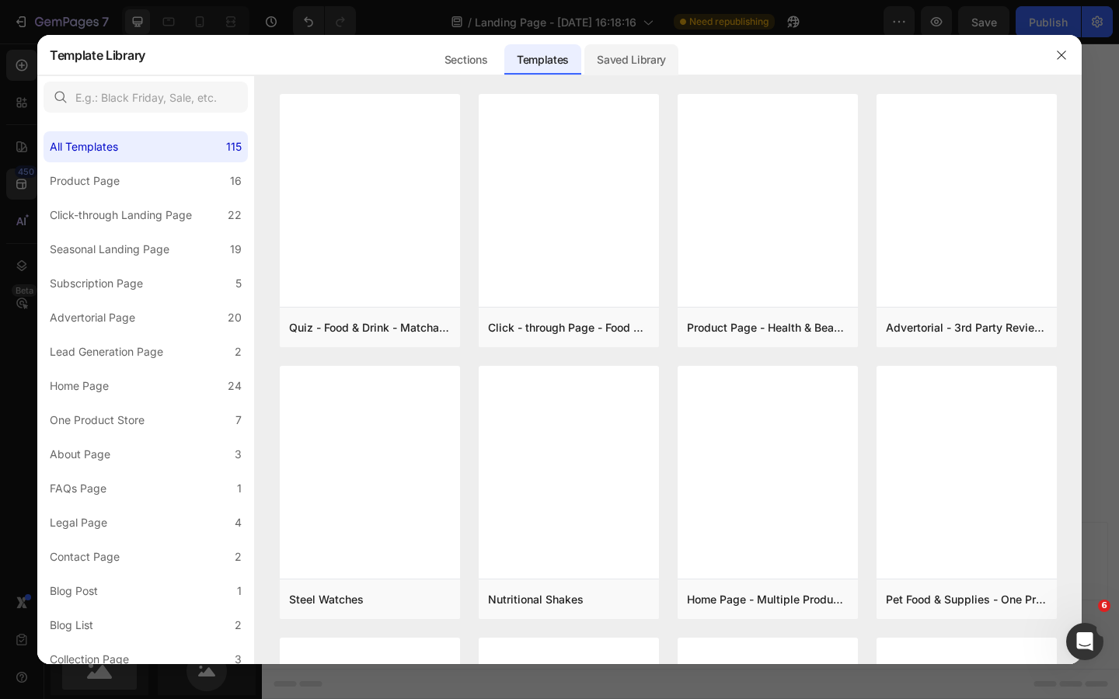
click at [615, 50] on div "Saved Library" at bounding box center [631, 59] width 94 height 31
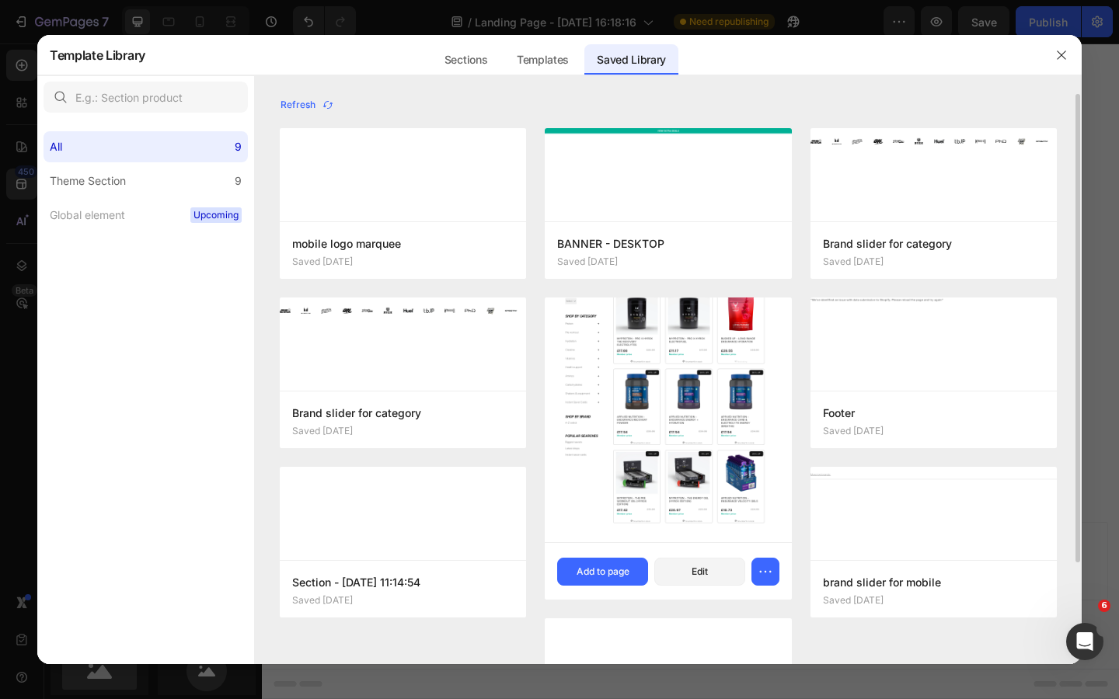
scroll to position [124, 0]
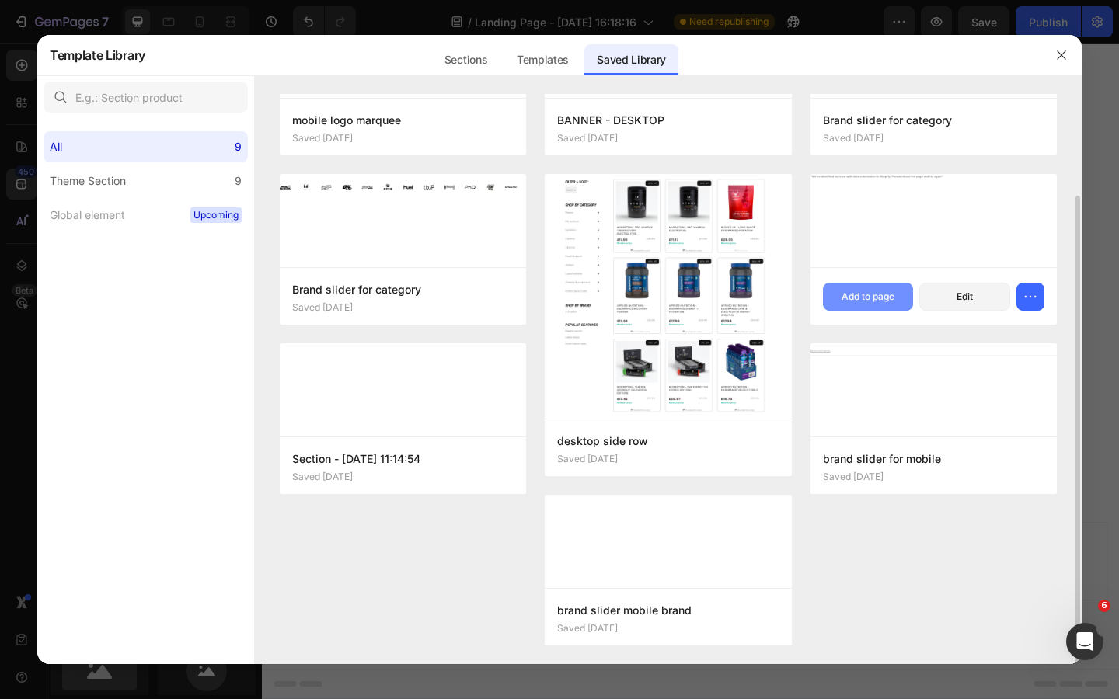
click at [879, 299] on div "Add to page" at bounding box center [867, 297] width 53 height 14
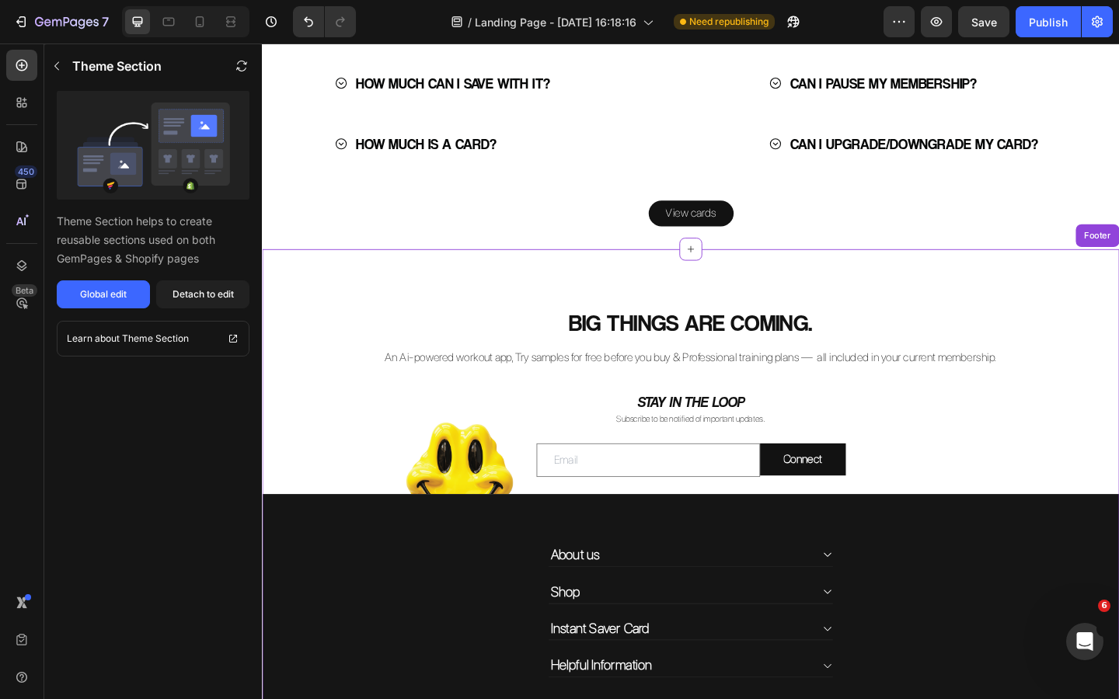
scroll to position [3741, 0]
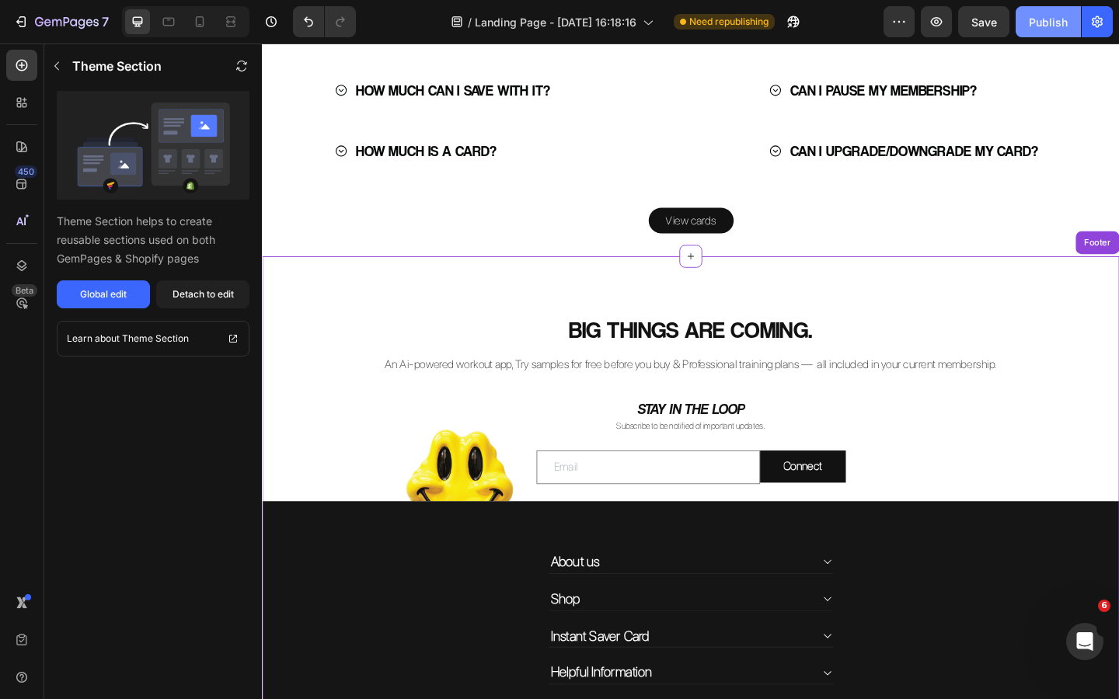
click at [1050, 17] on div "Publish" at bounding box center [1048, 22] width 39 height 16
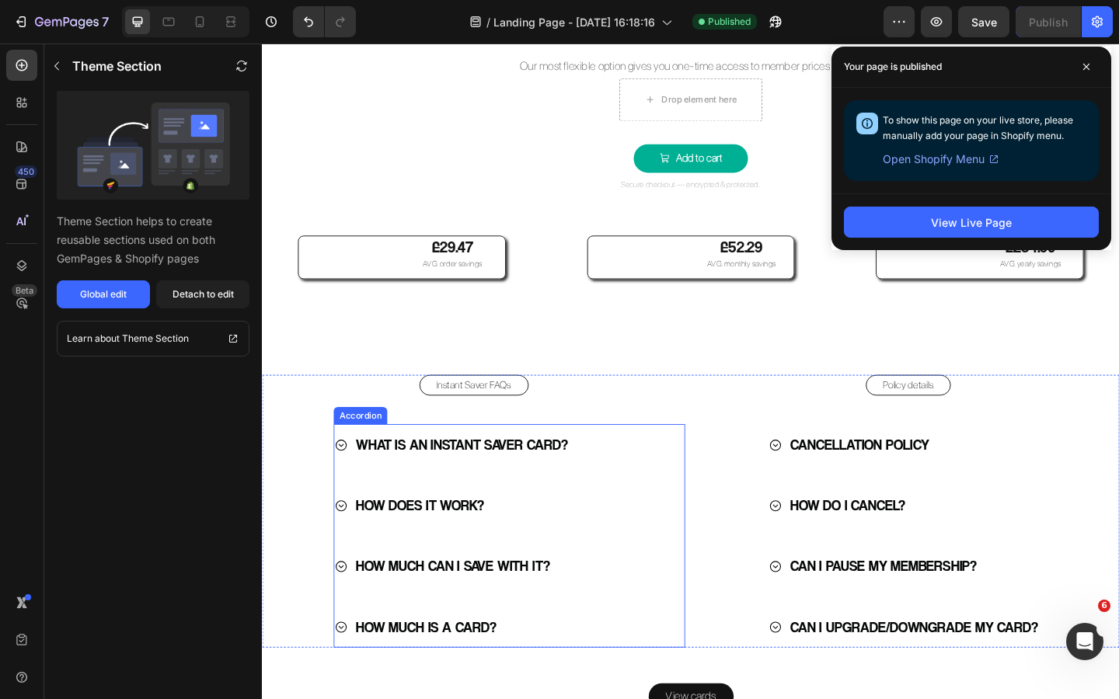
scroll to position [3128, 0]
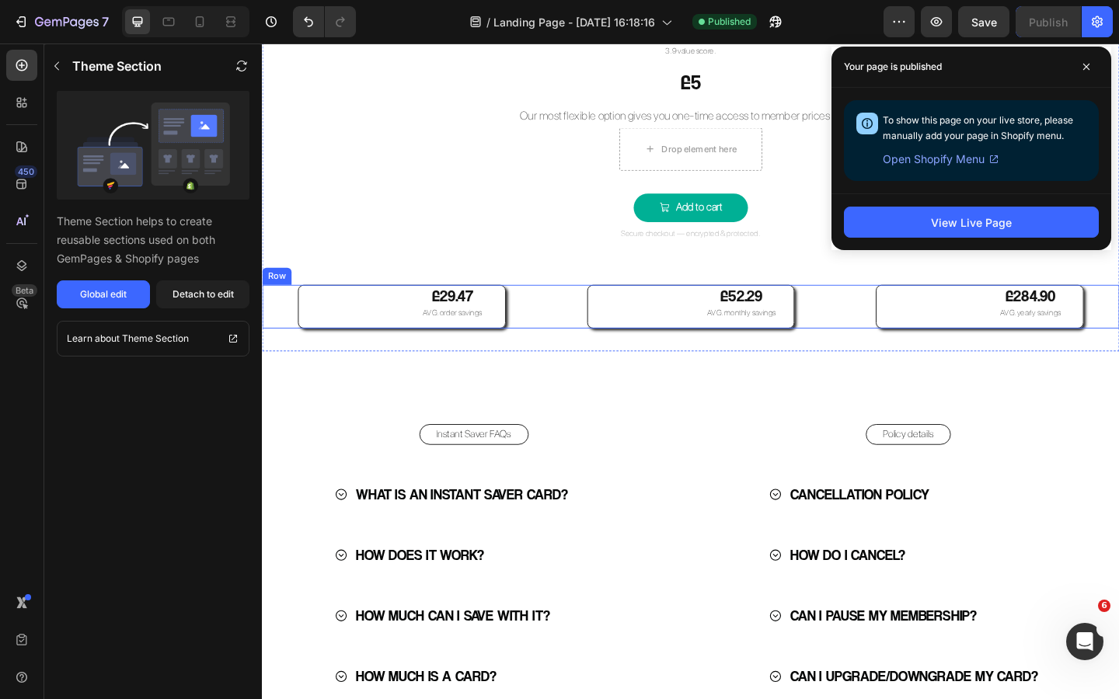
click at [587, 342] on div "Image £29.47 Text Block AVG. order savings Text Block Row Image £52.29 Text Blo…" at bounding box center [728, 329] width 932 height 47
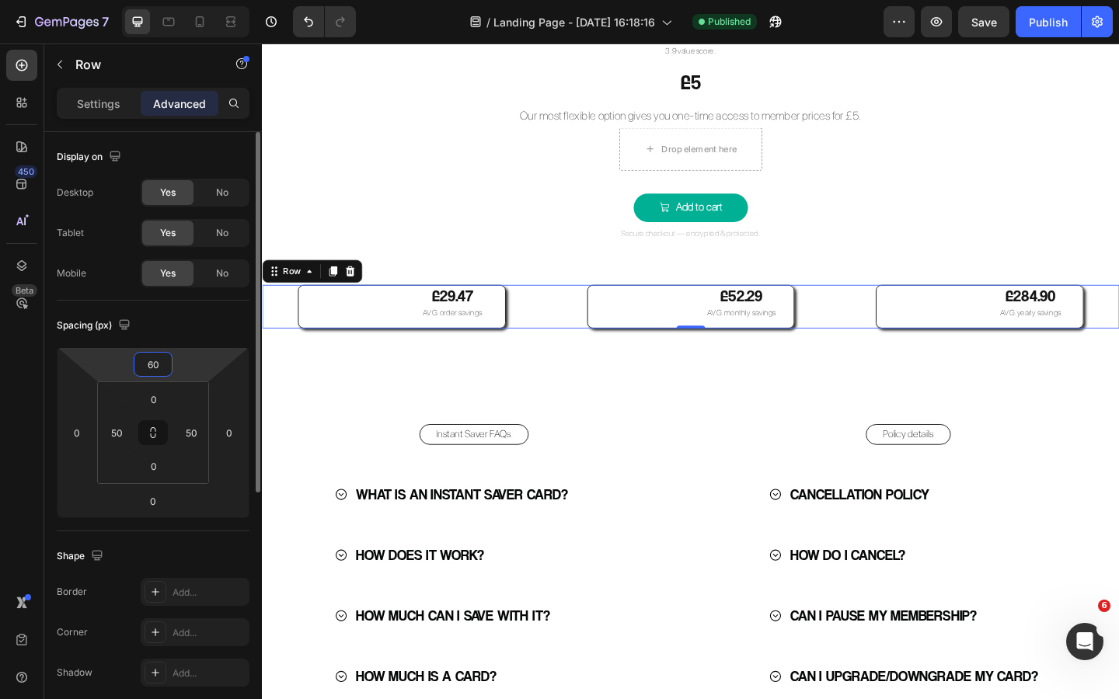
click at [165, 360] on input "60" at bounding box center [153, 364] width 31 height 23
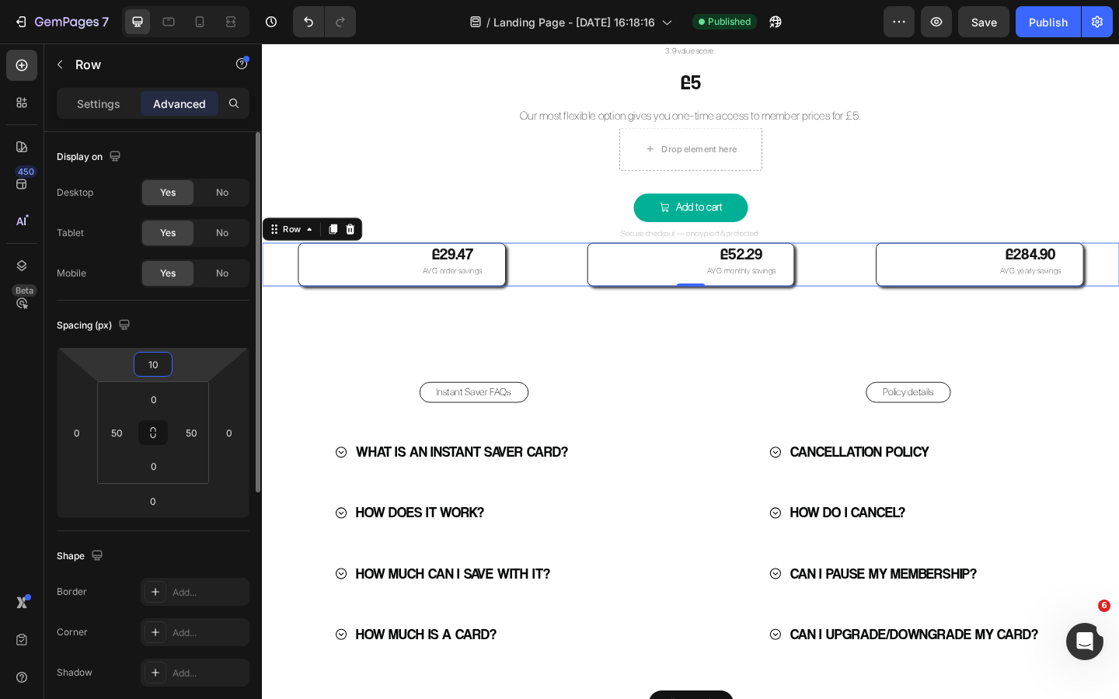
type input "100"
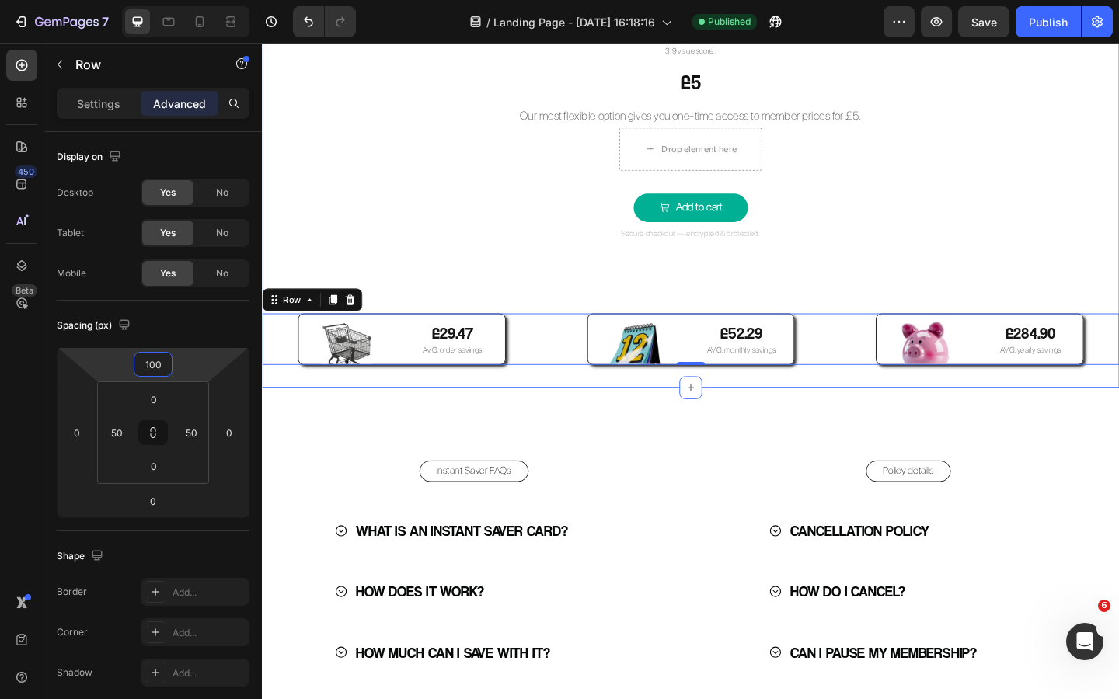
click at [509, 261] on div "one-time saver Button Image Unlock wholesale prices across 3000+ gym supplement…" at bounding box center [728, 27] width 932 height 733
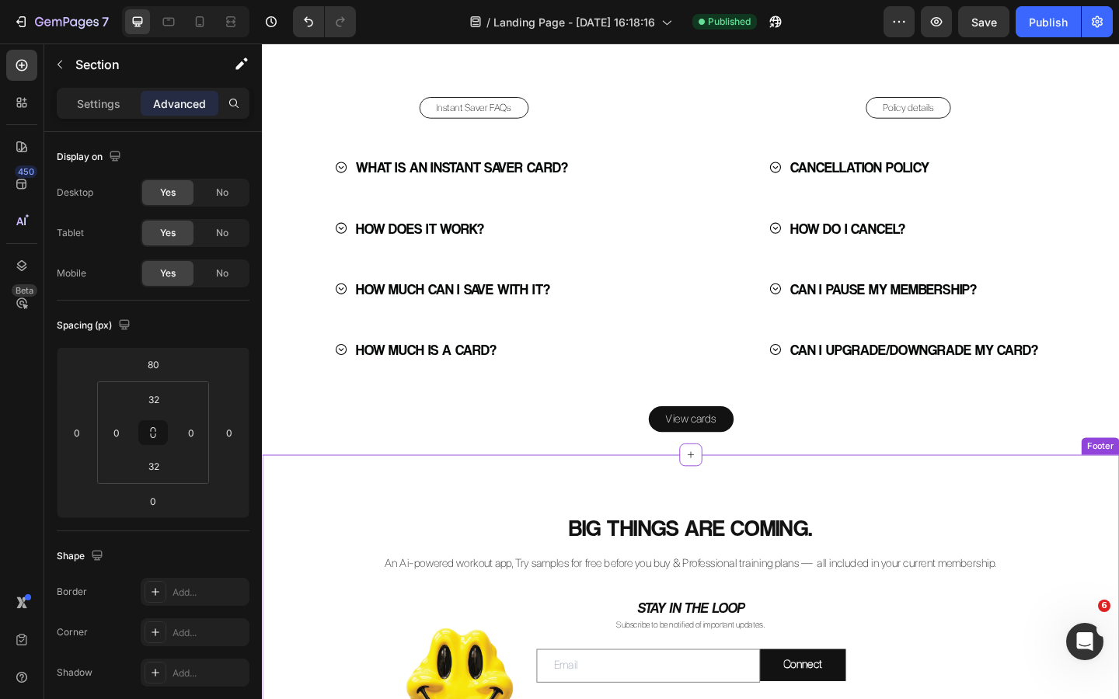
scroll to position [3585, 0]
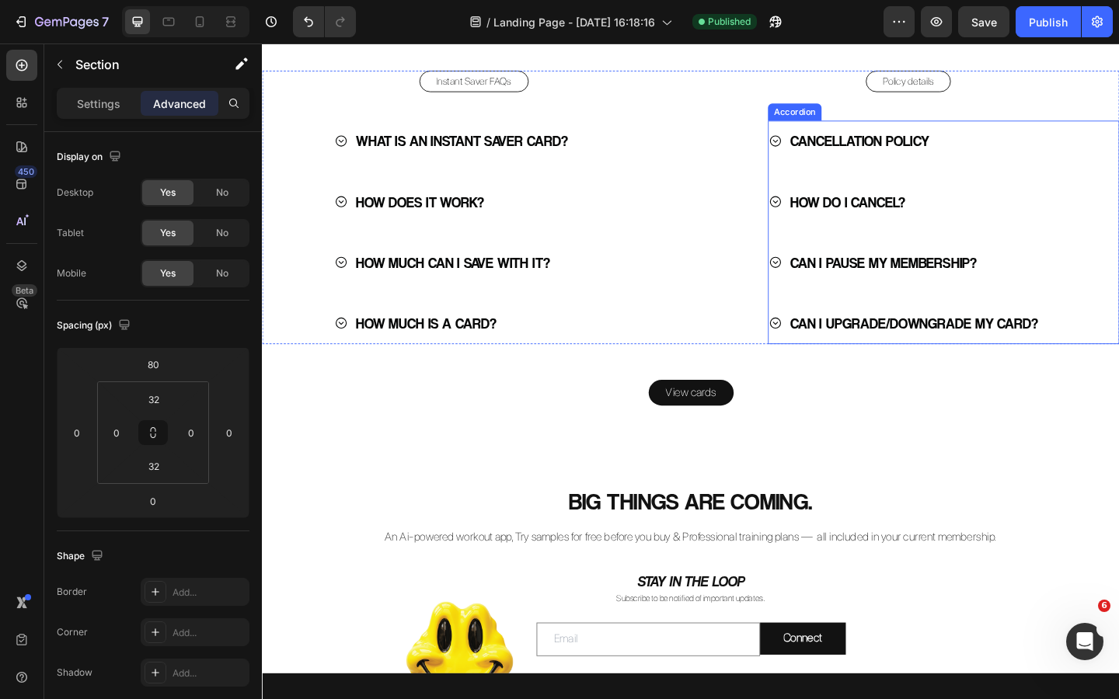
click at [820, 353] on icon at bounding box center [820, 348] width 12 height 12
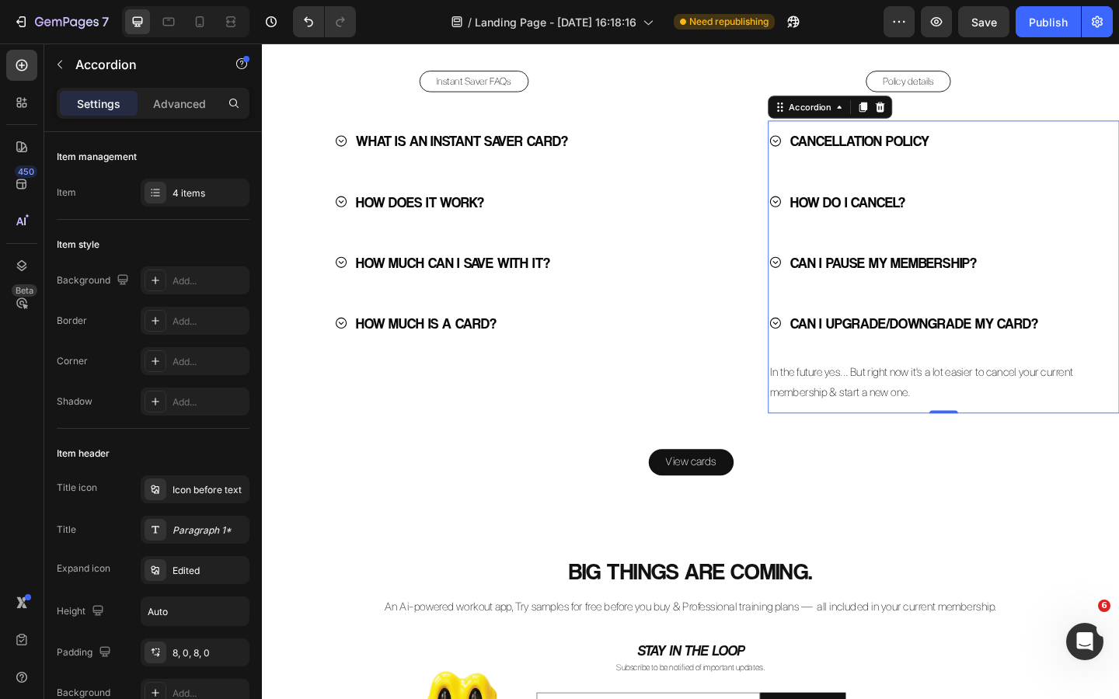
click at [821, 346] on icon at bounding box center [820, 347] width 15 height 15
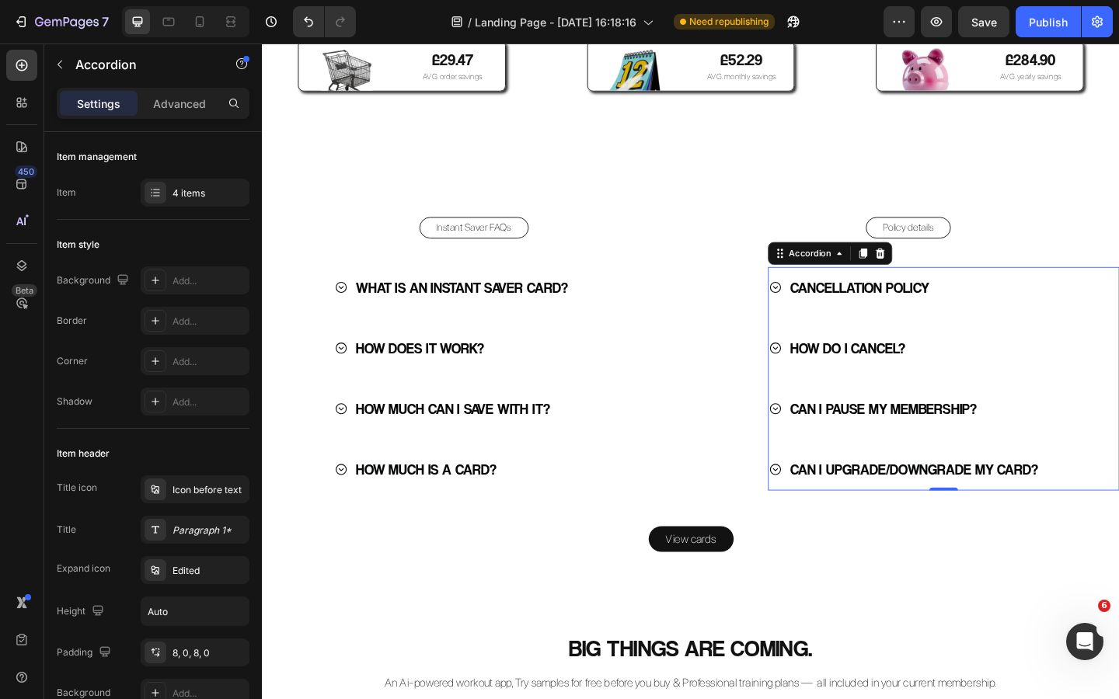
scroll to position [3410, 0]
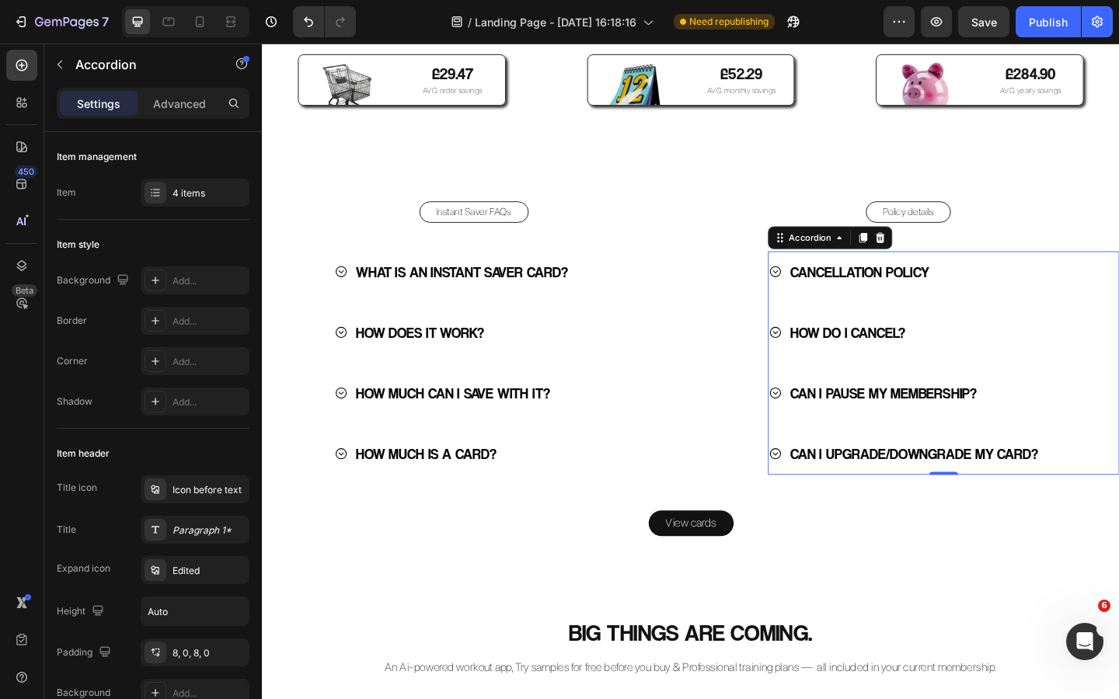
click at [824, 365] on icon at bounding box center [820, 357] width 15 height 15
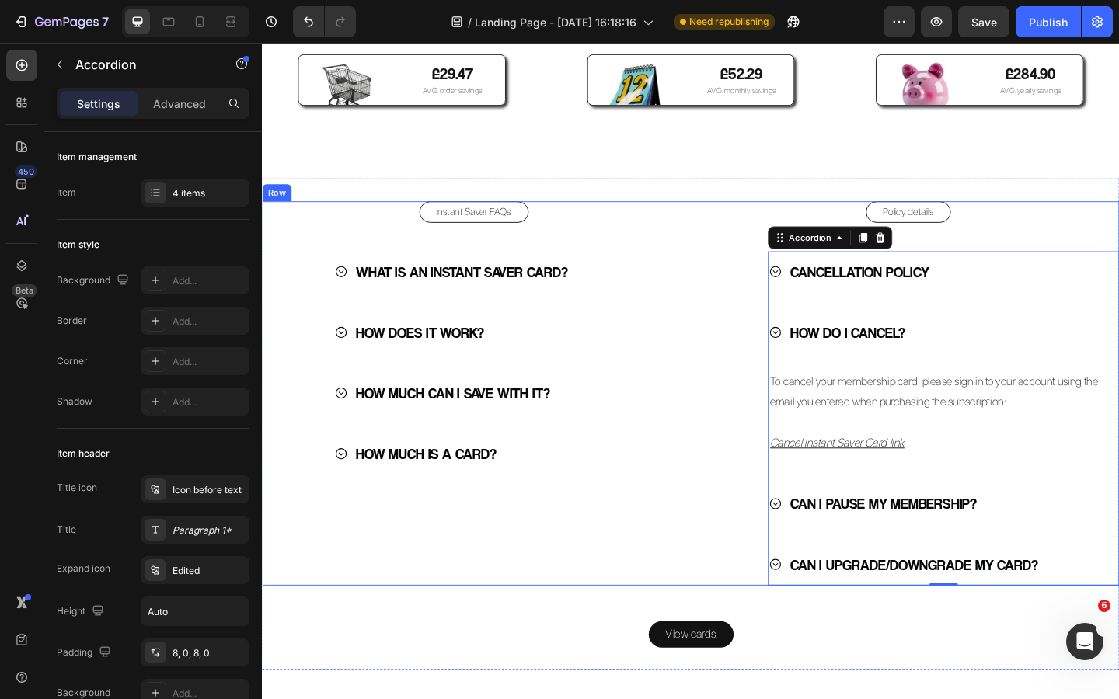
scroll to position [3453, 0]
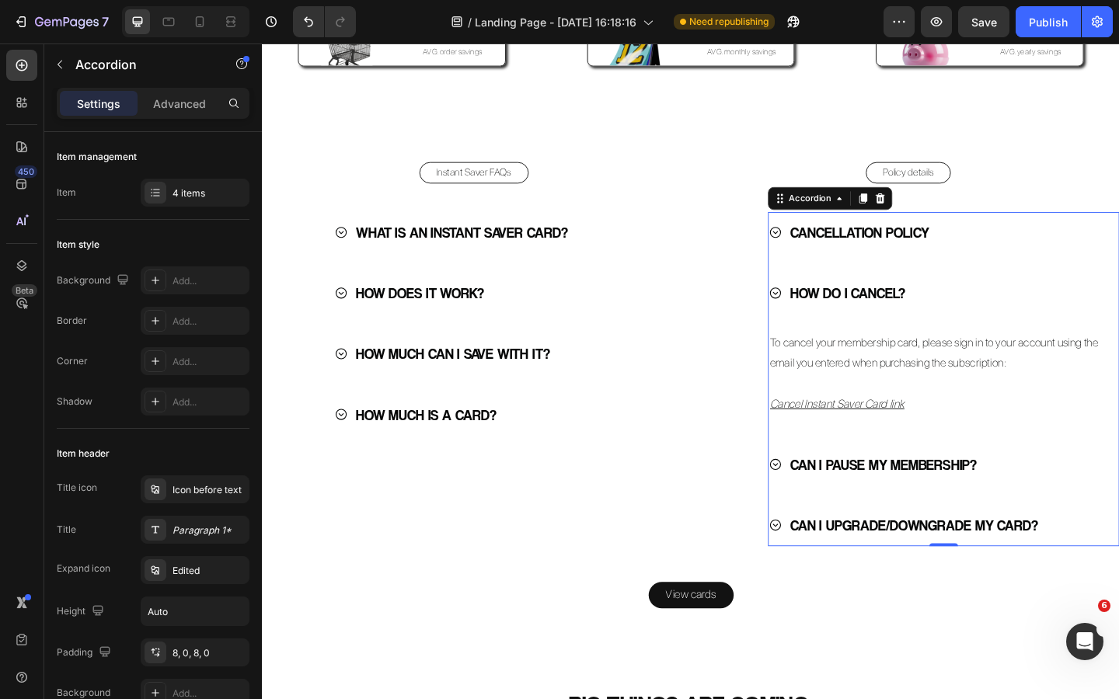
click at [823, 509] on icon at bounding box center [820, 501] width 15 height 15
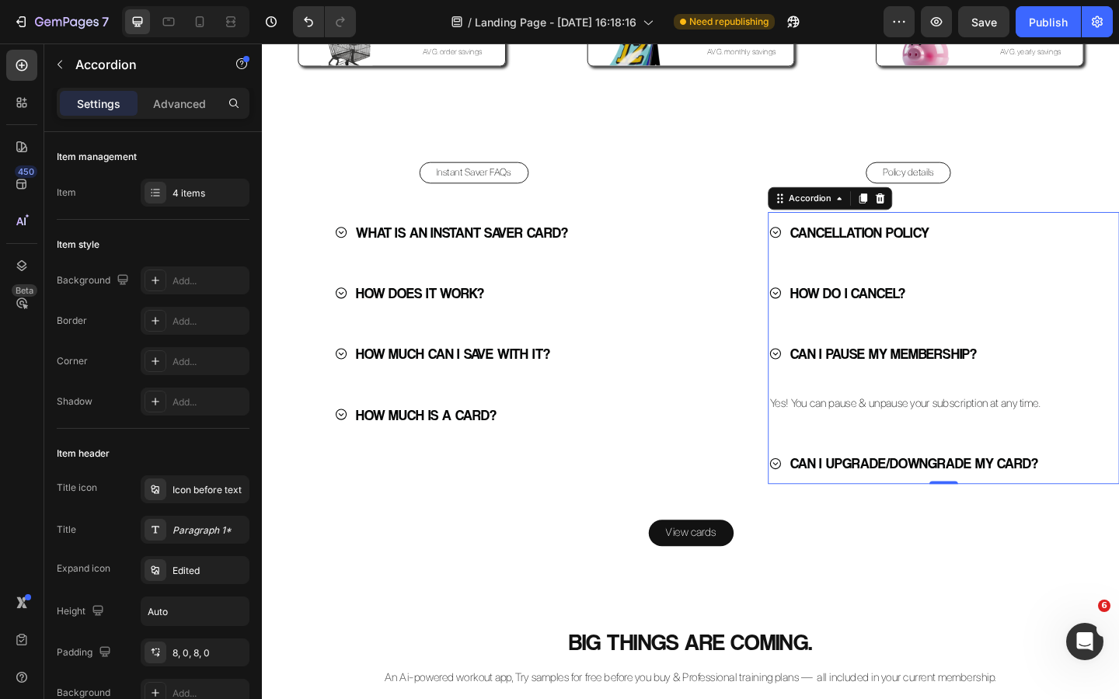
click at [819, 388] on icon at bounding box center [820, 381] width 15 height 15
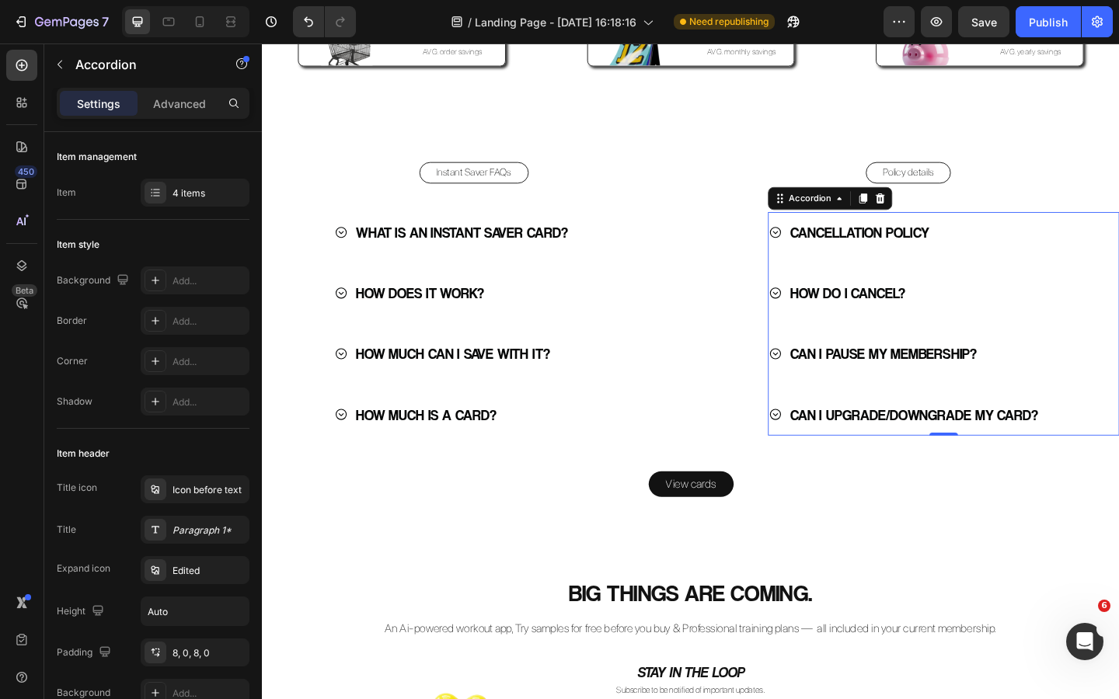
click at [824, 453] on icon at bounding box center [820, 447] width 12 height 12
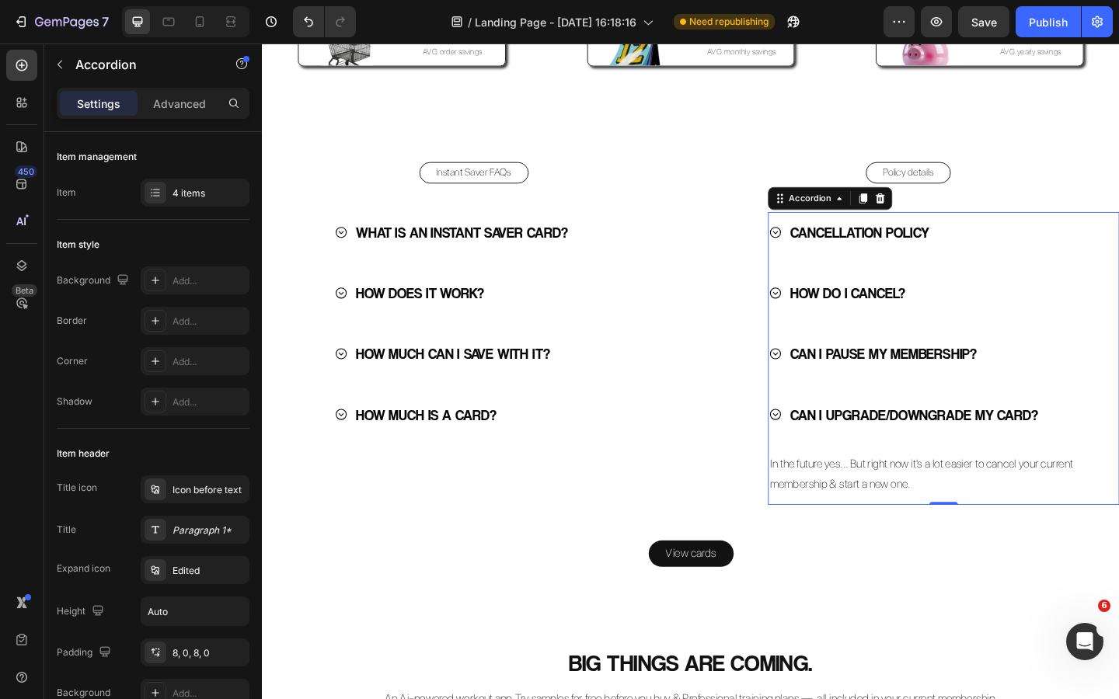
click at [824, 453] on icon at bounding box center [820, 447] width 12 height 12
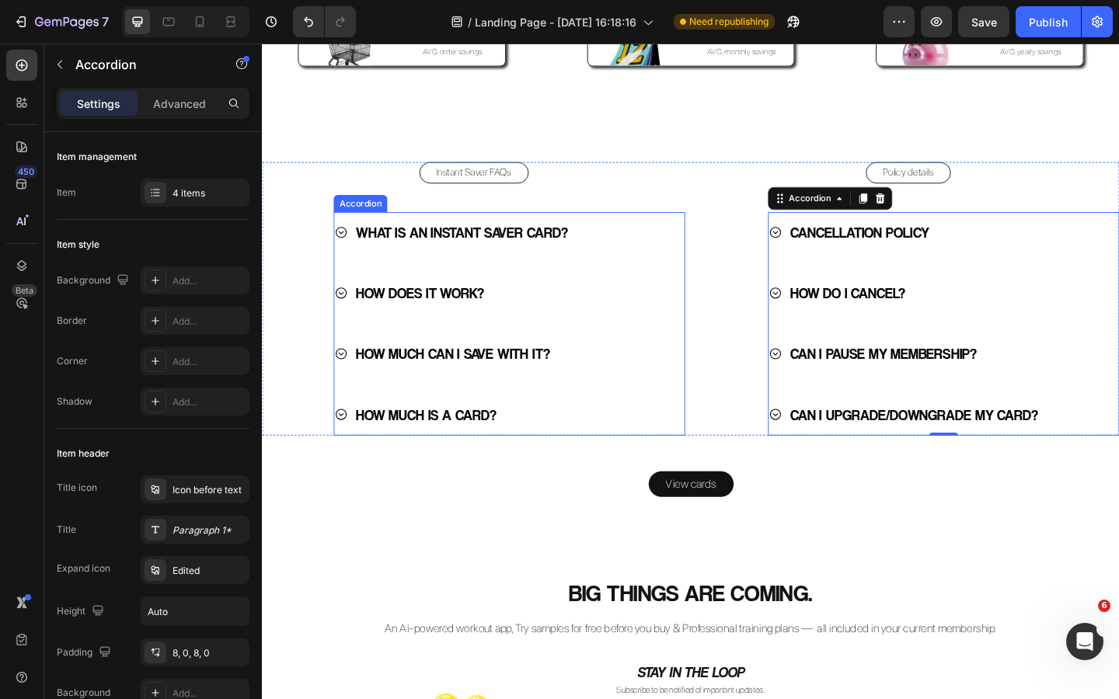
click at [344, 454] on icon at bounding box center [347, 447] width 15 height 15
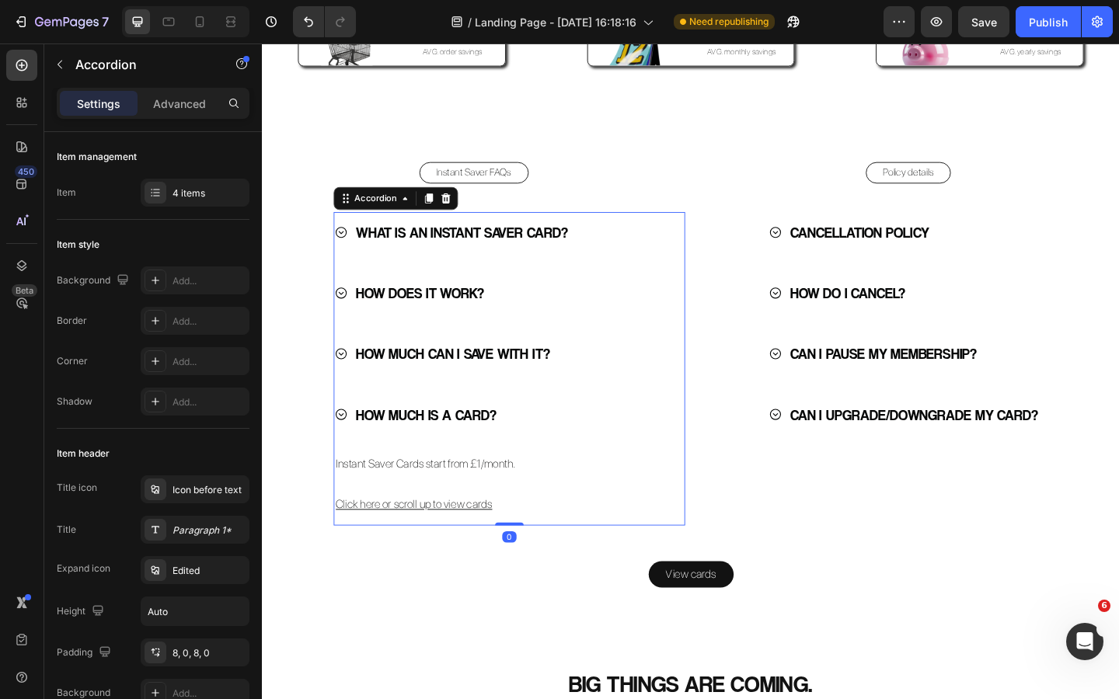
click at [348, 453] on icon at bounding box center [348, 447] width 12 height 12
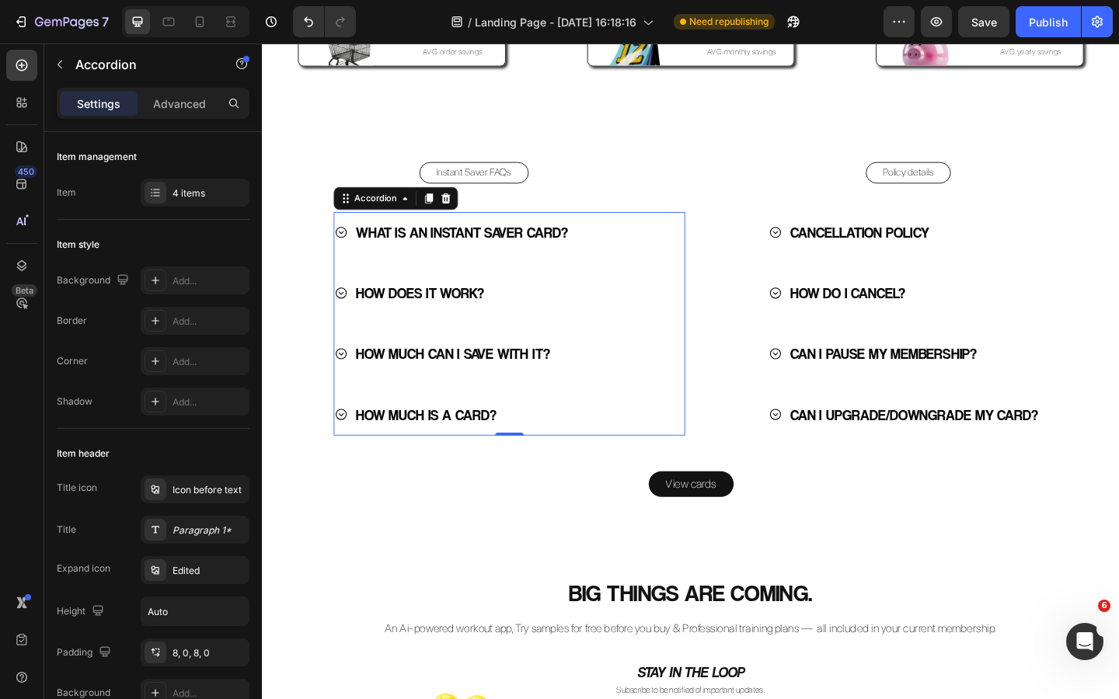
click at [350, 388] on icon at bounding box center [347, 381] width 15 height 15
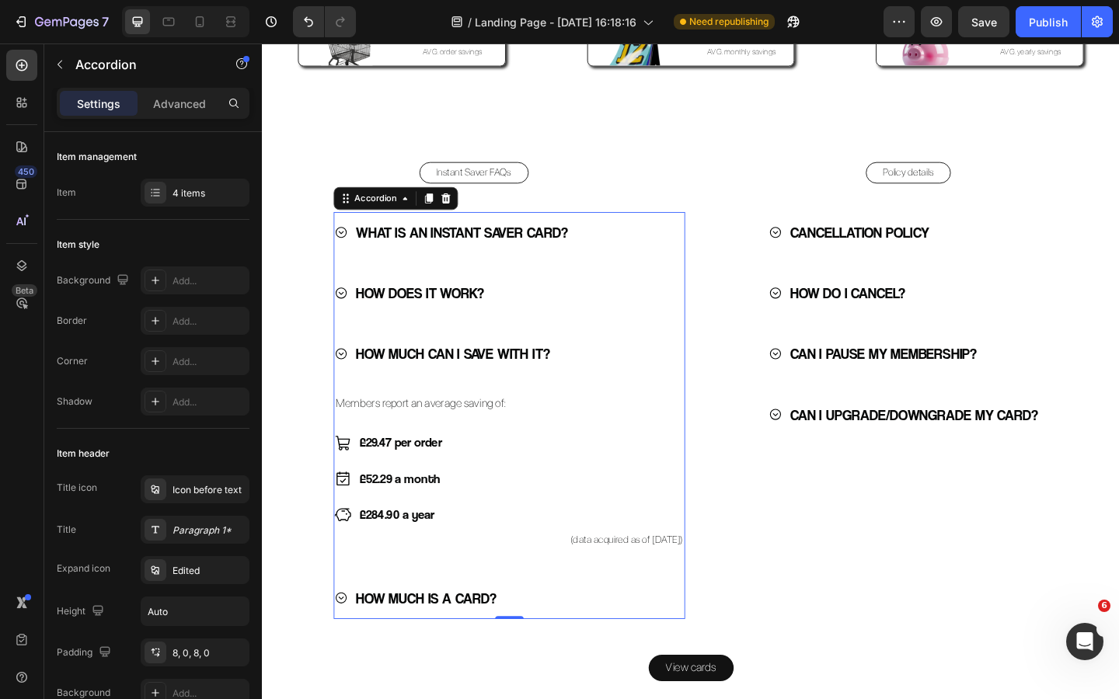
click at [350, 388] on icon at bounding box center [347, 381] width 15 height 15
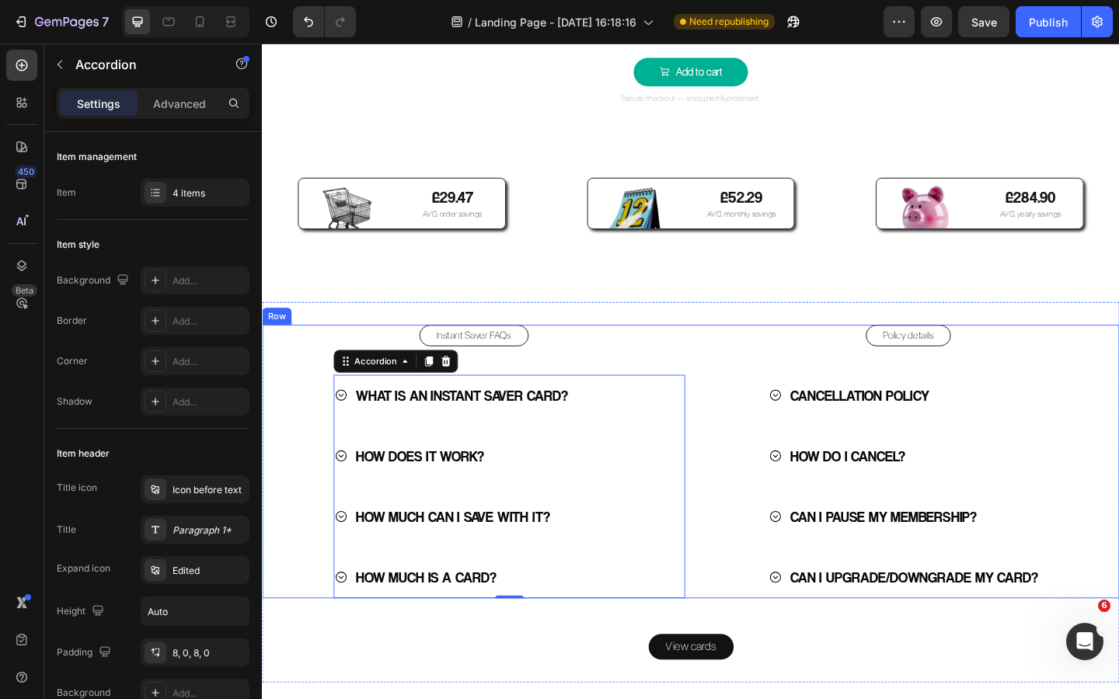
scroll to position [3274, 0]
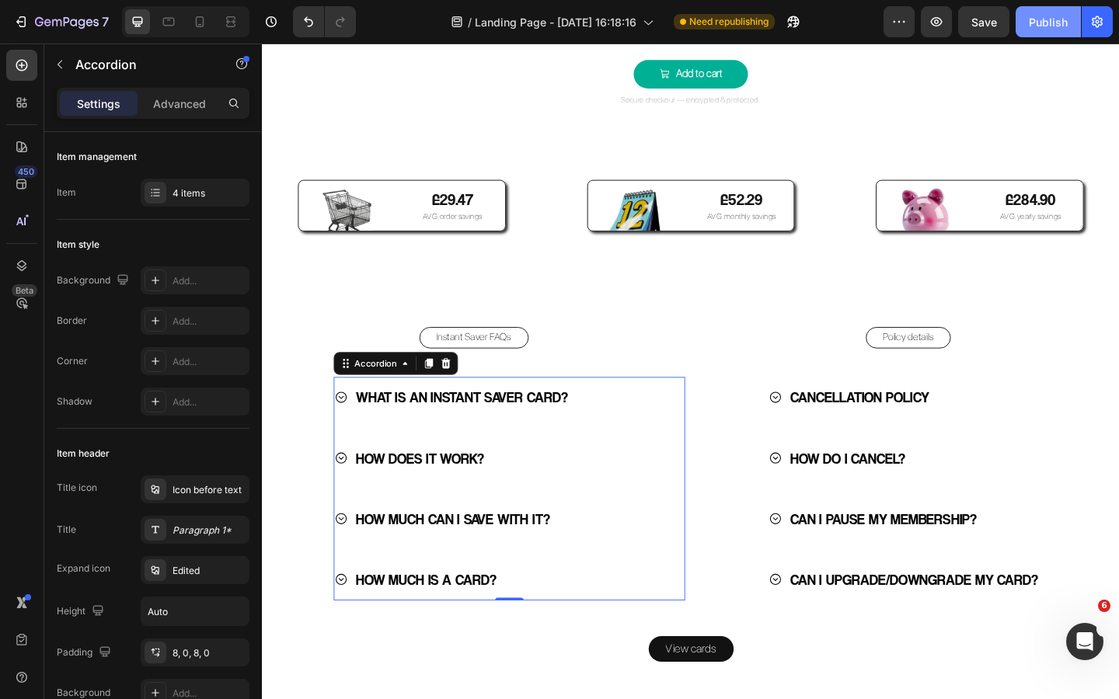
click at [1050, 27] on div "Publish" at bounding box center [1048, 22] width 39 height 16
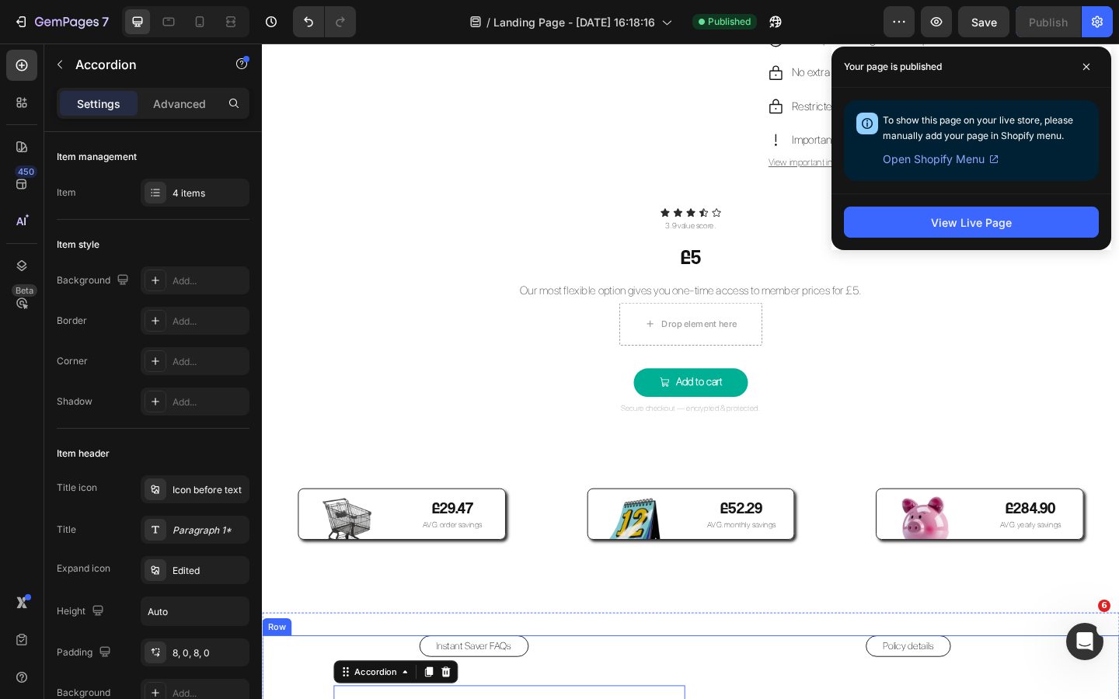
scroll to position [2899, 0]
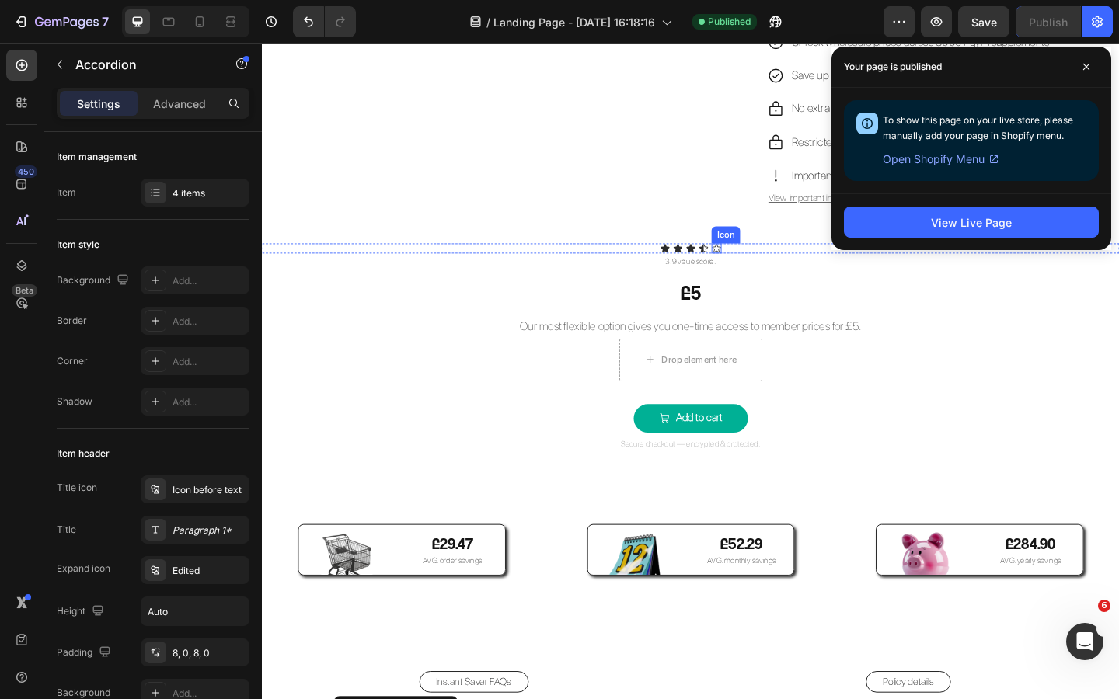
click at [757, 272] on icon at bounding box center [755, 266] width 11 height 11
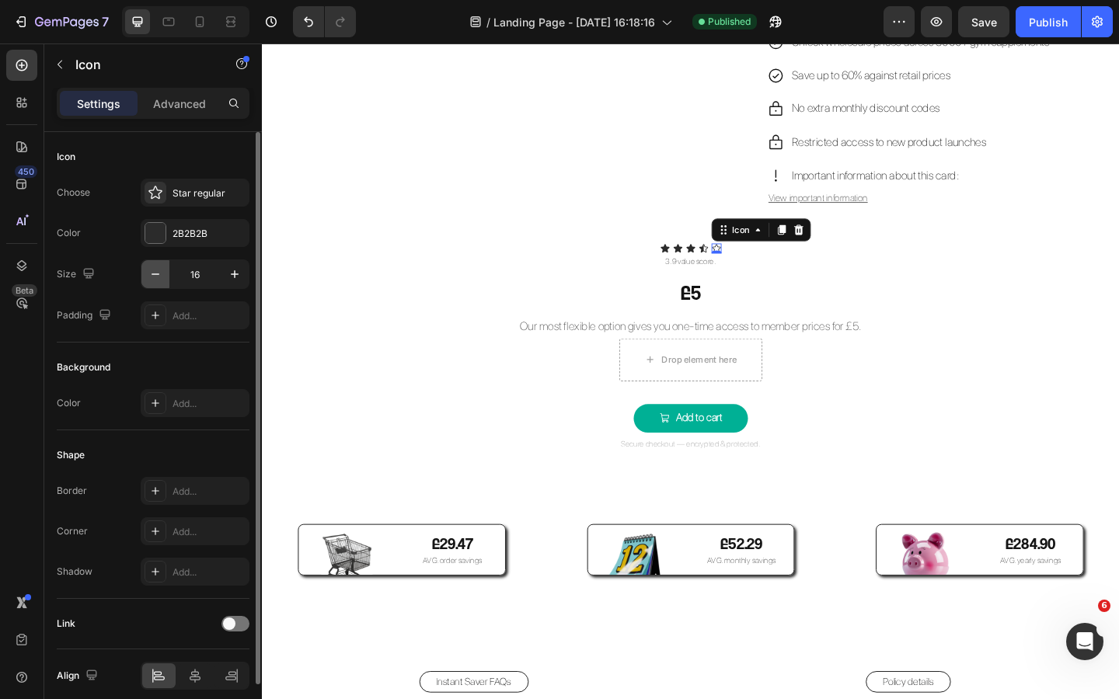
click at [155, 275] on icon "button" at bounding box center [156, 274] width 16 height 16
type input "14"
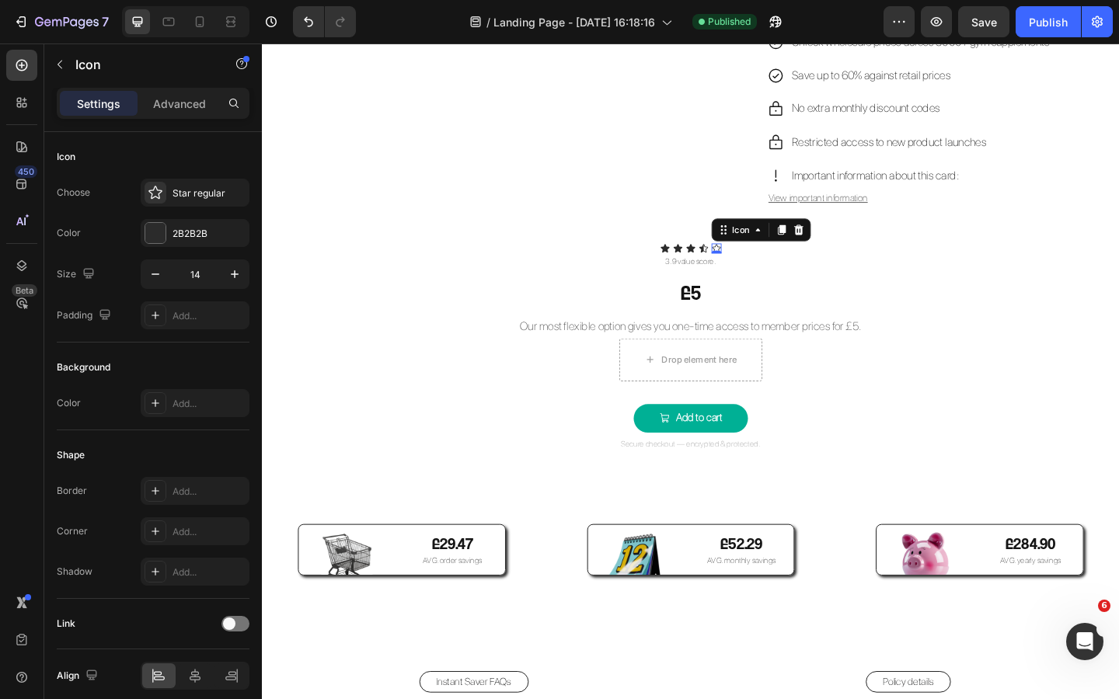
click at [507, 488] on p "Secure checkout — encrypted & protected." at bounding box center [727, 480] width 929 height 16
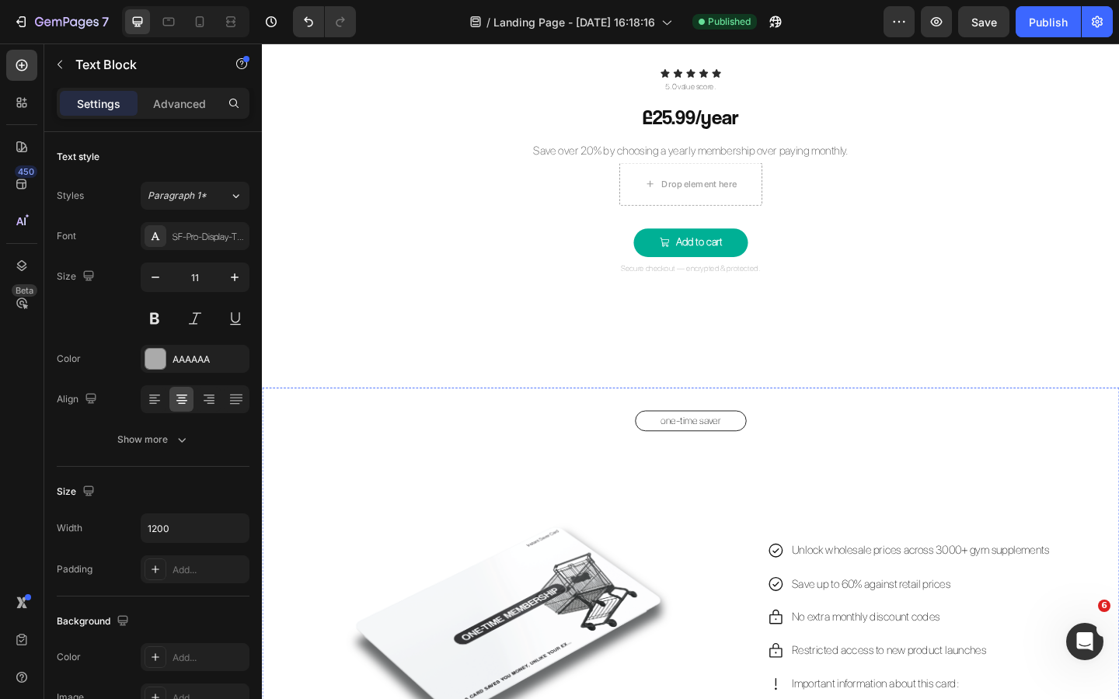
scroll to position [2337, 0]
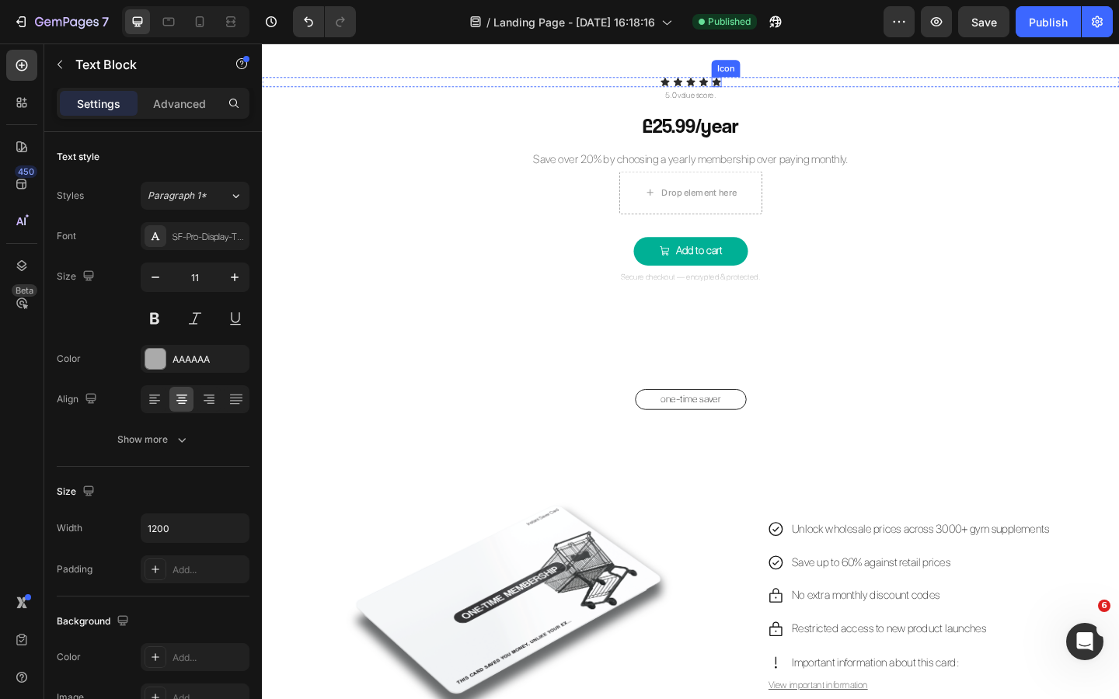
click at [757, 91] on div "Icon" at bounding box center [755, 85] width 11 height 11
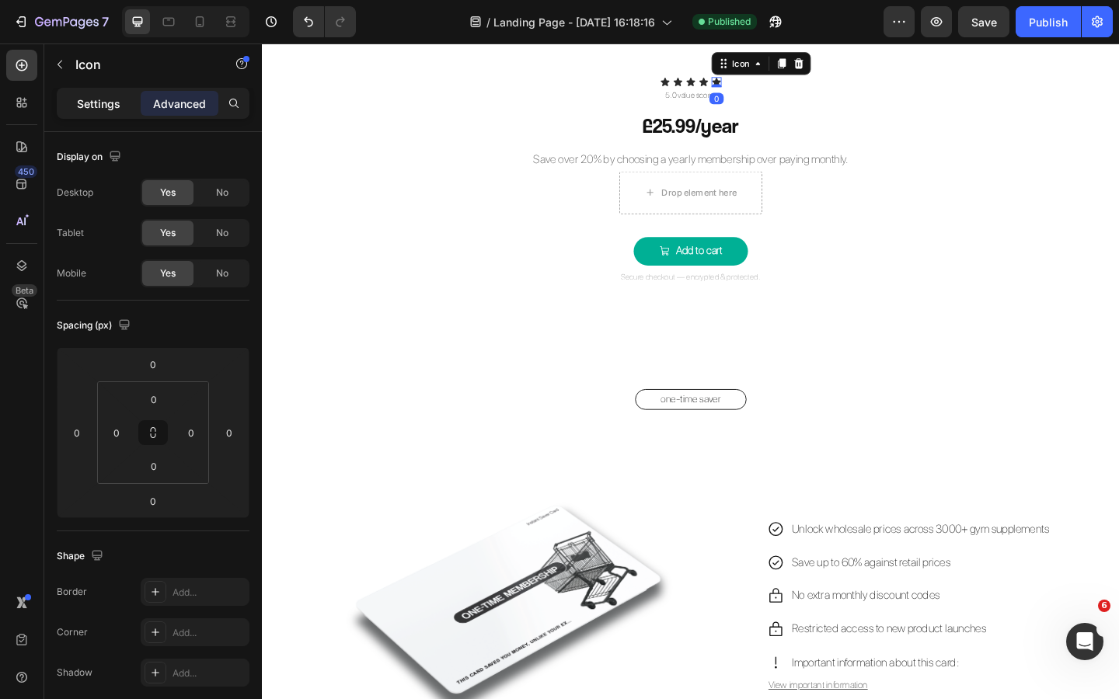
click at [114, 101] on p "Settings" at bounding box center [99, 104] width 44 height 16
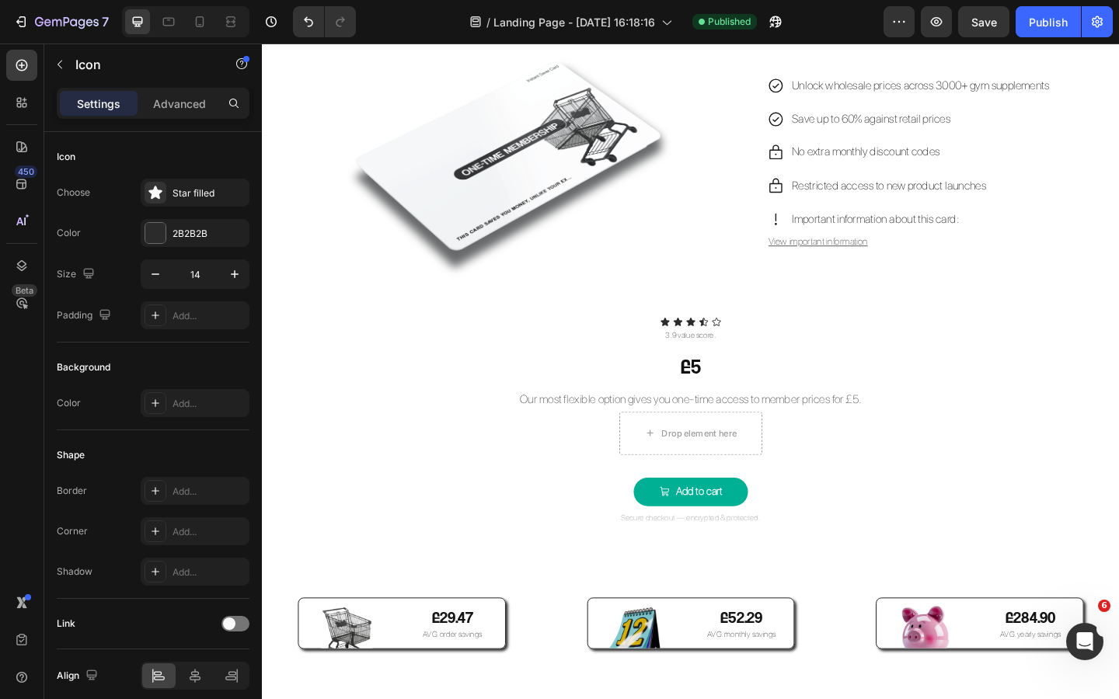
scroll to position [3110, 0]
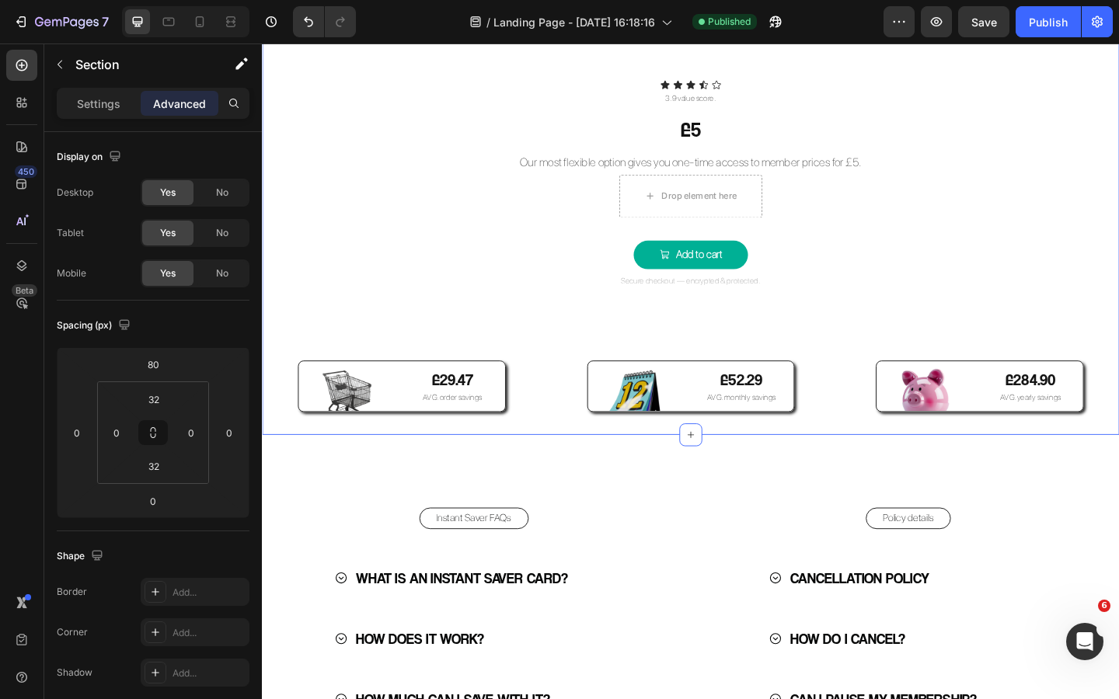
click at [886, 312] on div "one-time saver Button Image Unlock wholesale prices across 3000+ gym supplement…" at bounding box center [728, 62] width 932 height 766
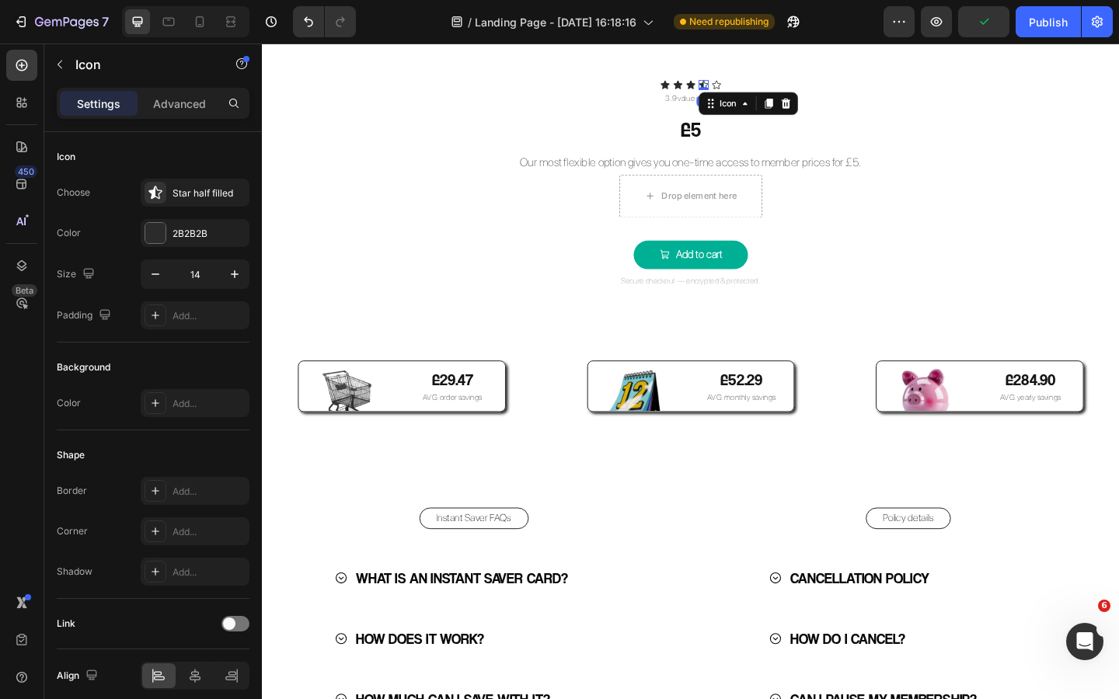
click at [740, 89] on icon at bounding box center [741, 88] width 9 height 9
click at [757, 87] on icon at bounding box center [755, 88] width 11 height 11
click at [846, 252] on div "one-time saver Button Image Unlock wholesale prices across 3000+ gym supplement…" at bounding box center [728, 62] width 932 height 766
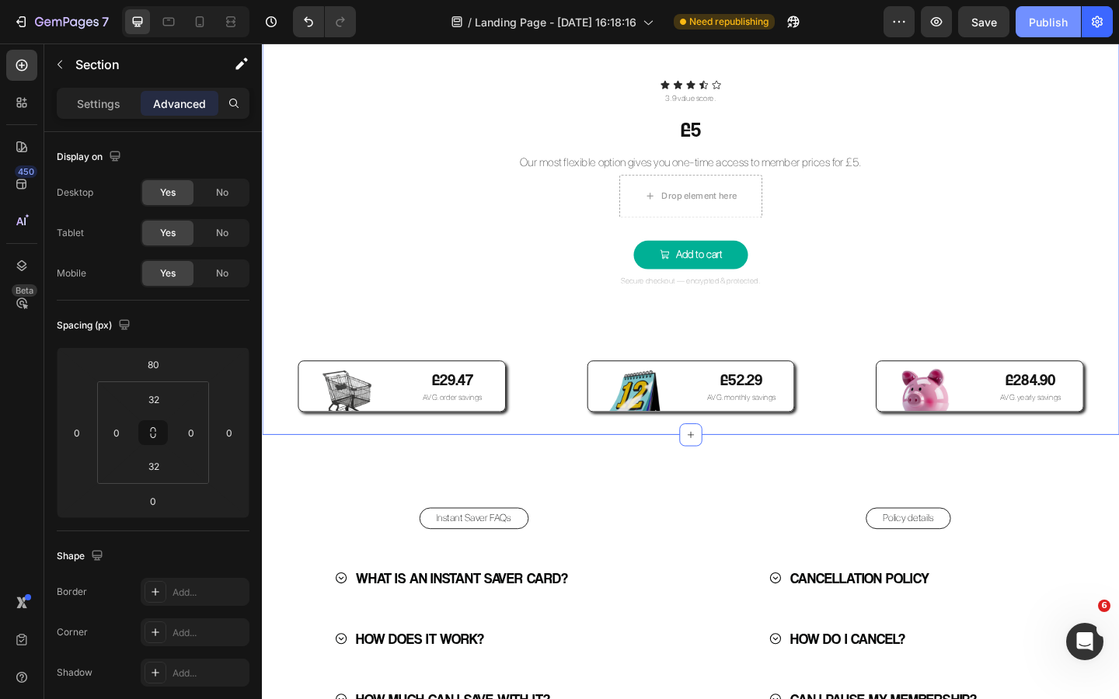
click at [1050, 21] on div "Publish" at bounding box center [1048, 22] width 39 height 16
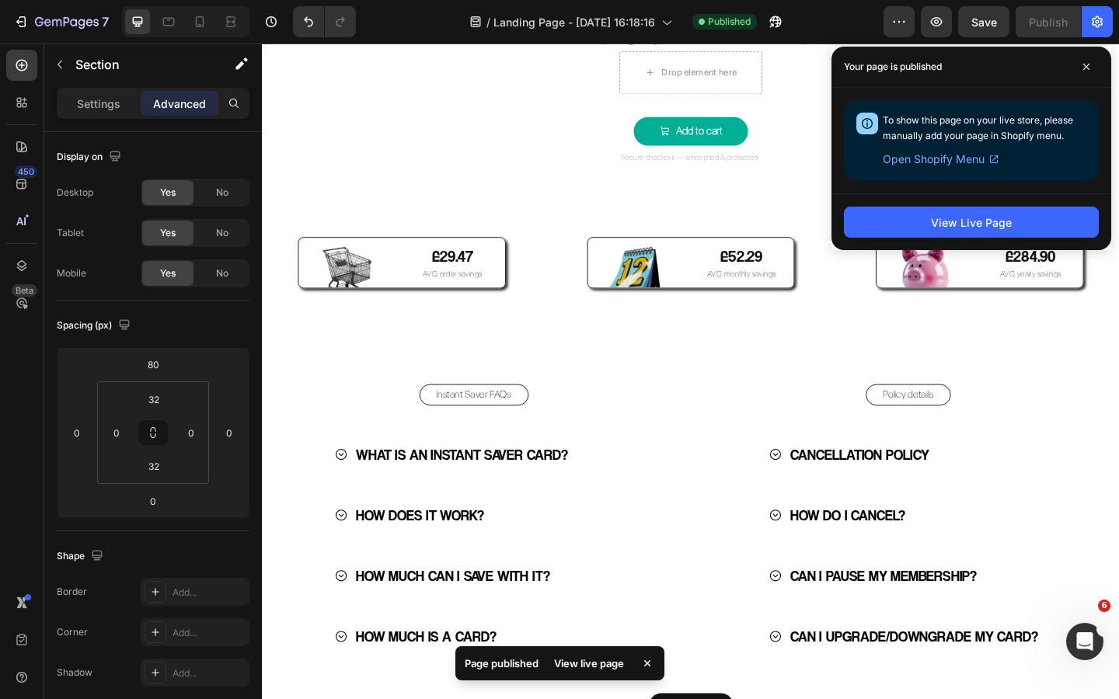
scroll to position [3243, 0]
click at [1085, 67] on icon at bounding box center [1086, 67] width 6 height 6
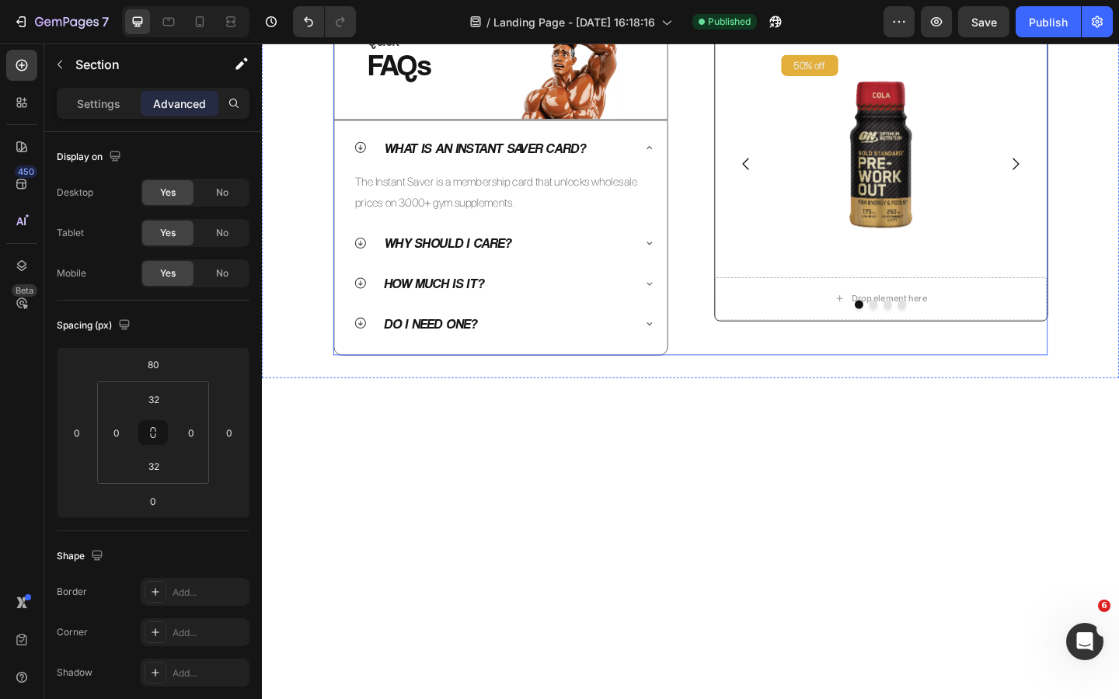
scroll to position [483, 0]
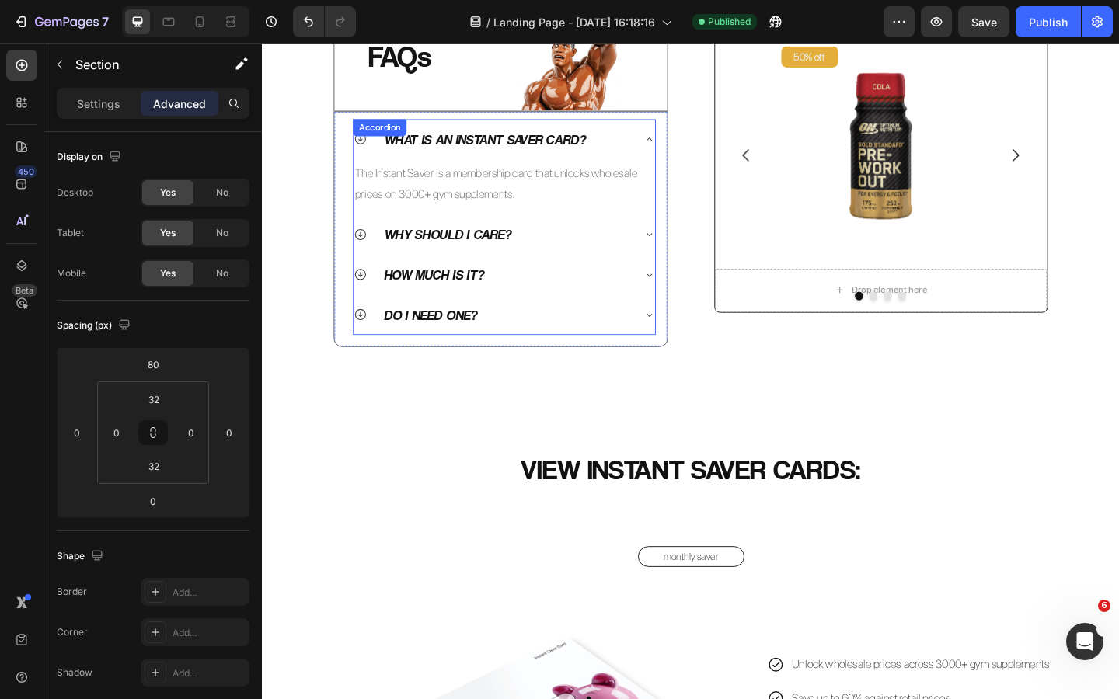
click at [684, 154] on icon at bounding box center [683, 147] width 12 height 12
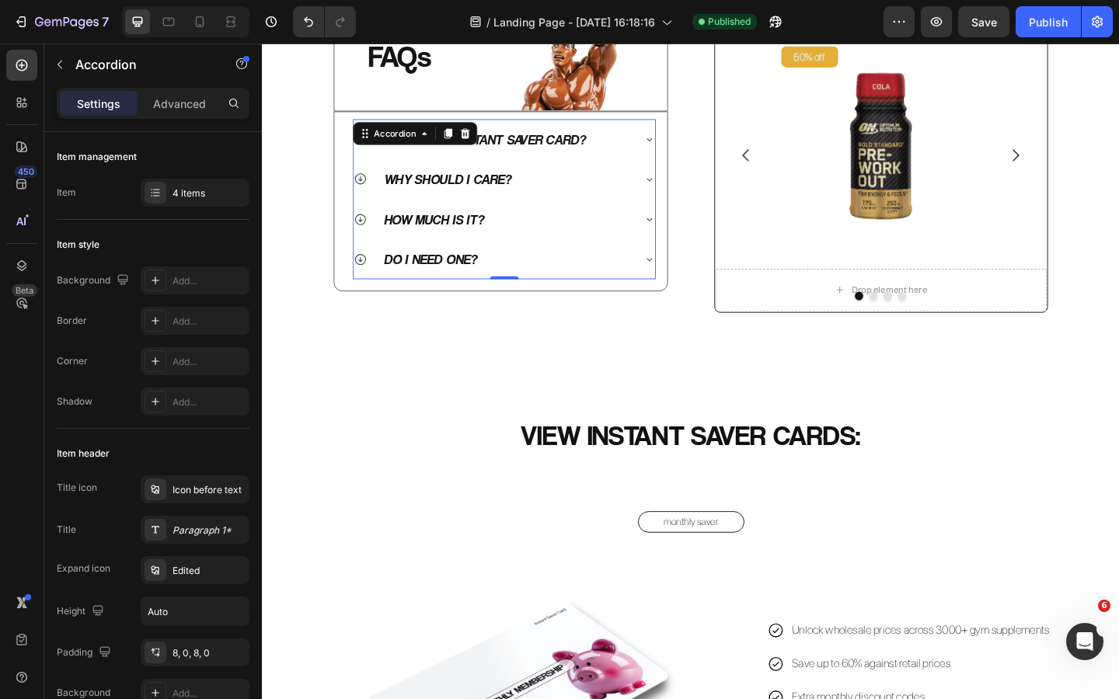
click at [733, 336] on div "QUICK Heading FAQs Heading Image Row Row What is an Instant Saver Card? The Ins…" at bounding box center [727, 165] width 777 height 341
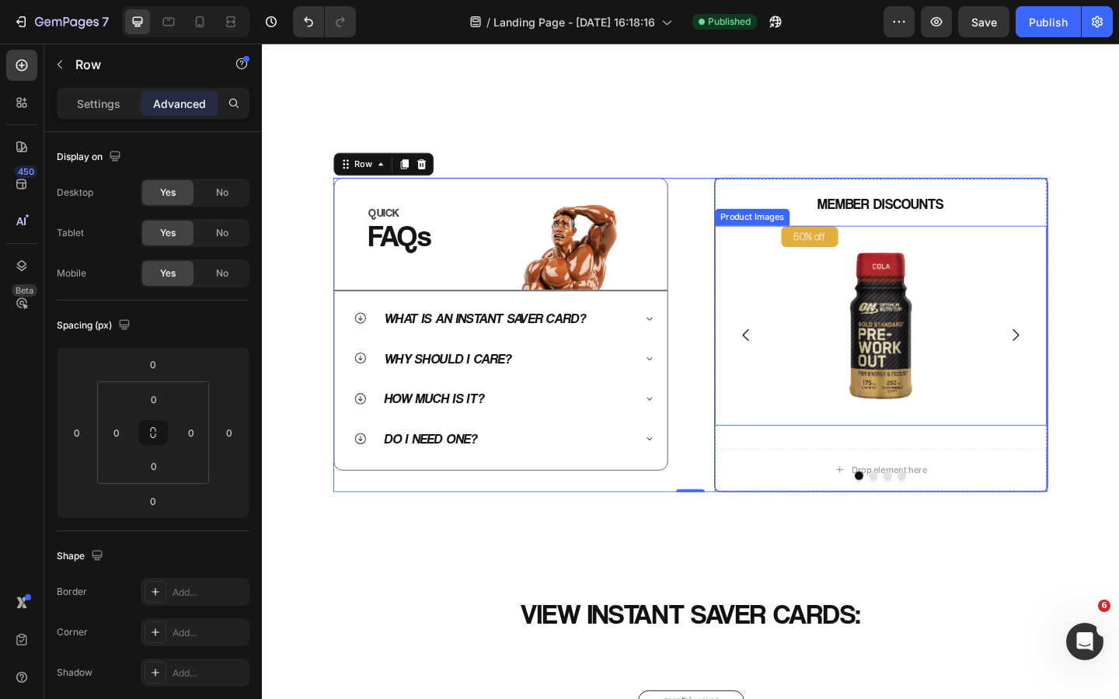
scroll to position [566, 0]
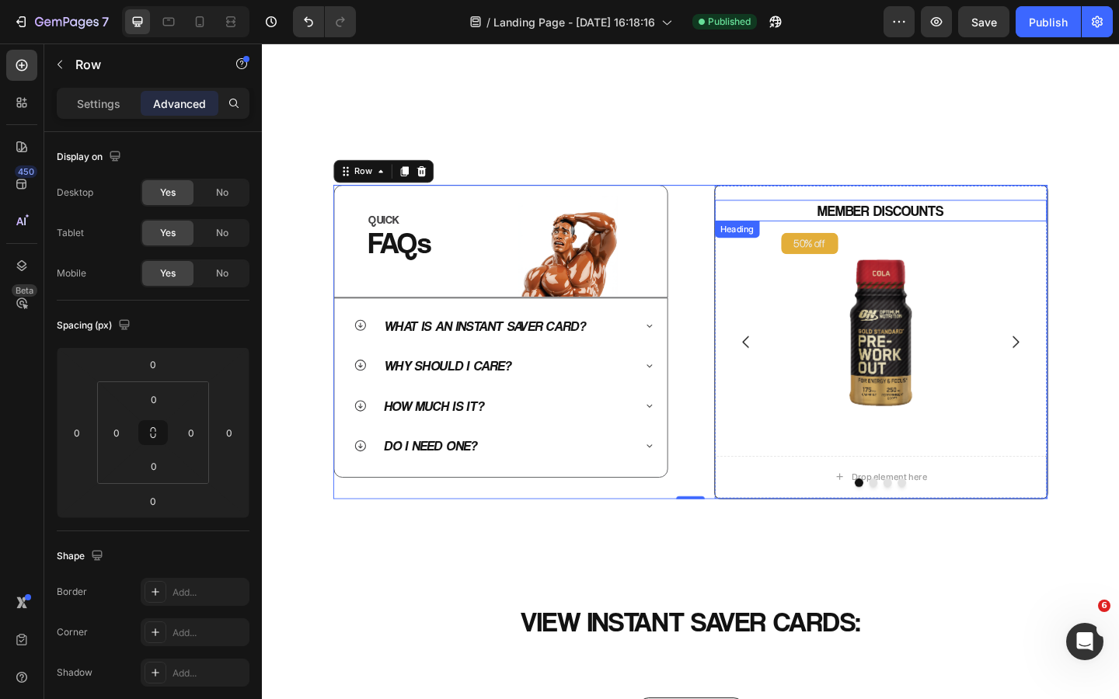
click at [908, 223] on h2 "MEMBER DISCOUNTS" at bounding box center [935, 225] width 362 height 23
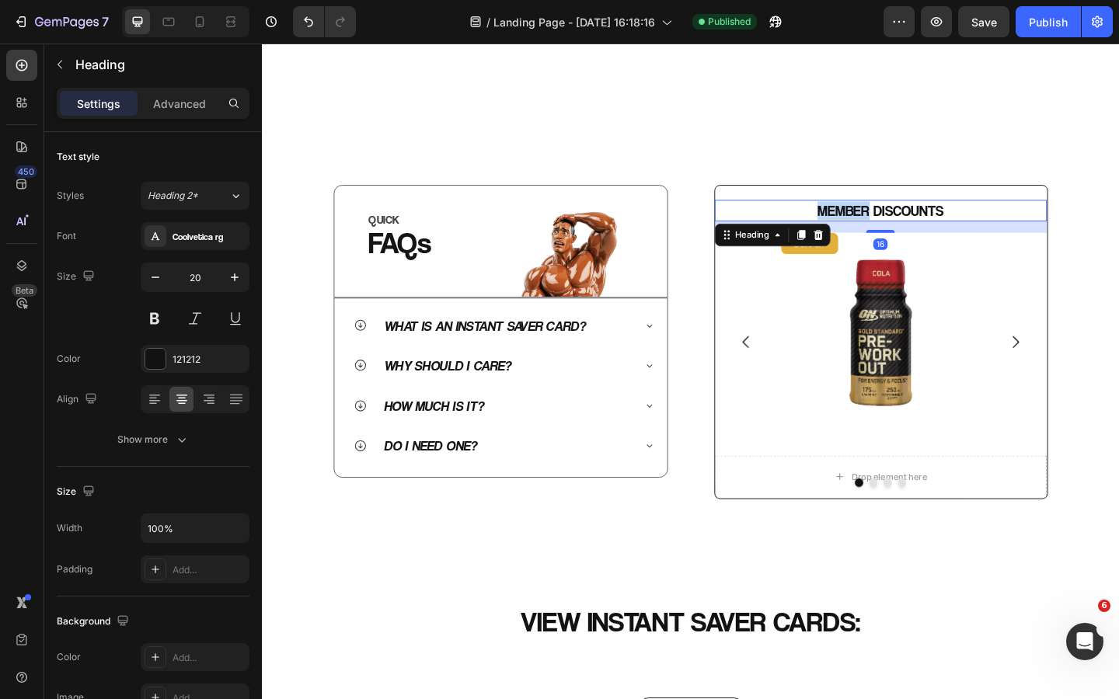
click at [908, 224] on h2 "MEMBER DISCOUNTS" at bounding box center [935, 225] width 362 height 23
click at [908, 224] on p "MEMBER DISCOUNTS" at bounding box center [935, 225] width 359 height 20
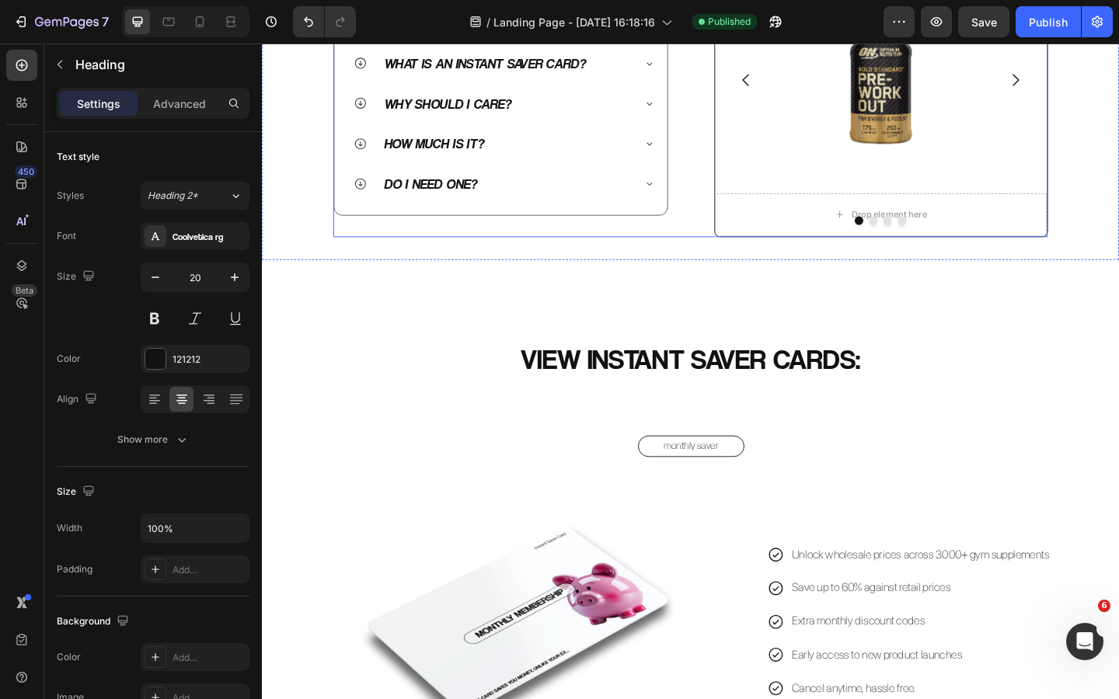
click at [719, 201] on div "QUICK Heading FAQs Heading Image Row Row What is an Instant Saver Card? Why sho…" at bounding box center [727, 82] width 777 height 341
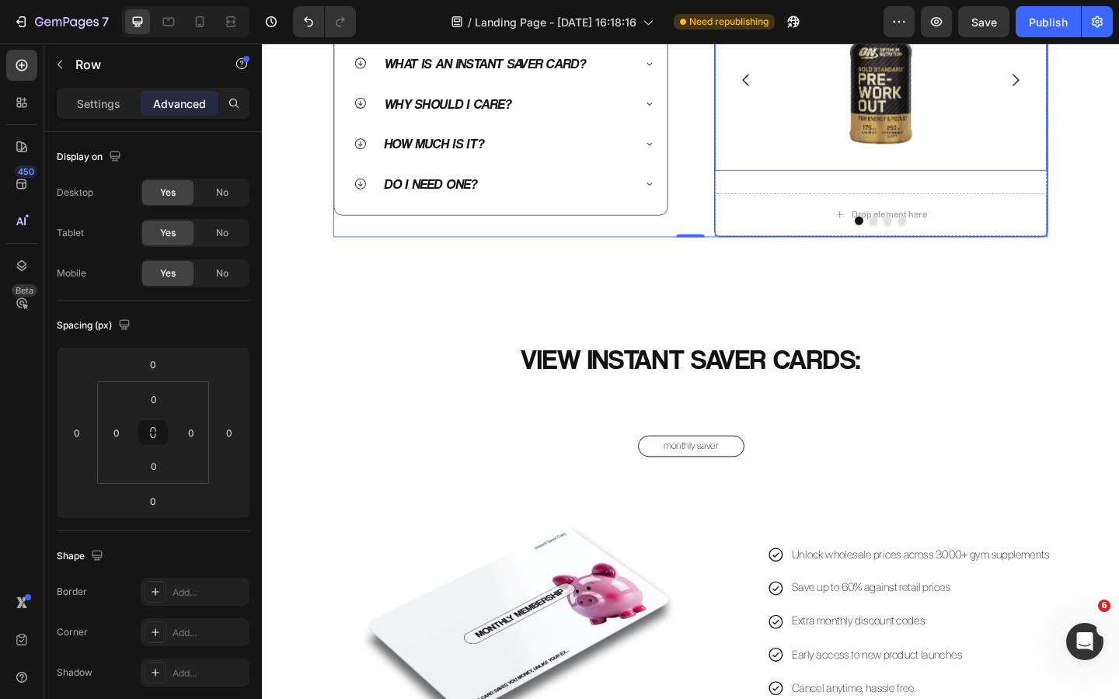
click at [933, 181] on img at bounding box center [935, 72] width 217 height 217
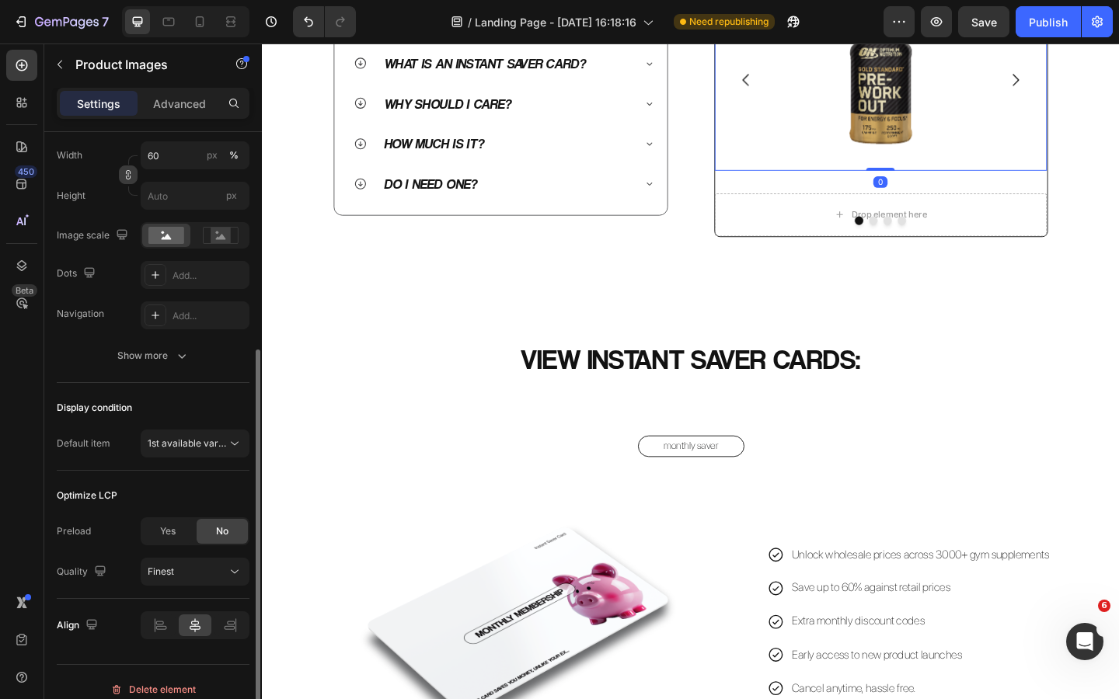
scroll to position [302, 0]
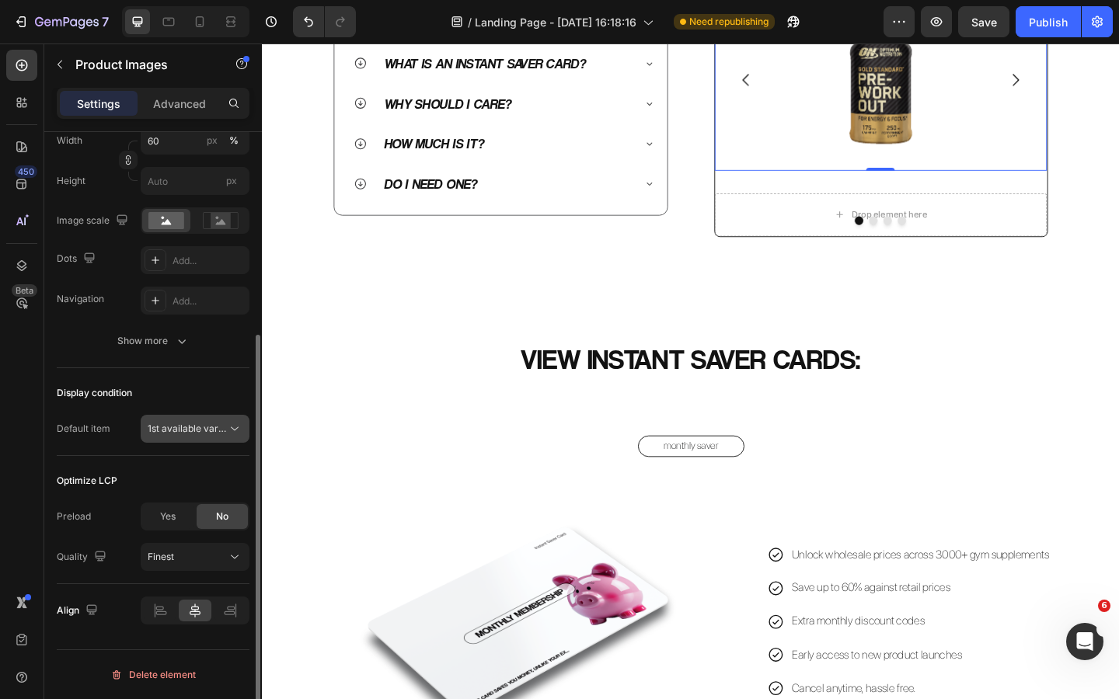
click at [179, 429] on span "1st available variant" at bounding box center [191, 429] width 87 height 12
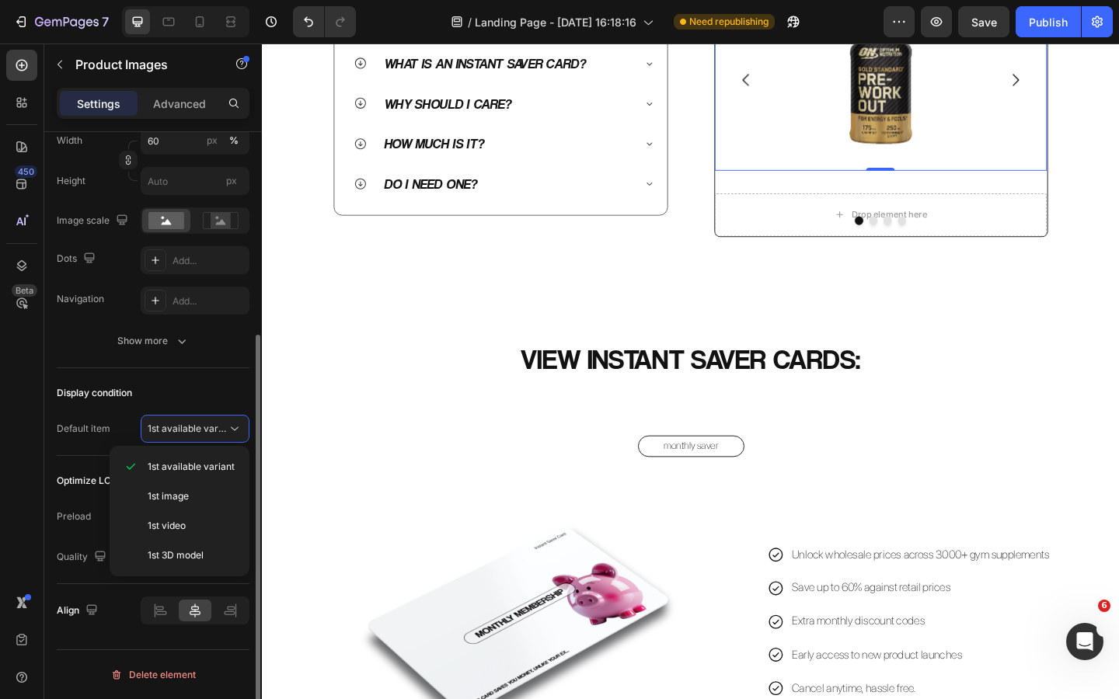
click at [184, 388] on div "Display condition" at bounding box center [153, 393] width 193 height 25
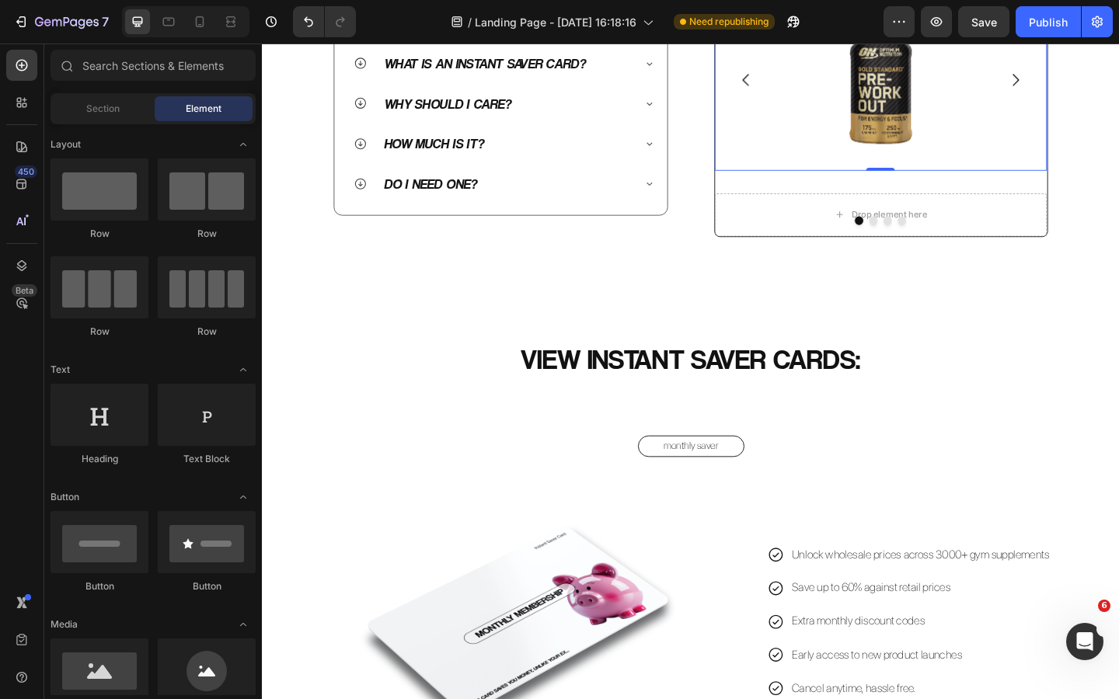
click at [893, 181] on img at bounding box center [935, 72] width 217 height 217
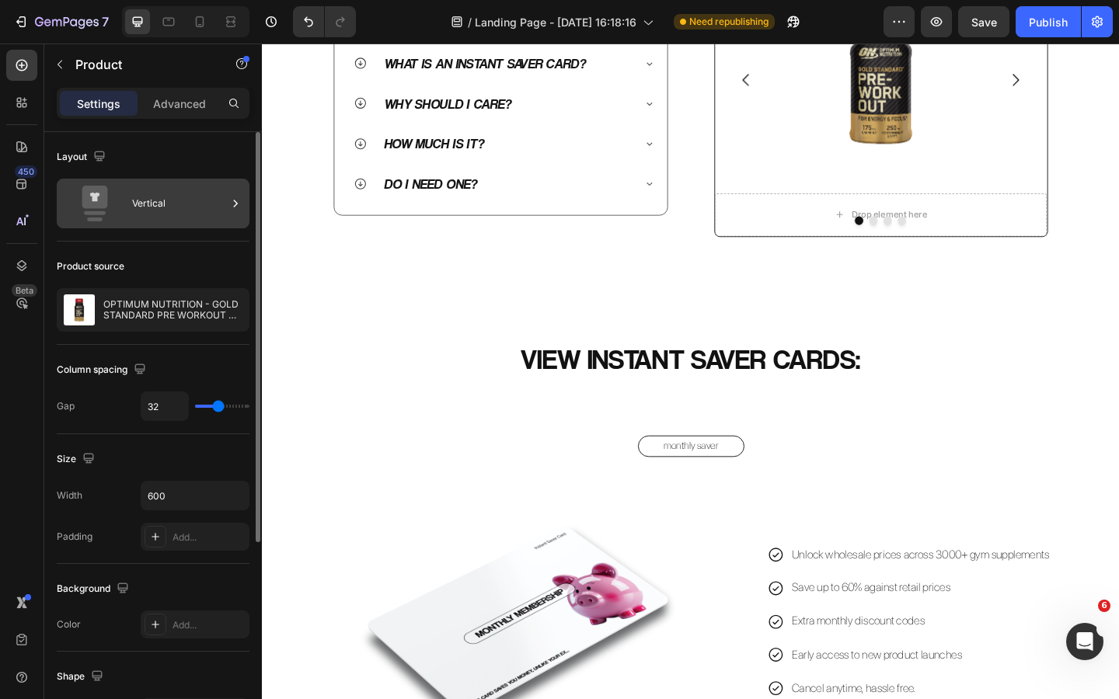
click at [152, 202] on div "Vertical" at bounding box center [179, 204] width 95 height 36
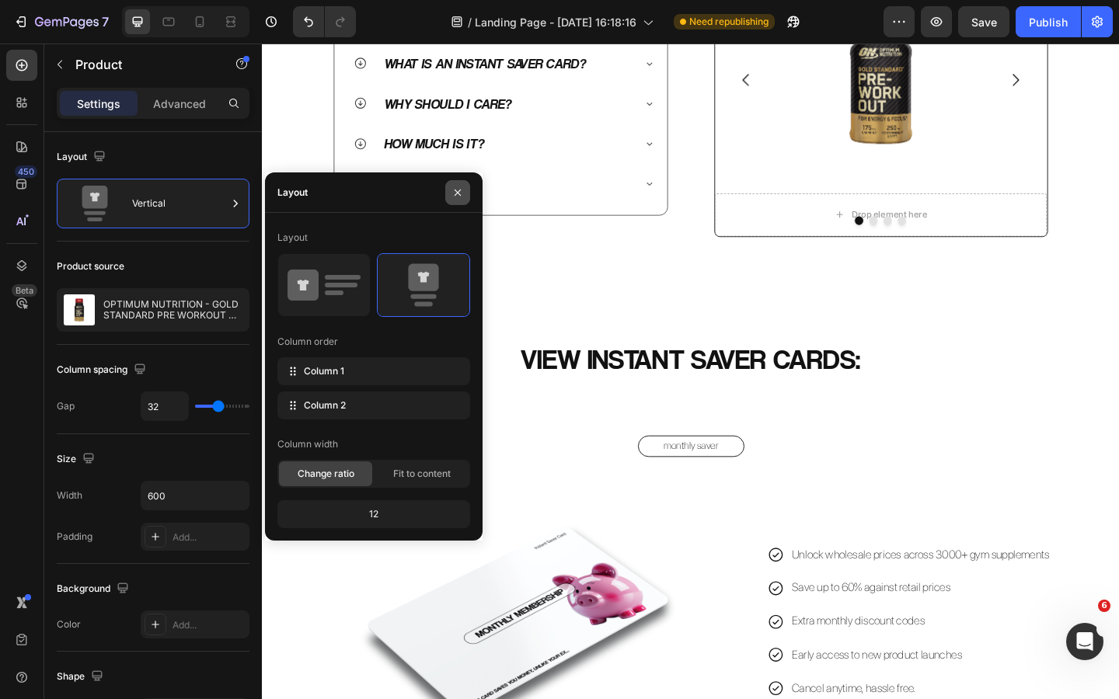
click at [461, 195] on icon "button" at bounding box center [457, 192] width 12 height 12
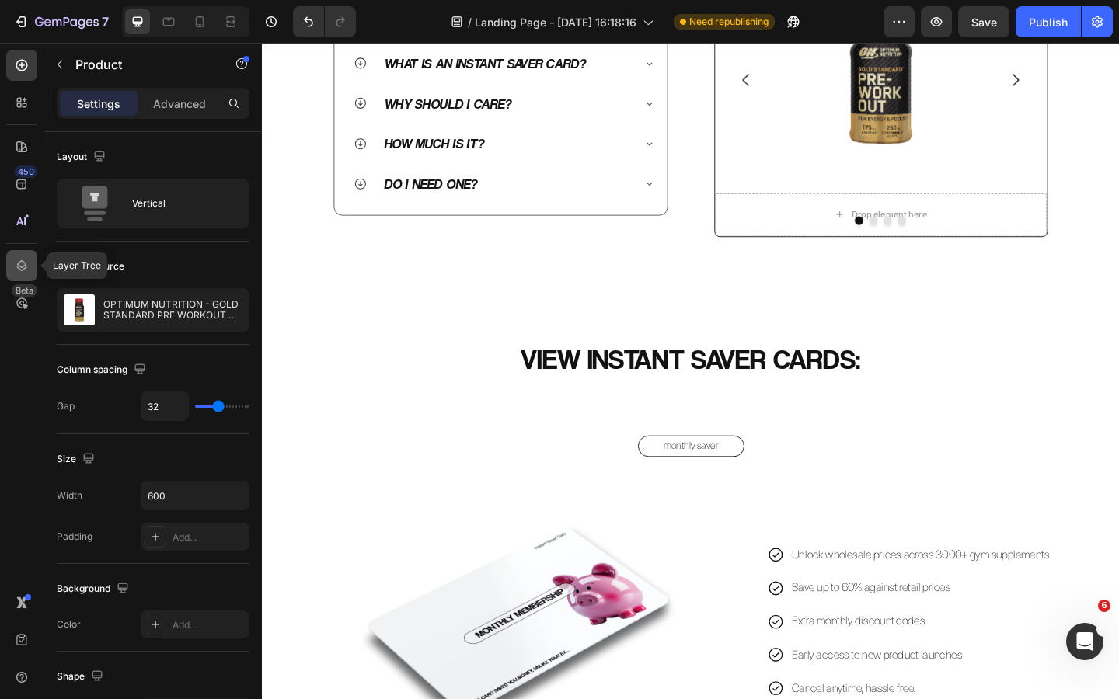
click at [24, 258] on icon at bounding box center [22, 266] width 16 height 16
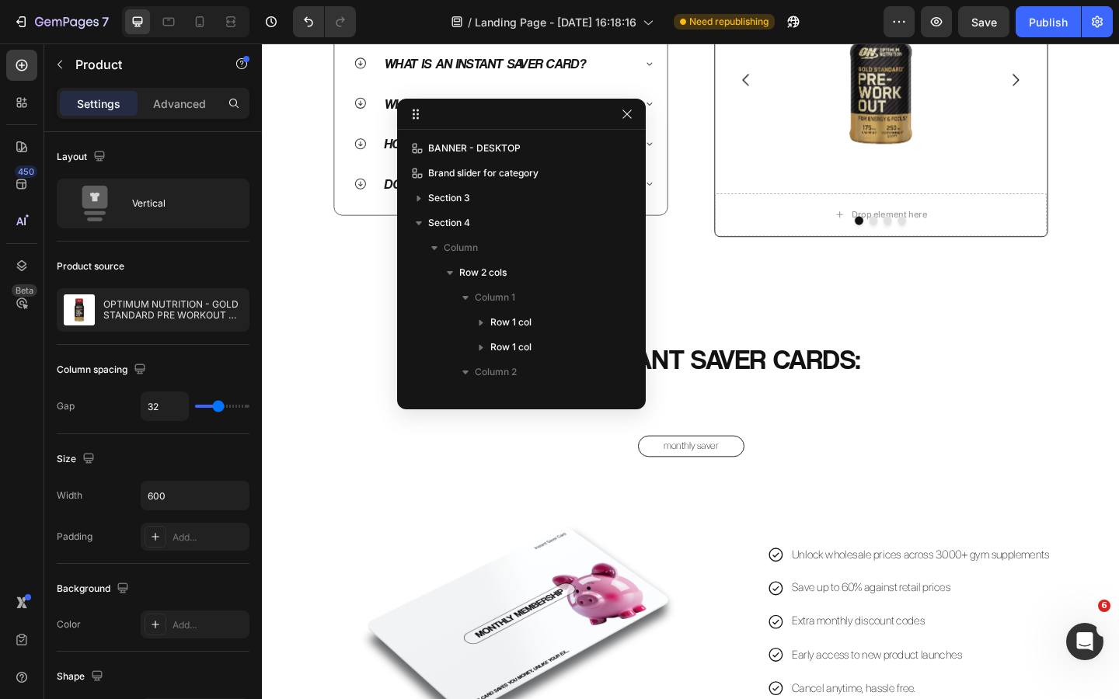
scroll to position [194, 0]
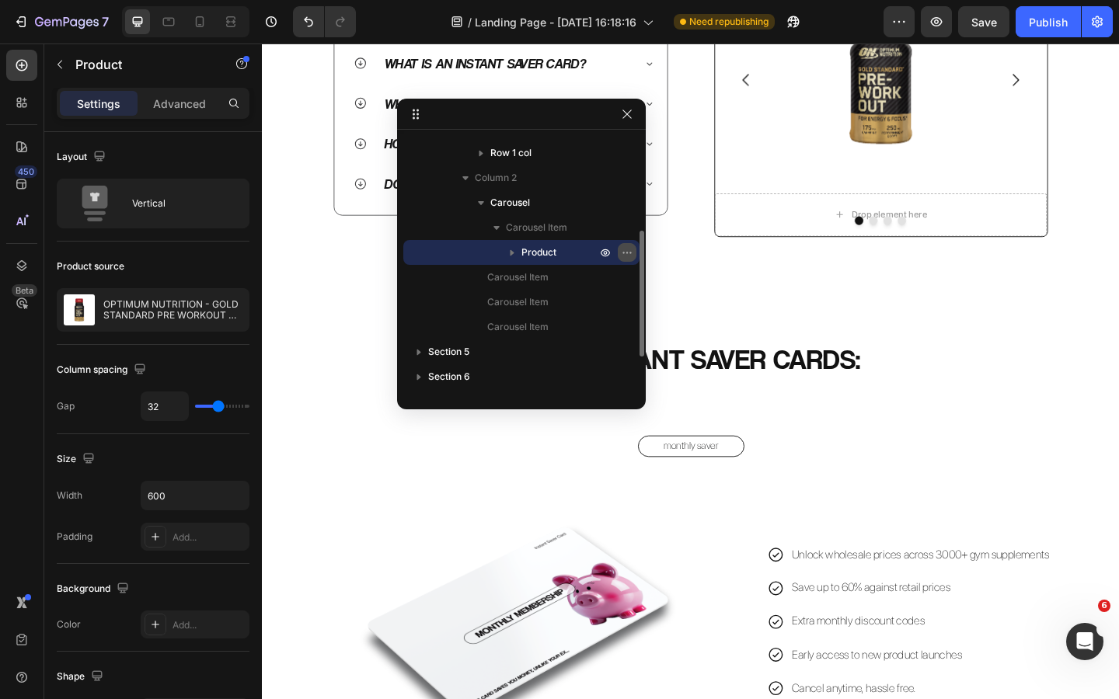
click at [627, 251] on icon "button" at bounding box center [627, 252] width 12 height 12
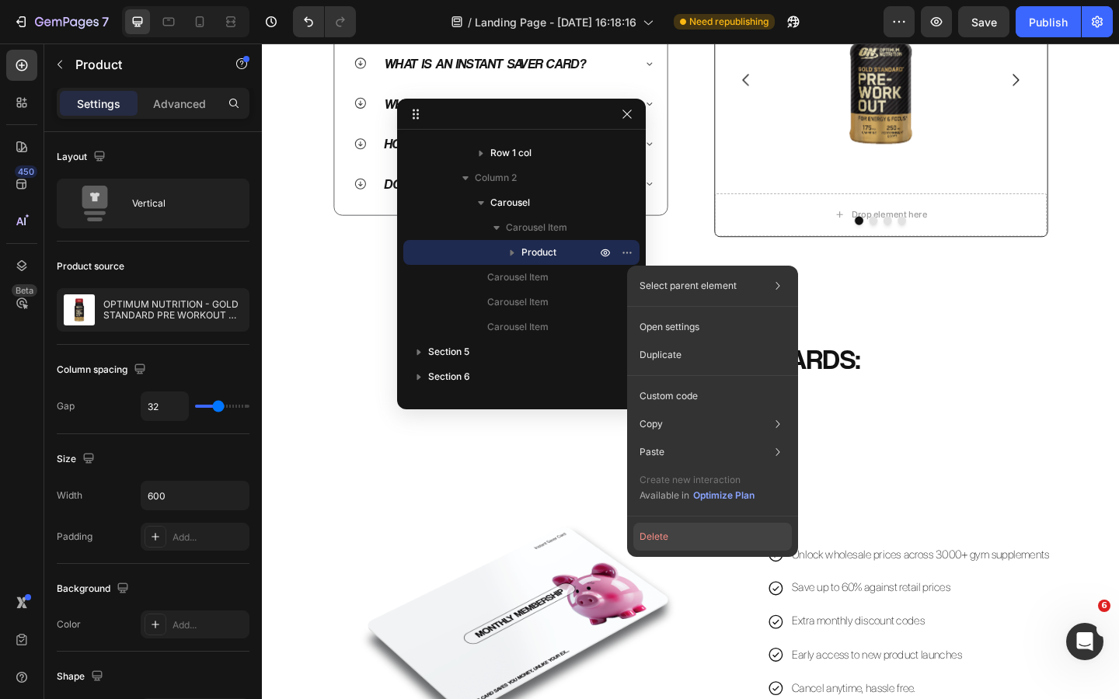
click at [688, 527] on button "Delete" at bounding box center [712, 537] width 158 height 28
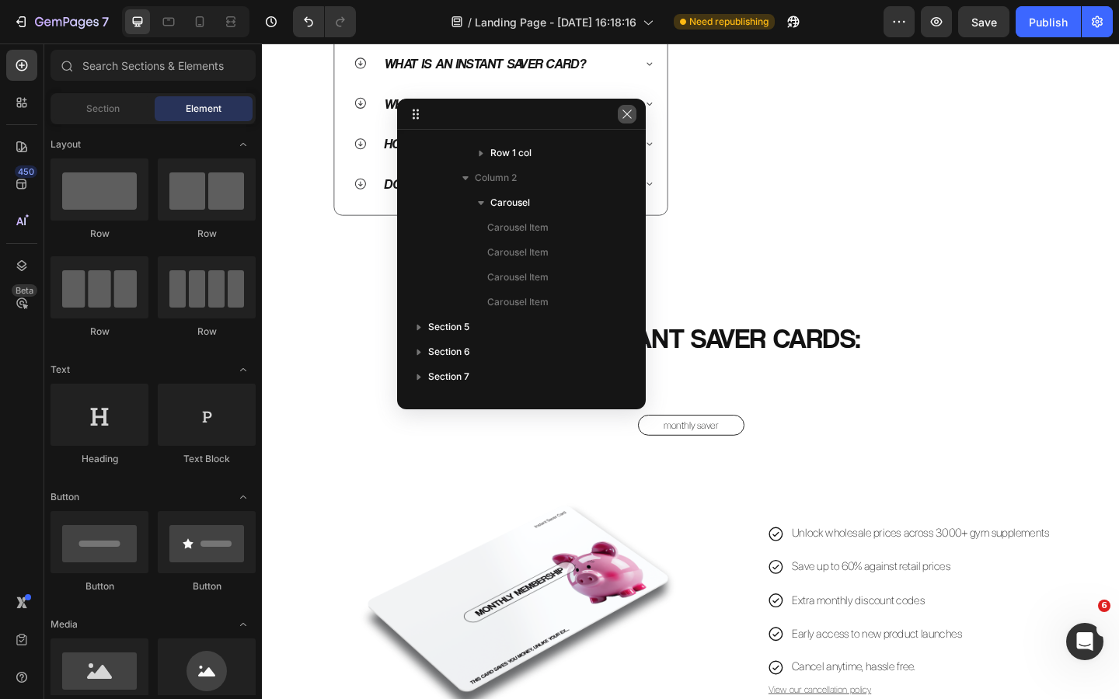
click at [629, 119] on icon "button" at bounding box center [627, 114] width 12 height 12
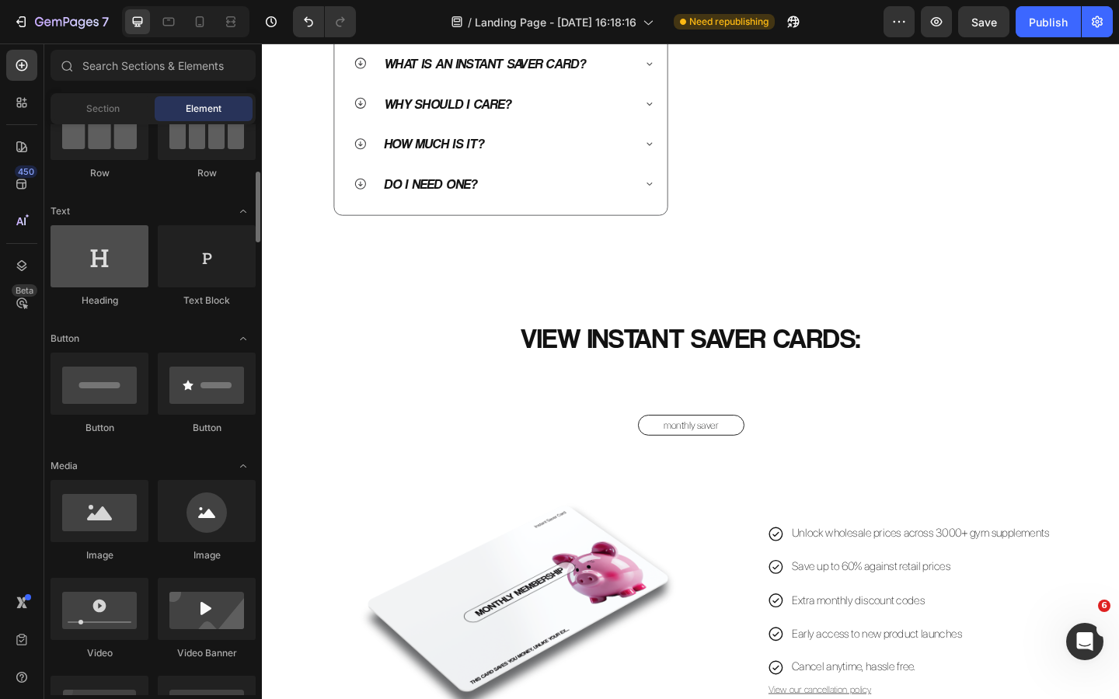
scroll to position [186, 0]
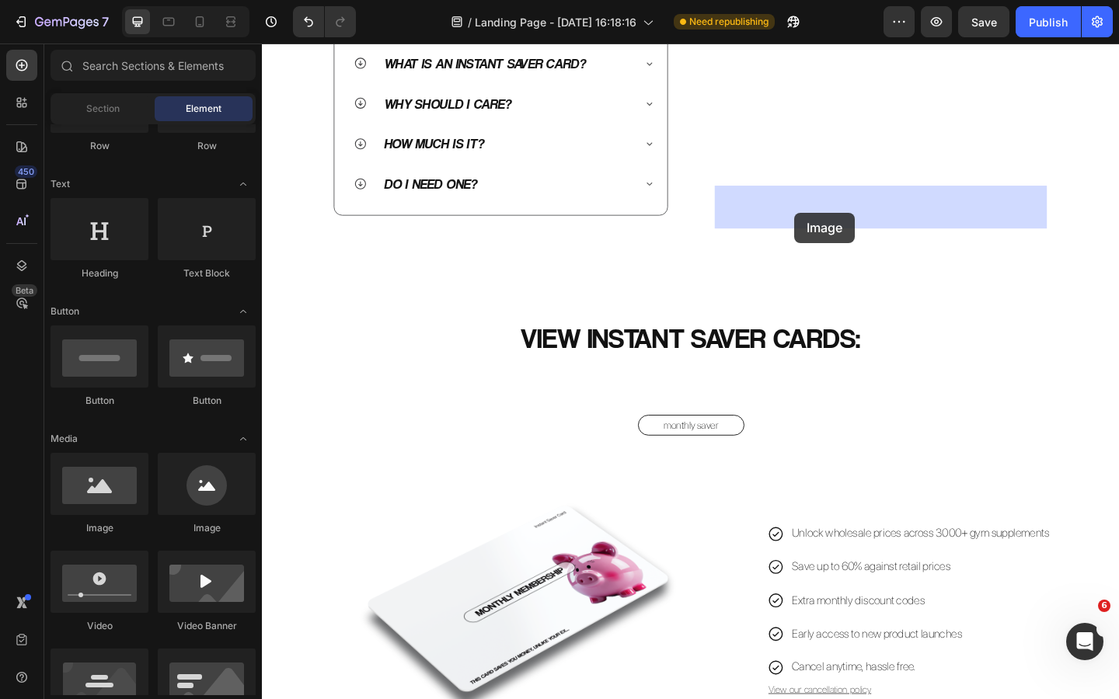
drag, startPoint x: 368, startPoint y: 527, endPoint x: 841, endPoint y: 228, distance: 559.1
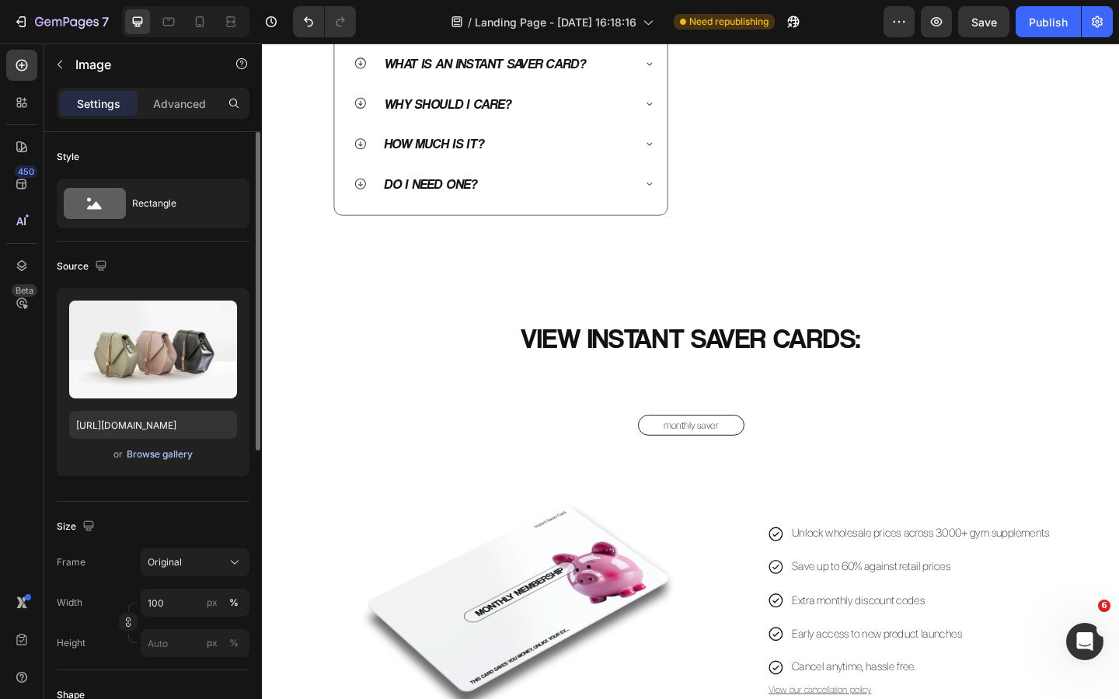
click at [153, 454] on div "Browse gallery" at bounding box center [160, 454] width 66 height 14
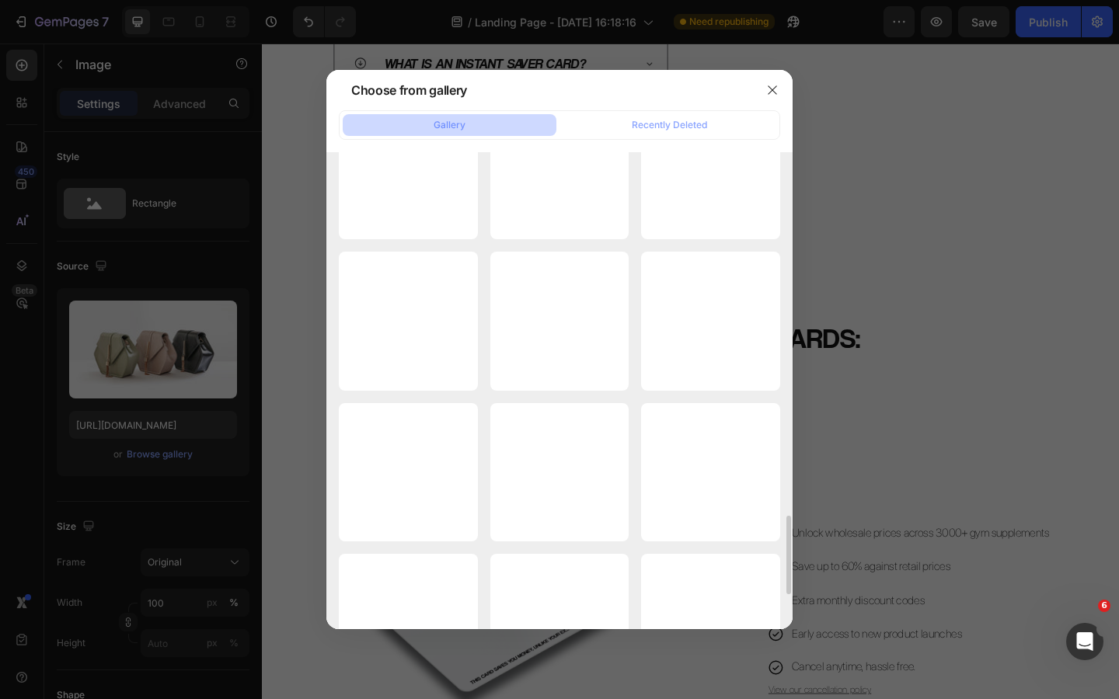
scroll to position [2180, 0]
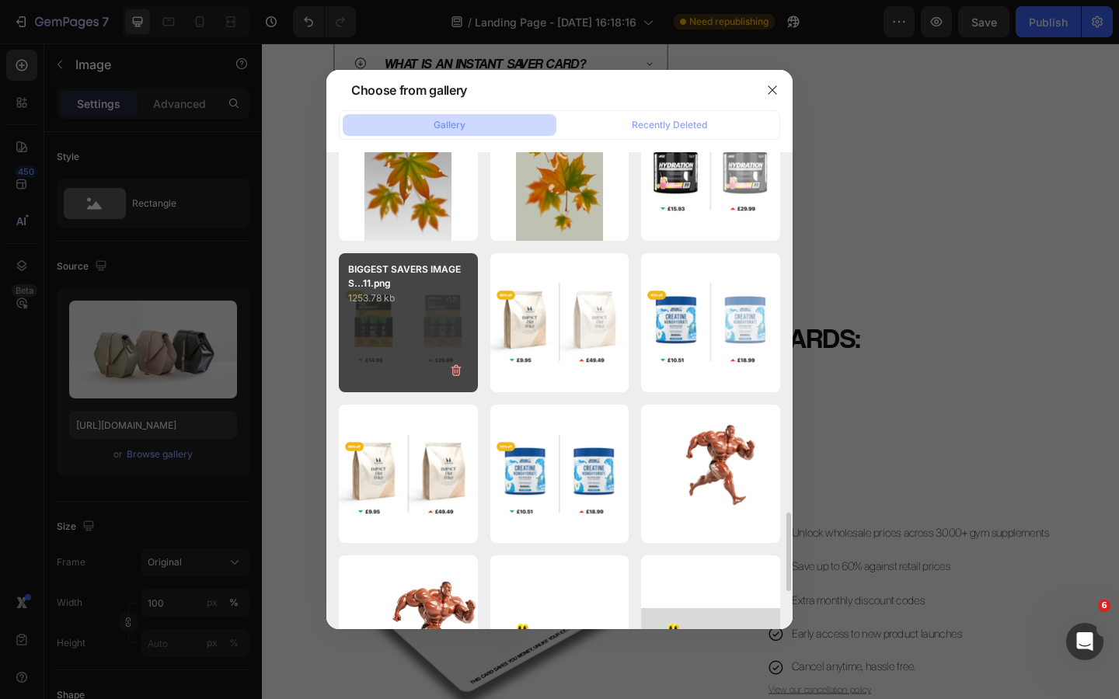
click at [423, 325] on div "BIGGEST SAVERS IMAGES...11.png 1253.78 kb" at bounding box center [408, 322] width 139 height 139
type input "[URL][DOMAIN_NAME]"
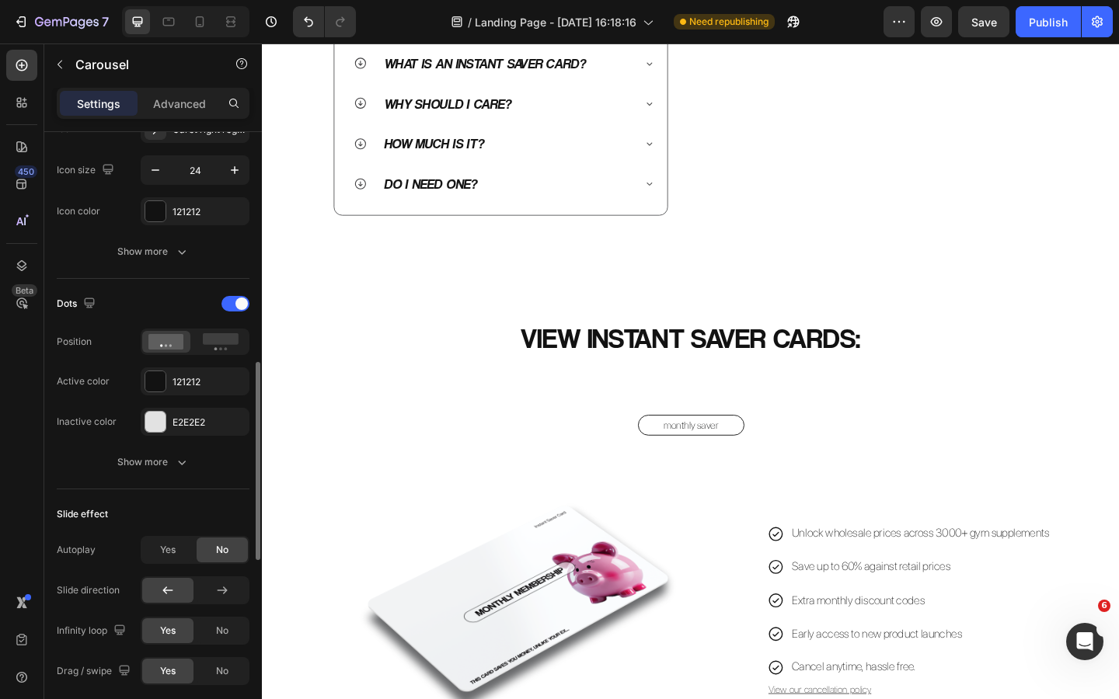
scroll to position [668, 0]
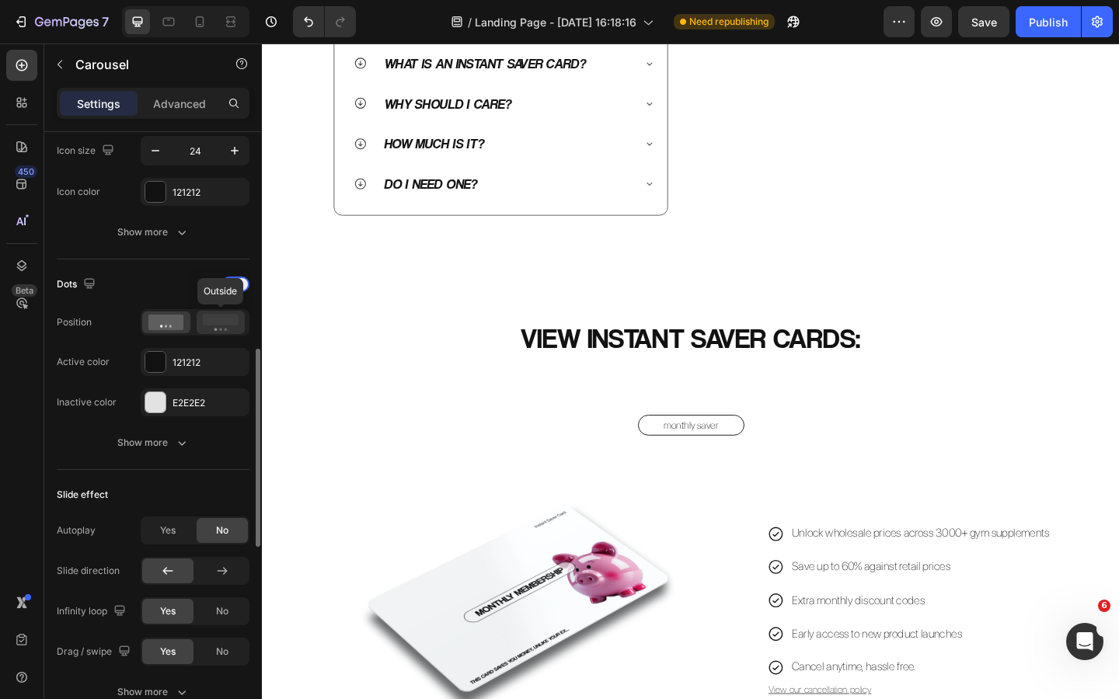
click at [218, 319] on rect at bounding box center [221, 320] width 36 height 12
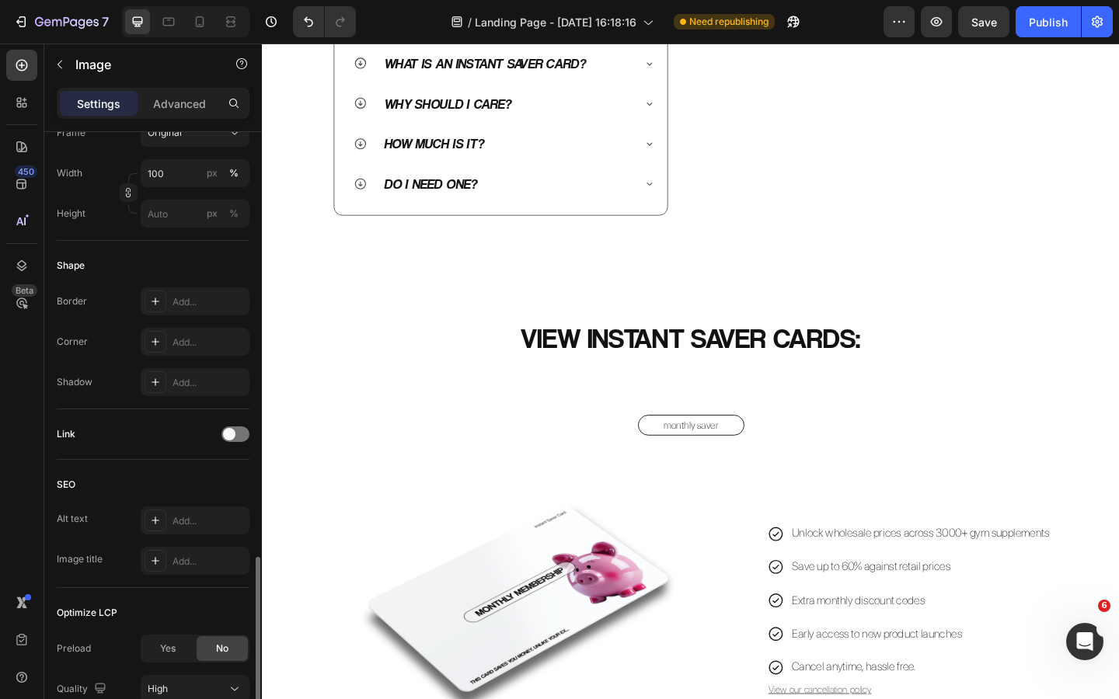
scroll to position [562, 0]
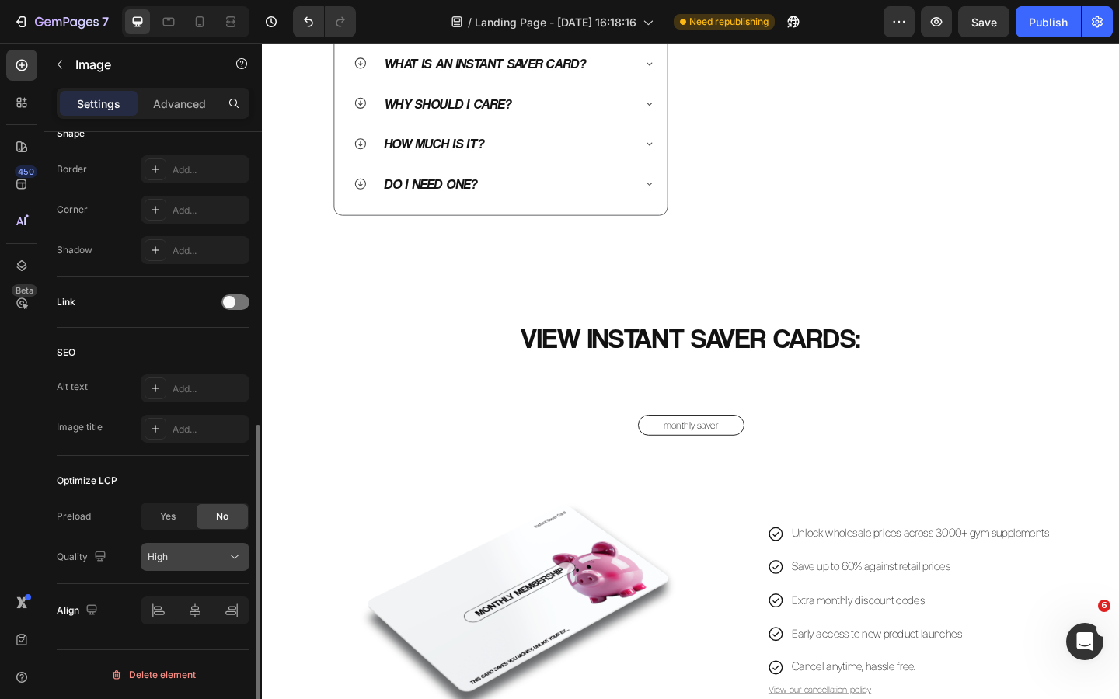
click at [210, 556] on div "High" at bounding box center [187, 557] width 79 height 14
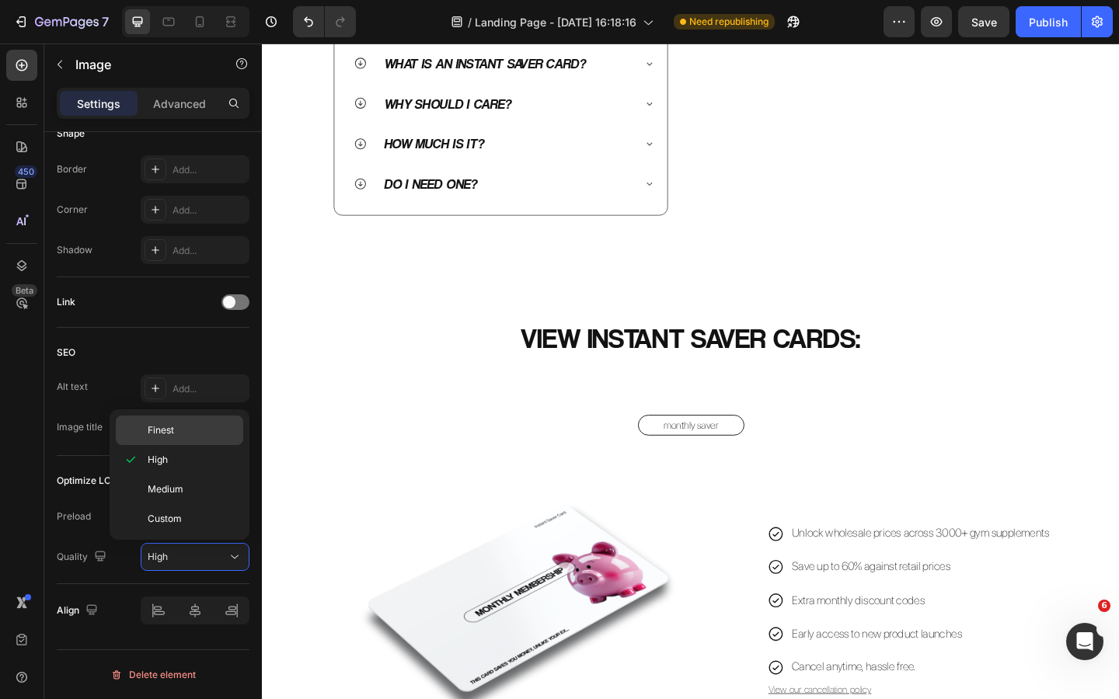
click at [183, 430] on p "Finest" at bounding box center [192, 430] width 89 height 14
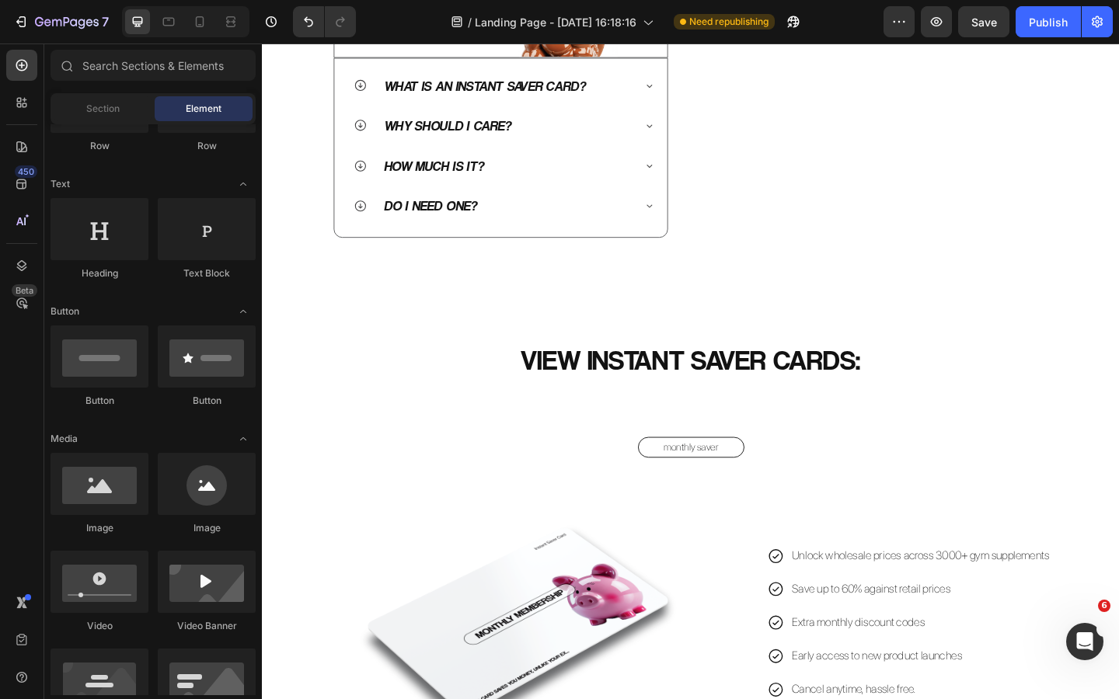
scroll to position [539, 0]
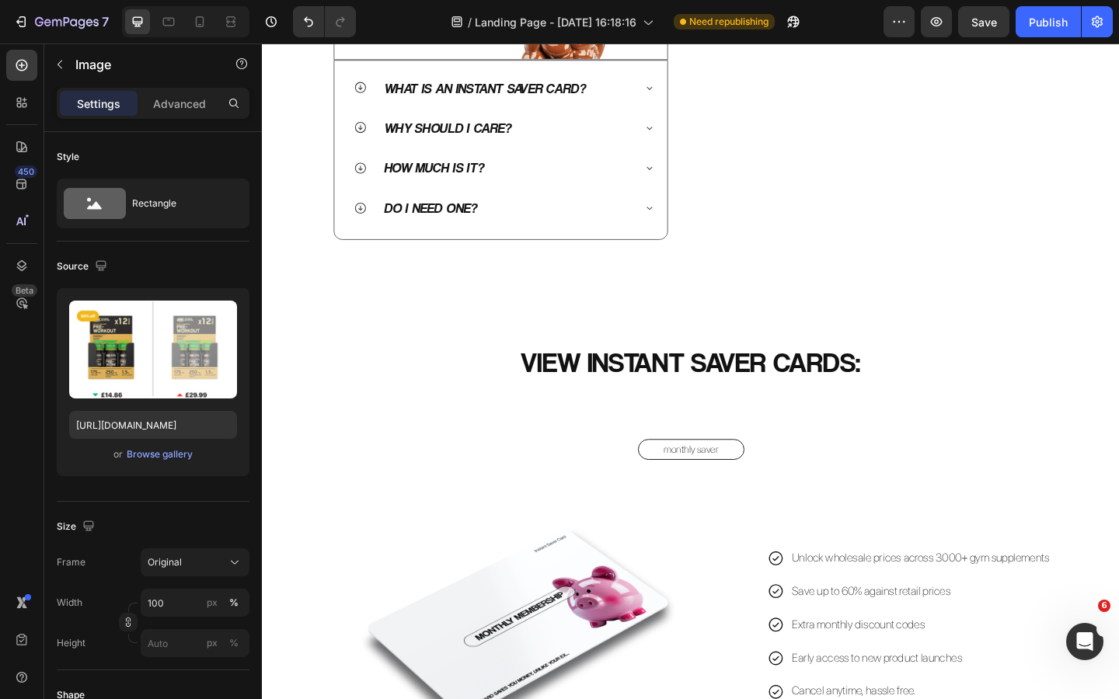
click at [20, 270] on icon at bounding box center [22, 265] width 10 height 11
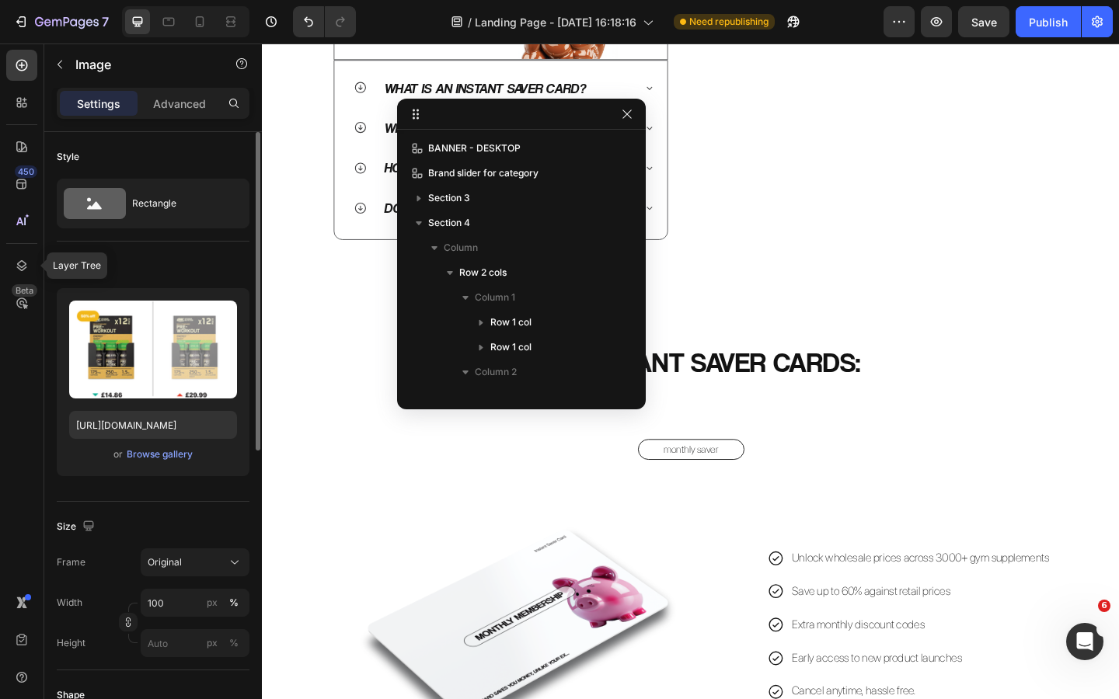
scroll to position [194, 0]
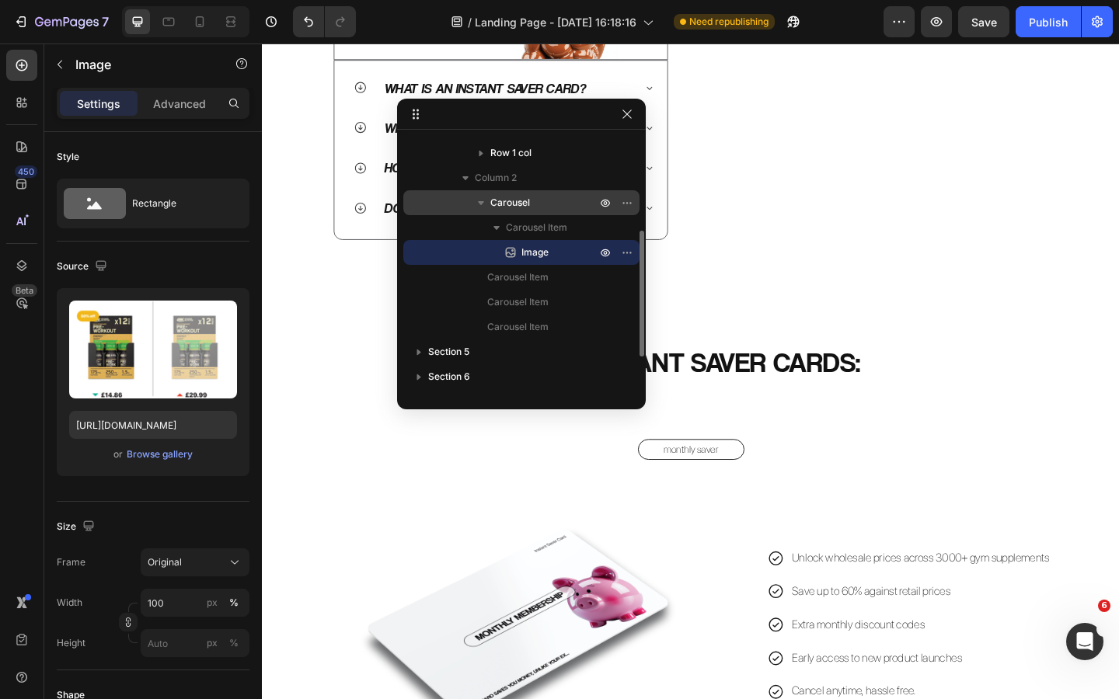
click at [520, 204] on span "Carousel" at bounding box center [510, 203] width 40 height 16
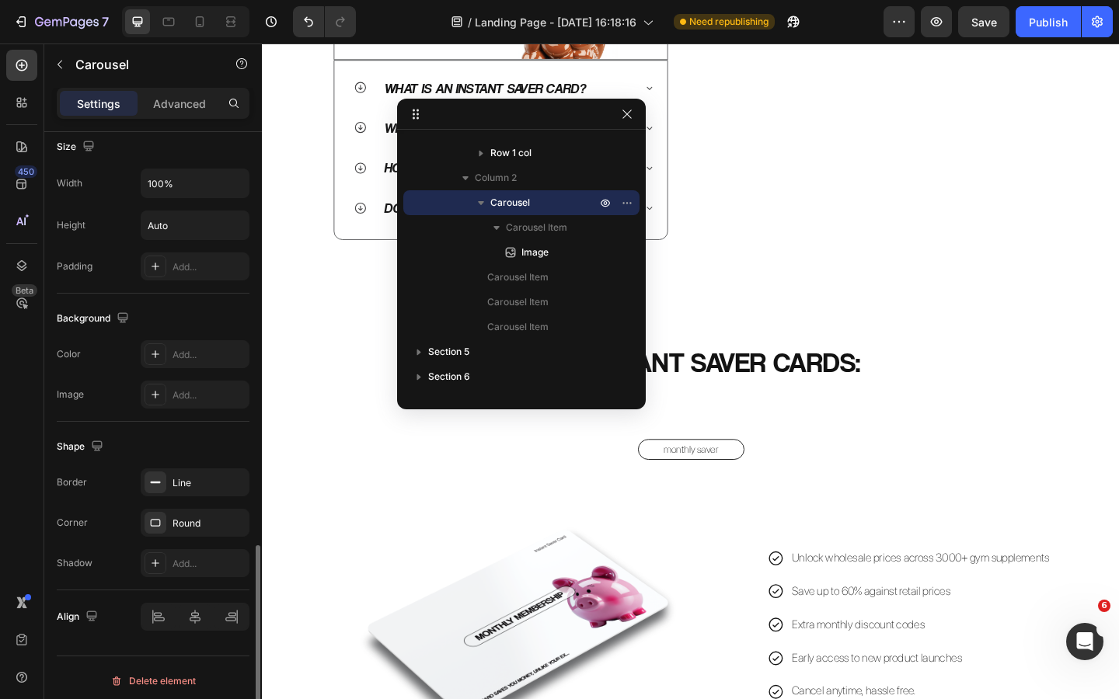
scroll to position [1267, 0]
click at [233, 478] on icon "button" at bounding box center [233, 481] width 12 height 12
click at [232, 524] on icon "button" at bounding box center [233, 521] width 12 height 12
click at [183, 116] on div "Settings Advanced" at bounding box center [153, 103] width 193 height 31
click at [183, 103] on p "Advanced" at bounding box center [179, 104] width 53 height 16
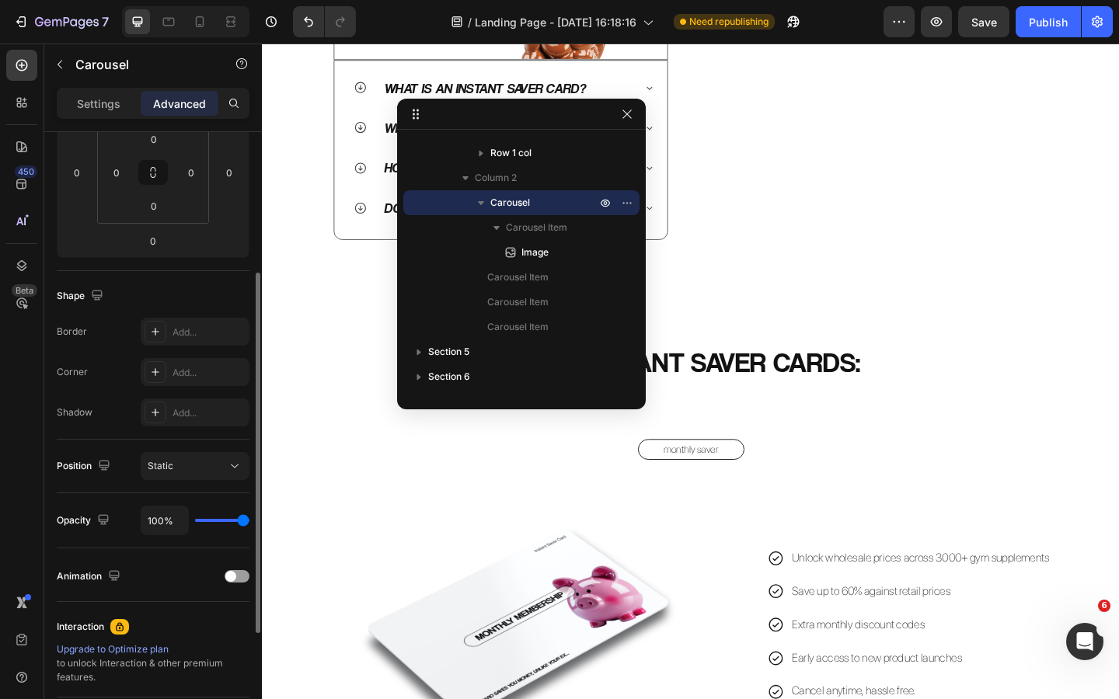
scroll to position [251, 0]
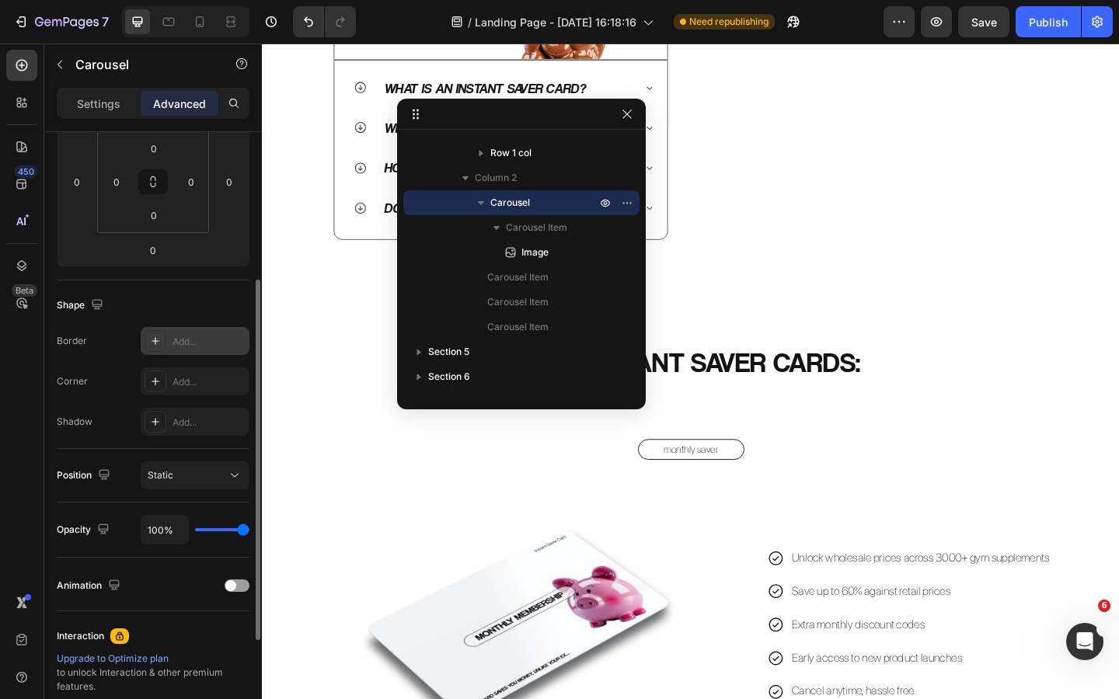
click at [186, 345] on div "Add..." at bounding box center [208, 342] width 73 height 14
click at [189, 380] on div "Add..." at bounding box center [208, 382] width 73 height 14
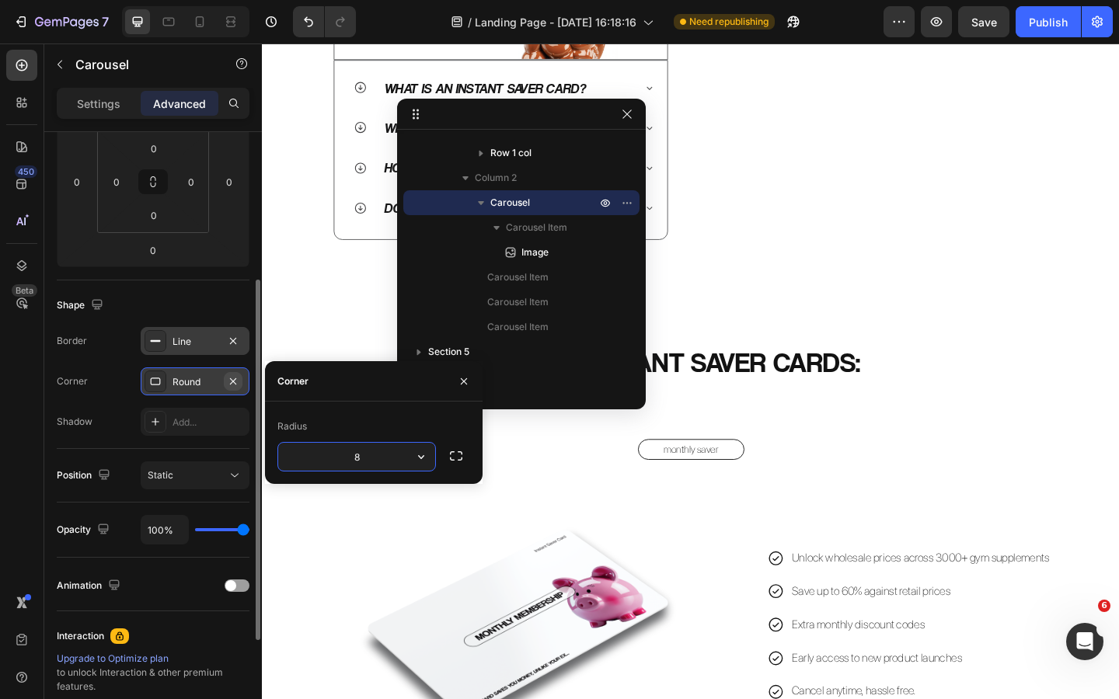
click at [227, 382] on icon "button" at bounding box center [233, 381] width 12 height 12
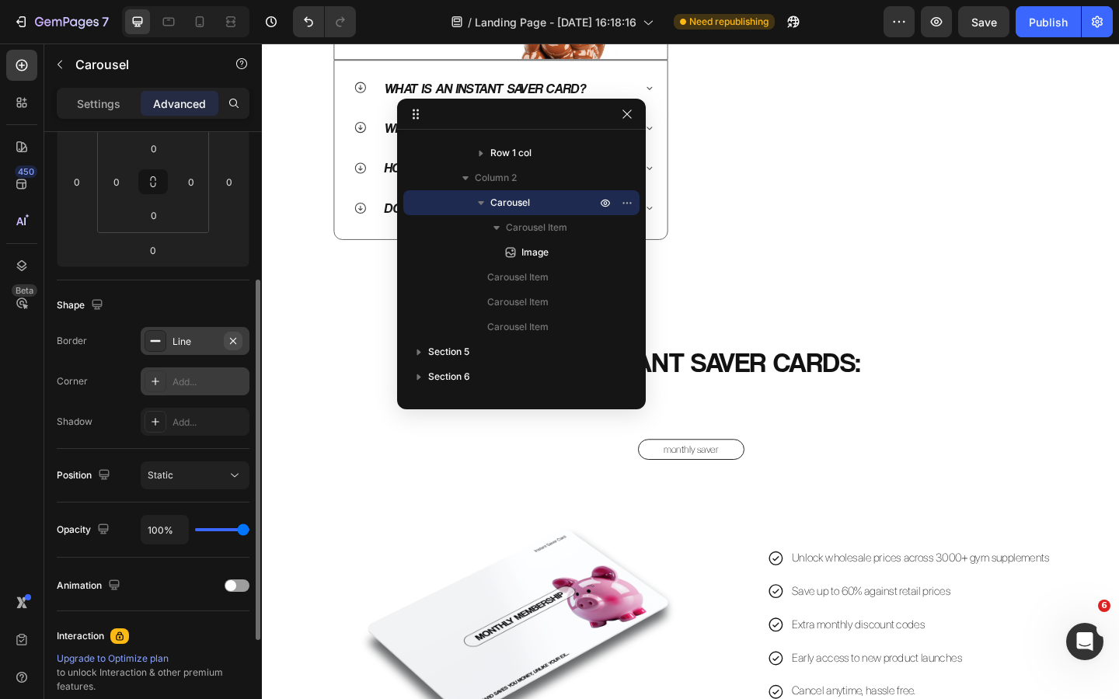
click at [234, 339] on icon "button" at bounding box center [233, 341] width 12 height 12
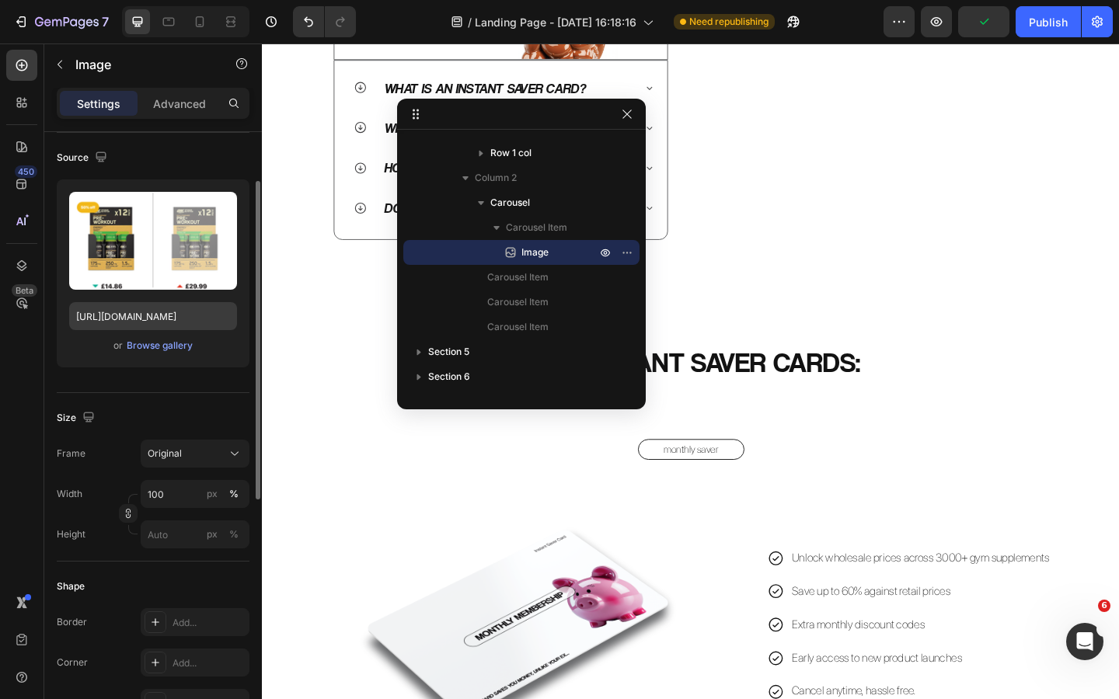
scroll to position [114, 0]
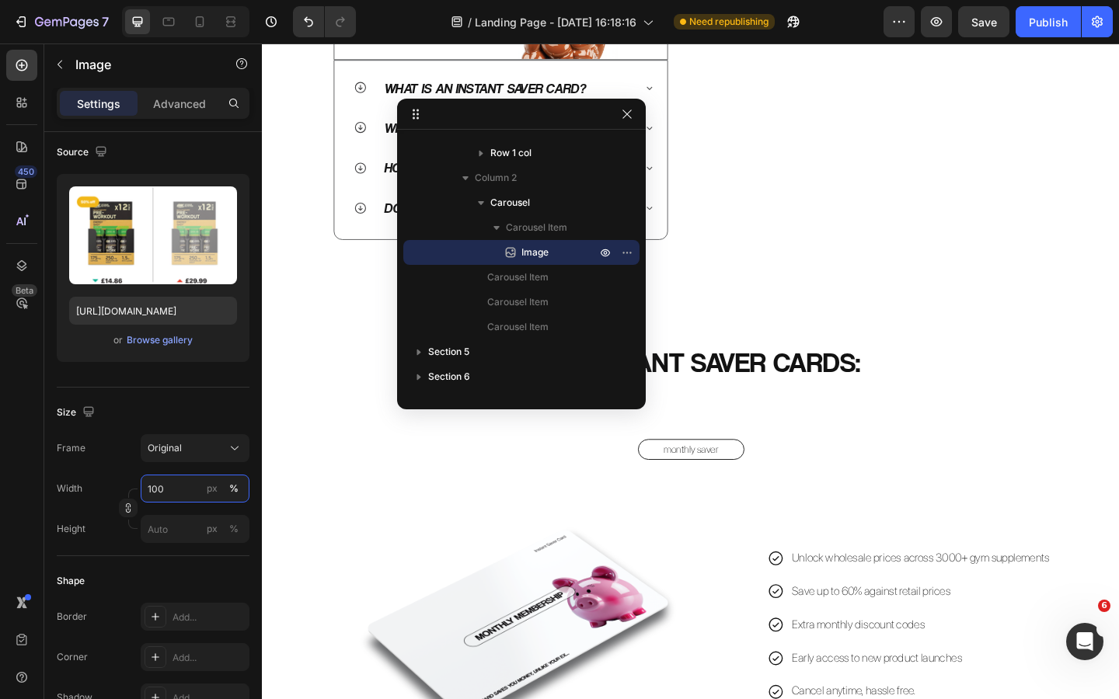
click at [167, 493] on input "100" at bounding box center [195, 489] width 109 height 28
type input "90"
click at [12, 256] on div at bounding box center [21, 265] width 31 height 31
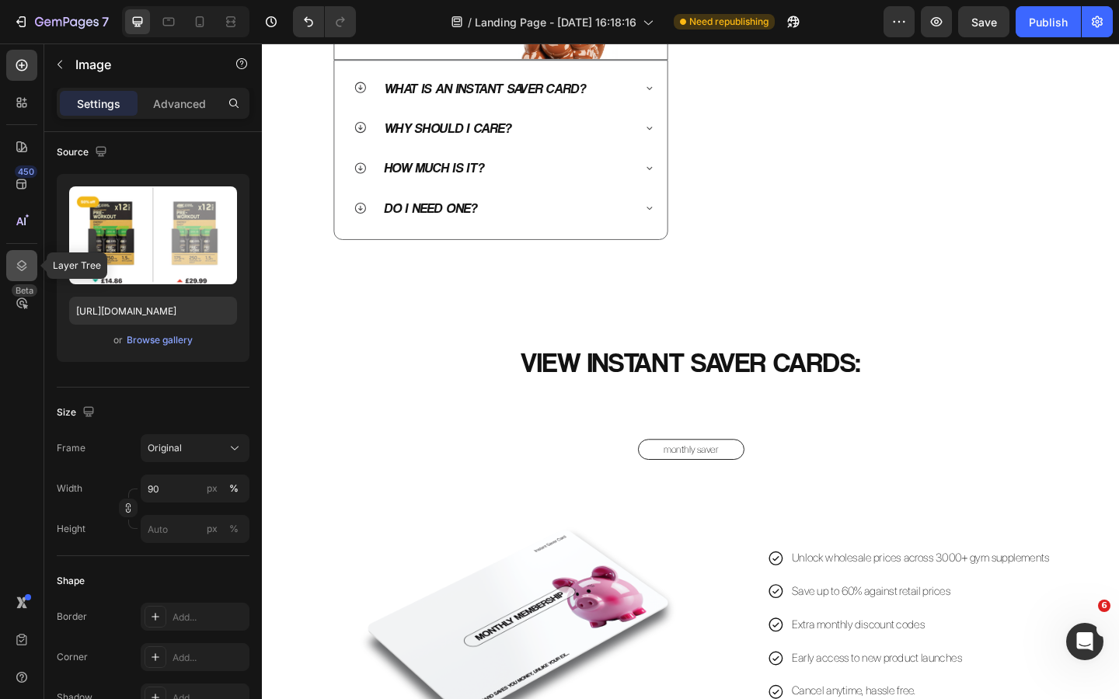
click at [23, 259] on icon at bounding box center [22, 266] width 16 height 16
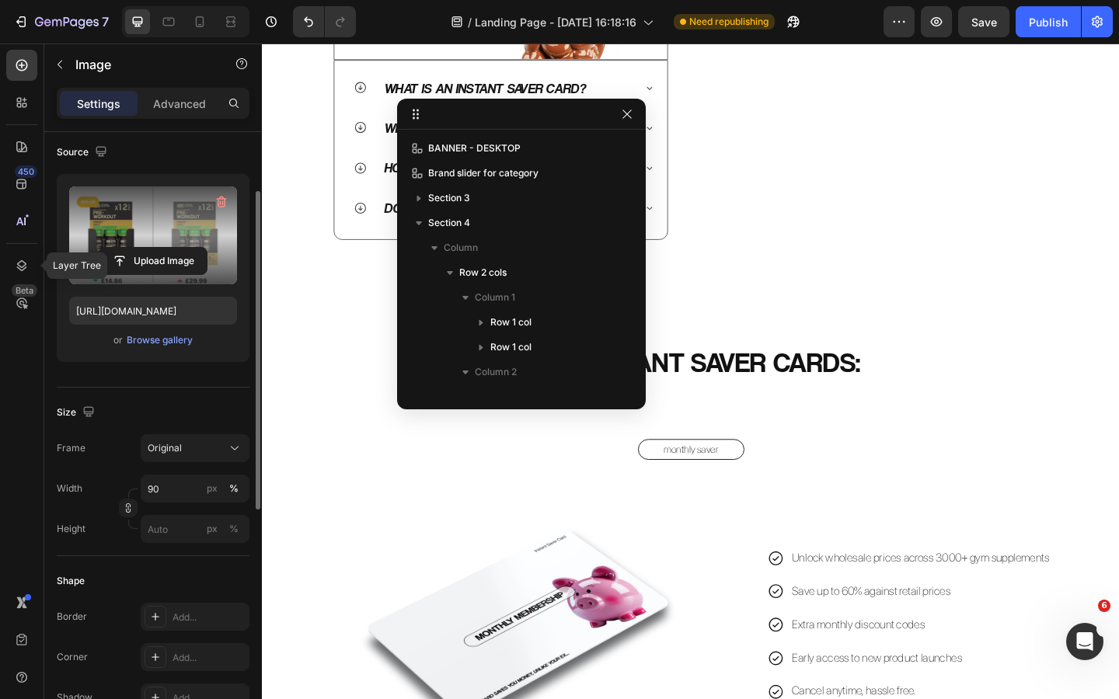
scroll to position [194, 0]
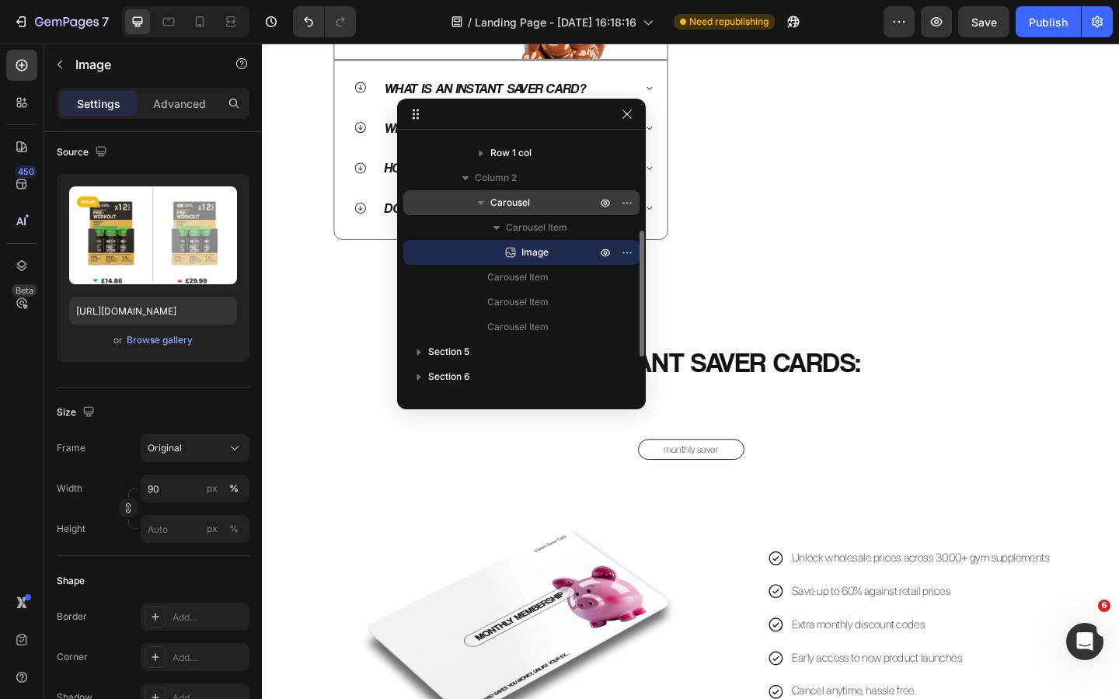
click at [527, 211] on div "Carousel" at bounding box center [521, 202] width 224 height 25
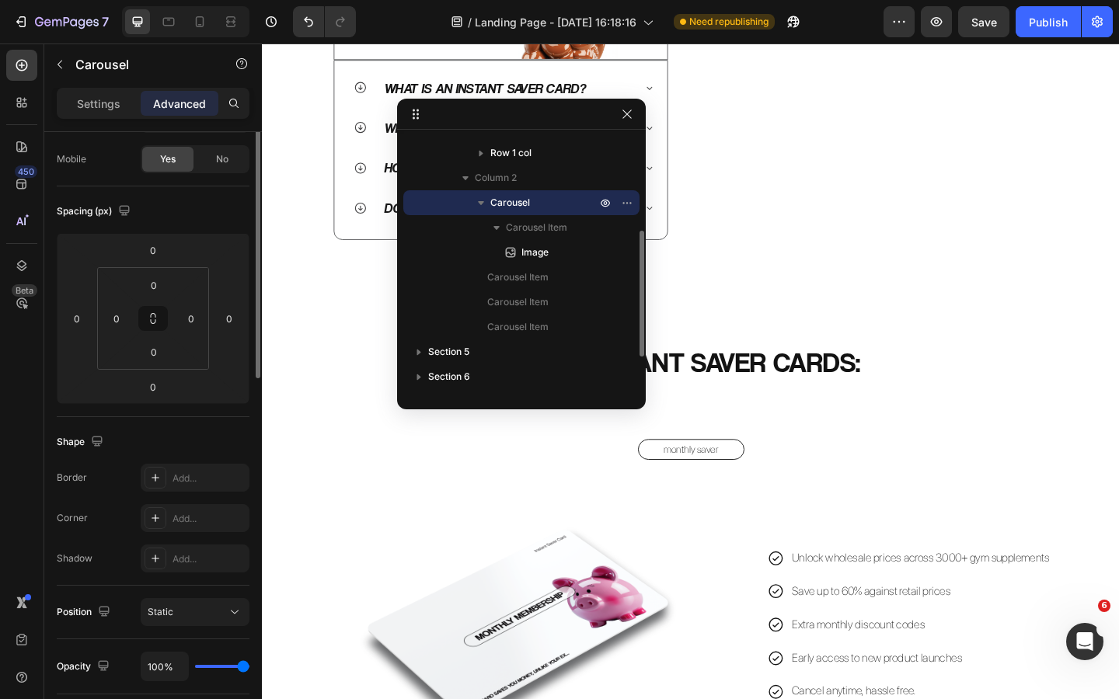
scroll to position [0, 0]
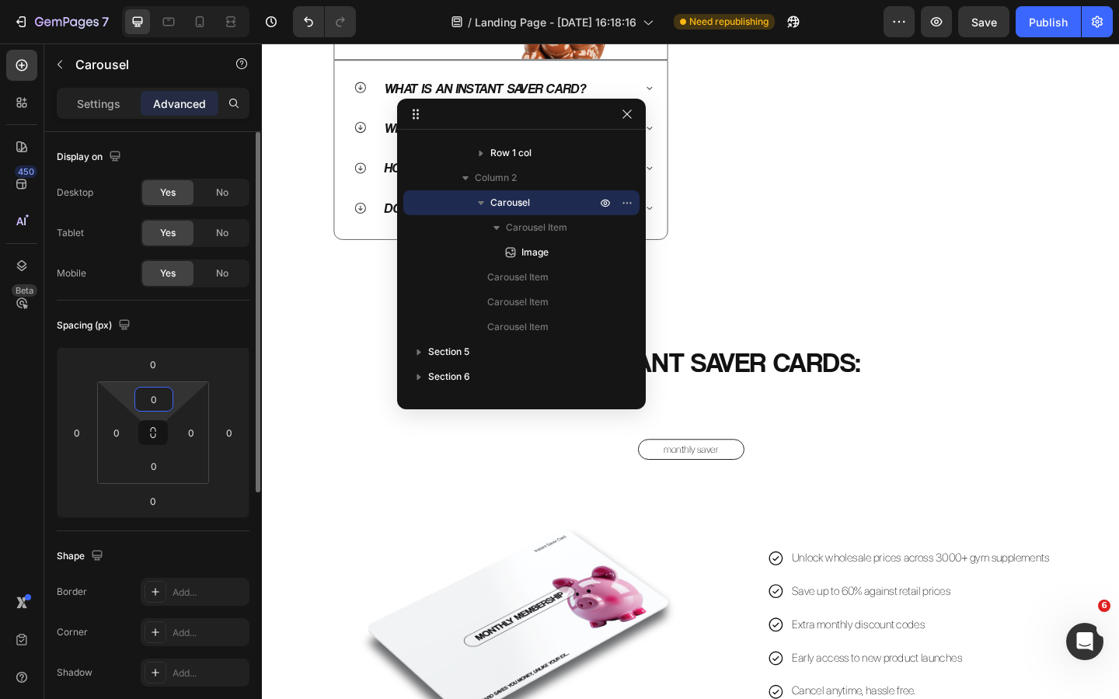
click at [156, 398] on input "0" at bounding box center [153, 399] width 31 height 23
type input "5"
click at [152, 470] on input "0" at bounding box center [153, 465] width 31 height 23
type input "5"
click at [190, 438] on input "0" at bounding box center [190, 432] width 23 height 23
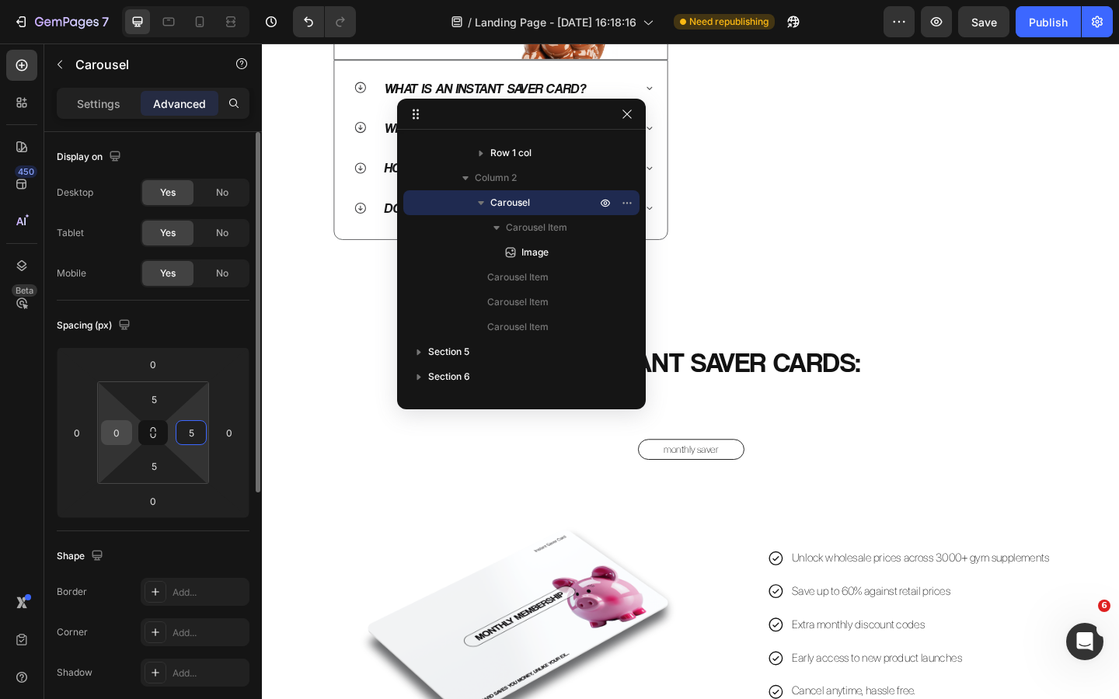
type input "5"
click at [119, 433] on input "0" at bounding box center [116, 432] width 23 height 23
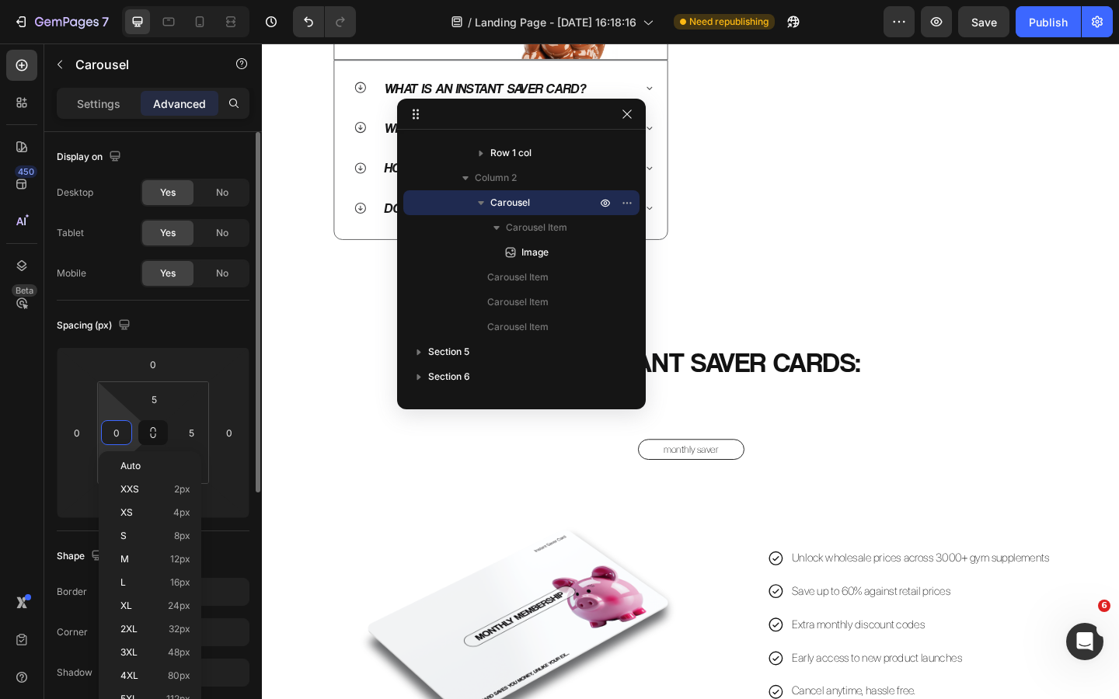
type input "5"
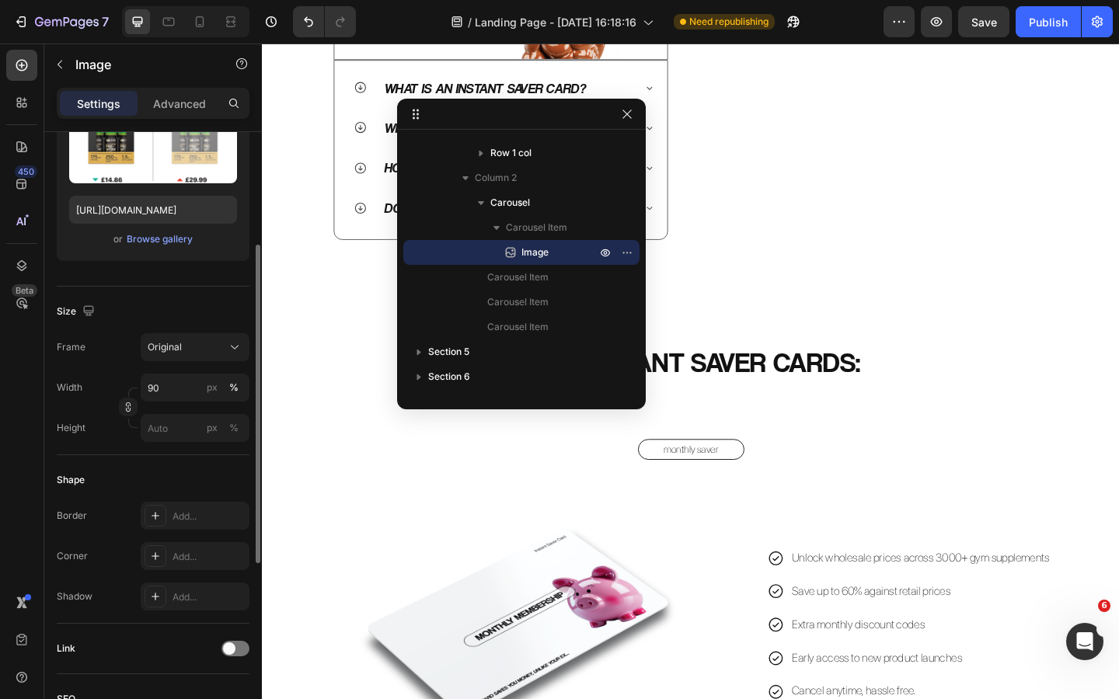
scroll to position [216, 0]
click at [171, 396] on input "90" at bounding box center [195, 387] width 109 height 28
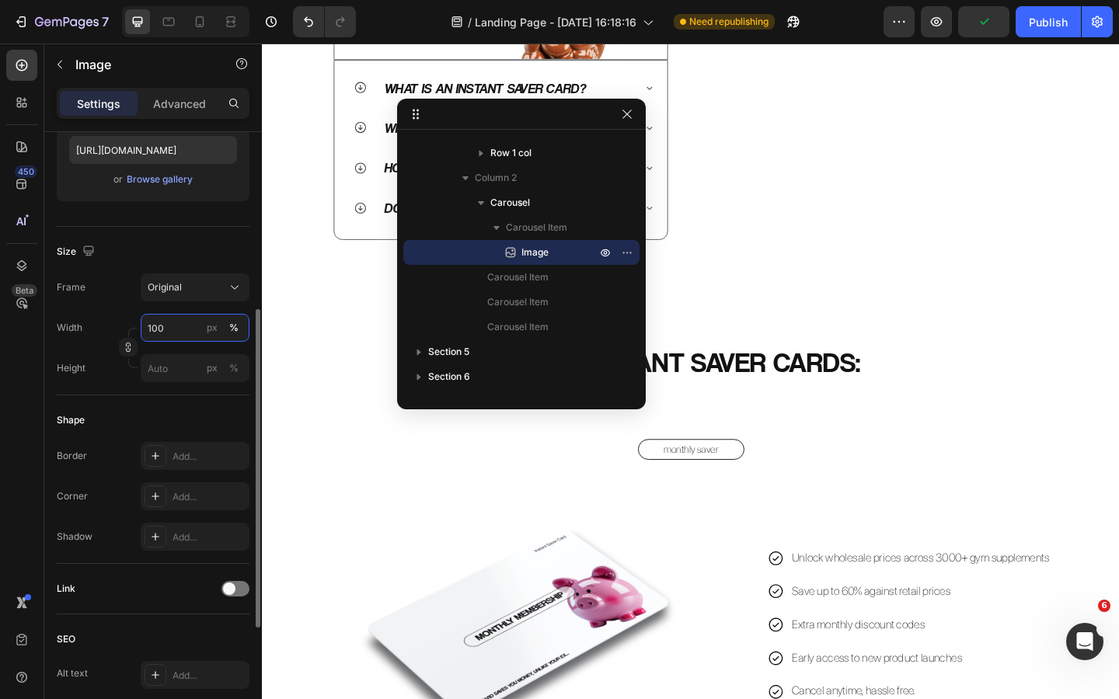
scroll to position [306, 0]
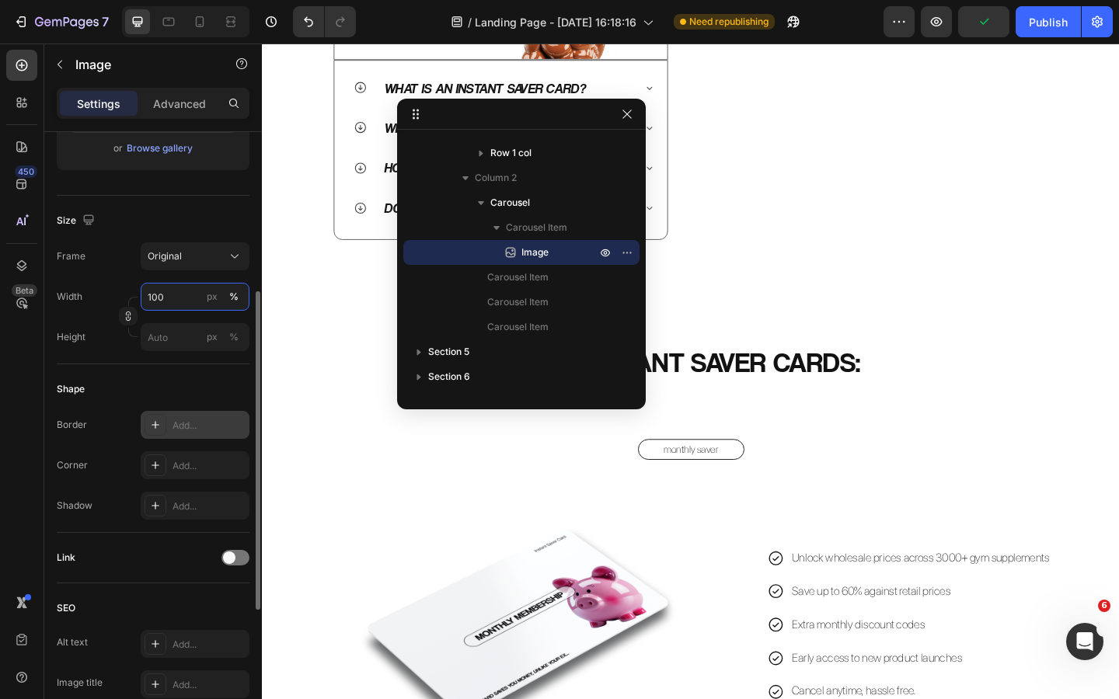
type input "100"
click at [182, 430] on div "Add..." at bounding box center [208, 426] width 73 height 14
click at [193, 465] on div "Add..." at bounding box center [208, 466] width 73 height 14
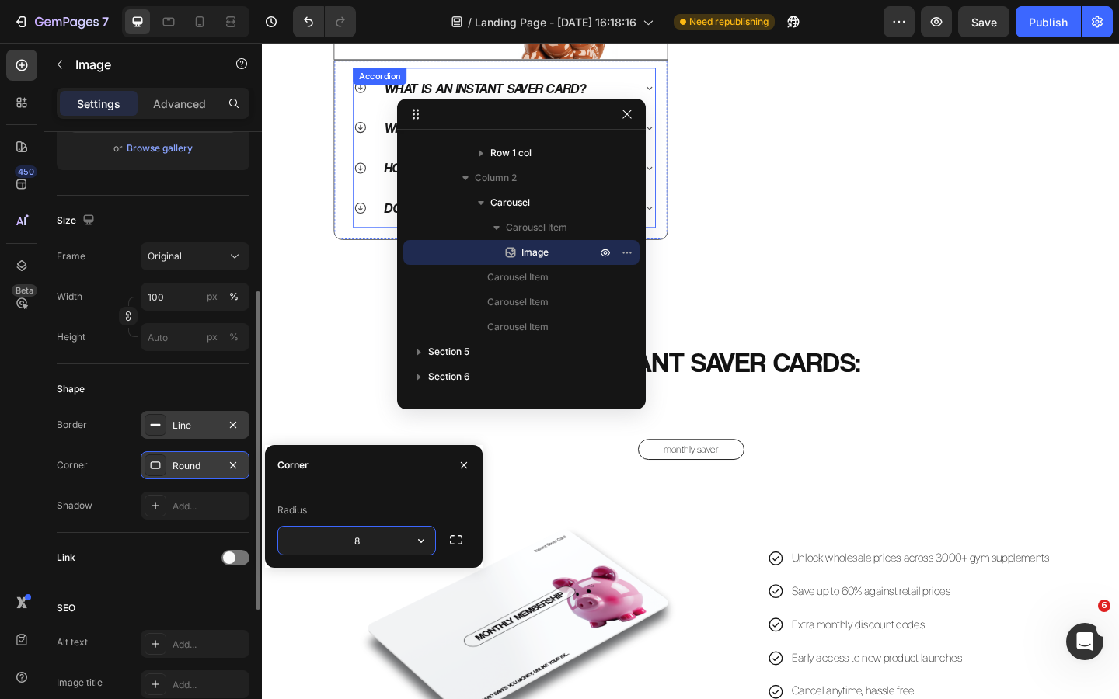
click at [726, 257] on div "QUICK Heading FAQs Heading Image Row Row What is an Instant Saver Card? Why sho…" at bounding box center [727, 98] width 777 height 319
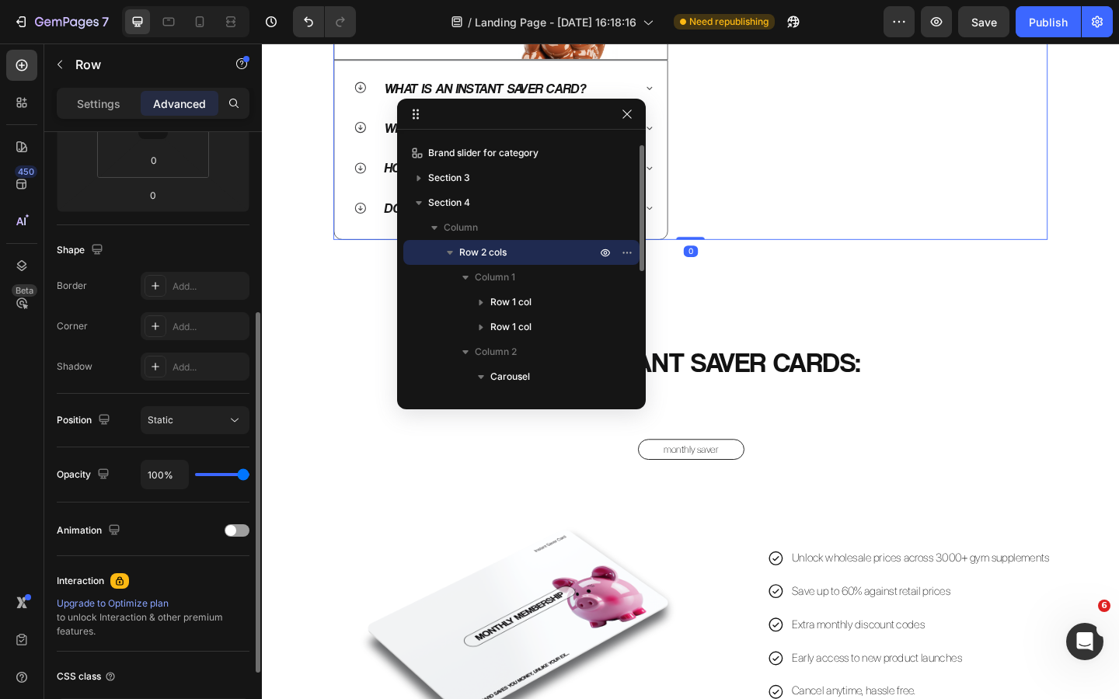
scroll to position [0, 0]
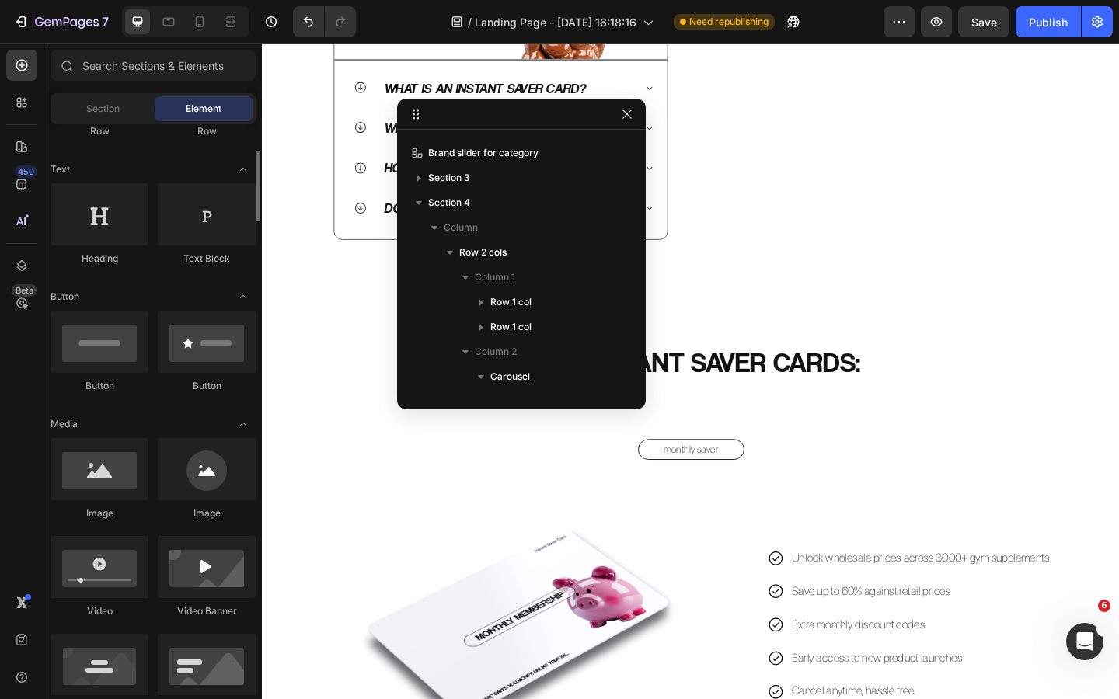
scroll to position [202, 0]
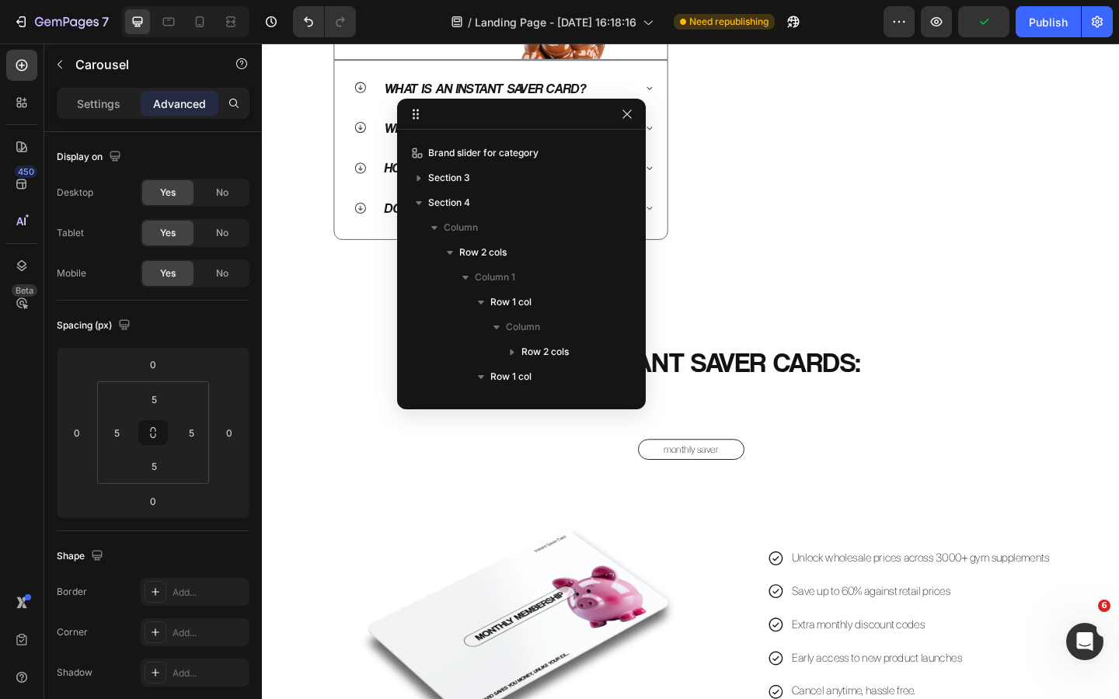
scroll to position [244, 0]
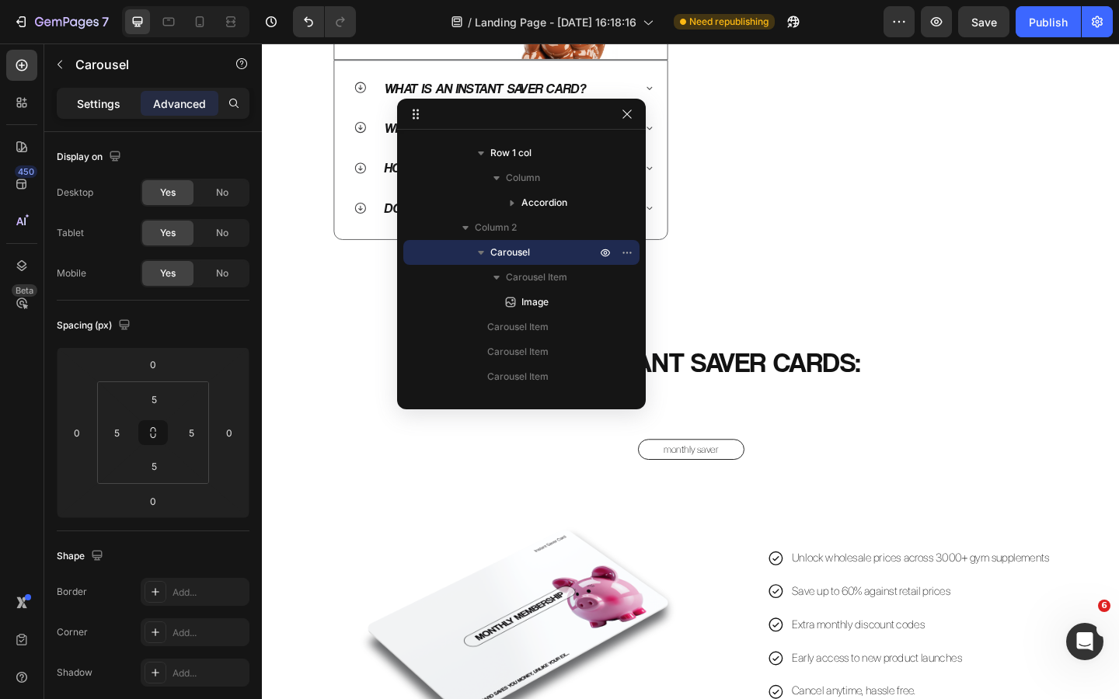
click at [85, 100] on p "Settings" at bounding box center [99, 104] width 44 height 16
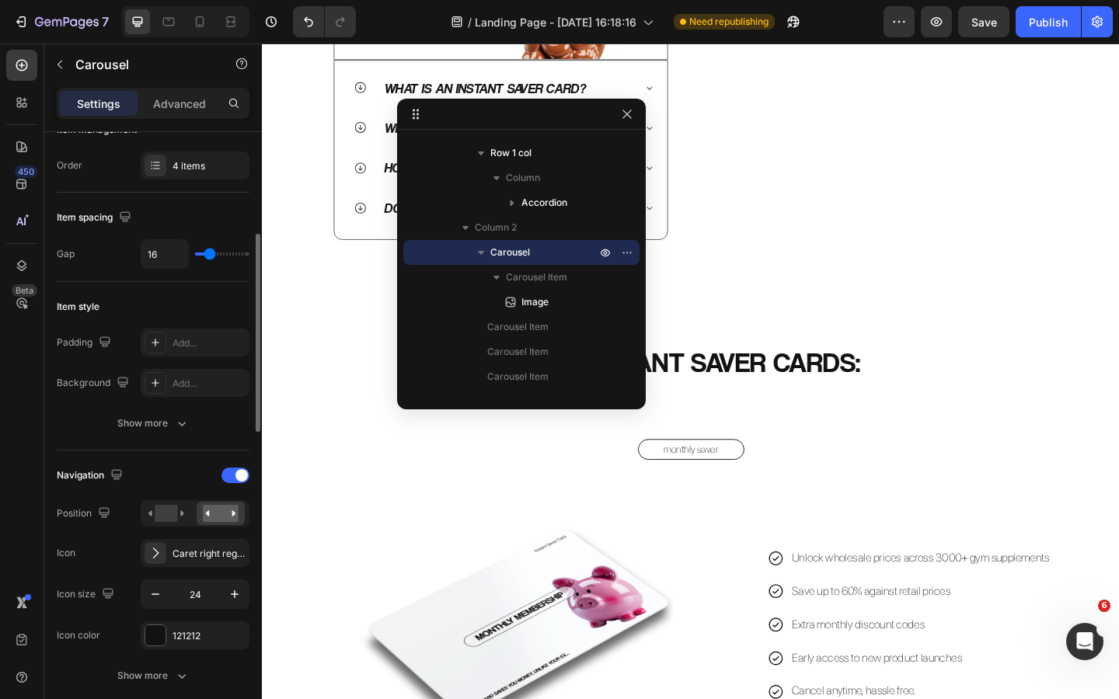
scroll to position [263, 0]
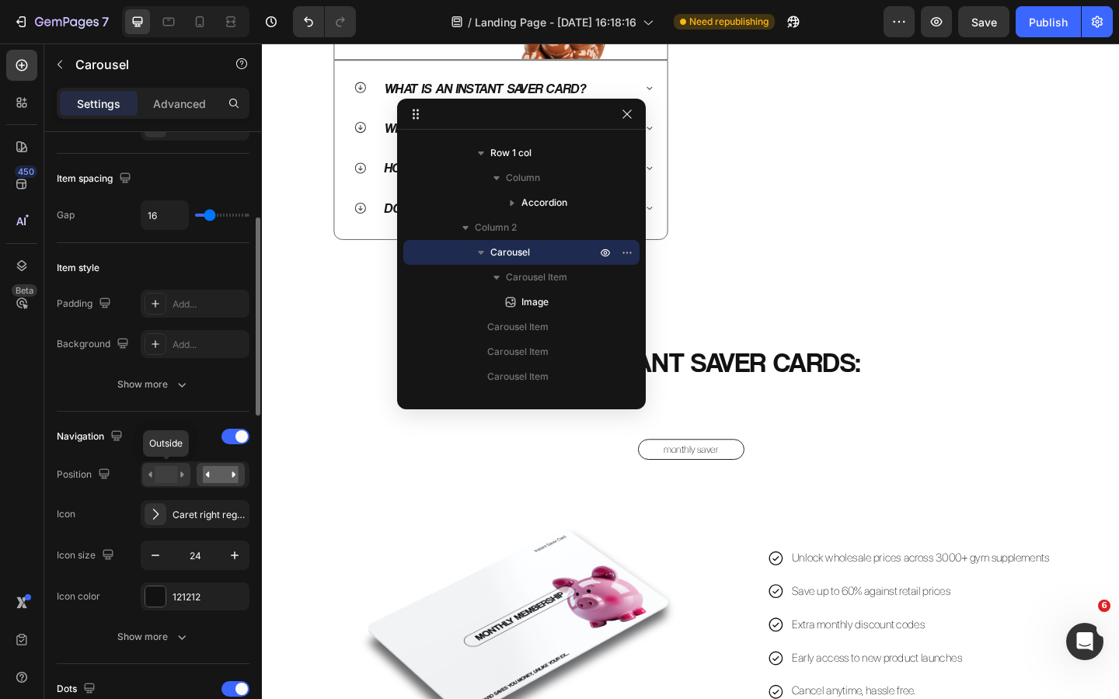
click at [169, 479] on rect at bounding box center [166, 474] width 23 height 17
click at [220, 475] on rect at bounding box center [221, 474] width 36 height 17
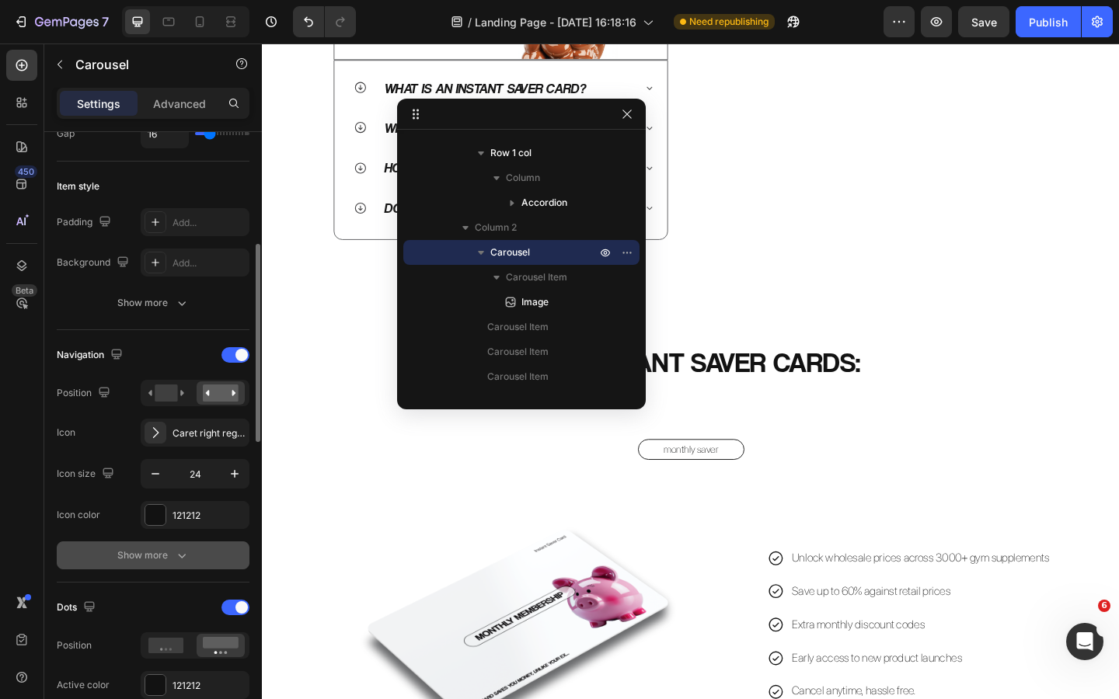
click at [179, 563] on button "Show more" at bounding box center [153, 555] width 193 height 28
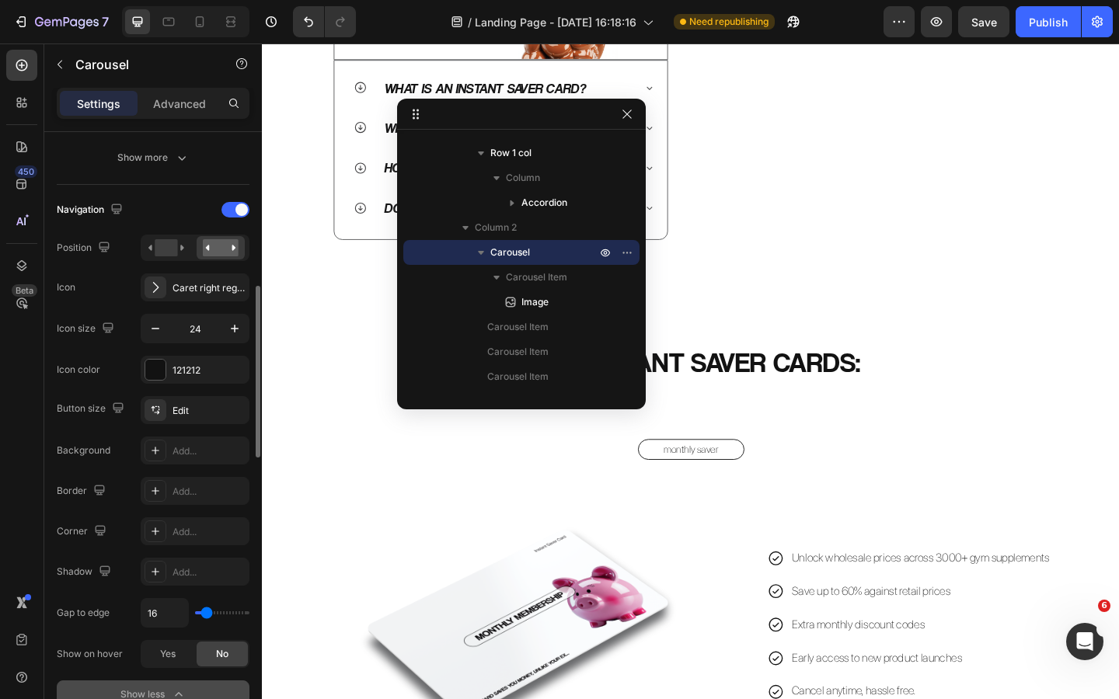
scroll to position [508, 0]
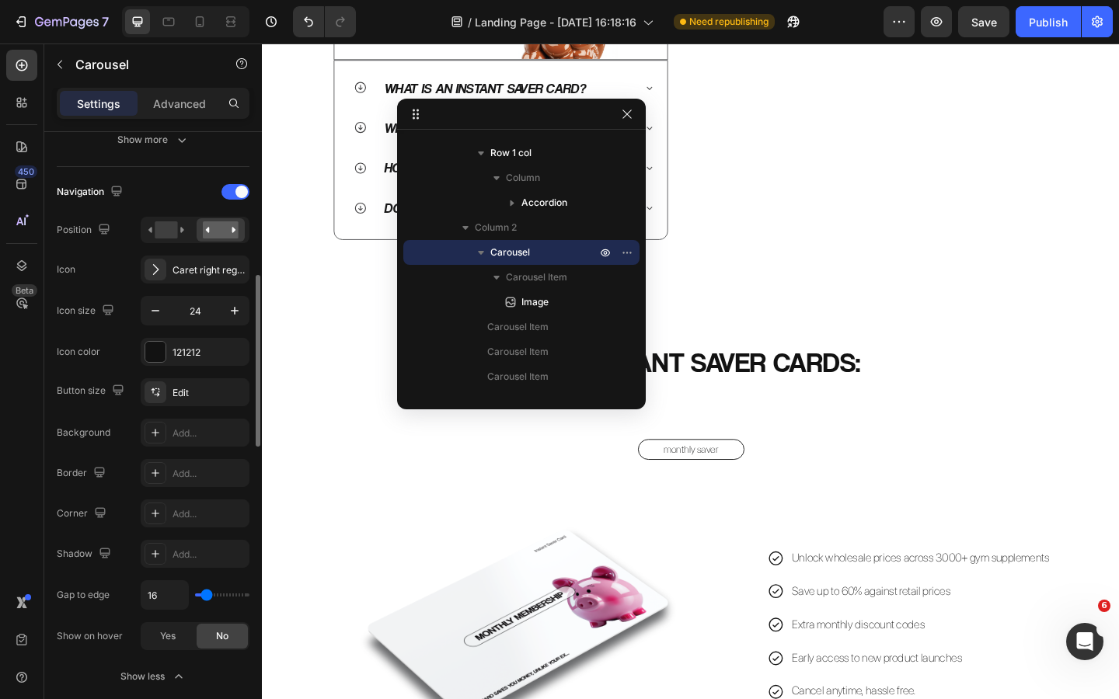
type input "13"
type input "0"
drag, startPoint x: 211, startPoint y: 590, endPoint x: 170, endPoint y: 593, distance: 40.5
type input "0"
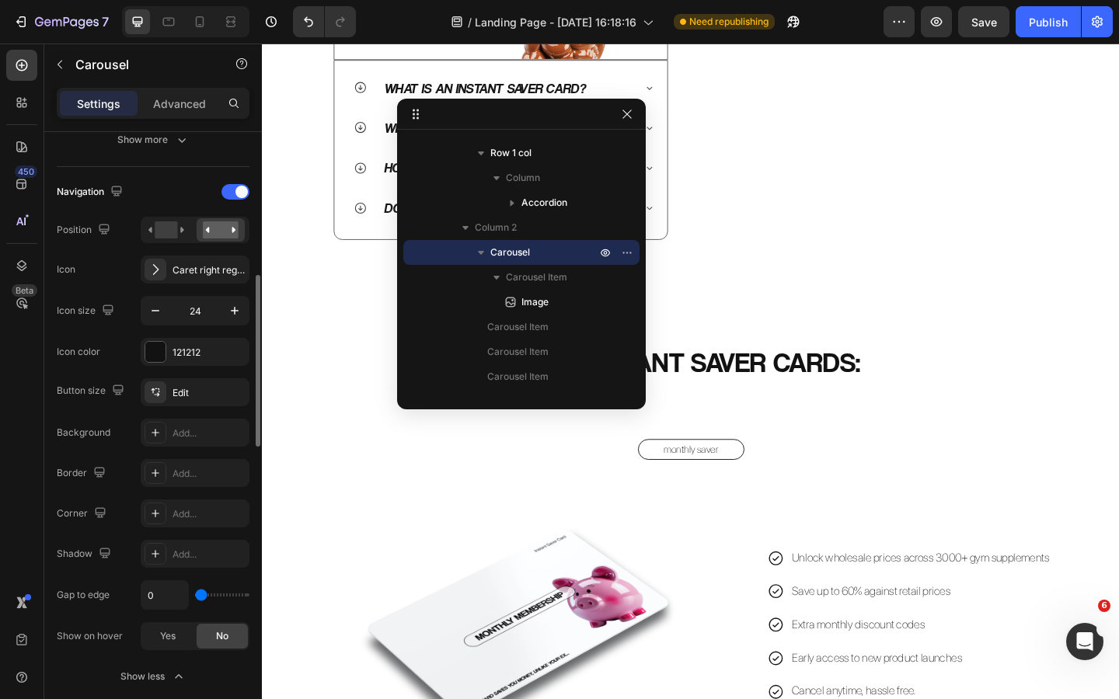
click at [195, 594] on input "range" at bounding box center [222, 595] width 54 height 3
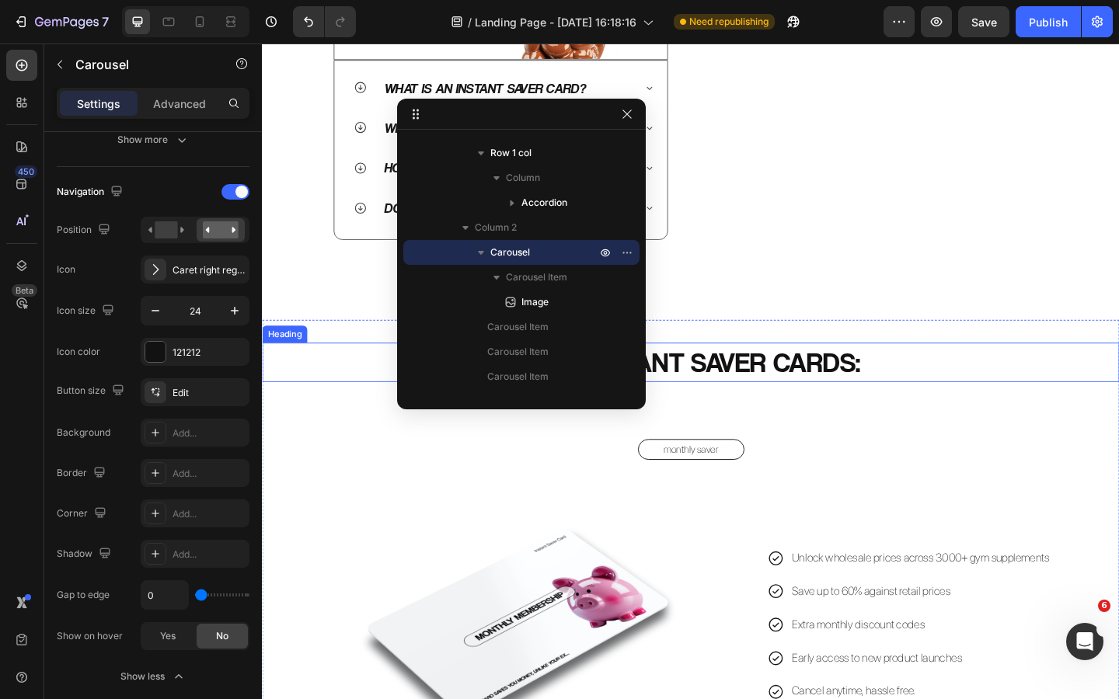
click at [399, 412] on h2 "VIEW INSTANT SAVER CARDS:" at bounding box center [728, 390] width 932 height 43
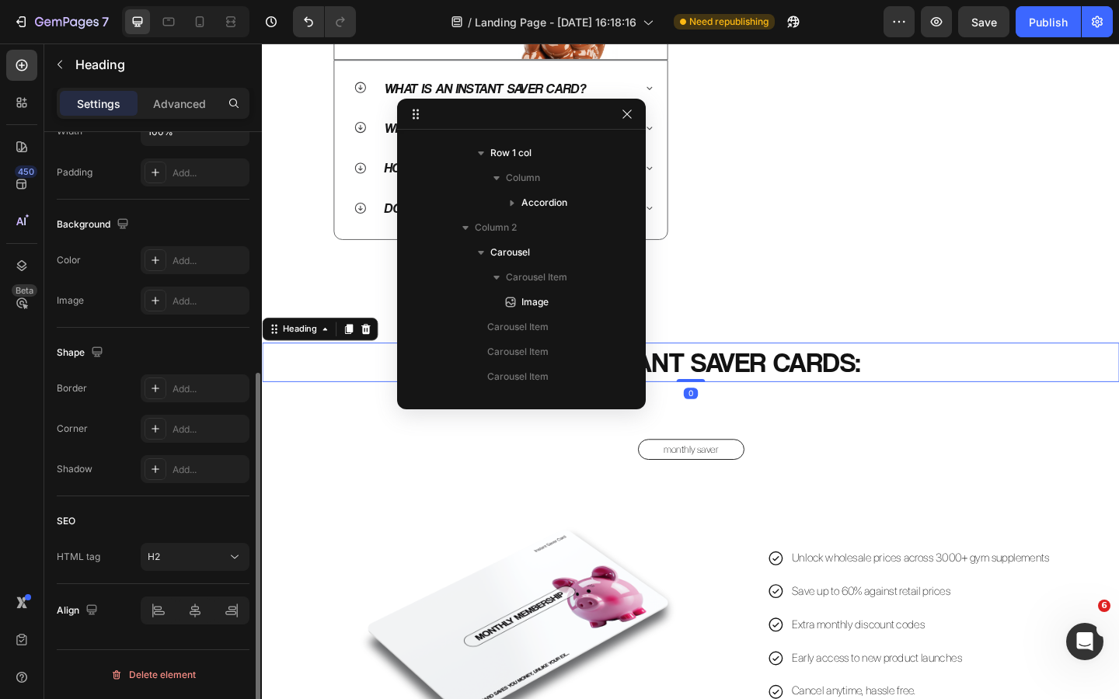
scroll to position [0, 0]
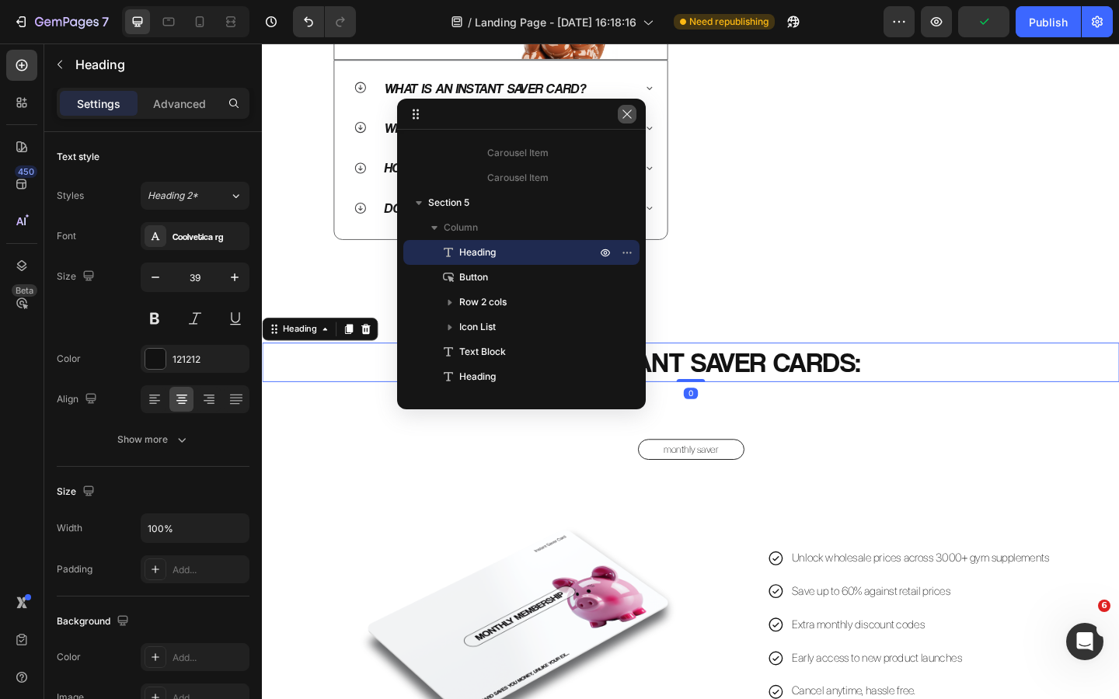
click at [627, 106] on button "button" at bounding box center [627, 114] width 19 height 19
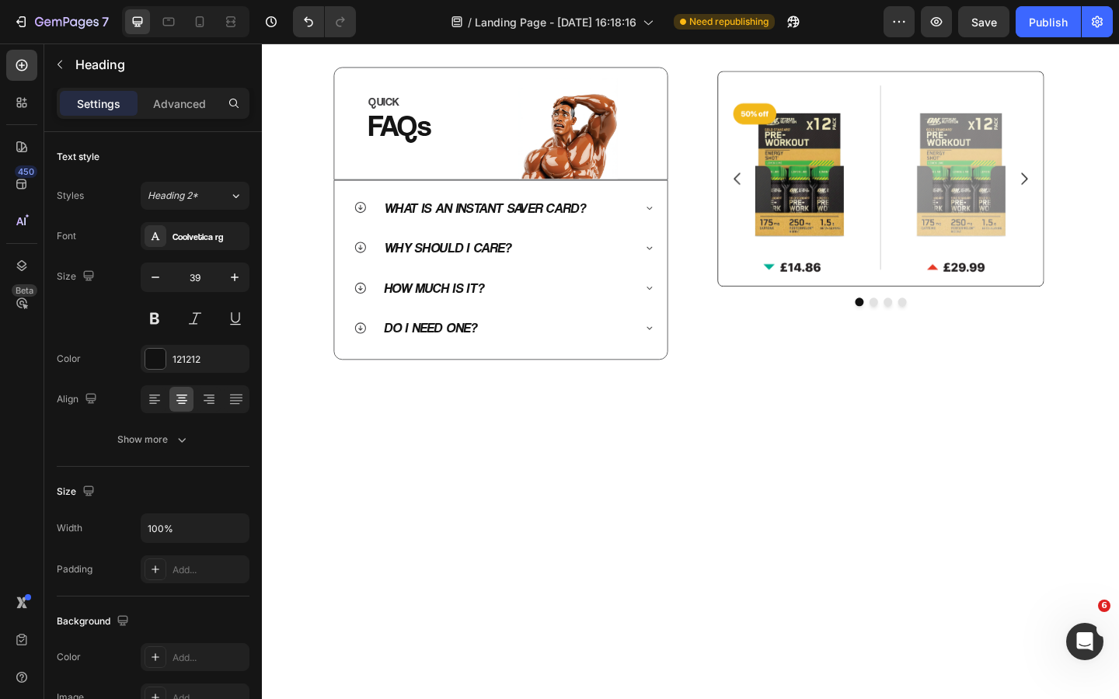
scroll to position [406, 0]
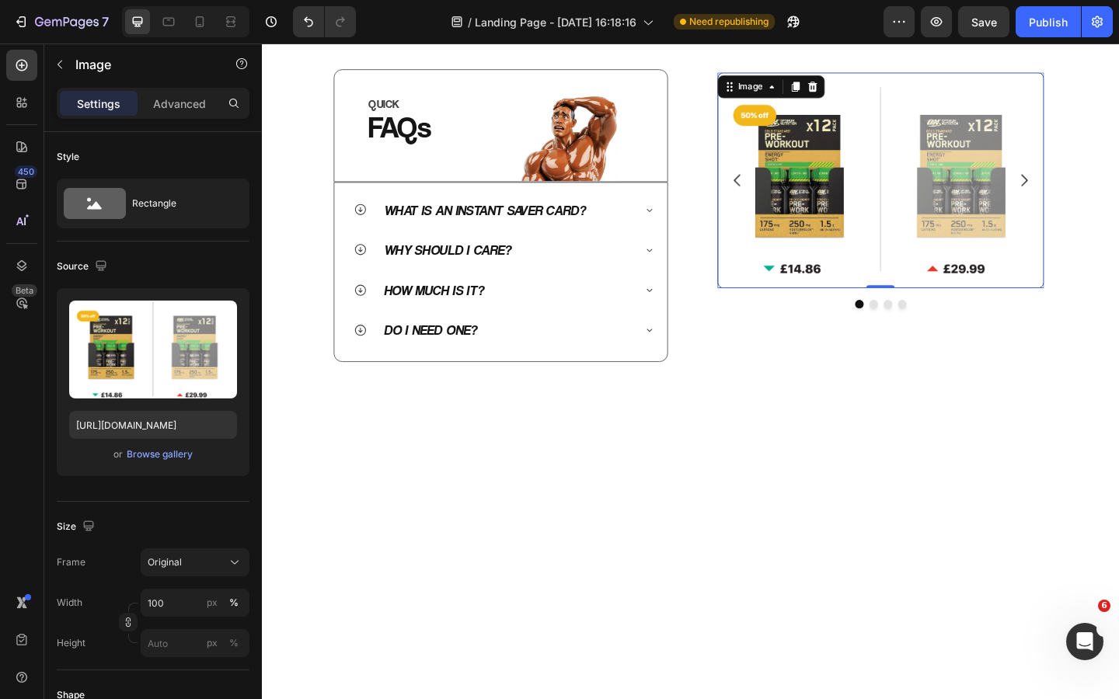
click at [881, 309] on img at bounding box center [935, 192] width 356 height 234
click at [18, 248] on div "450 Beta" at bounding box center [21, 319] width 31 height 538
click at [19, 259] on icon at bounding box center [22, 266] width 16 height 16
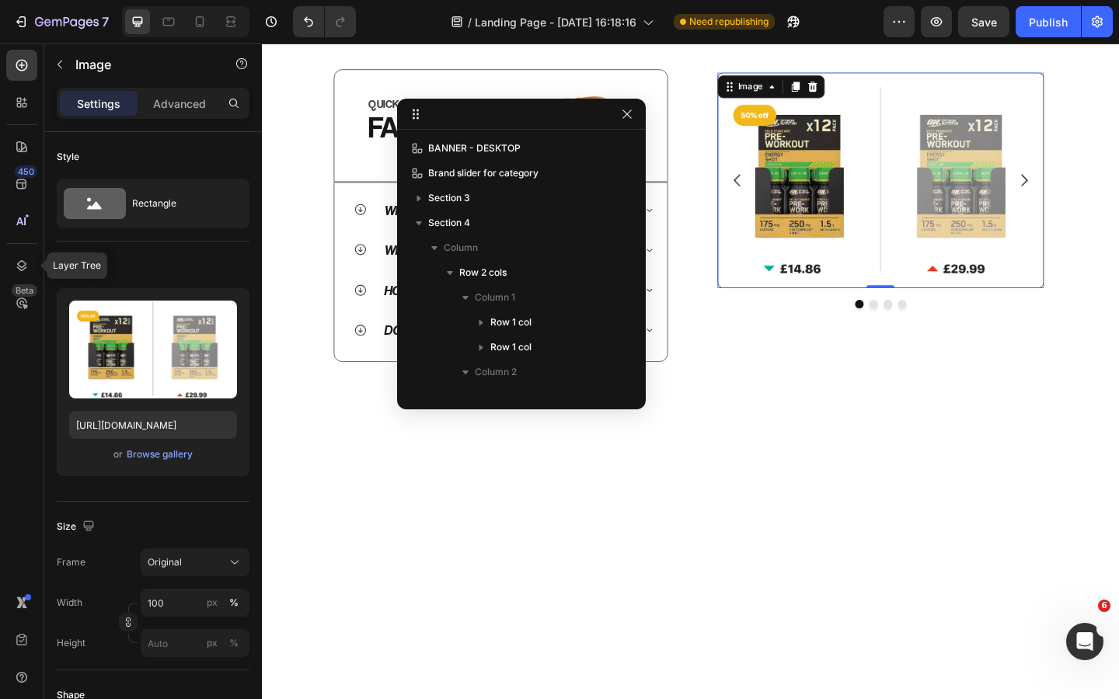
scroll to position [194, 0]
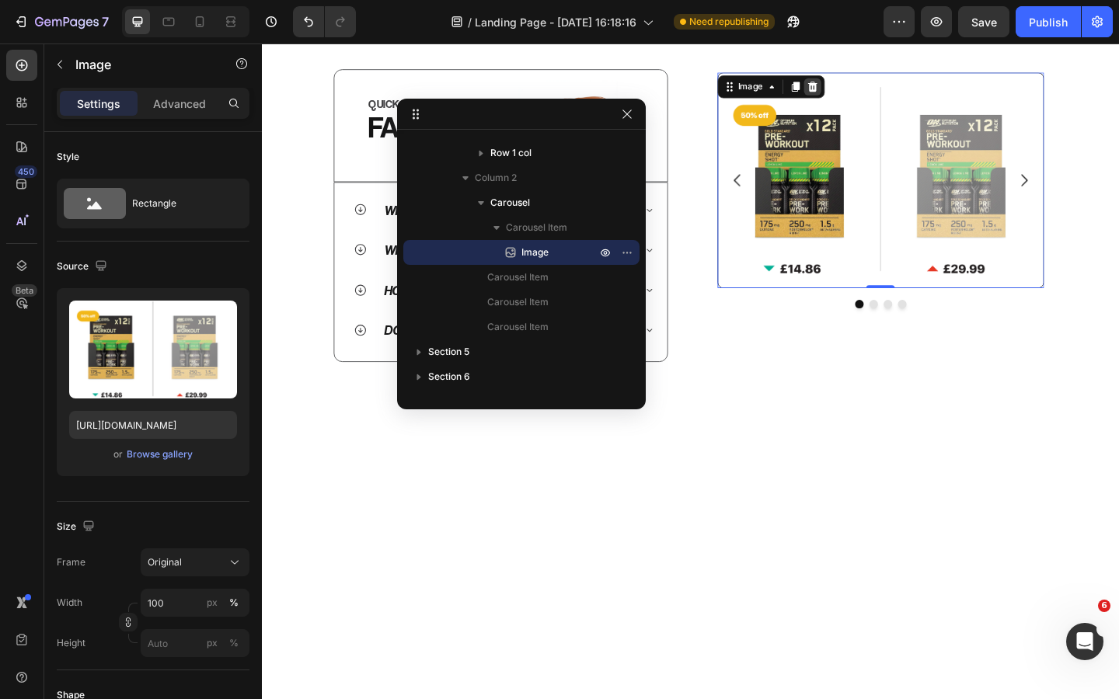
click at [858, 96] on icon at bounding box center [860, 90] width 10 height 11
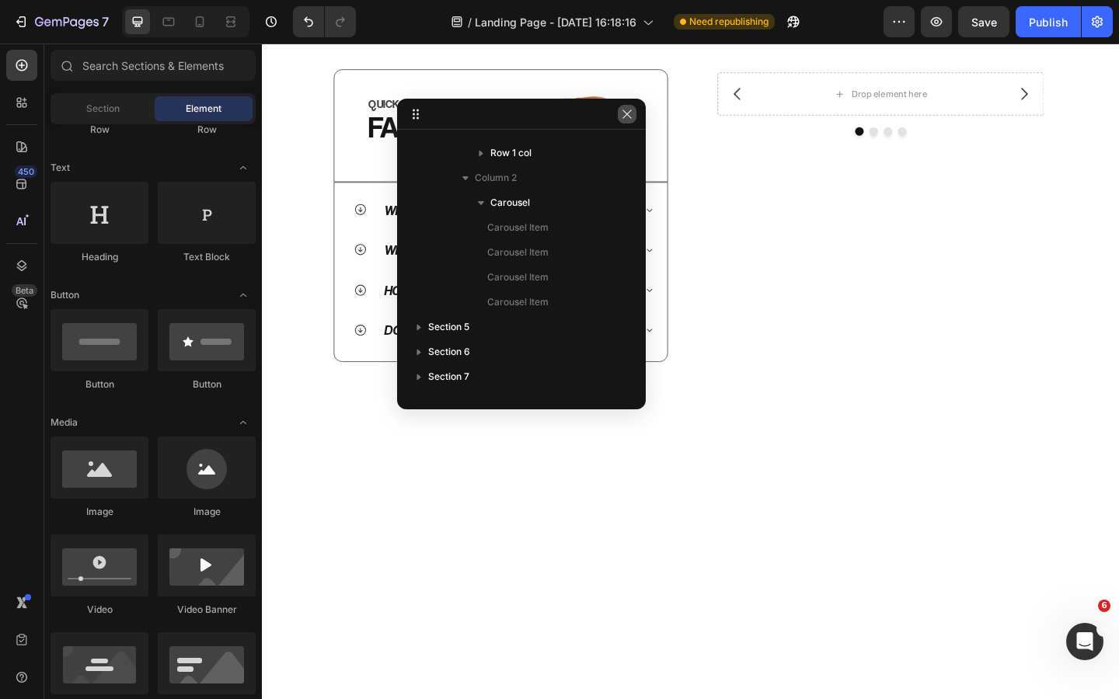
click at [627, 117] on icon "button" at bounding box center [627, 114] width 12 height 12
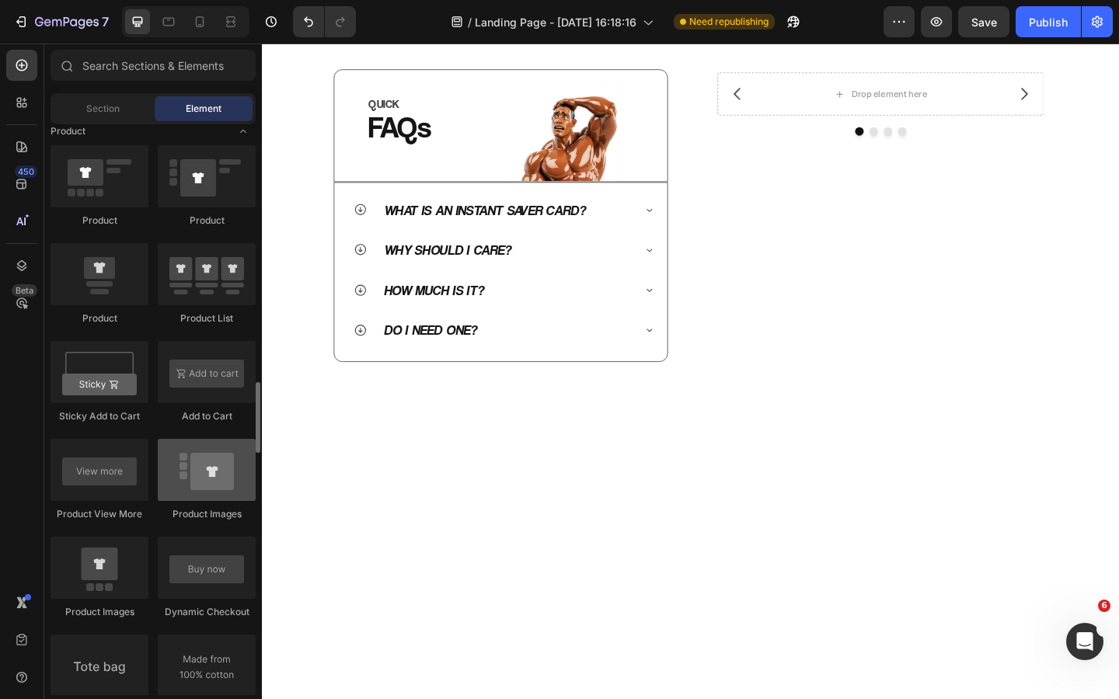
scroll to position [2001, 0]
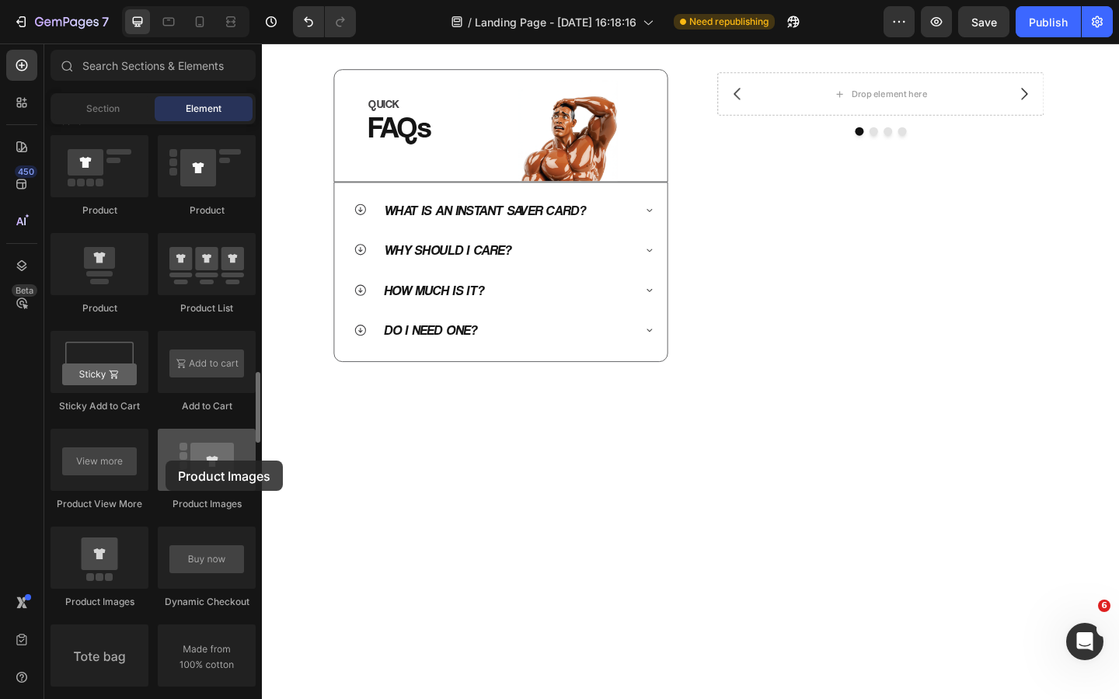
drag, startPoint x: 200, startPoint y: 472, endPoint x: 165, endPoint y: 461, distance: 36.9
click at [165, 461] on div at bounding box center [207, 460] width 98 height 62
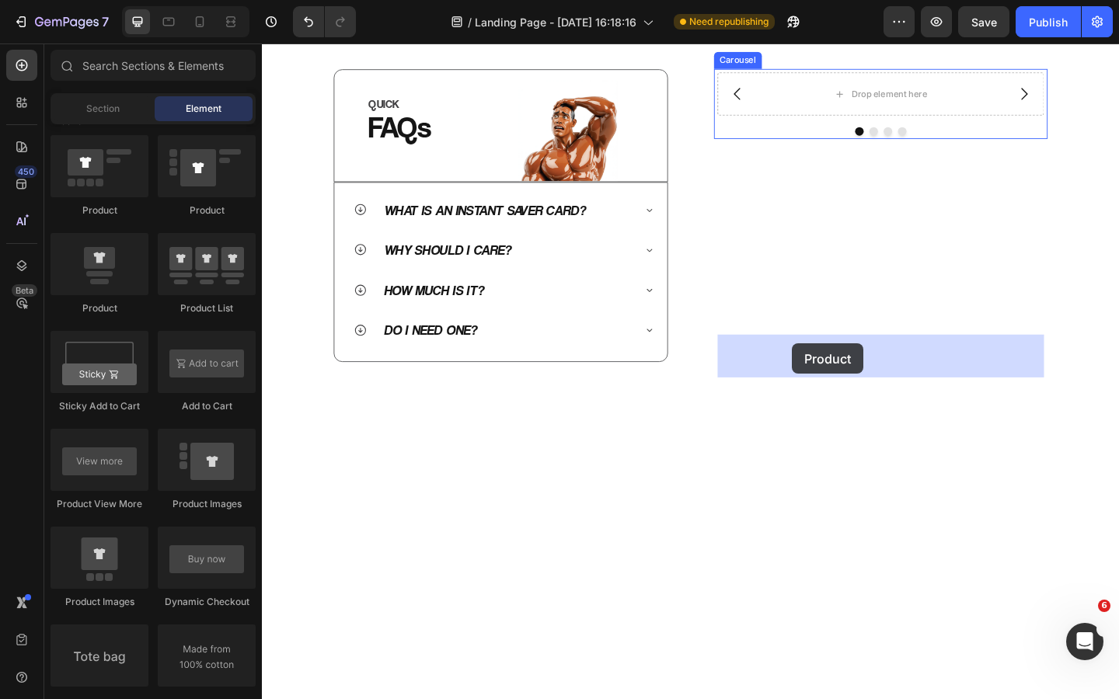
drag, startPoint x: 350, startPoint y: 321, endPoint x: 838, endPoint y: 370, distance: 490.3
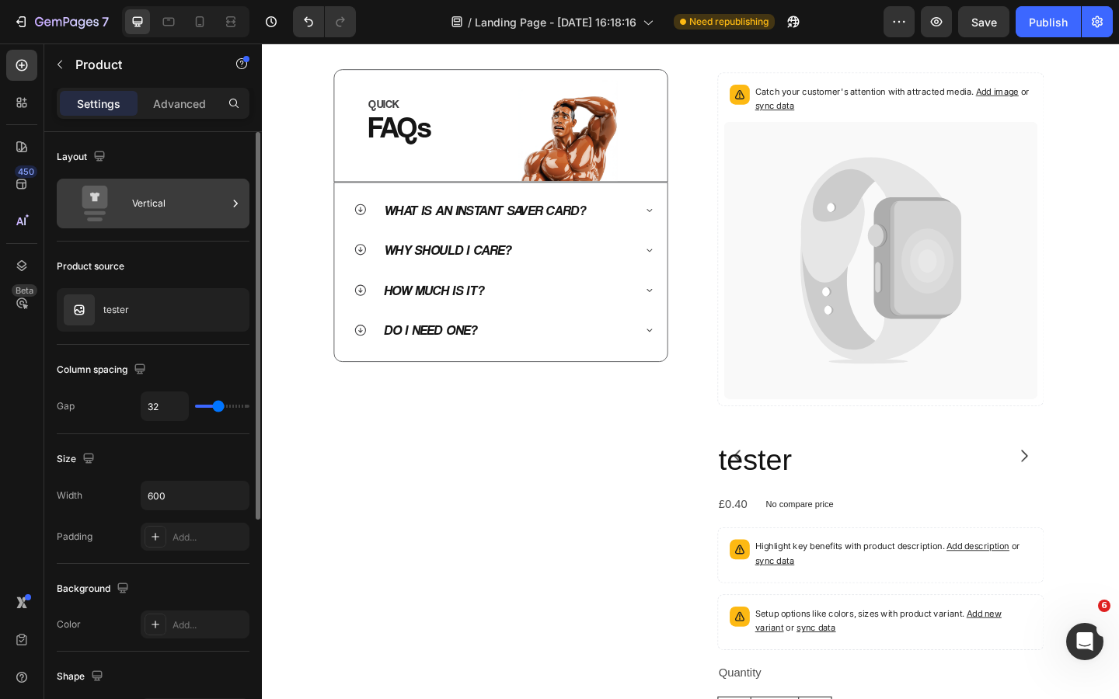
click at [158, 211] on div "Vertical" at bounding box center [179, 204] width 95 height 36
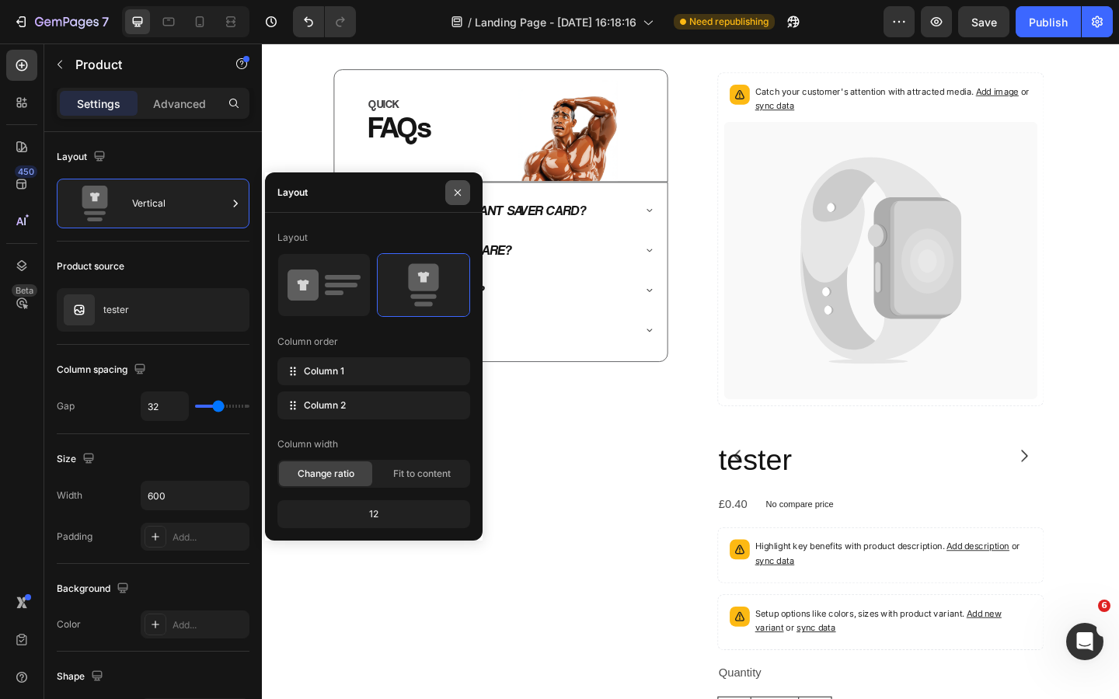
click at [458, 191] on icon "button" at bounding box center [457, 192] width 6 height 6
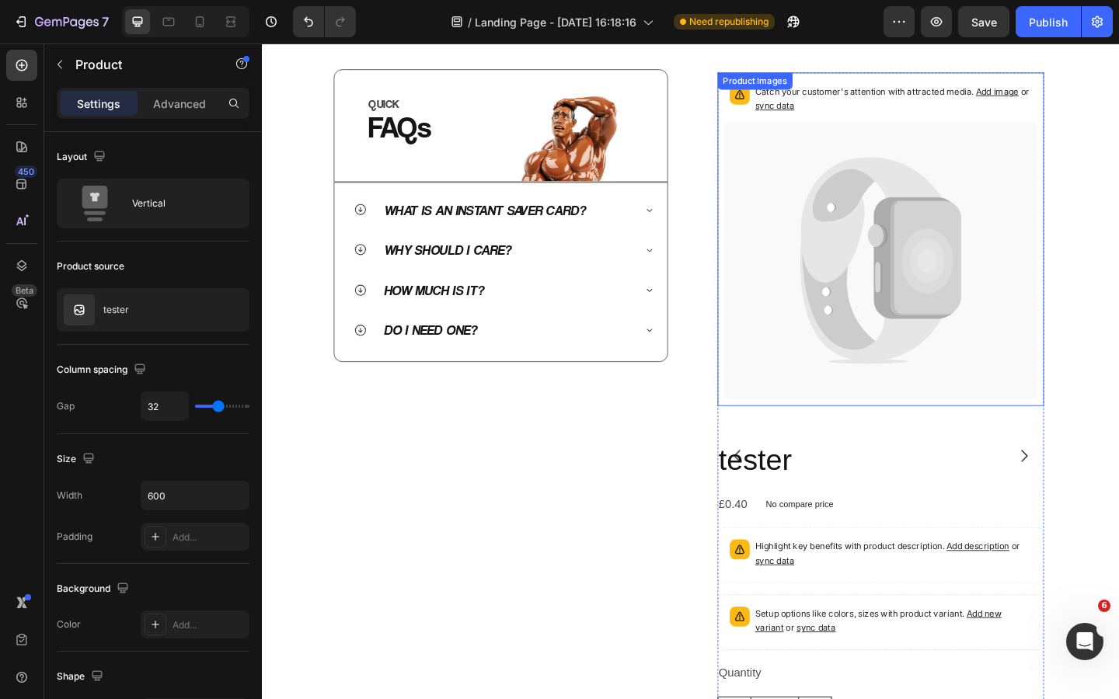
click at [900, 305] on icon at bounding box center [925, 236] width 155 height 137
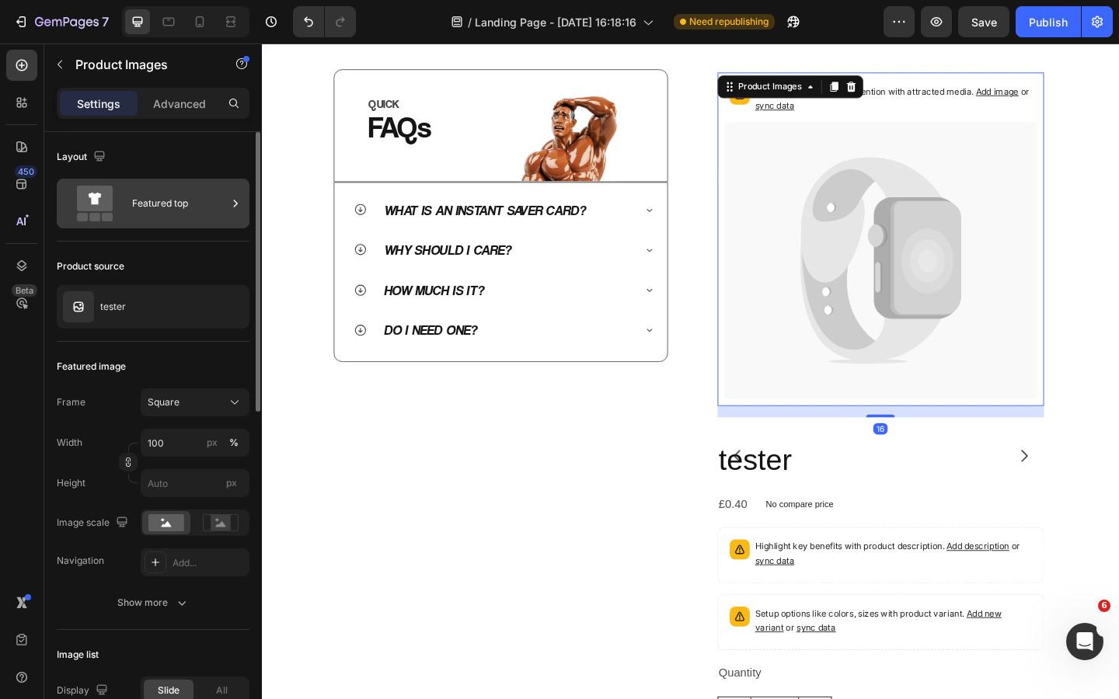
click at [167, 218] on div "Featured top" at bounding box center [179, 204] width 95 height 36
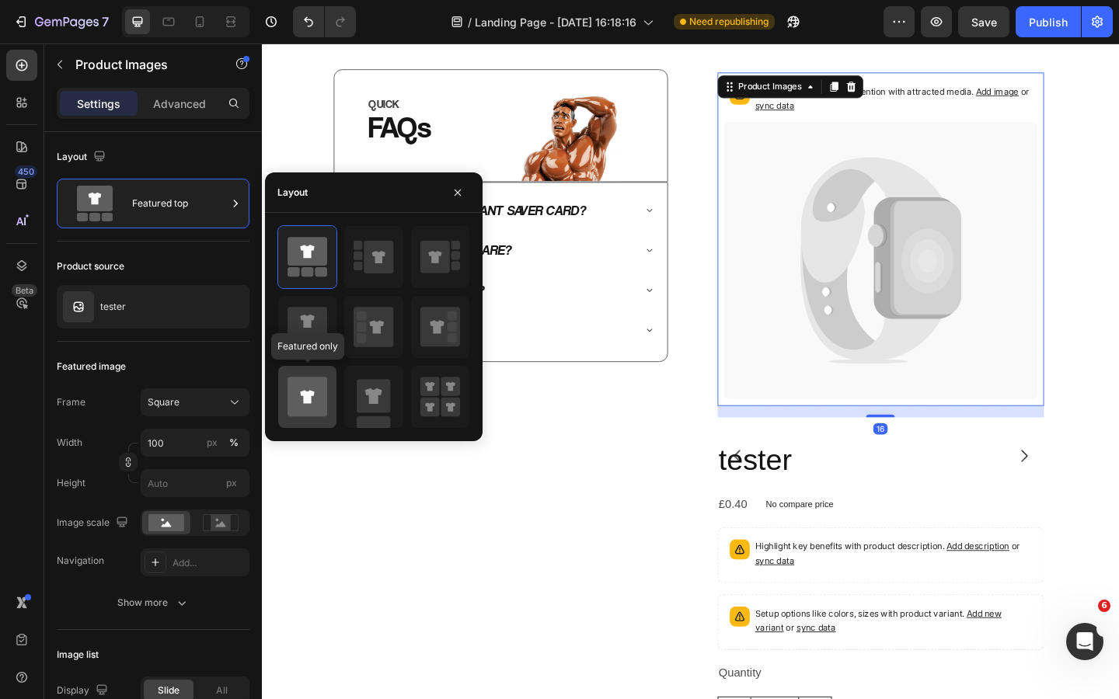
click at [326, 383] on icon at bounding box center [307, 397] width 40 height 40
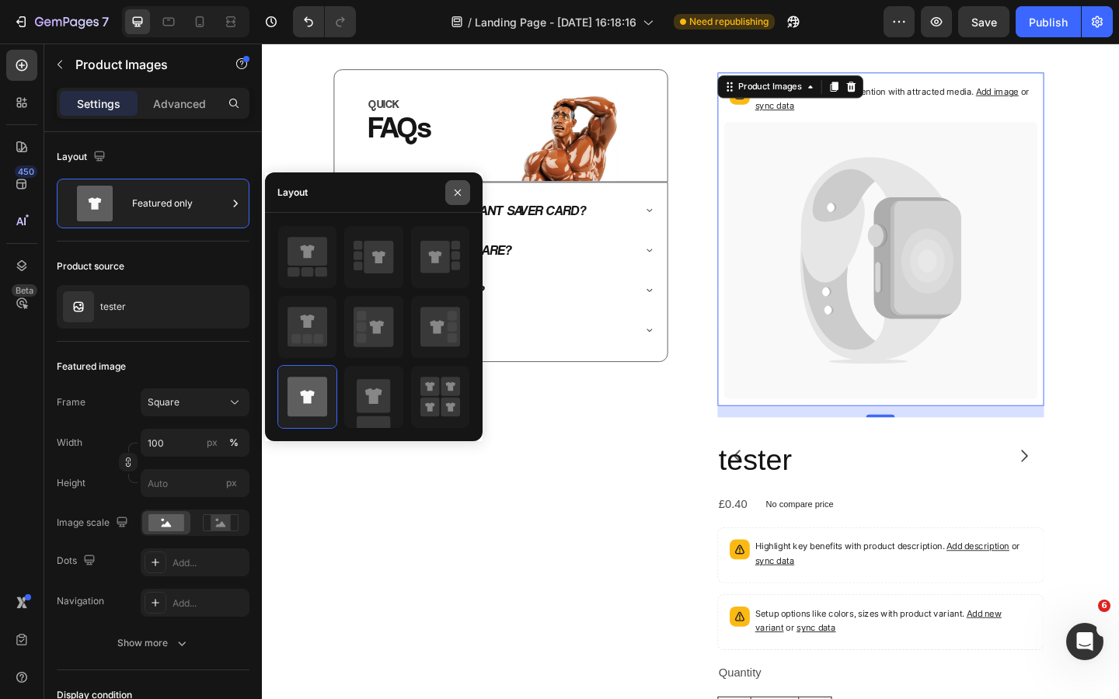
click at [462, 196] on icon "button" at bounding box center [457, 192] width 12 height 12
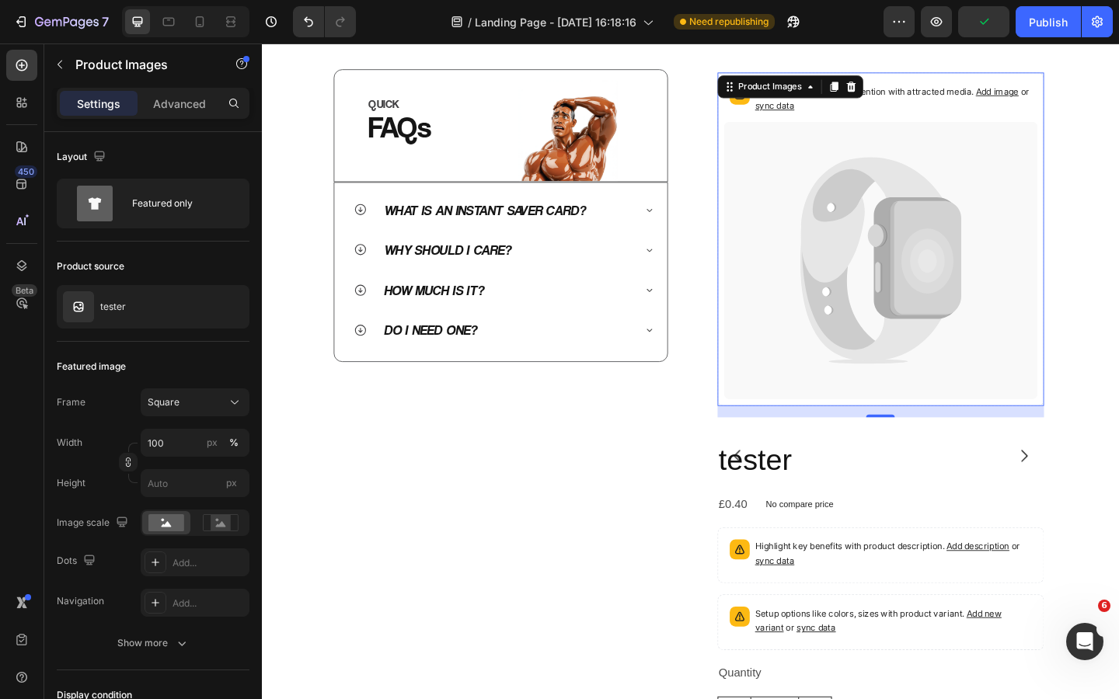
click at [897, 383] on icon at bounding box center [891, 281] width 86 height 203
click at [78, 55] on p "Product Images" at bounding box center [141, 64] width 132 height 19
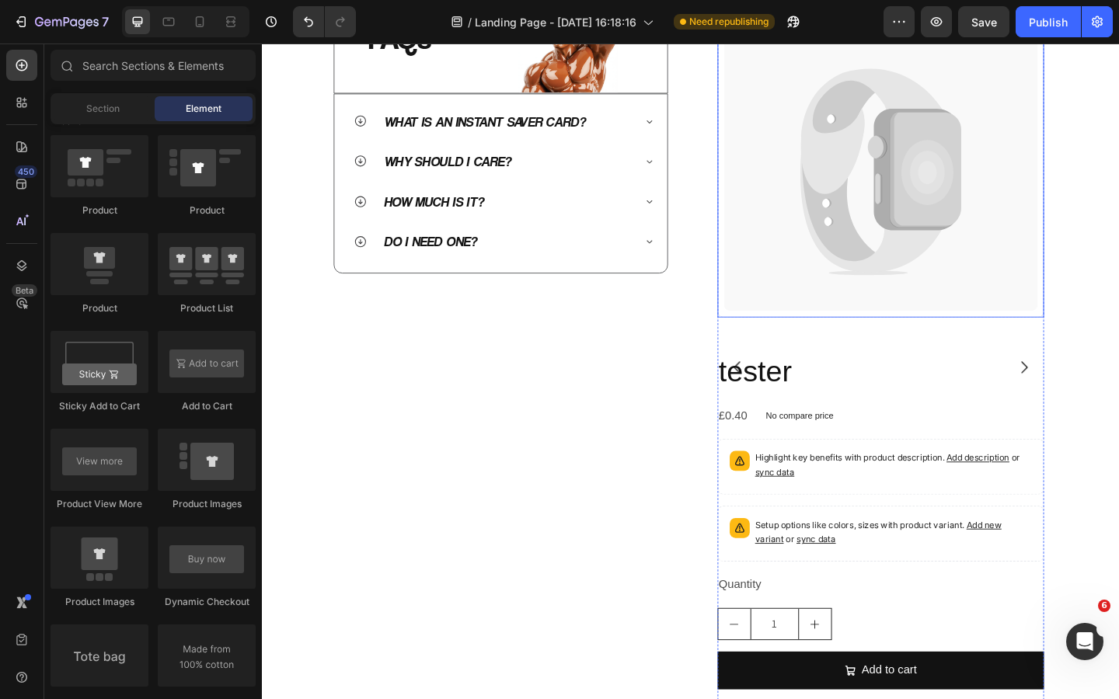
scroll to position [532, 0]
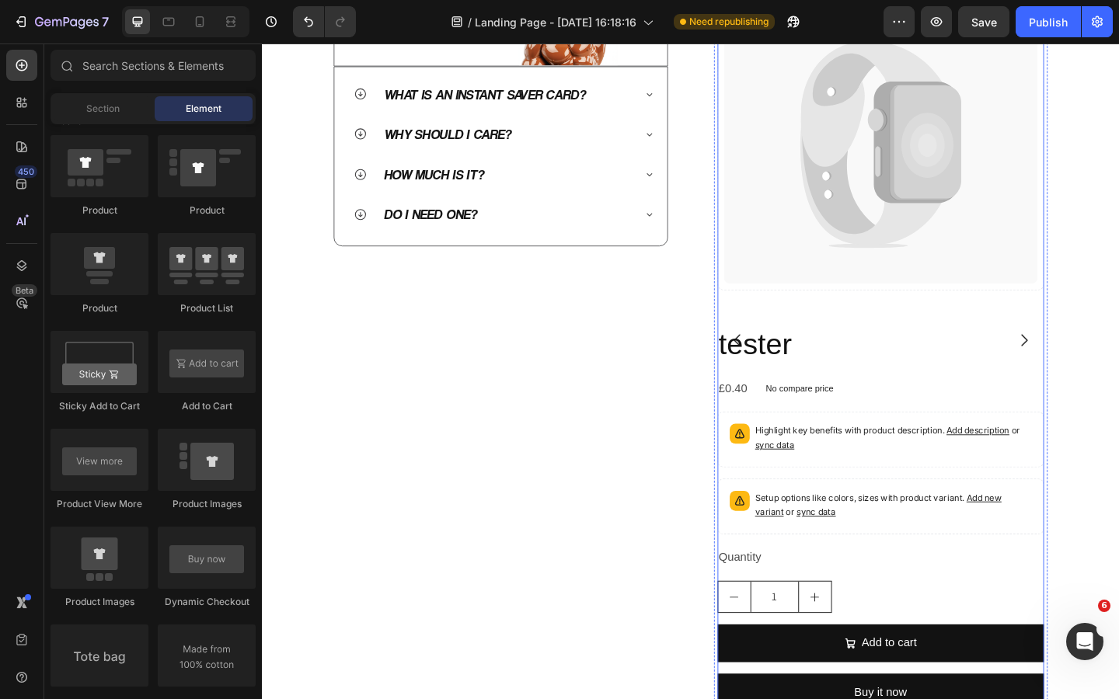
click at [949, 623] on div "Catch your customer's attention with attracted media. Add image or sync data Pr…" at bounding box center [935, 366] width 356 height 833
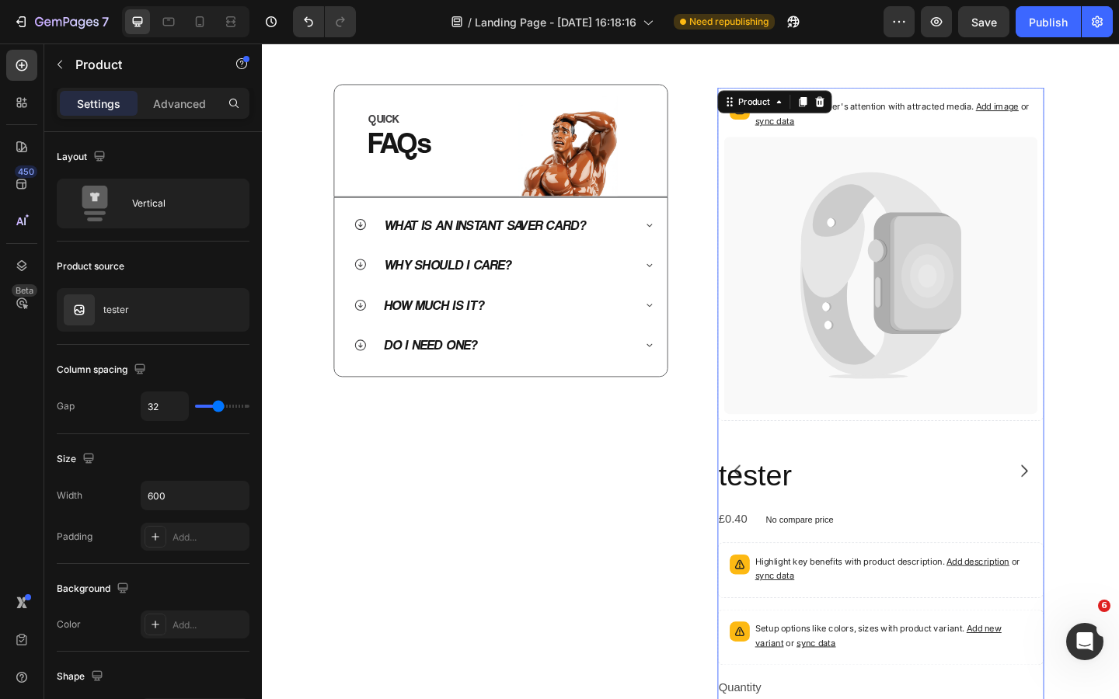
scroll to position [717, 0]
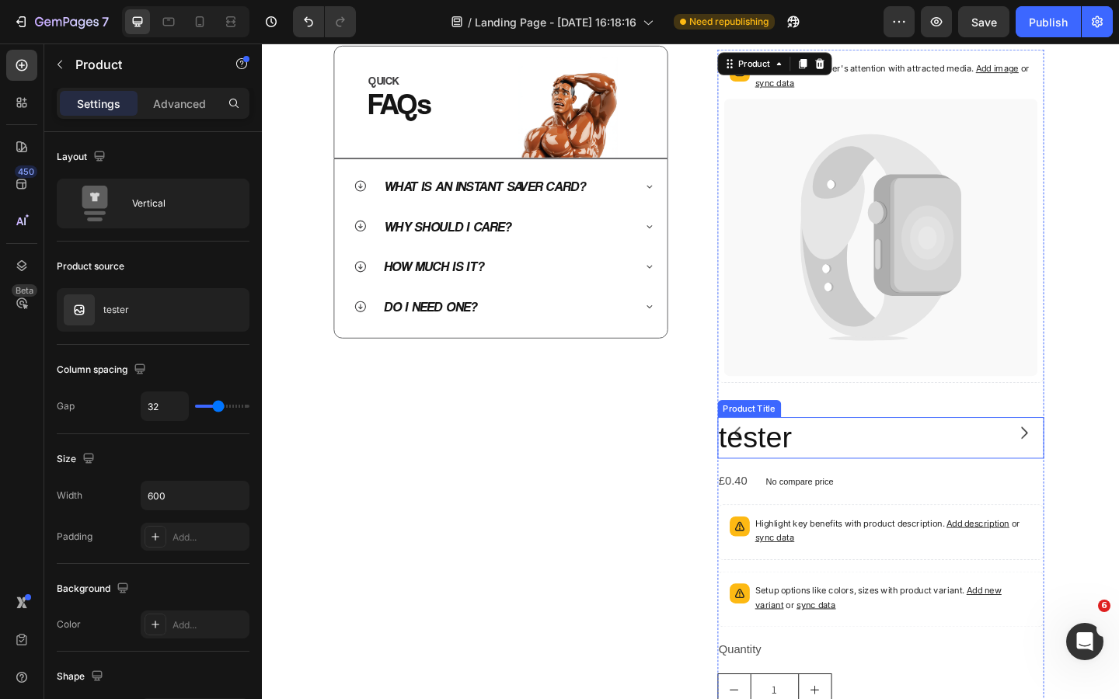
click at [867, 476] on h2 "tester" at bounding box center [935, 472] width 356 height 44
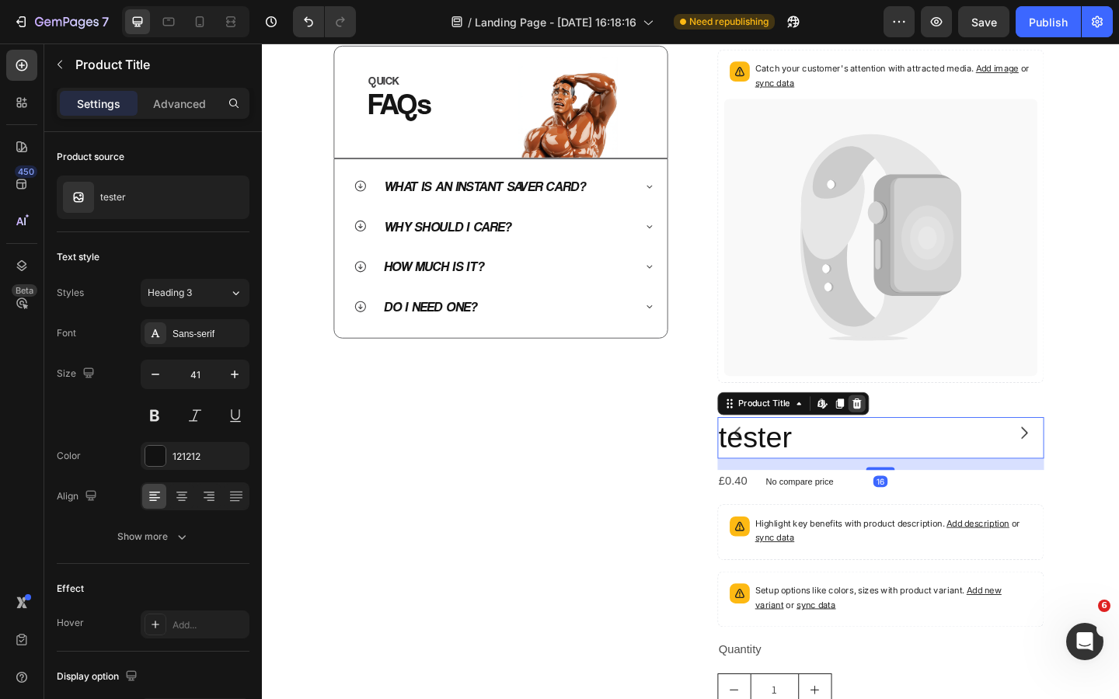
click at [910, 430] on icon at bounding box center [909, 435] width 12 height 12
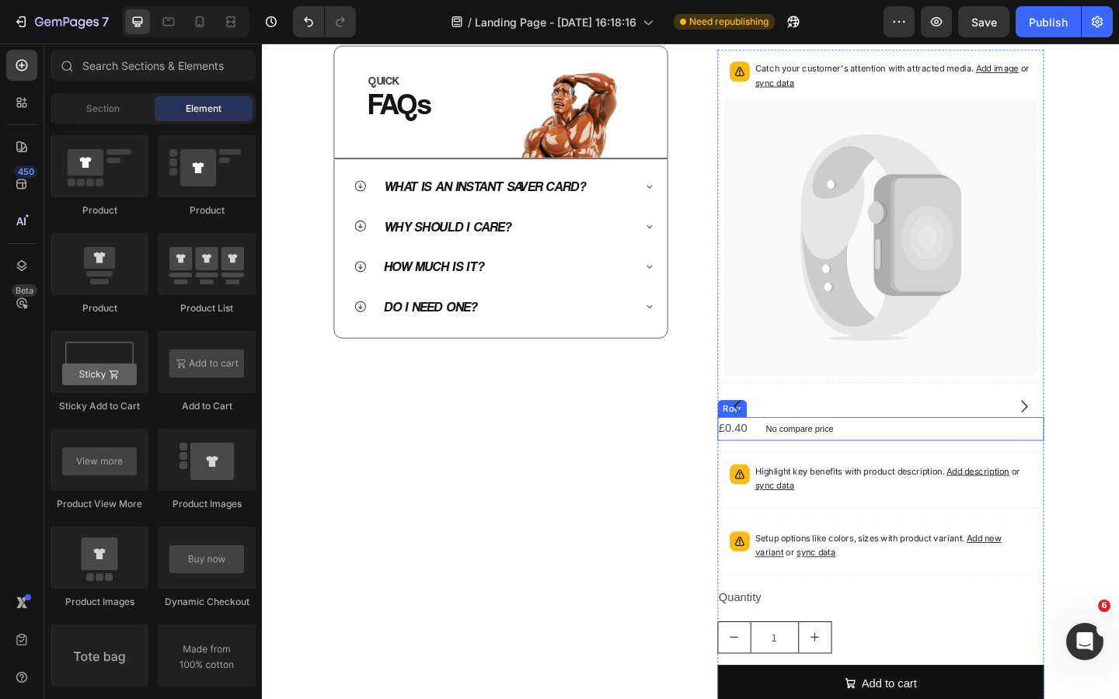
click at [903, 464] on div "£0.40 Product Price Product Price No compare price Product Price Row" at bounding box center [935, 463] width 356 height 26
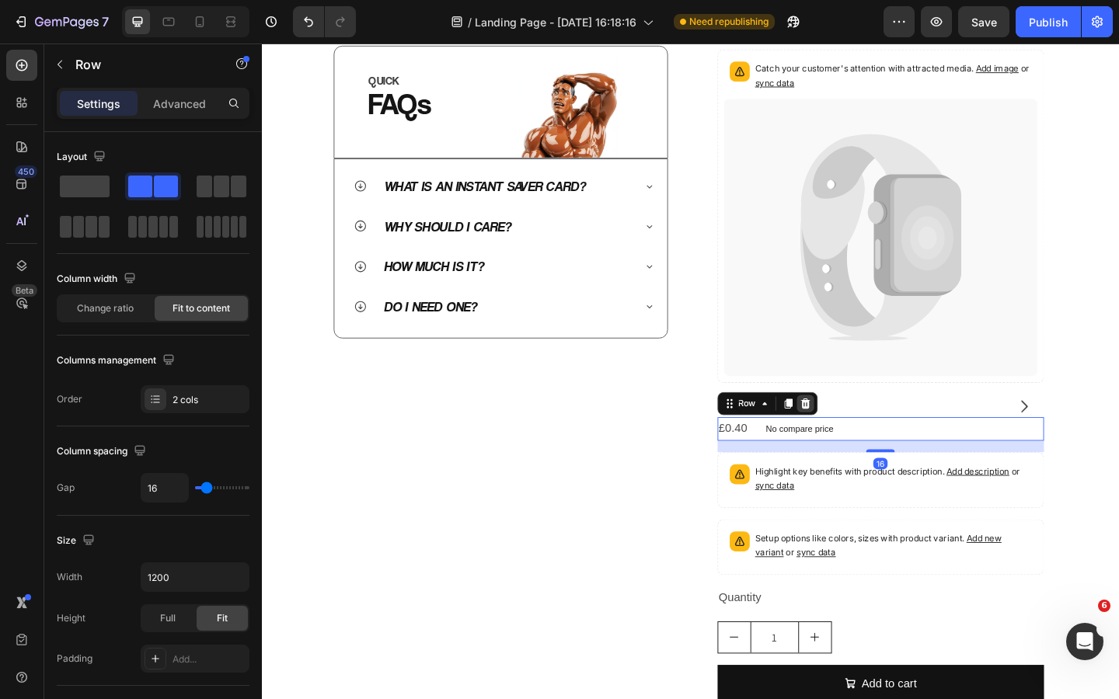
click at [855, 430] on icon at bounding box center [853, 435] width 12 height 12
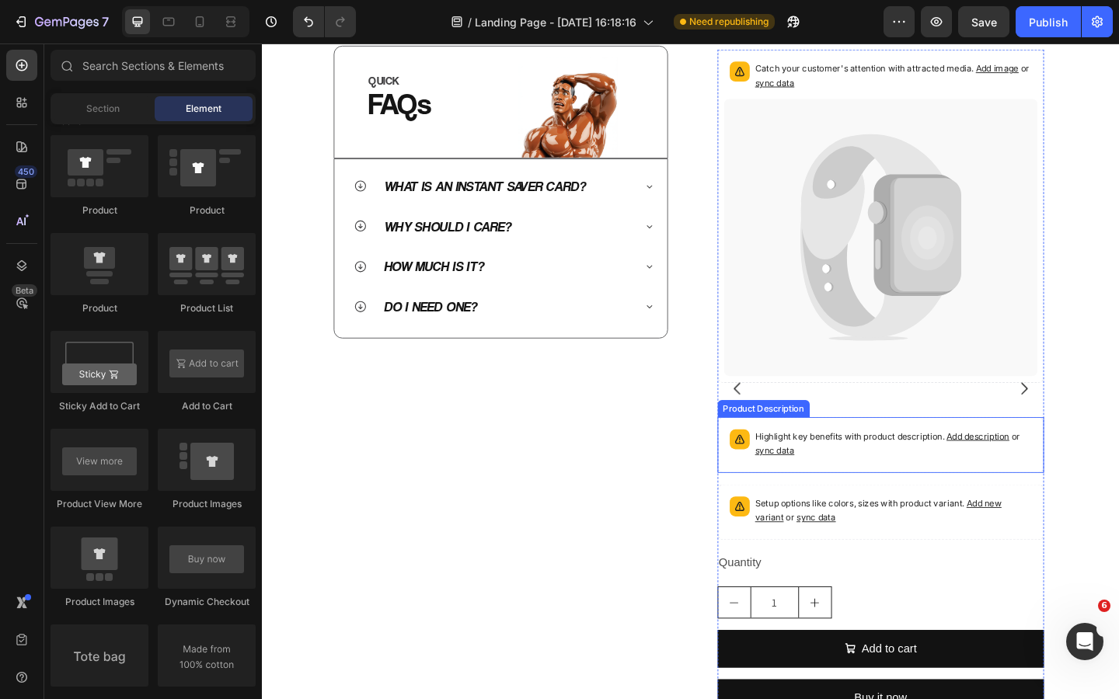
click at [906, 477] on p "Highlight key benefits with product description. Add description or sync data" at bounding box center [949, 478] width 301 height 31
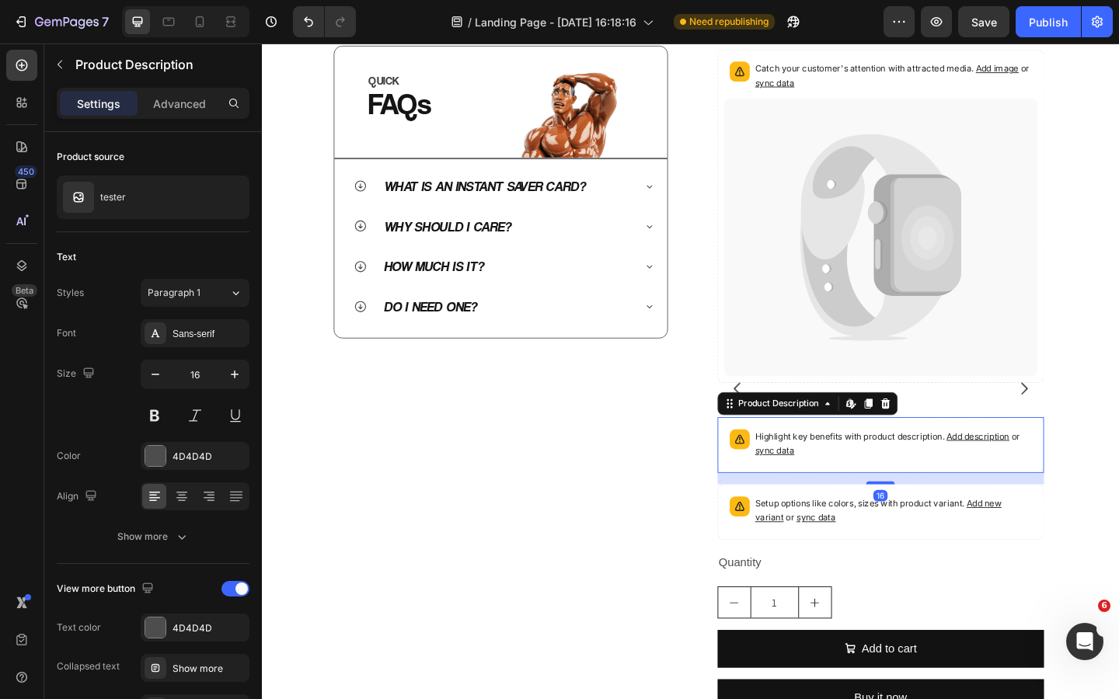
click at [935, 432] on icon at bounding box center [940, 435] width 12 height 12
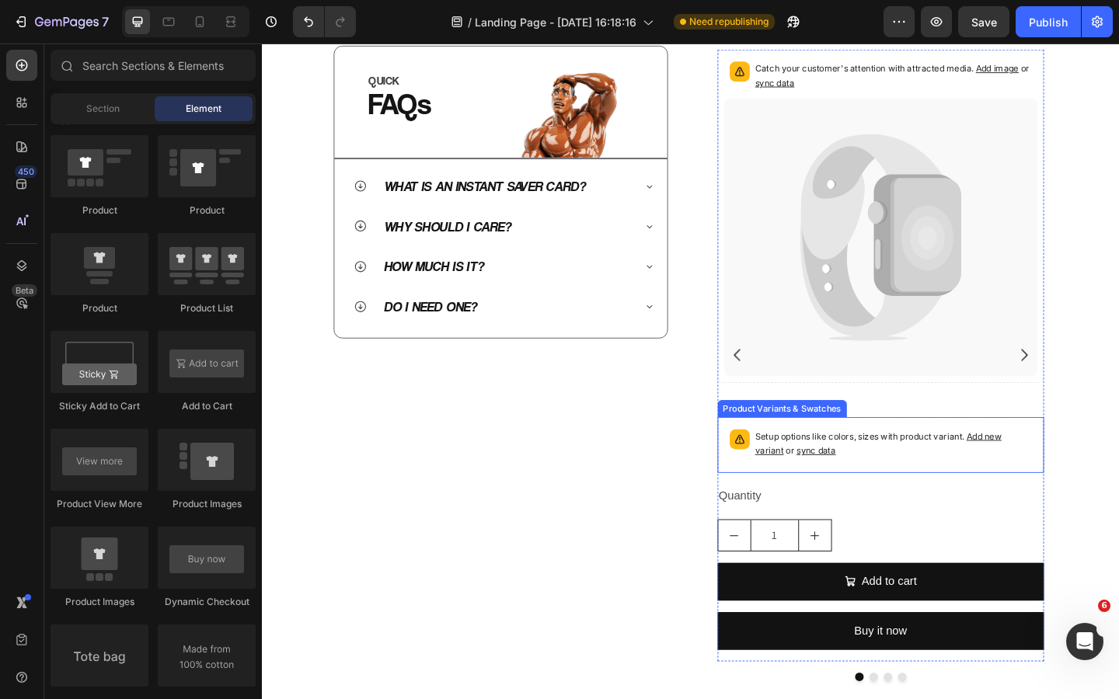
click at [912, 487] on p "Setup options like colors, sizes with product variant. Add new variant or sync …" at bounding box center [949, 478] width 301 height 31
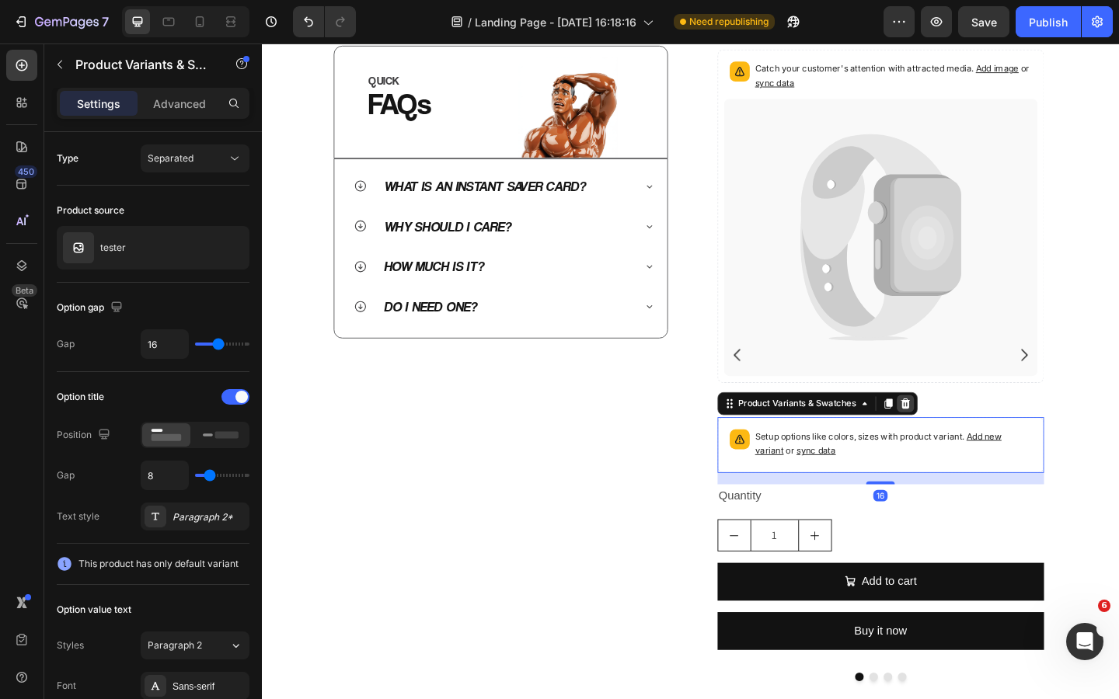
click at [958, 438] on icon at bounding box center [962, 435] width 12 height 12
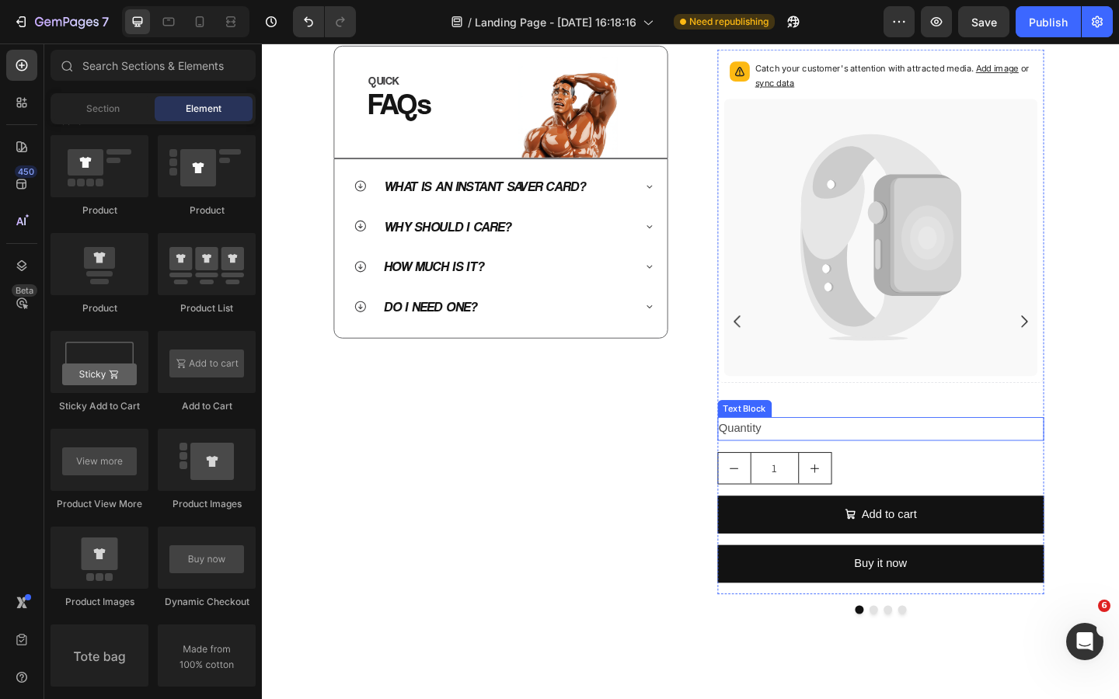
click at [894, 467] on div "Quantity" at bounding box center [935, 463] width 356 height 26
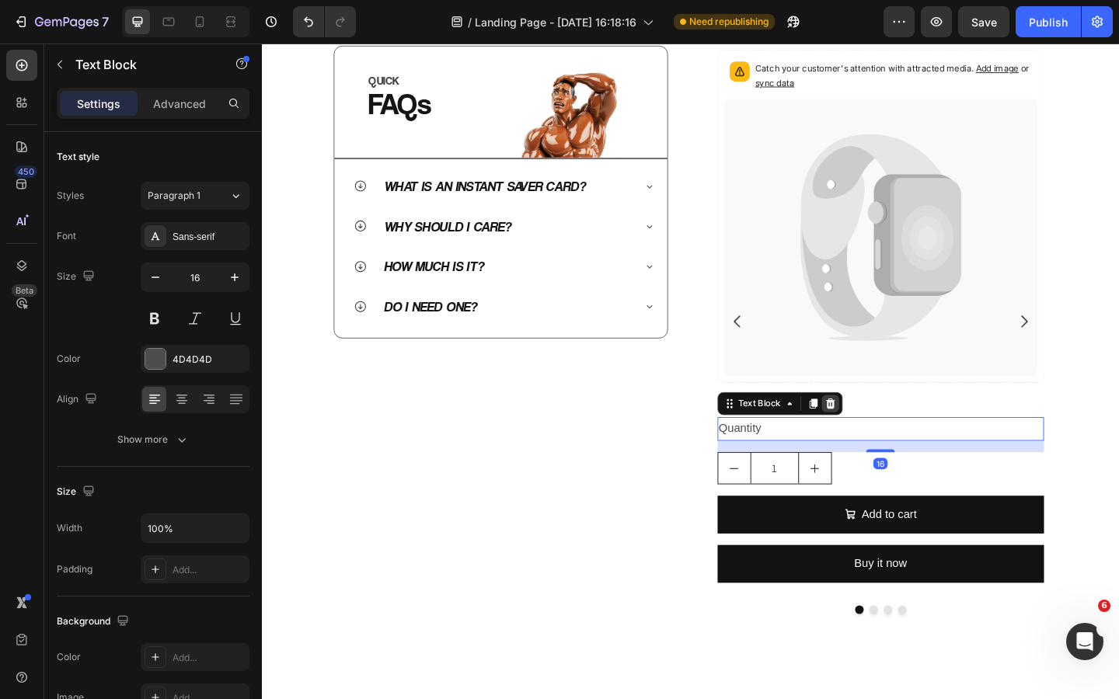
click at [880, 433] on icon at bounding box center [880, 435] width 12 height 12
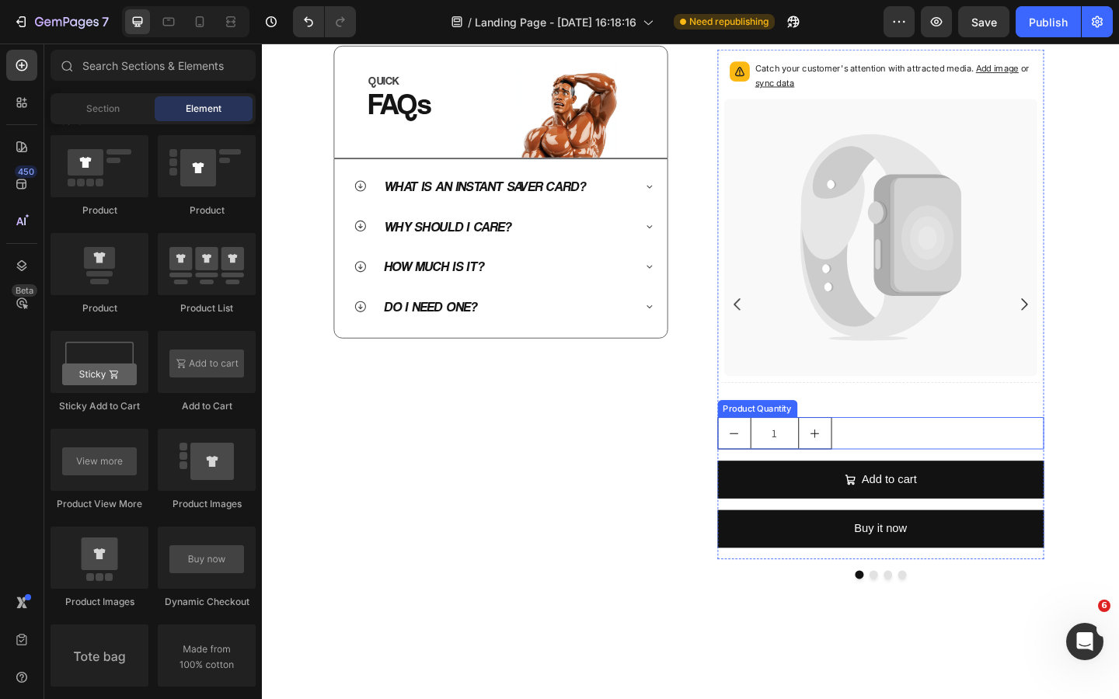
click at [898, 461] on div "1" at bounding box center [935, 467] width 356 height 35
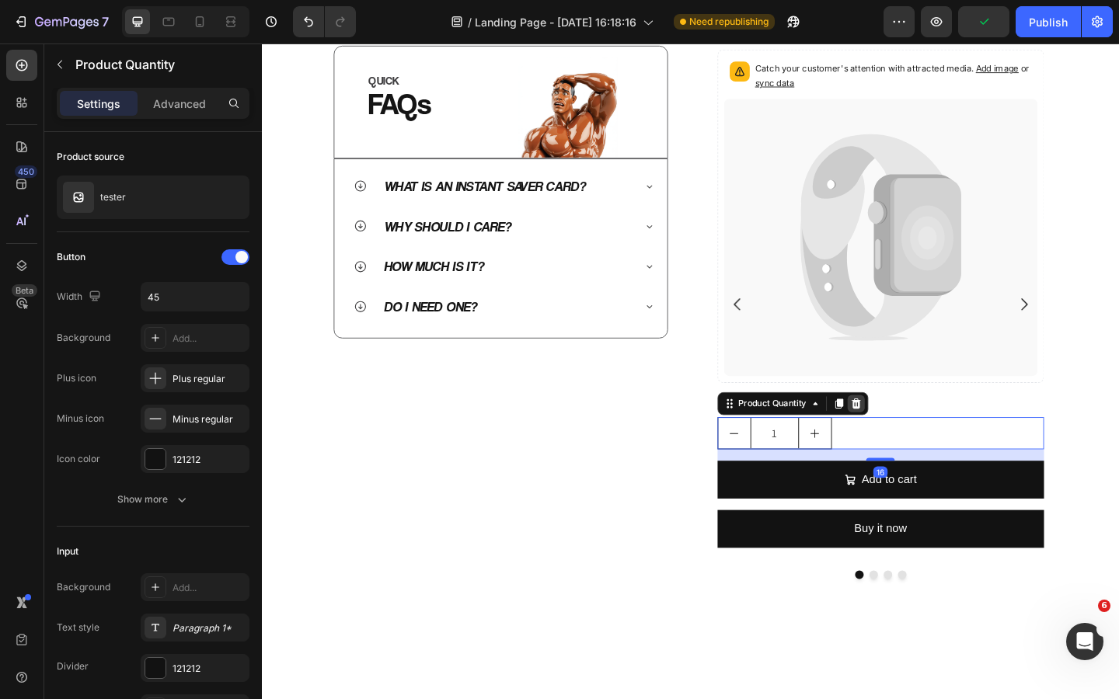
click at [911, 436] on icon at bounding box center [908, 435] width 10 height 11
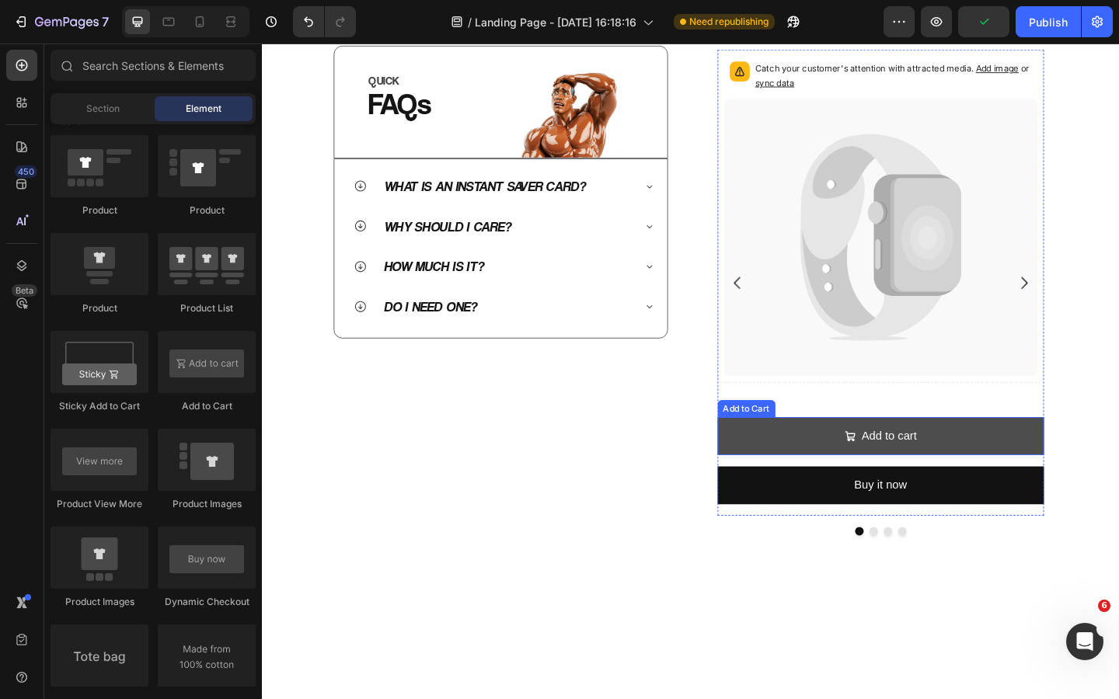
click at [980, 462] on button "Add to cart" at bounding box center [935, 470] width 356 height 41
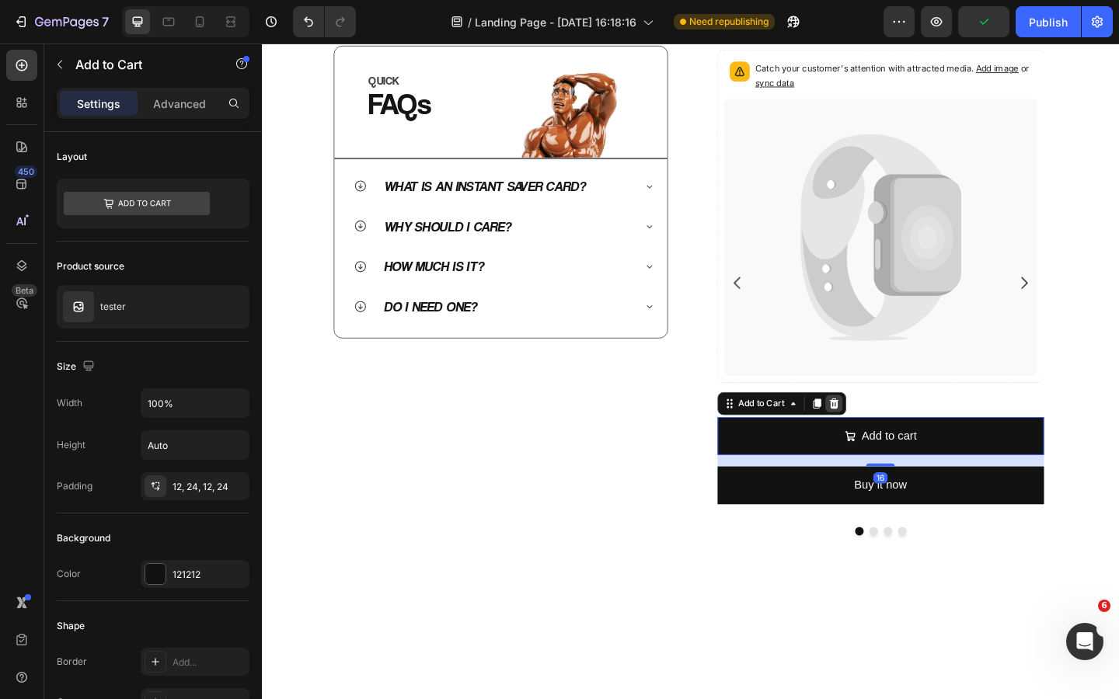
click at [886, 434] on icon at bounding box center [884, 435] width 10 height 11
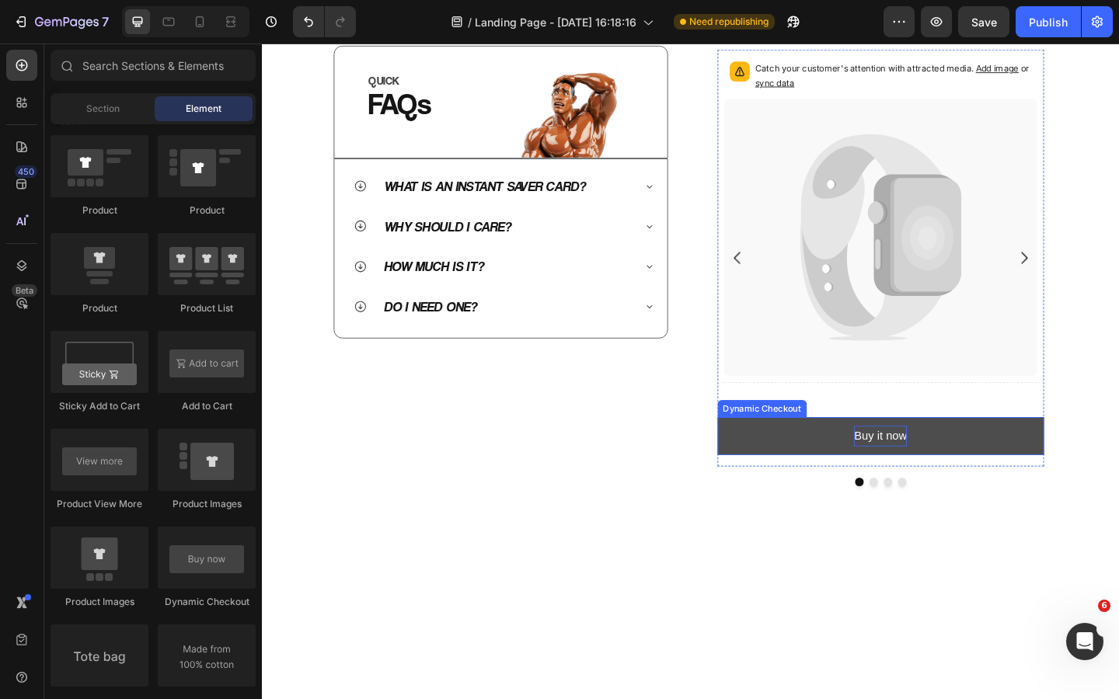
click at [912, 468] on div "Buy it now" at bounding box center [934, 470] width 57 height 23
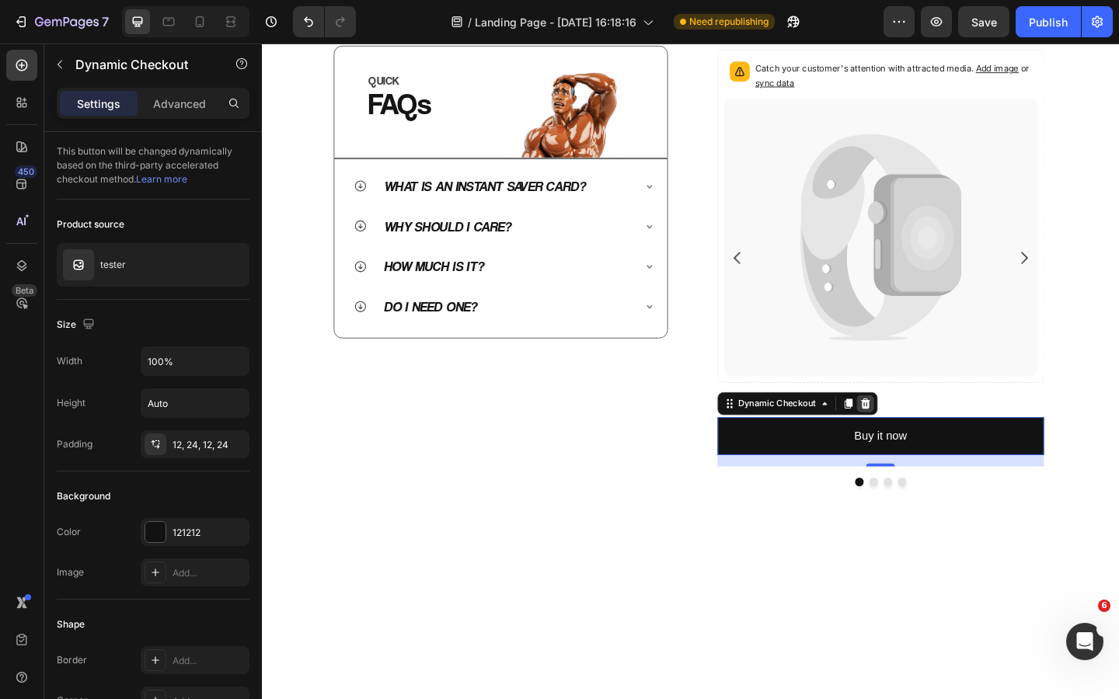
click at [917, 436] on icon at bounding box center [918, 435] width 12 height 12
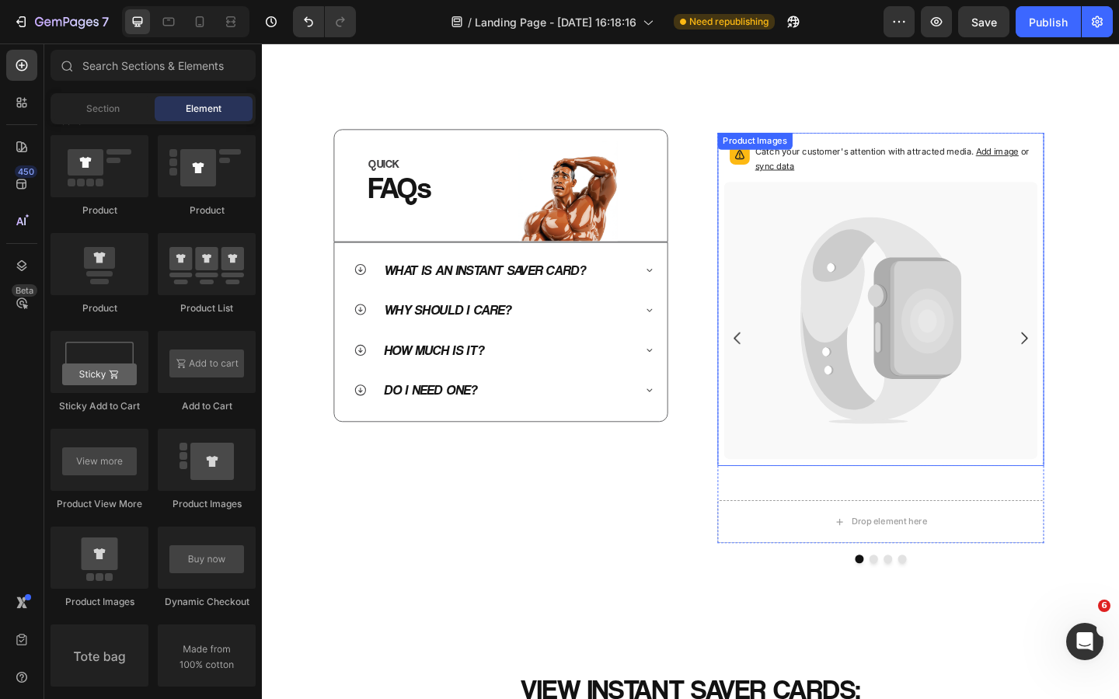
scroll to position [608, 0]
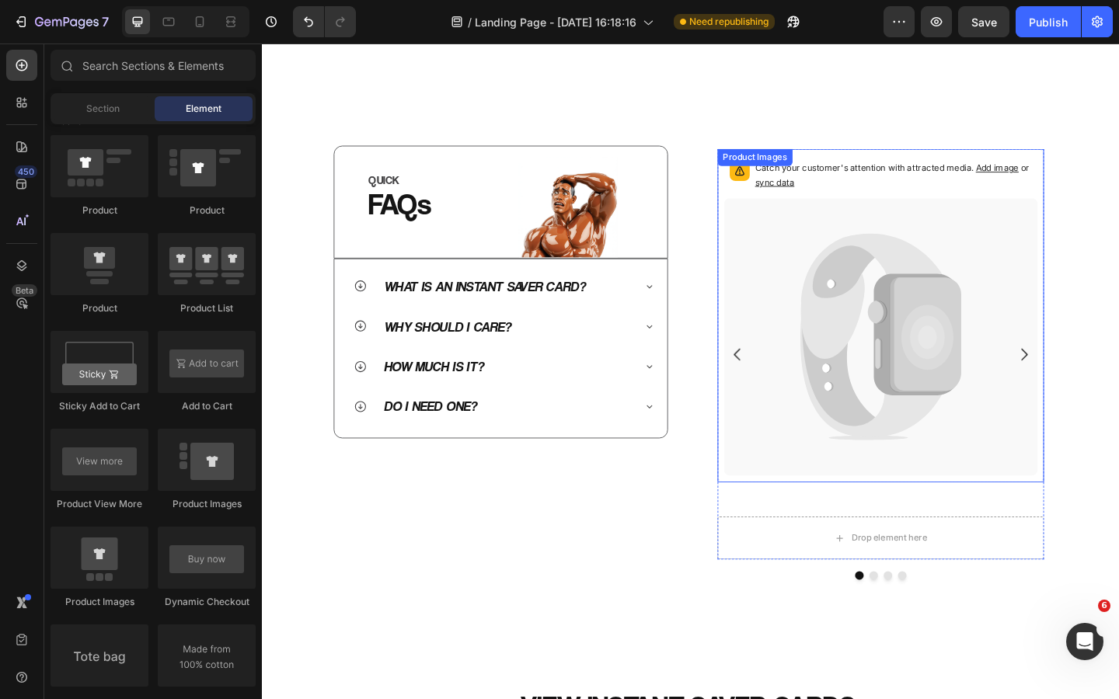
click at [879, 389] on icon at bounding box center [891, 364] width 86 height 203
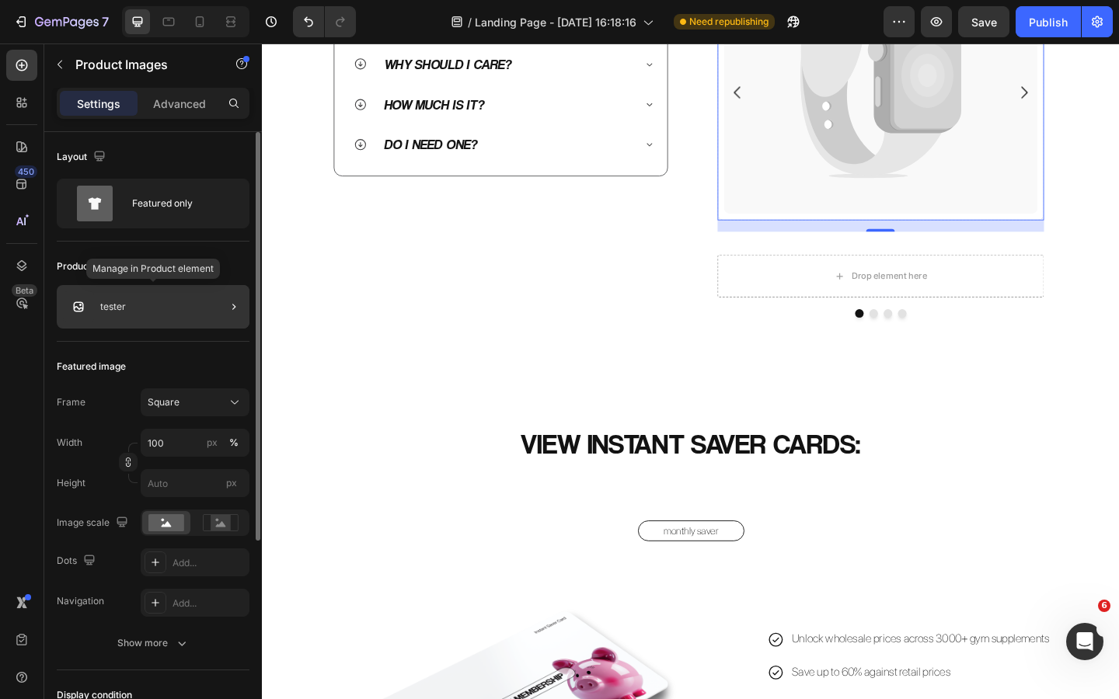
click at [159, 312] on div "tester" at bounding box center [153, 307] width 193 height 44
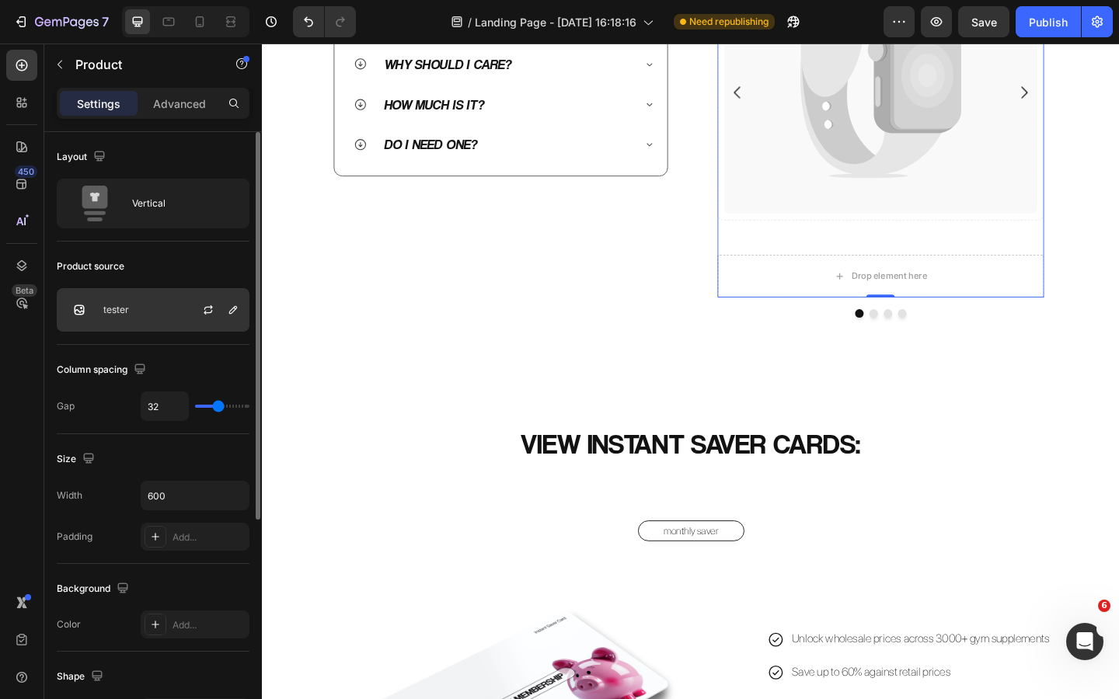
click at [165, 310] on div "tester" at bounding box center [153, 310] width 193 height 44
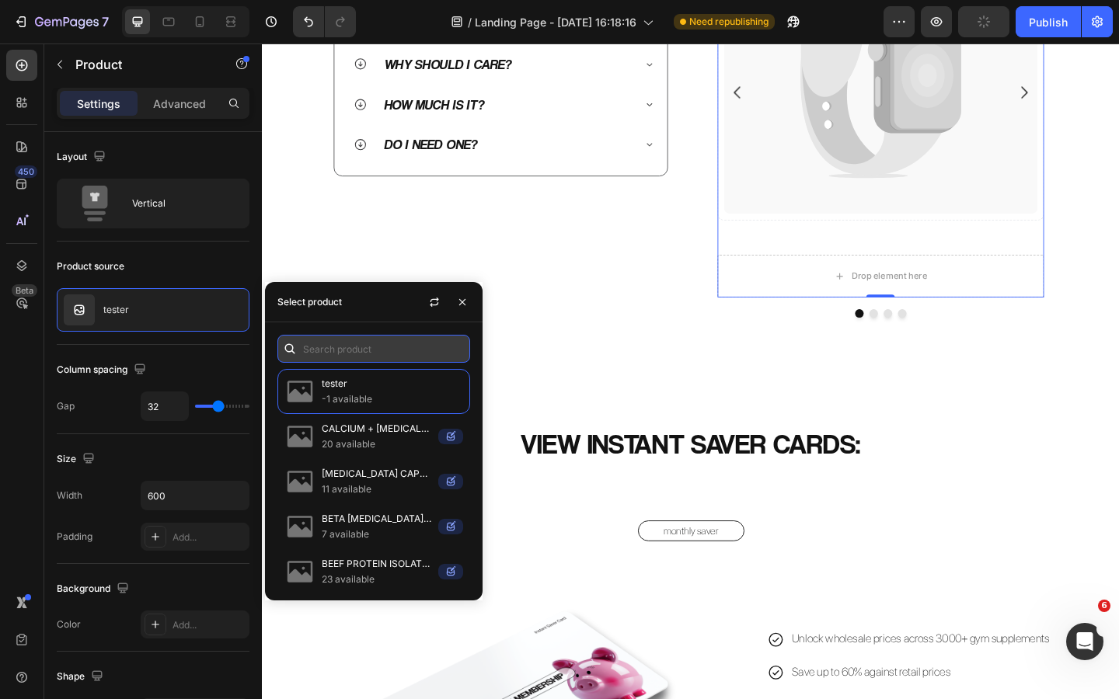
click at [357, 353] on input "text" at bounding box center [373, 349] width 193 height 28
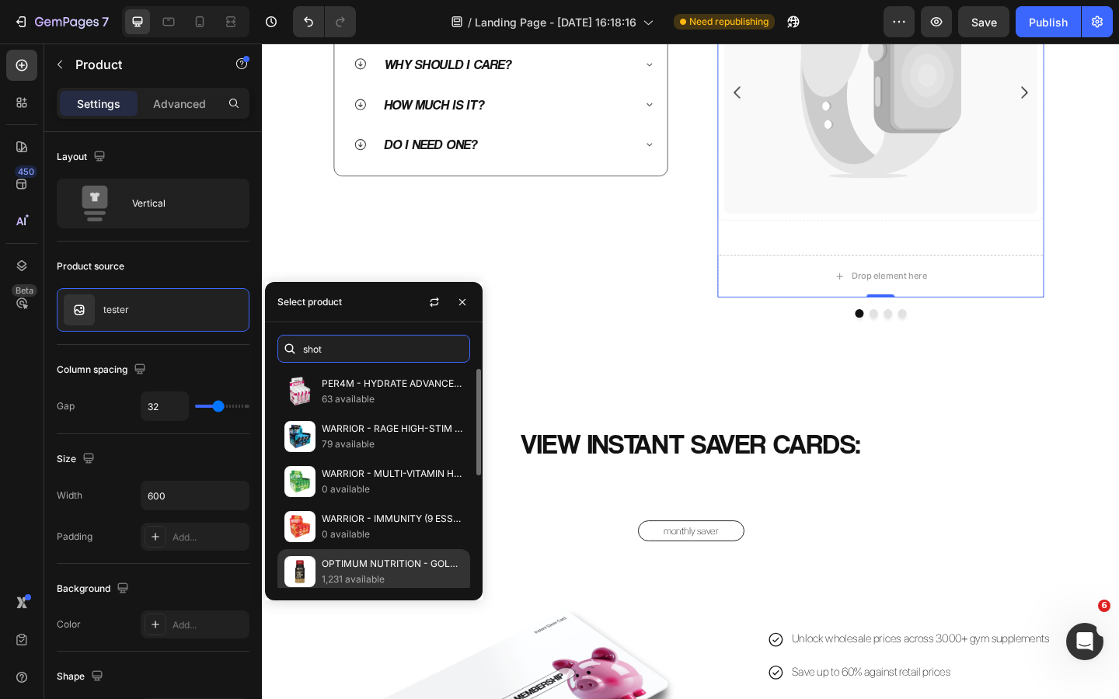
type input "shot"
click at [401, 567] on p "OPTIMUM NUTRITION - GOLD STANDARD PRE WORKOUT SHOT" at bounding box center [392, 564] width 141 height 16
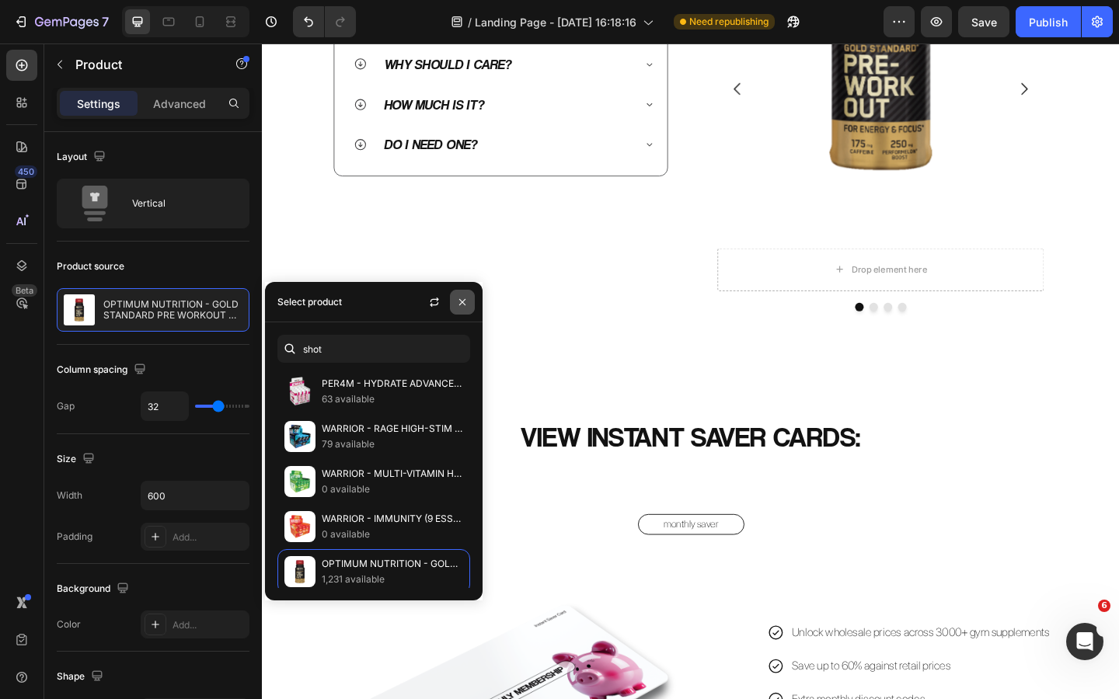
click at [465, 303] on icon "button" at bounding box center [462, 302] width 12 height 12
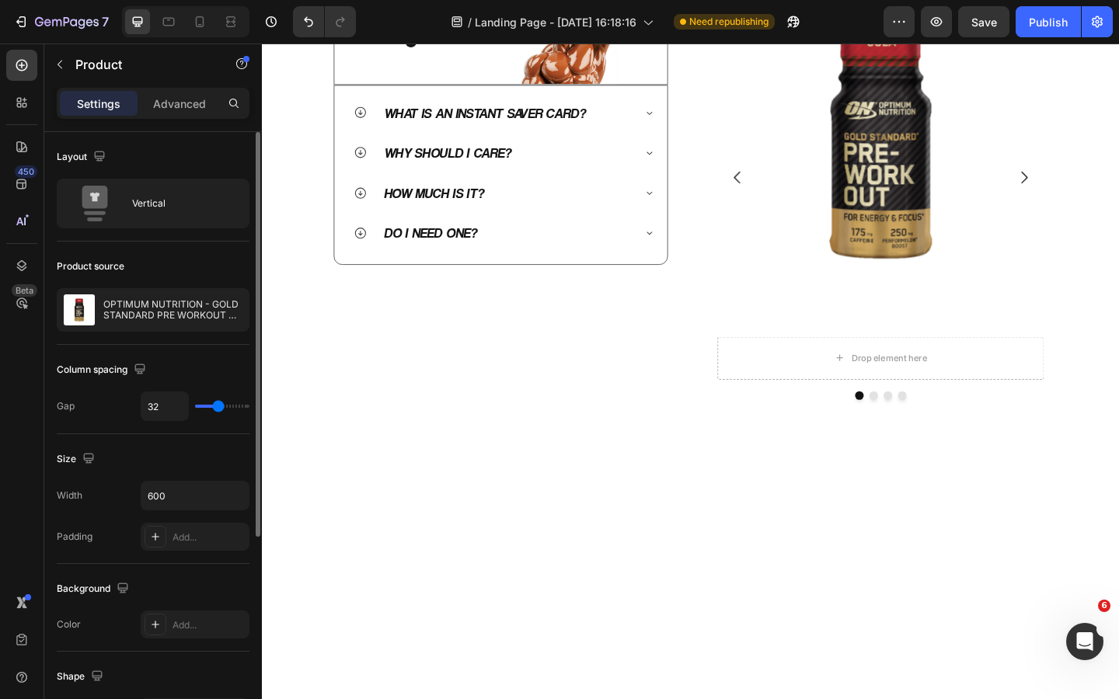
scroll to position [311, 0]
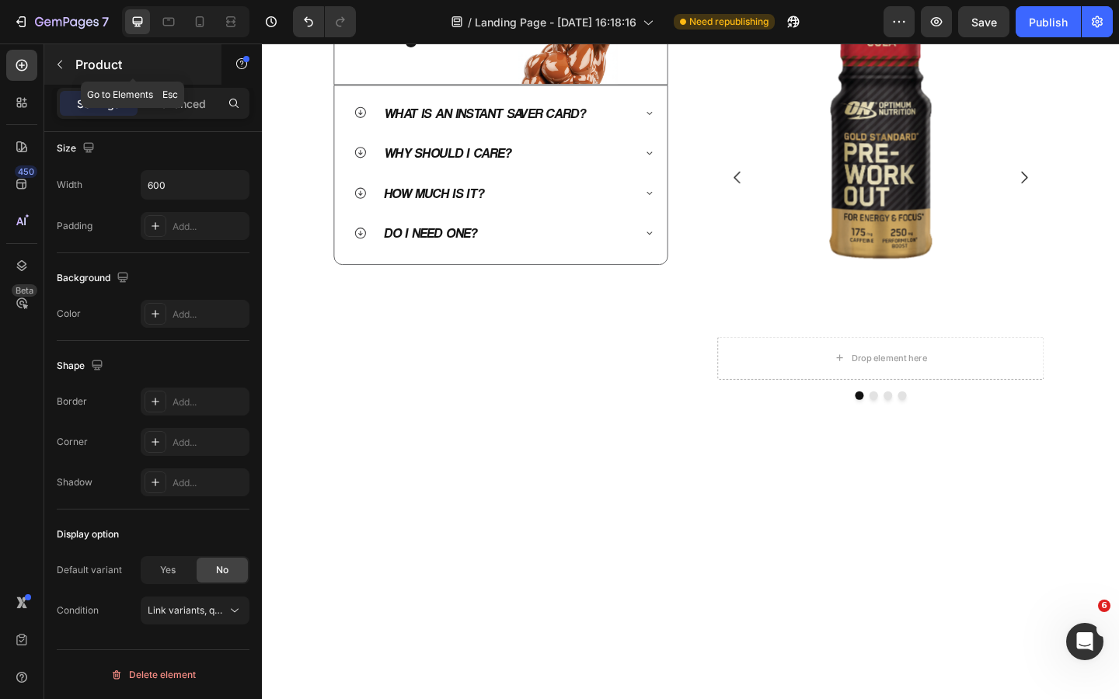
click at [64, 63] on icon "button" at bounding box center [60, 64] width 12 height 12
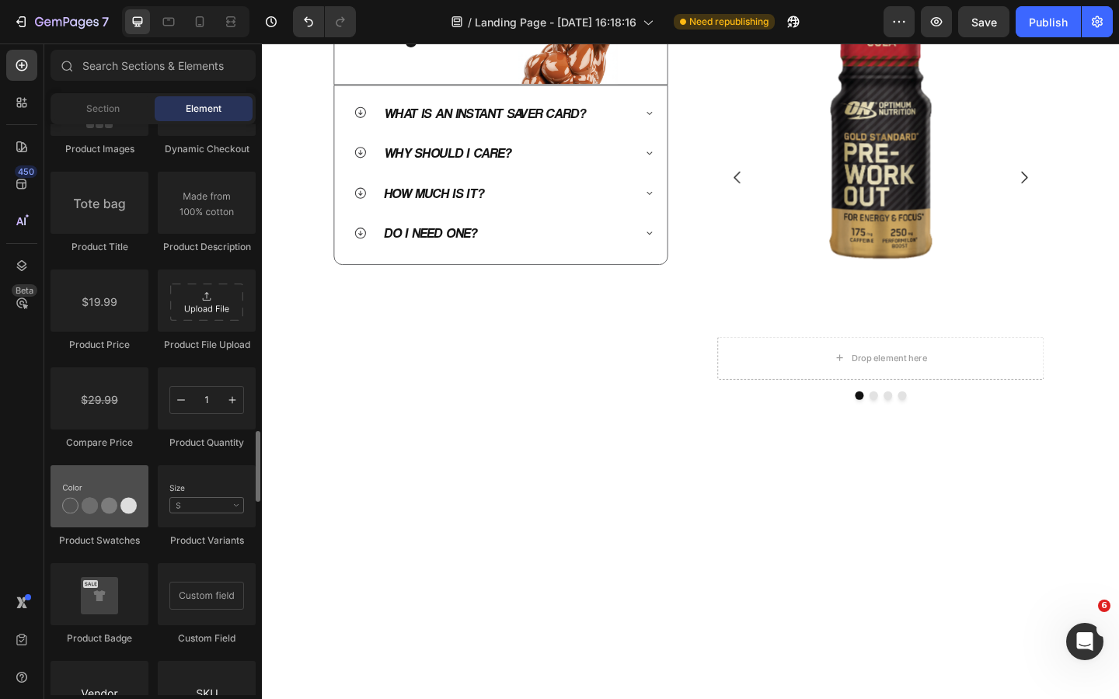
scroll to position [2518, 0]
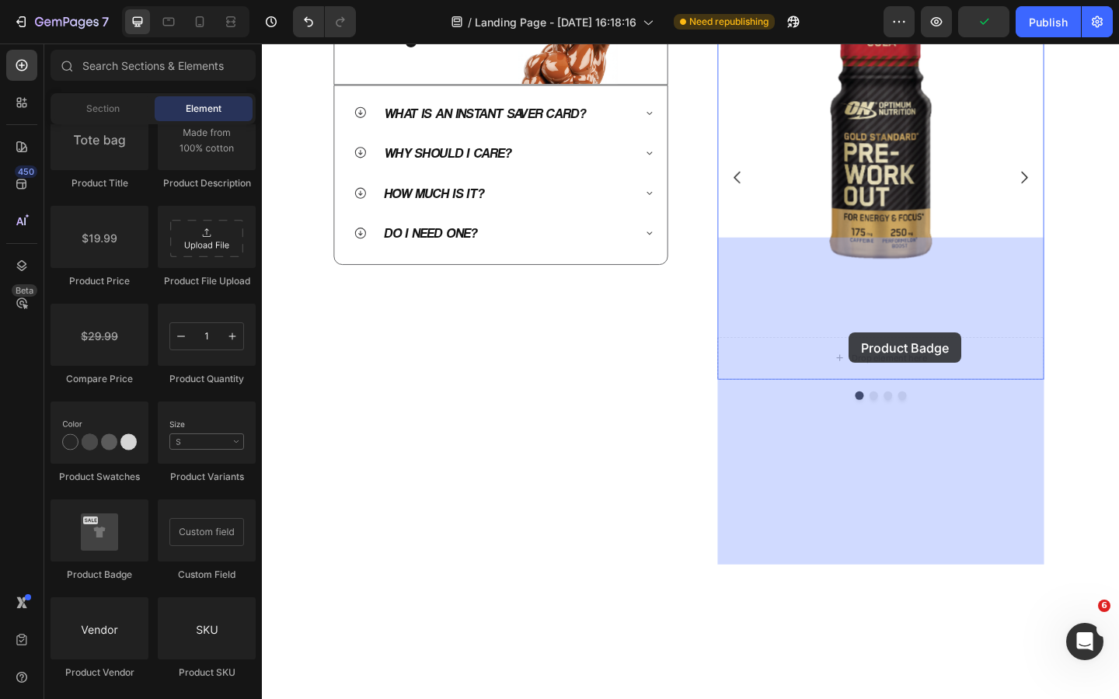
drag, startPoint x: 374, startPoint y: 568, endPoint x: 900, endPoint y: 358, distance: 565.5
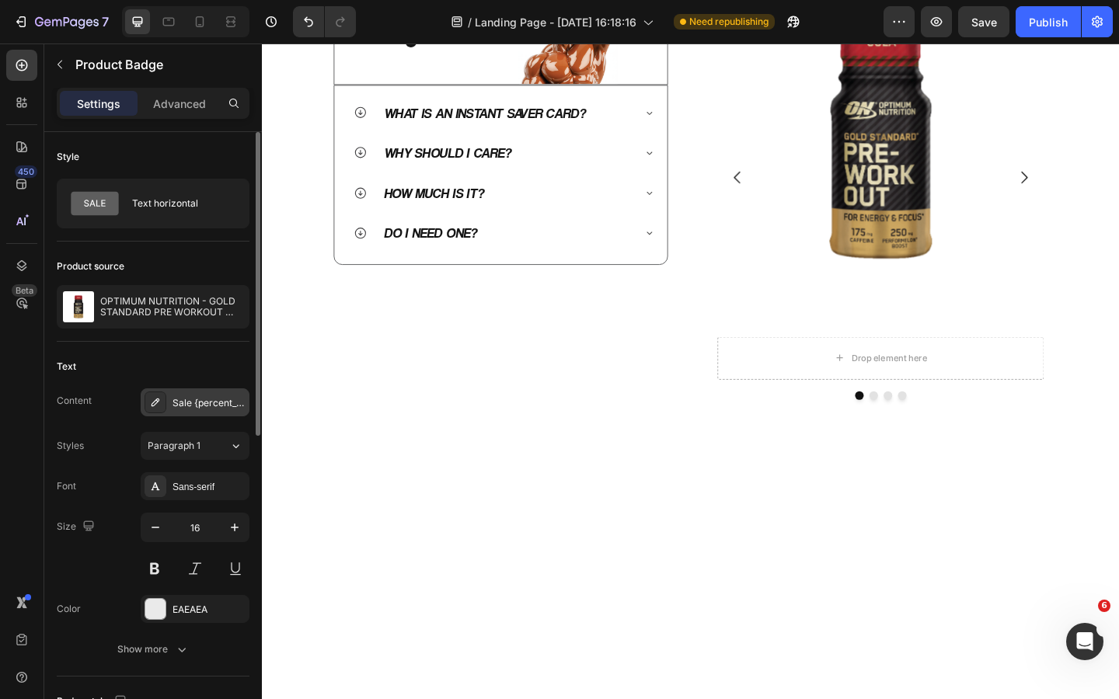
click at [192, 398] on div "Sale {percent_discount} off" at bounding box center [208, 403] width 73 height 14
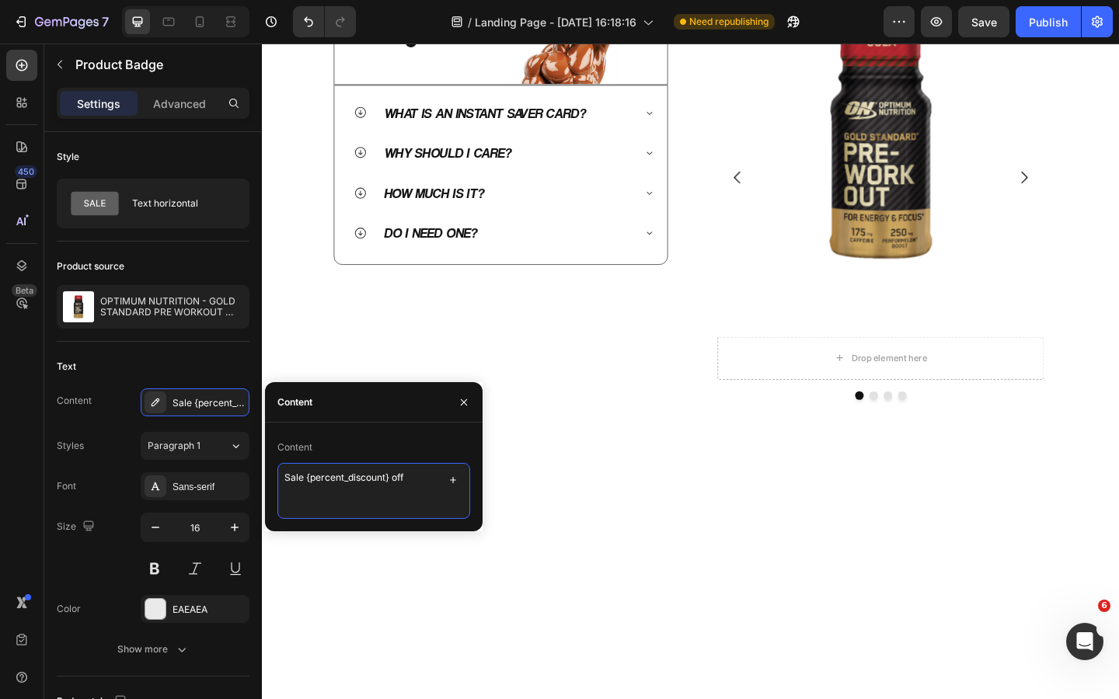
drag, startPoint x: 305, startPoint y: 474, endPoint x: 266, endPoint y: 474, distance: 38.8
click at [266, 474] on div "Content Sale {percent_discount} off" at bounding box center [374, 477] width 218 height 84
type textarea "{percent_discount} off"
click at [462, 398] on icon "button" at bounding box center [464, 402] width 12 height 12
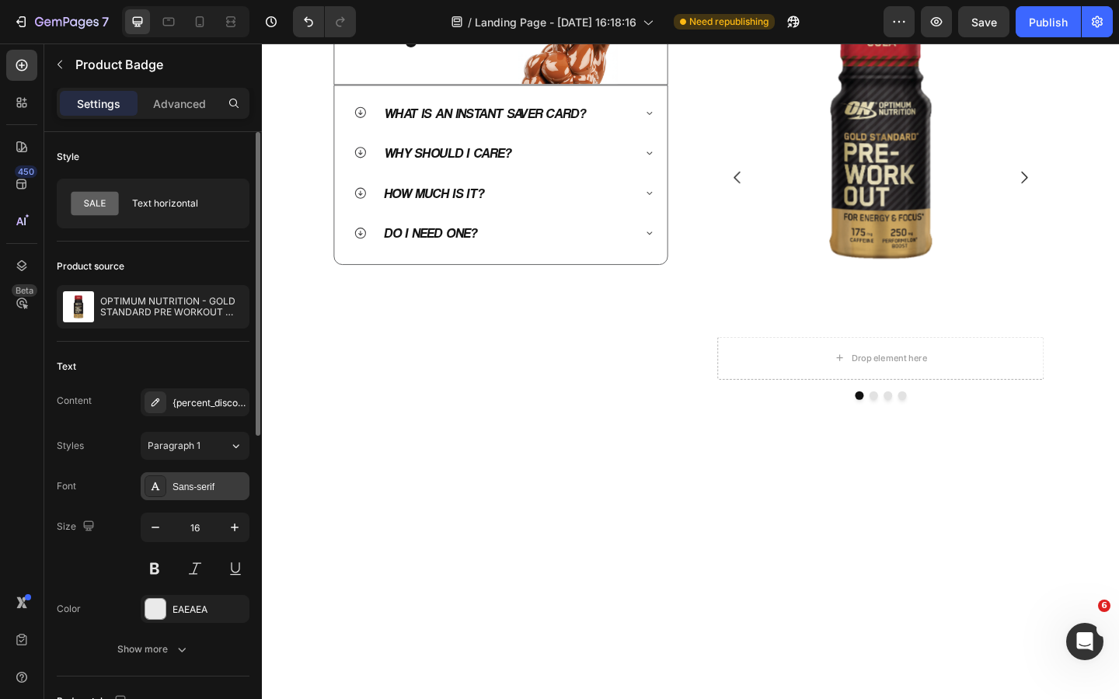
click at [196, 487] on div "Sans-serif" at bounding box center [208, 487] width 73 height 14
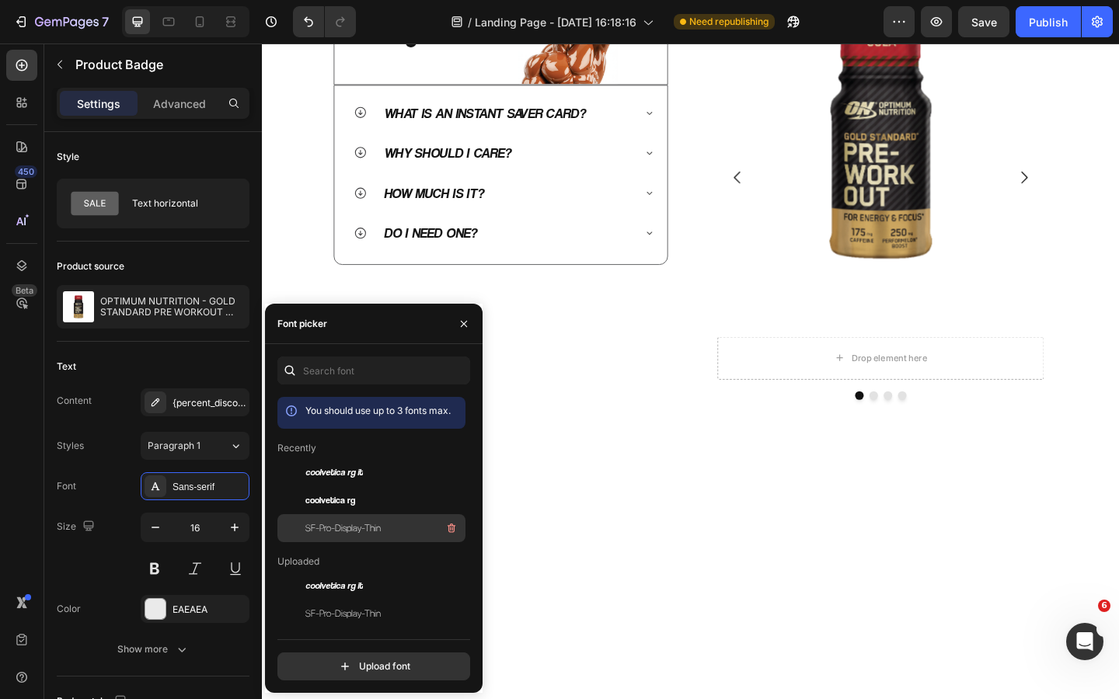
click at [351, 529] on span "SF-Pro-Display-Thin" at bounding box center [342, 528] width 75 height 14
click at [461, 326] on icon "button" at bounding box center [464, 323] width 6 height 6
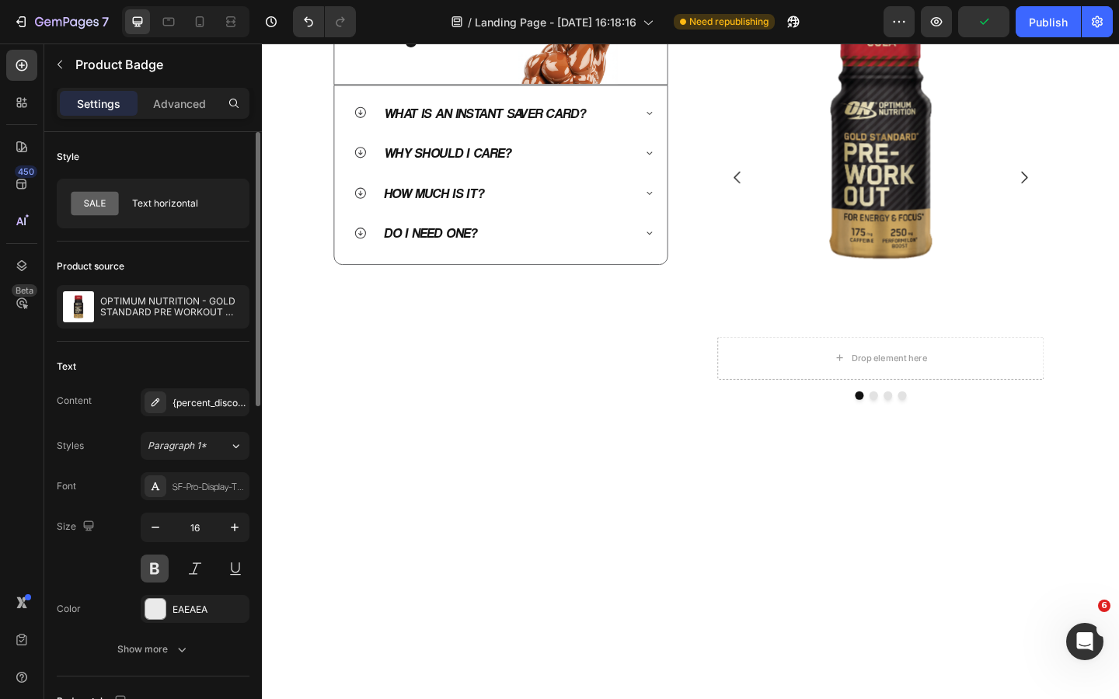
click at [161, 573] on button at bounding box center [155, 569] width 28 height 28
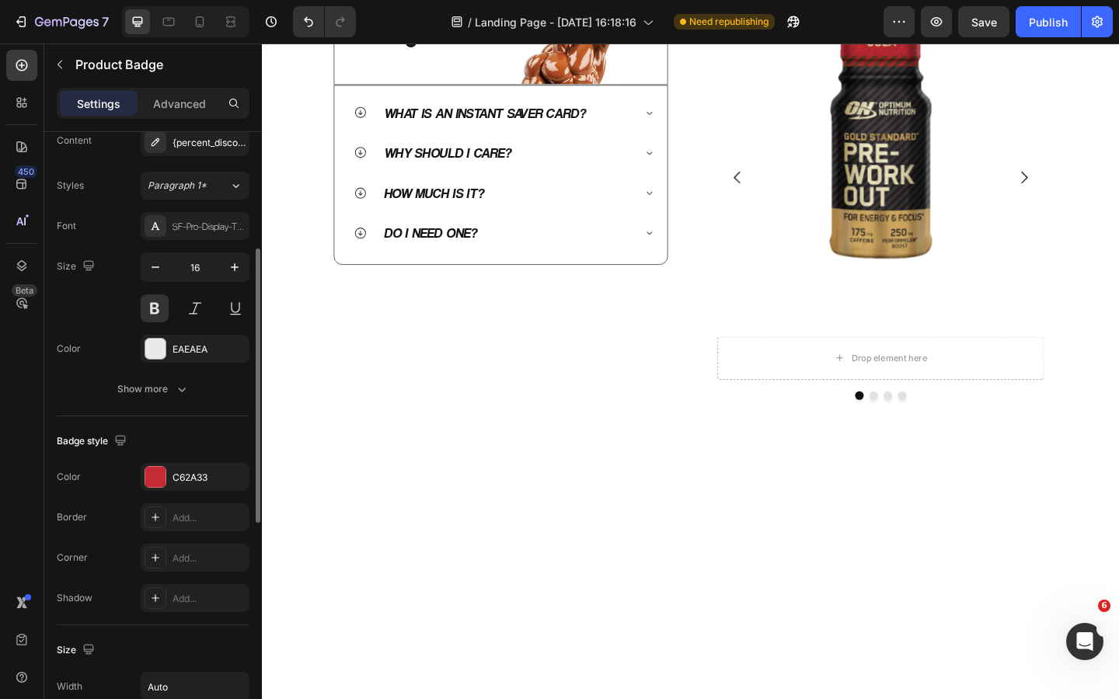
scroll to position [266, 0]
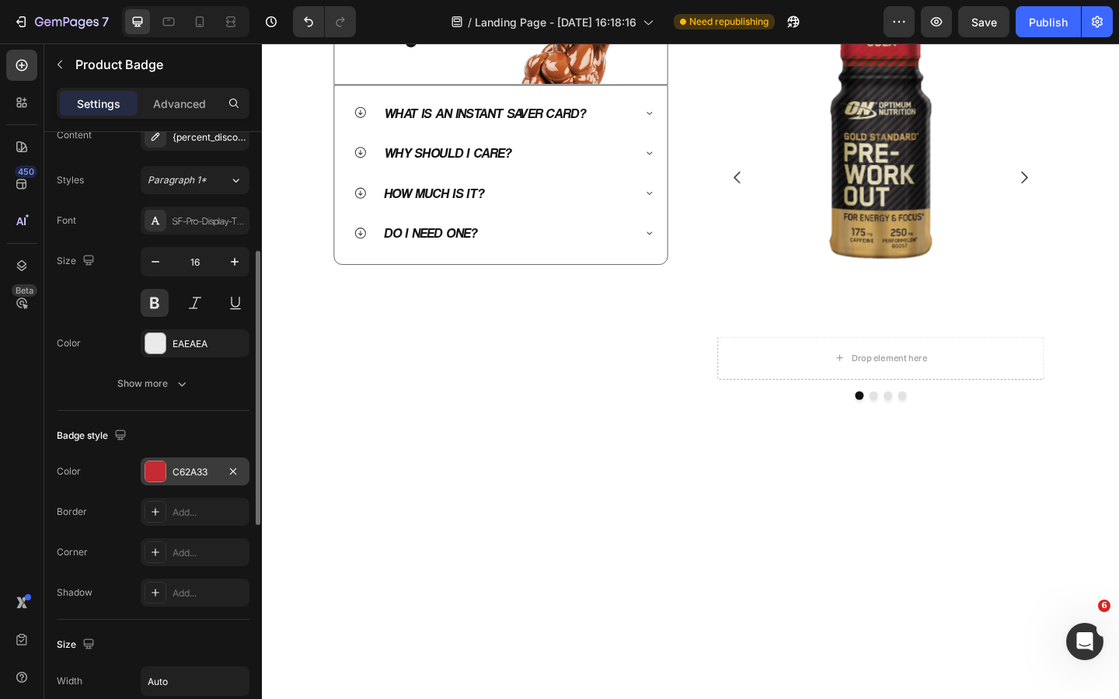
click at [179, 469] on div "C62A33" at bounding box center [194, 472] width 45 height 14
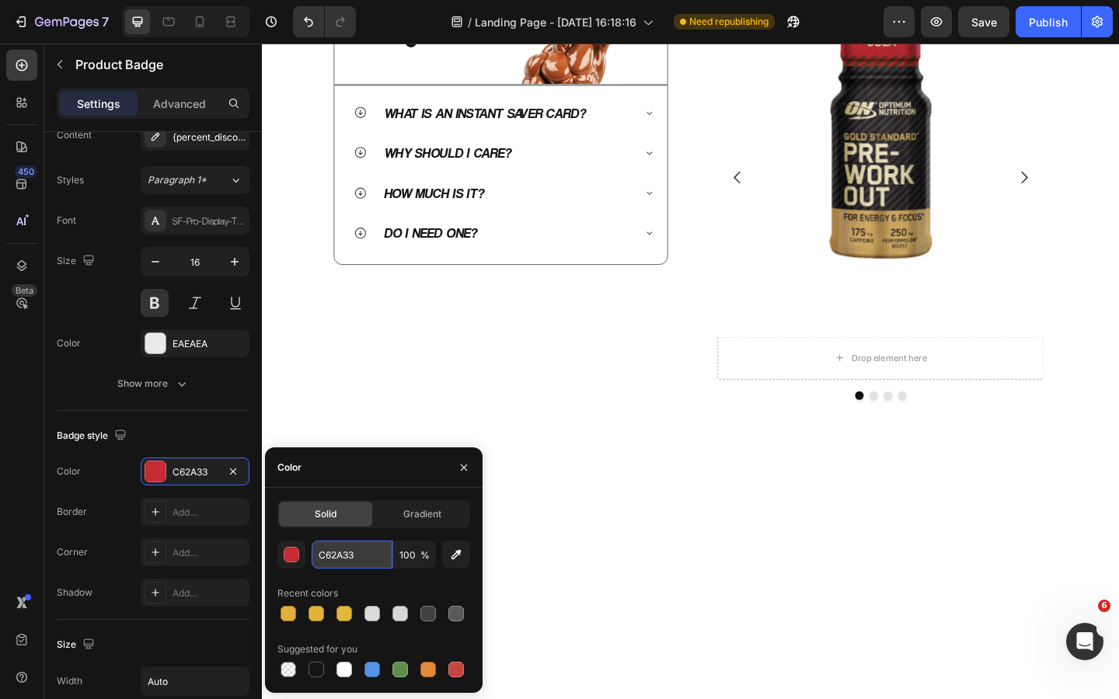
click at [365, 558] on input "C62A33" at bounding box center [352, 555] width 81 height 28
type input "00B095"
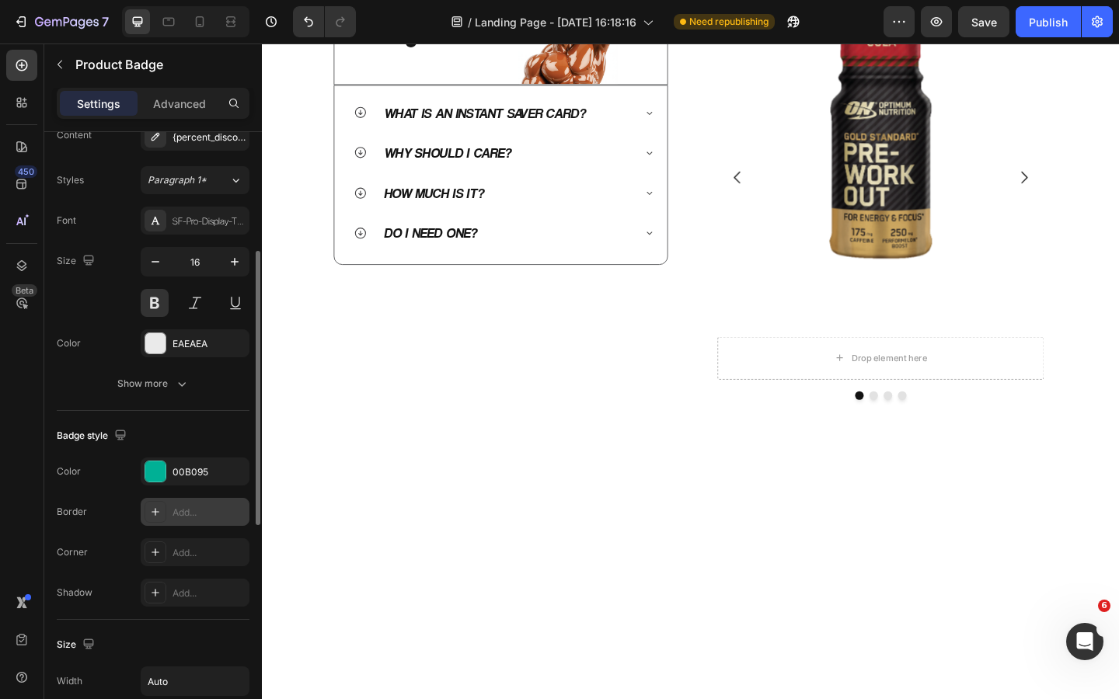
click at [181, 504] on div "Add..." at bounding box center [195, 512] width 109 height 28
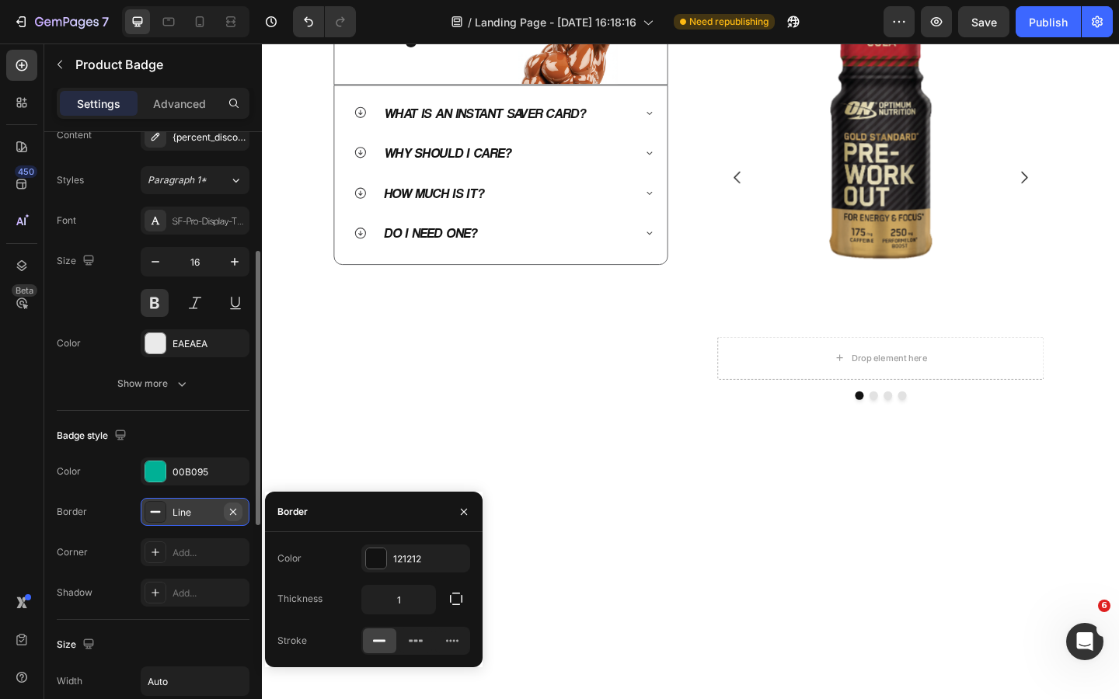
click at [236, 511] on icon "button" at bounding box center [233, 512] width 12 height 12
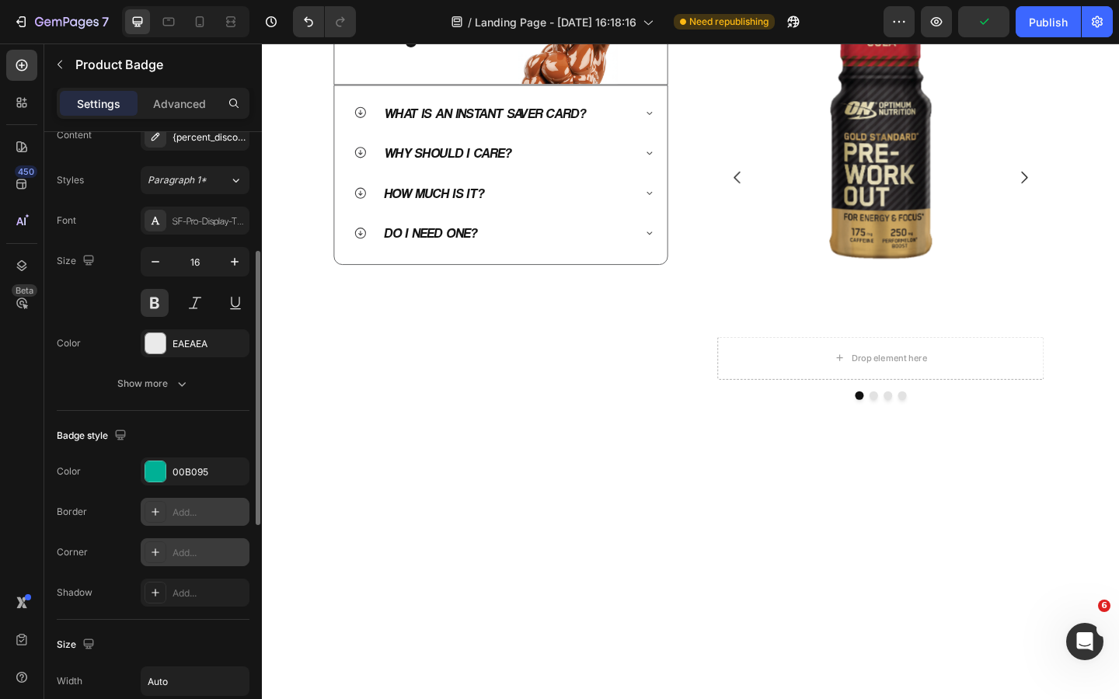
click at [198, 547] on div "Add..." at bounding box center [208, 553] width 73 height 14
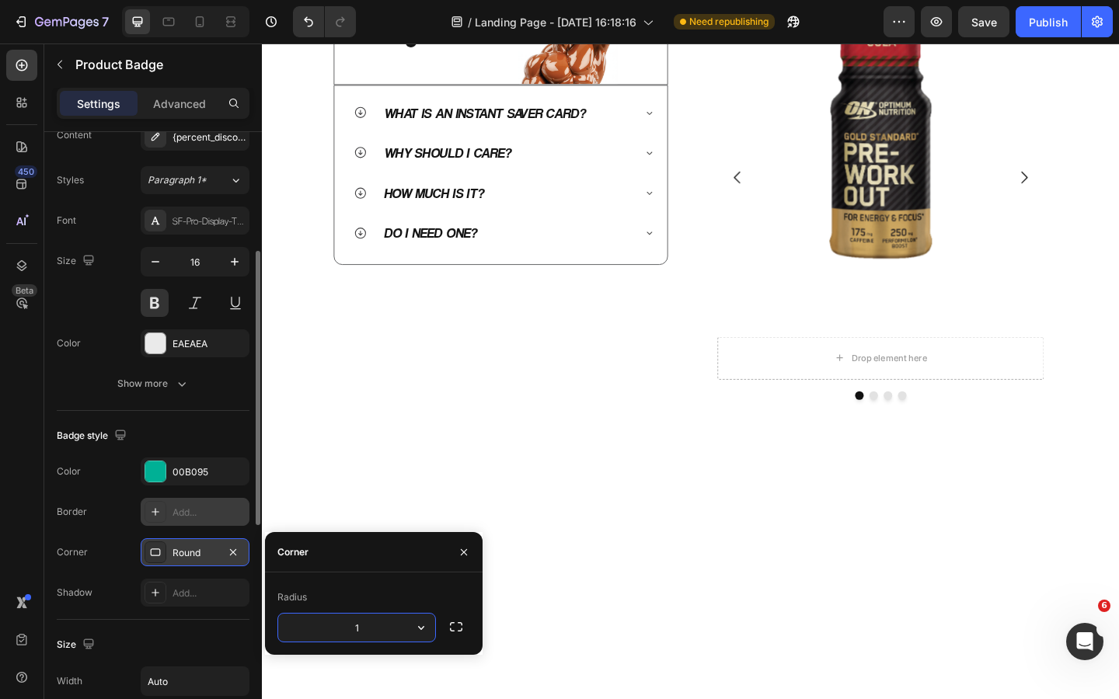
type input "12"
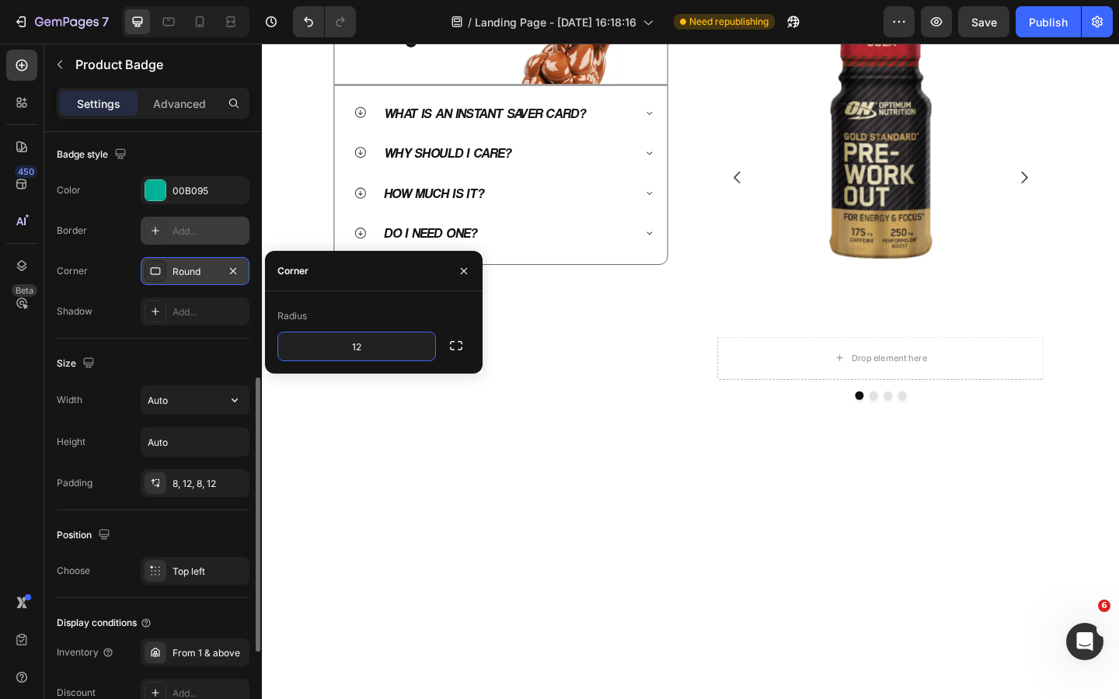
scroll to position [550, 0]
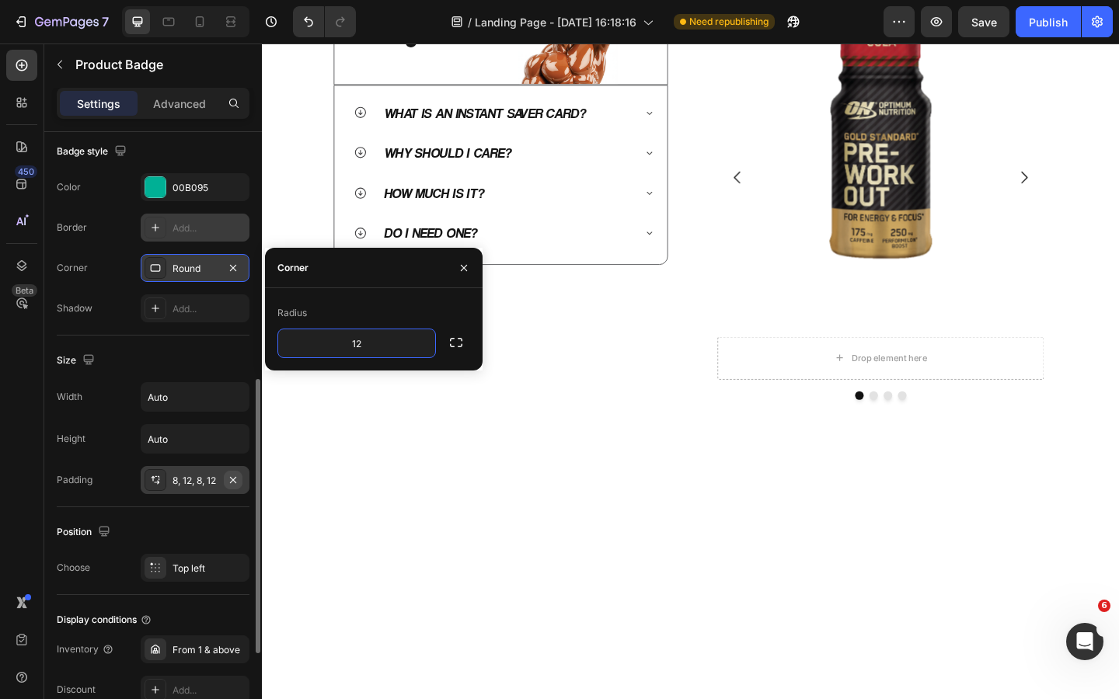
click at [231, 479] on icon "button" at bounding box center [233, 480] width 12 height 12
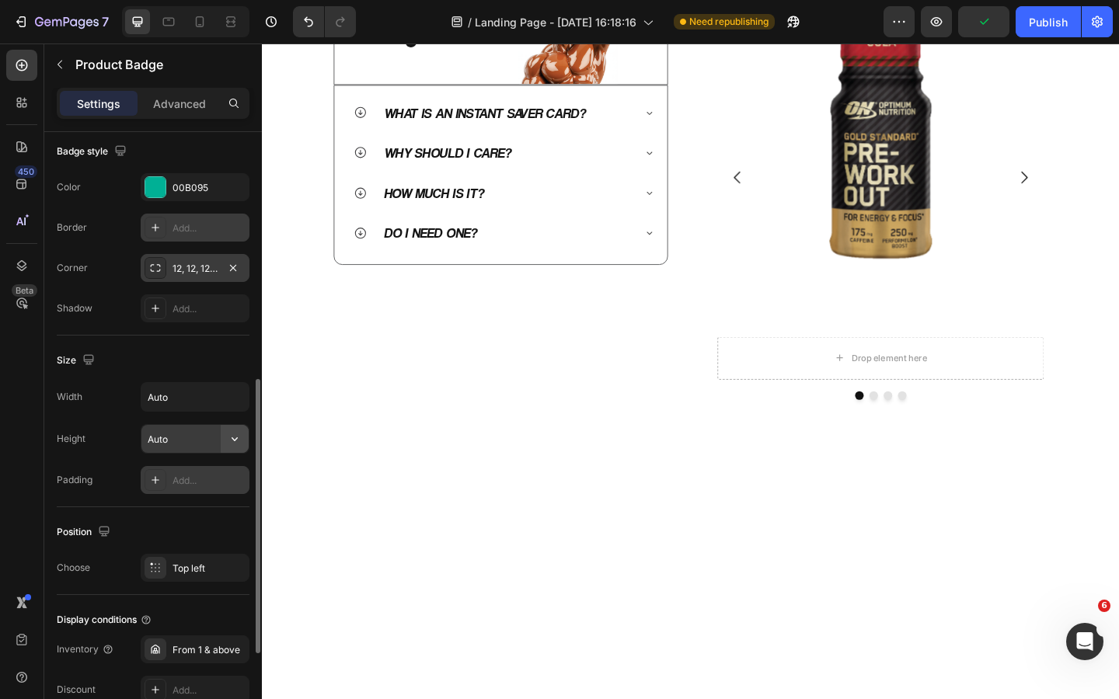
click at [233, 434] on icon "button" at bounding box center [235, 439] width 16 height 16
click at [233, 389] on icon "button" at bounding box center [235, 397] width 16 height 16
click at [201, 392] on input "Auto" at bounding box center [194, 397] width 107 height 28
type input "120"
click at [188, 433] on input "Auto" at bounding box center [194, 439] width 107 height 28
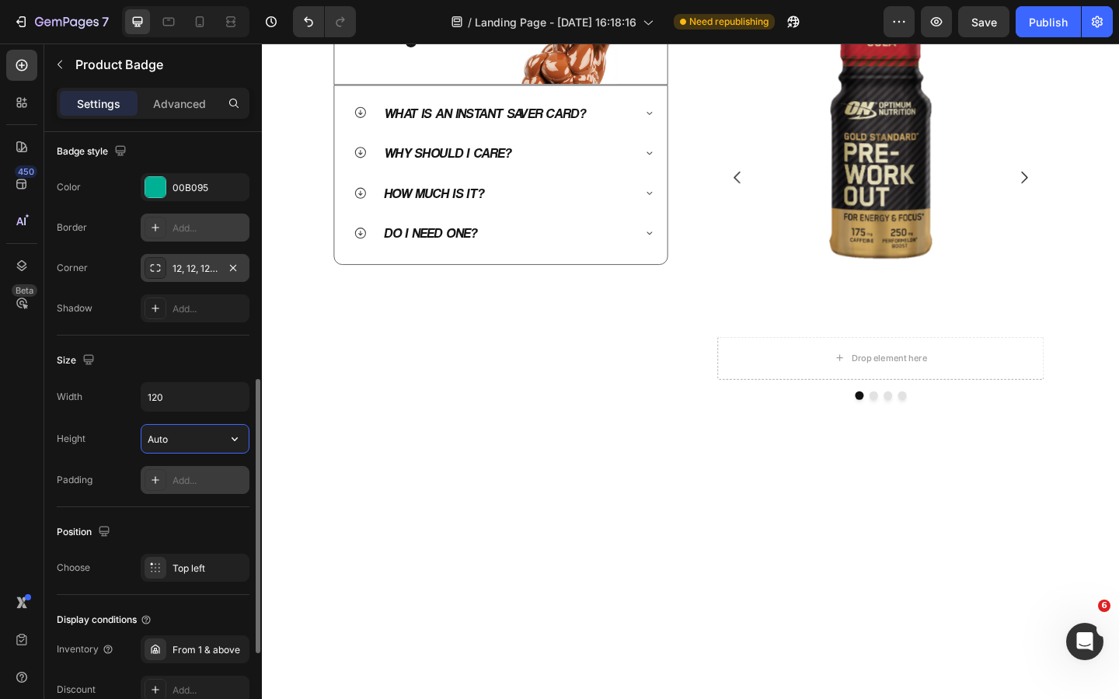
click at [200, 433] on input "Auto" at bounding box center [194, 439] width 107 height 28
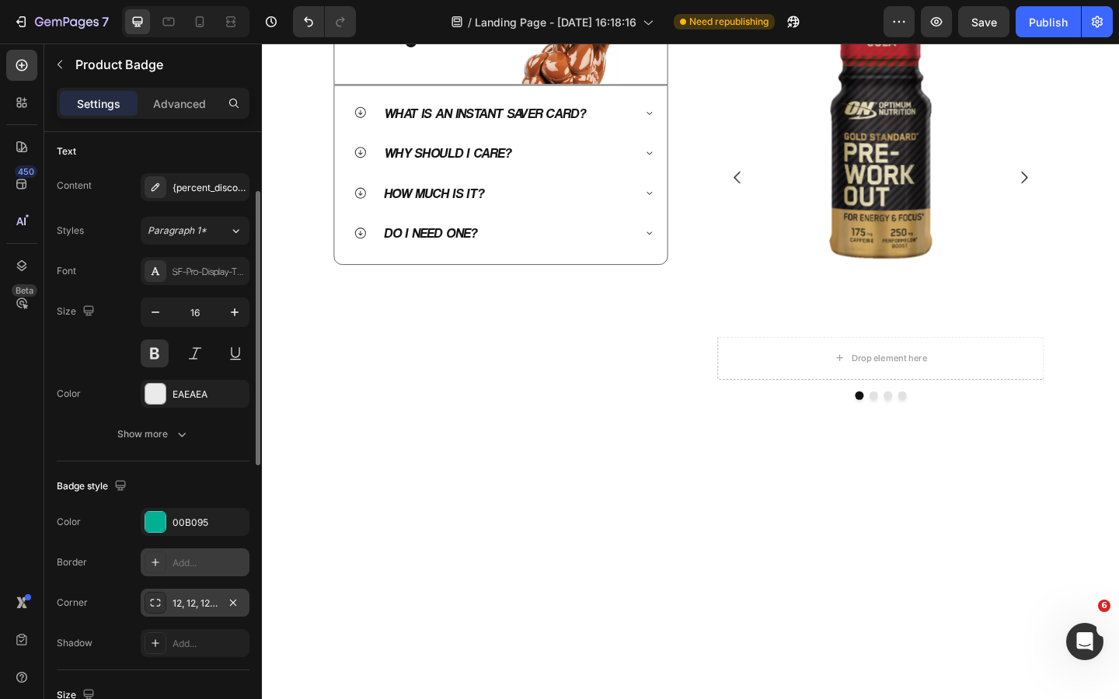
scroll to position [190, 0]
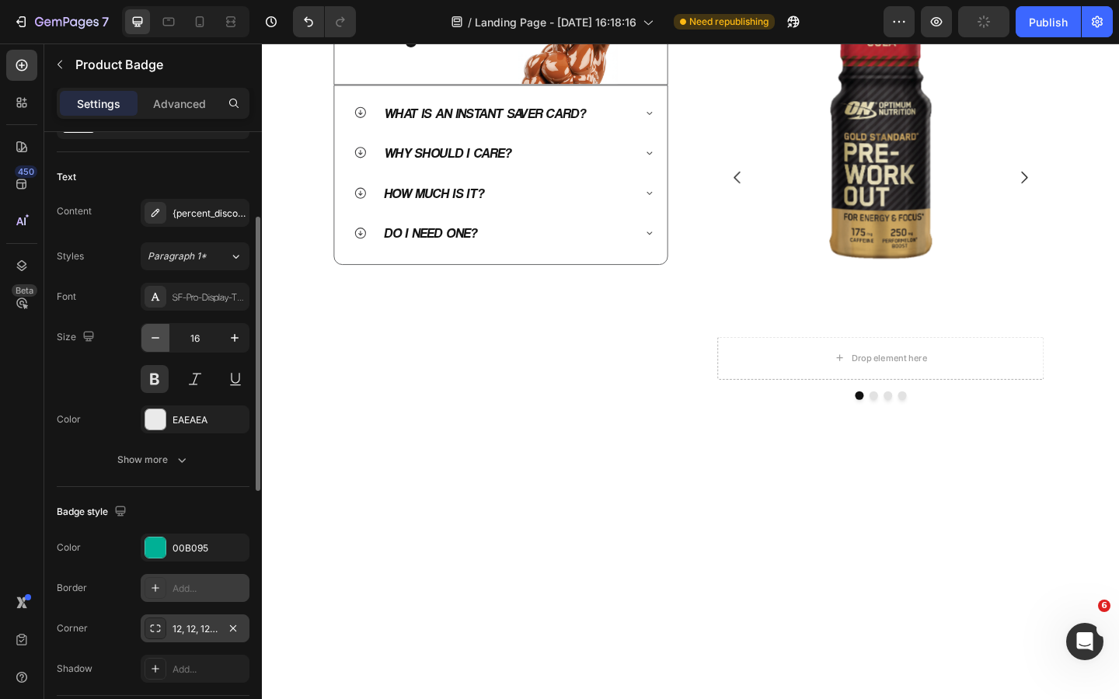
type input "30"
click at [149, 341] on icon "button" at bounding box center [156, 338] width 16 height 16
type input "14"
click at [190, 527] on div "Badge style Color 00B095 Border Add... Corner 12, 12, 12, 12 Shadow Add..." at bounding box center [153, 591] width 193 height 209
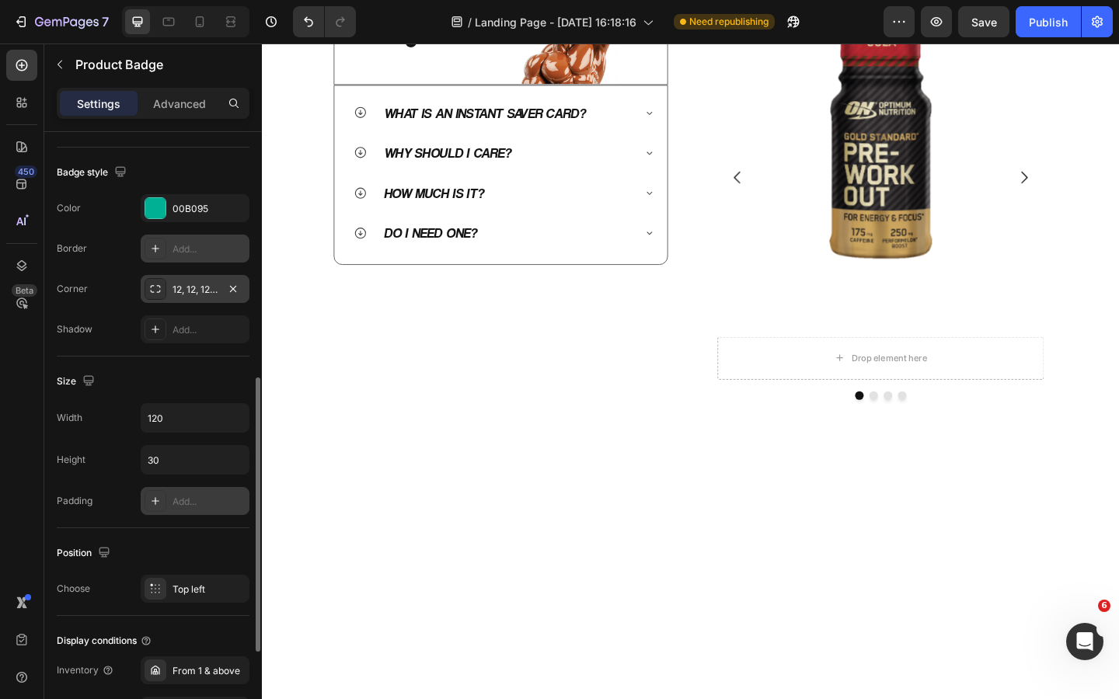
scroll to position [536, 0]
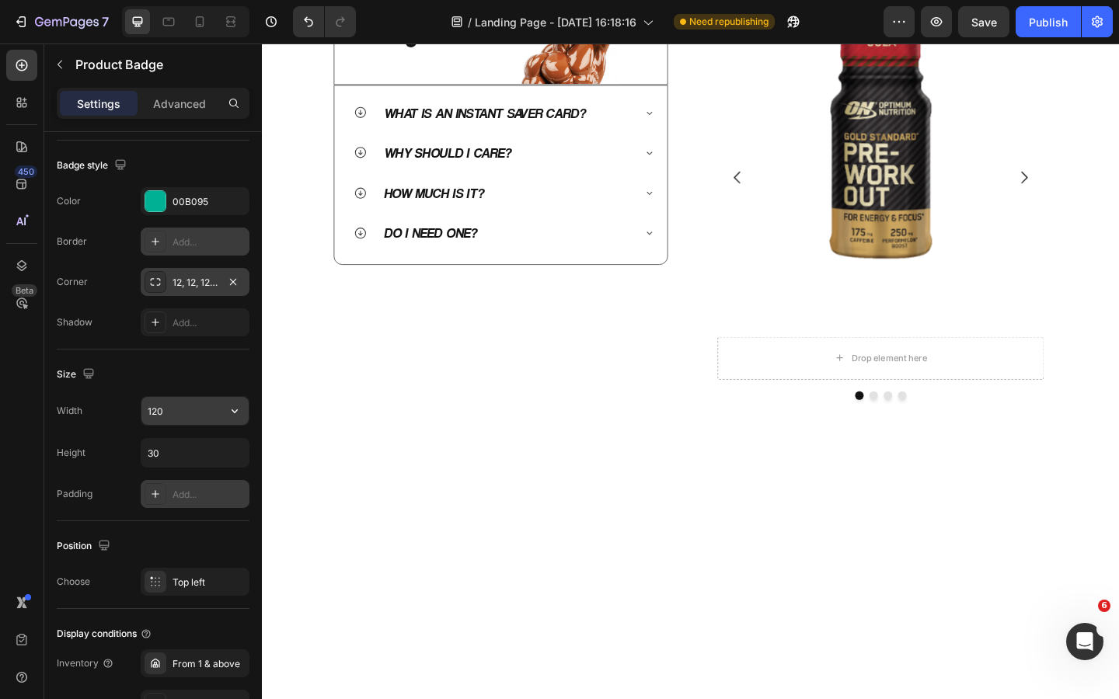
click at [183, 409] on input "120" at bounding box center [194, 411] width 107 height 28
type input "100"
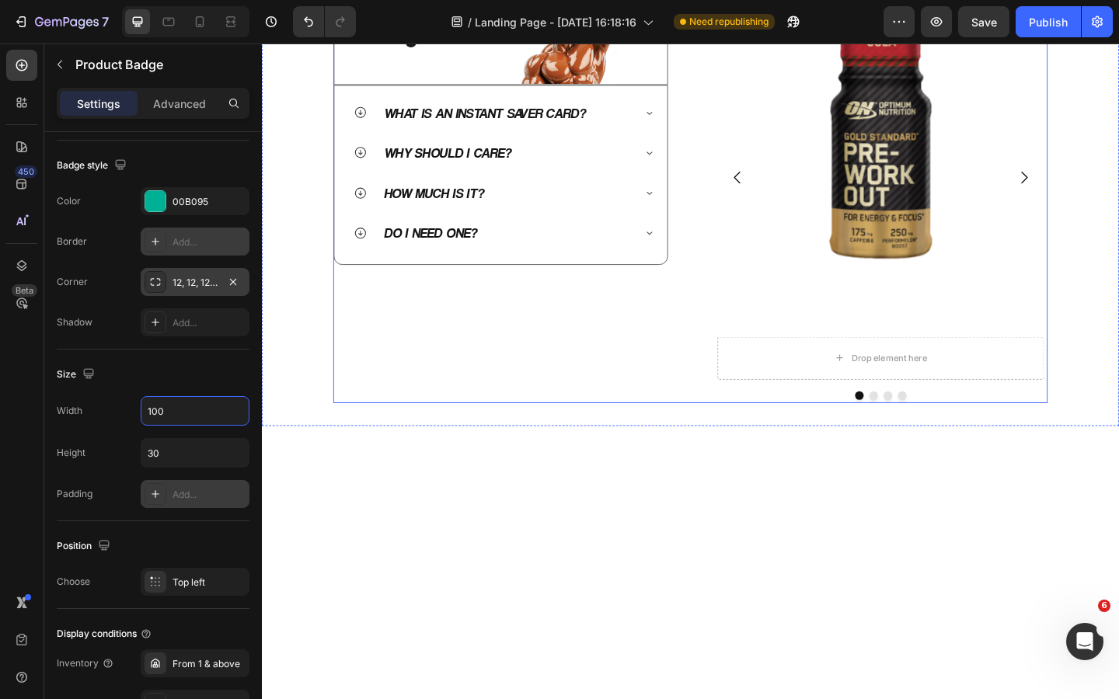
click at [476, 435] on div "QUICK Heading FAQs Heading Image Row Row What is an Instant Saver Card? Why sho…" at bounding box center [521, 200] width 364 height 469
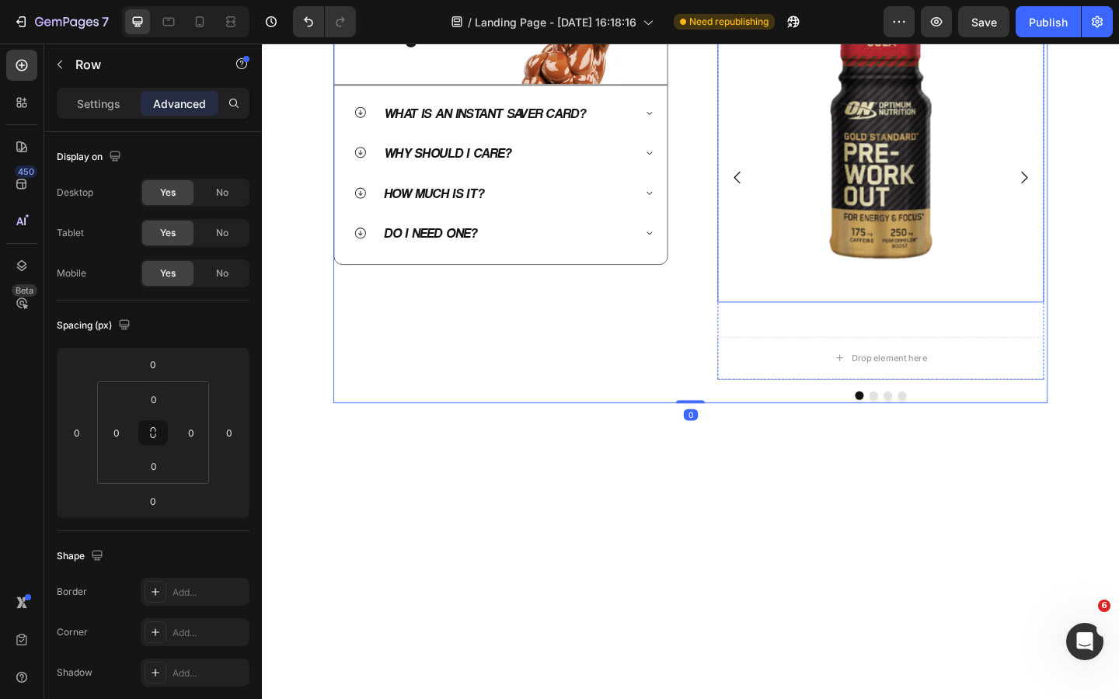
scroll to position [608, 0]
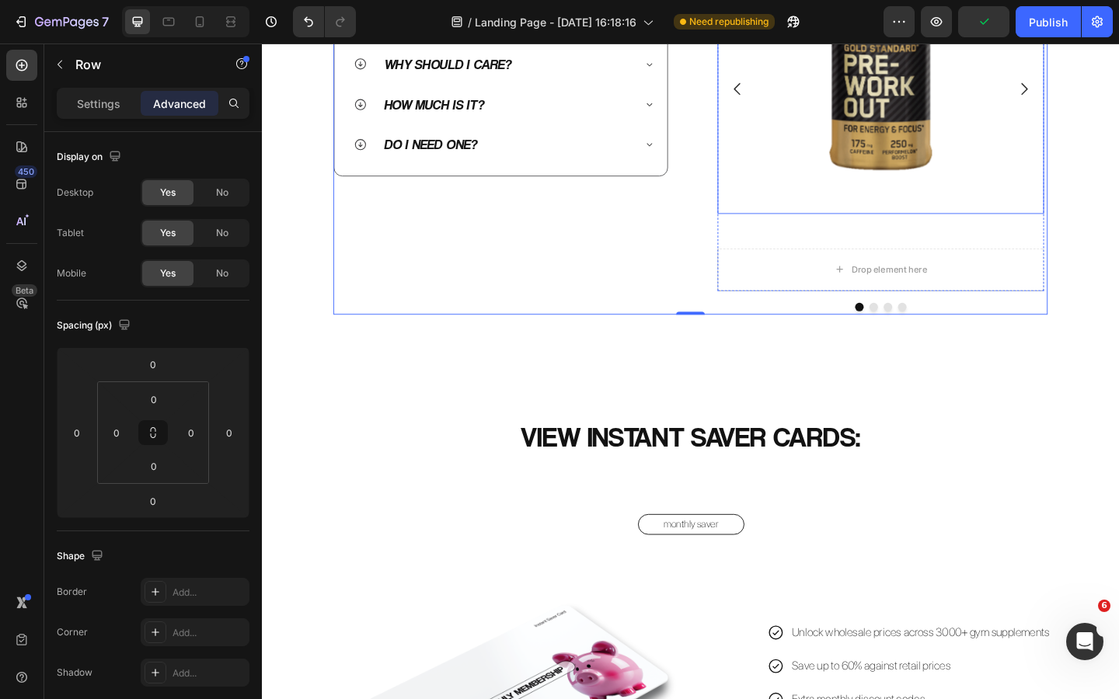
click at [921, 229] on img at bounding box center [935, 51] width 356 height 356
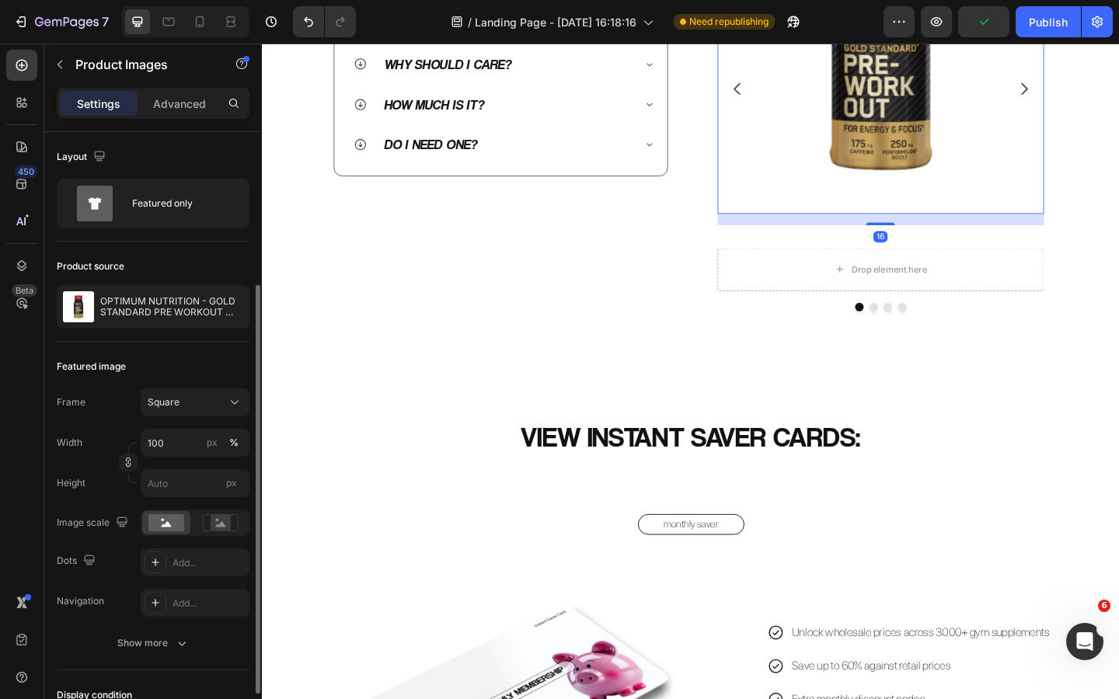
scroll to position [302, 0]
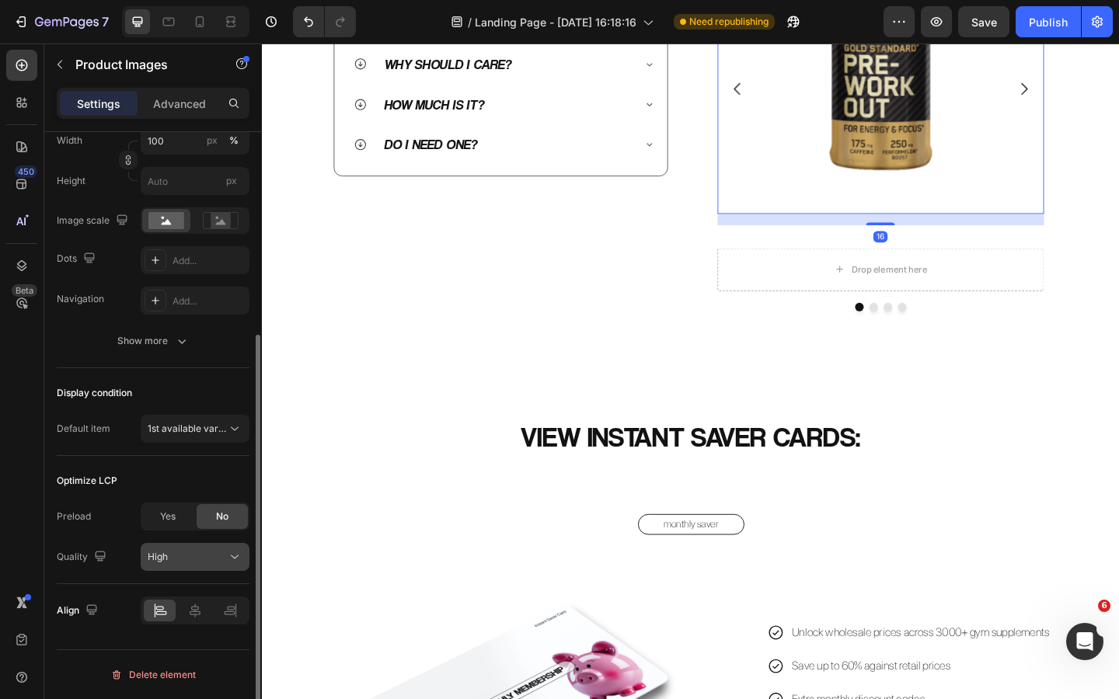
click at [198, 545] on button "High" at bounding box center [195, 557] width 109 height 28
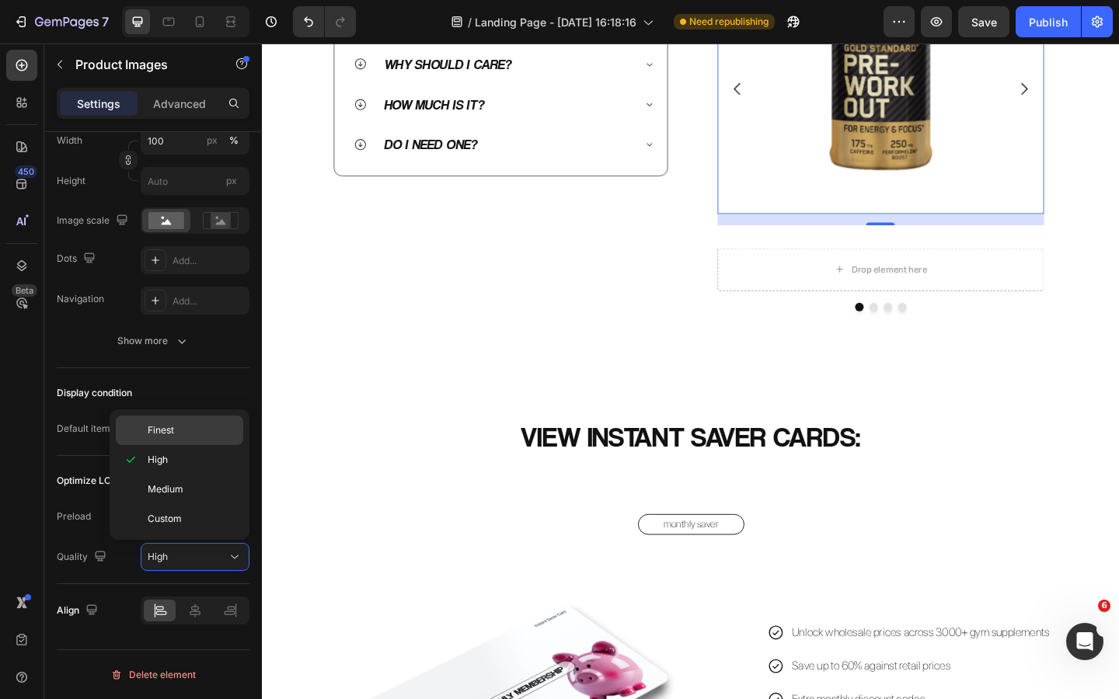
click at [185, 425] on p "Finest" at bounding box center [192, 430] width 89 height 14
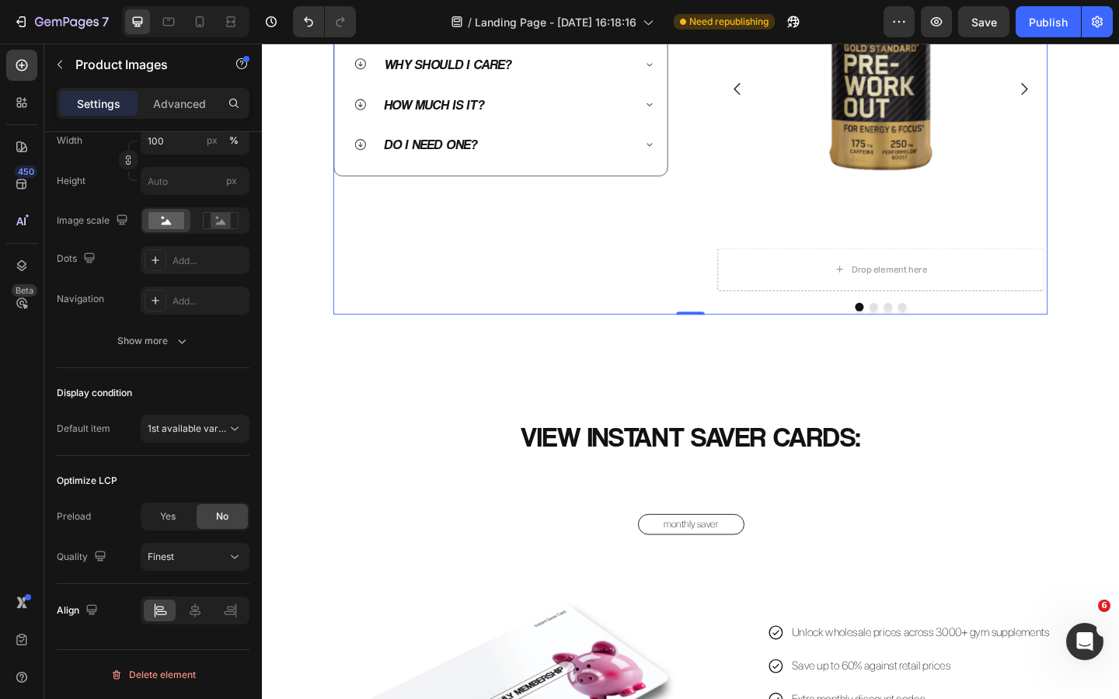
click at [573, 339] on div "QUICK Heading FAQs Heading Image Row Row What is an Instant Saver Card? Why sho…" at bounding box center [521, 103] width 364 height 469
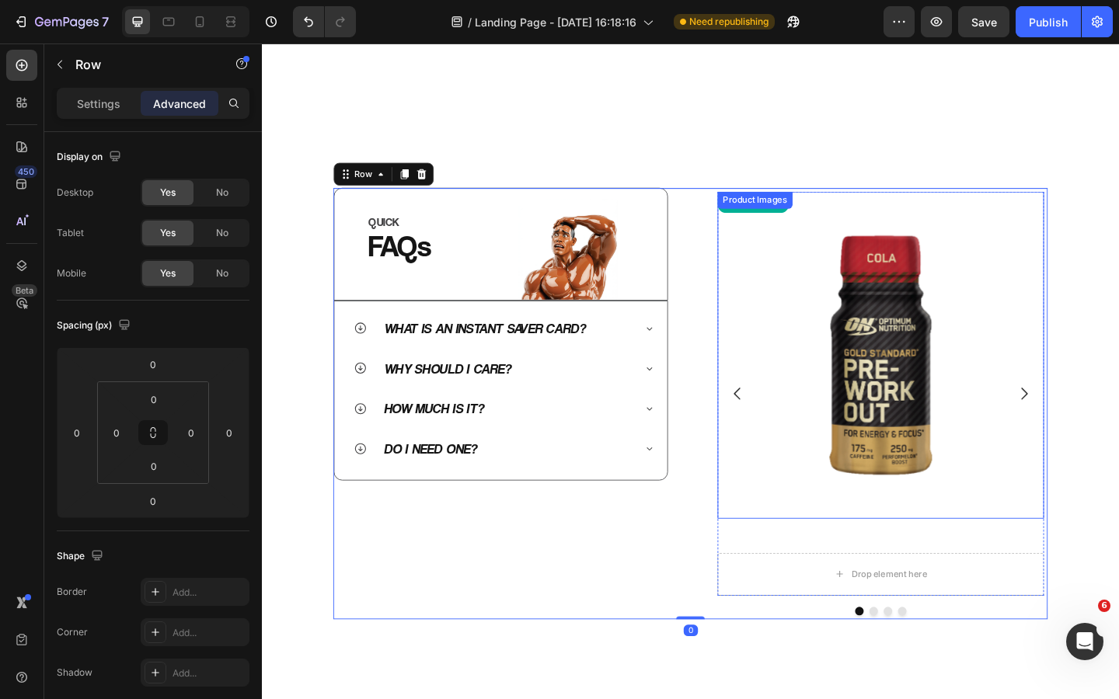
scroll to position [664, 0]
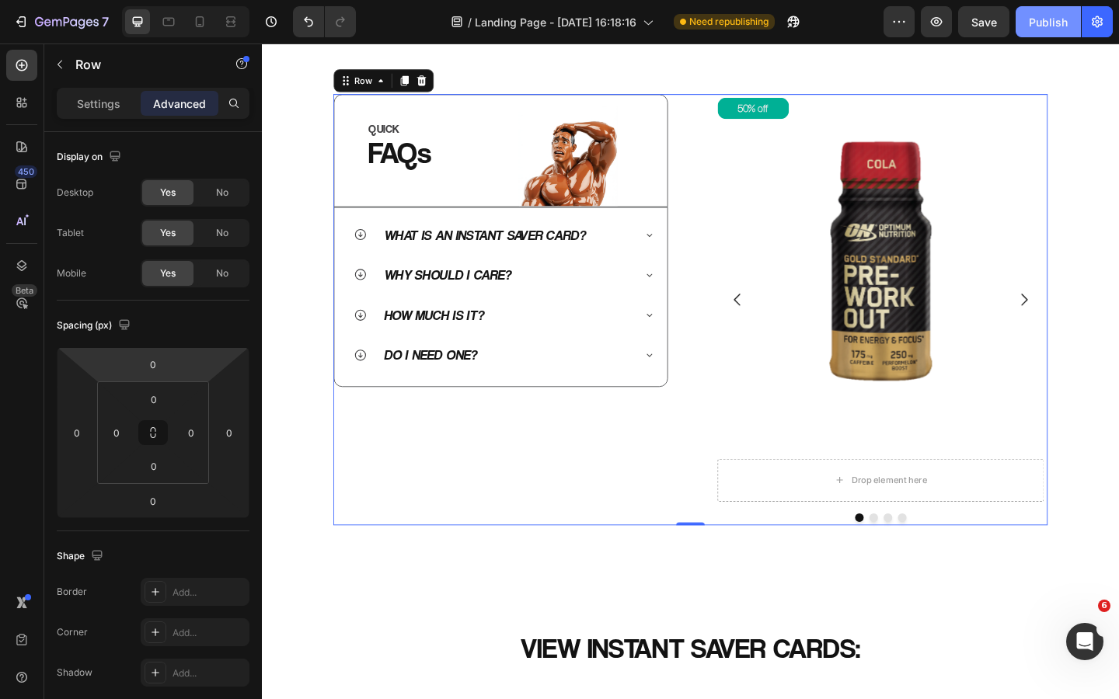
click at [1051, 14] on div "Publish" at bounding box center [1048, 22] width 39 height 16
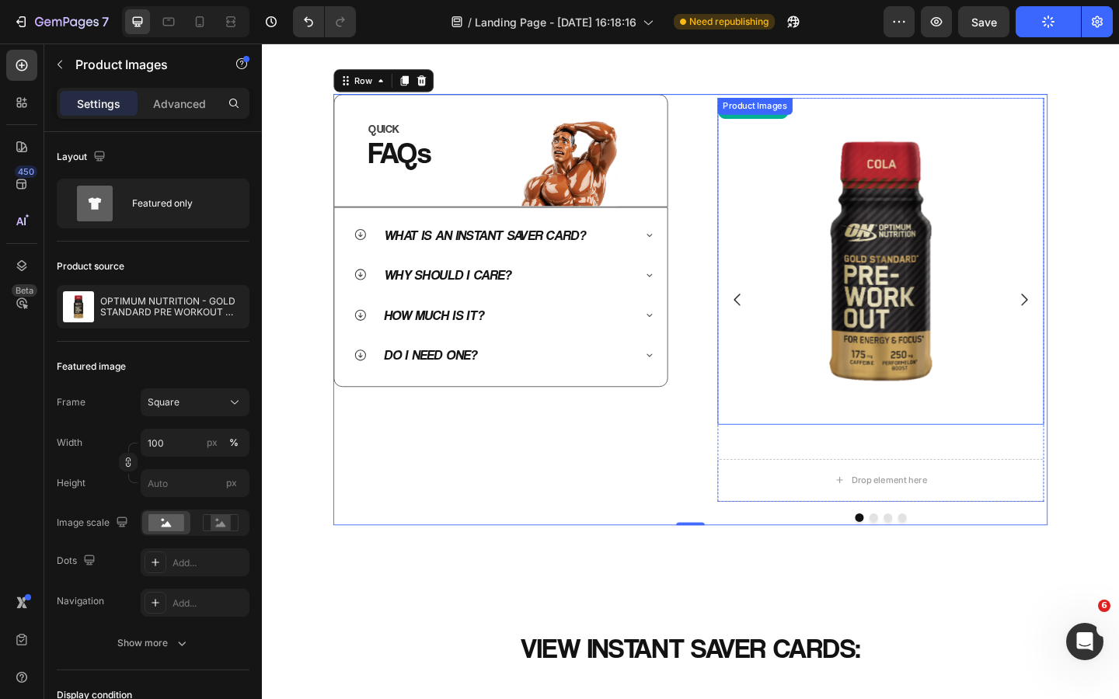
click at [824, 117] on div "Product Images" at bounding box center [798, 112] width 75 height 14
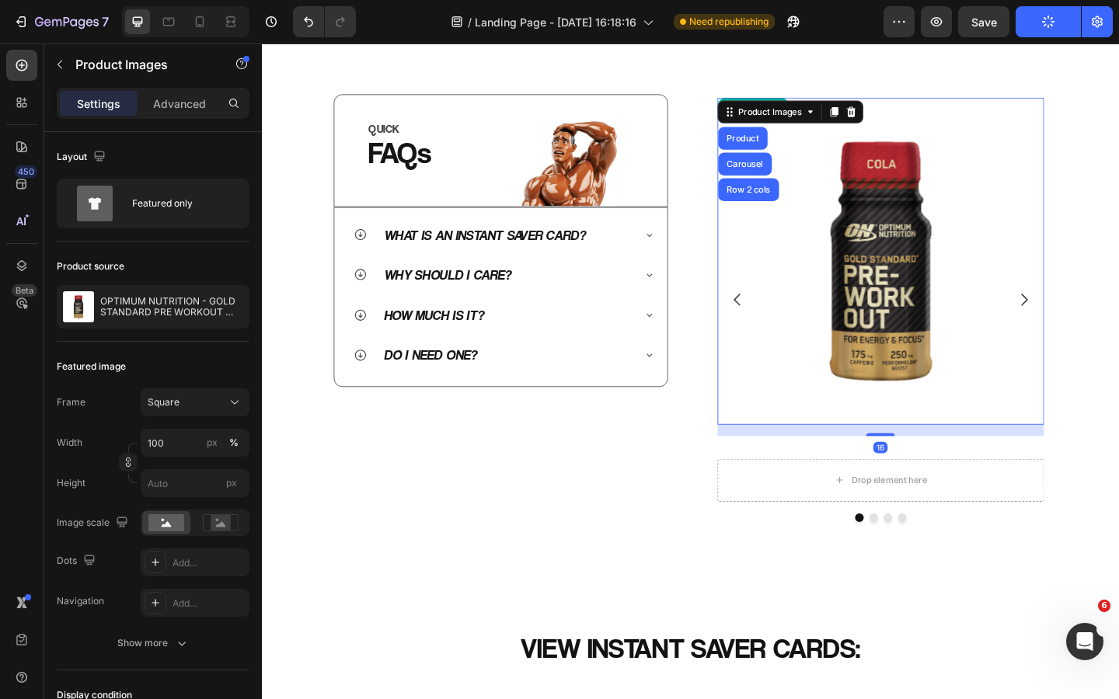
click at [838, 198] on img at bounding box center [935, 281] width 356 height 356
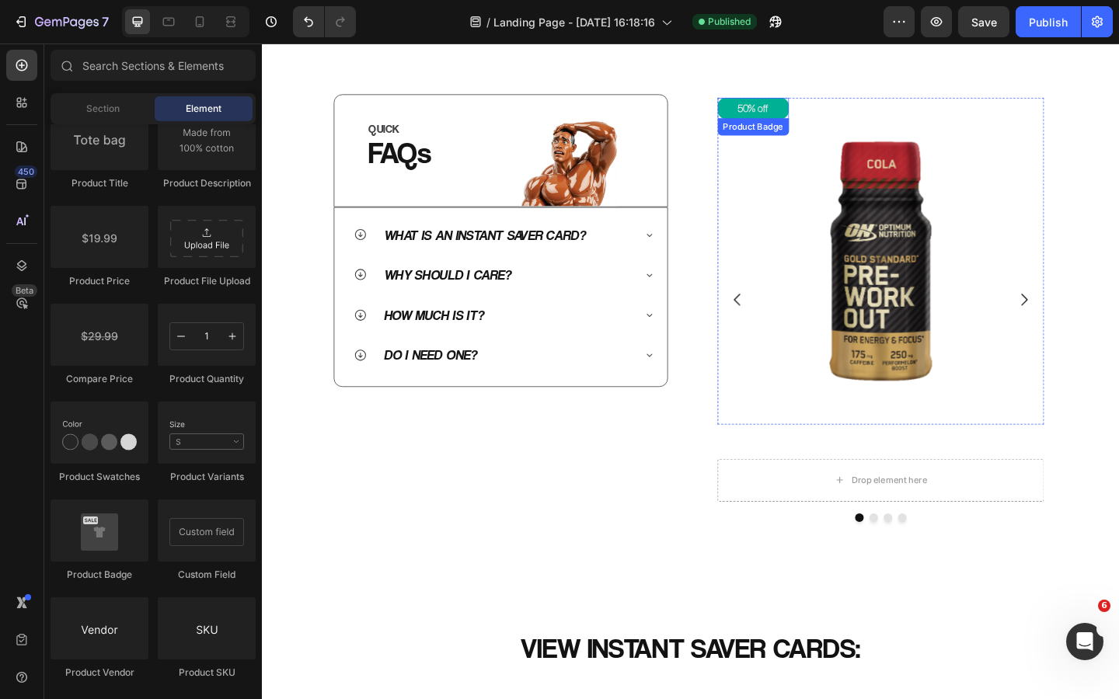
click at [827, 117] on div "50% off" at bounding box center [796, 114] width 78 height 23
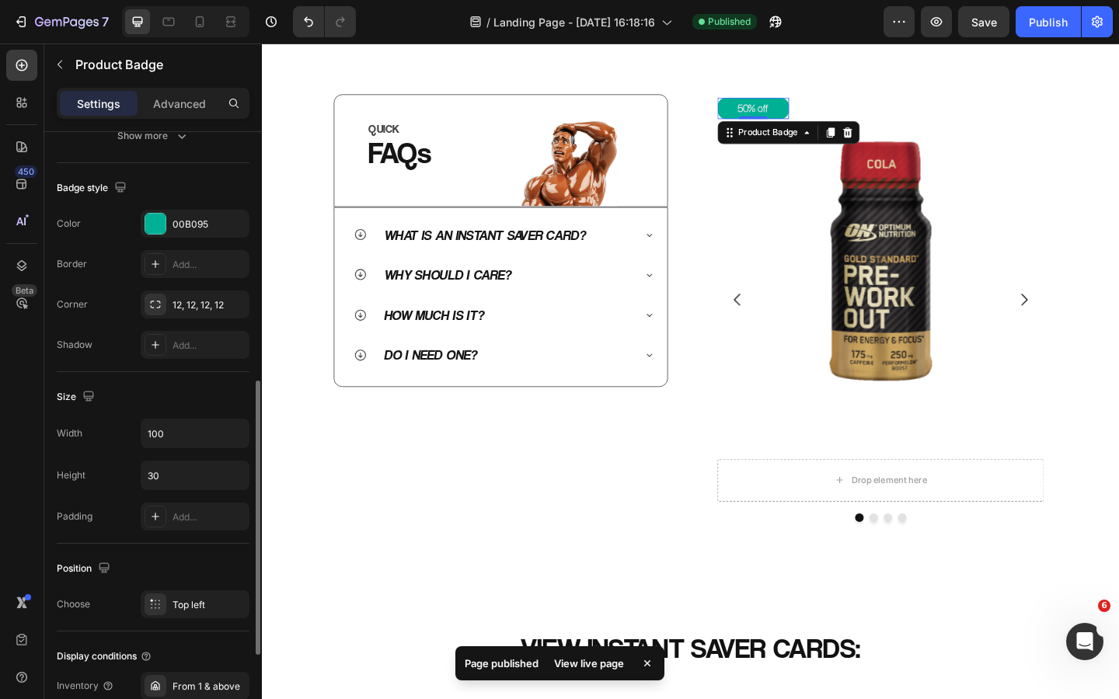
scroll to position [504, 0]
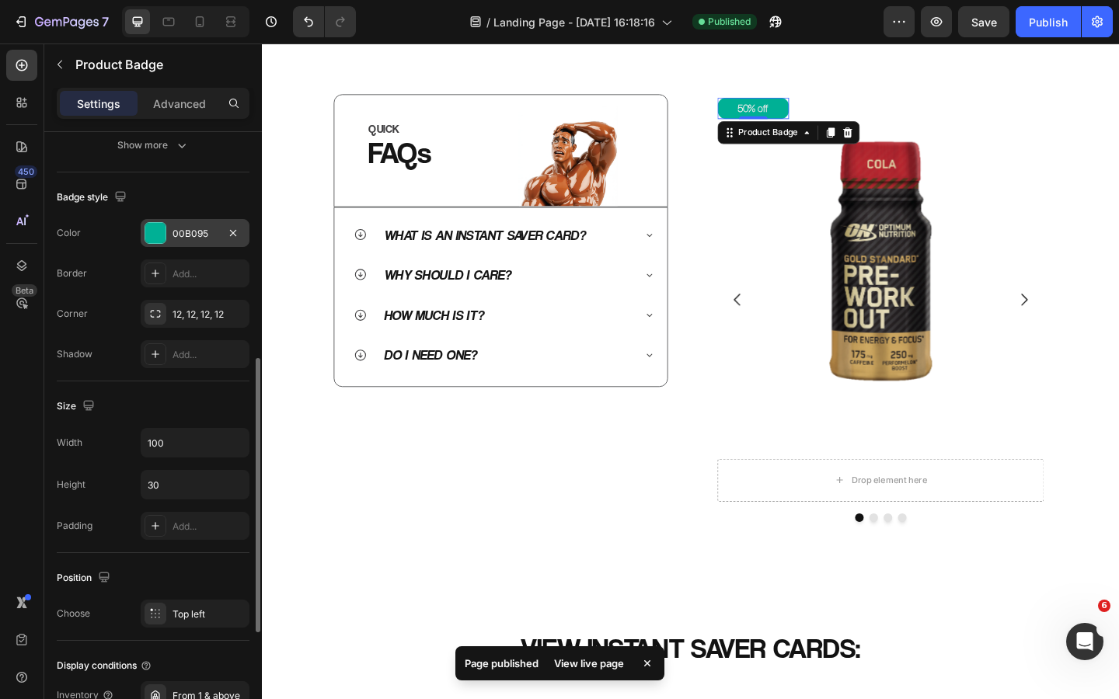
click at [179, 235] on div "00B095" at bounding box center [194, 234] width 45 height 14
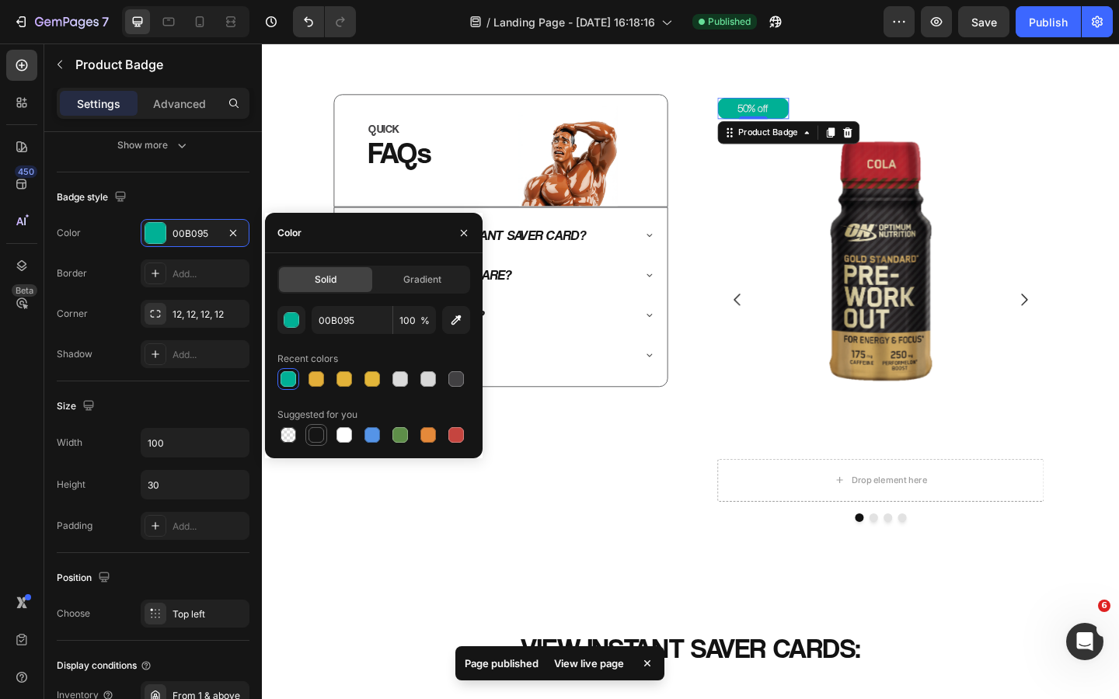
click at [315, 435] on div at bounding box center [316, 435] width 16 height 16
type input "151515"
click at [460, 232] on icon "button" at bounding box center [464, 233] width 12 height 12
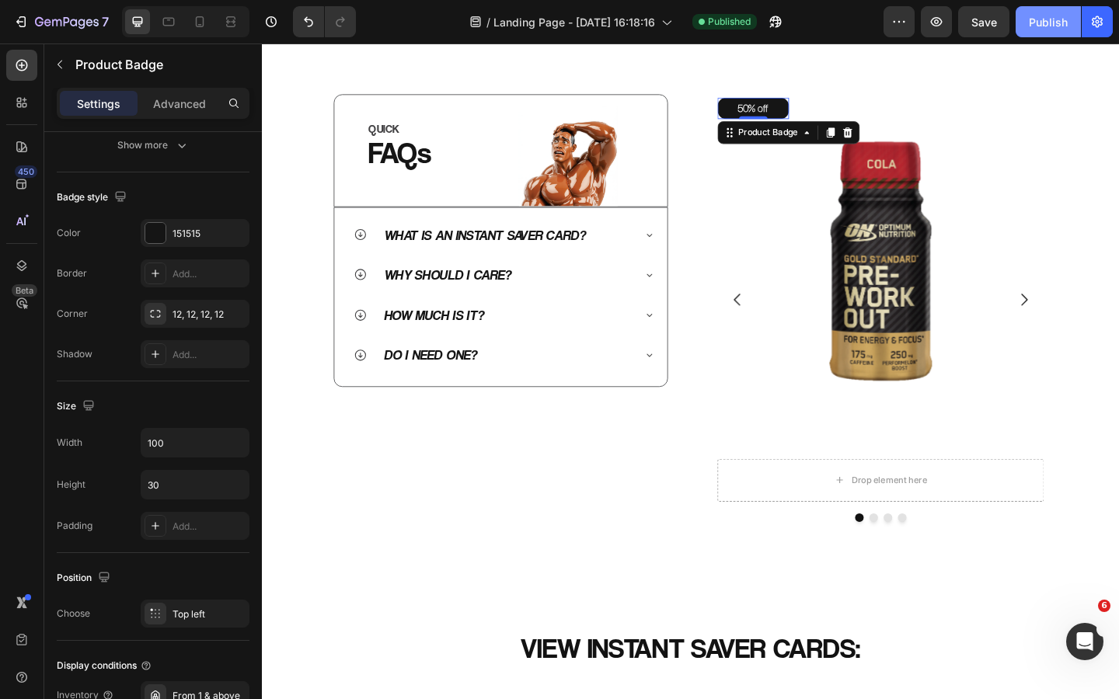
click at [1047, 26] on div "Publish" at bounding box center [1048, 22] width 39 height 16
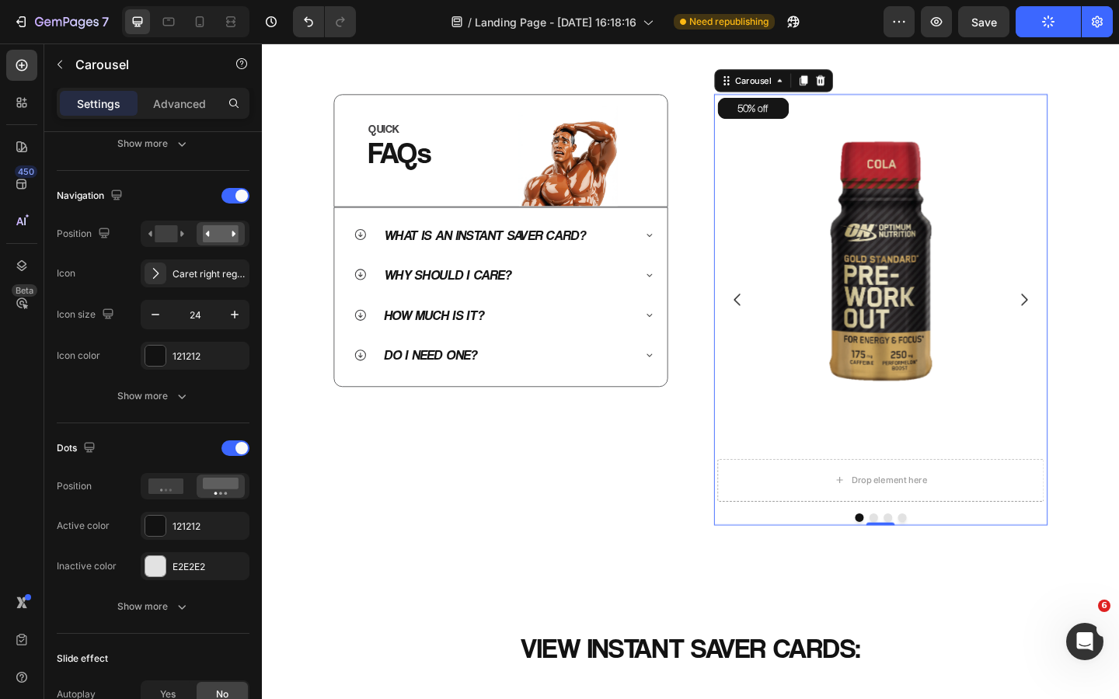
click at [1011, 548] on div "50% off Product Badge Product Images Drop element here Product Drop element her…" at bounding box center [936, 333] width 364 height 469
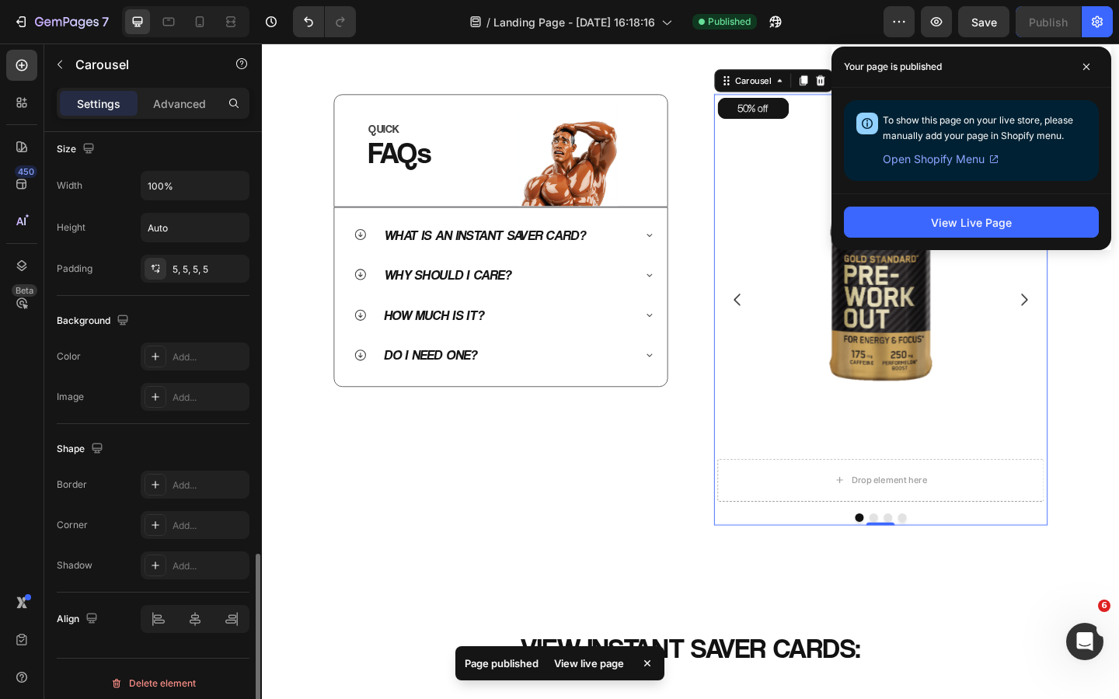
scroll to position [1272, 0]
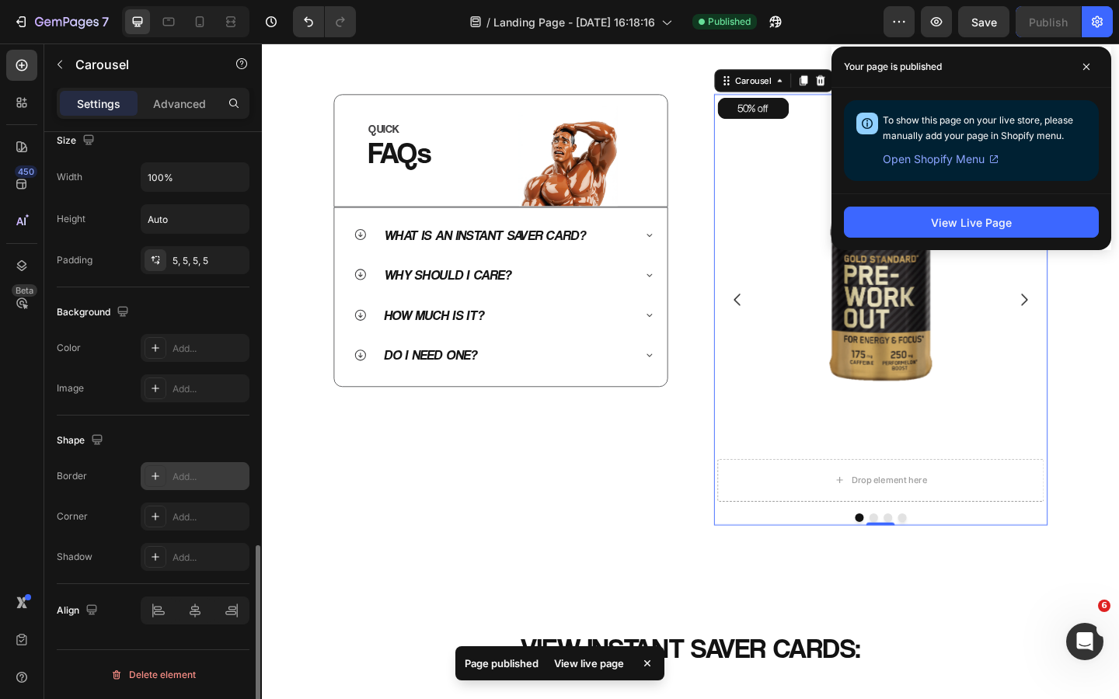
click at [192, 480] on div "Add..." at bounding box center [208, 477] width 73 height 14
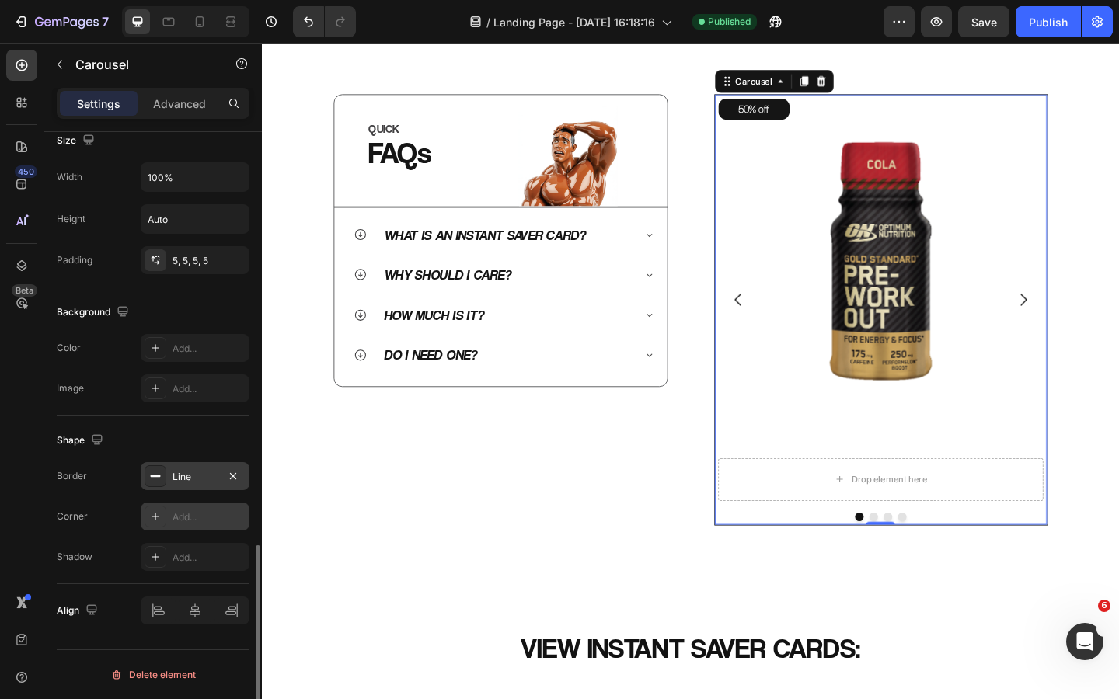
click at [196, 522] on div "Add..." at bounding box center [208, 517] width 73 height 14
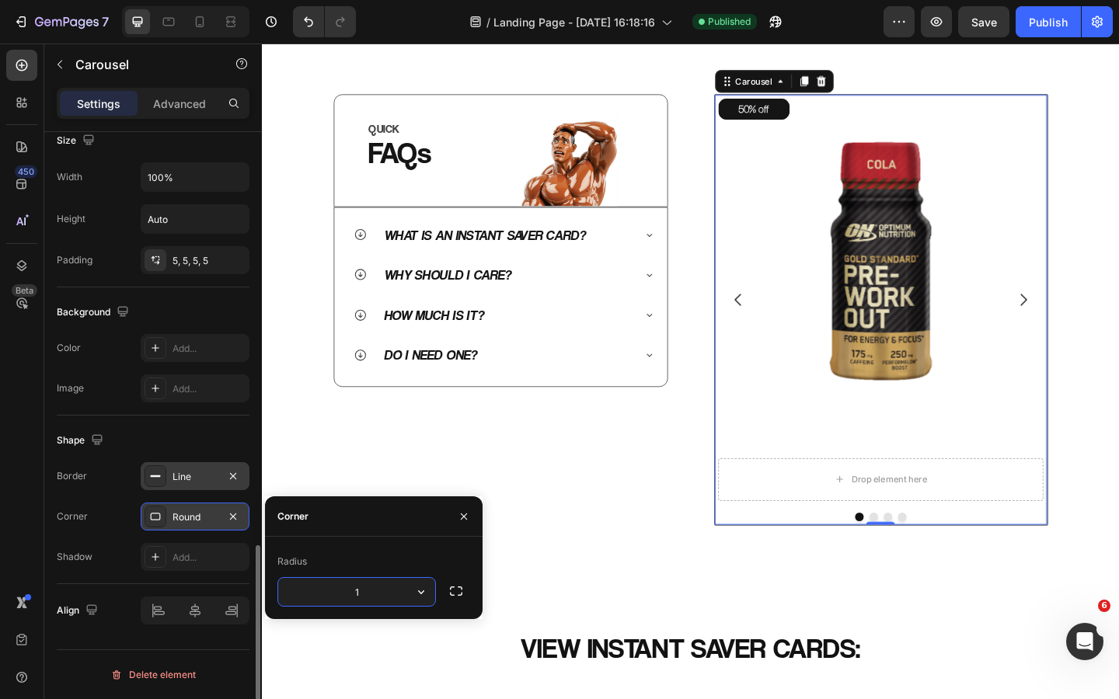
type input "12"
click at [580, 483] on div "QUICK Heading FAQs Heading Image Row Row What is an Instant Saver Card? Why sho…" at bounding box center [521, 333] width 364 height 469
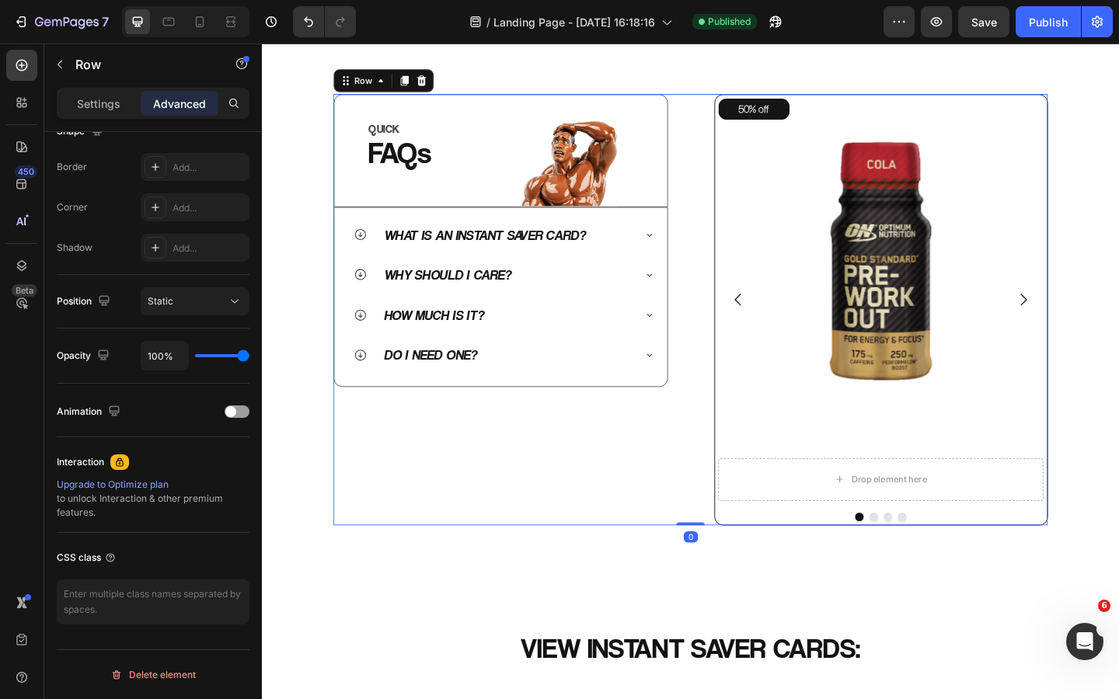
scroll to position [0, 0]
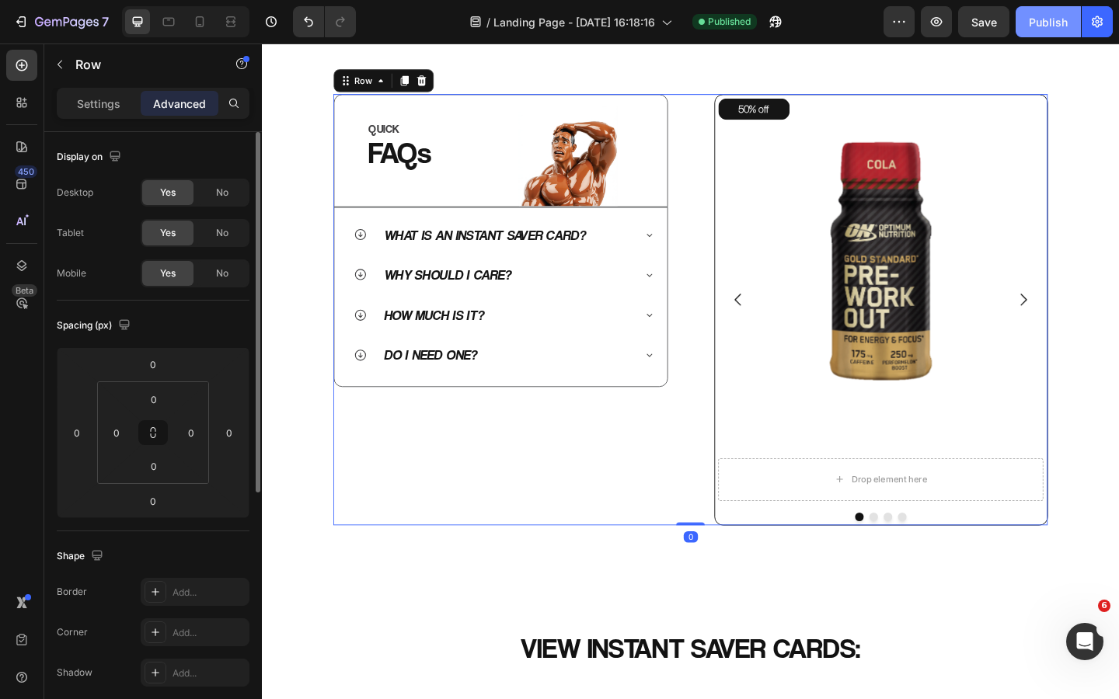
click at [1043, 25] on div "Publish" at bounding box center [1048, 22] width 39 height 16
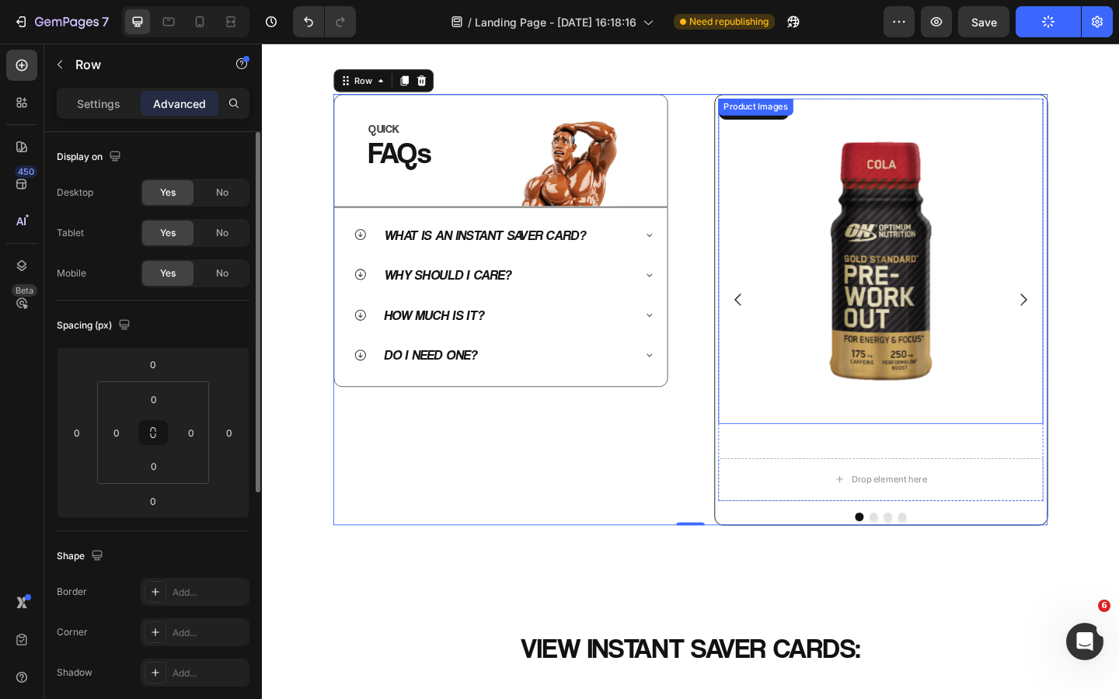
click at [904, 294] on img at bounding box center [935, 280] width 354 height 354
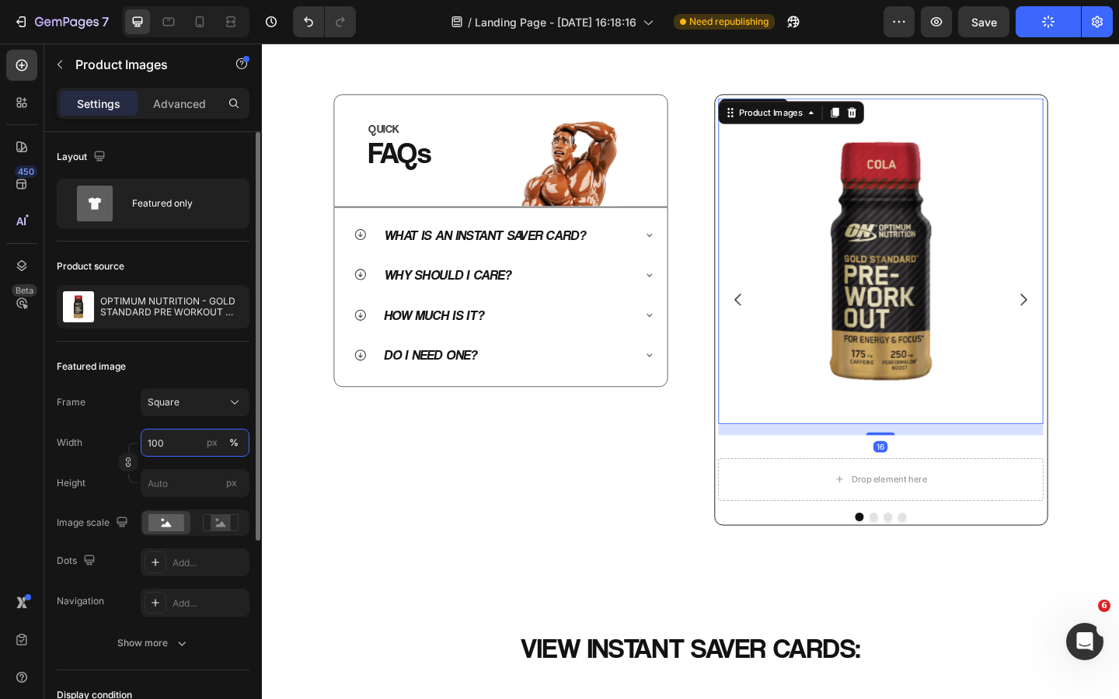
click at [181, 435] on input "100" at bounding box center [195, 443] width 109 height 28
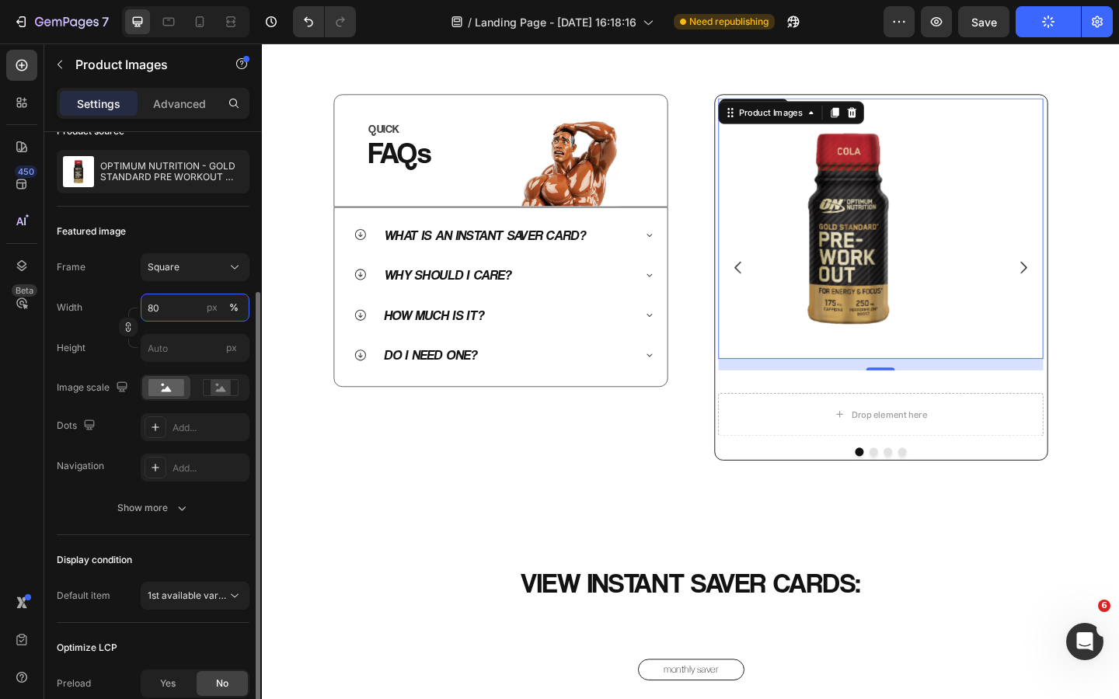
scroll to position [179, 0]
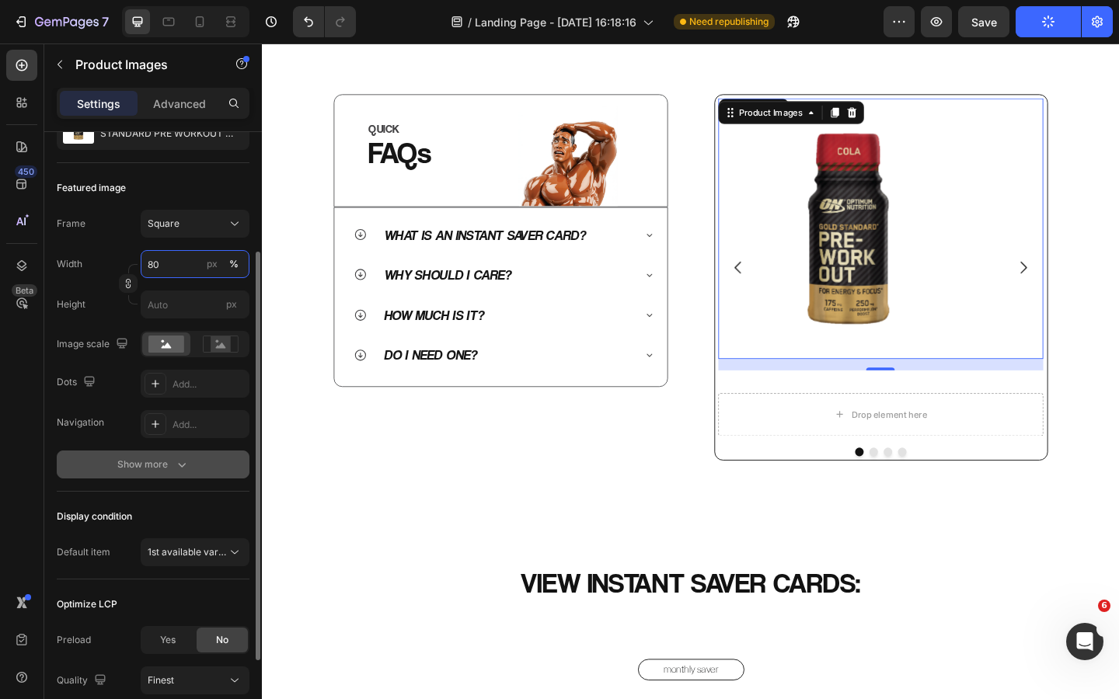
type input "80"
click at [175, 460] on icon "button" at bounding box center [182, 465] width 16 height 16
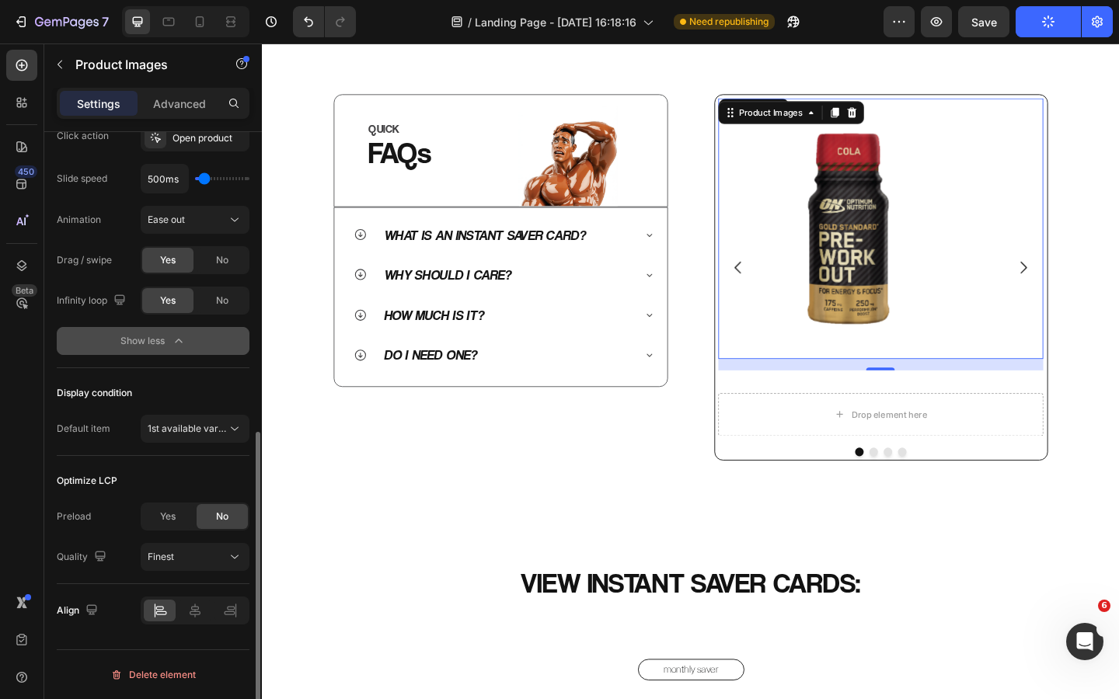
scroll to position [586, 0]
click at [191, 611] on icon at bounding box center [195, 612] width 16 height 16
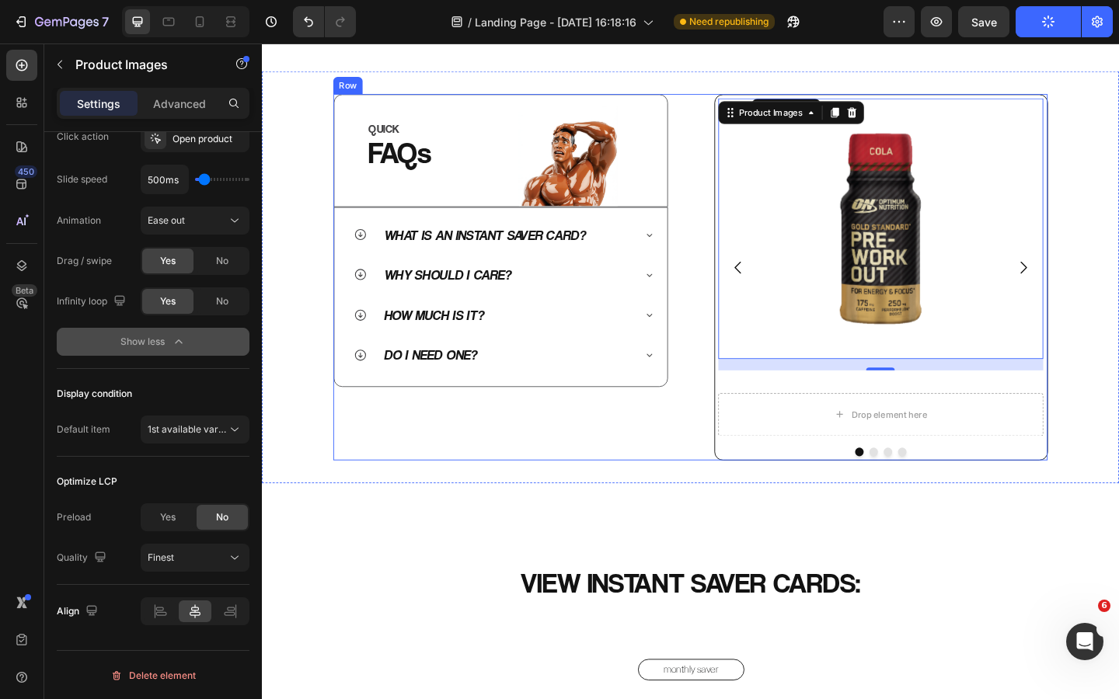
click at [682, 476] on div "QUICK Heading FAQs Heading Image Row Row What is an Instant Saver Card? Why sho…" at bounding box center [521, 298] width 364 height 398
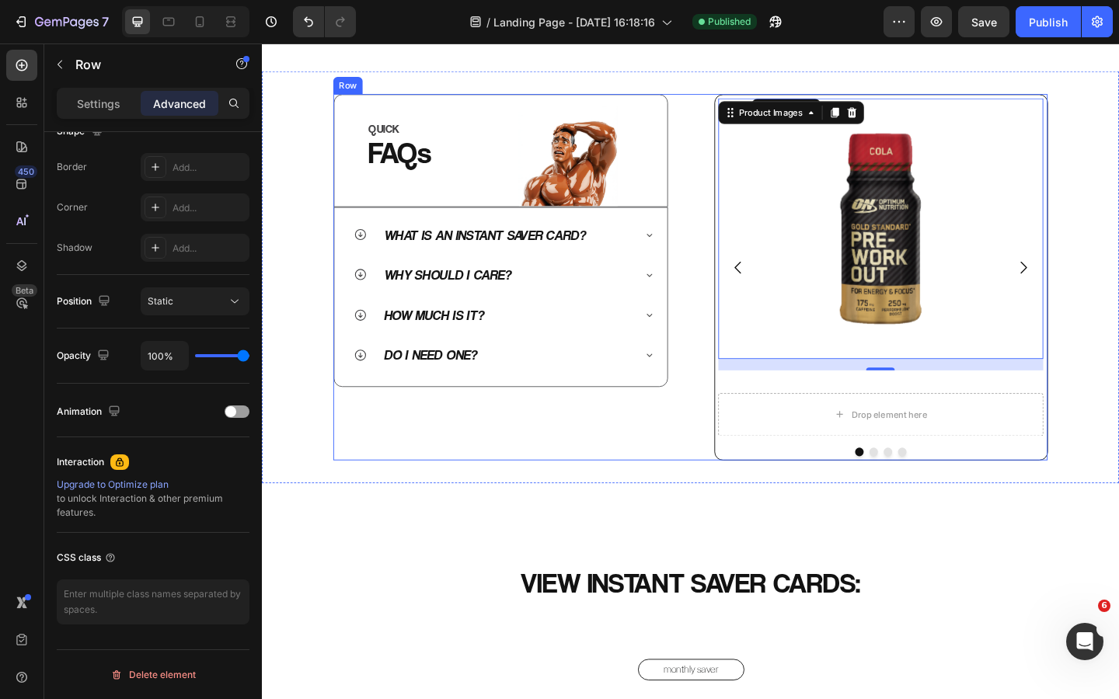
scroll to position [0, 0]
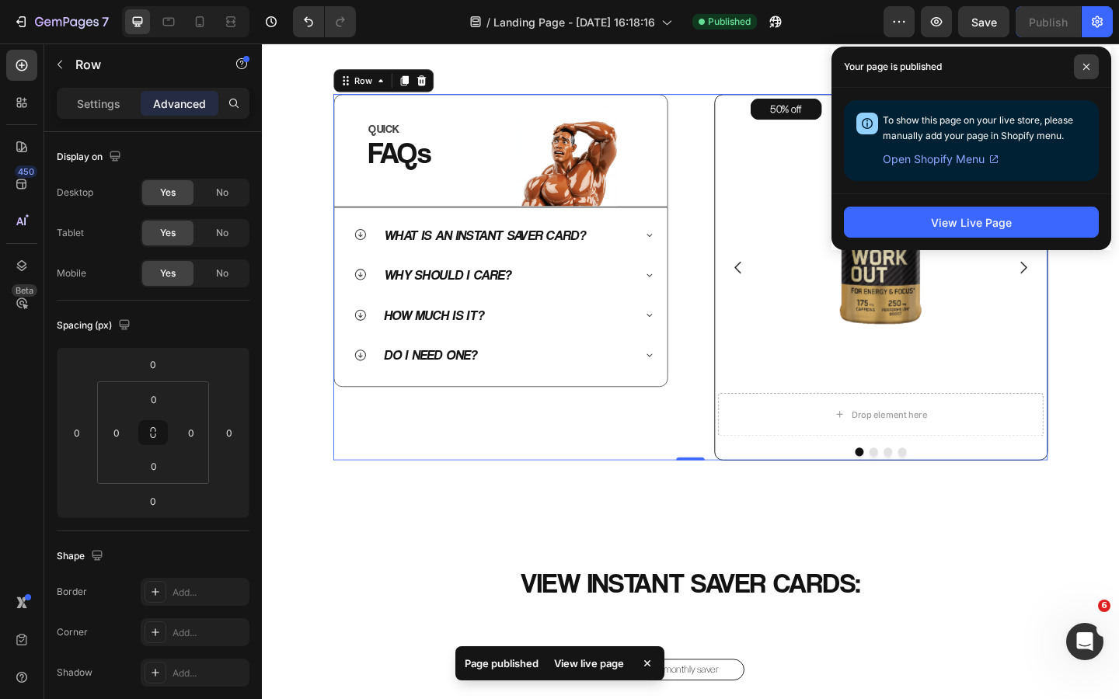
click at [1088, 66] on icon at bounding box center [1086, 67] width 8 height 8
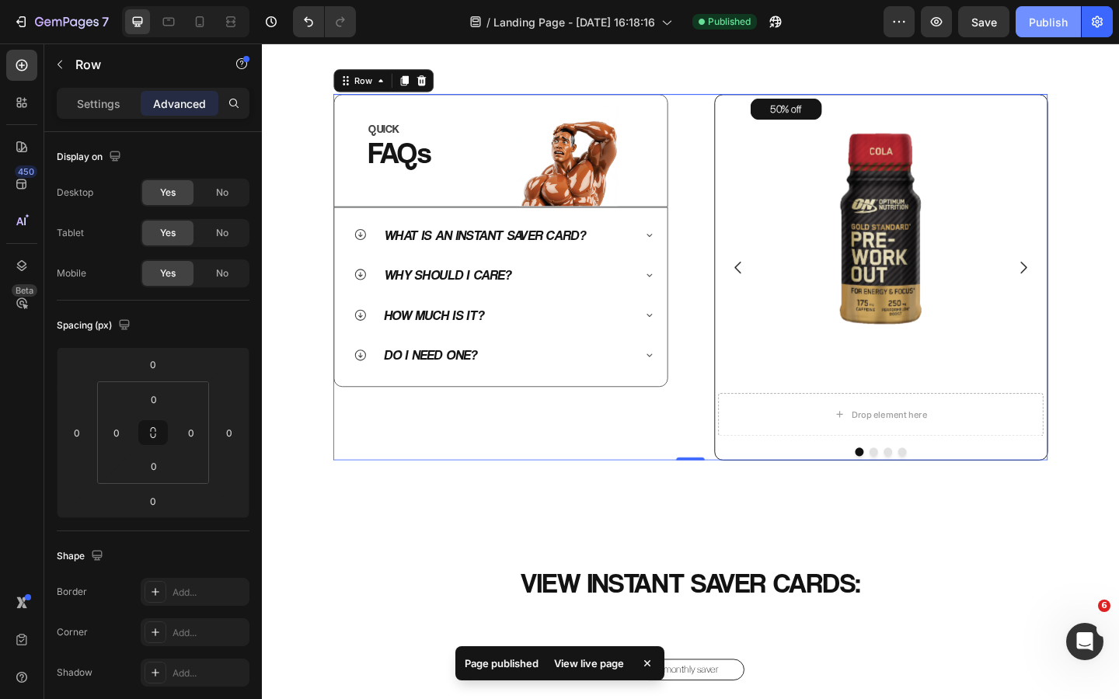
click at [1050, 23] on div "Publish" at bounding box center [1048, 22] width 39 height 16
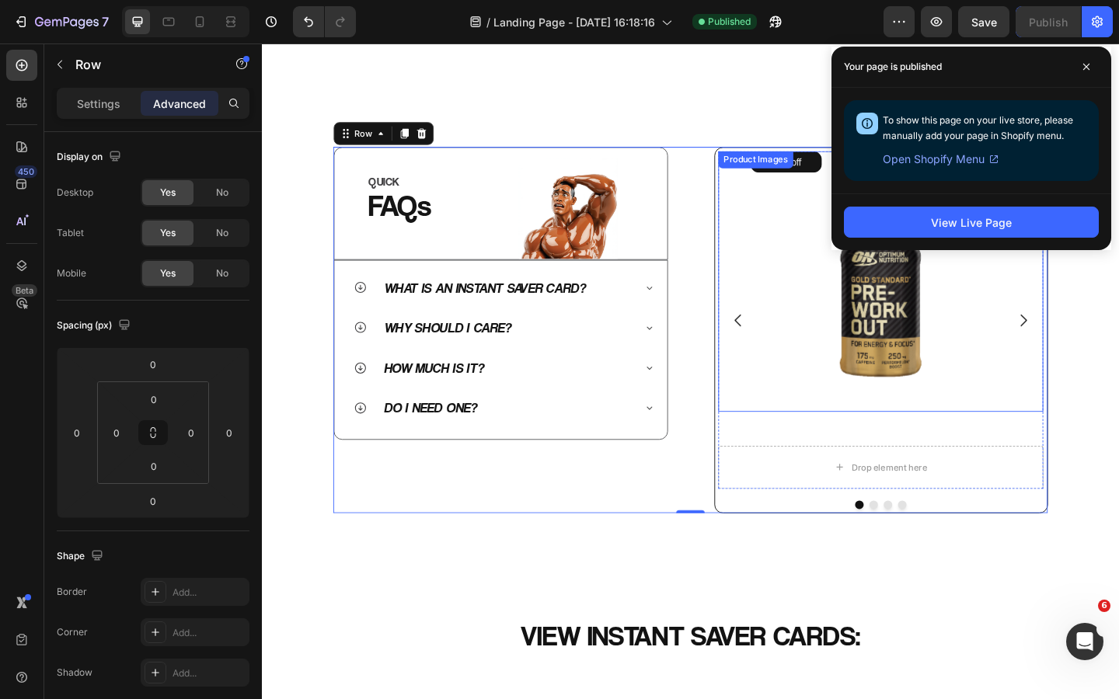
scroll to position [594, 0]
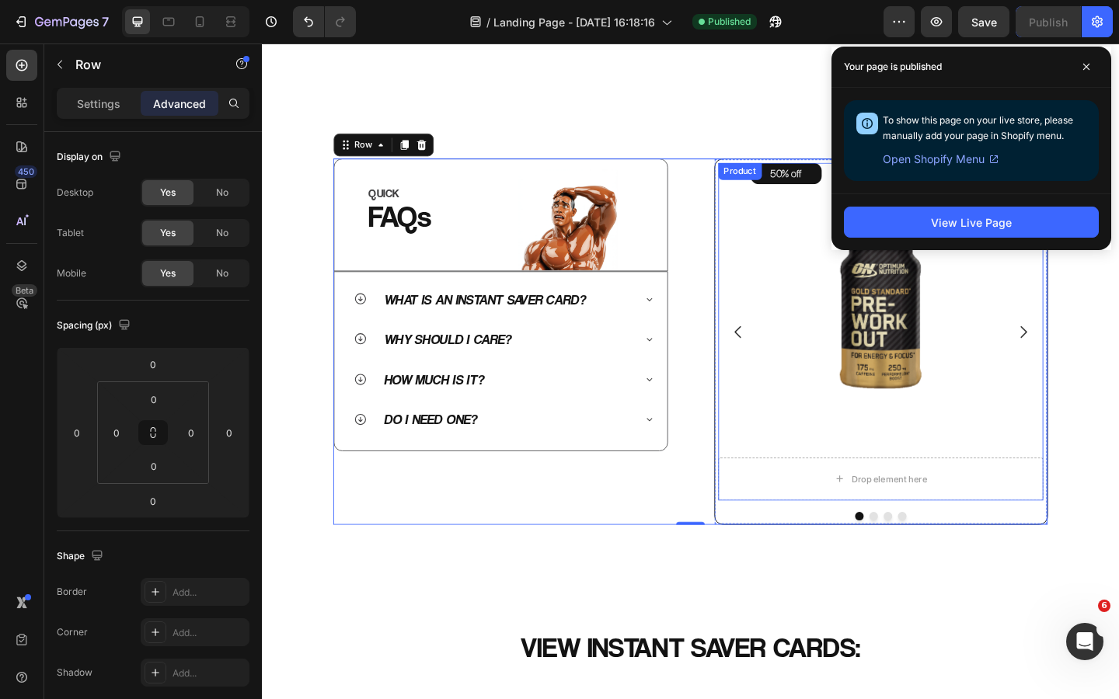
click at [816, 475] on div "50% off Product Badge Product Images Drop element here Product" at bounding box center [935, 356] width 354 height 367
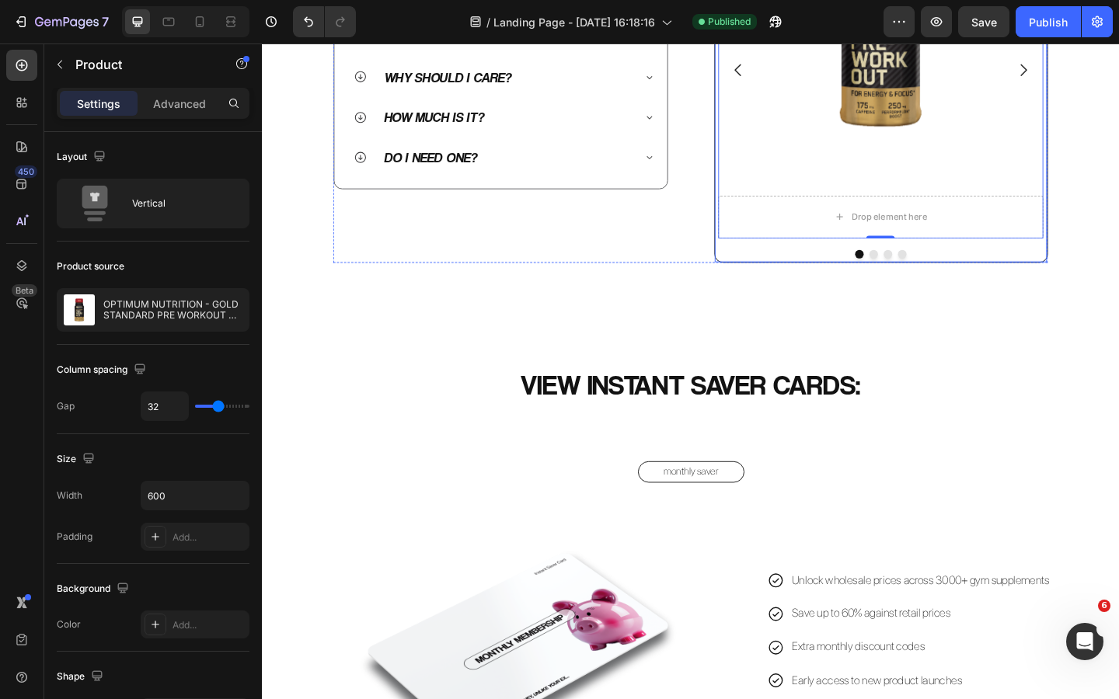
click at [803, 277] on div at bounding box center [935, 272] width 354 height 9
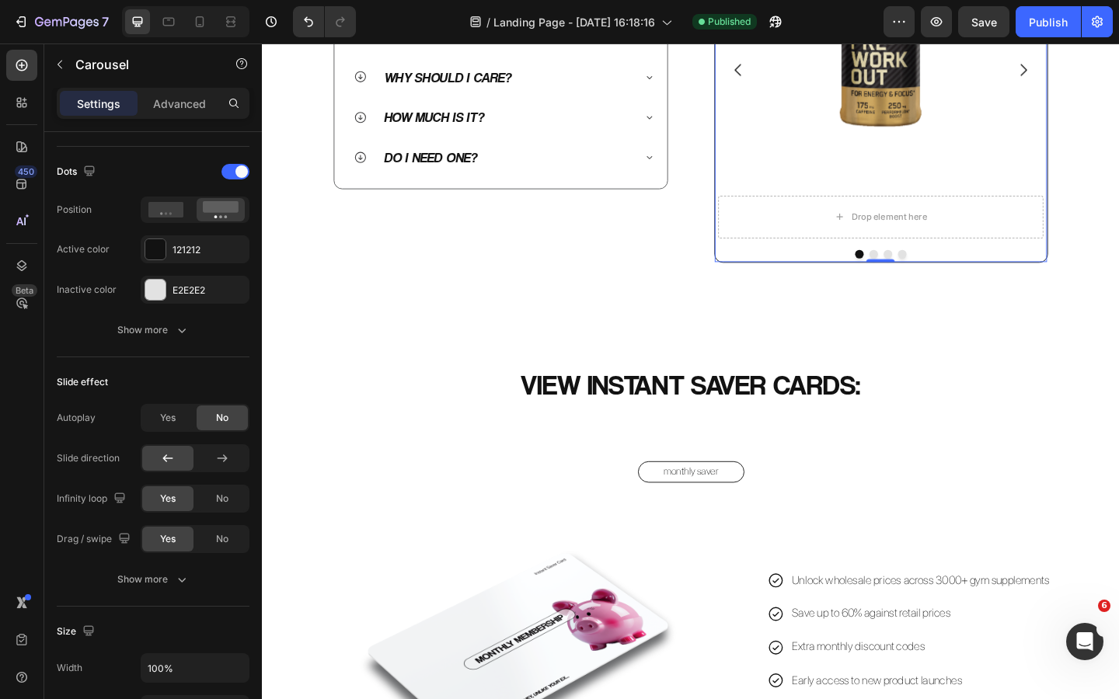
scroll to position [1272, 0]
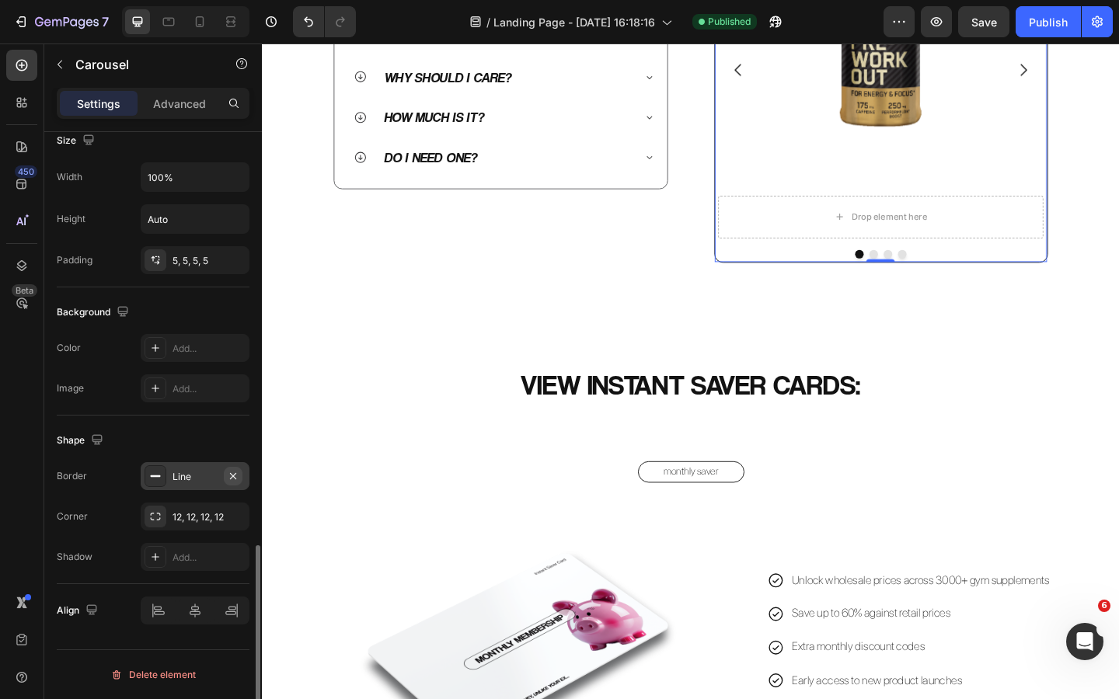
click at [232, 473] on icon "button" at bounding box center [233, 476] width 12 height 12
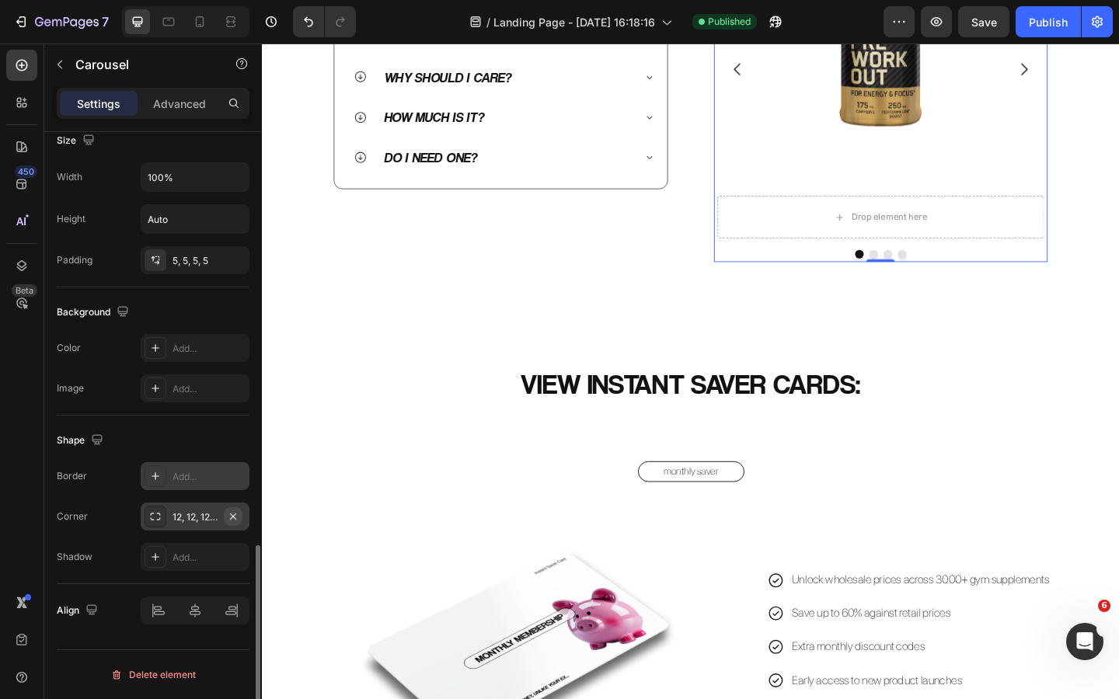
click at [235, 516] on icon "button" at bounding box center [233, 516] width 12 height 12
click at [865, 172] on img at bounding box center [934, 29] width 284 height 284
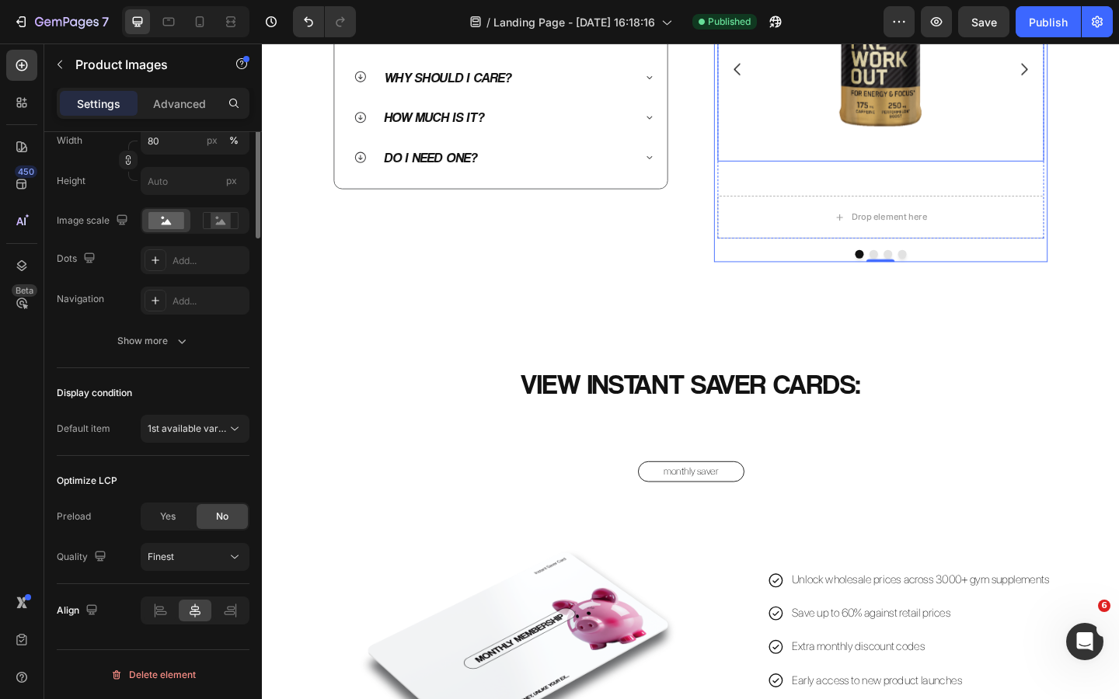
scroll to position [0, 0]
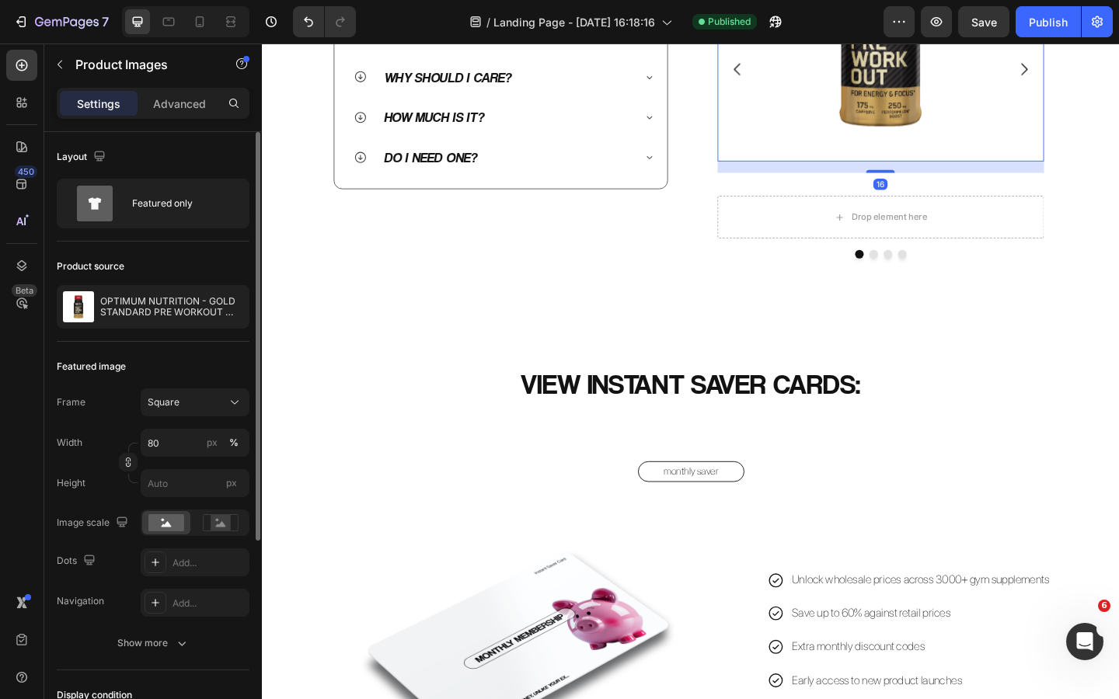
click at [964, 172] on img at bounding box center [934, 29] width 284 height 284
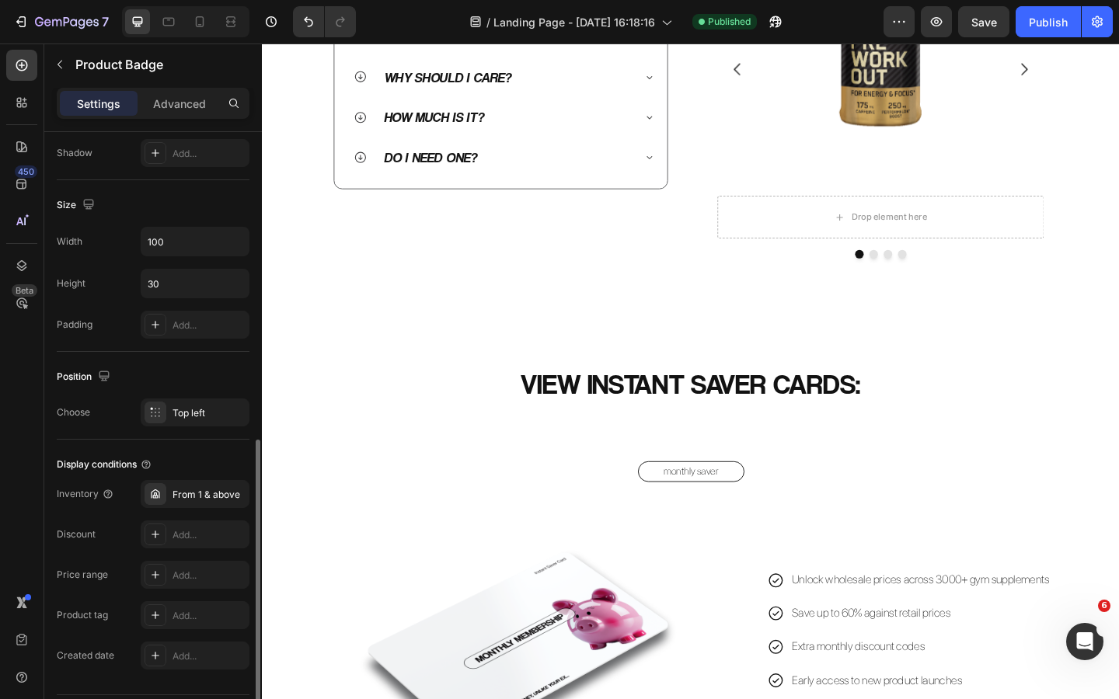
scroll to position [750, 0]
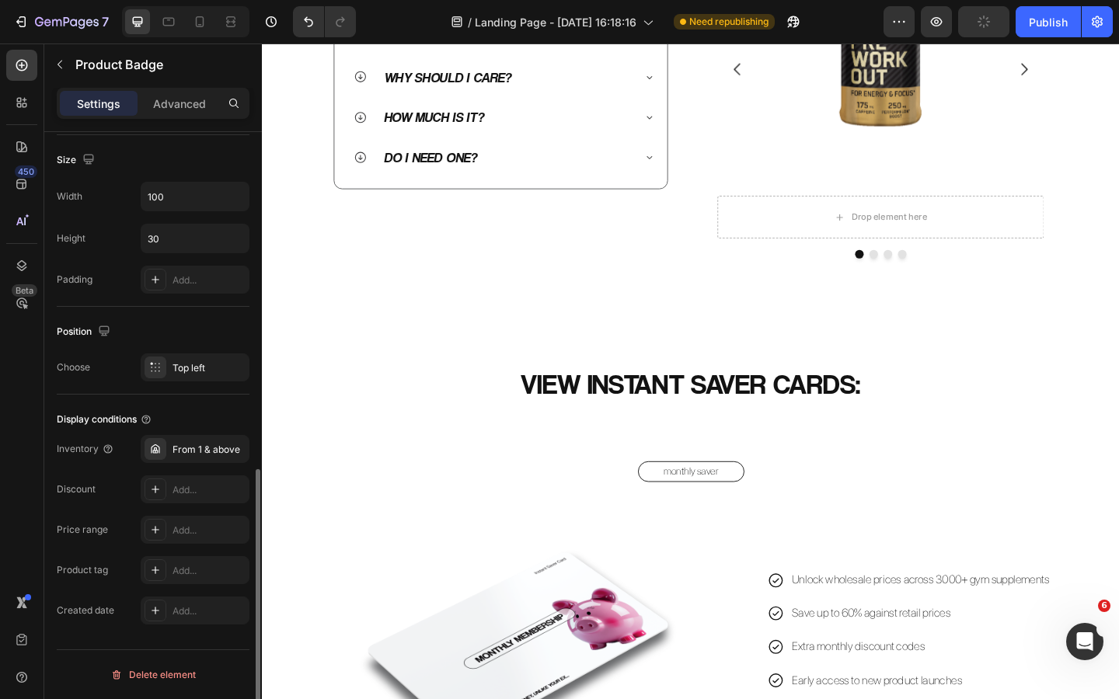
click at [183, 374] on div "Top left" at bounding box center [208, 368] width 73 height 14
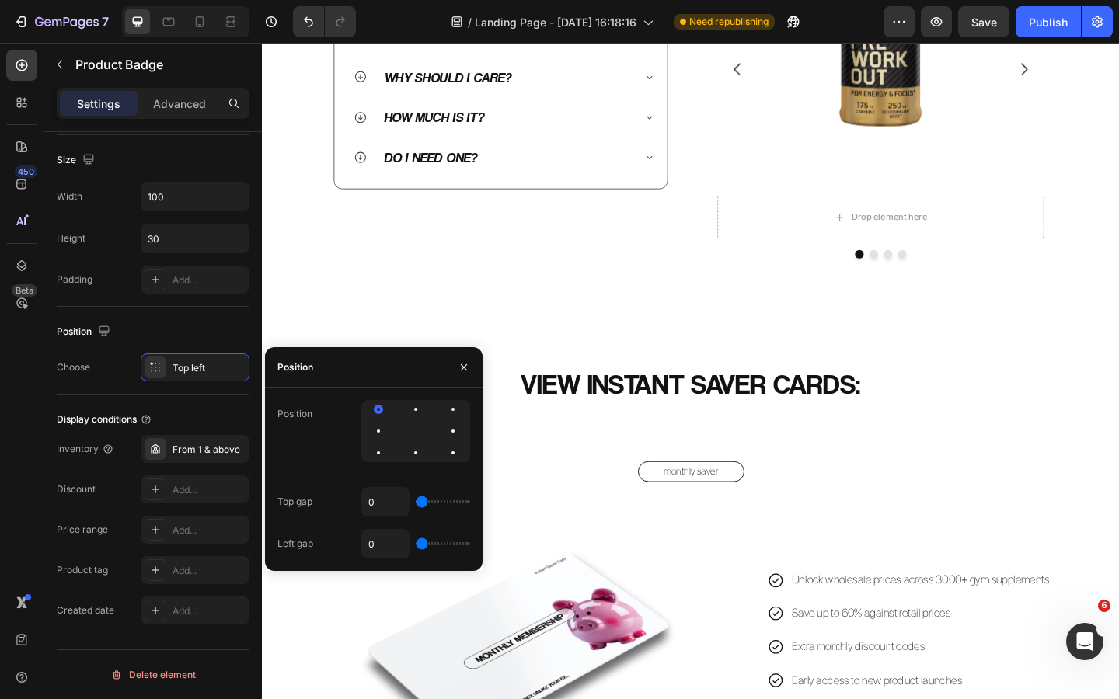
type input "69"
type input "83"
type input "72"
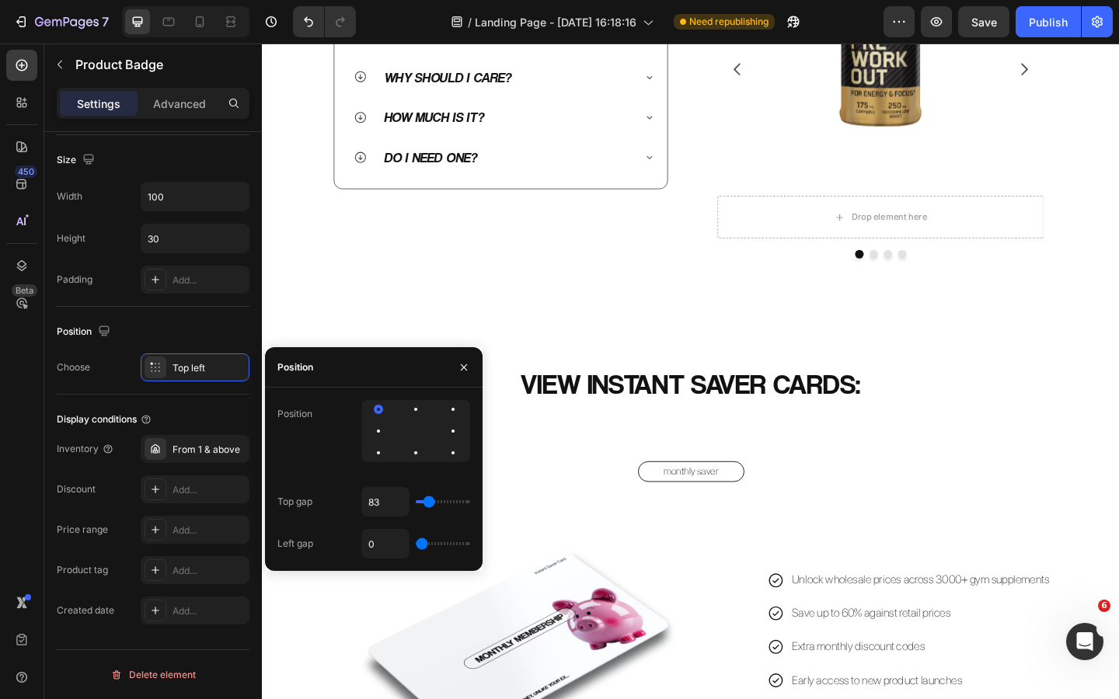
type input "72"
type input "55"
type input "51"
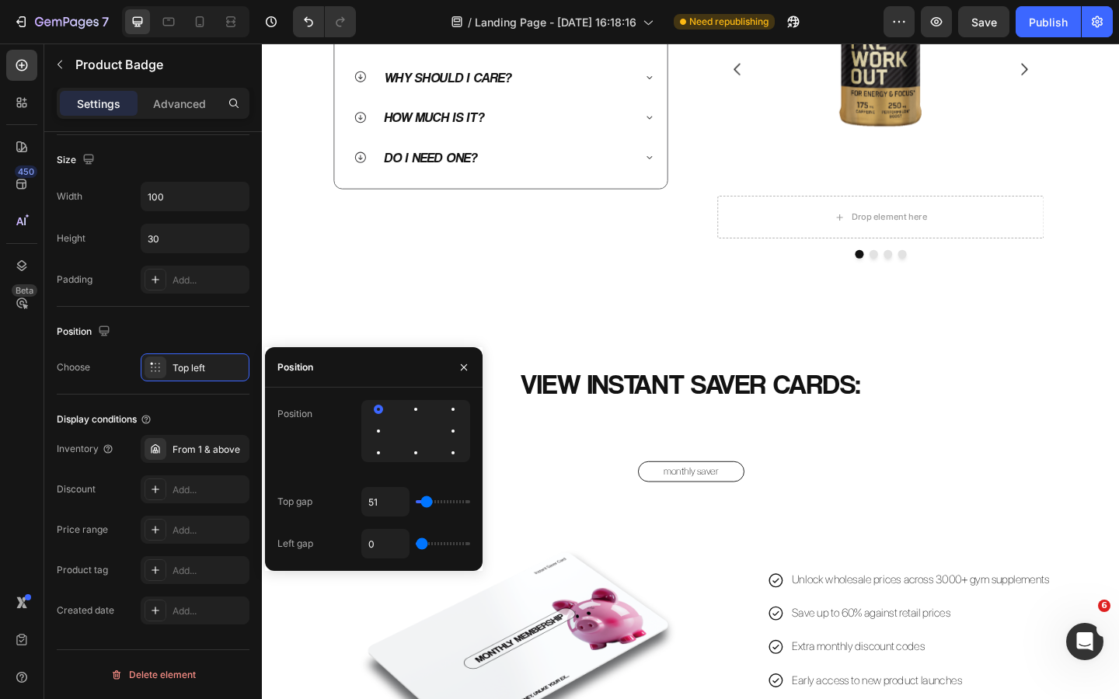
type input "27"
type input "16"
type input "9"
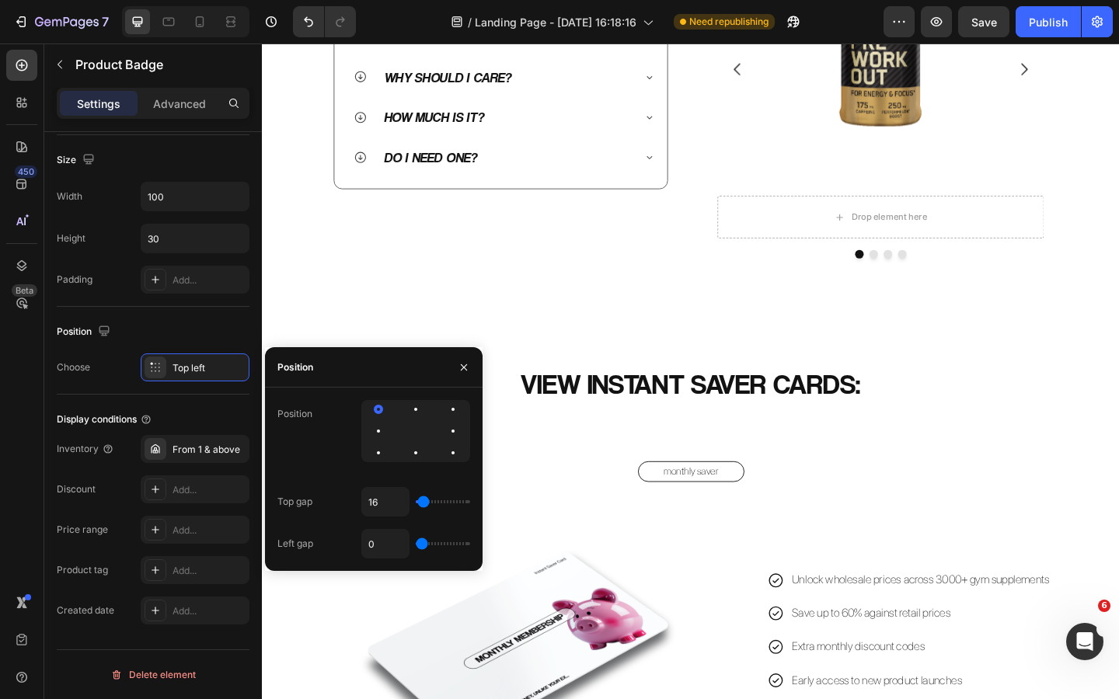
type input "9"
type input "5"
click at [422, 503] on input "range" at bounding box center [443, 501] width 54 height 3
click at [465, 370] on icon "button" at bounding box center [464, 367] width 12 height 12
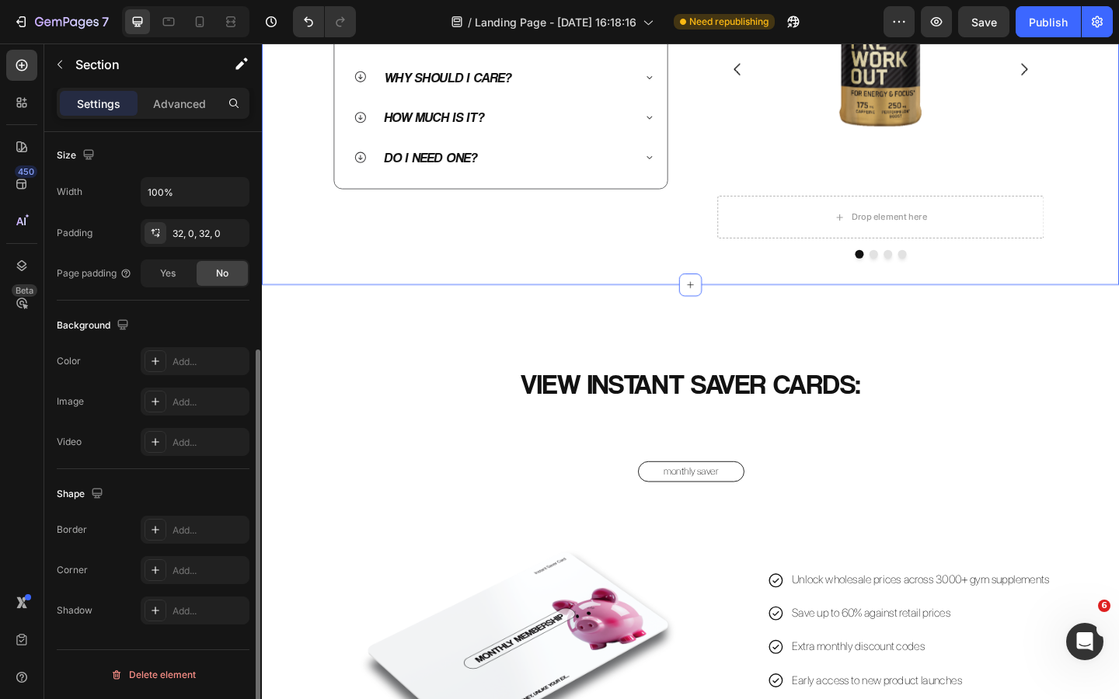
click at [712, 306] on div "QUICK Heading FAQs Heading Image Row Row What is an Instant Saver Card? Why sho…" at bounding box center [728, 82] width 932 height 447
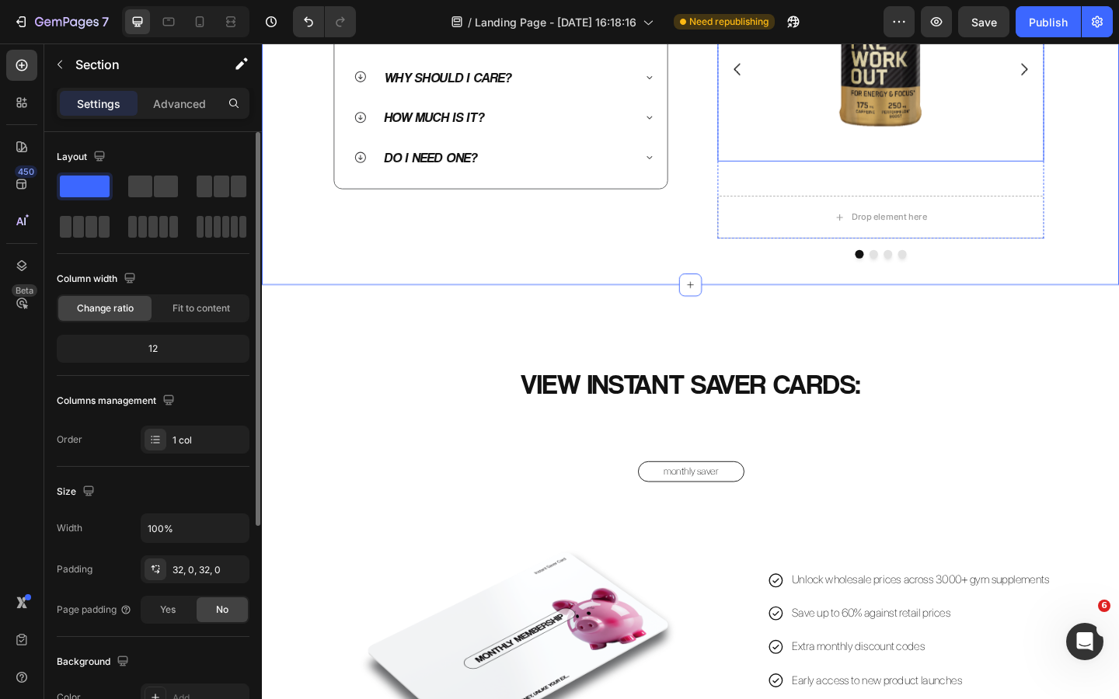
click at [1021, 172] on img at bounding box center [934, 29] width 284 height 284
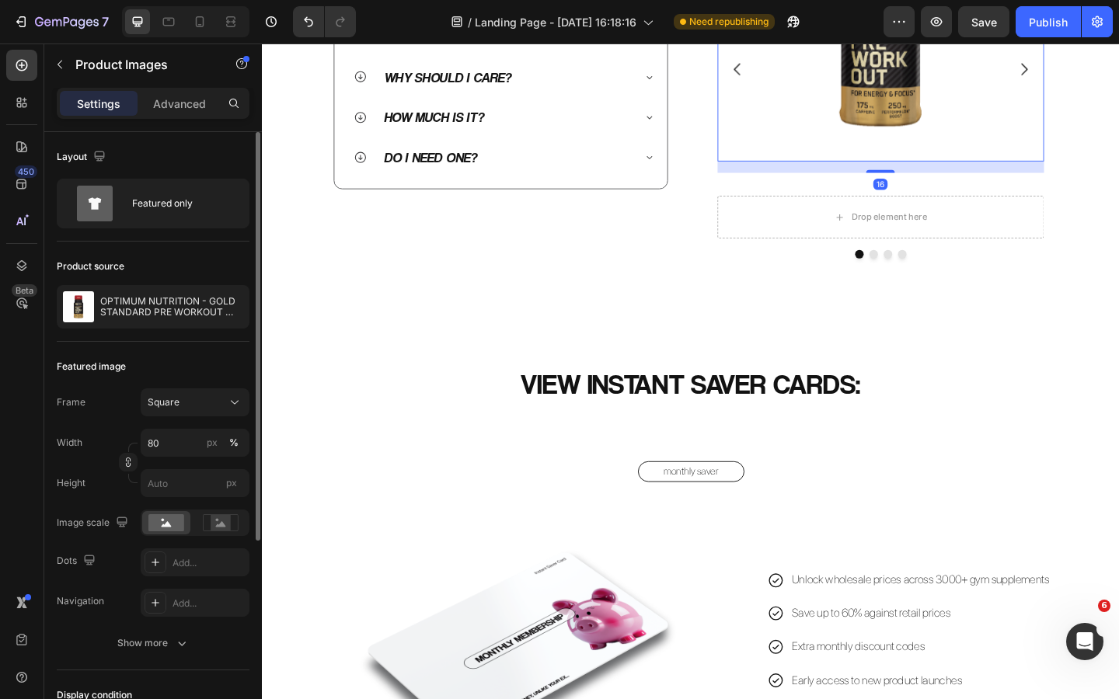
scroll to position [302, 0]
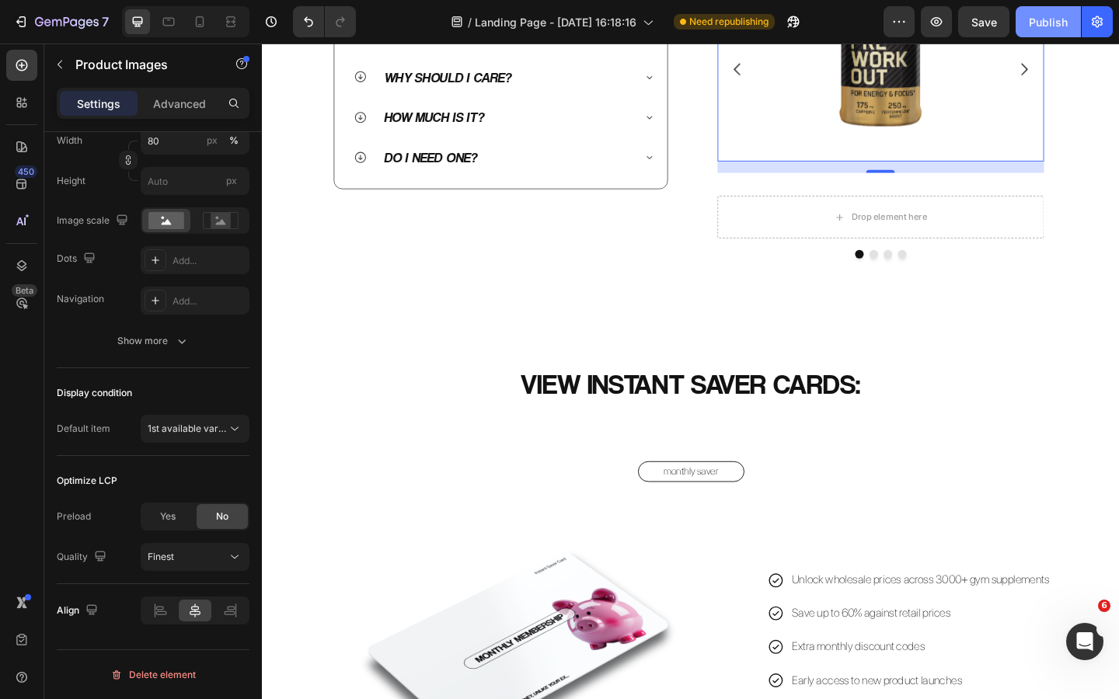
click at [1045, 19] on div "Publish" at bounding box center [1048, 22] width 39 height 16
